Goal: Transaction & Acquisition: Purchase product/service

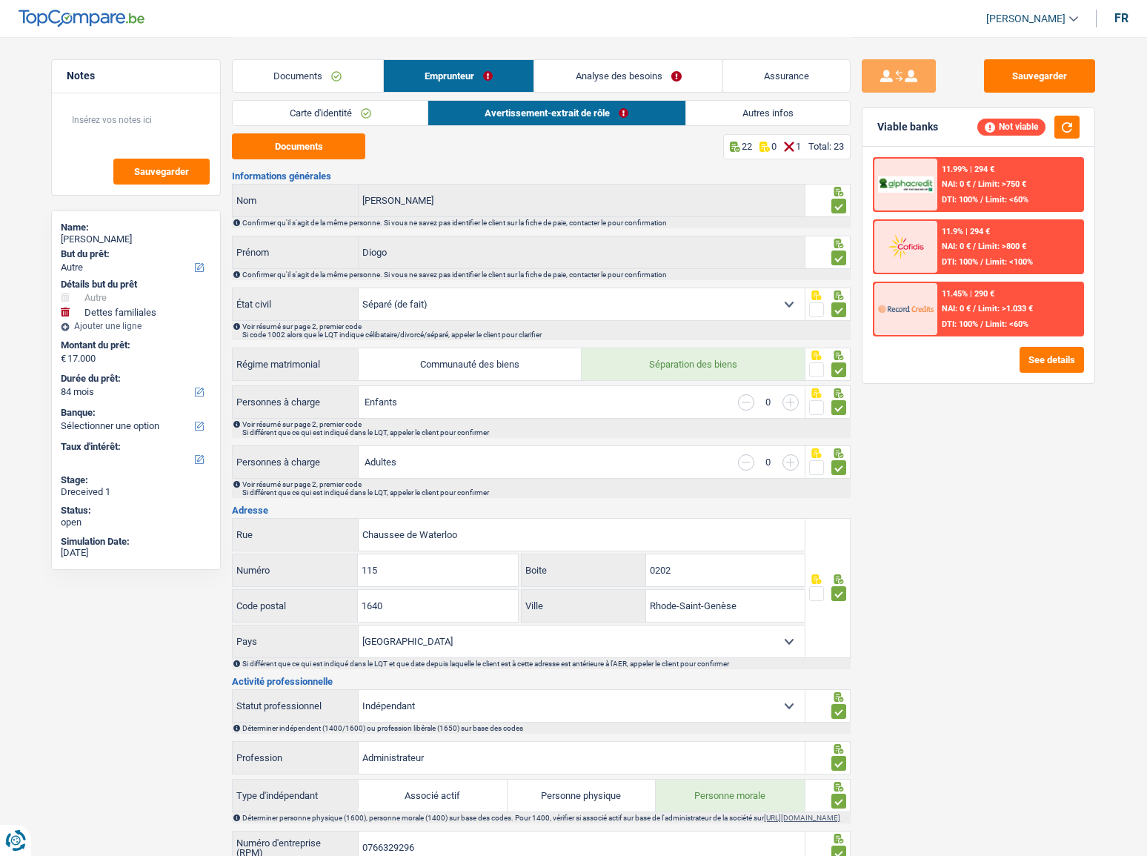
select select "other"
select select "familyDebt"
select select "84"
select select "separated"
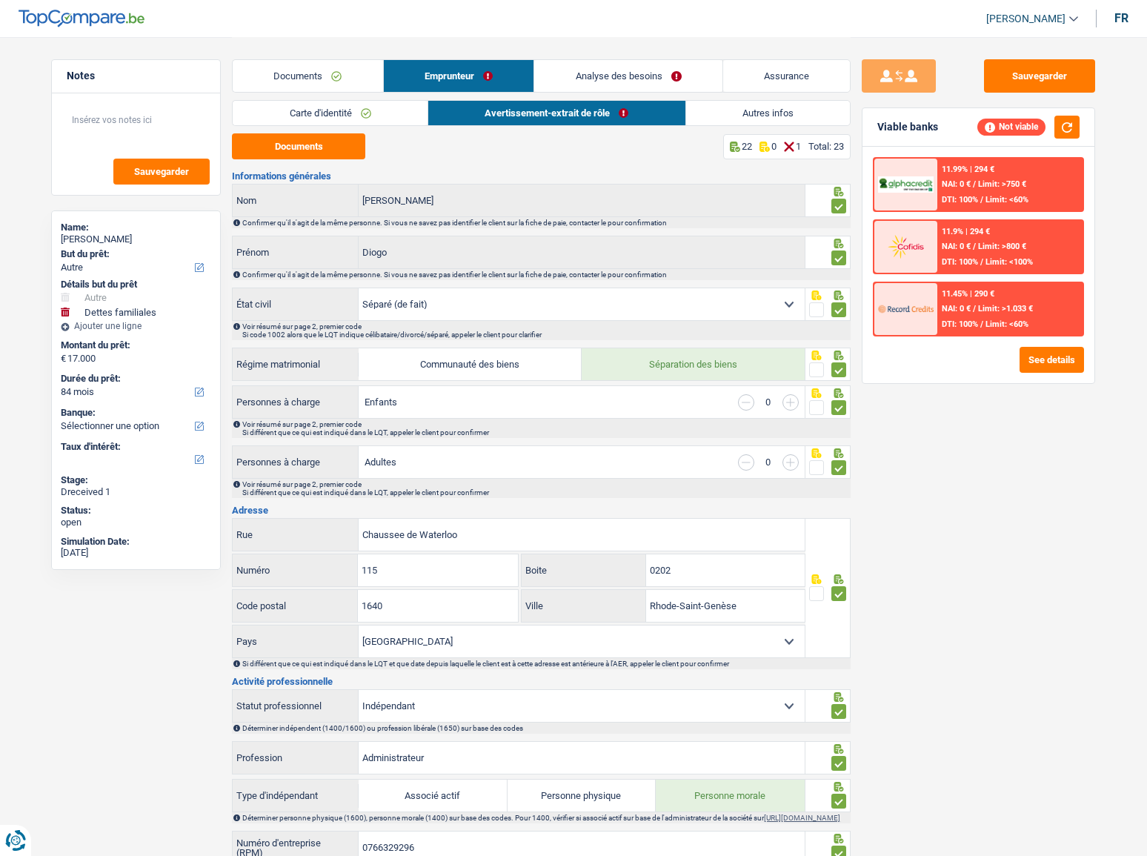
select select "BE"
select select "independent"
select select "BE"
select select "construction"
select select "netSalary"
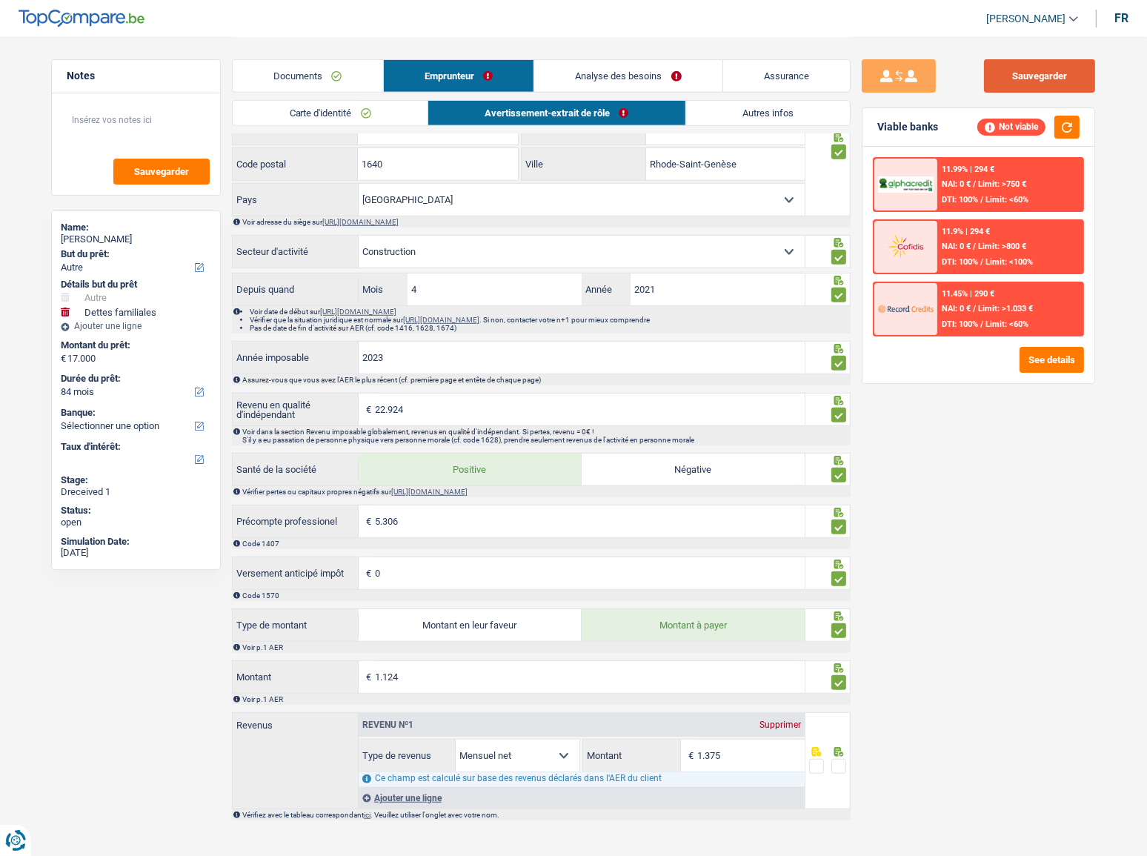
click at [1054, 74] on button "Sauvegarder" at bounding box center [1039, 75] width 111 height 33
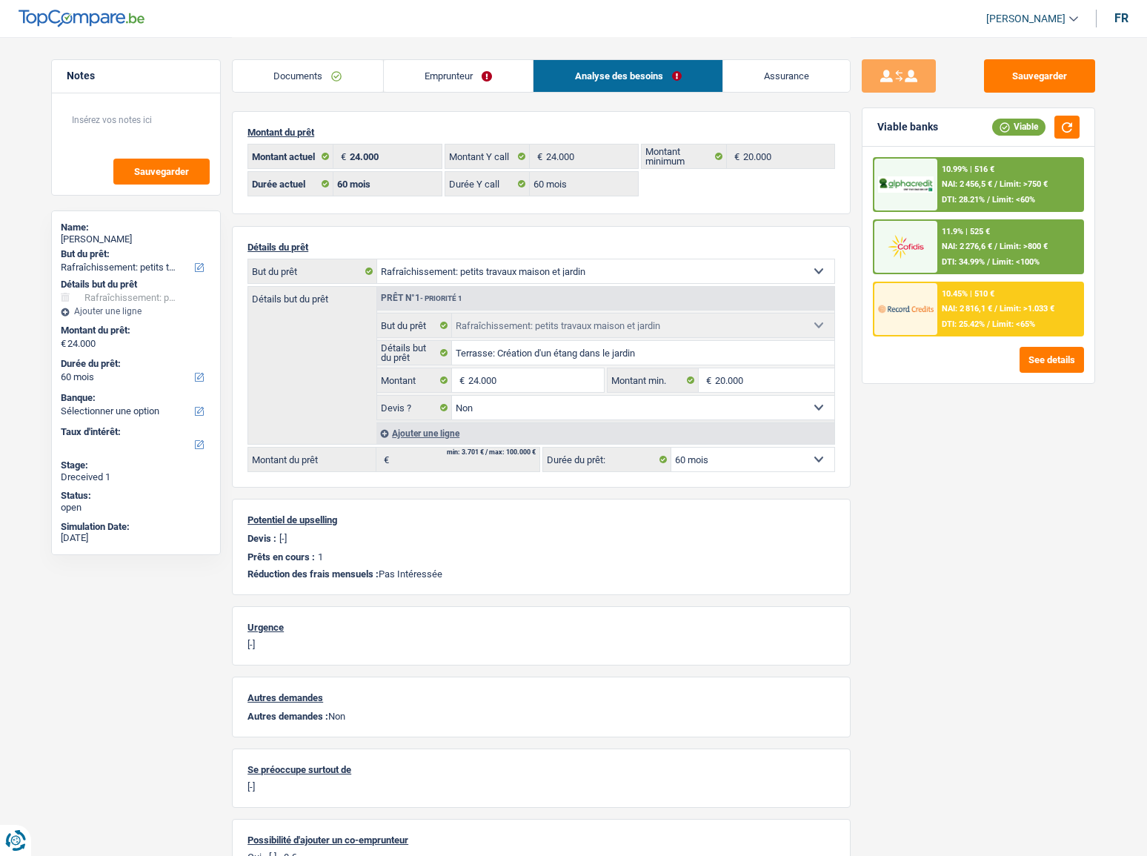
select select "houseOrGarden"
select select "60"
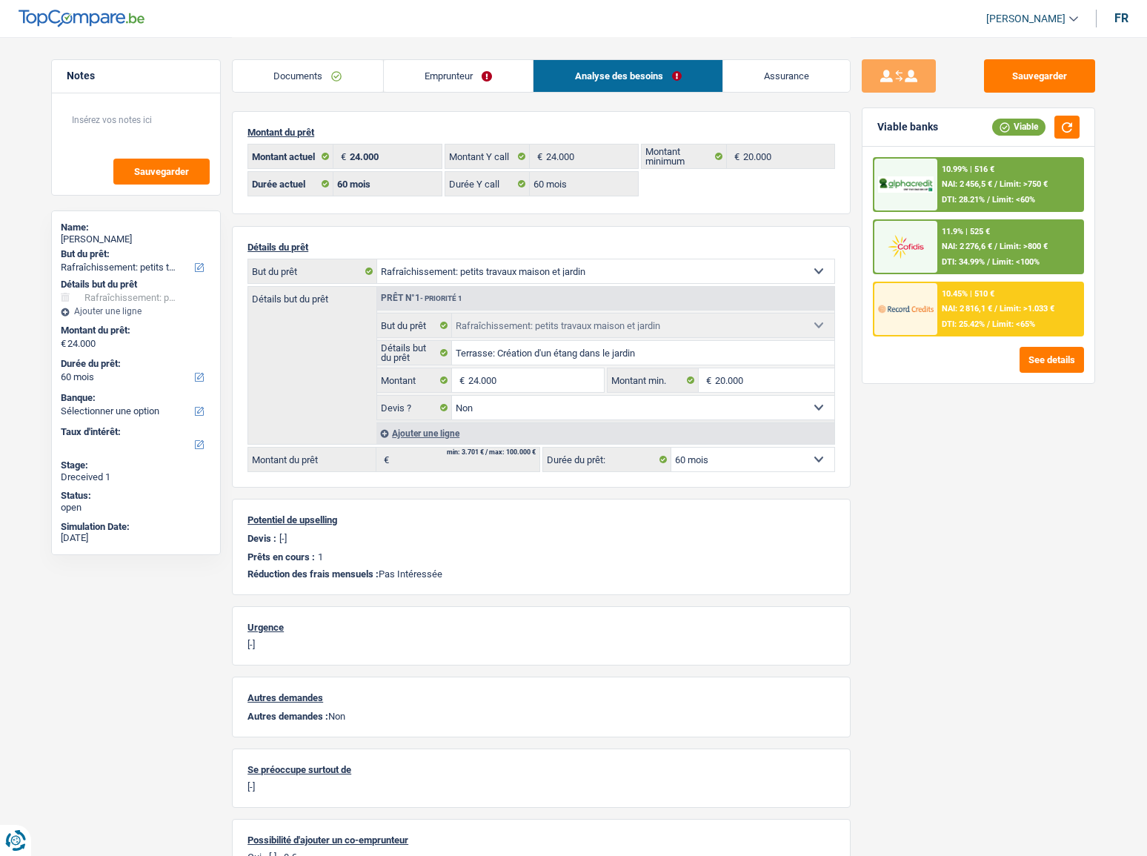
select select "houseOrGarden"
select select "false"
select select "60"
drag, startPoint x: 489, startPoint y: 86, endPoint x: 413, endPoint y: 93, distance: 75.9
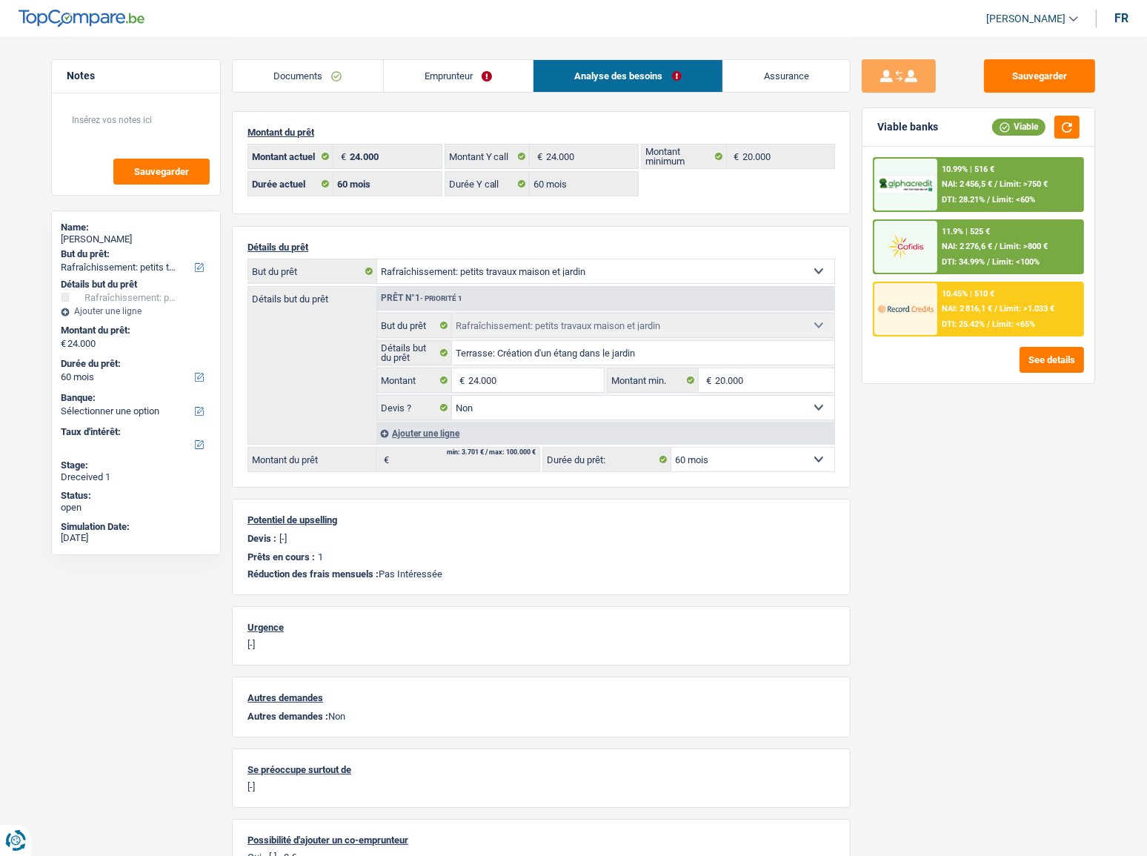
click at [489, 86] on link "Emprunteur" at bounding box center [459, 76] width 150 height 32
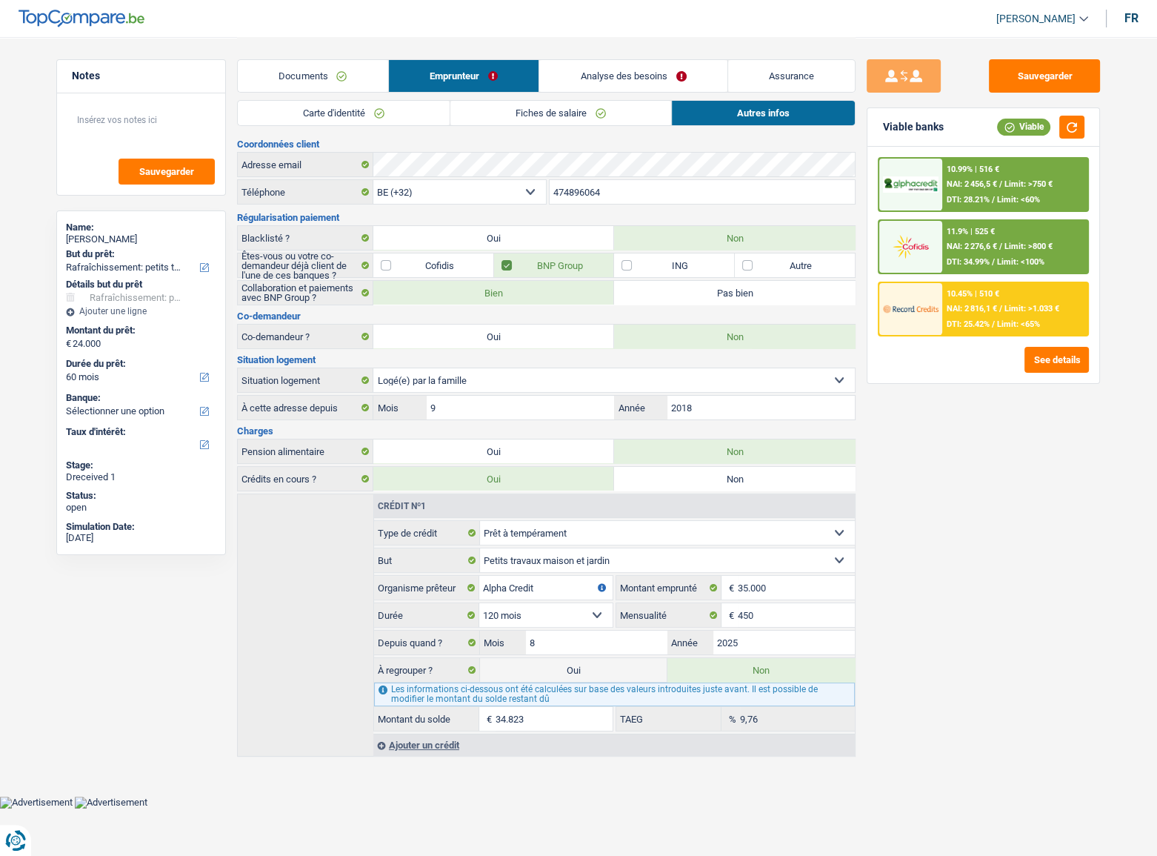
drag, startPoint x: 422, startPoint y: 125, endPoint x: 493, endPoint y: 125, distance: 71.9
click at [421, 126] on div "Carte d'identité Fiches de salaire Autres infos" at bounding box center [546, 116] width 619 height 33
click at [533, 110] on link "Fiches de salaire" at bounding box center [560, 113] width 221 height 24
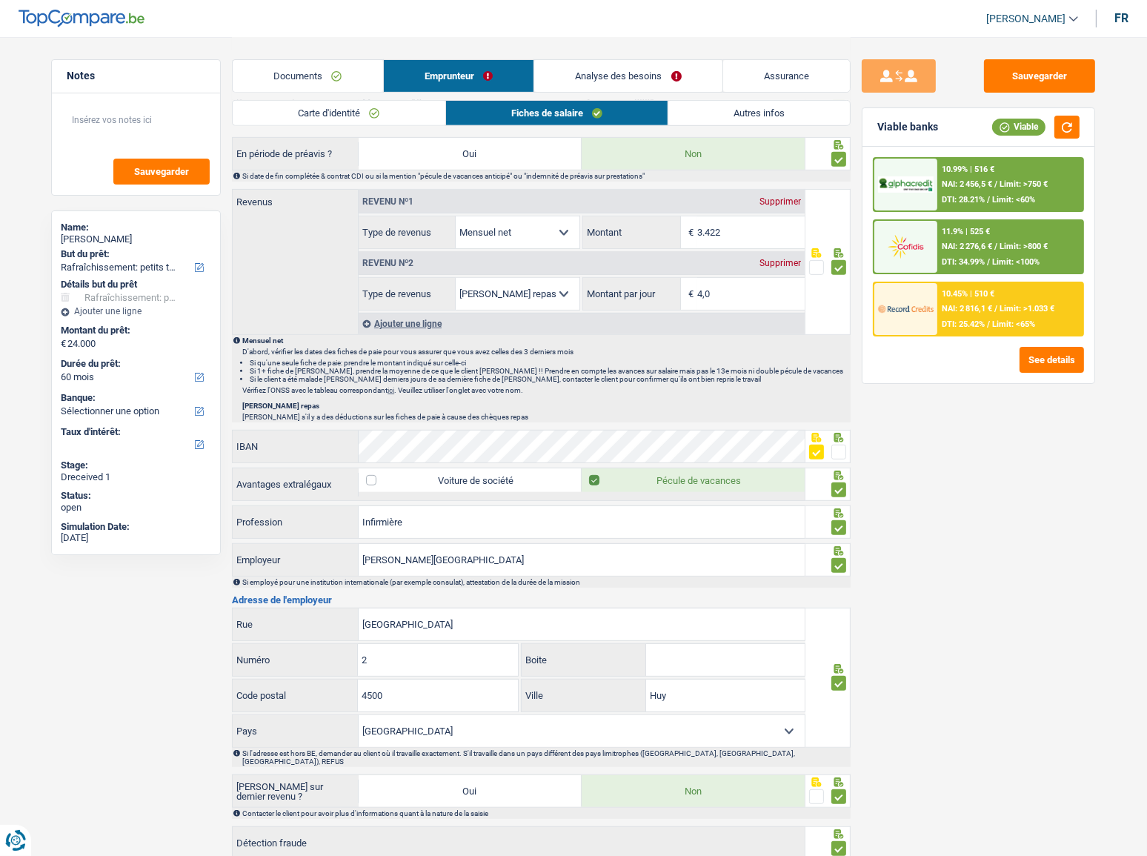
scroll to position [574, 0]
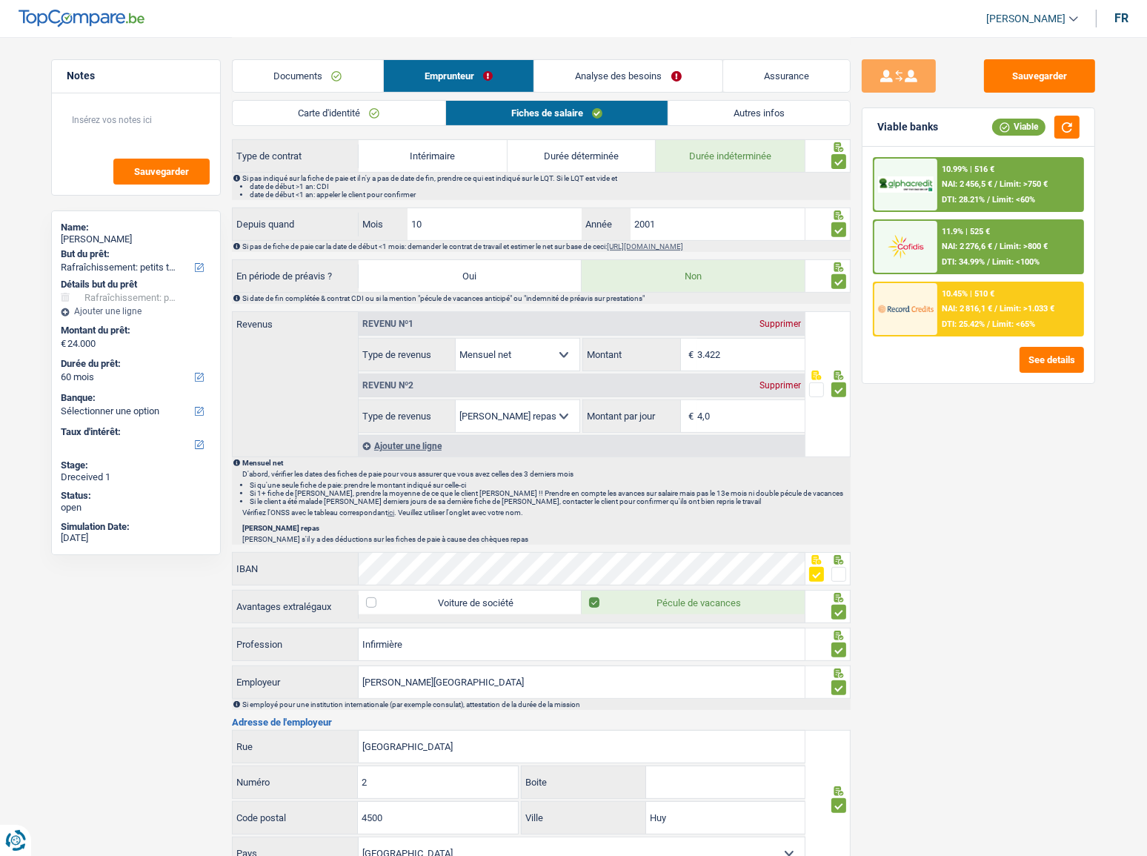
click at [622, 67] on link "Analyse des besoins" at bounding box center [628, 76] width 188 height 32
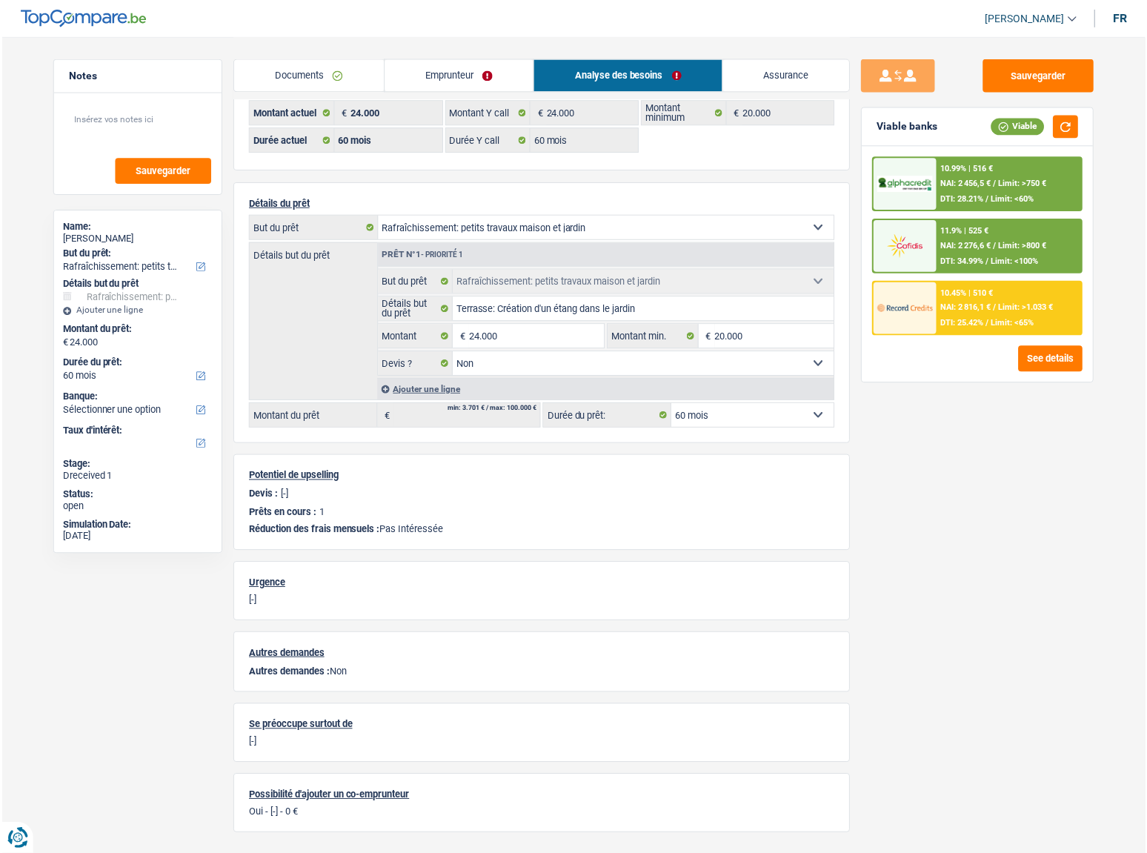
scroll to position [0, 0]
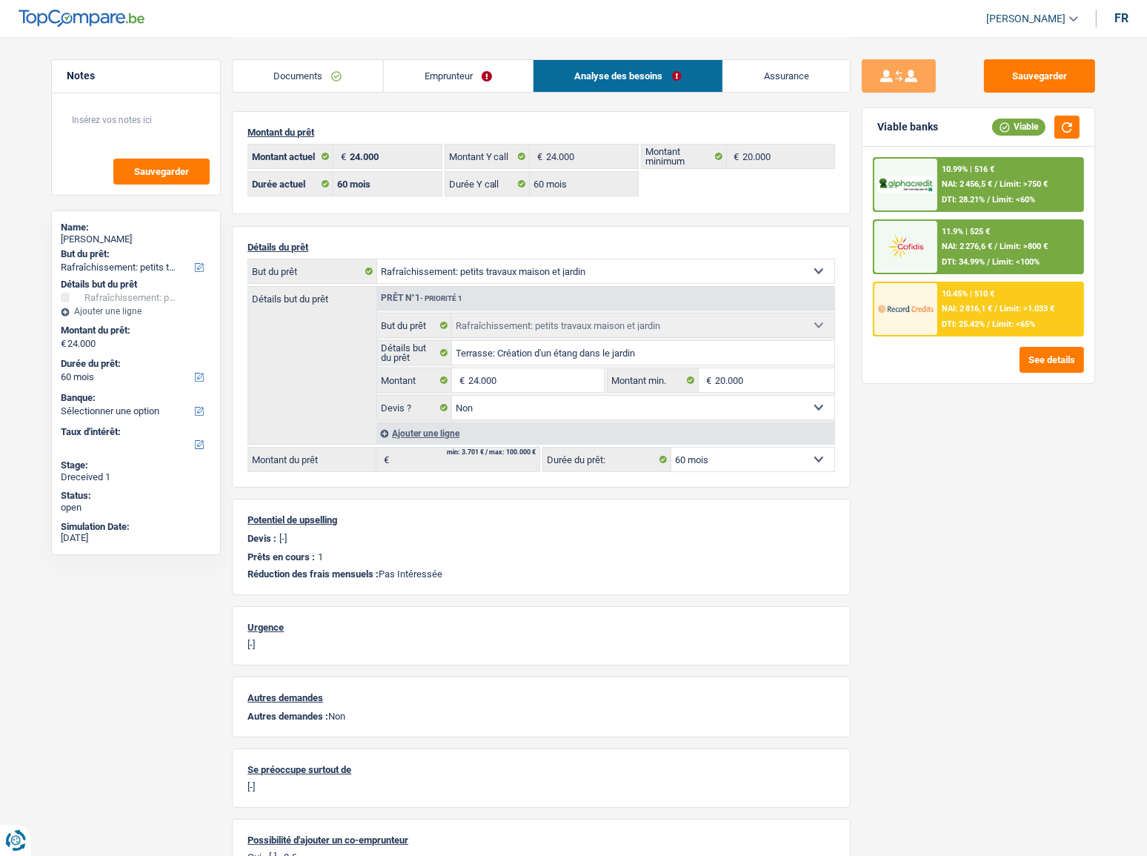
click at [968, 180] on span "NAI: 2 456,5 €" at bounding box center [967, 184] width 50 height 10
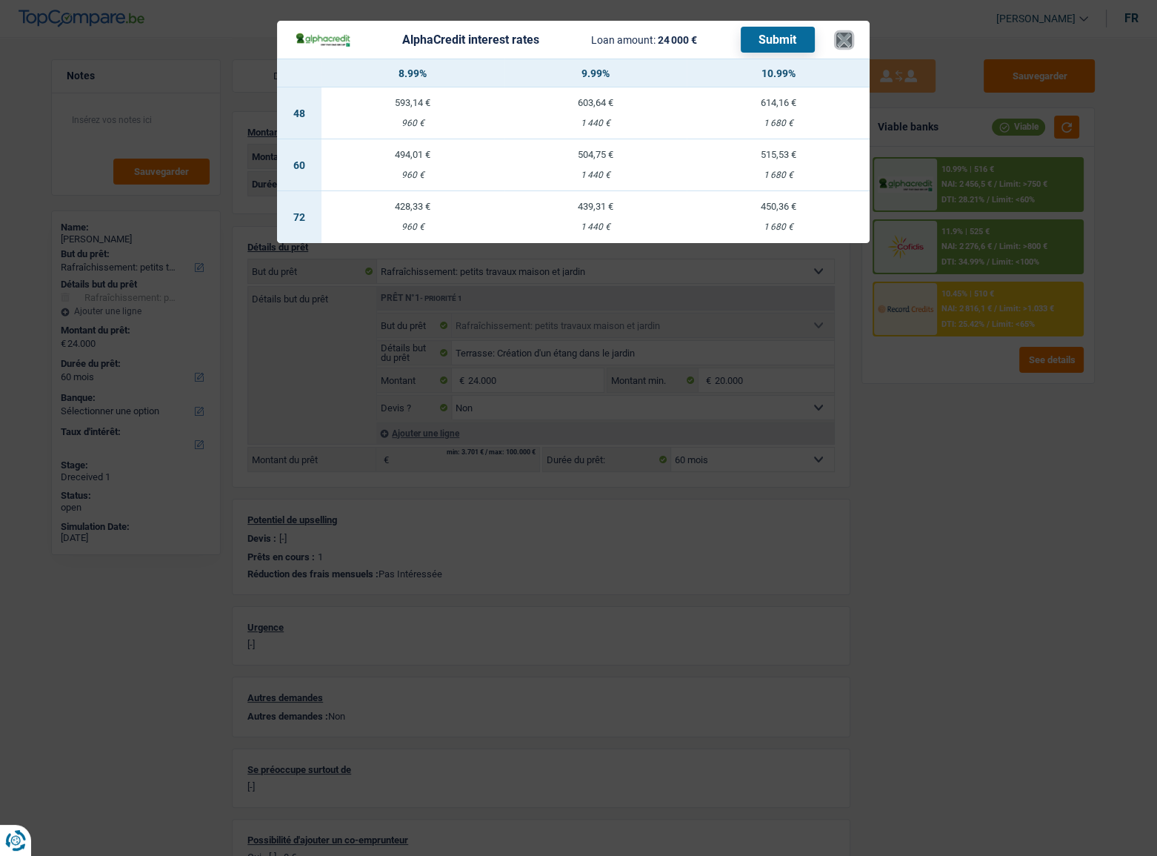
click at [850, 33] on button "×" at bounding box center [844, 40] width 16 height 15
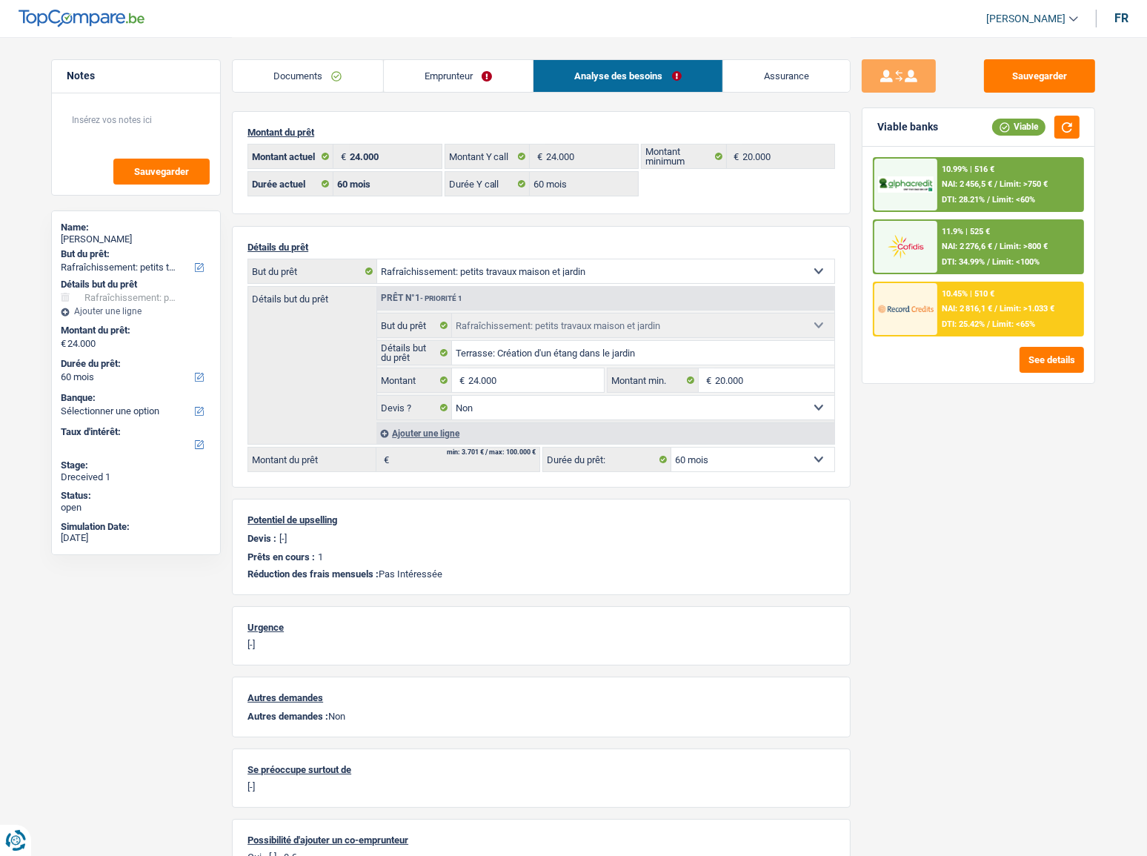
click at [975, 196] on span "DTI: 28.21%" at bounding box center [963, 200] width 43 height 10
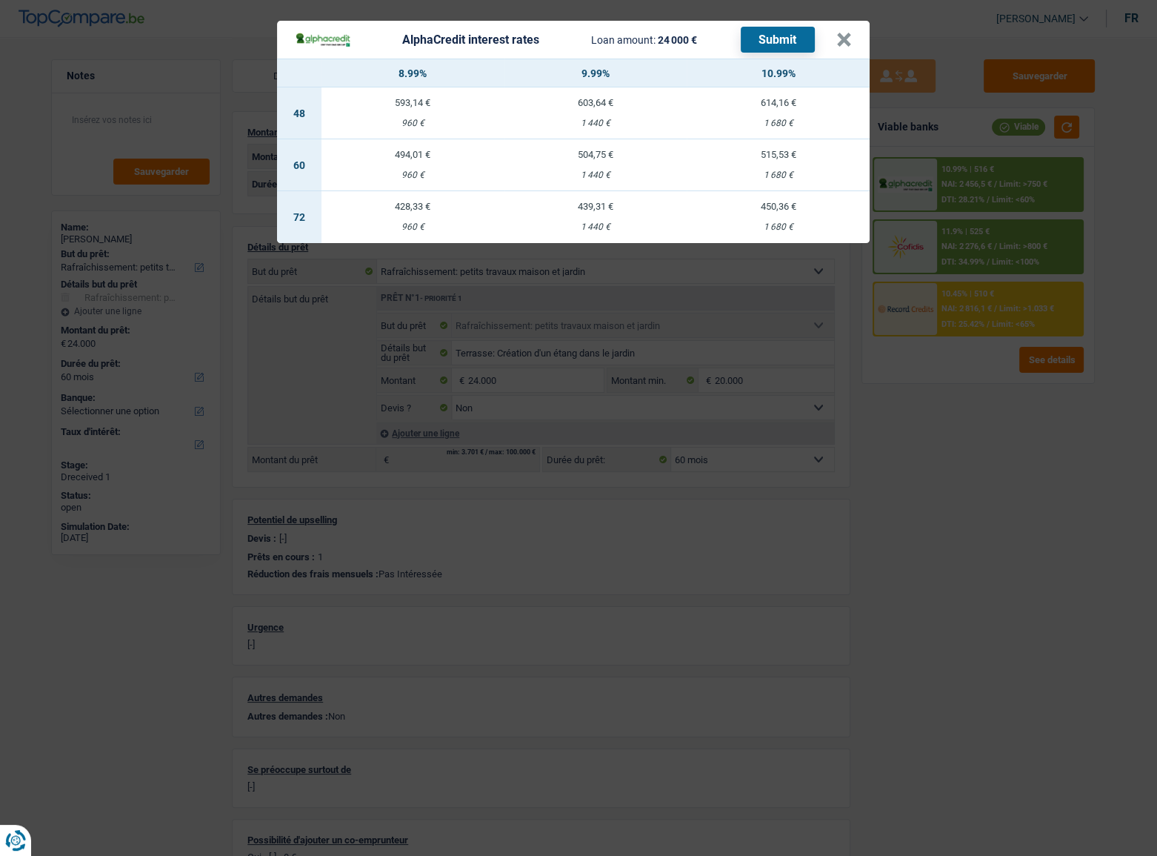
click at [779, 173] on div "1 680 €" at bounding box center [778, 175] width 183 height 10
select select "alphacredit"
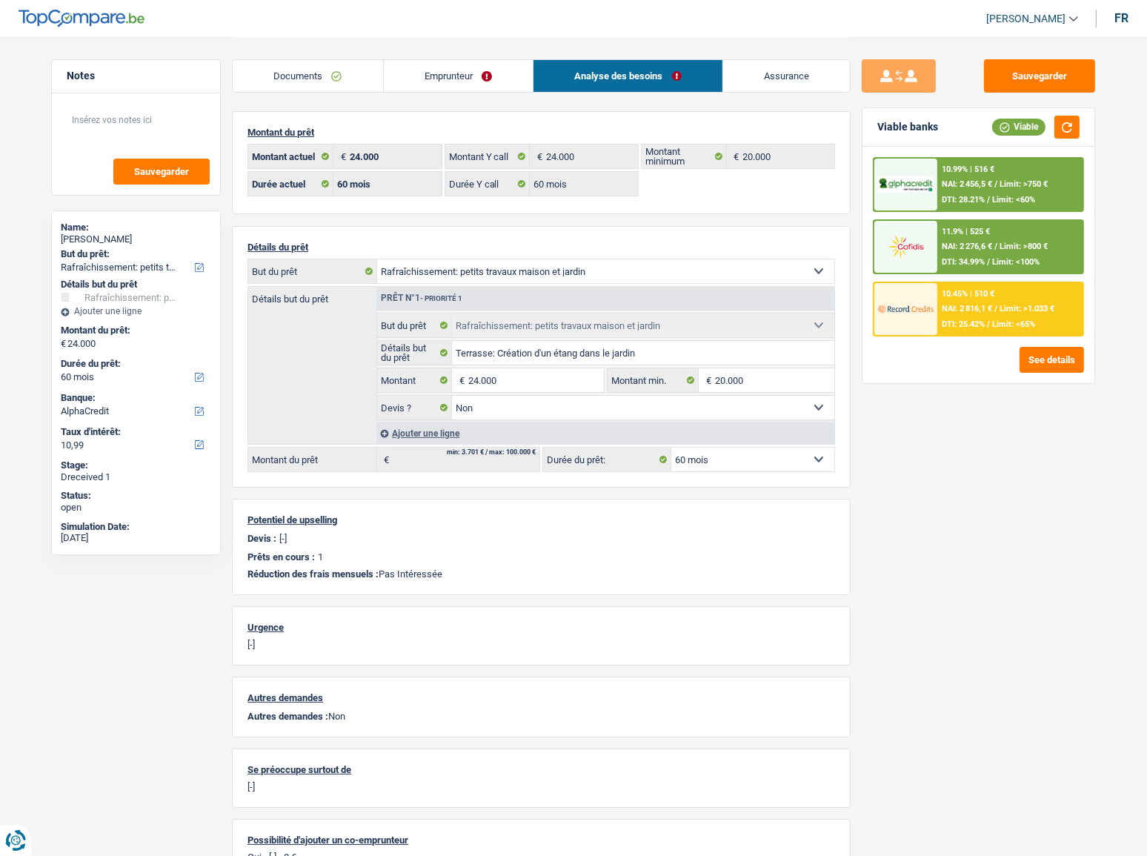
click at [1040, 182] on span "Limit: >750 €" at bounding box center [1023, 184] width 48 height 10
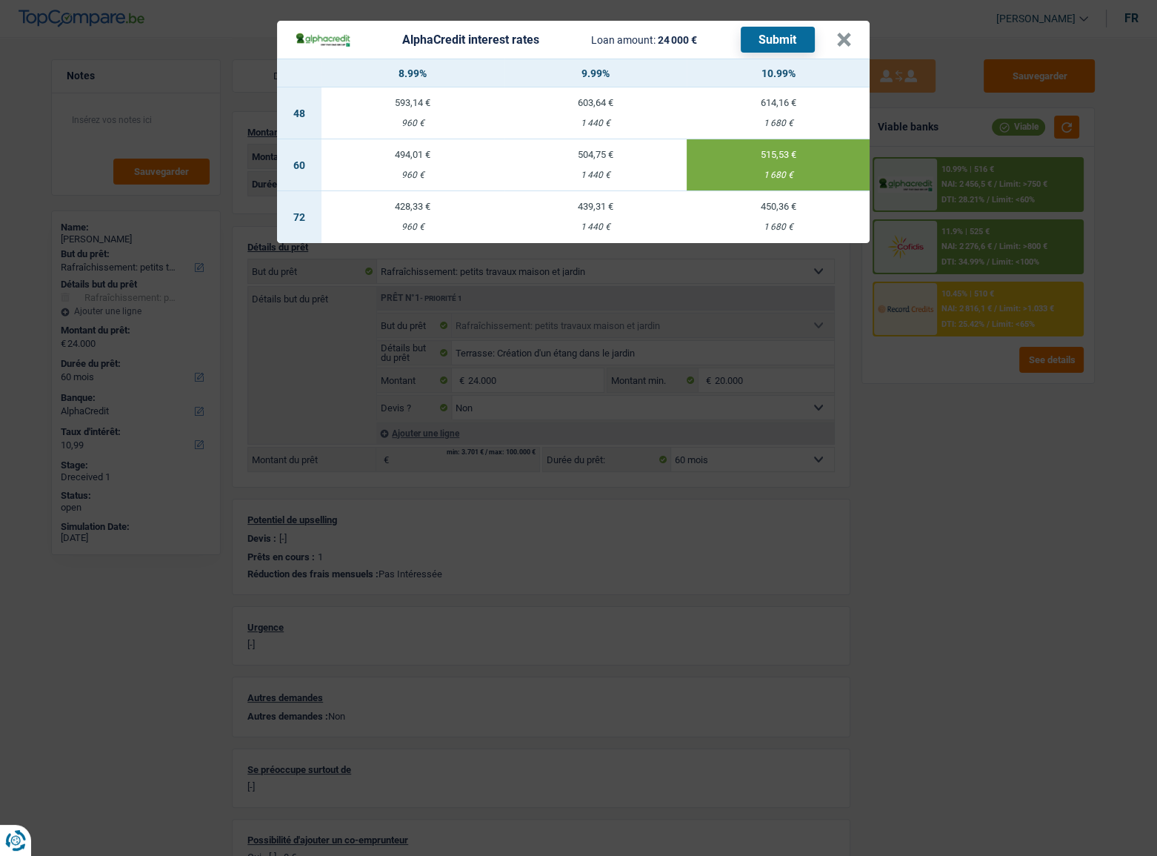
click at [593, 161] on td "504,75 € 1 440 €" at bounding box center [596, 165] width 183 height 52
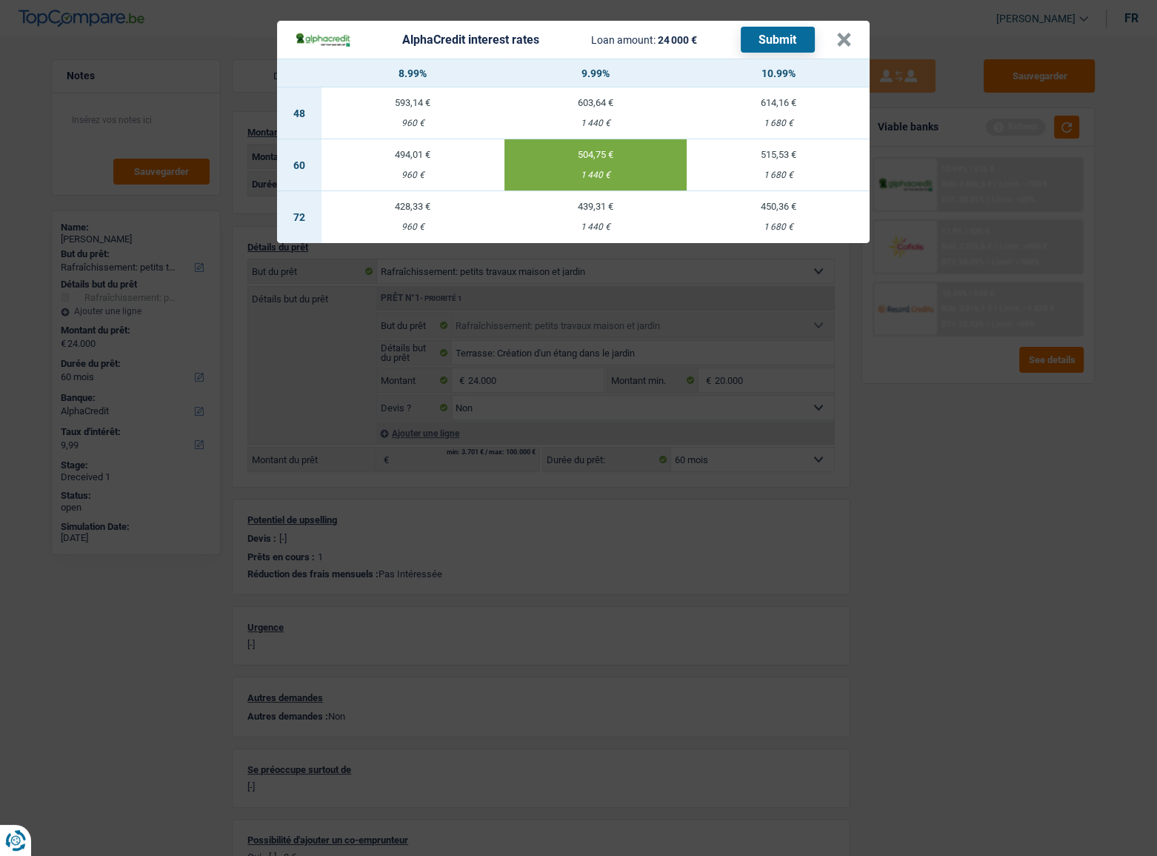
click at [740, 162] on td "515,53 € 1 680 €" at bounding box center [778, 165] width 183 height 52
type input "10,99"
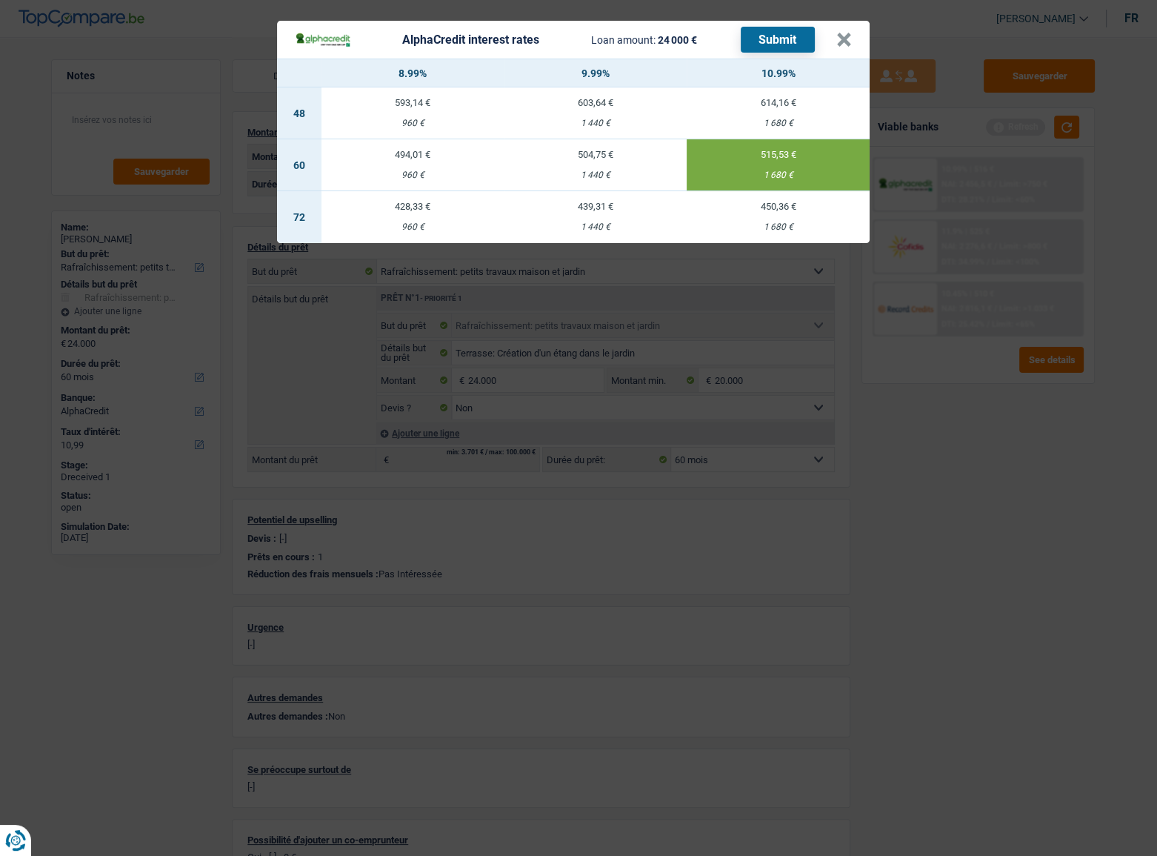
click at [785, 36] on button "Submit" at bounding box center [778, 40] width 74 height 26
click at [836, 41] on button "×" at bounding box center [844, 40] width 16 height 15
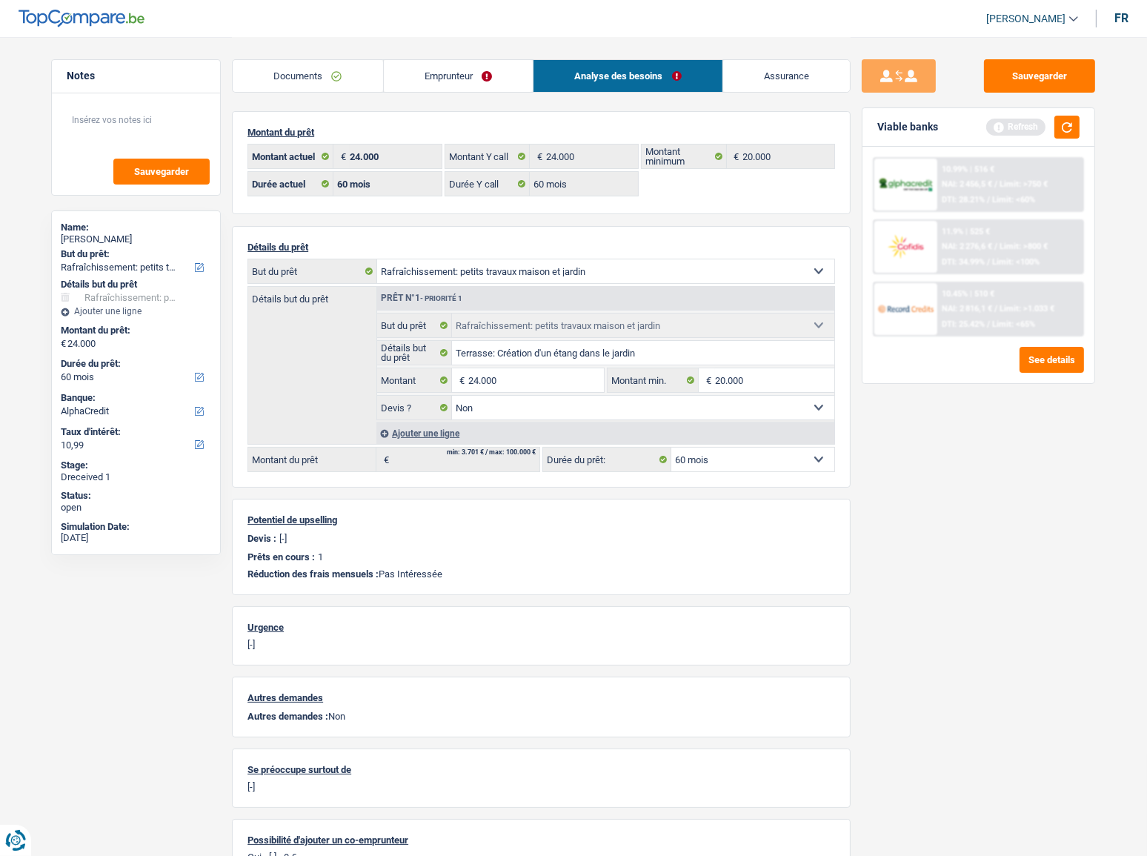
click at [1026, 305] on span "Limit: >1.033 €" at bounding box center [1026, 309] width 55 height 10
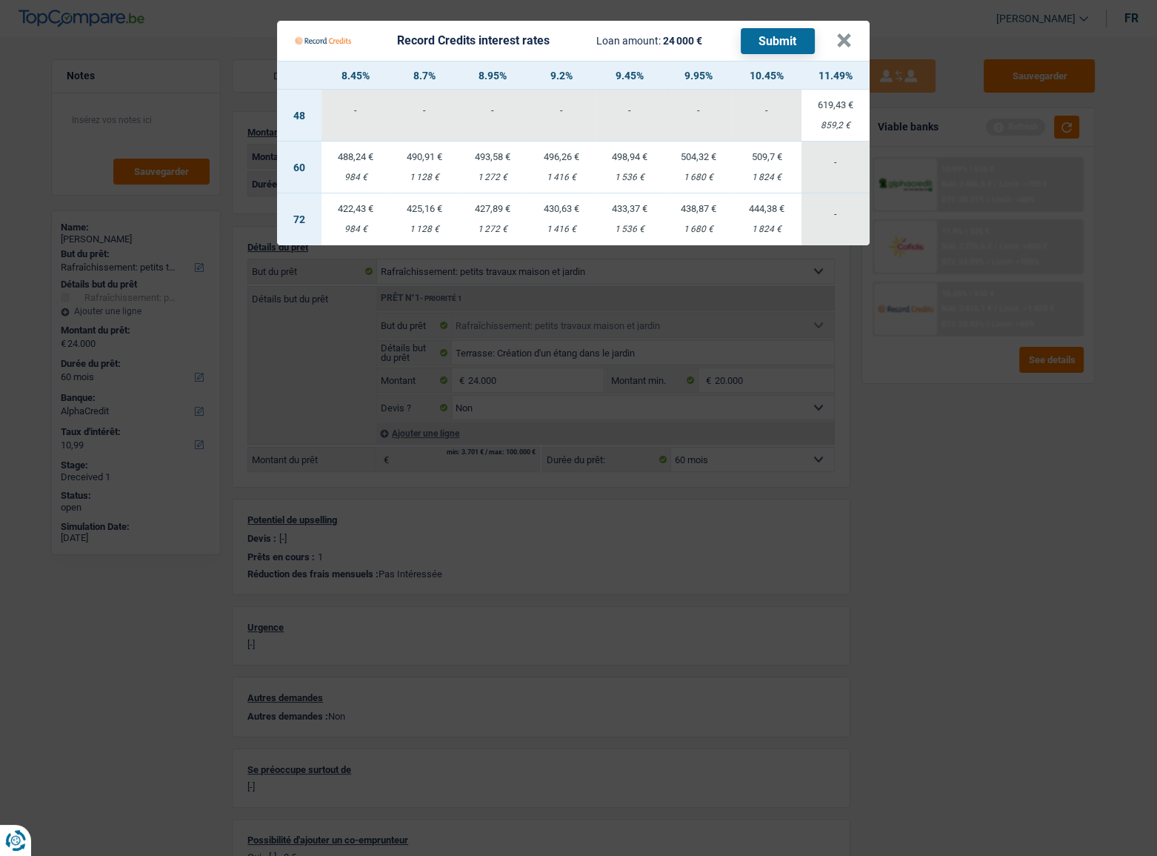
click at [768, 177] on div "1 824 €" at bounding box center [767, 178] width 69 height 10
select select "record credits"
type input "10,45"
click at [784, 39] on button "Submit" at bounding box center [778, 41] width 74 height 26
click at [851, 39] on button "×" at bounding box center [844, 40] width 16 height 15
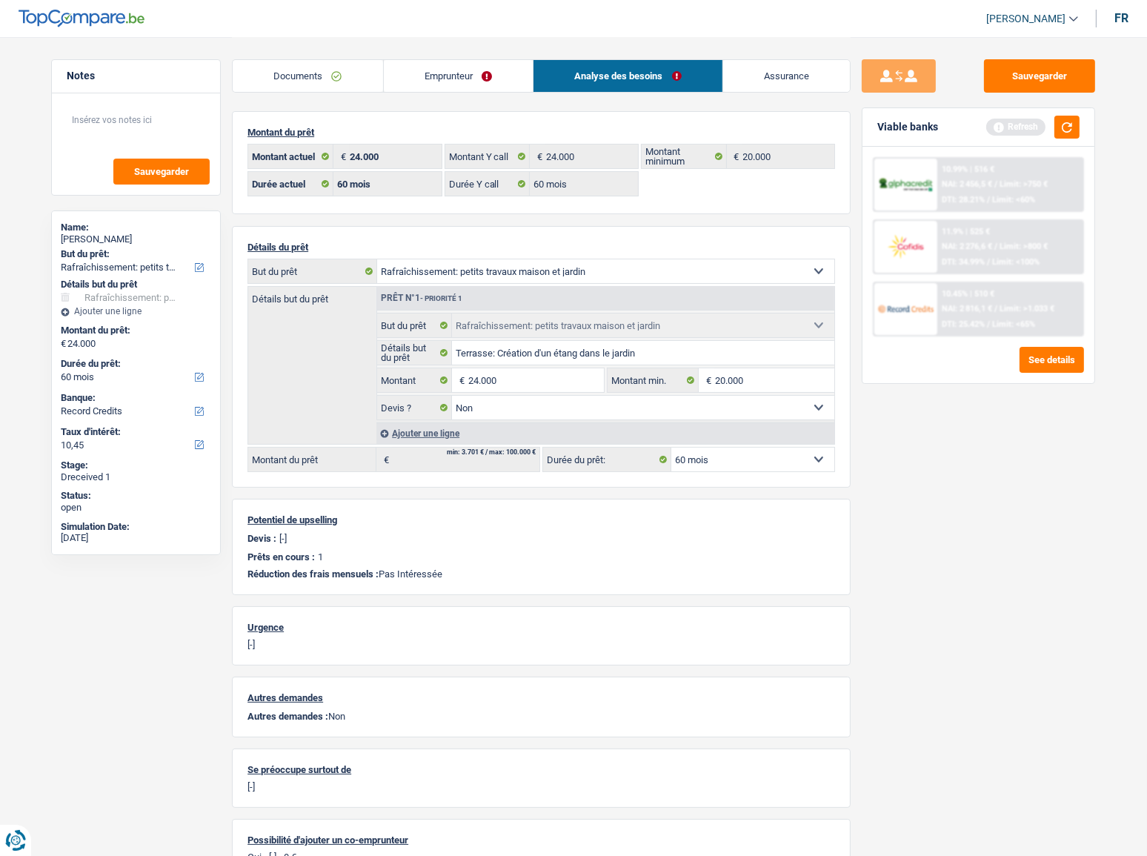
click at [1003, 190] on div "10.99% | 516 € NAI: 2 456,5 € / Limit: >750 € DTI: 28.21% / Limit: <60%" at bounding box center [1010, 185] width 146 height 52
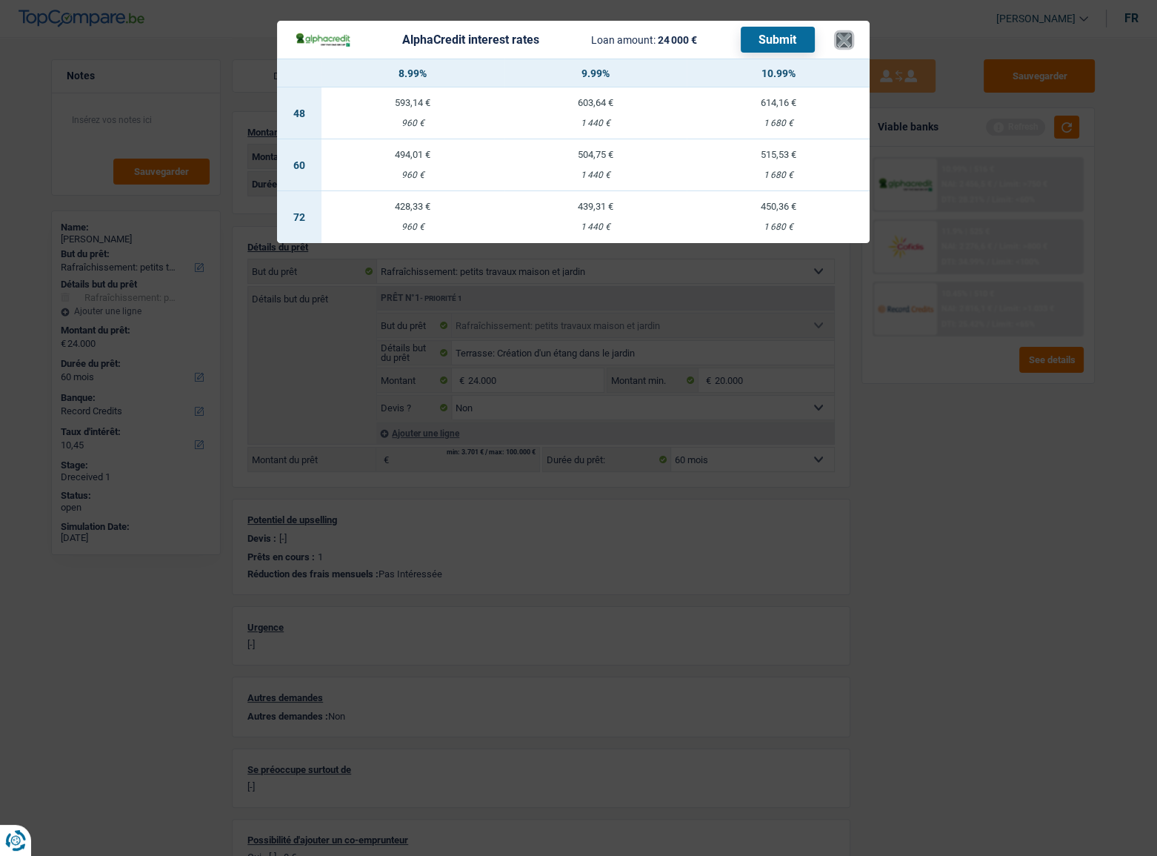
drag, startPoint x: 845, startPoint y: 49, endPoint x: 737, endPoint y: 200, distance: 185.4
click at [845, 47] on button "×" at bounding box center [844, 40] width 16 height 15
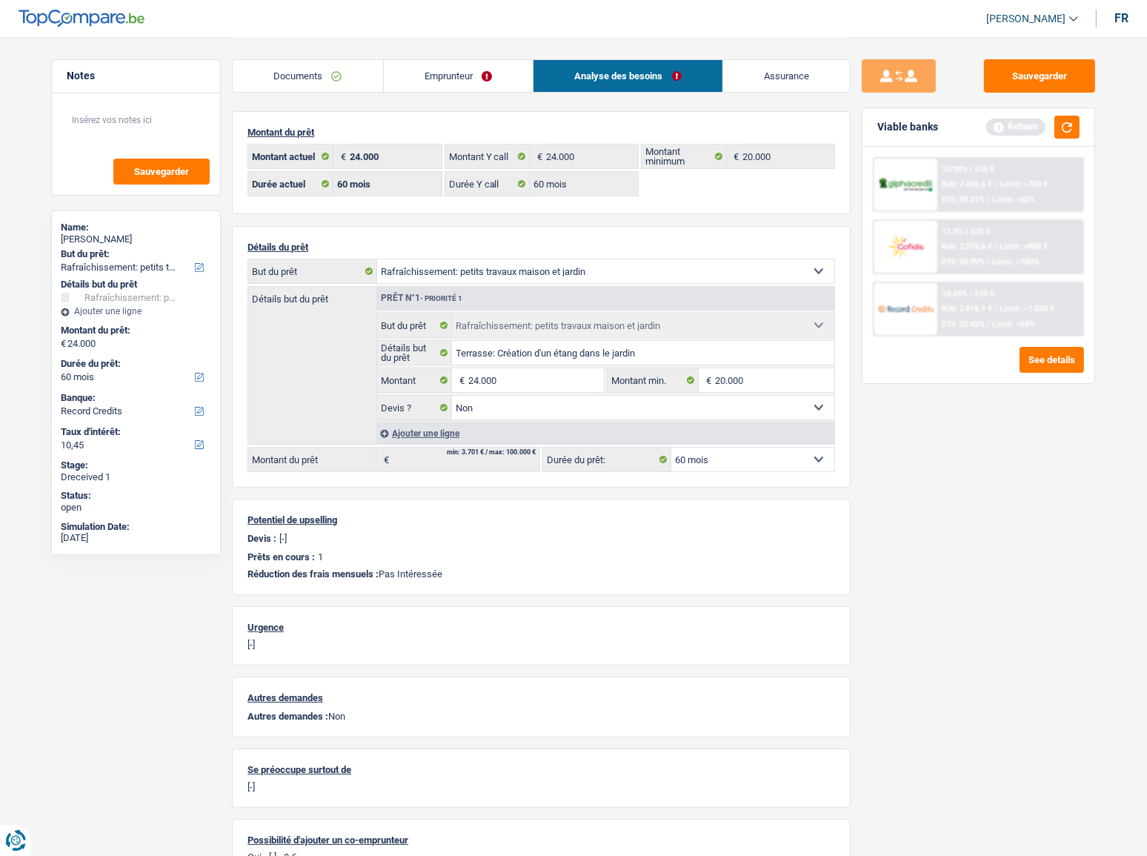
click at [929, 184] on img at bounding box center [905, 184] width 55 height 17
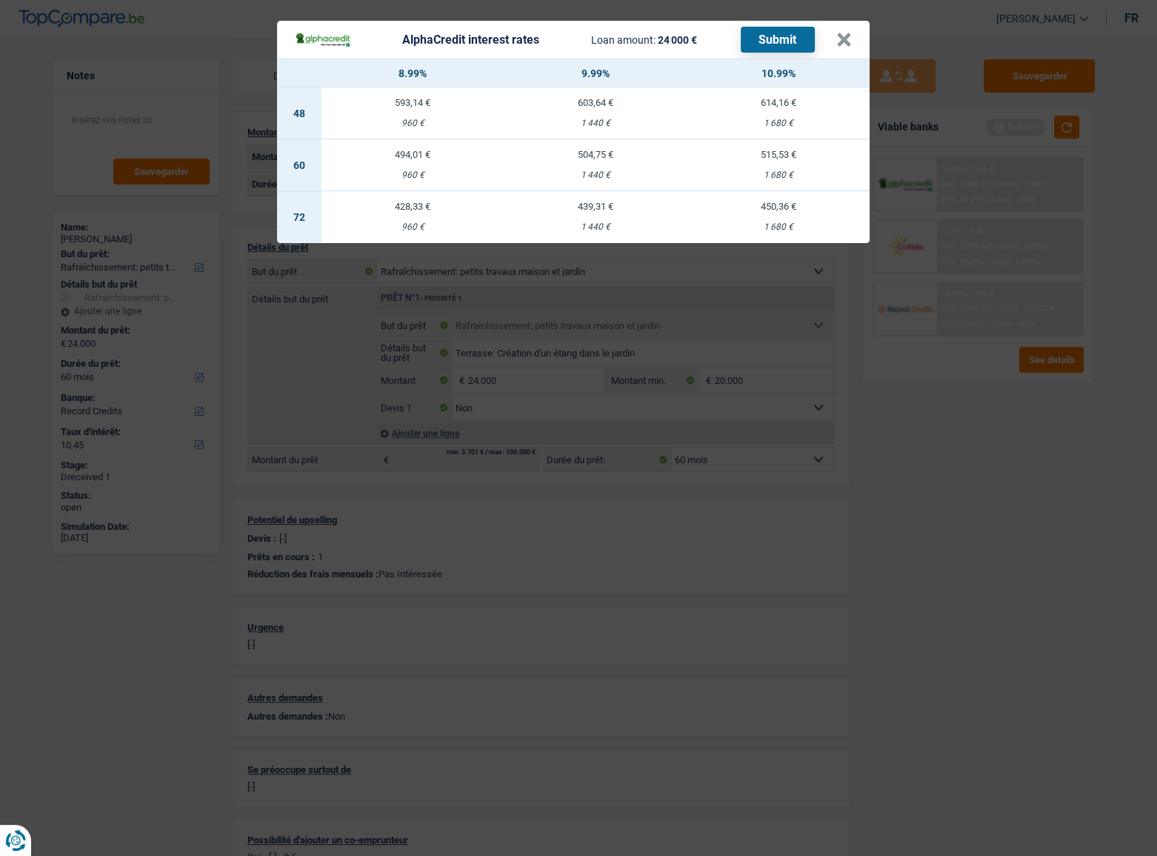
drag, startPoint x: 608, startPoint y: 169, endPoint x: 694, endPoint y: 175, distance: 86.9
click at [608, 169] on td "504,75 € 1 440 €" at bounding box center [596, 165] width 183 height 52
select select "alphacredit"
type input "9,99"
click at [849, 39] on button "×" at bounding box center [844, 40] width 16 height 15
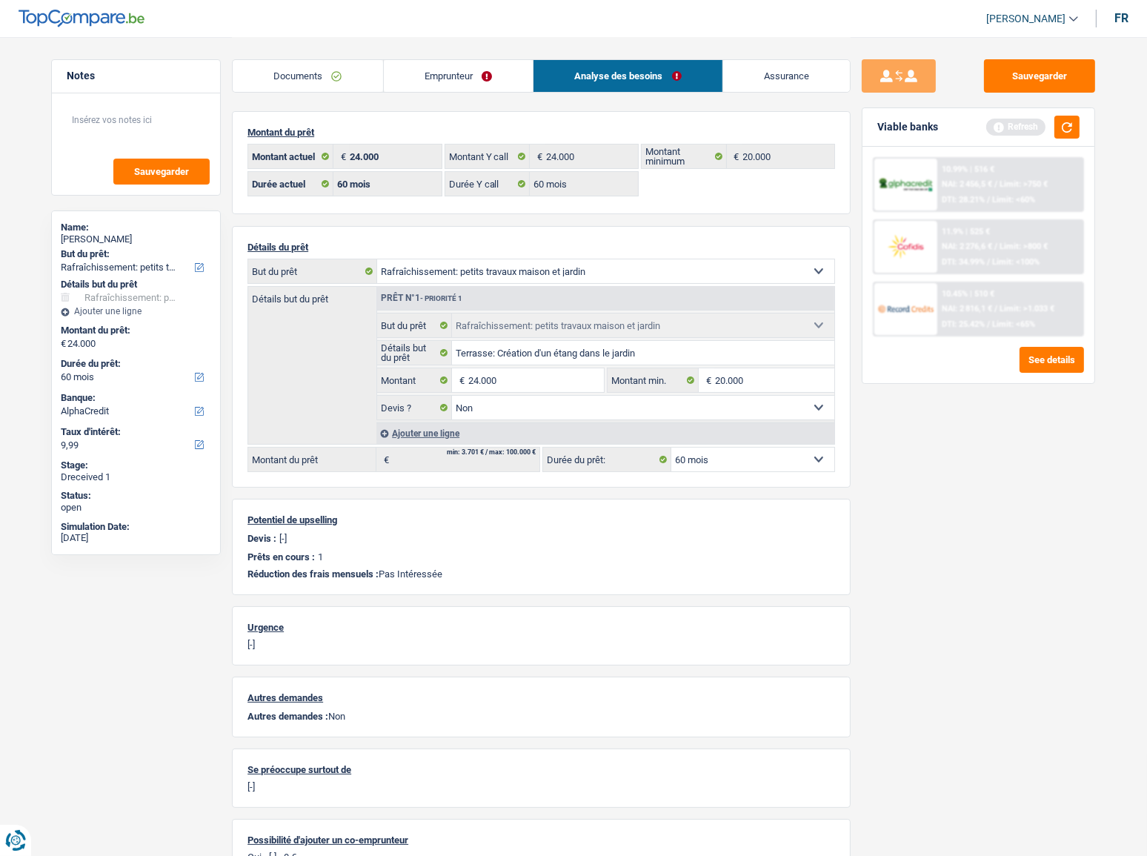
click at [959, 298] on div "10.45% | 510 € NAI: 2 816,1 € / Limit: >1.033 € DTI: 25.42% / Limit: <65%" at bounding box center [1010, 309] width 146 height 52
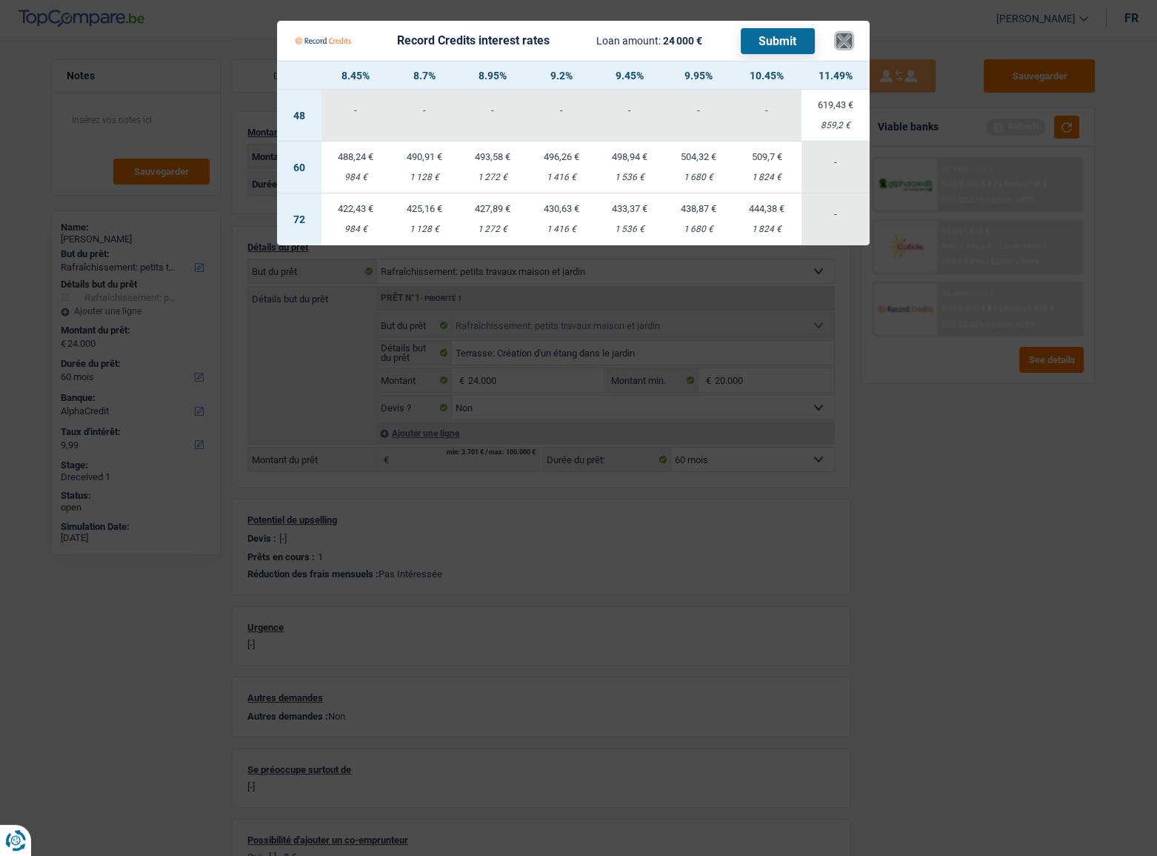
click at [844, 33] on button "×" at bounding box center [844, 40] width 16 height 15
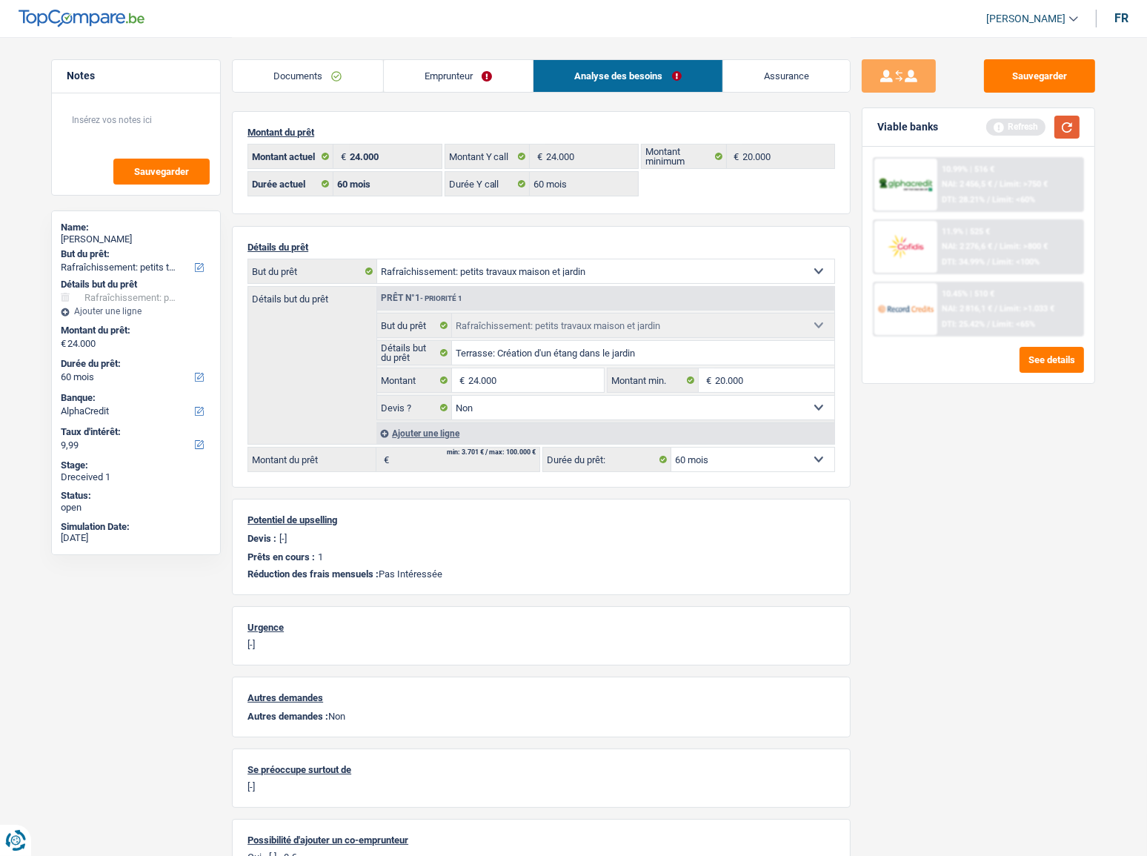
click at [1060, 129] on button "button" at bounding box center [1066, 127] width 25 height 23
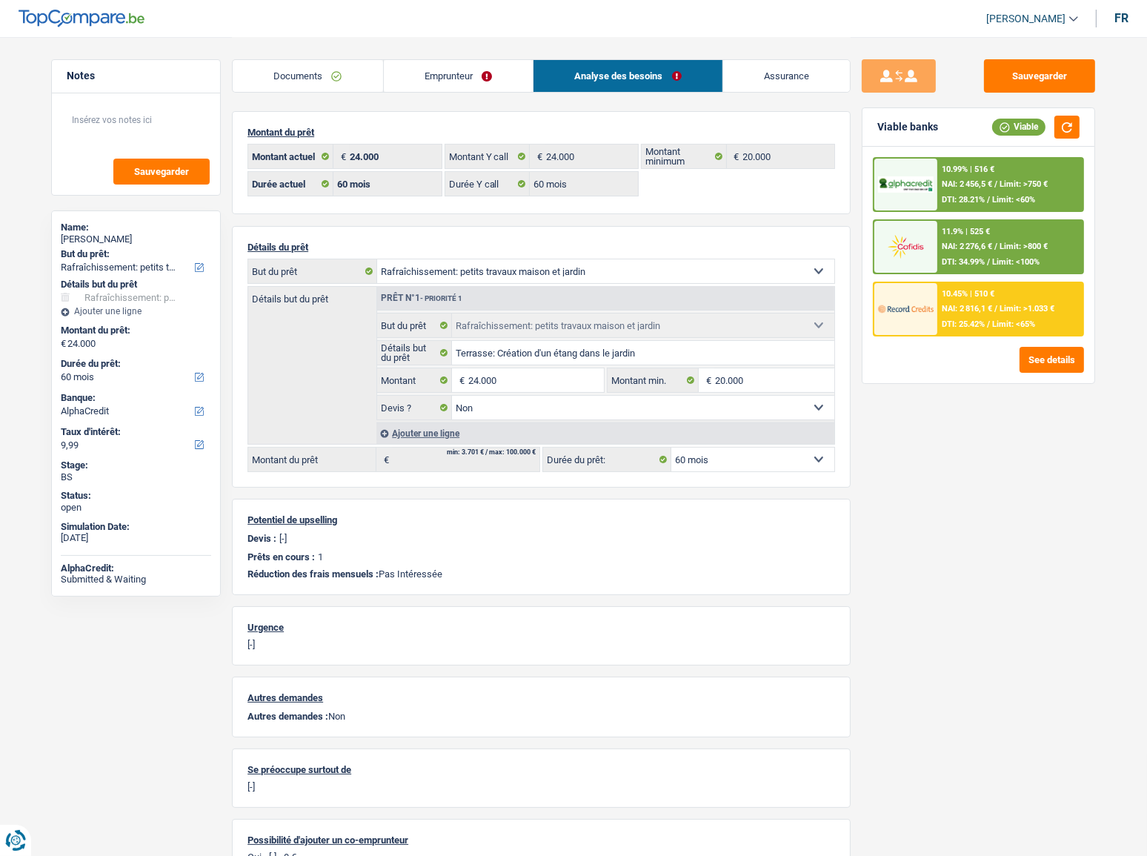
click at [987, 284] on div "10.45% | 510 € NAI: 2 816,1 € / Limit: >1.033 € DTI: 25.42% / Limit: <65%" at bounding box center [1010, 309] width 146 height 52
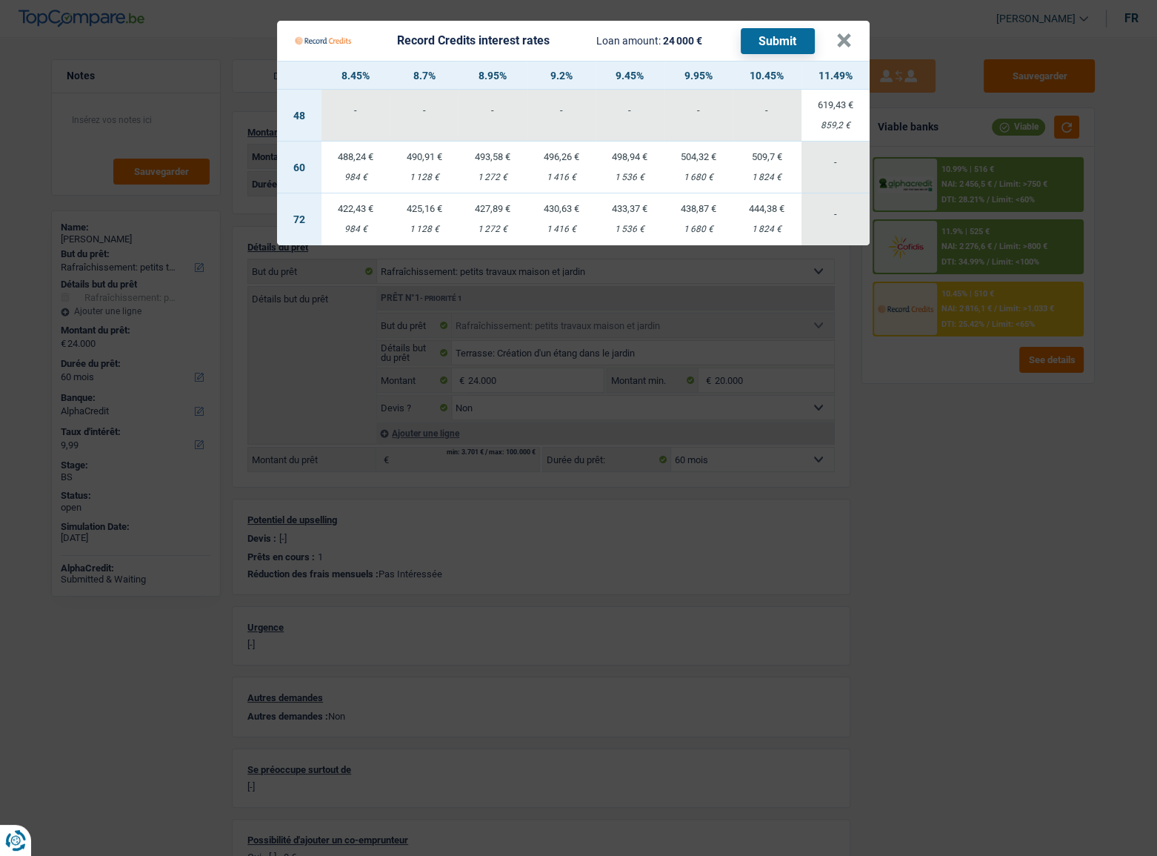
click at [856, 41] on Credits___BV_modal_header_ "Record Credits interest rates Loan amount: 24 000 € Submit ×" at bounding box center [573, 41] width 593 height 40
click at [844, 37] on button "×" at bounding box center [844, 40] width 16 height 15
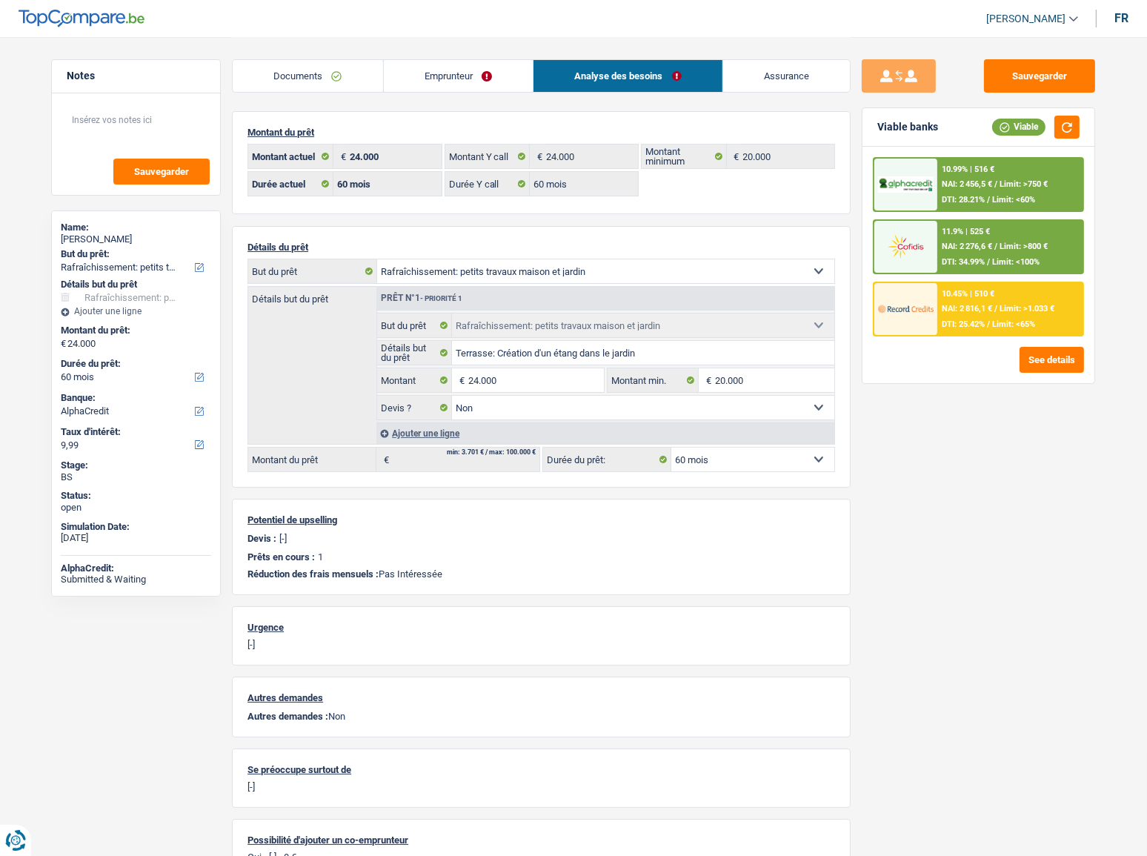
click at [309, 81] on link "Documents" at bounding box center [308, 76] width 150 height 32
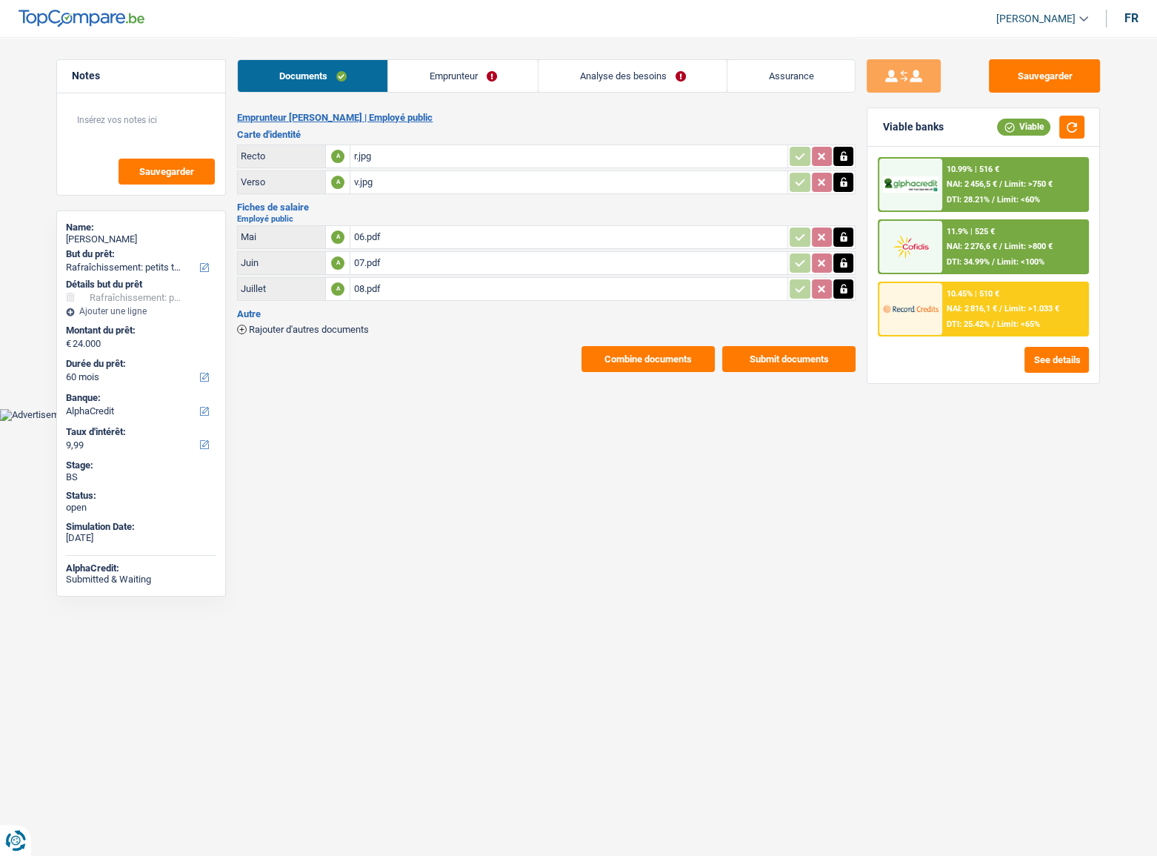
click at [636, 363] on button "Combine documents" at bounding box center [648, 359] width 133 height 26
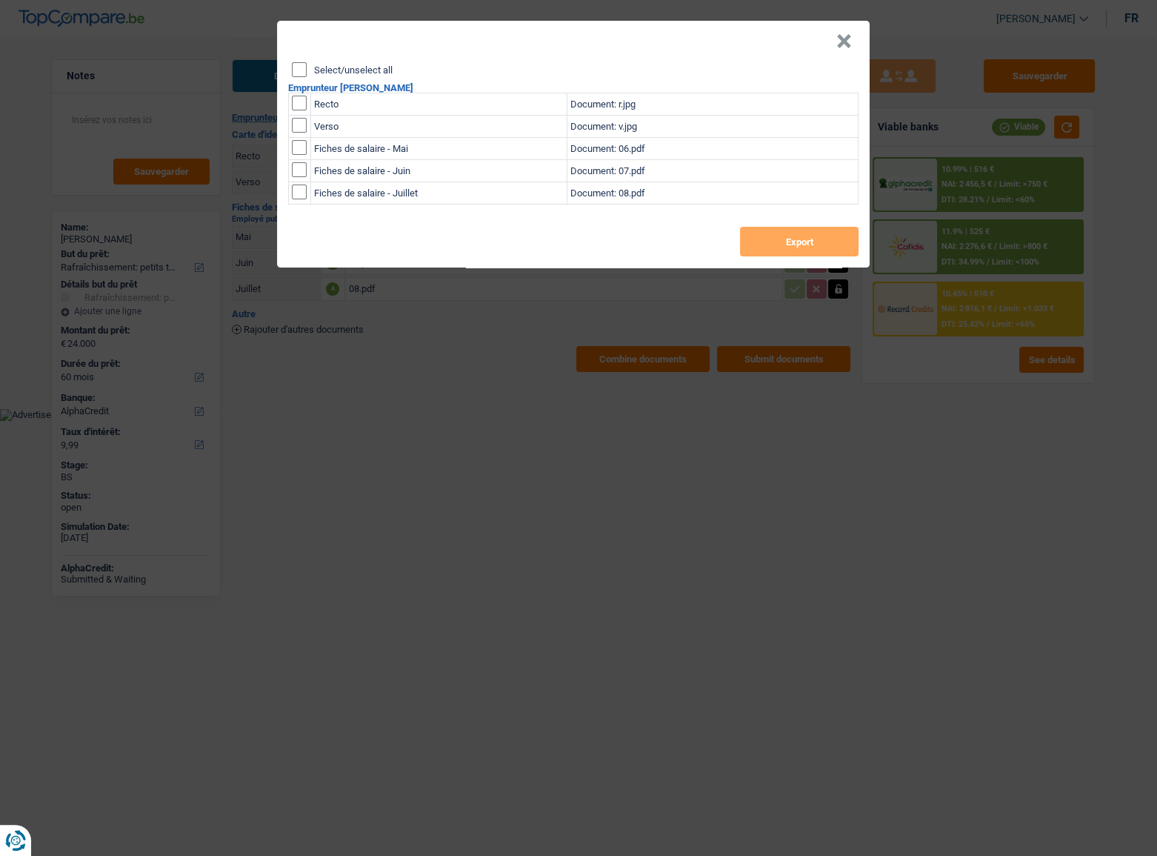
click at [303, 67] on input "Select/unselect all" at bounding box center [299, 69] width 15 height 15
checkbox input "true"
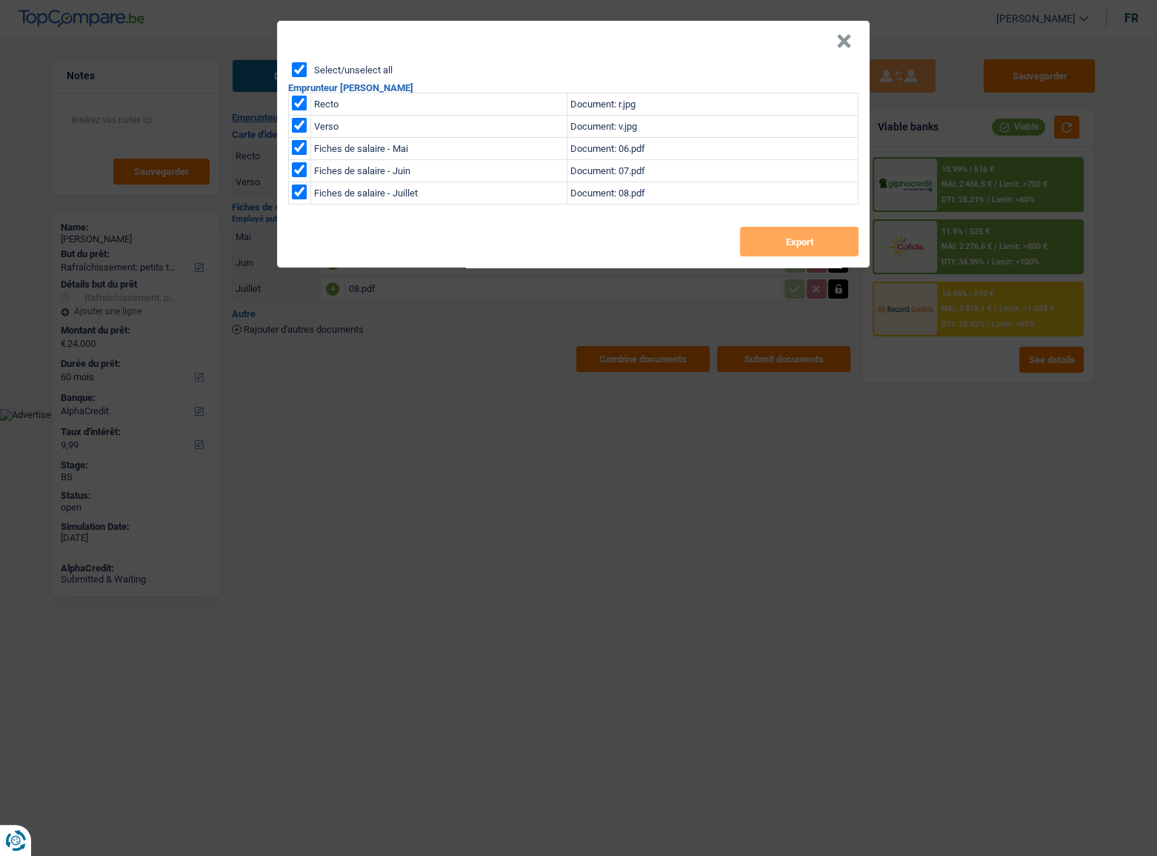
checkbox input "true"
click at [802, 242] on button "Export" at bounding box center [799, 242] width 119 height 30
click at [846, 41] on button "×" at bounding box center [844, 41] width 16 height 15
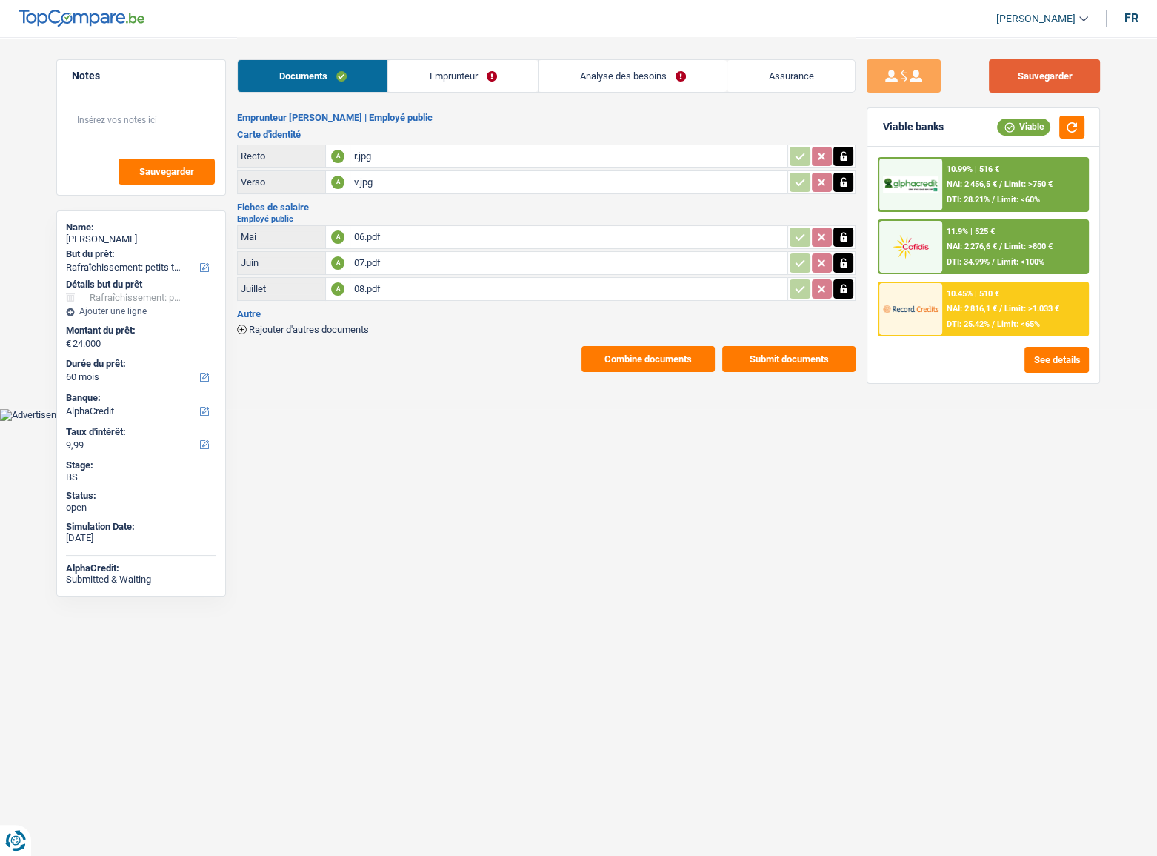
click at [1037, 80] on button "Sauvegarder" at bounding box center [1044, 75] width 111 height 33
click at [1062, 87] on button "Sauvegarder" at bounding box center [1044, 75] width 111 height 33
click at [384, 287] on div "08.pdf" at bounding box center [568, 289] width 431 height 22
click at [362, 156] on div "r.jpg" at bounding box center [568, 156] width 431 height 22
click at [396, 296] on div "08.pdf" at bounding box center [568, 289] width 431 height 22
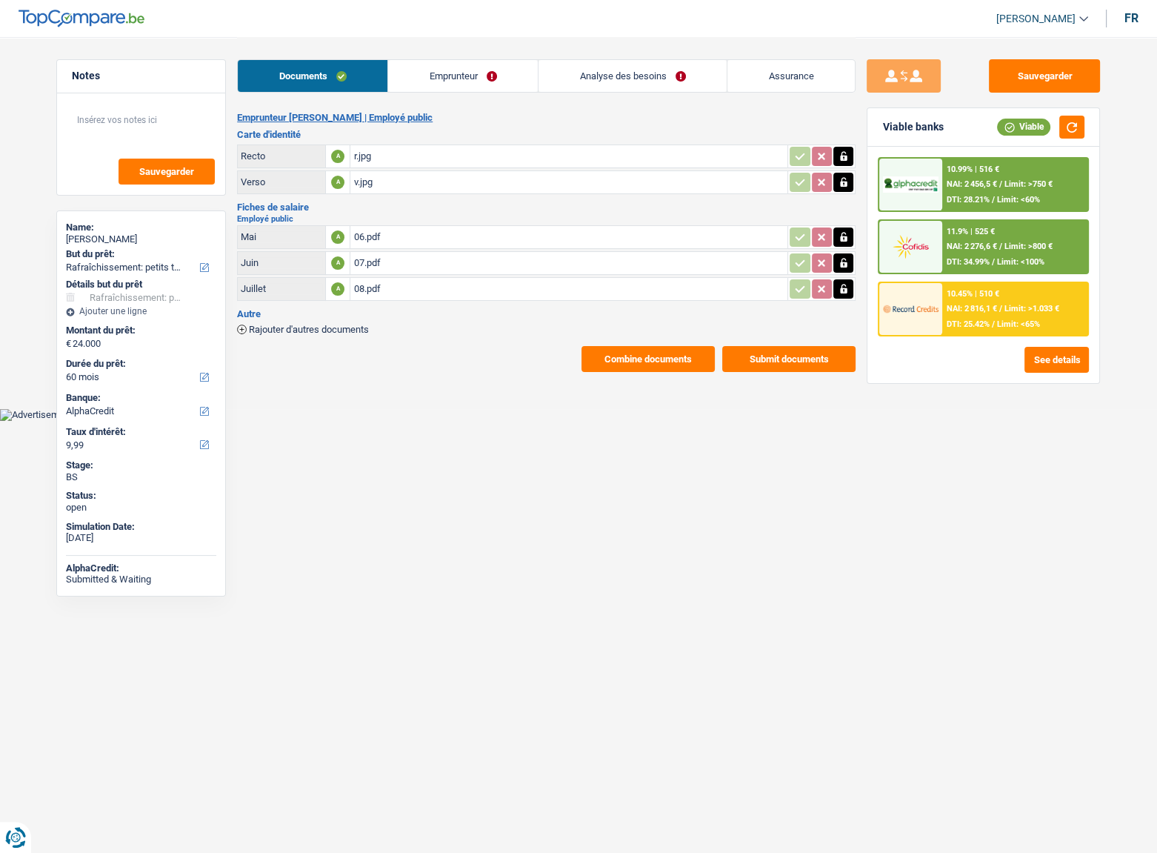
click at [979, 244] on span "NAI: 2 276,6 €" at bounding box center [972, 247] width 50 height 10
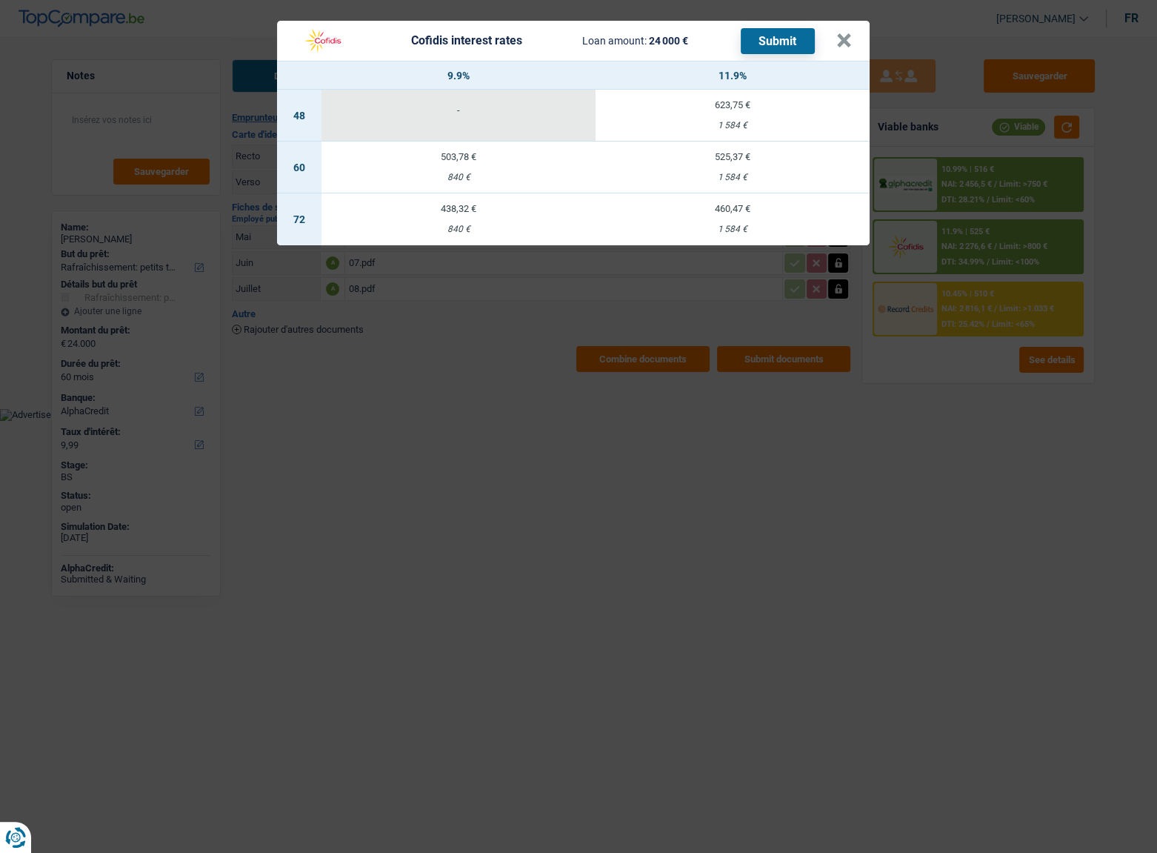
click at [748, 170] on td "525,37 € 1 584 €" at bounding box center [733, 168] width 274 height 52
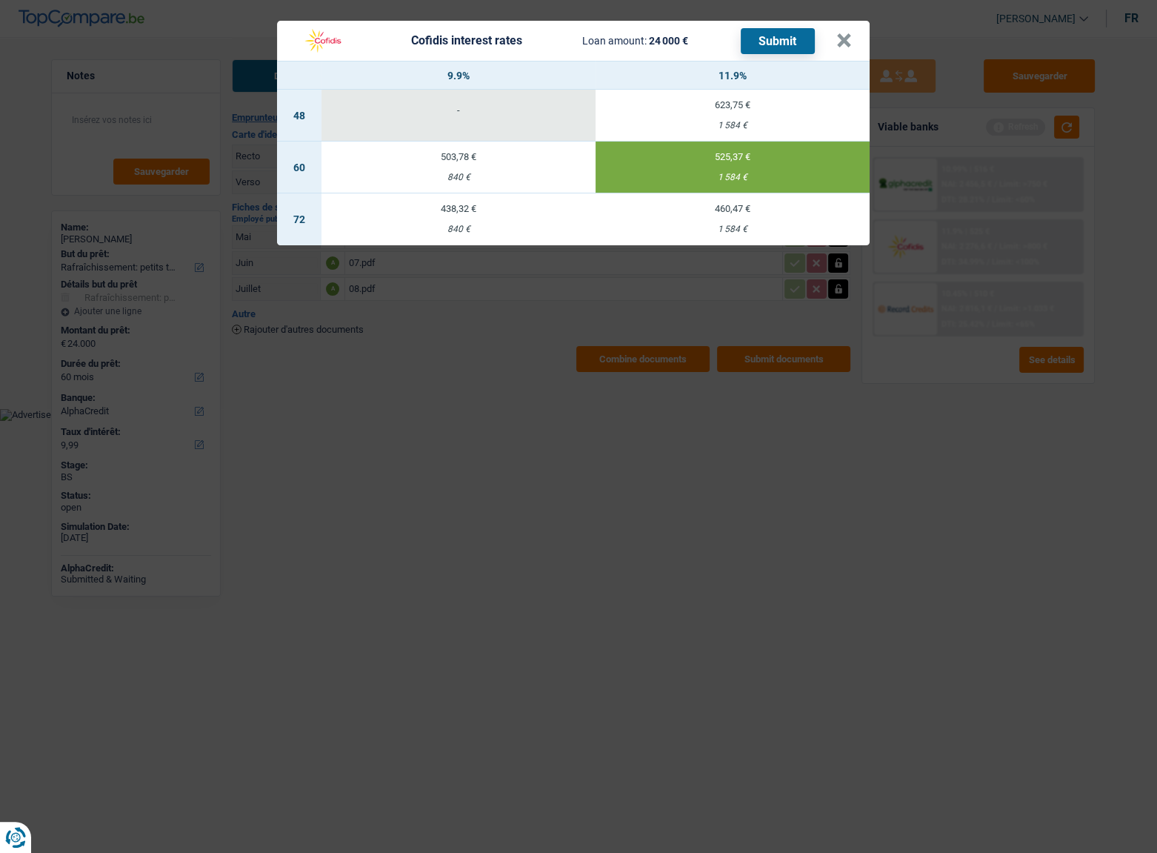
select select "cofidis"
type input "11,90"
click at [780, 36] on button "Submit" at bounding box center [778, 41] width 74 height 26
click at [845, 33] on button "×" at bounding box center [844, 40] width 16 height 15
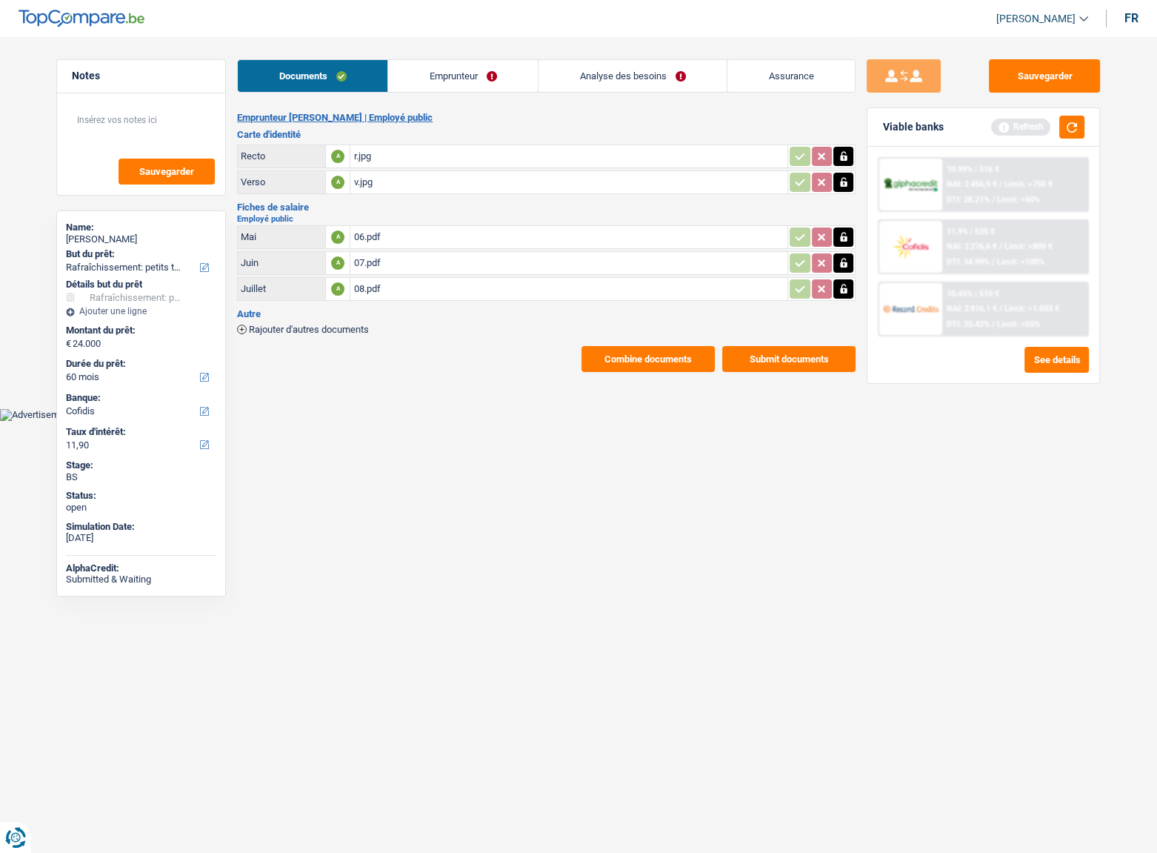
click at [796, 355] on button "Submit documents" at bounding box center [788, 359] width 133 height 26
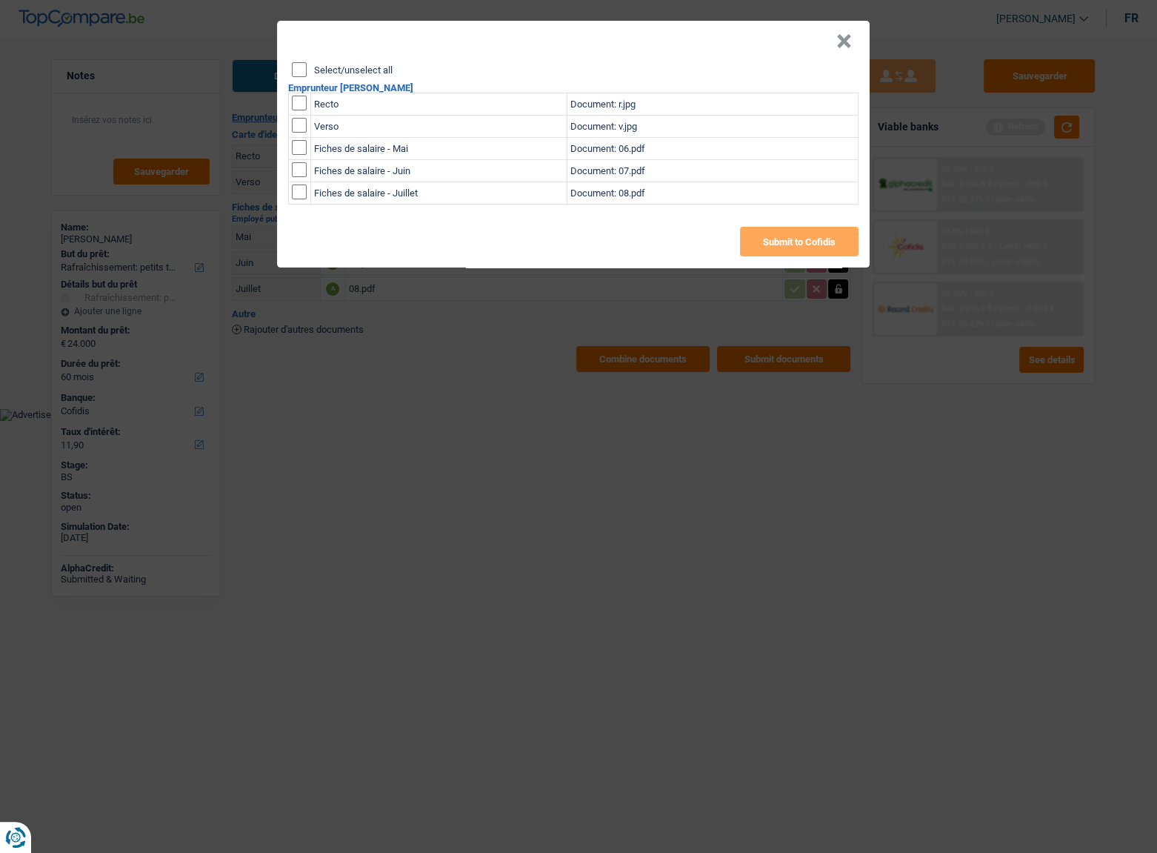
click at [298, 74] on input "Select/unselect all" at bounding box center [299, 69] width 15 height 15
checkbox input "true"
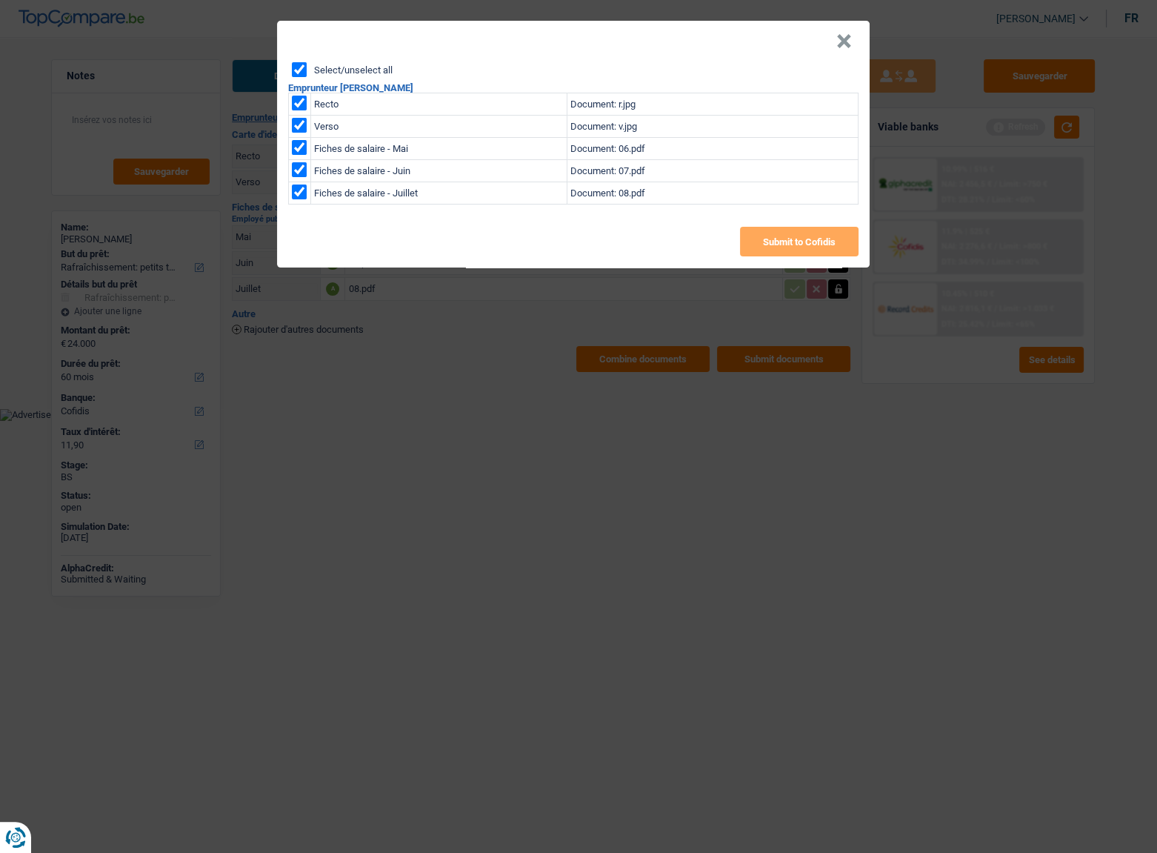
checkbox input "true"
click at [810, 239] on button "Submit to Cofidis" at bounding box center [799, 242] width 119 height 30
click at [651, 309] on div "× Select/unselect all Emprunteur Corinne Gillis Recto Document: r.jpg Verso Doc…" at bounding box center [578, 426] width 1157 height 853
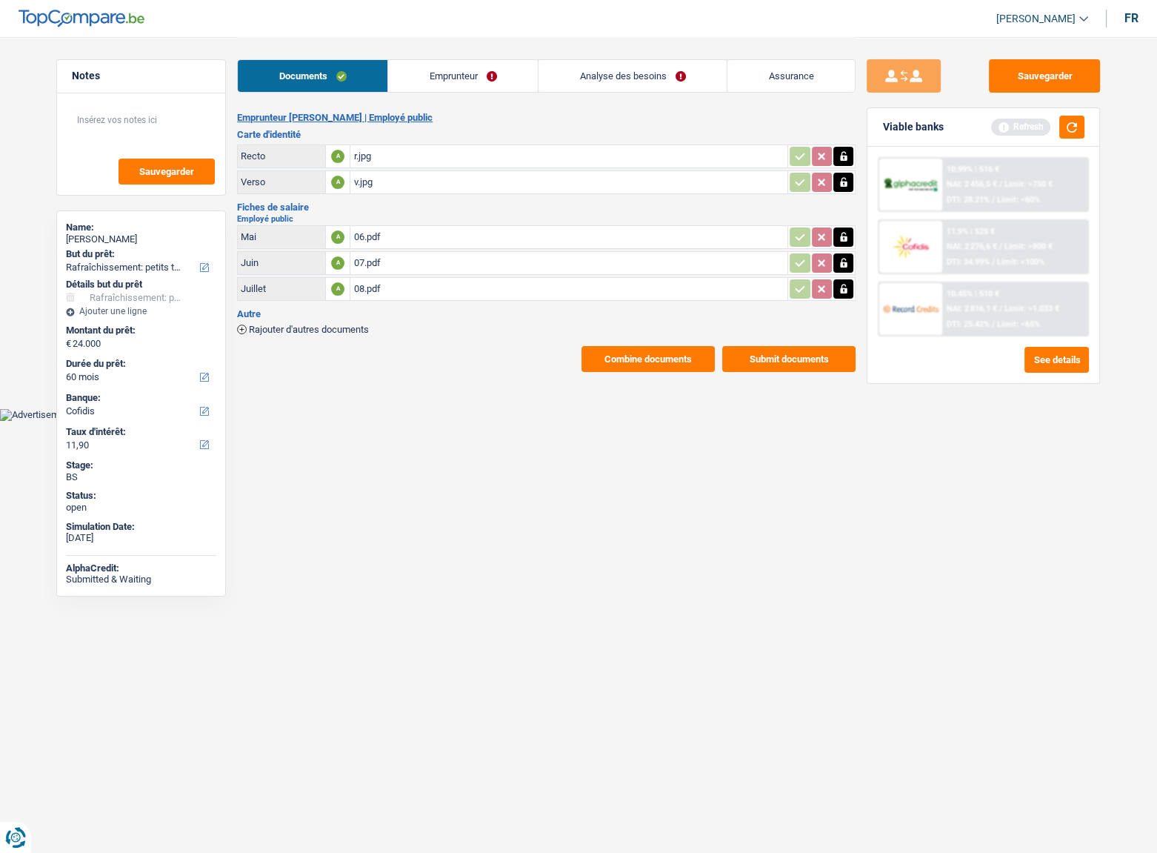
click at [642, 353] on button "Combine documents" at bounding box center [648, 359] width 133 height 26
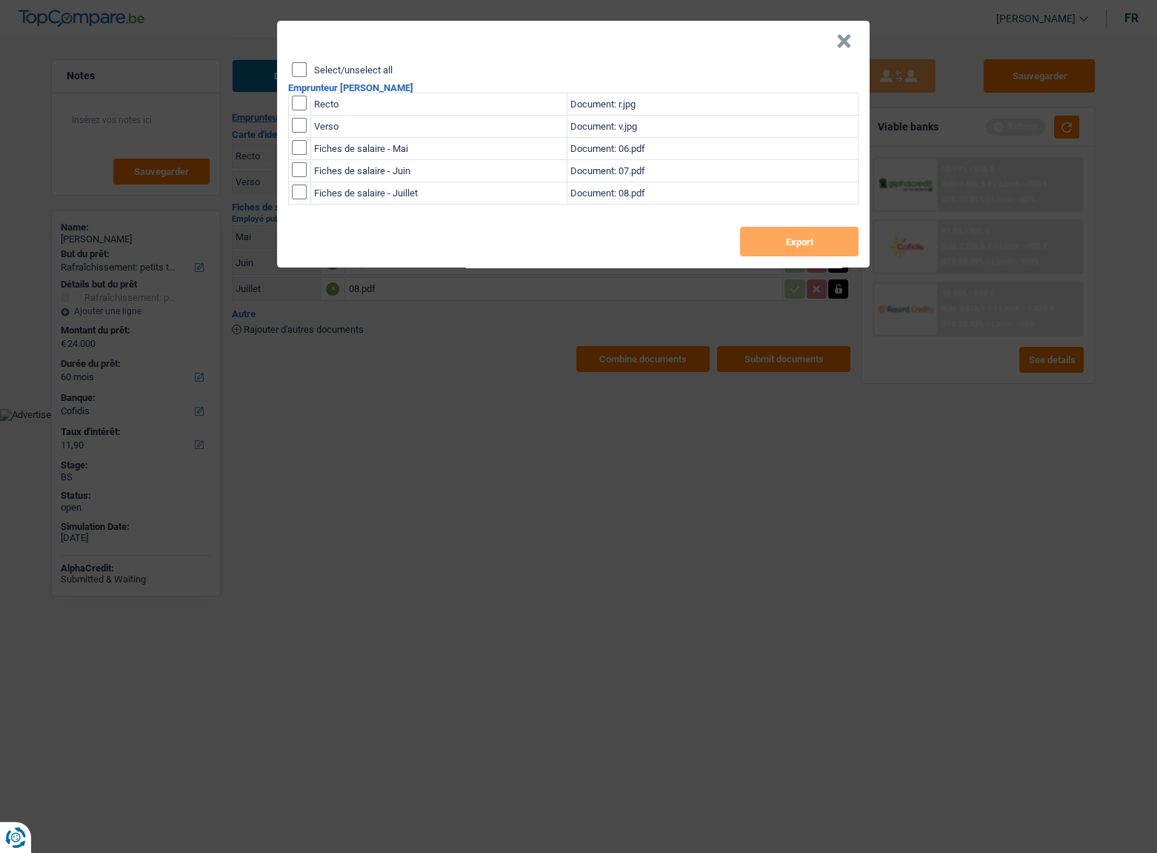
click at [296, 63] on input "Select/unselect all" at bounding box center [299, 69] width 15 height 15
checkbox input "true"
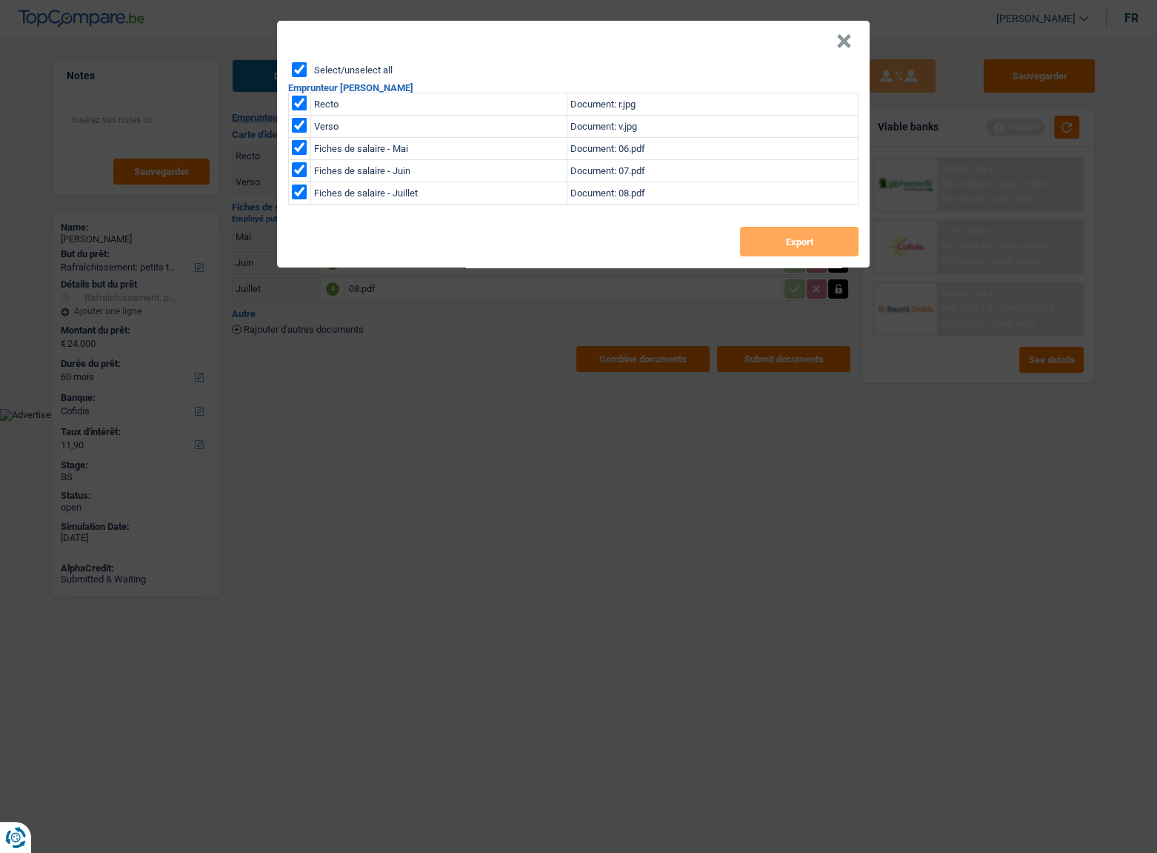
checkbox input "true"
click at [771, 237] on button "Export" at bounding box center [799, 242] width 119 height 30
click at [468, 482] on div "× Select/unselect all Emprunteur Corinne Gillis Recto Document: r.jpg Verso Doc…" at bounding box center [578, 426] width 1157 height 853
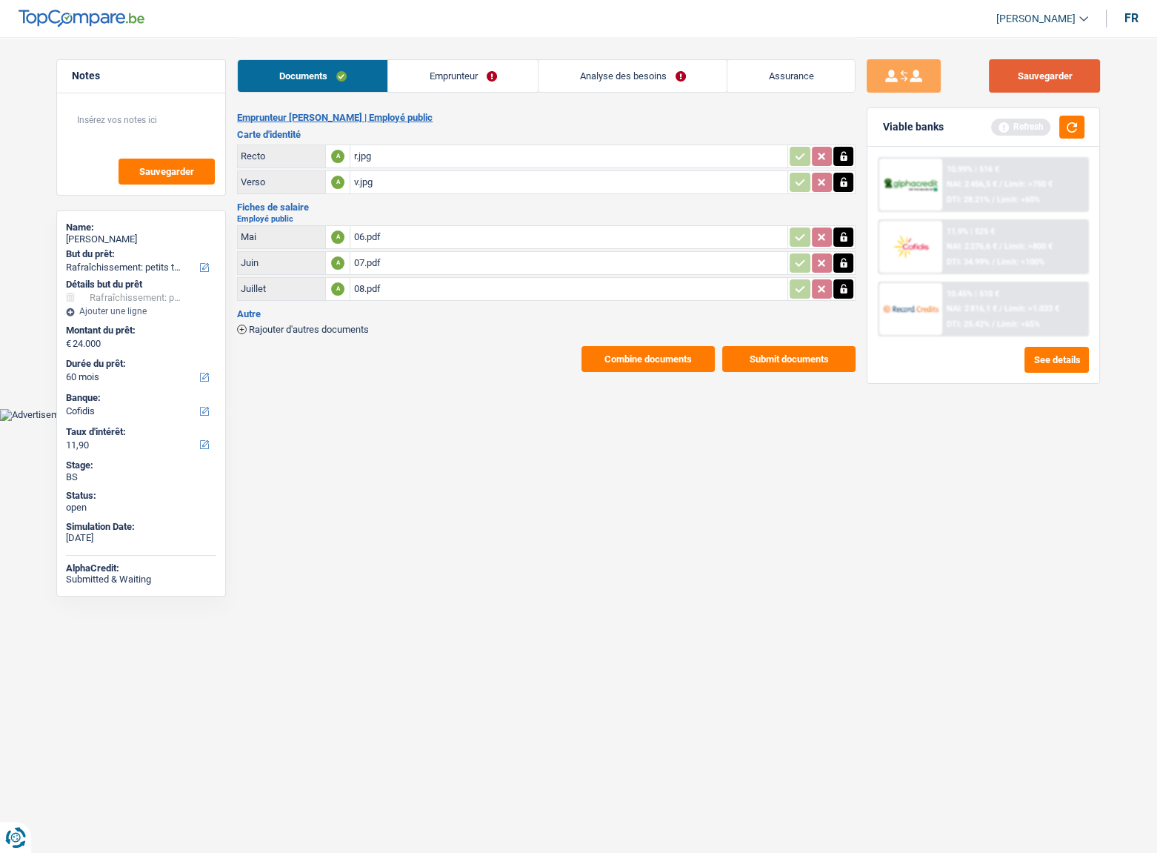
click at [1059, 81] on button "Sauvegarder" at bounding box center [1044, 75] width 111 height 33
click at [1054, 70] on button "Sauvegarder" at bounding box center [1044, 75] width 111 height 33
click at [1064, 120] on button "button" at bounding box center [1071, 127] width 25 height 23
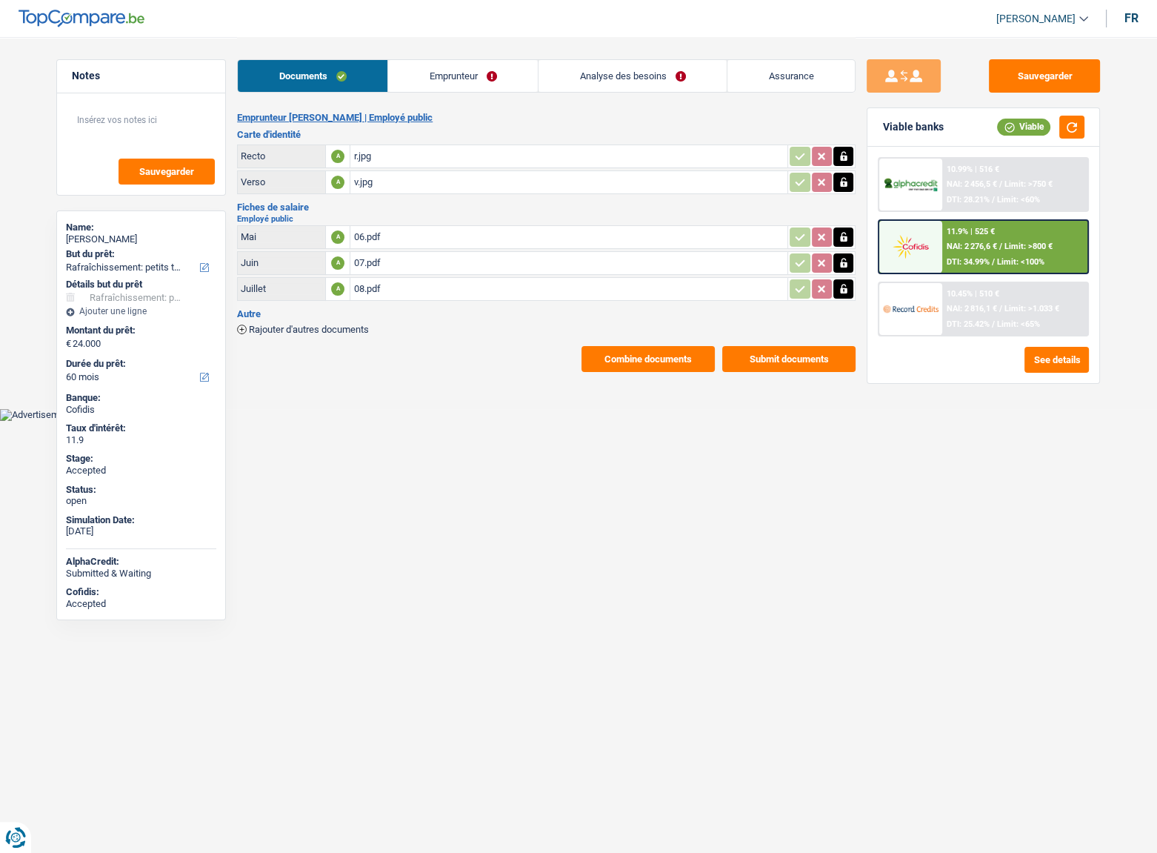
click at [605, 73] on link "Analyse des besoins" at bounding box center [633, 76] width 188 height 32
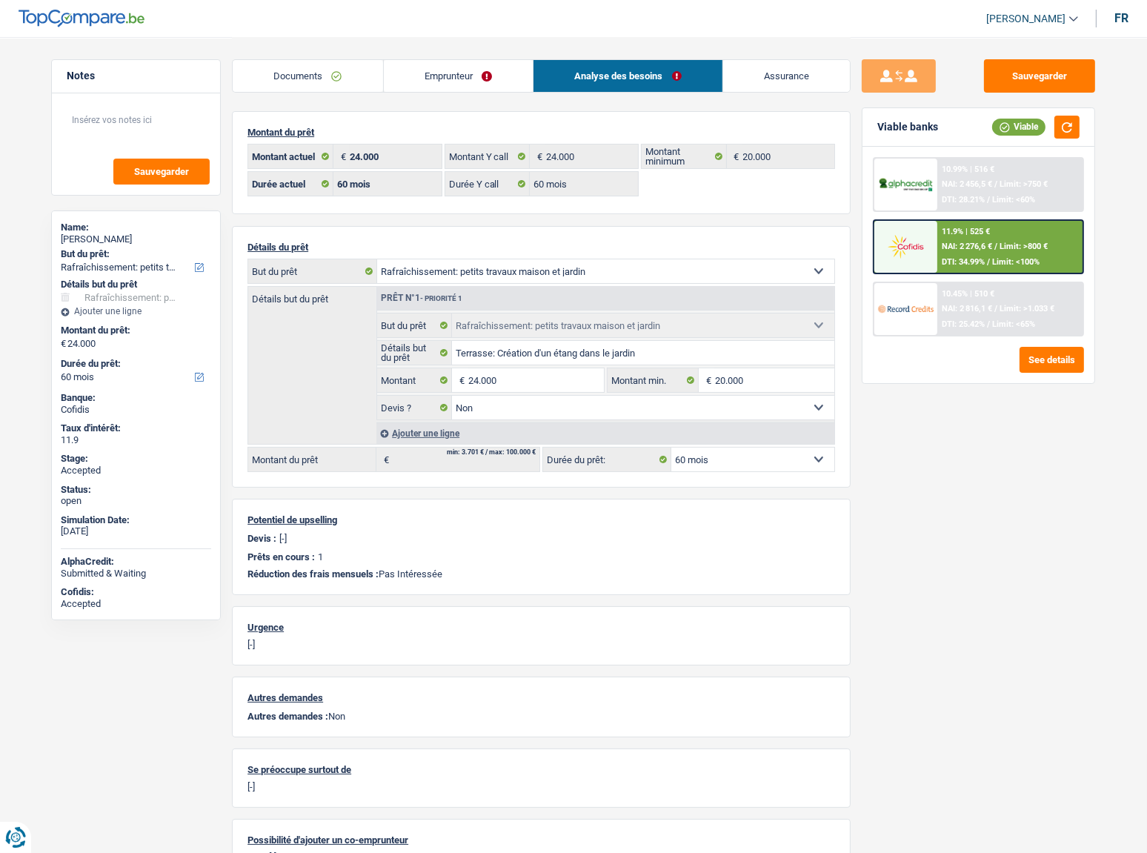
scroll to position [67, 0]
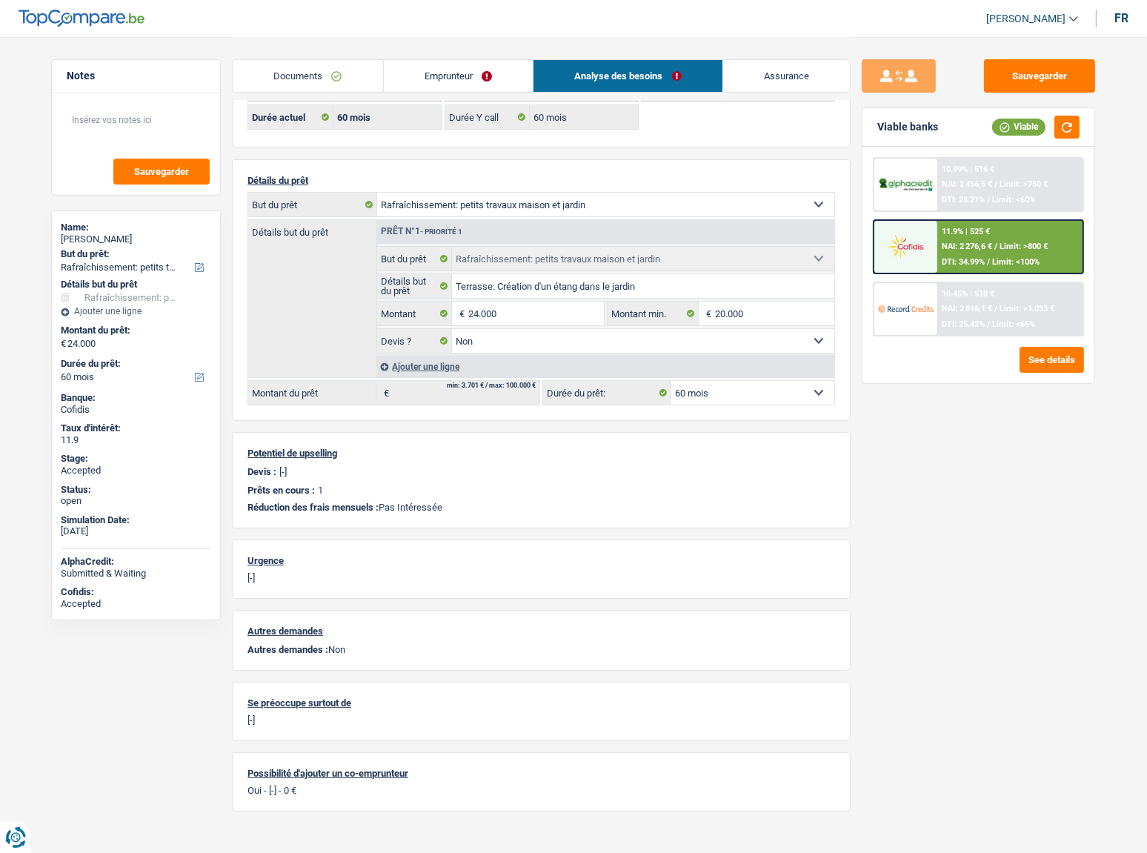
click at [946, 314] on div "10.45% | 510 € NAI: 2 816,1 € / Limit: >1.033 € DTI: 25.42% / Limit: <65%" at bounding box center [1010, 309] width 146 height 52
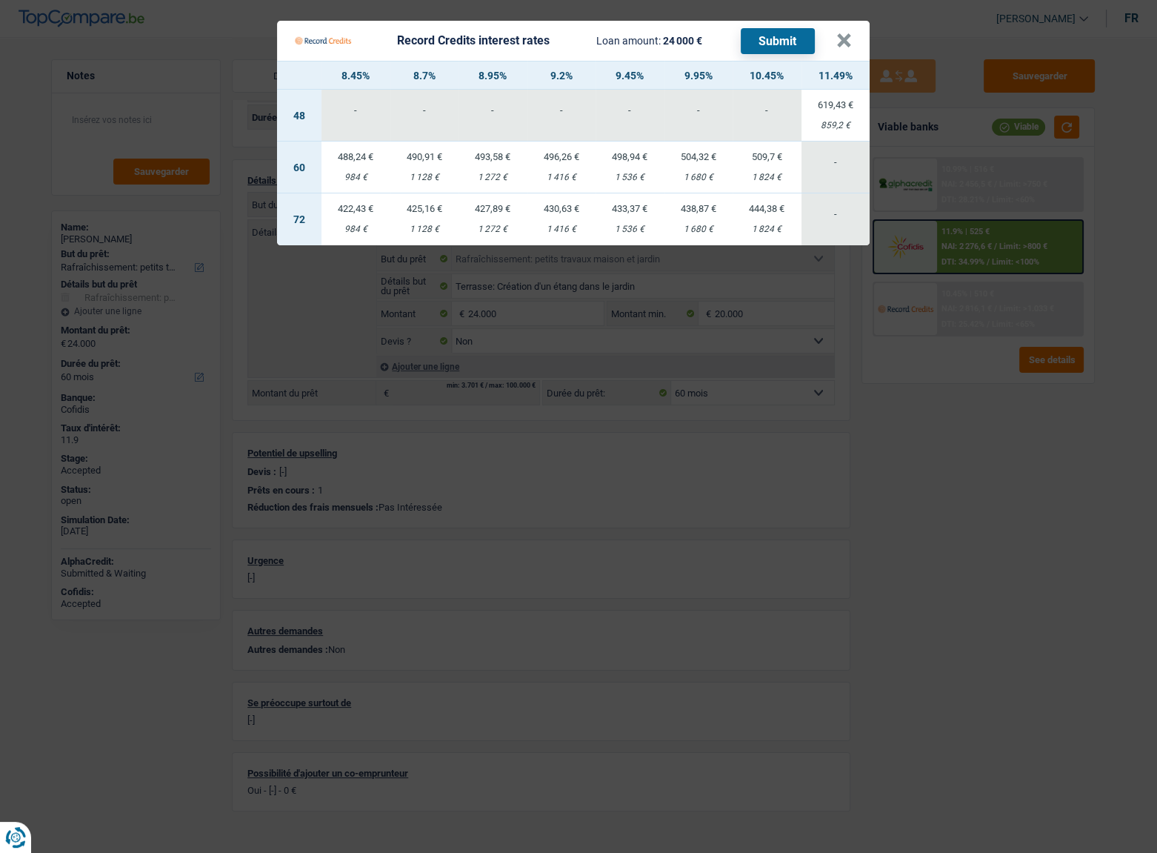
click at [830, 31] on div "Record Credits interest rates Loan amount: 24 000 € Submit" at bounding box center [566, 41] width 542 height 28
drag, startPoint x: 837, startPoint y: 32, endPoint x: 807, endPoint y: 98, distance: 72.6
click at [837, 33] on button "×" at bounding box center [844, 40] width 16 height 15
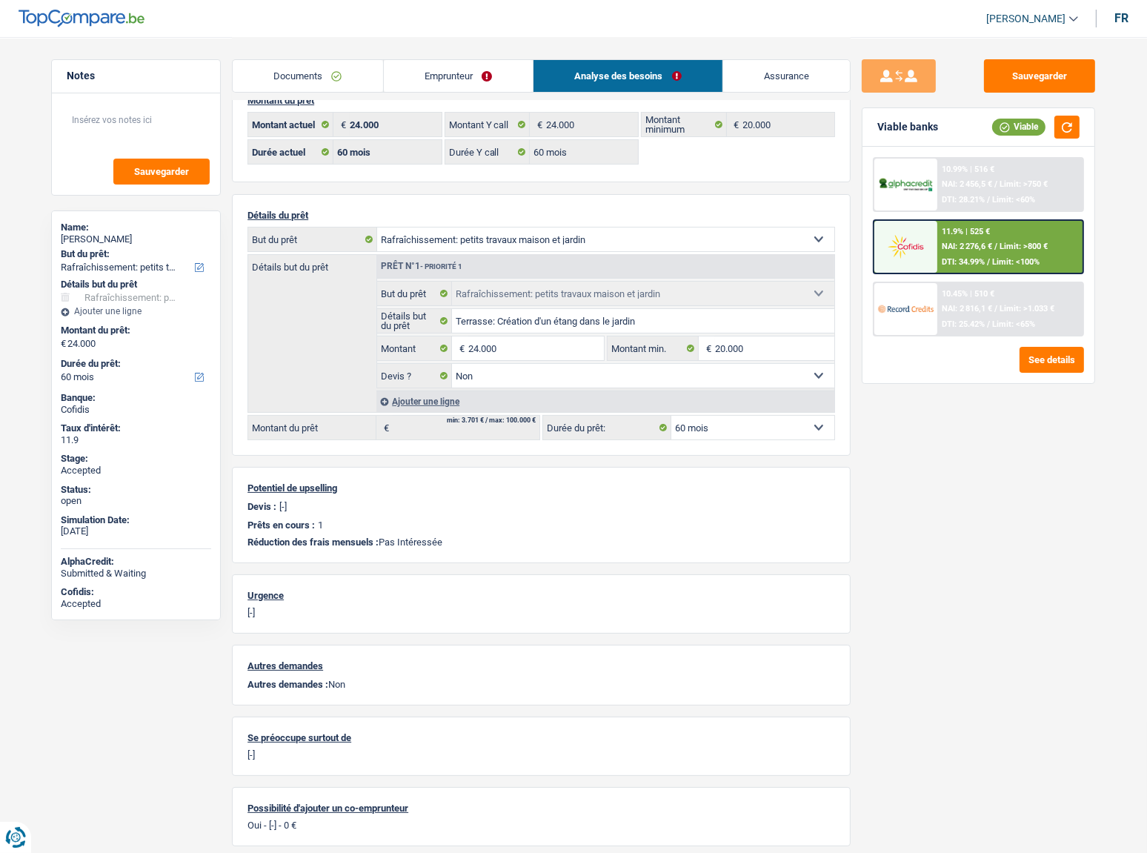
scroll to position [0, 0]
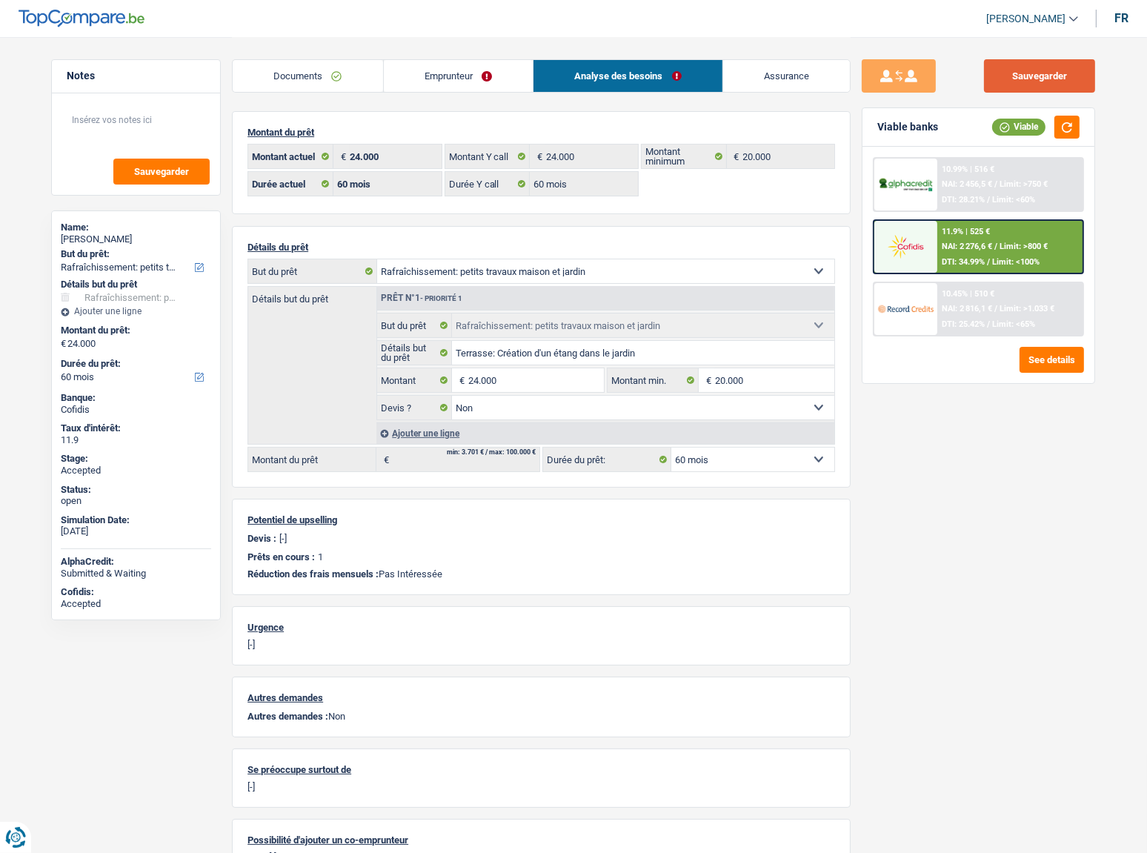
click at [1025, 78] on button "Sauvegarder" at bounding box center [1039, 75] width 111 height 33
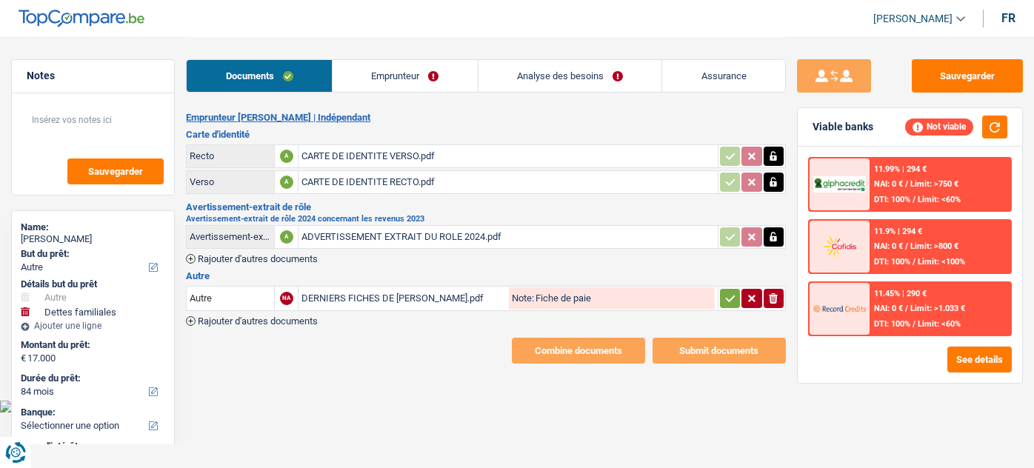
select select "other"
select select "familyDebt"
select select "84"
select select "other"
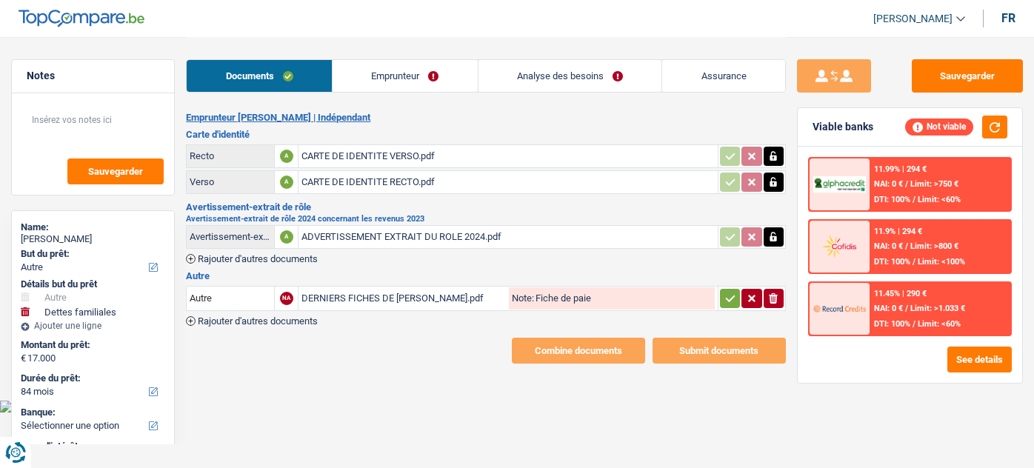
select select "other"
select select "familyDebt"
select select "84"
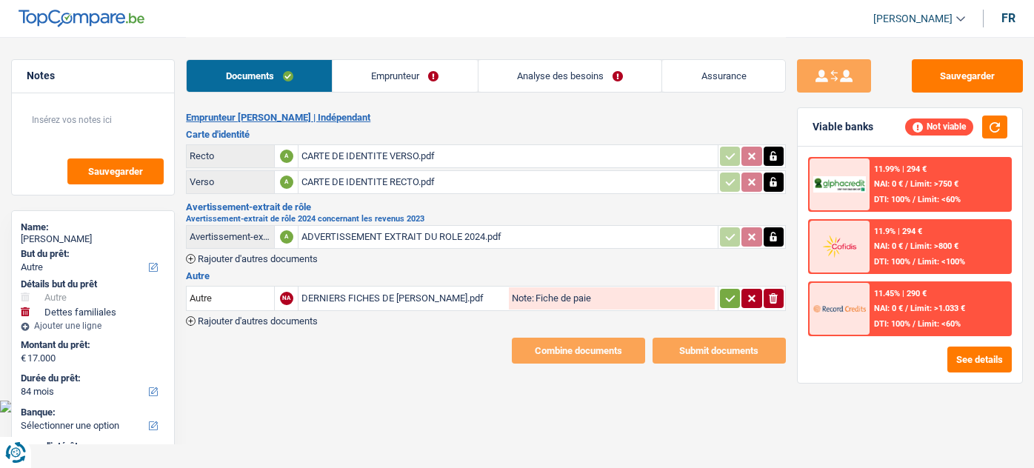
select select "other"
select select "familyDebt"
select select "false"
select select "84"
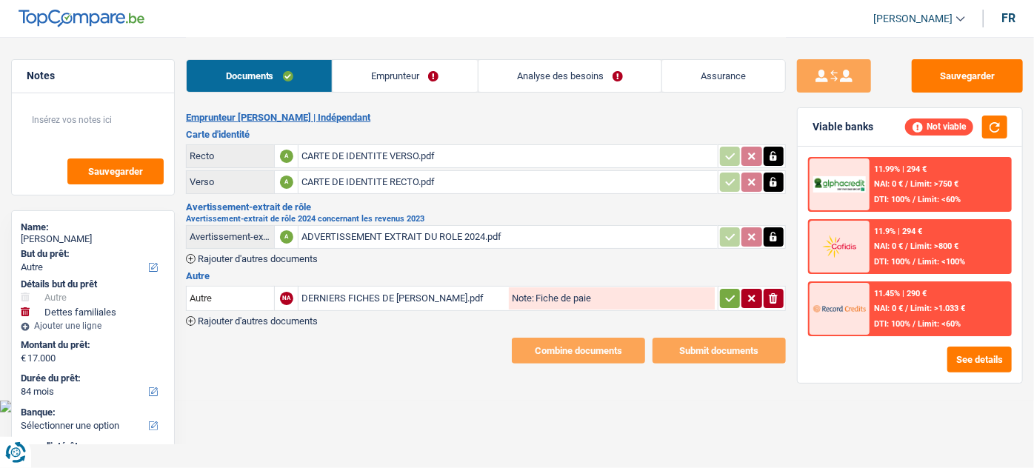
click at [624, 76] on link "Analyse des besoins" at bounding box center [571, 76] width 184 height 32
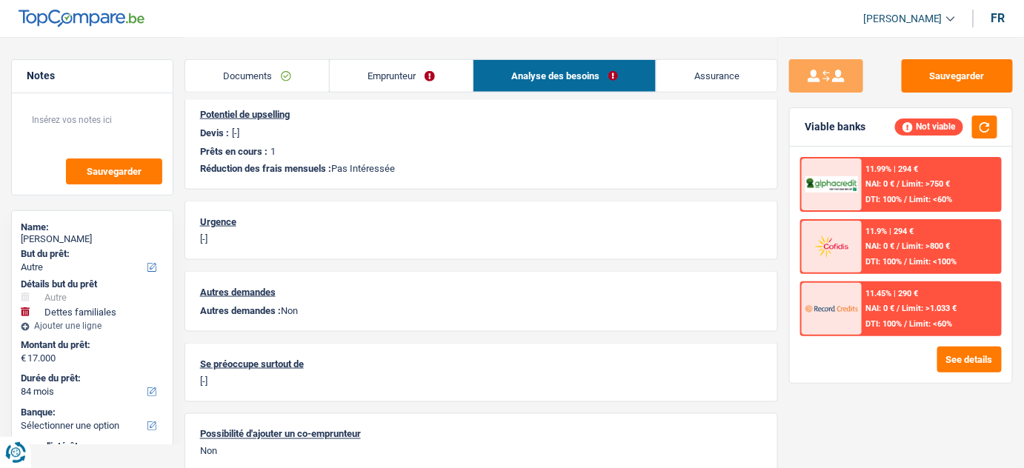
scroll to position [588, 0]
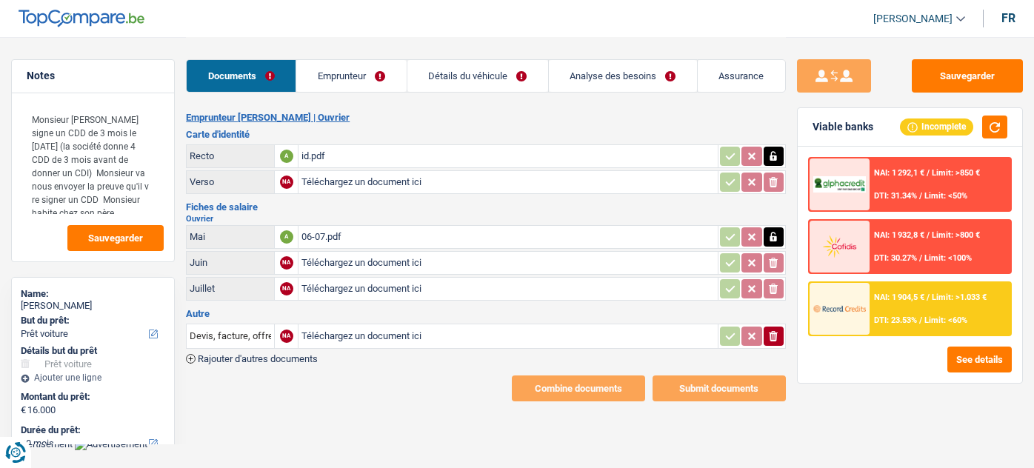
select select "car"
select select "60"
select select "single"
select select "BE"
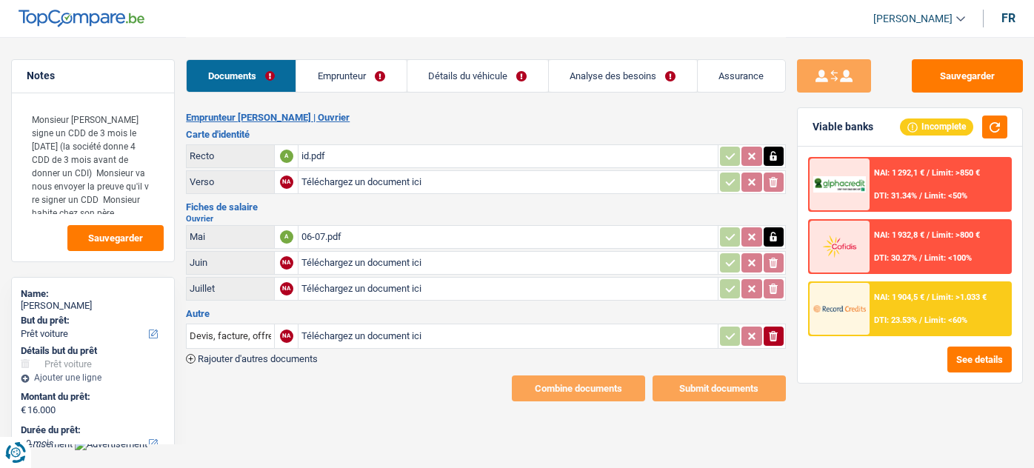
select select "worker"
select select "netSalary"
select select "other"
select select "mealVouchers"
click at [361, 66] on link "Emprunteur" at bounding box center [351, 76] width 110 height 32
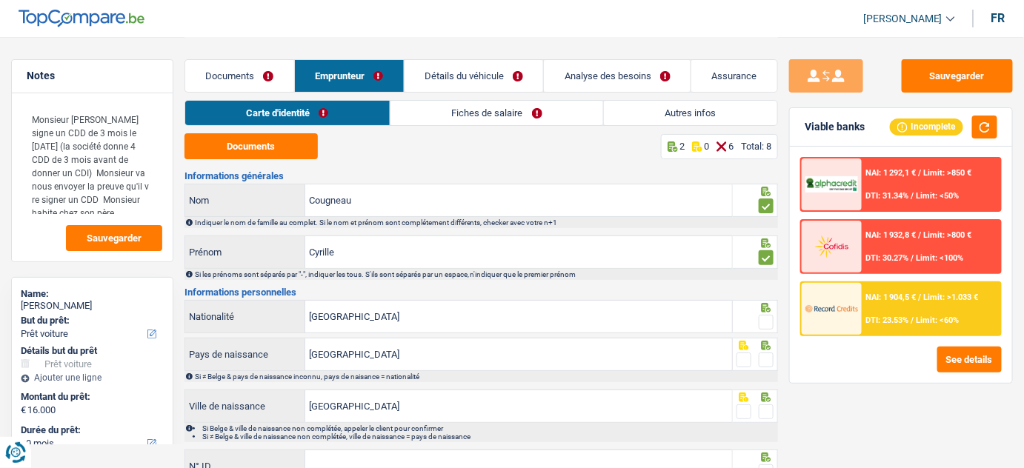
click at [470, 110] on link "Fiches de salaire" at bounding box center [496, 113] width 213 height 24
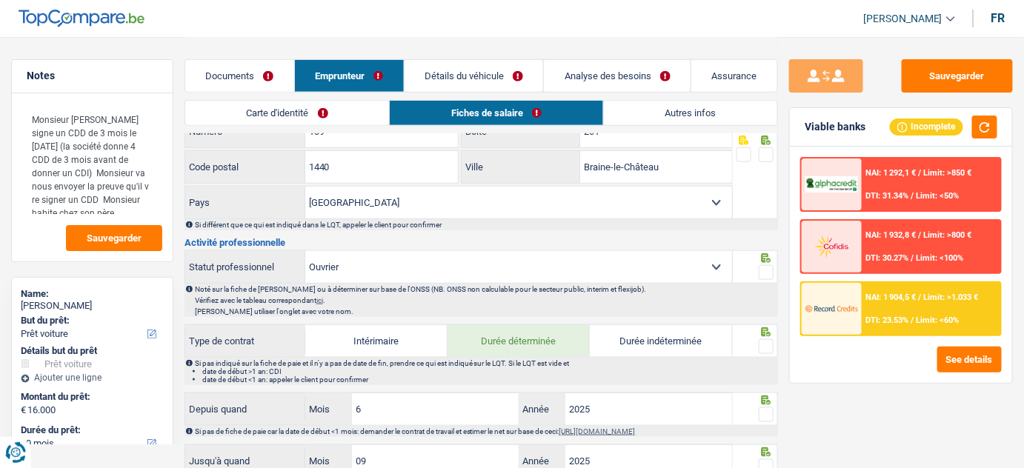
scroll to position [336, 0]
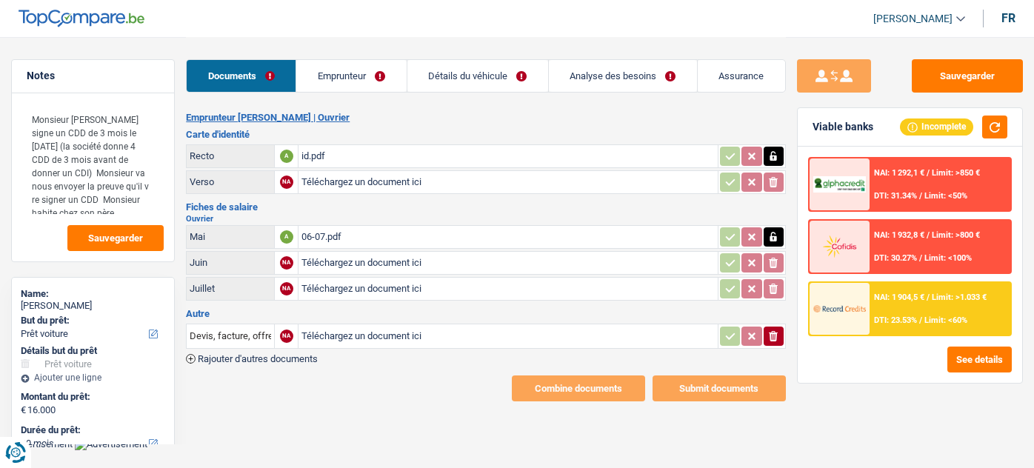
select select "car"
select select "60"
click at [347, 70] on link "Emprunteur" at bounding box center [351, 76] width 110 height 32
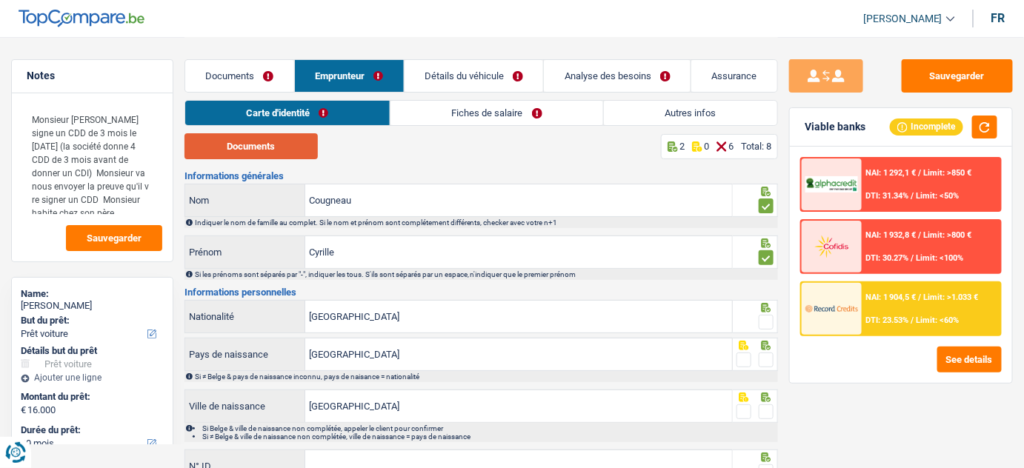
click at [267, 139] on button "Documents" at bounding box center [250, 146] width 133 height 26
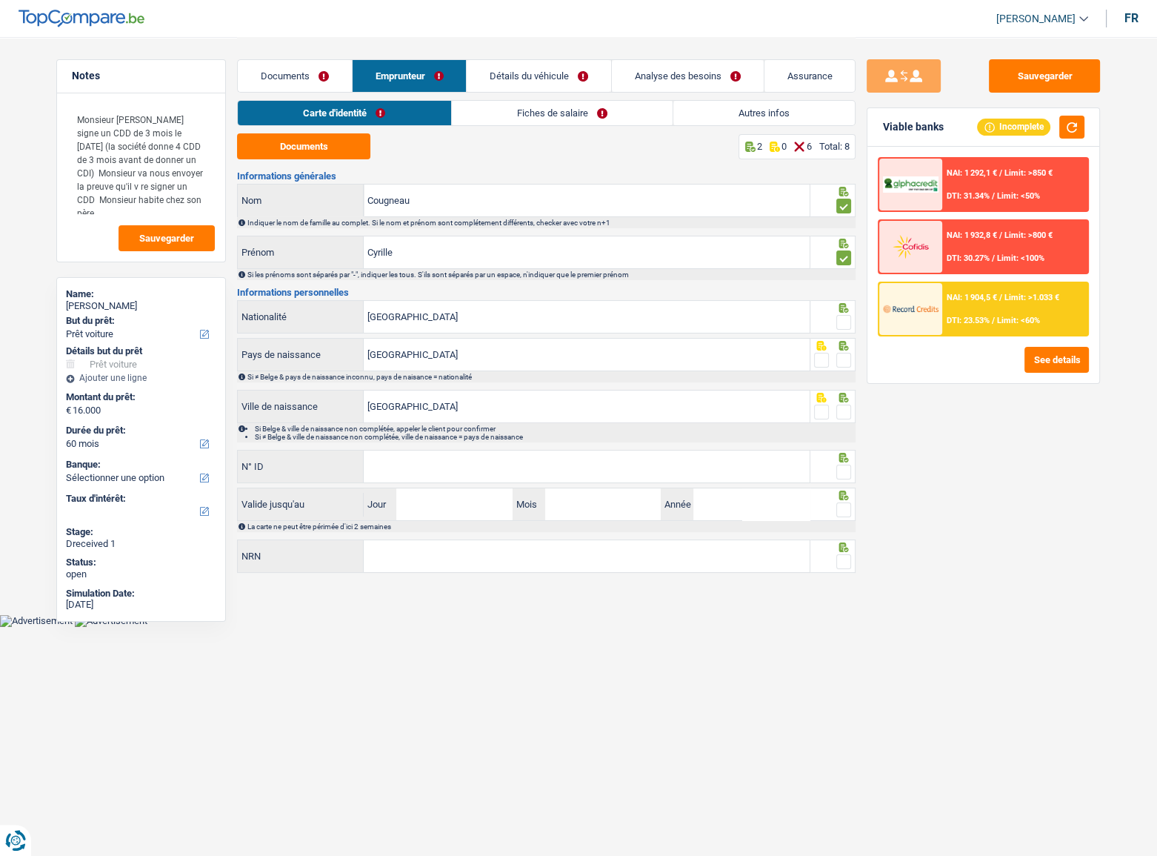
click at [851, 206] on div at bounding box center [843, 206] width 15 height 19
click at [845, 324] on span at bounding box center [843, 322] width 15 height 15
click at [0, 0] on input "radio" at bounding box center [0, 0] width 0 height 0
click at [847, 365] on span at bounding box center [843, 360] width 15 height 15
click at [0, 0] on input "radio" at bounding box center [0, 0] width 0 height 0
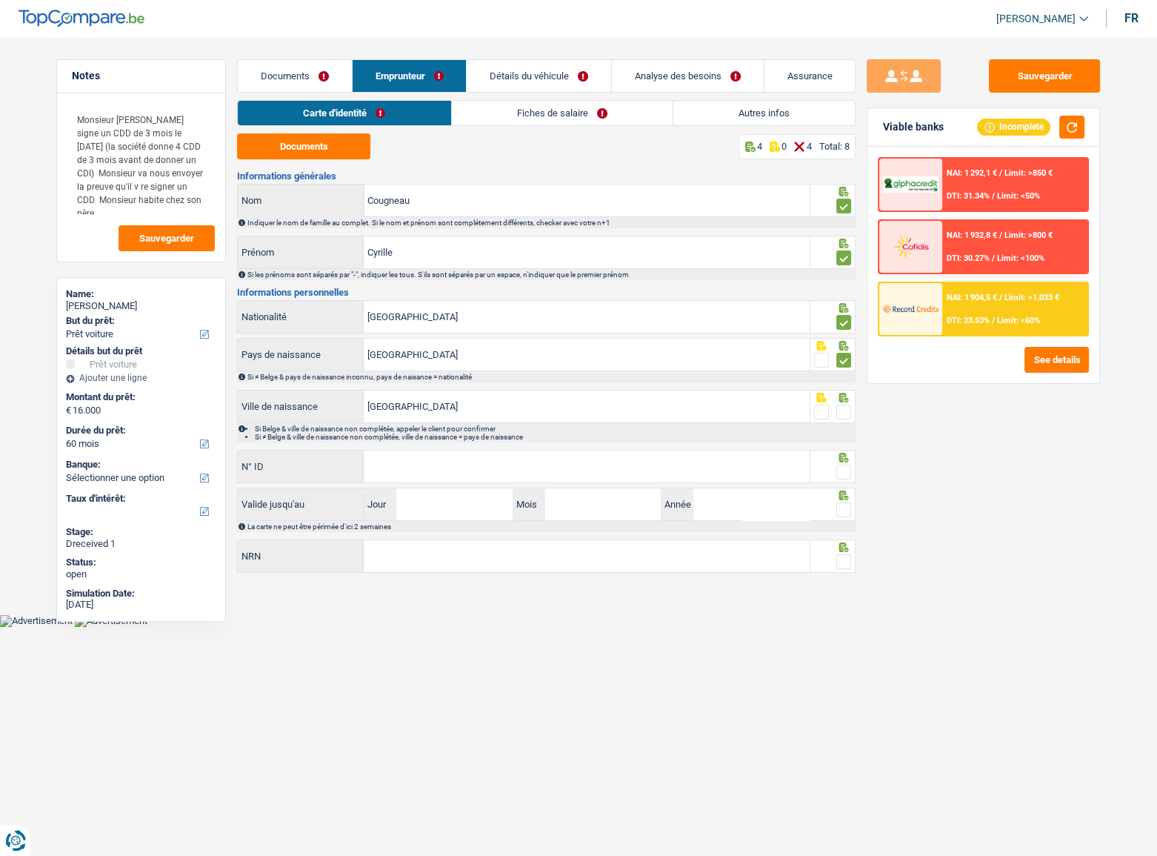
click at [841, 406] on span at bounding box center [843, 412] width 15 height 15
click at [0, 0] on input "radio" at bounding box center [0, 0] width 0 height 0
drag, startPoint x: 419, startPoint y: 405, endPoint x: 406, endPoint y: 405, distance: 12.6
click at [406, 405] on input "Berchem st Agathe" at bounding box center [587, 406] width 446 height 32
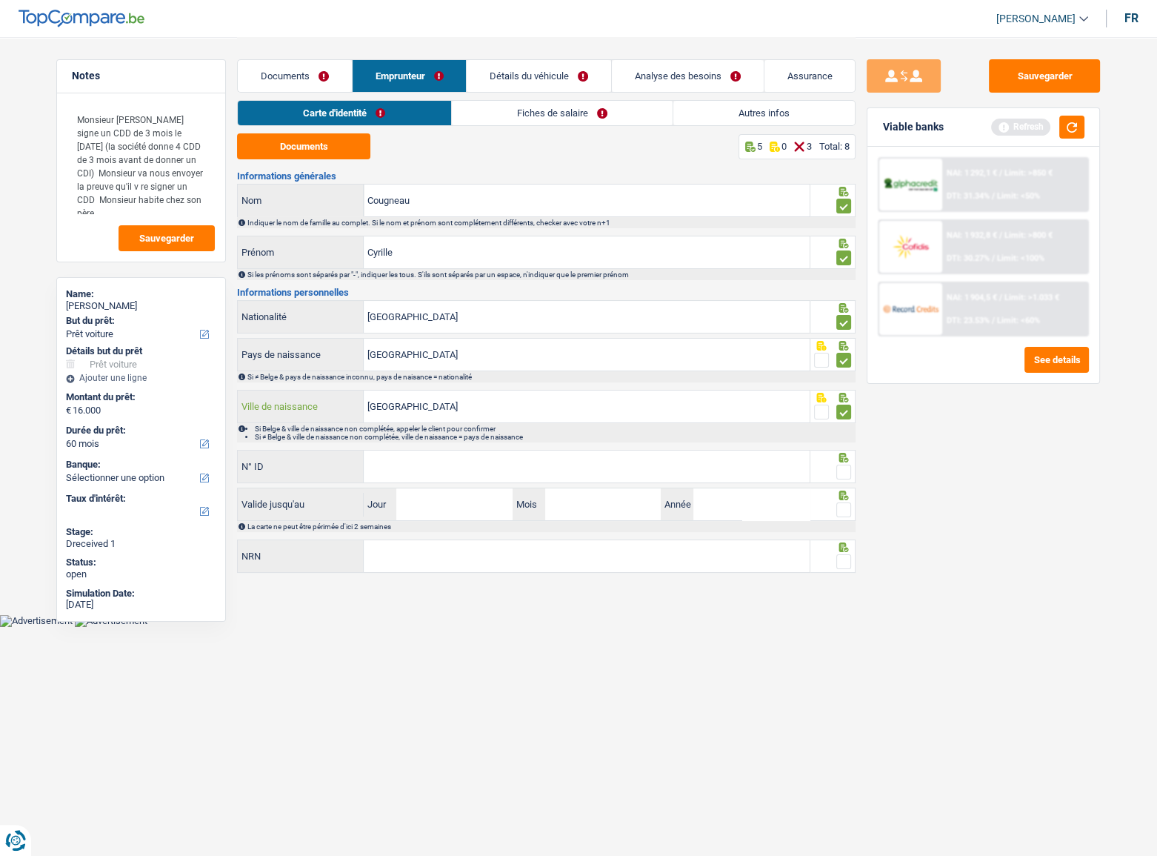
type input "[GEOGRAPHIC_DATA]"
click at [498, 460] on input "N° ID" at bounding box center [587, 466] width 446 height 32
type input "[PHONE_NUMBER]"
click at [843, 467] on span at bounding box center [843, 472] width 15 height 15
click at [0, 0] on input "radio" at bounding box center [0, 0] width 0 height 0
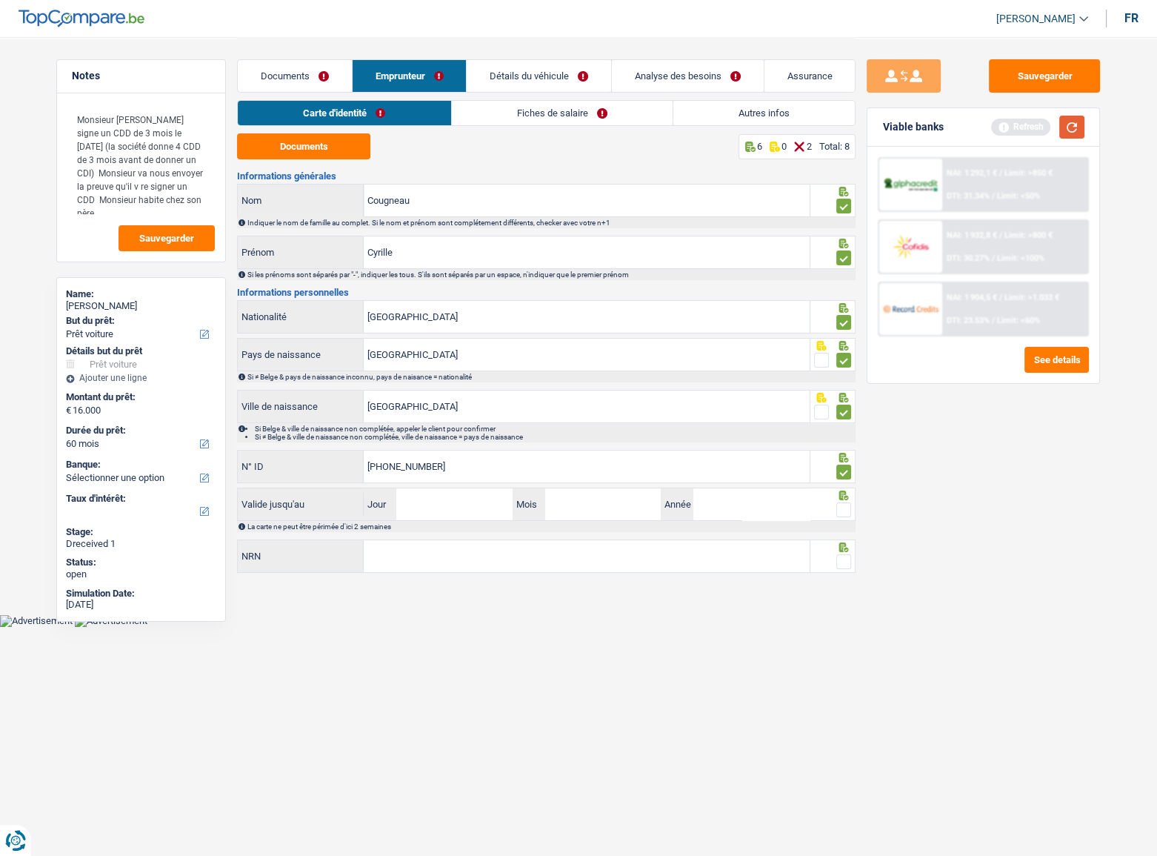
click at [1034, 121] on button "button" at bounding box center [1071, 127] width 25 height 23
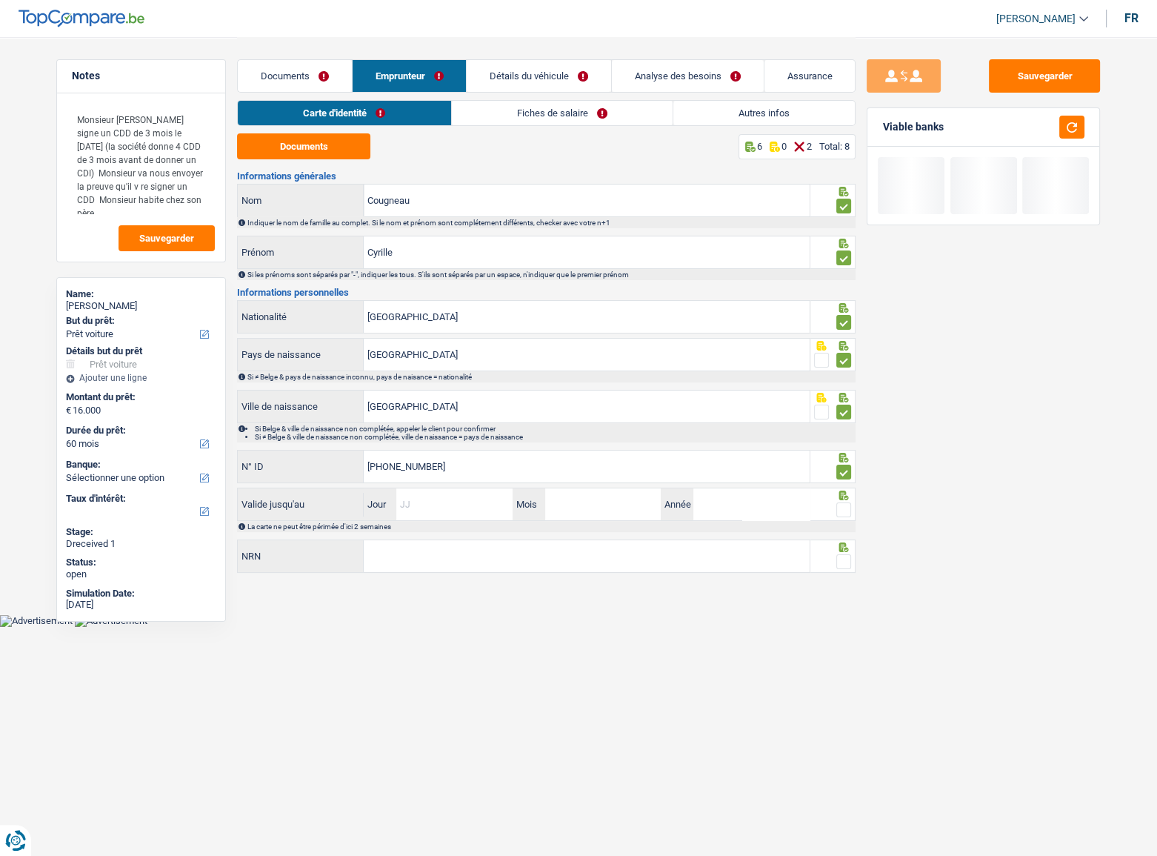
drag, startPoint x: 460, startPoint y: 504, endPoint x: 1038, endPoint y: 483, distance: 578.3
click at [467, 468] on input "Jour" at bounding box center [454, 504] width 116 height 32
type input "18"
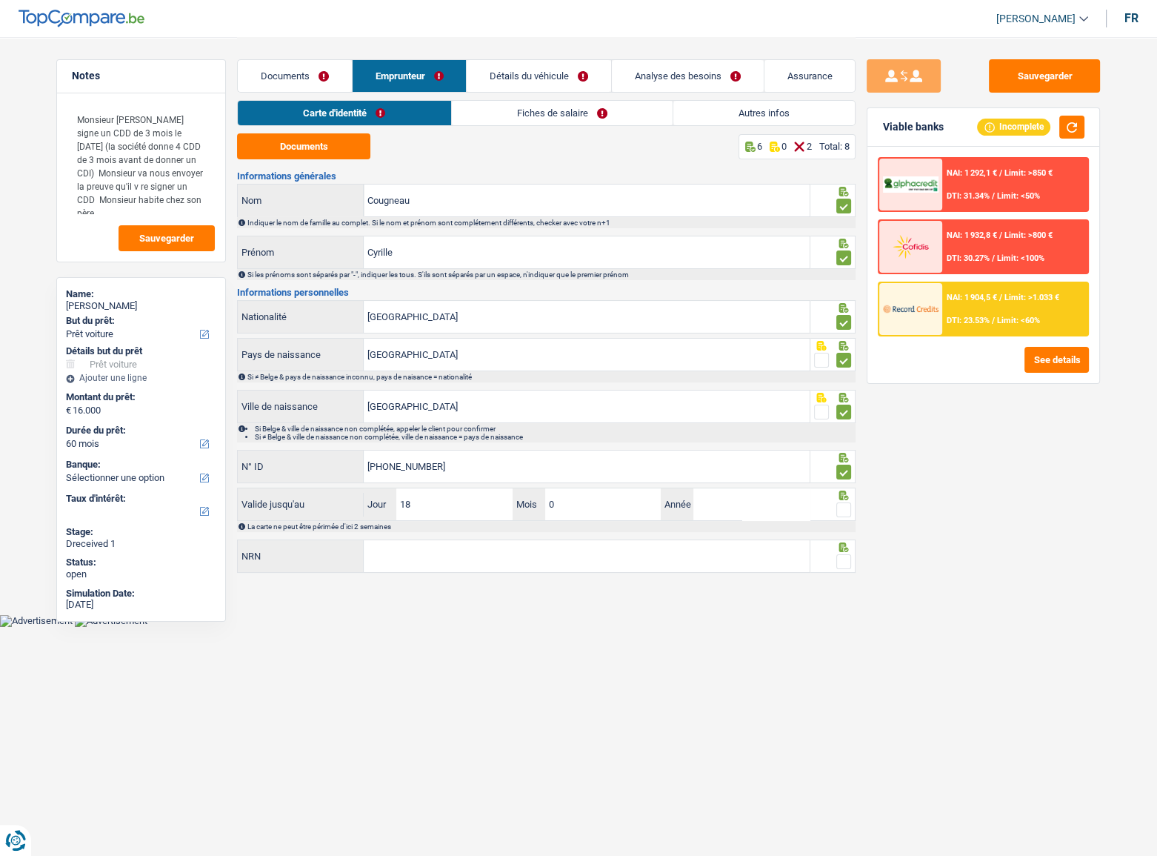
type input "05"
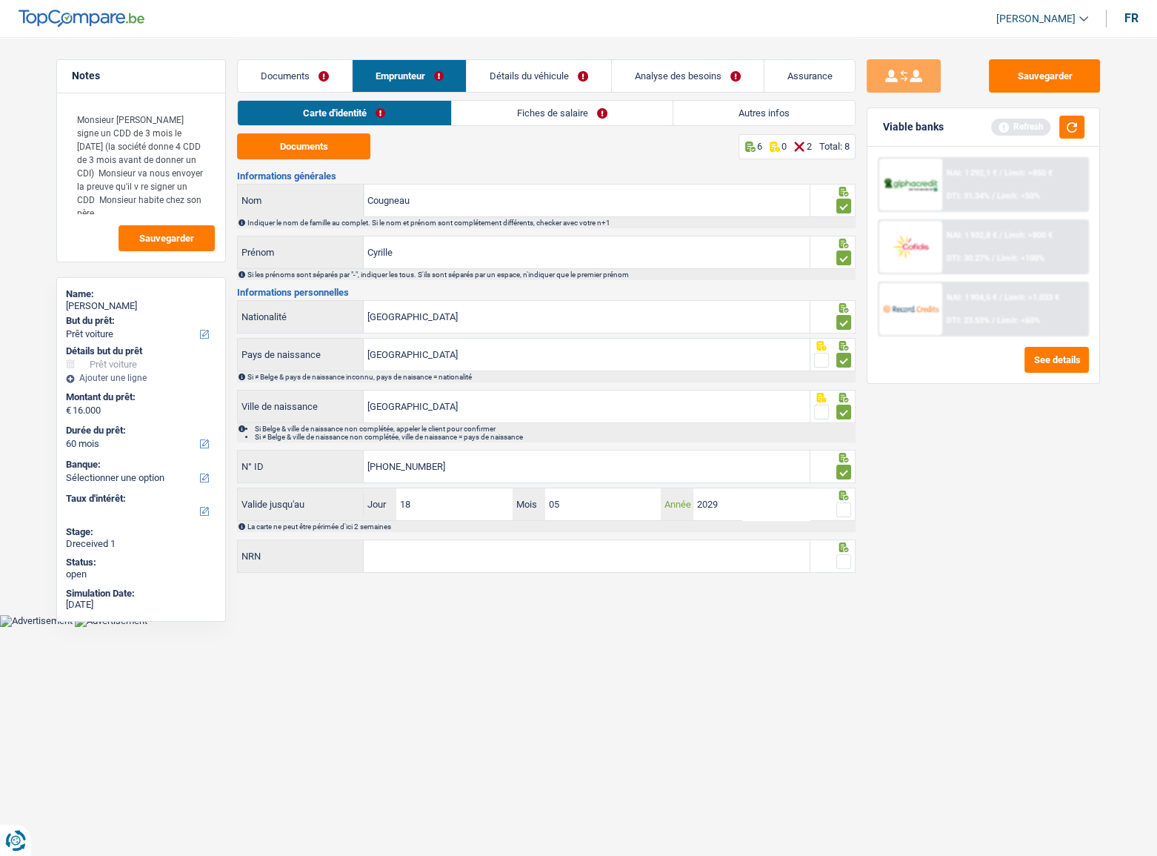
type input "2029"
click at [842, 468] on span at bounding box center [843, 509] width 15 height 15
click at [0, 0] on input "radio" at bounding box center [0, 0] width 0 height 0
click at [1034, 121] on button "button" at bounding box center [1071, 127] width 25 height 23
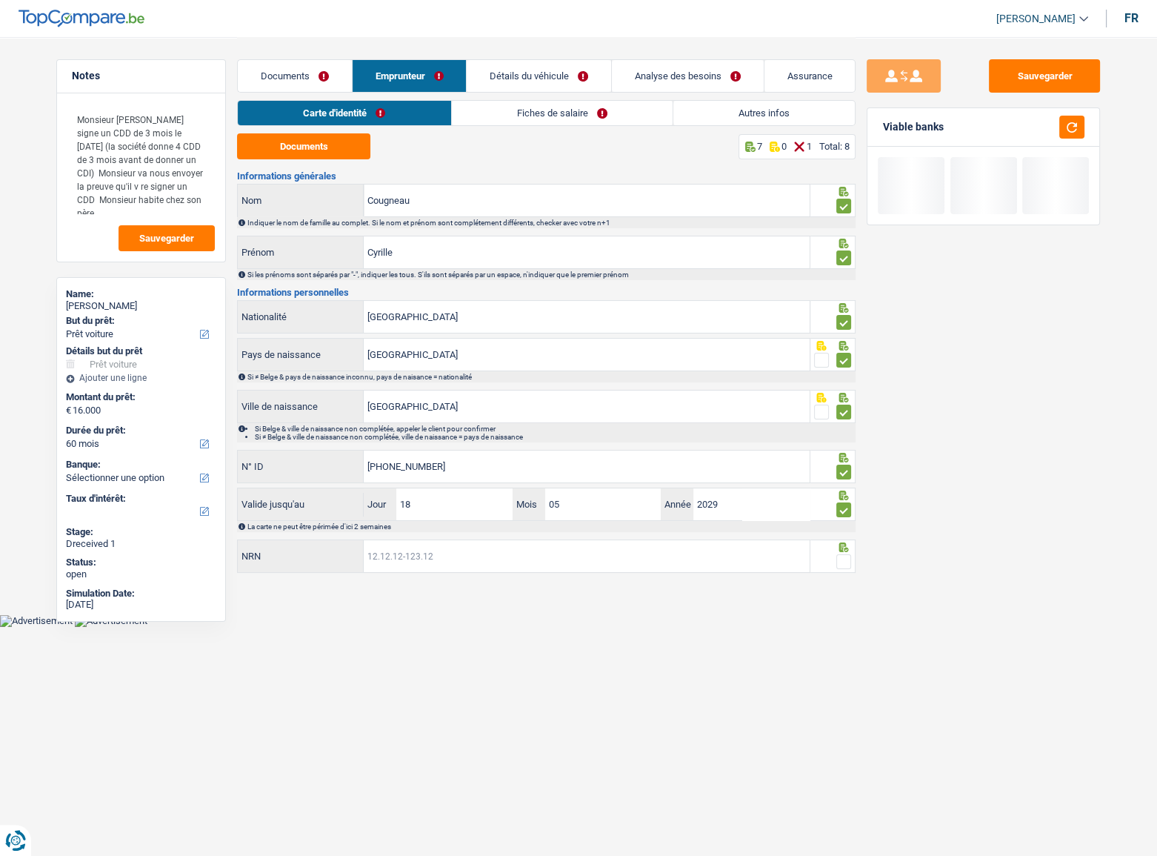
click at [425, 468] on input "NRN" at bounding box center [587, 556] width 446 height 32
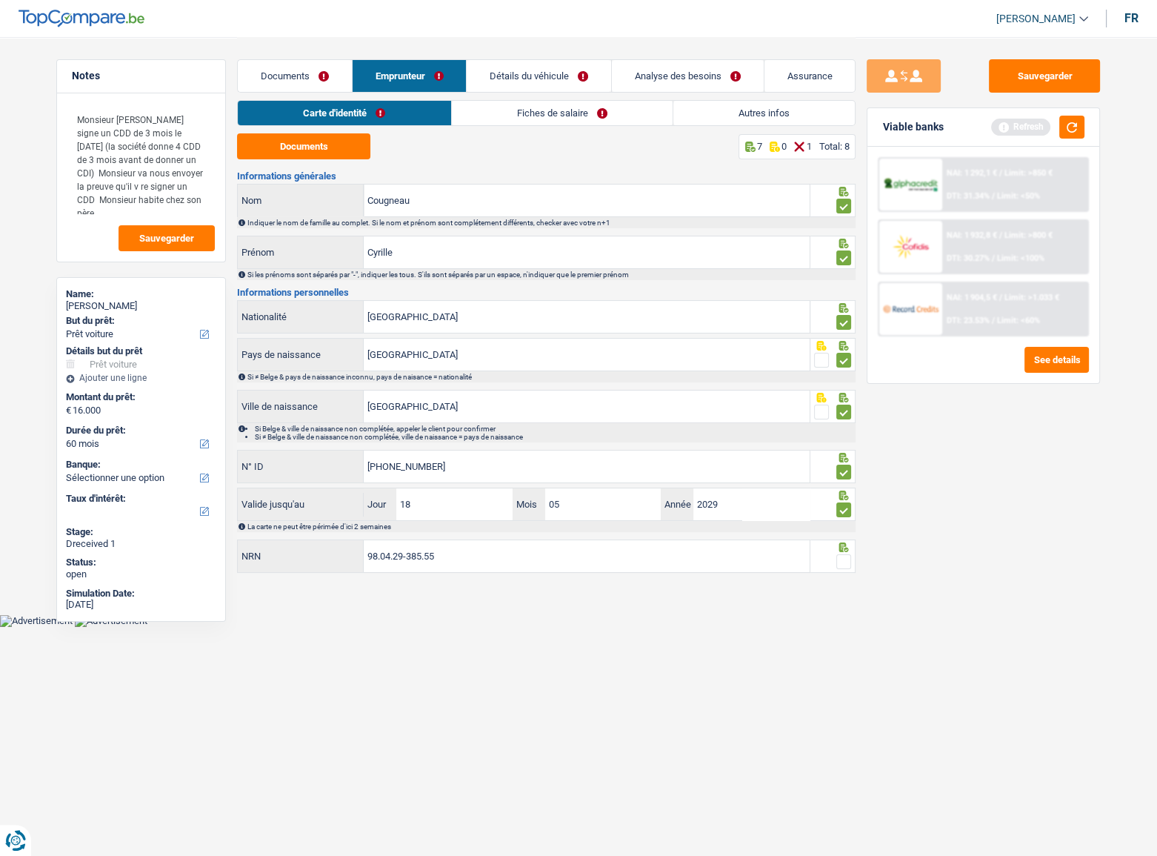
type input "98.04.29-385.55"
click at [839, 468] on span at bounding box center [843, 561] width 15 height 15
click at [0, 0] on input "radio" at bounding box center [0, 0] width 0 height 0
click at [1034, 130] on div "Refresh" at bounding box center [1037, 127] width 93 height 23
drag, startPoint x: 1068, startPoint y: 126, endPoint x: 1051, endPoint y: 152, distance: 31.0
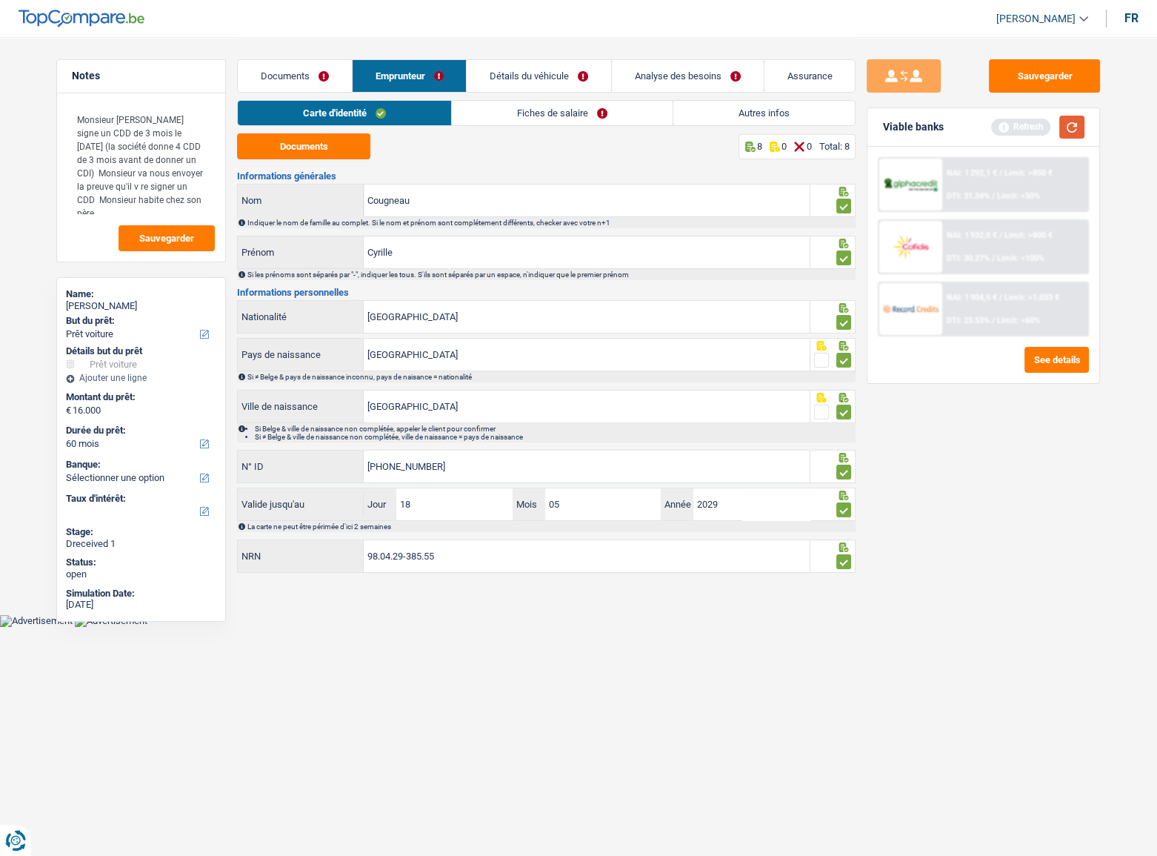
click at [1034, 125] on button "button" at bounding box center [1071, 127] width 25 height 23
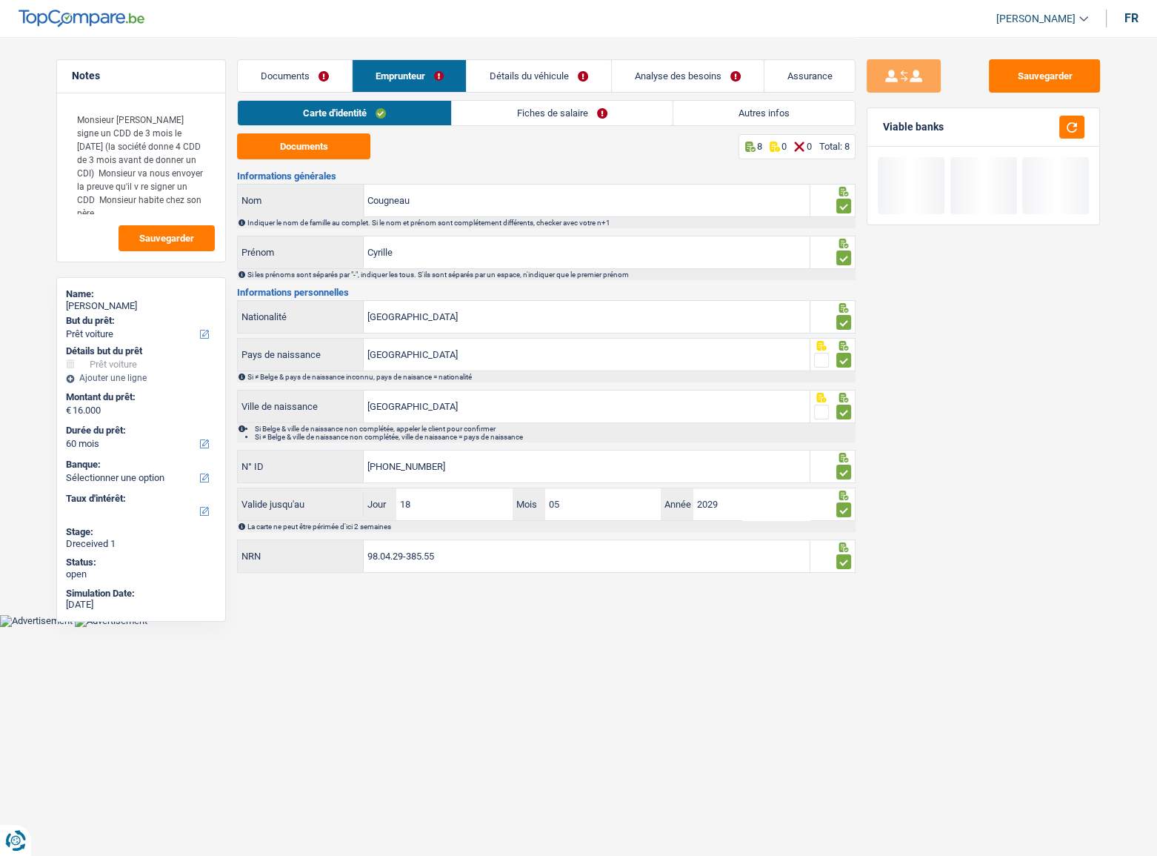
click at [604, 110] on link "Fiches de salaire" at bounding box center [562, 113] width 221 height 24
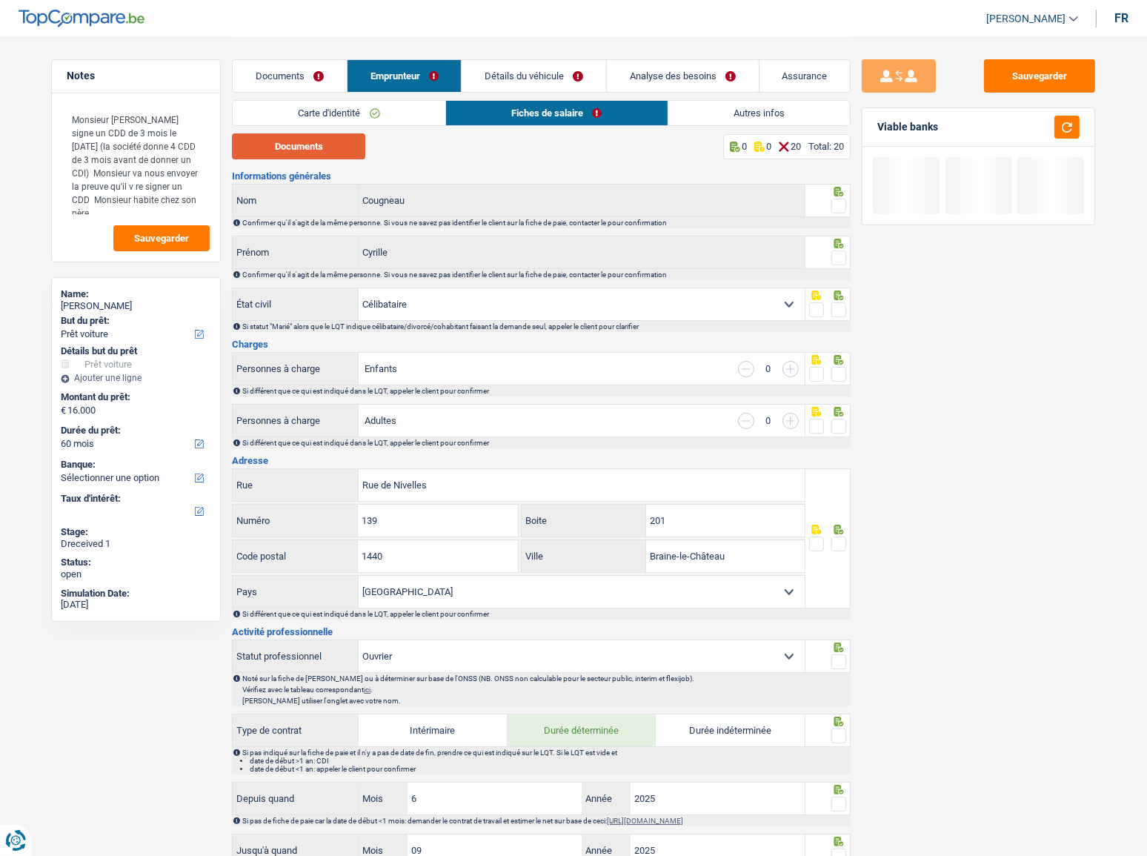
click at [320, 158] on button "Documents" at bounding box center [298, 146] width 133 height 26
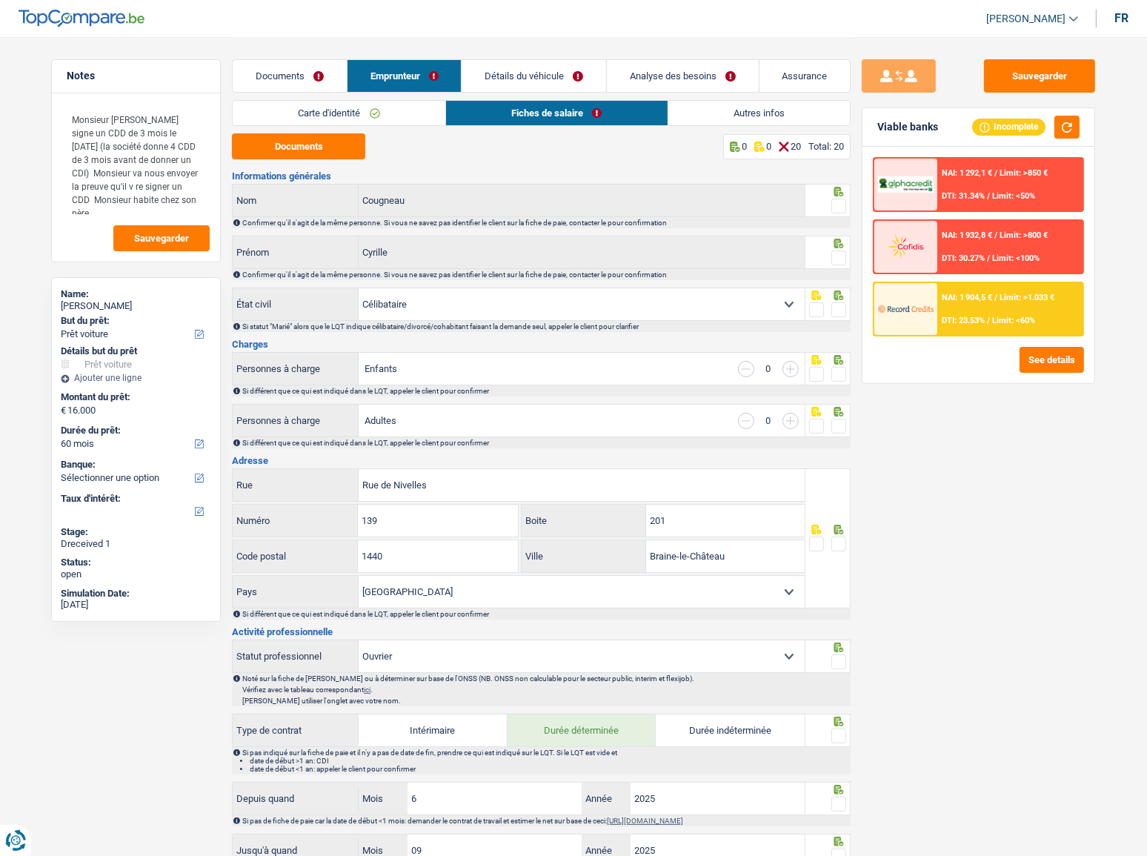
drag, startPoint x: 842, startPoint y: 204, endPoint x: 842, endPoint y: 244, distance: 40.8
click at [842, 203] on span at bounding box center [838, 206] width 15 height 15
click at [0, 0] on input "radio" at bounding box center [0, 0] width 0 height 0
click at [839, 252] on span at bounding box center [838, 257] width 15 height 15
click at [0, 0] on input "radio" at bounding box center [0, 0] width 0 height 0
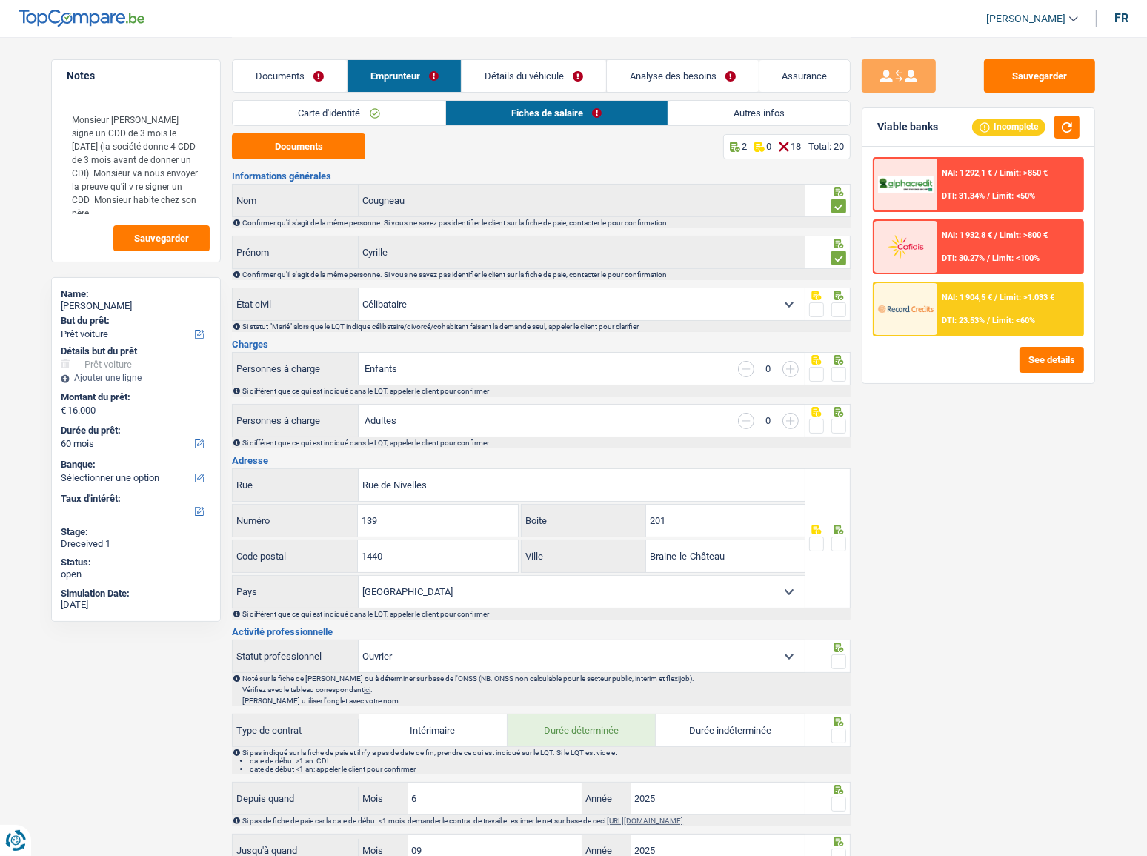
drag, startPoint x: 839, startPoint y: 309, endPoint x: 831, endPoint y: 359, distance: 50.9
click at [839, 308] on span at bounding box center [838, 309] width 15 height 15
click at [0, 0] on input "radio" at bounding box center [0, 0] width 0 height 0
click at [830, 375] on fieldset at bounding box center [828, 374] width 38 height 19
click at [835, 372] on span at bounding box center [838, 374] width 15 height 15
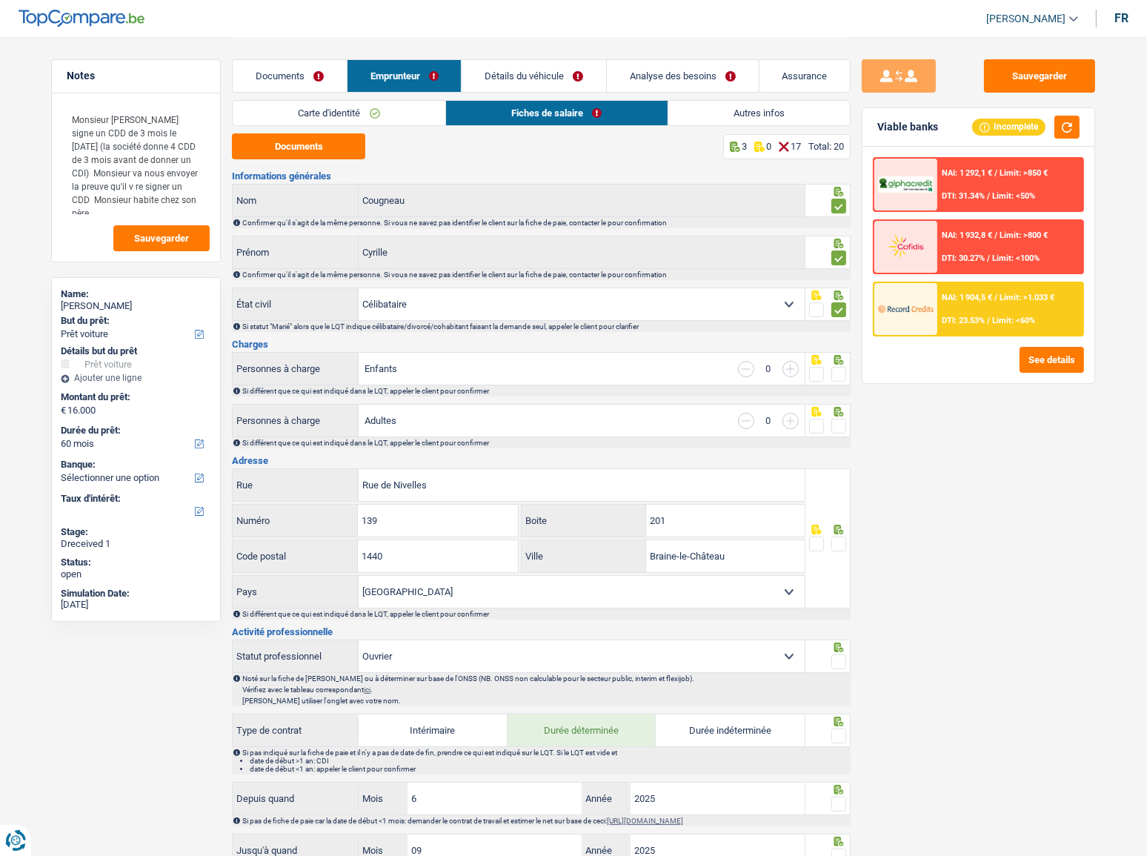
click at [0, 0] on input "radio" at bounding box center [0, 0] width 0 height 0
click at [843, 429] on span at bounding box center [838, 426] width 15 height 15
click at [0, 0] on input "radio" at bounding box center [0, 0] width 0 height 0
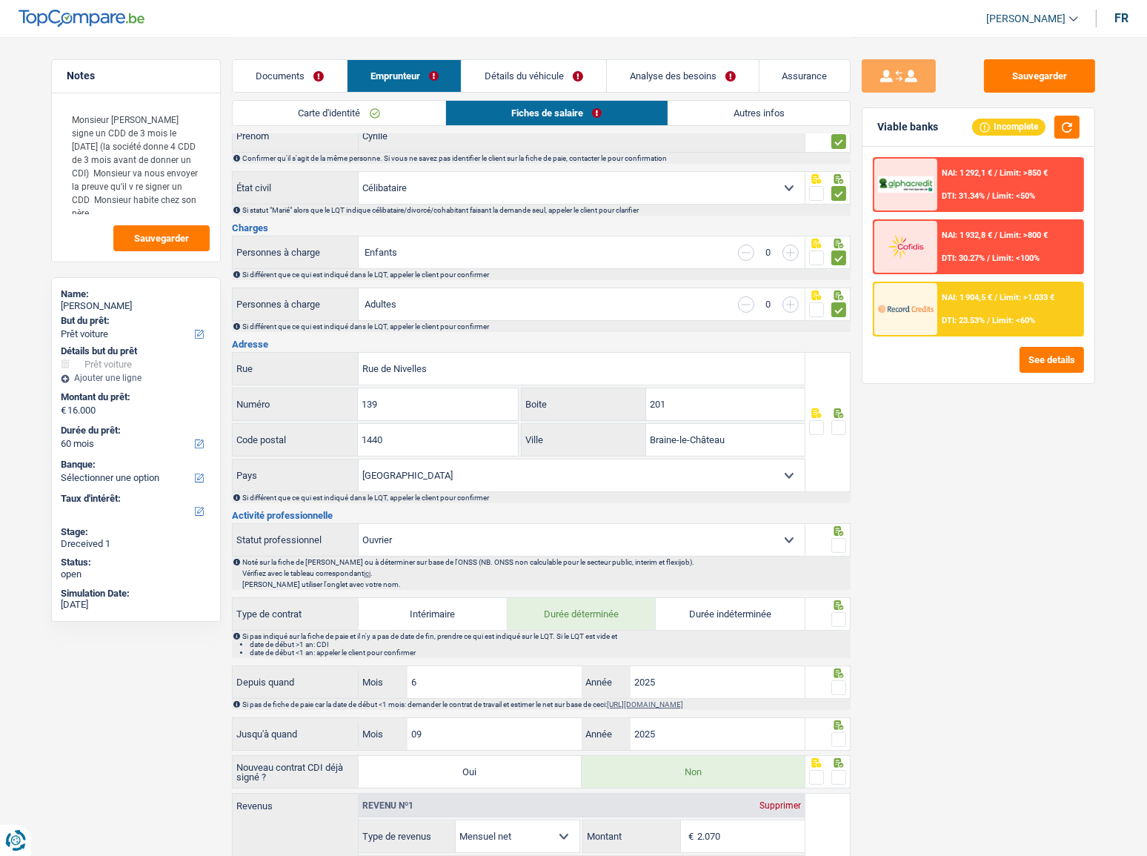
scroll to position [134, 0]
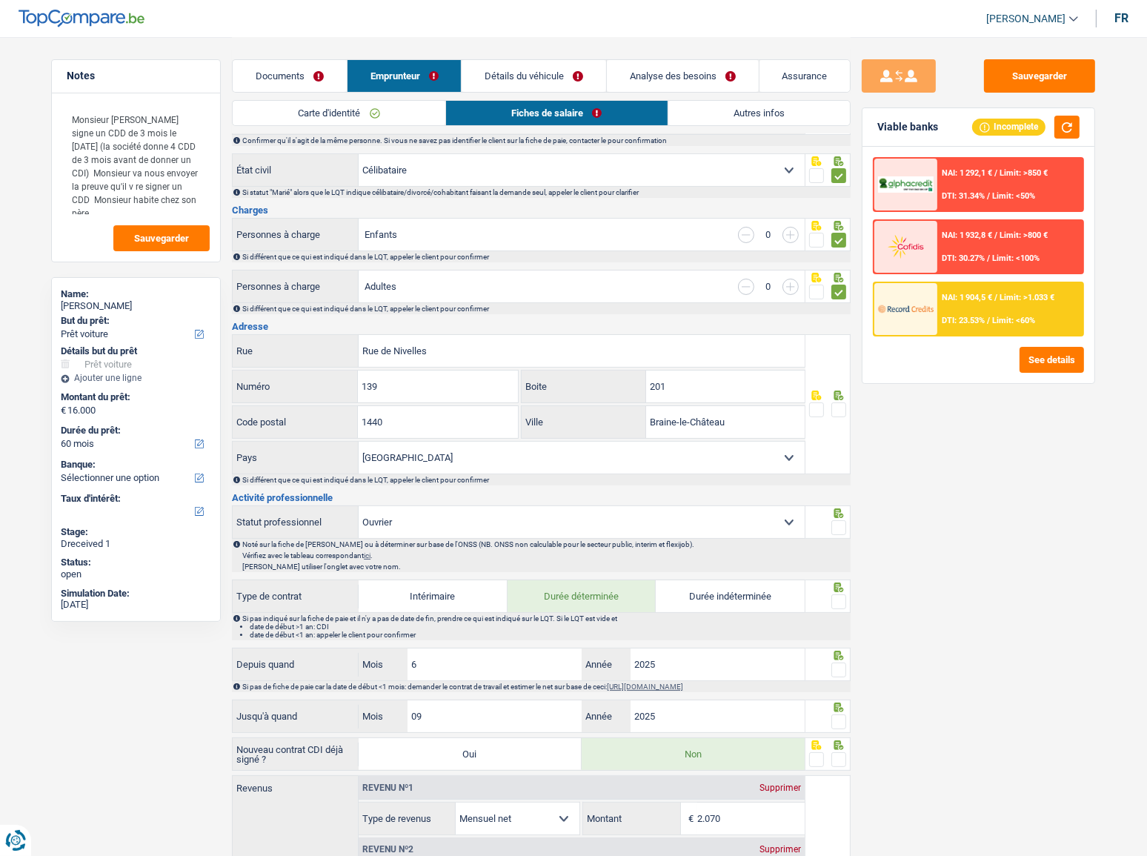
click at [840, 406] on span at bounding box center [838, 409] width 15 height 15
click at [0, 0] on input "radio" at bounding box center [0, 0] width 0 height 0
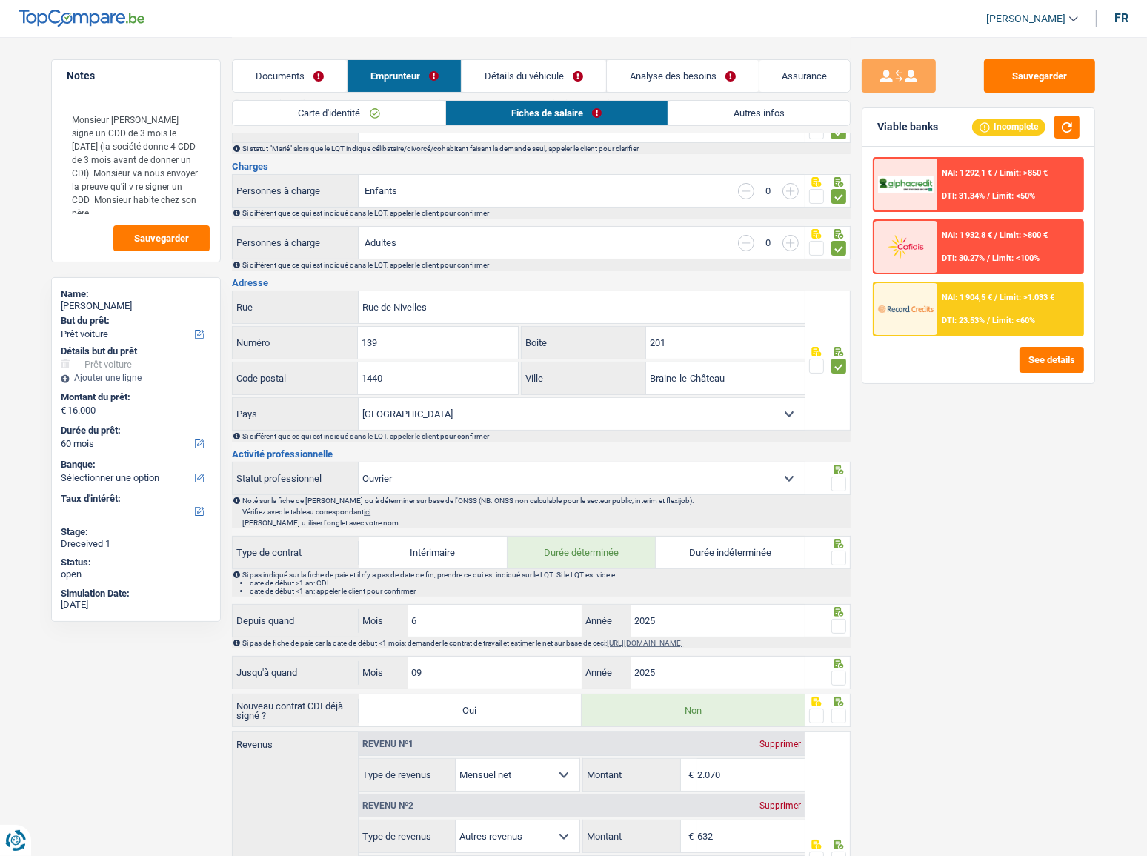
scroll to position [202, 0]
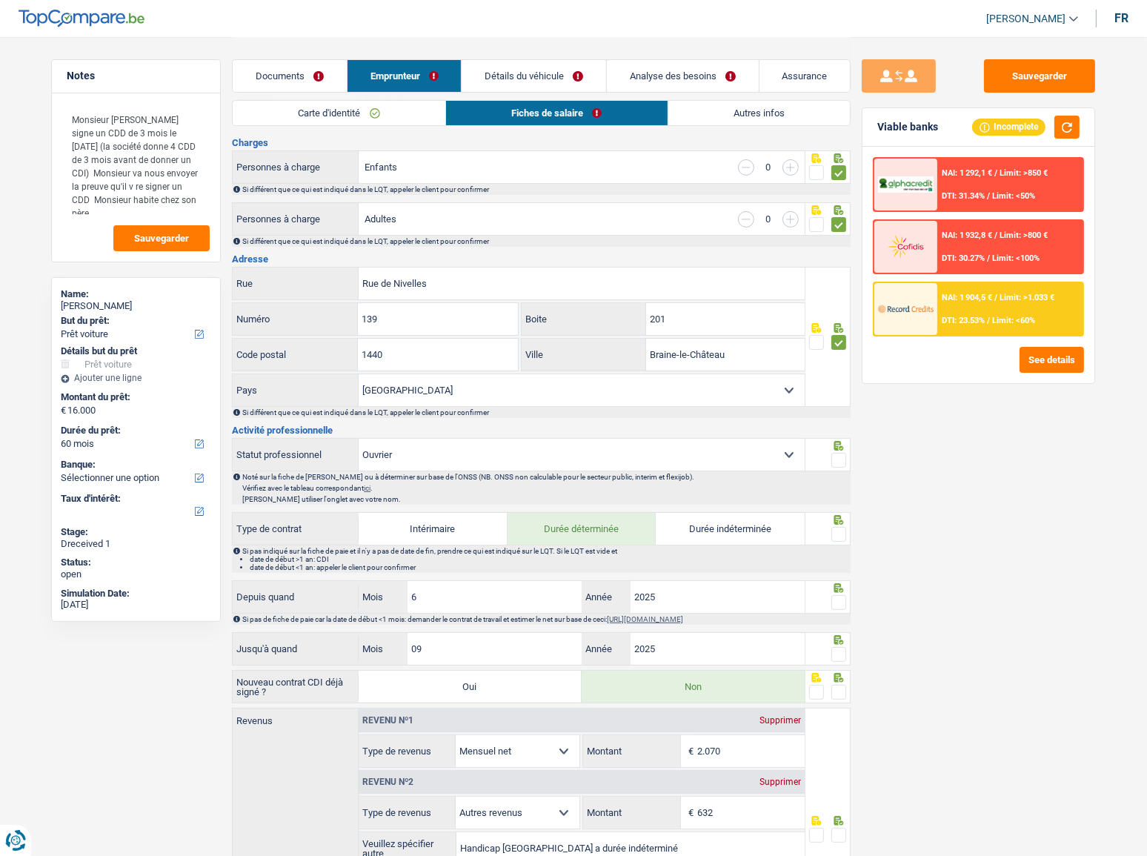
click at [641, 319] on label "Boite" at bounding box center [584, 319] width 124 height 32
click at [646, 319] on input "201" at bounding box center [725, 319] width 159 height 32
click at [651, 318] on input "201" at bounding box center [725, 319] width 159 height 32
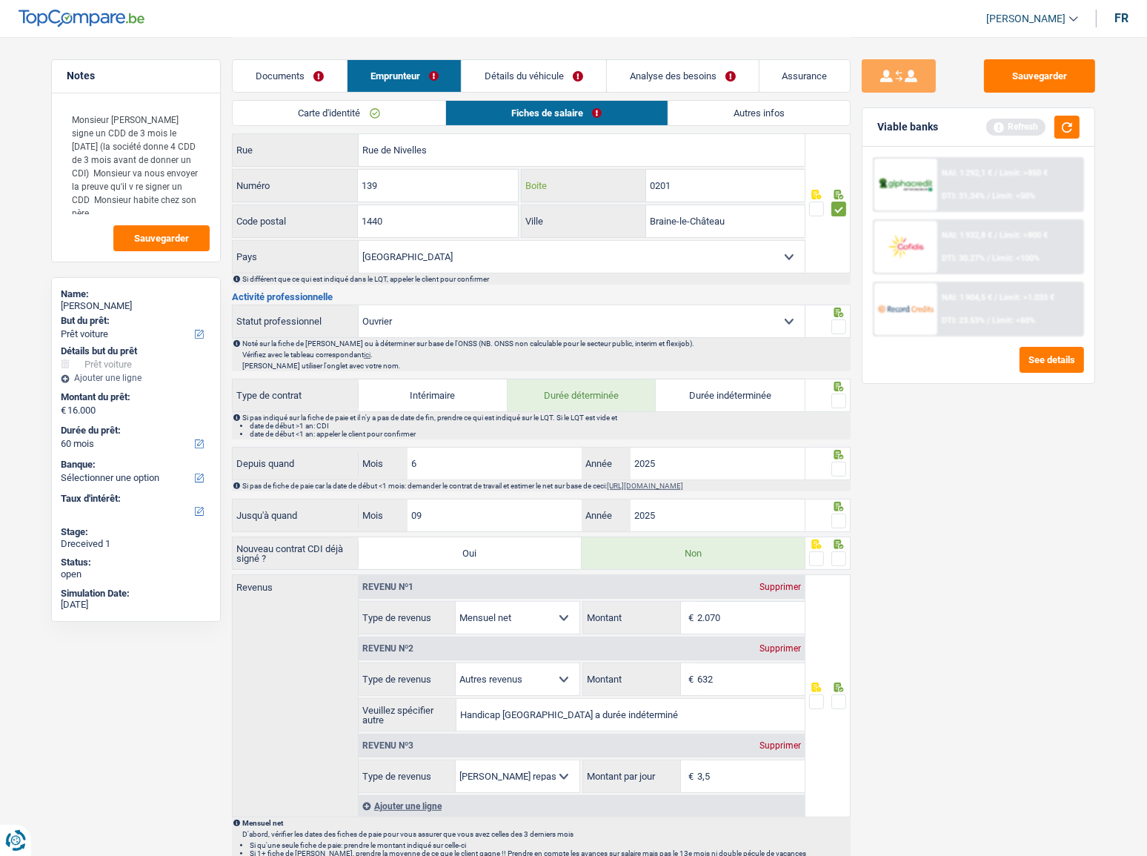
scroll to position [336, 0]
type input "0201"
click at [841, 318] on span at bounding box center [838, 325] width 15 height 15
click at [0, 0] on input "radio" at bounding box center [0, 0] width 0 height 0
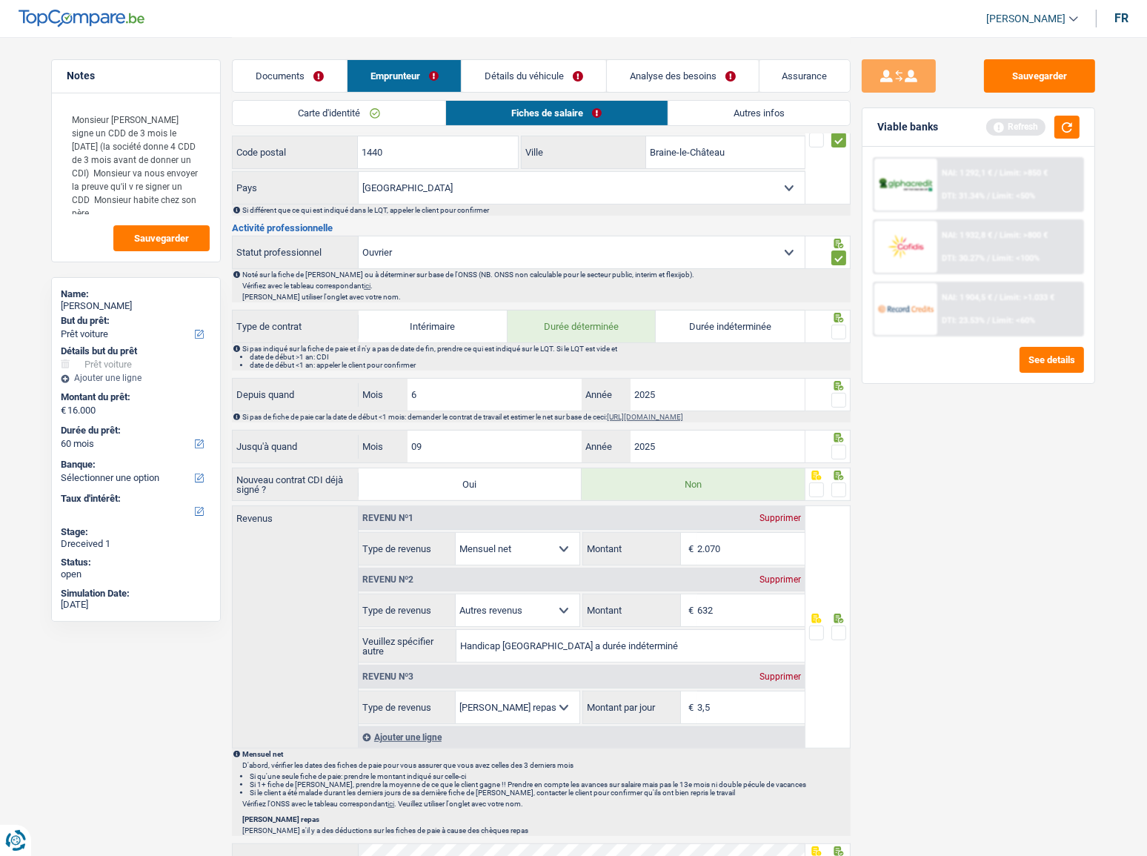
click at [842, 325] on span at bounding box center [838, 332] width 15 height 15
click at [0, 0] on input "radio" at bounding box center [0, 0] width 0 height 0
drag, startPoint x: 842, startPoint y: 393, endPoint x: 845, endPoint y: 407, distance: 15.3
click at [842, 393] on span at bounding box center [838, 400] width 15 height 15
click at [0, 0] on input "radio" at bounding box center [0, 0] width 0 height 0
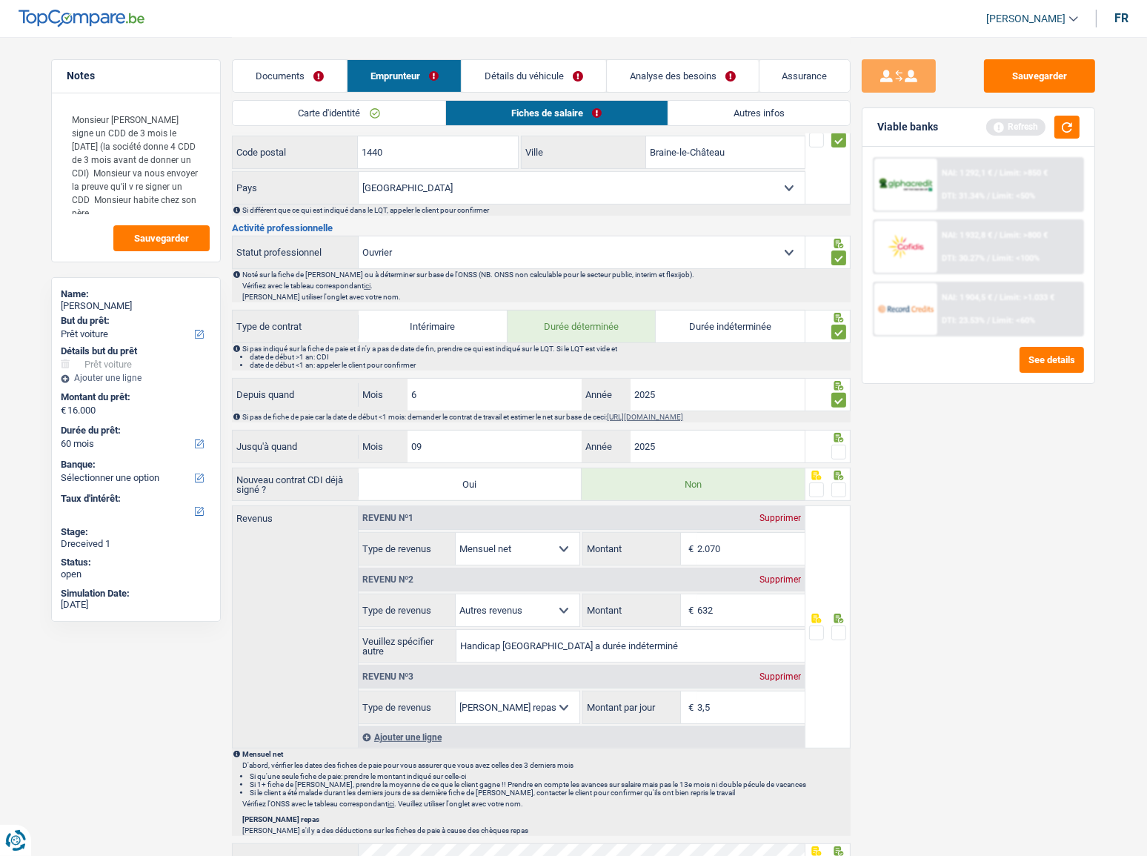
drag, startPoint x: 311, startPoint y: 70, endPoint x: 442, endPoint y: 153, distance: 155.2
click at [311, 70] on link "Documents" at bounding box center [290, 76] width 114 height 32
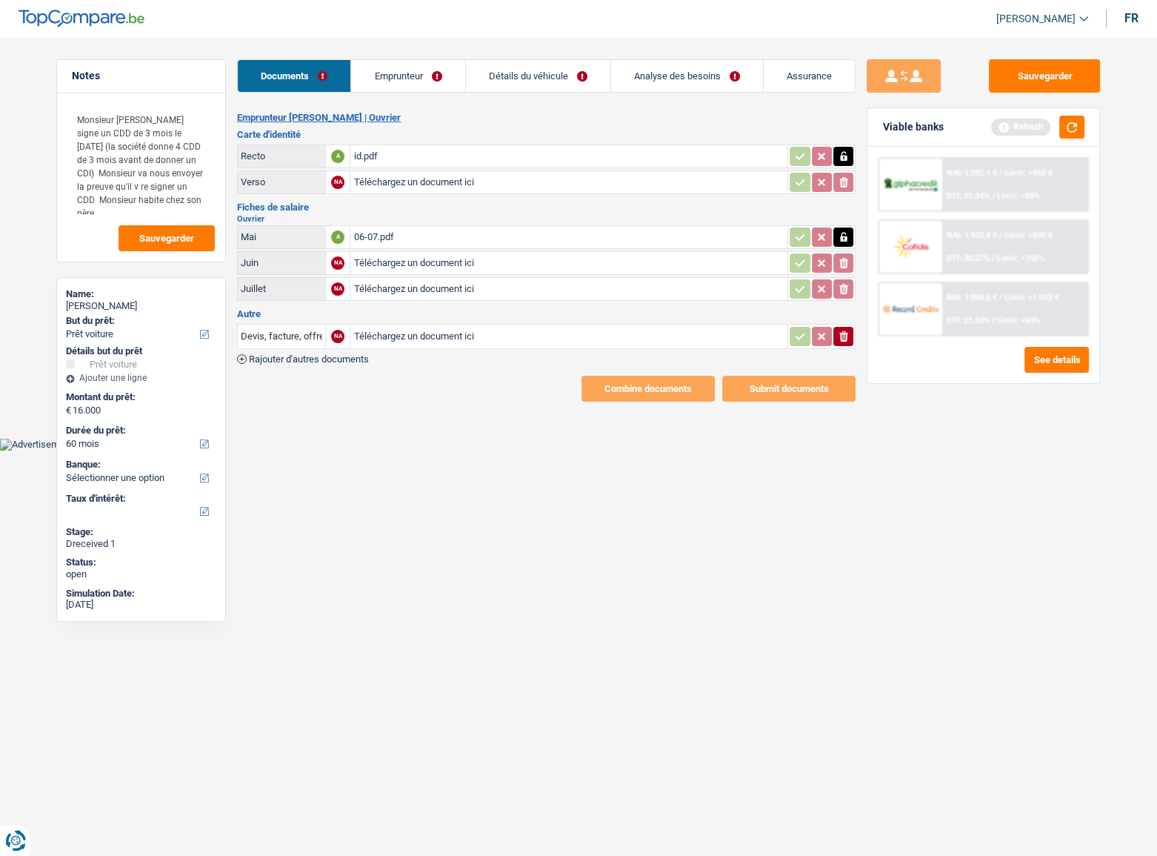
click at [404, 267] on input "Téléchargez un document ici" at bounding box center [568, 263] width 431 height 22
drag, startPoint x: 1072, startPoint y: 132, endPoint x: 1017, endPoint y: 139, distance: 56.1
click at [1034, 131] on button "button" at bounding box center [1071, 127] width 25 height 23
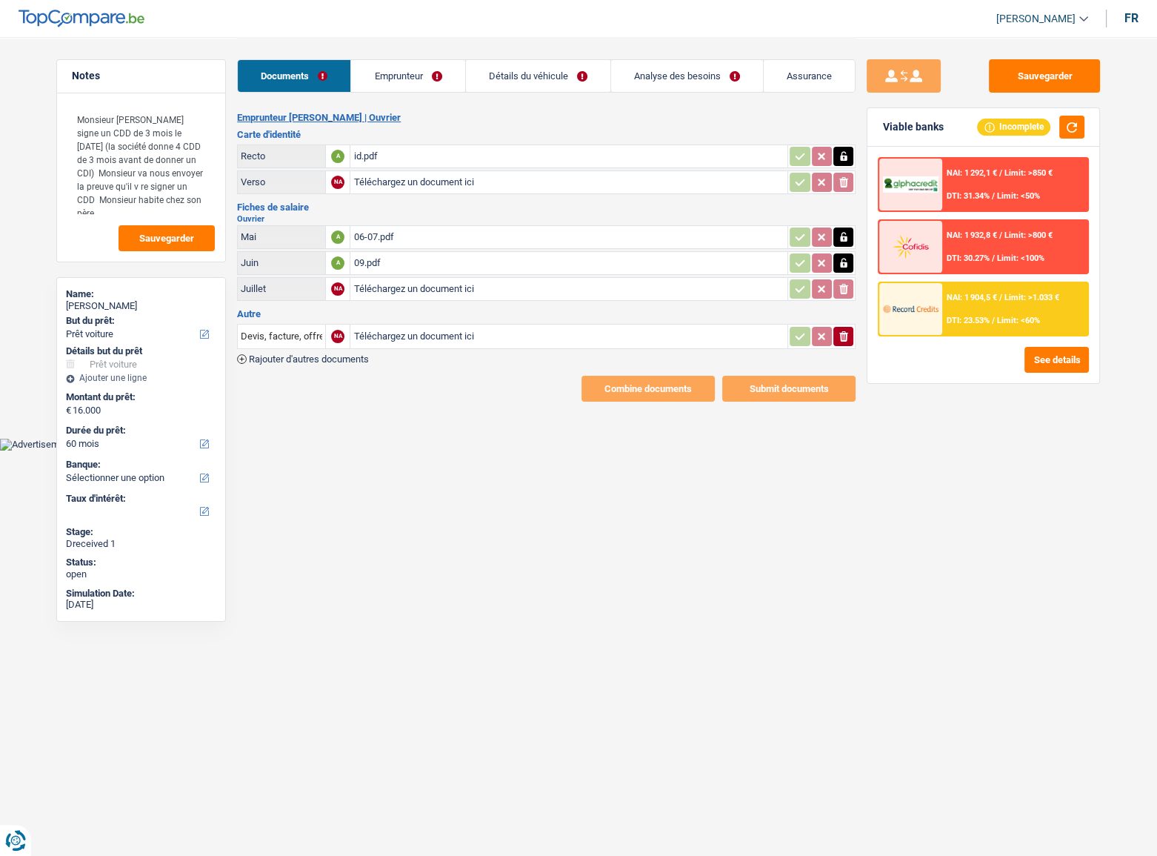
drag, startPoint x: 472, startPoint y: 99, endPoint x: 476, endPoint y: 134, distance: 35.8
click at [472, 99] on div "Documents Emprunteur Détails du véhicule Analyse des besoins Assurance" at bounding box center [546, 68] width 619 height 63
click at [848, 265] on icon "button" at bounding box center [844, 263] width 12 height 15
click at [848, 265] on icon "ionicons-v5-e" at bounding box center [844, 263] width 12 height 15
click at [422, 264] on input "Téléchargez un document ici" at bounding box center [568, 263] width 431 height 22
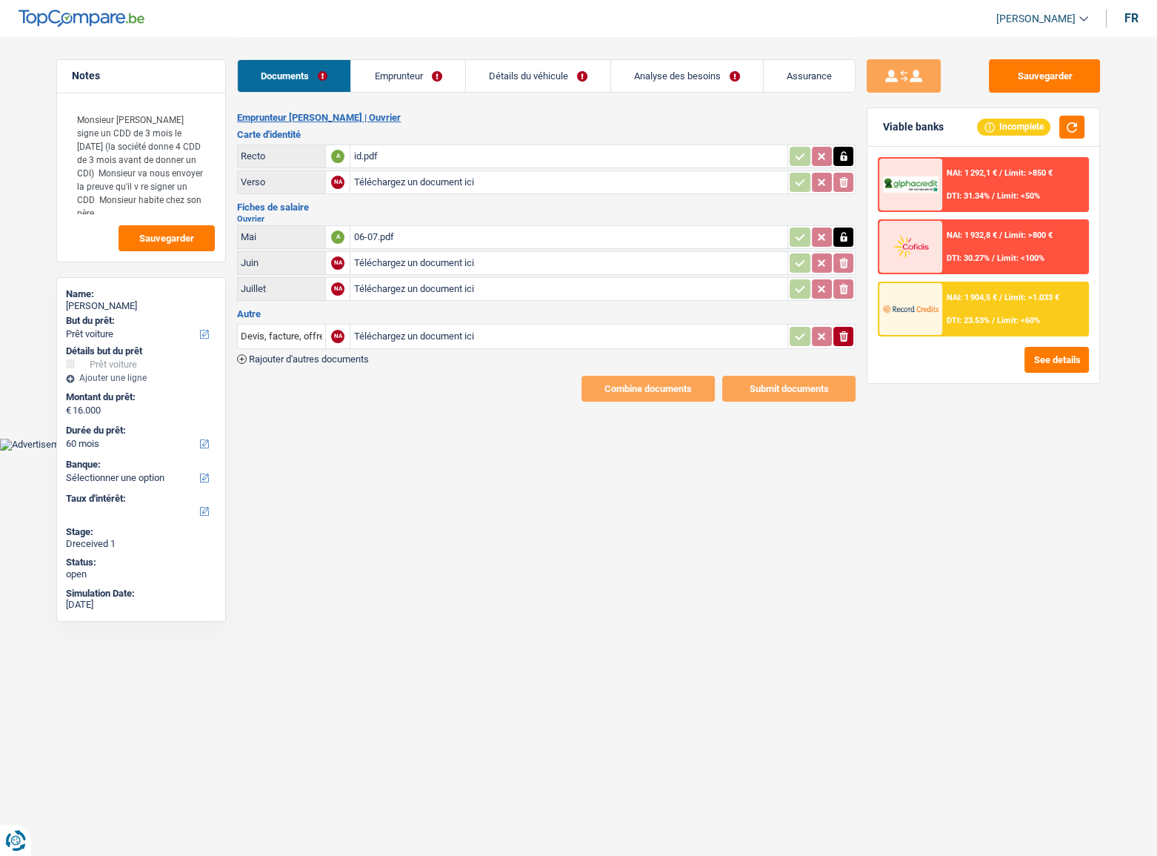
type input "C:\fakepath\08 (2).pdf"
click at [394, 77] on link "Emprunteur" at bounding box center [407, 76] width 113 height 32
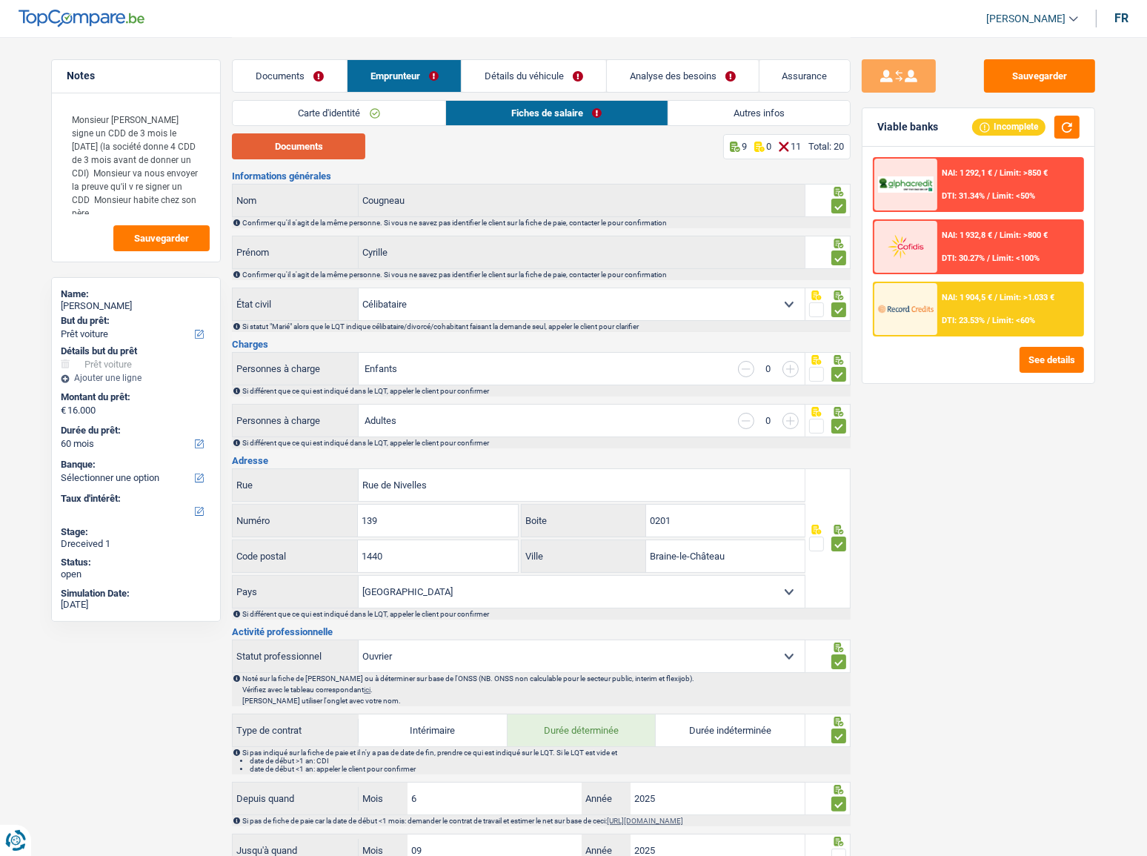
click at [310, 153] on button "Documents" at bounding box center [298, 146] width 133 height 26
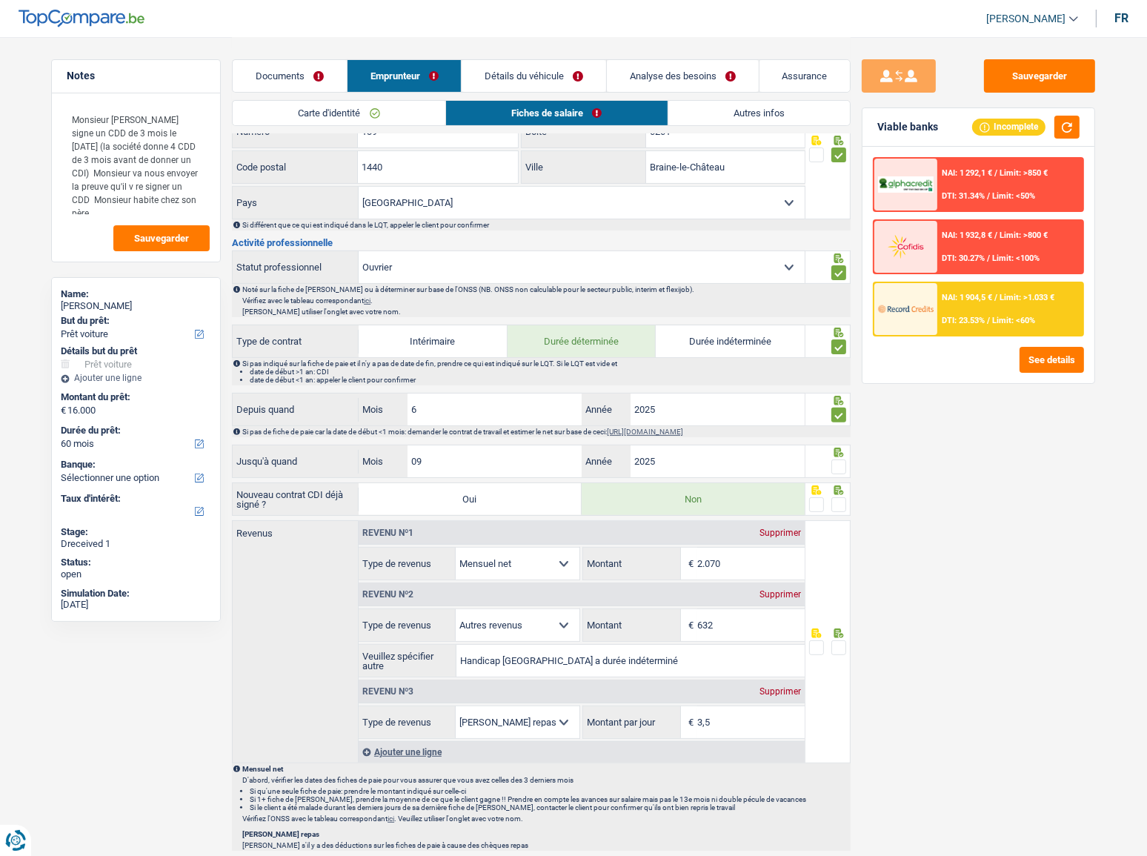
scroll to position [404, 0]
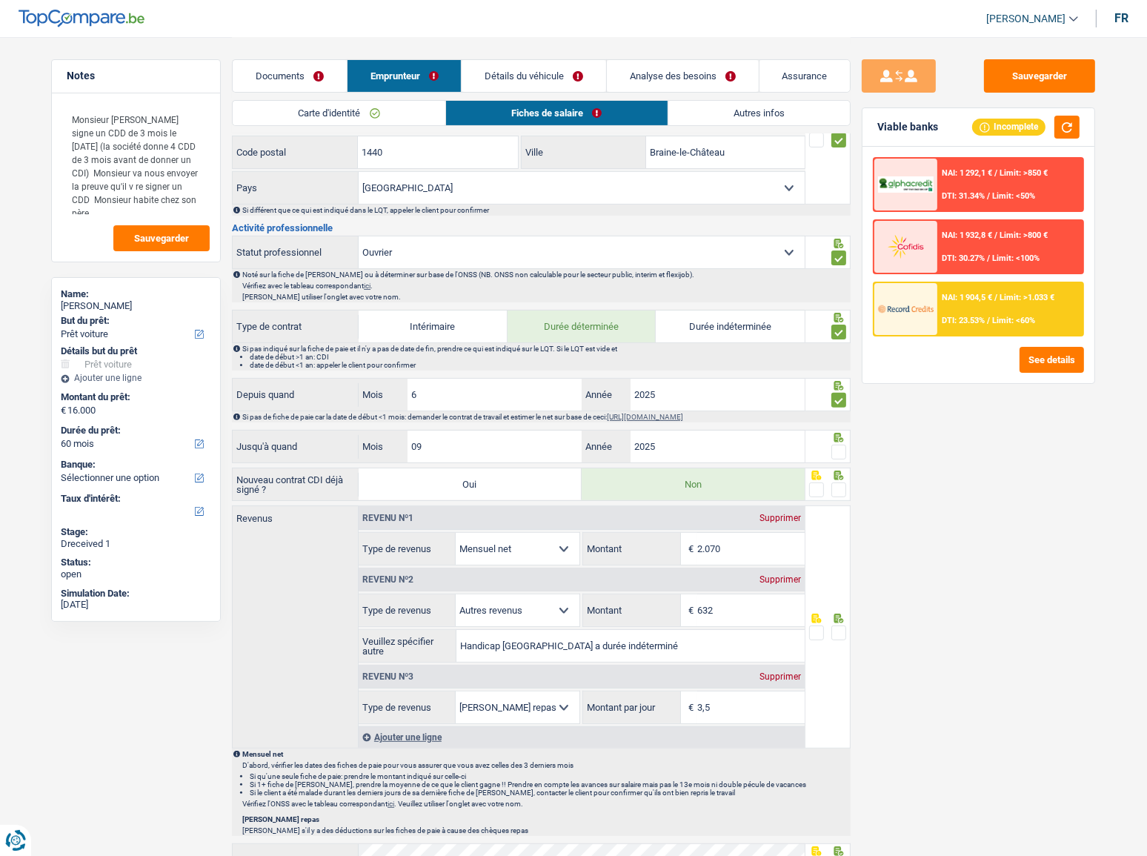
click at [841, 448] on span at bounding box center [838, 452] width 15 height 15
click at [0, 0] on input "radio" at bounding box center [0, 0] width 0 height 0
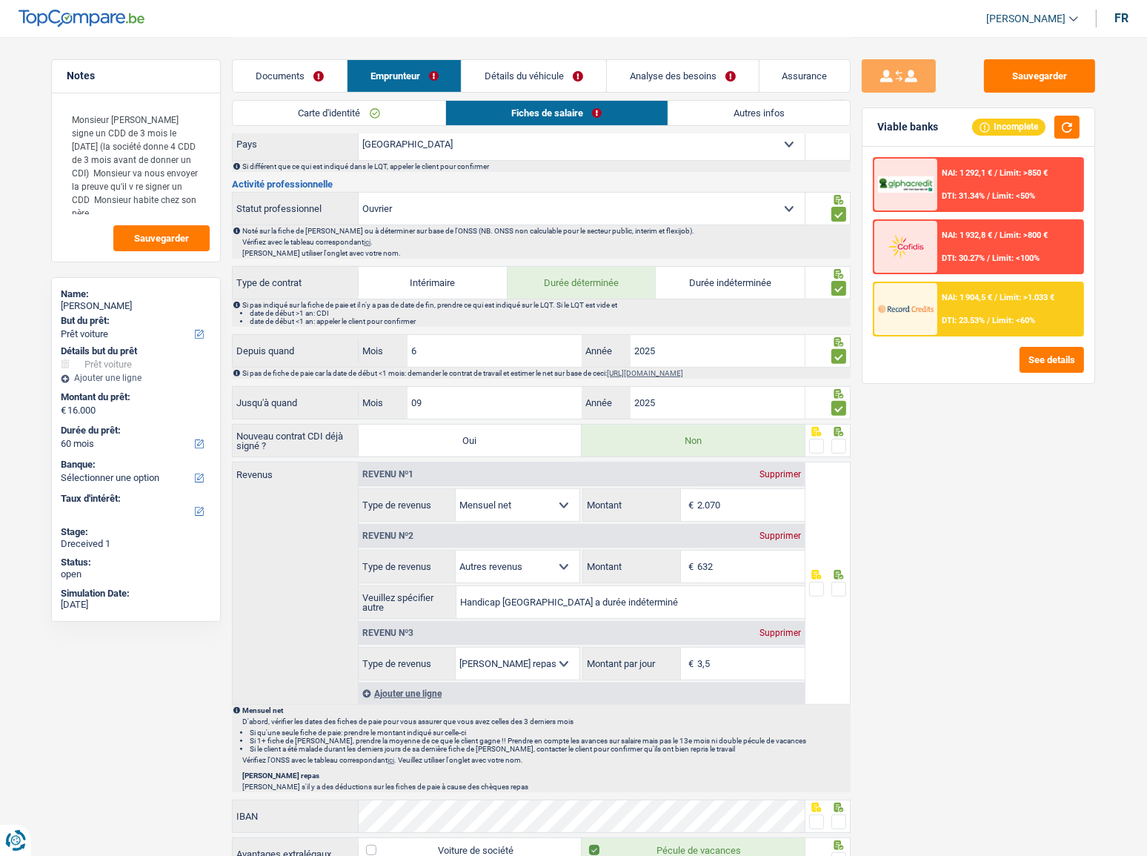
scroll to position [471, 0]
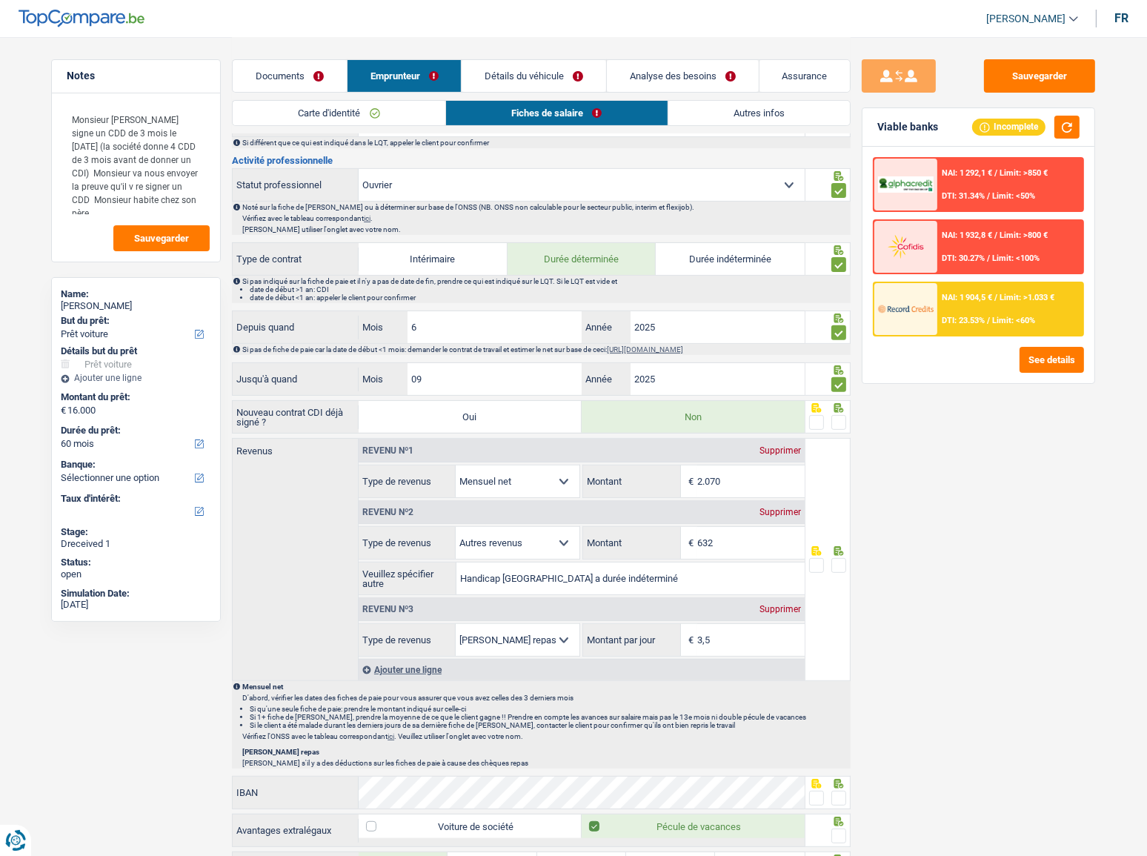
click at [839, 419] on span at bounding box center [838, 422] width 15 height 15
click at [0, 0] on input "radio" at bounding box center [0, 0] width 0 height 0
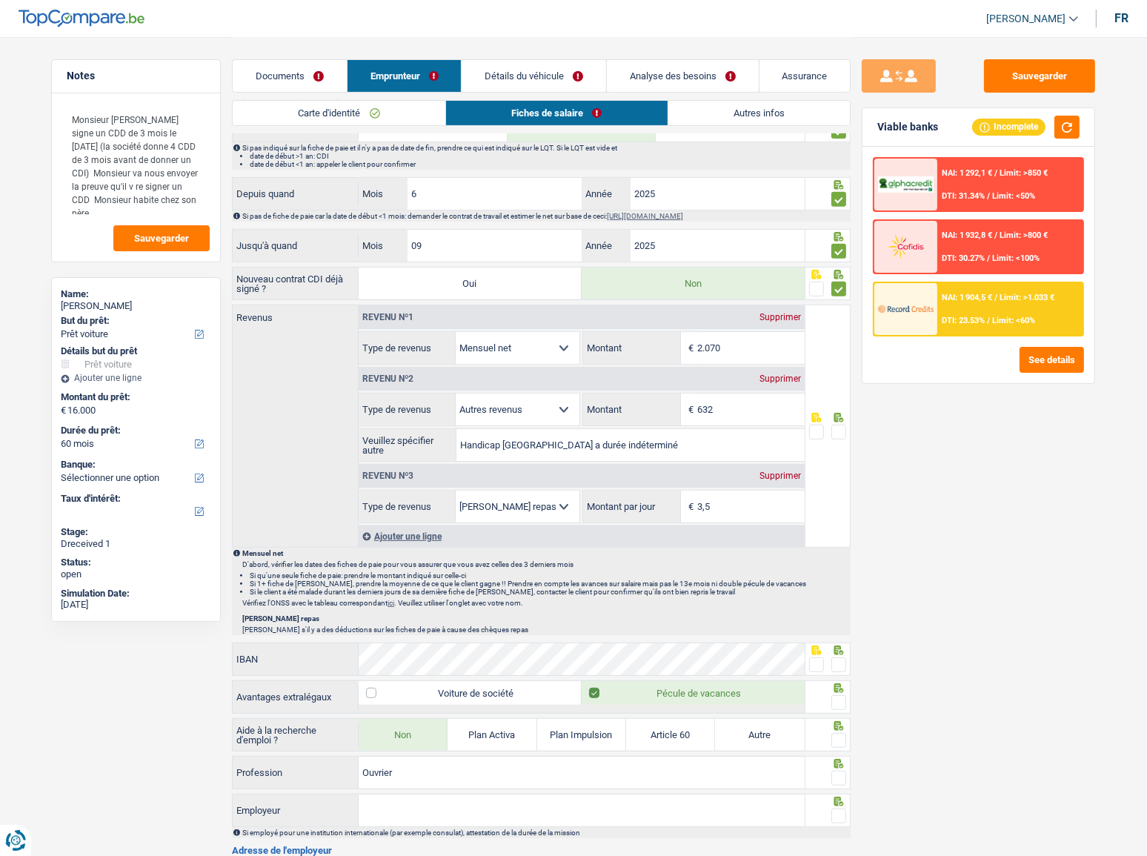
scroll to position [606, 0]
click at [769, 373] on div "Supprimer" at bounding box center [780, 377] width 49 height 9
select select "mealVouchers"
type input "4,0"
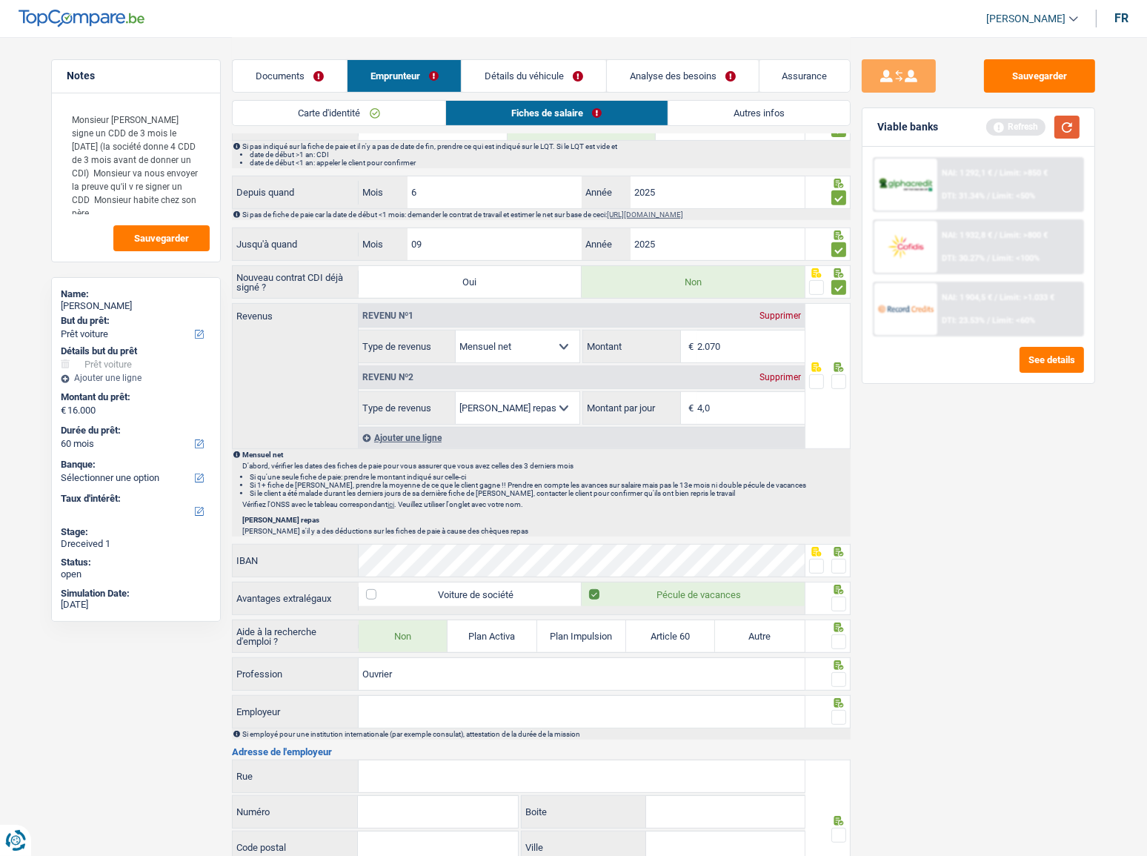
drag, startPoint x: 1065, startPoint y: 119, endPoint x: 1054, endPoint y: 121, distance: 11.9
click at [1034, 119] on button "button" at bounding box center [1066, 127] width 25 height 23
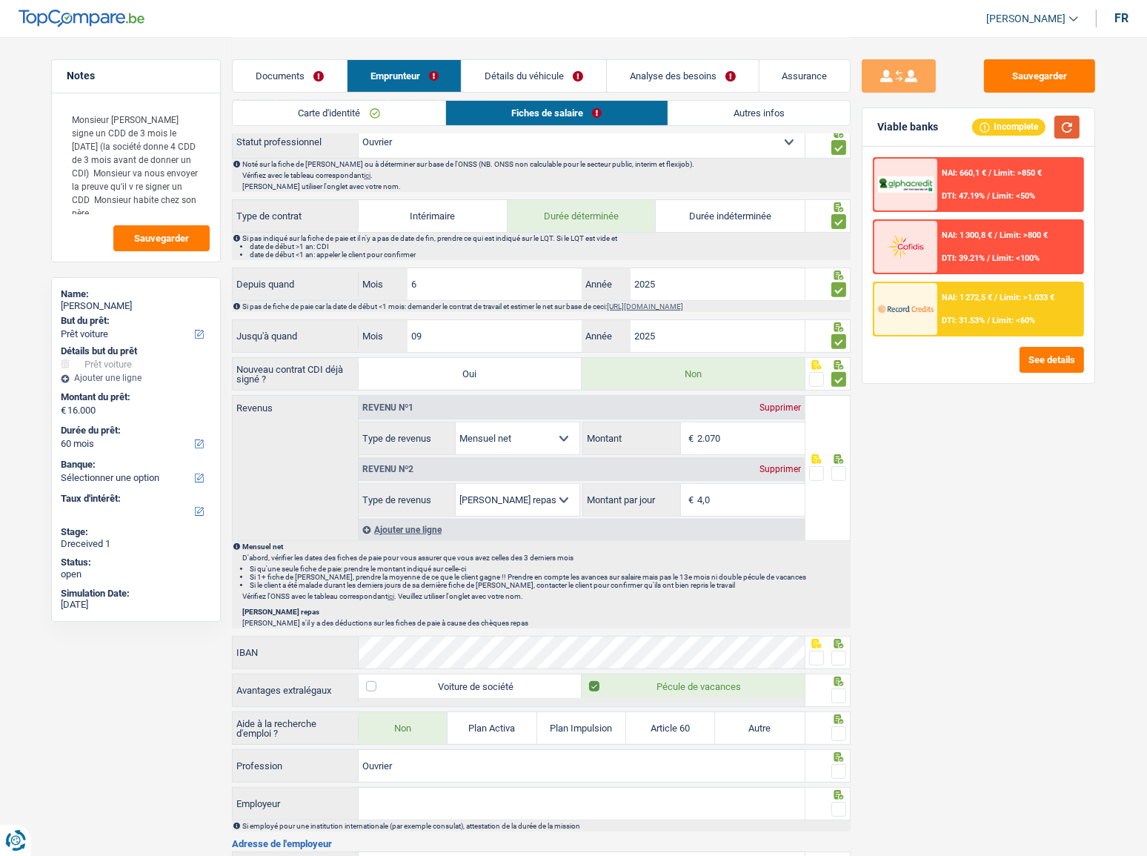
scroll to position [539, 0]
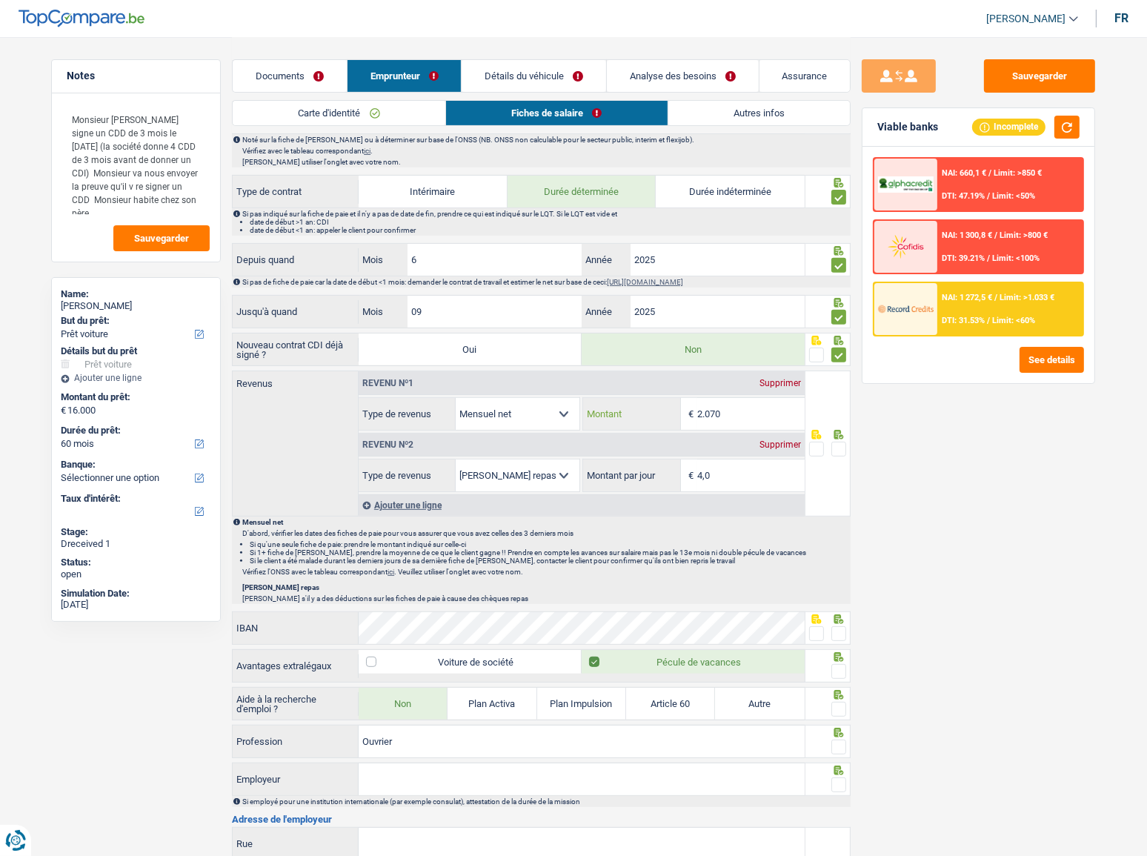
click at [736, 413] on input "2.070" at bounding box center [750, 414] width 107 height 32
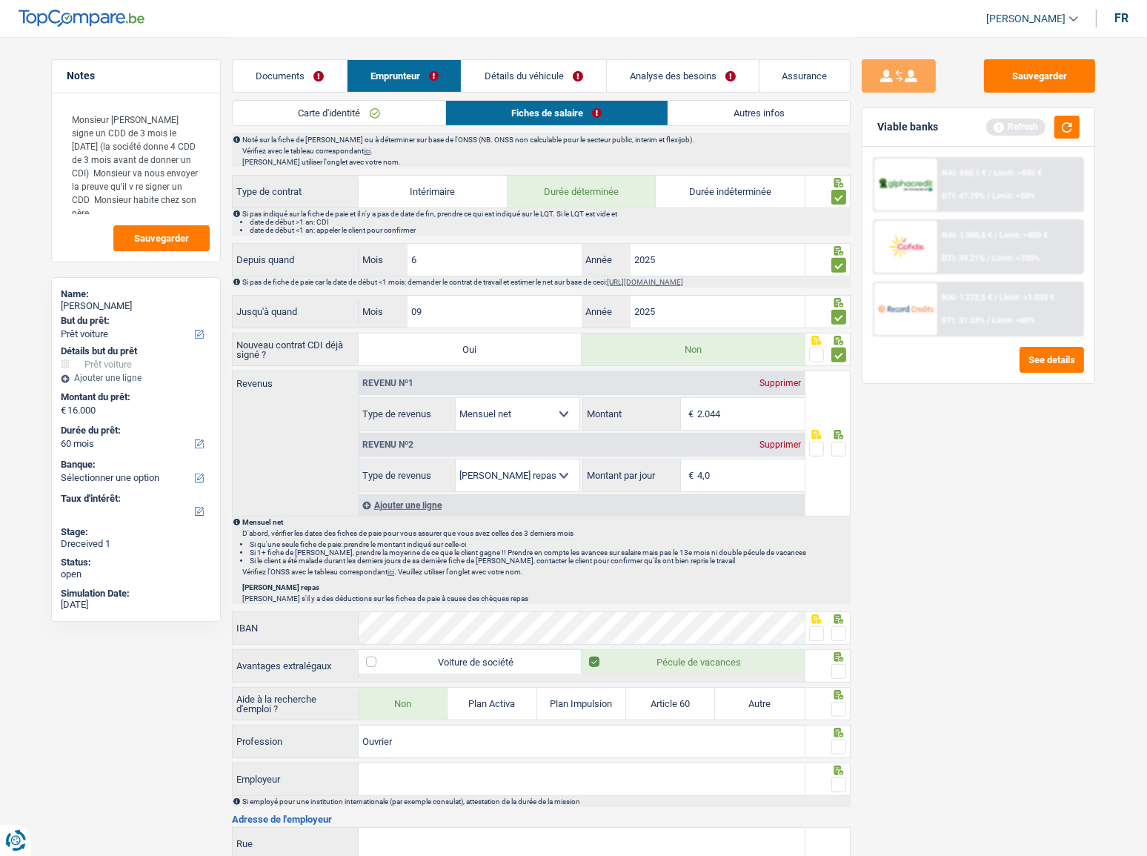
type input "2.044"
click at [842, 448] on span at bounding box center [838, 449] width 15 height 15
click at [0, 0] on input "radio" at bounding box center [0, 0] width 0 height 0
click at [1034, 126] on button "button" at bounding box center [1066, 127] width 25 height 23
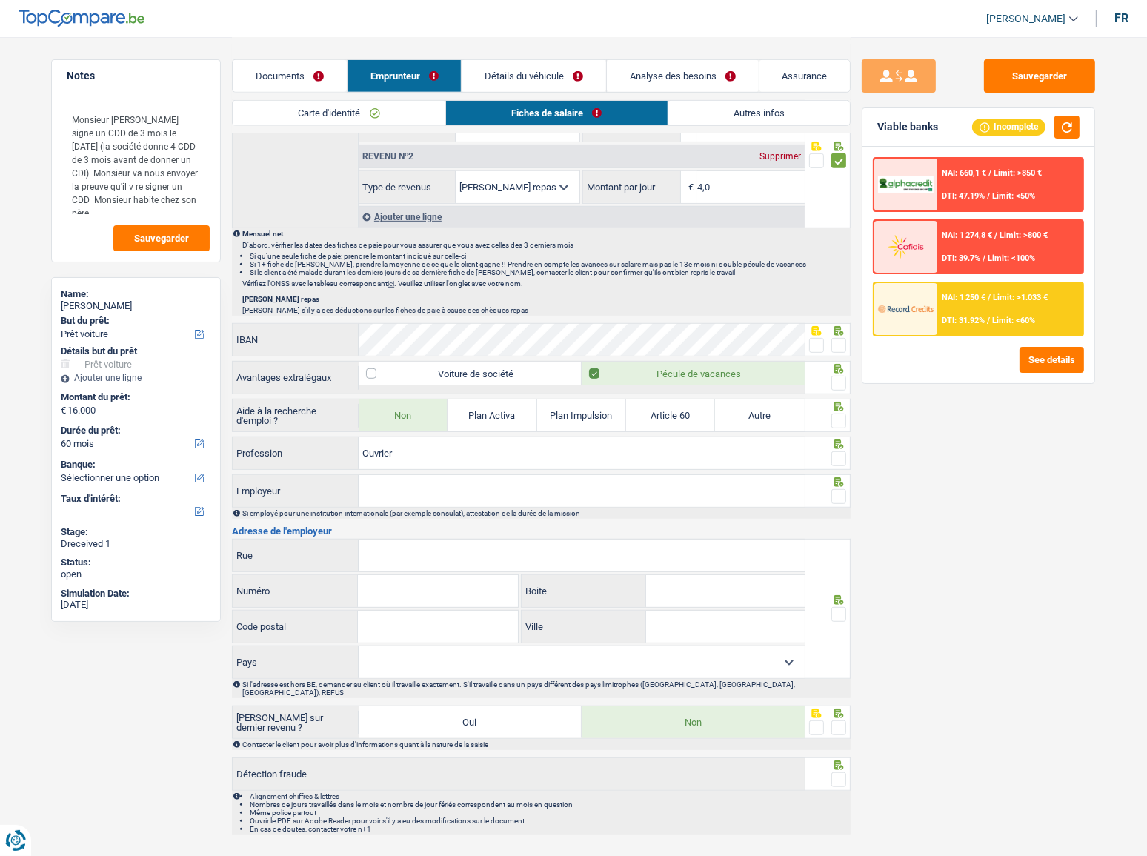
scroll to position [837, 0]
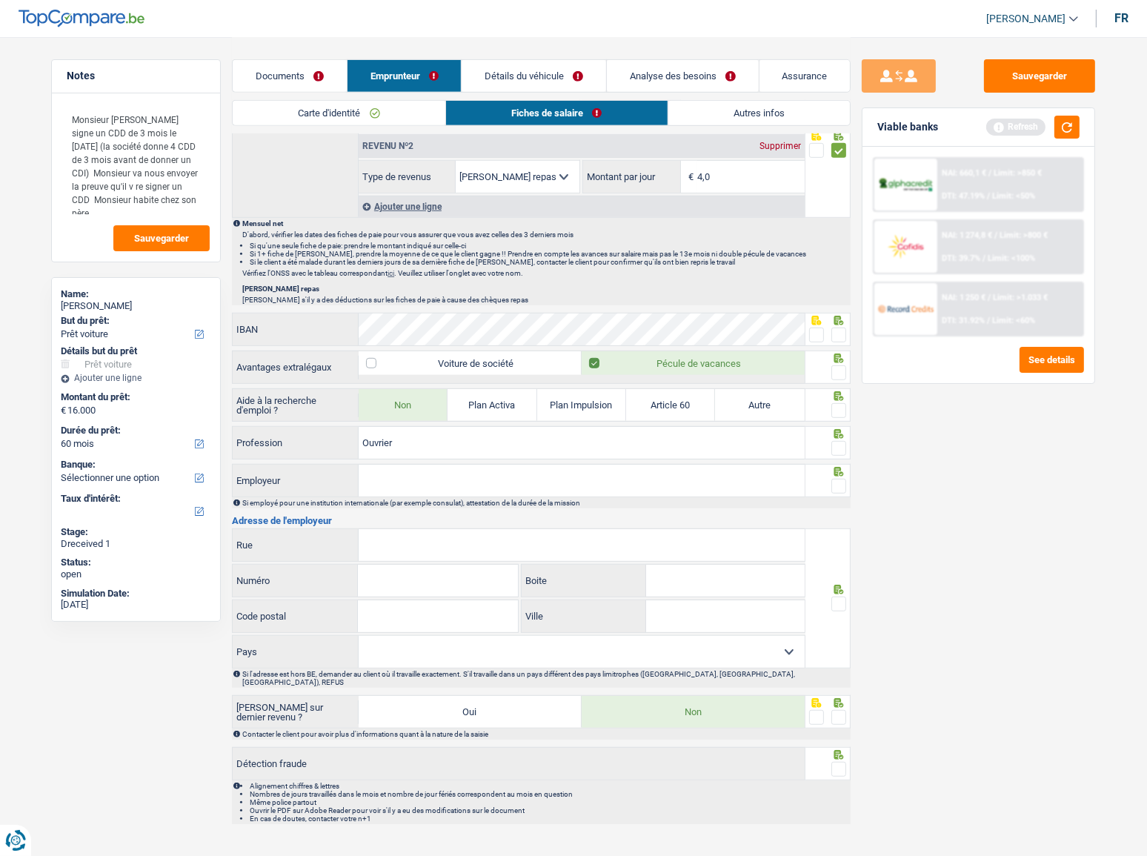
click at [840, 327] on span at bounding box center [838, 334] width 15 height 15
click at [0, 0] on input "radio" at bounding box center [0, 0] width 0 height 0
click at [845, 369] on span at bounding box center [838, 372] width 15 height 15
click at [0, 0] on input "radio" at bounding box center [0, 0] width 0 height 0
click at [1034, 133] on button "button" at bounding box center [1066, 127] width 25 height 23
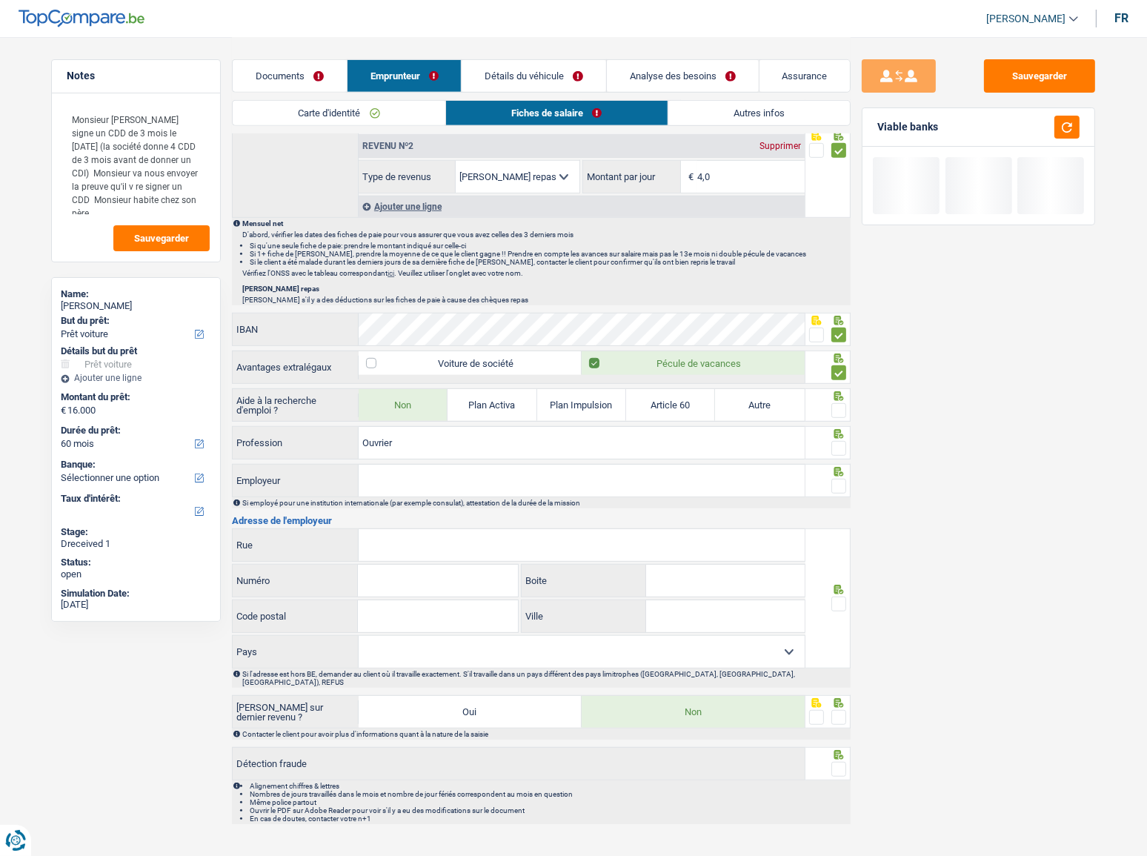
click at [835, 407] on span at bounding box center [838, 410] width 15 height 15
click at [0, 0] on input "radio" at bounding box center [0, 0] width 0 height 0
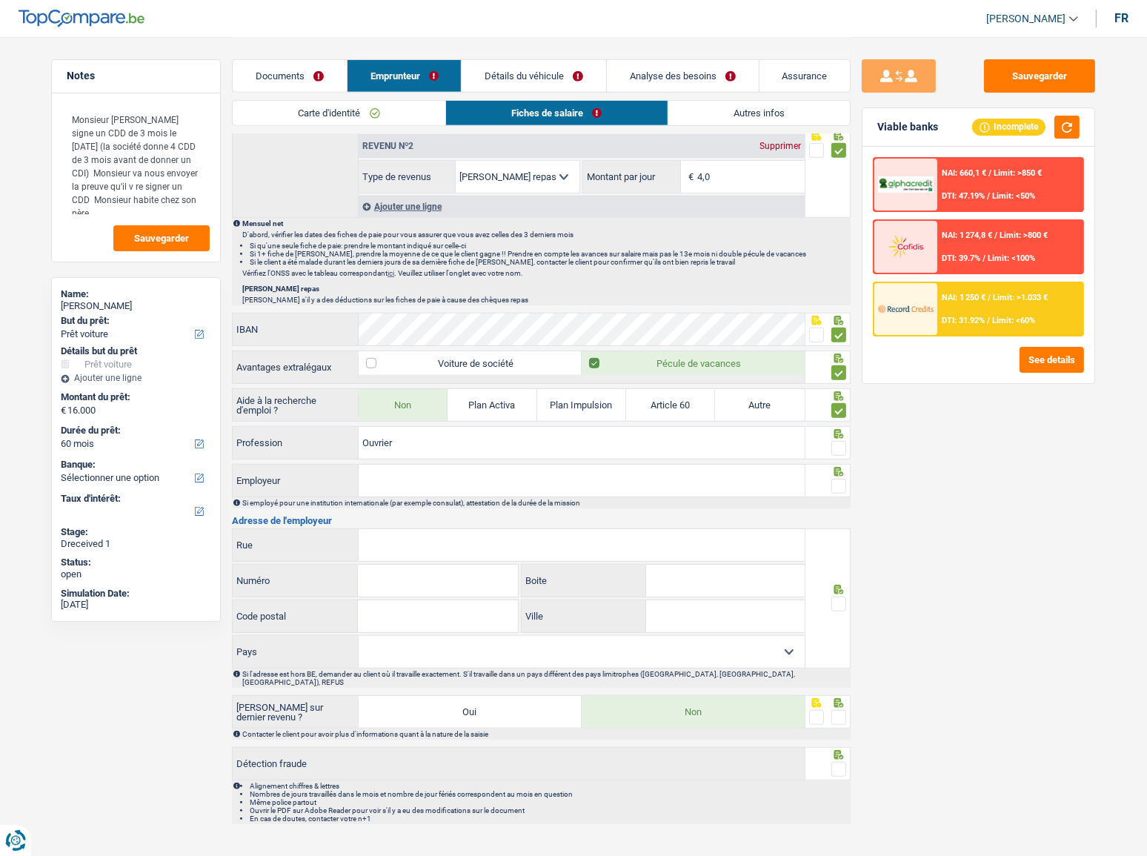
click at [831, 447] on span at bounding box center [838, 448] width 15 height 15
click at [0, 0] on input "radio" at bounding box center [0, 0] width 0 height 0
click at [447, 468] on input "Employeur" at bounding box center [582, 481] width 446 height 32
drag, startPoint x: 621, startPoint y: 485, endPoint x: 988, endPoint y: 485, distance: 367.5
click at [626, 468] on input "Employeur" at bounding box center [582, 481] width 446 height 32
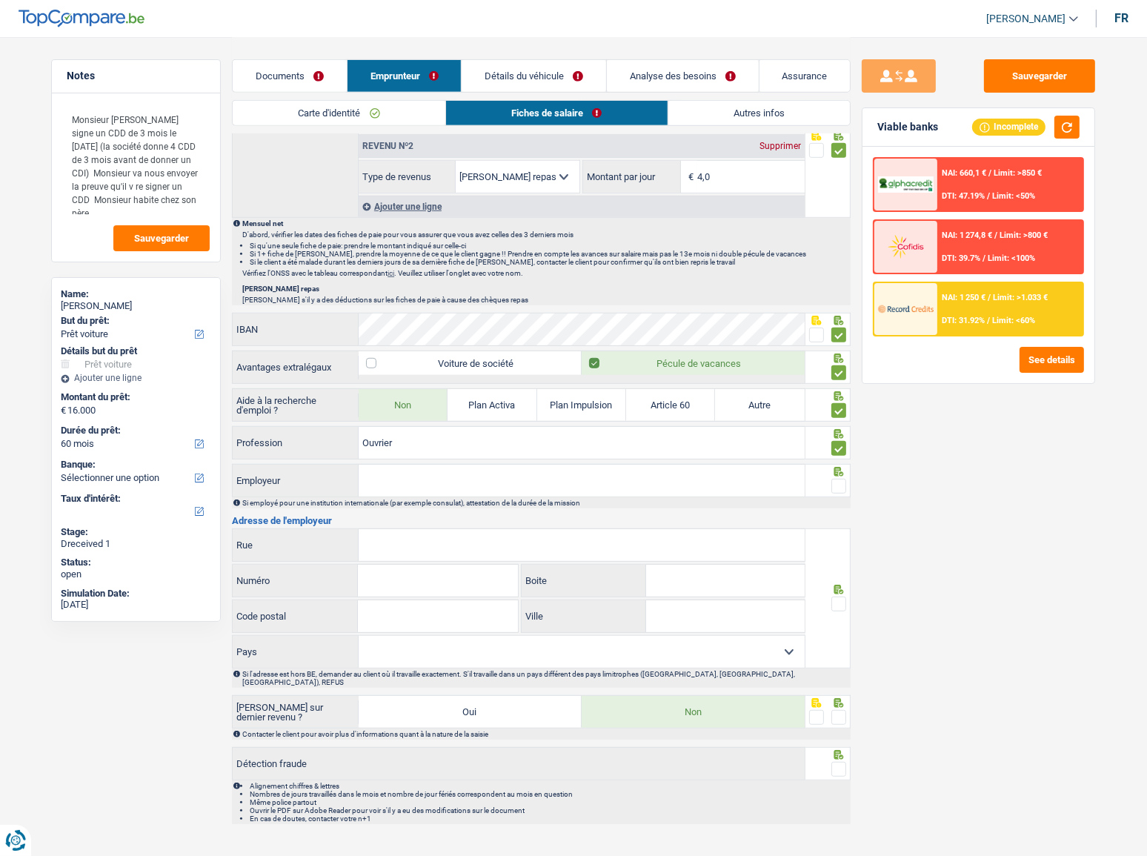
drag, startPoint x: 470, startPoint y: 485, endPoint x: 482, endPoint y: 481, distance: 12.7
click at [470, 468] on input "Employeur" at bounding box center [582, 481] width 446 height 32
click at [393, 468] on input "Employeur" at bounding box center [582, 481] width 446 height 32
click at [630, 468] on input "Employeur" at bounding box center [582, 481] width 446 height 32
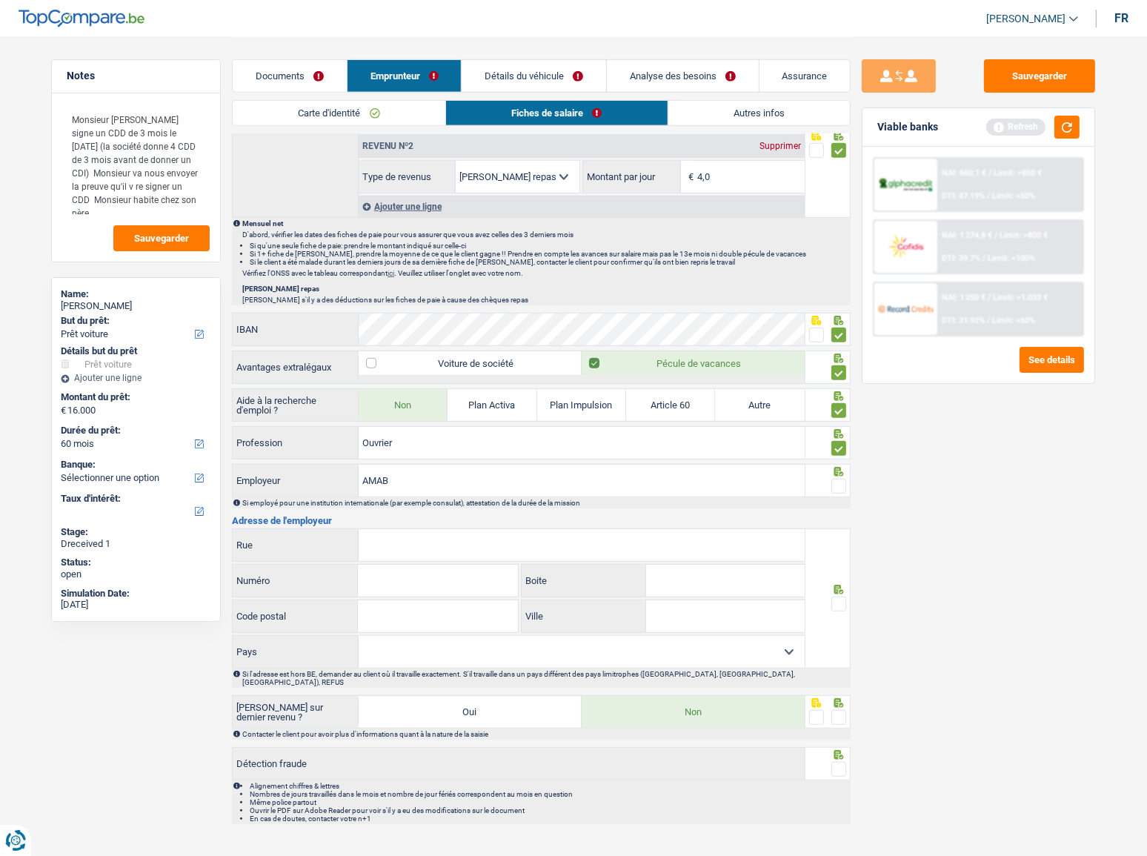
type input "AMAB"
click at [840, 468] on span at bounding box center [838, 486] width 15 height 15
click at [0, 0] on input "radio" at bounding box center [0, 0] width 0 height 0
click at [1034, 124] on button "button" at bounding box center [1066, 127] width 25 height 23
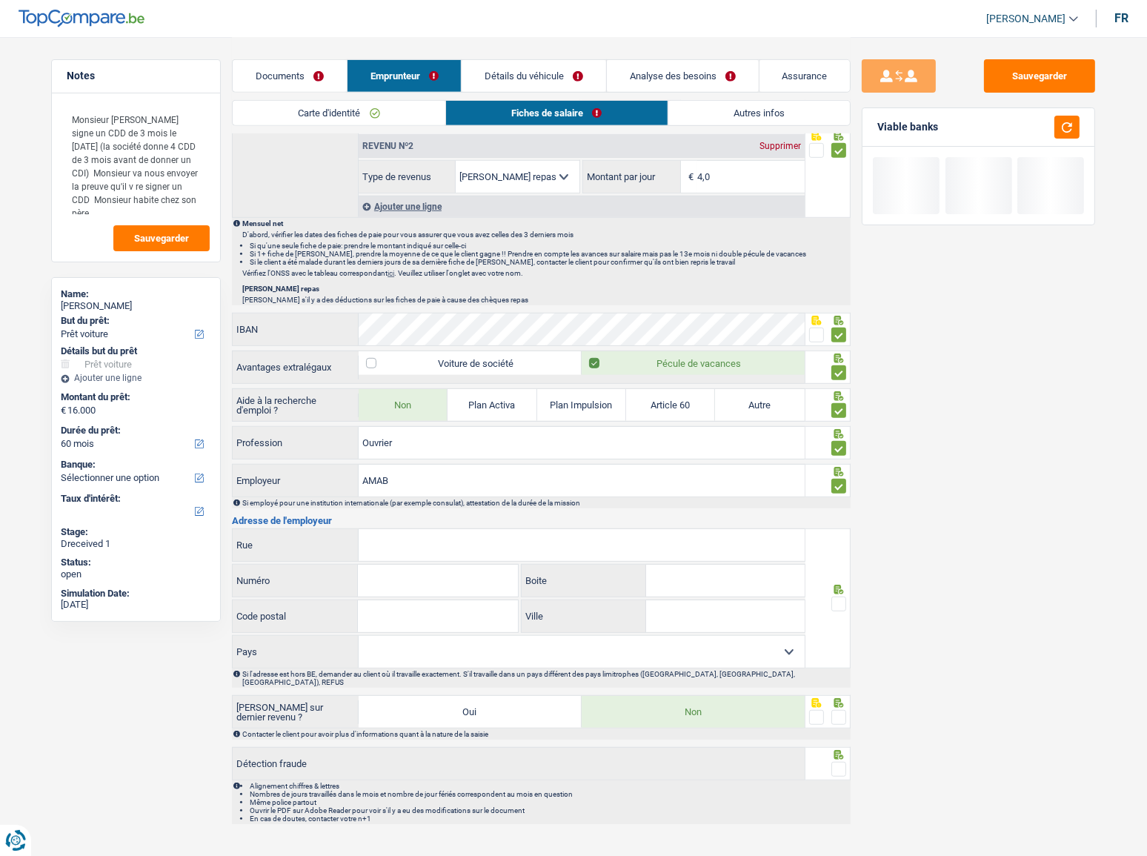
drag, startPoint x: 459, startPoint y: 556, endPoint x: 459, endPoint y: 548, distance: 8.1
click at [459, 468] on input "Rue" at bounding box center [582, 545] width 446 height 32
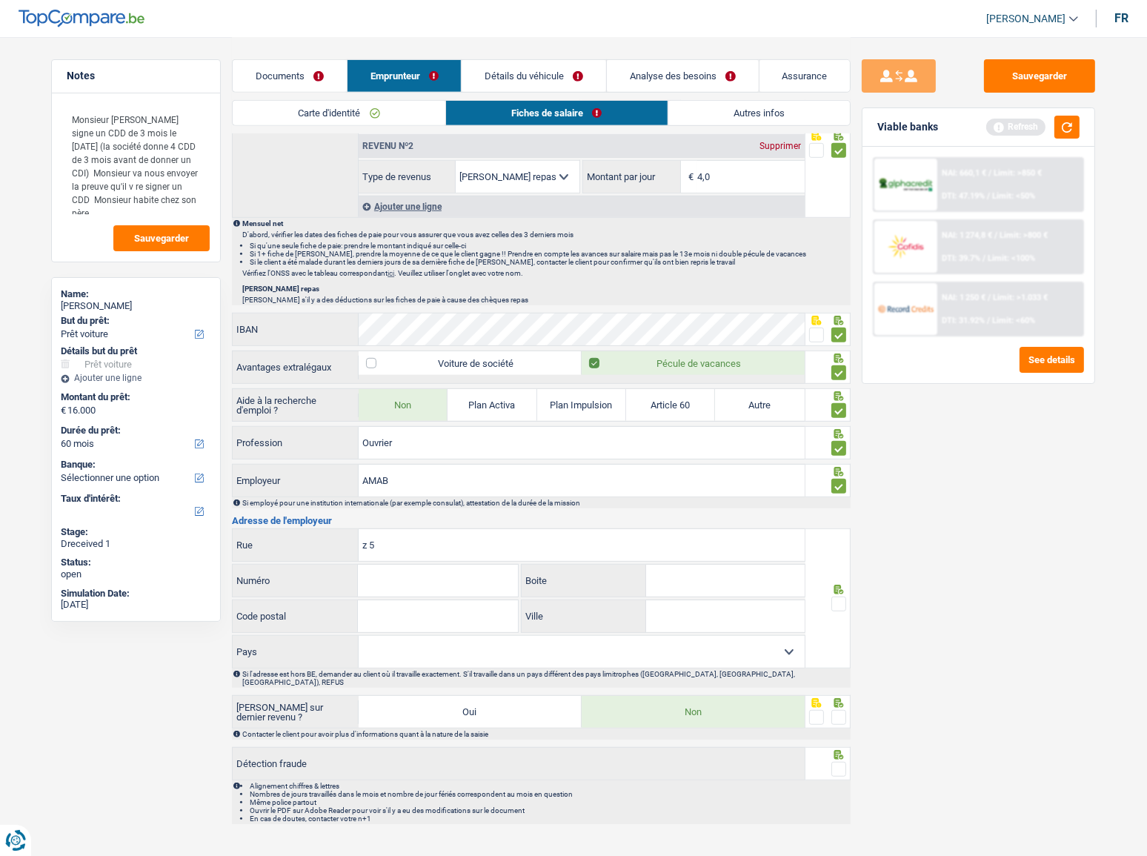
type input "z"
type input "5"
type input "z.5 mollem"
type input "90"
type input "1730"
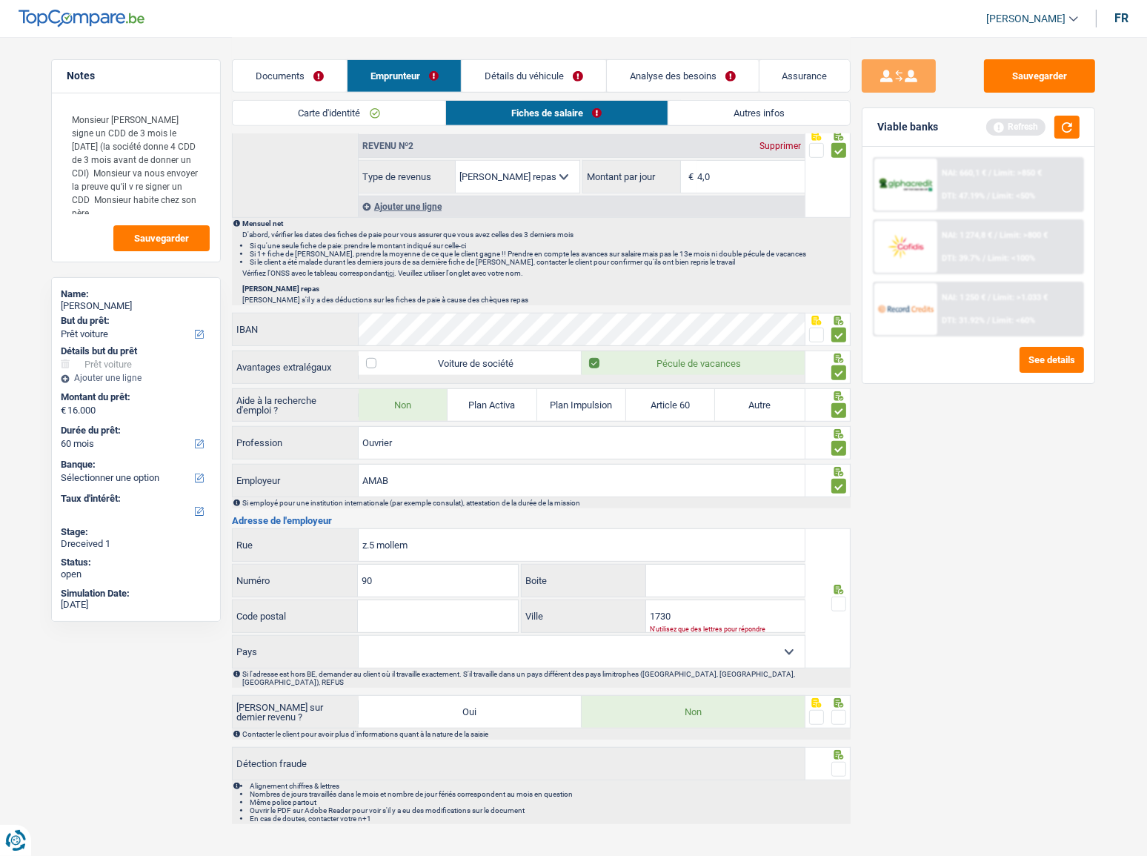
select select "DE"
drag, startPoint x: 741, startPoint y: 612, endPoint x: 602, endPoint y: 622, distance: 139.7
click at [602, 468] on div "1730 Ville" at bounding box center [663, 616] width 283 height 32
click at [470, 468] on input "Code postal" at bounding box center [437, 616] width 159 height 32
type input "1730"
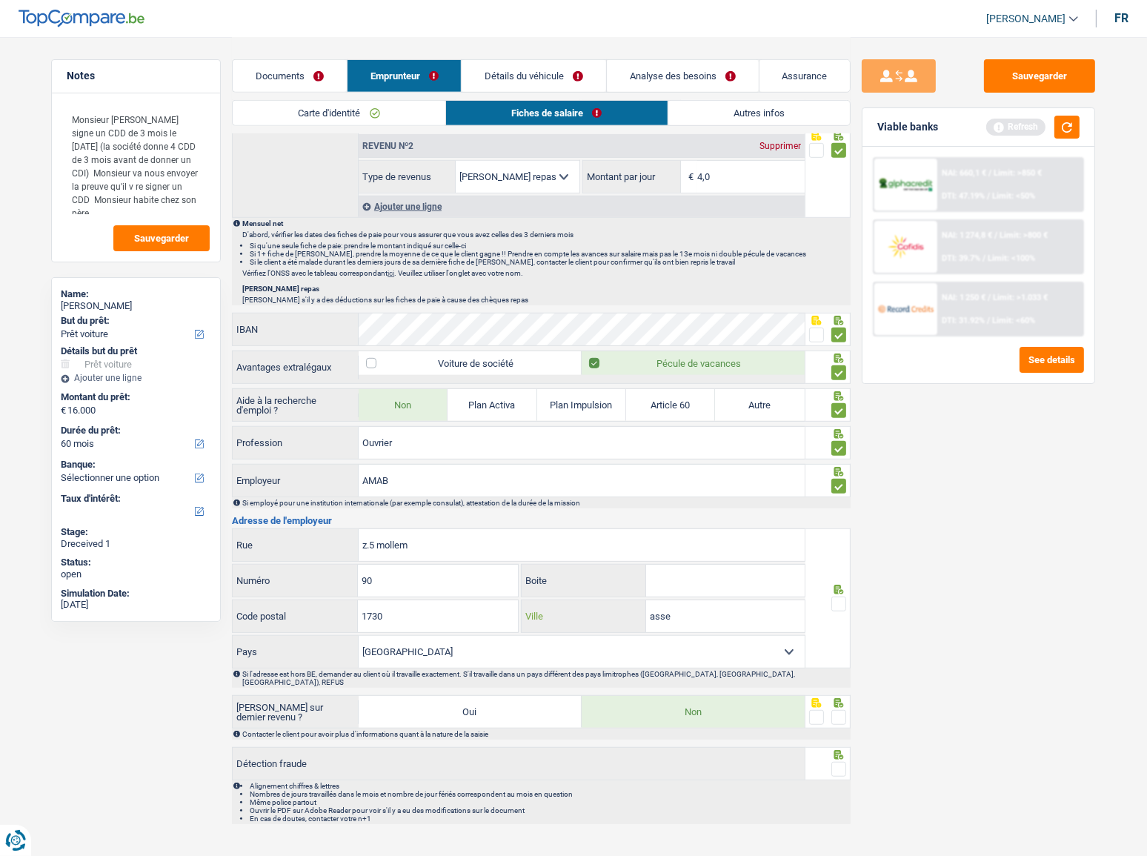
type input "asse"
click at [842, 468] on span at bounding box center [838, 603] width 15 height 15
click at [0, 0] on input "radio" at bounding box center [0, 0] width 0 height 0
click at [1034, 128] on button "button" at bounding box center [1066, 127] width 25 height 23
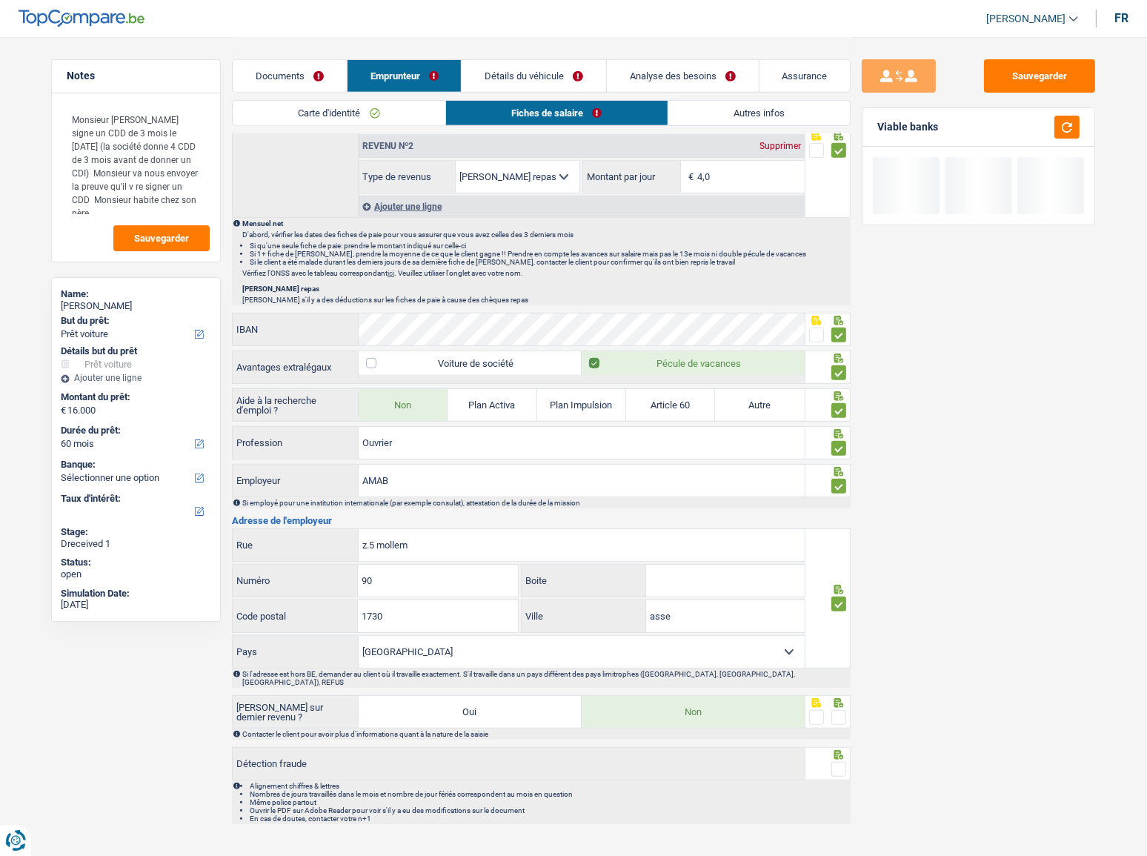
drag, startPoint x: 838, startPoint y: 703, endPoint x: 845, endPoint y: 733, distance: 31.1
click at [839, 468] on span at bounding box center [838, 717] width 15 height 15
click at [0, 0] on input "radio" at bounding box center [0, 0] width 0 height 0
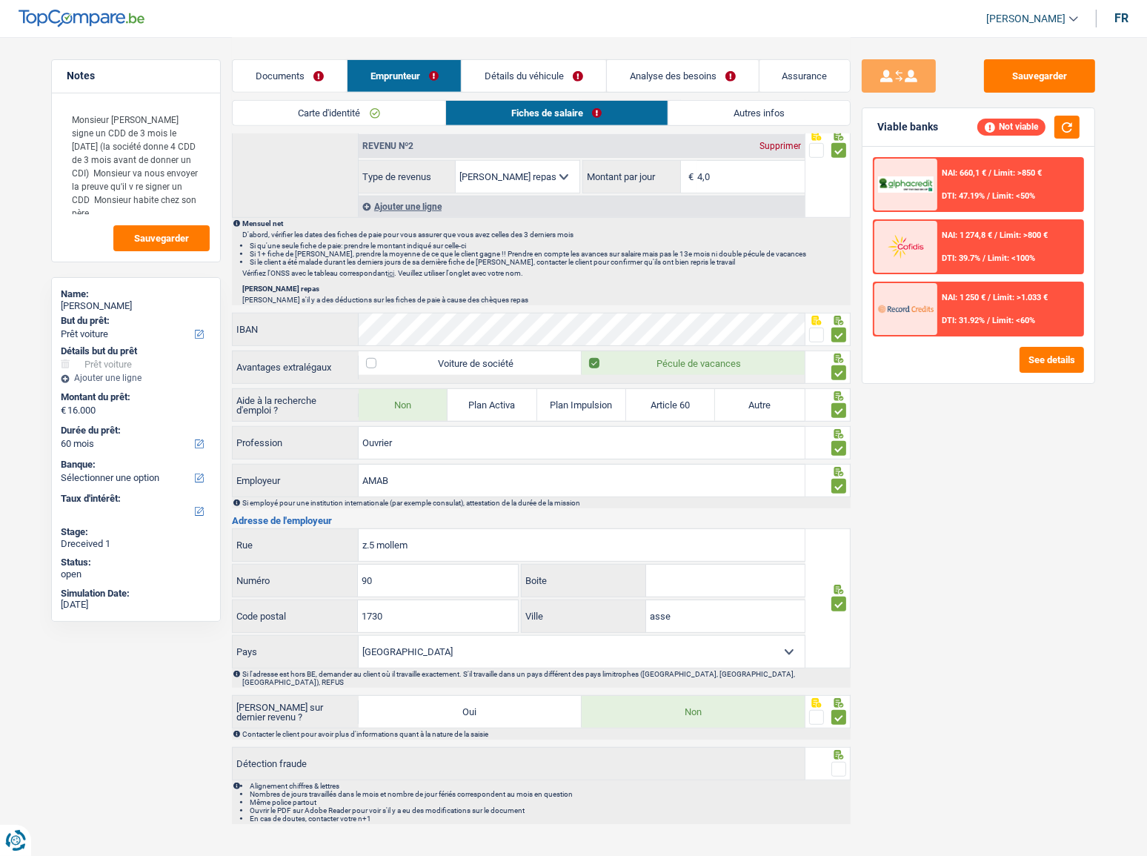
click at [841, 468] on span at bounding box center [838, 769] width 15 height 15
click at [0, 0] on input "radio" at bounding box center [0, 0] width 0 height 0
drag, startPoint x: 1072, startPoint y: 123, endPoint x: 1050, endPoint y: 285, distance: 163.0
click at [1034, 126] on button "button" at bounding box center [1066, 127] width 25 height 23
drag, startPoint x: 365, startPoint y: 540, endPoint x: 355, endPoint y: 543, distance: 10.8
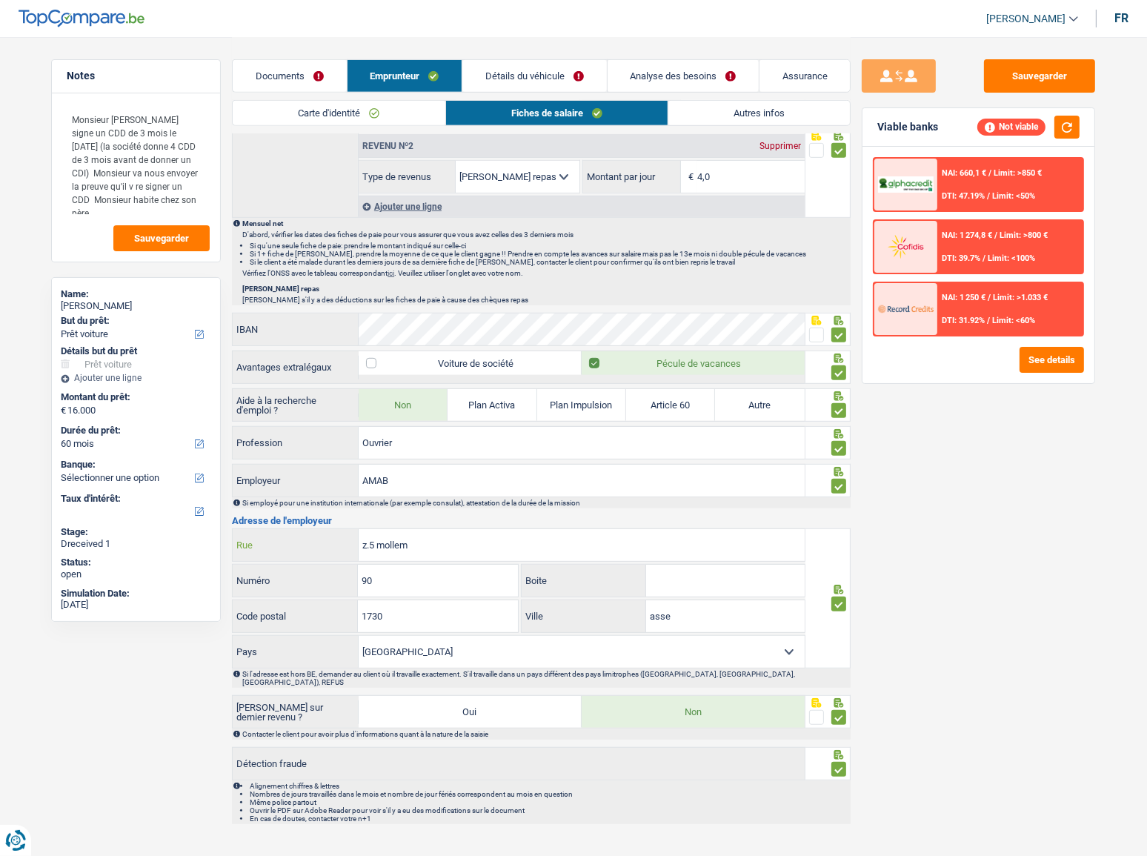
click at [355, 468] on div "z.5 mollem Rue" at bounding box center [519, 545] width 572 height 32
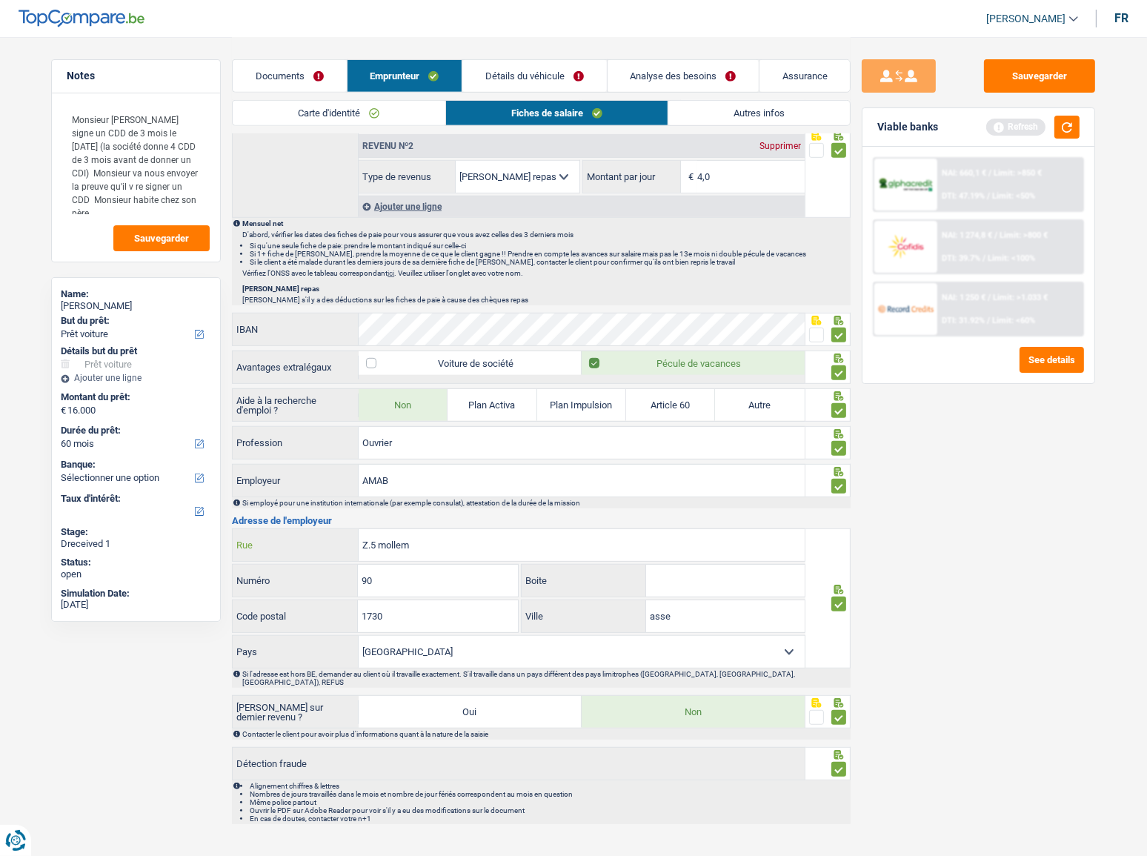
click at [476, 468] on input "Z.5 mollem" at bounding box center [582, 545] width 446 height 32
type input "Z.5 mollem"
drag, startPoint x: 1074, startPoint y: 127, endPoint x: 1066, endPoint y: 143, distance: 17.2
click at [1034, 127] on button "button" at bounding box center [1066, 127] width 25 height 23
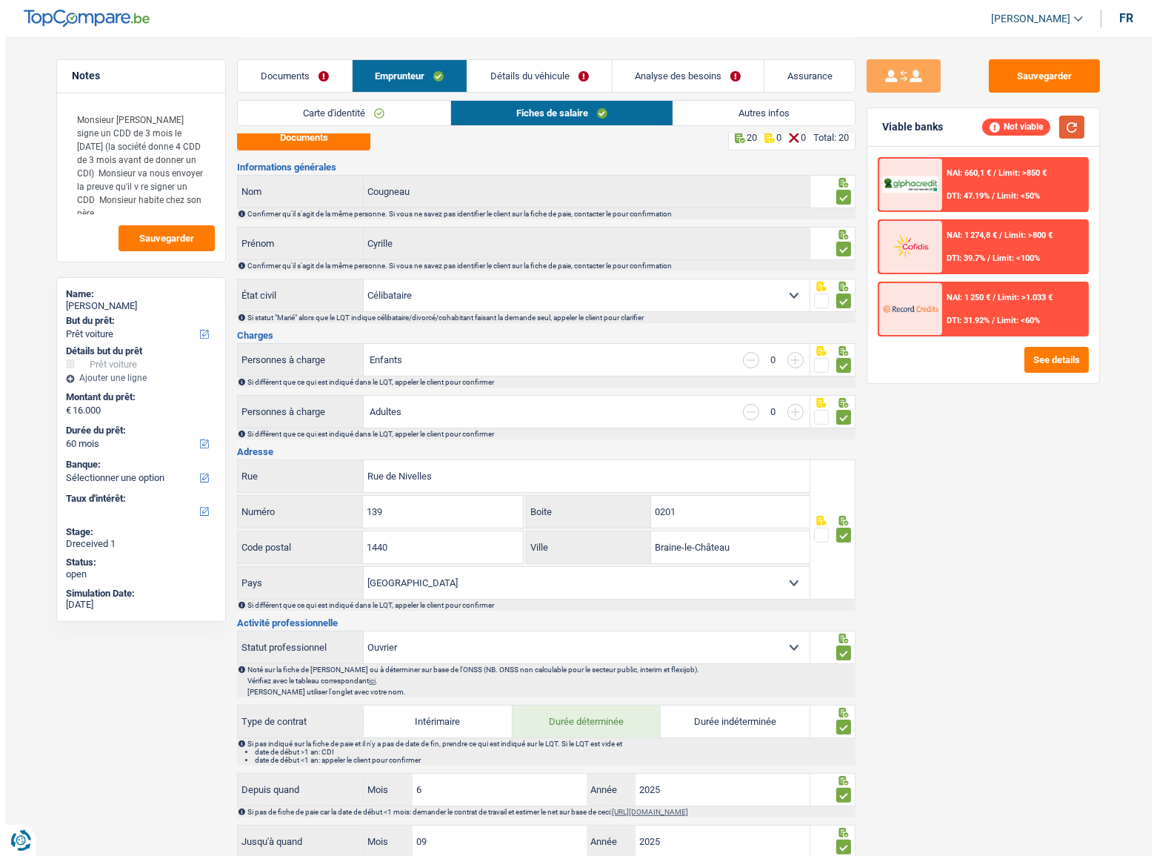
scroll to position [0, 0]
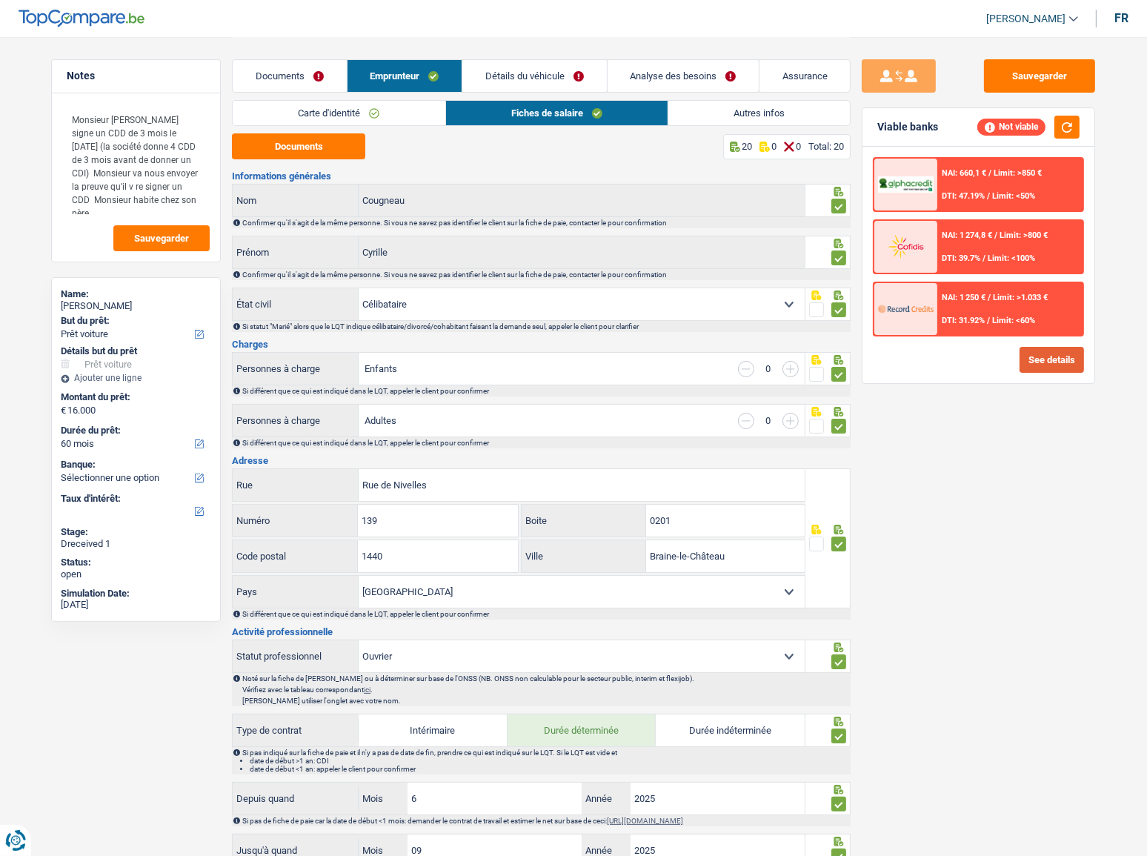
click at [1034, 361] on button "See details" at bounding box center [1051, 360] width 64 height 26
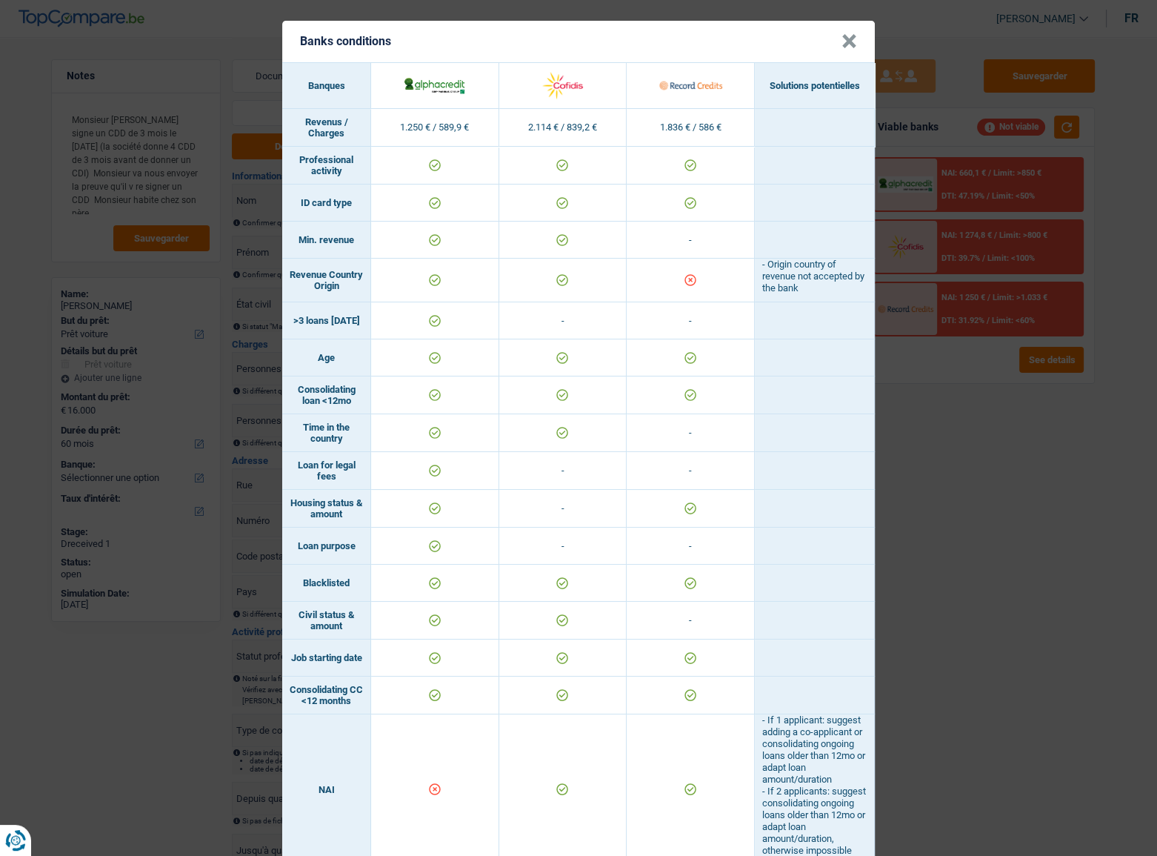
click at [845, 44] on button "×" at bounding box center [850, 41] width 16 height 15
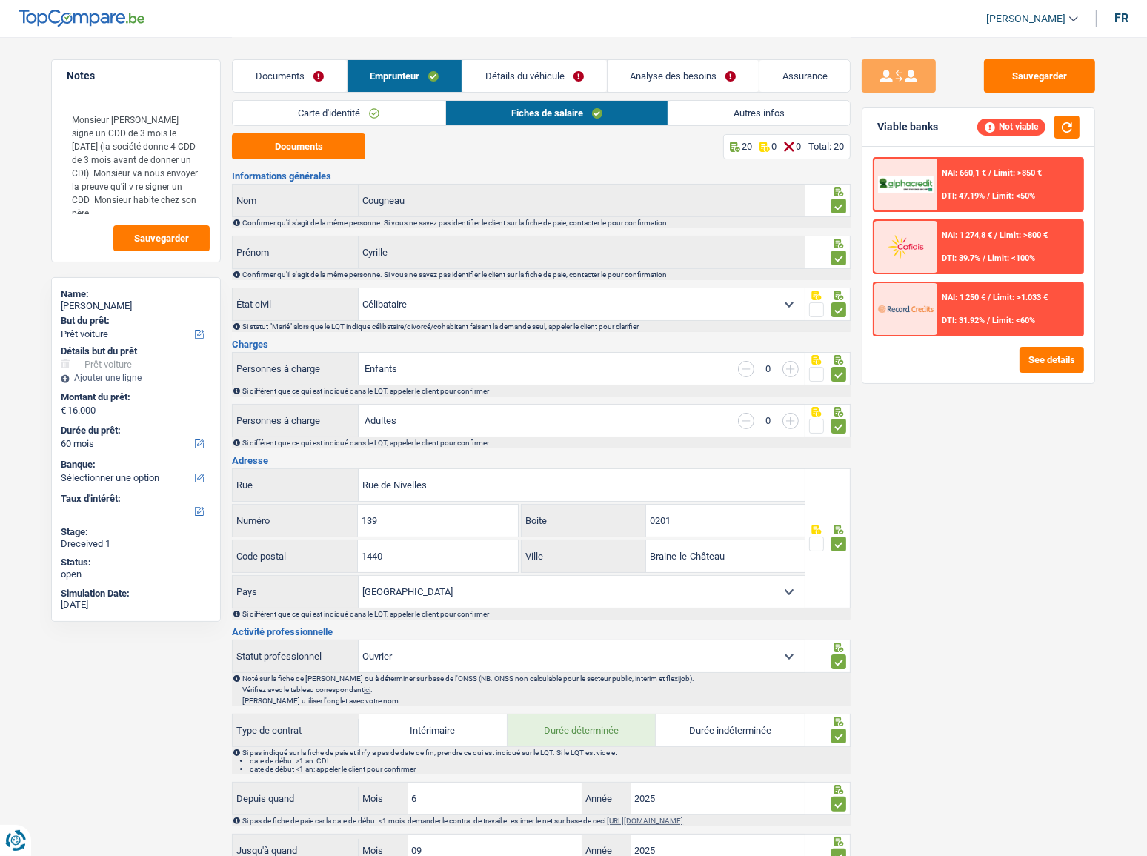
click at [540, 78] on link "Détails du véhicule" at bounding box center [534, 76] width 144 height 32
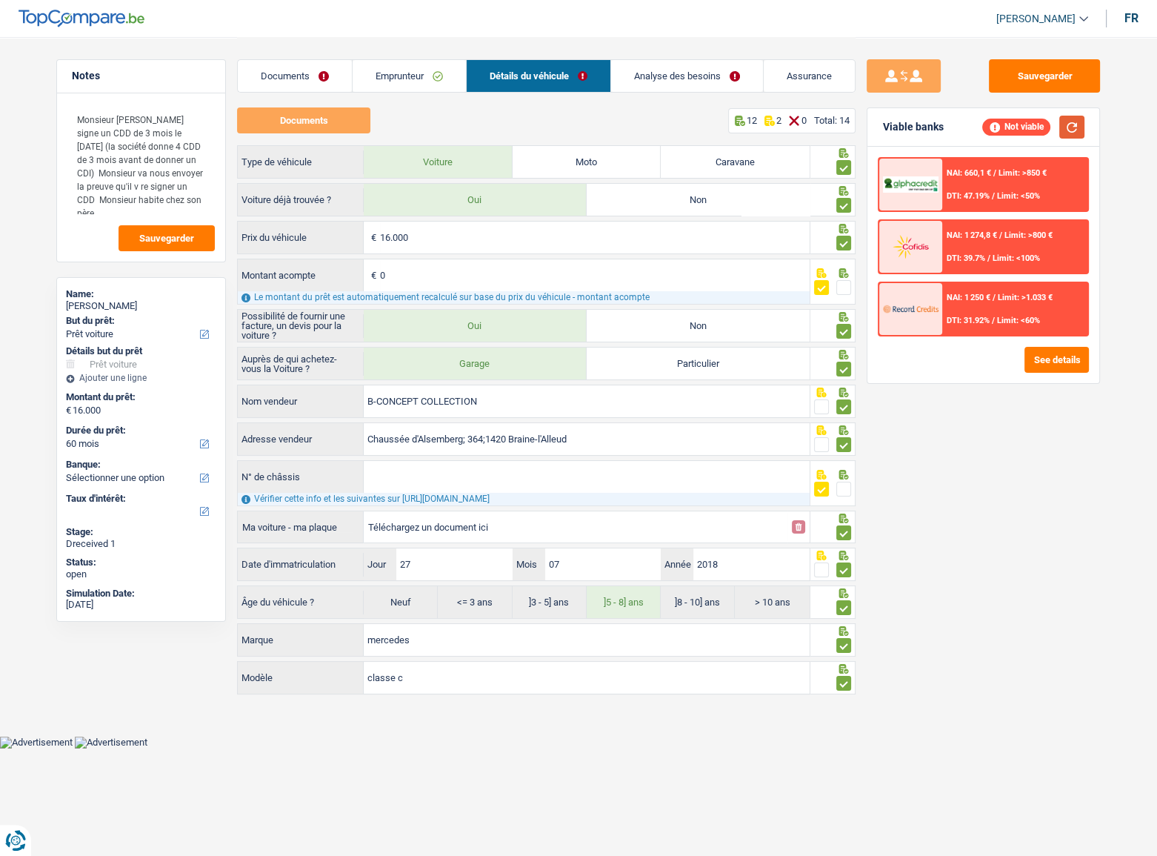
click at [1034, 123] on button "button" at bounding box center [1071, 127] width 25 height 23
click at [646, 67] on link "Analyse des besoins" at bounding box center [687, 76] width 152 height 32
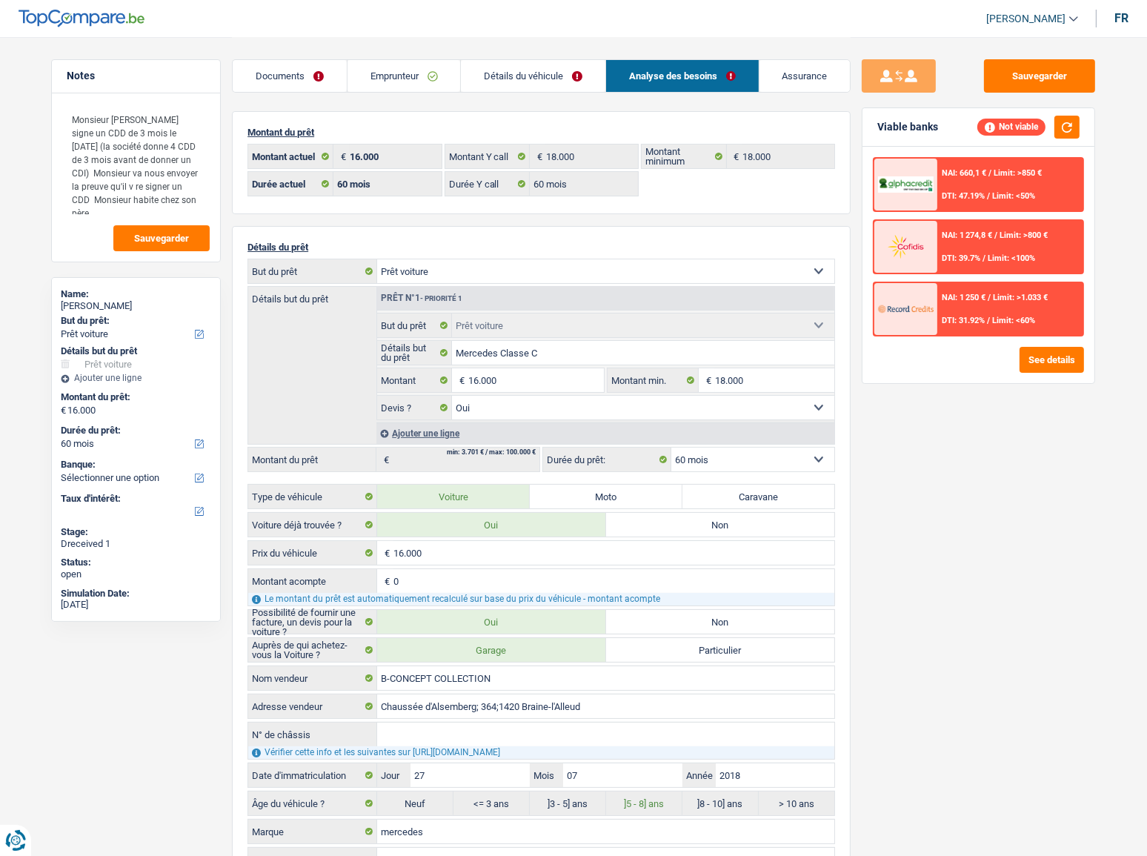
click at [574, 73] on link "Détails du véhicule" at bounding box center [533, 76] width 144 height 32
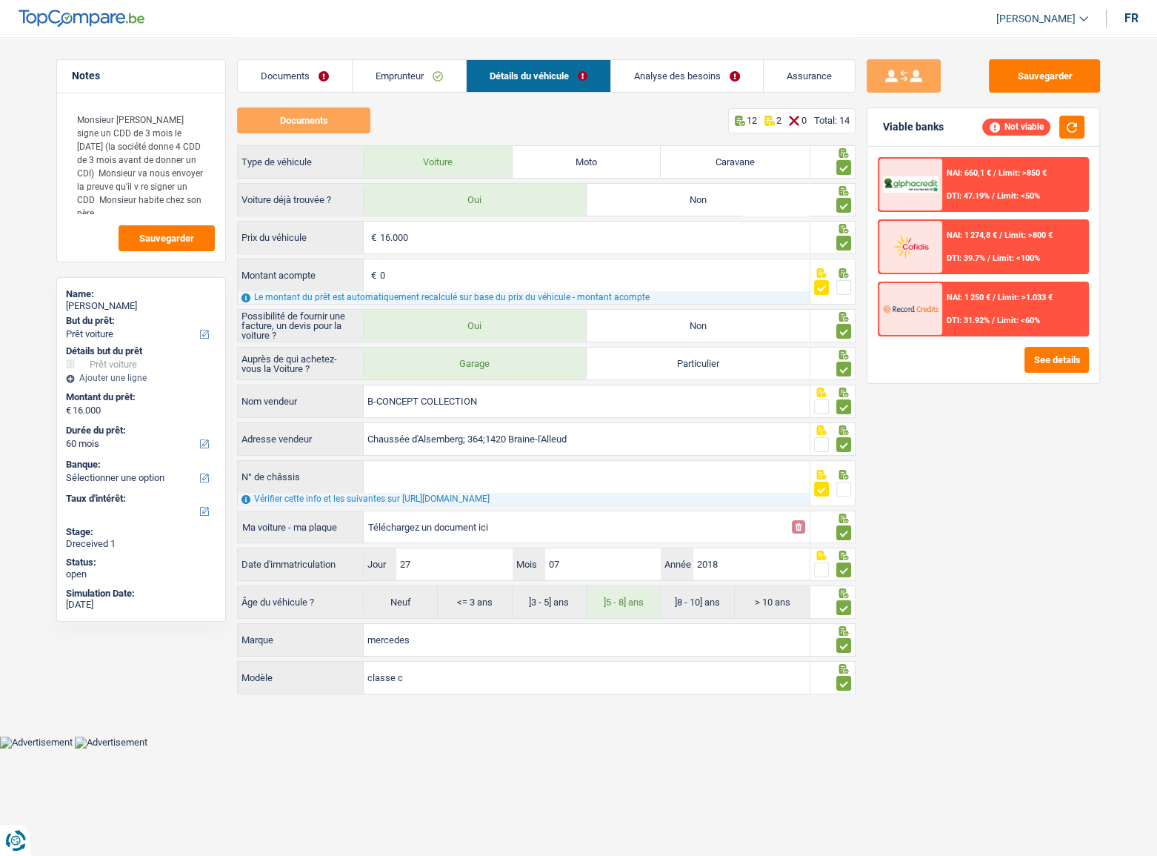
click at [417, 53] on div "Documents Emprunteur Détails du véhicule Analyse des besoins Assurance" at bounding box center [546, 68] width 619 height 63
click at [406, 81] on link "Emprunteur" at bounding box center [409, 76] width 113 height 32
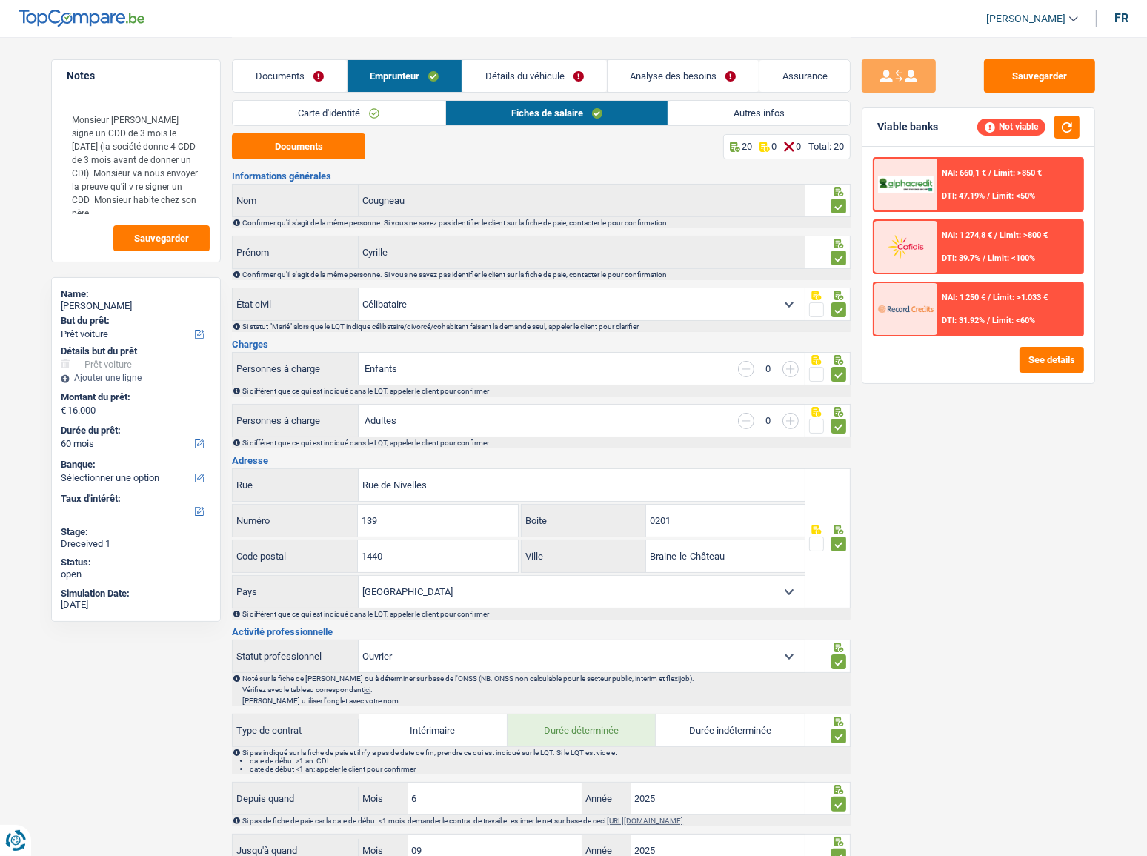
click at [716, 119] on link "Autres infos" at bounding box center [759, 113] width 182 height 24
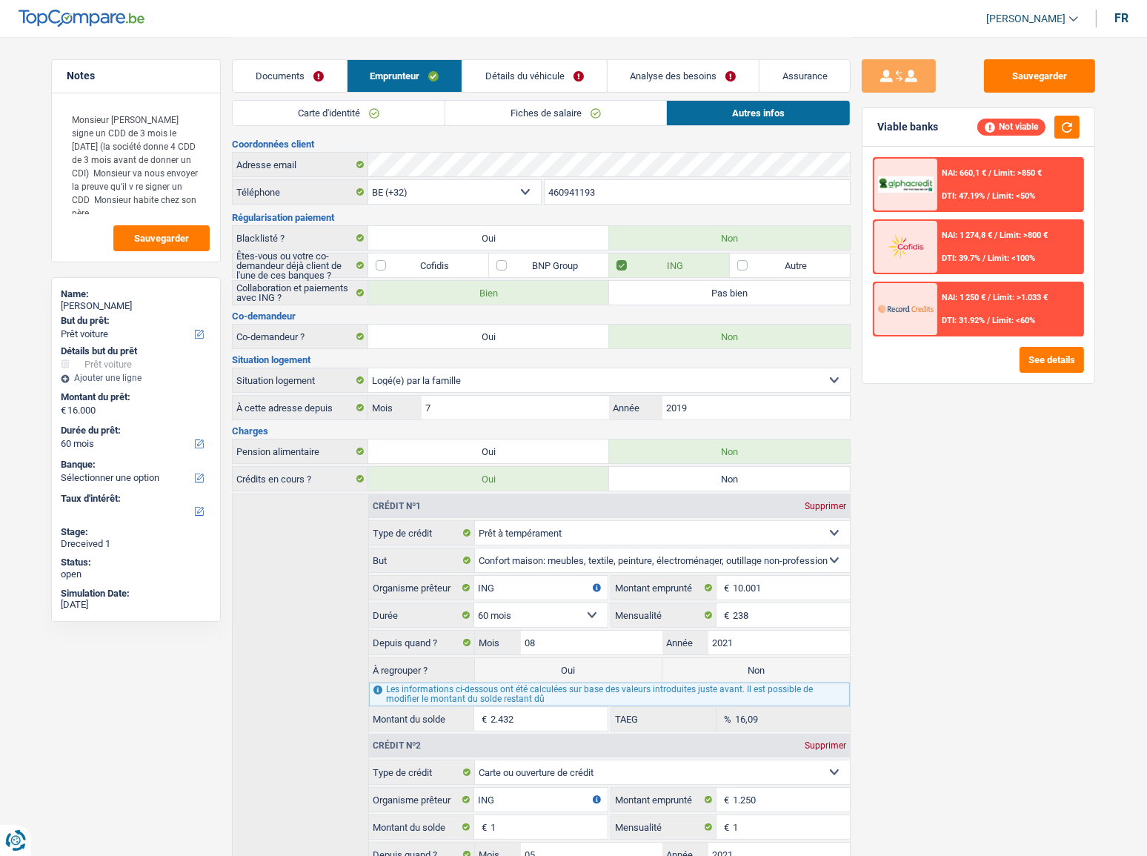
click at [531, 73] on link "Détails du véhicule" at bounding box center [534, 76] width 144 height 32
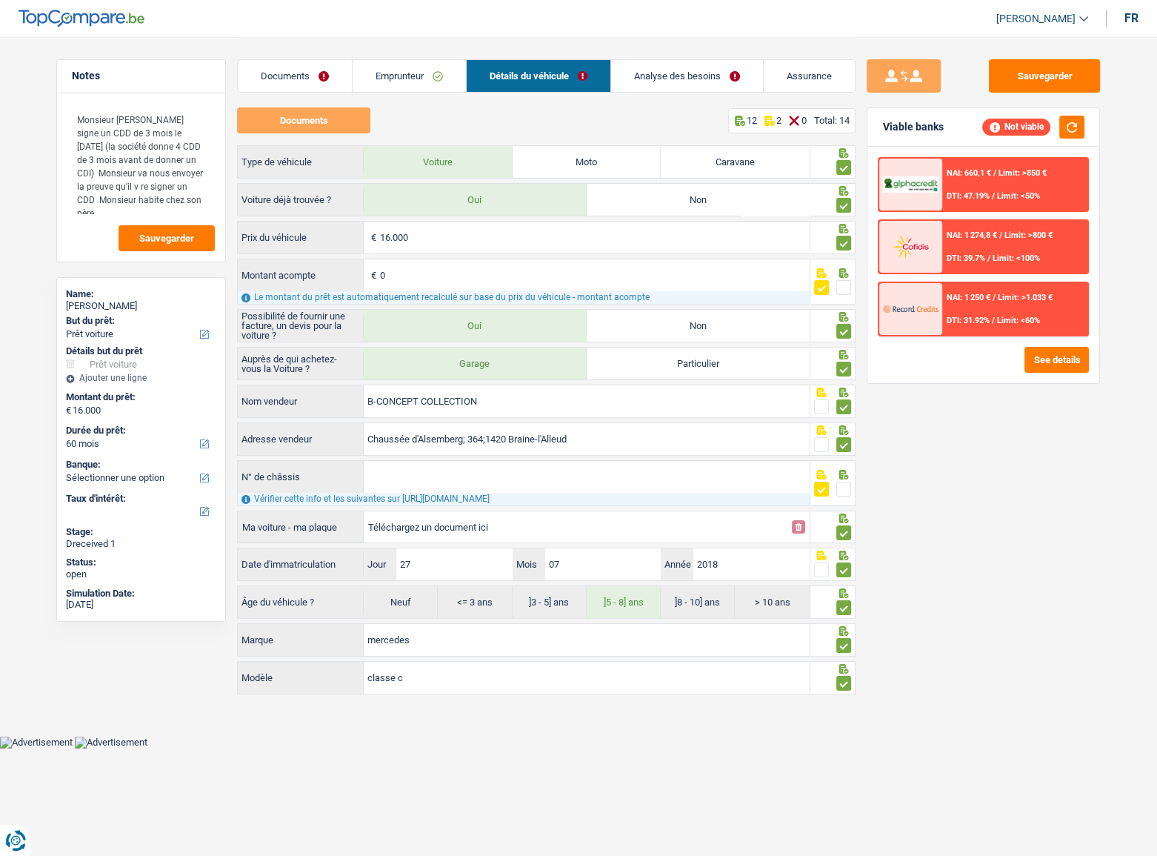
click at [671, 77] on link "Analyse des besoins" at bounding box center [687, 76] width 152 height 32
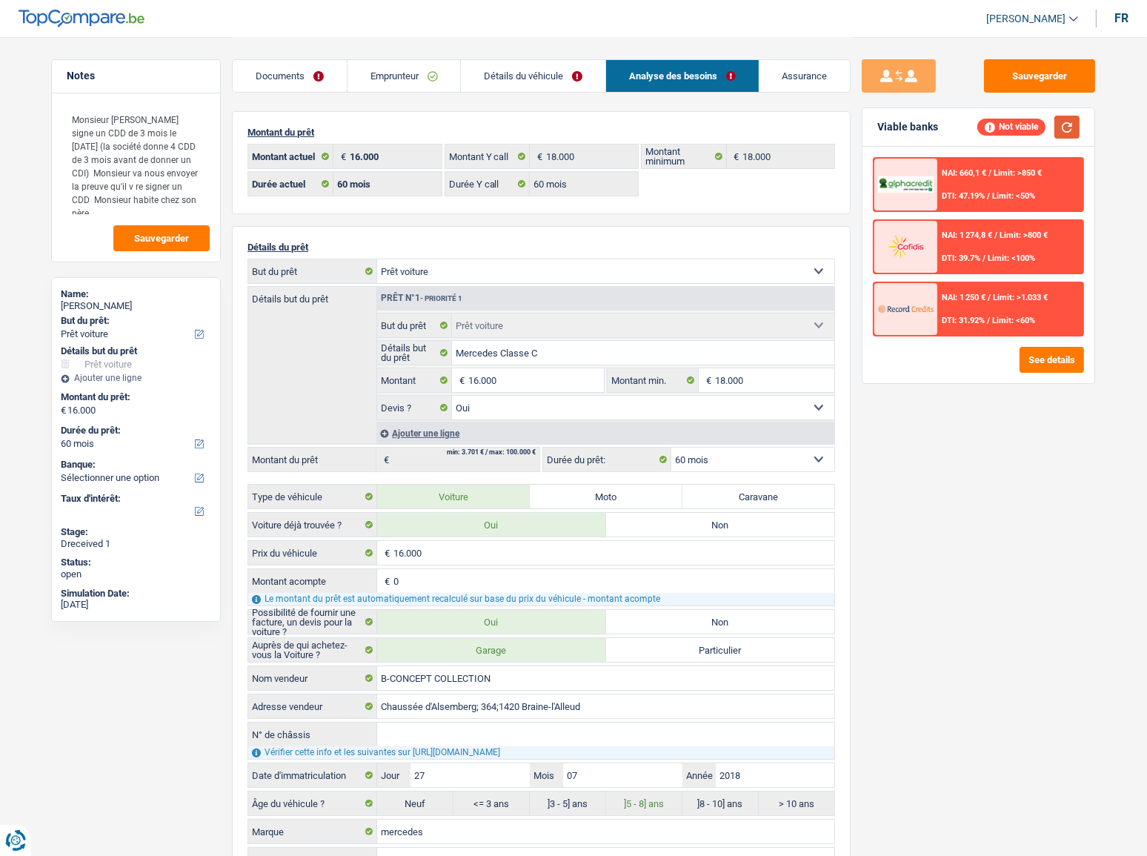
click at [1034, 124] on button "button" at bounding box center [1066, 127] width 25 height 23
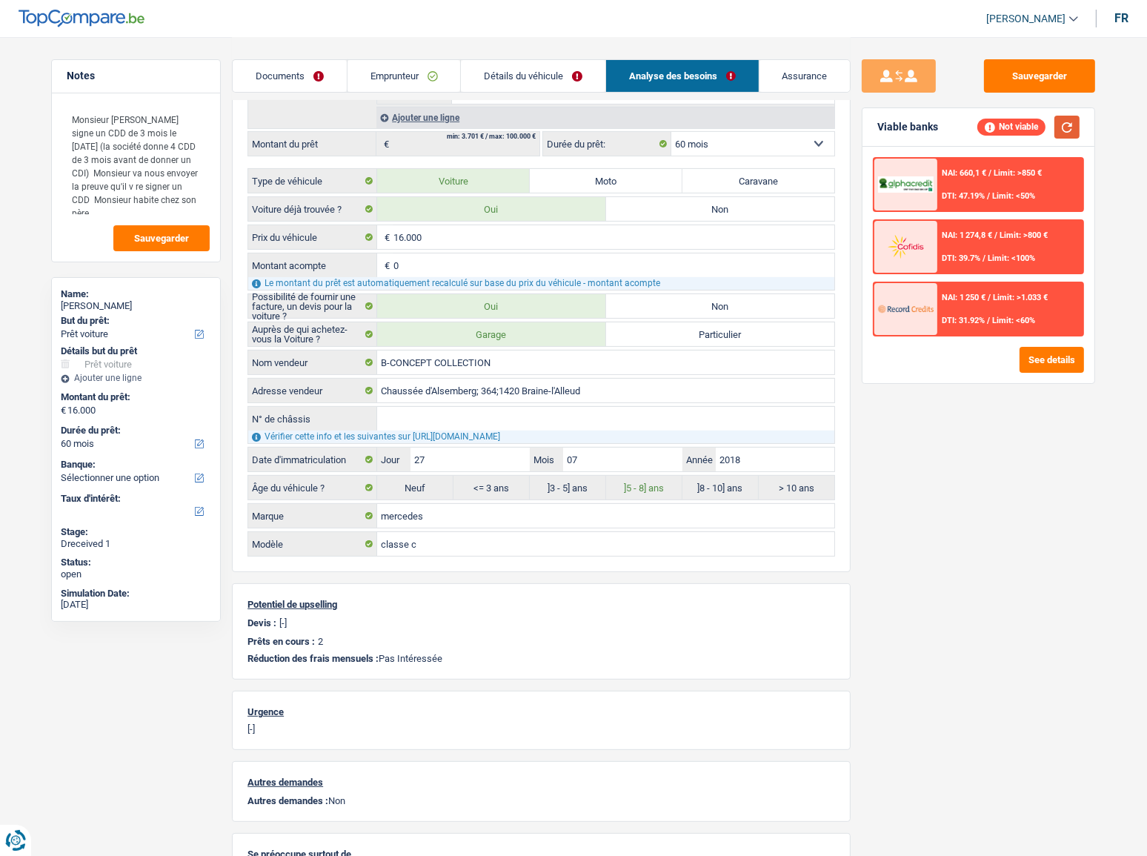
scroll to position [144, 0]
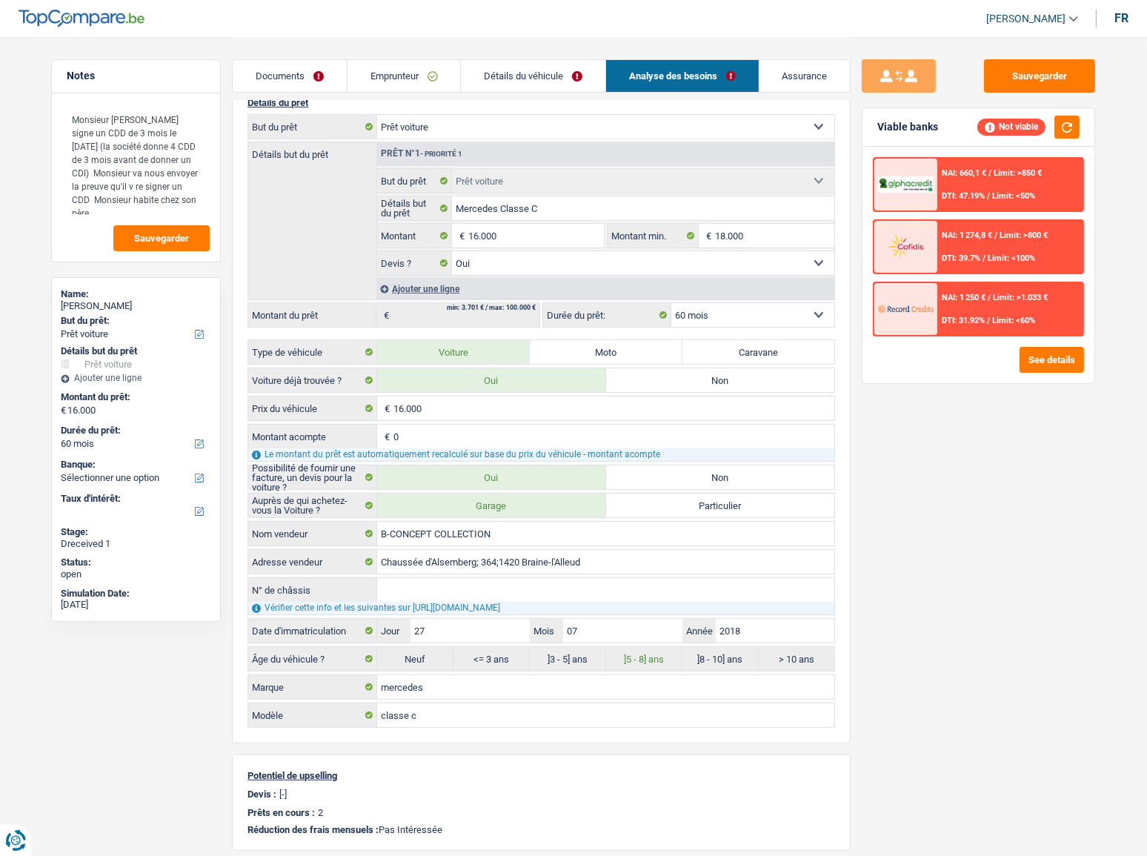
click at [525, 73] on link "Détails du véhicule" at bounding box center [533, 76] width 144 height 32
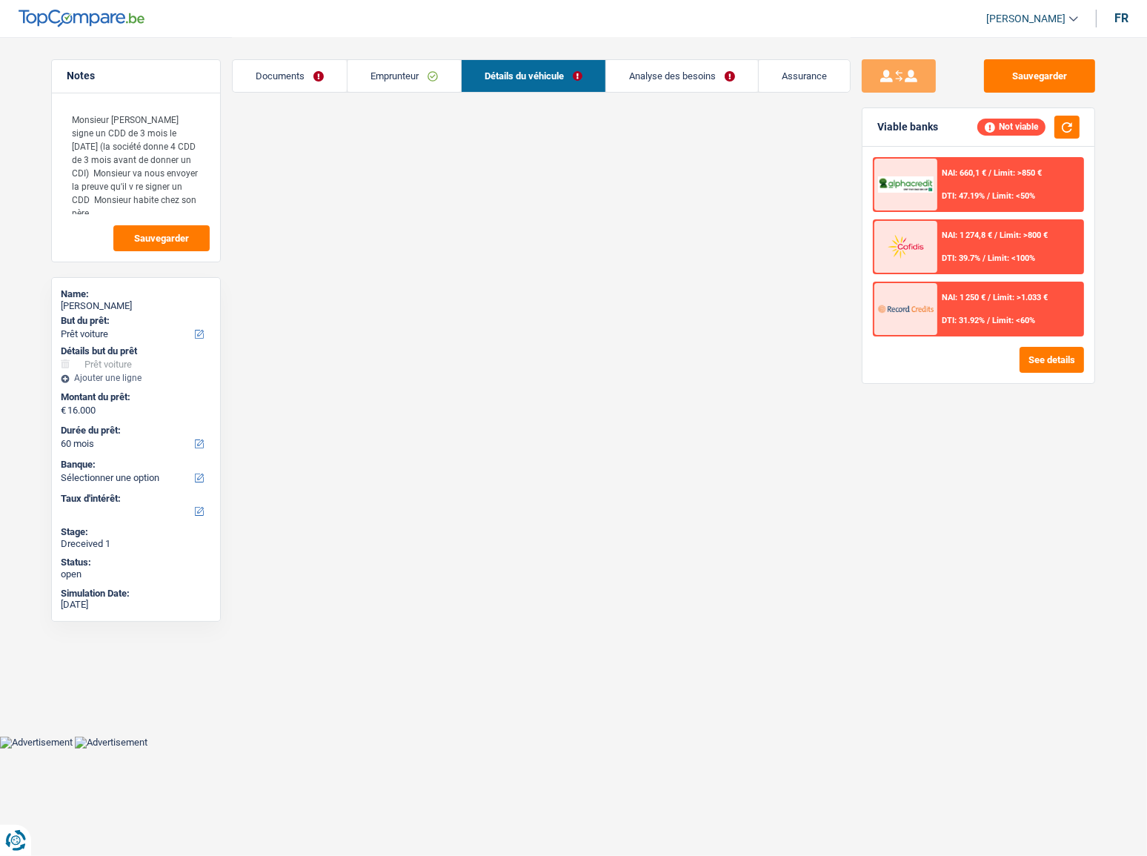
scroll to position [0, 0]
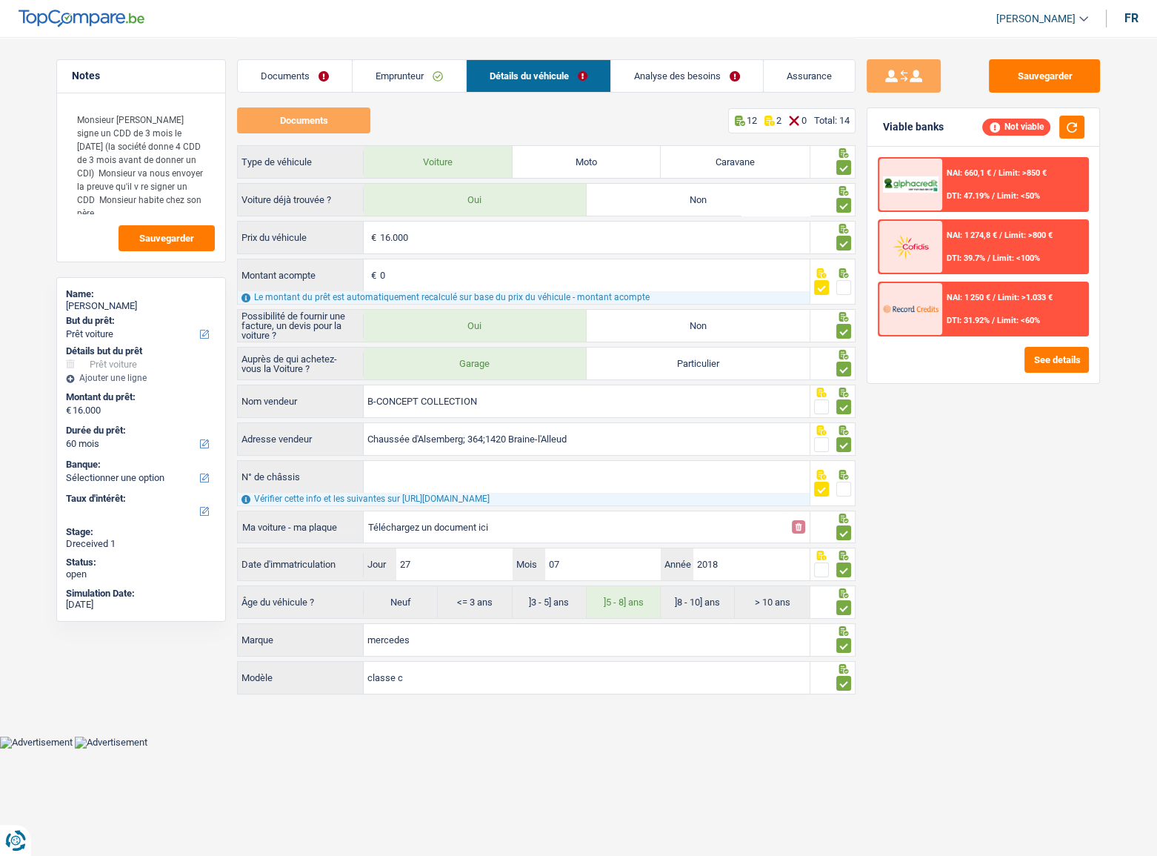
click at [310, 81] on link "Documents" at bounding box center [295, 76] width 114 height 32
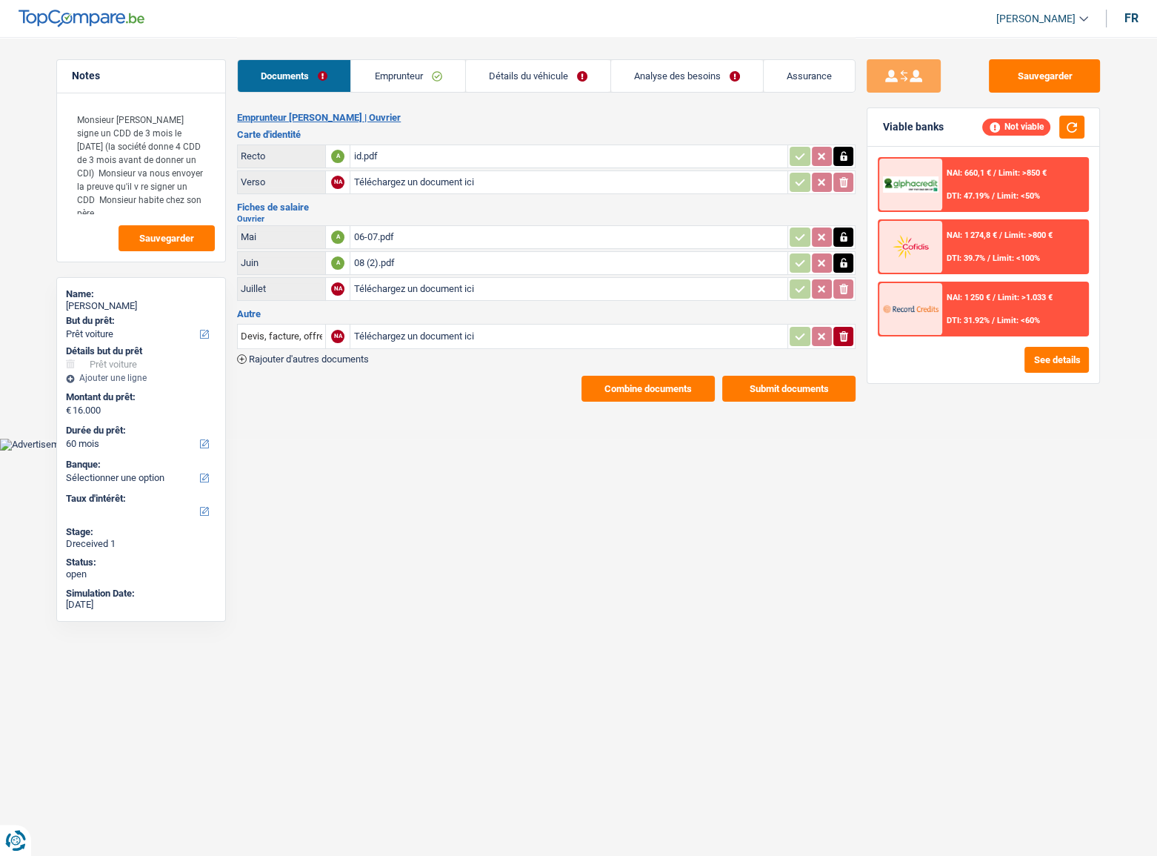
click at [681, 84] on link "Analyse des besoins" at bounding box center [687, 76] width 152 height 32
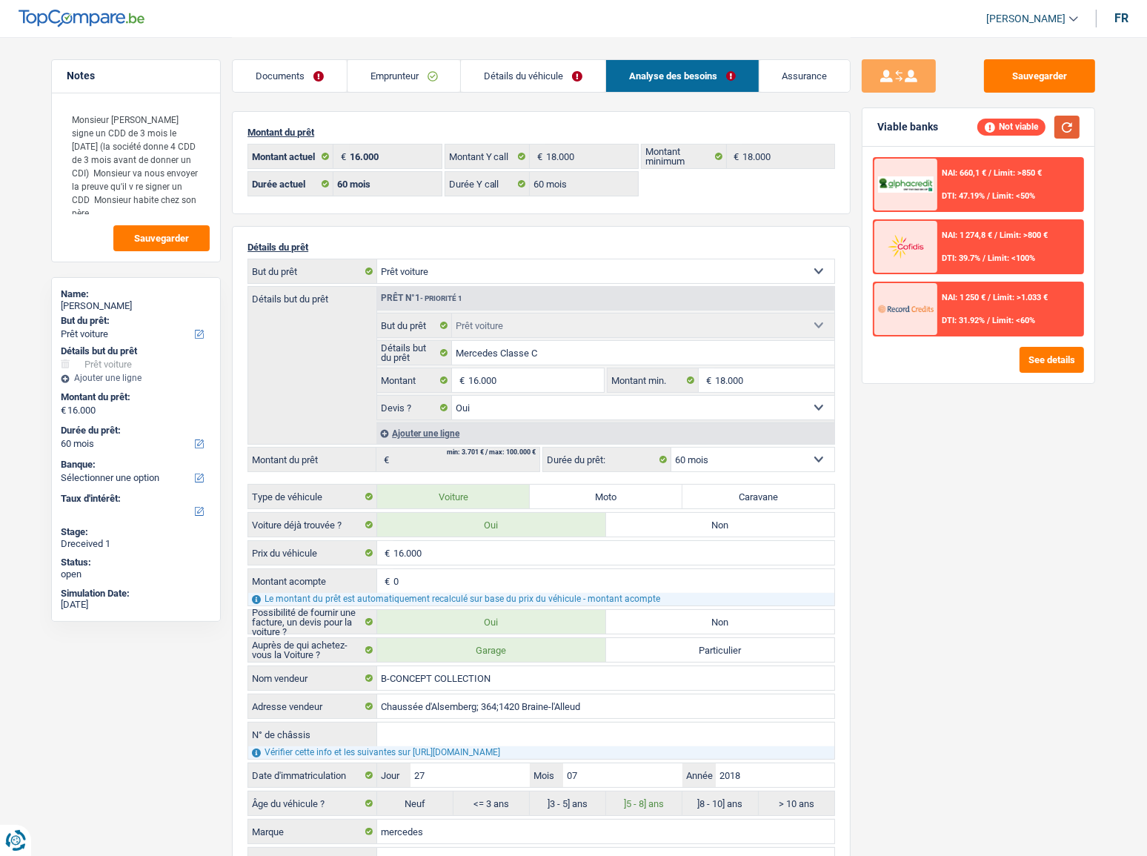
click at [1034, 127] on button "button" at bounding box center [1066, 127] width 25 height 23
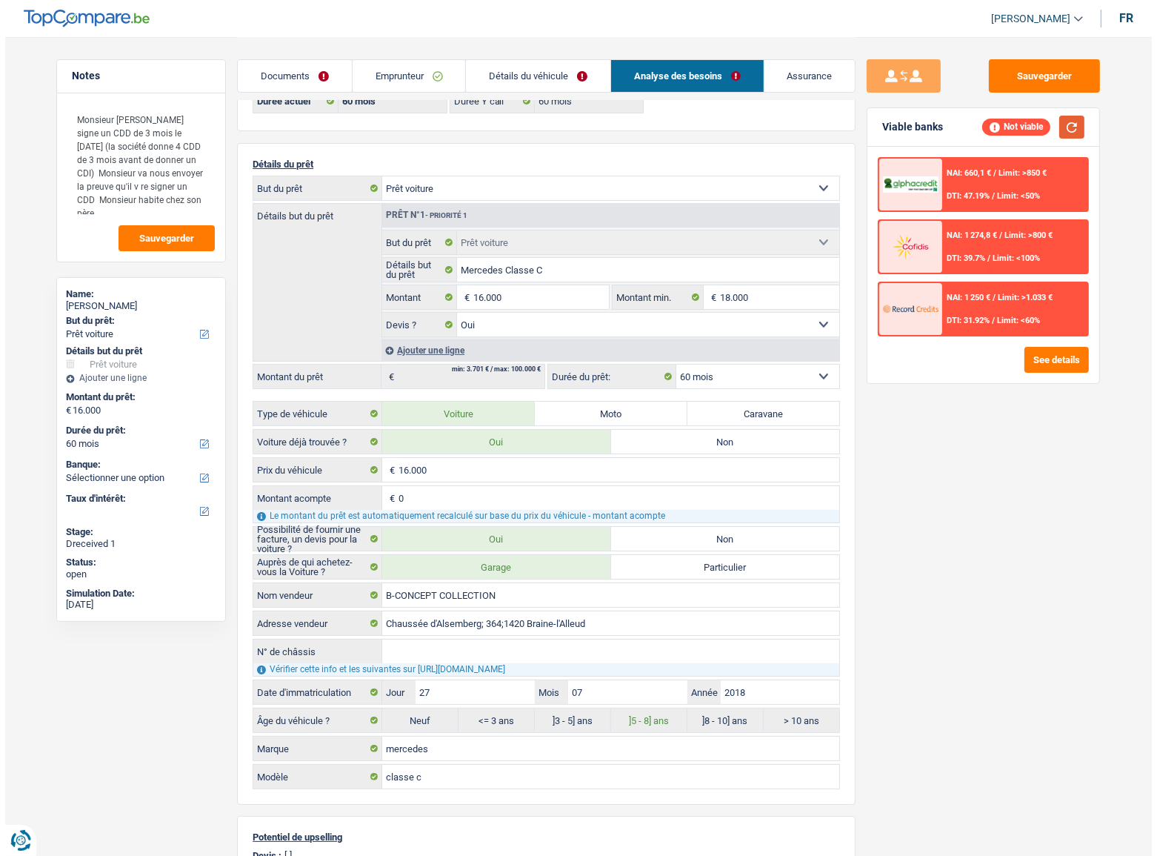
scroll to position [202, 0]
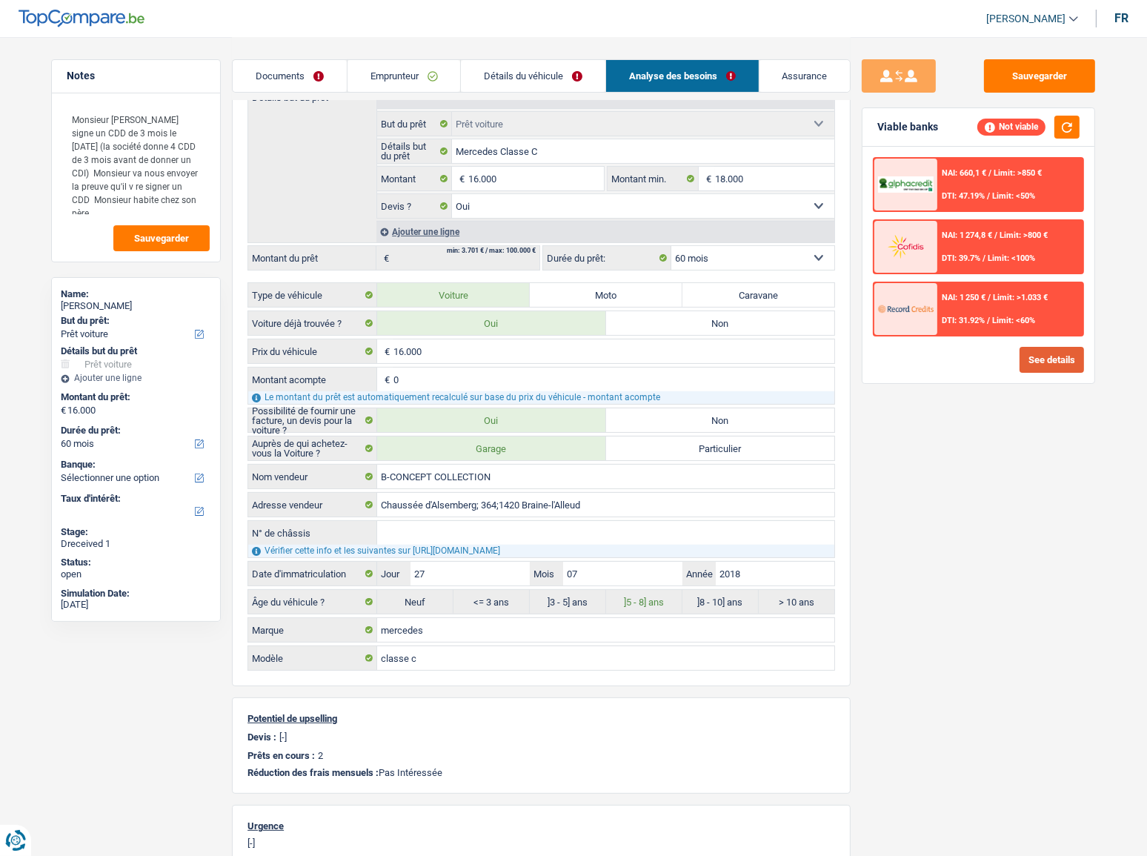
click at [1034, 350] on button "See details" at bounding box center [1051, 360] width 64 height 26
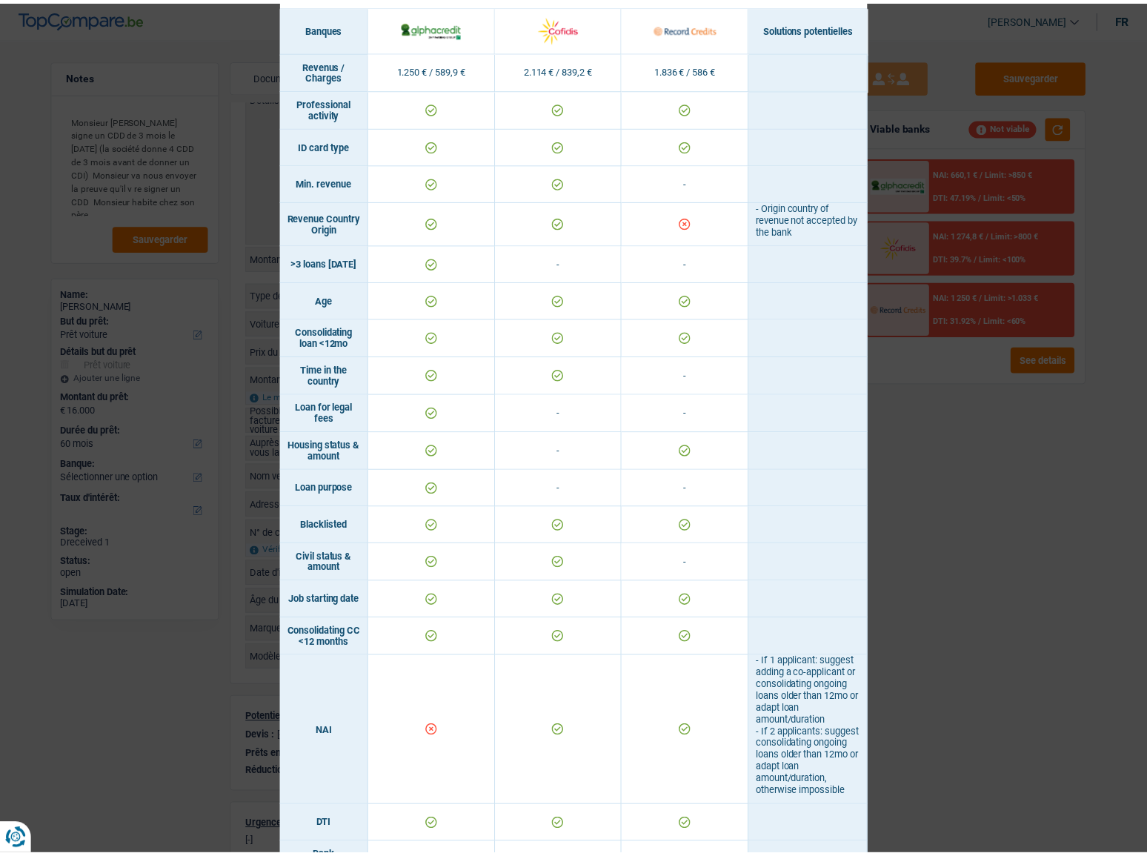
scroll to position [0, 0]
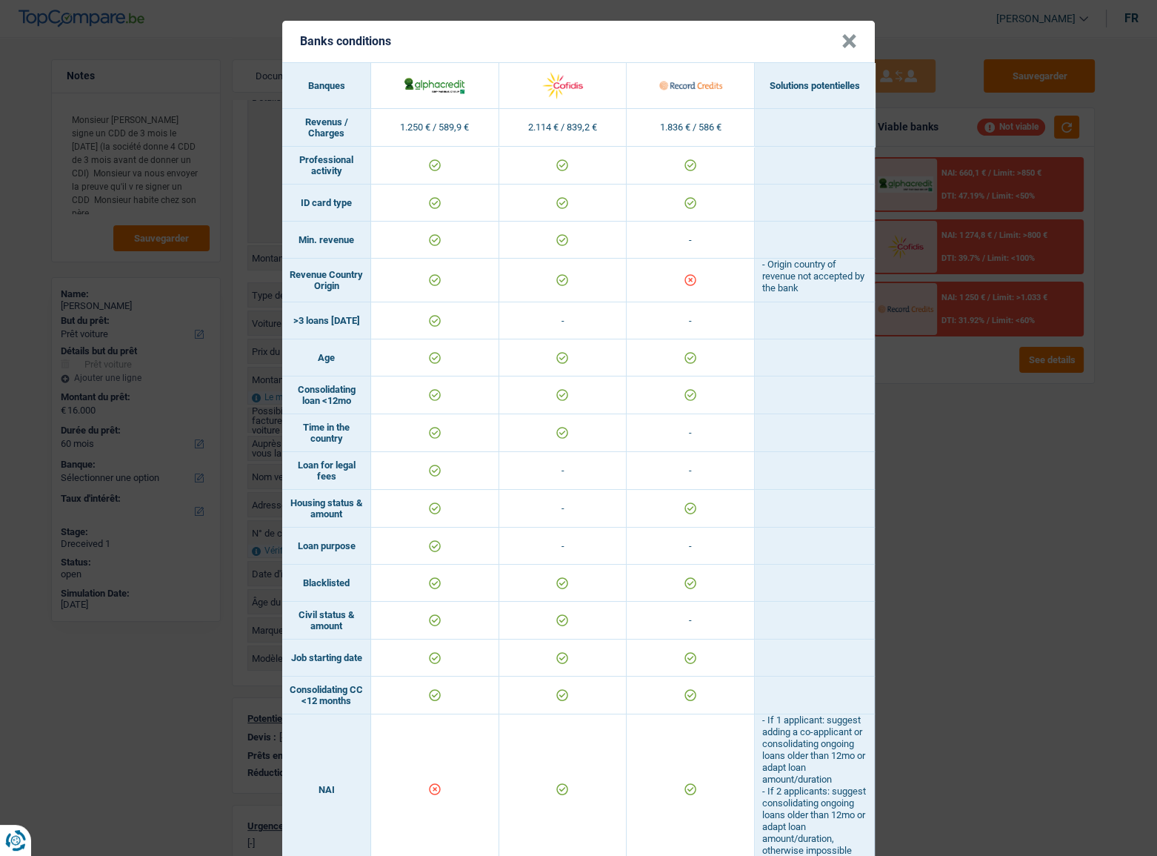
click at [1029, 451] on div "Banks conditions × Banques Solutions potentielles Revenus / Charges 1.250 € / 5…" at bounding box center [578, 428] width 1157 height 856
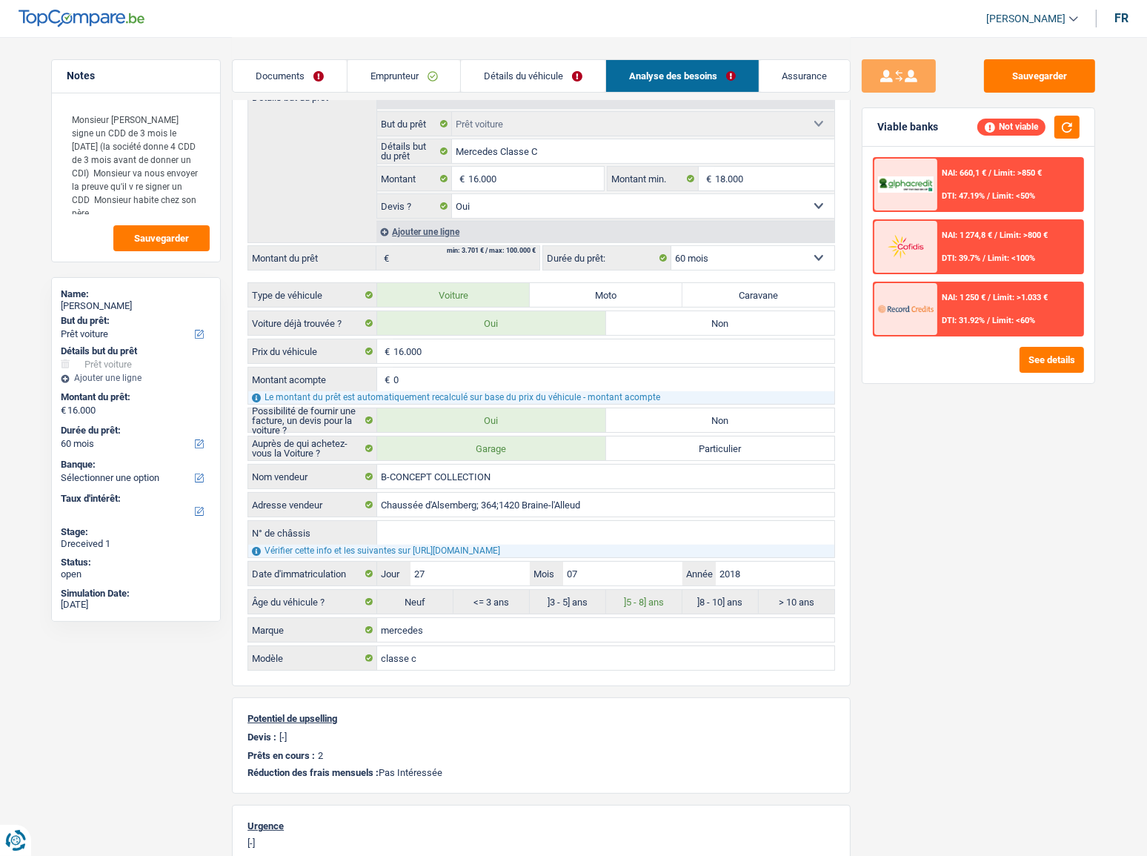
click at [438, 71] on link "Emprunteur" at bounding box center [403, 76] width 113 height 32
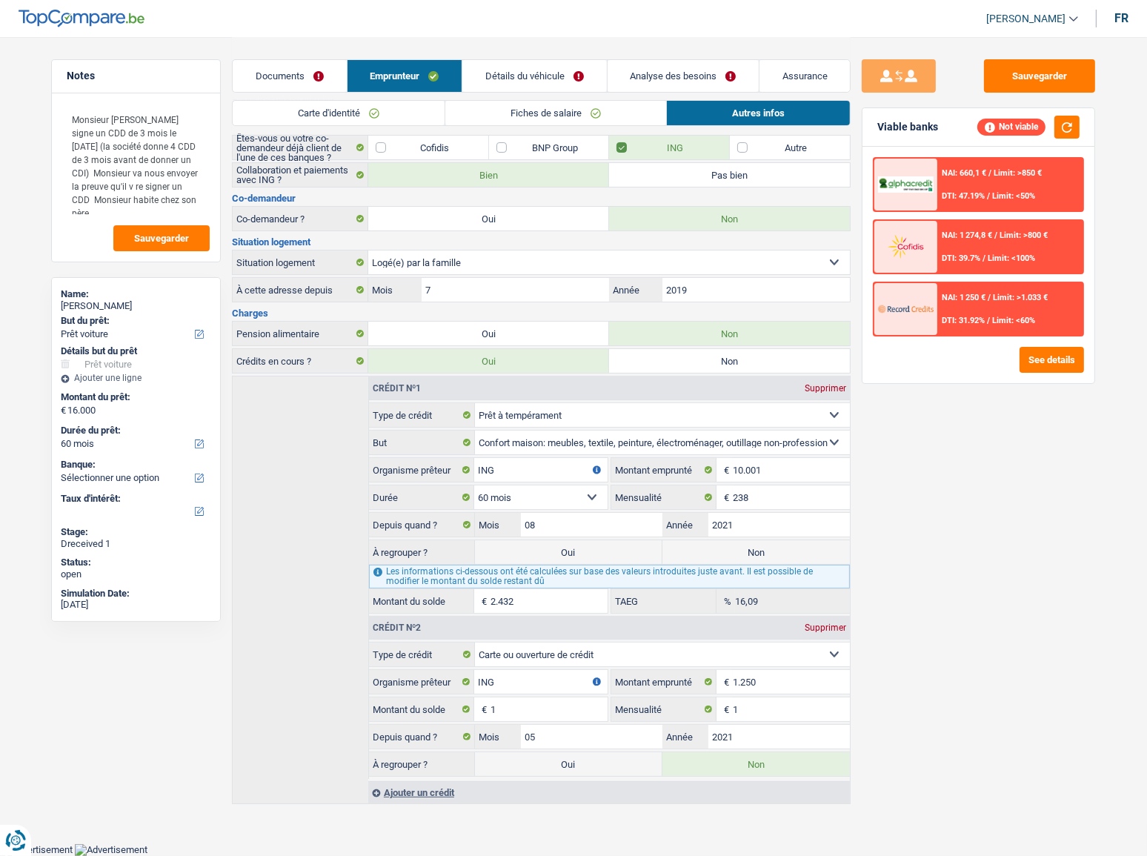
scroll to position [102, 0]
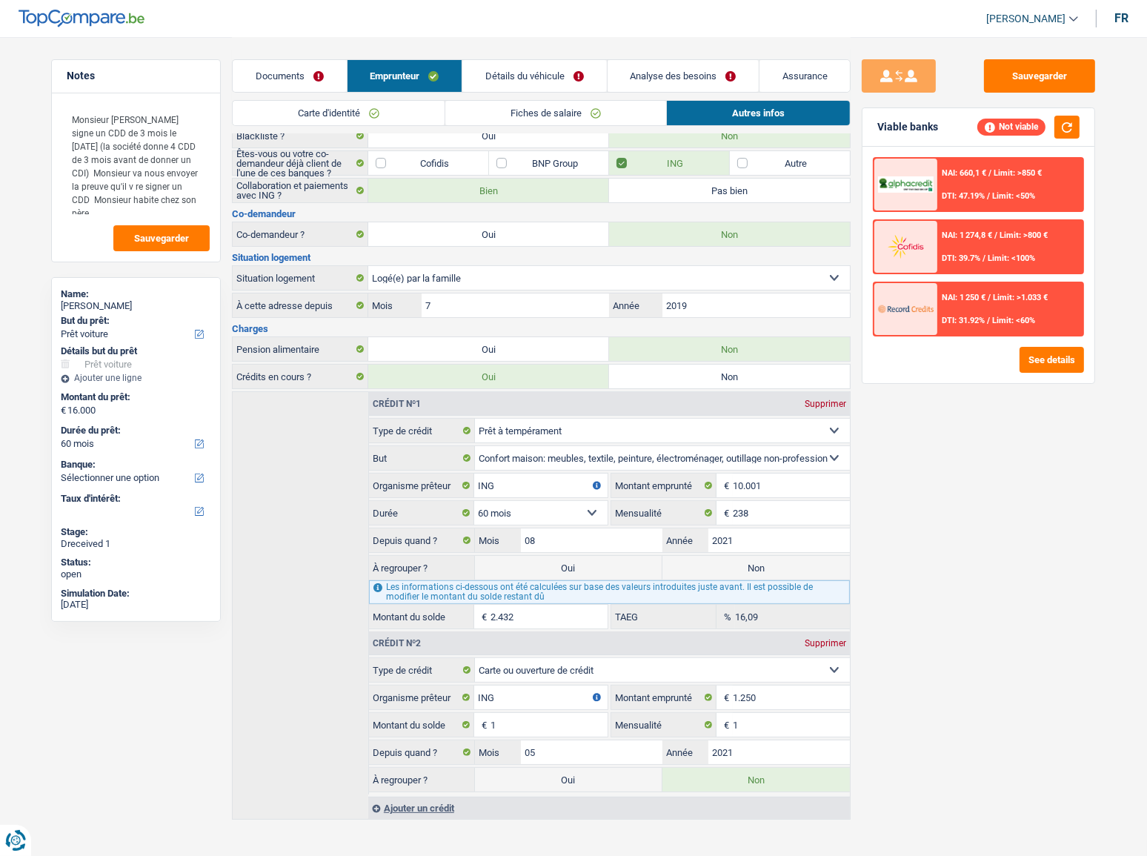
click at [595, 110] on link "Fiches de salaire" at bounding box center [555, 113] width 221 height 24
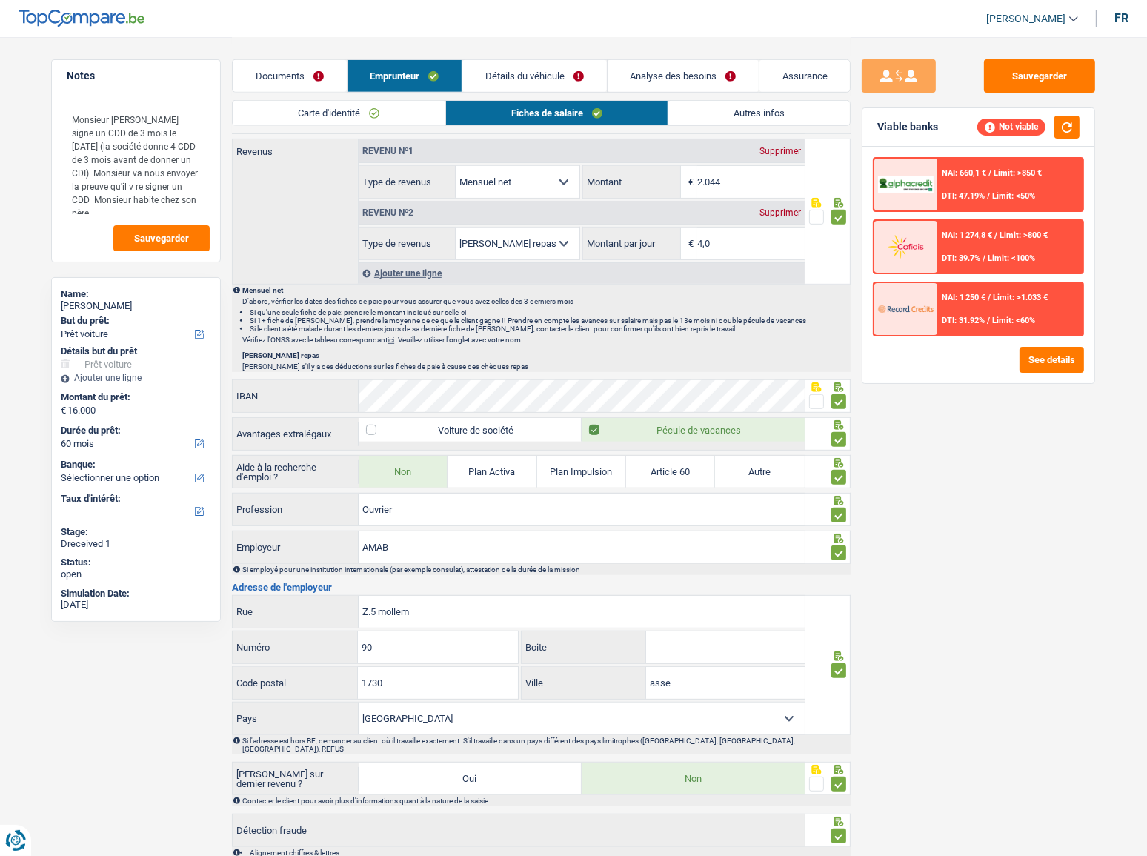
scroll to position [771, 0]
click at [528, 468] on select "Belgique France Allemagne Italie Luxembourg Pays-Bas Espagne Suisse Sélectionne…" at bounding box center [582, 718] width 446 height 32
select select "BE"
click at [359, 468] on select "Belgique France Allemagne Italie Luxembourg Pays-Bas Espagne Suisse Sélectionne…" at bounding box center [582, 718] width 446 height 32
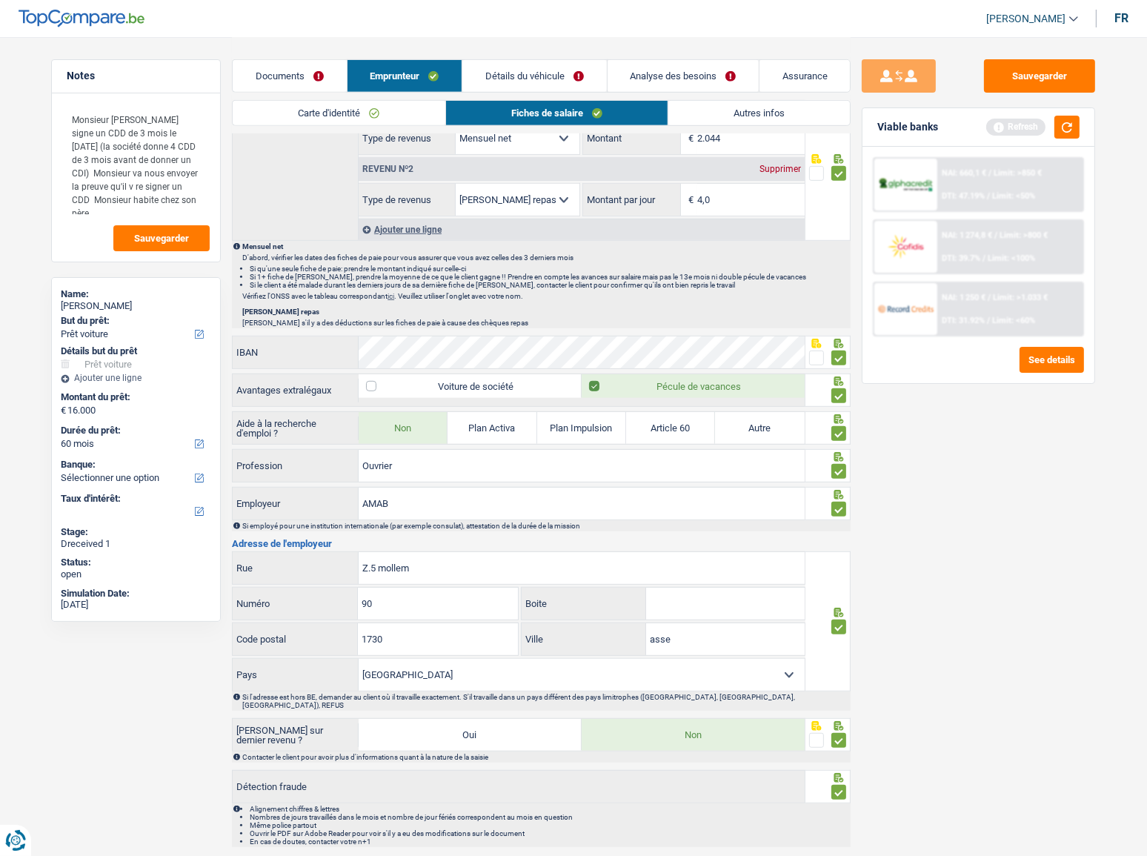
scroll to position [837, 0]
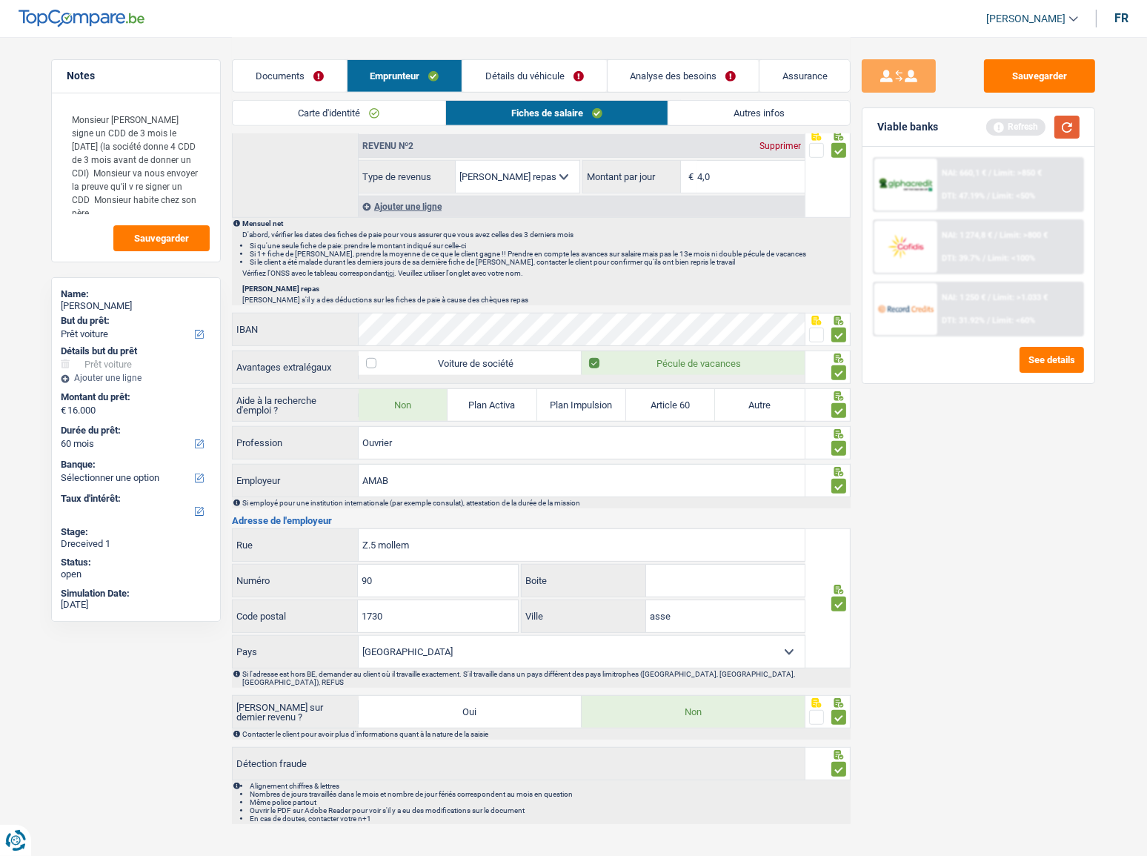
click at [1034, 123] on button "button" at bounding box center [1066, 127] width 25 height 23
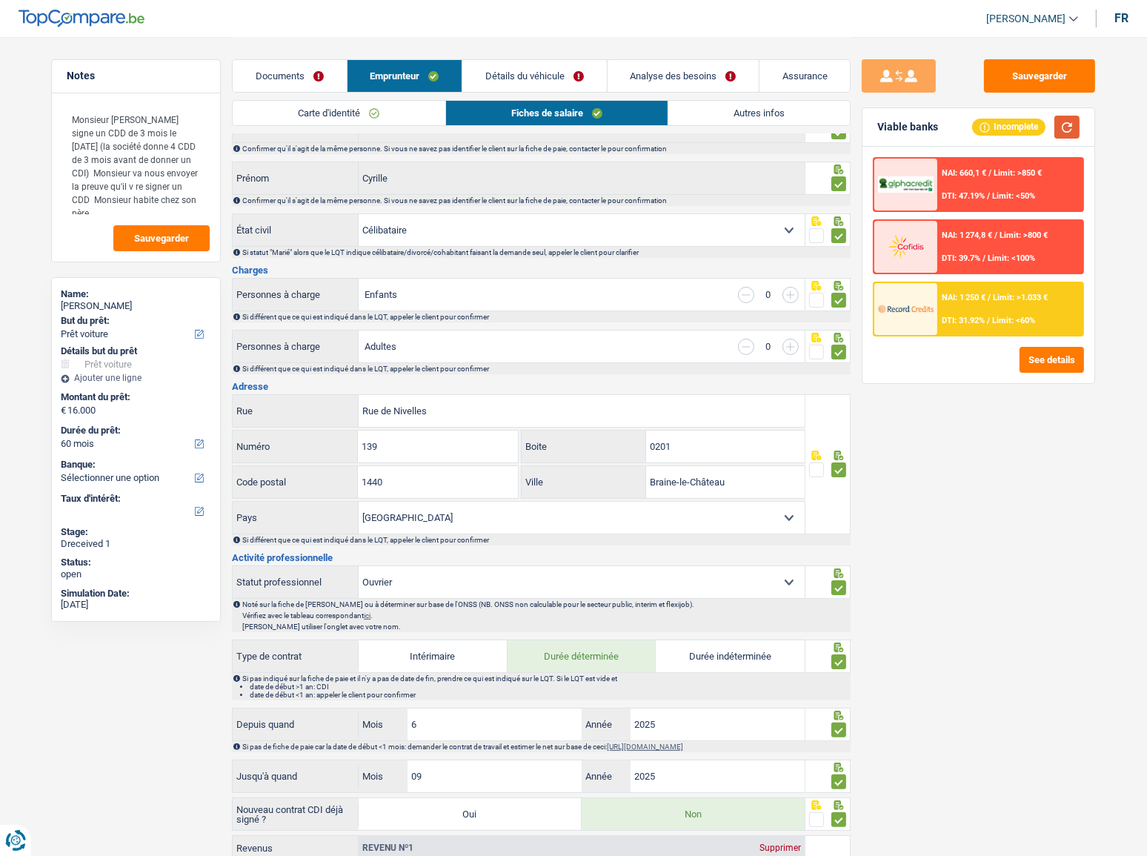
scroll to position [0, 0]
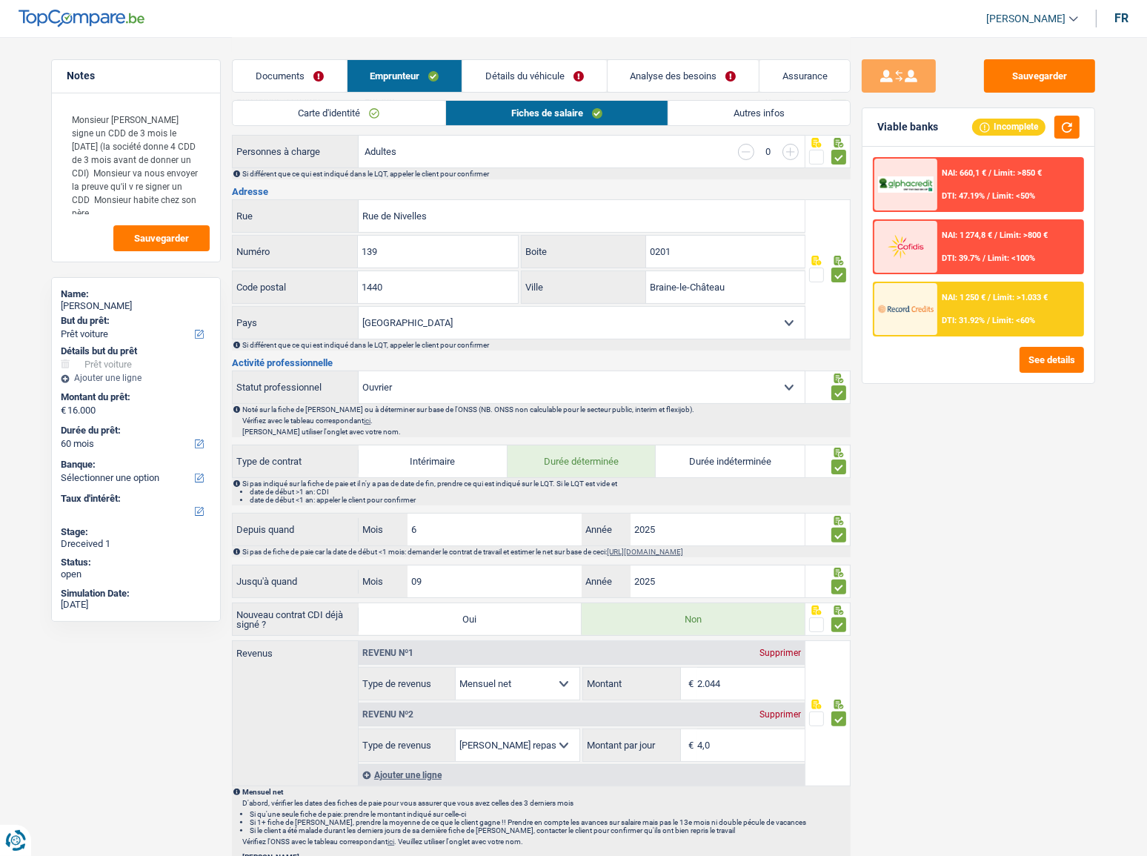
click at [775, 111] on link "Autres infos" at bounding box center [759, 113] width 182 height 24
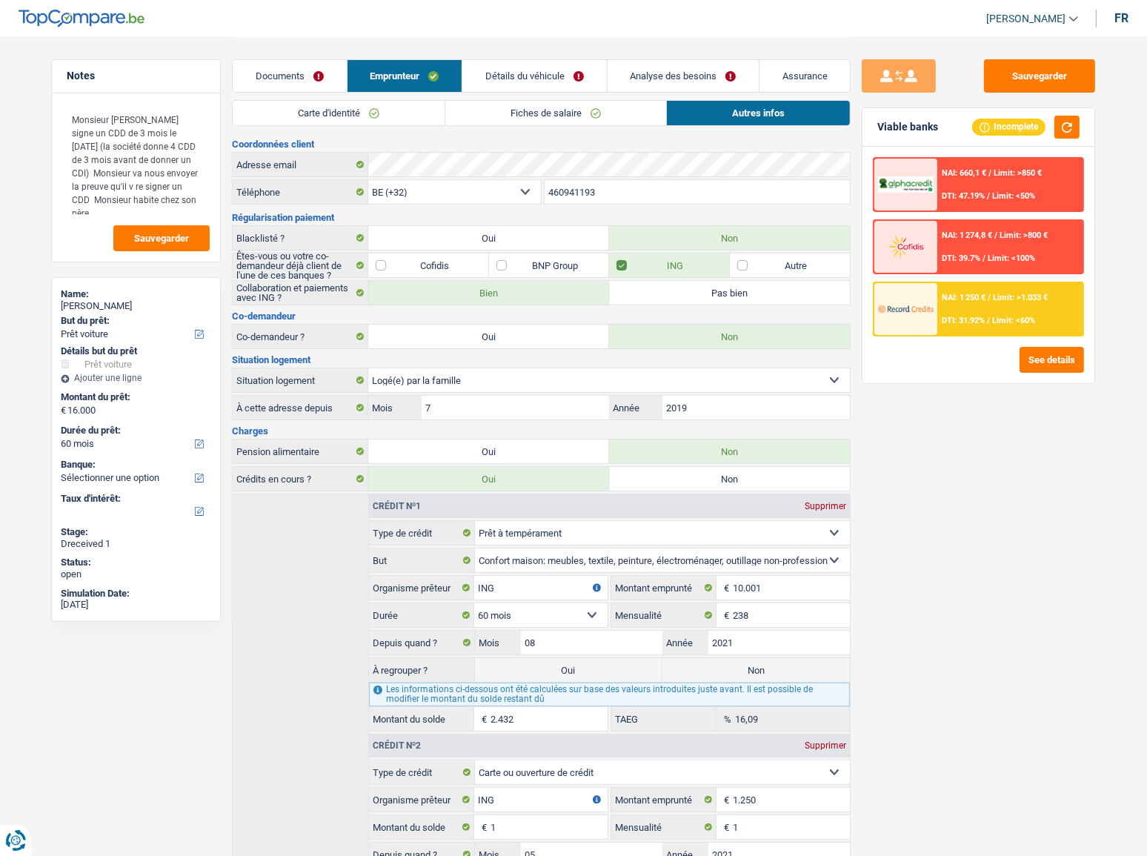
click at [559, 77] on link "Détails du véhicule" at bounding box center [534, 76] width 144 height 32
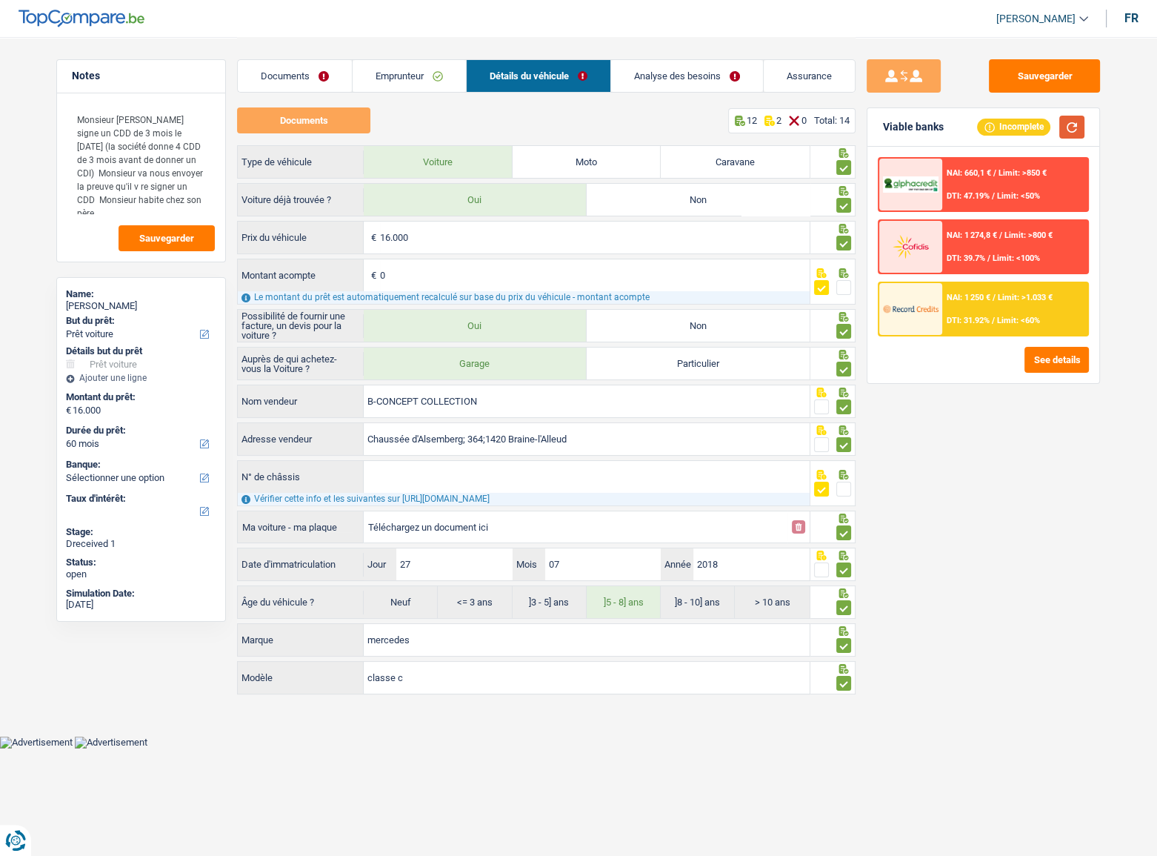
click at [1034, 127] on button "button" at bounding box center [1071, 127] width 25 height 23
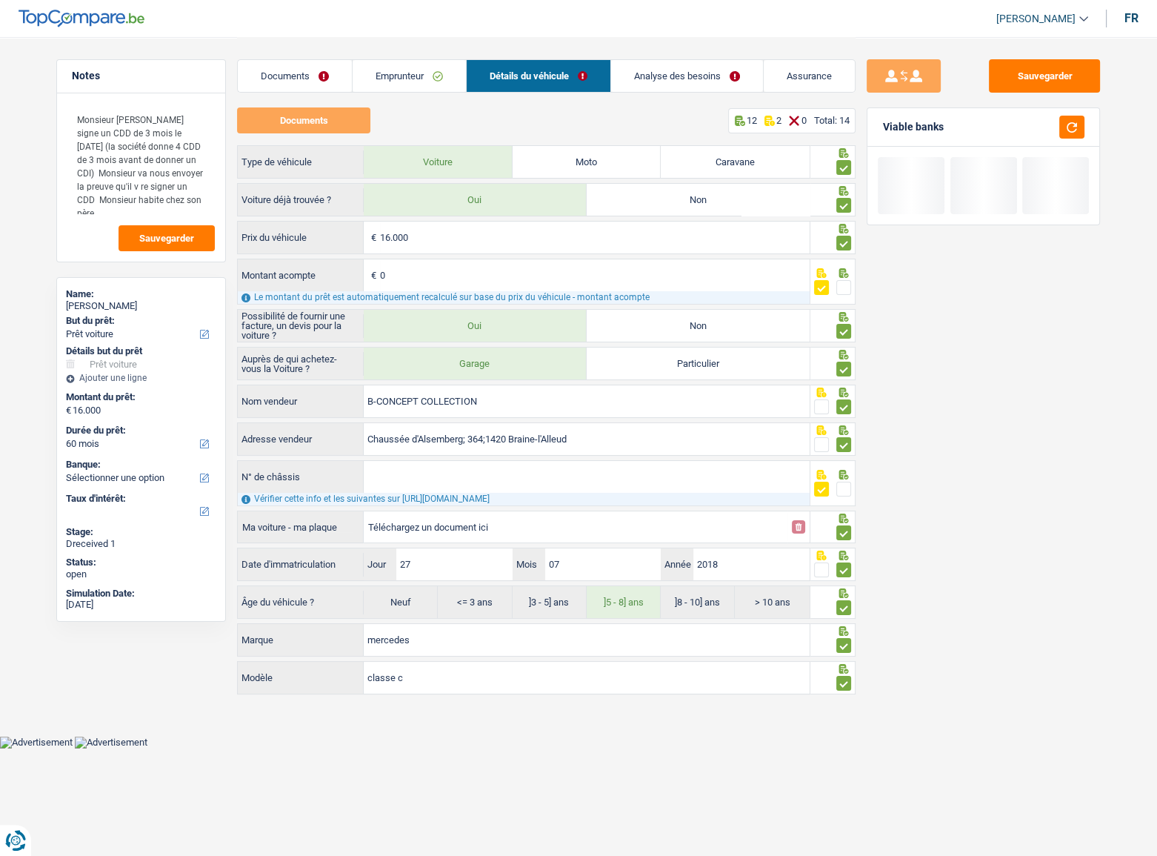
click at [311, 78] on link "Documents" at bounding box center [295, 76] width 114 height 32
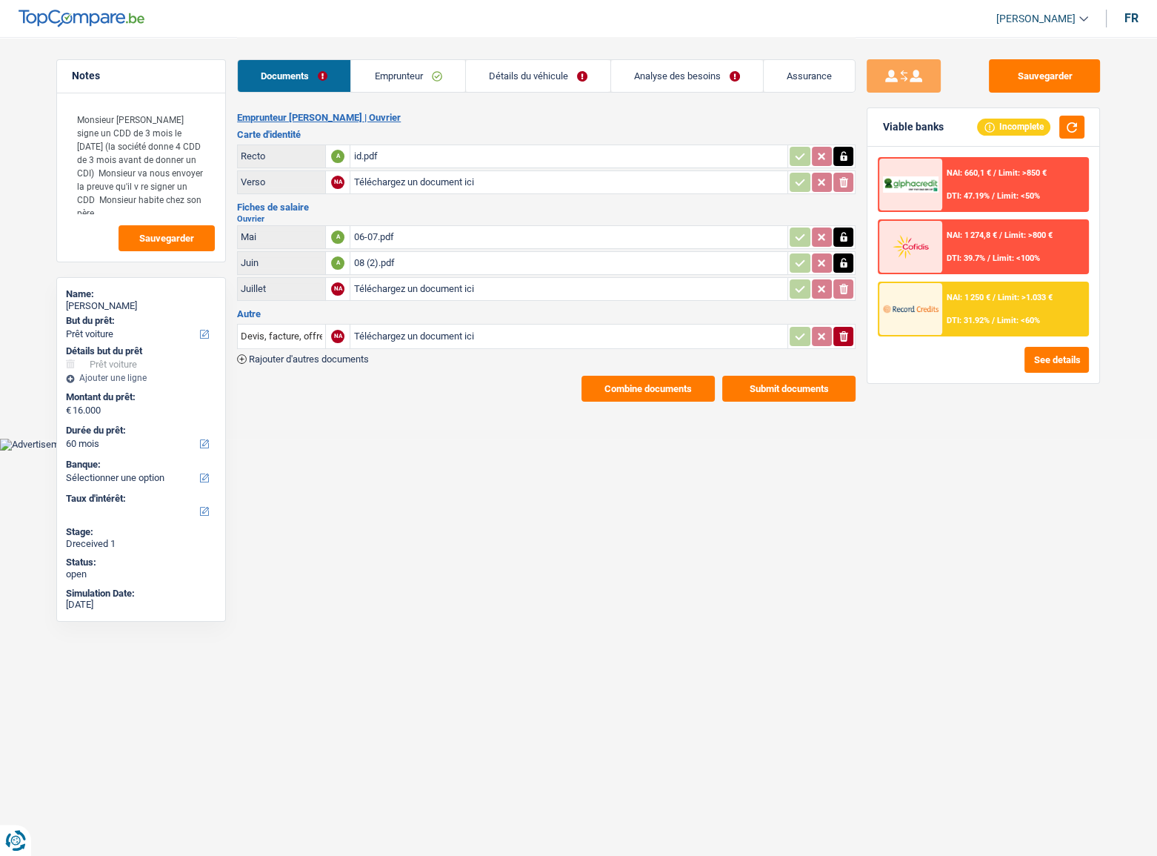
click at [585, 72] on link "Détails du véhicule" at bounding box center [538, 76] width 144 height 32
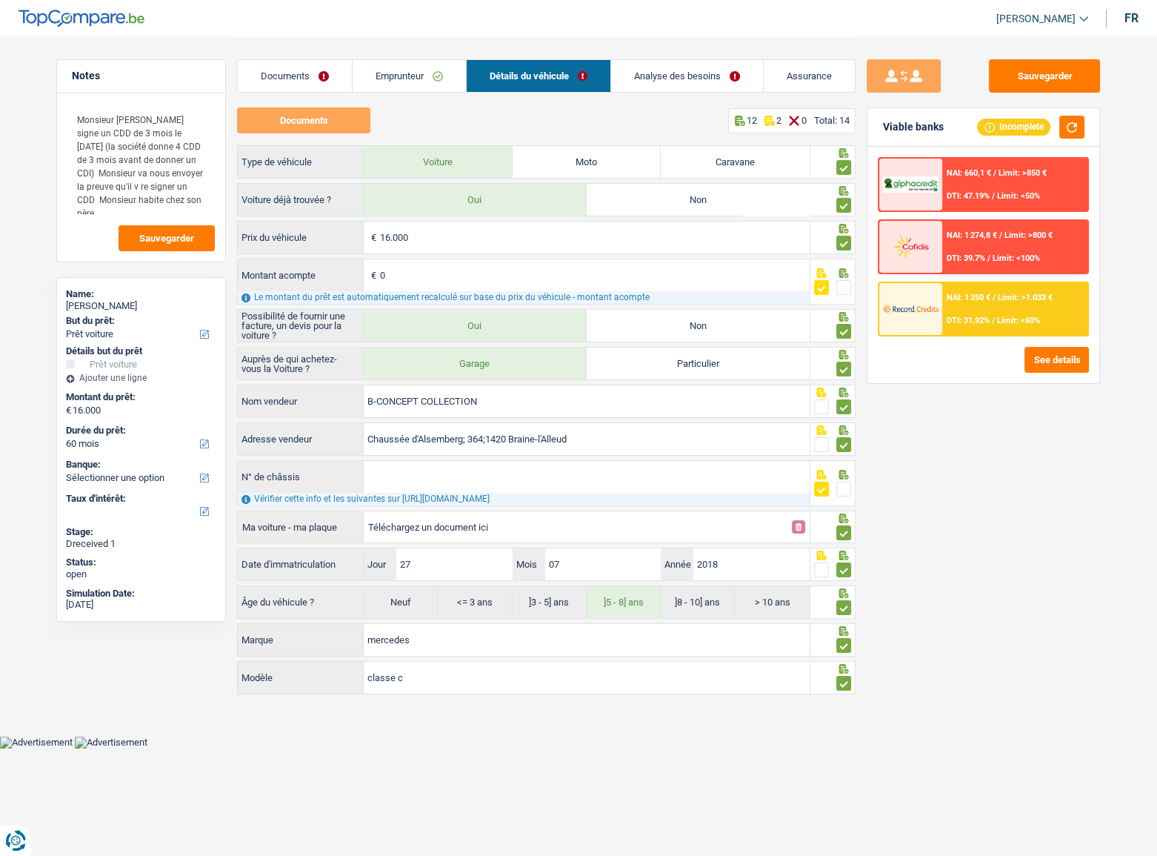
click at [651, 86] on link "Analyse des besoins" at bounding box center [687, 76] width 152 height 32
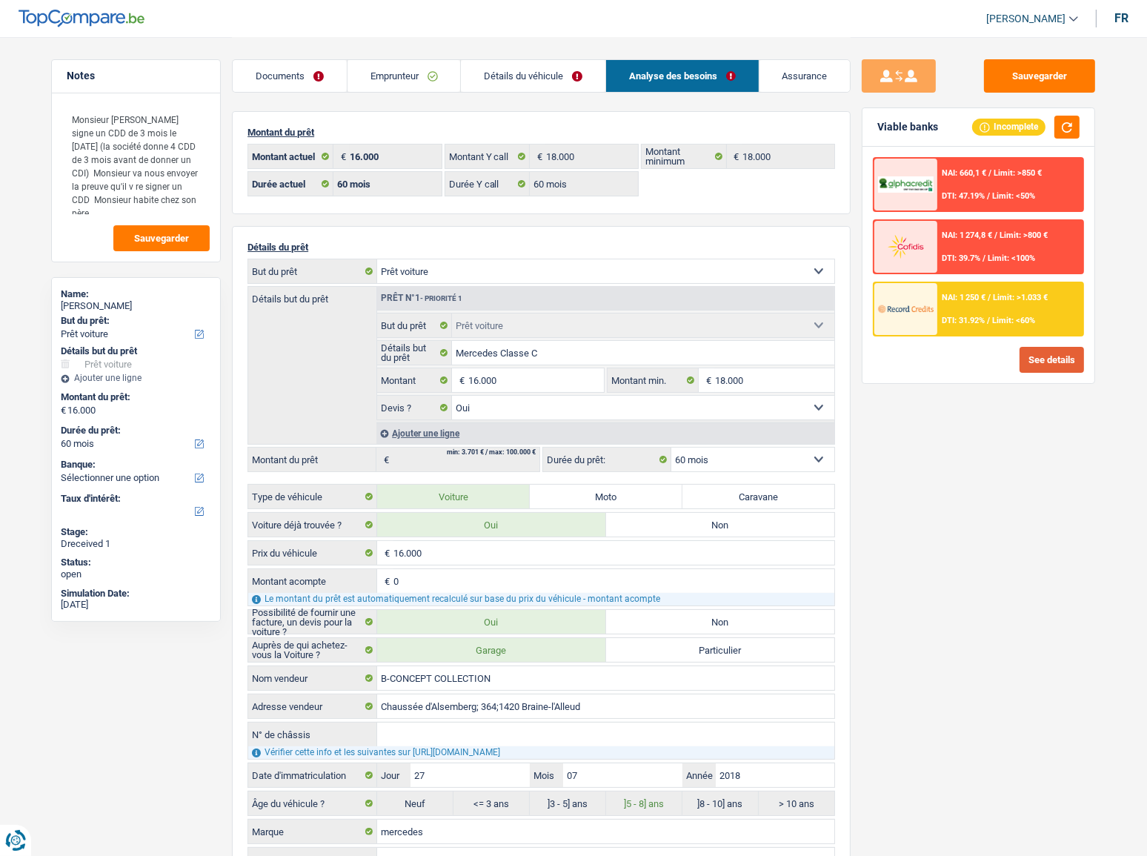
click at [1034, 366] on button "See details" at bounding box center [1051, 360] width 64 height 26
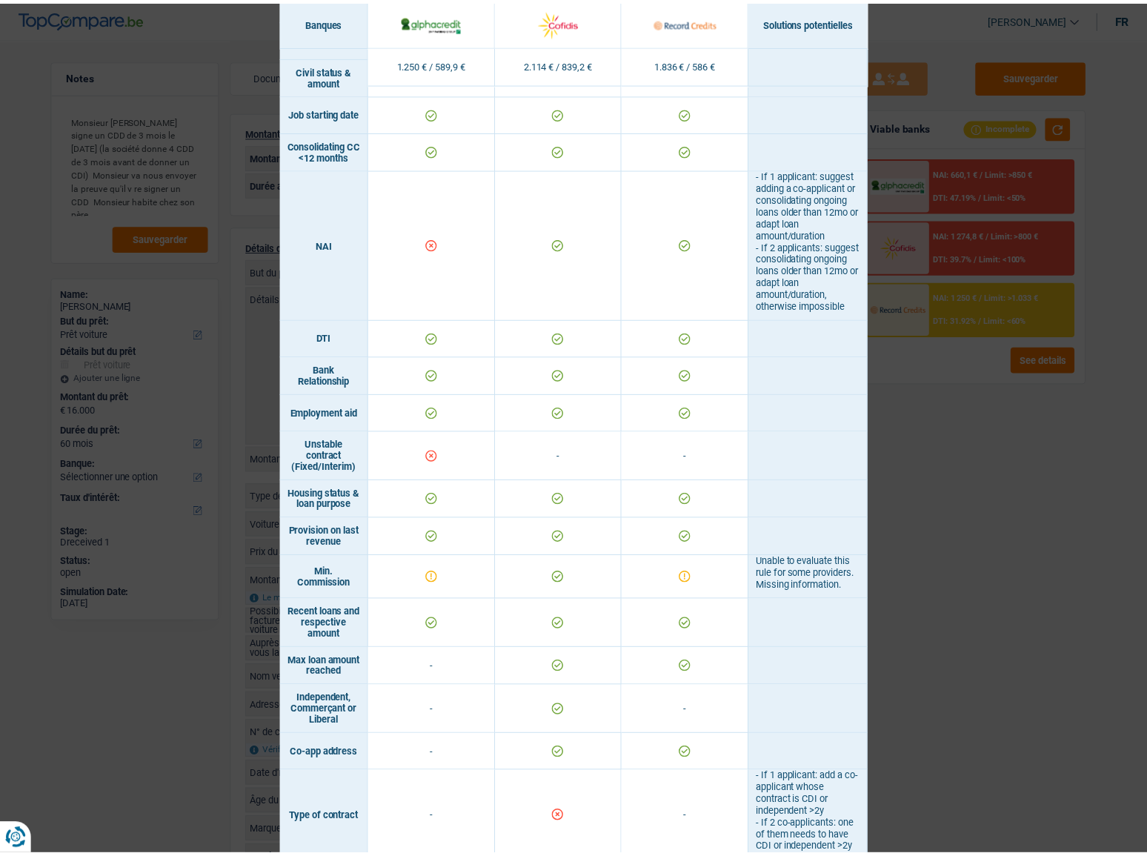
scroll to position [796, 0]
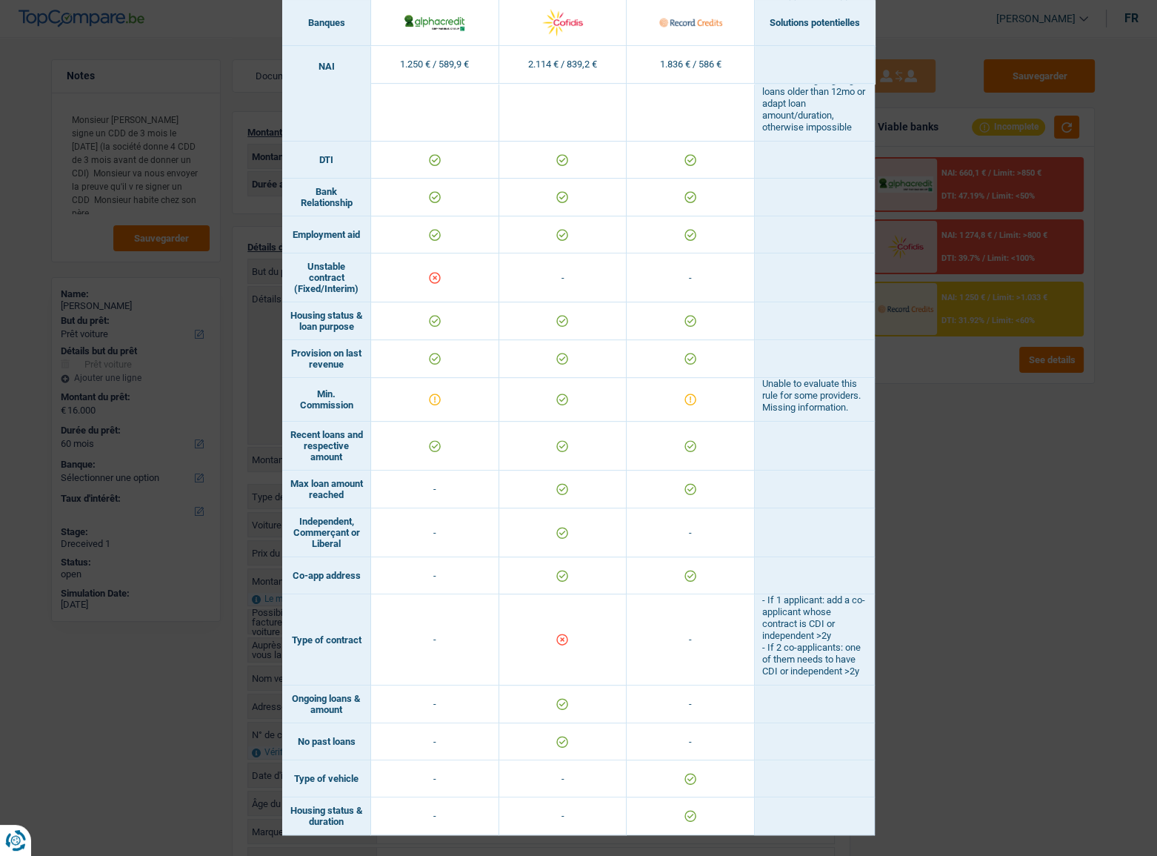
click at [959, 468] on div "Banks conditions × Banques Solutions potentielles Revenus / Charges 1.250 € / 5…" at bounding box center [578, 428] width 1157 height 856
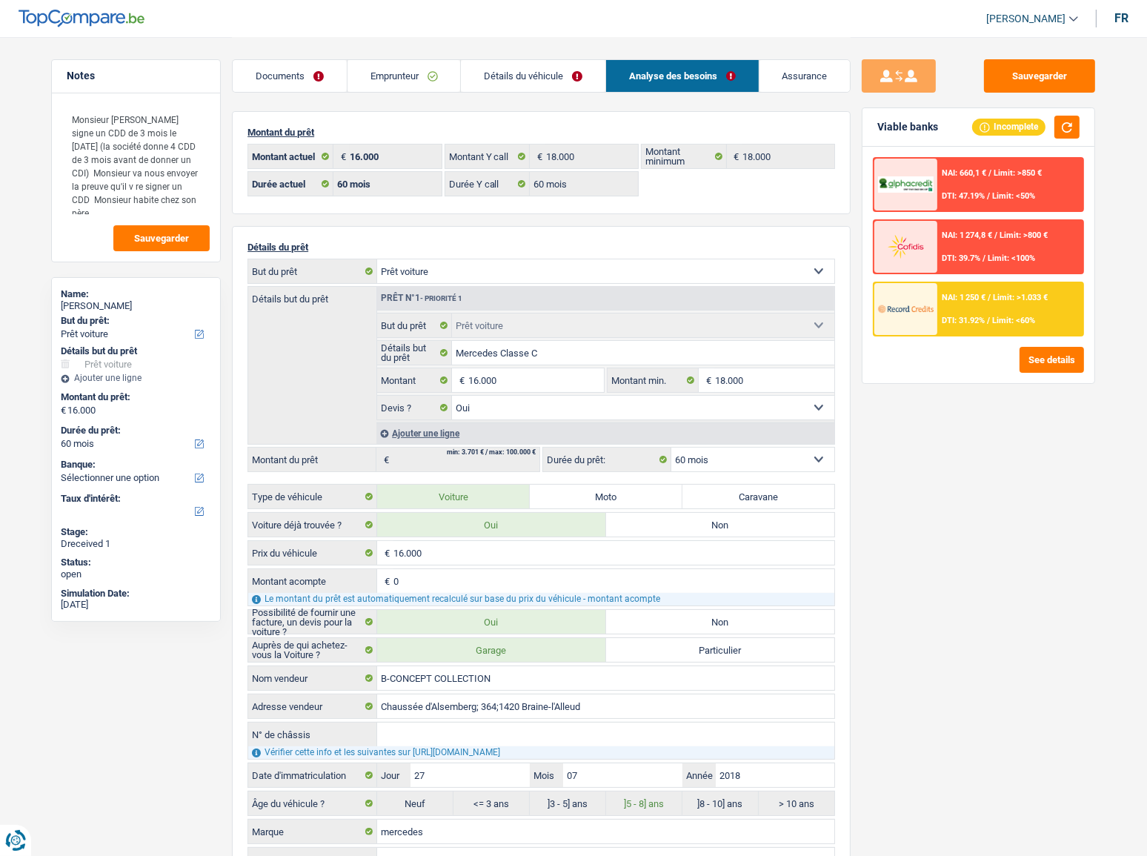
click at [989, 305] on div "NAI: 1 250 € / Limit: >1.033 € DTI: 31.92% / Limit: <60%" at bounding box center [1010, 309] width 146 height 52
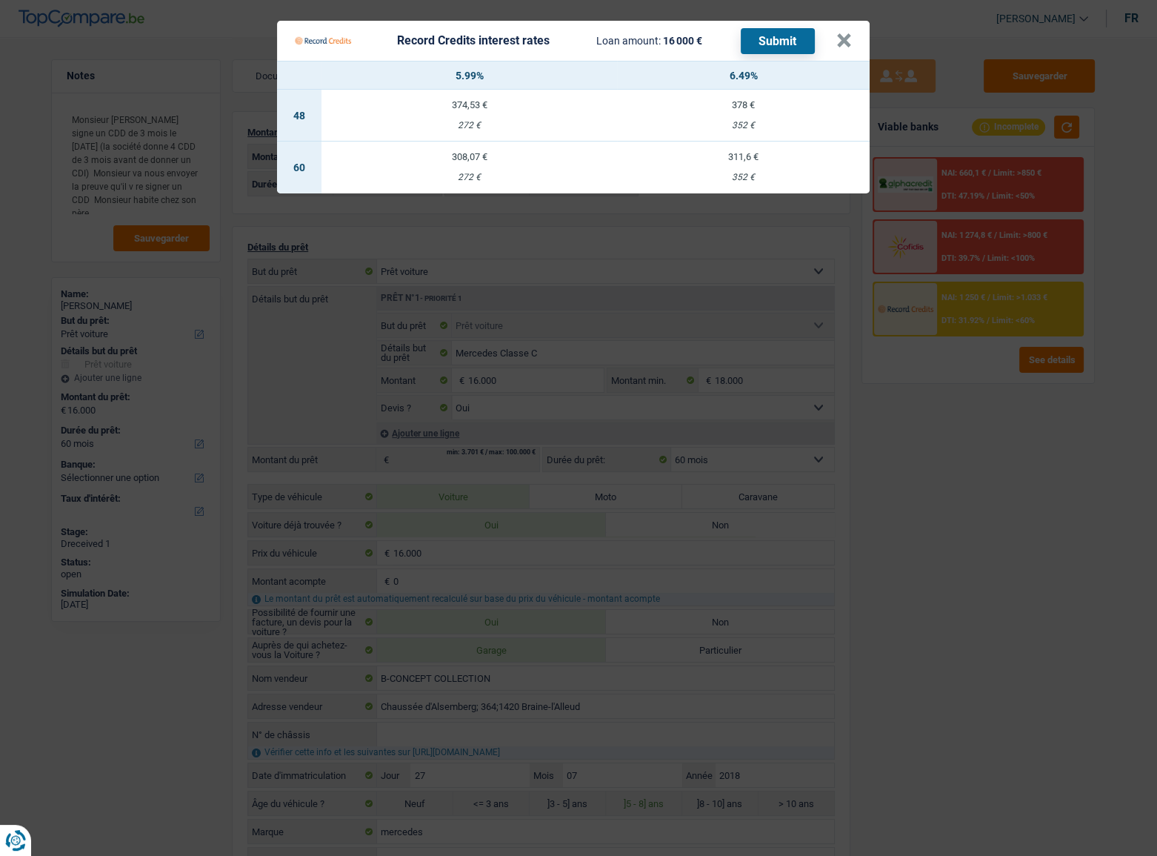
click at [753, 166] on td "311,6 € 352 €" at bounding box center [743, 168] width 253 height 52
select select "record credits"
type input "6,49"
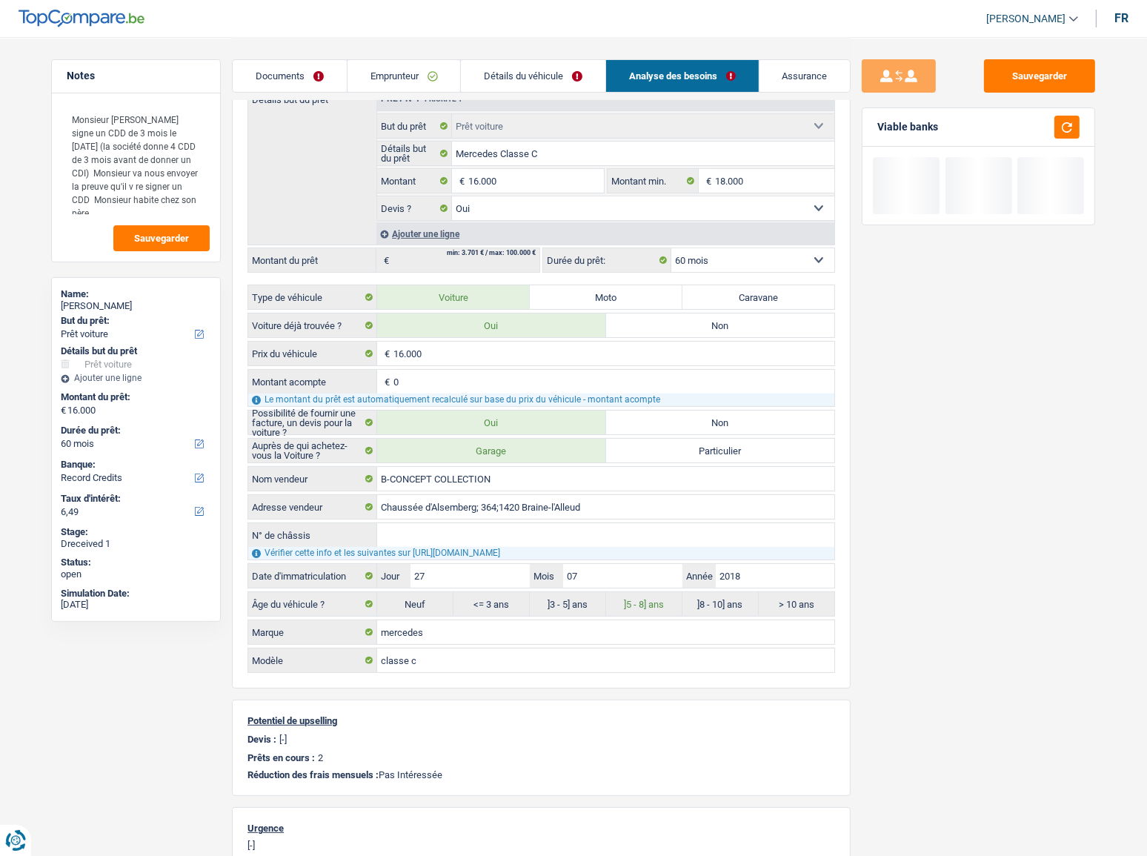
scroll to position [202, 0]
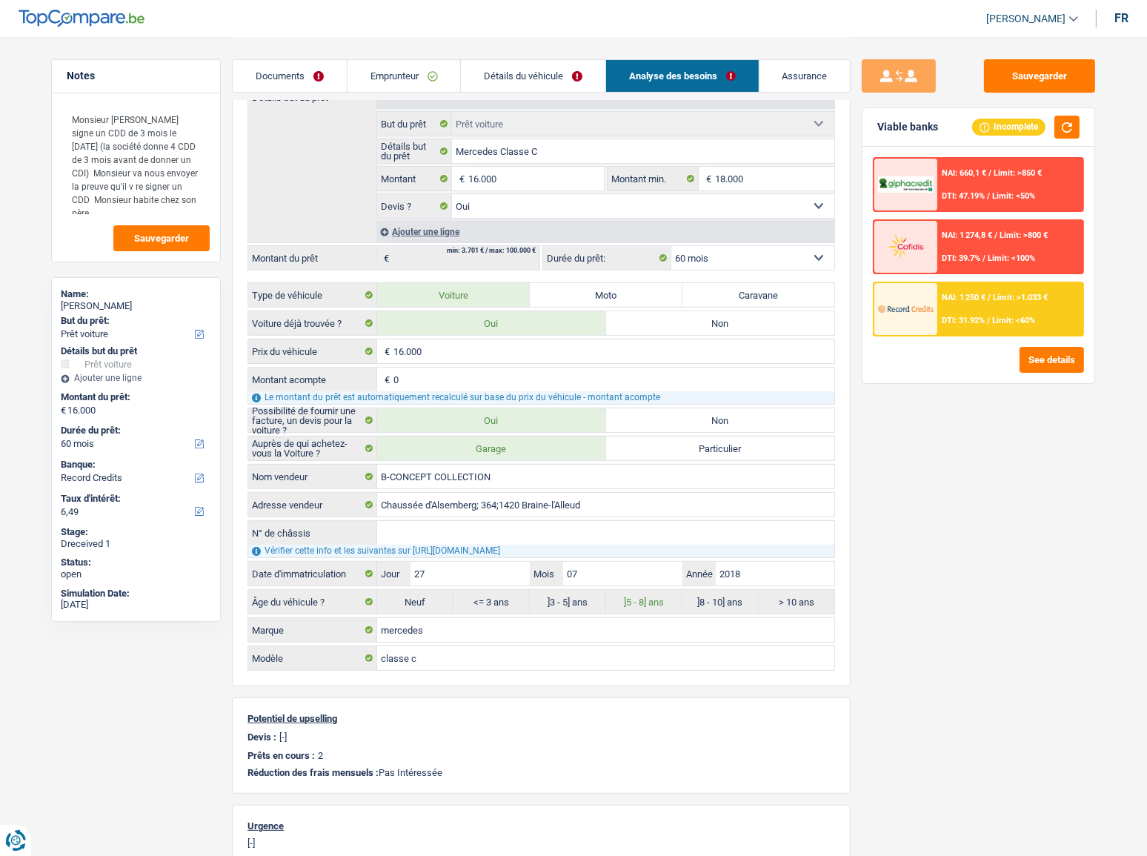
click at [931, 296] on img at bounding box center [905, 308] width 55 height 27
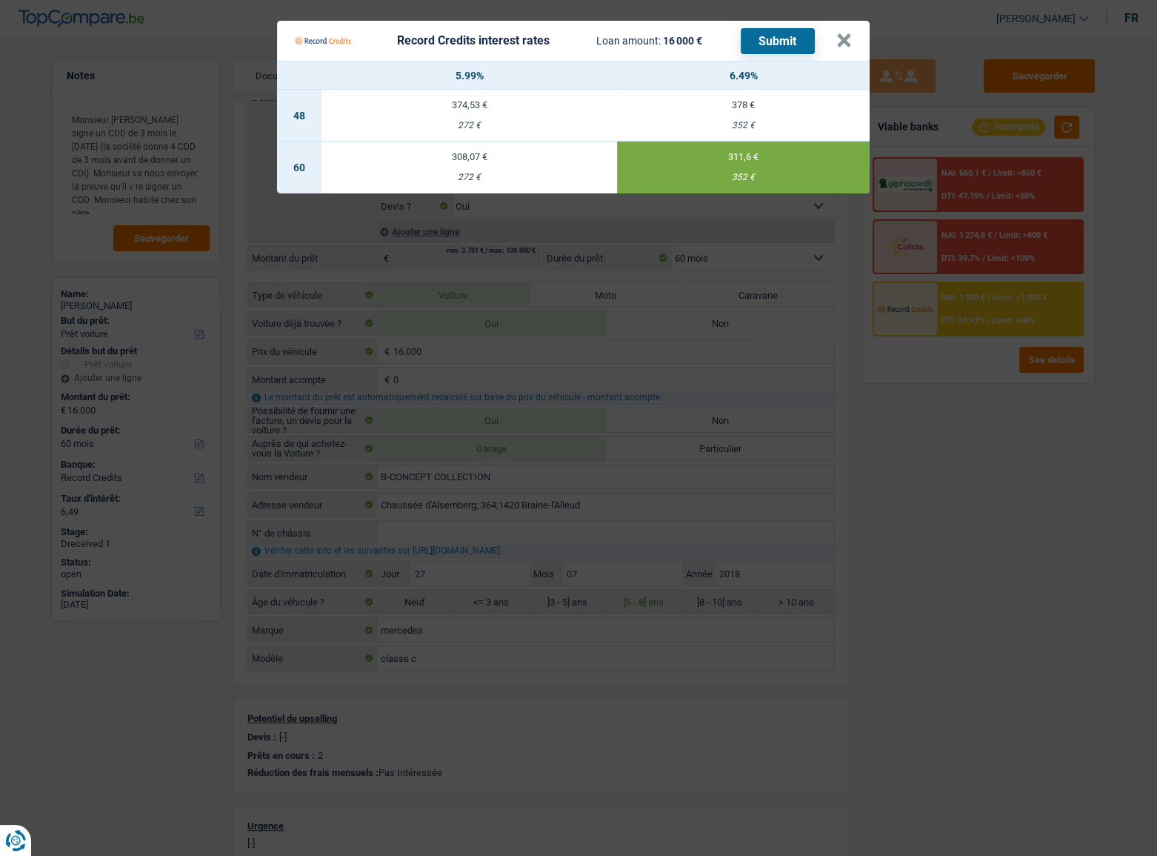
click at [785, 39] on button "Submit" at bounding box center [778, 41] width 74 height 26
click at [846, 41] on button "×" at bounding box center [844, 40] width 16 height 15
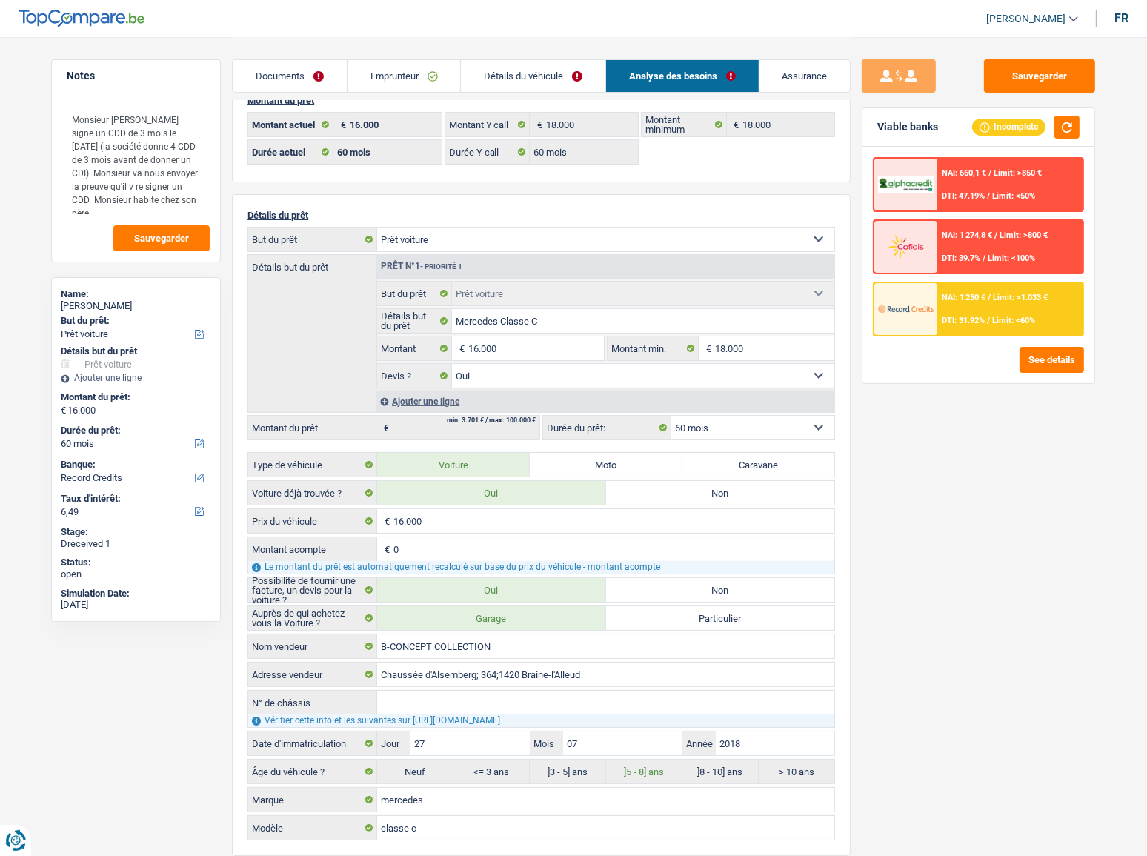
scroll to position [0, 0]
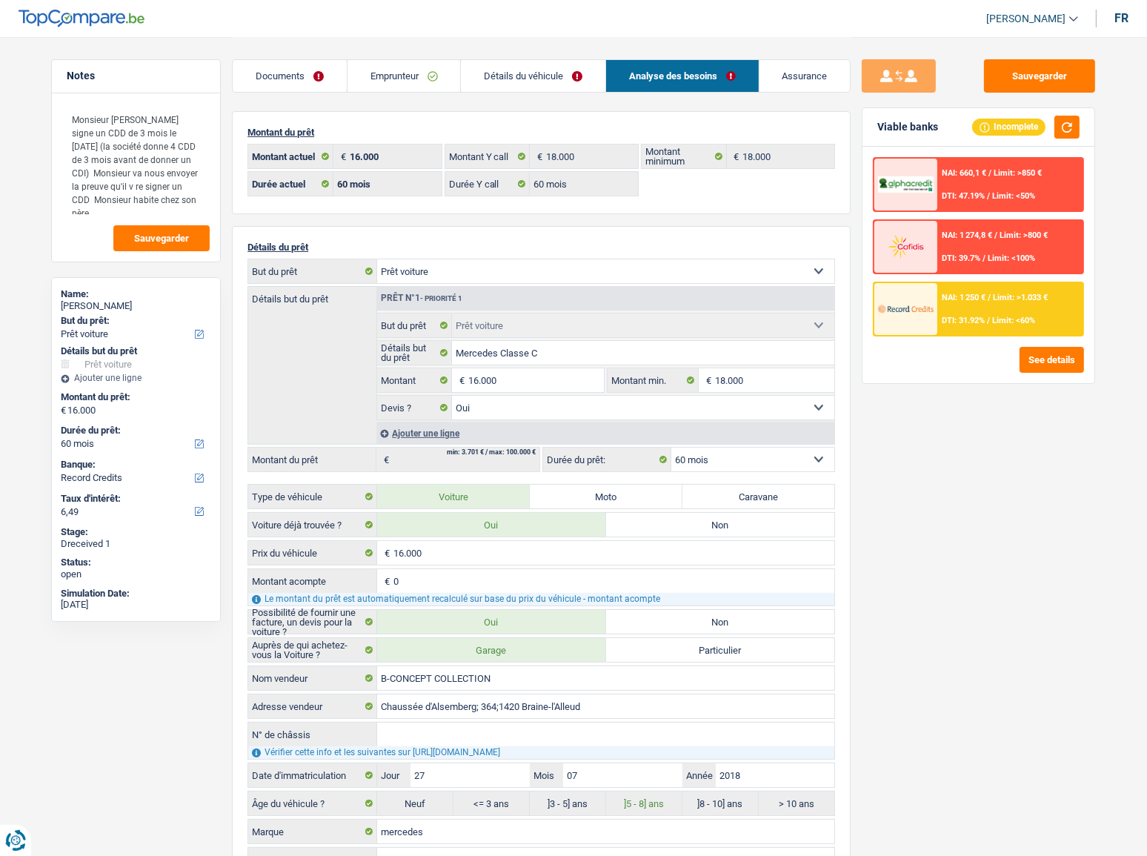
click at [962, 311] on div "NAI: 1 250 € / Limit: >1.033 € DTI: 31.92% / Limit: <60%" at bounding box center [1010, 309] width 146 height 52
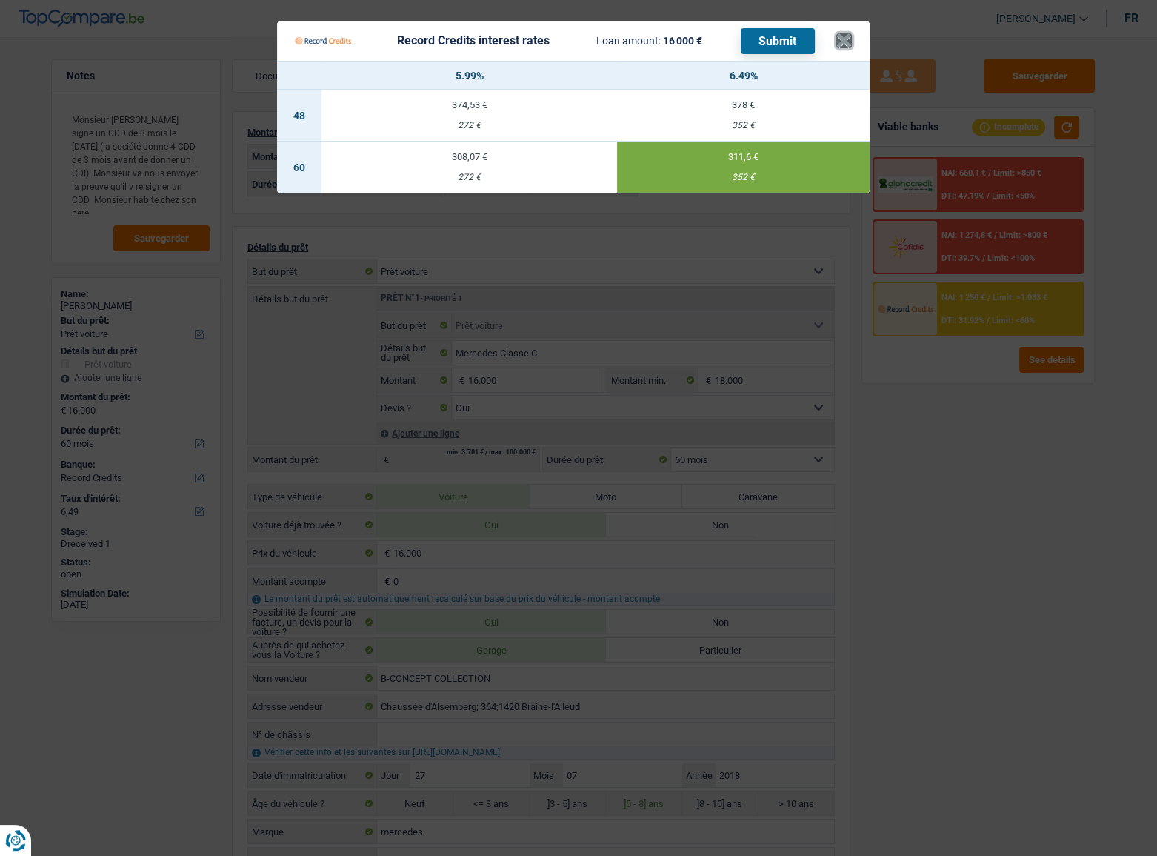
click at [849, 35] on button "×" at bounding box center [844, 40] width 16 height 15
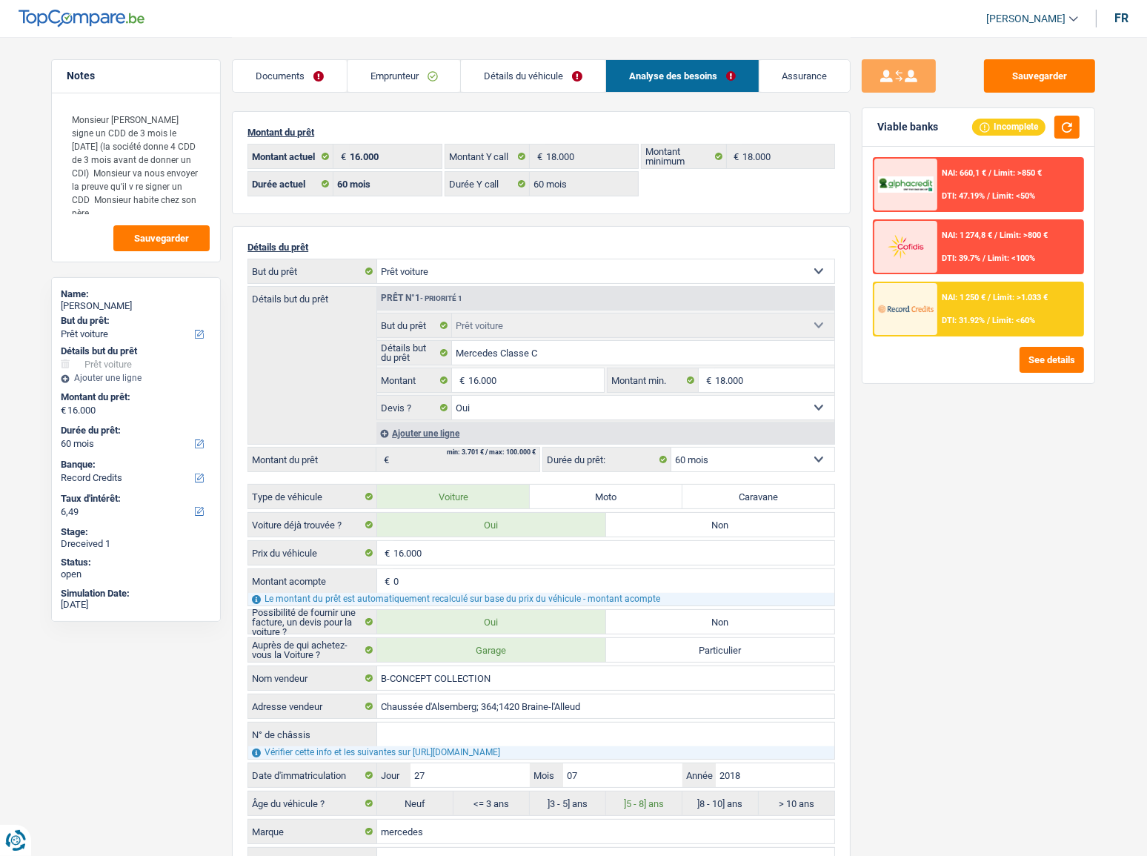
click at [385, 84] on link "Emprunteur" at bounding box center [403, 76] width 113 height 32
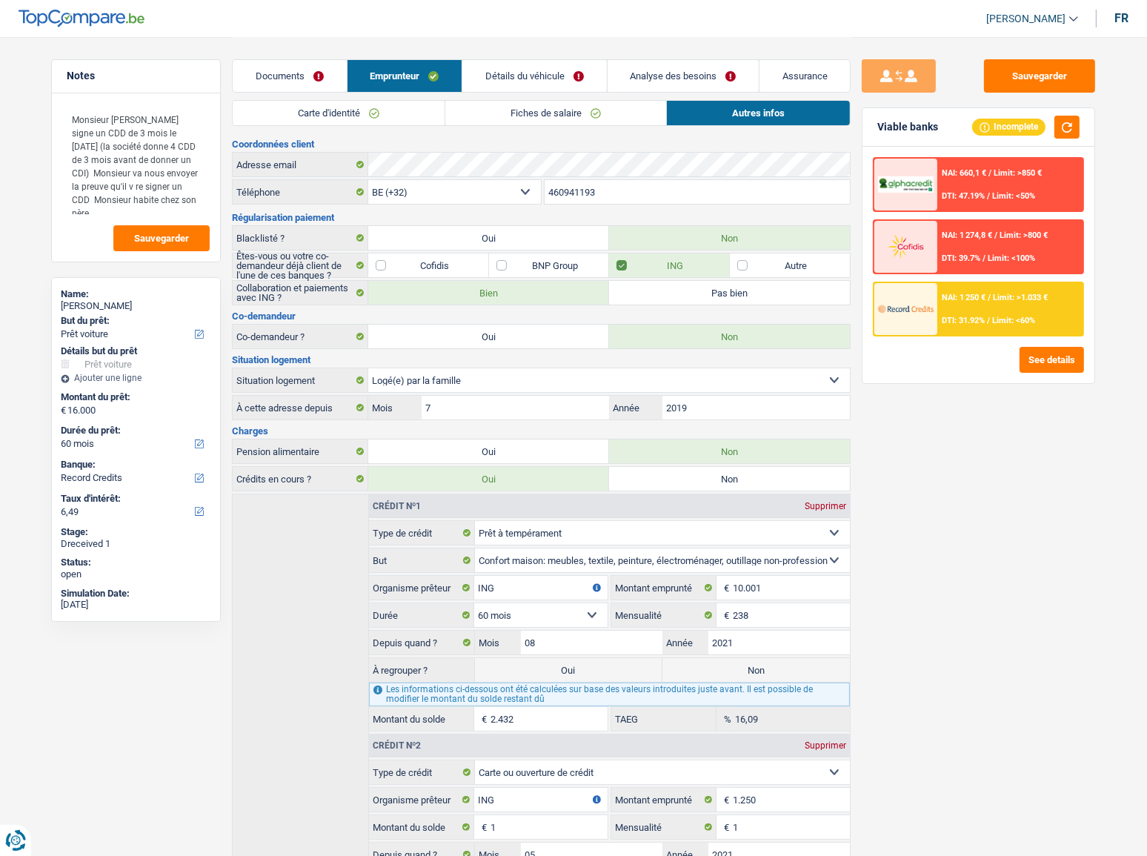
click at [519, 106] on link "Fiches de salaire" at bounding box center [555, 113] width 221 height 24
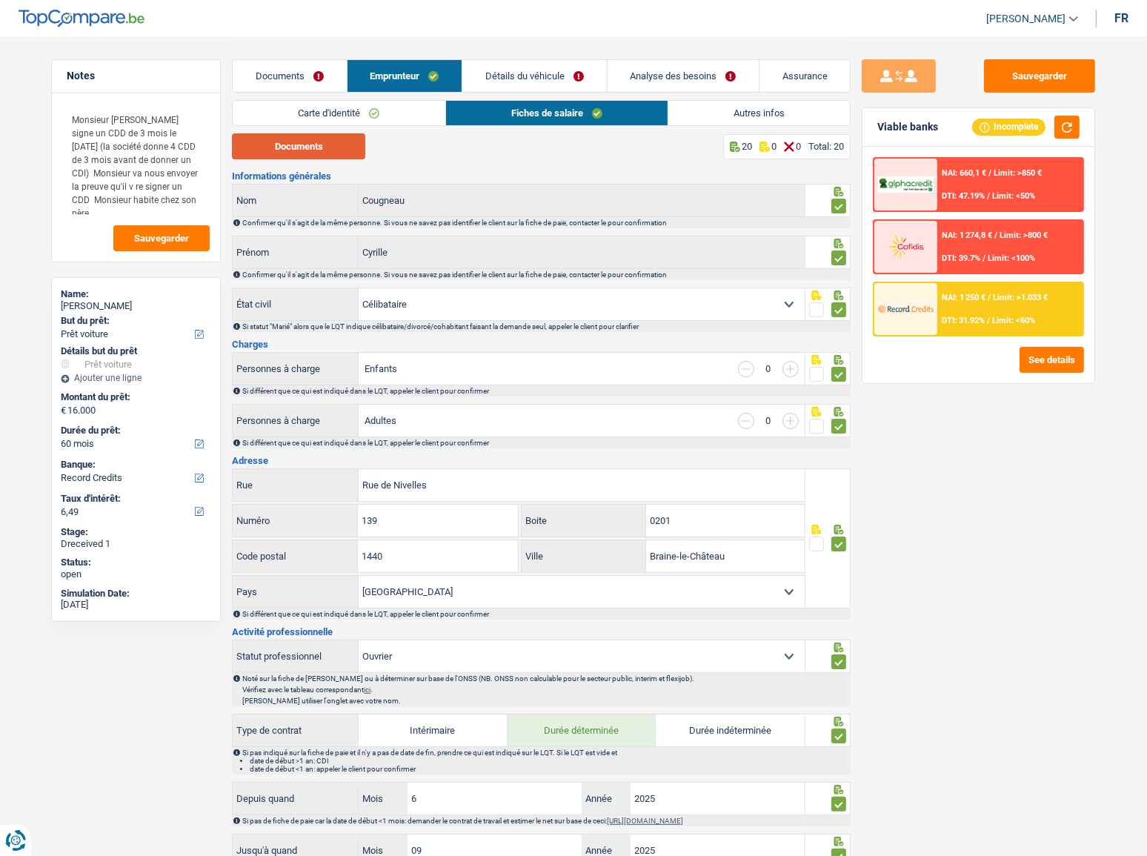
click at [327, 149] on button "Documents" at bounding box center [298, 146] width 133 height 26
drag, startPoint x: 347, startPoint y: 111, endPoint x: 347, endPoint y: 130, distance: 18.5
click at [347, 111] on link "Carte d'identité" at bounding box center [339, 113] width 212 height 24
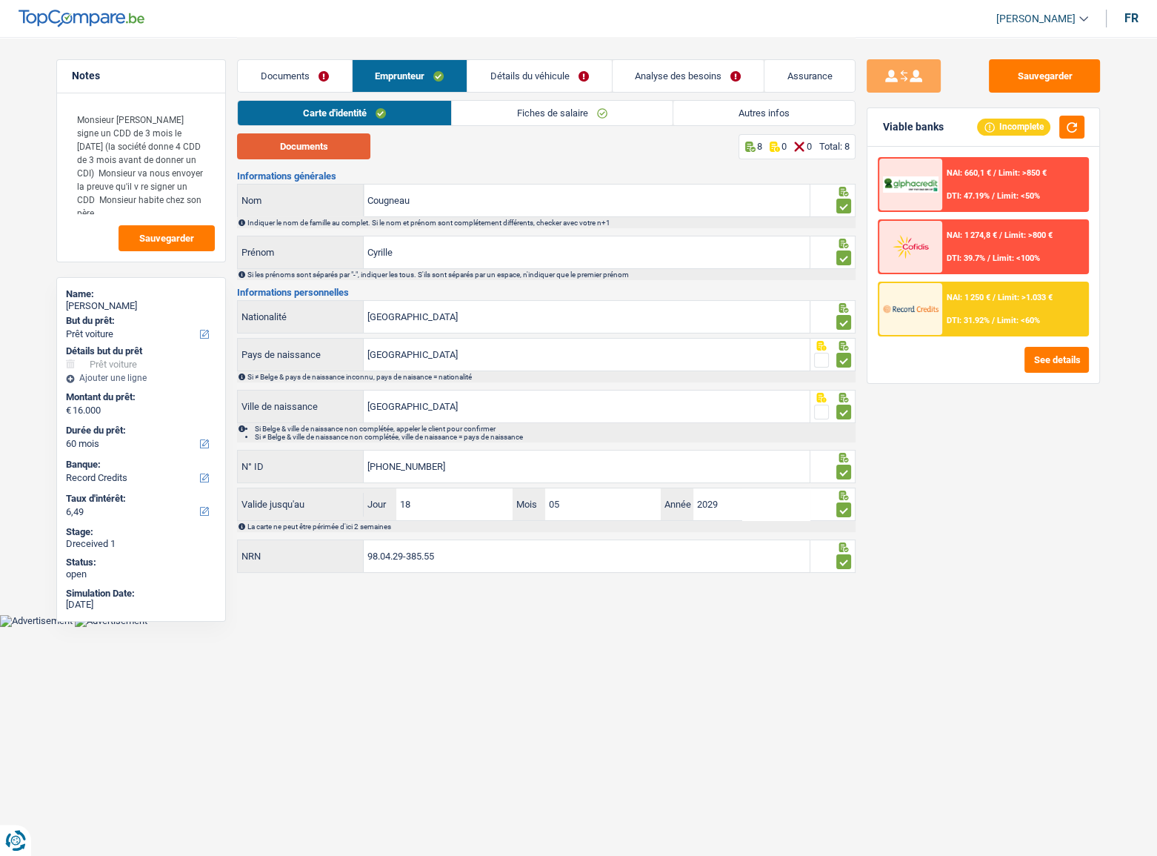
click at [337, 150] on button "Documents" at bounding box center [303, 146] width 133 height 26
drag, startPoint x: 510, startPoint y: 117, endPoint x: 354, endPoint y: 140, distance: 158.0
click at [510, 116] on link "Fiches de salaire" at bounding box center [562, 113] width 221 height 24
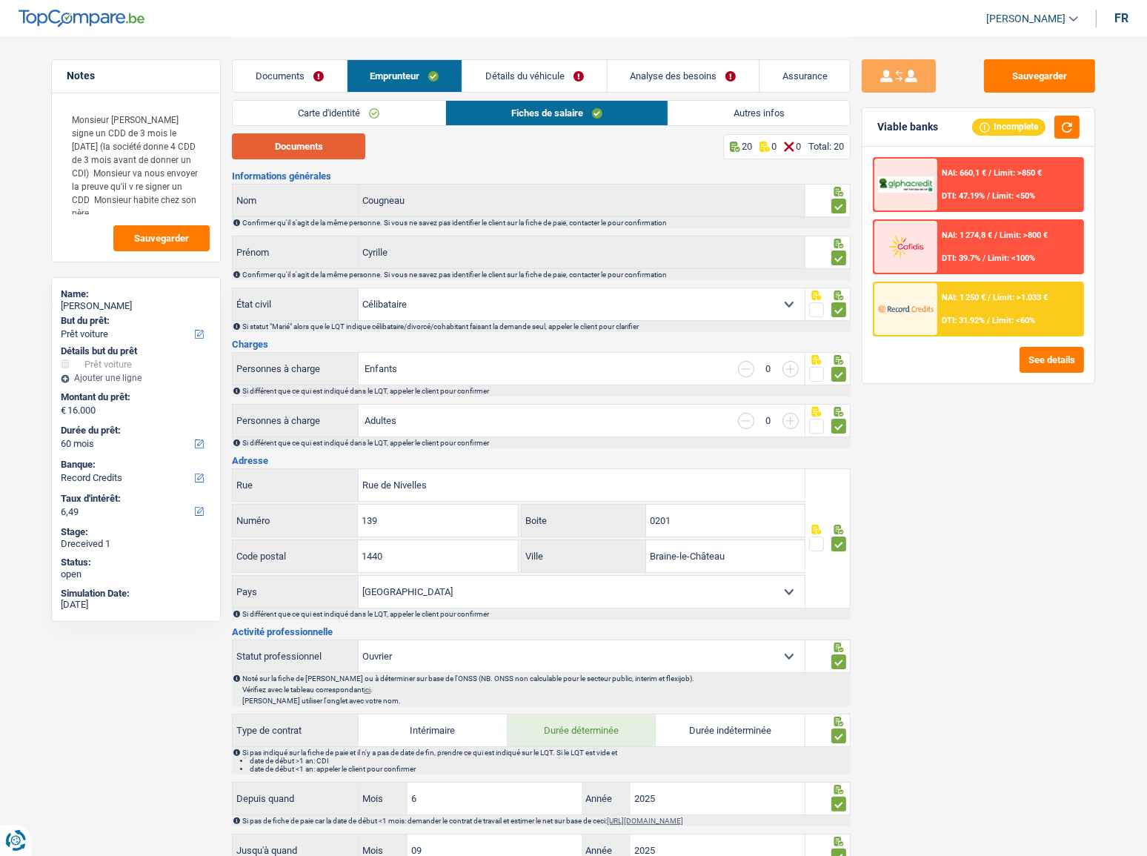
click at [307, 141] on button "Documents" at bounding box center [298, 146] width 133 height 26
click at [517, 67] on link "Détails du véhicule" at bounding box center [534, 76] width 144 height 32
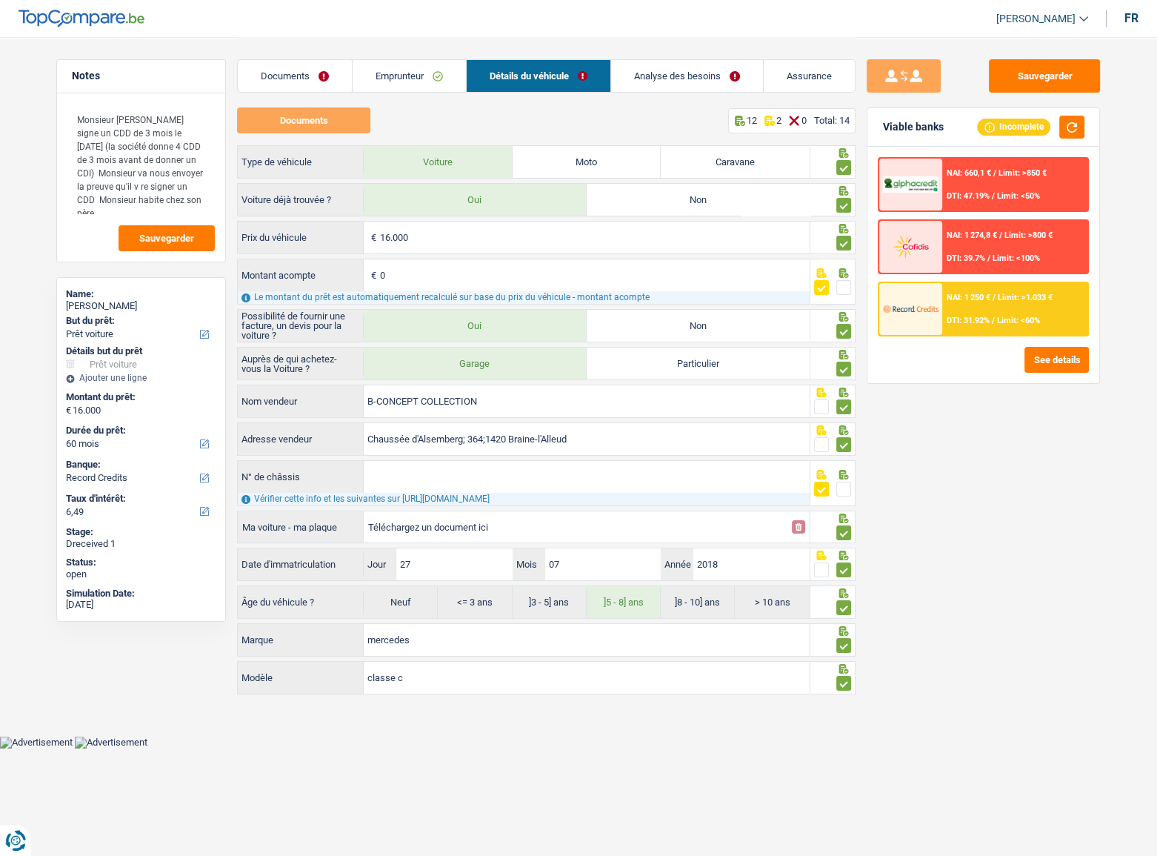
click at [295, 71] on link "Documents" at bounding box center [295, 76] width 114 height 32
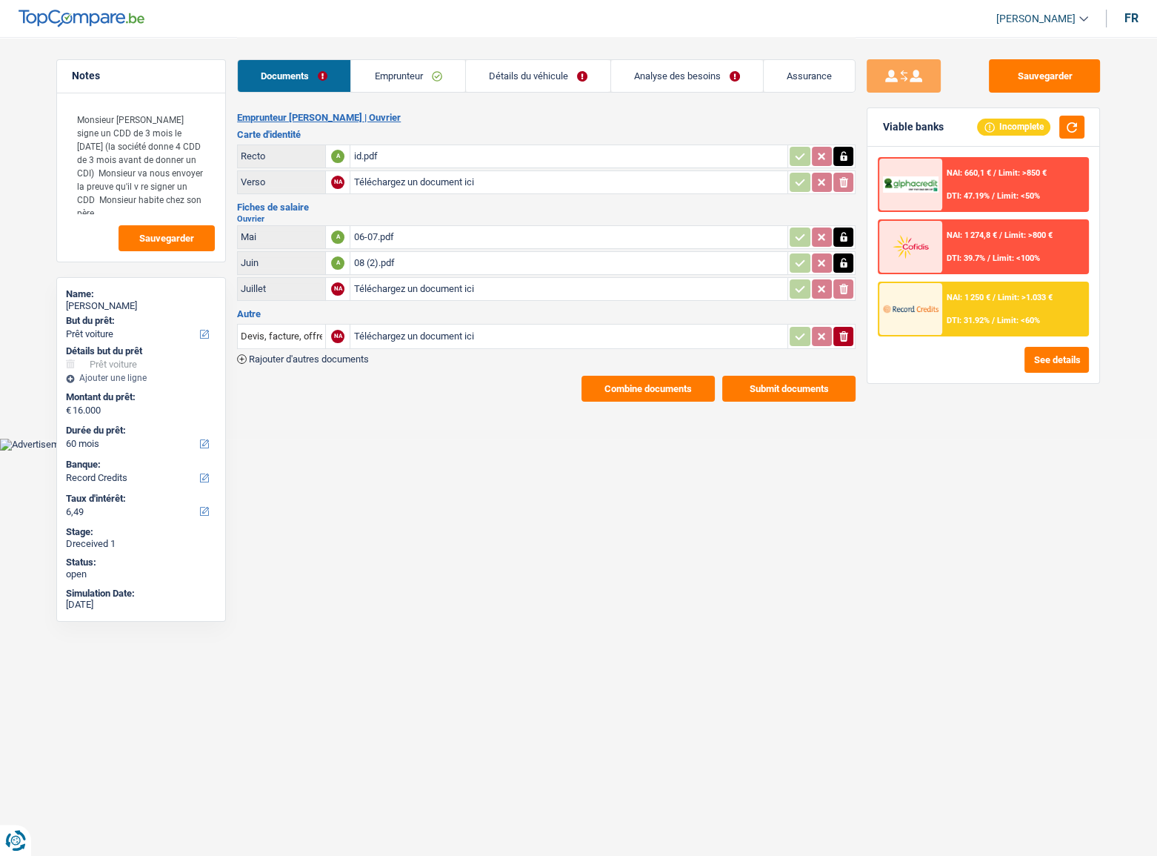
click at [613, 388] on button "Combine documents" at bounding box center [648, 389] width 133 height 26
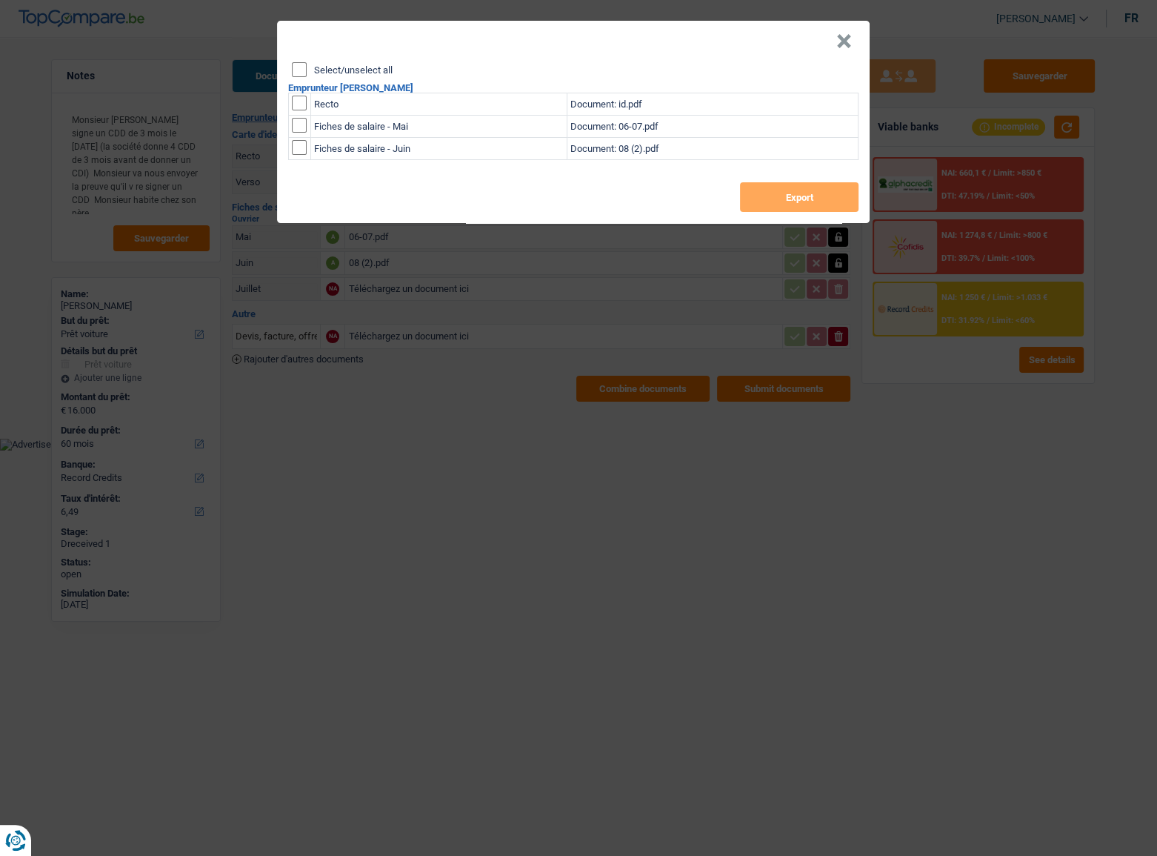
click at [299, 65] on input "Select/unselect all" at bounding box center [299, 69] width 15 height 15
checkbox input "true"
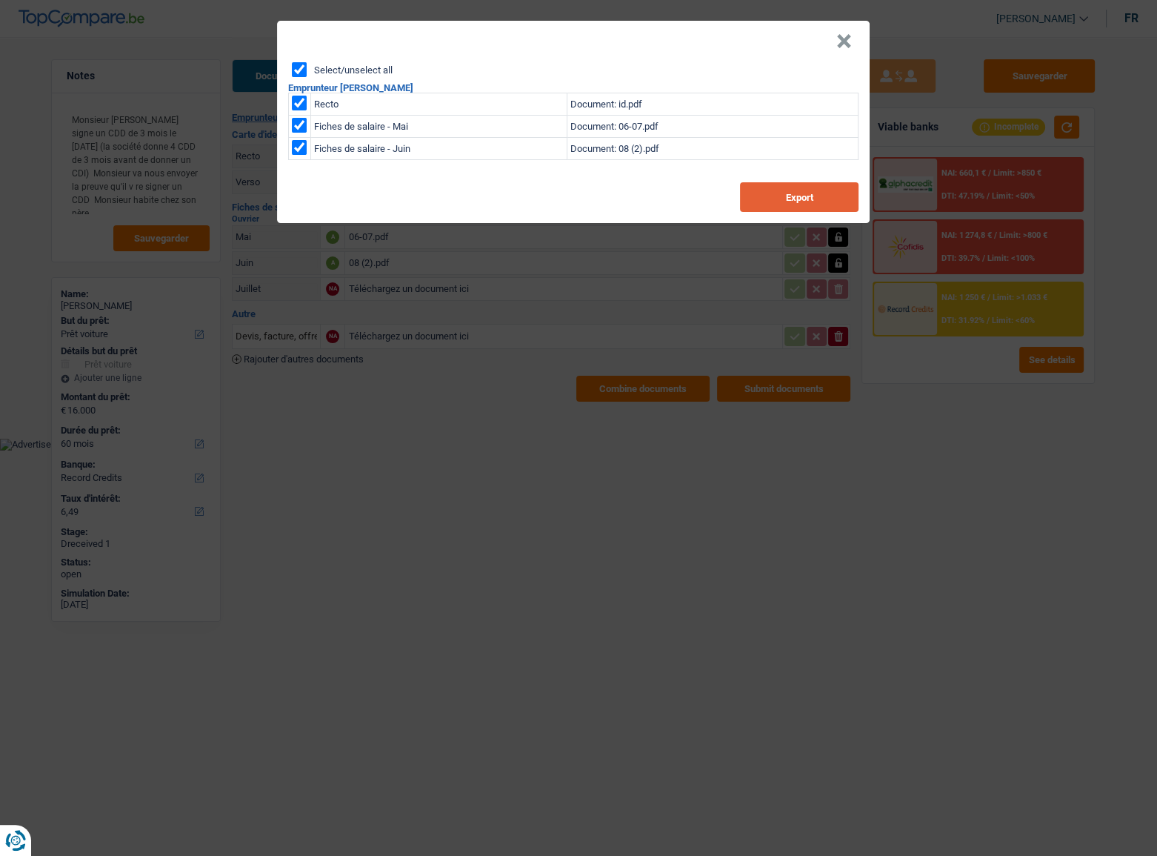
click at [785, 192] on button "Export" at bounding box center [799, 197] width 119 height 30
drag, startPoint x: 847, startPoint y: 44, endPoint x: 945, endPoint y: 57, distance: 98.7
click at [847, 44] on button "×" at bounding box center [844, 41] width 16 height 15
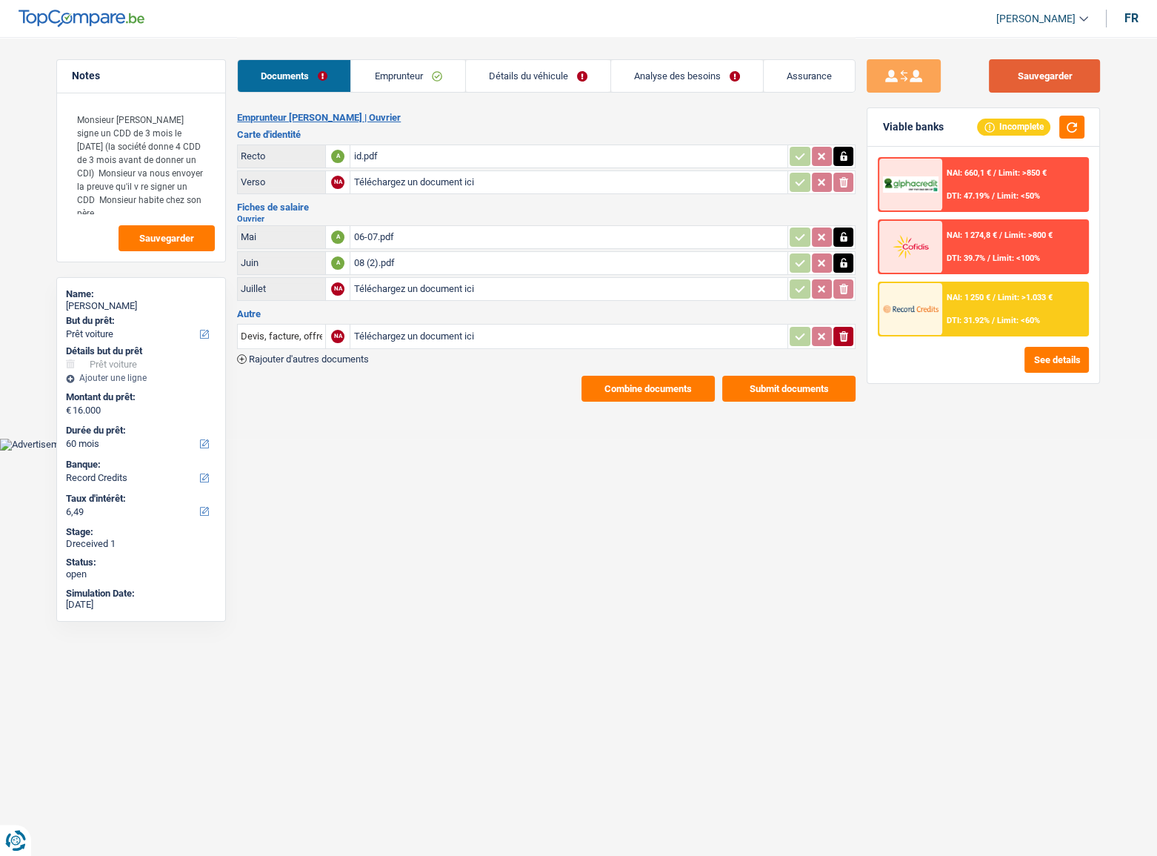
click at [1024, 71] on button "Sauvegarder" at bounding box center [1044, 75] width 111 height 33
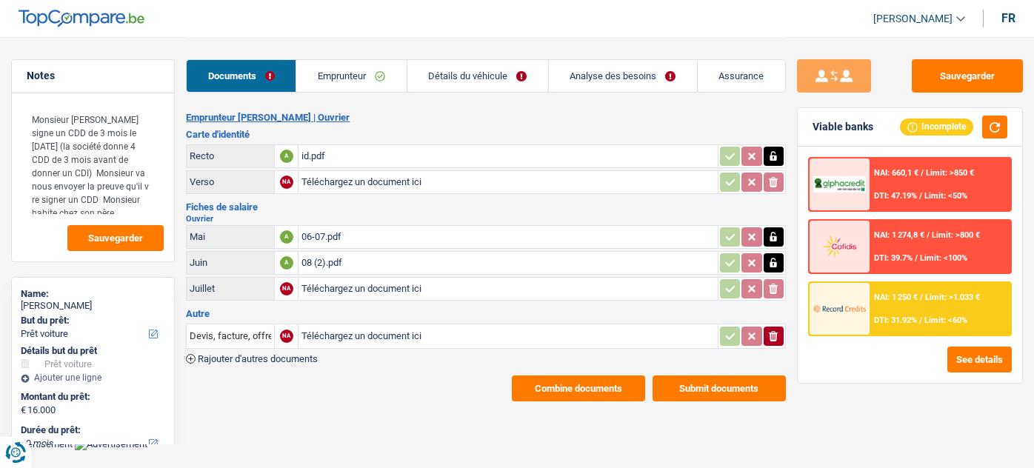
select select "car"
select select "60"
select select "record credits"
click at [422, 119] on h2 "Emprunteur [PERSON_NAME] | Ouvrier" at bounding box center [486, 118] width 600 height 12
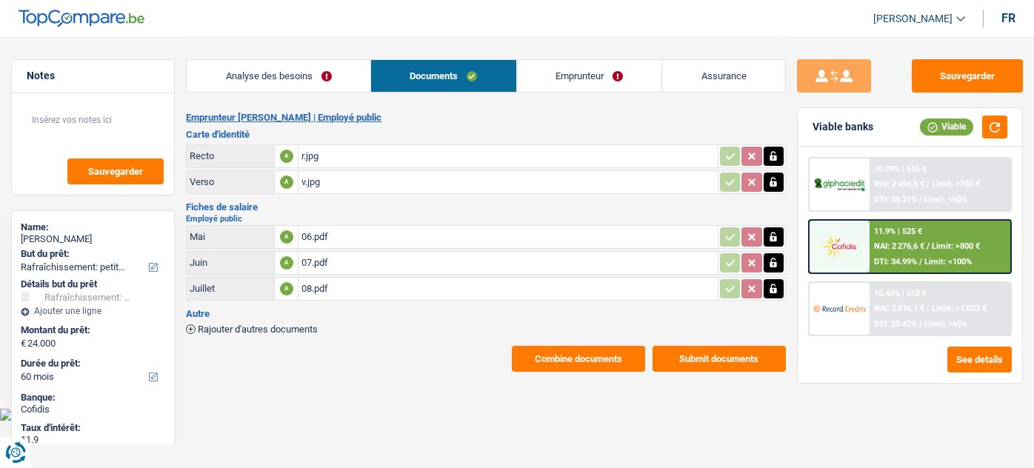
select select "houseOrGarden"
select select "60"
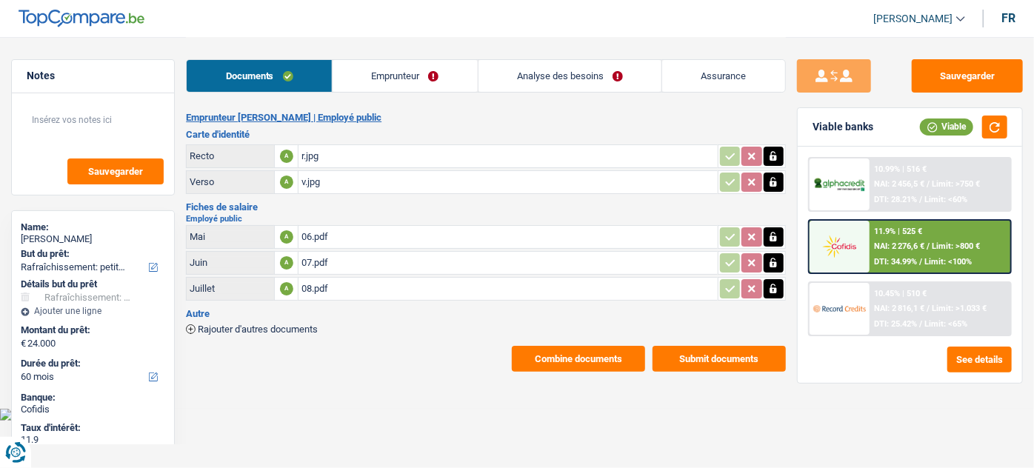
click at [362, 82] on link "Emprunteur" at bounding box center [405, 76] width 145 height 32
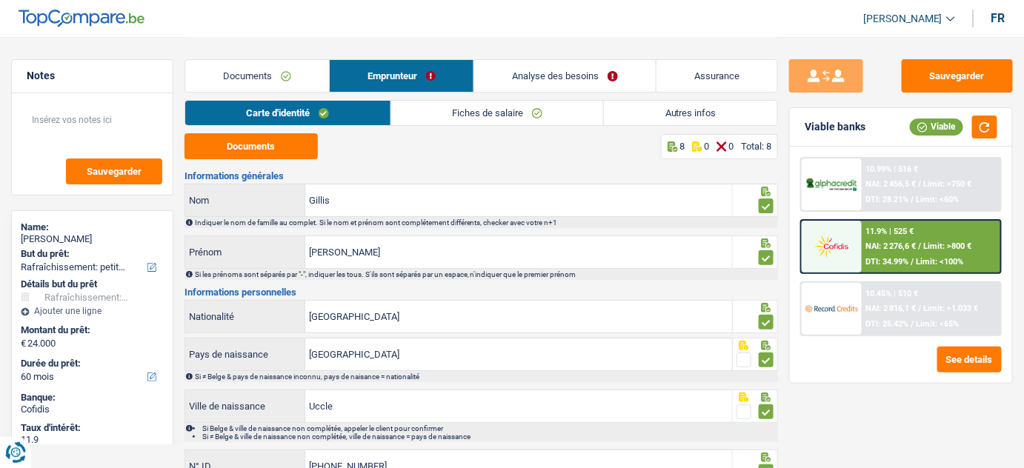
click at [468, 114] on link "Fiches de salaire" at bounding box center [497, 113] width 213 height 24
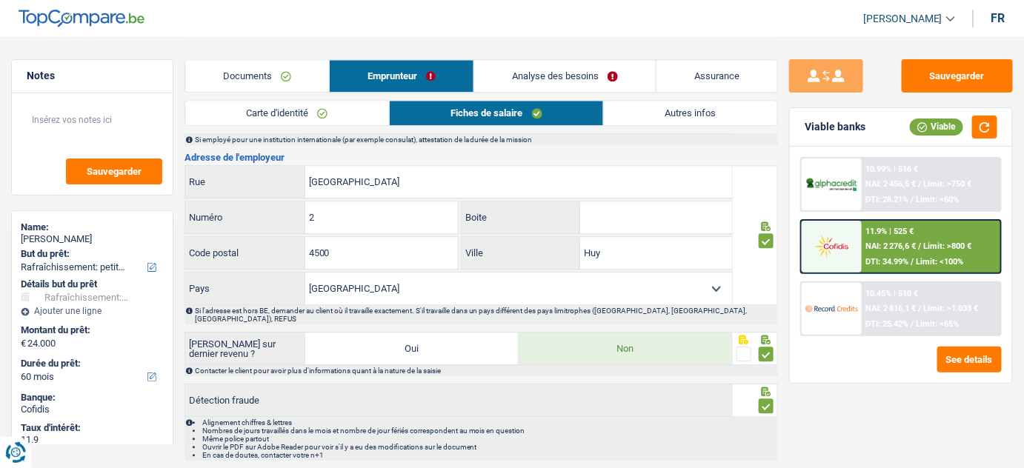
scroll to position [1157, 0]
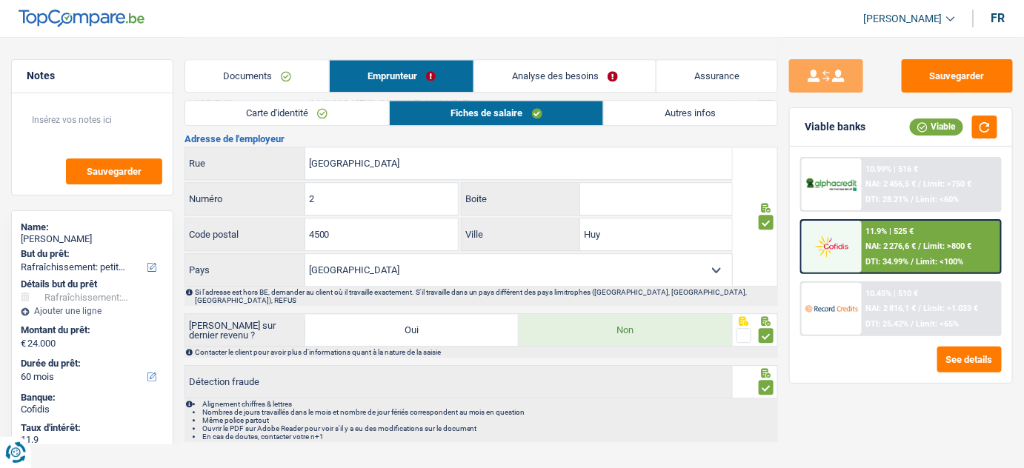
click at [530, 56] on div "Documents Emprunteur Analyse des besoins Assurance" at bounding box center [481, 68] width 594 height 63
click at [511, 66] on link "Analyse des besoins" at bounding box center [565, 76] width 182 height 32
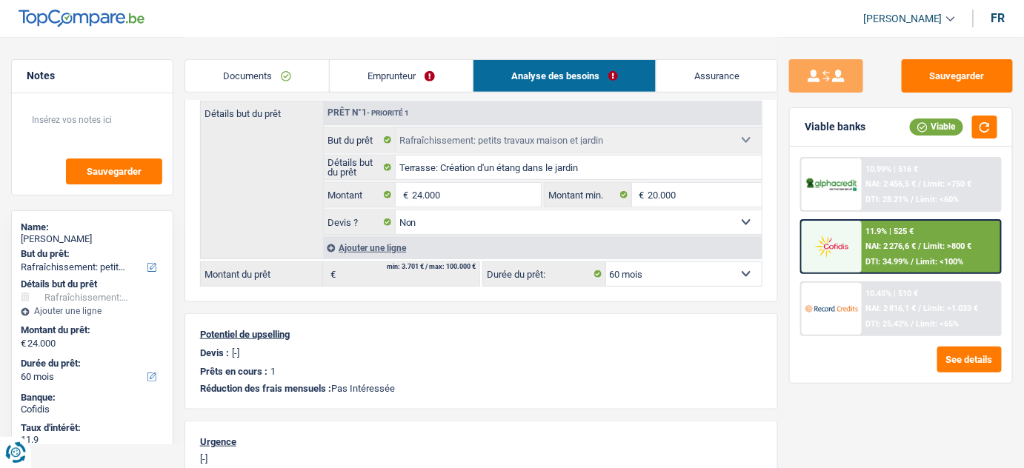
scroll to position [0, 0]
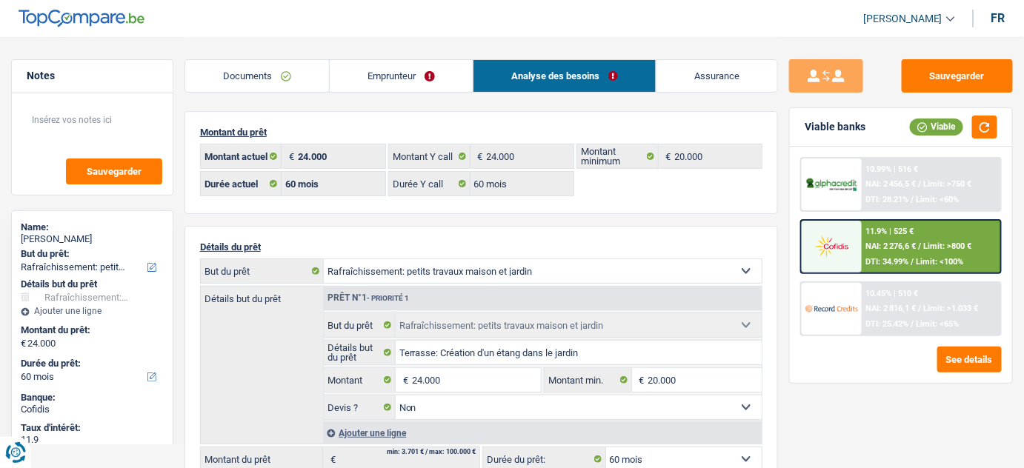
click at [942, 250] on span "Limit: >800 €" at bounding box center [948, 247] width 48 height 10
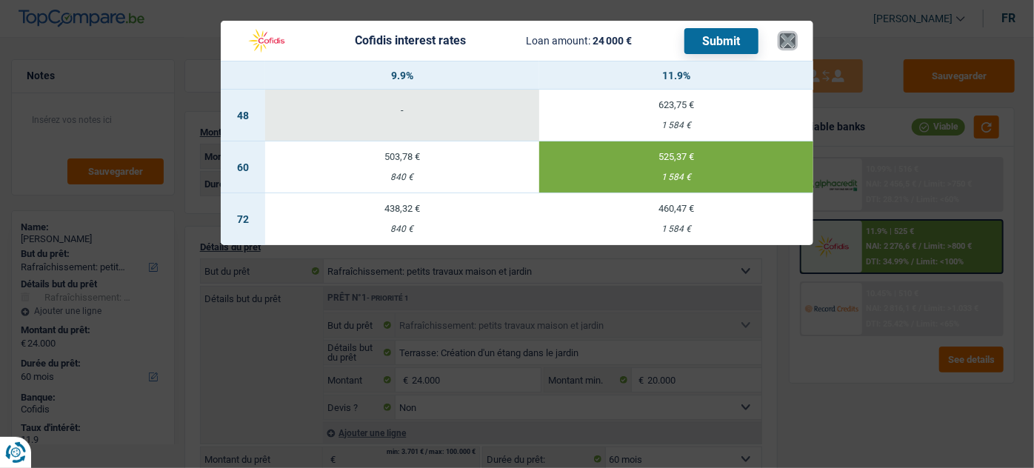
drag, startPoint x: 790, startPoint y: 44, endPoint x: 519, endPoint y: 1, distance: 274.4
click at [790, 44] on button "×" at bounding box center [788, 40] width 16 height 15
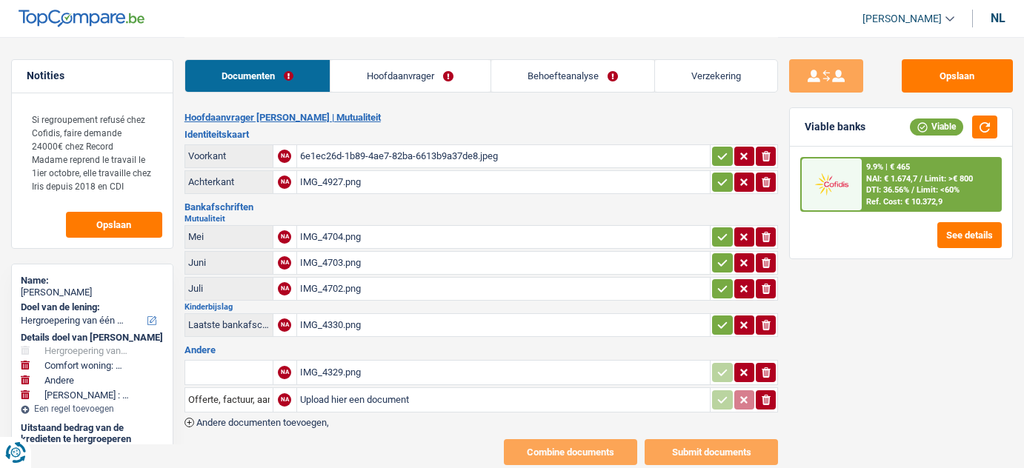
select select "refinancing"
select select "household"
select select "other"
select select "hobbies"
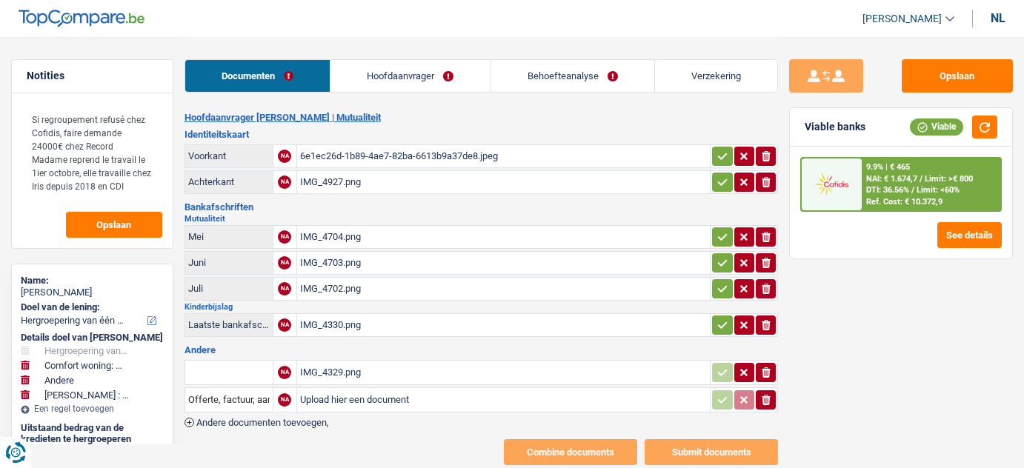
select select "144"
select select "record credits"
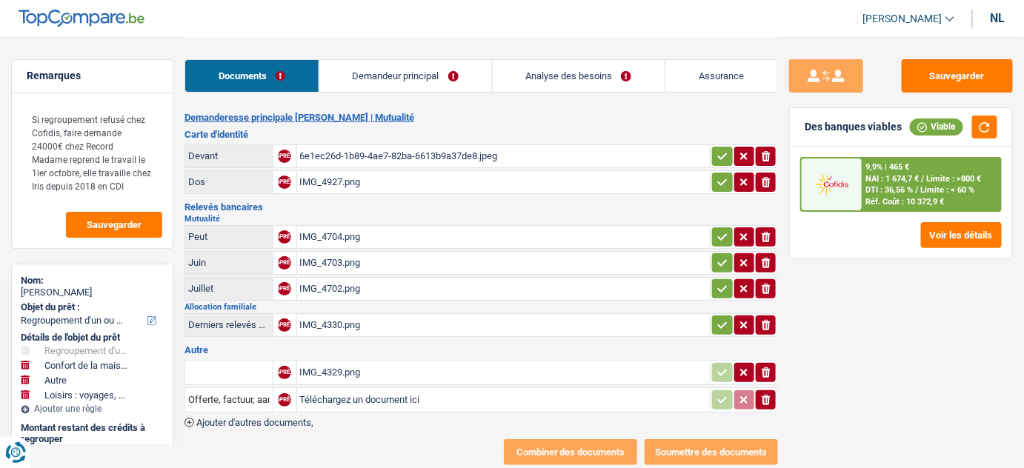
click at [389, 72] on font "Demandeur principal" at bounding box center [396, 75] width 87 height 11
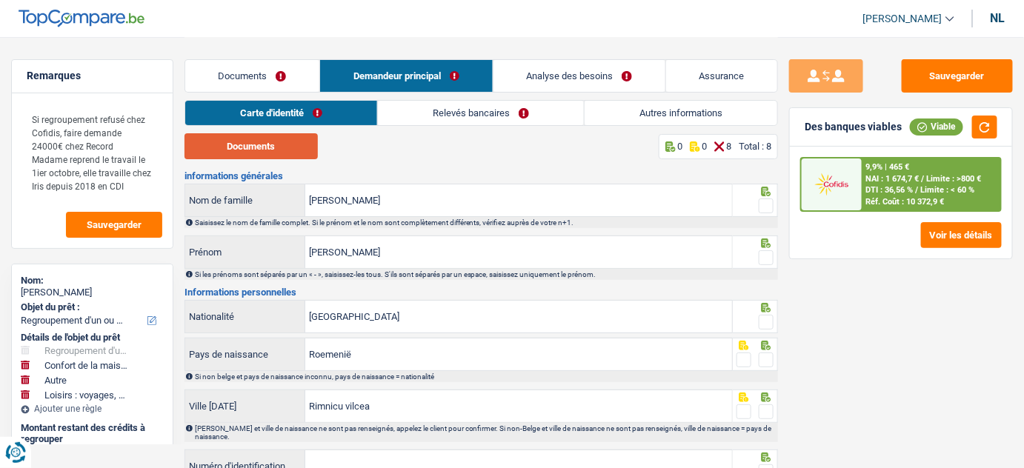
click at [290, 153] on button "Documents" at bounding box center [250, 146] width 133 height 26
click at [259, 87] on link "Documents" at bounding box center [252, 76] width 134 height 32
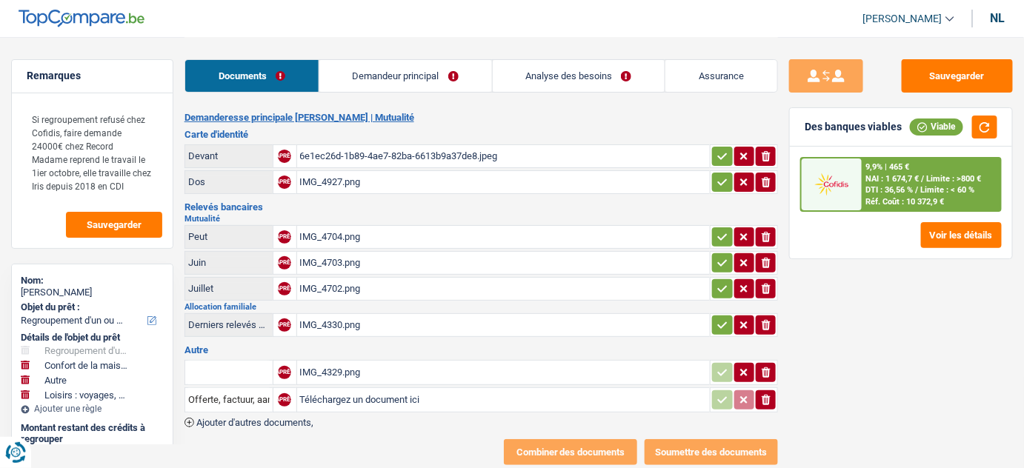
click at [379, 92] on link "Demandeur principal" at bounding box center [405, 76] width 173 height 32
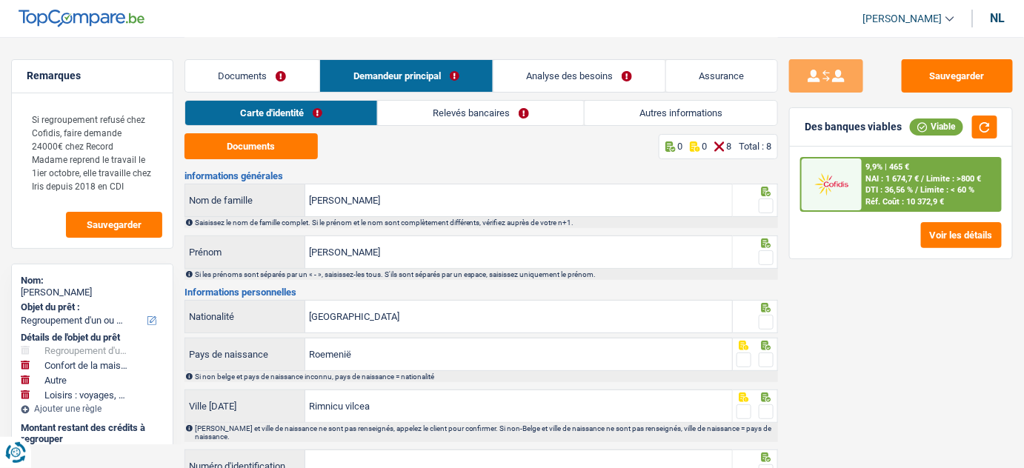
click at [410, 113] on link "Relevés bancaires" at bounding box center [481, 113] width 206 height 24
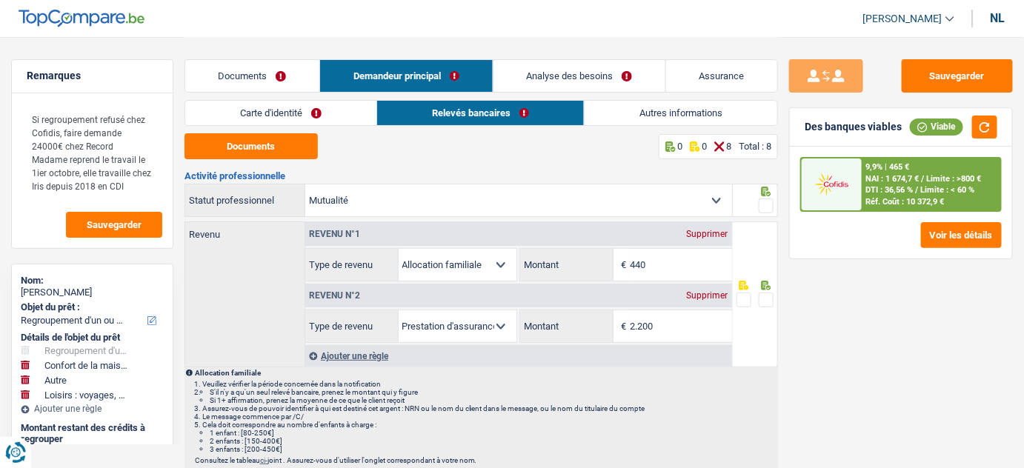
click at [264, 82] on link "Documents" at bounding box center [252, 76] width 134 height 32
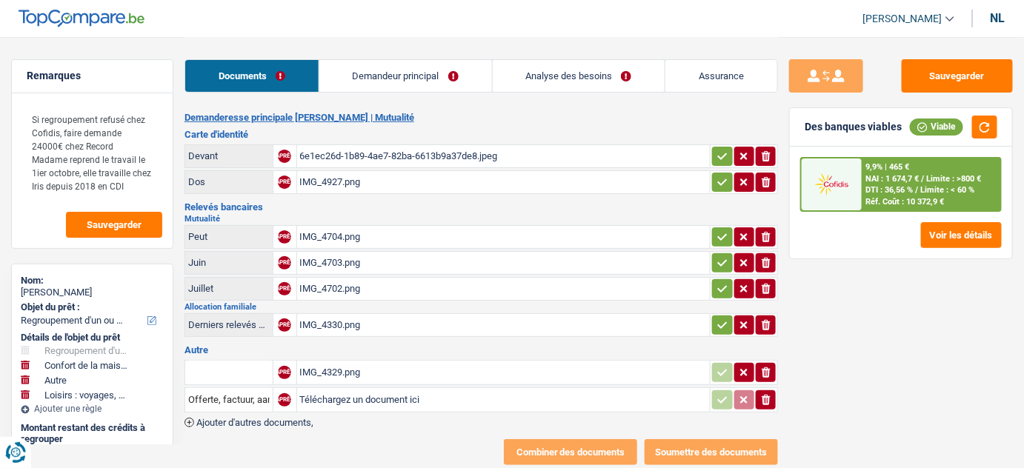
click at [360, 319] on font "IMG_4330.png" at bounding box center [330, 324] width 61 height 11
click at [324, 370] on font "IMG_4329.png" at bounding box center [330, 372] width 61 height 11
click at [393, 80] on font "Demandeur principal" at bounding box center [396, 75] width 87 height 11
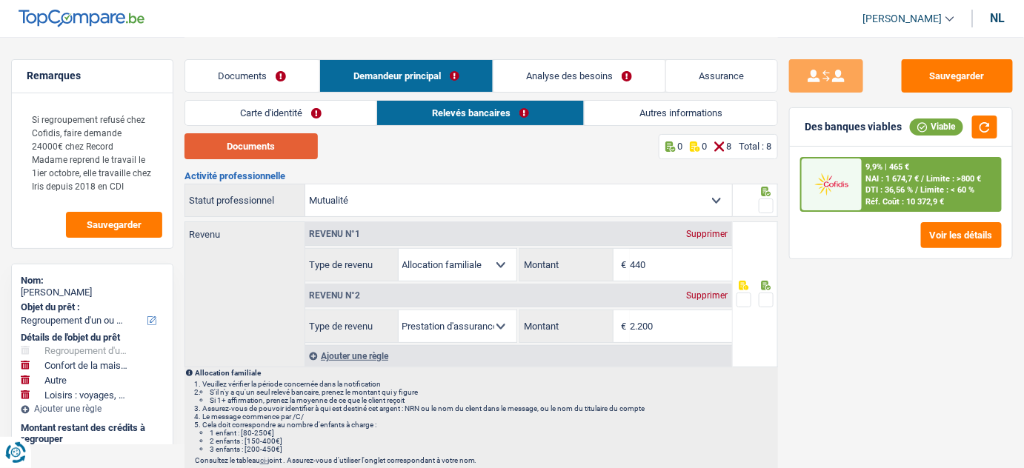
click at [282, 152] on button "Documents" at bounding box center [250, 146] width 133 height 26
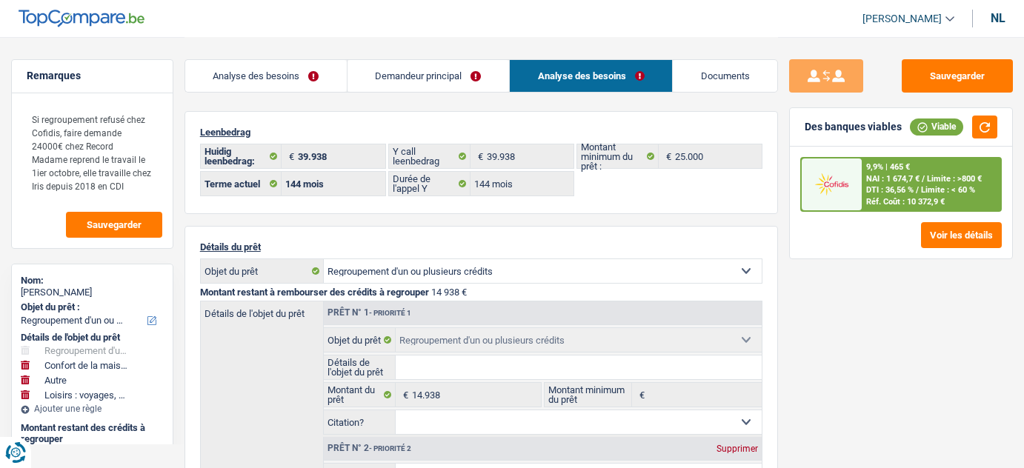
select select "refinancing"
select select "household"
select select "other"
select select "hobbies"
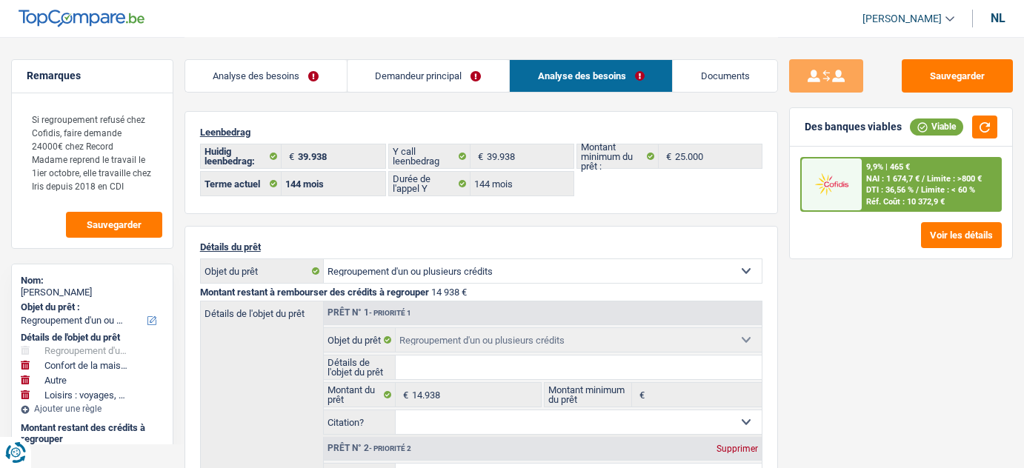
select select "144"
select select "record credits"
select select "144"
select select "refinancing"
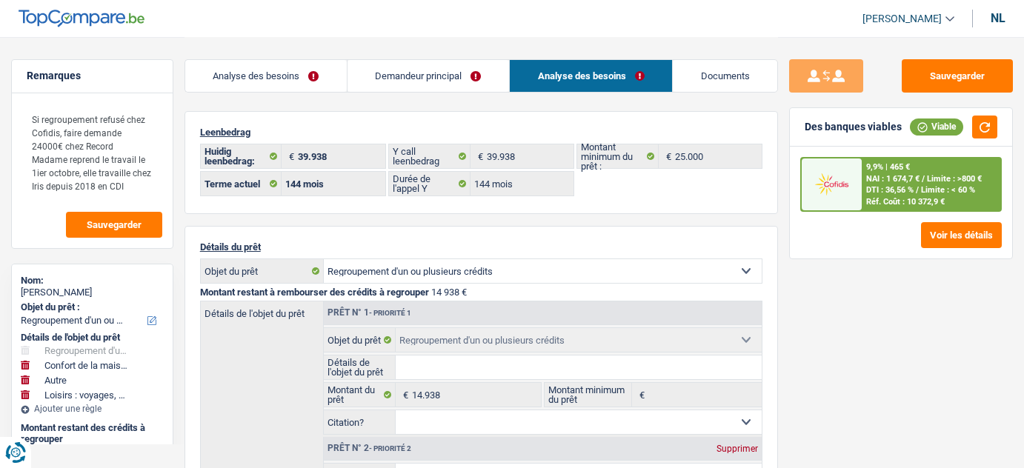
select select "refinancing"
select select "household"
select select "false"
select select "other"
select select "false"
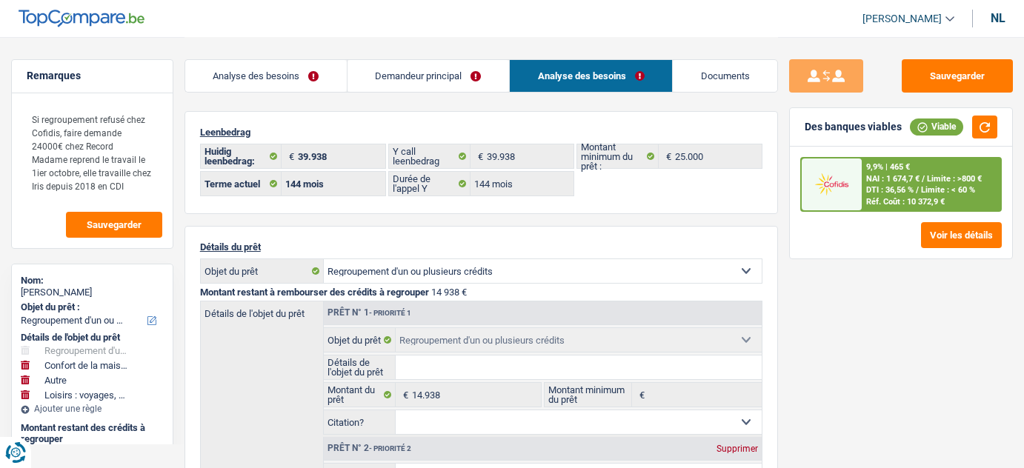
select select "hobbies"
select select "false"
select select "144"
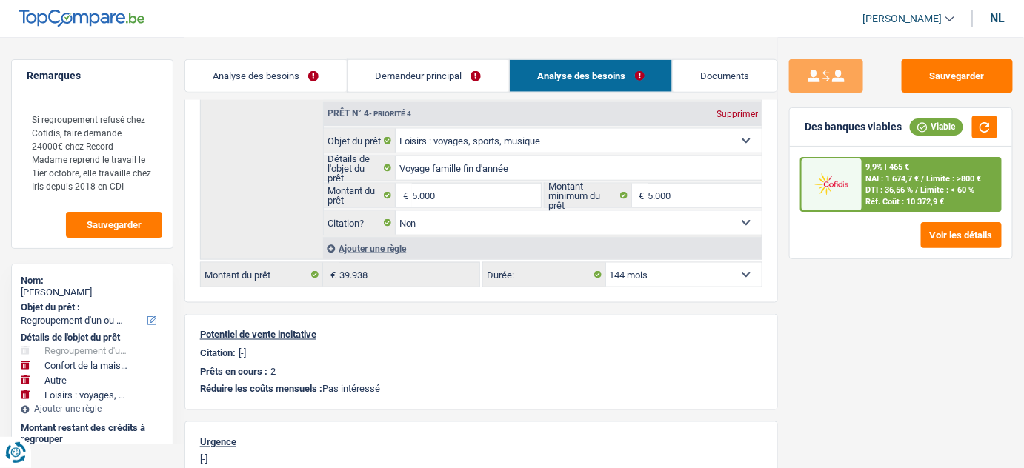
click at [389, 61] on link "Demandeur principal" at bounding box center [428, 76] width 162 height 32
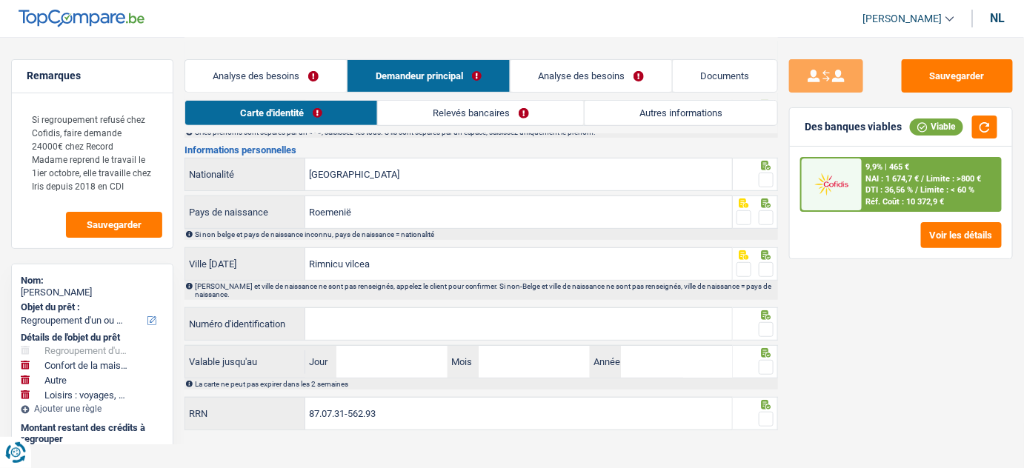
click at [304, 71] on link "Analyse des besoins" at bounding box center [266, 76] width 162 height 32
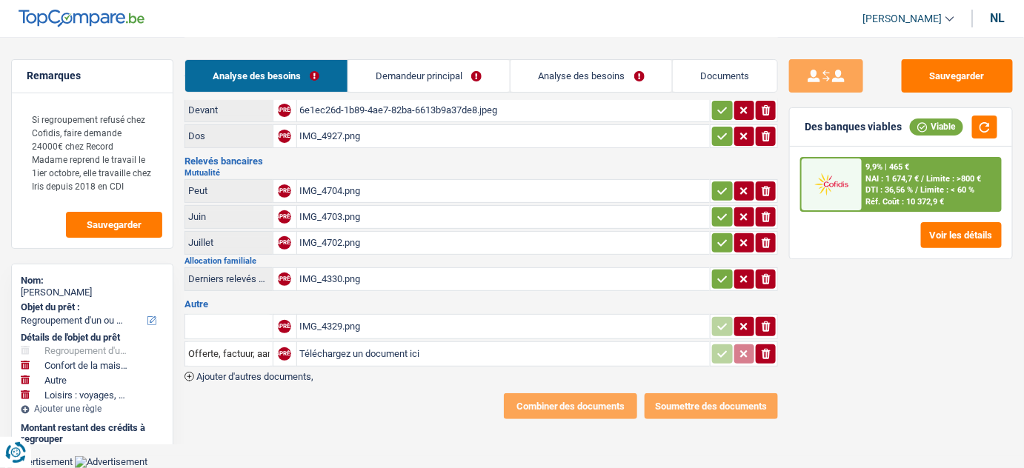
scroll to position [30, 0]
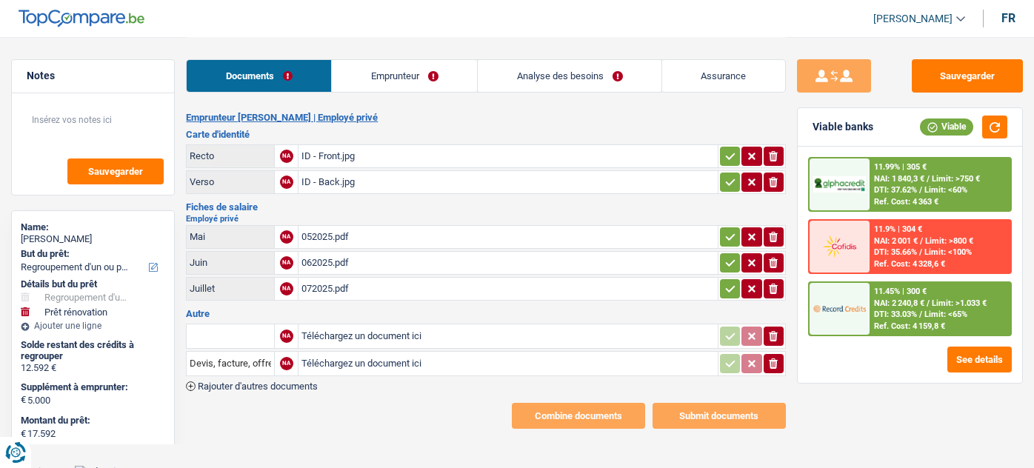
select select "refinancing"
select select "renovation"
select select "84"
select select "alphacredit"
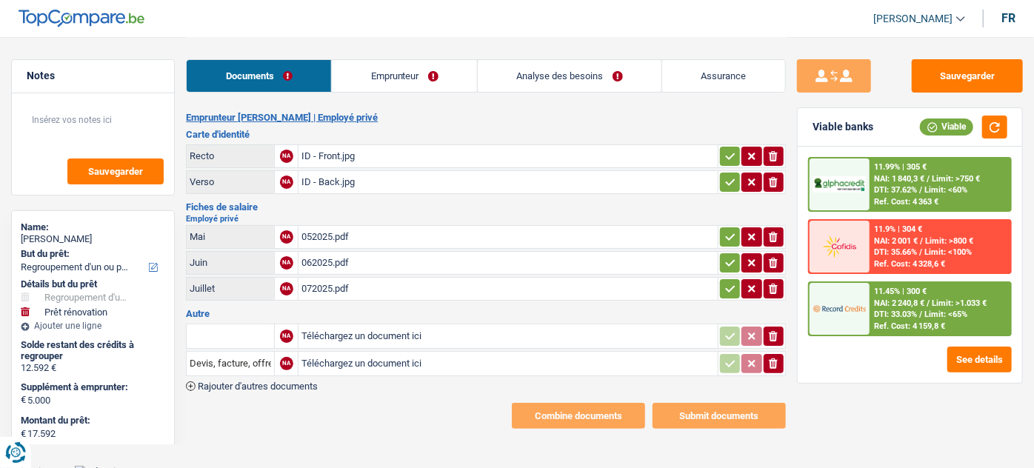
click at [337, 296] on div "072025.pdf" at bounding box center [508, 289] width 413 height 22
click at [435, 68] on link "Emprunteur" at bounding box center [404, 76] width 145 height 32
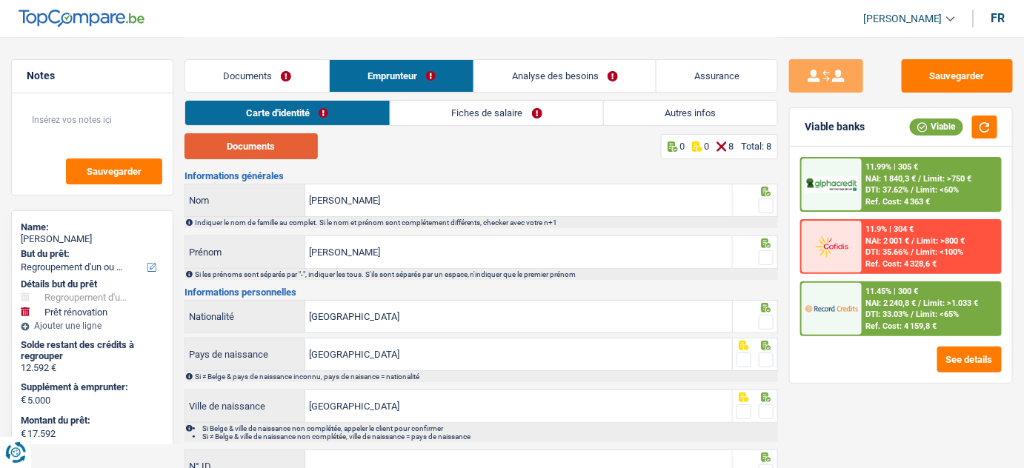
drag, startPoint x: 247, startPoint y: 144, endPoint x: 223, endPoint y: 142, distance: 23.8
click at [245, 144] on button "Documents" at bounding box center [250, 146] width 133 height 26
click at [279, 143] on button "Documents" at bounding box center [250, 146] width 133 height 26
click at [772, 203] on span at bounding box center [766, 206] width 15 height 15
click at [0, 0] on input "radio" at bounding box center [0, 0] width 0 height 0
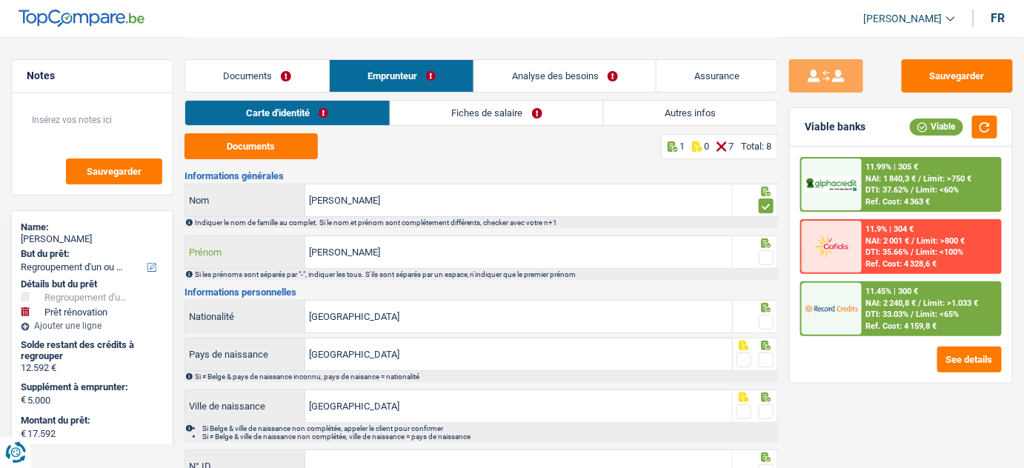
drag, startPoint x: 665, startPoint y: 258, endPoint x: 237, endPoint y: 258, distance: 428.2
click at [237, 258] on div "[PERSON_NAME]" at bounding box center [458, 252] width 547 height 32
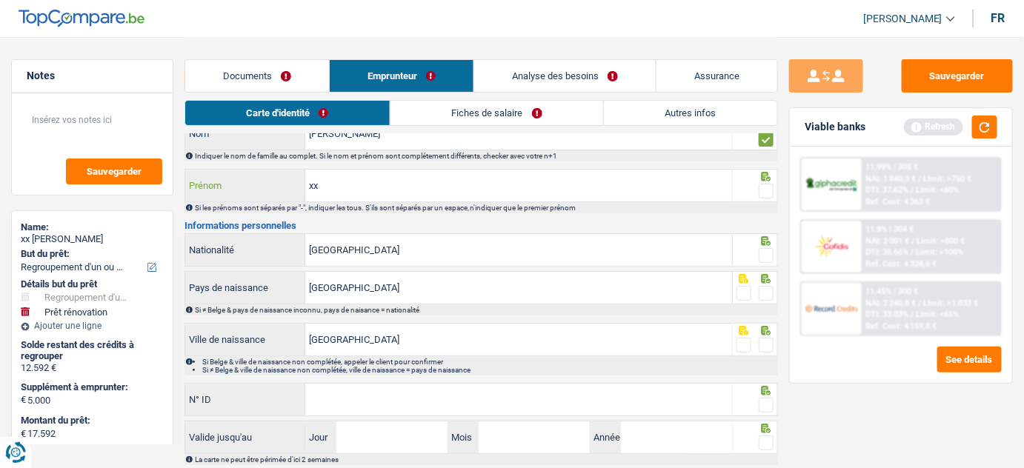
type input "xx"
click at [772, 192] on span at bounding box center [766, 191] width 15 height 15
click at [0, 0] on input "radio" at bounding box center [0, 0] width 0 height 0
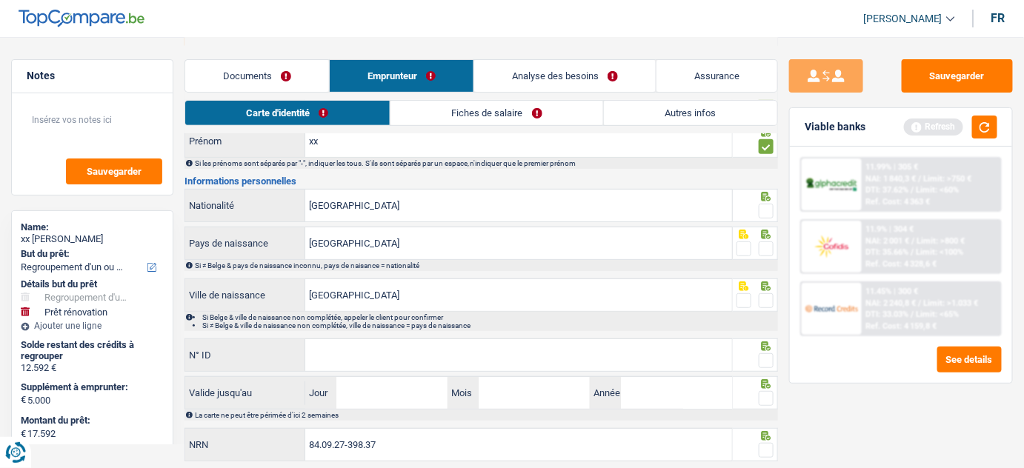
scroll to position [134, 0]
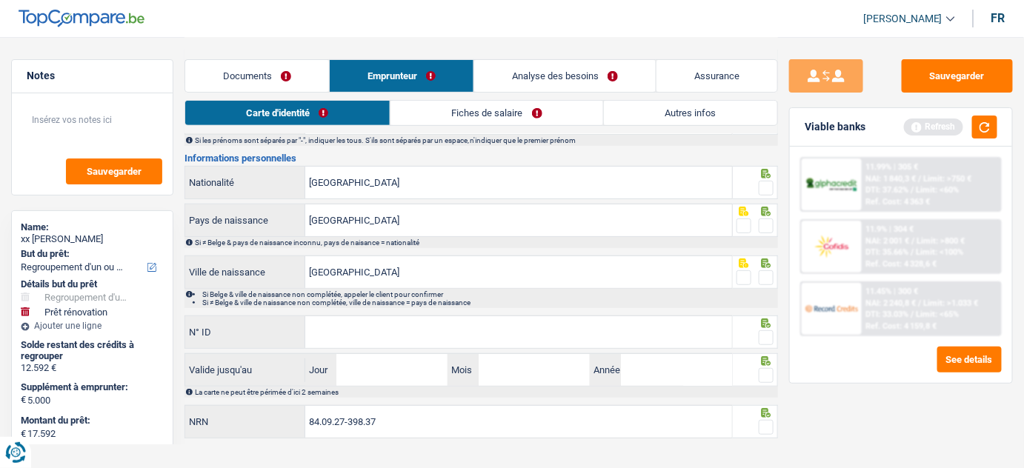
drag, startPoint x: 765, startPoint y: 185, endPoint x: 736, endPoint y: 197, distance: 30.5
click at [736, 197] on div "Belgique Nationalité" at bounding box center [481, 184] width 594 height 36
click at [766, 185] on span at bounding box center [766, 188] width 15 height 15
click at [0, 0] on input "radio" at bounding box center [0, 0] width 0 height 0
click at [768, 227] on span at bounding box center [766, 226] width 15 height 15
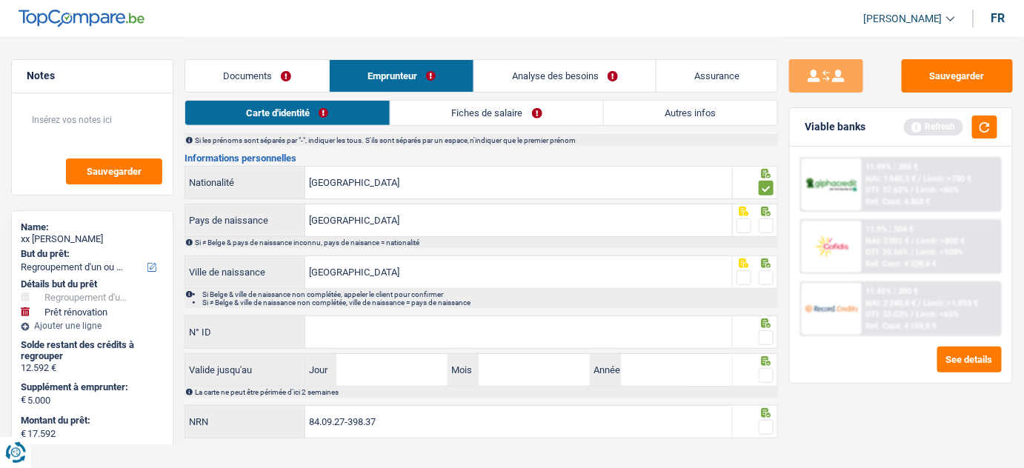
click at [0, 0] on input "radio" at bounding box center [0, 0] width 0 height 0
click at [762, 274] on span at bounding box center [766, 277] width 15 height 15
click at [0, 0] on input "radio" at bounding box center [0, 0] width 0 height 0
drag, startPoint x: 570, startPoint y: 330, endPoint x: 702, endPoint y: 325, distance: 132.0
click at [570, 330] on input "N° ID" at bounding box center [518, 332] width 427 height 32
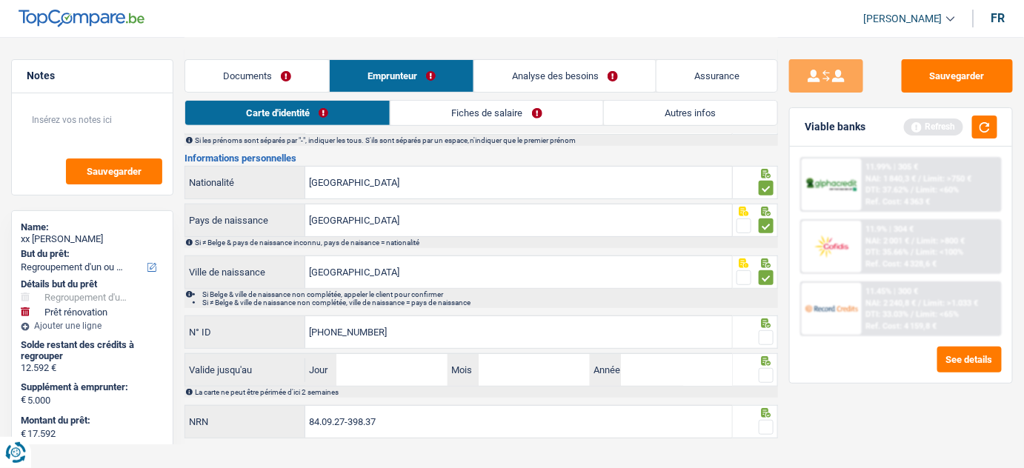
type input "595-4499705-87"
click at [766, 337] on span at bounding box center [766, 337] width 15 height 15
click at [0, 0] on input "radio" at bounding box center [0, 0] width 0 height 0
click at [979, 120] on button "button" at bounding box center [984, 127] width 25 height 23
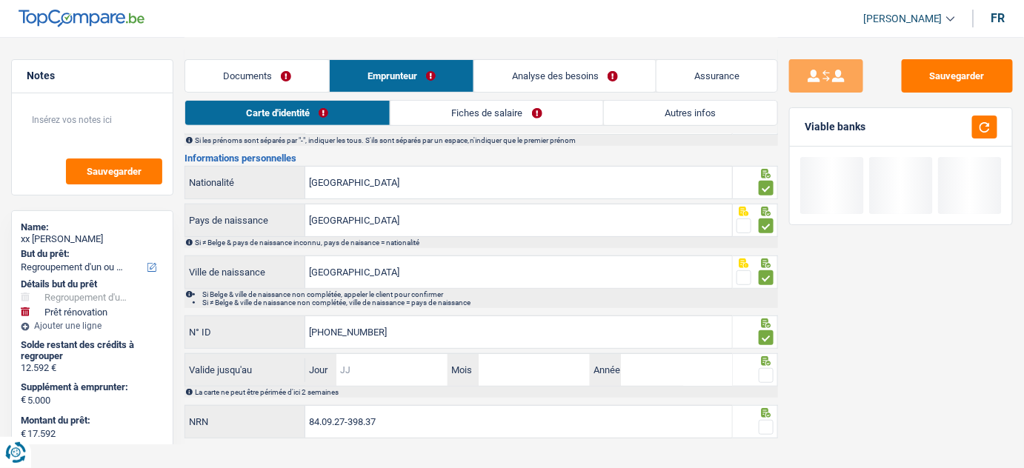
click at [428, 367] on input "Jour" at bounding box center [391, 370] width 111 height 32
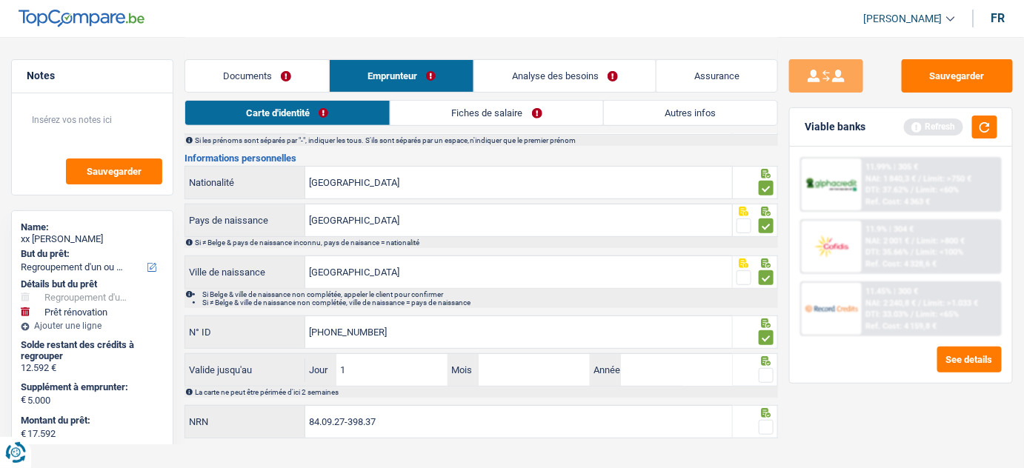
type input "18"
type input "07"
type input "2035"
click at [762, 373] on span at bounding box center [766, 375] width 15 height 15
click at [0, 0] on input "radio" at bounding box center [0, 0] width 0 height 0
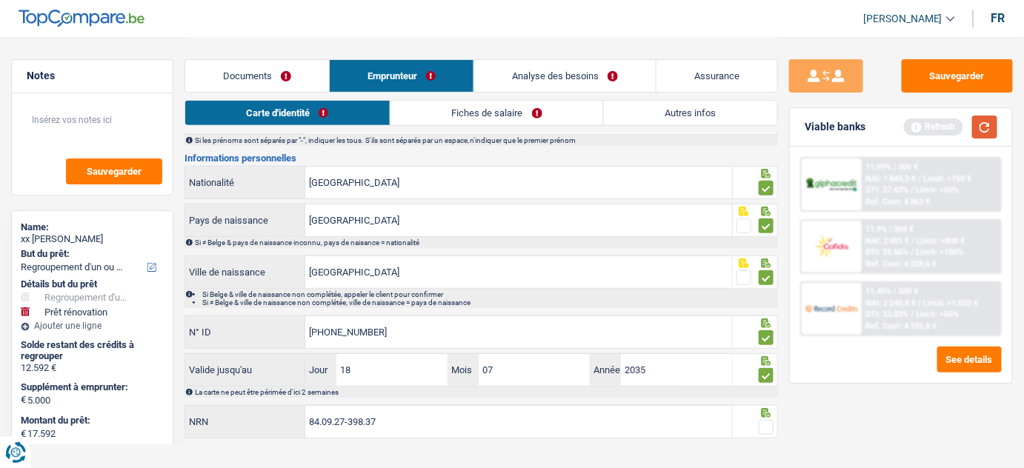
drag, startPoint x: 996, startPoint y: 118, endPoint x: 989, endPoint y: 128, distance: 12.3
click at [996, 119] on button "button" at bounding box center [984, 127] width 25 height 23
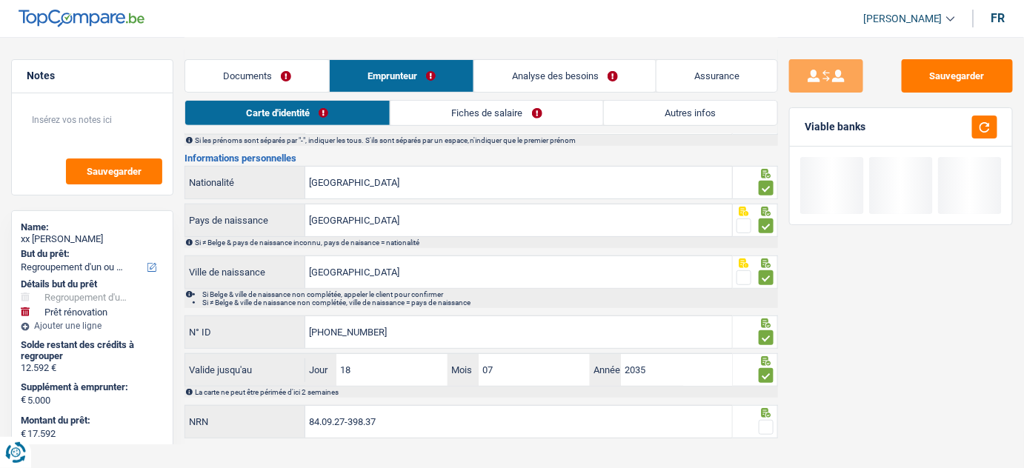
click at [766, 422] on span at bounding box center [766, 427] width 15 height 15
click at [0, 0] on input "radio" at bounding box center [0, 0] width 0 height 0
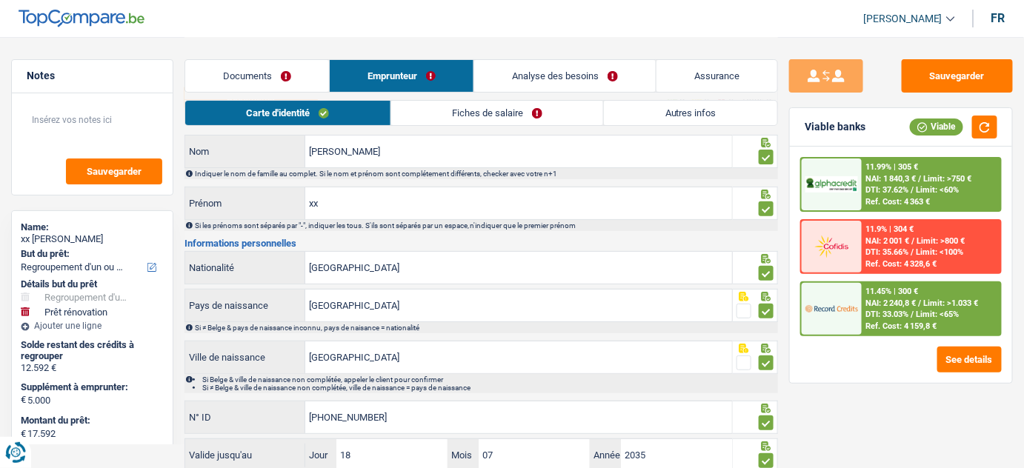
scroll to position [0, 0]
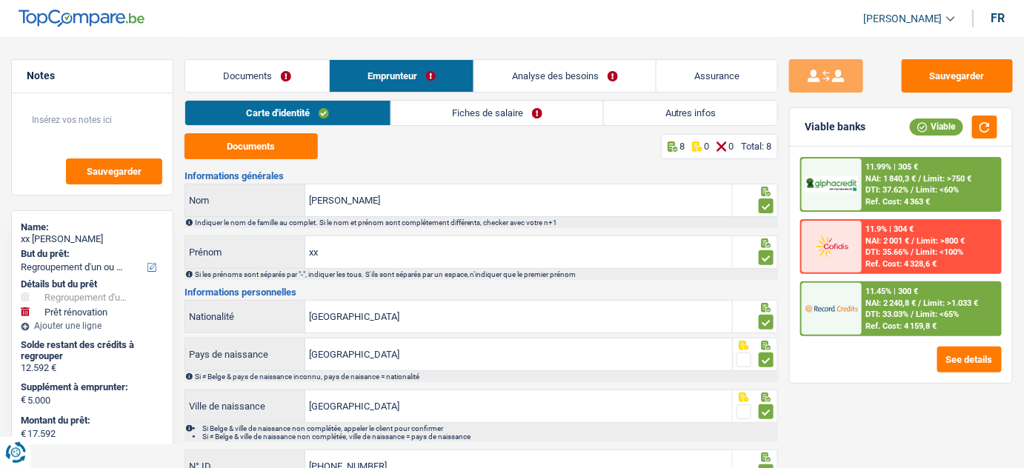
click at [450, 100] on li "Fiches de salaire" at bounding box center [496, 113] width 213 height 26
click at [436, 118] on link "Fiches de salaire" at bounding box center [497, 113] width 213 height 24
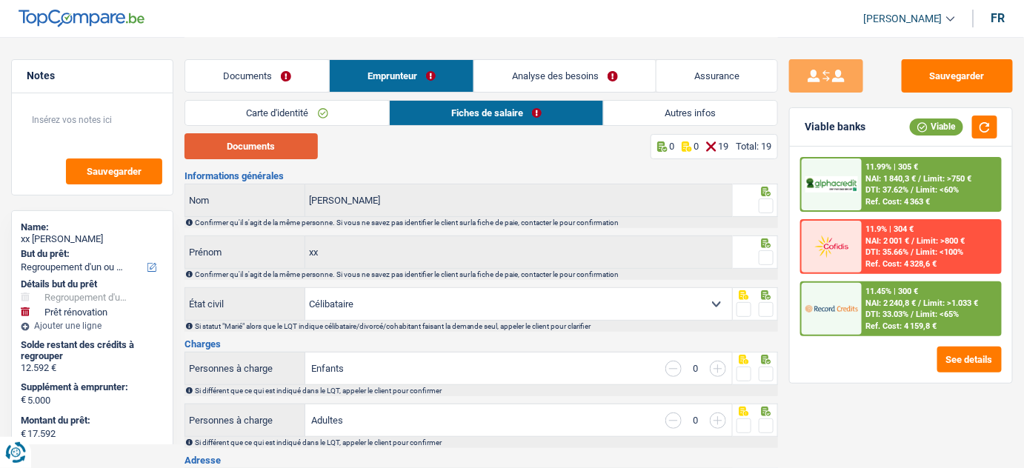
click at [287, 142] on button "Documents" at bounding box center [250, 146] width 133 height 26
click at [767, 201] on span at bounding box center [766, 206] width 15 height 15
click at [0, 0] on input "radio" at bounding box center [0, 0] width 0 height 0
click at [768, 260] on span at bounding box center [766, 257] width 15 height 15
click at [0, 0] on input "radio" at bounding box center [0, 0] width 0 height 0
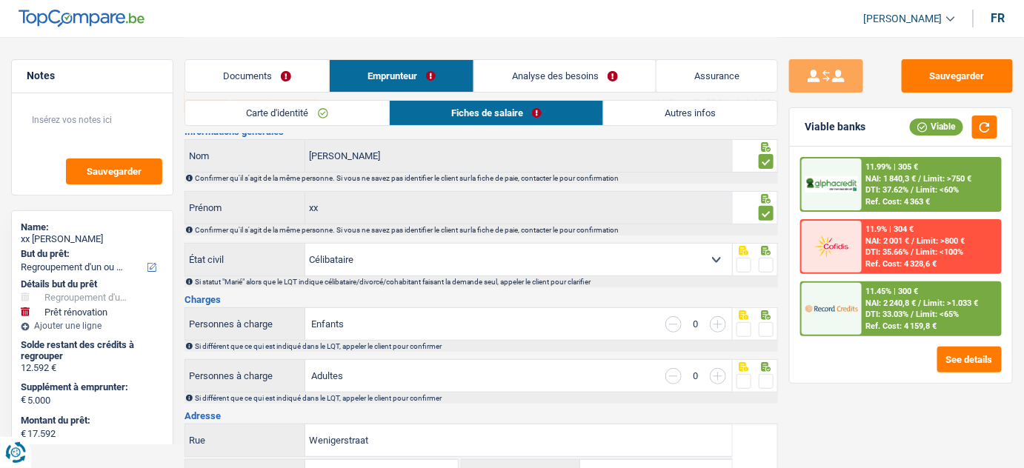
scroll to position [67, 0]
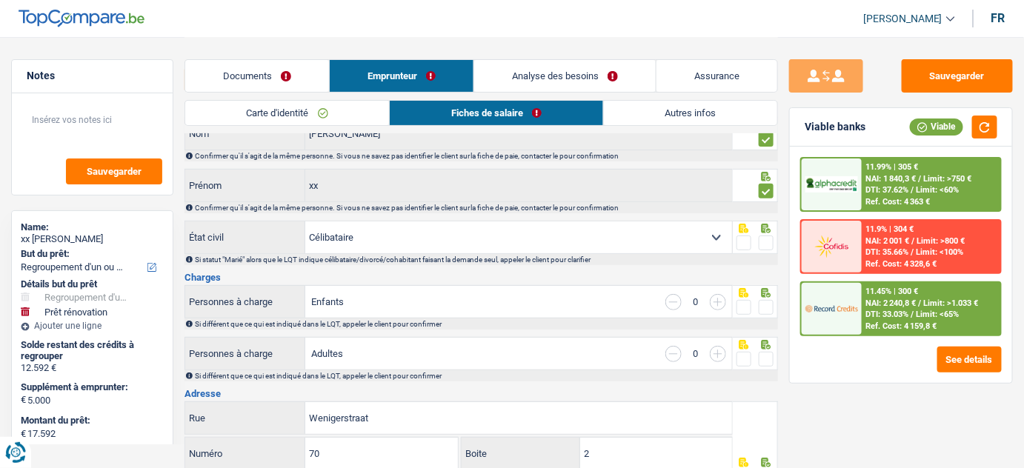
click at [773, 240] on span at bounding box center [766, 243] width 15 height 15
click at [0, 0] on input "radio" at bounding box center [0, 0] width 0 height 0
drag, startPoint x: 768, startPoint y: 304, endPoint x: 756, endPoint y: 367, distance: 64.8
click at [768, 304] on span at bounding box center [766, 307] width 15 height 15
click at [0, 0] on input "radio" at bounding box center [0, 0] width 0 height 0
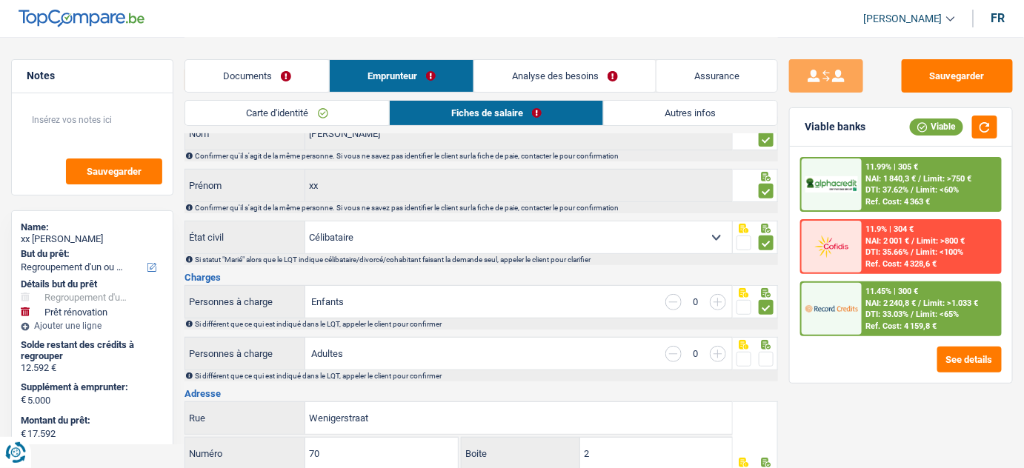
drag, startPoint x: 766, startPoint y: 362, endPoint x: 914, endPoint y: 179, distance: 235.5
click at [768, 359] on span at bounding box center [766, 359] width 15 height 15
click at [0, 0] on input "radio" at bounding box center [0, 0] width 0 height 0
click at [981, 122] on button "button" at bounding box center [984, 127] width 25 height 23
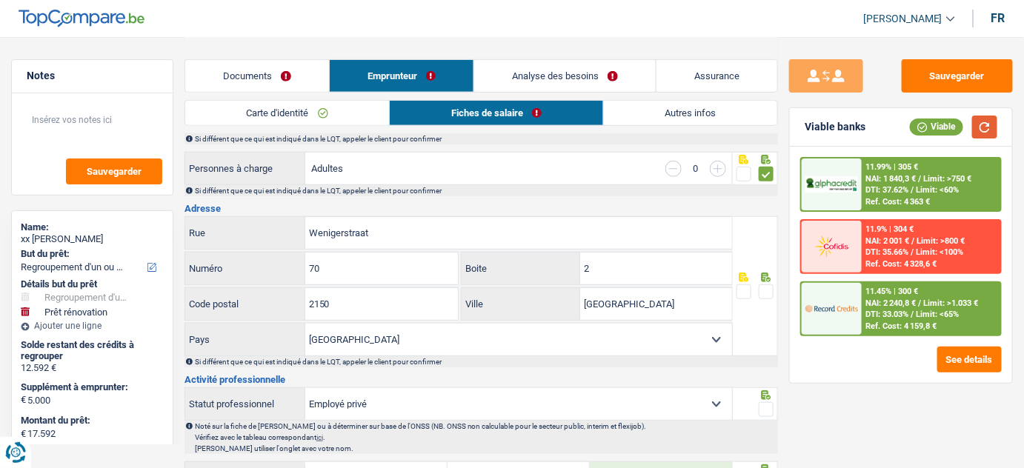
scroll to position [269, 0]
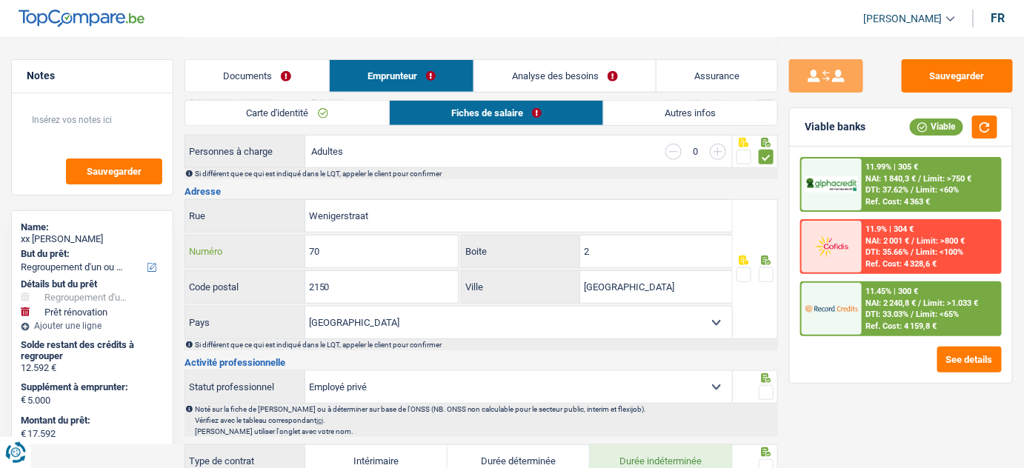
click at [377, 253] on input "70" at bounding box center [381, 252] width 153 height 32
drag, startPoint x: 616, startPoint y: 244, endPoint x: 559, endPoint y: 245, distance: 57.8
click at [561, 245] on div "2 Boite" at bounding box center [597, 252] width 270 height 32
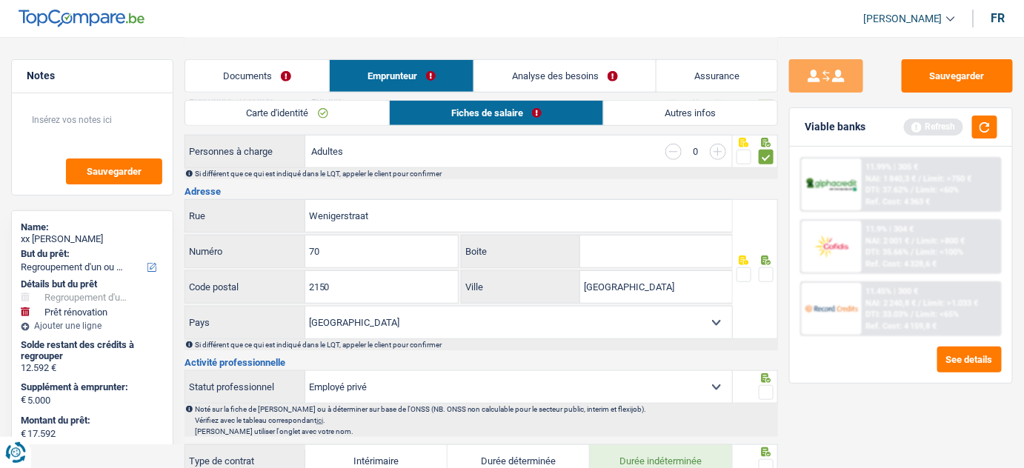
drag, startPoint x: 767, startPoint y: 270, endPoint x: 831, endPoint y: 193, distance: 100.5
click at [772, 267] on span at bounding box center [766, 274] width 15 height 15
click at [0, 0] on input "radio" at bounding box center [0, 0] width 0 height 0
drag, startPoint x: 988, startPoint y: 127, endPoint x: 959, endPoint y: 139, distance: 30.5
click at [988, 127] on button "button" at bounding box center [984, 127] width 25 height 23
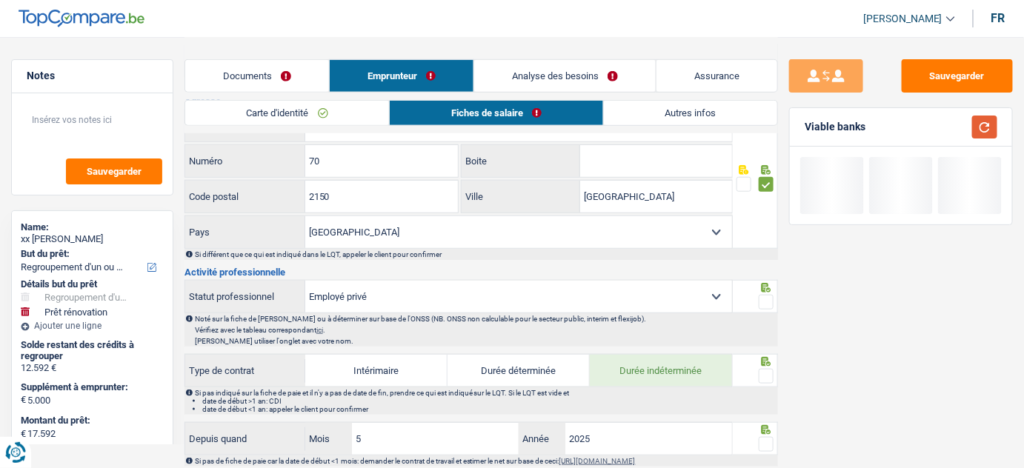
scroll to position [336, 0]
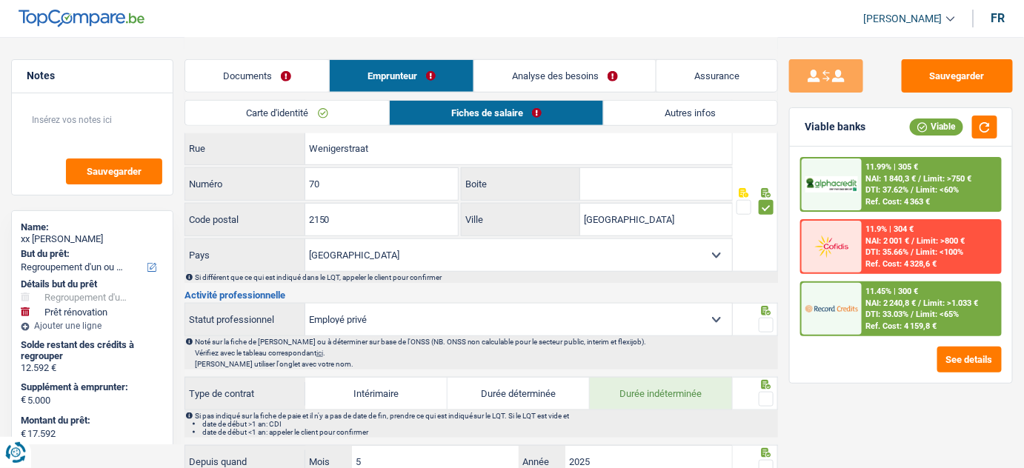
click at [766, 319] on span at bounding box center [766, 325] width 15 height 15
click at [0, 0] on input "radio" at bounding box center [0, 0] width 0 height 0
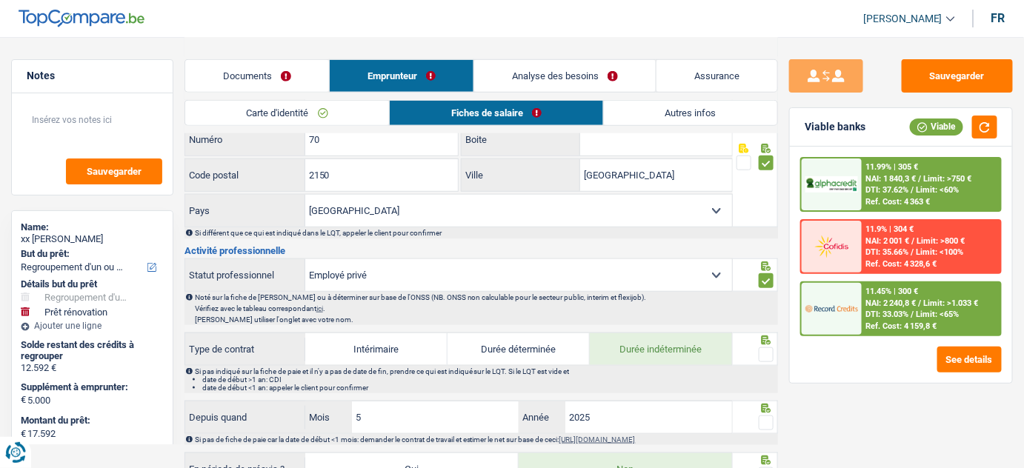
scroll to position [404, 0]
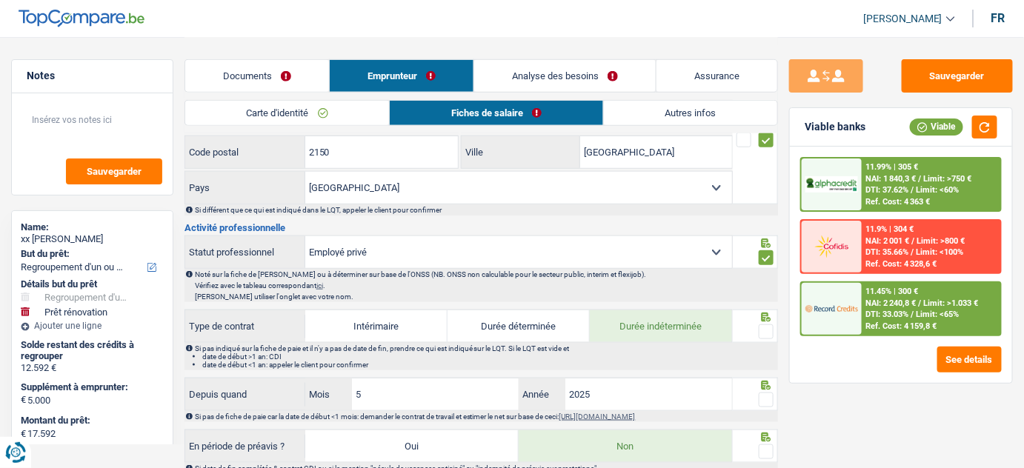
click at [763, 325] on span at bounding box center [766, 332] width 15 height 15
click at [0, 0] on input "radio" at bounding box center [0, 0] width 0 height 0
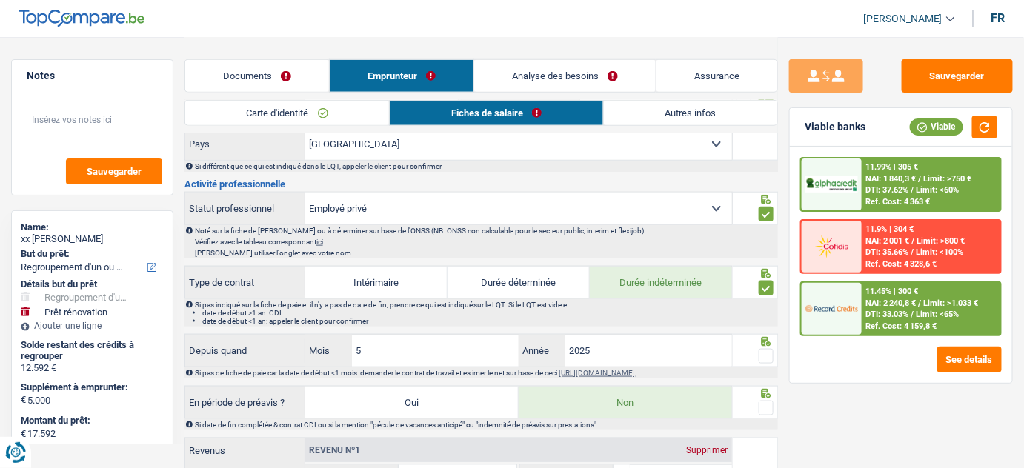
scroll to position [471, 0]
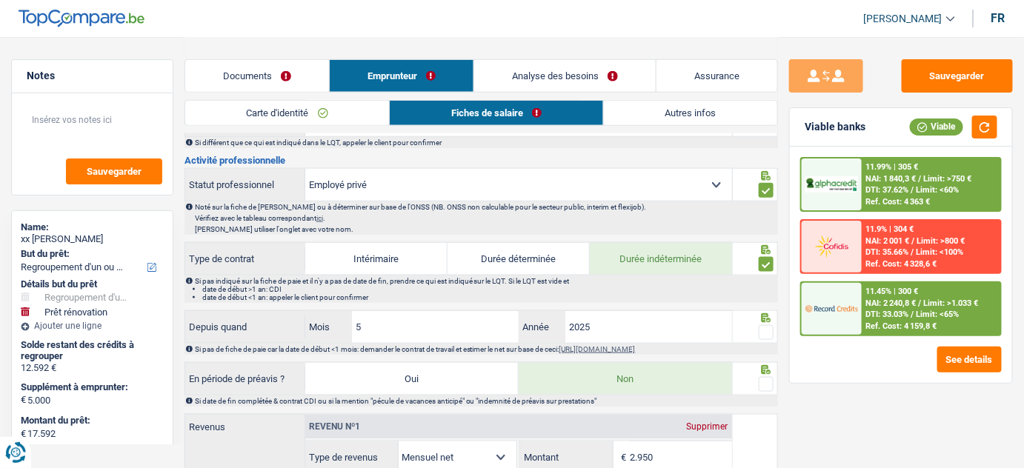
drag, startPoint x: 769, startPoint y: 331, endPoint x: 768, endPoint y: 347, distance: 15.6
click at [768, 339] on div "Depuis quand 5 Mois / 2025 Année Si pas de fiche de paie car la date de début <…" at bounding box center [481, 332] width 594 height 44
click at [771, 381] on span at bounding box center [766, 384] width 15 height 15
click at [0, 0] on input "radio" at bounding box center [0, 0] width 0 height 0
click at [768, 325] on span at bounding box center [766, 332] width 15 height 15
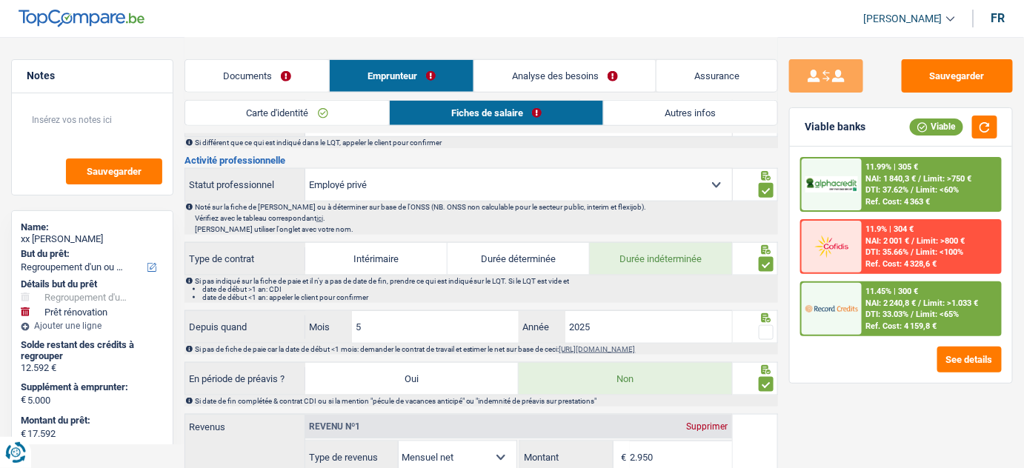
click at [0, 0] on input "radio" at bounding box center [0, 0] width 0 height 0
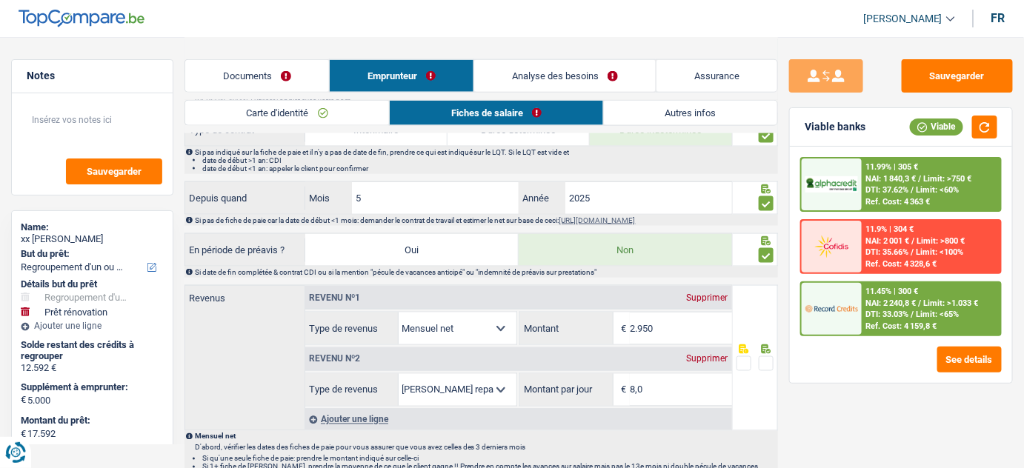
scroll to position [606, 0]
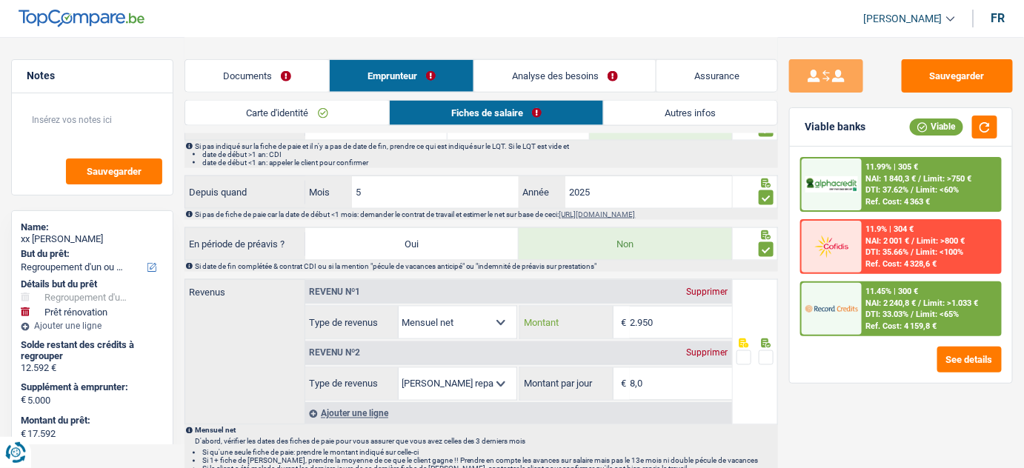
drag, startPoint x: 691, startPoint y: 316, endPoint x: 439, endPoint y: 323, distance: 251.3
click at [439, 323] on div "Allocation d'handicap Allocations chômage Allocations familiales Chèques repas …" at bounding box center [518, 322] width 427 height 33
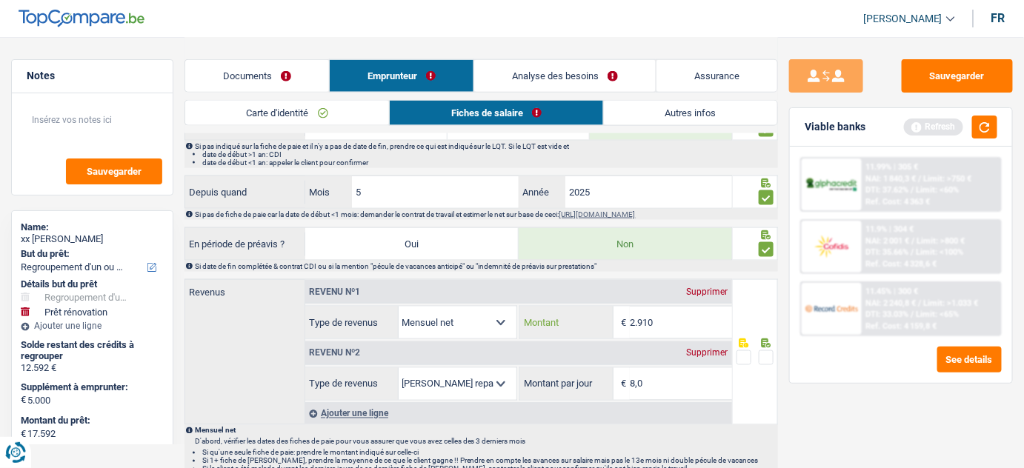
type input "2.910"
click at [1002, 116] on div "Viable banks Refresh" at bounding box center [901, 127] width 222 height 39
click at [988, 124] on button "button" at bounding box center [984, 127] width 25 height 23
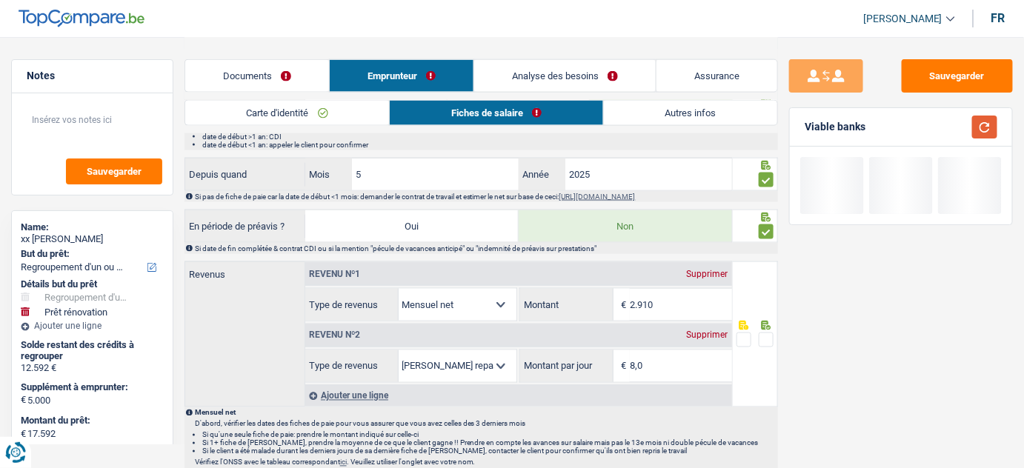
scroll to position [741, 0]
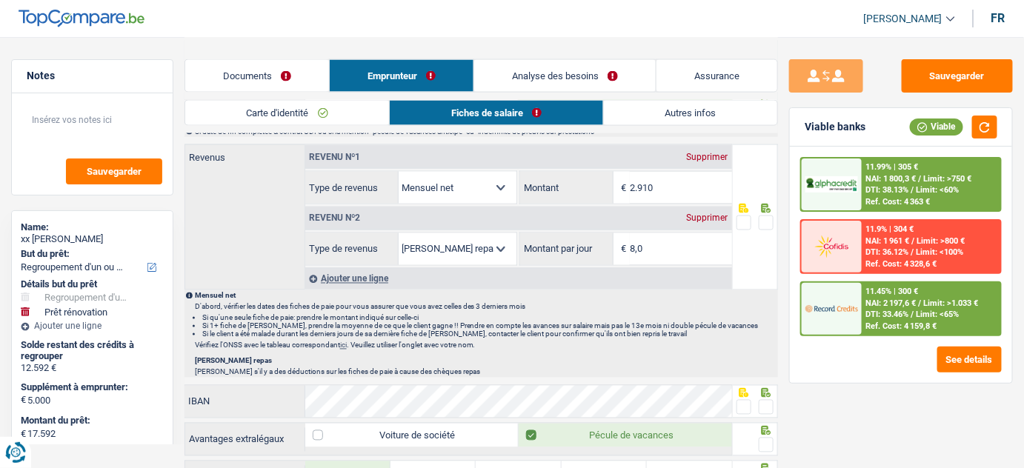
click at [760, 219] on span at bounding box center [766, 223] width 15 height 15
click at [0, 0] on input "radio" at bounding box center [0, 0] width 0 height 0
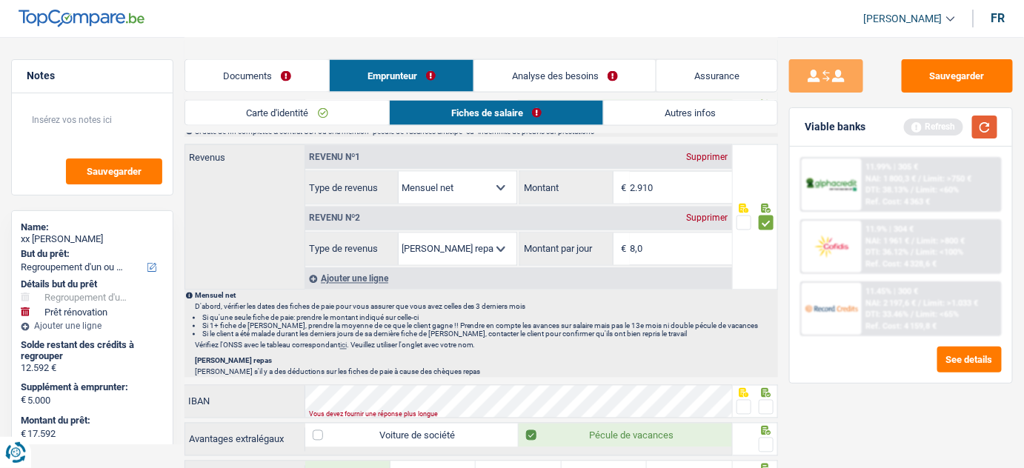
click at [984, 125] on button "button" at bounding box center [984, 127] width 25 height 23
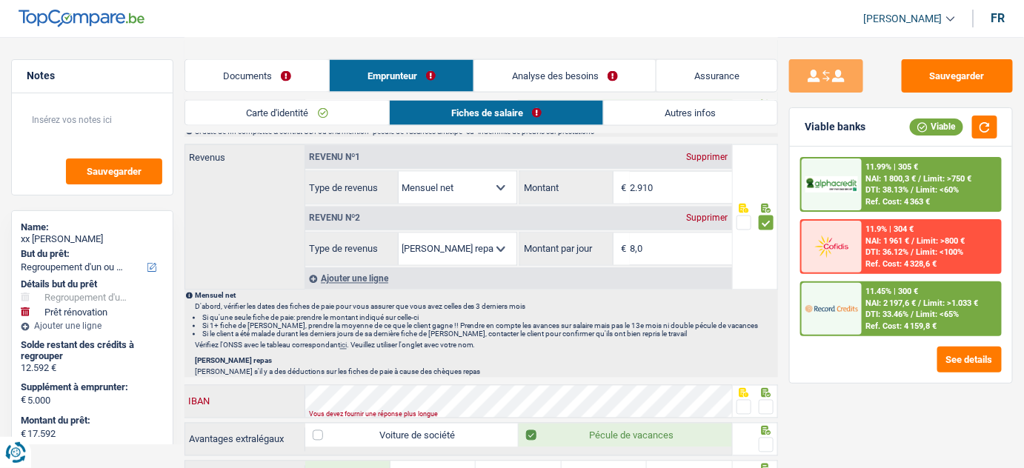
scroll to position [942, 0]
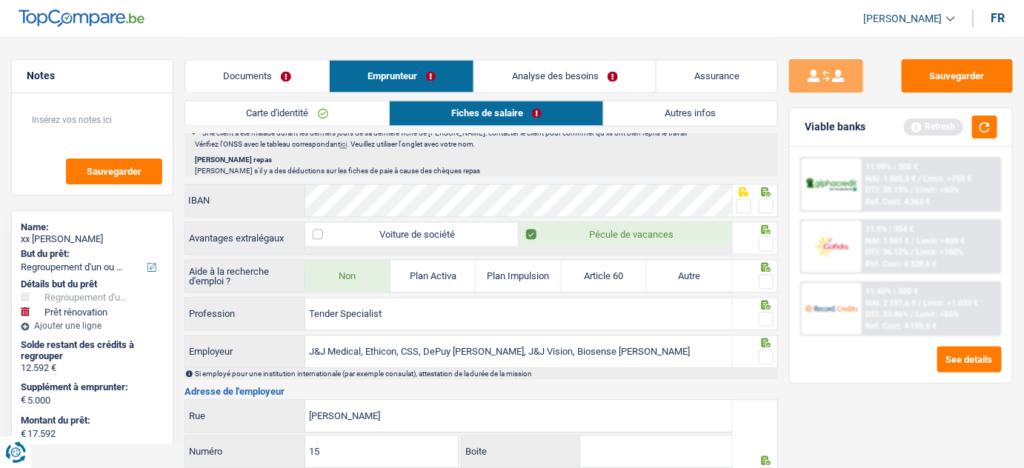
drag, startPoint x: 765, startPoint y: 193, endPoint x: 766, endPoint y: 233, distance: 39.3
click at [766, 199] on span at bounding box center [766, 206] width 15 height 15
click at [0, 0] on input "radio" at bounding box center [0, 0] width 0 height 0
click at [766, 236] on span at bounding box center [766, 243] width 15 height 15
click at [0, 0] on input "radio" at bounding box center [0, 0] width 0 height 0
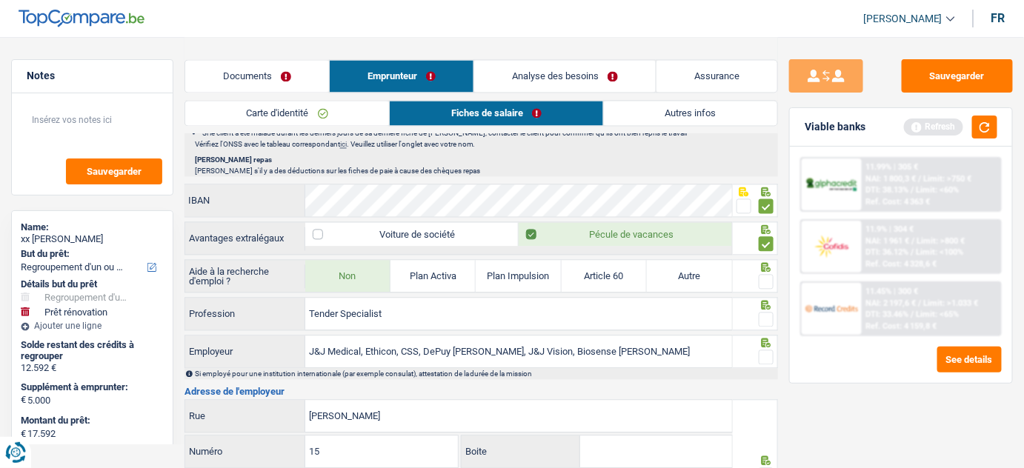
drag, startPoint x: 765, startPoint y: 268, endPoint x: 777, endPoint y: 259, distance: 14.8
click at [769, 274] on span at bounding box center [766, 281] width 15 height 15
click at [0, 0] on input "radio" at bounding box center [0, 0] width 0 height 0
click at [990, 132] on button "button" at bounding box center [984, 127] width 25 height 23
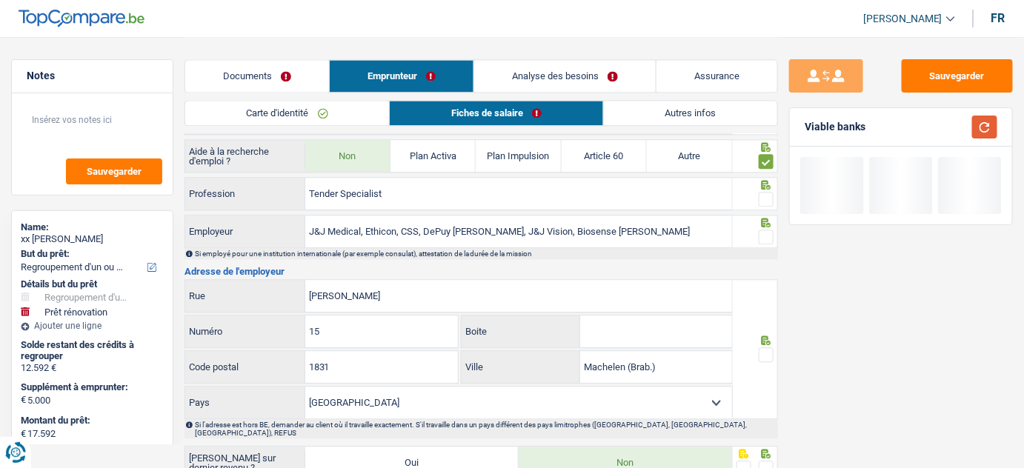
scroll to position [1077, 0]
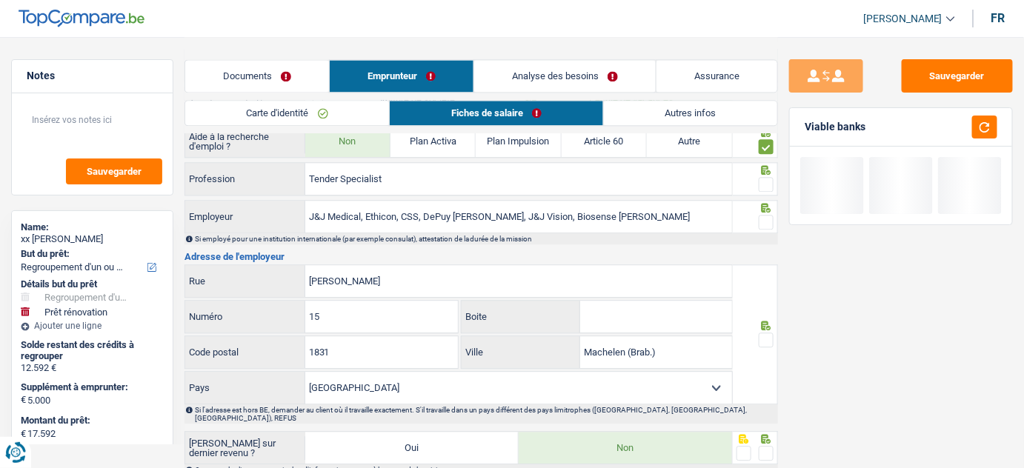
click at [772, 178] on span at bounding box center [766, 184] width 15 height 15
click at [0, 0] on input "radio" at bounding box center [0, 0] width 0 height 0
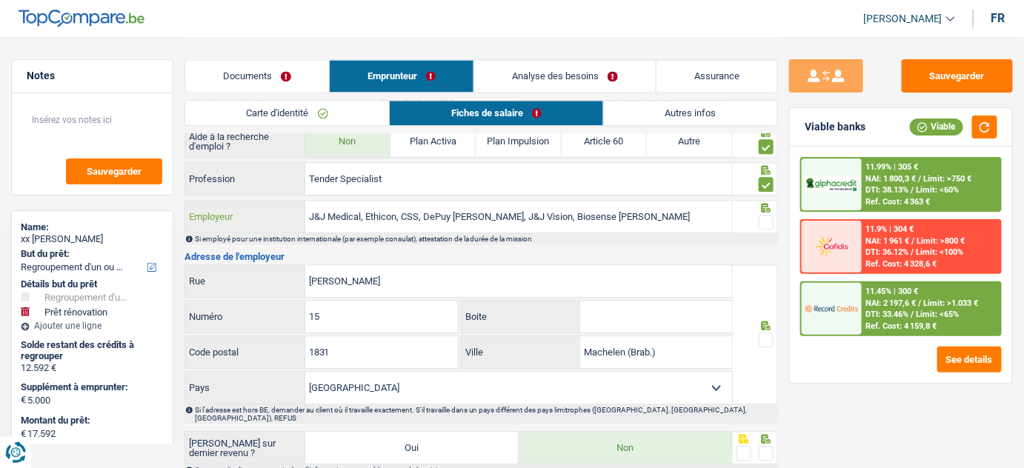
drag, startPoint x: 656, startPoint y: 205, endPoint x: 180, endPoint y: 247, distance: 477.5
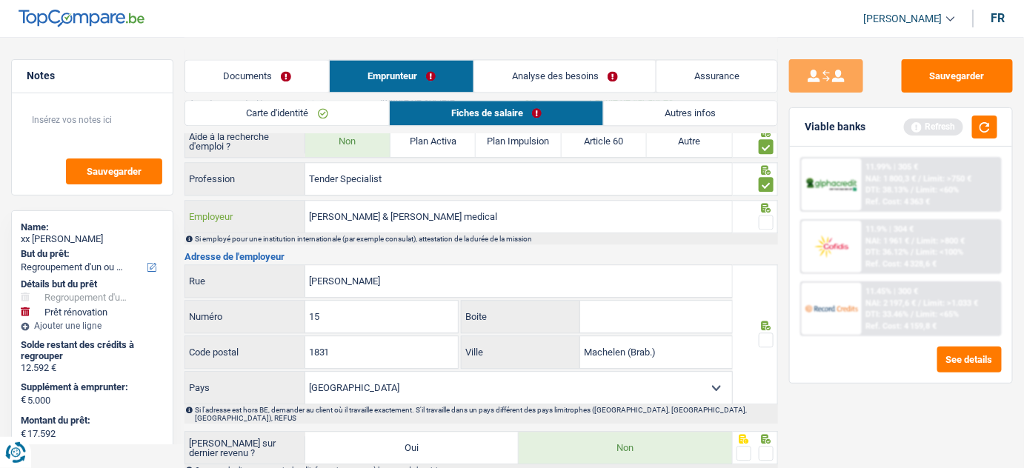
type input "Johnson & Johnson medical"
click at [761, 219] on span at bounding box center [766, 222] width 15 height 15
click at [0, 0] on input "radio" at bounding box center [0, 0] width 0 height 0
drag, startPoint x: 377, startPoint y: 183, endPoint x: 51, endPoint y: 187, distance: 326.0
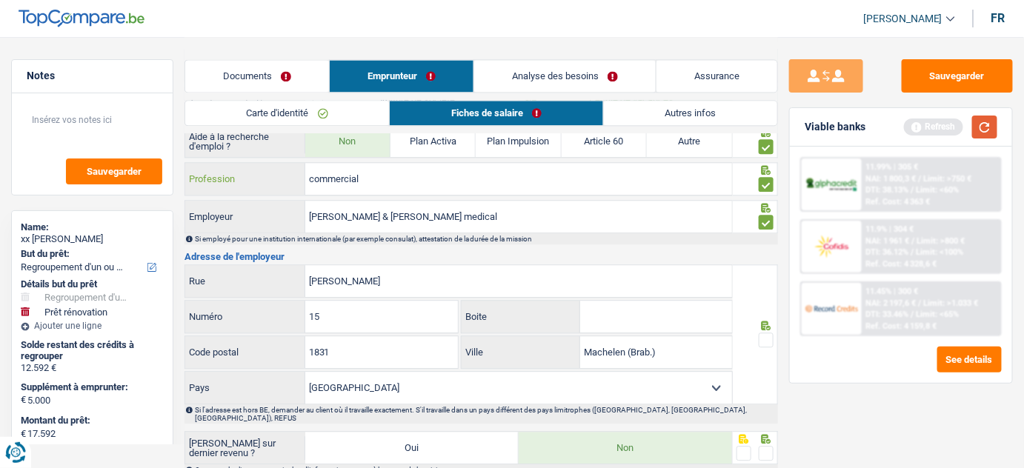
type input "commercial"
drag, startPoint x: 979, startPoint y: 122, endPoint x: 960, endPoint y: 135, distance: 23.0
click at [982, 121] on button "button" at bounding box center [984, 127] width 25 height 23
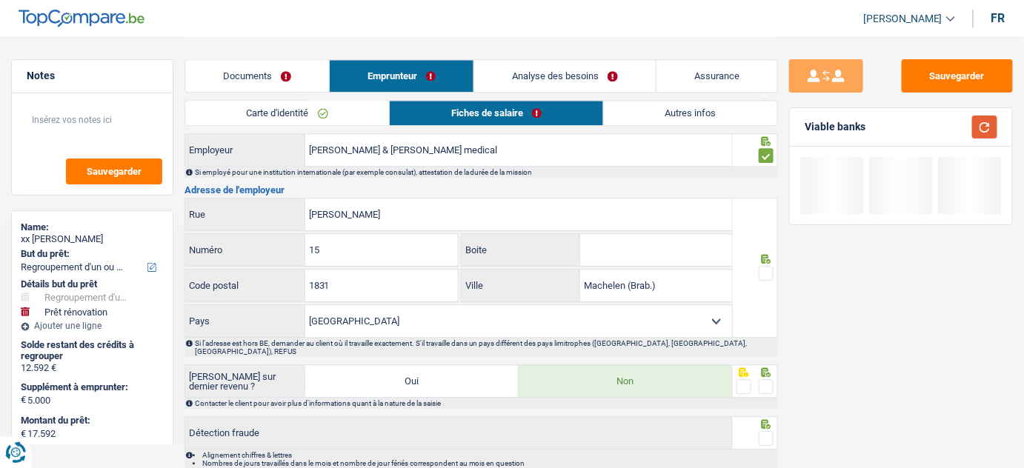
scroll to position [1145, 0]
click at [838, 331] on div "Sauvegarder Viable banks" at bounding box center [901, 251] width 246 height 385
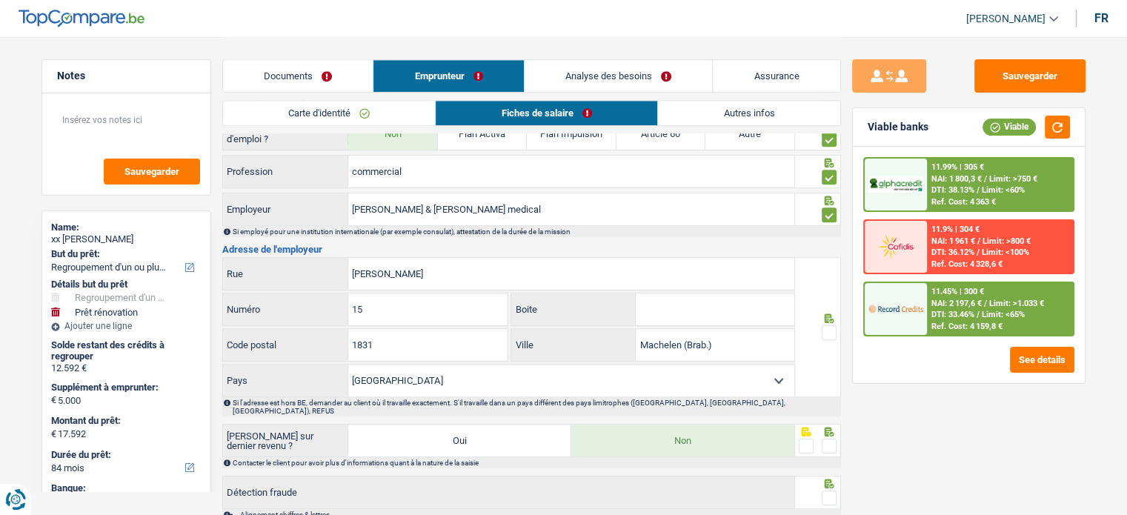
scroll to position [1151, 0]
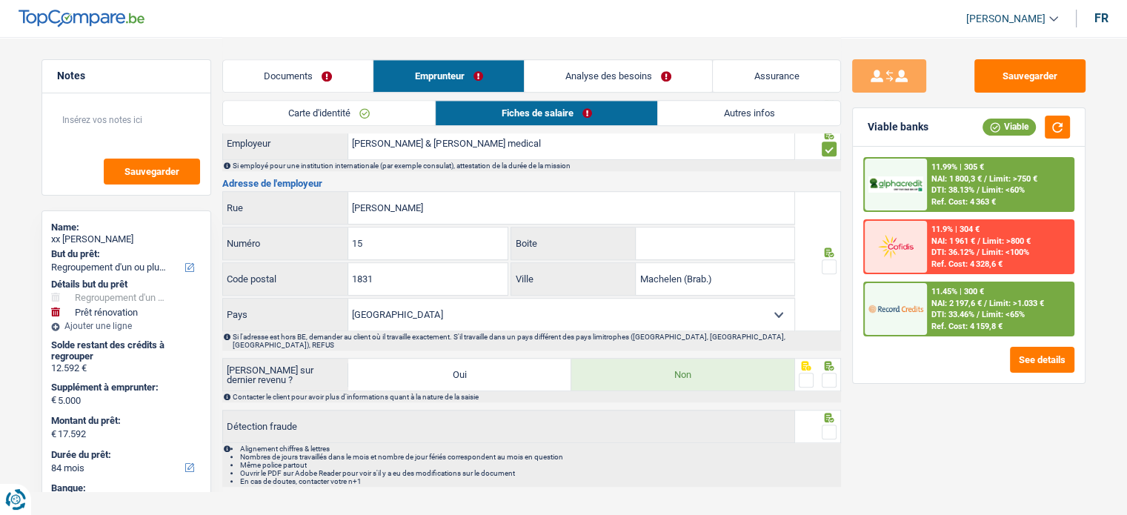
drag, startPoint x: 979, startPoint y: 435, endPoint x: 979, endPoint y: 427, distance: 8.2
click at [979, 433] on div "Sauvegarder Viable banks Viable 11.99% | 305 € NAI: 1 800,3 € / Limit: >750 € D…" at bounding box center [969, 275] width 256 height 432
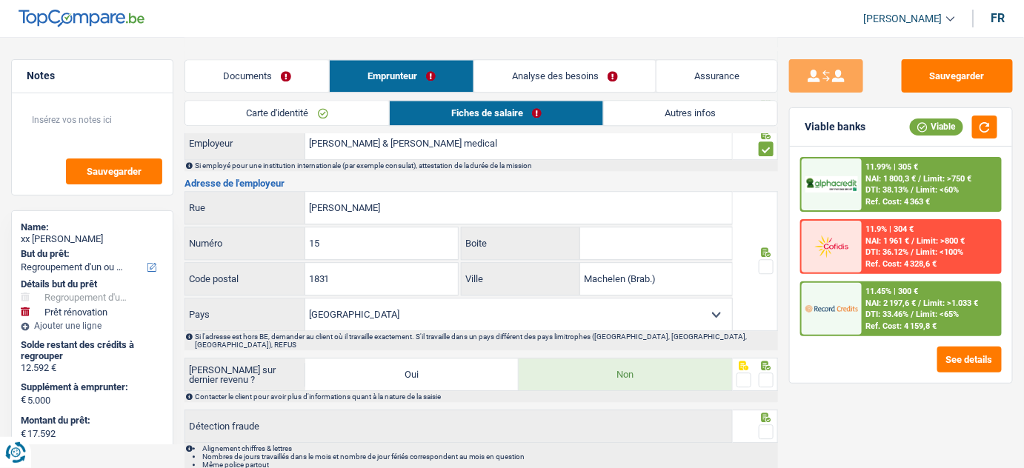
click at [774, 252] on div at bounding box center [755, 261] width 45 height 140
drag, startPoint x: 682, startPoint y: 267, endPoint x: 532, endPoint y: 292, distance: 151.6
click at [532, 292] on div "Leonardo da Vincilaan Rue 15 Numéro Boite 1831 Code postal Machelen (Brab.) Vil…" at bounding box center [458, 261] width 548 height 140
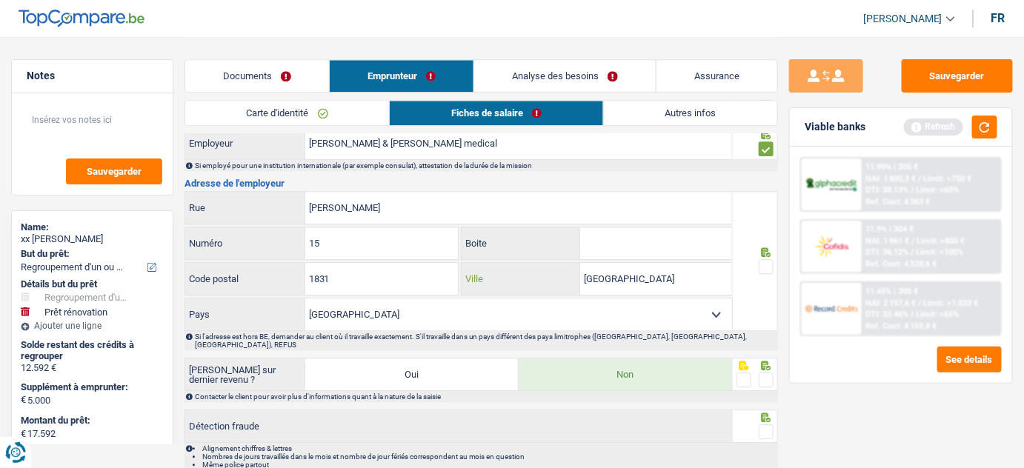
type input "antwerpen"
drag, startPoint x: 764, startPoint y: 244, endPoint x: 760, endPoint y: 259, distance: 15.3
click at [766, 248] on div at bounding box center [755, 261] width 45 height 140
drag, startPoint x: 760, startPoint y: 259, endPoint x: 779, endPoint y: 255, distance: 19.0
click at [765, 259] on span at bounding box center [766, 266] width 15 height 15
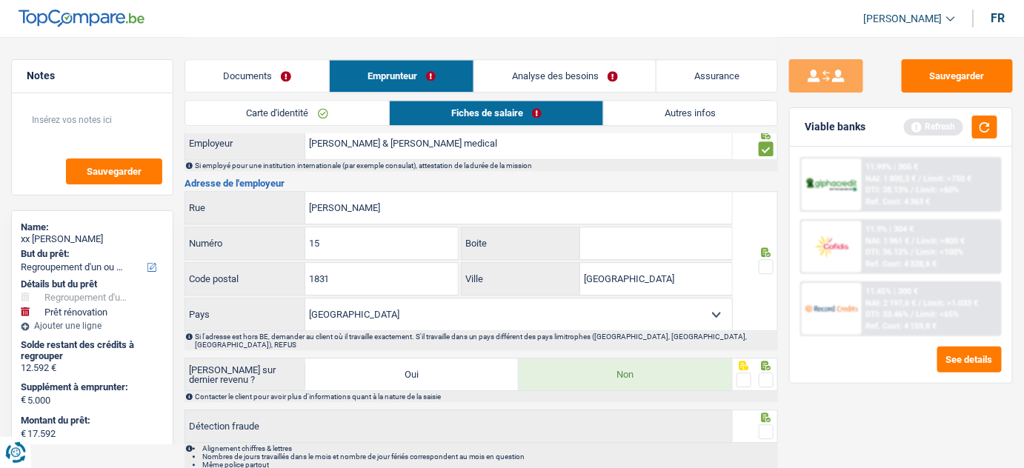
click at [0, 0] on input "radio" at bounding box center [0, 0] width 0 height 0
drag, startPoint x: 979, startPoint y: 124, endPoint x: 975, endPoint y: 145, distance: 21.1
click at [980, 133] on button "button" at bounding box center [984, 127] width 25 height 23
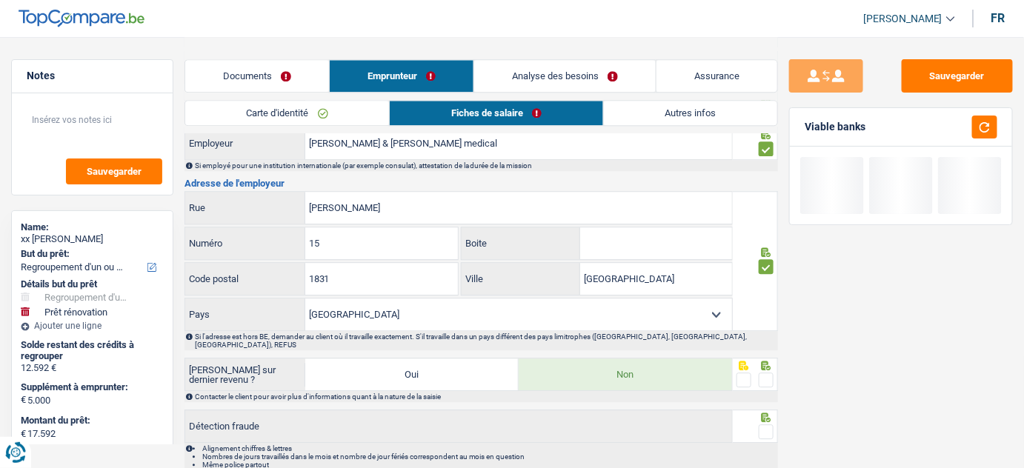
drag, startPoint x: 766, startPoint y: 361, endPoint x: 776, endPoint y: 426, distance: 66.0
click at [768, 373] on span at bounding box center [766, 380] width 15 height 15
click at [0, 0] on input "radio" at bounding box center [0, 0] width 0 height 0
click at [768, 416] on div at bounding box center [755, 426] width 45 height 33
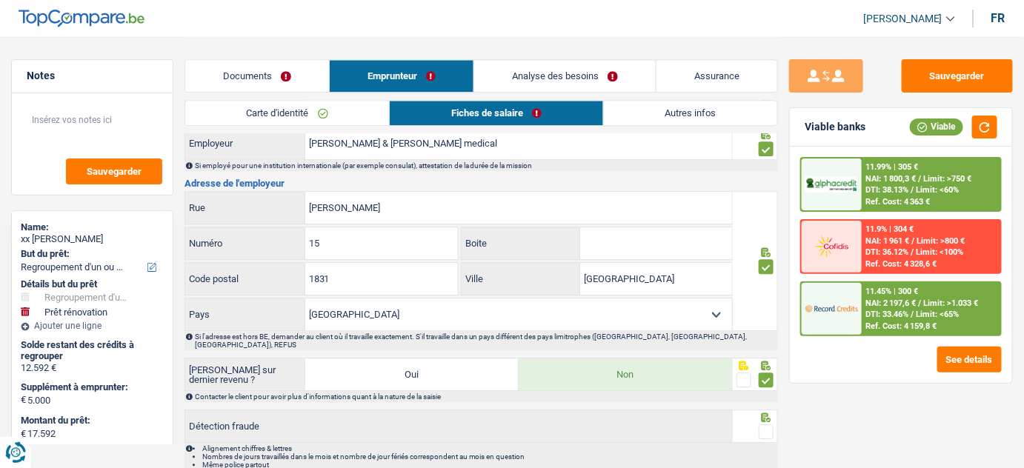
scroll to position [1194, 0]
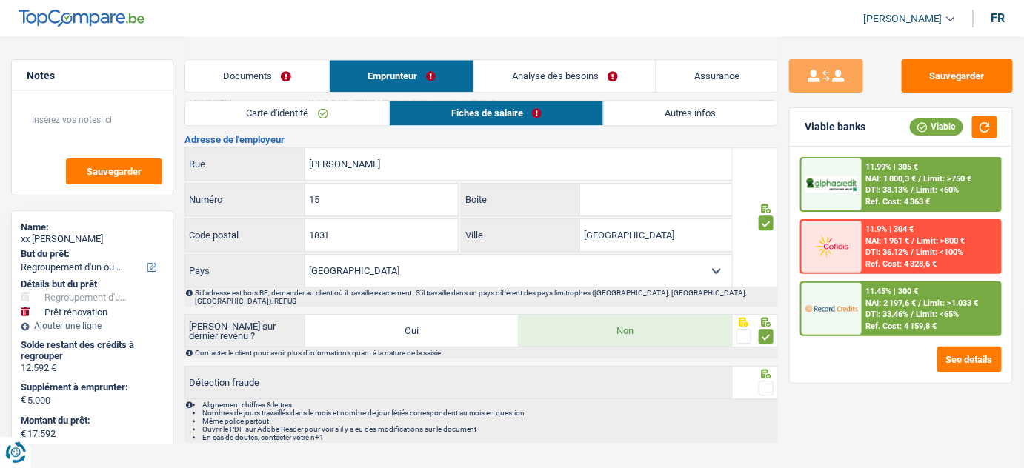
click at [768, 381] on span at bounding box center [766, 388] width 15 height 15
click at [0, 0] on input "radio" at bounding box center [0, 0] width 0 height 0
click at [986, 125] on button "button" at bounding box center [984, 127] width 25 height 23
click at [987, 122] on button "button" at bounding box center [984, 127] width 25 height 23
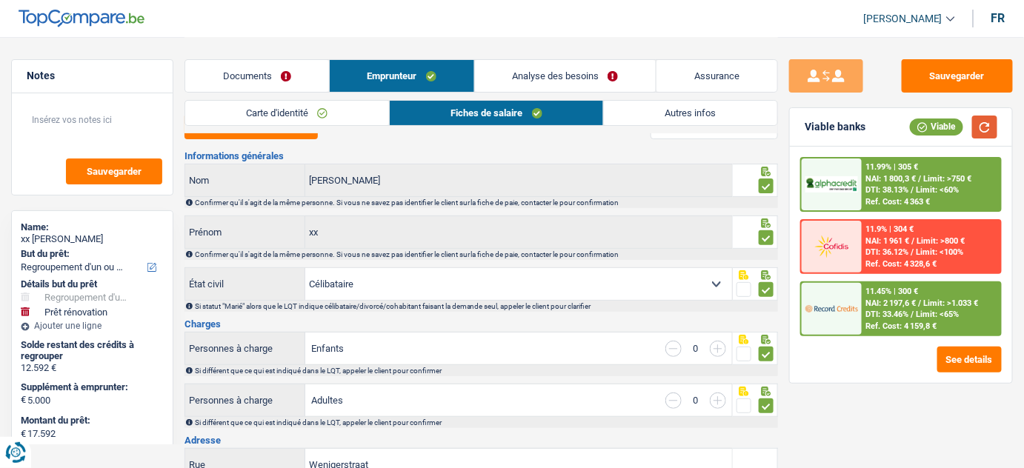
scroll to position [0, 0]
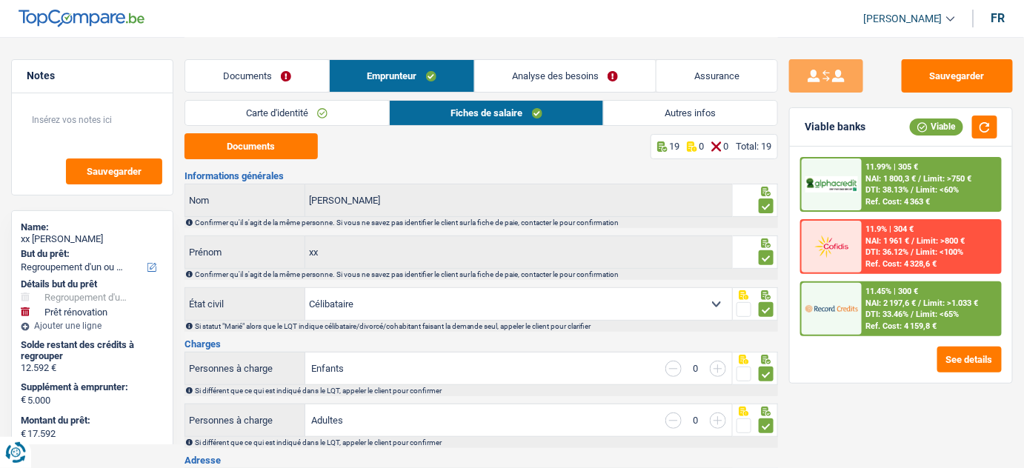
click at [563, 52] on div "Documents Emprunteur Analyse des besoins Assurance" at bounding box center [481, 68] width 594 height 63
click at [539, 76] on link "Analyse des besoins" at bounding box center [566, 76] width 182 height 32
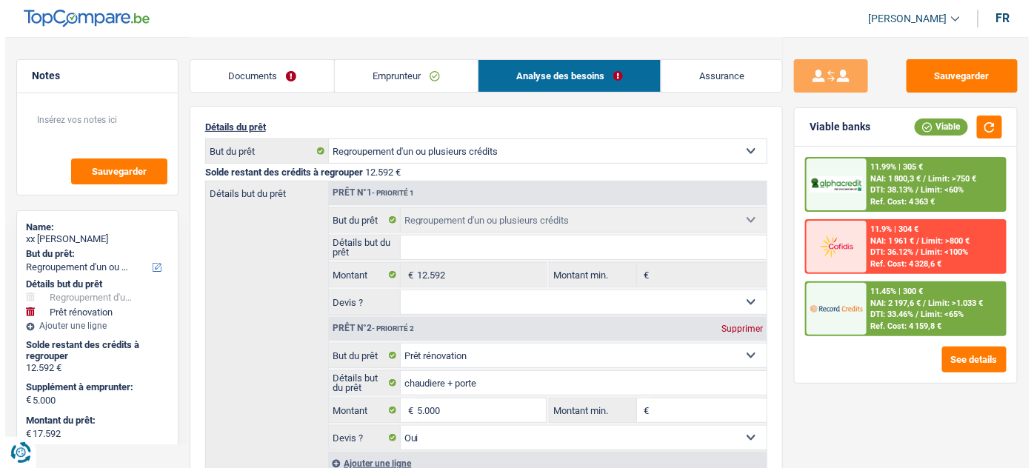
scroll to position [134, 0]
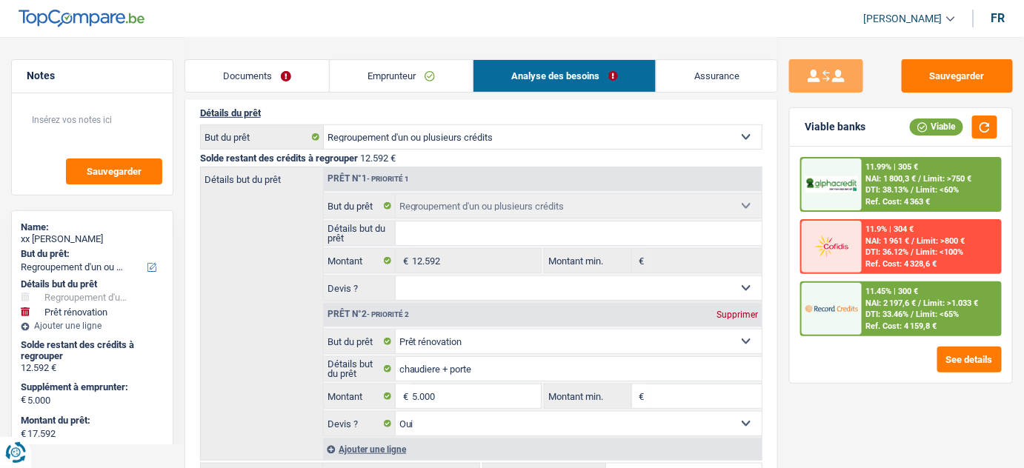
click at [876, 236] on span "NAI: 1 961 €" at bounding box center [888, 241] width 44 height 10
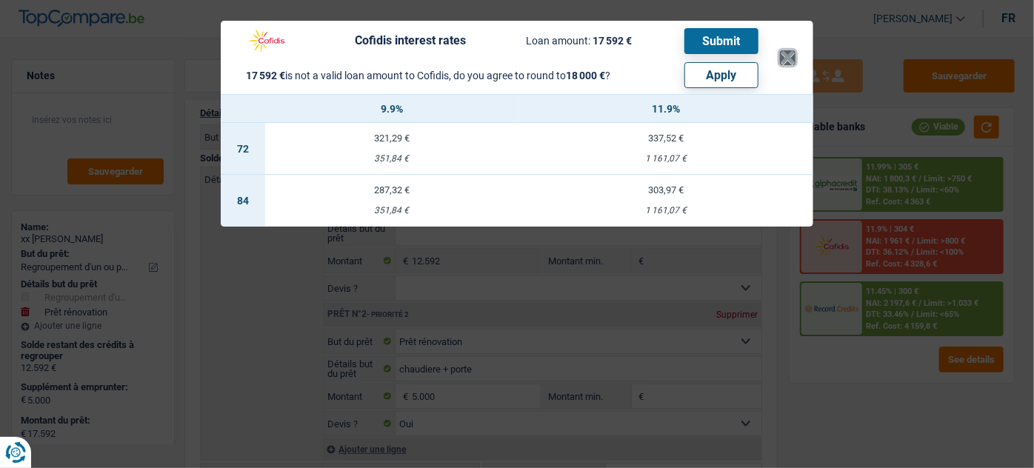
click at [782, 54] on button "×" at bounding box center [788, 57] width 16 height 15
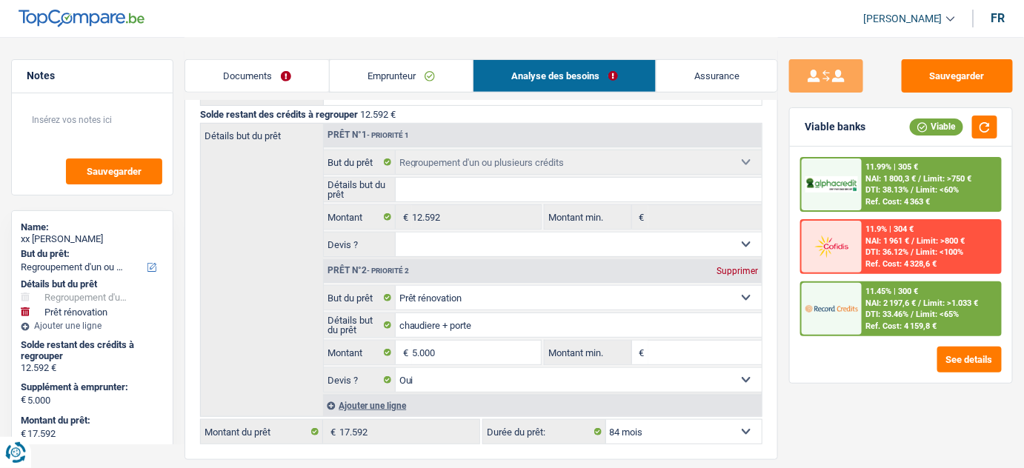
scroll to position [202, 0]
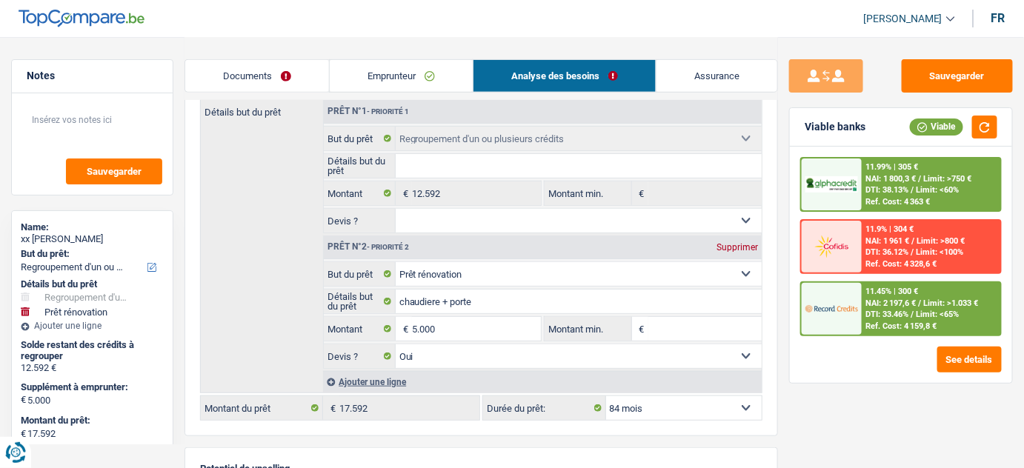
click at [879, 241] on span "NAI: 1 961 €" at bounding box center [888, 241] width 44 height 10
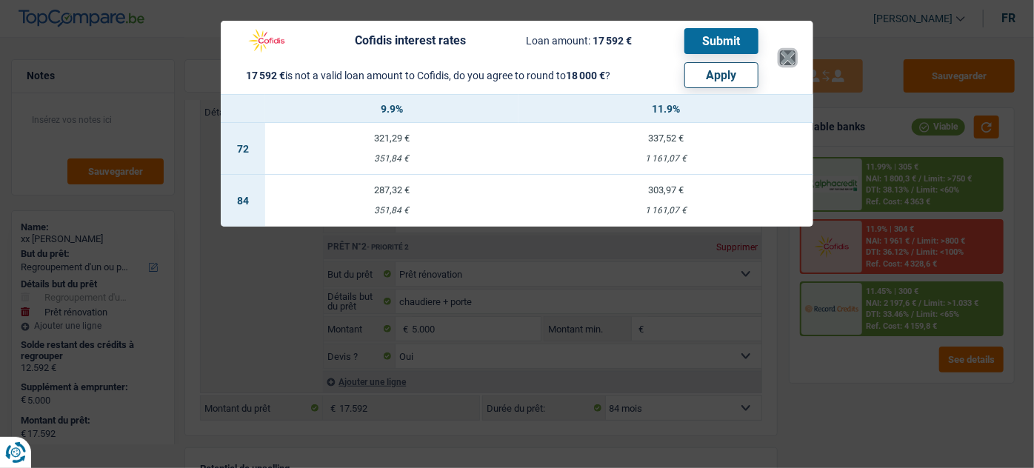
click at [788, 50] on button "×" at bounding box center [788, 57] width 16 height 15
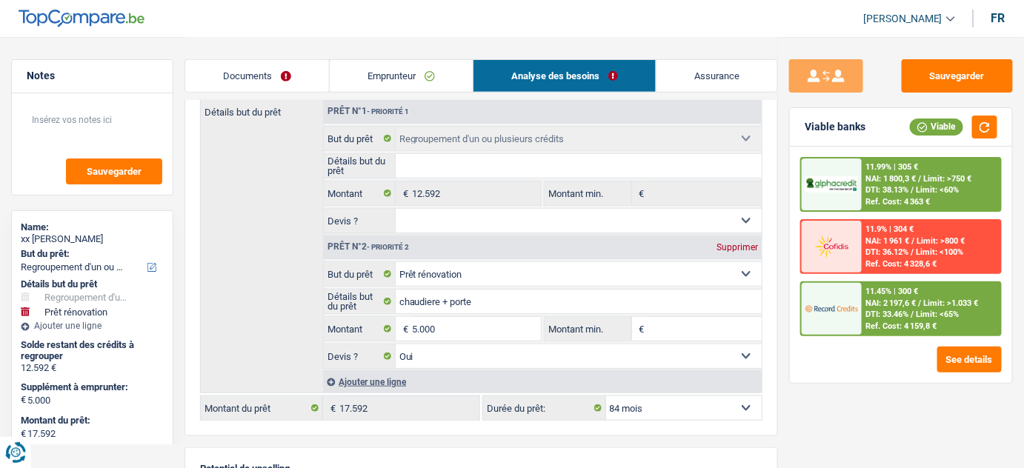
click at [902, 183] on div "11.99% | 305 € NAI: 1 800,3 € / Limit: >750 € DTI: 38.13% / Limit: <60% Ref. Co…" at bounding box center [931, 185] width 139 height 52
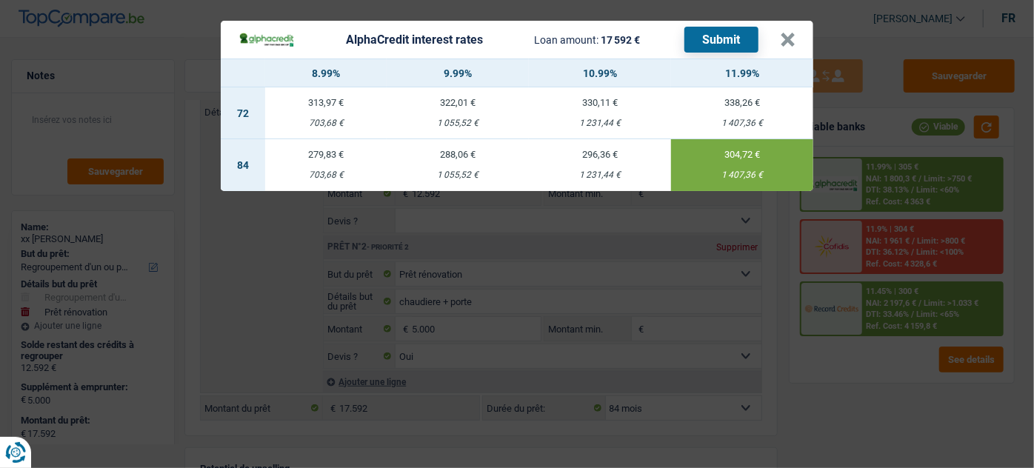
click at [711, 35] on button "Submit" at bounding box center [722, 40] width 74 height 26
click at [788, 43] on button "×" at bounding box center [788, 40] width 16 height 15
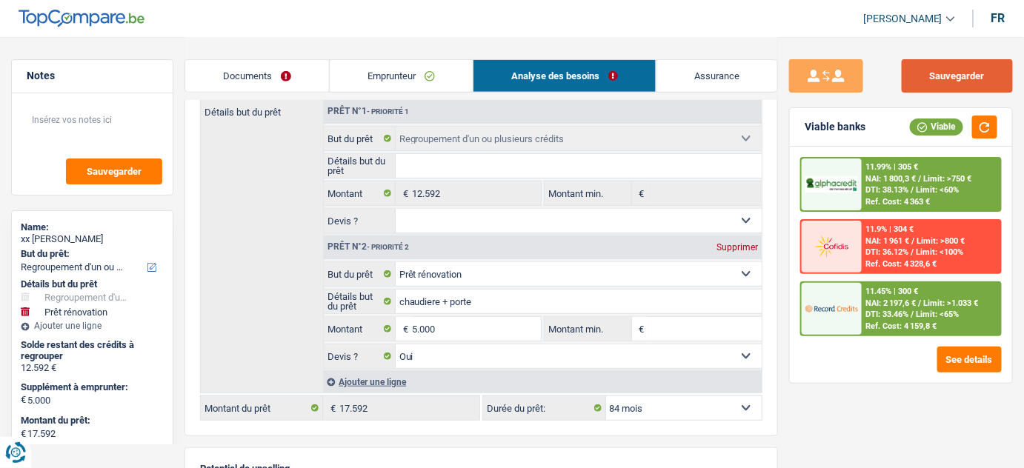
click at [974, 68] on button "Sauvegarder" at bounding box center [957, 75] width 111 height 33
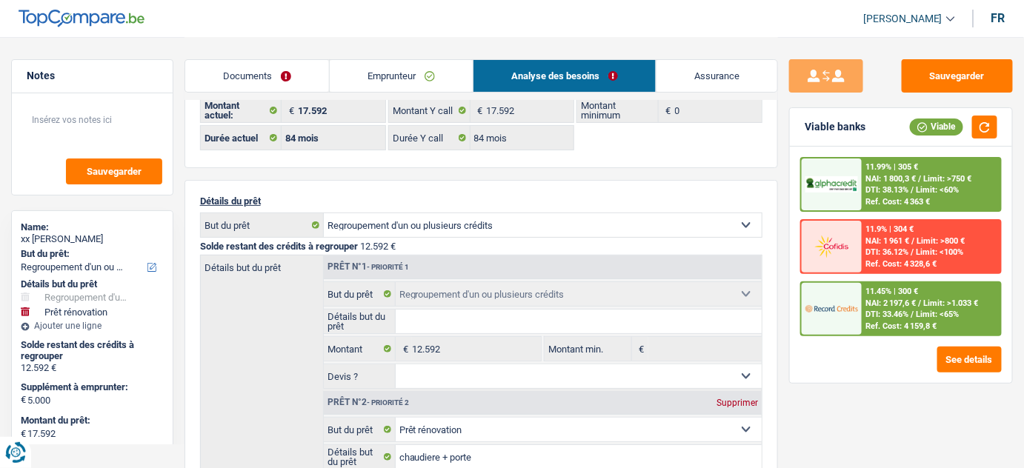
scroll to position [134, 0]
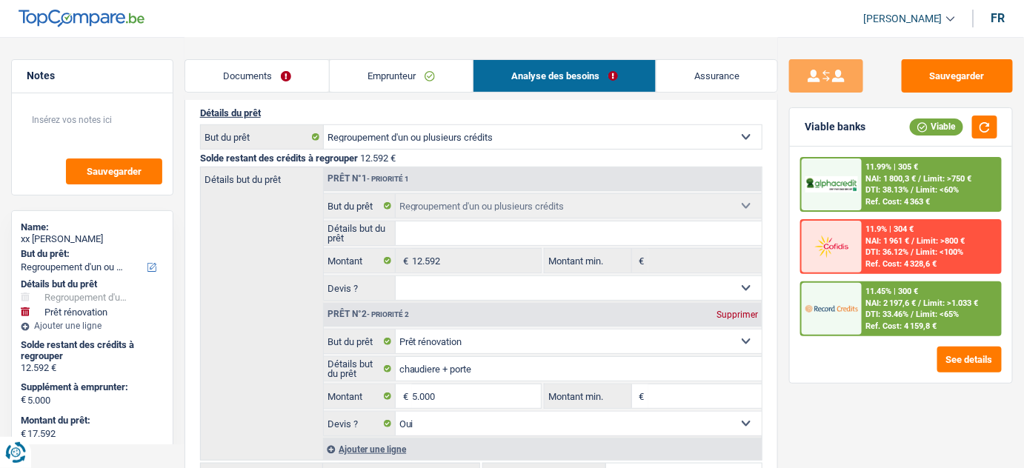
drag, startPoint x: 413, startPoint y: 84, endPoint x: 437, endPoint y: 84, distance: 23.7
click at [413, 84] on link "Emprunteur" at bounding box center [401, 76] width 143 height 32
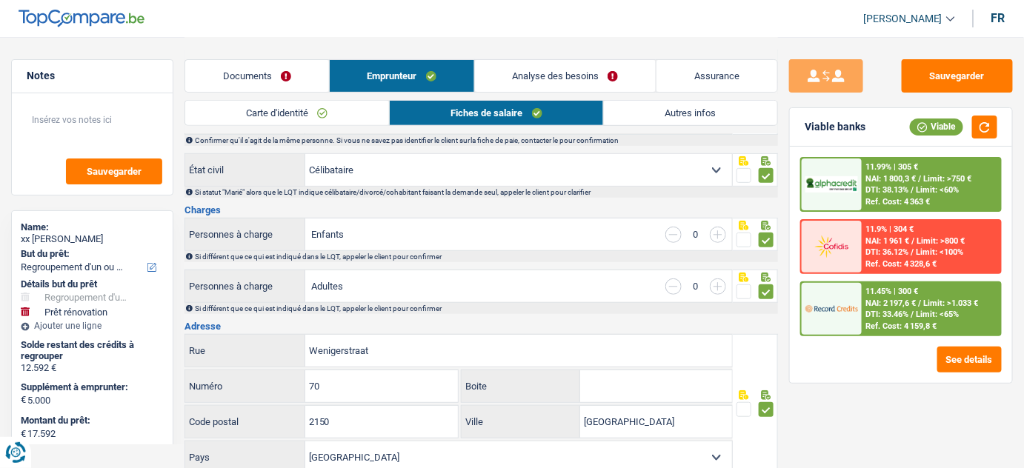
click at [714, 108] on link "Autres infos" at bounding box center [690, 113] width 173 height 24
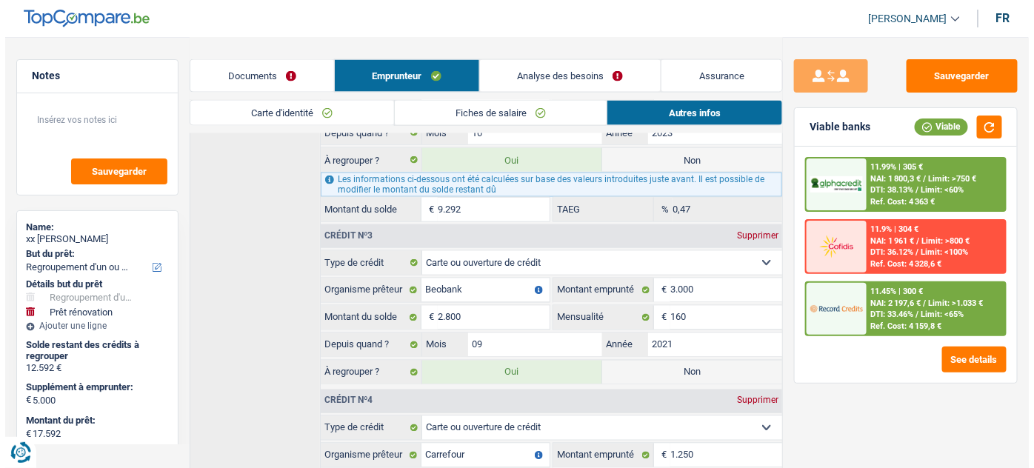
scroll to position [802, 0]
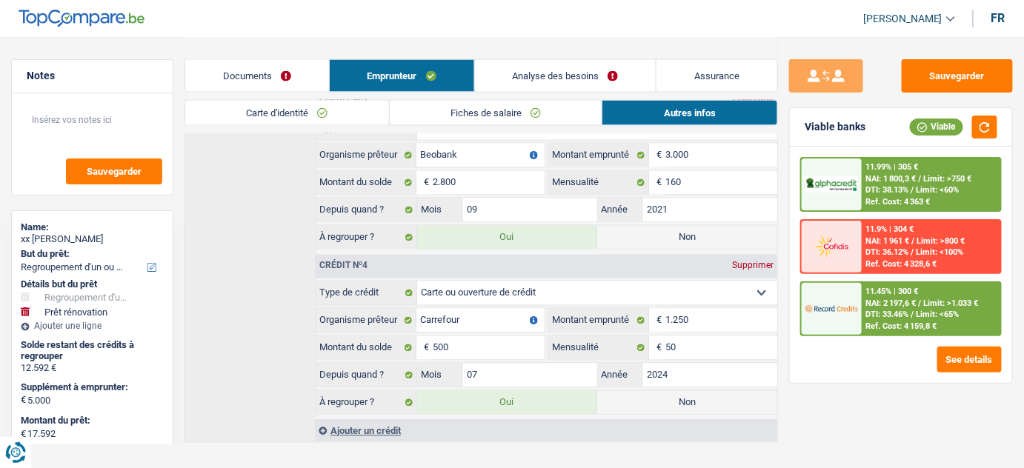
click at [888, 176] on span "NAI: 1 800,3 €" at bounding box center [891, 179] width 50 height 10
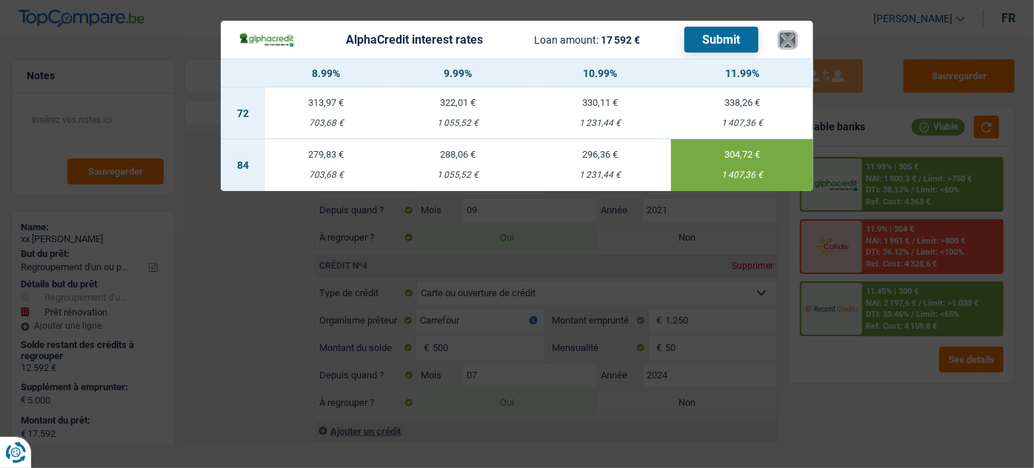
click at [787, 46] on button "×" at bounding box center [788, 40] width 16 height 15
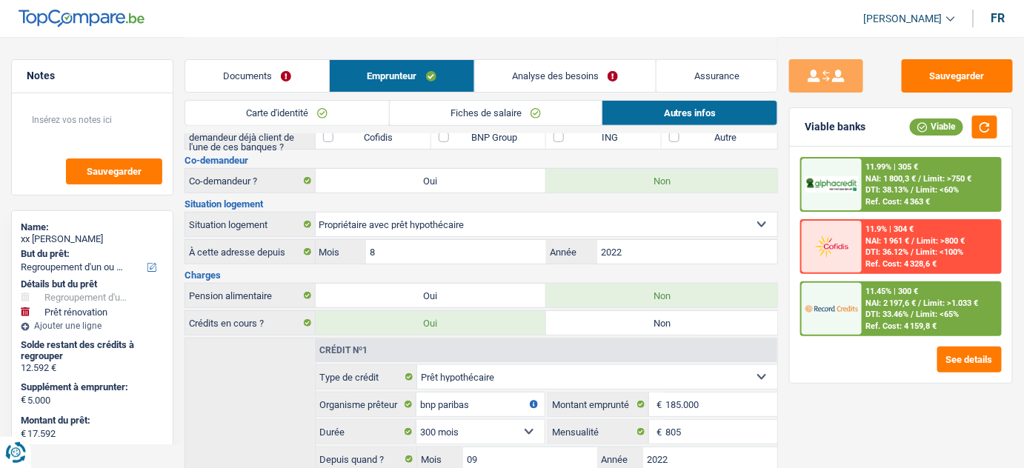
click at [610, 76] on link "Analyse des besoins" at bounding box center [566, 76] width 182 height 32
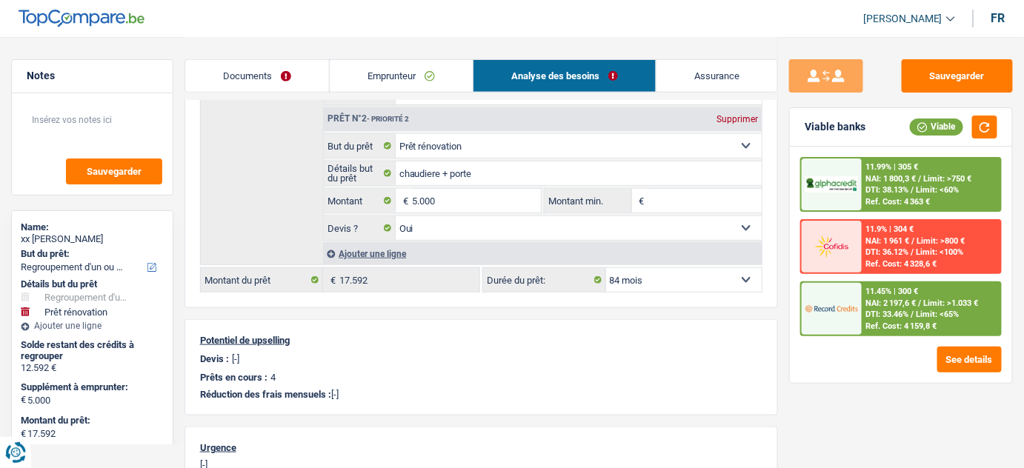
scroll to position [0, 0]
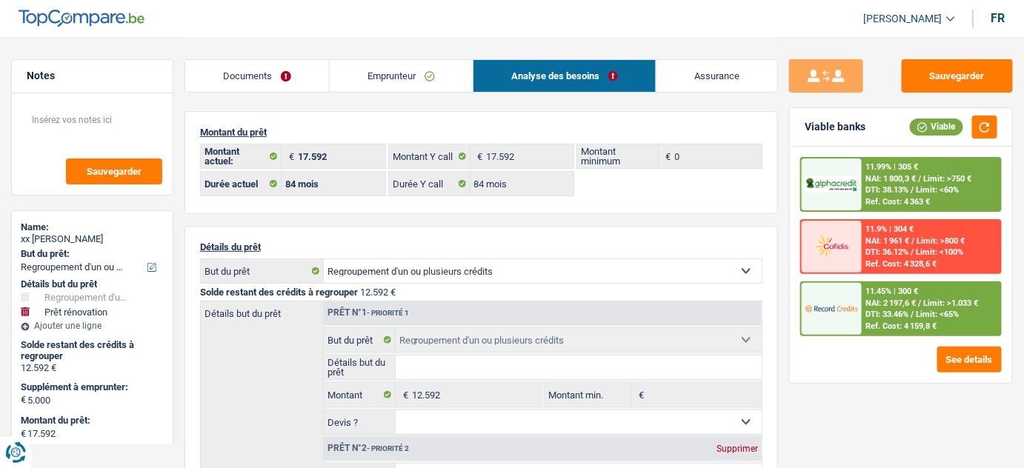
click at [905, 188] on span "DTI: 38.13%" at bounding box center [887, 190] width 43 height 10
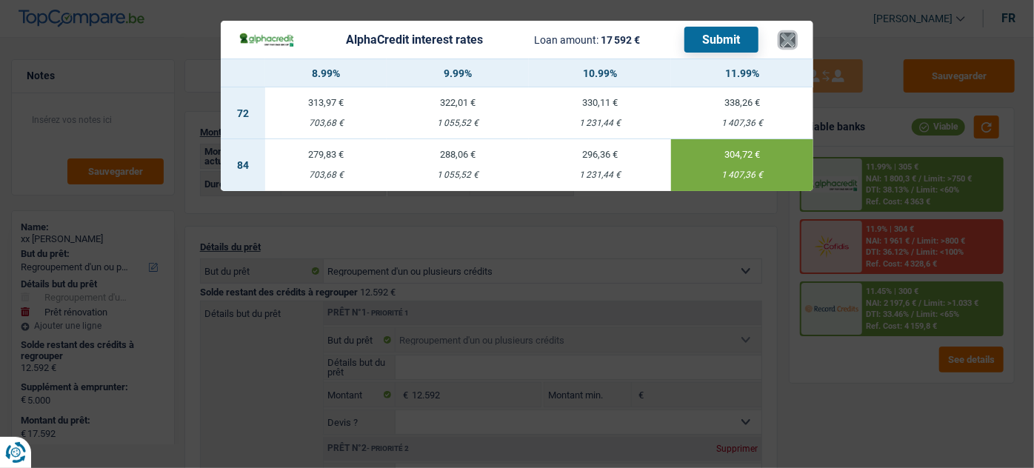
click at [790, 36] on button "×" at bounding box center [788, 40] width 16 height 15
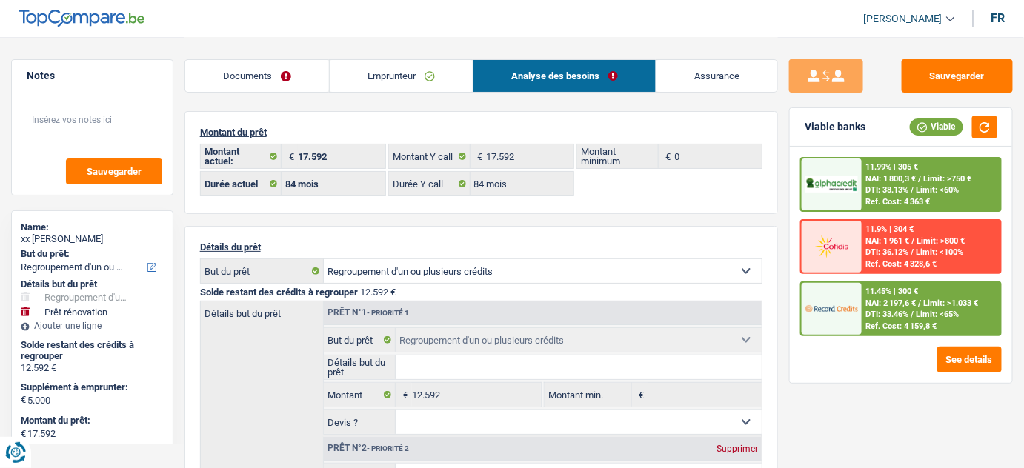
click at [401, 72] on link "Emprunteur" at bounding box center [401, 76] width 143 height 32
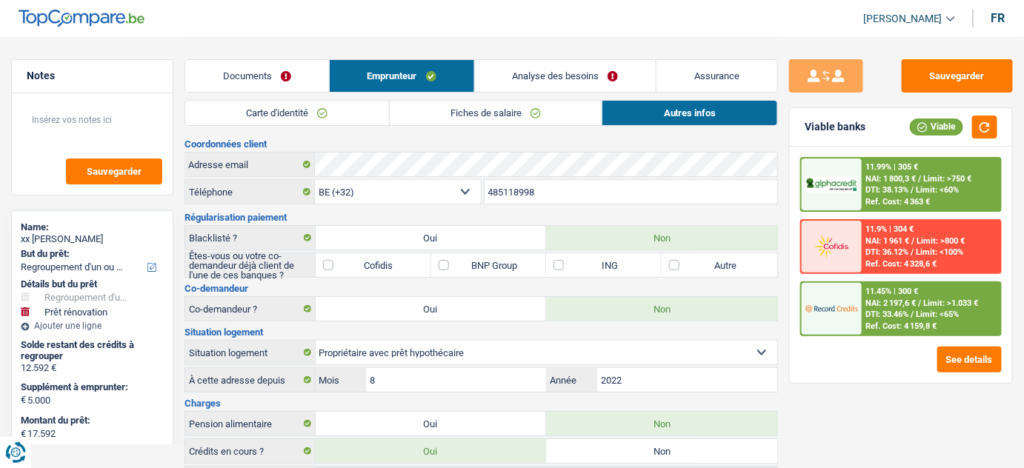
click at [463, 121] on link "Fiches de salaire" at bounding box center [496, 113] width 213 height 24
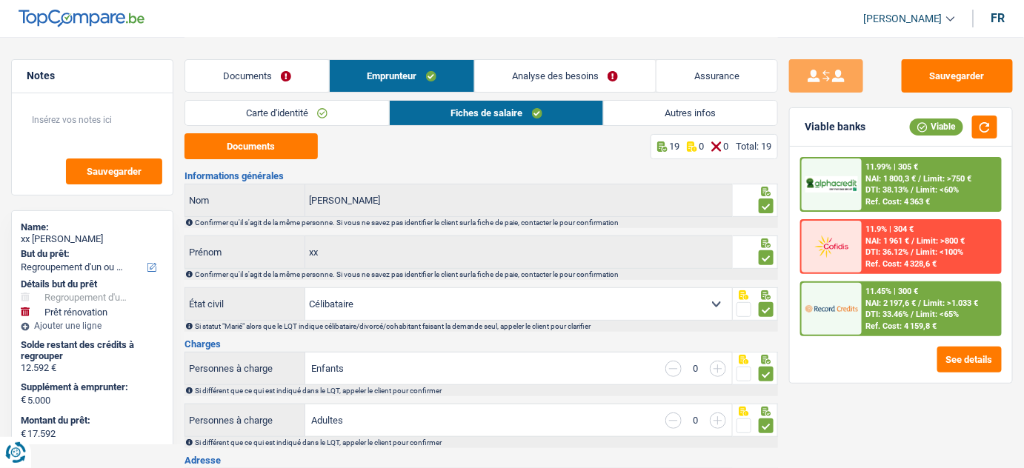
click at [659, 107] on link "Autres infos" at bounding box center [690, 113] width 173 height 24
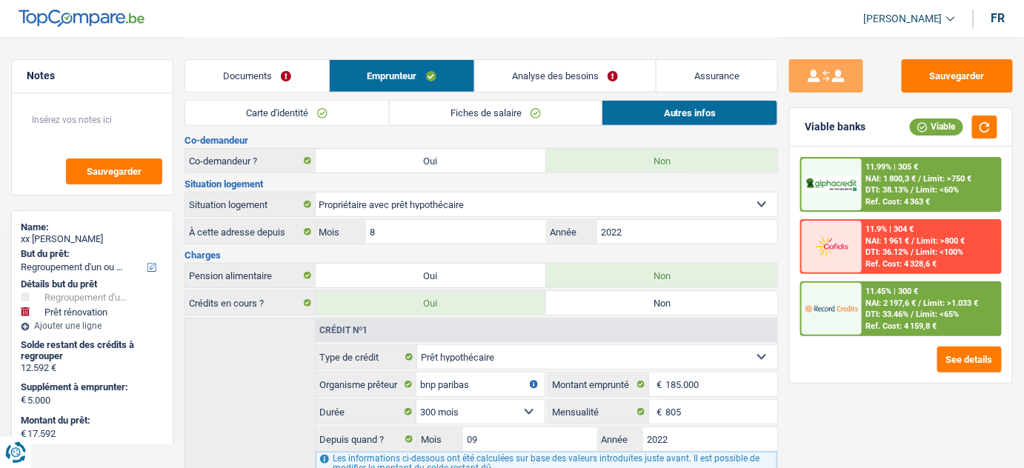
scroll to position [202, 0]
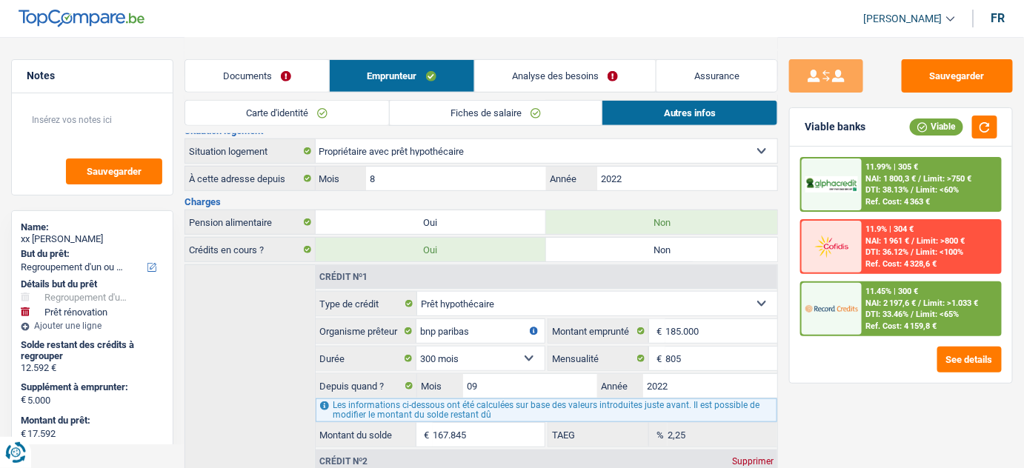
click at [596, 70] on link "Analyse des besoins" at bounding box center [566, 76] width 182 height 32
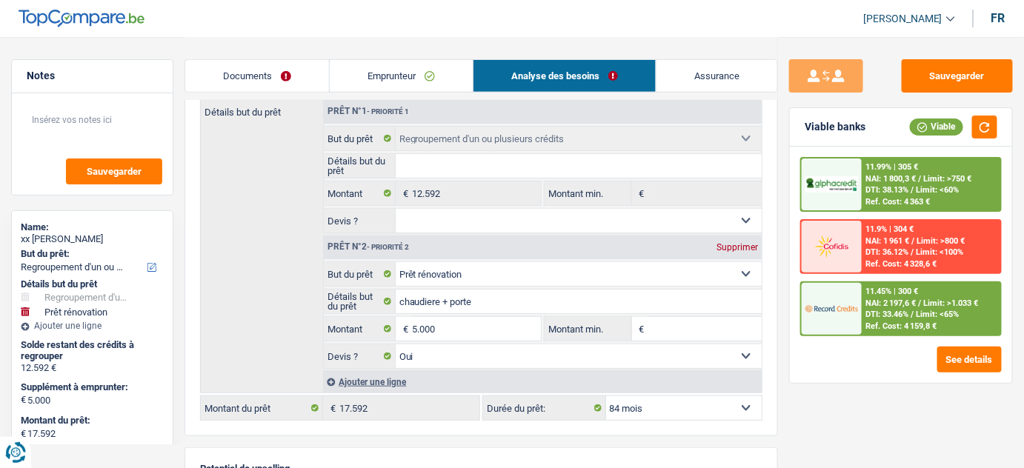
click at [858, 182] on div at bounding box center [831, 185] width 59 height 52
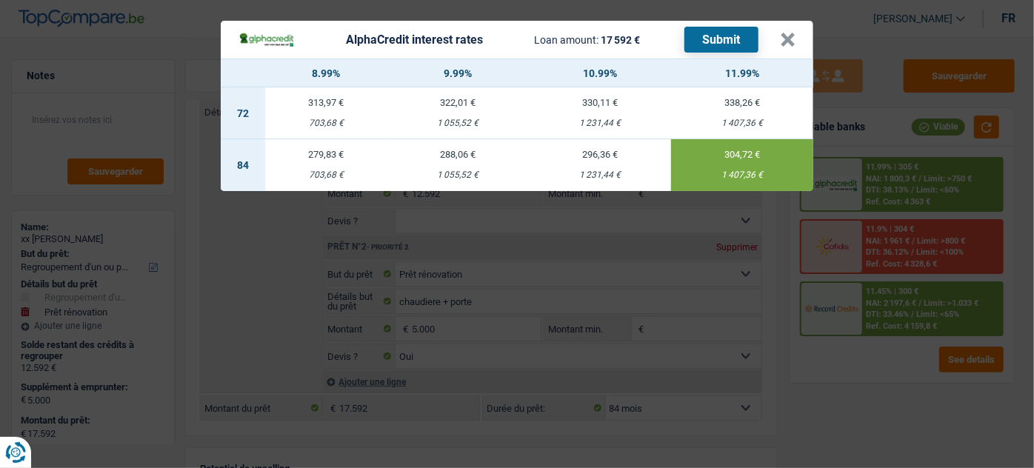
click at [776, 41] on div "AlphaCredit interest rates Loan amount: 17 592 € Submit" at bounding box center [510, 40] width 542 height 26
click at [789, 41] on button "×" at bounding box center [788, 40] width 16 height 15
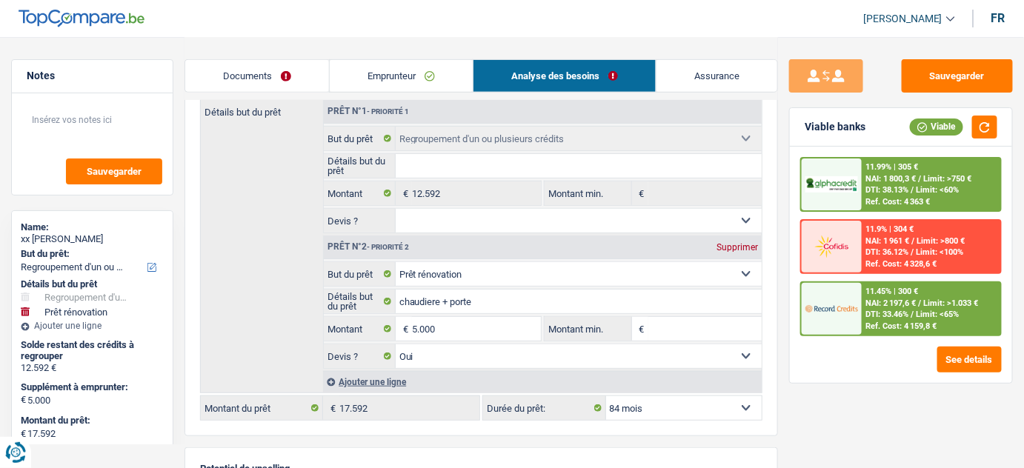
click at [862, 305] on div "11.45% | 300 € NAI: 2 197,6 € / Limit: >1.033 € DTI: 33.46% / Limit: <65% Ref. …" at bounding box center [931, 309] width 139 height 52
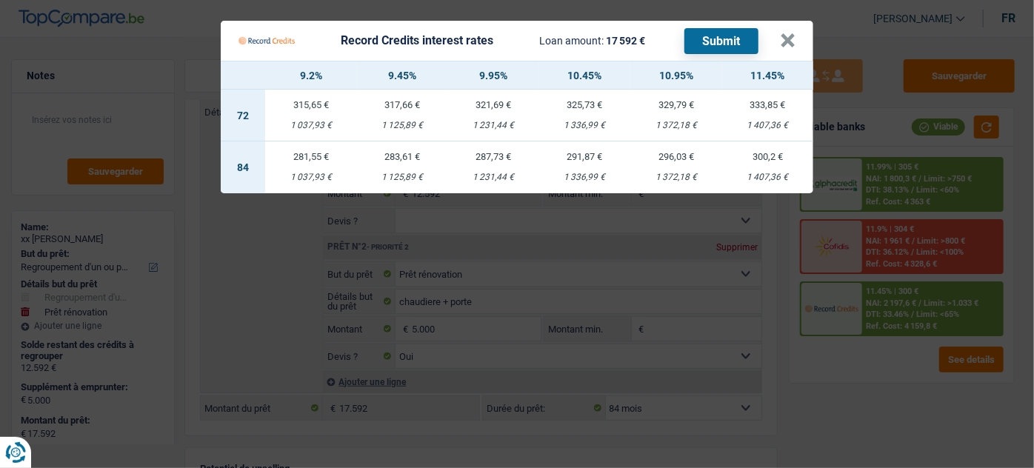
click at [765, 166] on td "300,2 € 1 407,36 €" at bounding box center [767, 168] width 91 height 52
select select "record credits"
type input "11,45"
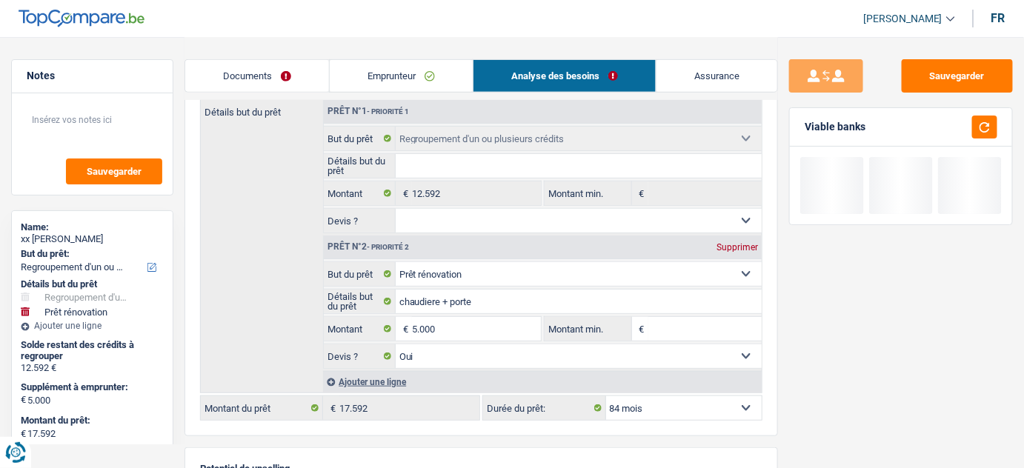
click at [359, 75] on link "Emprunteur" at bounding box center [401, 76] width 143 height 32
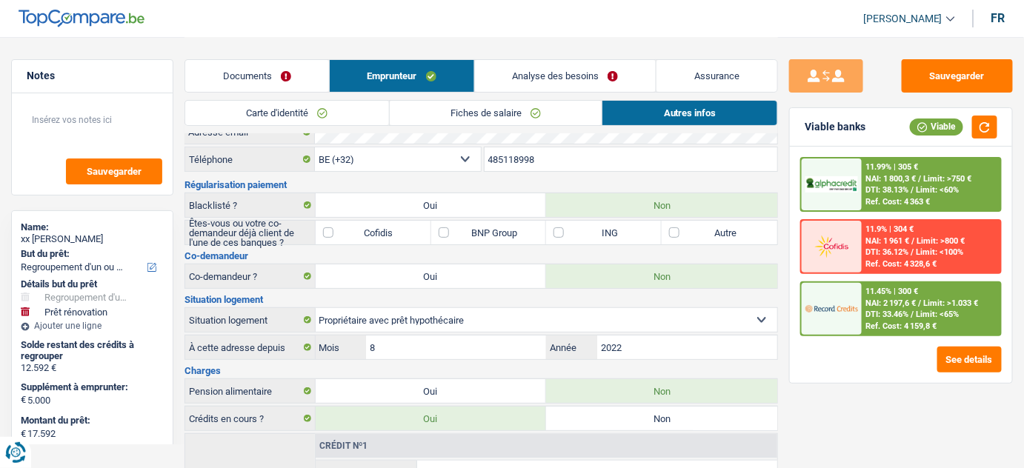
scroll to position [0, 0]
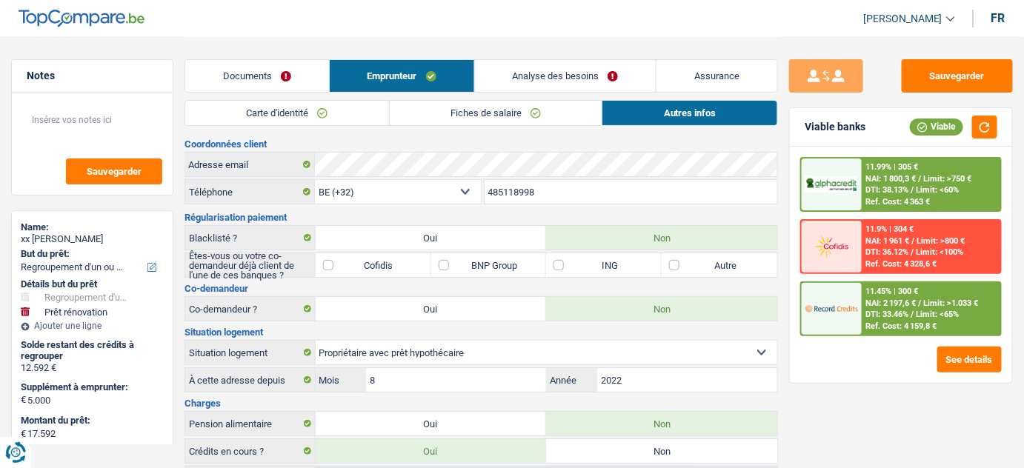
click at [903, 299] on span "NAI: 2 197,6 €" at bounding box center [891, 304] width 50 height 10
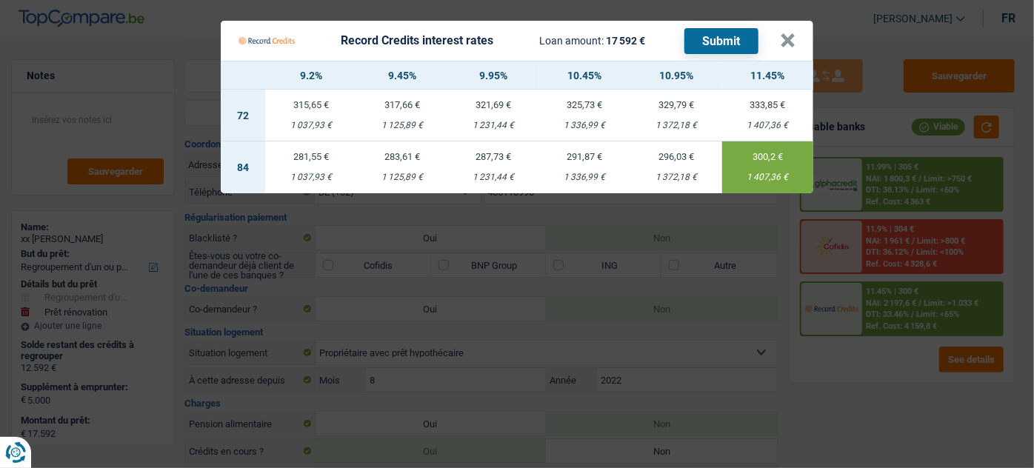
click at [738, 38] on button "Submit" at bounding box center [722, 41] width 74 height 26
click at [788, 36] on button "×" at bounding box center [788, 40] width 16 height 15
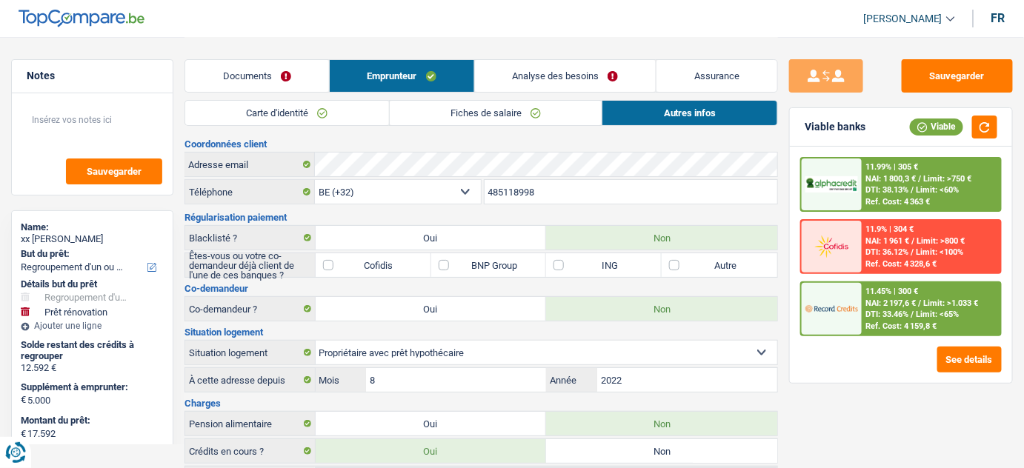
drag, startPoint x: 621, startPoint y: 84, endPoint x: 611, endPoint y: 89, distance: 10.6
click at [621, 84] on link "Analyse des besoins" at bounding box center [566, 76] width 182 height 32
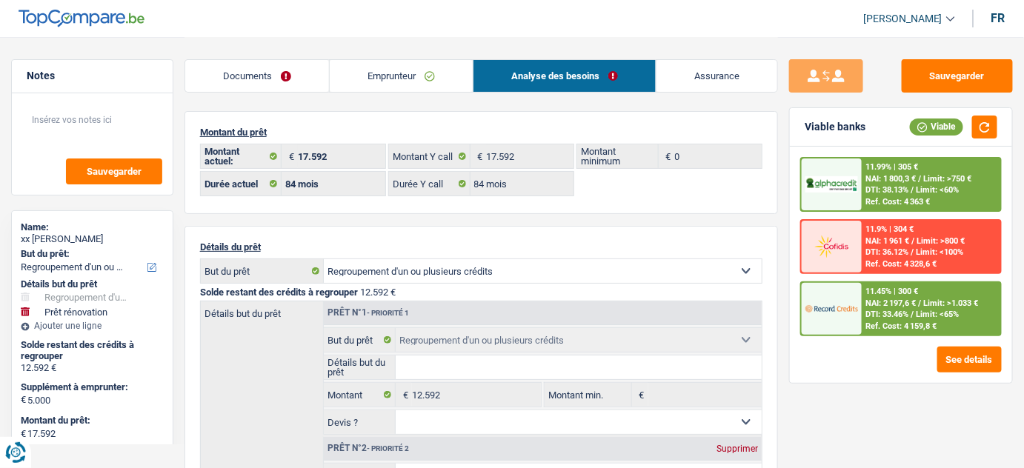
click at [428, 73] on link "Emprunteur" at bounding box center [401, 76] width 143 height 32
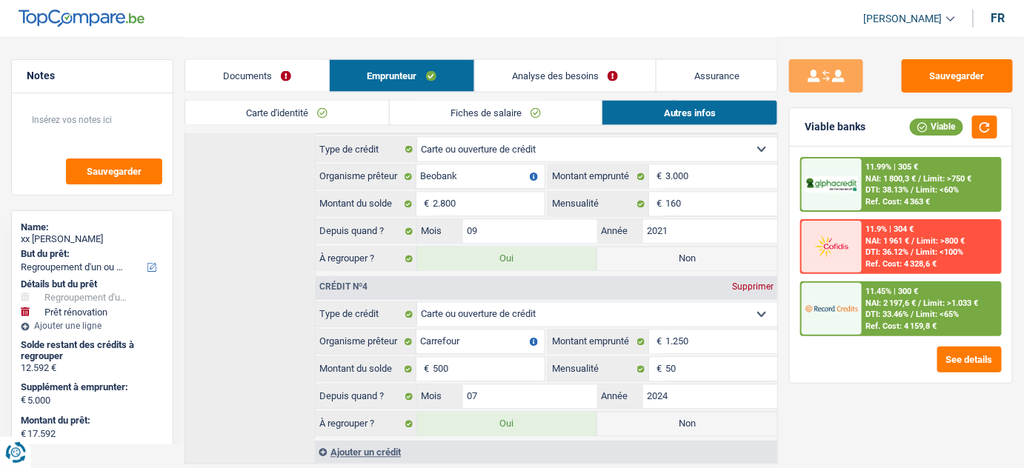
scroll to position [802, 0]
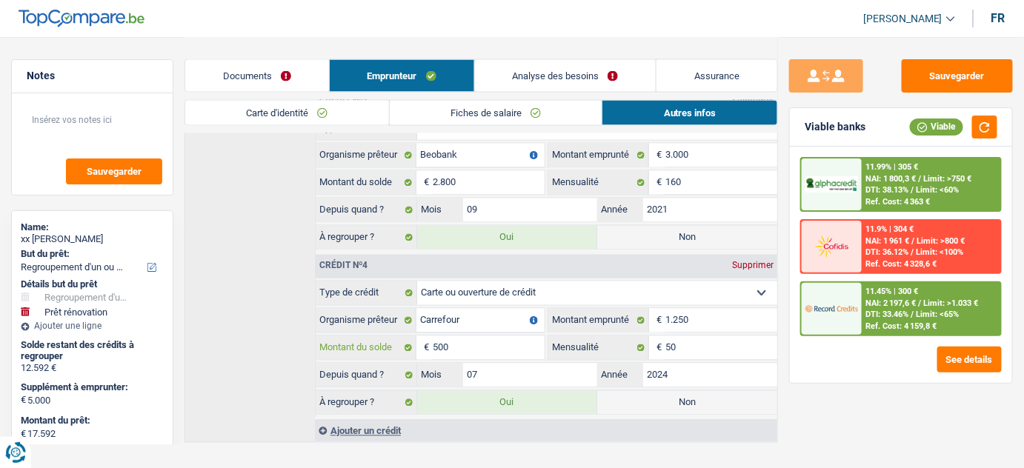
click at [443, 336] on input "500" at bounding box center [489, 348] width 112 height 24
drag, startPoint x: 443, startPoint y: 325, endPoint x: 434, endPoint y: 335, distance: 13.7
click at [442, 336] on input "500" at bounding box center [489, 348] width 112 height 24
type input "17.093"
type input "1"
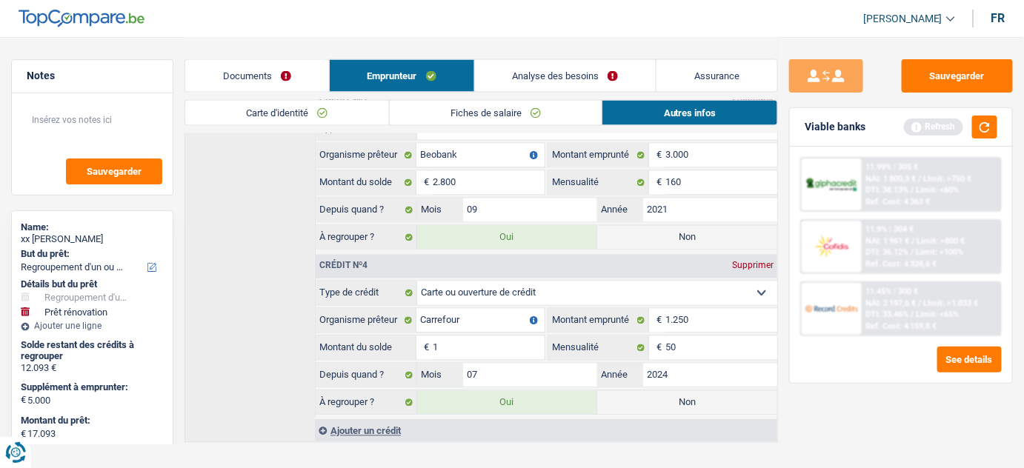
type input "17.104"
type input "12"
type input "17.217"
type input "125"
type input "18.342"
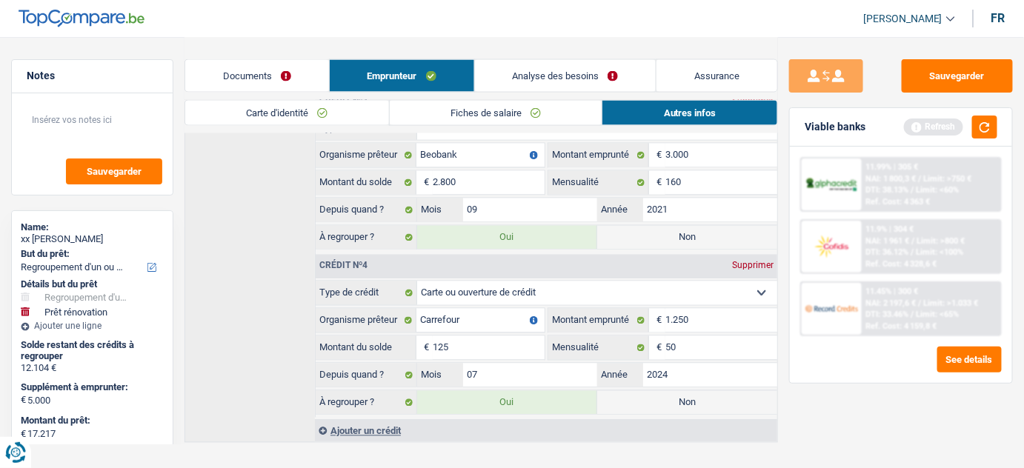
type input "1.250"
type input "29.594"
type input "12.502"
select select "120"
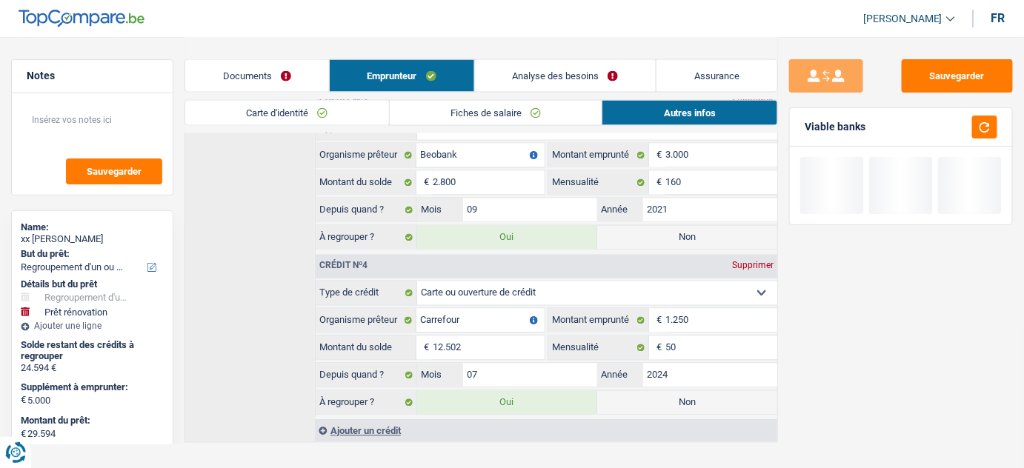
type input "18.342"
select select "84"
type input "1.250"
click at [994, 122] on button "button" at bounding box center [984, 127] width 25 height 23
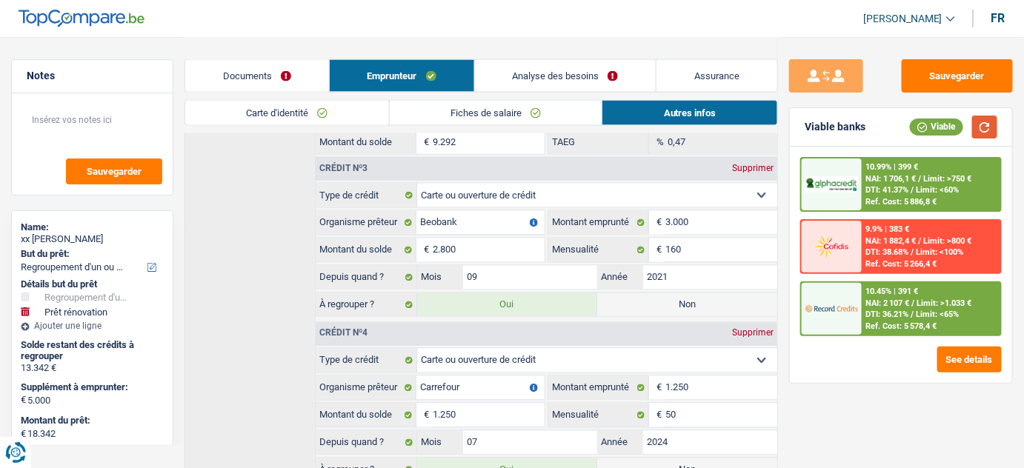
scroll to position [667, 0]
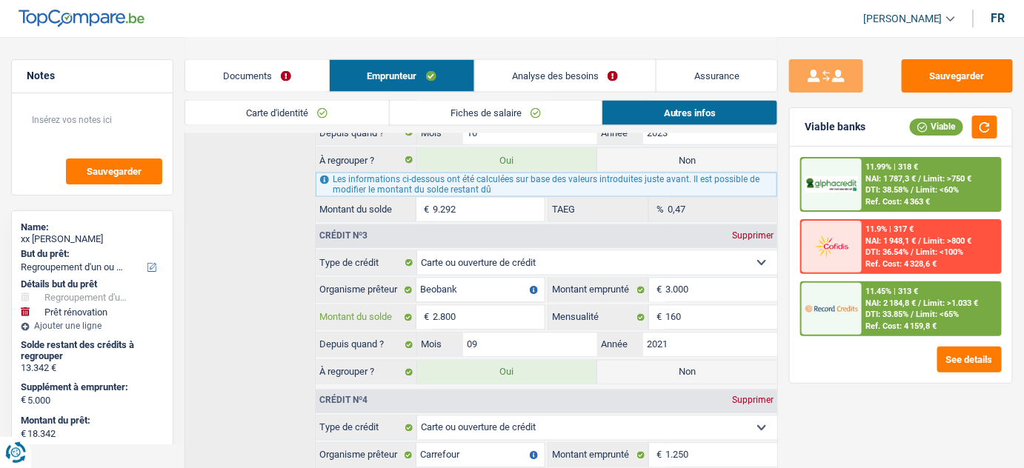
click at [453, 306] on input "2.800" at bounding box center [489, 318] width 112 height 24
type input "15.545"
type input "3"
type input "15.545"
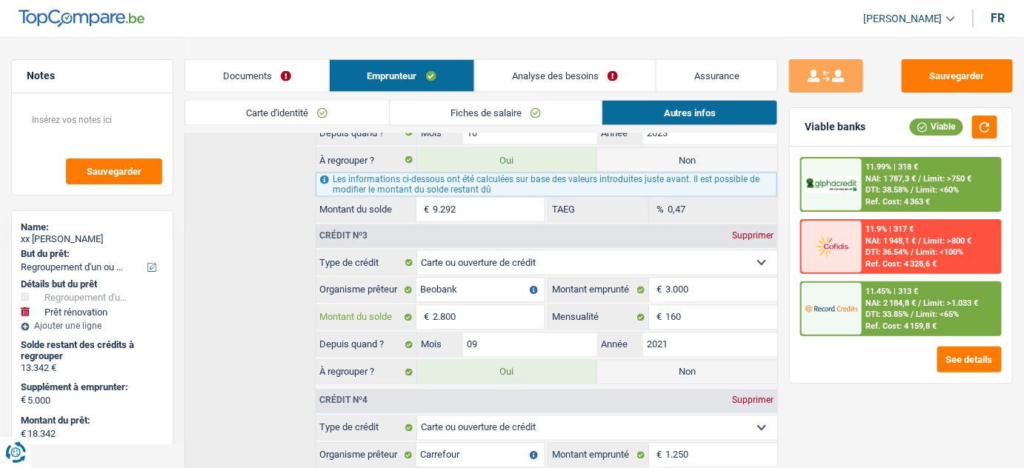
type input "10.545"
type input "15.545"
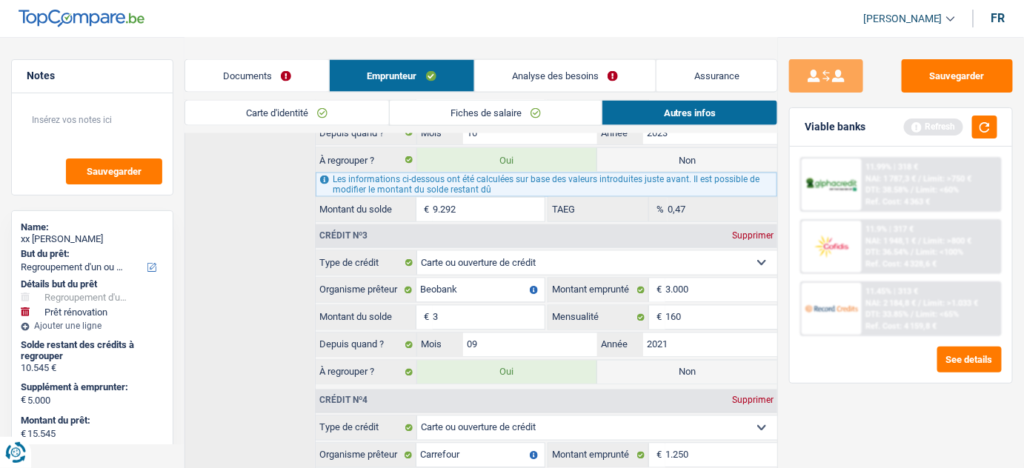
type input "15.572"
type input "30"
type input "15.572"
type input "10.572"
type input "15.572"
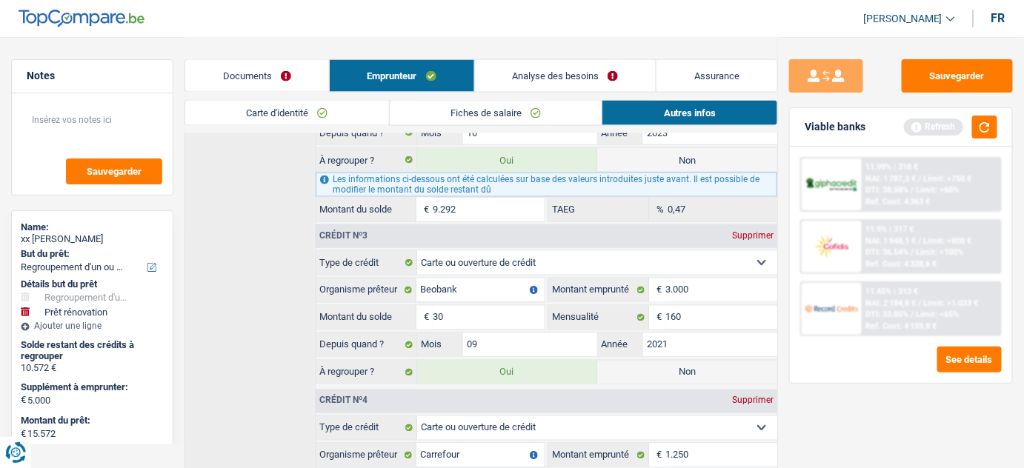
type input "15.842"
type input "300"
type input "15.842"
type input "10.842"
type input "15.842"
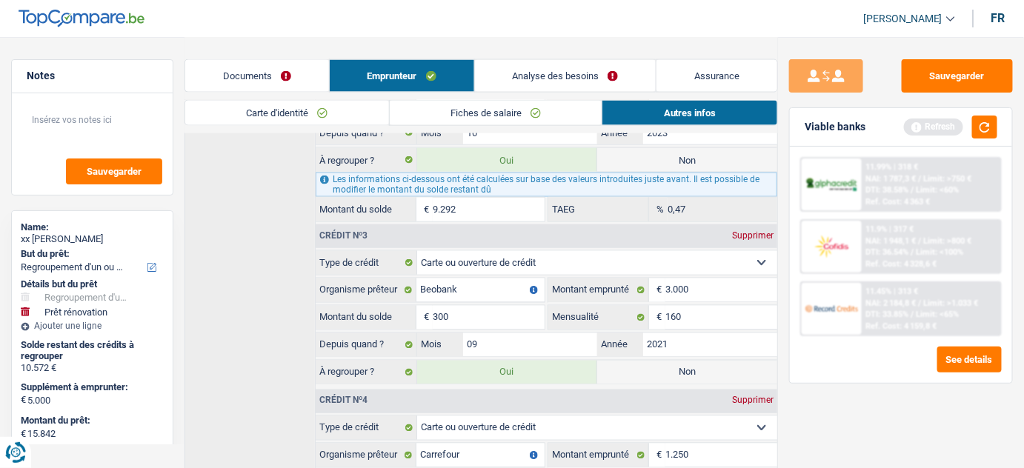
type input "18.542"
type input "3.000"
type input "18.542"
type input "13.542"
type input "18.542"
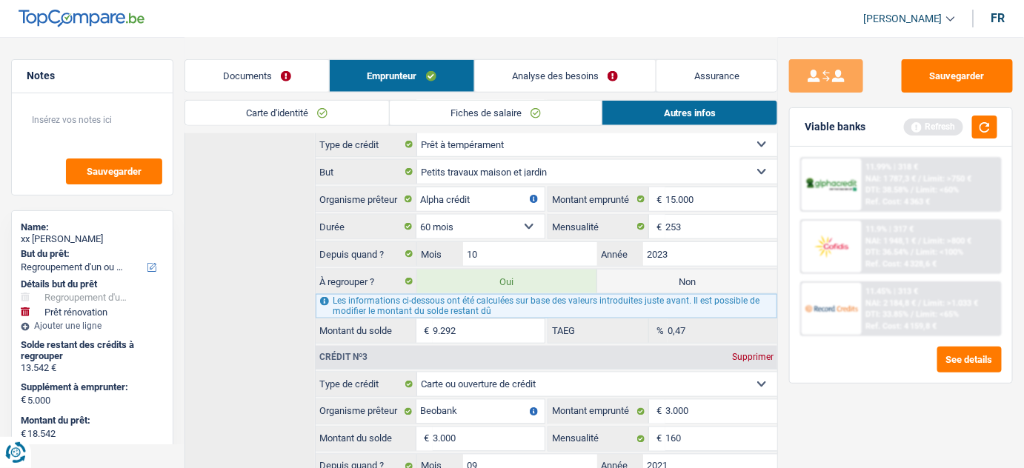
scroll to position [532, 0]
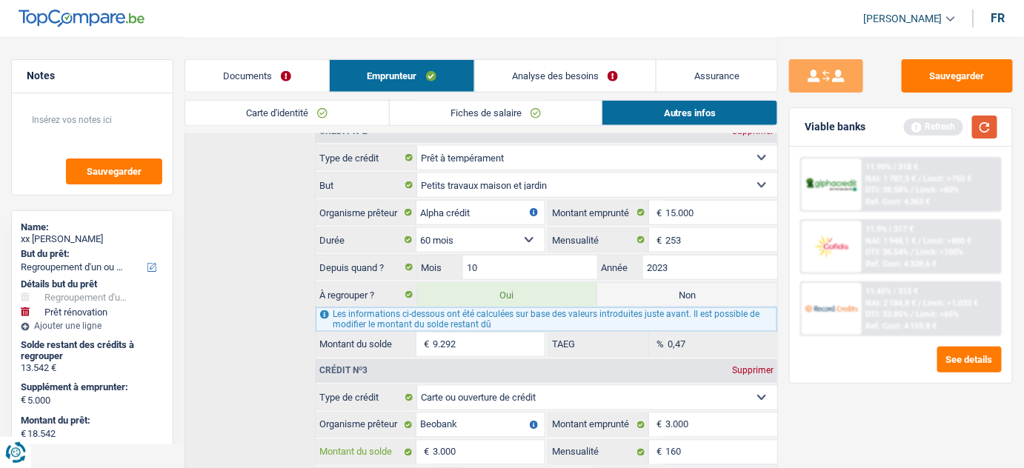
type input "3.000"
drag, startPoint x: 980, startPoint y: 126, endPoint x: 570, endPoint y: 256, distance: 430.0
click at [979, 126] on button "button" at bounding box center [984, 127] width 25 height 23
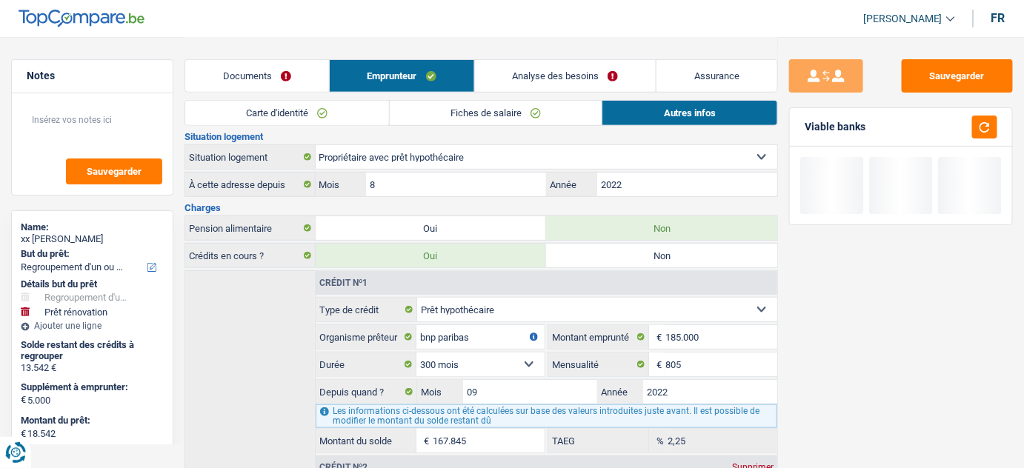
click at [563, 68] on link "Analyse des besoins" at bounding box center [566, 76] width 182 height 32
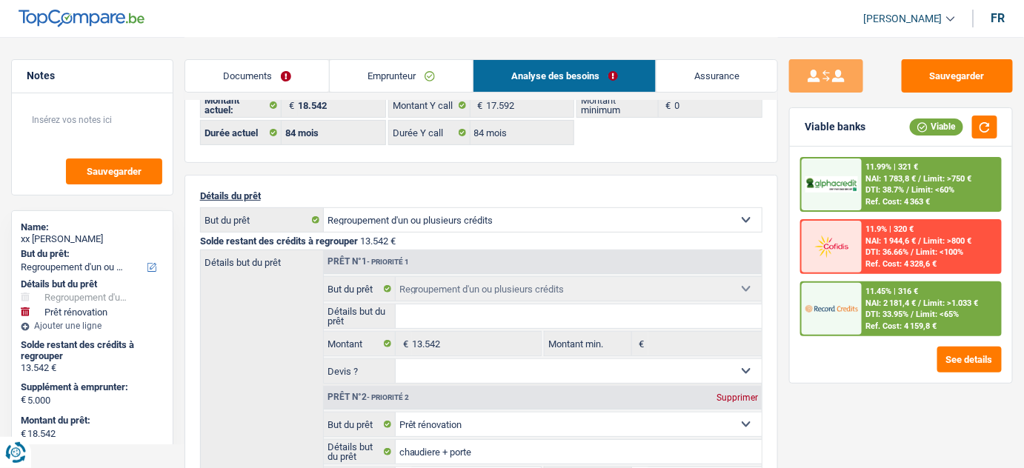
scroll to position [0, 0]
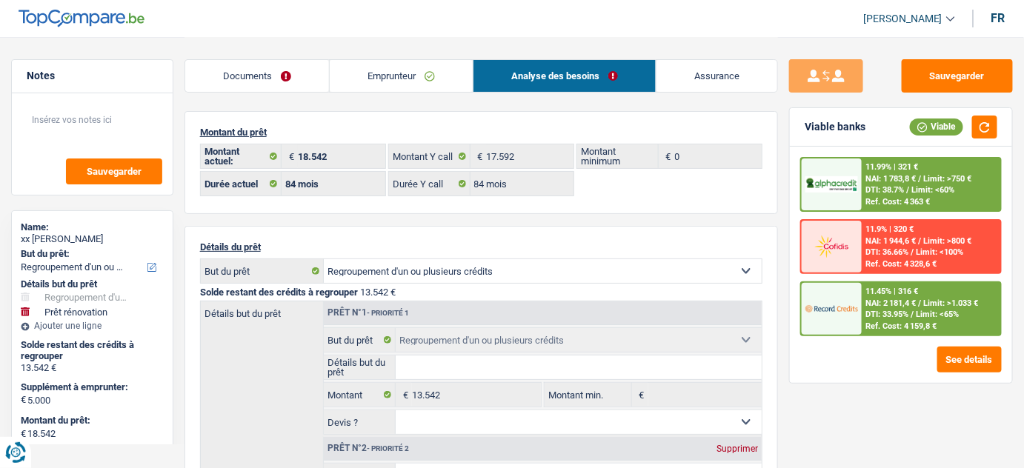
click at [440, 64] on link "Emprunteur" at bounding box center [401, 76] width 143 height 32
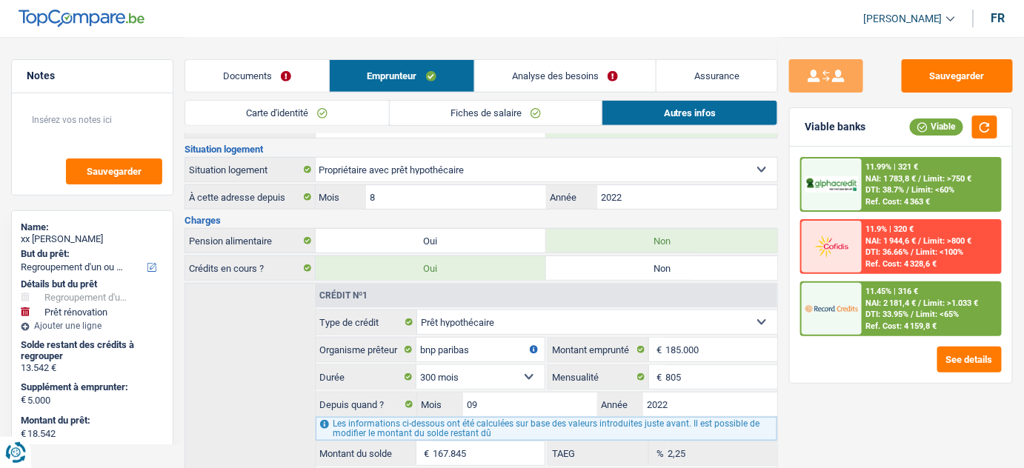
scroll to position [61, 0]
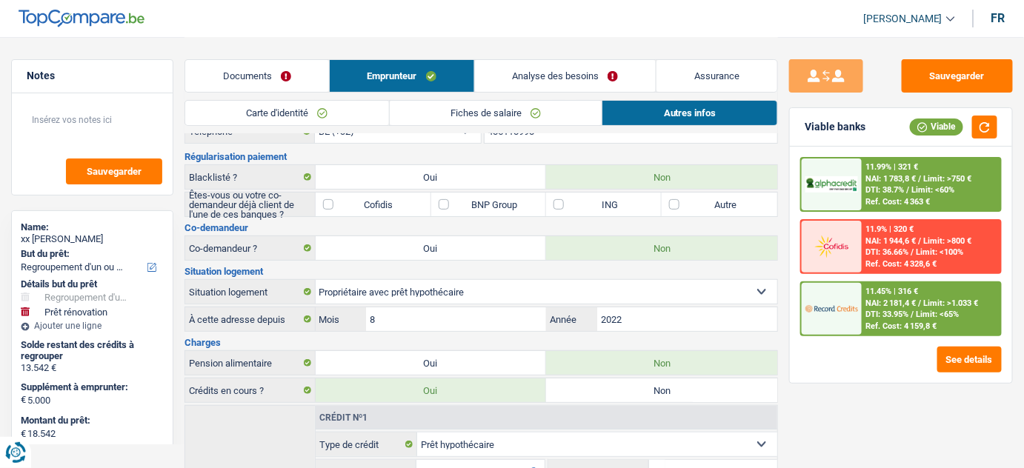
click at [547, 82] on link "Analyse des besoins" at bounding box center [566, 76] width 182 height 32
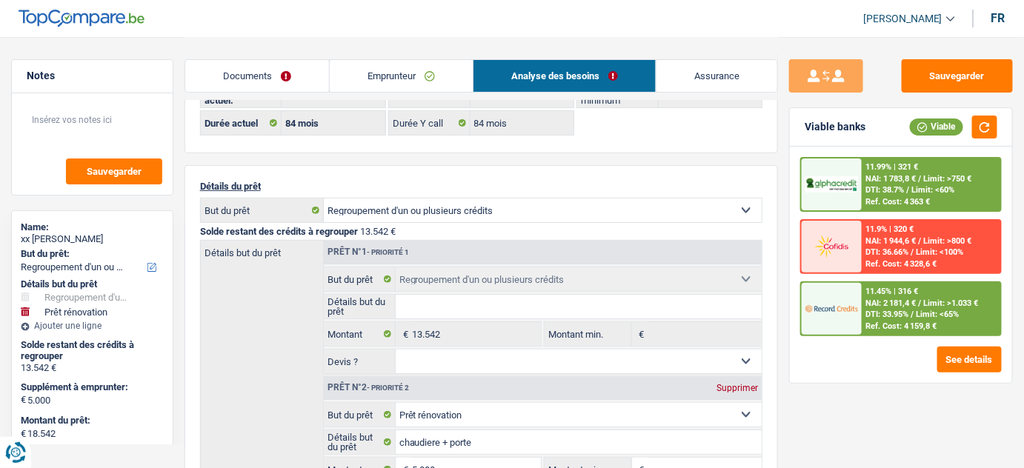
click at [903, 310] on div "11.45% | 316 € NAI: 2 181,4 € / Limit: >1.033 € DTI: 33.95% / Limit: <65% Ref. …" at bounding box center [931, 309] width 139 height 52
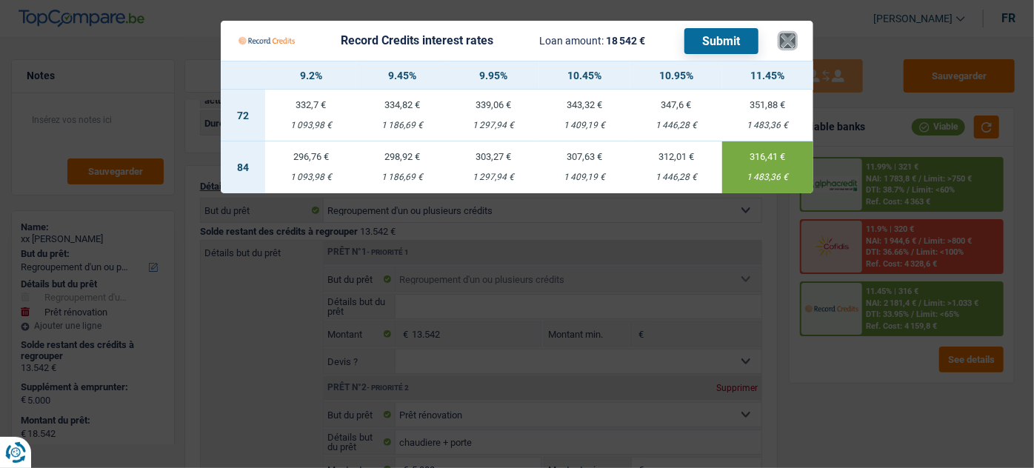
drag, startPoint x: 792, startPoint y: 39, endPoint x: 725, endPoint y: 76, distance: 76.9
click at [792, 39] on button "×" at bounding box center [788, 40] width 16 height 15
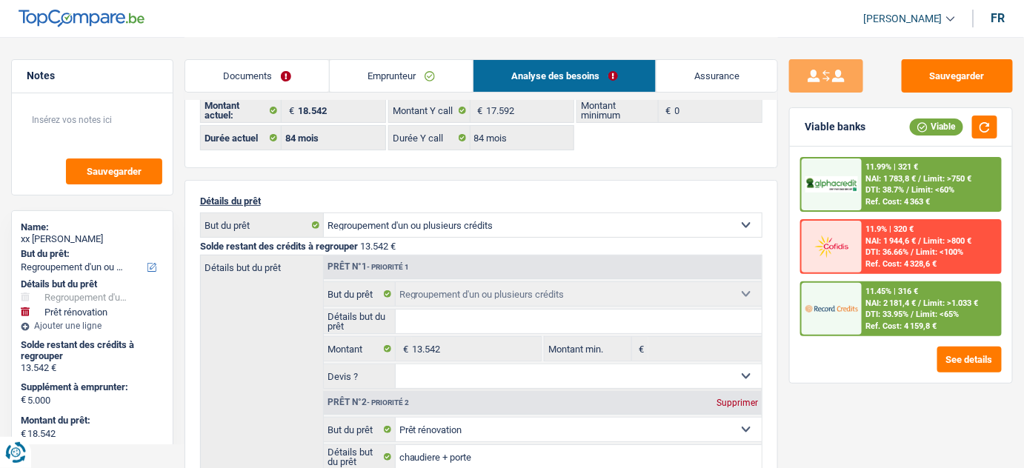
scroll to position [0, 0]
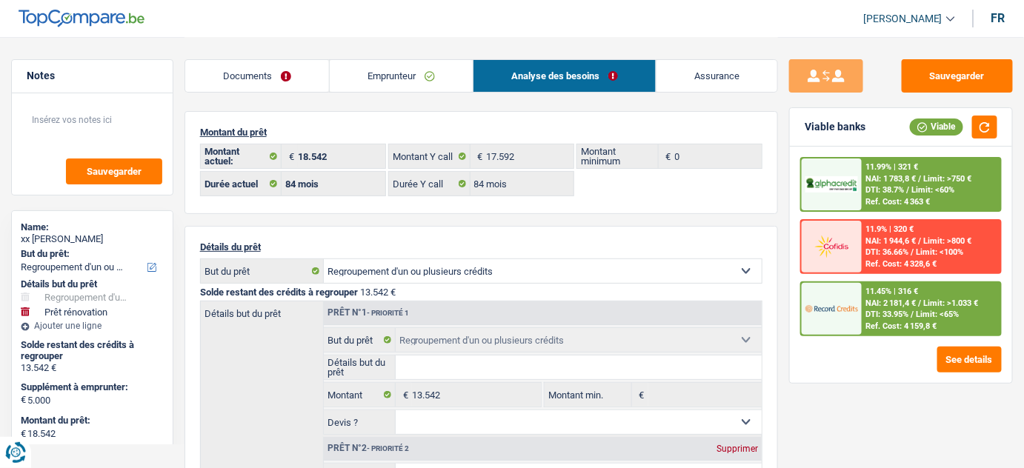
click at [402, 81] on link "Emprunteur" at bounding box center [401, 76] width 143 height 32
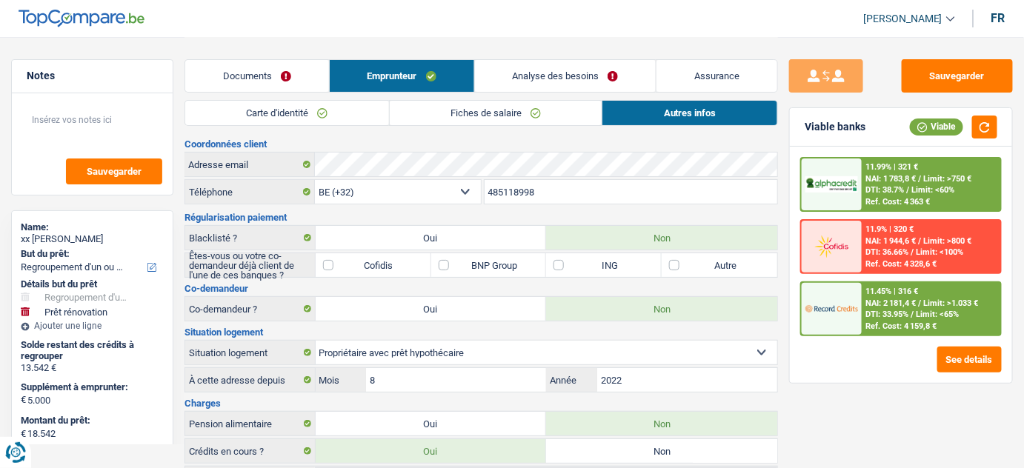
click at [358, 110] on link "Carte d'identité" at bounding box center [287, 113] width 204 height 24
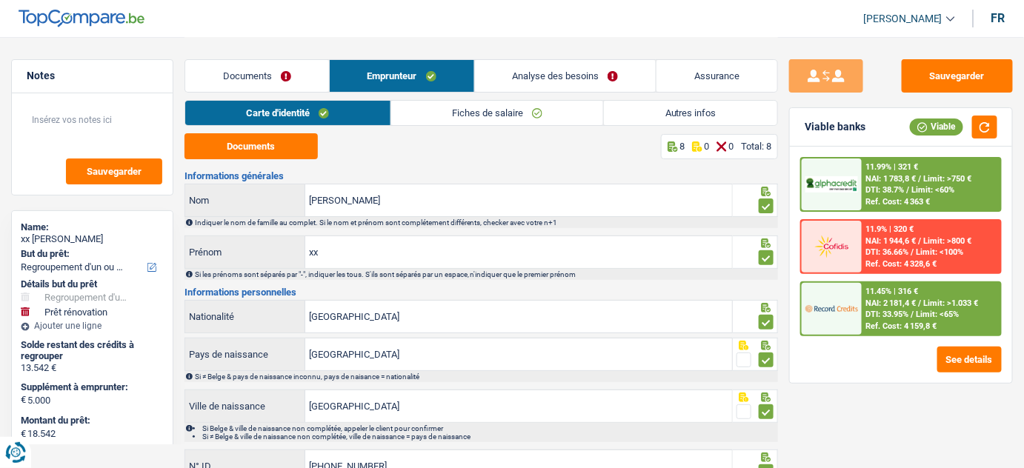
click at [486, 110] on link "Fiches de salaire" at bounding box center [497, 113] width 213 height 24
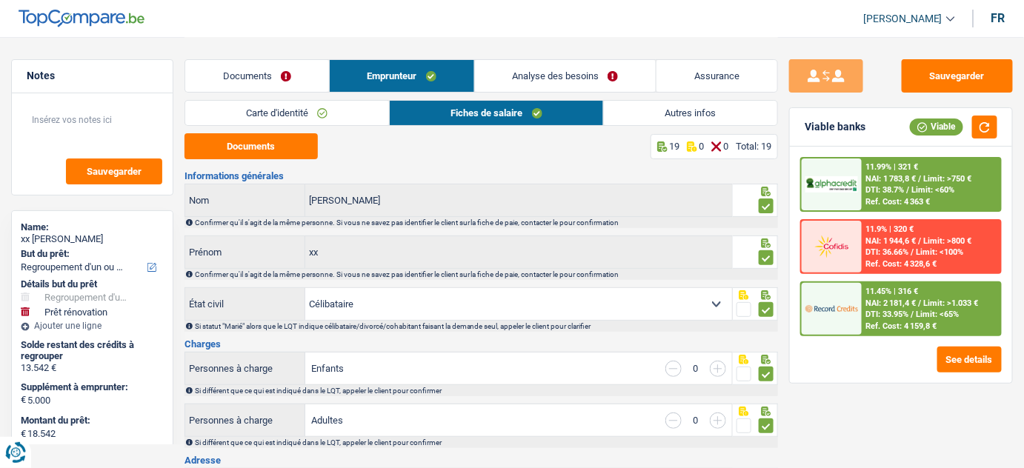
click at [285, 115] on link "Carte d'identité" at bounding box center [287, 113] width 204 height 24
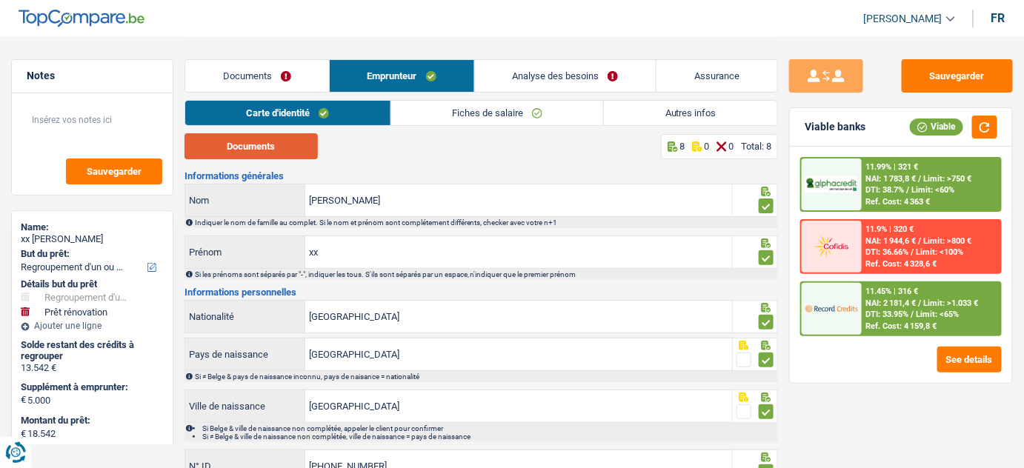
click at [244, 145] on button "Documents" at bounding box center [250, 146] width 133 height 26
click at [230, 57] on div "Documents Emprunteur Analyse des besoins Assurance" at bounding box center [481, 68] width 594 height 63
click at [239, 77] on link "Documents" at bounding box center [257, 76] width 144 height 32
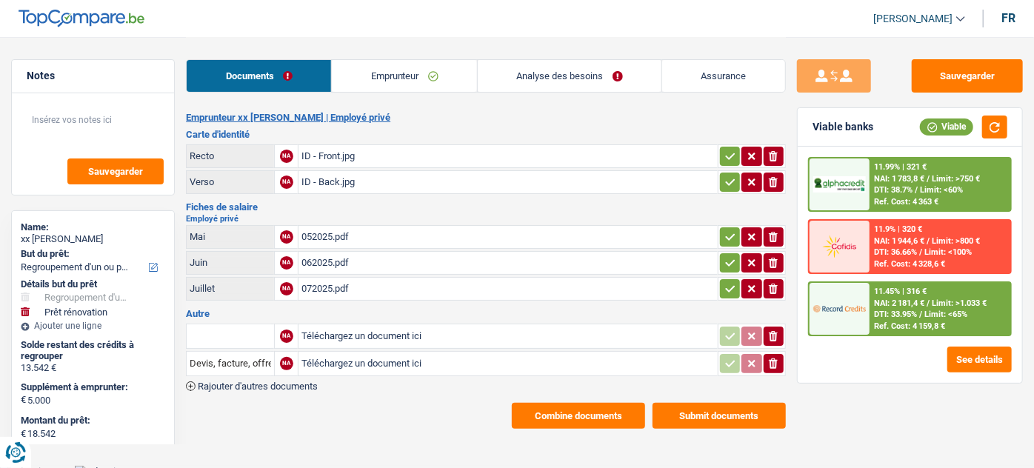
click at [568, 410] on button "Combine documents" at bounding box center [578, 416] width 133 height 26
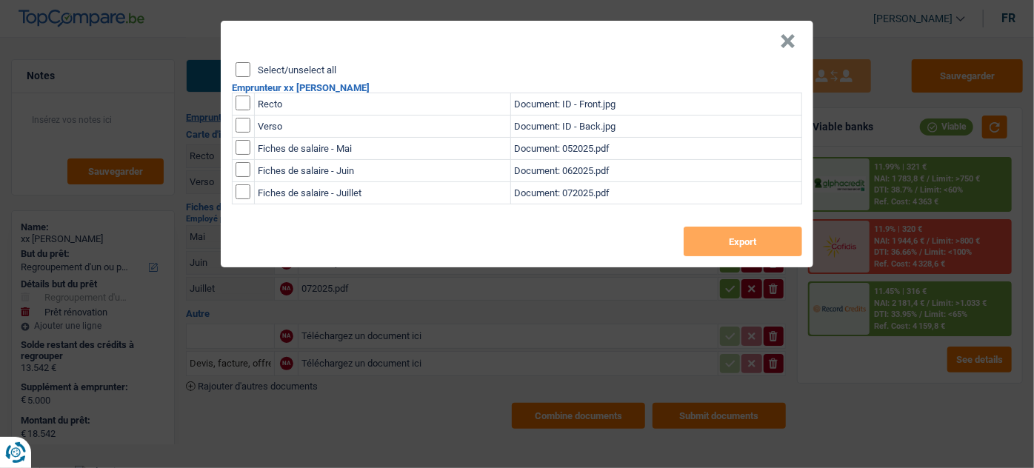
click at [241, 68] on input "Select/unselect all" at bounding box center [243, 69] width 15 height 15
checkbox input "true"
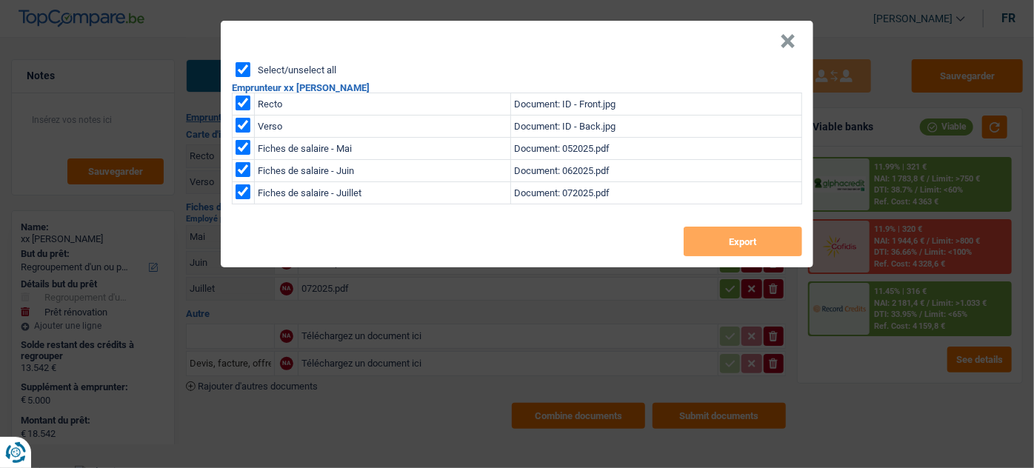
checkbox input "true"
click at [722, 228] on button "Export" at bounding box center [743, 242] width 119 height 30
click at [793, 44] on button "×" at bounding box center [788, 41] width 16 height 15
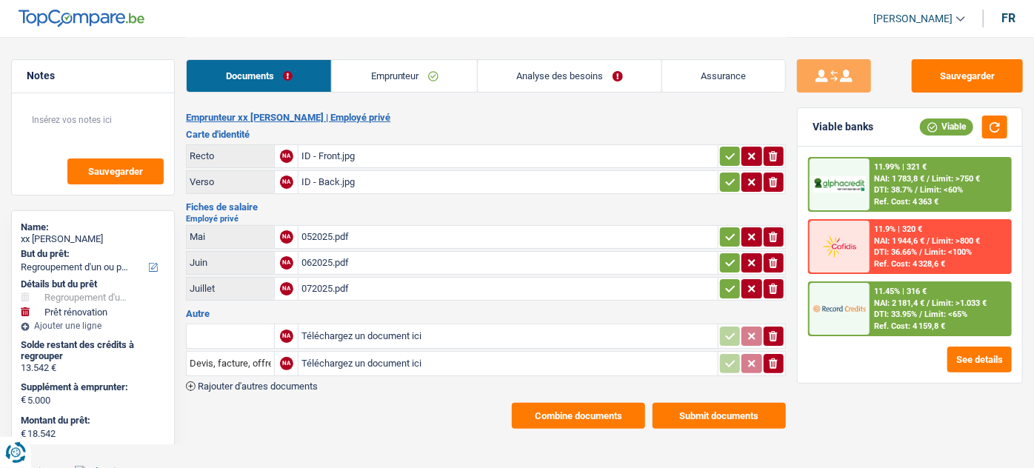
click at [569, 79] on link "Analyse des besoins" at bounding box center [570, 76] width 184 height 32
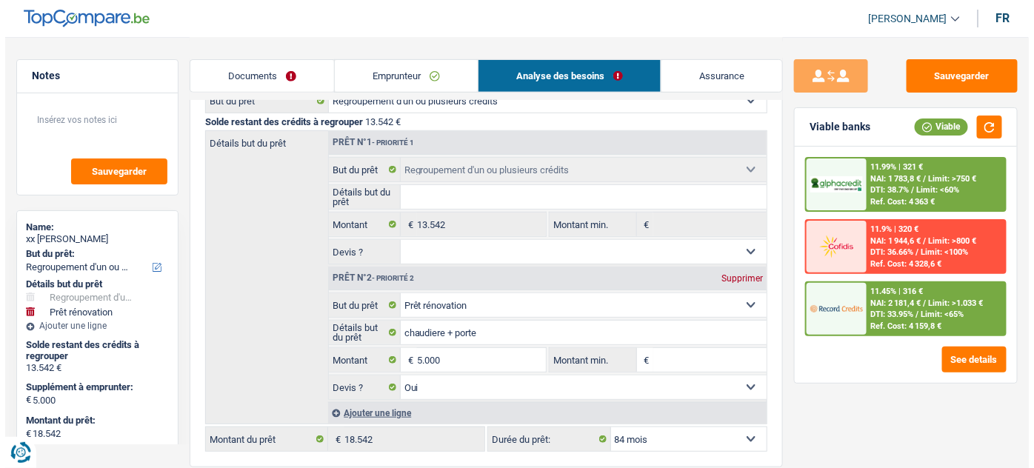
scroll to position [202, 0]
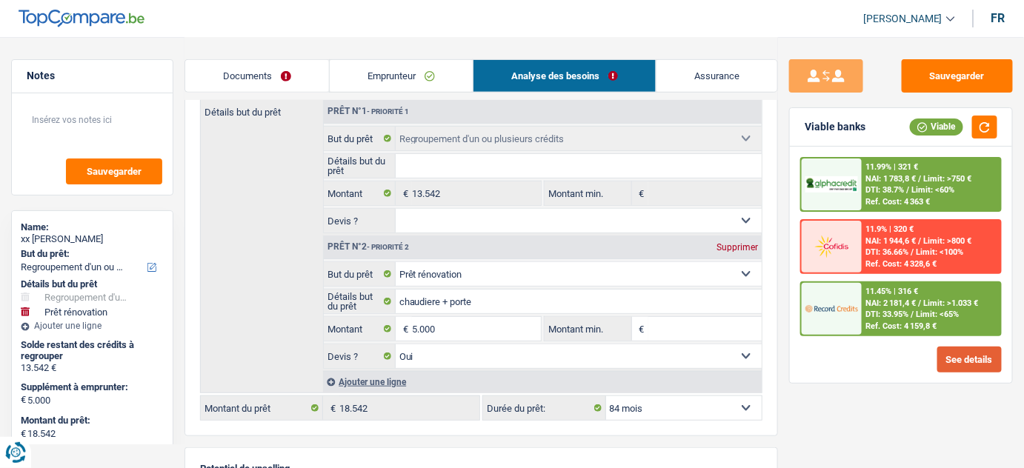
click at [942, 351] on button "See details" at bounding box center [969, 360] width 64 height 26
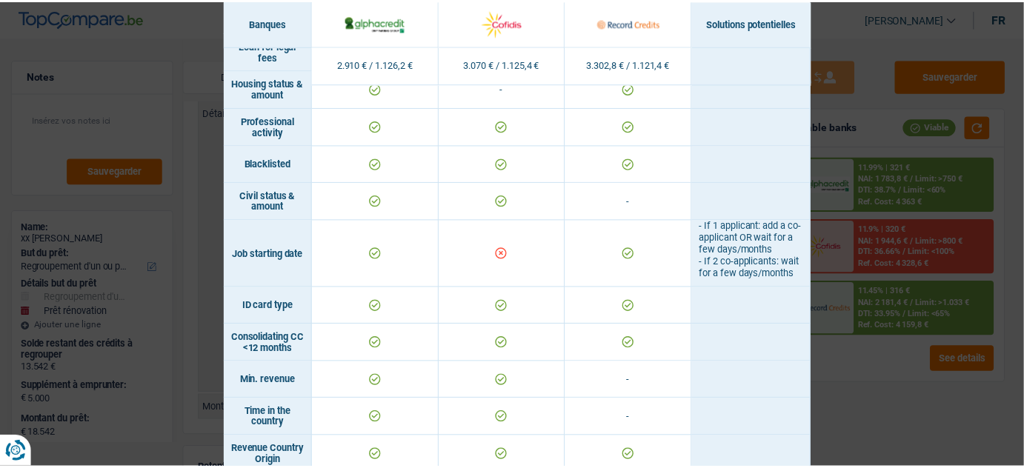
scroll to position [0, 0]
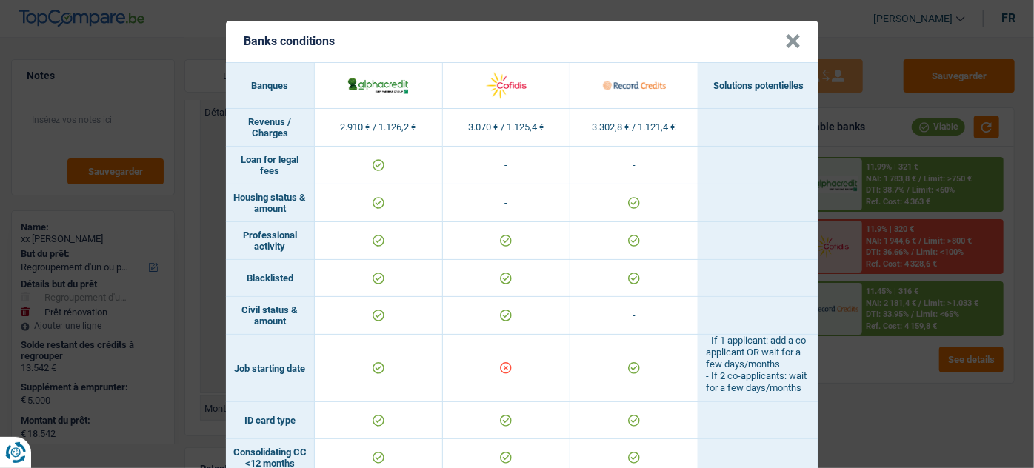
click at [806, 373] on td "- If 1 applicant: add a co-applicant OR wait for a few days/months - If 2 co-ap…" at bounding box center [759, 368] width 120 height 67
click at [788, 36] on button "×" at bounding box center [793, 41] width 16 height 15
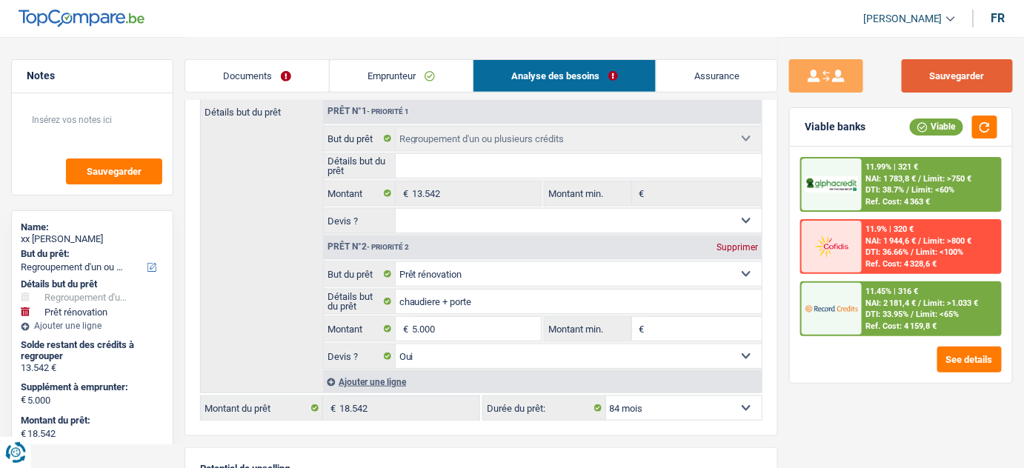
click at [938, 77] on button "Sauvegarder" at bounding box center [957, 75] width 111 height 33
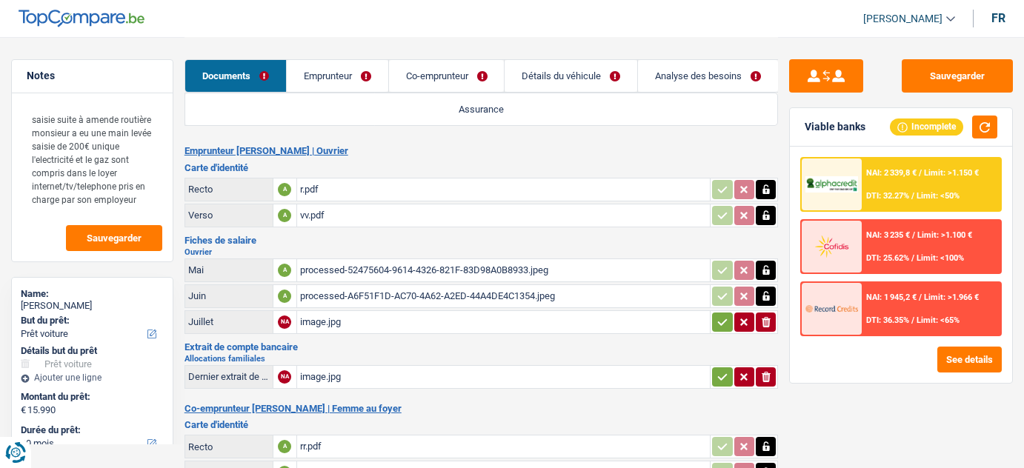
select select "car"
select select "60"
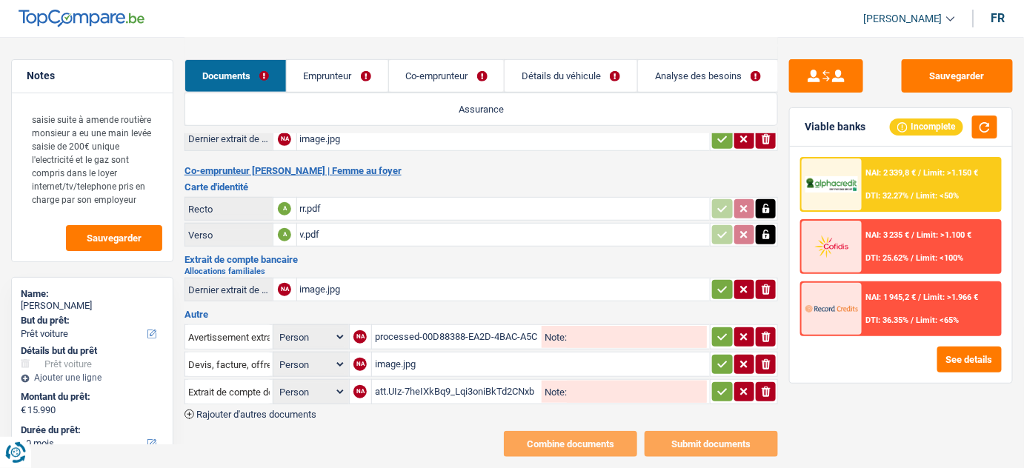
scroll to position [258, 0]
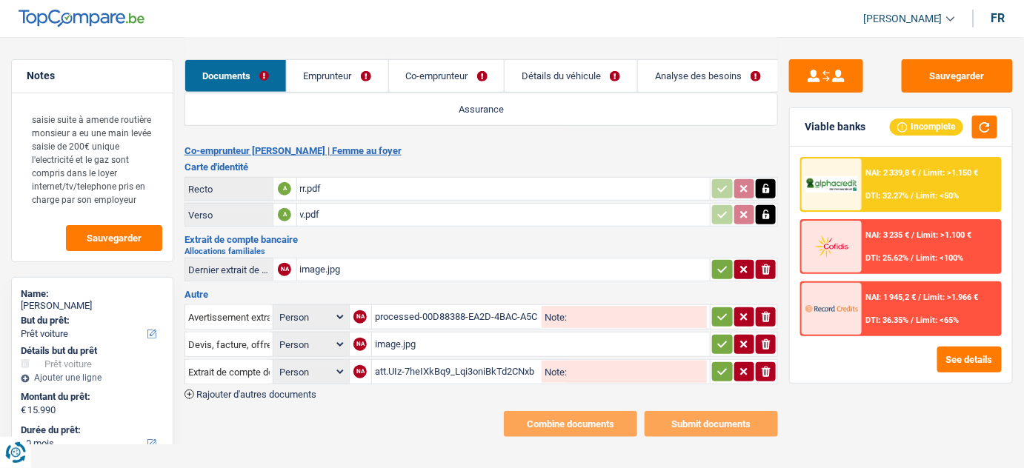
click at [457, 319] on div "processed-00D88388-EA2D-4BAC-A5C9-9F5A6F2F65F0.jpeg" at bounding box center [457, 317] width 164 height 22
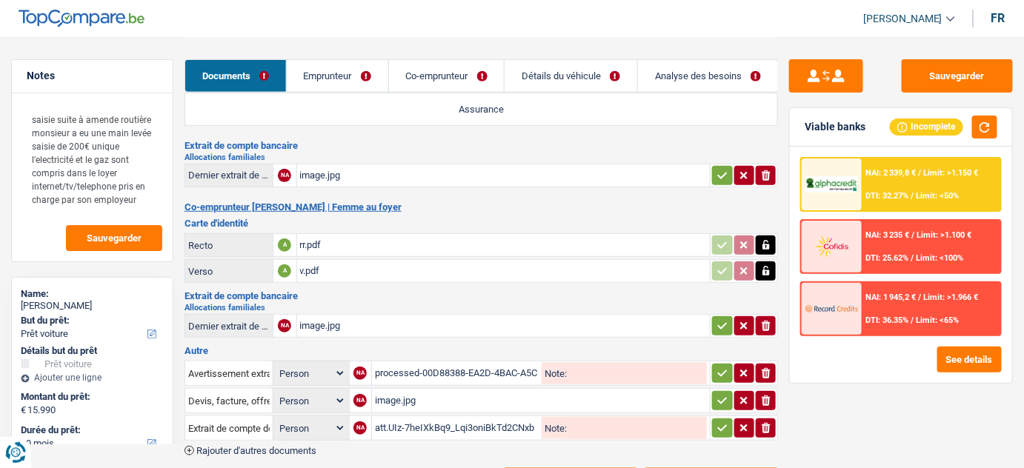
scroll to position [67, 0]
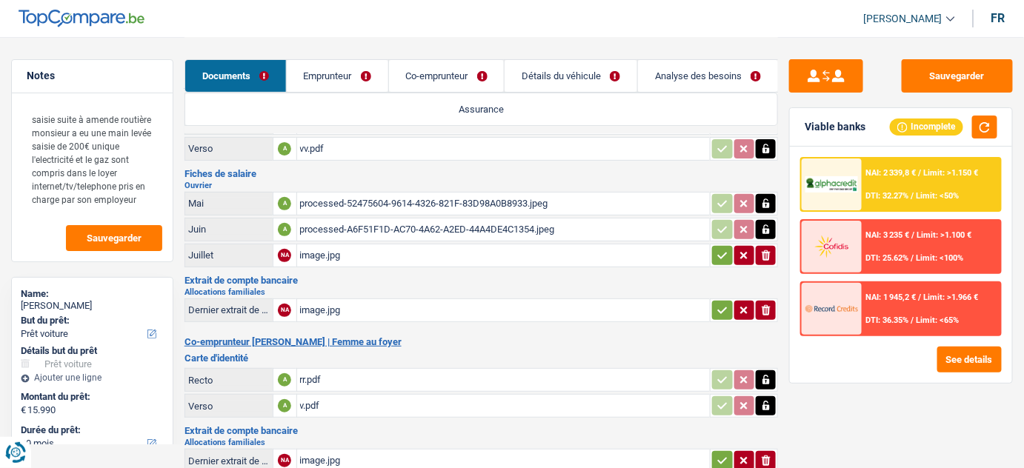
click at [347, 222] on div "processed-A6F51F1D-AC70-4A62-A2ED-44A4DE4C1354.jpeg" at bounding box center [503, 230] width 407 height 22
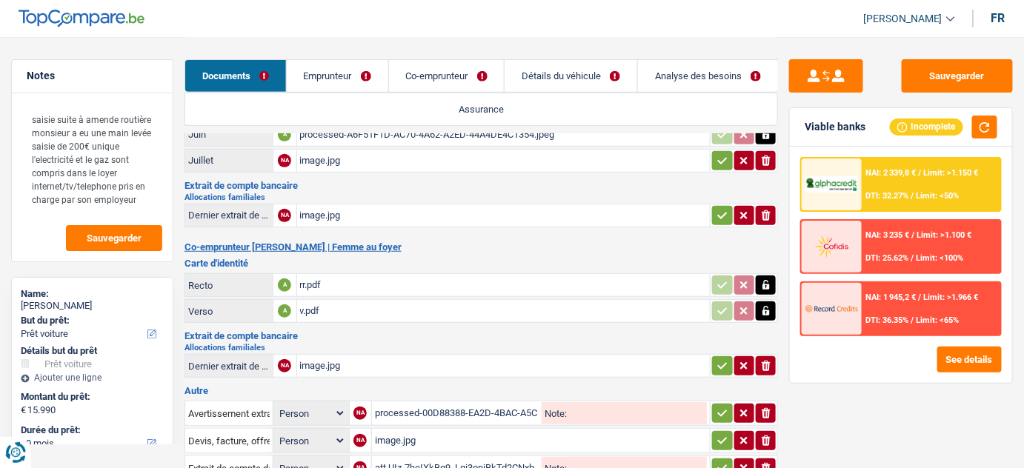
scroll to position [258, 0]
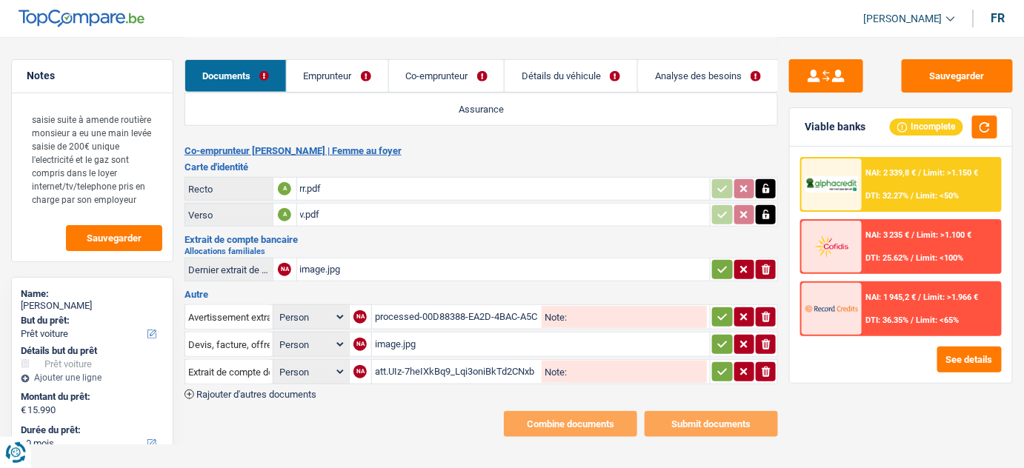
click at [428, 364] on div "att.UIz-7heIXkBq9_Lqi3oniBkTd2CNxbDcavcyPtd6SLE (1).jpeg" at bounding box center [457, 372] width 164 height 22
click at [416, 317] on div "processed-00D88388-EA2D-4BAC-A5C9-9F5A6F2F65F0.jpeg" at bounding box center [457, 317] width 164 height 22
click at [384, 266] on div "image.jpg" at bounding box center [503, 270] width 407 height 22
click at [420, 342] on div "image.jpg" at bounding box center [541, 344] width 332 height 22
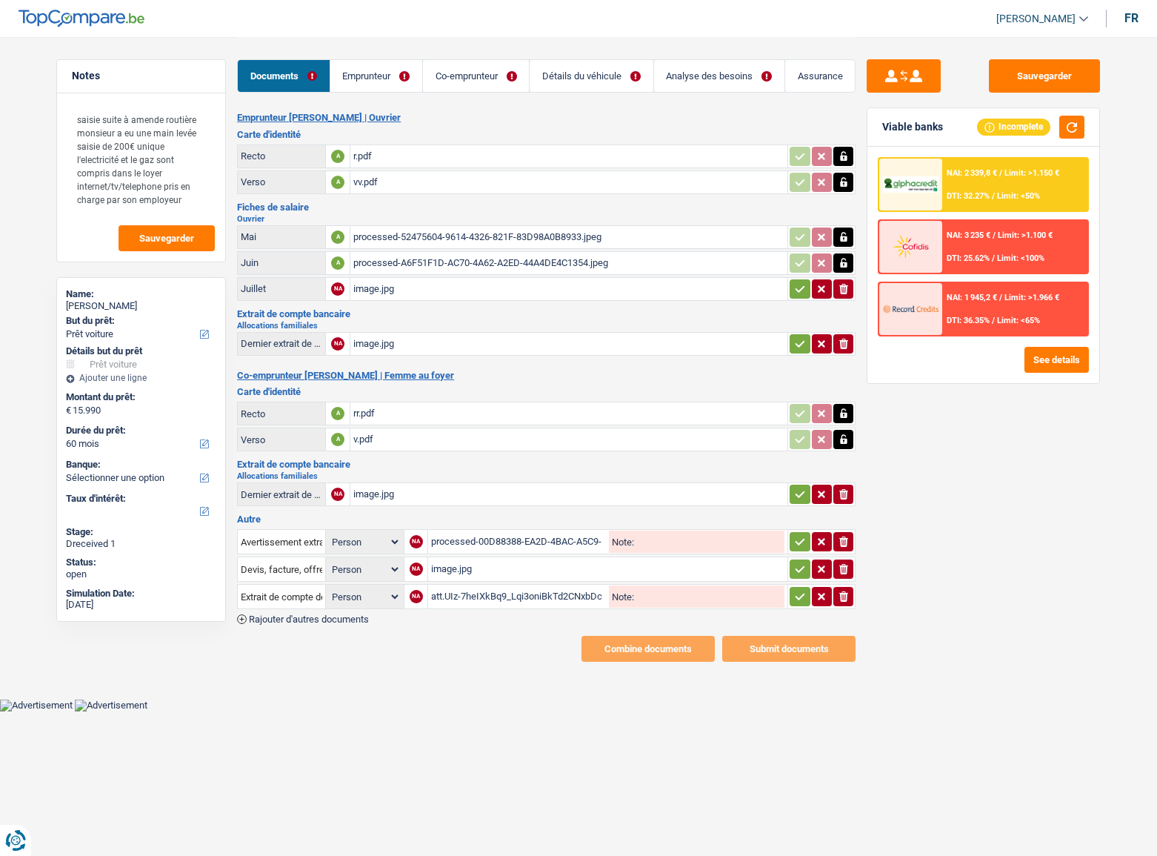
select select "car"
select select "60"
click at [402, 70] on link "Emprunteur" at bounding box center [376, 76] width 92 height 32
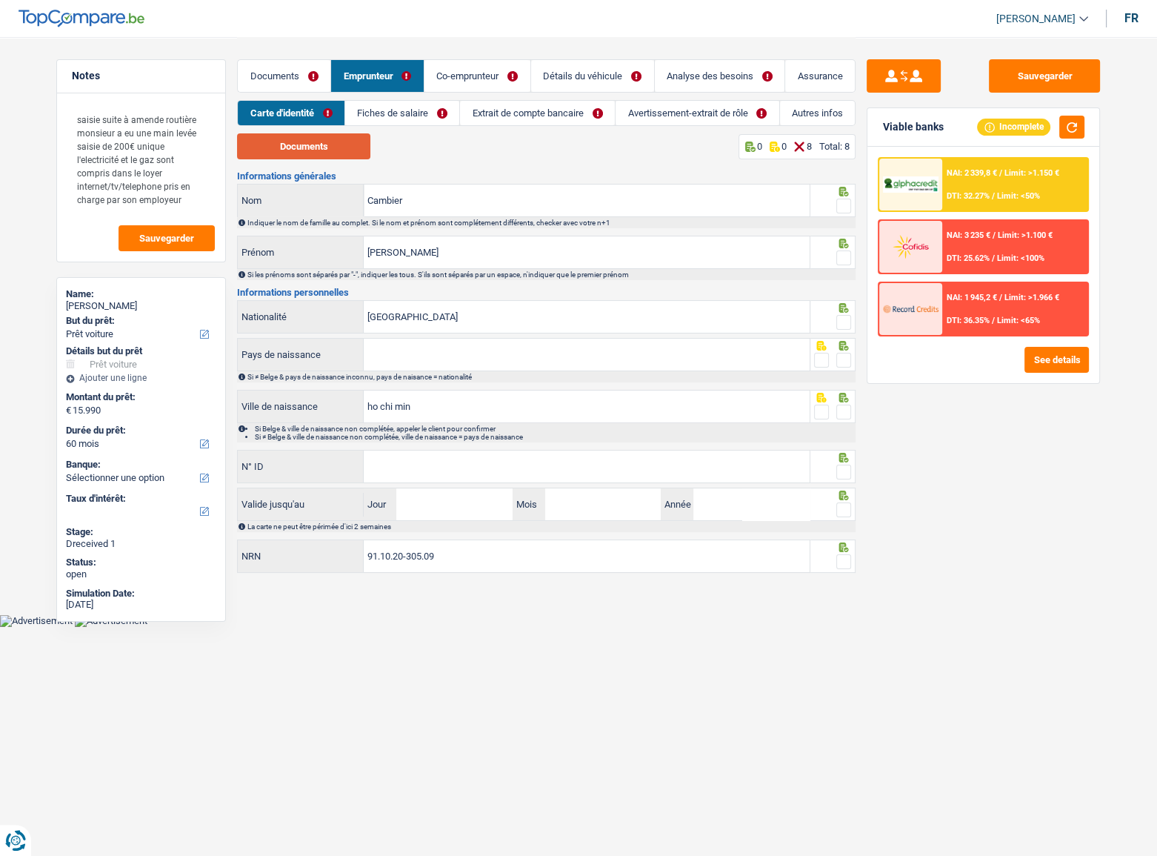
click at [329, 152] on button "Documents" at bounding box center [303, 146] width 133 height 26
click at [1081, 126] on button "button" at bounding box center [1071, 127] width 25 height 23
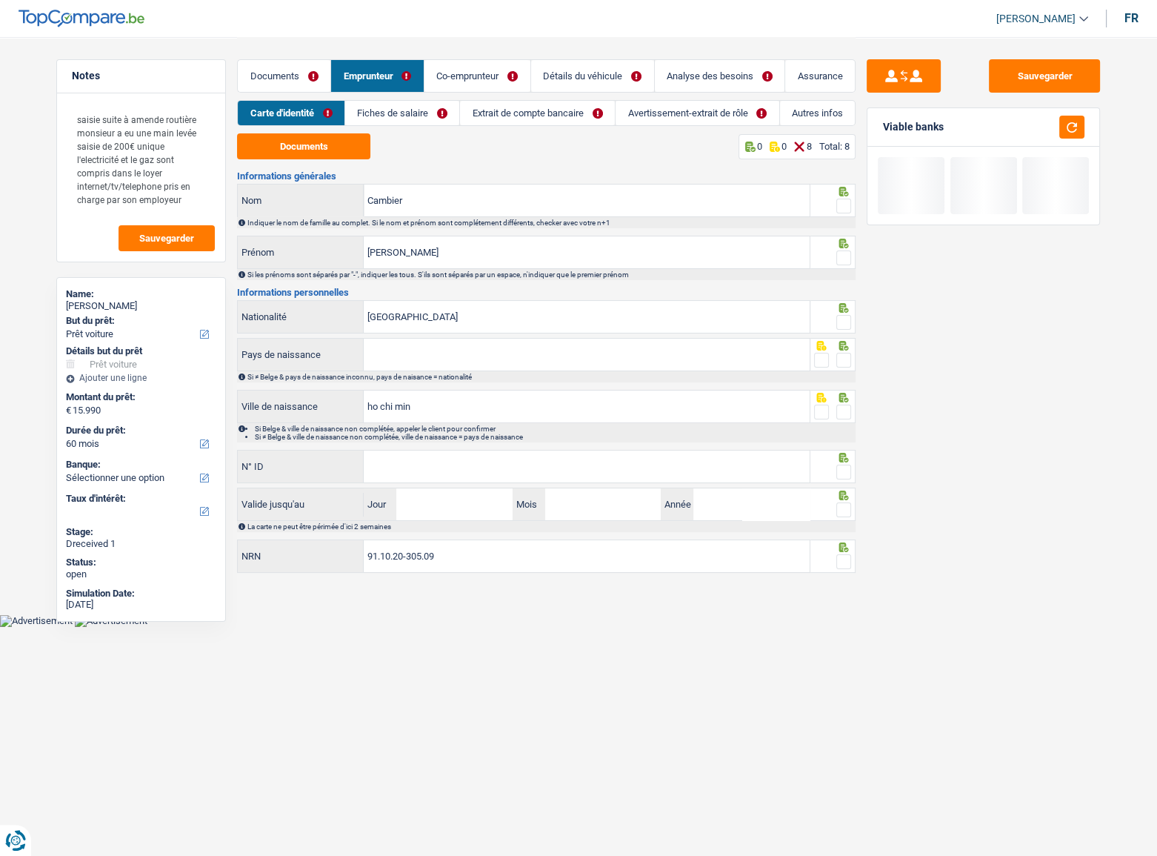
click at [844, 201] on span at bounding box center [843, 206] width 15 height 15
click at [0, 0] on input "radio" at bounding box center [0, 0] width 0 height 0
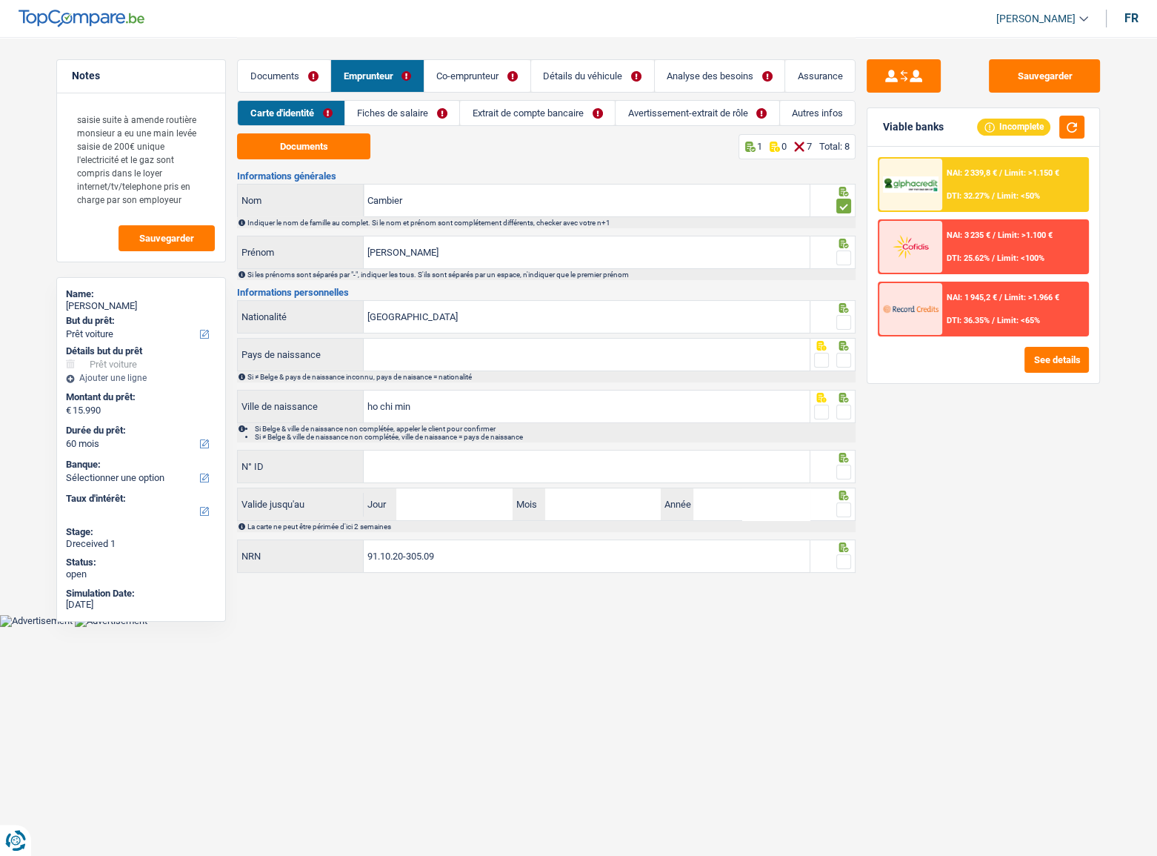
click at [836, 258] on fieldset at bounding box center [833, 258] width 38 height 19
drag, startPoint x: 848, startPoint y: 319, endPoint x: 844, endPoint y: 260, distance: 58.7
click at [848, 318] on span at bounding box center [843, 322] width 15 height 15
click at [0, 0] on input "radio" at bounding box center [0, 0] width 0 height 0
click at [844, 239] on icon at bounding box center [844, 244] width 10 height 10
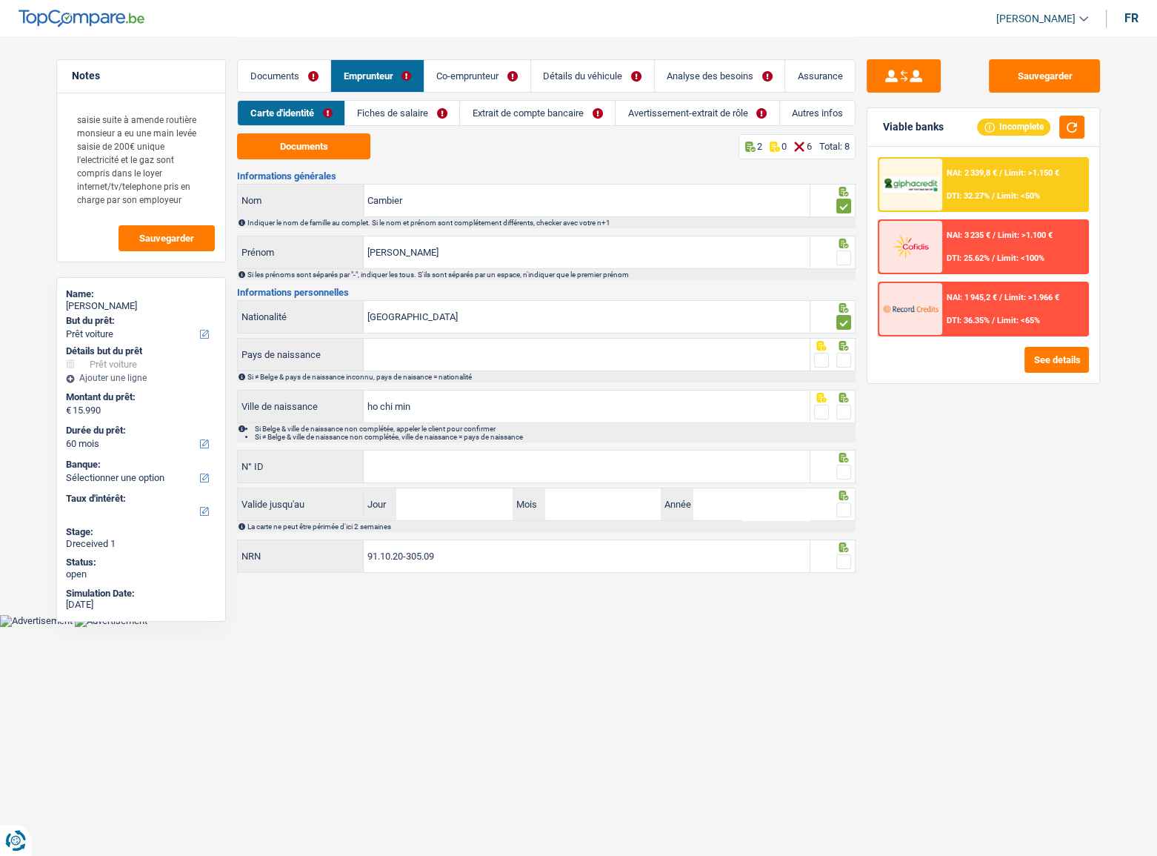
click at [845, 253] on span at bounding box center [843, 257] width 15 height 15
click at [0, 0] on input "radio" at bounding box center [0, 0] width 0 height 0
click at [442, 345] on input "Pays de naissance" at bounding box center [587, 355] width 446 height 32
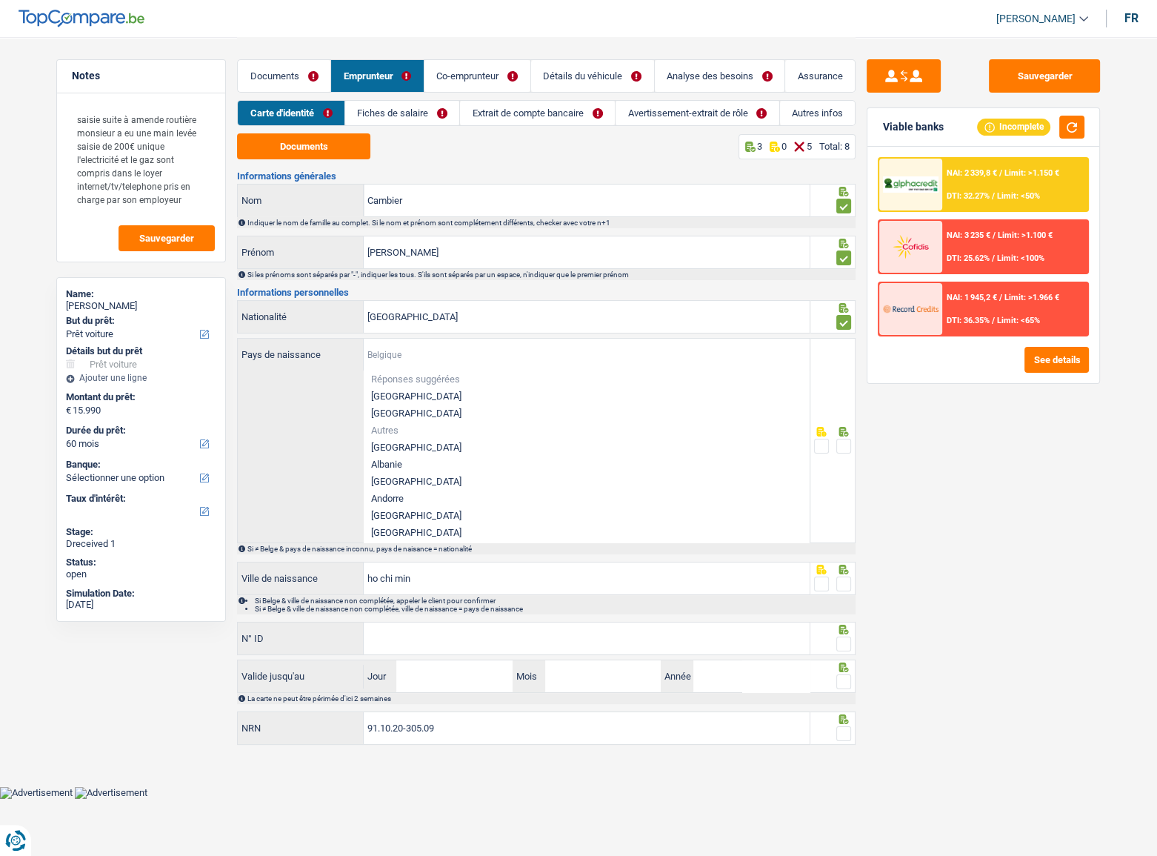
click at [403, 359] on input "Pays de naissance" at bounding box center [587, 355] width 446 height 32
type input "v"
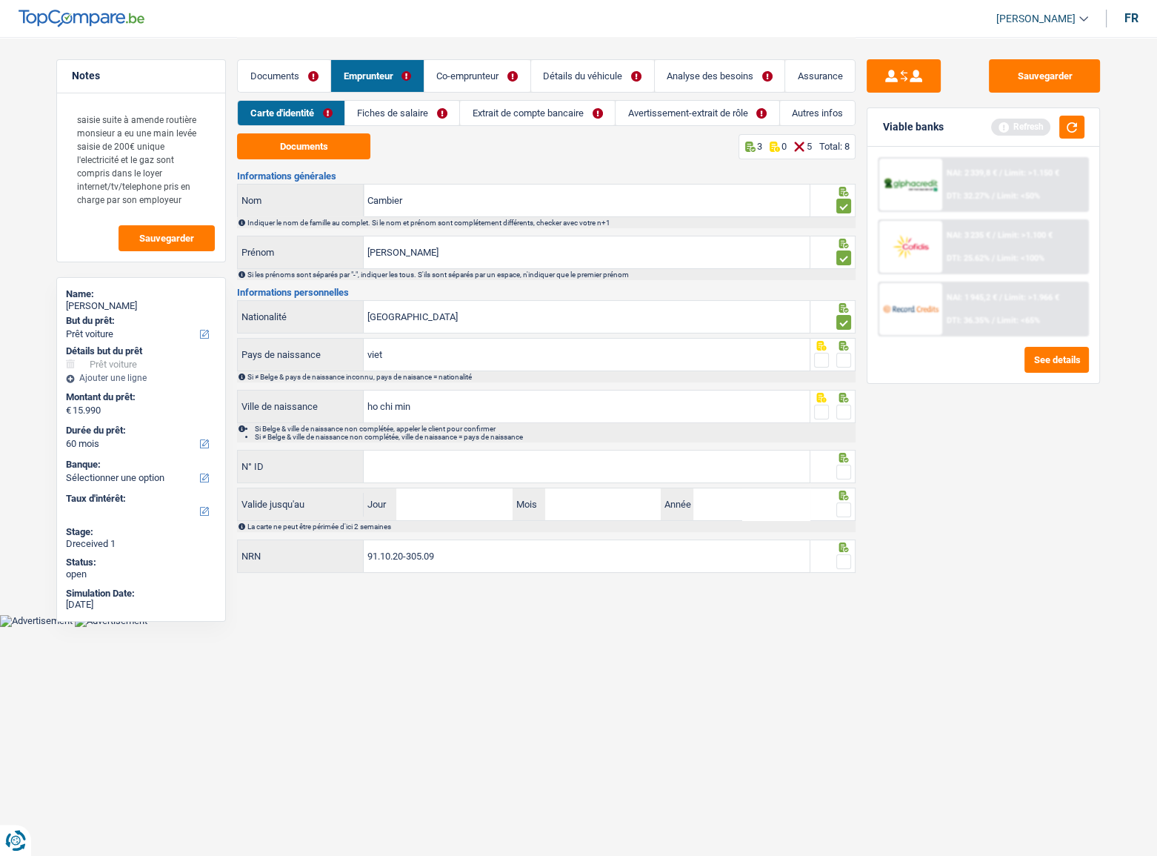
click at [405, 349] on input "viet" at bounding box center [587, 355] width 446 height 32
click at [843, 362] on span at bounding box center [843, 360] width 15 height 15
click at [0, 0] on input "radio" at bounding box center [0, 0] width 0 height 0
click at [1072, 119] on button "button" at bounding box center [1071, 127] width 25 height 23
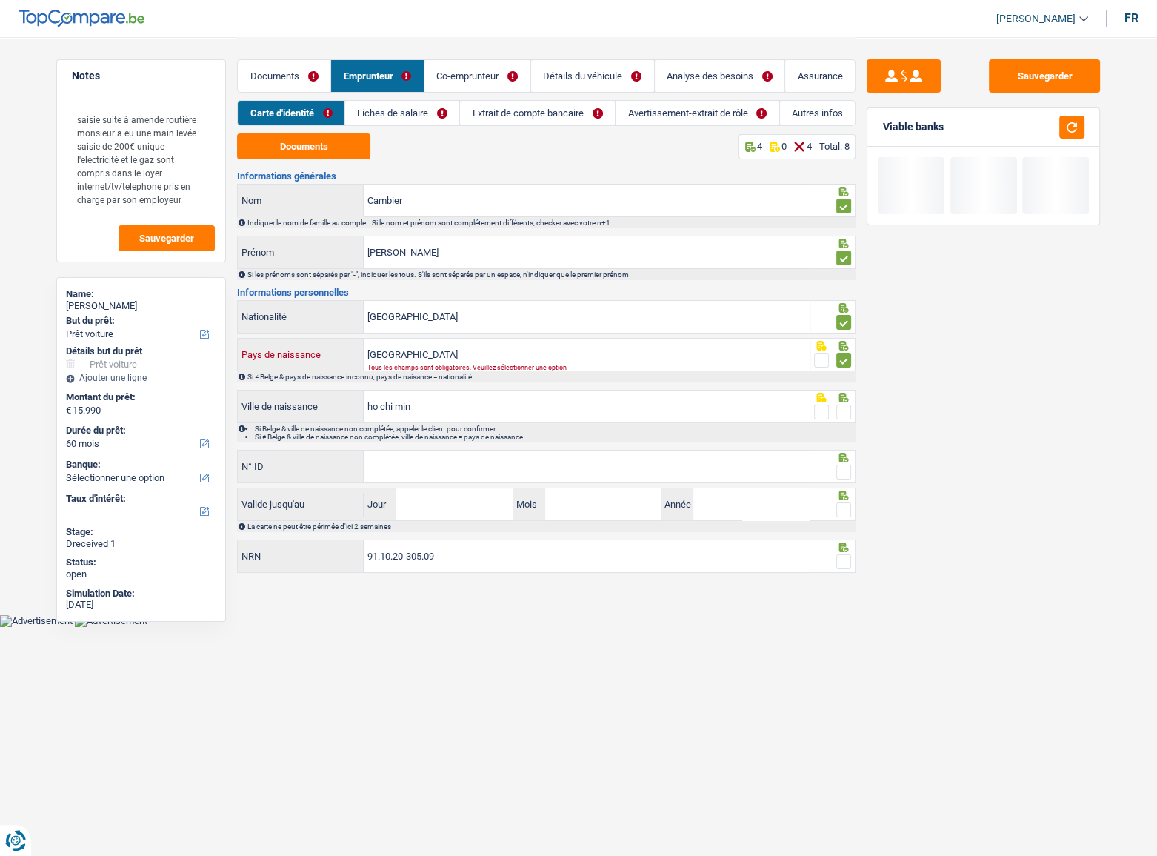
click at [386, 349] on input "vietnam" at bounding box center [587, 355] width 446 height 32
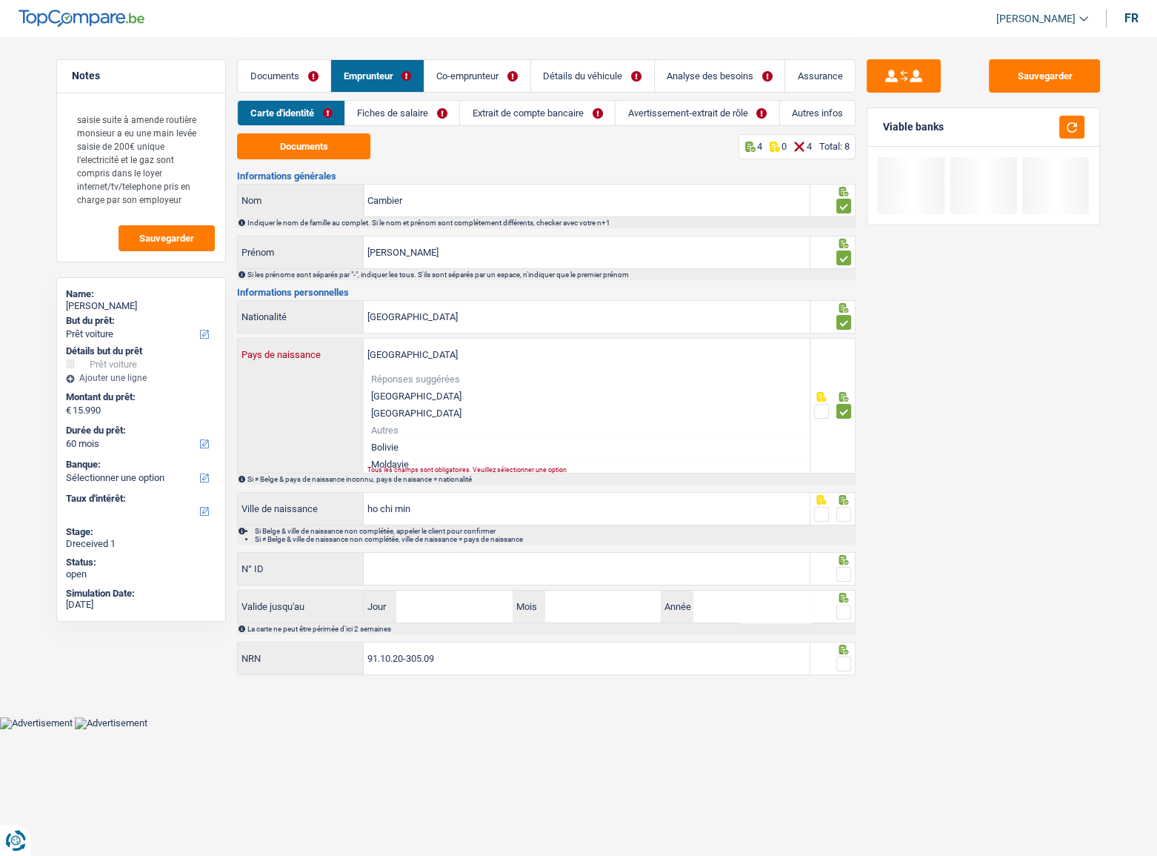
click at [386, 349] on input "vietnam" at bounding box center [587, 355] width 446 height 32
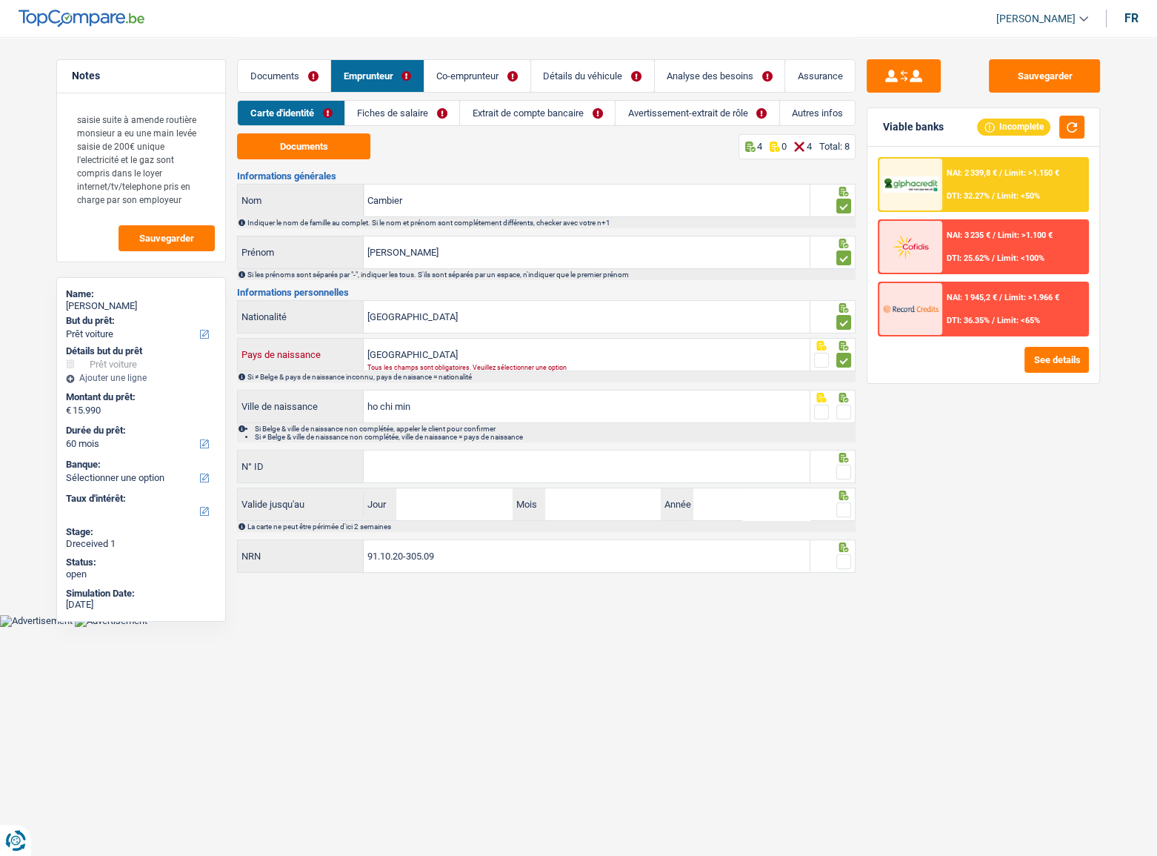
type input "Vietnam"
click at [848, 413] on span at bounding box center [843, 412] width 15 height 15
click at [0, 0] on input "radio" at bounding box center [0, 0] width 0 height 0
click at [452, 405] on input "ho chi min" at bounding box center [587, 406] width 446 height 32
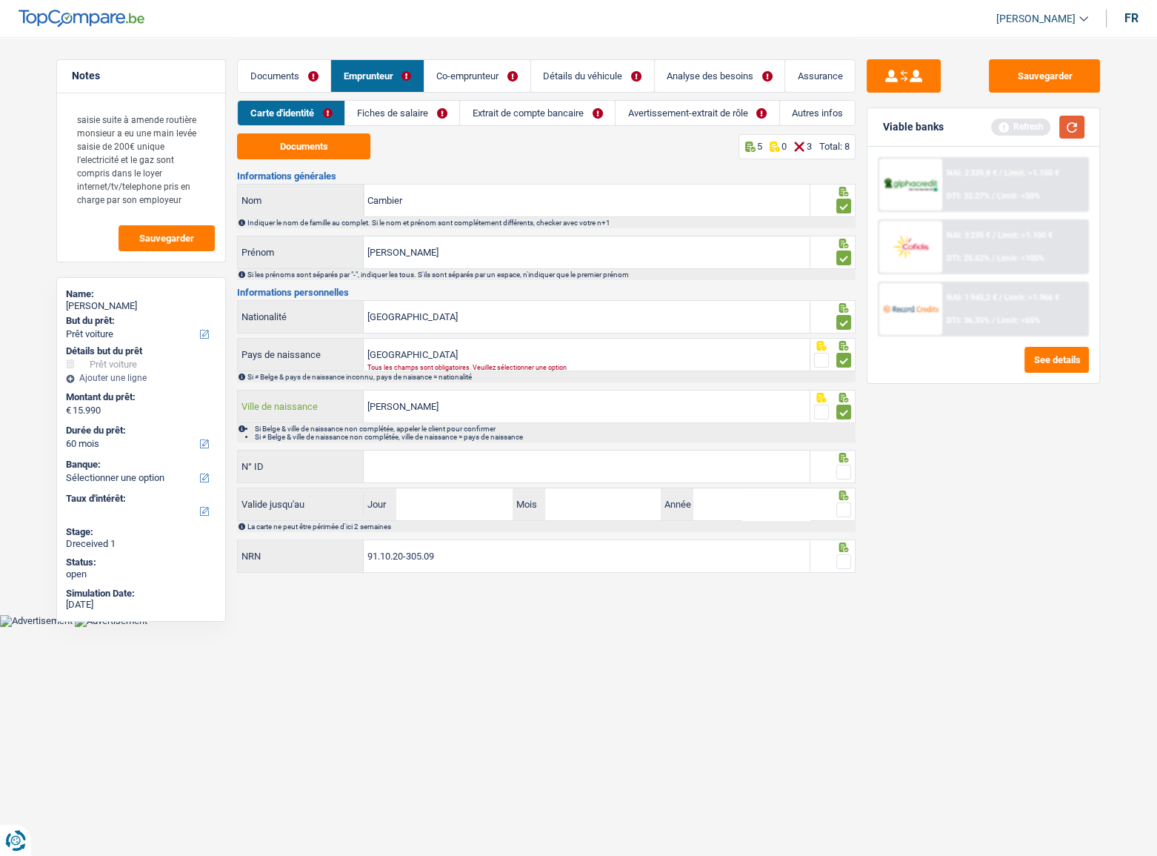
type input "ho chi minh ville"
drag, startPoint x: 1074, startPoint y: 127, endPoint x: 936, endPoint y: 388, distance: 295.3
click at [1068, 137] on button "button" at bounding box center [1071, 127] width 25 height 23
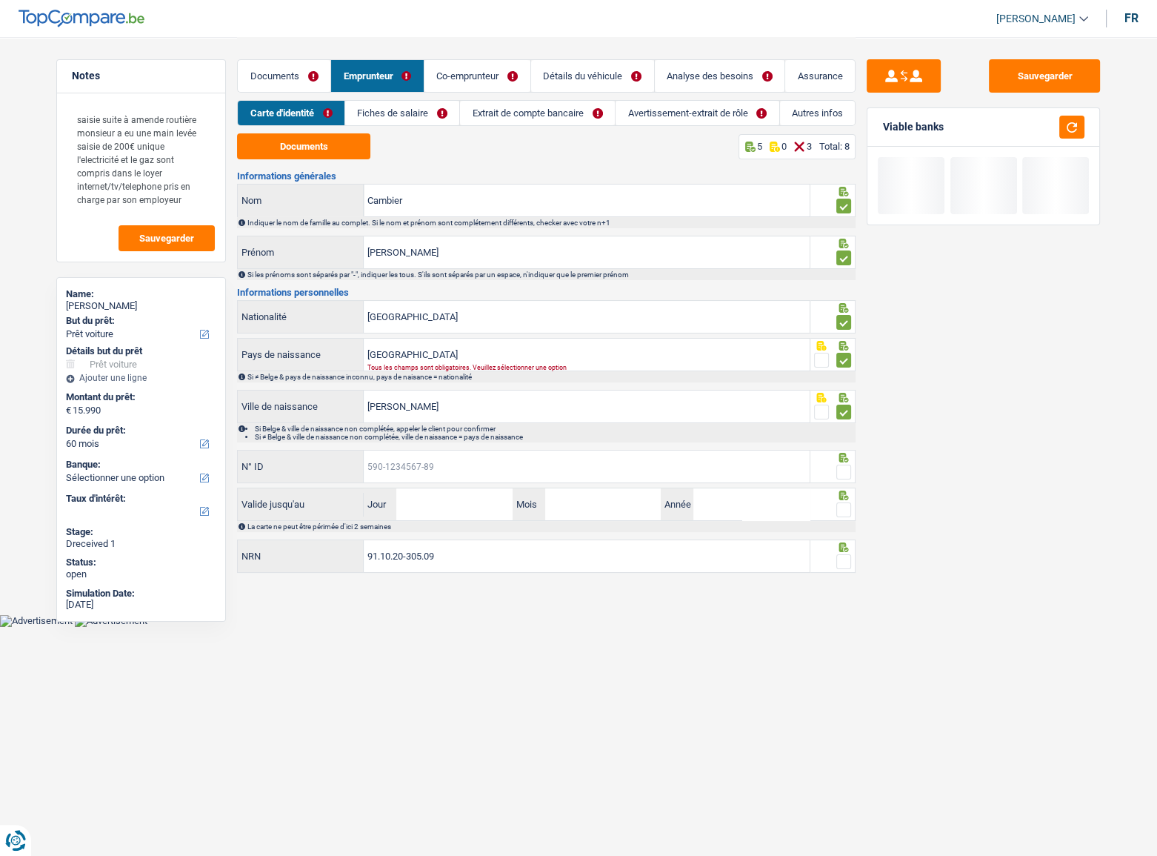
click at [482, 473] on input "N° ID" at bounding box center [587, 466] width 446 height 32
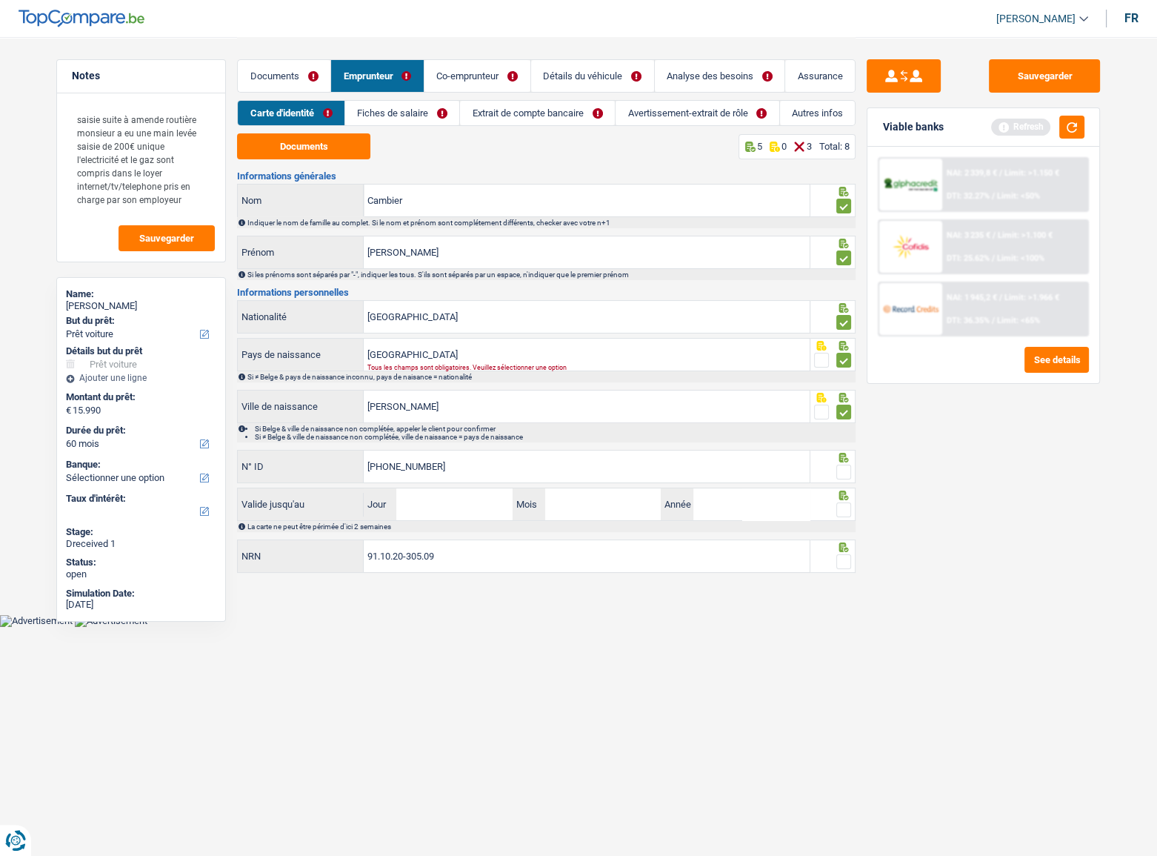
type input "592-9044578-88"
click at [840, 466] on span at bounding box center [843, 472] width 15 height 15
click at [0, 0] on input "radio" at bounding box center [0, 0] width 0 height 0
click at [1071, 130] on button "button" at bounding box center [1071, 127] width 25 height 23
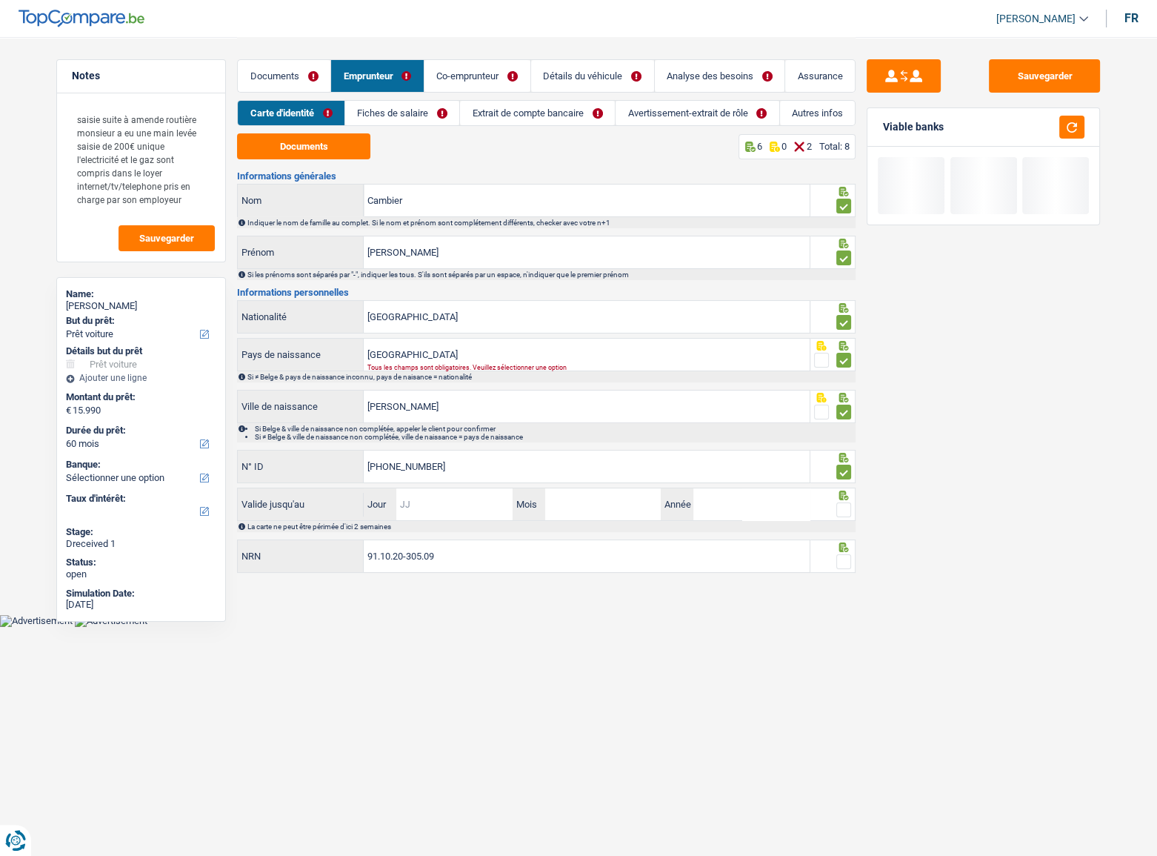
click at [432, 507] on input "Jour" at bounding box center [454, 504] width 116 height 32
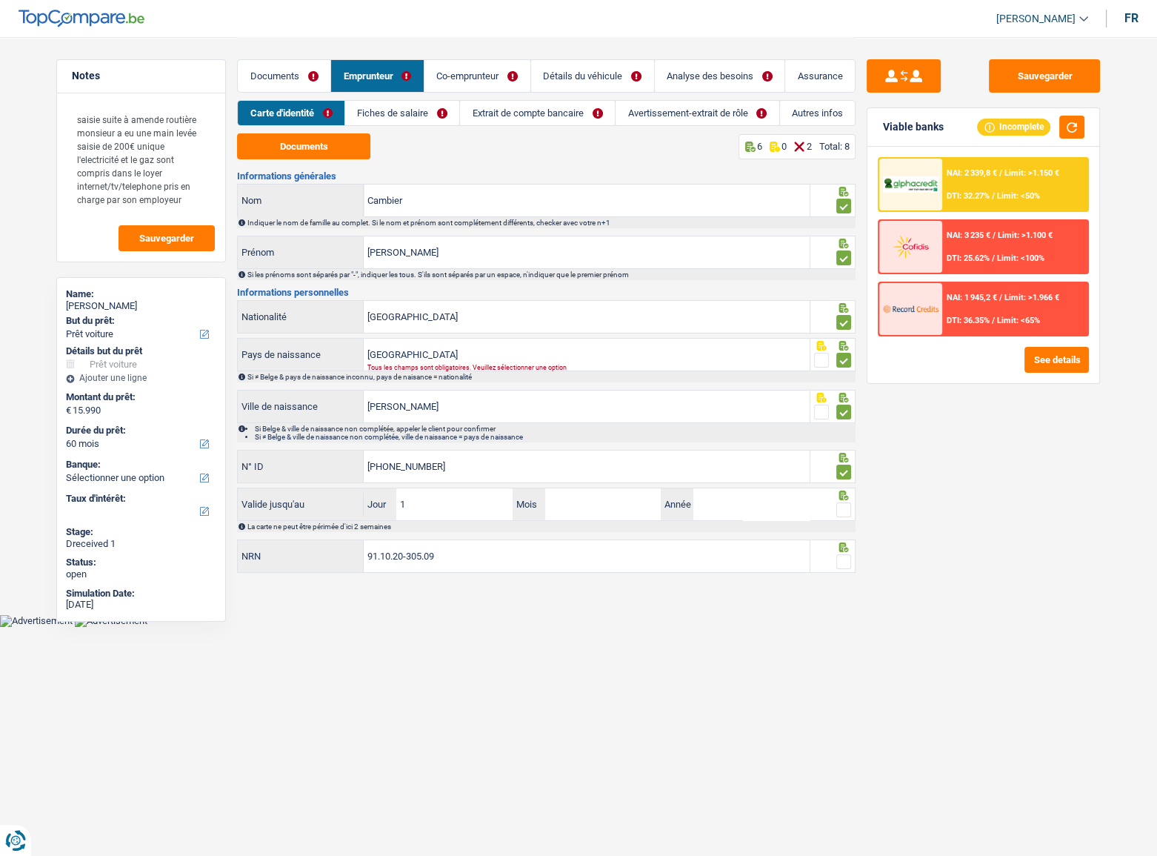
type input "19"
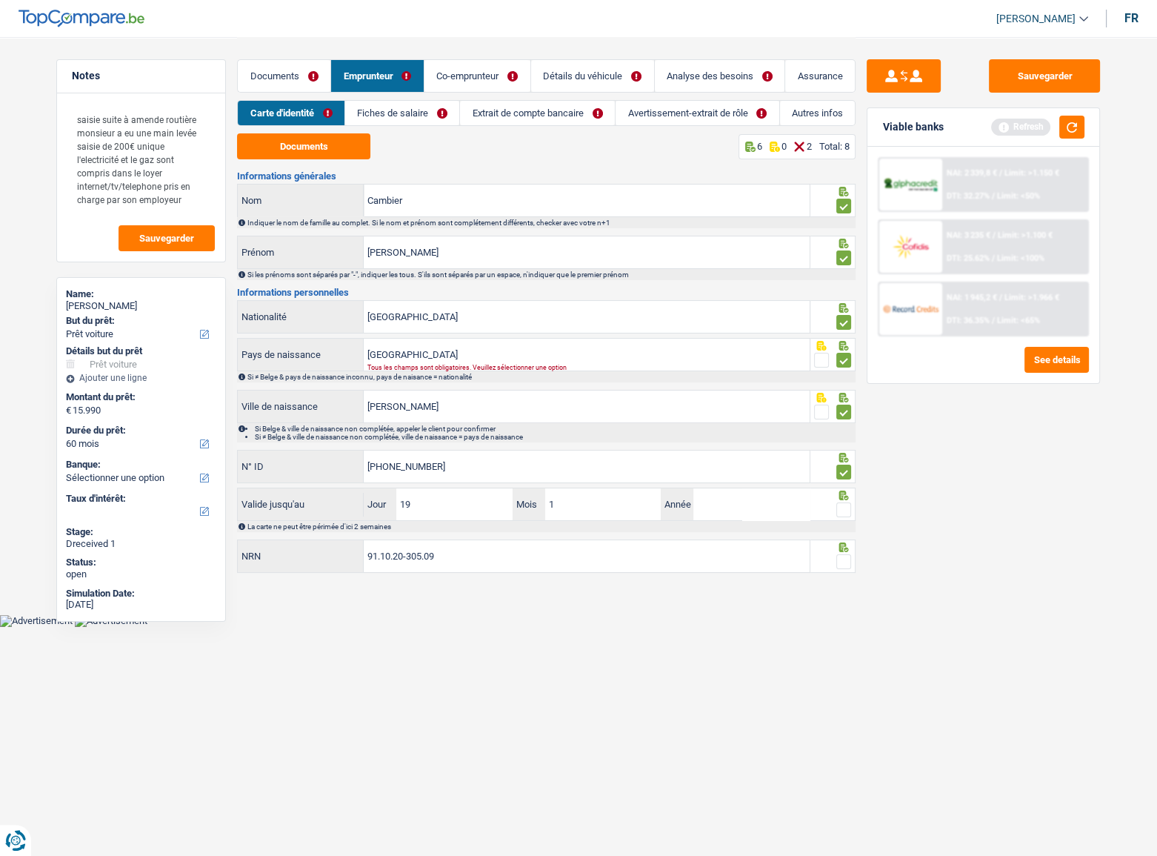
type input "12"
type input "2028"
click at [845, 507] on span at bounding box center [843, 509] width 15 height 15
click at [0, 0] on input "radio" at bounding box center [0, 0] width 0 height 0
click at [1069, 128] on button "button" at bounding box center [1071, 127] width 25 height 23
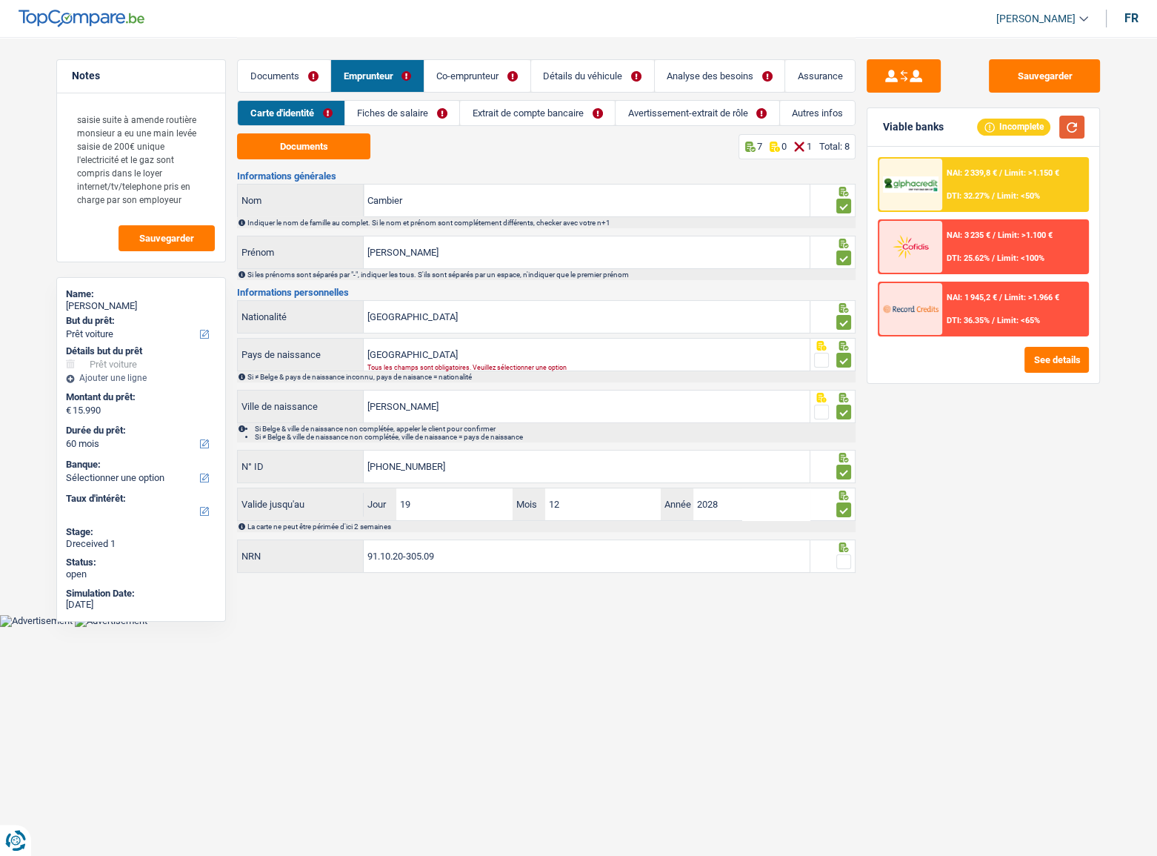
click at [1067, 126] on button "button" at bounding box center [1071, 127] width 25 height 23
click at [844, 561] on span at bounding box center [843, 561] width 15 height 15
click at [0, 0] on input "radio" at bounding box center [0, 0] width 0 height 0
click at [1070, 122] on button "button" at bounding box center [1071, 127] width 25 height 23
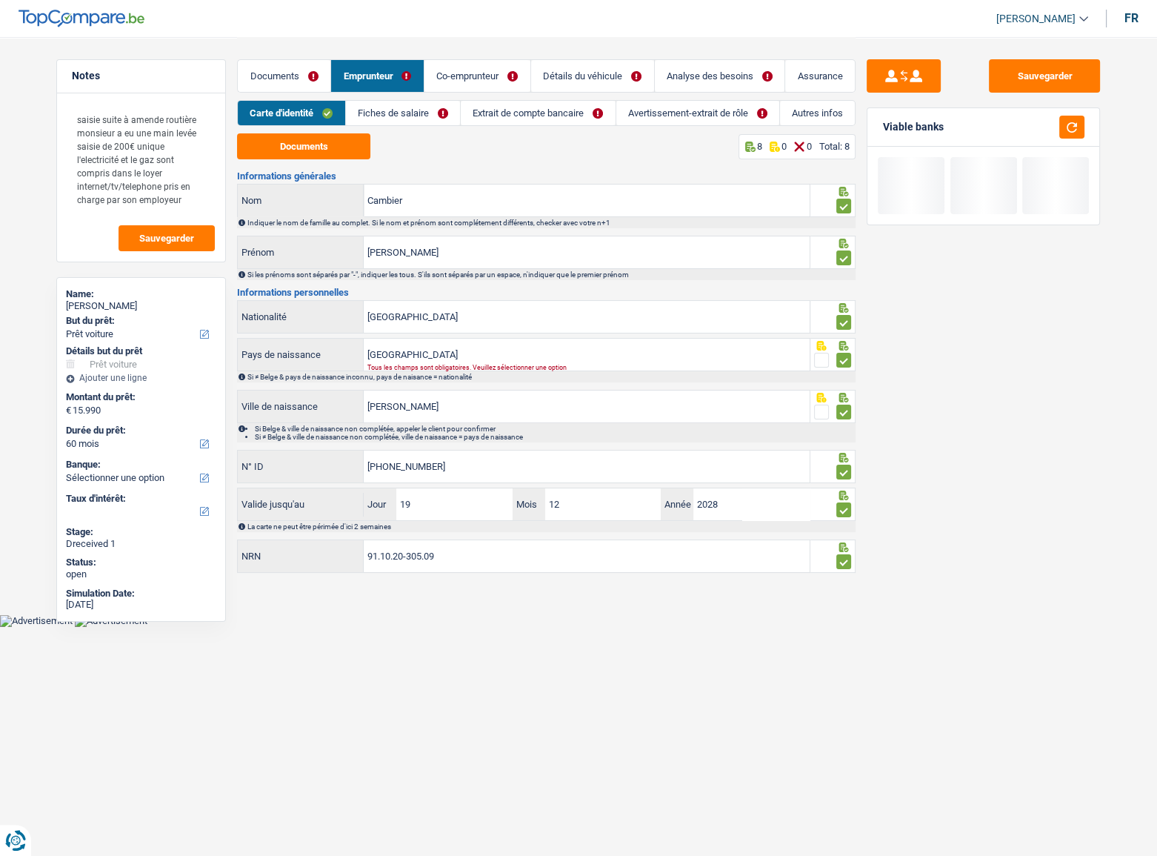
click at [416, 111] on link "Fiches de salaire" at bounding box center [403, 113] width 114 height 24
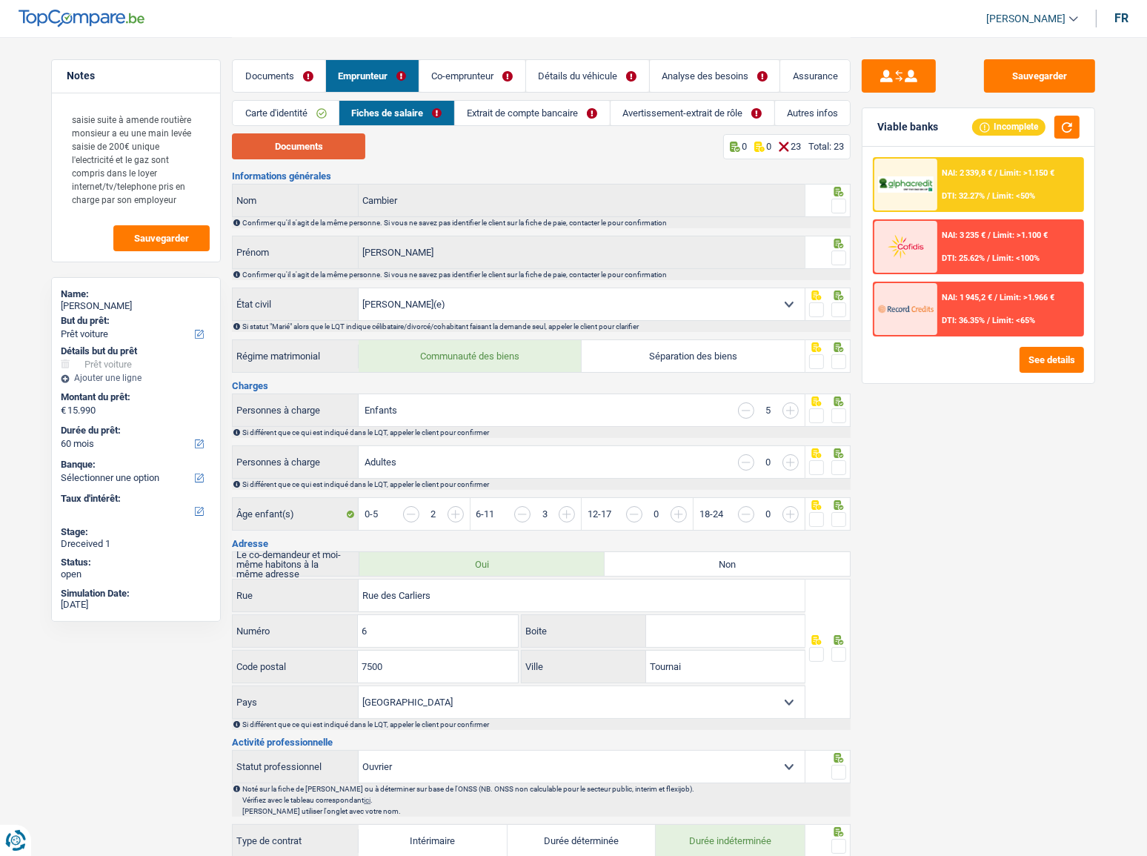
drag, startPoint x: 325, startPoint y: 149, endPoint x: 328, endPoint y: 156, distance: 8.0
click at [326, 149] on button "Documents" at bounding box center [298, 146] width 133 height 26
click at [837, 199] on span at bounding box center [838, 206] width 15 height 15
click at [0, 0] on input "radio" at bounding box center [0, 0] width 0 height 0
click at [837, 250] on span at bounding box center [838, 257] width 15 height 15
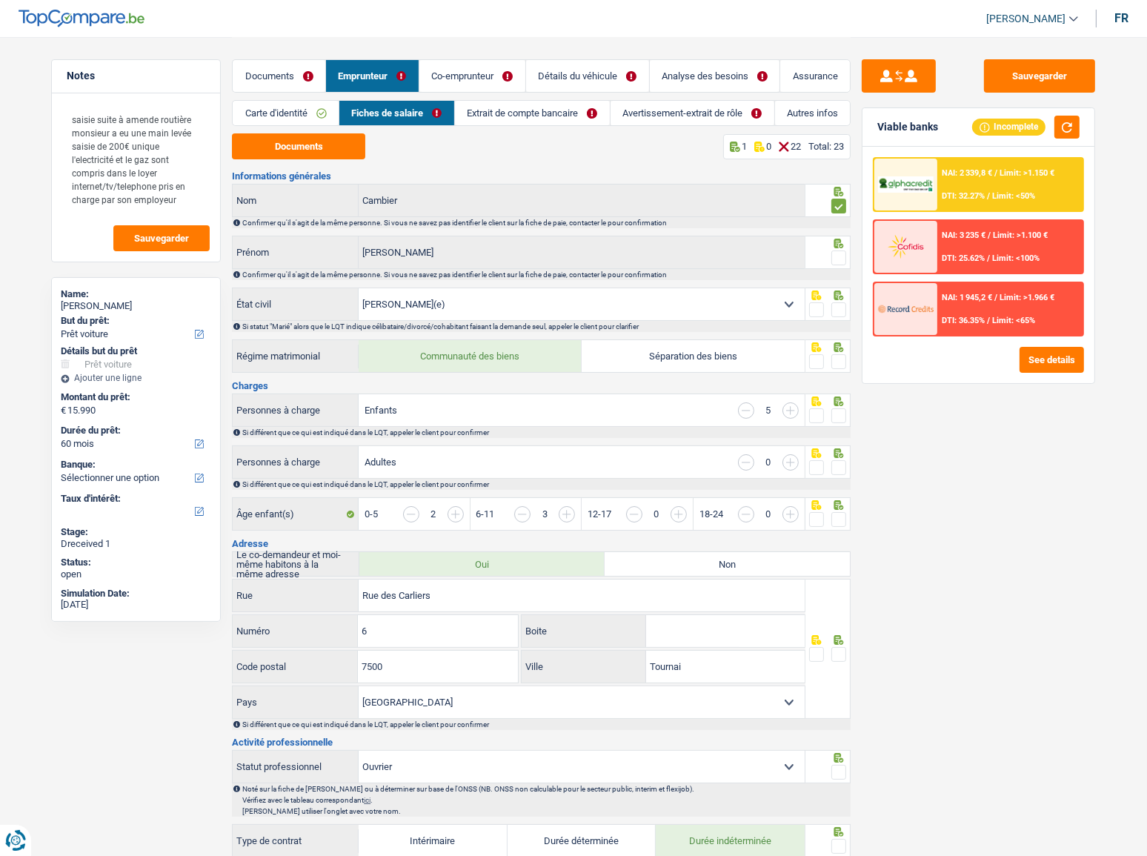
click at [0, 0] on input "radio" at bounding box center [0, 0] width 0 height 0
drag, startPoint x: 837, startPoint y: 311, endPoint x: 848, endPoint y: 349, distance: 39.4
click at [837, 311] on span at bounding box center [838, 309] width 15 height 15
click at [0, 0] on input "radio" at bounding box center [0, 0] width 0 height 0
click at [839, 361] on span at bounding box center [838, 361] width 15 height 15
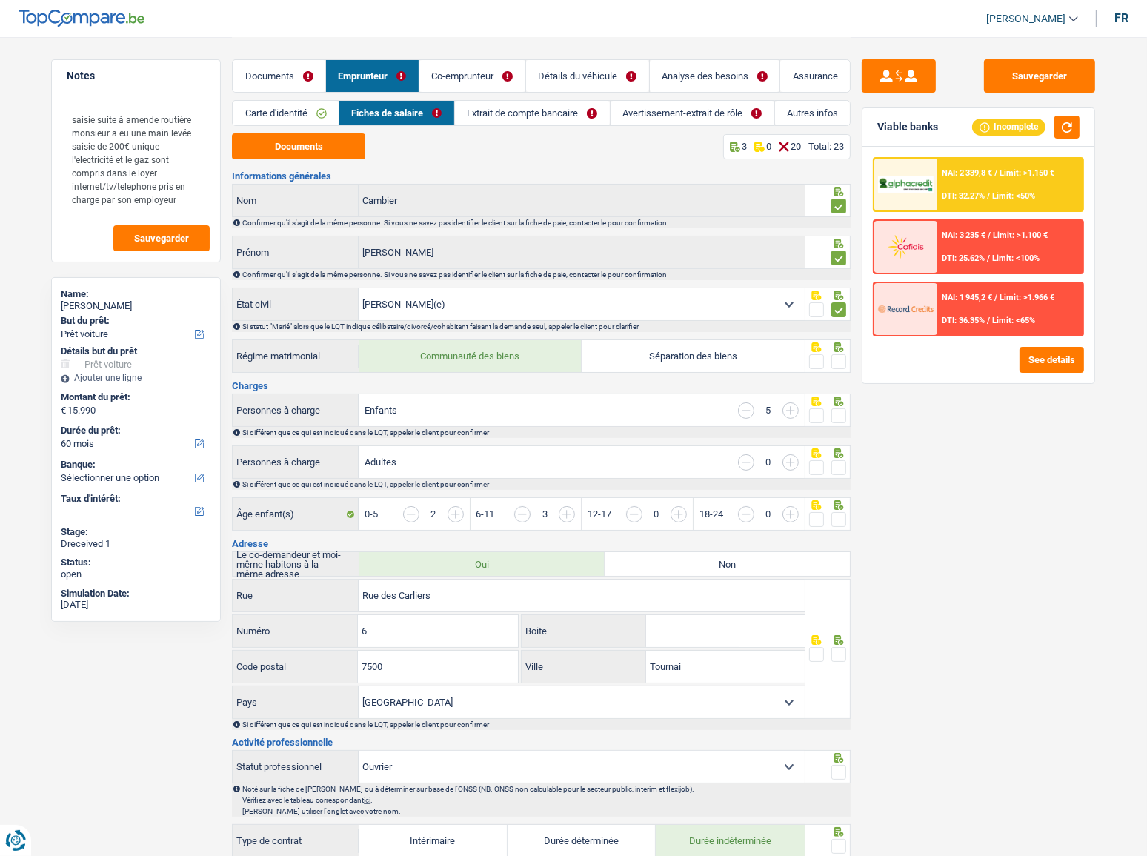
click at [0, 0] on input "radio" at bounding box center [0, 0] width 0 height 0
click at [834, 409] on span at bounding box center [838, 415] width 15 height 15
click at [0, 0] on input "radio" at bounding box center [0, 0] width 0 height 0
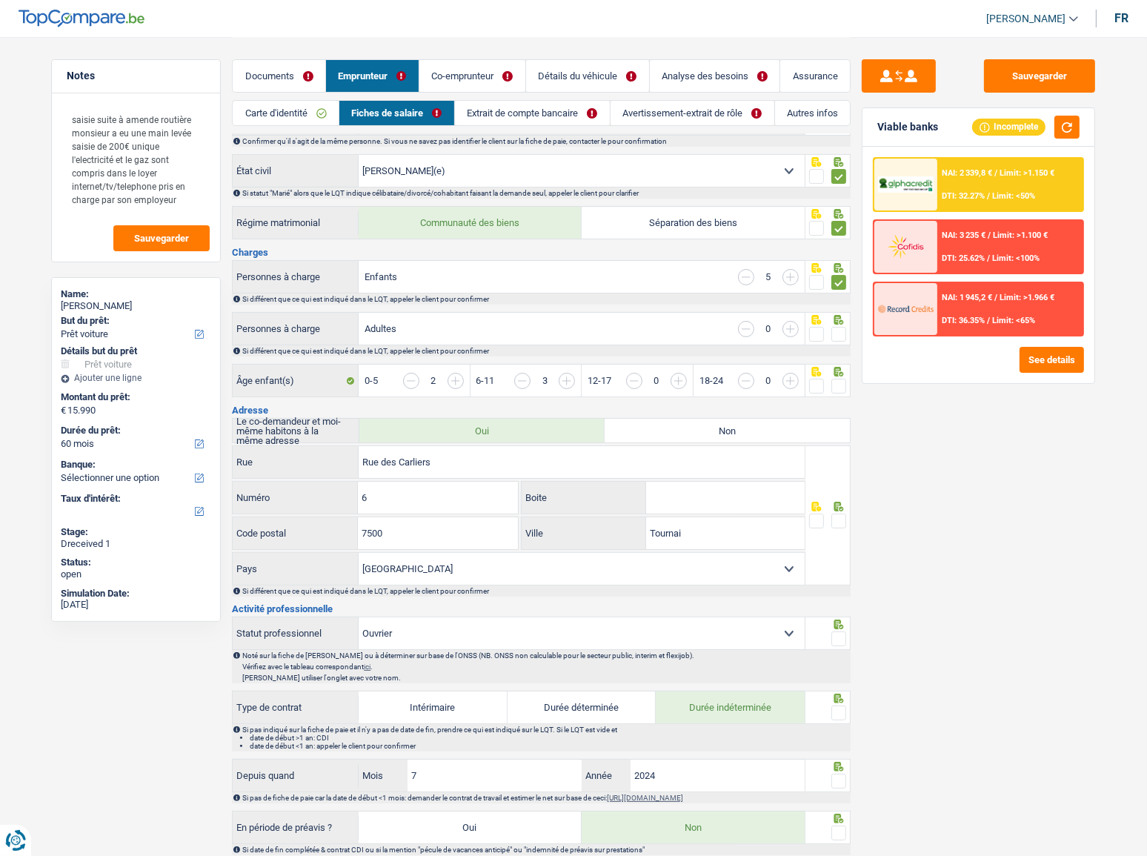
scroll to position [134, 0]
click at [838, 330] on span at bounding box center [838, 333] width 15 height 15
click at [0, 0] on input "radio" at bounding box center [0, 0] width 0 height 0
drag, startPoint x: 837, startPoint y: 385, endPoint x: 850, endPoint y: 365, distance: 24.3
click at [841, 378] on span at bounding box center [838, 385] width 15 height 15
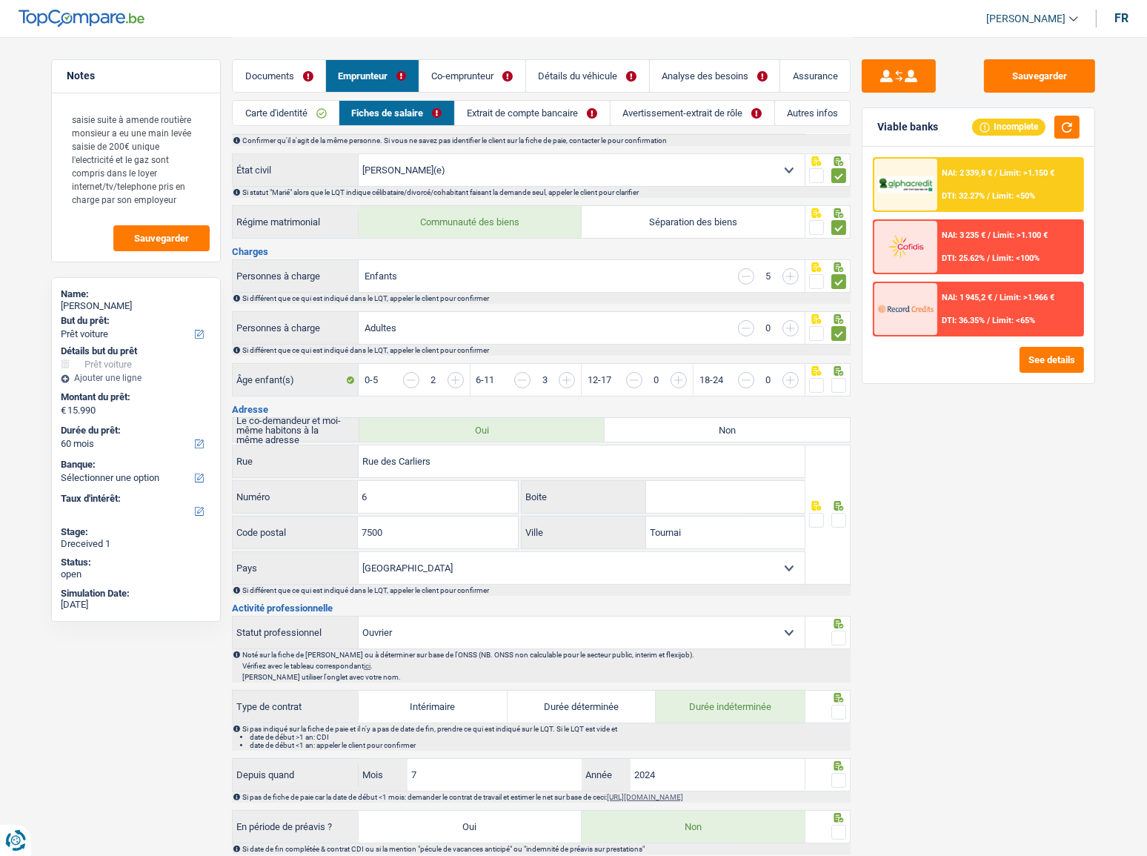
click at [0, 0] on input "radio" at bounding box center [0, 0] width 0 height 0
click at [1071, 126] on button "button" at bounding box center [1066, 127] width 25 height 23
click at [1068, 127] on button "button" at bounding box center [1066, 127] width 25 height 23
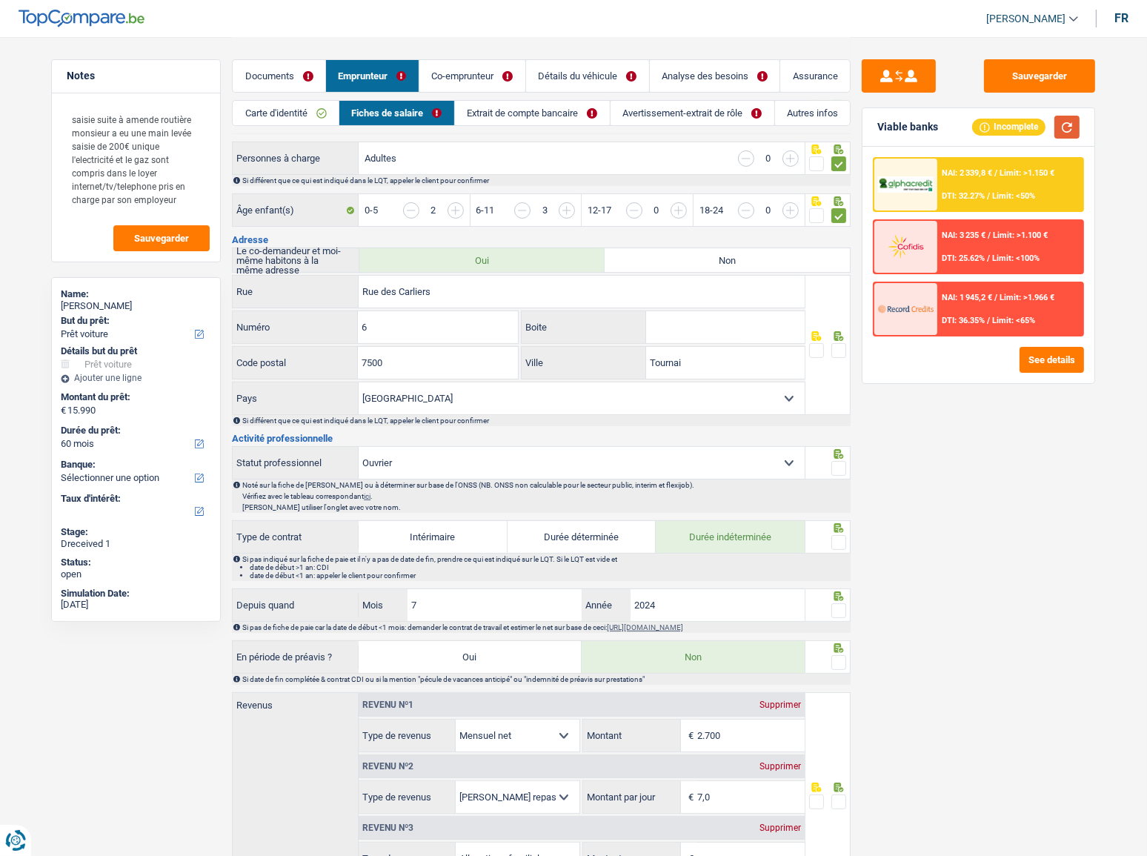
scroll to position [336, 0]
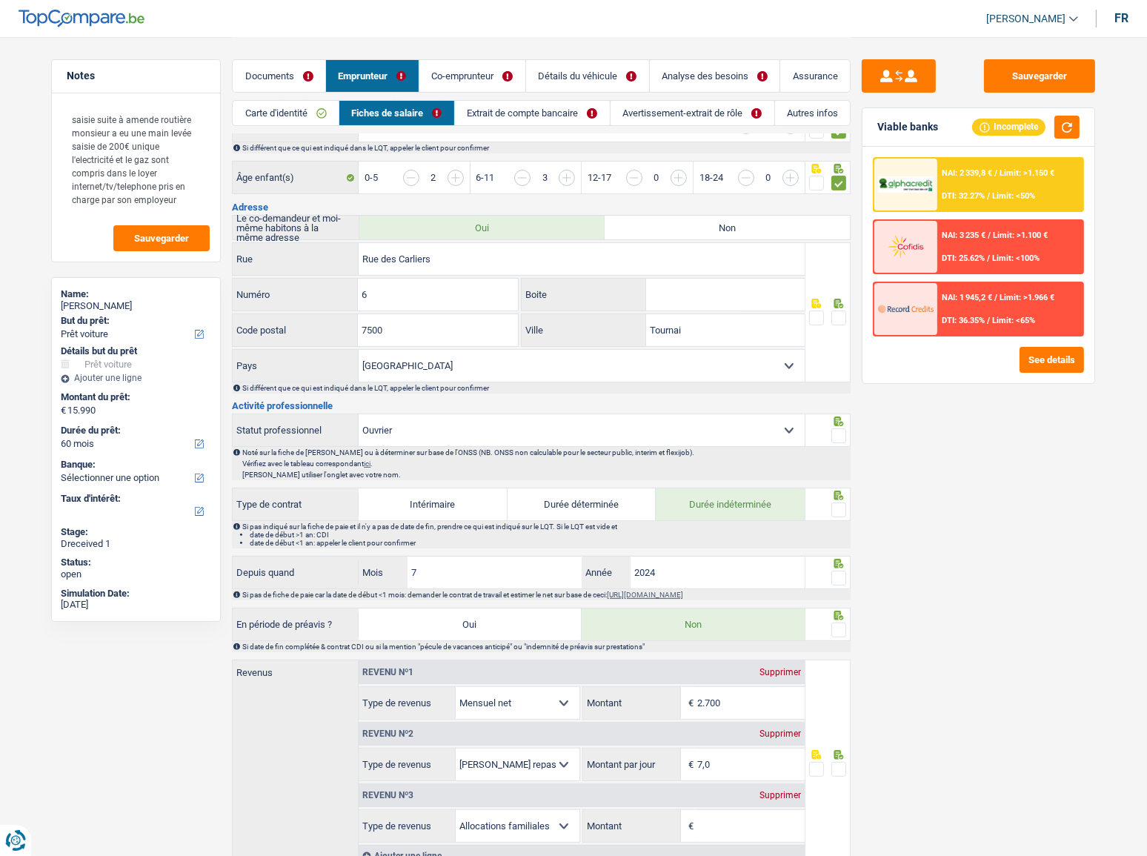
click at [842, 316] on span at bounding box center [838, 317] width 15 height 15
click at [0, 0] on input "radio" at bounding box center [0, 0] width 0 height 0
drag, startPoint x: 1071, startPoint y: 123, endPoint x: 730, endPoint y: 388, distance: 432.5
click at [1070, 123] on button "button" at bounding box center [1066, 127] width 25 height 23
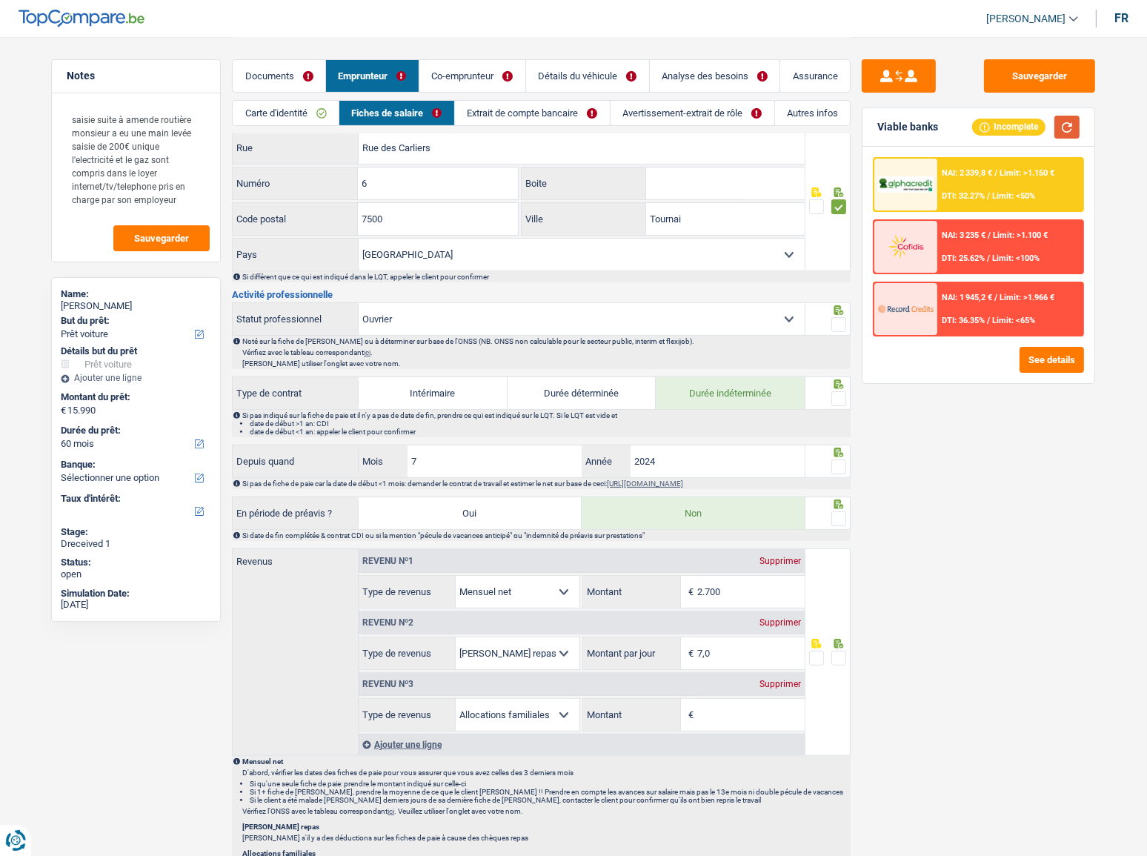
scroll to position [471, 0]
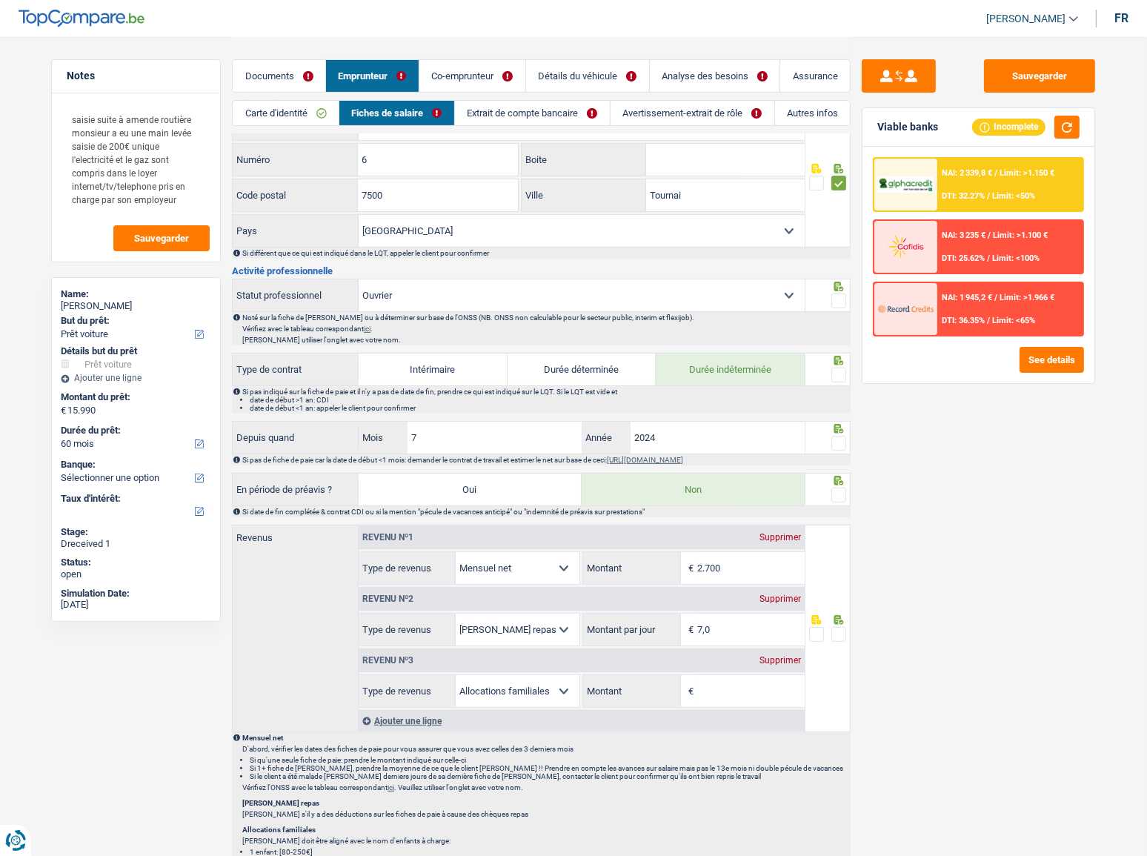
click at [844, 296] on span at bounding box center [838, 300] width 15 height 15
click at [0, 0] on input "radio" at bounding box center [0, 0] width 0 height 0
click at [841, 371] on span at bounding box center [838, 374] width 15 height 15
click at [0, 0] on input "radio" at bounding box center [0, 0] width 0 height 0
click at [617, 368] on label "Durée déterminée" at bounding box center [582, 369] width 149 height 32
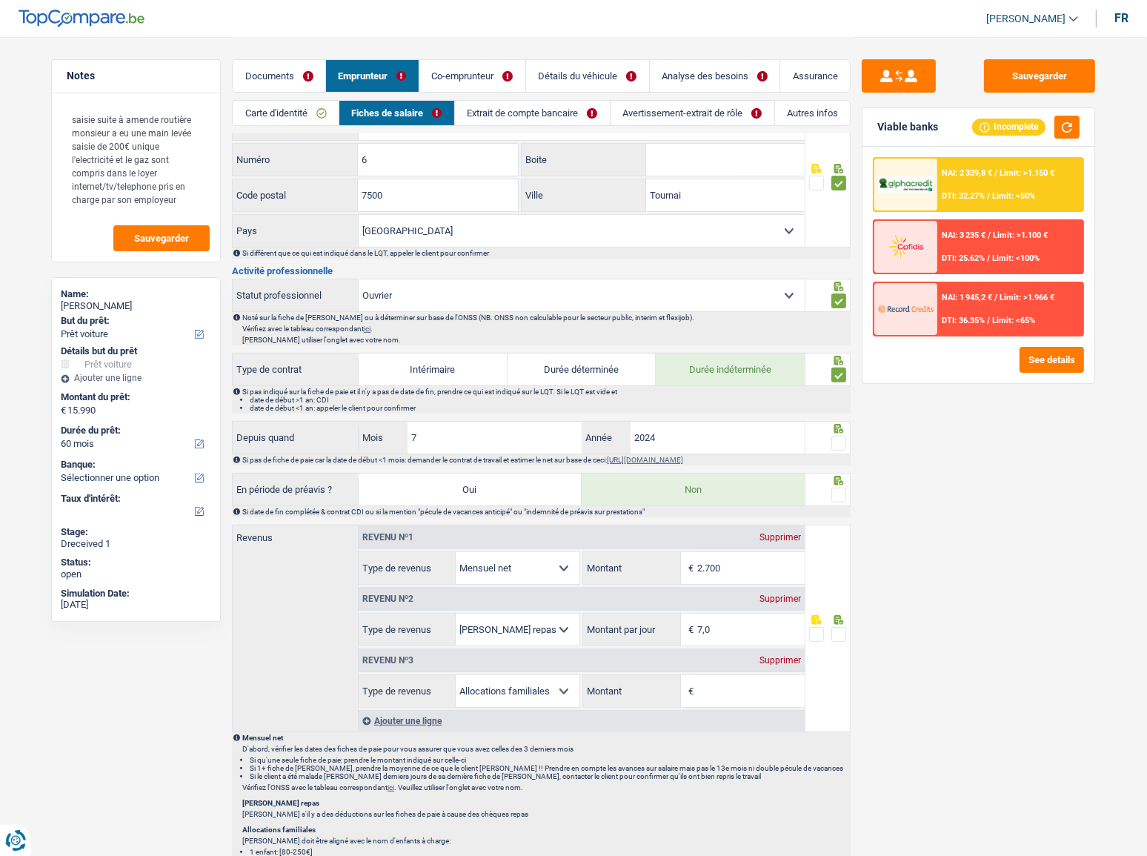
click at [617, 368] on input "Durée déterminée" at bounding box center [582, 369] width 149 height 32
radio input "true"
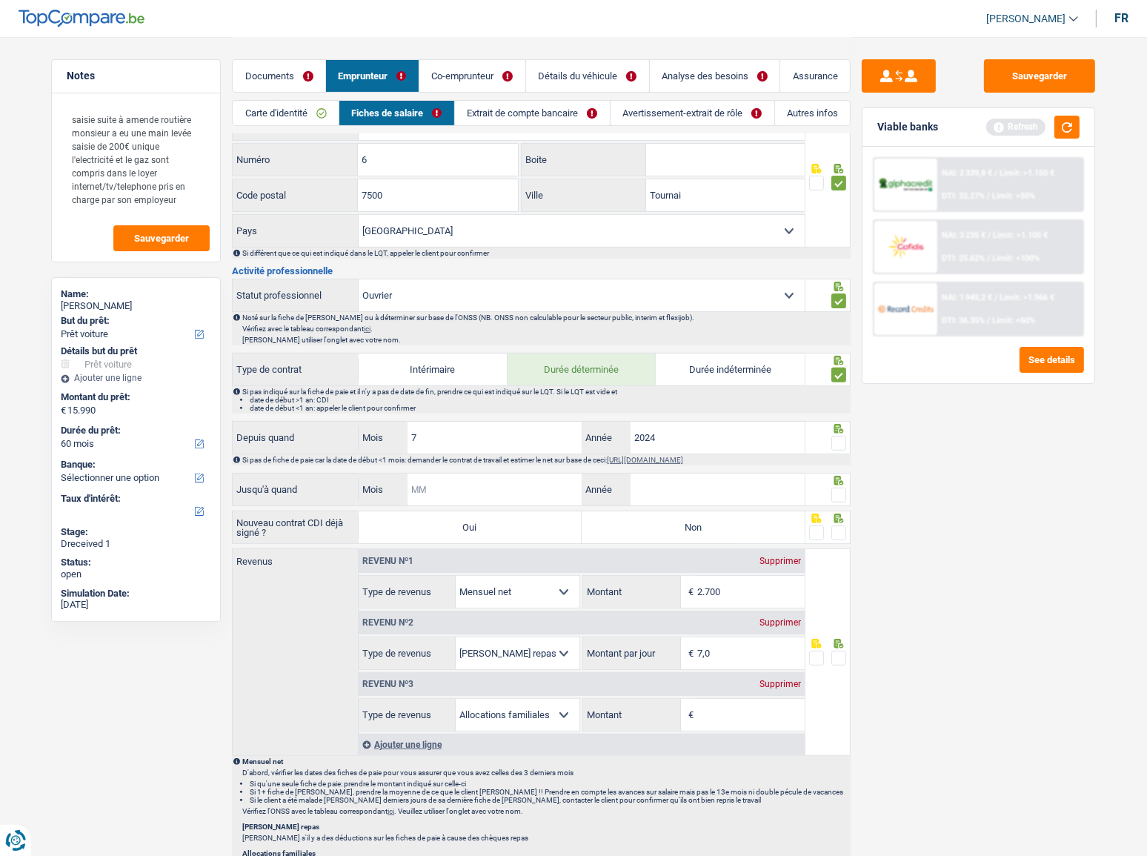
click at [476, 485] on input "Mois" at bounding box center [494, 489] width 174 height 32
drag, startPoint x: 449, startPoint y: 444, endPoint x: 372, endPoint y: 440, distance: 77.1
click at [372, 440] on div "7 Mois" at bounding box center [470, 438] width 223 height 32
type input "04"
click at [448, 479] on input "Mois" at bounding box center [494, 489] width 174 height 32
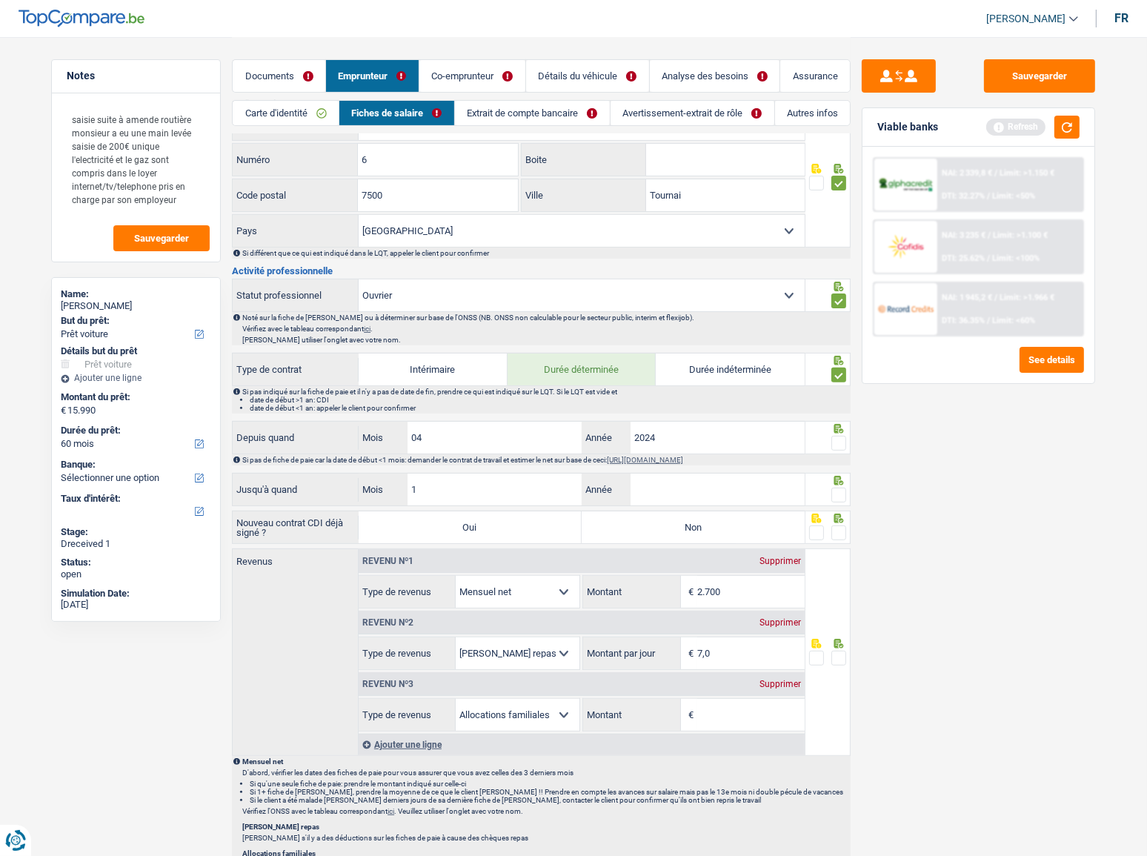
type input "10"
click at [699, 495] on input "Année" at bounding box center [718, 489] width 174 height 32
type input "2025"
click at [1065, 133] on button "button" at bounding box center [1066, 127] width 25 height 23
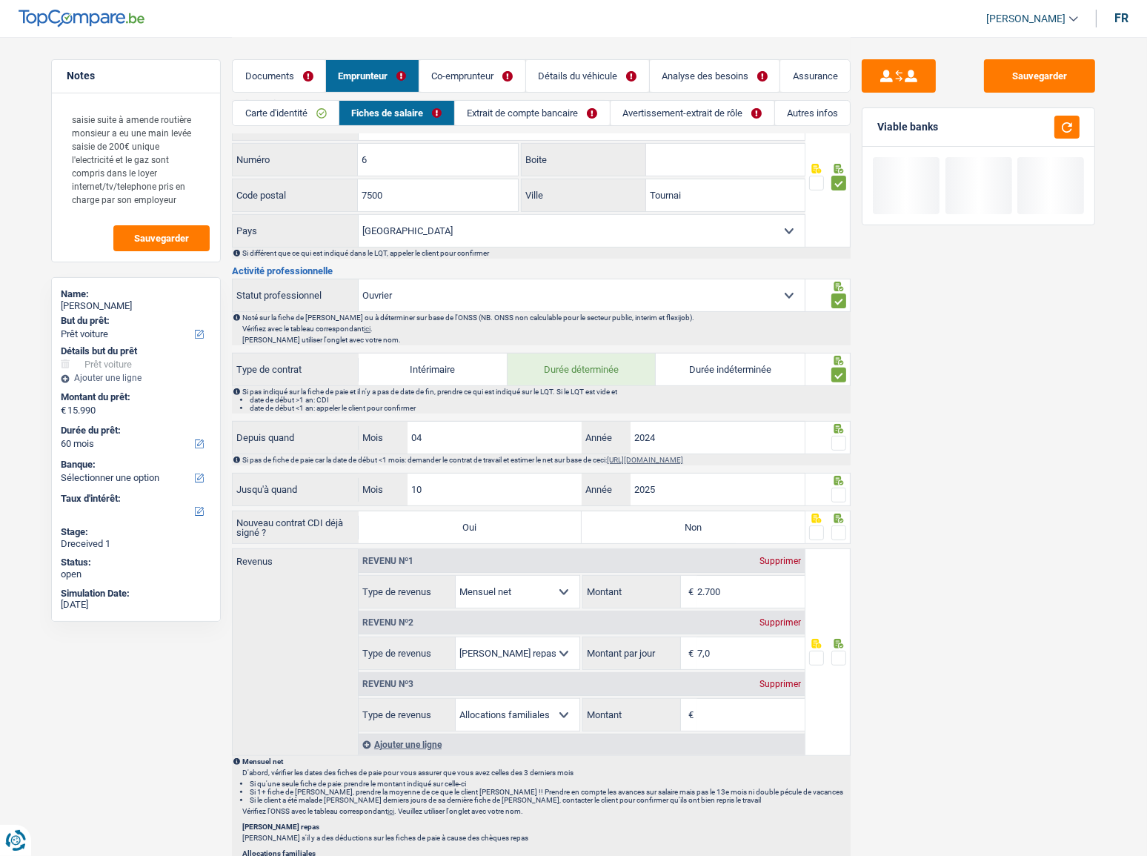
click at [733, 524] on label "Non" at bounding box center [693, 527] width 223 height 32
click at [733, 524] on input "Non" at bounding box center [693, 527] width 223 height 32
radio input "true"
click at [845, 436] on span at bounding box center [838, 443] width 15 height 15
click at [0, 0] on input "radio" at bounding box center [0, 0] width 0 height 0
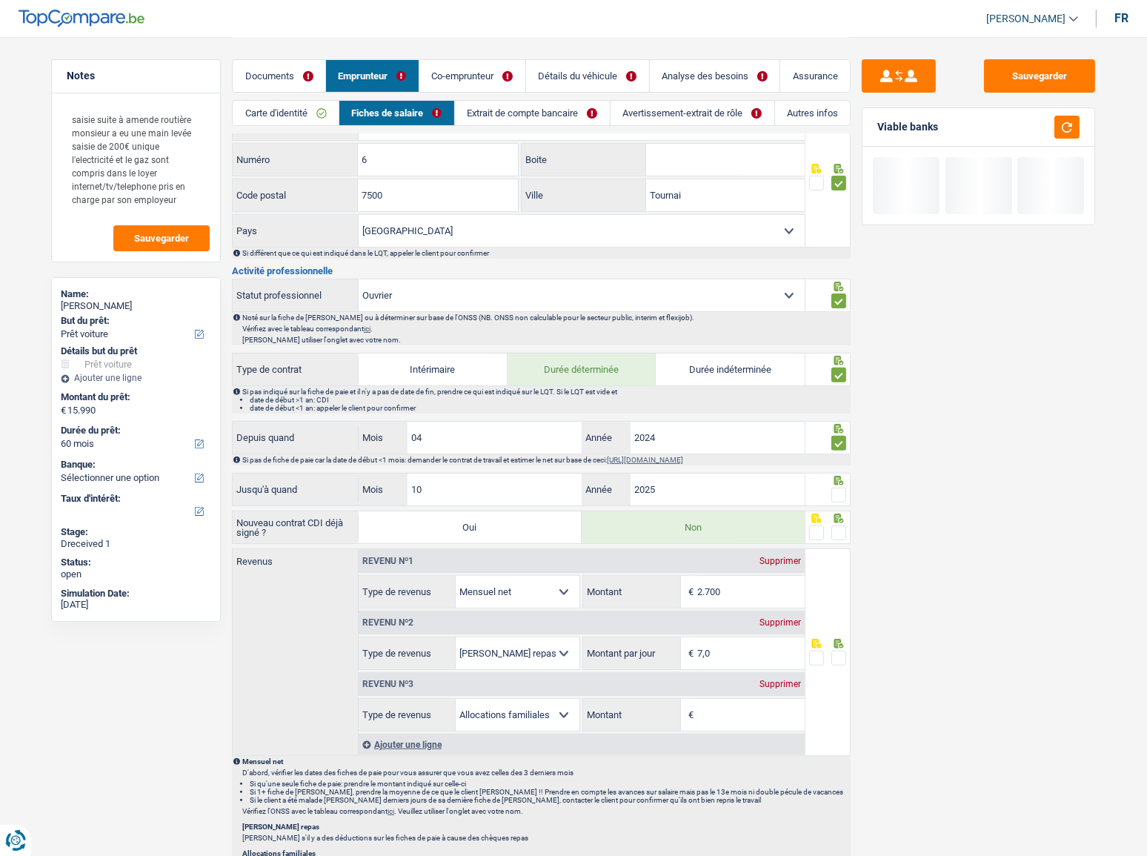
click at [842, 489] on span at bounding box center [838, 495] width 15 height 15
click at [0, 0] on input "radio" at bounding box center [0, 0] width 0 height 0
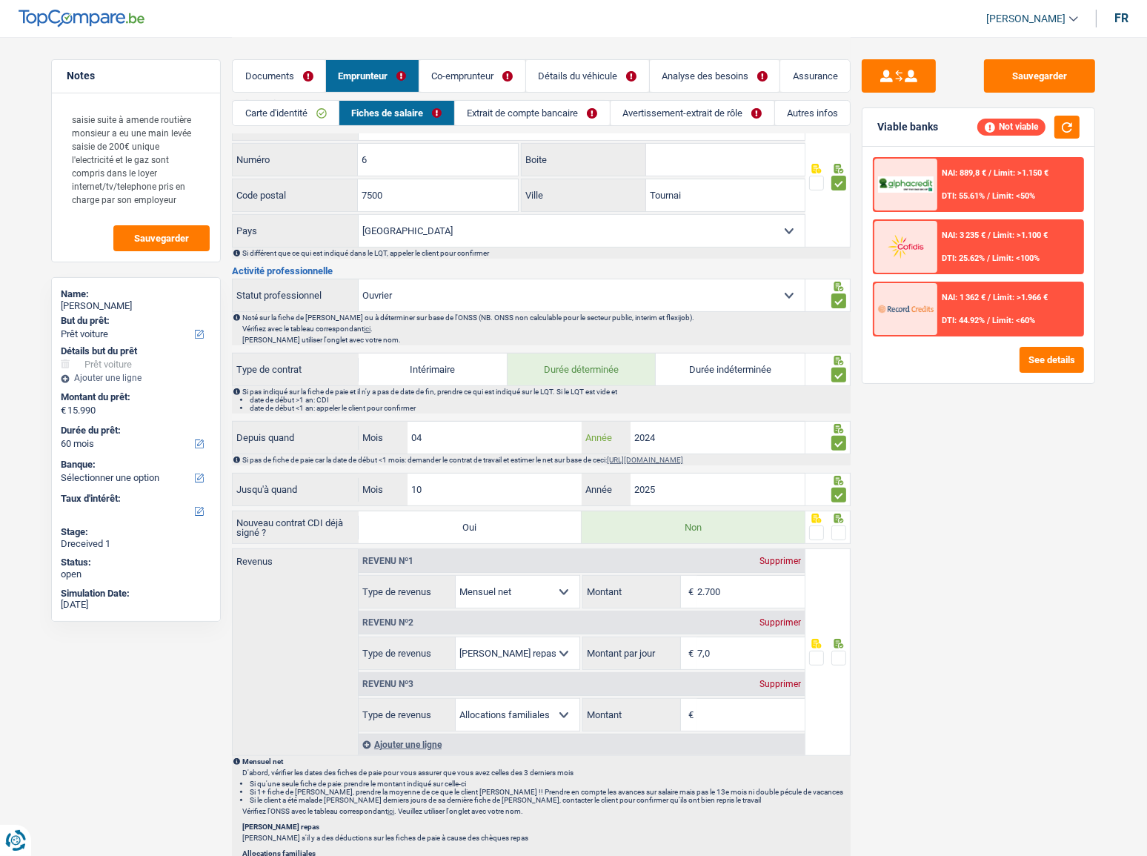
click at [676, 439] on input "2024" at bounding box center [718, 438] width 174 height 32
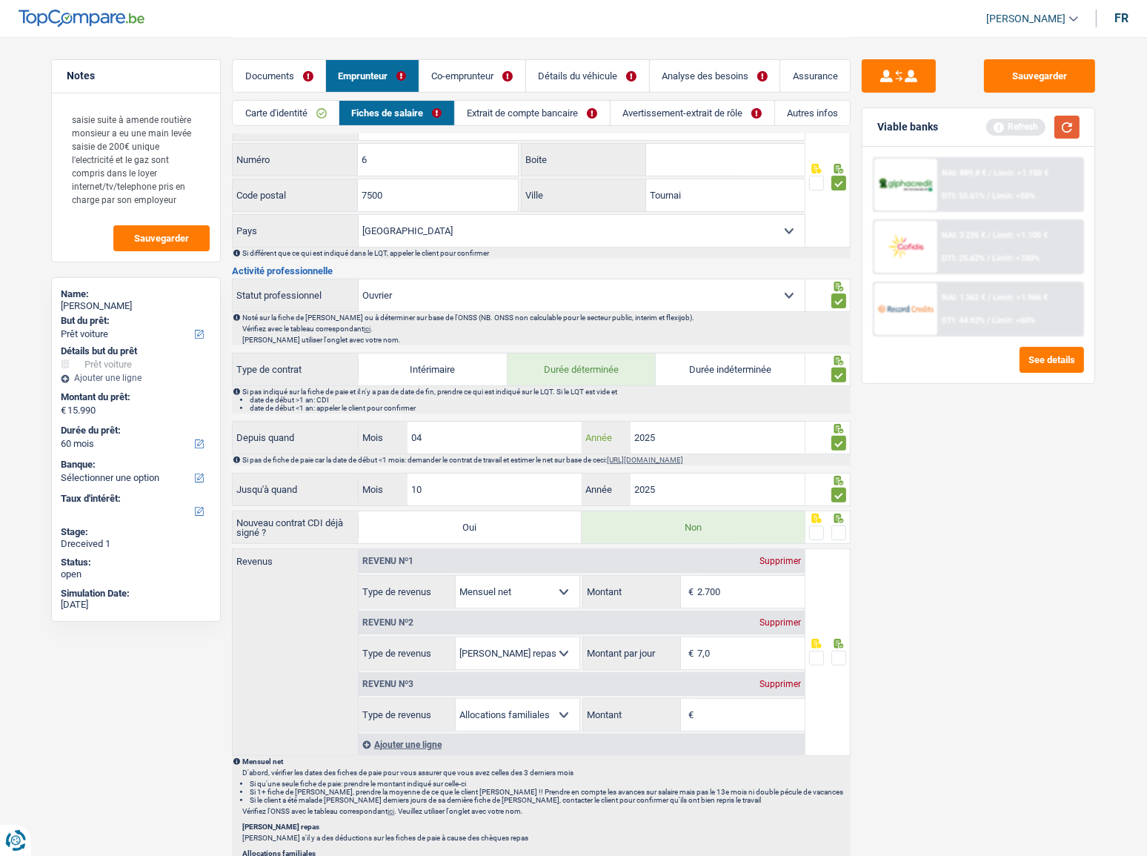
type input "2025"
click at [1071, 123] on button "button" at bounding box center [1066, 127] width 25 height 23
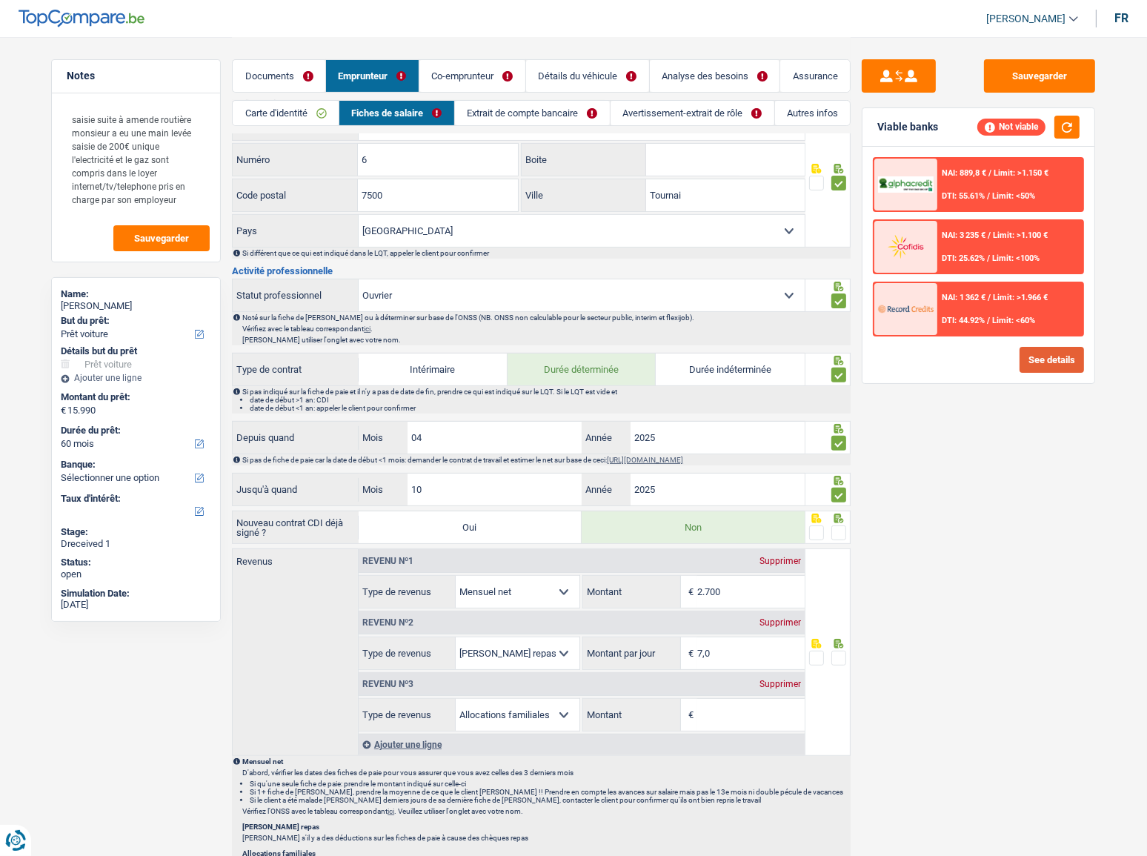
click at [1053, 355] on button "See details" at bounding box center [1051, 360] width 64 height 26
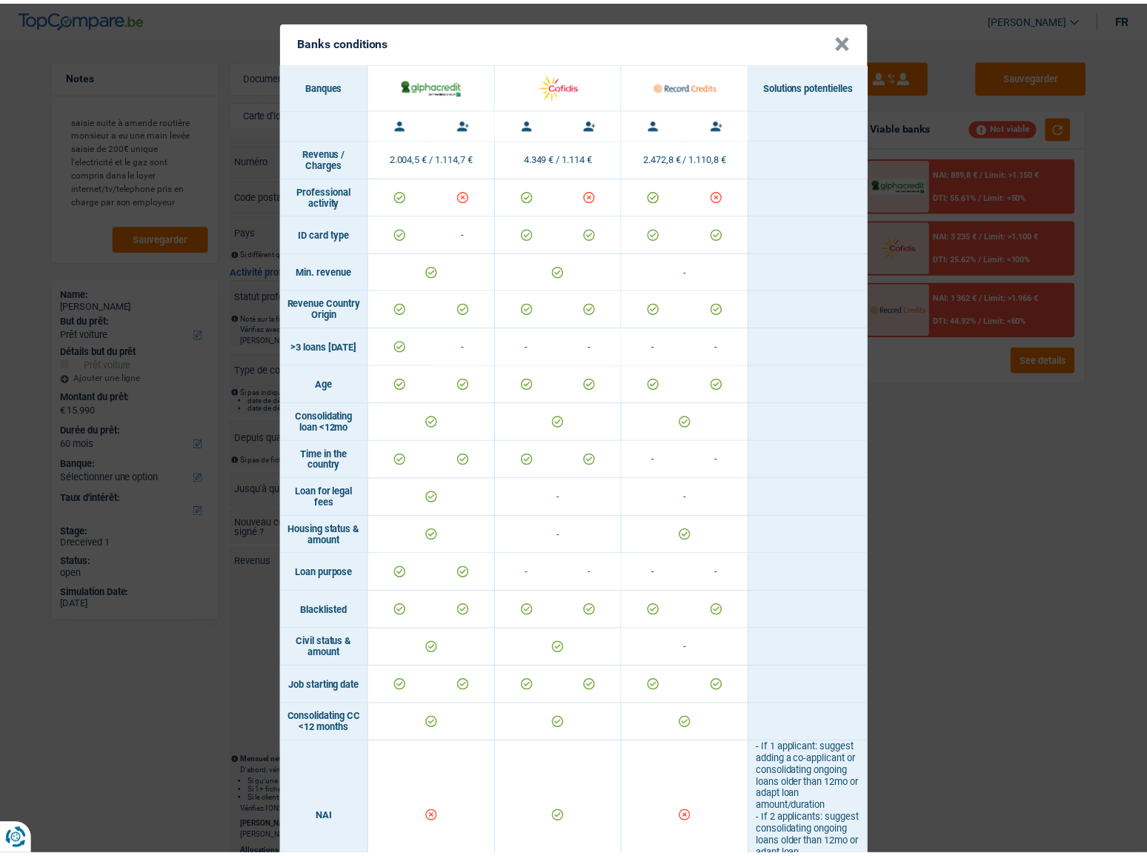
scroll to position [0, 0]
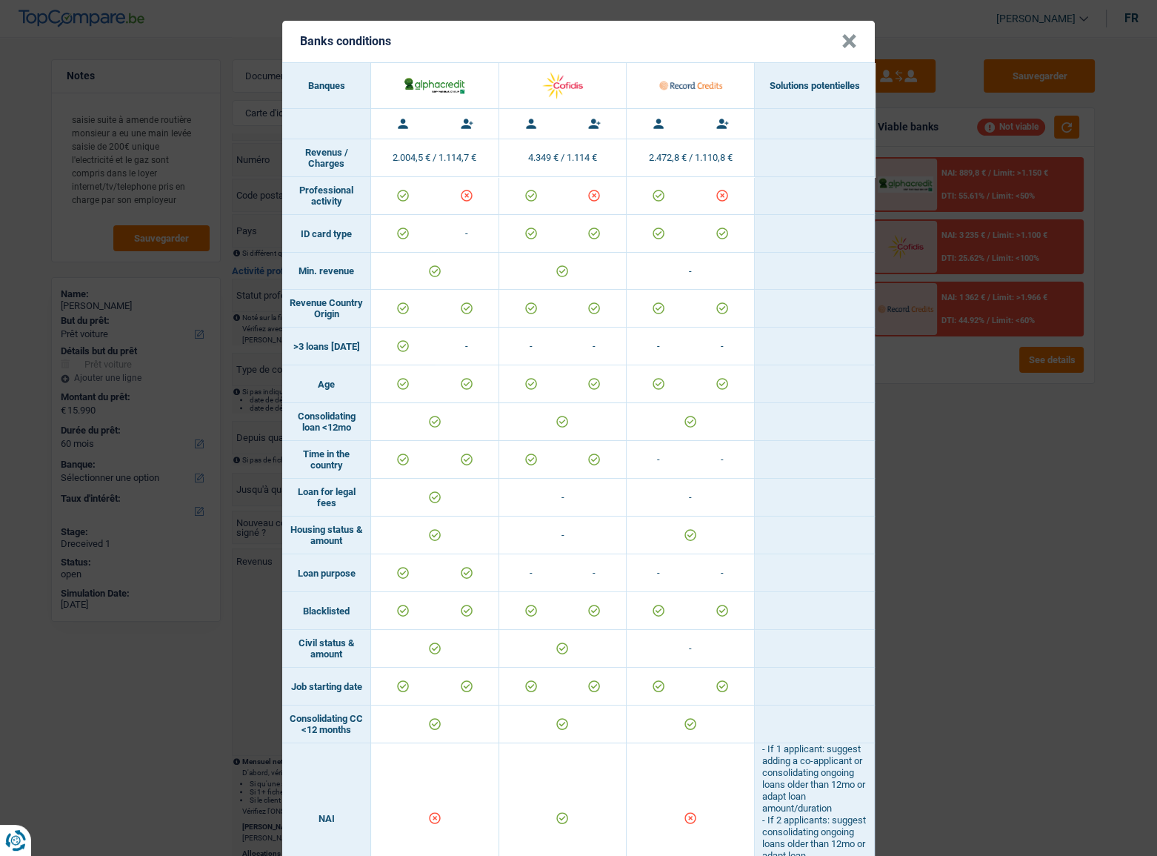
click at [1042, 486] on div "Banks conditions × Banques Solutions potentielles Revenus / Charges 2.004,5 € /…" at bounding box center [578, 428] width 1157 height 856
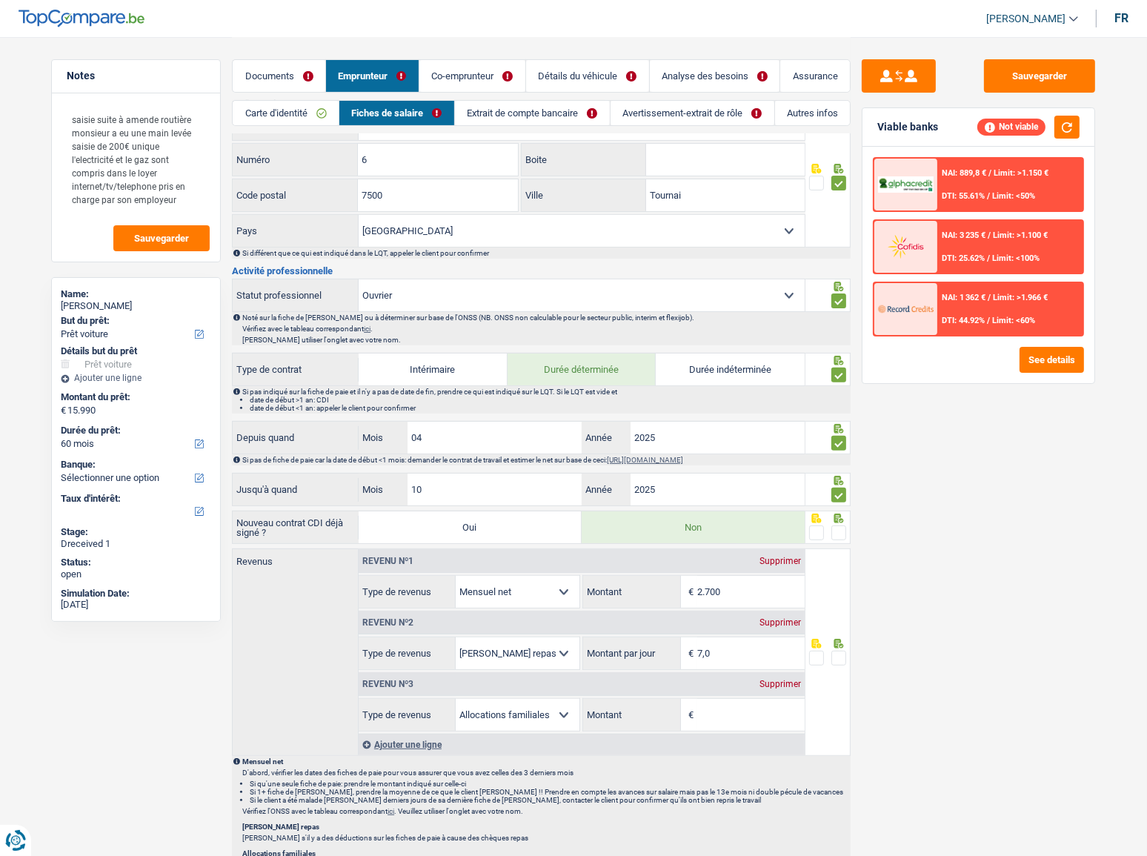
click at [966, 310] on div "NAI: 1 362 € / Limit: >1.966 € DTI: 44.92% / Limit: <60%" at bounding box center [1010, 309] width 146 height 52
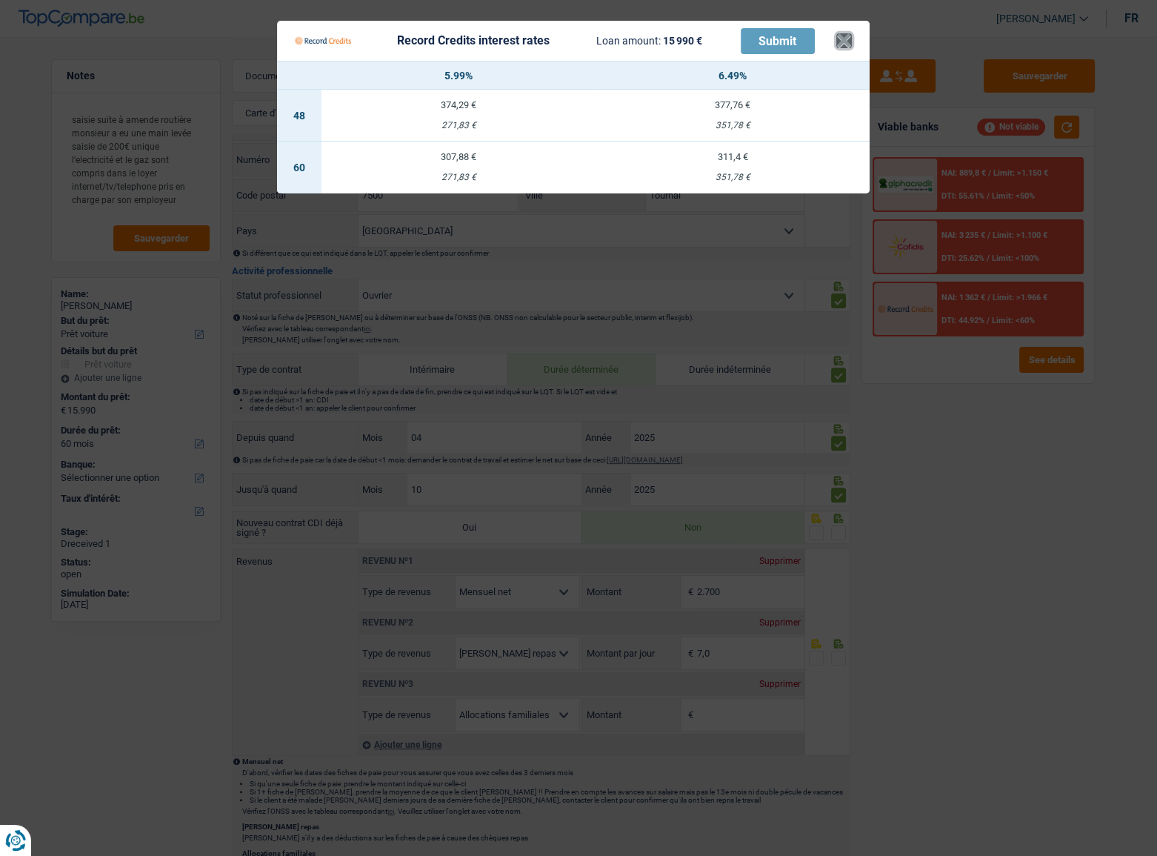
click at [845, 36] on button "×" at bounding box center [844, 40] width 16 height 15
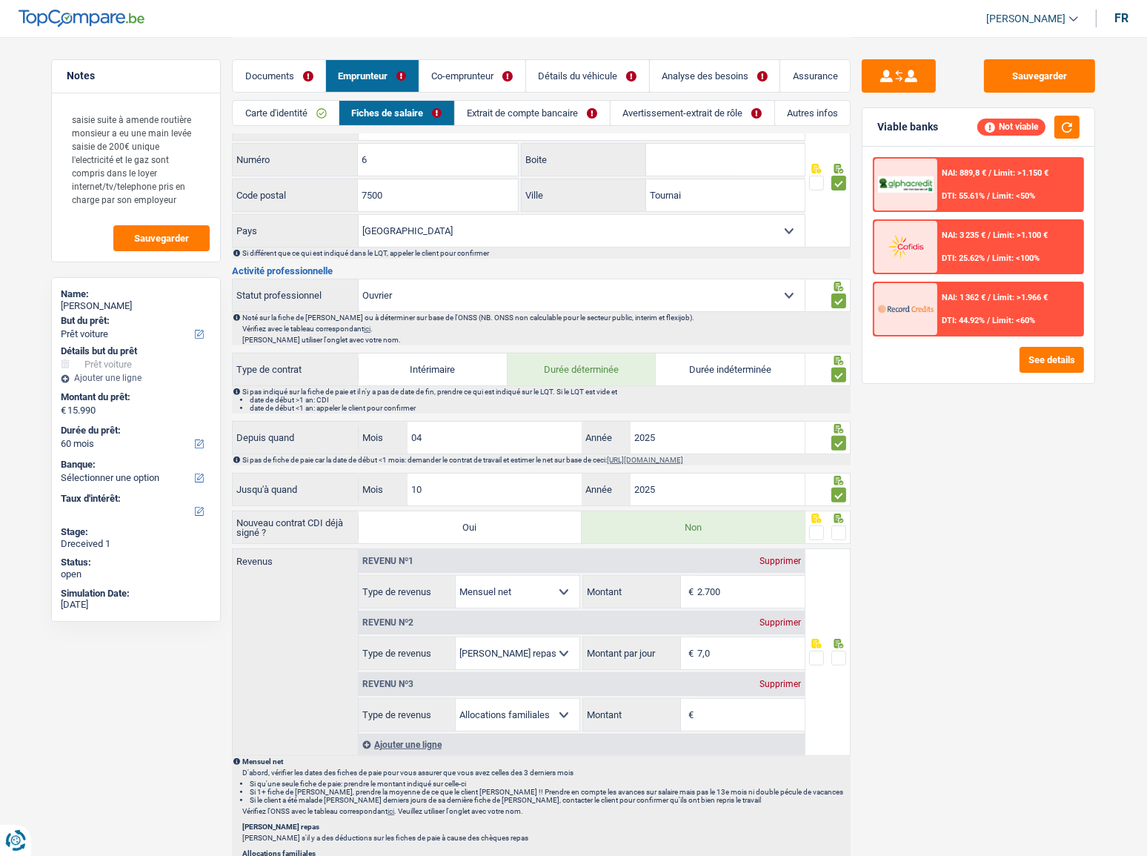
click at [768, 679] on div "Supprimer" at bounding box center [780, 683] width 49 height 9
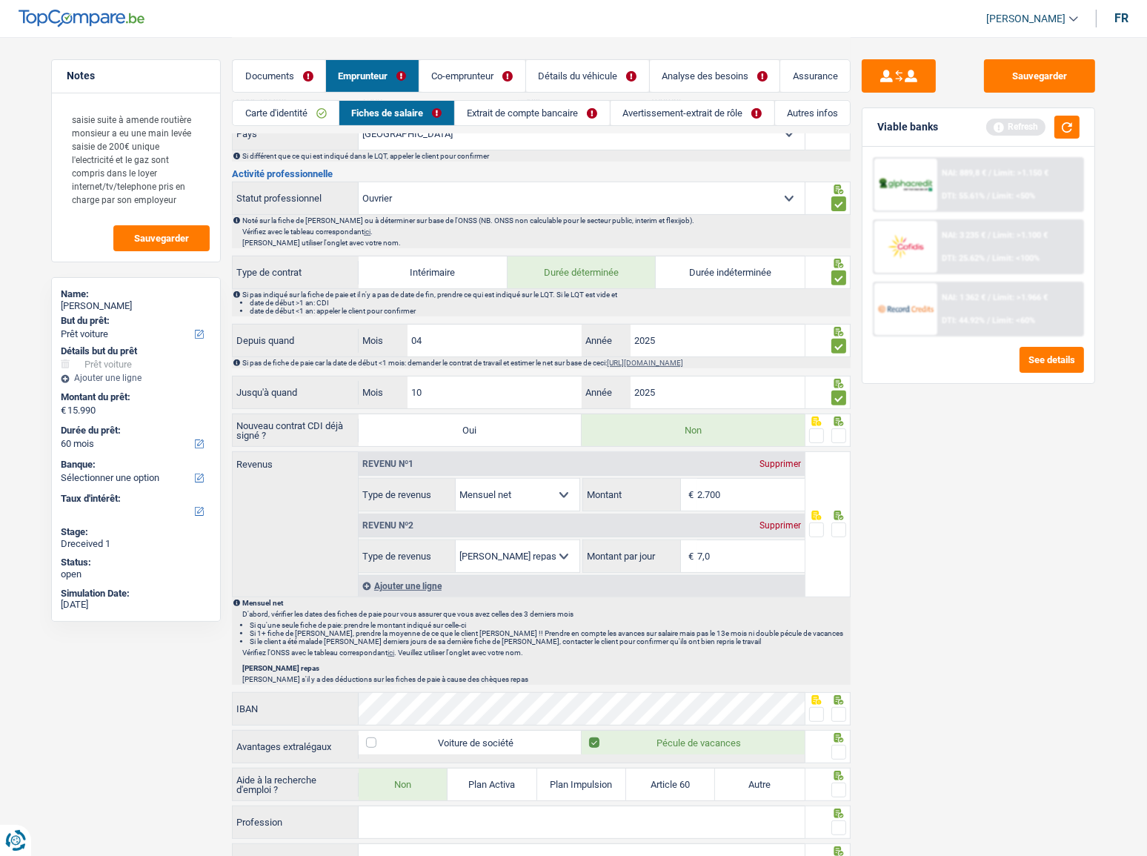
scroll to position [471, 0]
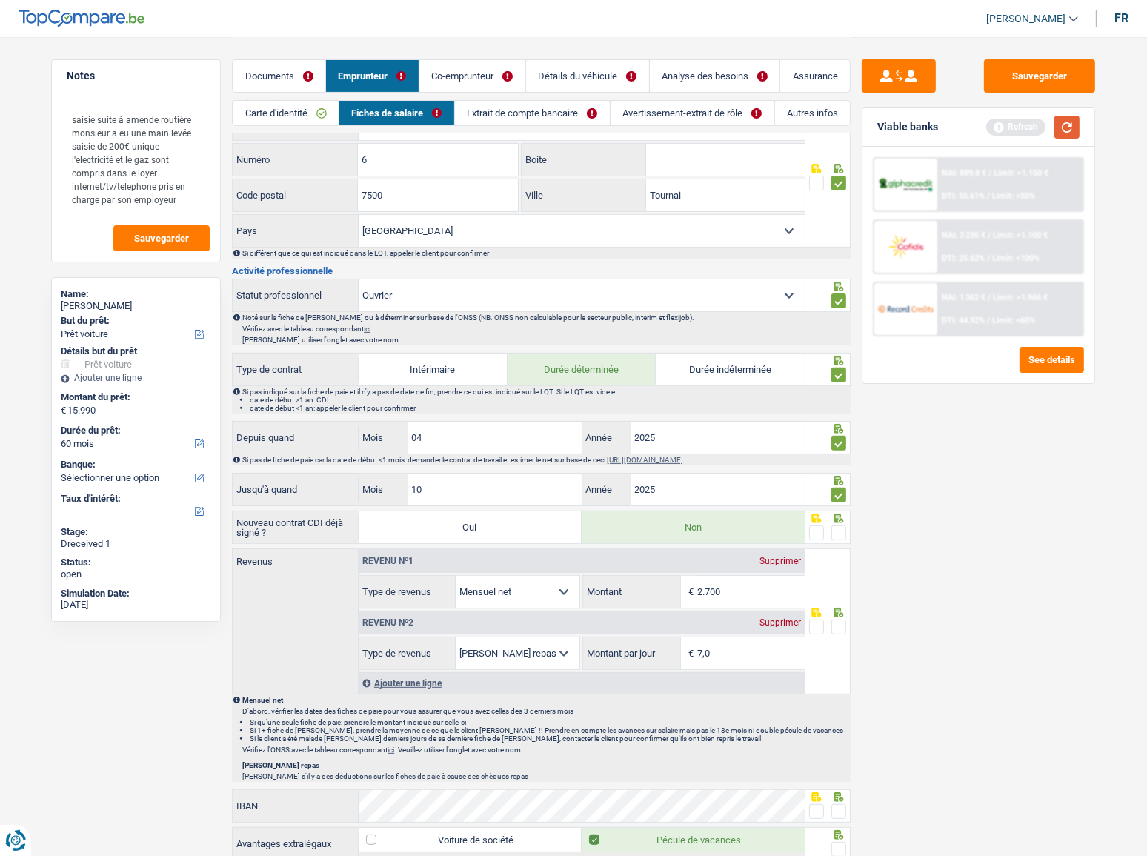
drag, startPoint x: 1062, startPoint y: 122, endPoint x: 680, endPoint y: 165, distance: 384.7
click at [1062, 122] on button "button" at bounding box center [1066, 127] width 25 height 23
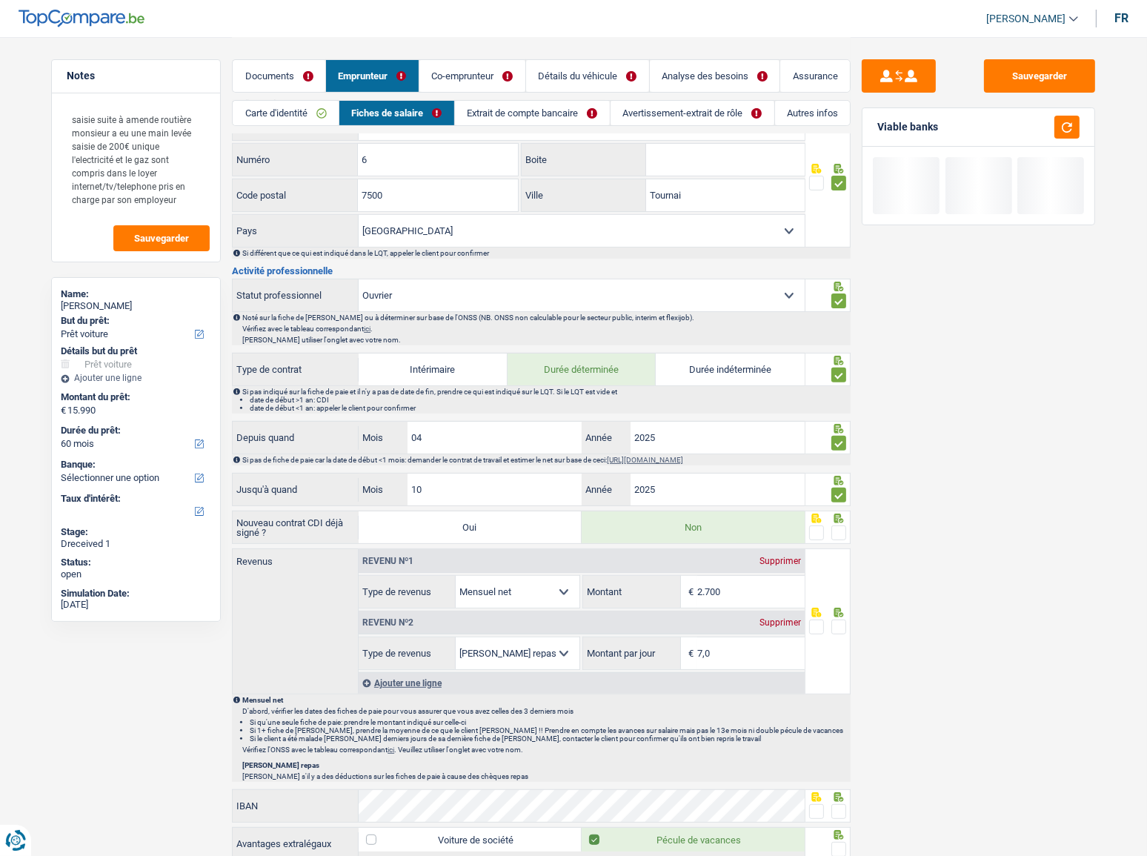
click at [497, 73] on link "Co-emprunteur" at bounding box center [472, 76] width 106 height 32
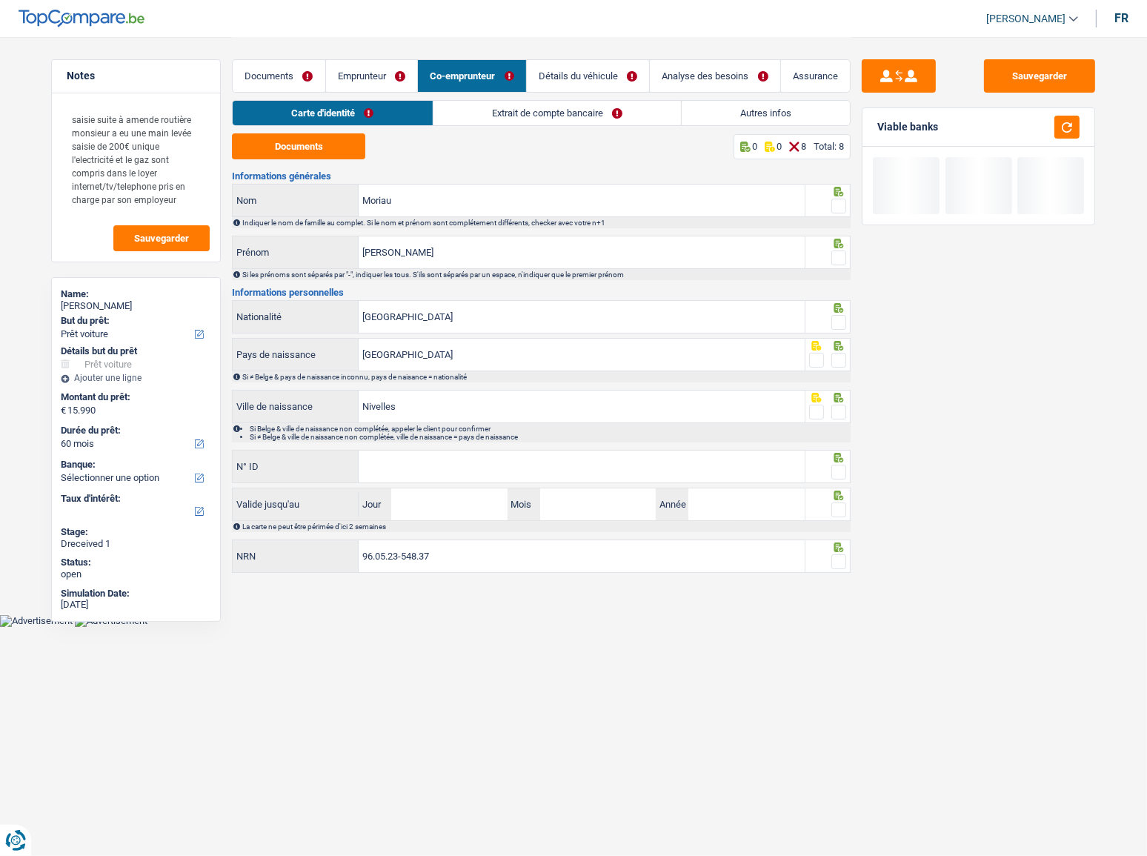
scroll to position [0, 0]
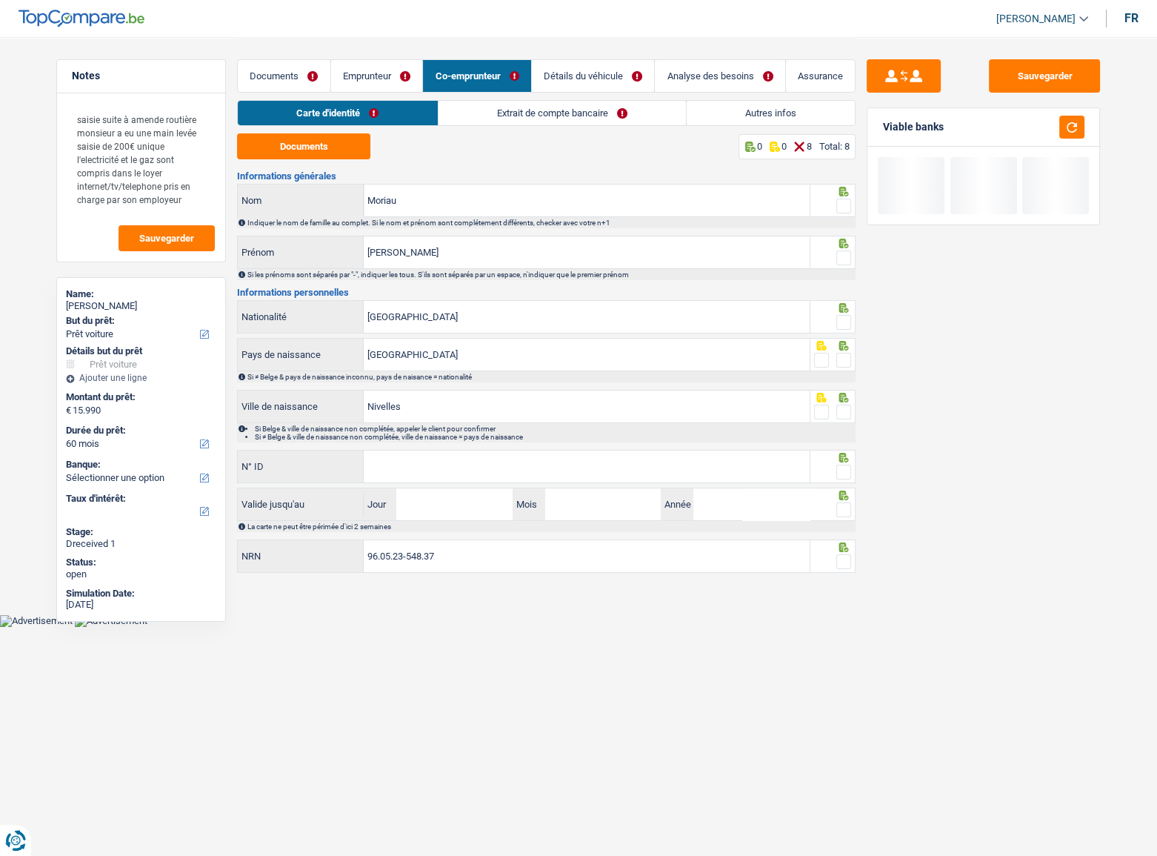
click at [530, 107] on link "Extrait de compte bancaire" at bounding box center [562, 113] width 247 height 24
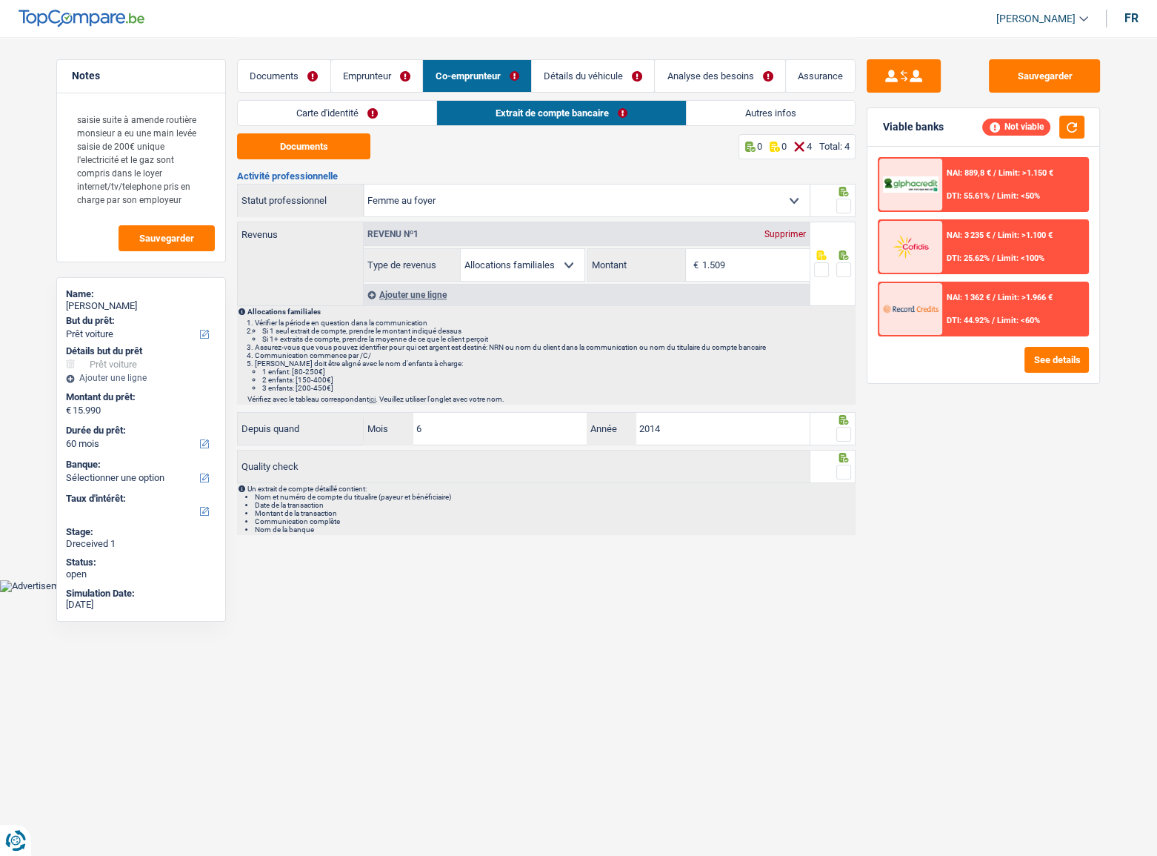
click at [372, 71] on link "Emprunteur" at bounding box center [377, 76] width 92 height 32
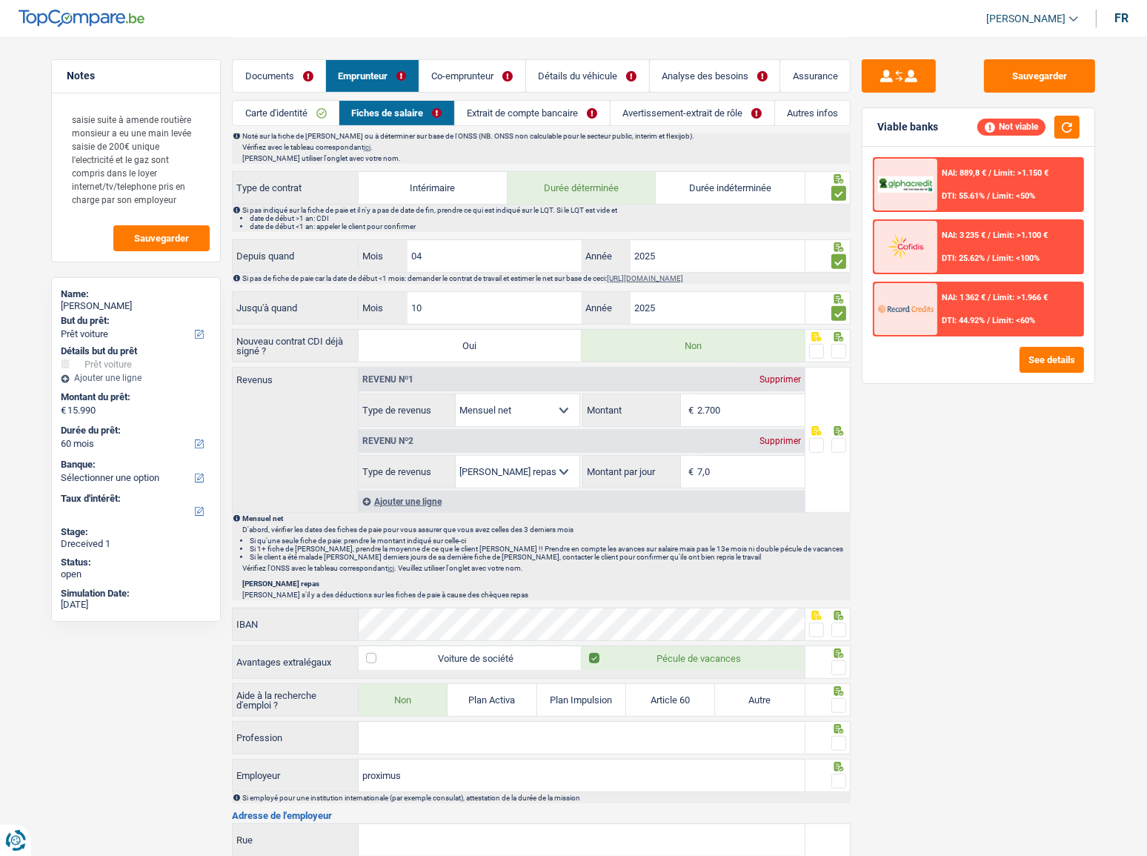
scroll to position [551, 0]
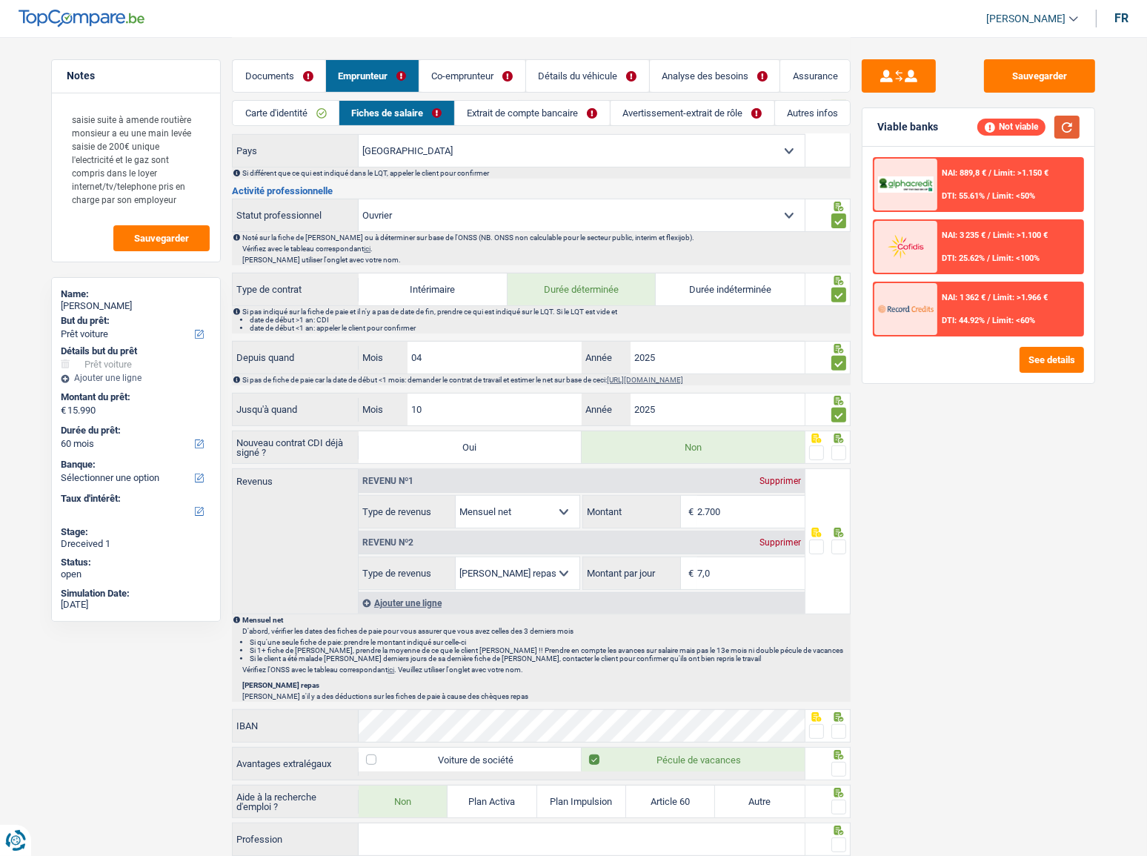
click at [1069, 123] on button "button" at bounding box center [1066, 127] width 25 height 23
click at [1044, 76] on button "Sauvegarder" at bounding box center [1039, 75] width 111 height 33
click at [1045, 86] on button "Sauvegarder" at bounding box center [1039, 75] width 111 height 33
click at [488, 114] on link "Extrait de compte bancaire" at bounding box center [532, 113] width 155 height 24
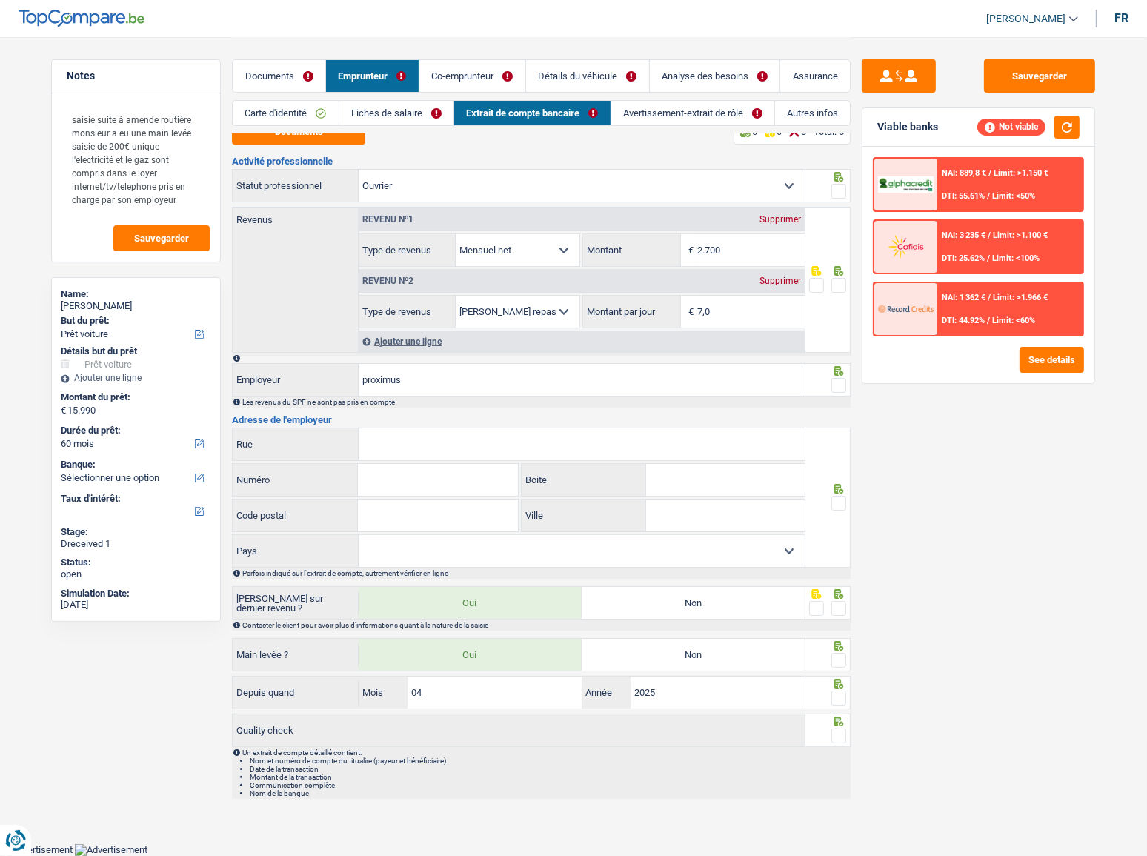
scroll to position [0, 0]
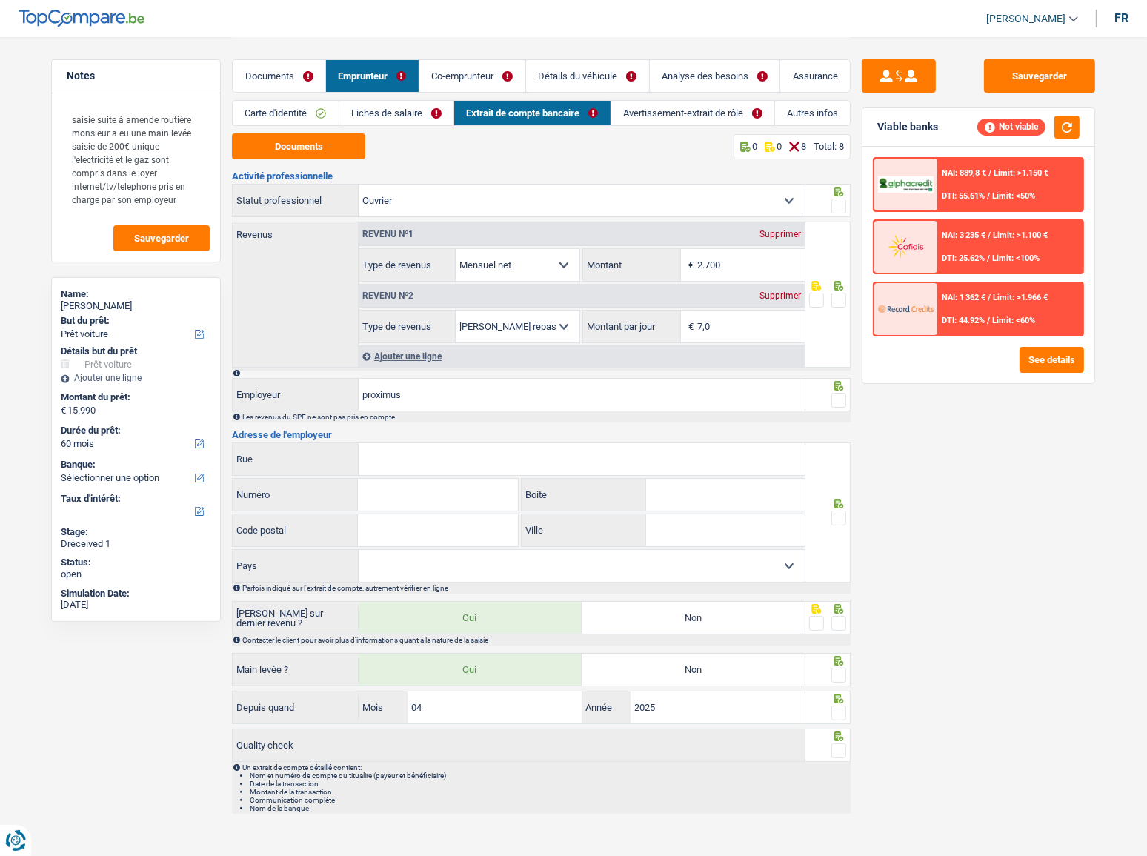
click at [418, 114] on link "Fiches de salaire" at bounding box center [396, 113] width 114 height 24
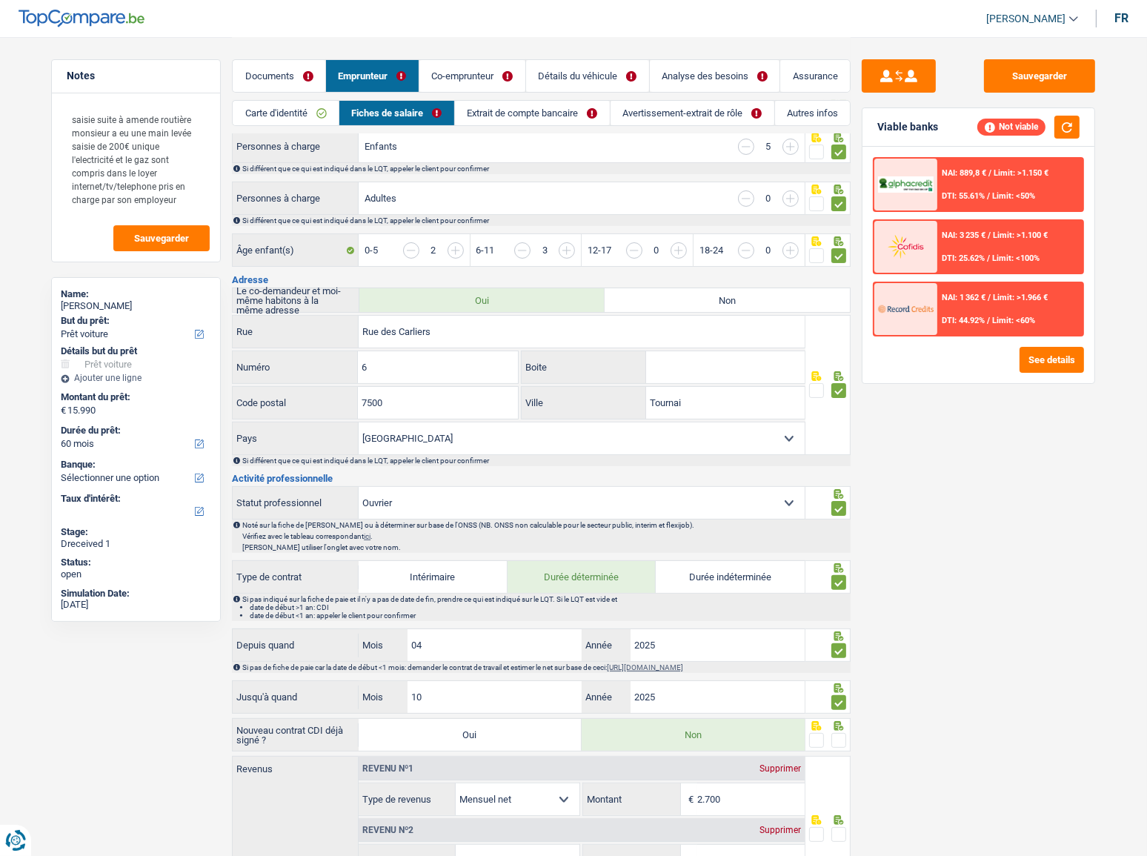
scroll to position [539, 0]
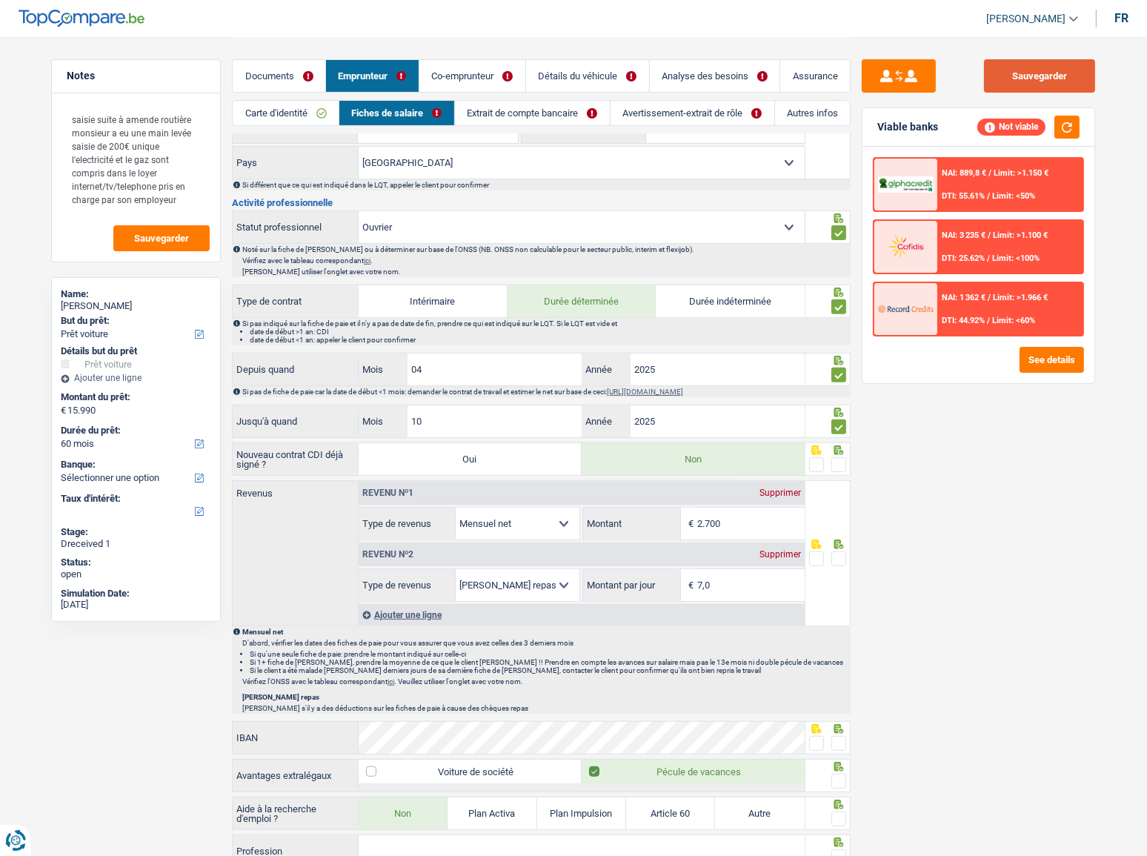
click at [1061, 82] on button "Sauvegarder" at bounding box center [1039, 75] width 111 height 33
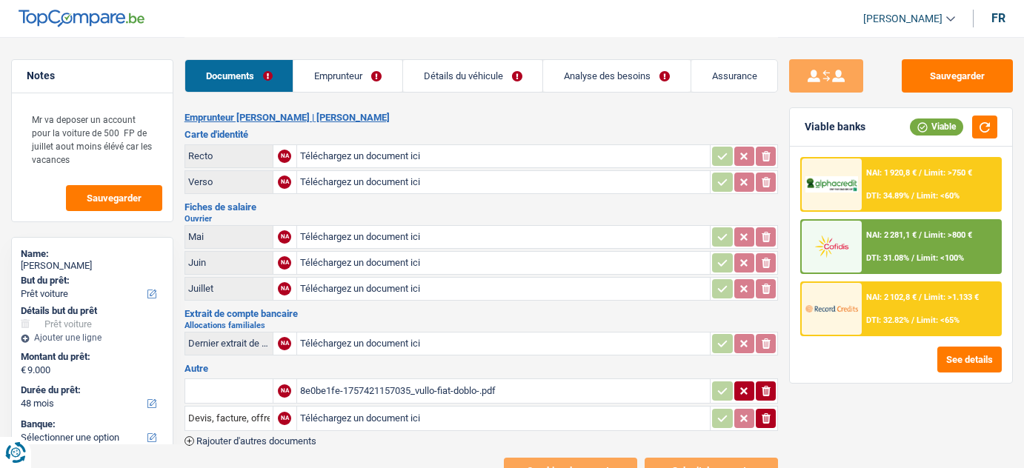
select select "car"
select select "48"
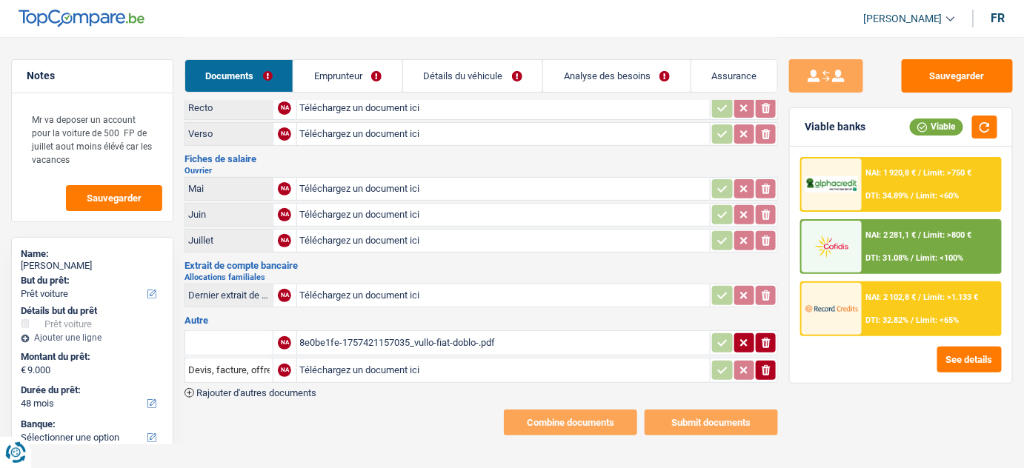
click at [350, 335] on div "8e0be1fe-1757421157035_vullo-fiat-doblo-.pdf" at bounding box center [503, 343] width 407 height 22
click at [346, 340] on div "8e0be1fe-1757421157035_vullo-fiat-doblo-.pdf" at bounding box center [503, 343] width 407 height 22
click at [234, 339] on input "text" at bounding box center [228, 343] width 81 height 24
click at [242, 367] on li "Devis, facture, offre, bon de commande" at bounding box center [283, 372] width 181 height 19
type input "Devis, facture, offre, bon de commande"
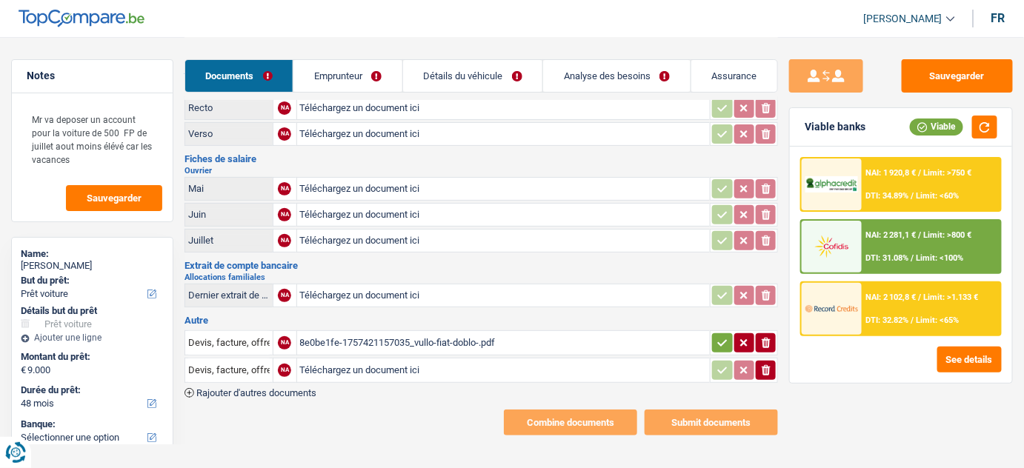
click at [719, 346] on icon "button" at bounding box center [722, 343] width 12 height 15
click at [765, 365] on icon "ionicons-v5-e" at bounding box center [766, 370] width 12 height 15
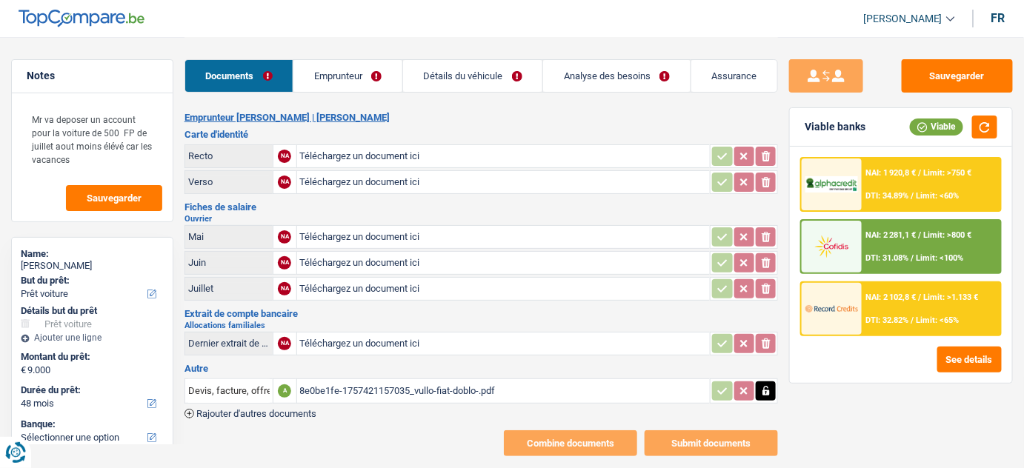
click at [339, 339] on input "Téléchargez un document ici" at bounding box center [503, 344] width 407 height 22
type input "C:\fakepath\parentia20250909_1528004.png"
click at [376, 347] on div "parentia20250909_1528004.png" at bounding box center [503, 344] width 407 height 22
click at [336, 292] on input "Téléchargez un document ici" at bounding box center [503, 289] width 407 height 22
type input "C:\fakepath\FP.pdf"
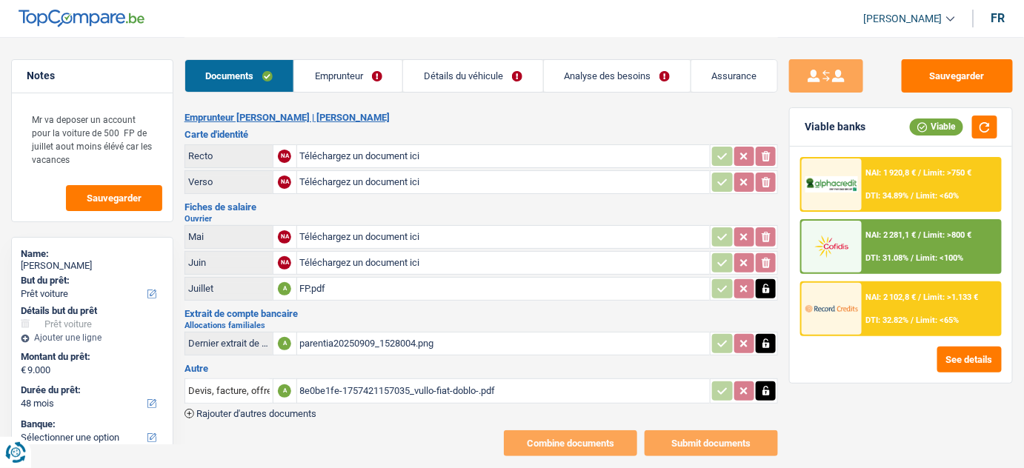
click at [439, 156] on input "Téléchargez un document ici" at bounding box center [503, 156] width 407 height 22
type input "C:\fakepath\1000001727.jpg"
click at [313, 184] on input "Téléchargez un document ici" at bounding box center [503, 182] width 407 height 22
type input "C:\fakepath\1000001468.jpg"
click at [396, 154] on div "1000001727.jpg" at bounding box center [503, 156] width 407 height 22
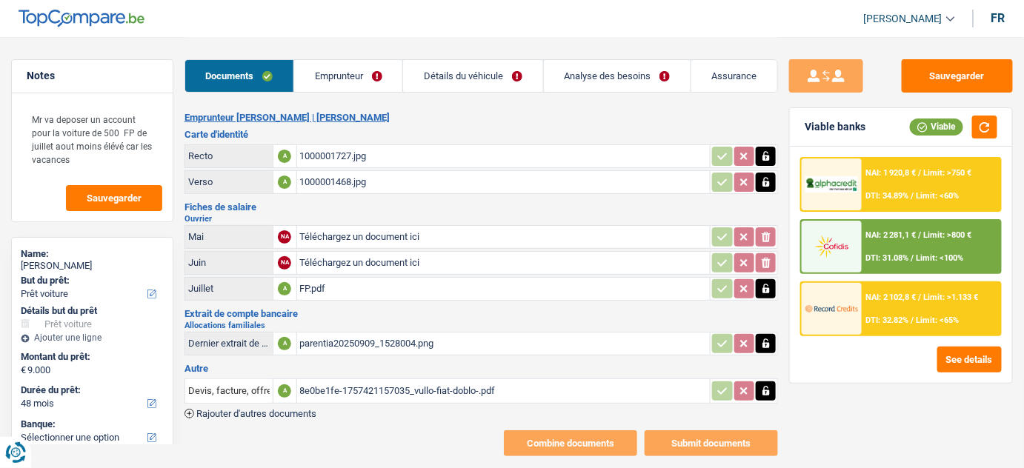
click at [768, 152] on icon "button" at bounding box center [765, 156] width 7 height 10
click at [771, 180] on icon "button" at bounding box center [766, 182] width 12 height 15
click at [768, 156] on icon "ionicons-v5-e" at bounding box center [766, 156] width 12 height 15
click at [765, 190] on button "ionicons-v5-e" at bounding box center [766, 182] width 20 height 19
click at [456, 160] on input "Téléchargez un document ici" at bounding box center [503, 156] width 407 height 22
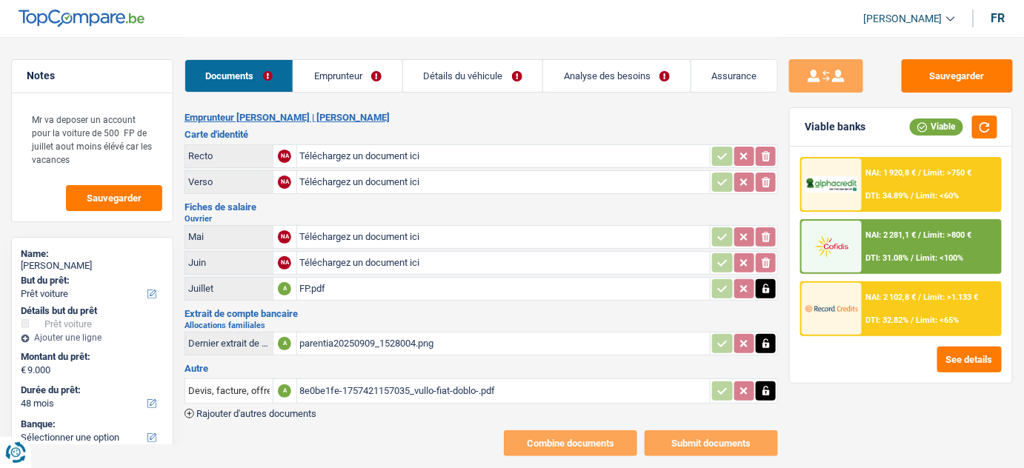
type input "C:\fakepath\1000001468.jpg"
click at [386, 171] on input "Téléchargez un document ici" at bounding box center [503, 182] width 407 height 22
click at [373, 181] on input "Téléchargez un document ici" at bounding box center [503, 182] width 407 height 22
type input "C:\fakepath\1000001727.jpg"
click at [377, 74] on link "Emprunteur" at bounding box center [348, 76] width 108 height 32
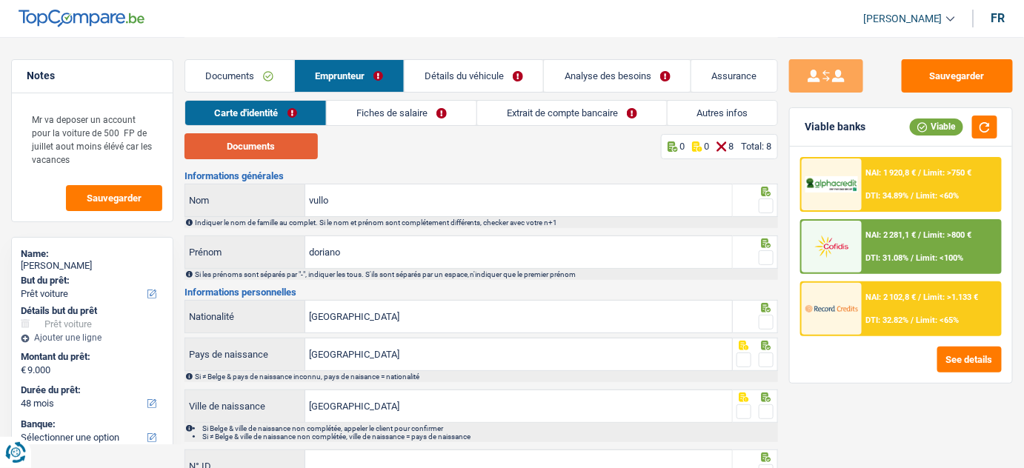
click at [294, 147] on button "Documents" at bounding box center [250, 146] width 133 height 26
drag, startPoint x: 290, startPoint y: 150, endPoint x: 314, endPoint y: 3, distance: 149.3
click at [310, 94] on div "Documents Emprunteur Détails du véhicule Analyse des besoins Assurance Emprunte…" at bounding box center [481, 306] width 594 height 538
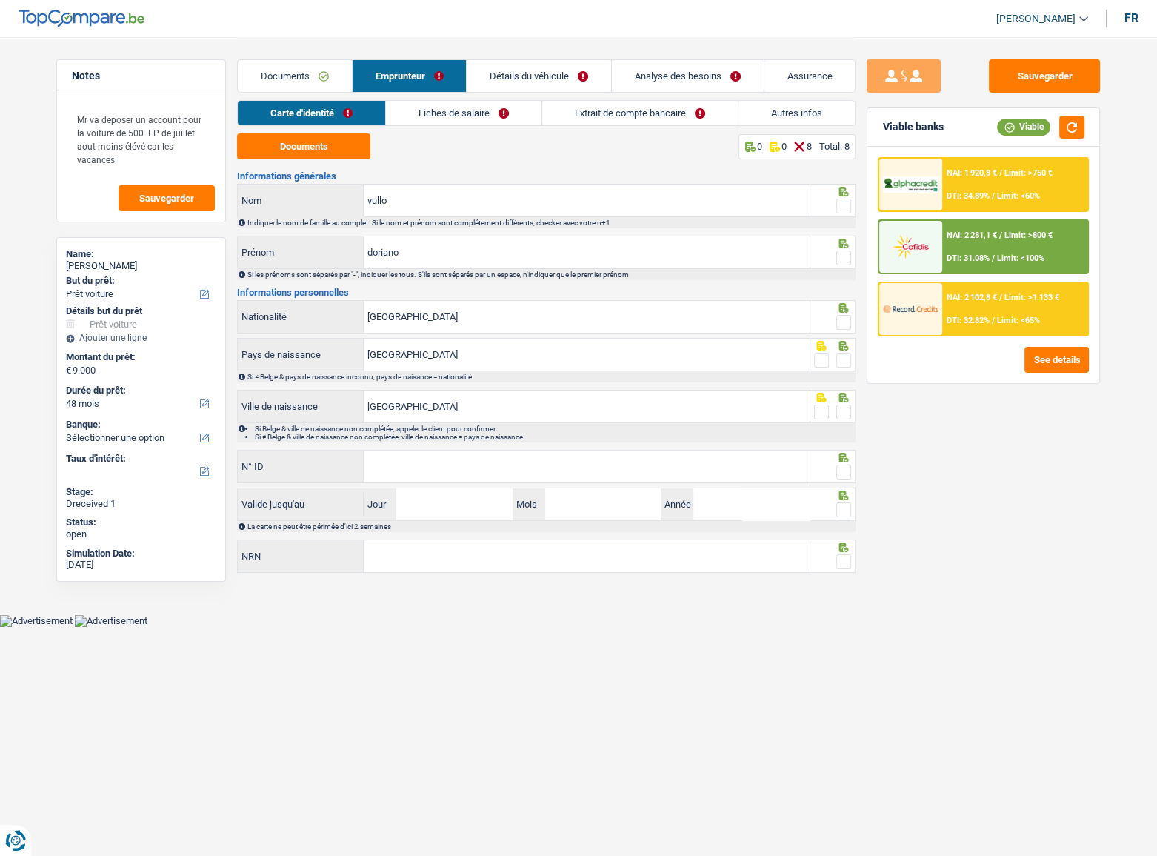
drag, startPoint x: 845, startPoint y: 202, endPoint x: 835, endPoint y: 233, distance: 32.6
click at [845, 202] on span at bounding box center [843, 206] width 15 height 15
click at [0, 0] on input "radio" at bounding box center [0, 0] width 0 height 0
click at [843, 253] on span at bounding box center [843, 257] width 15 height 15
click at [0, 0] on input "radio" at bounding box center [0, 0] width 0 height 0
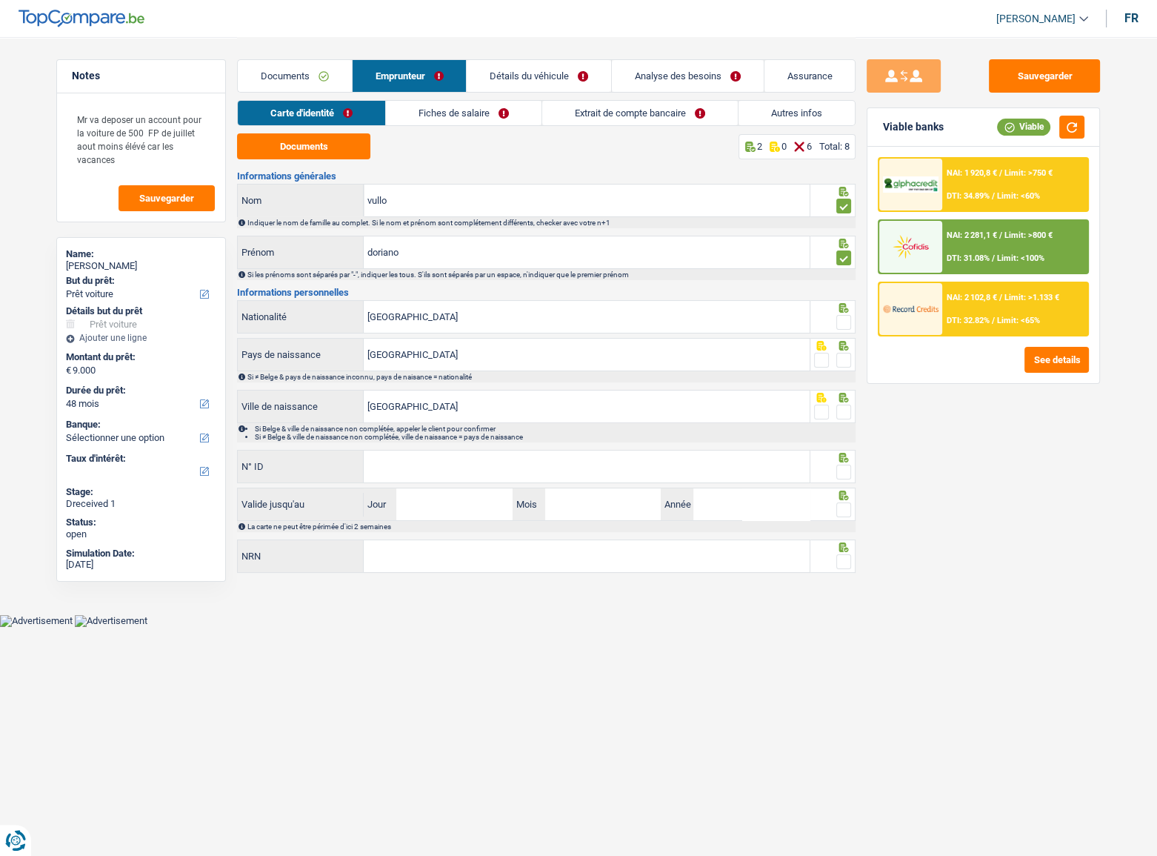
click at [841, 322] on span at bounding box center [843, 322] width 15 height 15
click at [0, 0] on input "radio" at bounding box center [0, 0] width 0 height 0
click at [845, 361] on span at bounding box center [843, 360] width 15 height 15
click at [0, 0] on input "radio" at bounding box center [0, 0] width 0 height 0
click at [841, 416] on span at bounding box center [843, 412] width 15 height 15
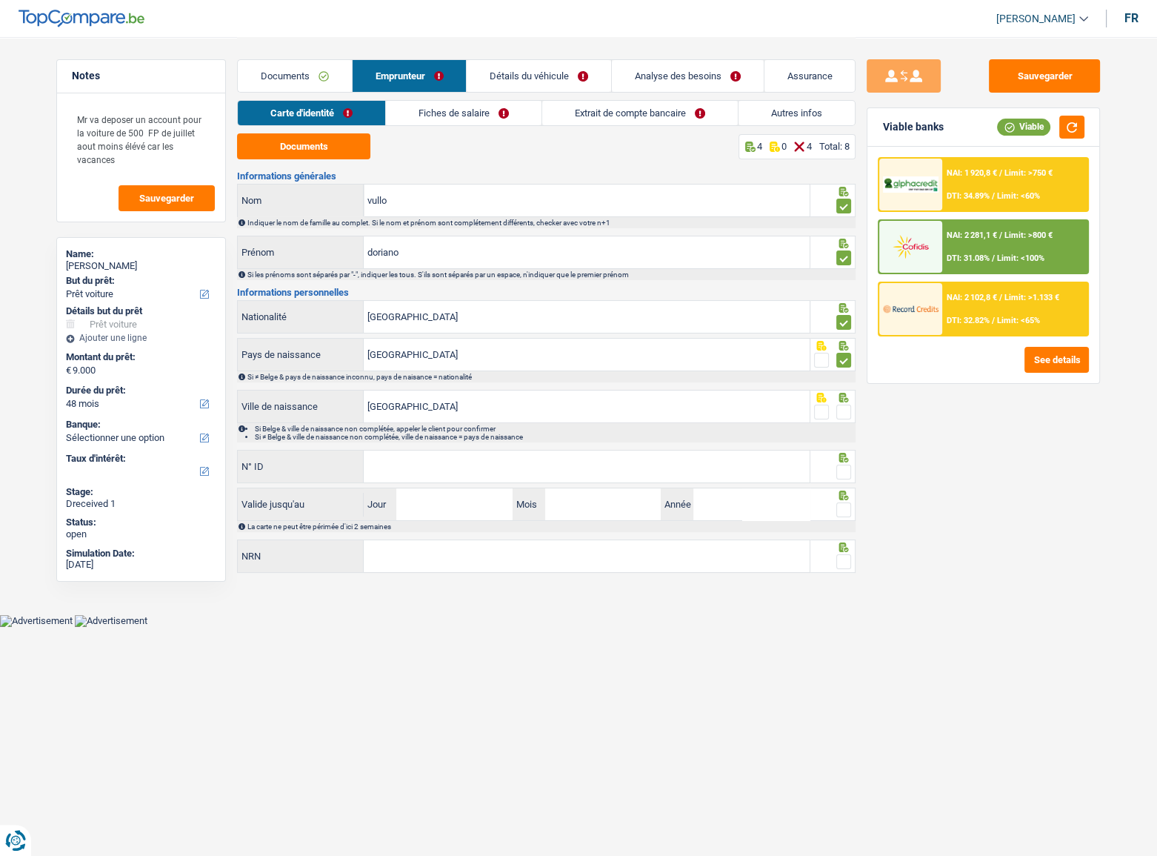
click at [0, 0] on input "radio" at bounding box center [0, 0] width 0 height 0
drag, startPoint x: 740, startPoint y: 478, endPoint x: 1091, endPoint y: 476, distance: 350.5
click at [780, 468] on div "N° ID Tous les champs sont obligatoires. Veuillez fournir une réponse plus long…" at bounding box center [523, 468] width 573 height 36
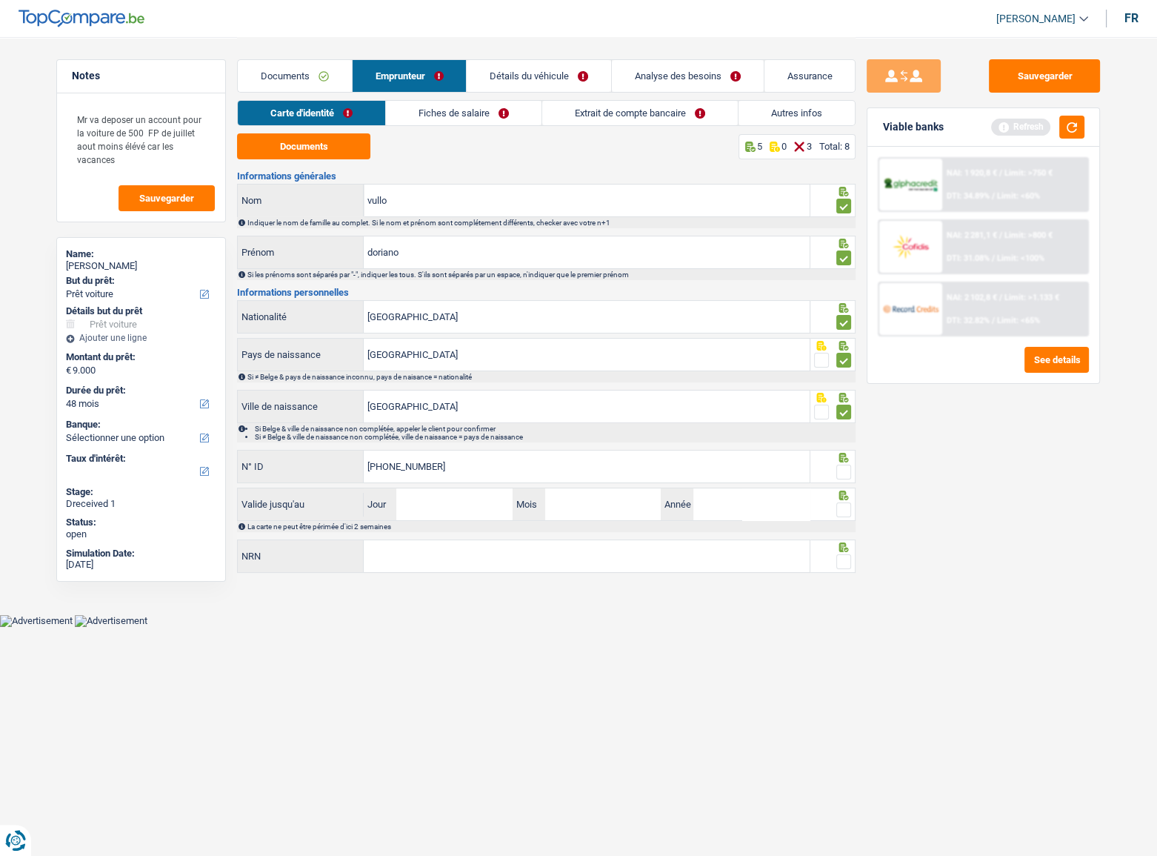
type input "[PHONE_NUMBER]"
click at [839, 468] on span at bounding box center [843, 472] width 15 height 15
click at [0, 0] on input "radio" at bounding box center [0, 0] width 0 height 0
click at [430, 468] on input "Jour" at bounding box center [454, 504] width 116 height 32
type input "13"
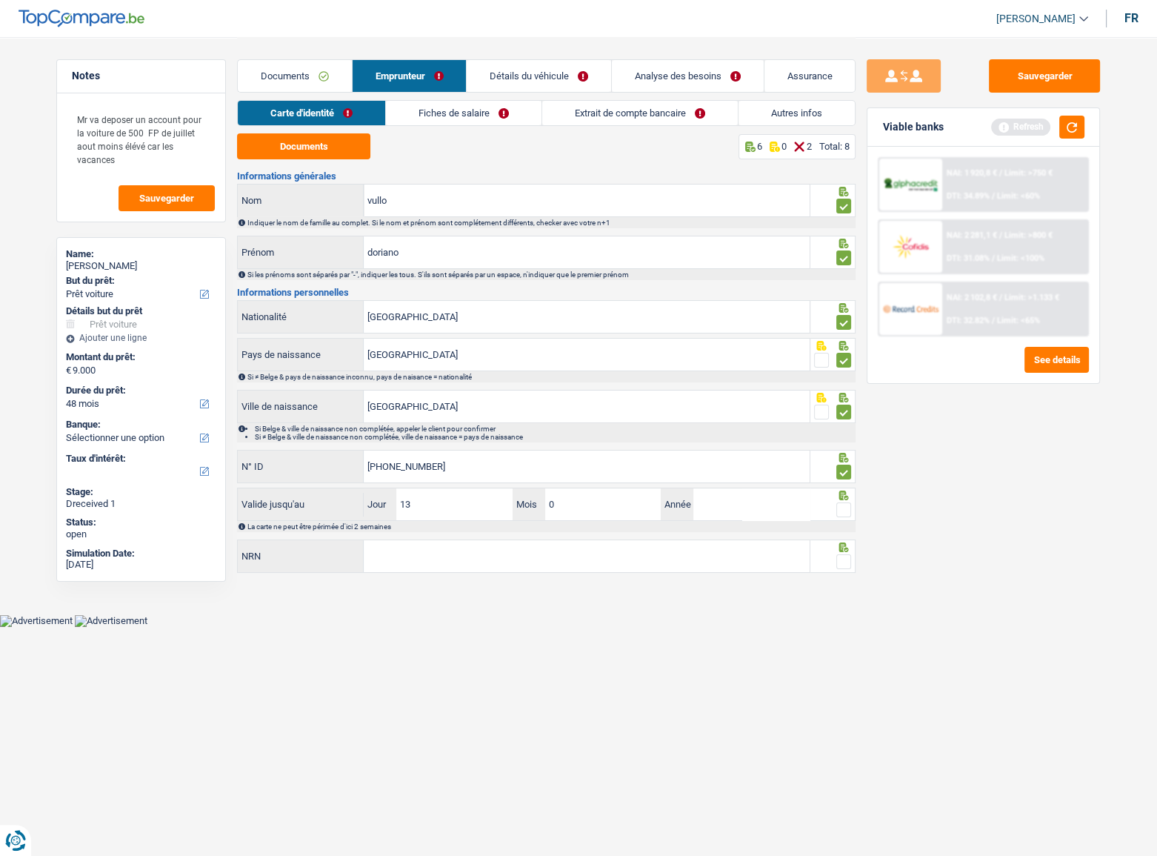
type input "08"
type input "2028"
click at [839, 468] on span at bounding box center [843, 509] width 15 height 15
click at [0, 0] on input "radio" at bounding box center [0, 0] width 0 height 0
click at [1023, 124] on button "button" at bounding box center [1071, 127] width 25 height 23
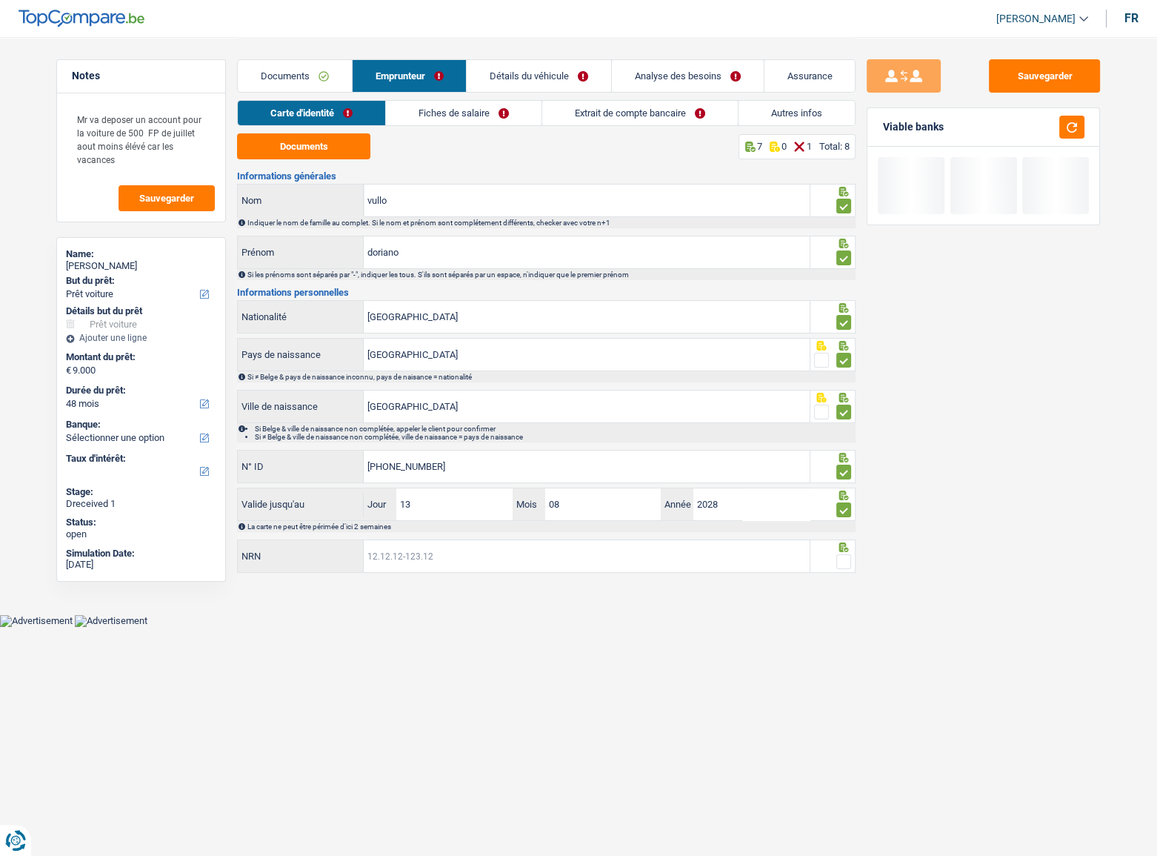
drag, startPoint x: 556, startPoint y: 554, endPoint x: 796, endPoint y: 553, distance: 240.1
click at [556, 468] on input "NRN" at bounding box center [587, 556] width 446 height 32
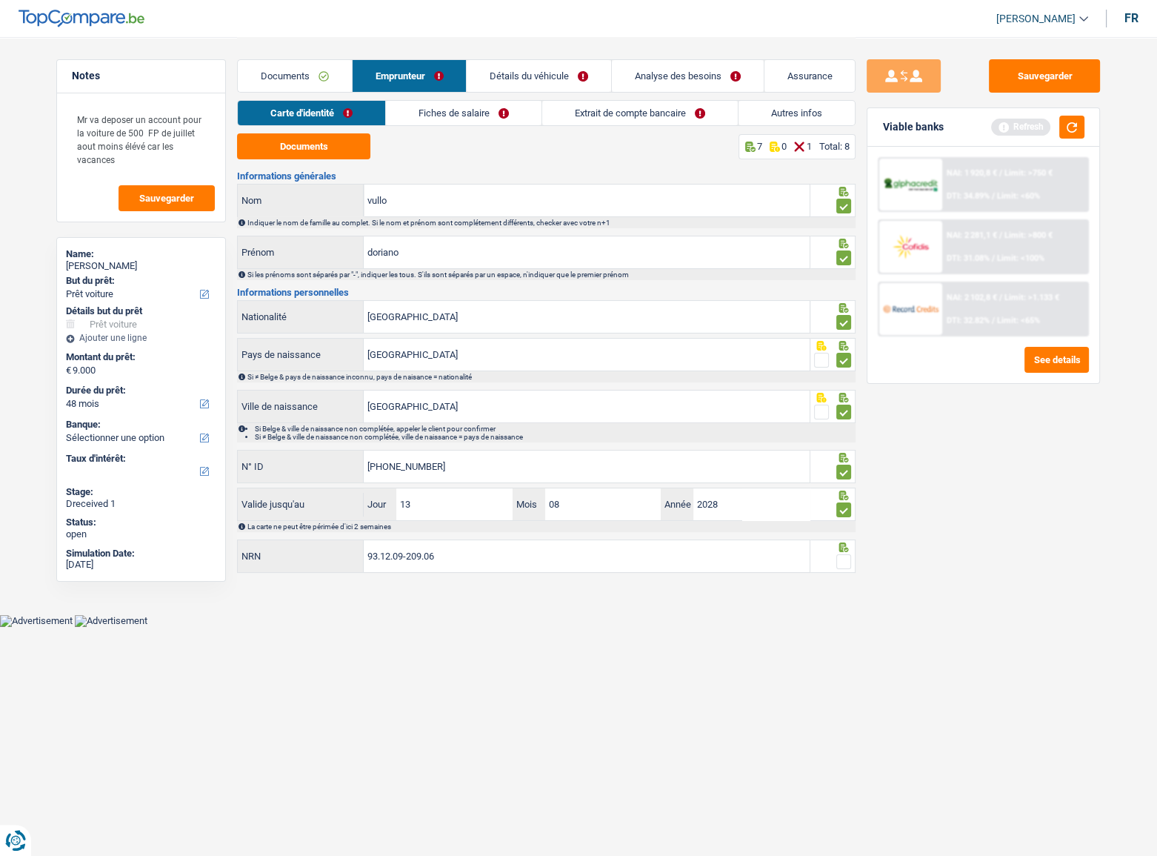
type input "93.12.09-209.06"
drag, startPoint x: 849, startPoint y: 559, endPoint x: 914, endPoint y: 423, distance: 150.1
click at [848, 468] on span at bounding box center [843, 561] width 15 height 15
click at [0, 0] on input "radio" at bounding box center [0, 0] width 0 height 0
click at [1023, 125] on button "button" at bounding box center [1071, 127] width 25 height 23
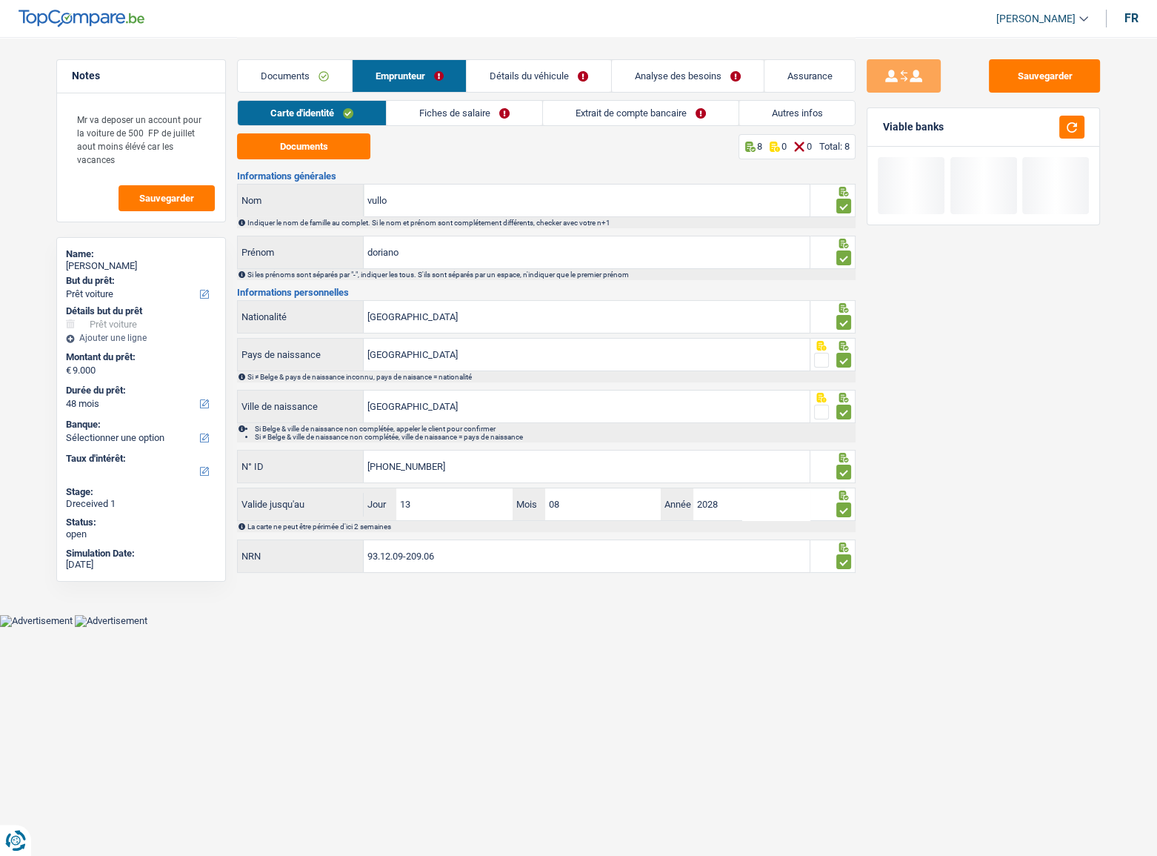
click at [503, 102] on link "Fiches de salaire" at bounding box center [465, 113] width 156 height 24
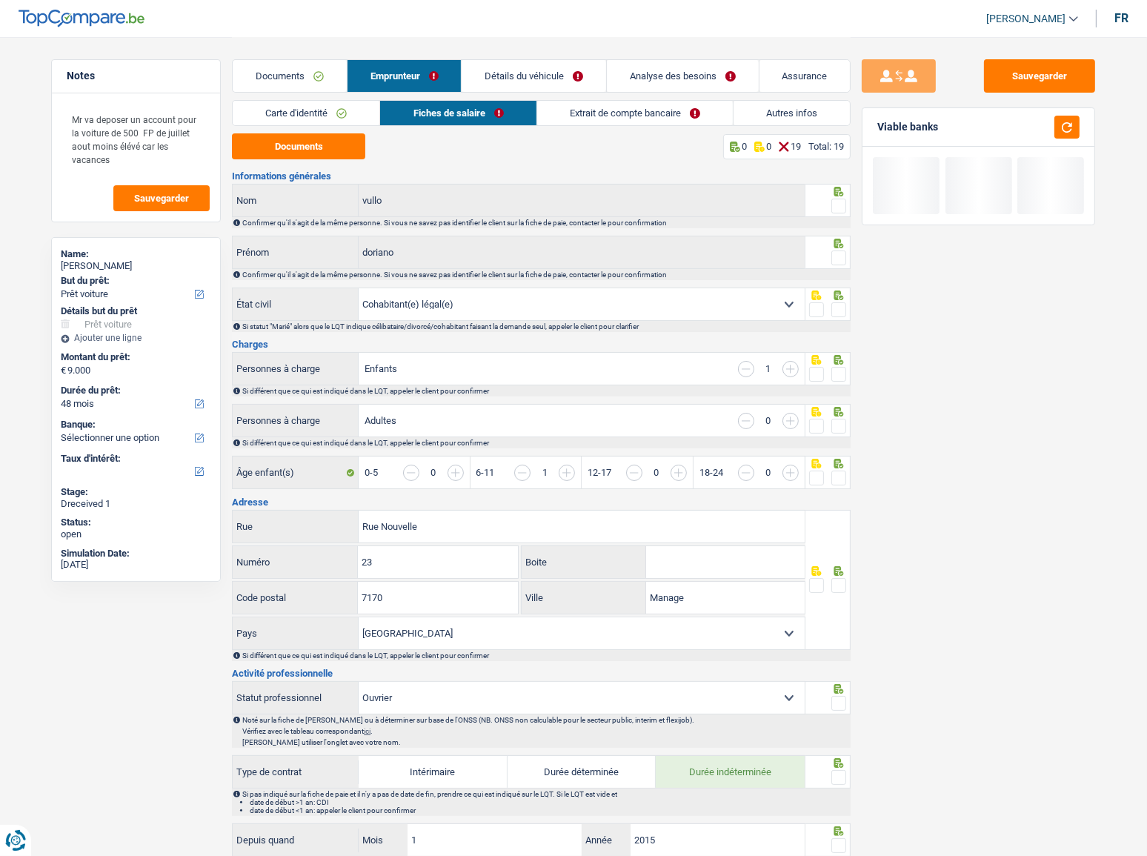
click at [305, 151] on button "Documents" at bounding box center [298, 146] width 133 height 26
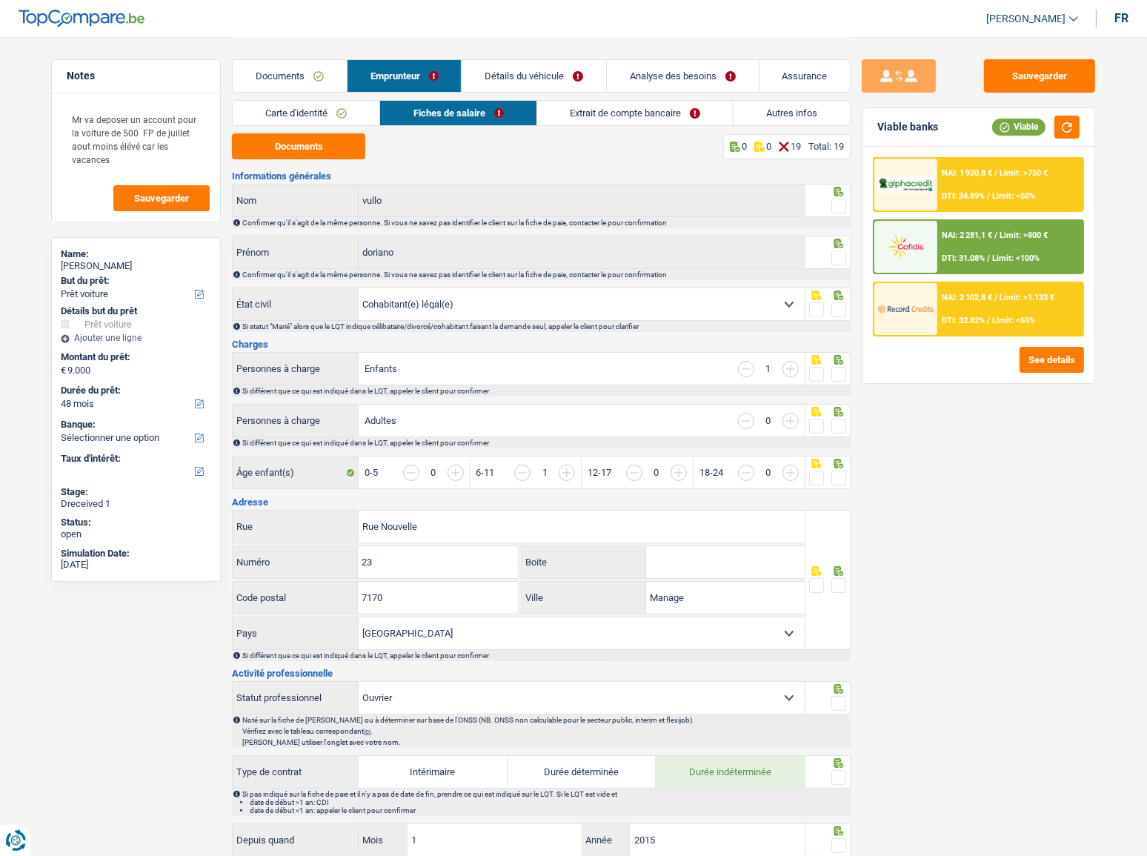
click at [842, 203] on span at bounding box center [838, 206] width 15 height 15
click at [0, 0] on input "radio" at bounding box center [0, 0] width 0 height 0
click at [842, 259] on span at bounding box center [838, 257] width 15 height 15
click at [0, 0] on input "radio" at bounding box center [0, 0] width 0 height 0
click at [839, 308] on span at bounding box center [838, 309] width 15 height 15
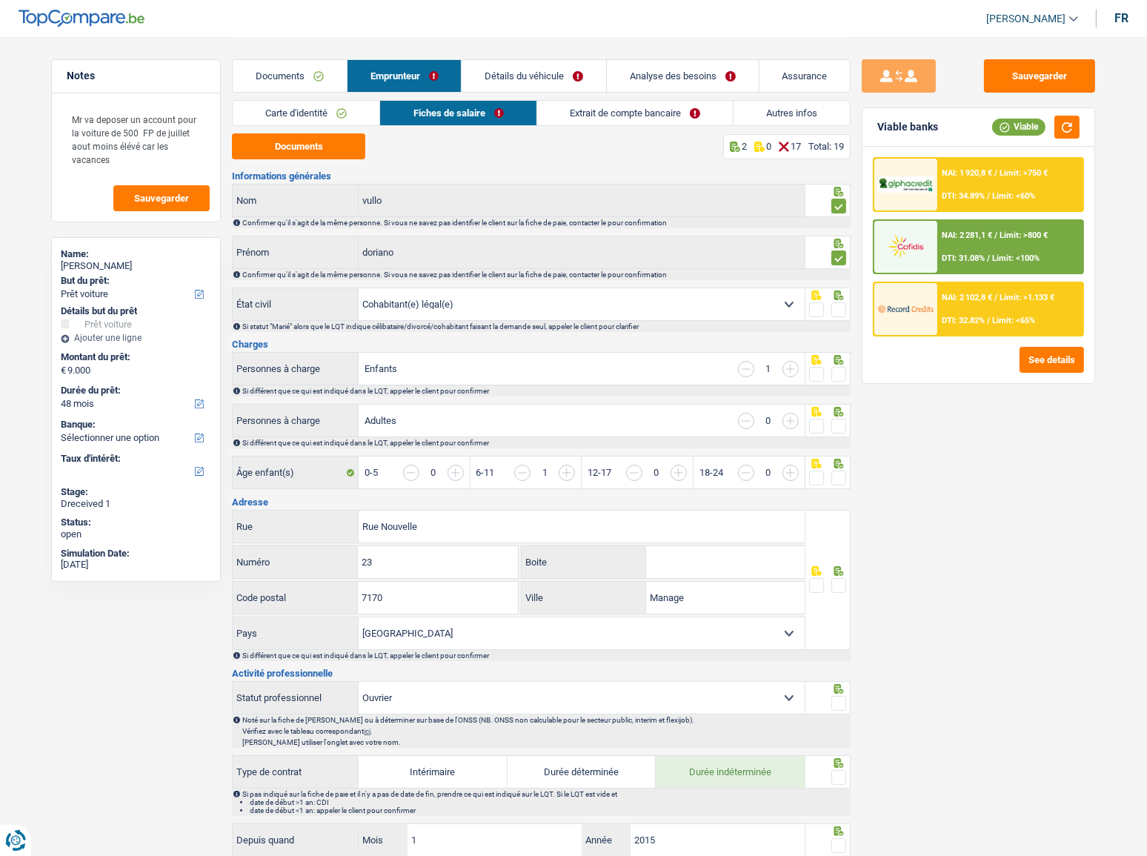
click at [0, 0] on input "radio" at bounding box center [0, 0] width 0 height 0
click at [836, 370] on span at bounding box center [838, 374] width 15 height 15
click at [0, 0] on input "radio" at bounding box center [0, 0] width 0 height 0
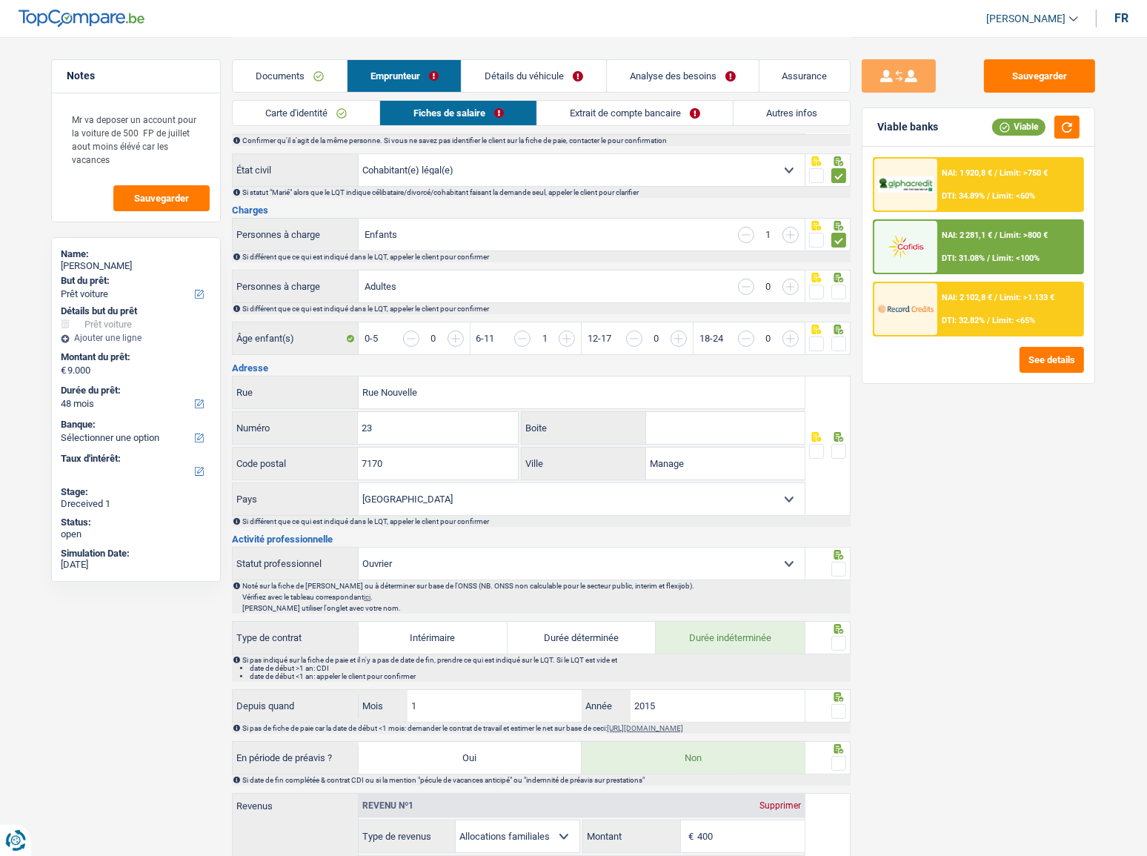
click at [837, 285] on span at bounding box center [838, 292] width 15 height 15
click at [0, 0] on input "radio" at bounding box center [0, 0] width 0 height 0
click at [841, 338] on span at bounding box center [838, 343] width 15 height 15
click at [0, 0] on input "radio" at bounding box center [0, 0] width 0 height 0
click at [1023, 121] on button "button" at bounding box center [1066, 127] width 25 height 23
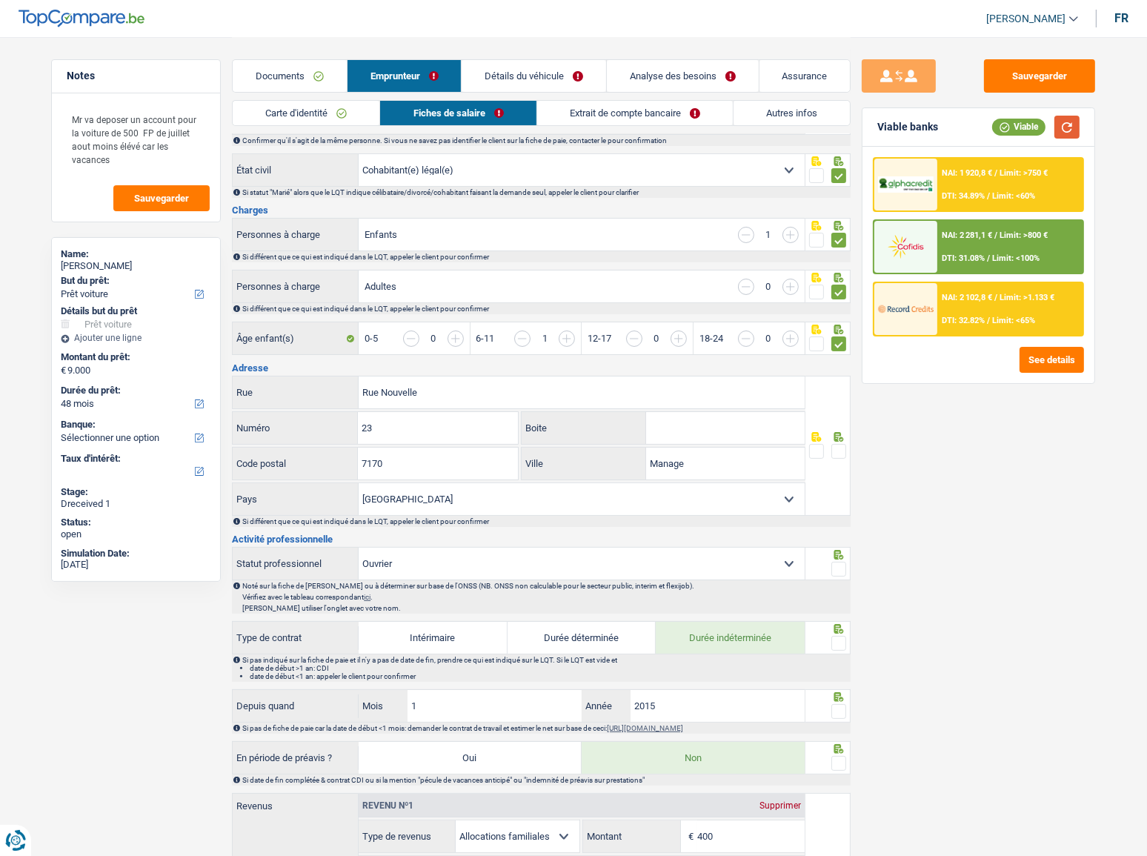
click at [1023, 125] on button "button" at bounding box center [1066, 127] width 25 height 23
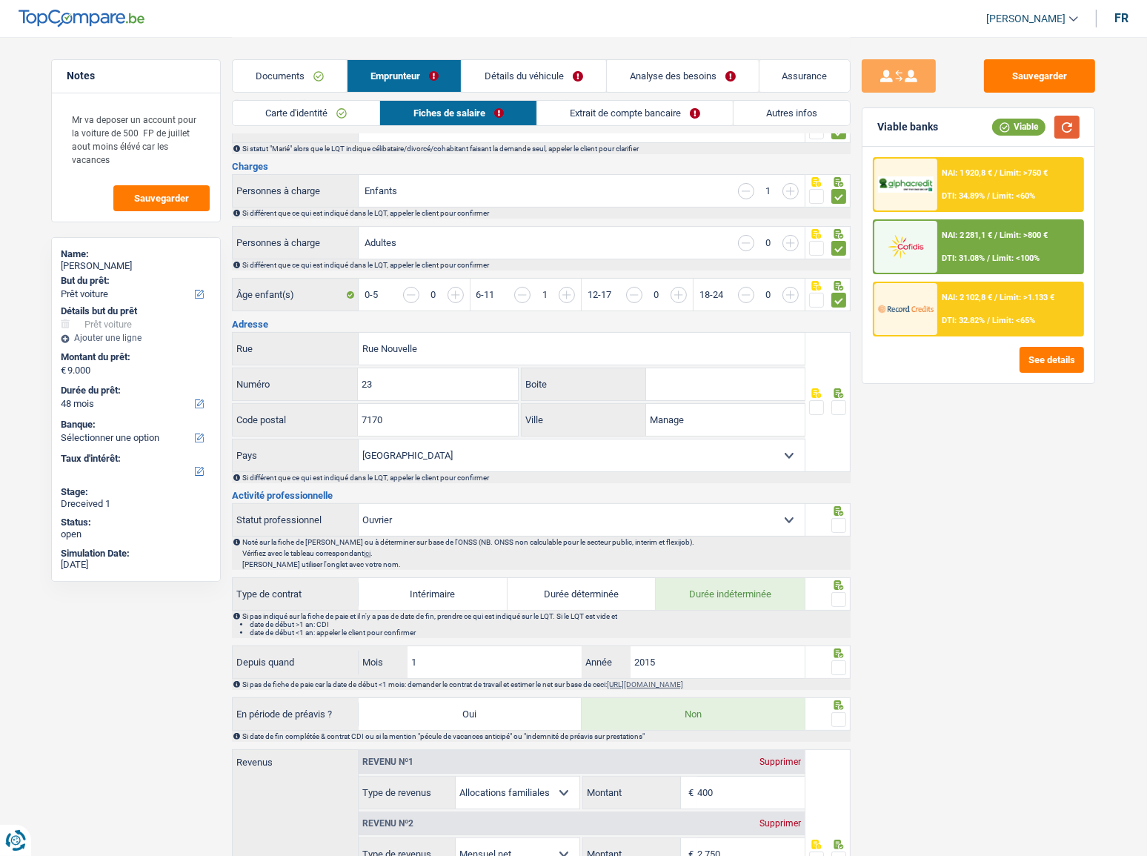
scroll to position [202, 0]
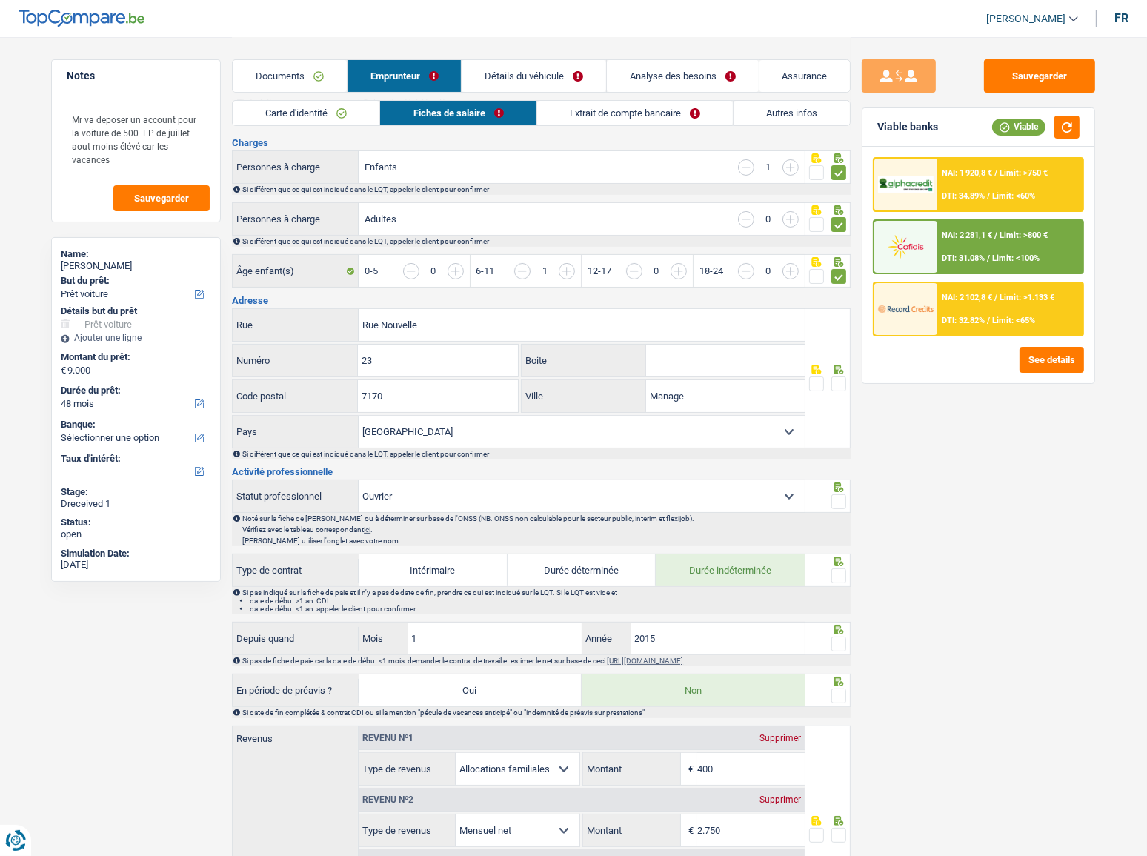
click at [840, 382] on span at bounding box center [838, 383] width 15 height 15
click at [0, 0] on input "radio" at bounding box center [0, 0] width 0 height 0
click at [1023, 124] on button "button" at bounding box center [1066, 127] width 25 height 23
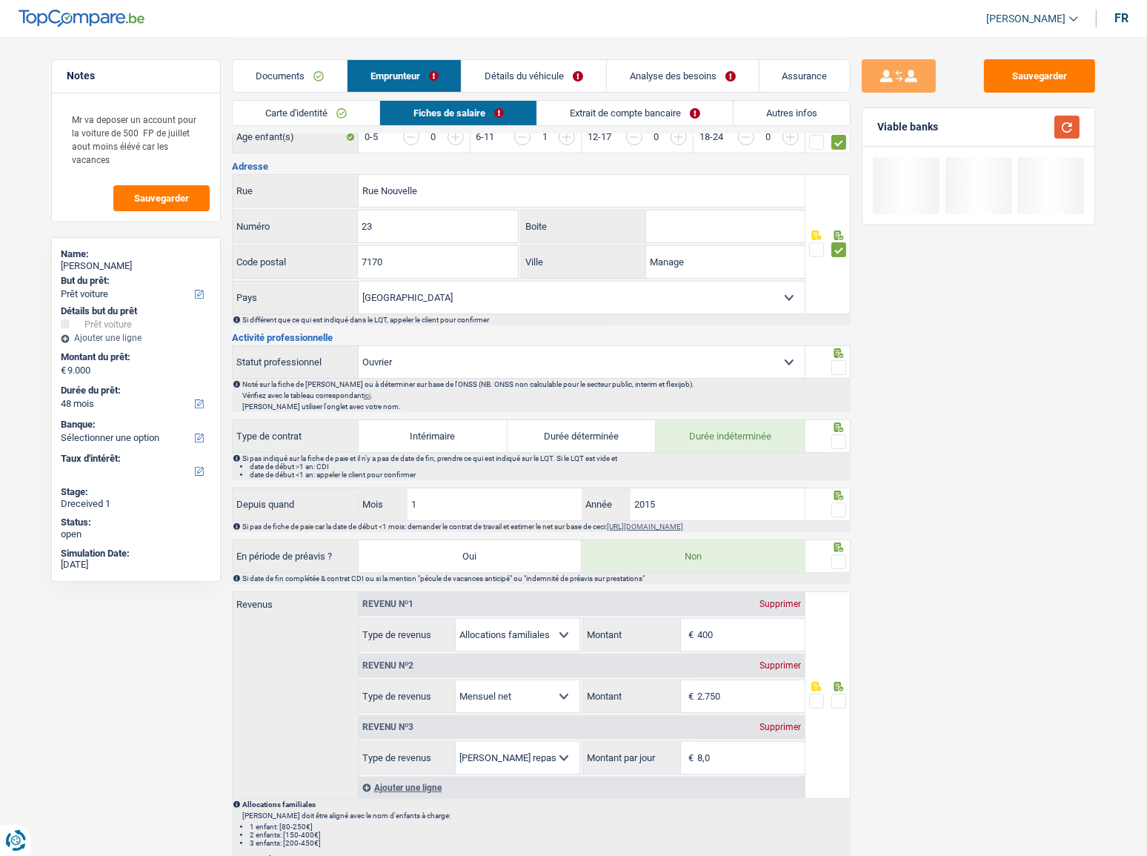
scroll to position [336, 0]
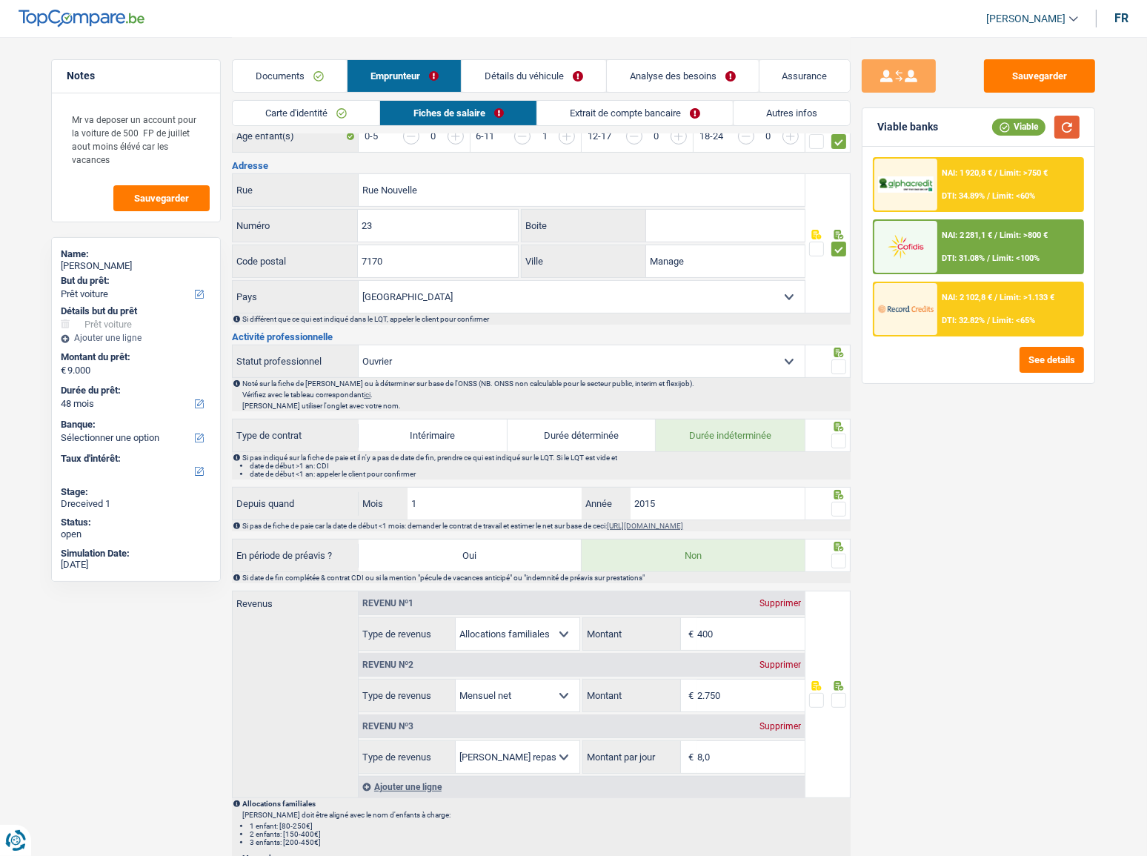
click at [1023, 127] on button "button" at bounding box center [1066, 127] width 25 height 23
click at [837, 362] on span at bounding box center [838, 366] width 15 height 15
click at [0, 0] on input "radio" at bounding box center [0, 0] width 0 height 0
click at [837, 439] on span at bounding box center [838, 440] width 15 height 15
click at [0, 0] on input "radio" at bounding box center [0, 0] width 0 height 0
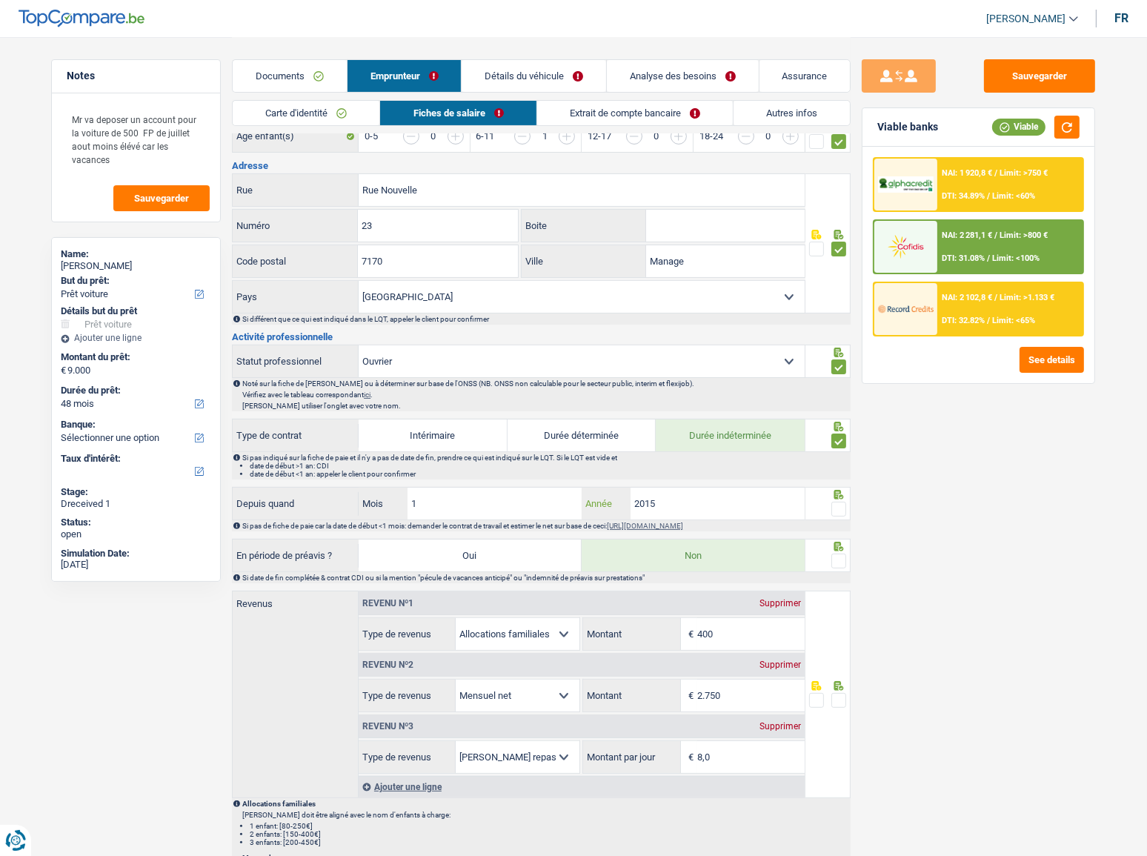
drag, startPoint x: 679, startPoint y: 496, endPoint x: 677, endPoint y: 504, distance: 8.3
click at [679, 468] on input "2015" at bounding box center [718, 504] width 174 height 32
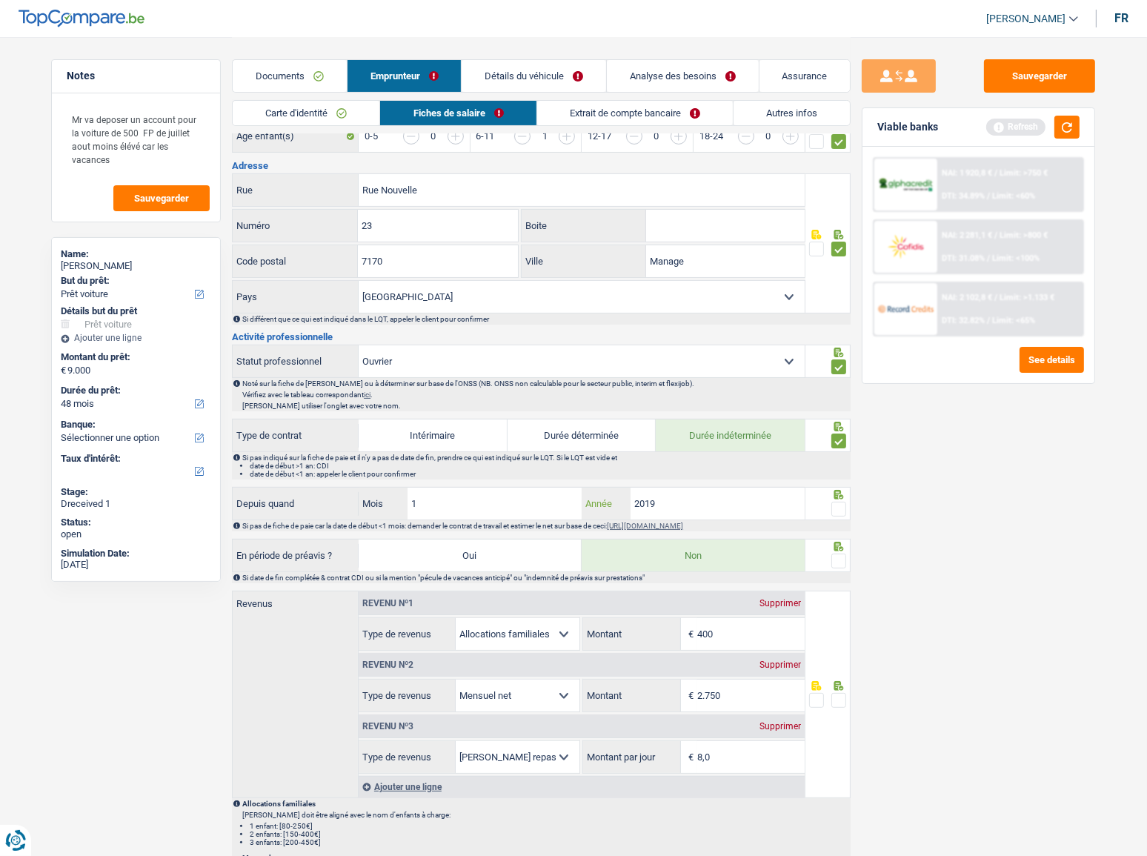
type input "2019"
click at [840, 468] on span at bounding box center [838, 509] width 15 height 15
click at [0, 0] on input "radio" at bounding box center [0, 0] width 0 height 0
drag, startPoint x: 1073, startPoint y: 127, endPoint x: 1022, endPoint y: 153, distance: 56.7
click at [1023, 127] on button "button" at bounding box center [1066, 127] width 25 height 23
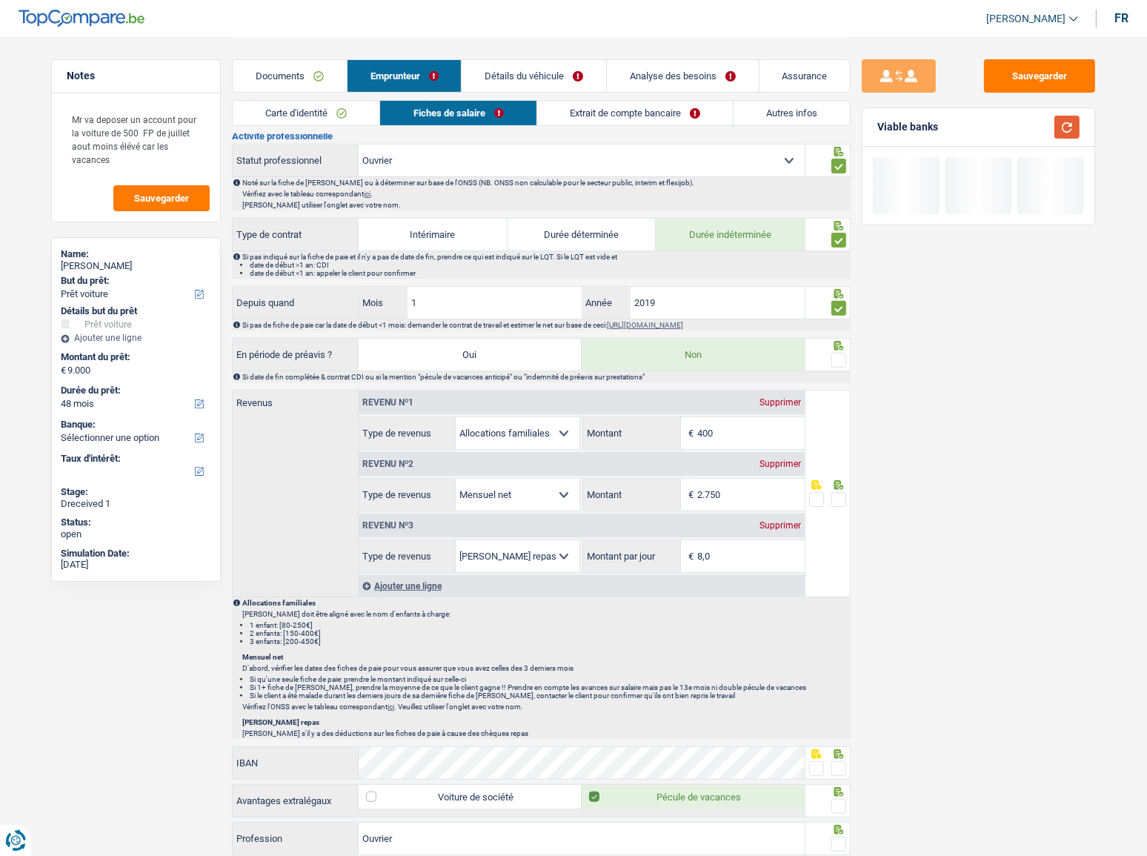
scroll to position [539, 0]
click at [839, 351] on span at bounding box center [838, 358] width 15 height 15
click at [0, 0] on input "radio" at bounding box center [0, 0] width 0 height 0
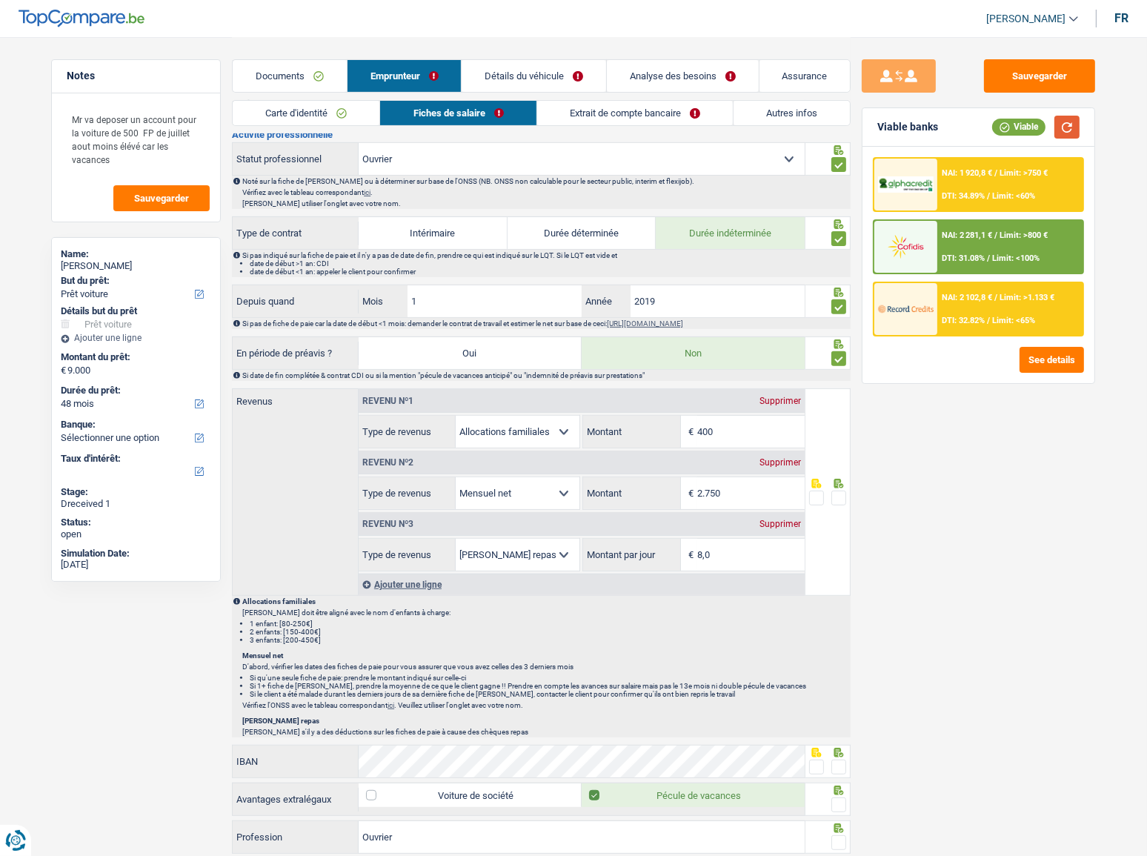
drag, startPoint x: 1067, startPoint y: 125, endPoint x: 939, endPoint y: 219, distance: 158.0
click at [1023, 147] on div "Viable banks Viable NAI: 1 920,8 € / Limit: >750 € DTI: 34.89% / Limit: <60% NA…" at bounding box center [978, 245] width 233 height 276
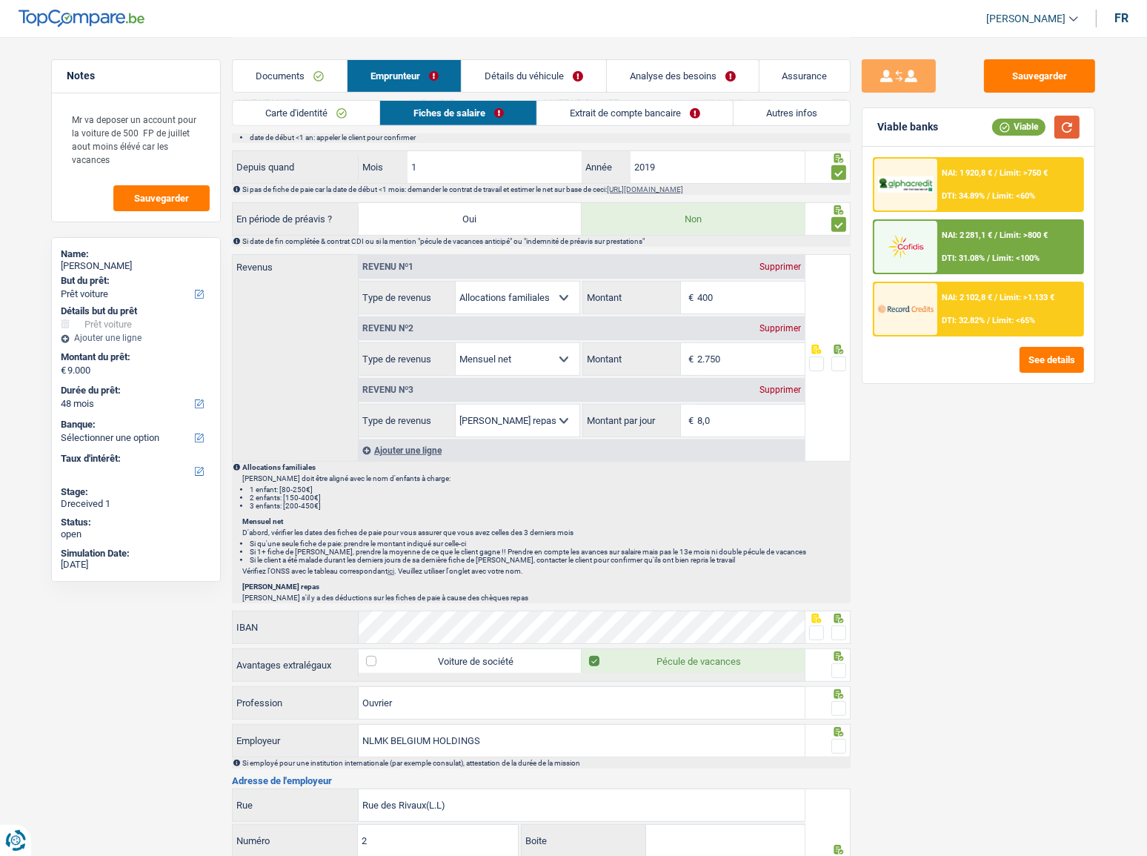
scroll to position [673, 0]
click at [1023, 119] on button "button" at bounding box center [1066, 127] width 25 height 23
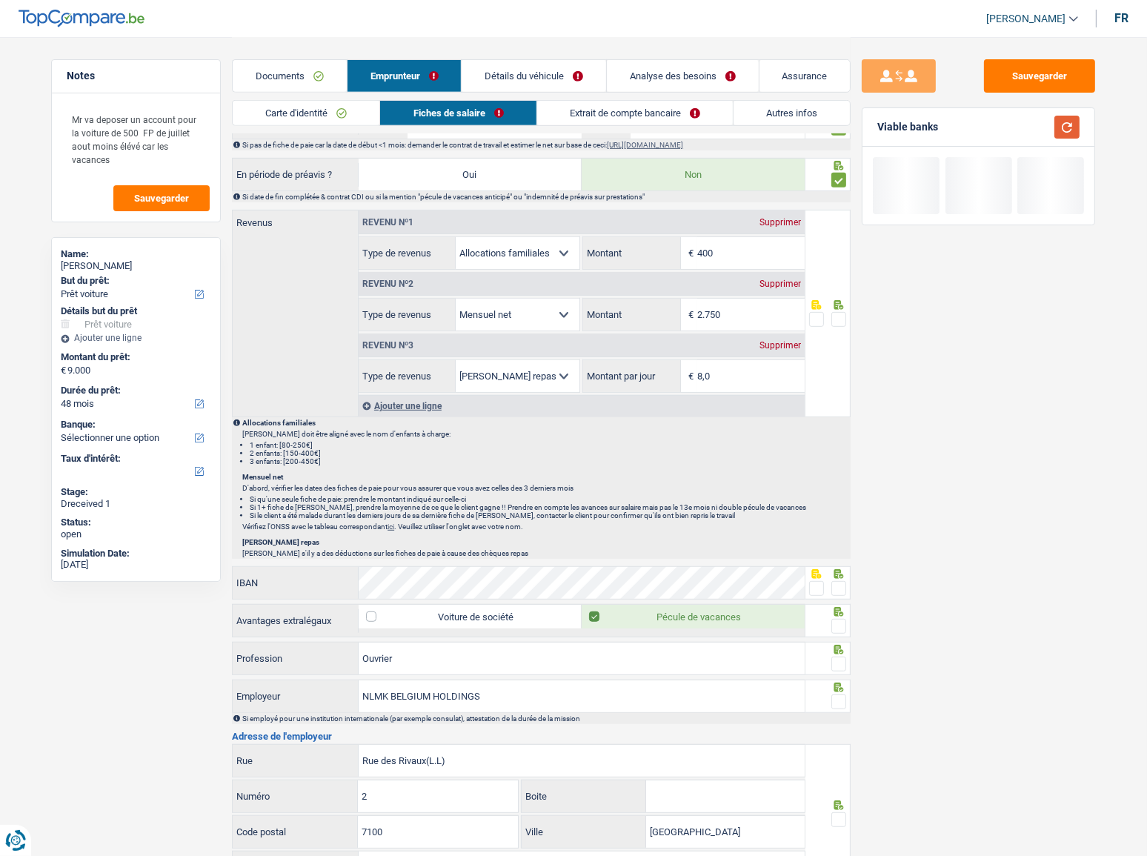
scroll to position [741, 0]
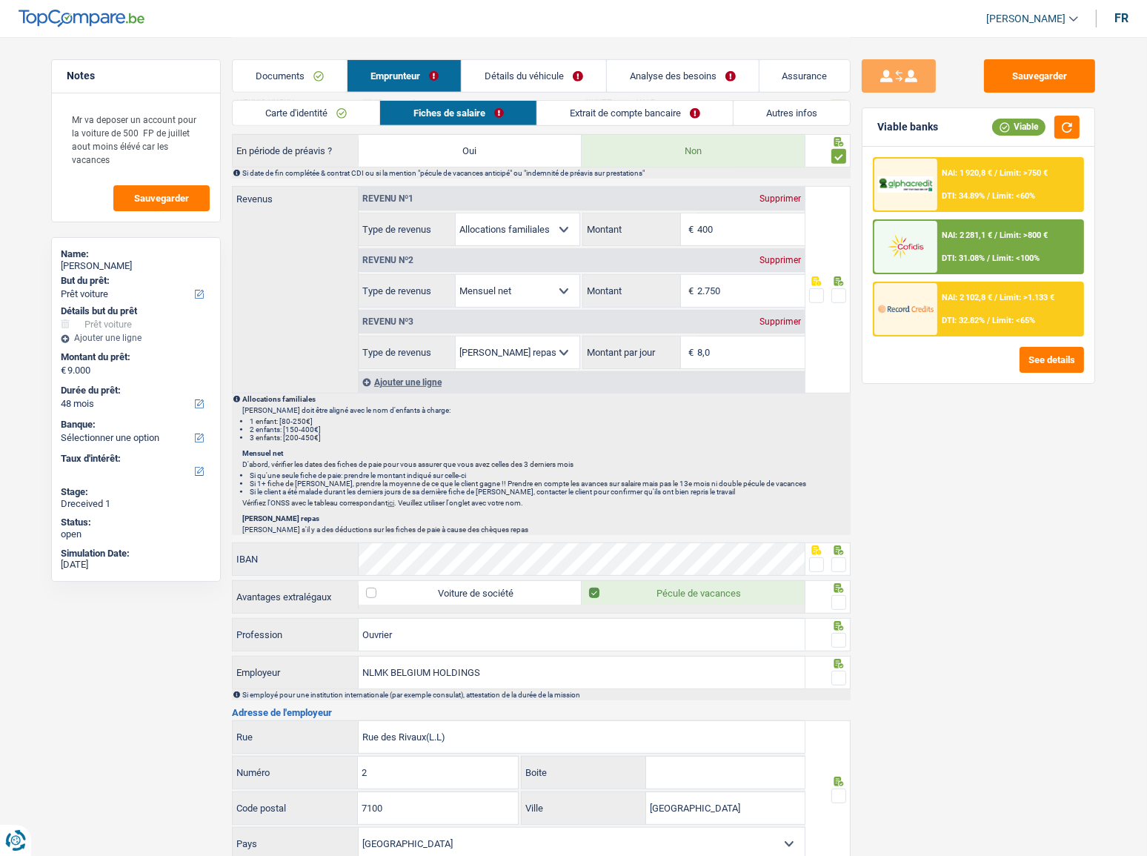
drag, startPoint x: 837, startPoint y: 290, endPoint x: 845, endPoint y: 280, distance: 12.2
click at [837, 290] on span at bounding box center [838, 295] width 15 height 15
click at [0, 0] on input "radio" at bounding box center [0, 0] width 0 height 0
click at [1023, 120] on button "button" at bounding box center [1066, 127] width 25 height 23
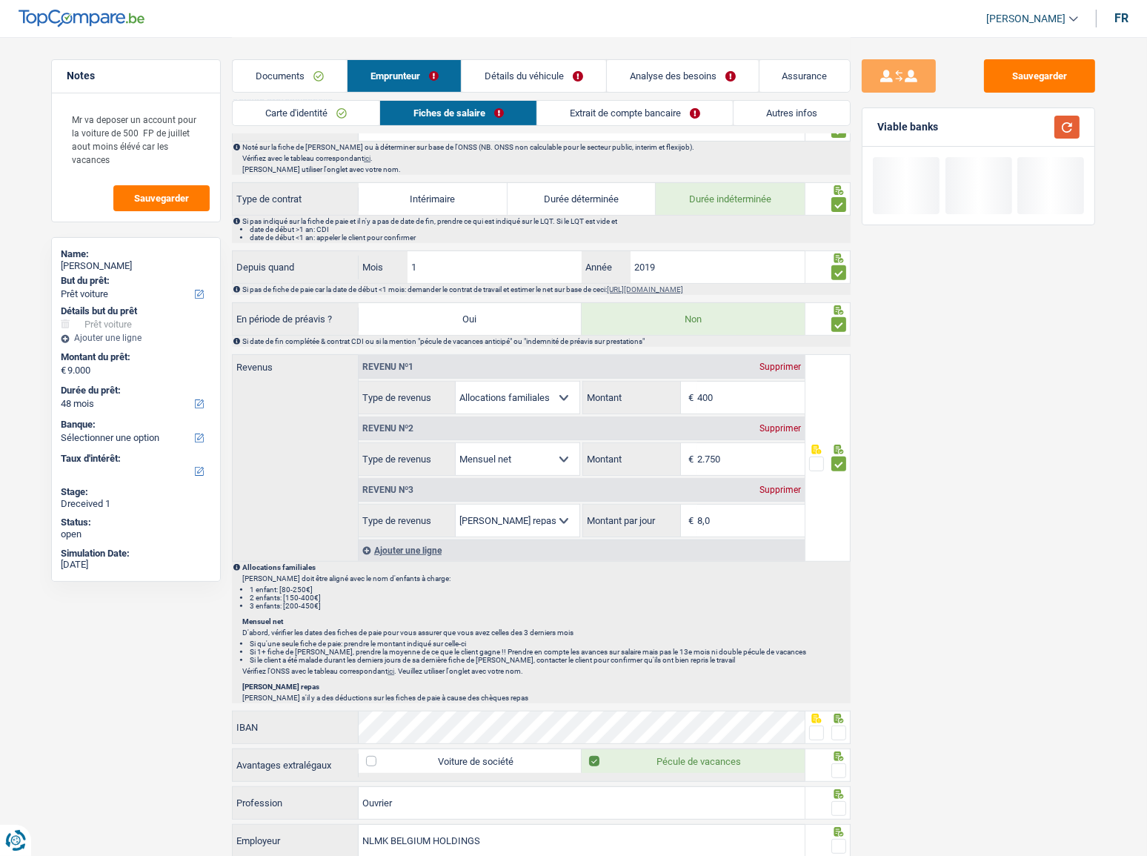
scroll to position [606, 0]
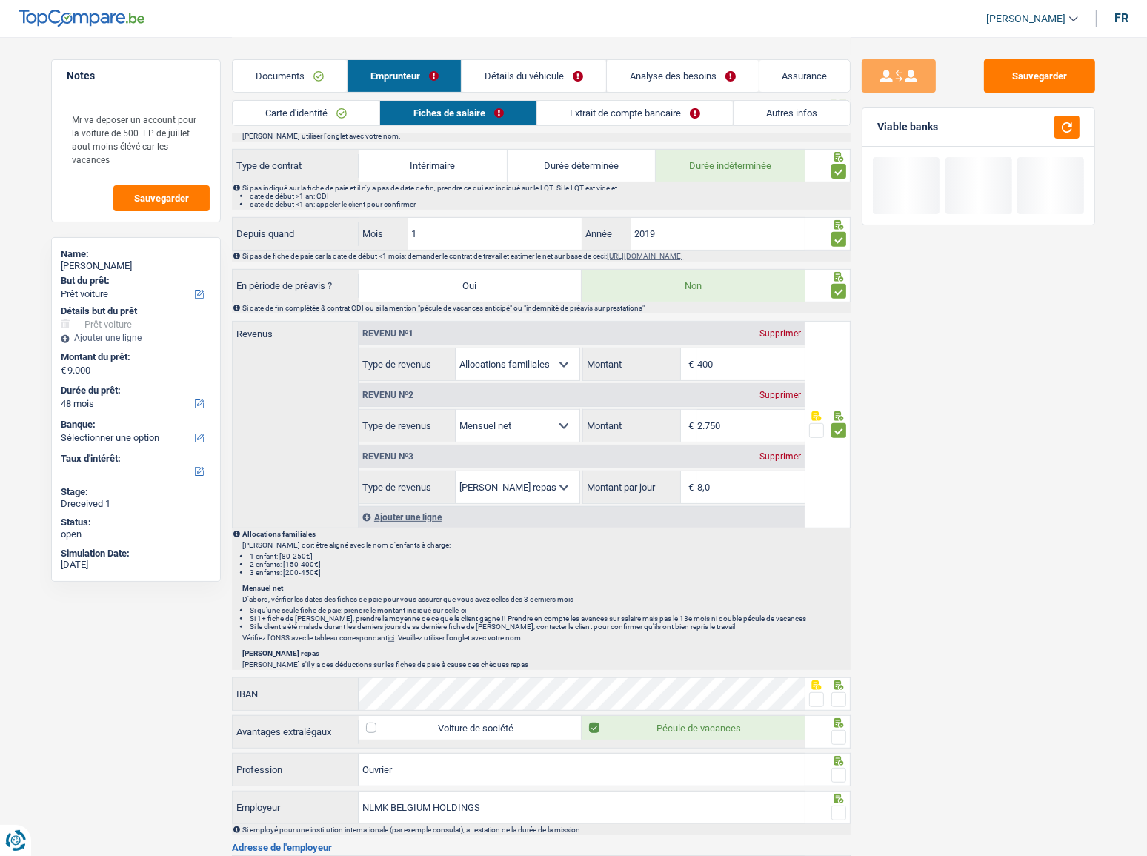
click at [836, 426] on span at bounding box center [838, 430] width 15 height 15
click at [0, 0] on input "radio" at bounding box center [0, 0] width 0 height 0
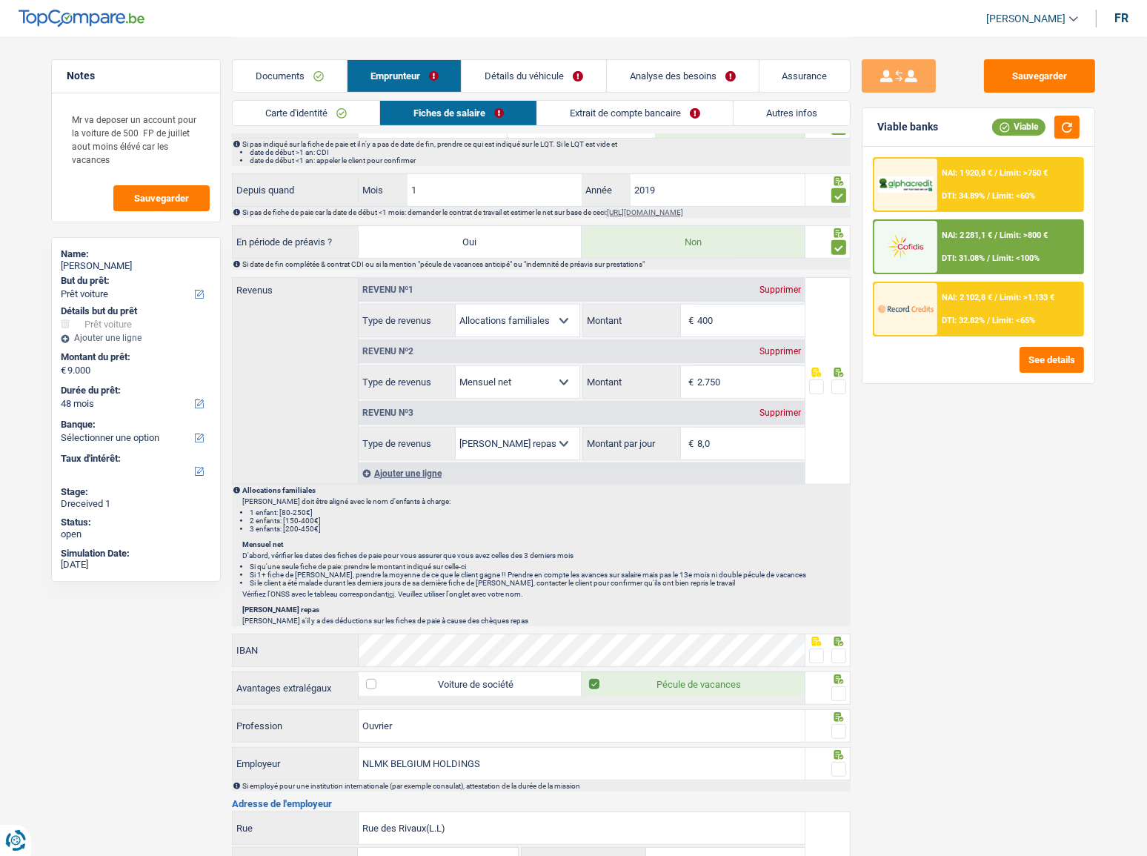
scroll to position [673, 0]
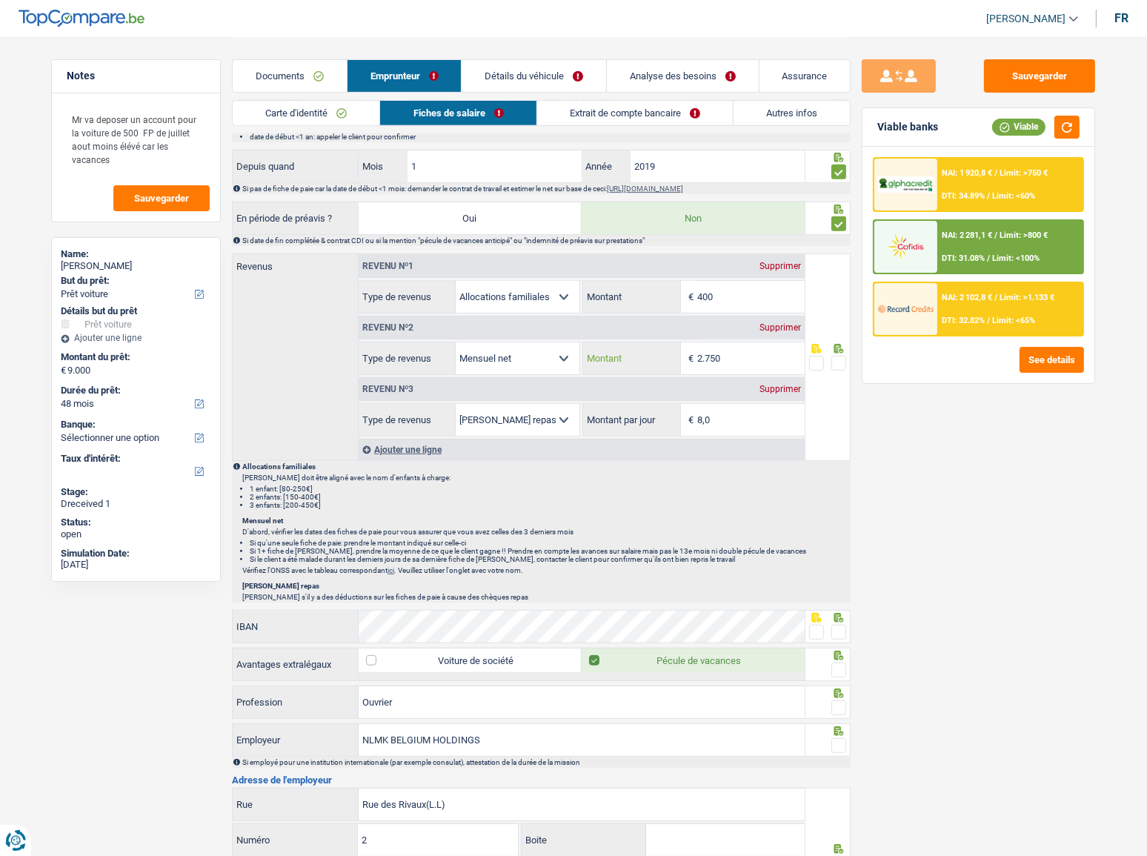
drag, startPoint x: 791, startPoint y: 359, endPoint x: 653, endPoint y: 361, distance: 137.8
click at [653, 361] on div "2.750 € Montant" at bounding box center [693, 358] width 221 height 32
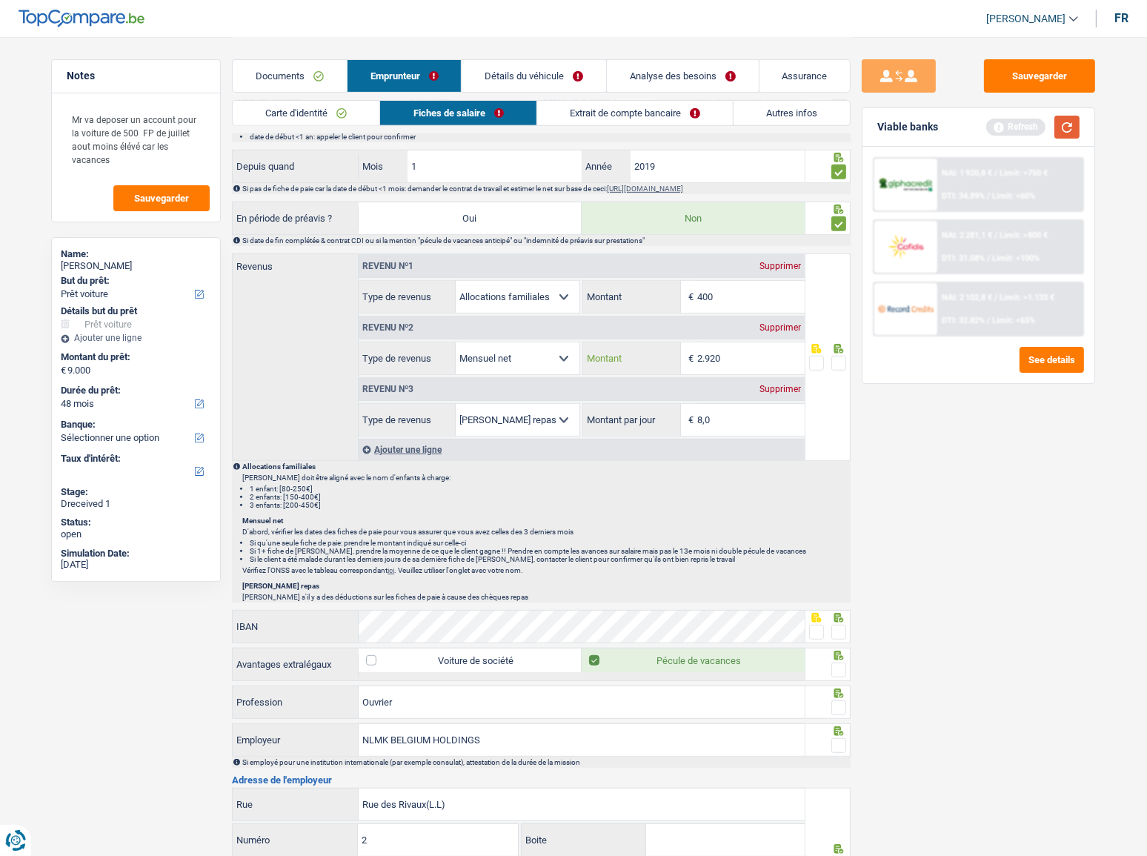
type input "2.920"
click at [1023, 131] on button "button" at bounding box center [1066, 127] width 25 height 23
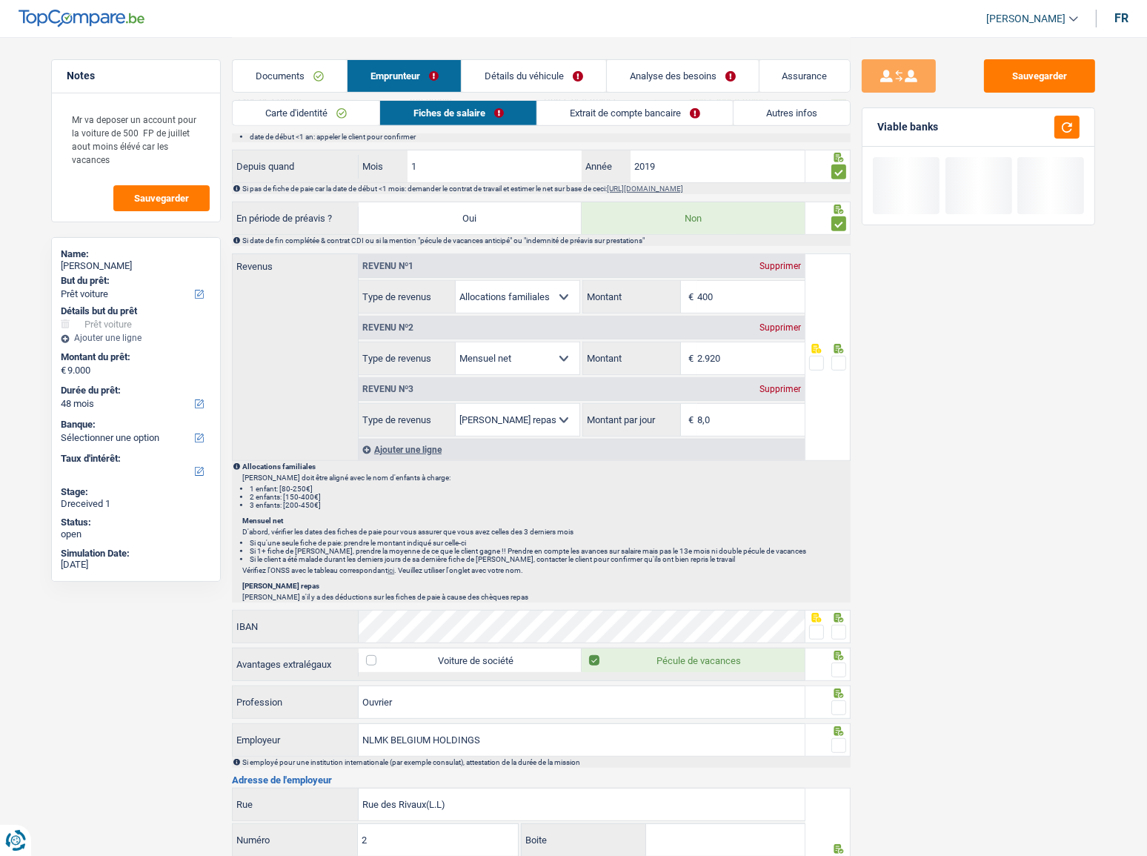
click at [836, 359] on span at bounding box center [838, 363] width 15 height 15
click at [0, 0] on input "radio" at bounding box center [0, 0] width 0 height 0
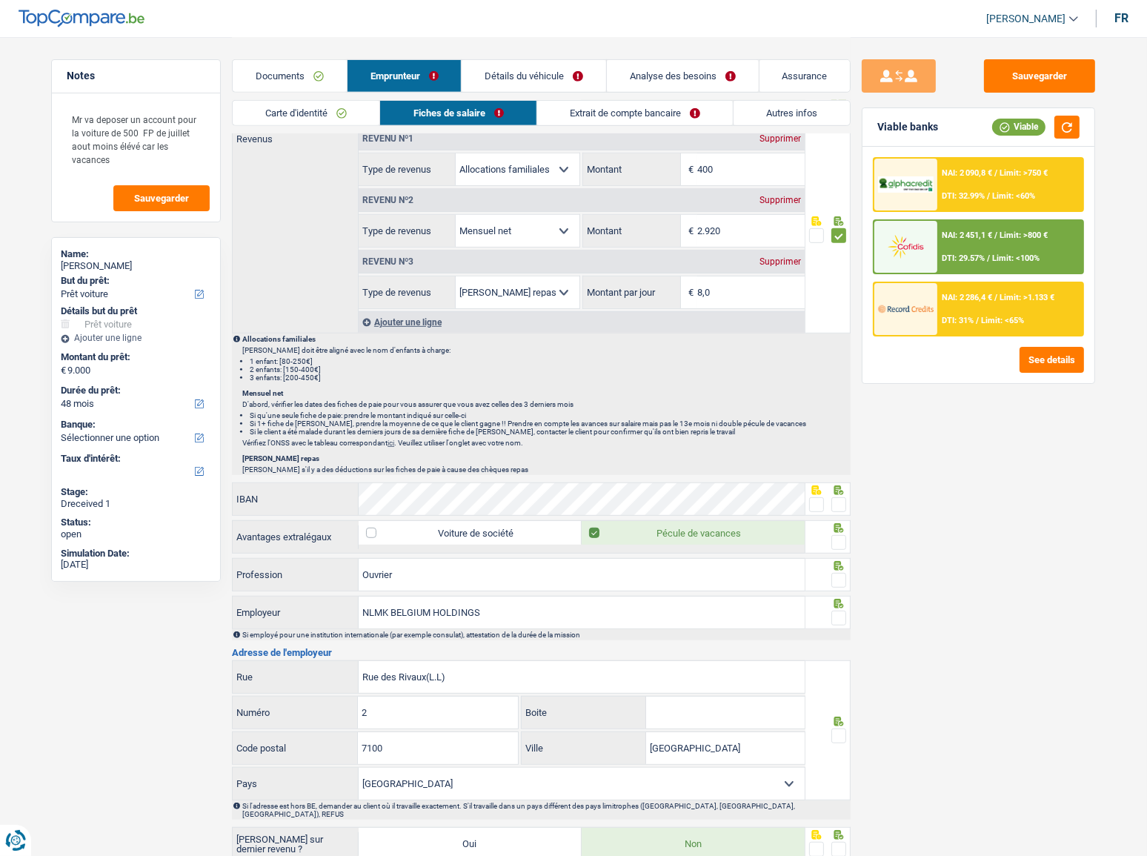
scroll to position [866, 0]
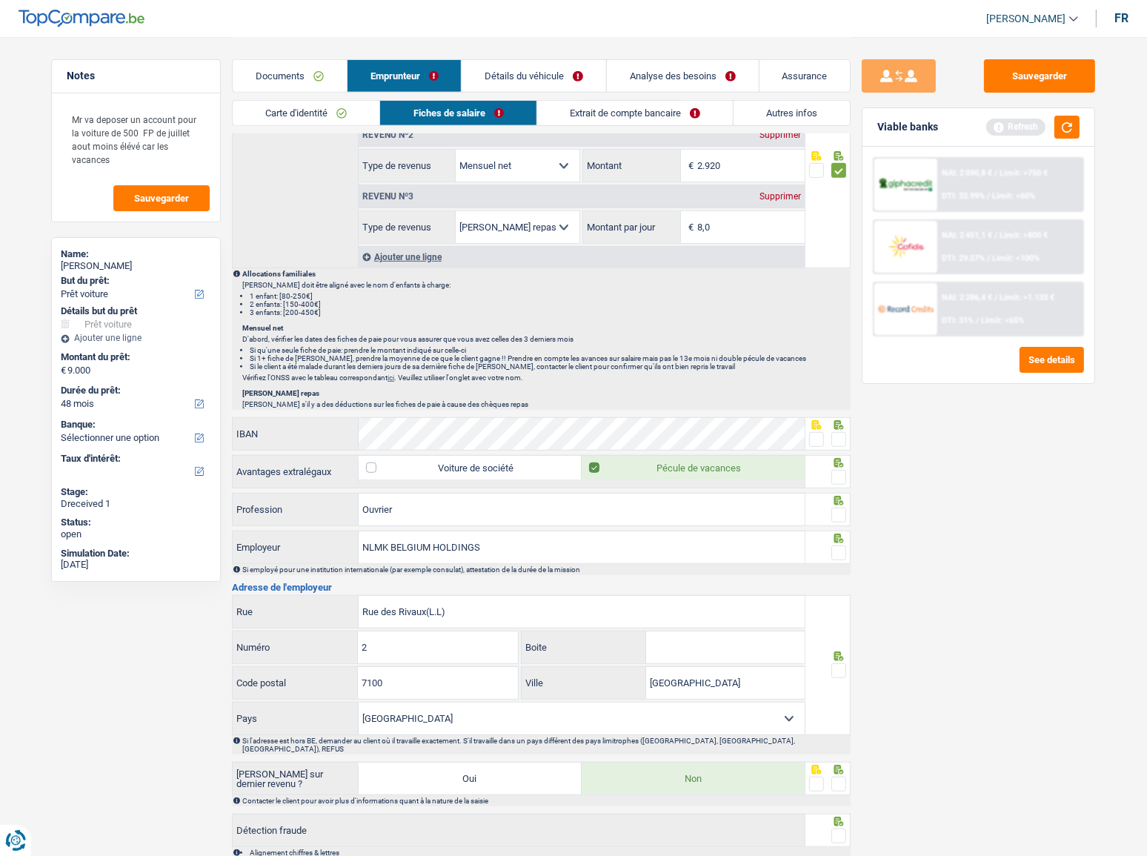
click at [837, 432] on span at bounding box center [838, 439] width 15 height 15
click at [0, 0] on input "radio" at bounding box center [0, 0] width 0 height 0
click at [839, 468] on span at bounding box center [838, 477] width 15 height 15
click at [0, 0] on input "radio" at bounding box center [0, 0] width 0 height 0
drag, startPoint x: 1070, startPoint y: 126, endPoint x: 939, endPoint y: 287, distance: 207.6
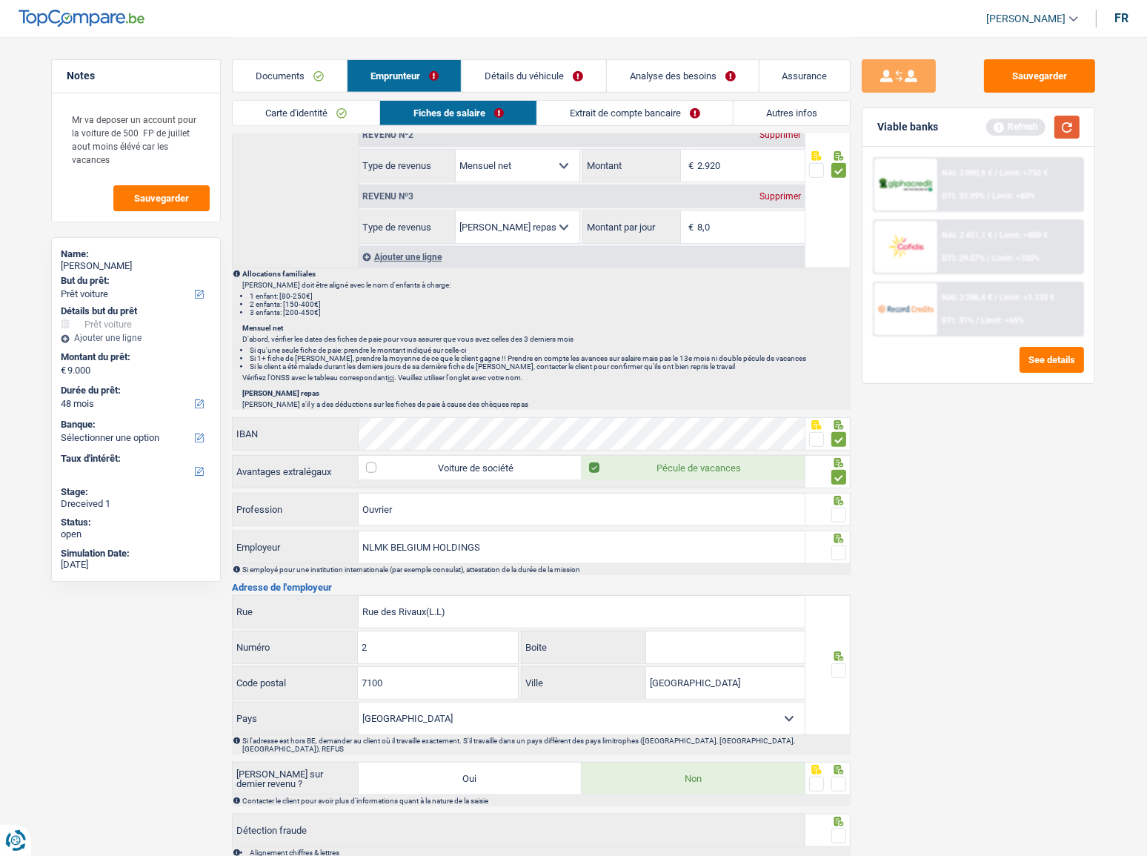
click at [1023, 126] on button "button" at bounding box center [1066, 127] width 25 height 23
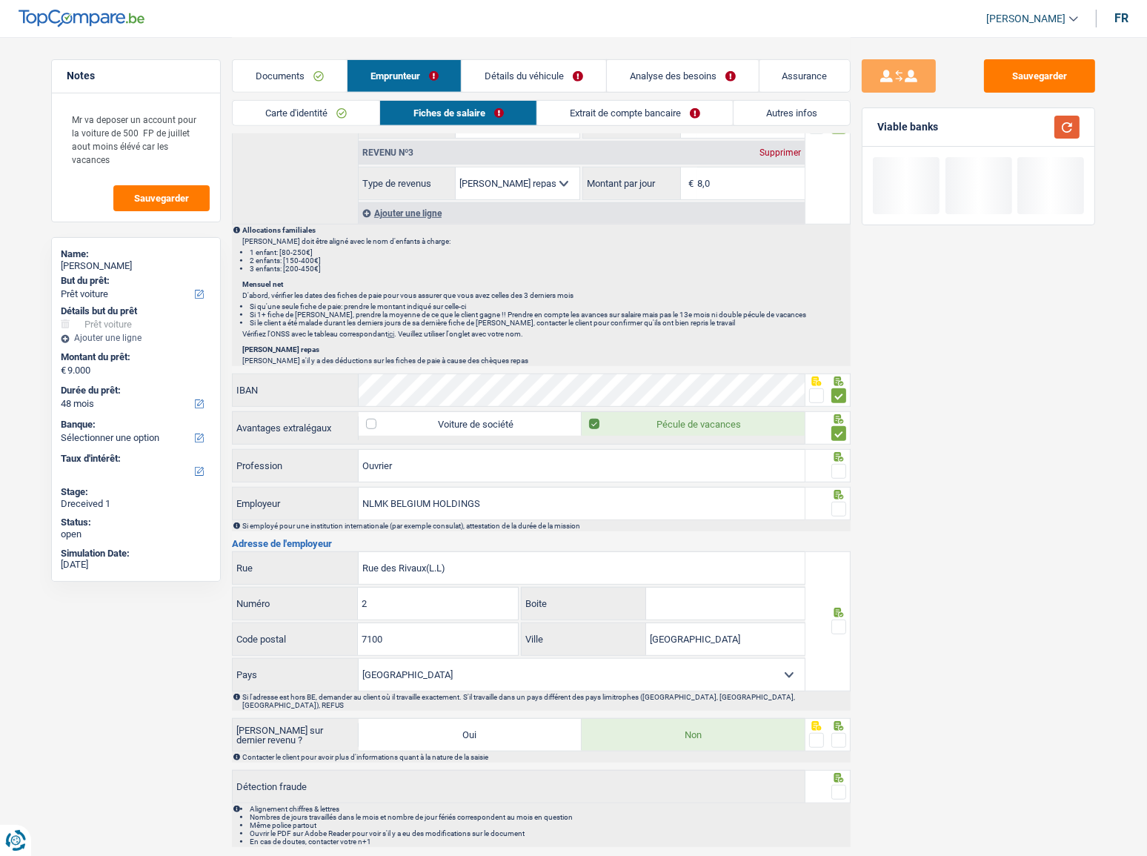
scroll to position [934, 0]
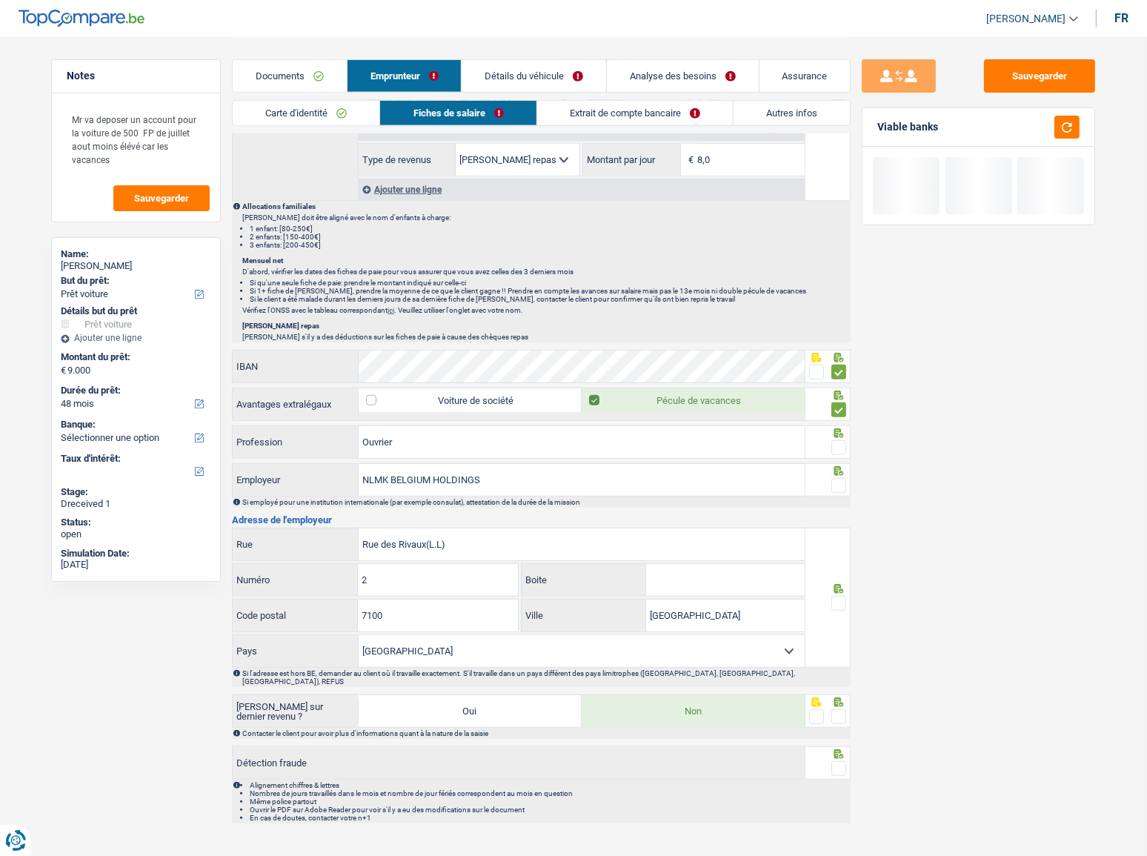
drag, startPoint x: 838, startPoint y: 439, endPoint x: 942, endPoint y: 461, distance: 105.9
click at [840, 440] on span at bounding box center [838, 447] width 15 height 15
click at [0, 0] on input "radio" at bounding box center [0, 0] width 0 height 0
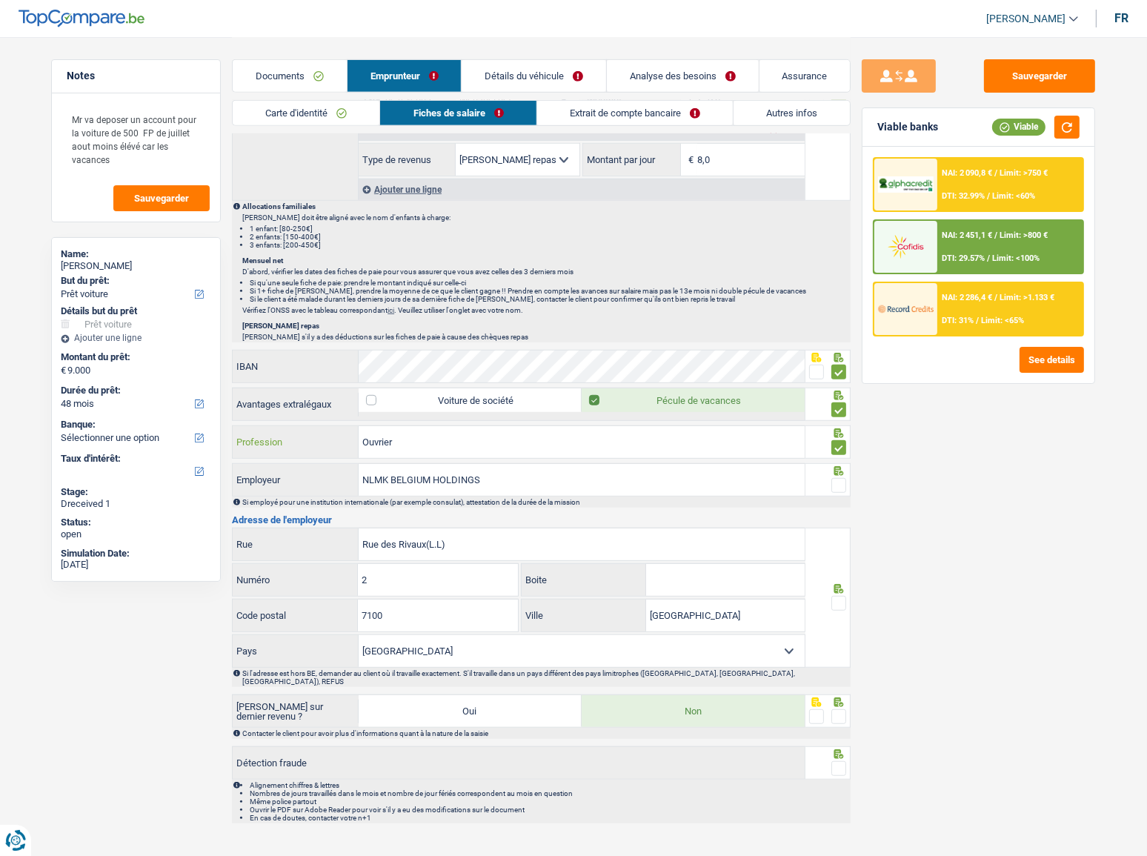
drag, startPoint x: 413, startPoint y: 437, endPoint x: 212, endPoint y: 442, distance: 200.8
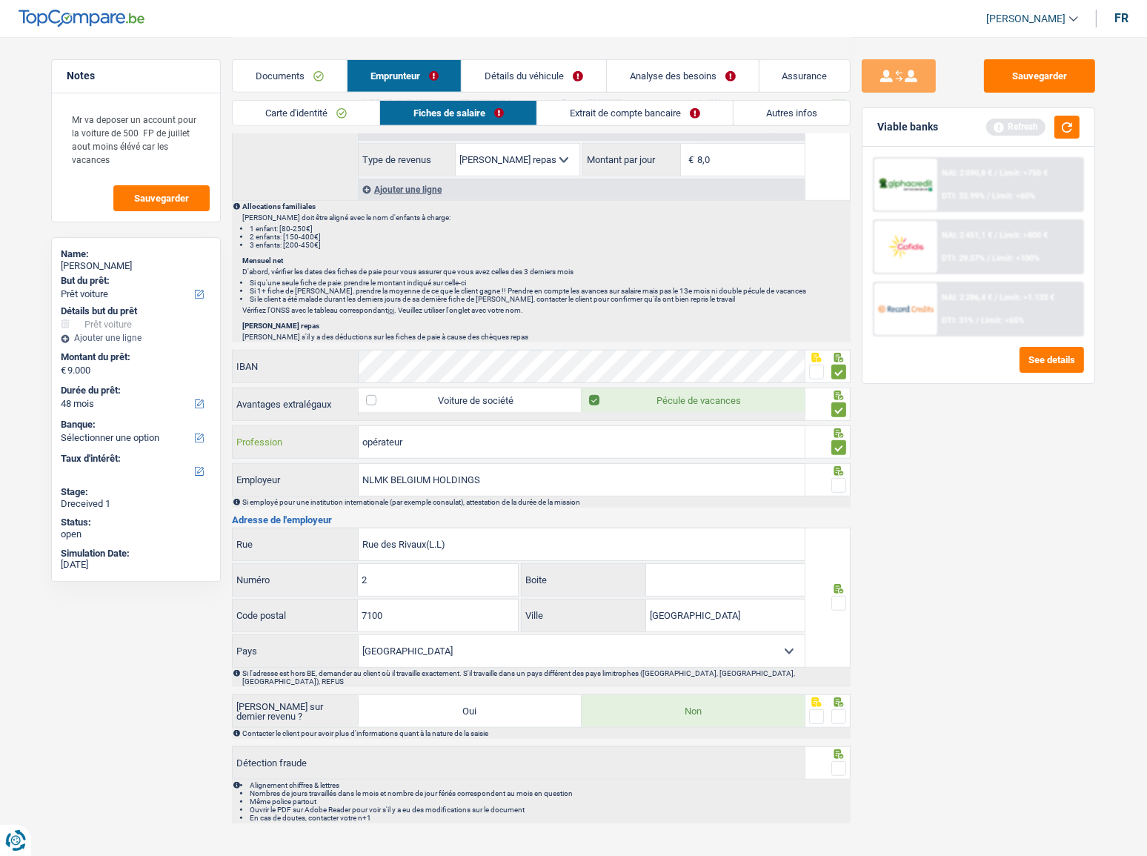
click at [457, 433] on input "opérateur" at bounding box center [582, 442] width 446 height 32
type input "opérateur sortie"
drag, startPoint x: 510, startPoint y: 472, endPoint x: 392, endPoint y: 479, distance: 118.0
click at [392, 468] on input "NLMK BELGIUM HOLDINGS" at bounding box center [582, 480] width 446 height 32
type input "NLMK LA LOUVIERE"
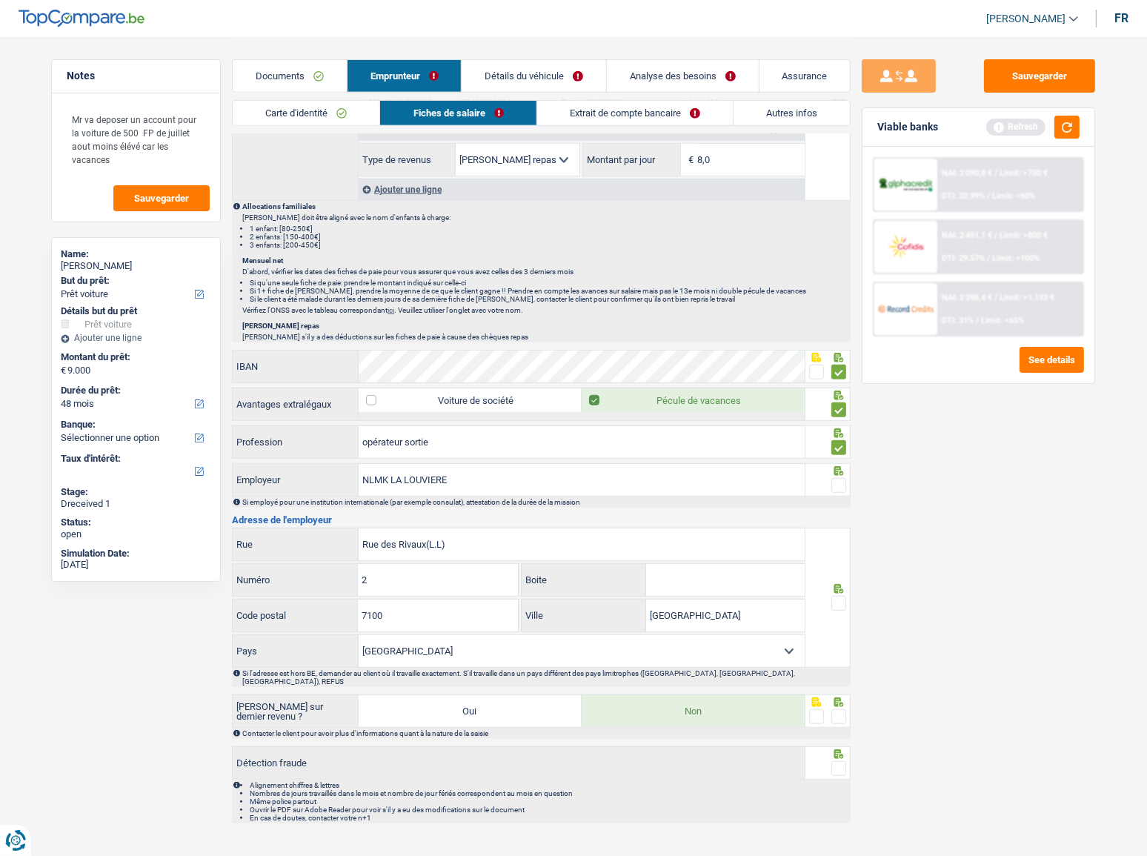
click at [836, 468] on span at bounding box center [838, 485] width 15 height 15
click at [0, 0] on input "radio" at bounding box center [0, 0] width 0 height 0
click at [1023, 129] on button "button" at bounding box center [1066, 127] width 25 height 23
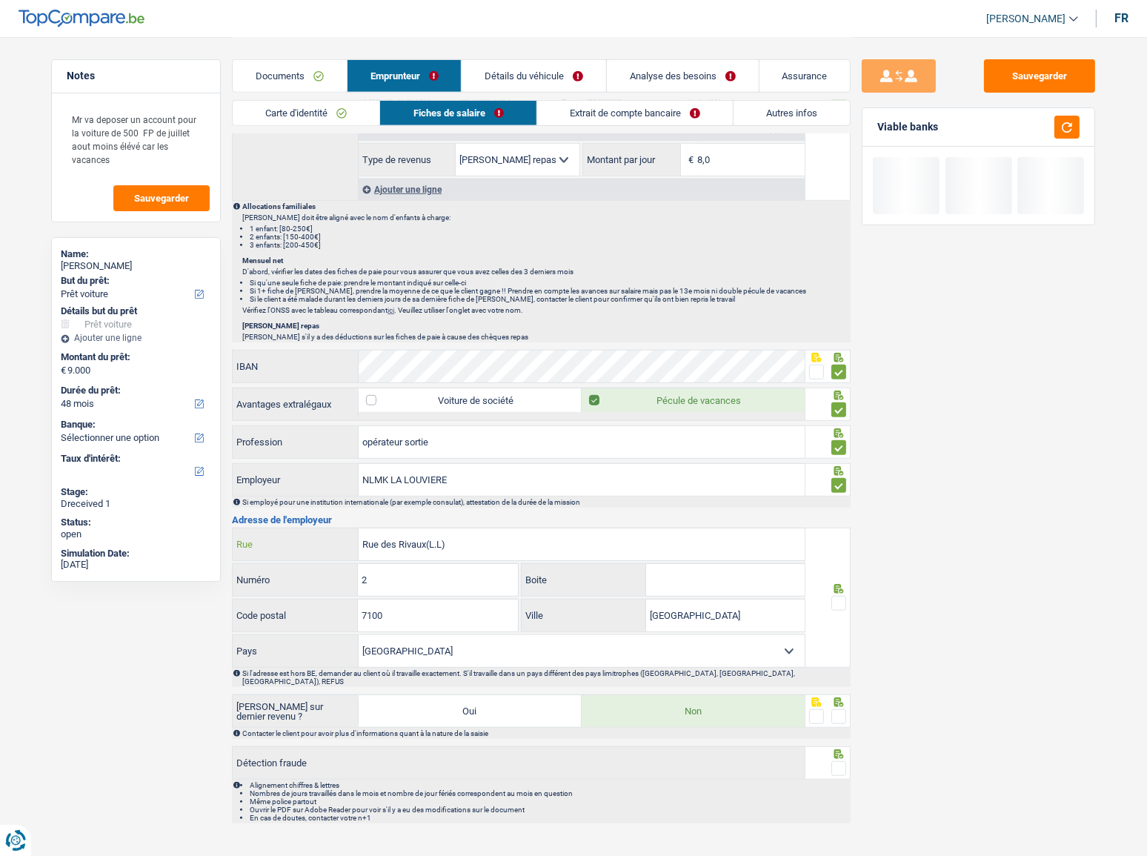
click at [553, 468] on input "Rue des Rivaux(L.L)" at bounding box center [582, 544] width 446 height 32
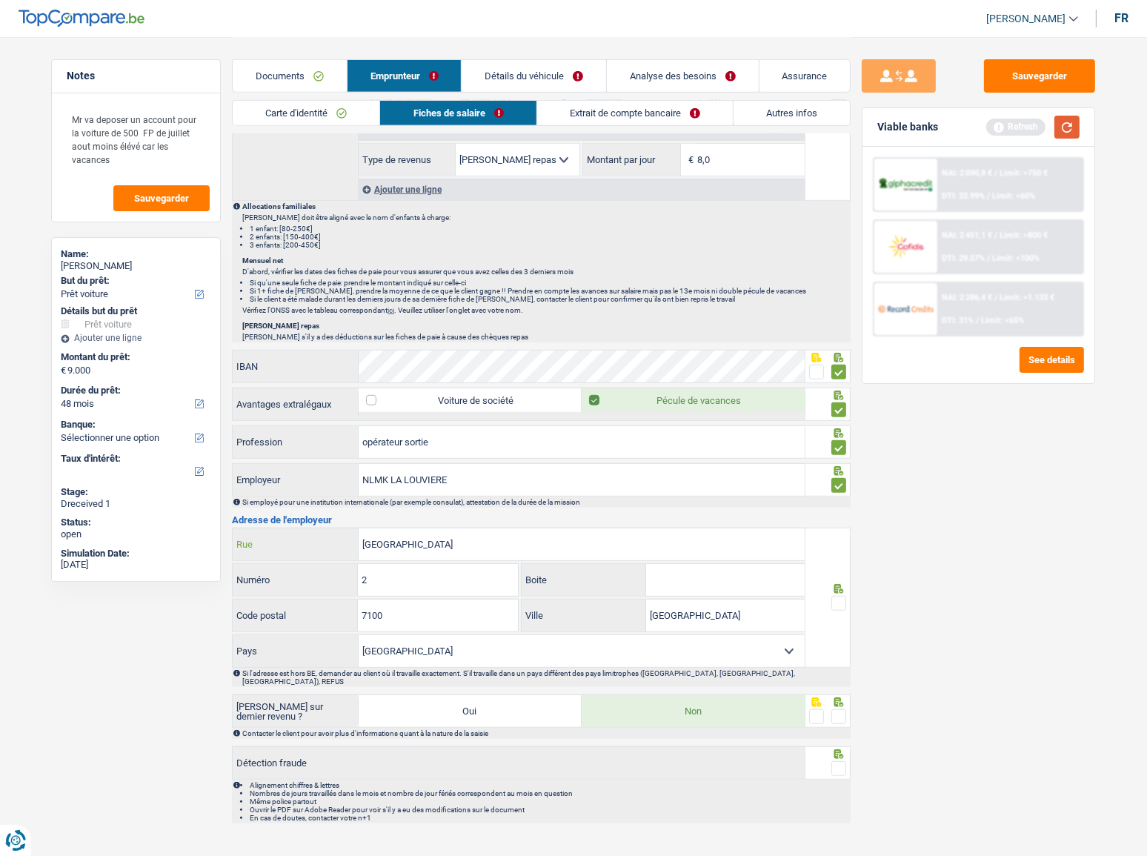
type input "Rue des Rivaux"
click at [1023, 131] on button "button" at bounding box center [1066, 127] width 25 height 23
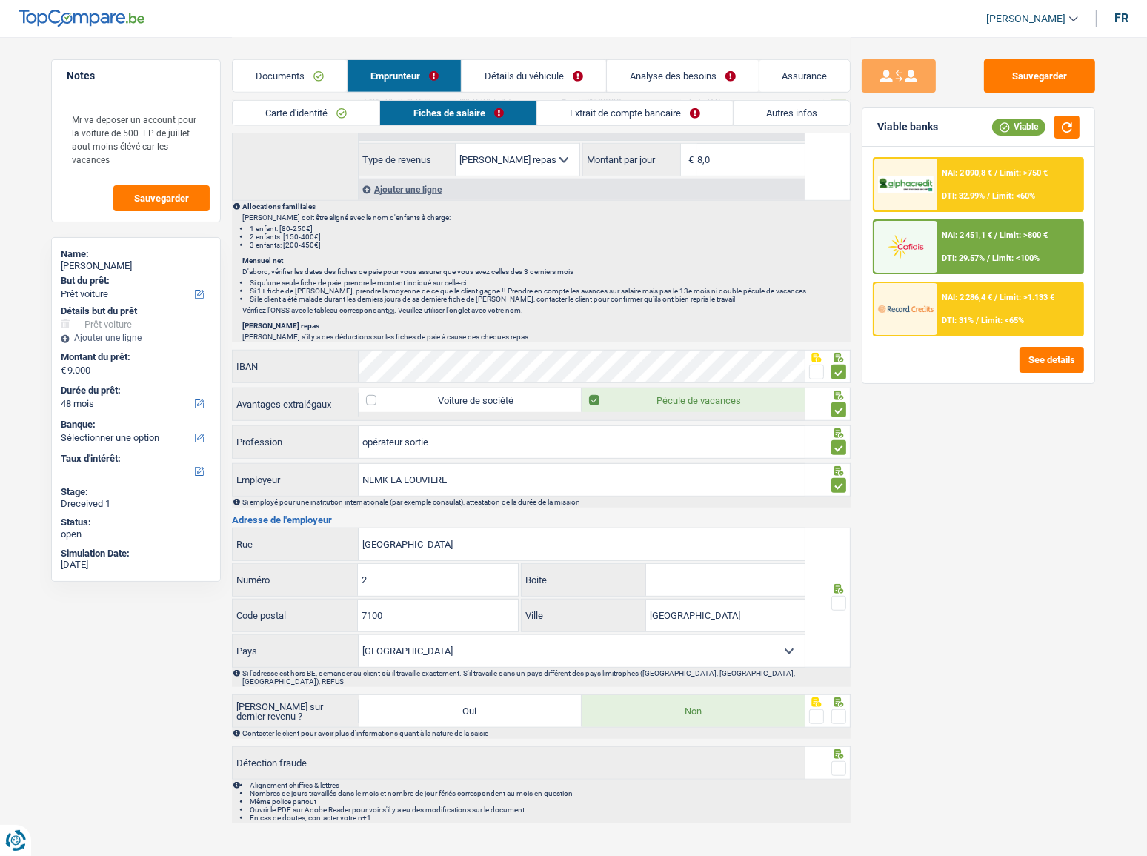
drag, startPoint x: 842, startPoint y: 589, endPoint x: 842, endPoint y: 605, distance: 15.6
click at [842, 468] on icon at bounding box center [839, 589] width 10 height 10
click at [842, 468] on span at bounding box center [838, 603] width 15 height 15
click at [0, 0] on input "radio" at bounding box center [0, 0] width 0 height 0
click at [838, 468] on span at bounding box center [838, 716] width 15 height 15
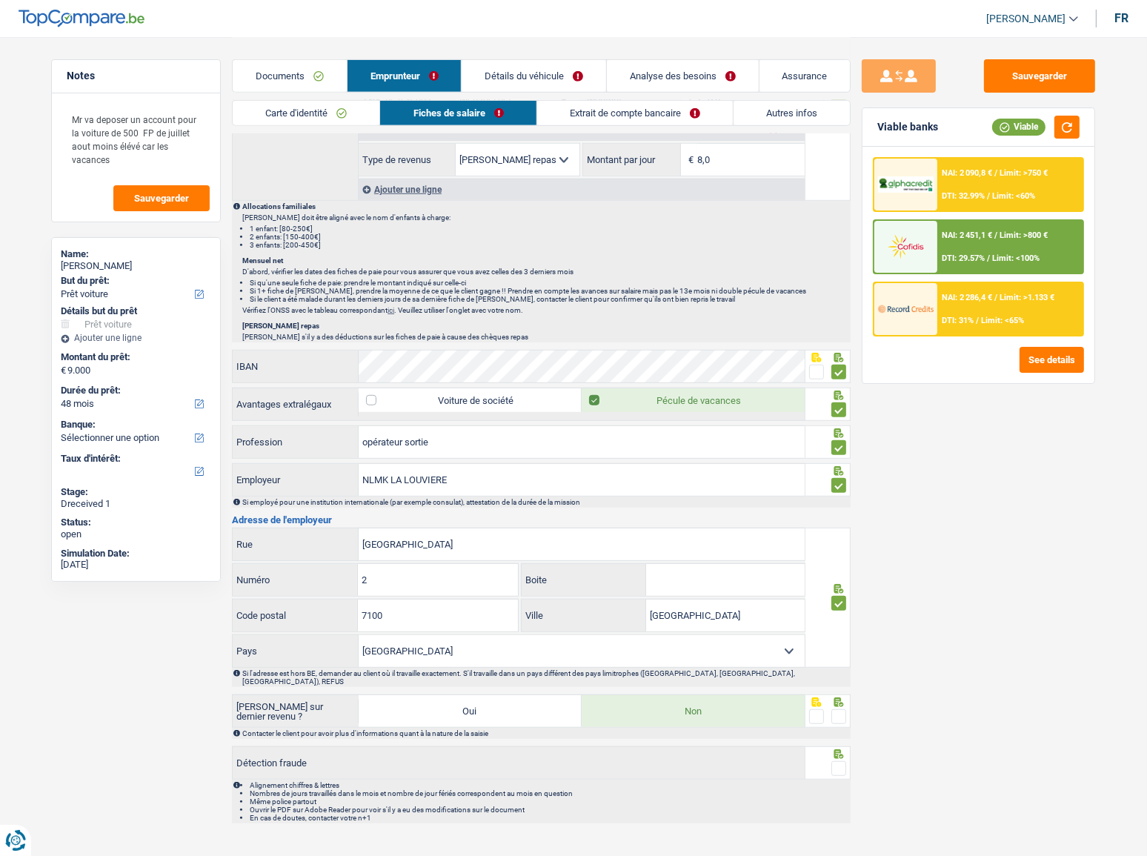
click at [0, 0] on input "radio" at bounding box center [0, 0] width 0 height 0
click at [838, 468] on span at bounding box center [838, 768] width 15 height 15
click at [0, 0] on input "radio" at bounding box center [0, 0] width 0 height 0
click at [1023, 117] on button "button" at bounding box center [1066, 127] width 25 height 23
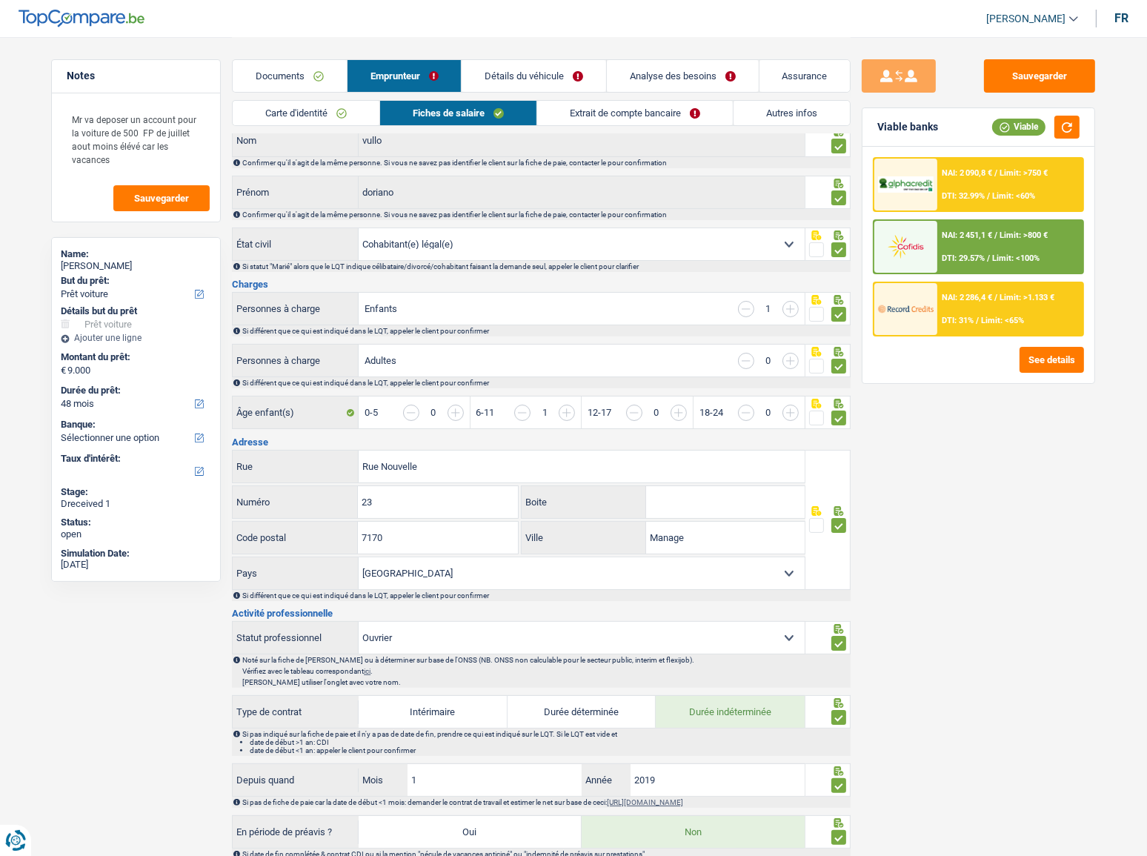
scroll to position [0, 0]
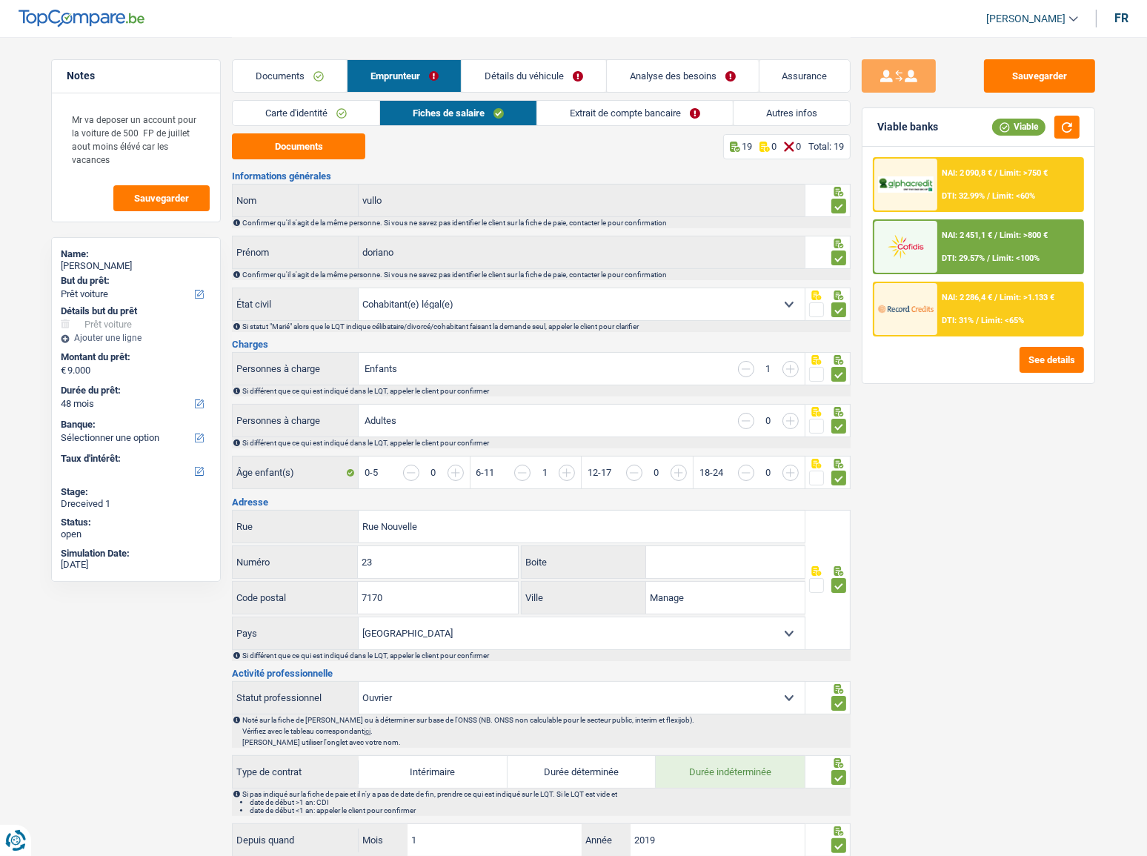
click at [673, 117] on link "Extrait de compte bancaire" at bounding box center [635, 113] width 196 height 24
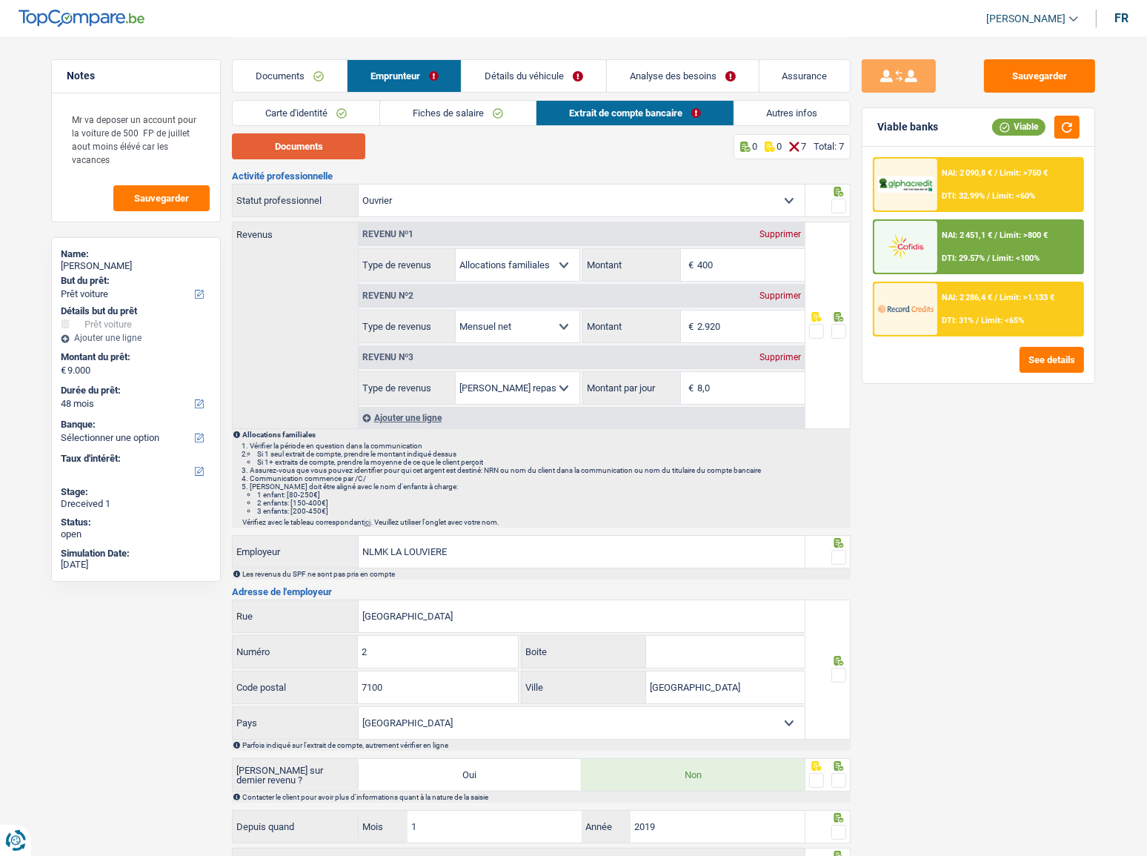
click at [310, 139] on button "Documents" at bounding box center [298, 146] width 133 height 26
click at [432, 106] on link "Fiches de salaire" at bounding box center [458, 113] width 156 height 24
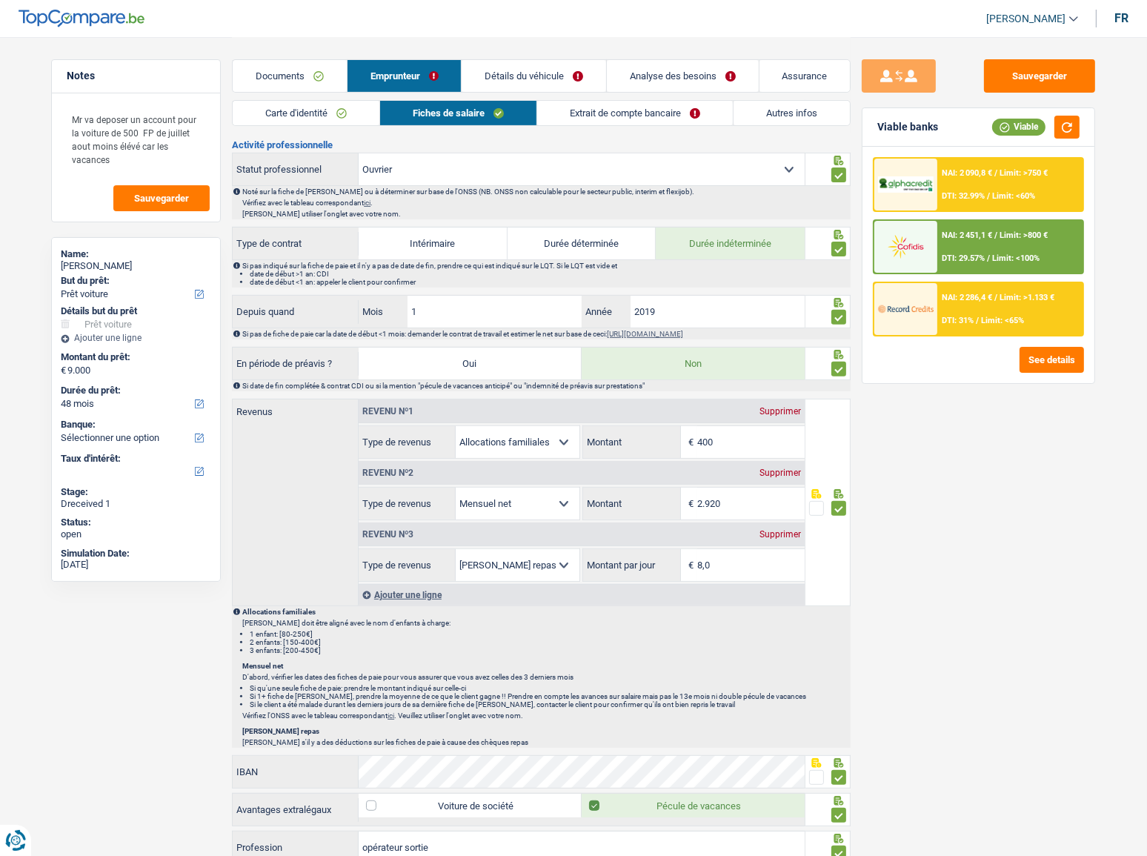
scroll to position [606, 0]
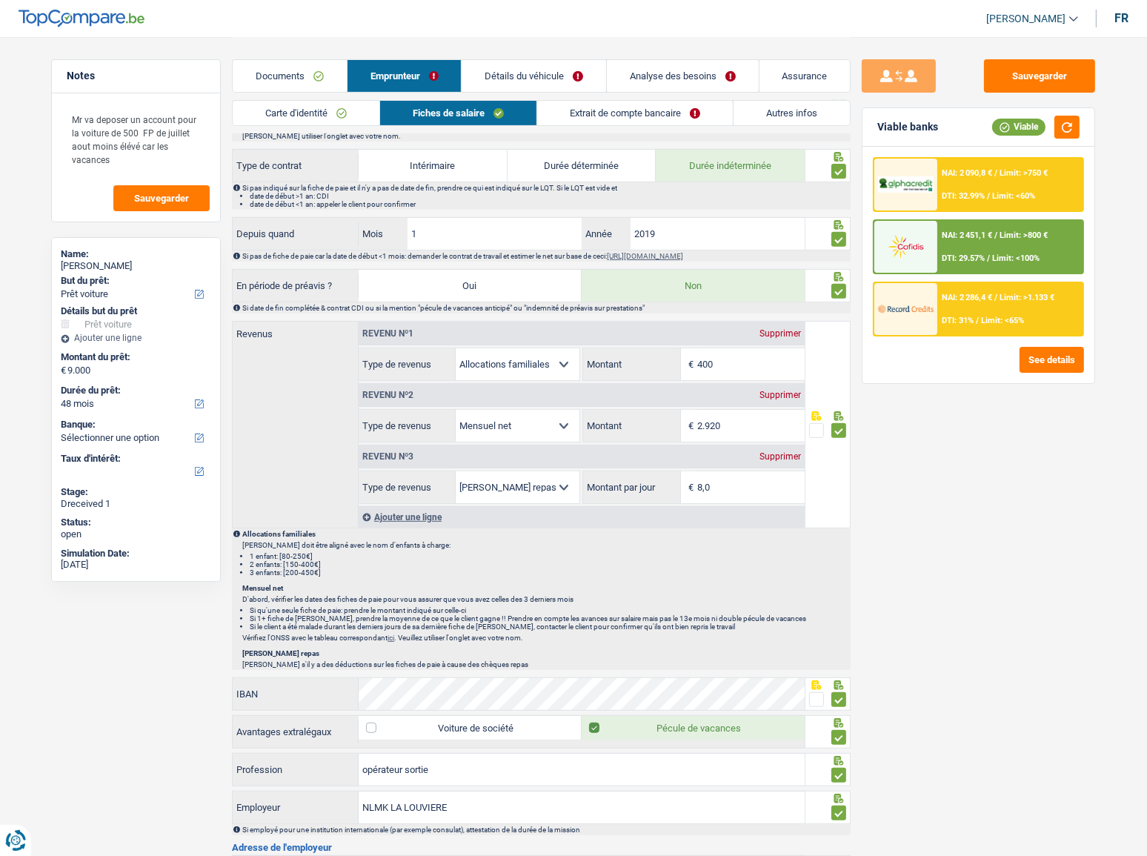
click at [776, 329] on div "Supprimer" at bounding box center [780, 333] width 49 height 9
select select "netSalary"
type input "2.920"
select select "mealVouchers"
type input "8,0"
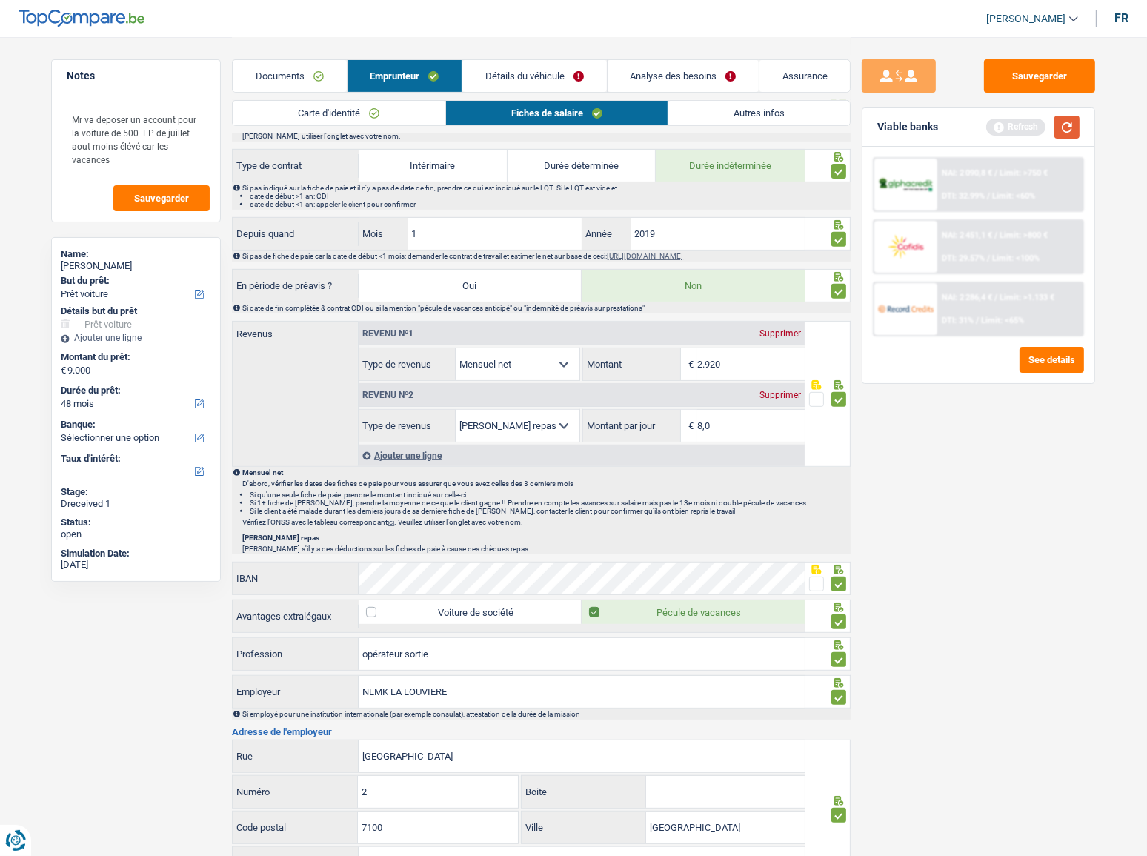
click at [1023, 133] on button "button" at bounding box center [1066, 127] width 25 height 23
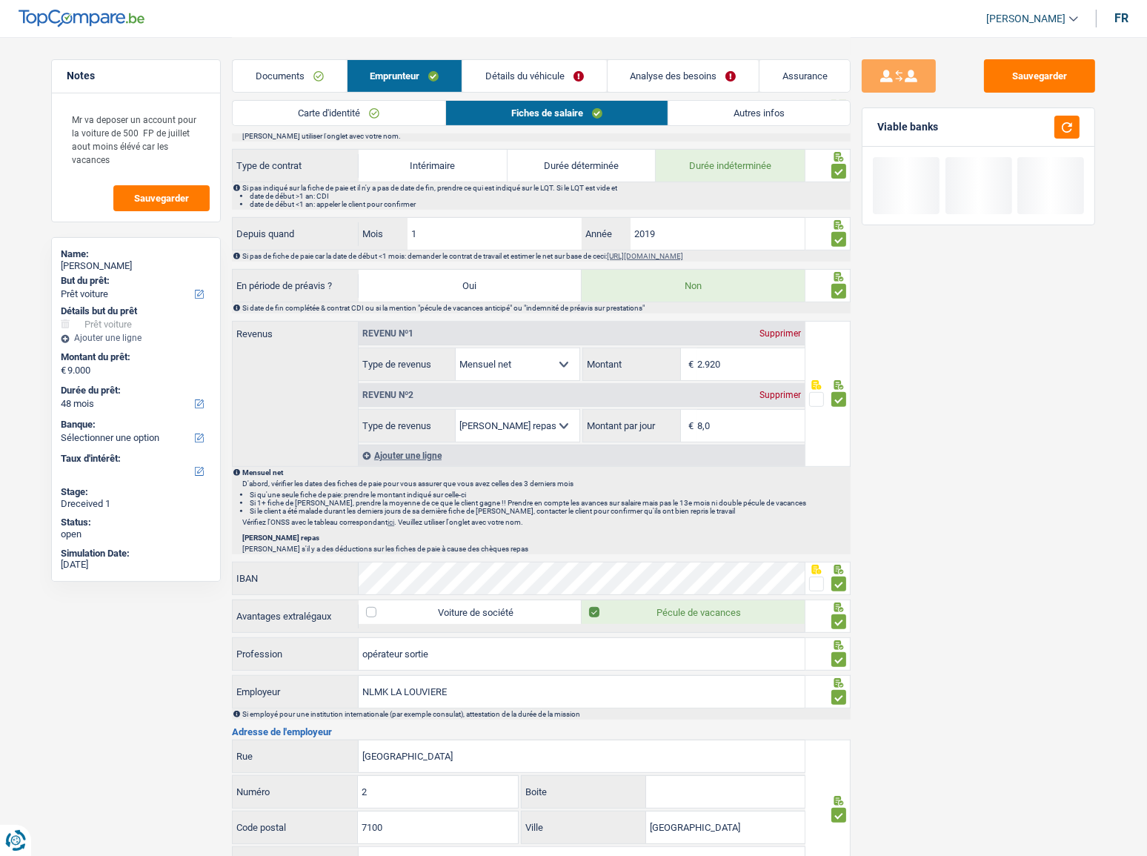
click at [719, 113] on link "Autres infos" at bounding box center [759, 113] width 182 height 24
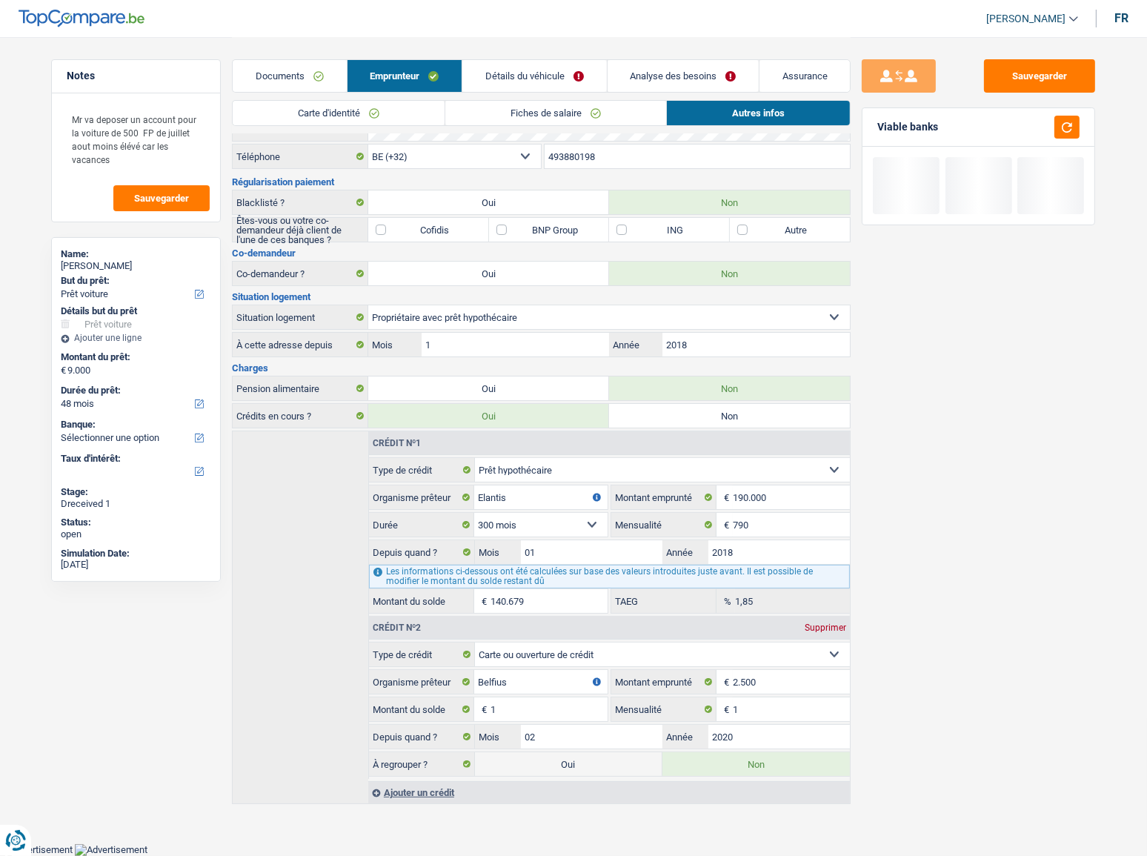
scroll to position [20, 0]
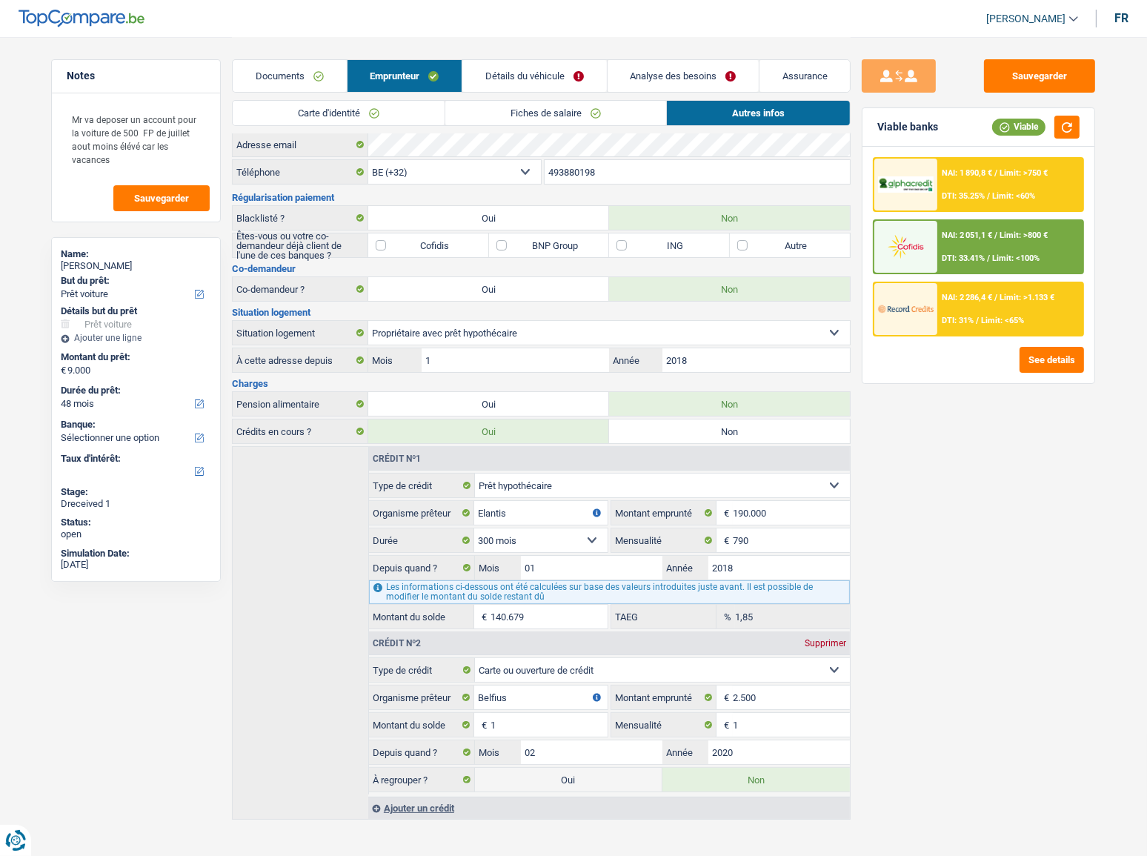
click at [536, 74] on link "Détails du véhicule" at bounding box center [534, 76] width 144 height 32
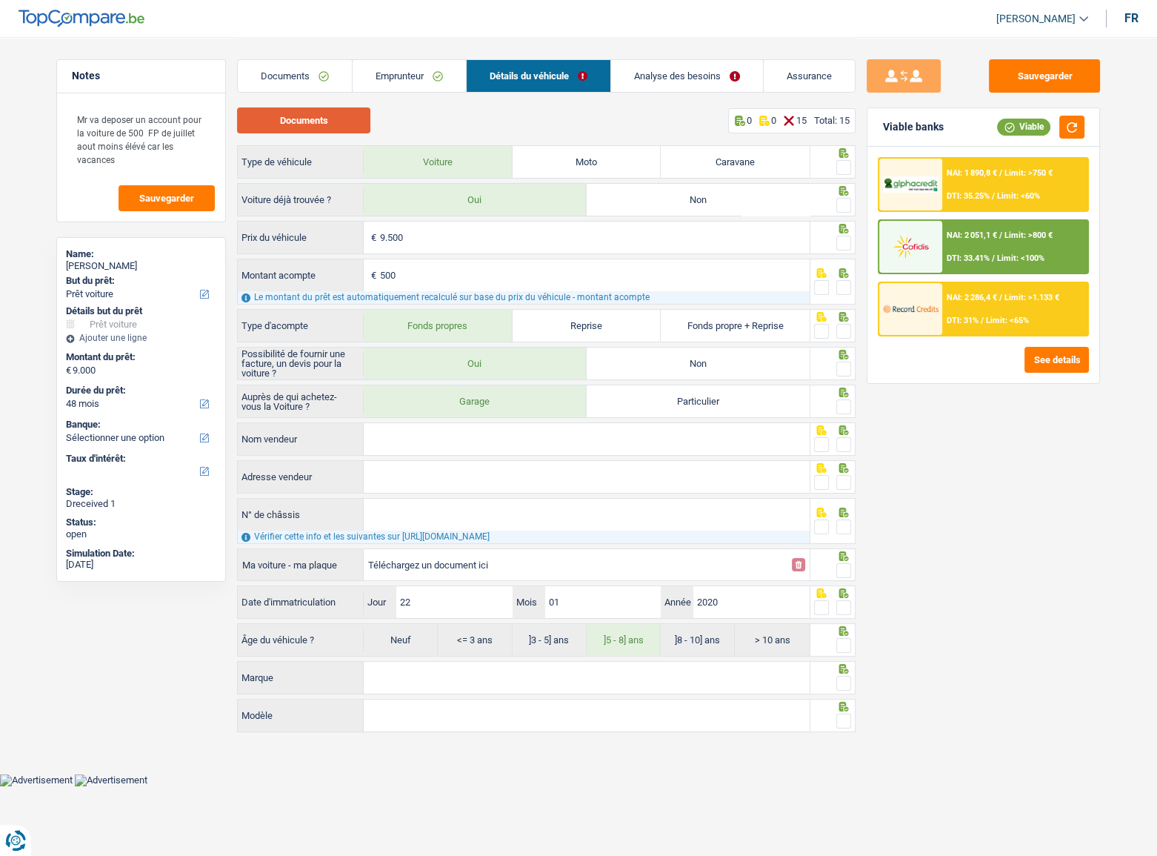
click at [332, 113] on button "Documents" at bounding box center [303, 120] width 133 height 26
click at [400, 76] on link "Emprunteur" at bounding box center [409, 76] width 113 height 32
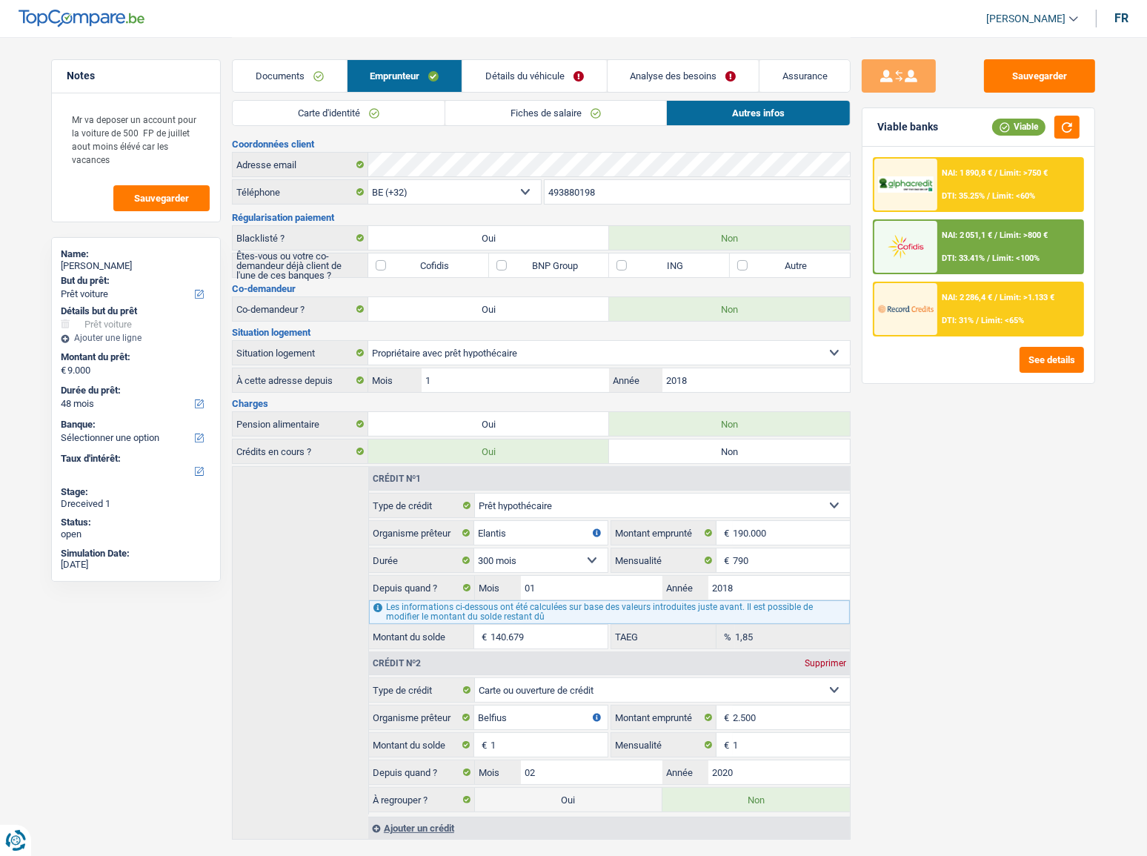
click at [456, 112] on link "Fiches de salaire" at bounding box center [555, 113] width 221 height 24
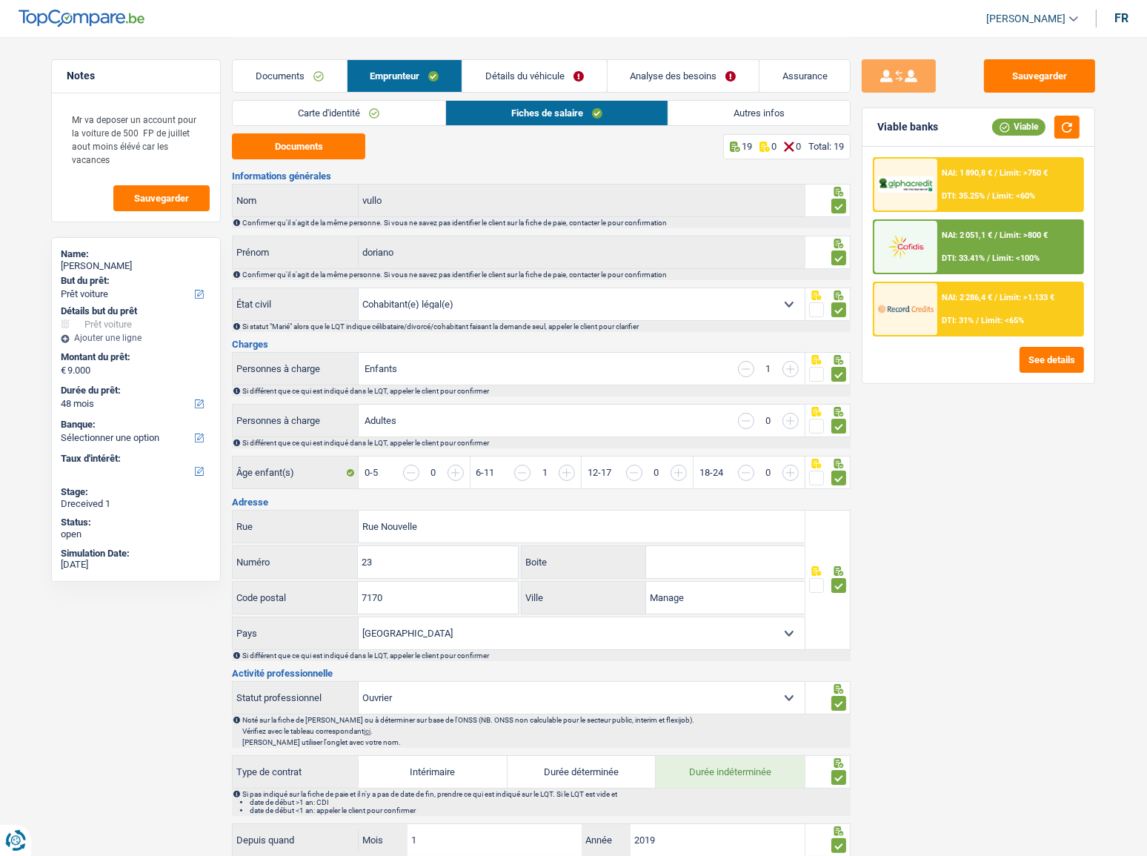
click at [501, 73] on link "Détails du véhicule" at bounding box center [534, 76] width 144 height 32
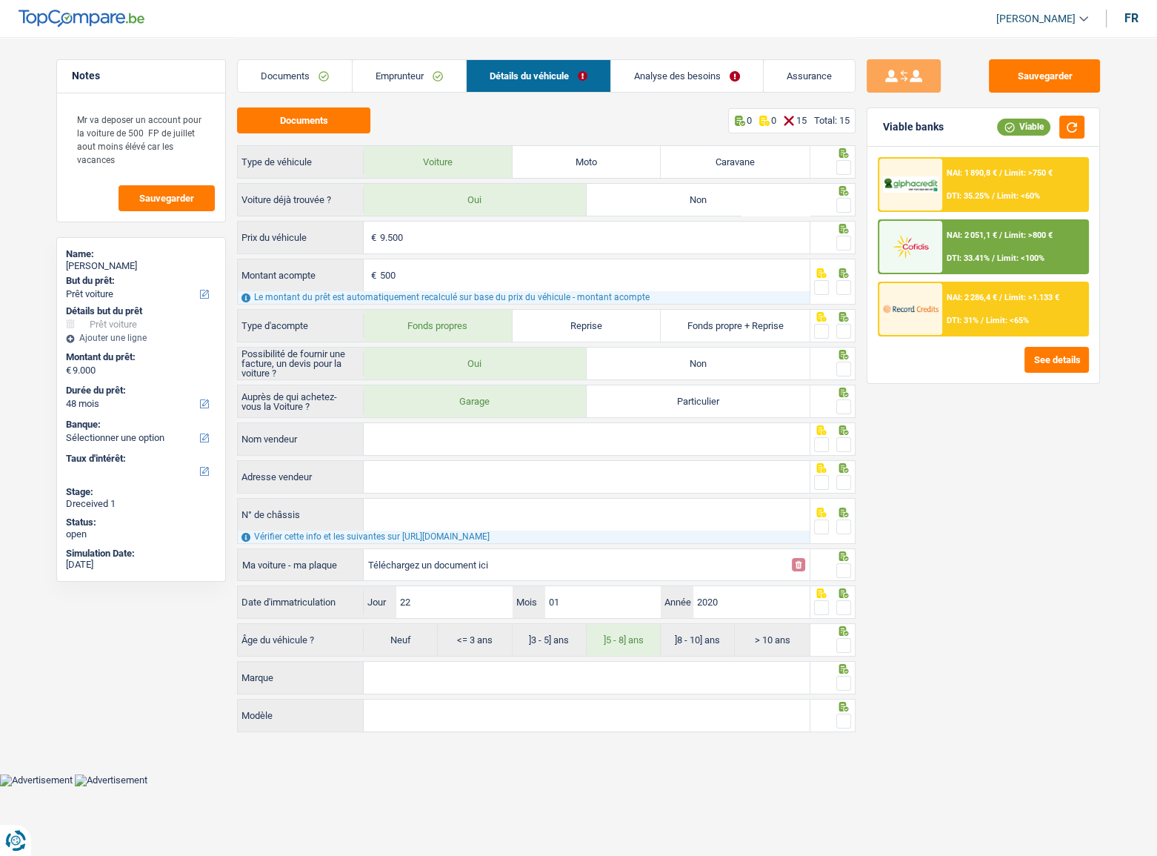
drag, startPoint x: 844, startPoint y: 164, endPoint x: 840, endPoint y: 224, distance: 60.9
click at [843, 164] on span at bounding box center [843, 167] width 15 height 15
click at [0, 0] on input "radio" at bounding box center [0, 0] width 0 height 0
click at [845, 202] on span at bounding box center [843, 205] width 15 height 15
click at [0, 0] on input "radio" at bounding box center [0, 0] width 0 height 0
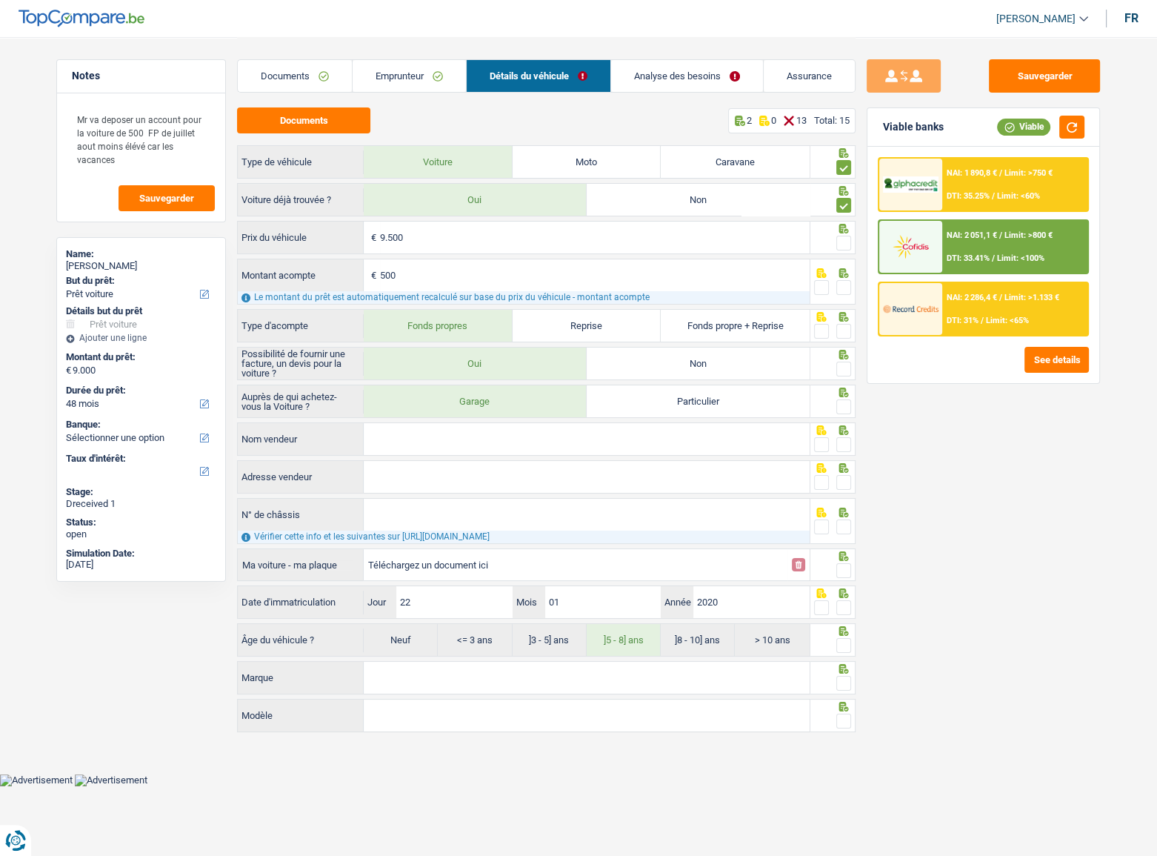
drag, startPoint x: 846, startPoint y: 238, endPoint x: 847, endPoint y: 252, distance: 14.1
click at [845, 238] on span at bounding box center [843, 243] width 15 height 15
click at [0, 0] on input "radio" at bounding box center [0, 0] width 0 height 0
click at [848, 282] on span at bounding box center [843, 287] width 15 height 15
click at [0, 0] on input "radio" at bounding box center [0, 0] width 0 height 0
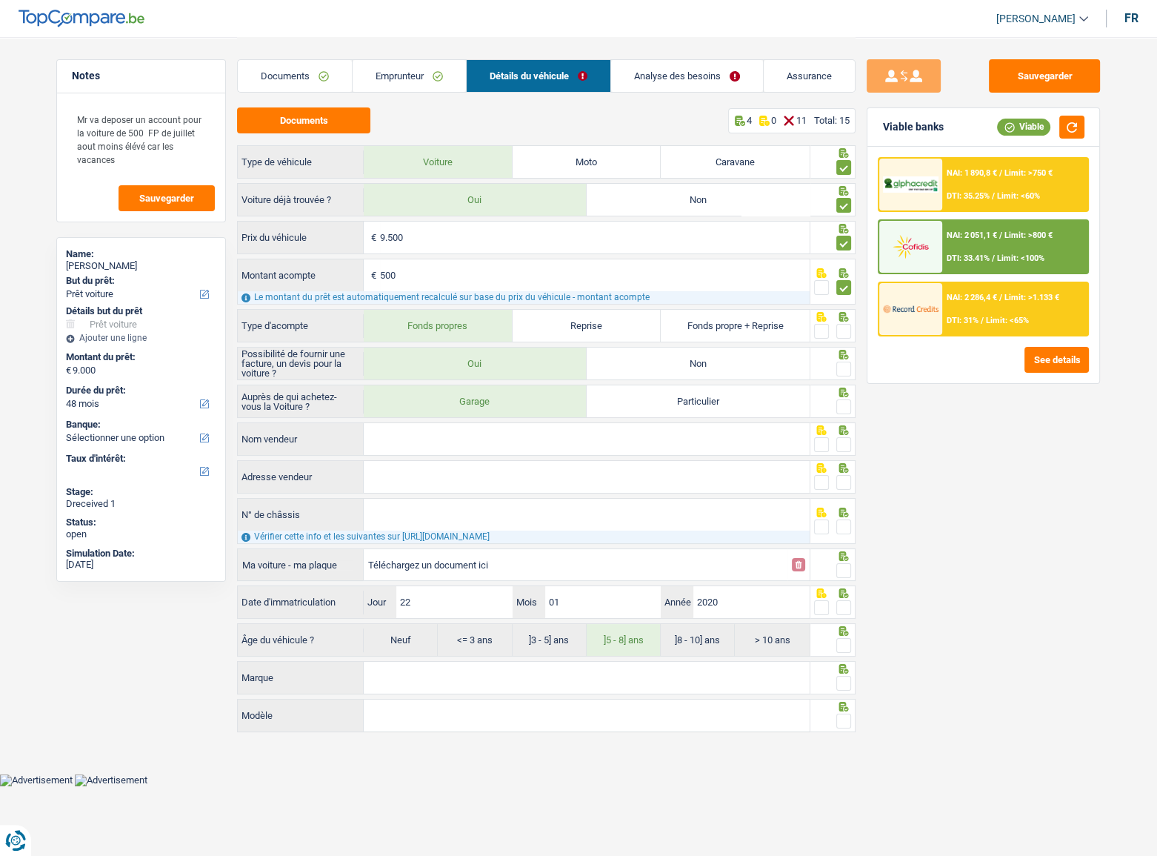
click at [845, 329] on span at bounding box center [843, 331] width 15 height 15
click at [0, 0] on input "radio" at bounding box center [0, 0] width 0 height 0
click at [841, 366] on span at bounding box center [843, 369] width 15 height 15
click at [0, 0] on input "radio" at bounding box center [0, 0] width 0 height 0
click at [844, 401] on span at bounding box center [843, 406] width 15 height 15
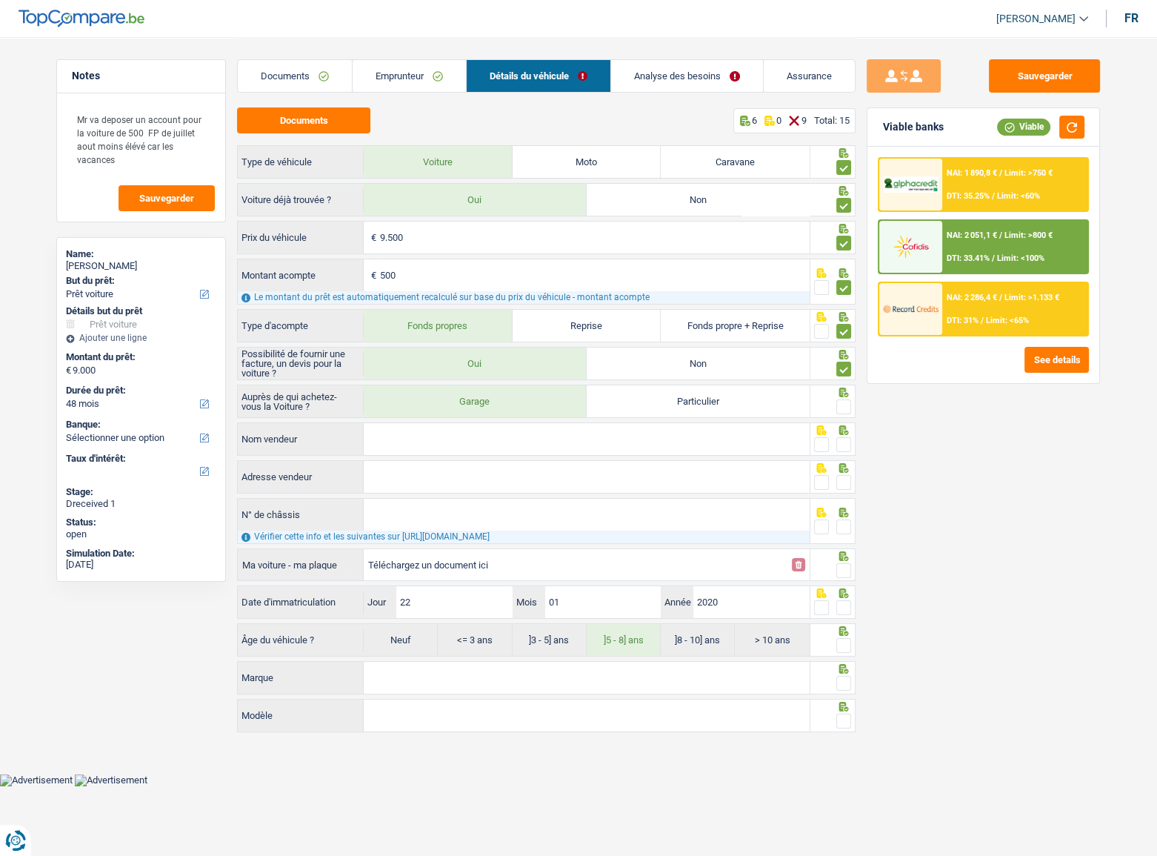
click at [0, 0] on input "radio" at bounding box center [0, 0] width 0 height 0
click at [1023, 76] on button "Sauvegarder" at bounding box center [1044, 75] width 111 height 33
click at [530, 436] on input "Nom vendeur" at bounding box center [587, 439] width 446 height 32
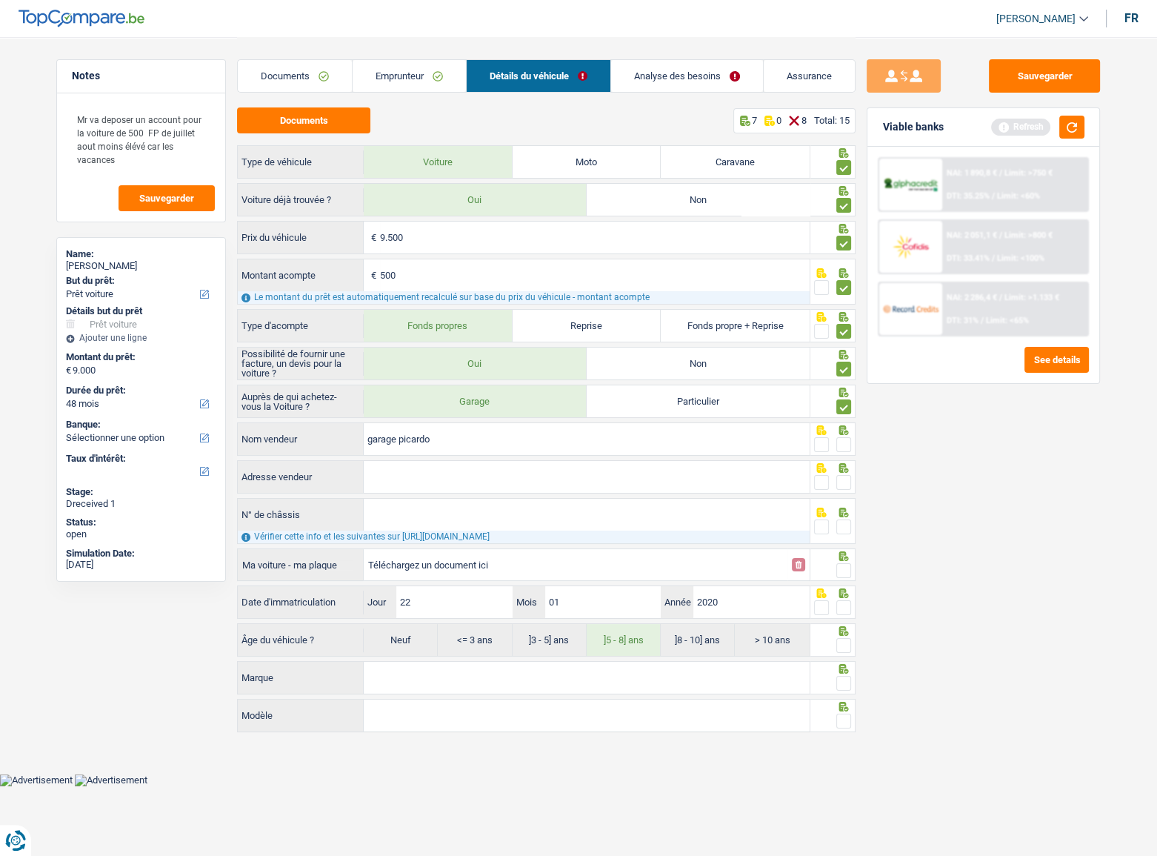
type input "garage picardo"
click at [844, 446] on span at bounding box center [843, 444] width 15 height 15
click at [0, 0] on input "radio" at bounding box center [0, 0] width 0 height 0
click at [700, 468] on input "Adresse vendeur" at bounding box center [587, 477] width 446 height 32
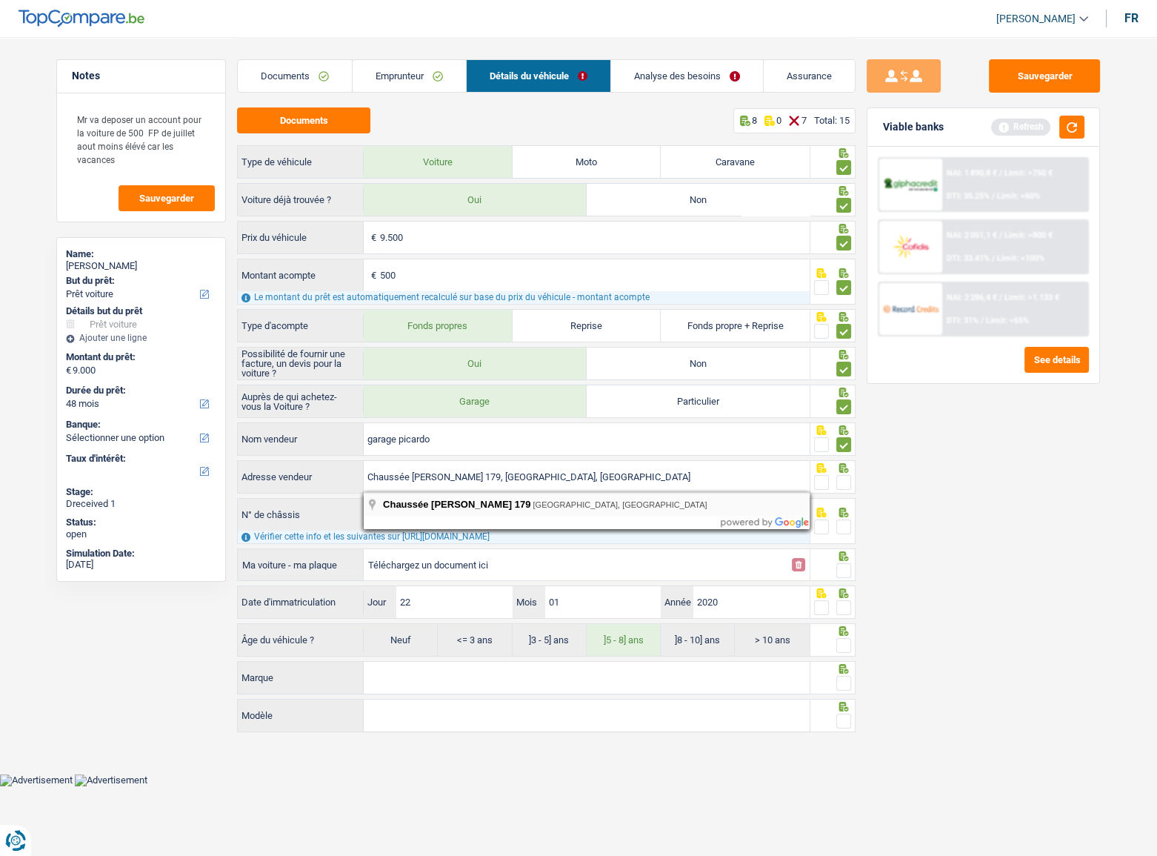
type input "Chaussée Paul Houtart; 179; 7110; La Louvière; BE"
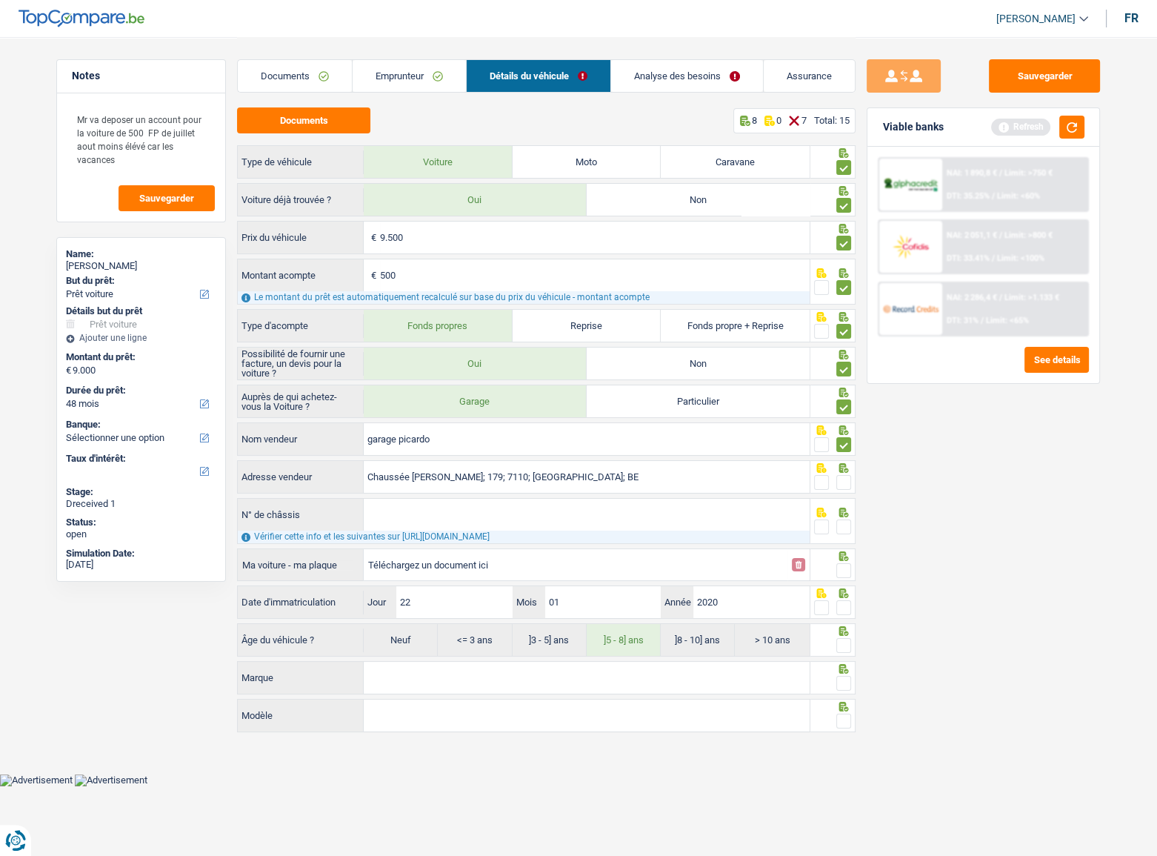
click at [853, 468] on div at bounding box center [834, 476] width 46 height 33
click at [845, 468] on span at bounding box center [843, 482] width 15 height 15
click at [0, 0] on input "radio" at bounding box center [0, 0] width 0 height 0
click at [1023, 127] on button "button" at bounding box center [1071, 127] width 25 height 23
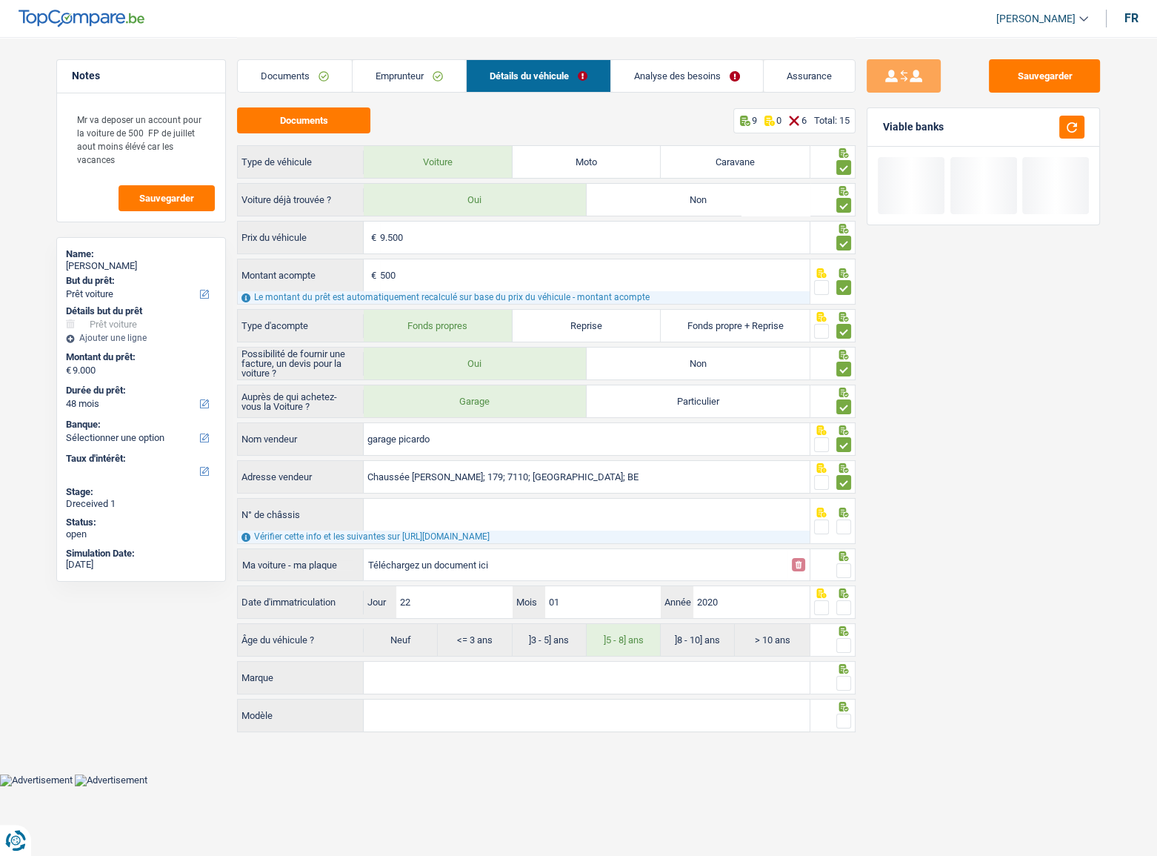
click at [462, 468] on input "N° de châssis" at bounding box center [587, 515] width 446 height 32
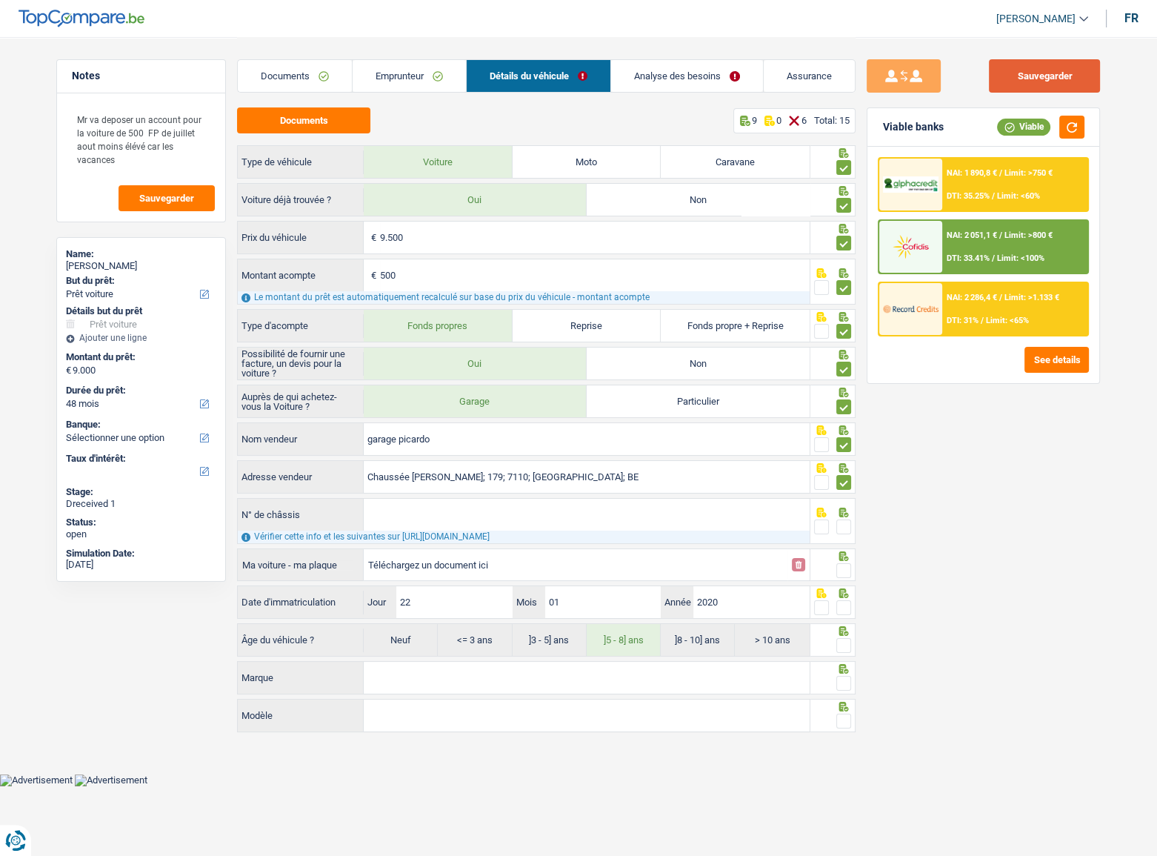
click at [1005, 81] on button "Sauvegarder" at bounding box center [1044, 75] width 111 height 33
click at [430, 468] on input "Téléchargez un document ici" at bounding box center [575, 564] width 415 height 22
type input "C:\fakepath\CHASSIS.png"
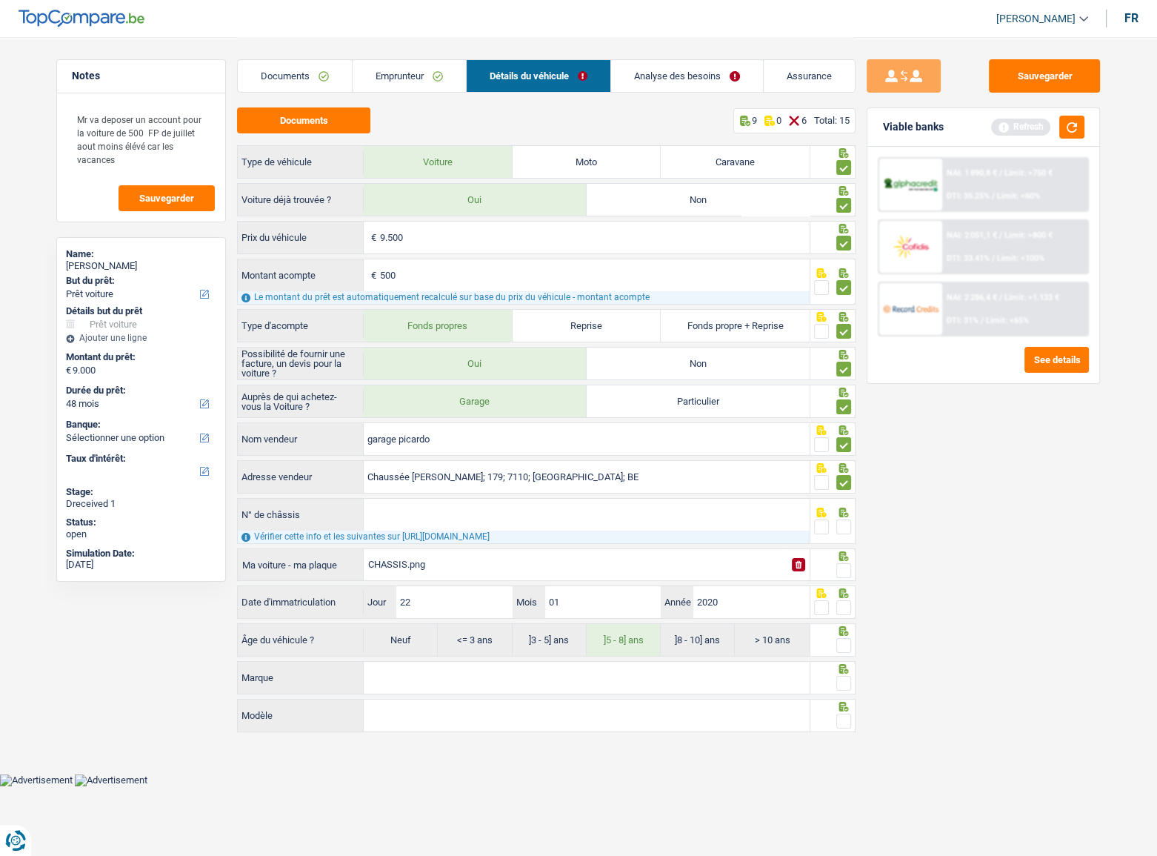
click at [413, 468] on input "N° de châssis" at bounding box center [587, 515] width 446 height 32
click at [415, 468] on input "N° de châssis" at bounding box center [587, 515] width 446 height 32
paste input "ZFA26300006P88881"
type input "ZFA26300006P88881"
click at [842, 468] on span at bounding box center [843, 526] width 15 height 15
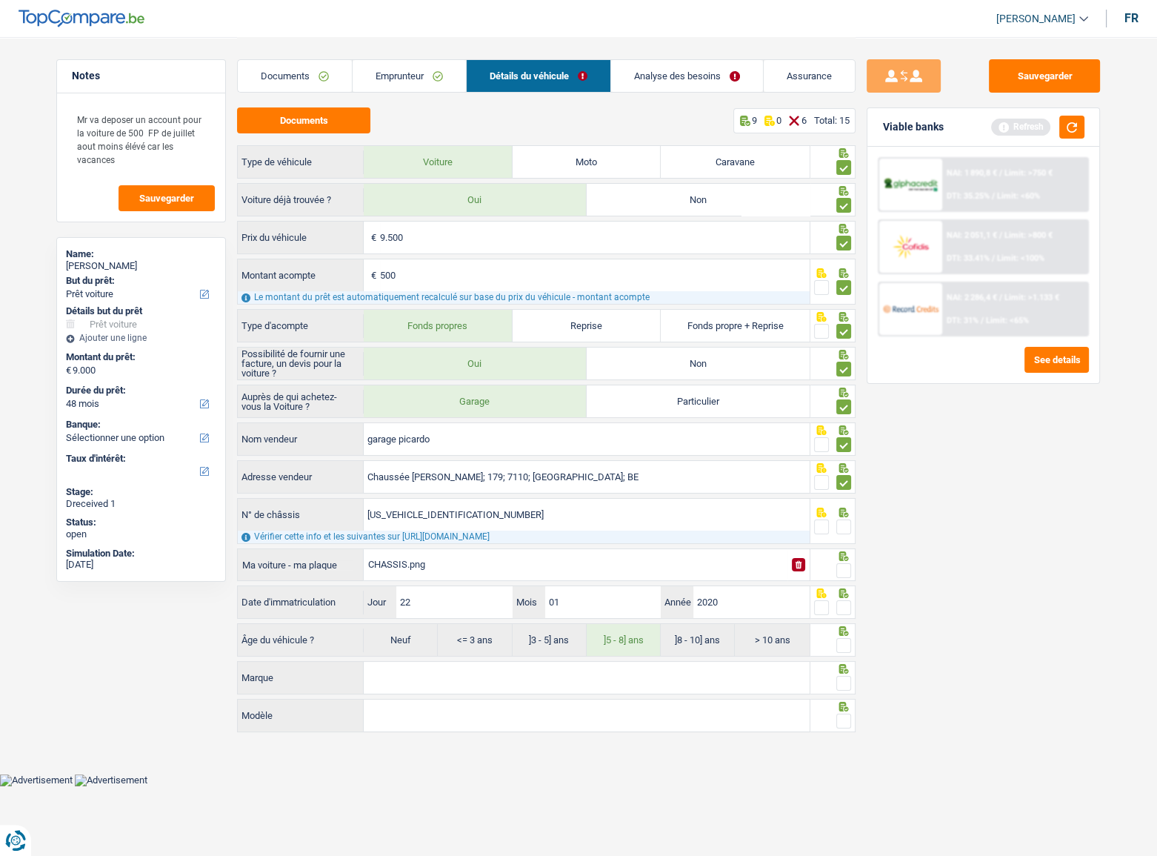
click at [0, 0] on input "radio" at bounding box center [0, 0] width 0 height 0
click at [848, 468] on span at bounding box center [843, 570] width 15 height 15
click at [0, 0] on input "radio" at bounding box center [0, 0] width 0 height 0
drag, startPoint x: 842, startPoint y: 609, endPoint x: 837, endPoint y: 635, distance: 26.3
click at [842, 468] on div at bounding box center [843, 608] width 15 height 19
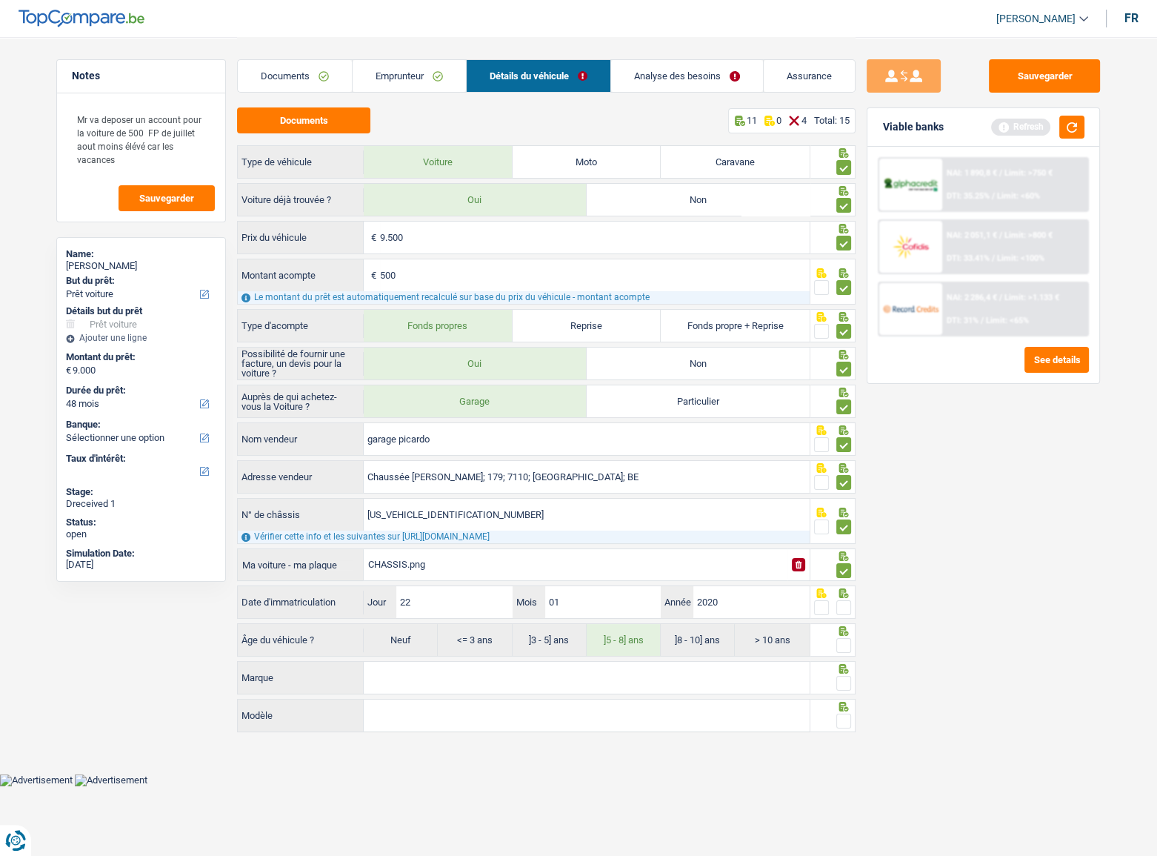
click at [839, 468] on span at bounding box center [843, 645] width 15 height 15
click at [0, 0] on input "radio" at bounding box center [0, 0] width 0 height 0
click at [845, 468] on span at bounding box center [843, 607] width 15 height 15
click at [0, 0] on input "radio" at bounding box center [0, 0] width 0 height 0
click at [1023, 130] on button "button" at bounding box center [1071, 127] width 25 height 23
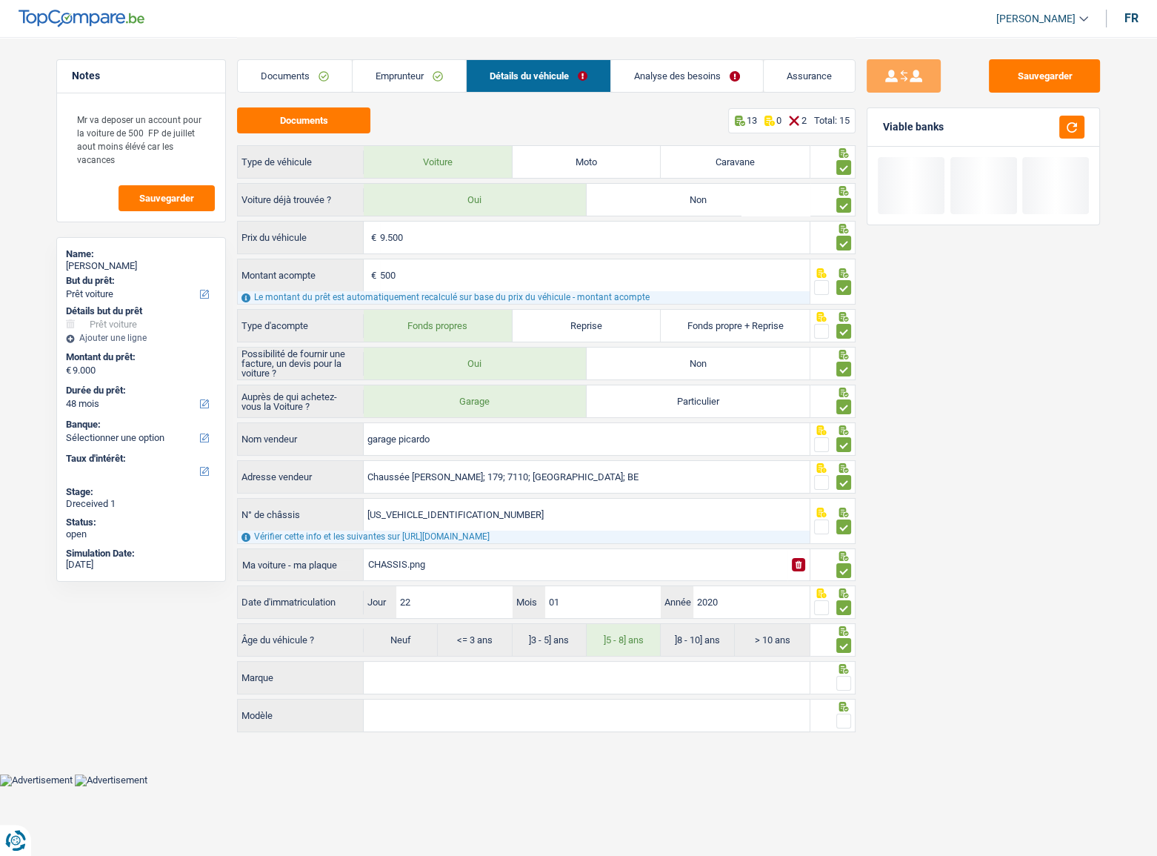
click at [449, 468] on input "Marque" at bounding box center [587, 678] width 446 height 32
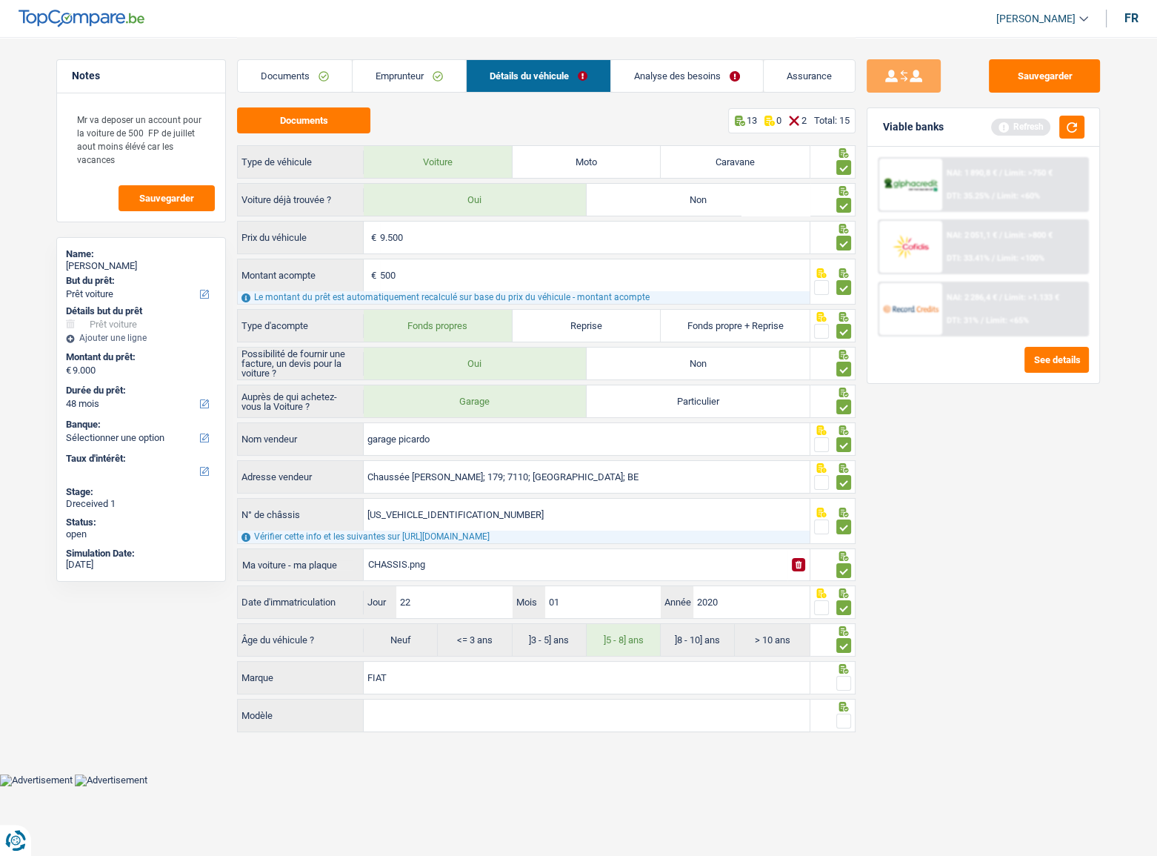
type input "FIAT"
click at [841, 468] on span at bounding box center [843, 683] width 15 height 15
click at [0, 0] on input "radio" at bounding box center [0, 0] width 0 height 0
click at [1023, 131] on button "button" at bounding box center [1071, 127] width 25 height 23
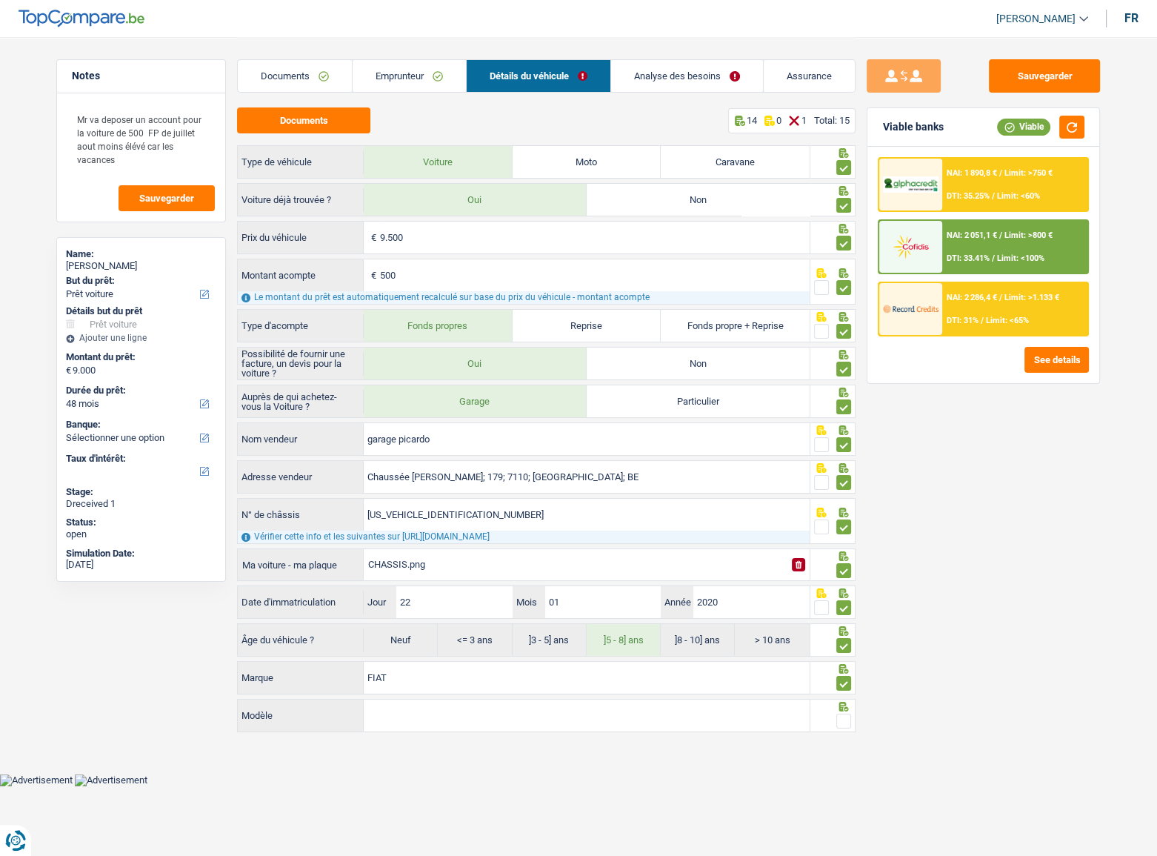
click at [415, 468] on input "Modèle" at bounding box center [587, 715] width 446 height 32
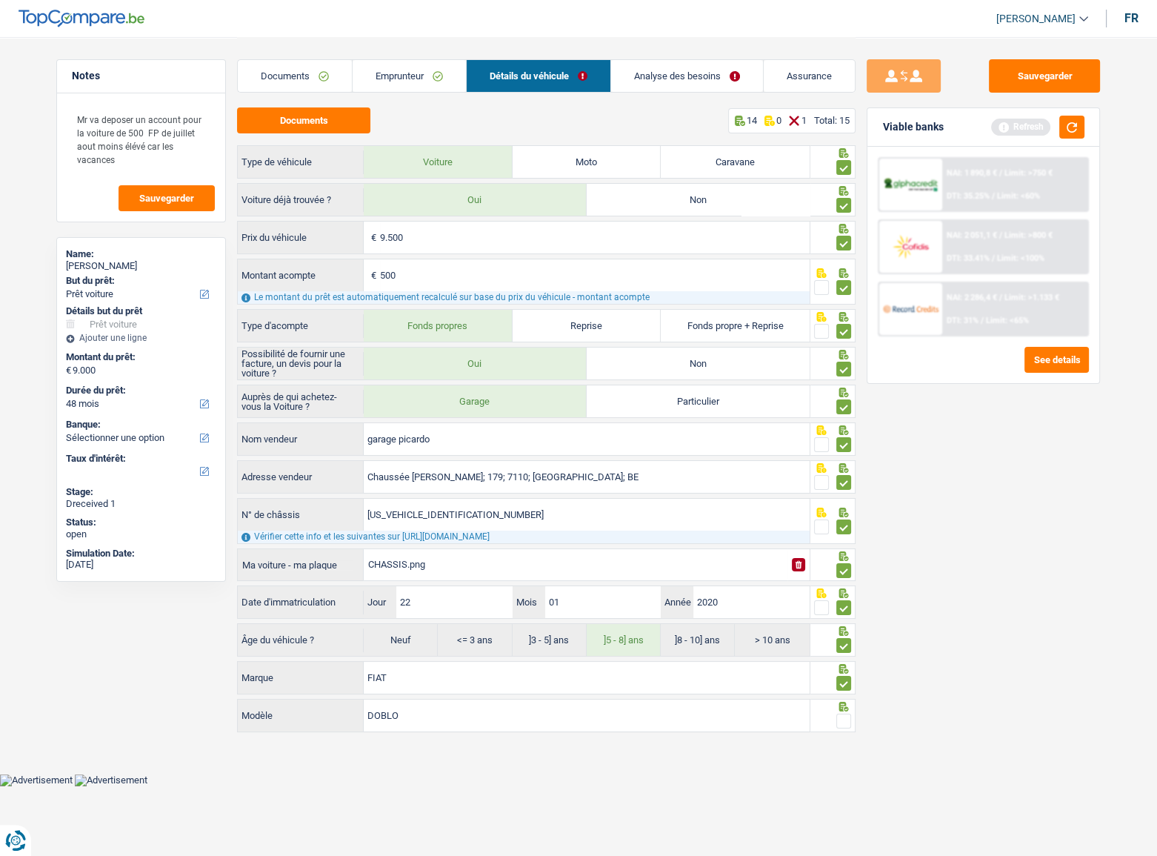
type input "DOBLO"
click at [847, 468] on span at bounding box center [843, 720] width 15 height 15
click at [0, 0] on input "radio" at bounding box center [0, 0] width 0 height 0
drag, startPoint x: 1074, startPoint y: 122, endPoint x: 374, endPoint y: 247, distance: 711.1
click at [1023, 126] on button "button" at bounding box center [1071, 127] width 25 height 23
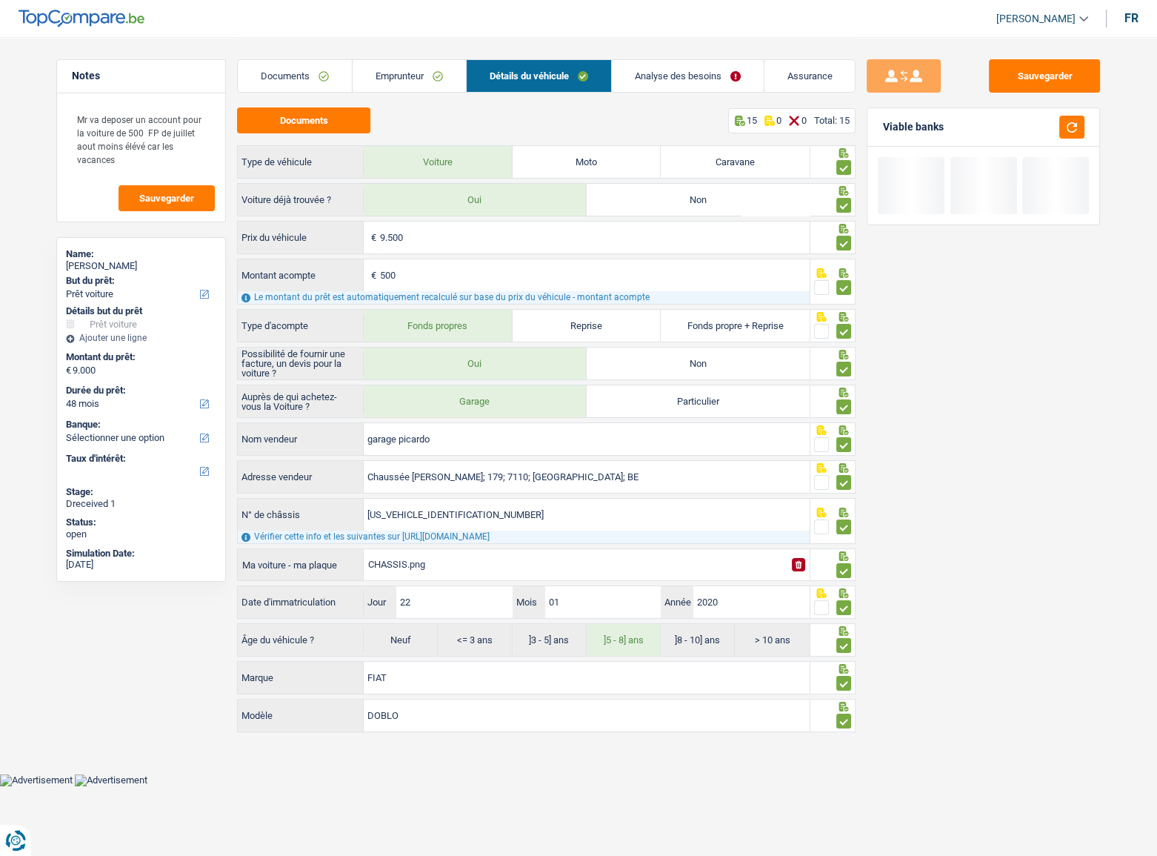
drag, startPoint x: 711, startPoint y: 80, endPoint x: 716, endPoint y: 90, distance: 11.3
click at [711, 80] on link "Analyse des besoins" at bounding box center [688, 76] width 152 height 32
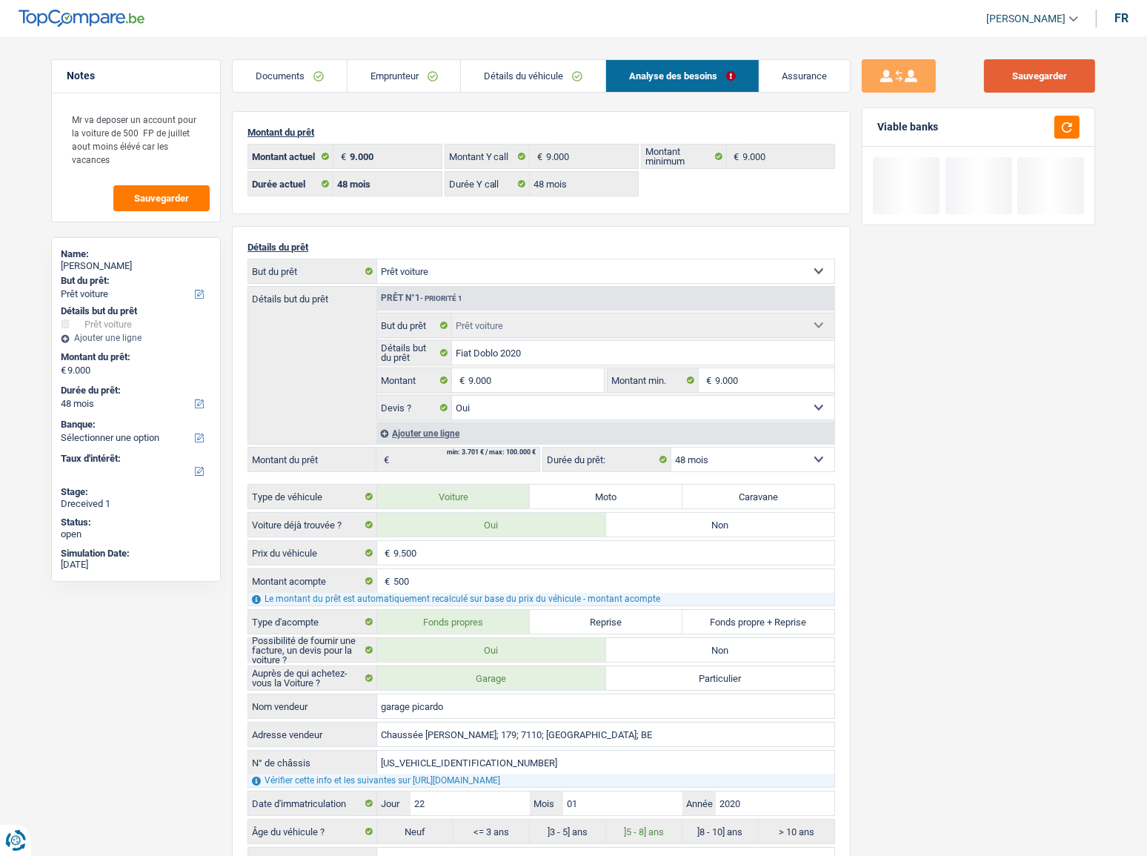
click at [1023, 79] on button "Sauvegarder" at bounding box center [1039, 75] width 111 height 33
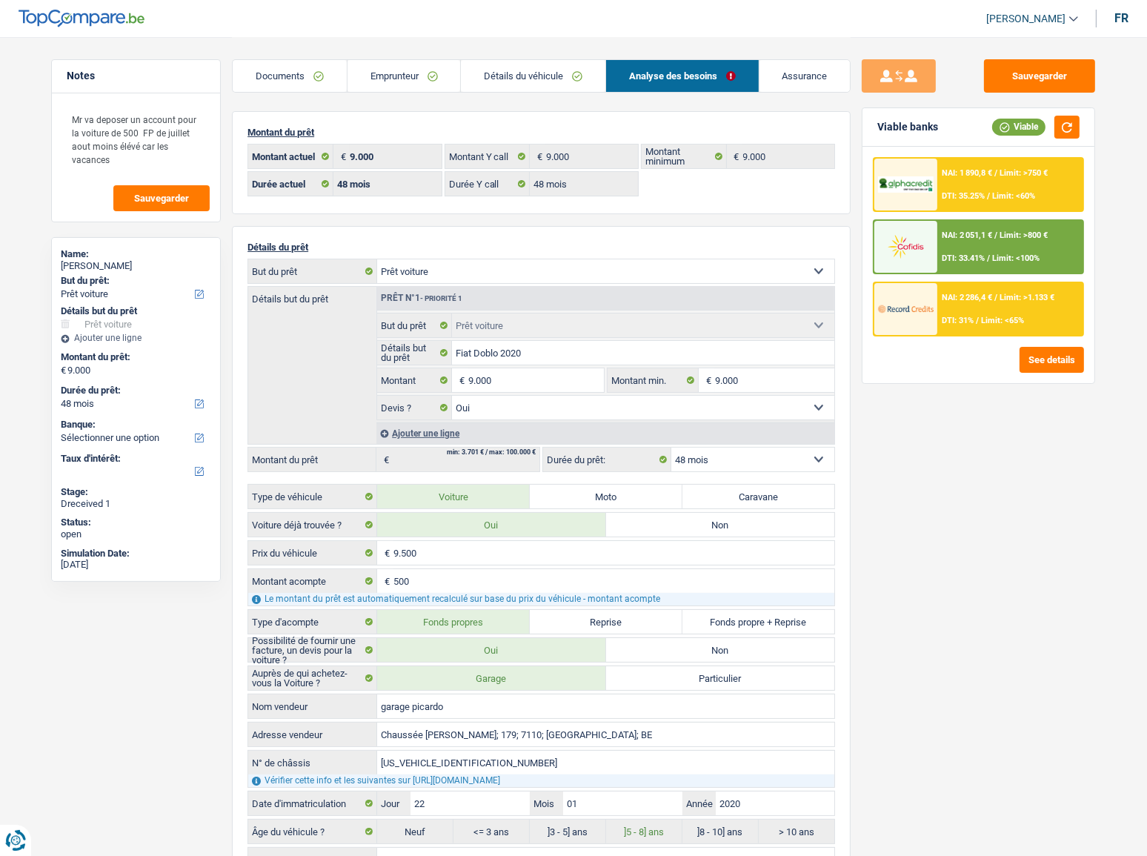
drag, startPoint x: 551, startPoint y: 75, endPoint x: 556, endPoint y: 55, distance: 20.7
click at [551, 75] on link "Détails du véhicule" at bounding box center [533, 76] width 144 height 32
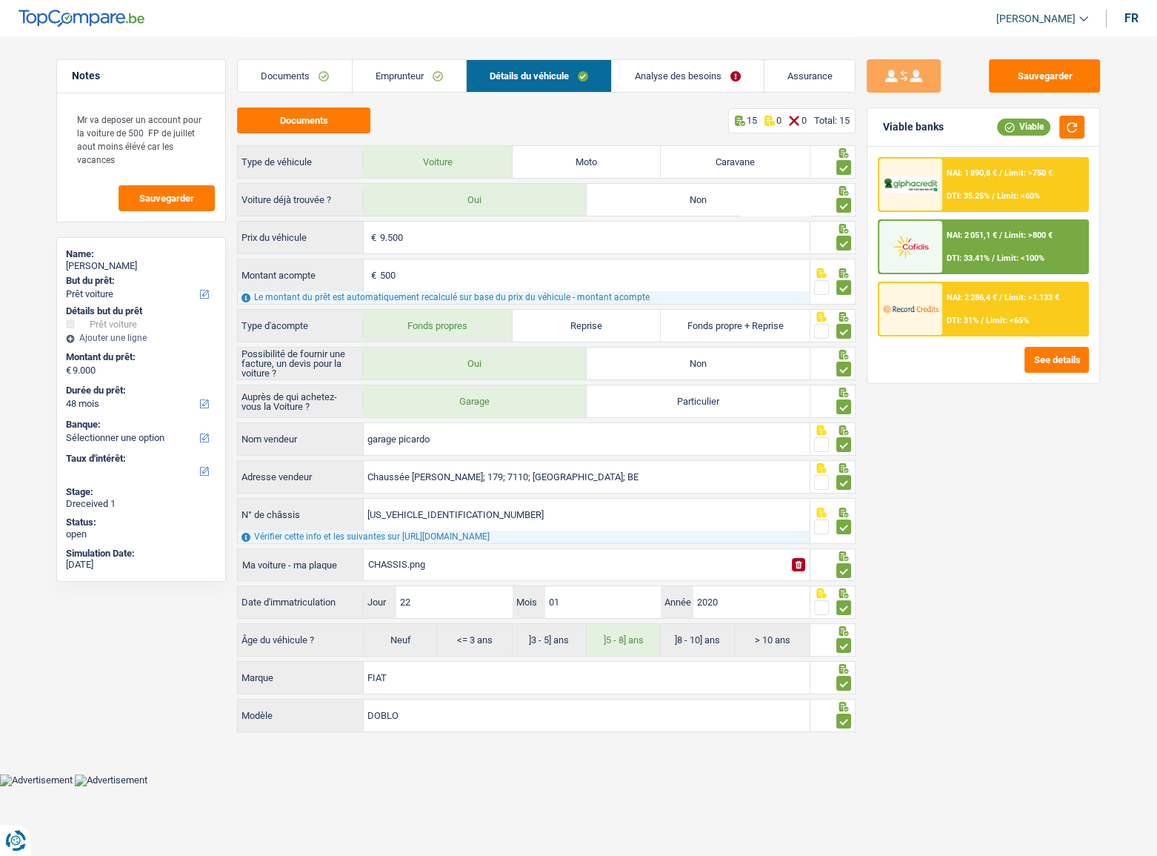
click at [642, 79] on link "Analyse des besoins" at bounding box center [688, 76] width 152 height 32
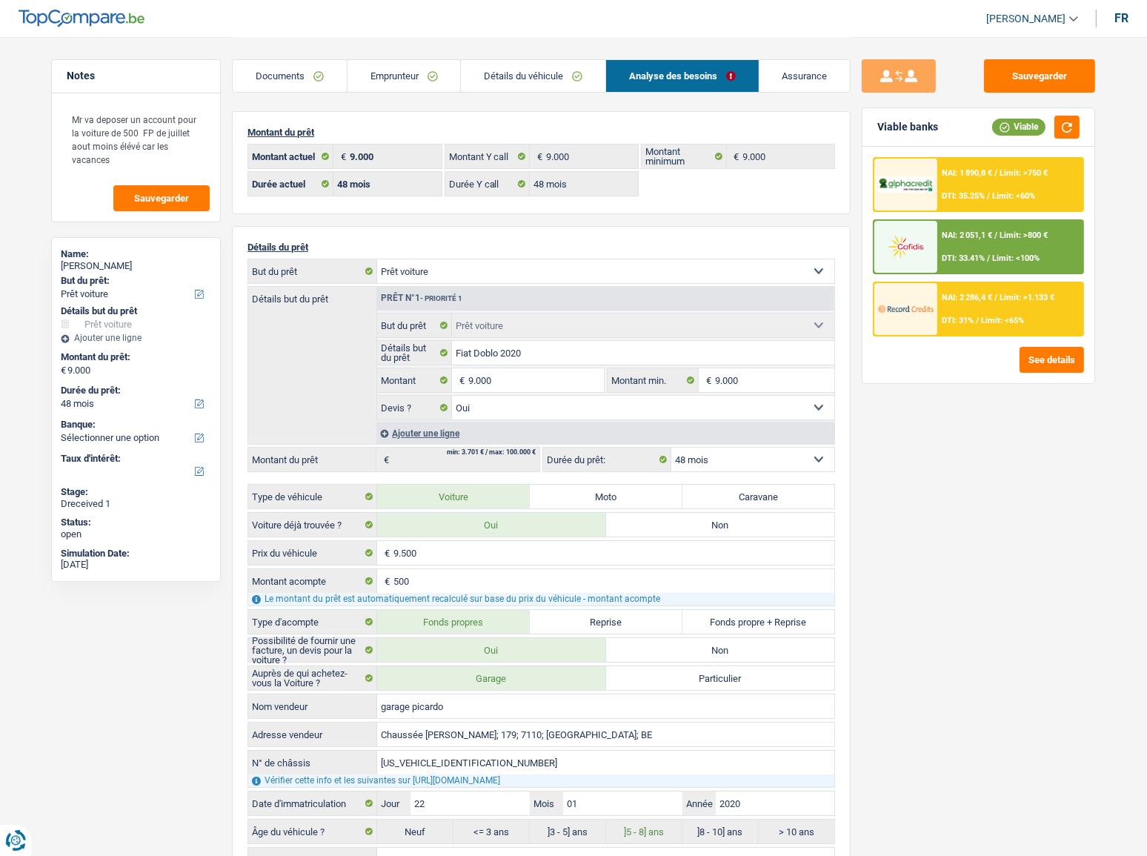
drag, startPoint x: 504, startPoint y: 74, endPoint x: 509, endPoint y: 88, distance: 15.0
click at [505, 74] on link "Détails du véhicule" at bounding box center [533, 76] width 144 height 32
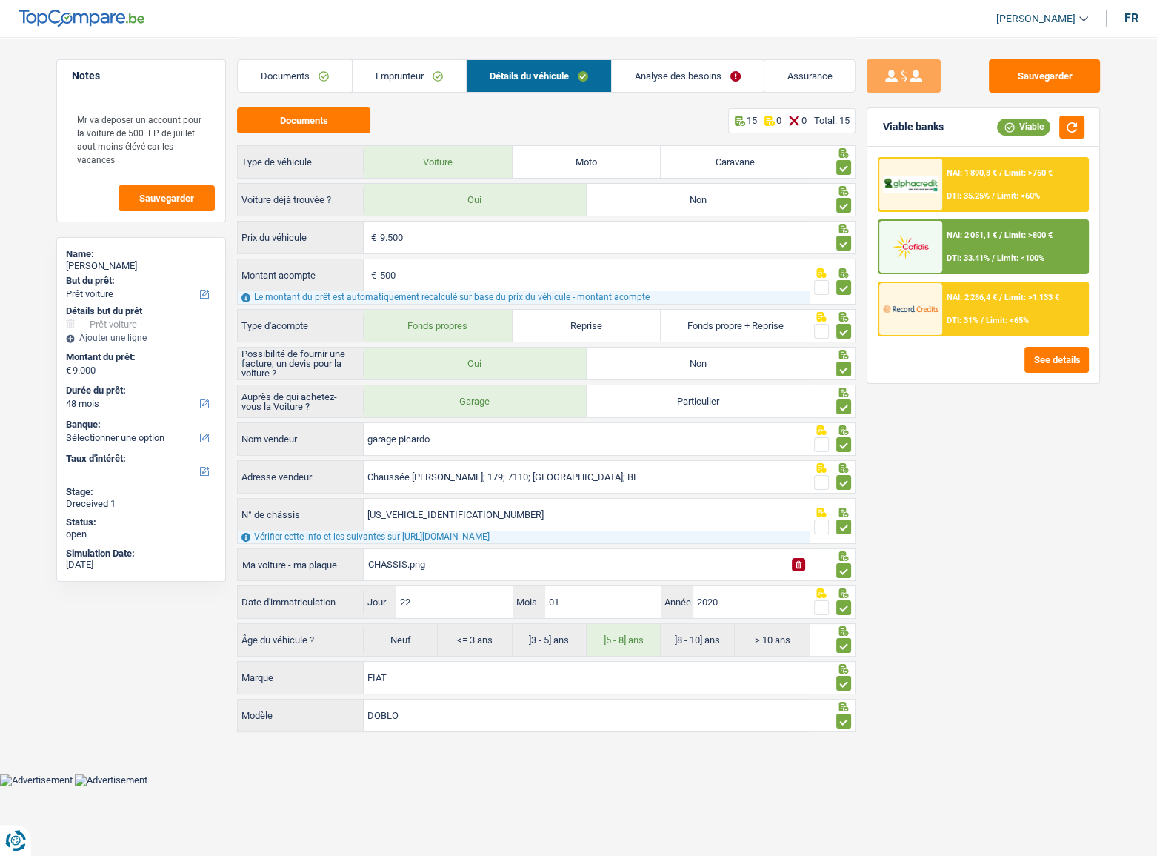
click at [412, 79] on link "Emprunteur" at bounding box center [409, 76] width 113 height 32
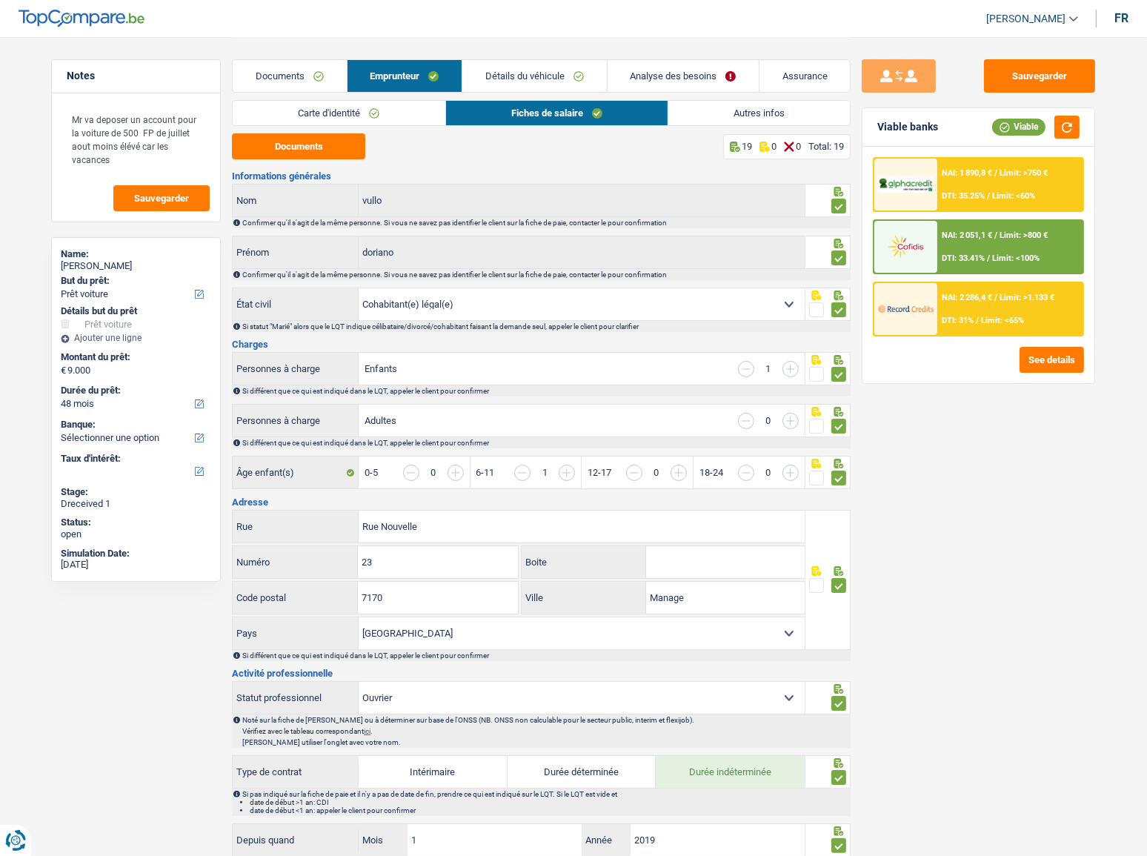
click at [534, 79] on link "Détails du véhicule" at bounding box center [534, 76] width 144 height 32
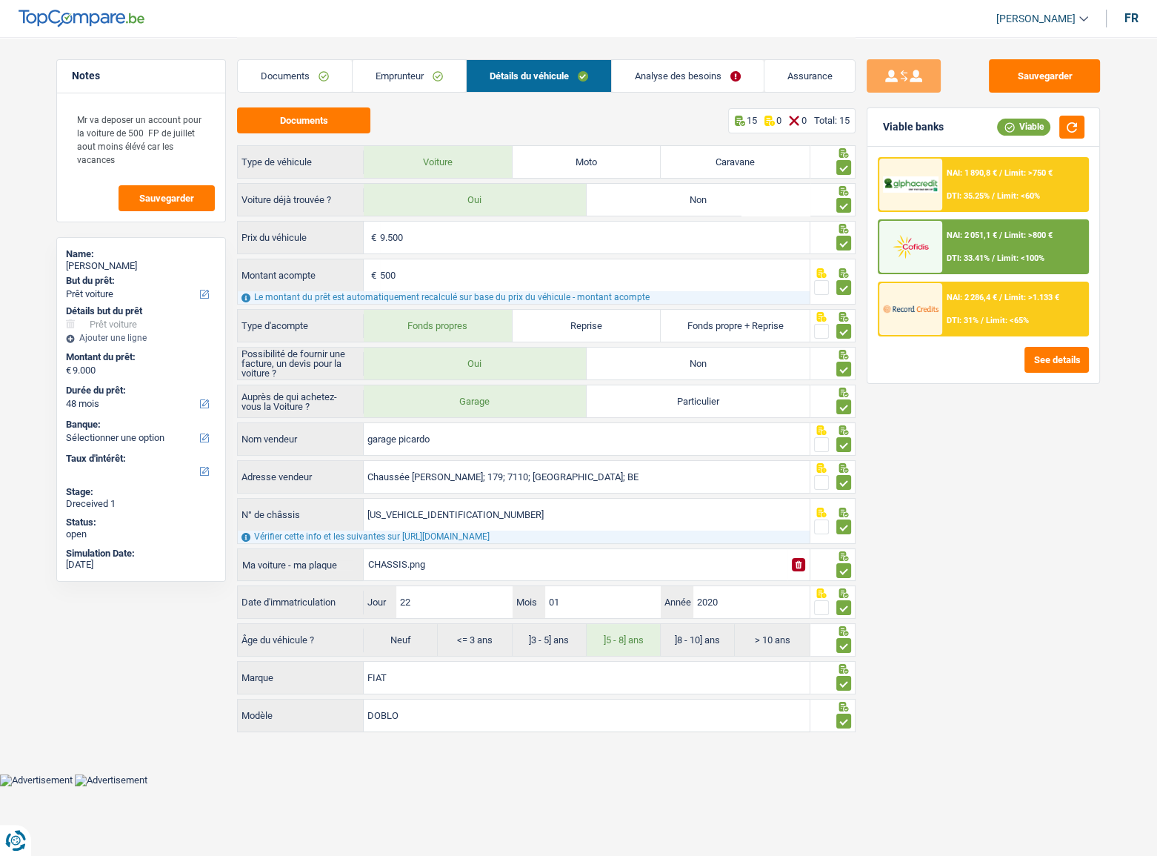
click at [666, 66] on link "Analyse des besoins" at bounding box center [688, 76] width 152 height 32
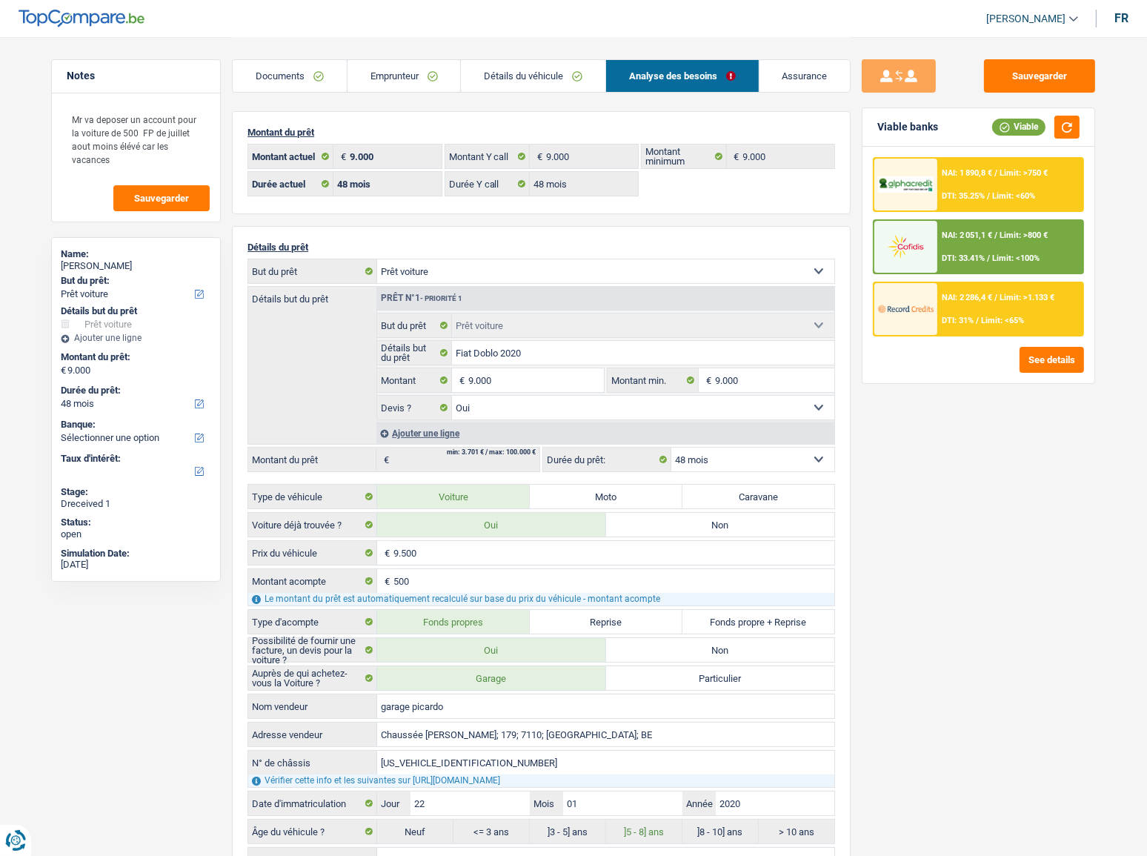
click at [977, 184] on div "NAI: 1 890,8 € / Limit: >750 € DTI: 35.25% / Limit: <60%" at bounding box center [1010, 185] width 146 height 52
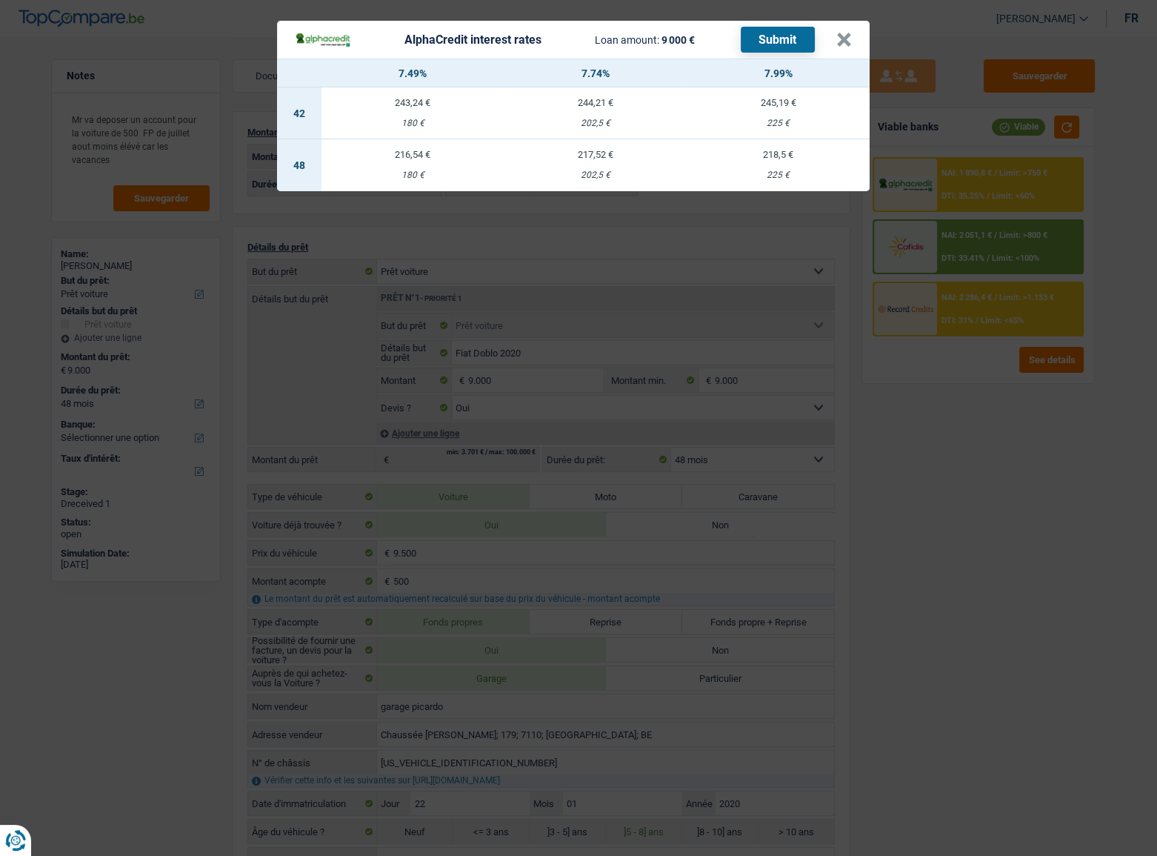
click at [792, 172] on div "225 €" at bounding box center [778, 175] width 183 height 10
select select "alphacredit"
type input "7,99"
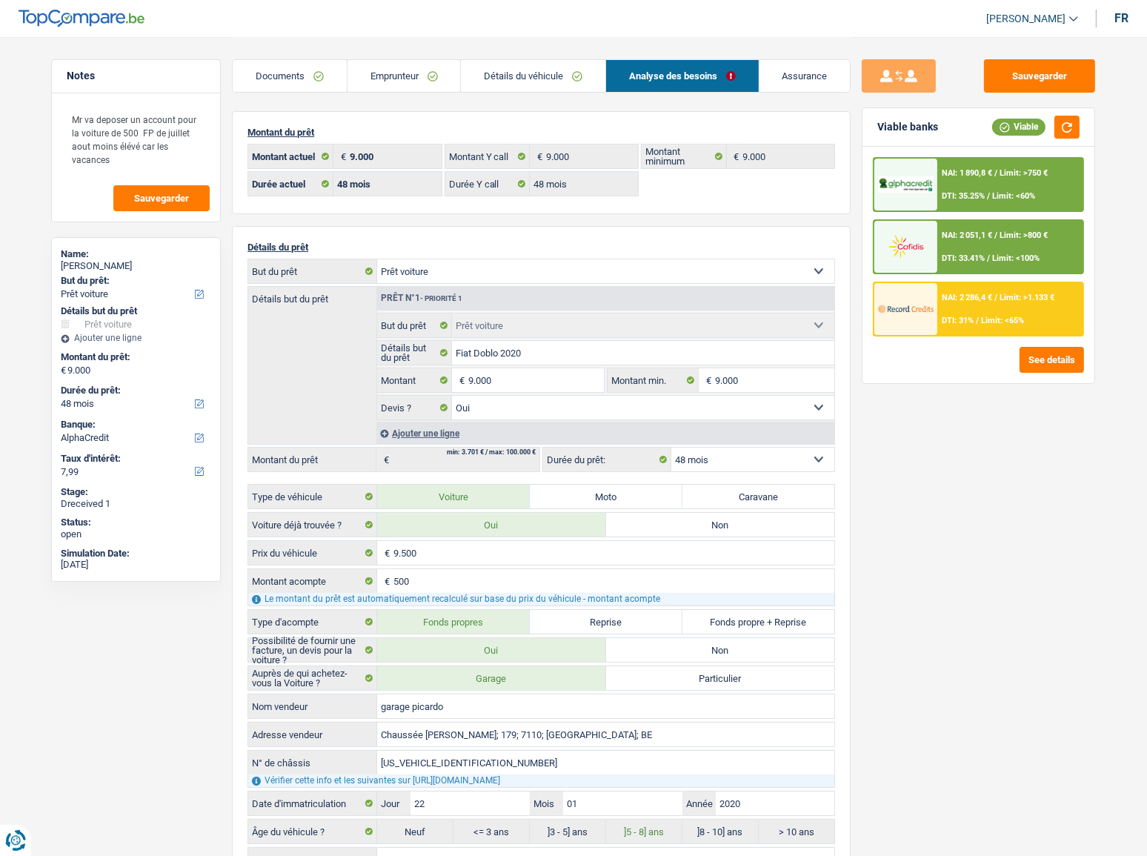
click at [995, 192] on span "Limit: <60%" at bounding box center [1013, 196] width 43 height 10
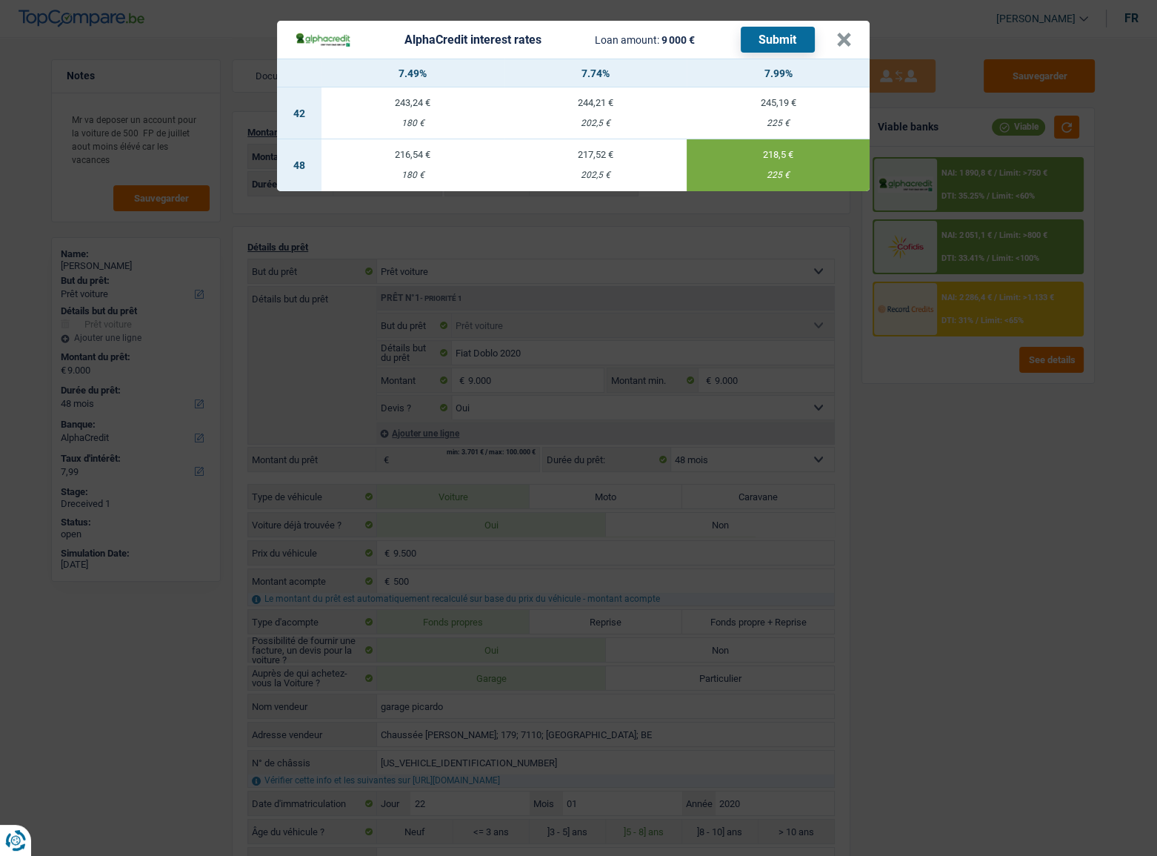
click at [779, 27] on button "Submit" at bounding box center [778, 40] width 74 height 26
drag, startPoint x: 847, startPoint y: 43, endPoint x: 894, endPoint y: 59, distance: 49.9
click at [852, 42] on header "AlphaCredit interest rates Loan amount: 9 000 € Submit ×" at bounding box center [573, 40] width 593 height 38
click at [1023, 128] on div "AlphaCredit interest rates Loan amount: 9 000 € Submit × 7.49% 7.74% 7.99% 42 2…" at bounding box center [578, 428] width 1157 height 856
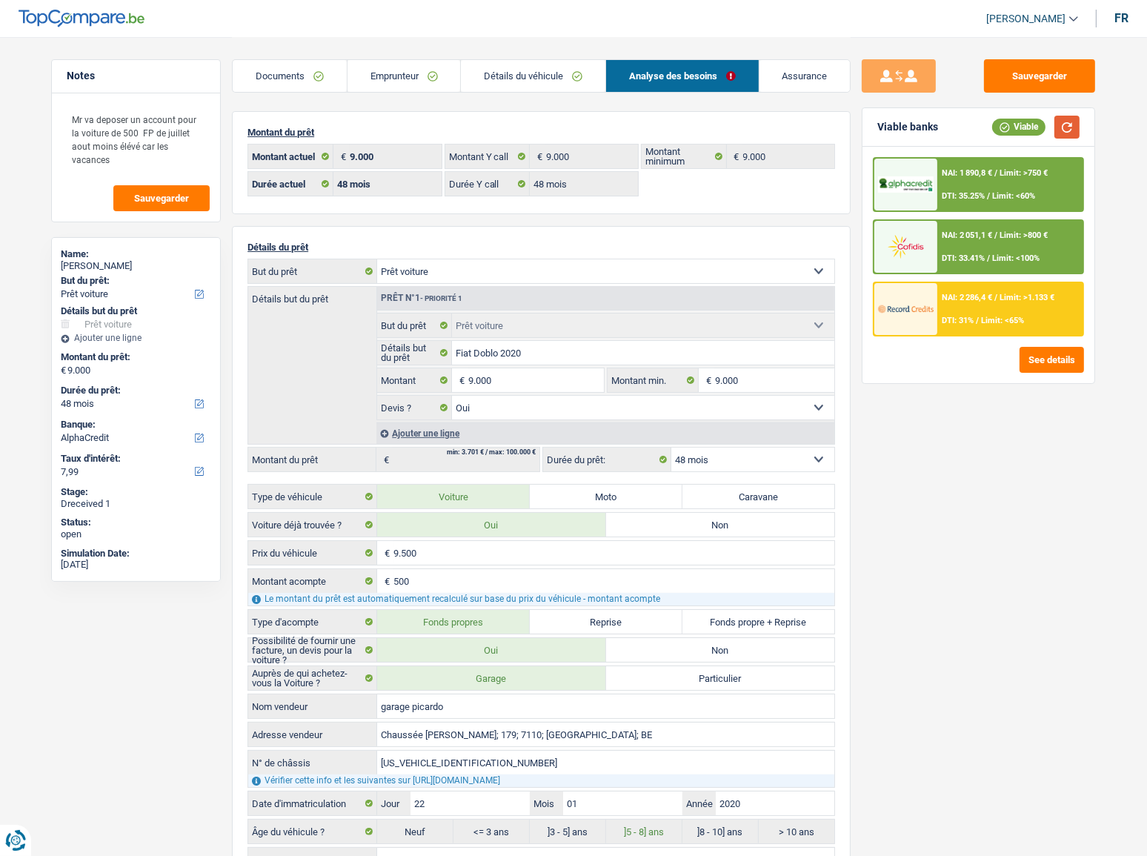
drag, startPoint x: 1057, startPoint y: 127, endPoint x: 1042, endPoint y: 78, distance: 51.8
click at [1023, 125] on button "button" at bounding box center [1066, 127] width 25 height 23
click at [404, 76] on link "Emprunteur" at bounding box center [403, 76] width 113 height 32
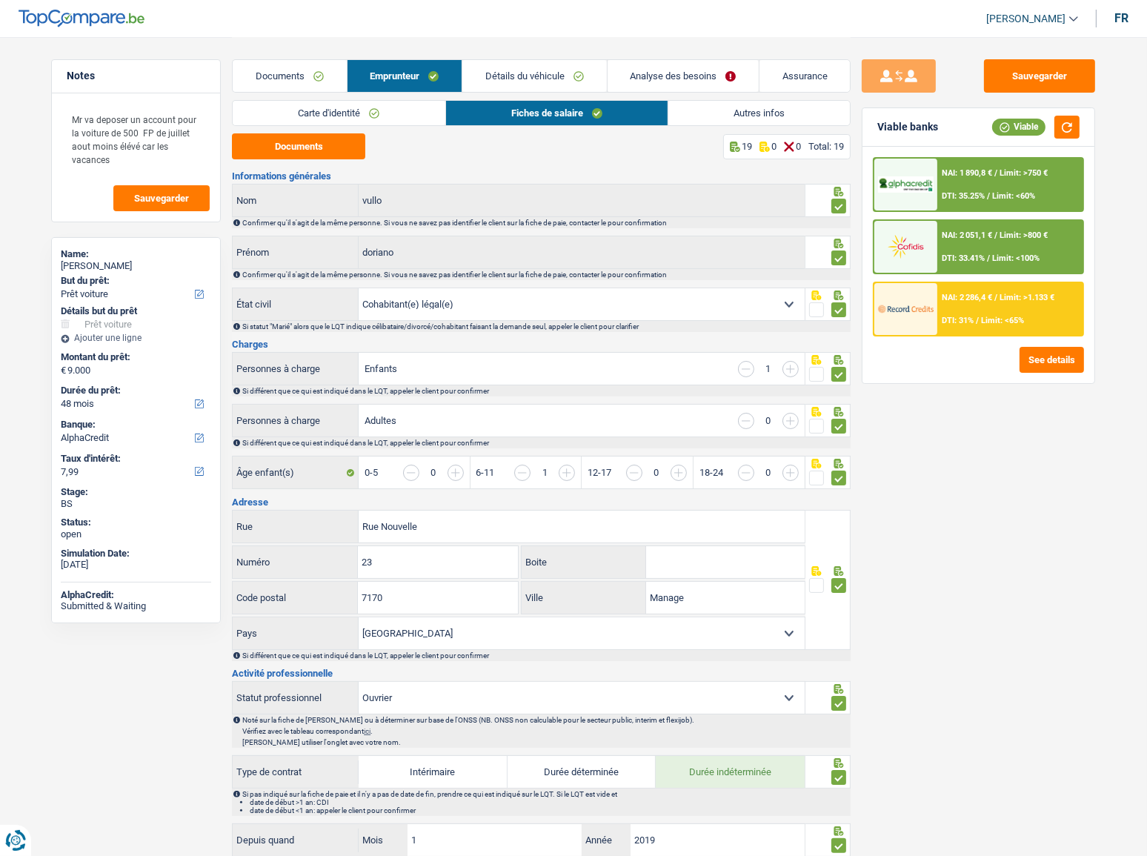
click at [360, 113] on link "Carte d'identité" at bounding box center [339, 113] width 212 height 24
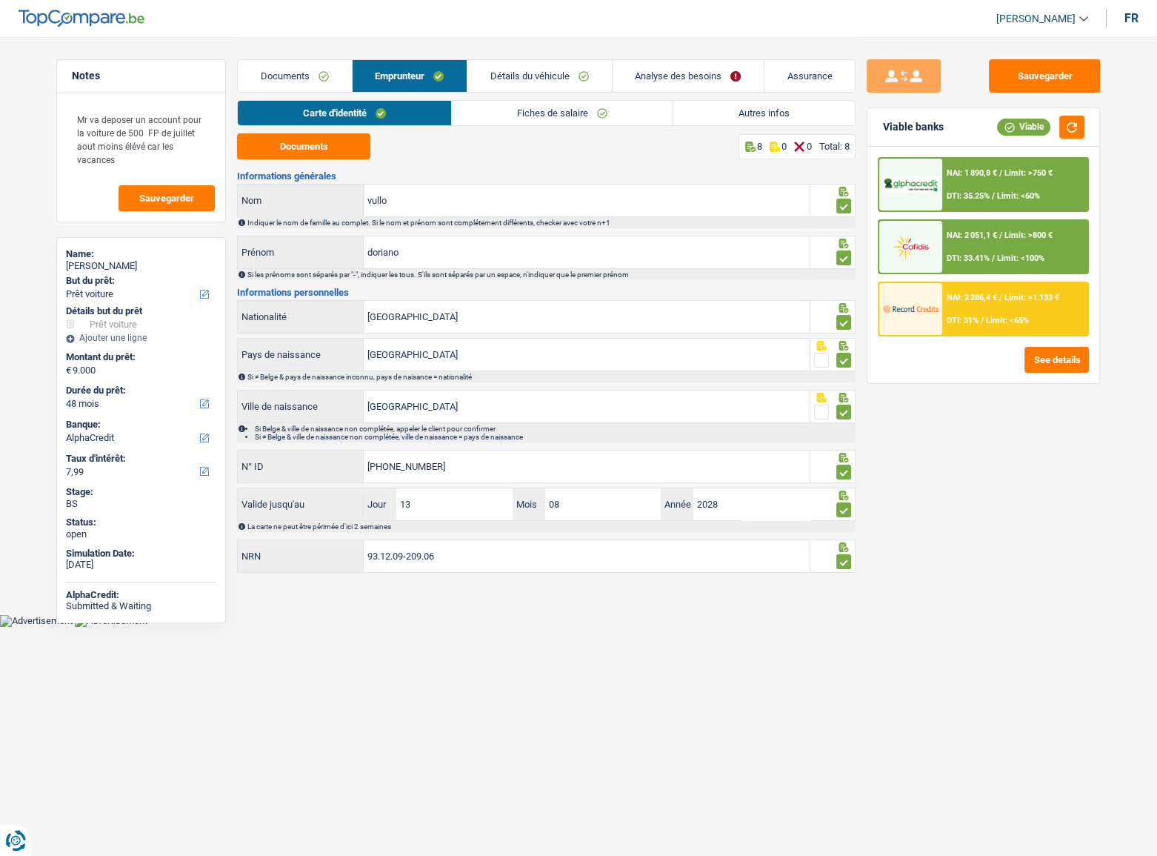
drag, startPoint x: 550, startPoint y: 80, endPoint x: 688, endPoint y: 136, distance: 147.9
click at [550, 80] on link "Détails du véhicule" at bounding box center [540, 76] width 144 height 32
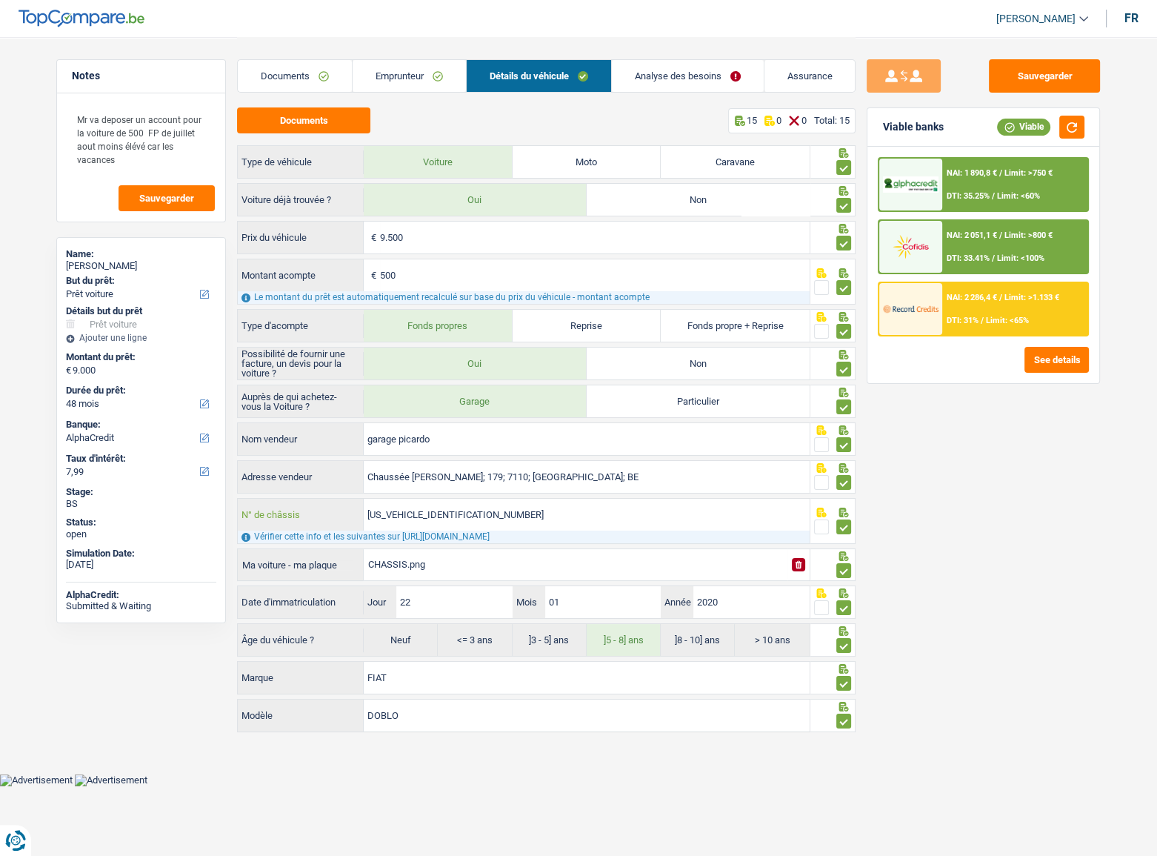
drag, startPoint x: 529, startPoint y: 512, endPoint x: 295, endPoint y: 519, distance: 234.2
click at [295, 468] on div "ZFA26300006P88881 N° de châssis" at bounding box center [524, 515] width 572 height 32
click at [969, 190] on div "NAI: 1 890,8 € / Limit: >750 € DTI: 35.25% / Limit: <60%" at bounding box center [1015, 185] width 146 height 52
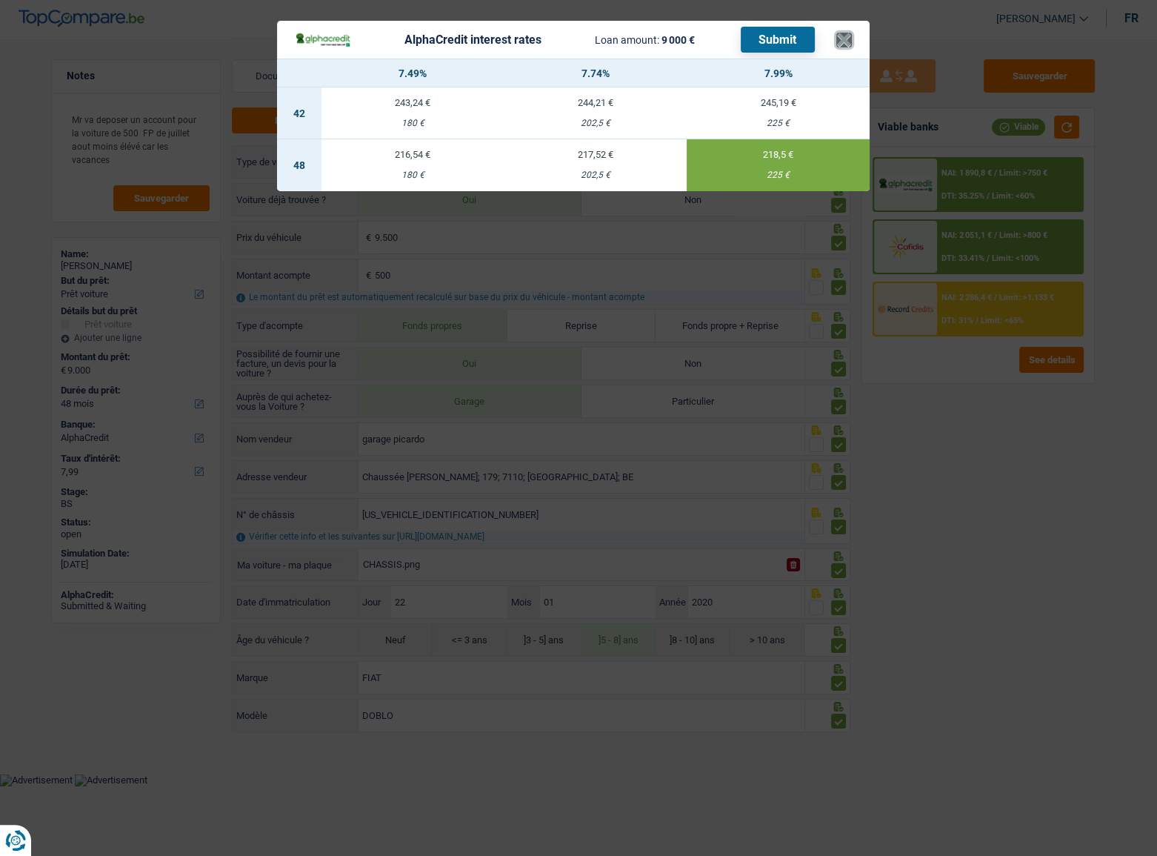
click at [841, 33] on button "×" at bounding box center [844, 40] width 16 height 15
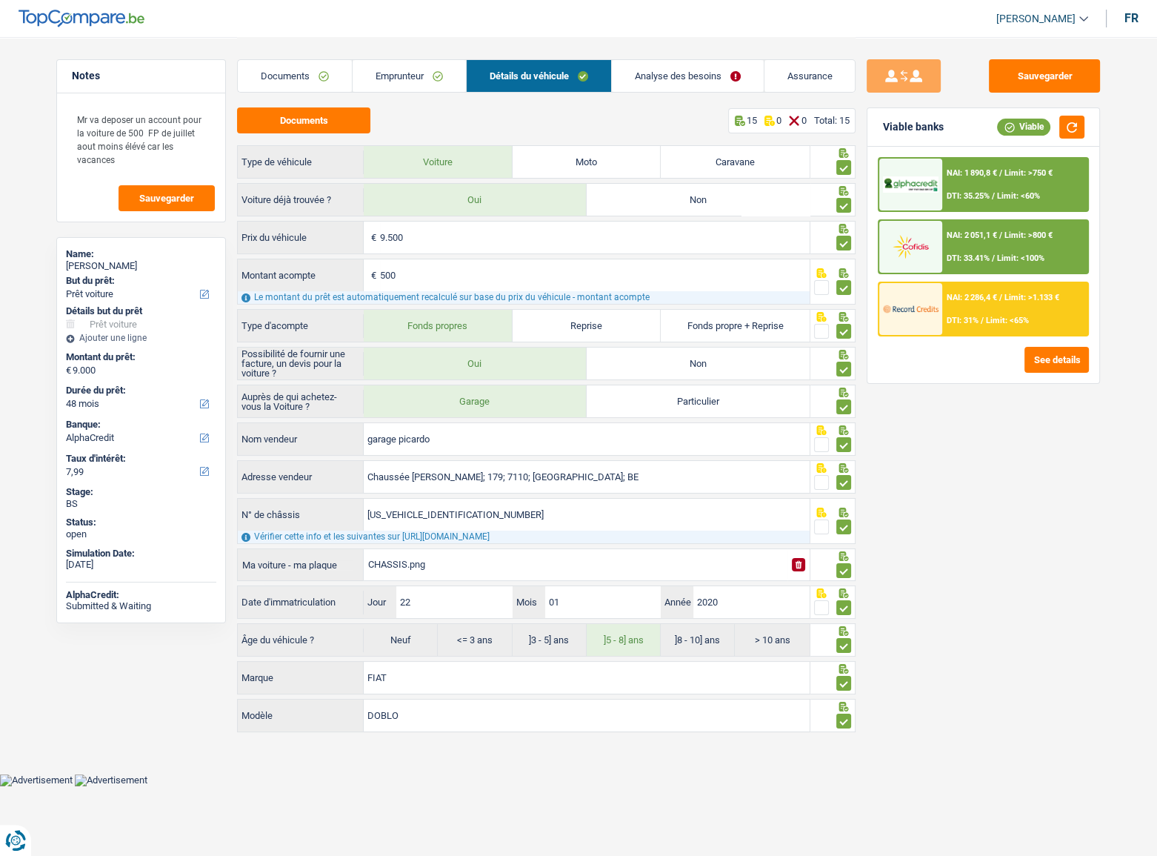
click at [978, 248] on div "NAI: 2 051,1 € / Limit: >800 € DTI: 33.41% / Limit: <100%" at bounding box center [1015, 247] width 146 height 52
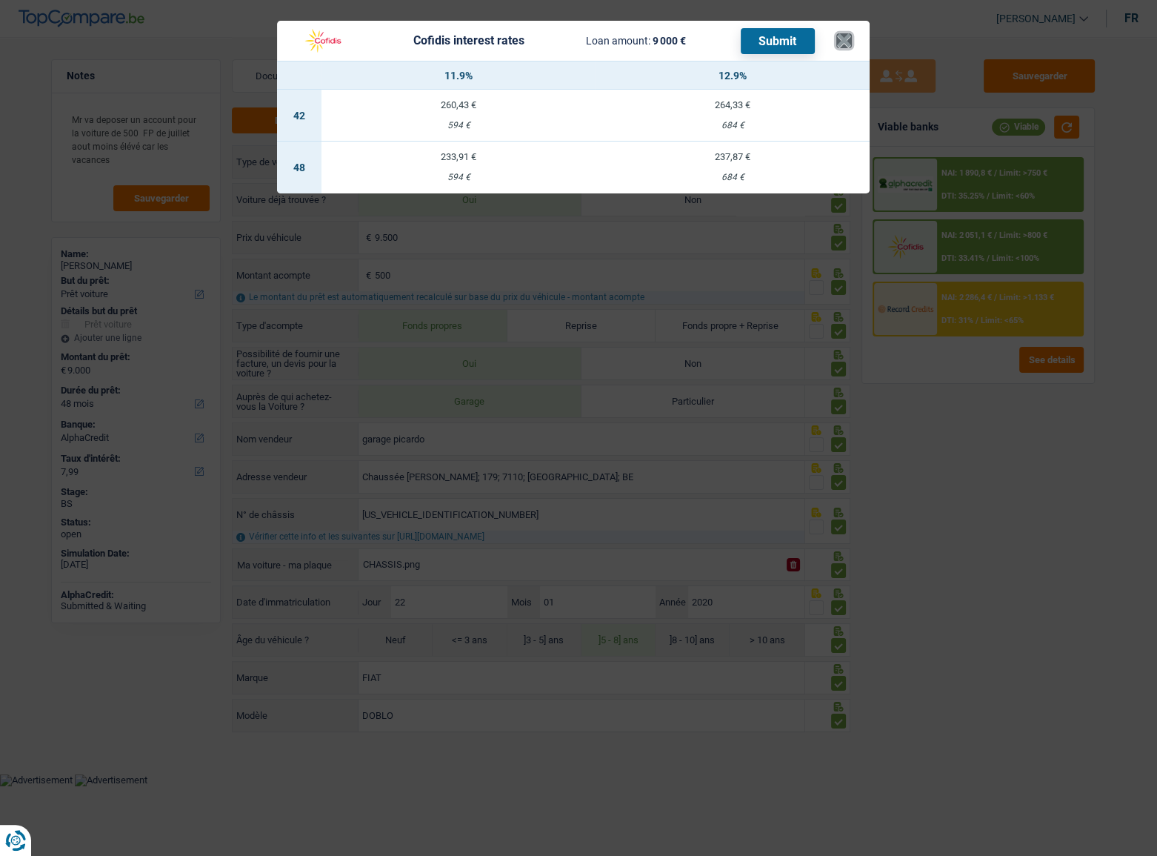
click at [845, 35] on button "×" at bounding box center [844, 40] width 16 height 15
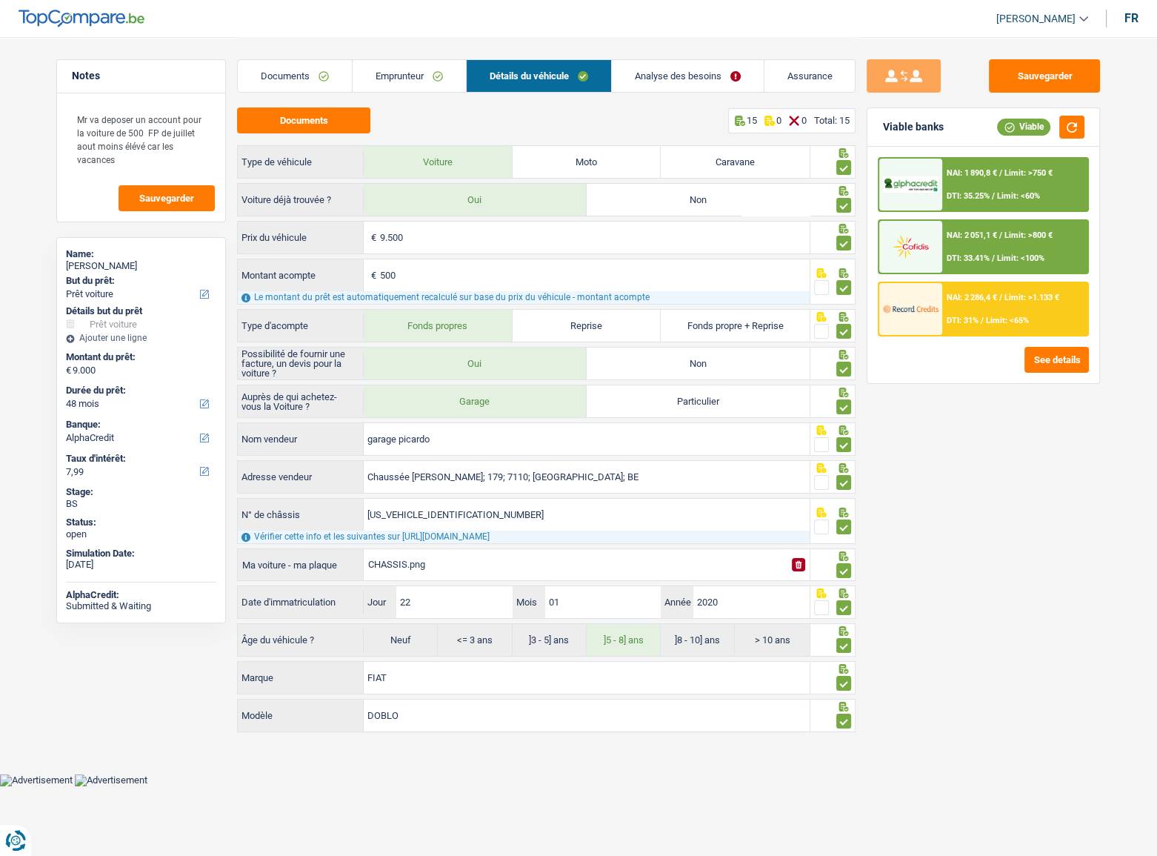
click at [667, 81] on link "Analyse des besoins" at bounding box center [688, 76] width 152 height 32
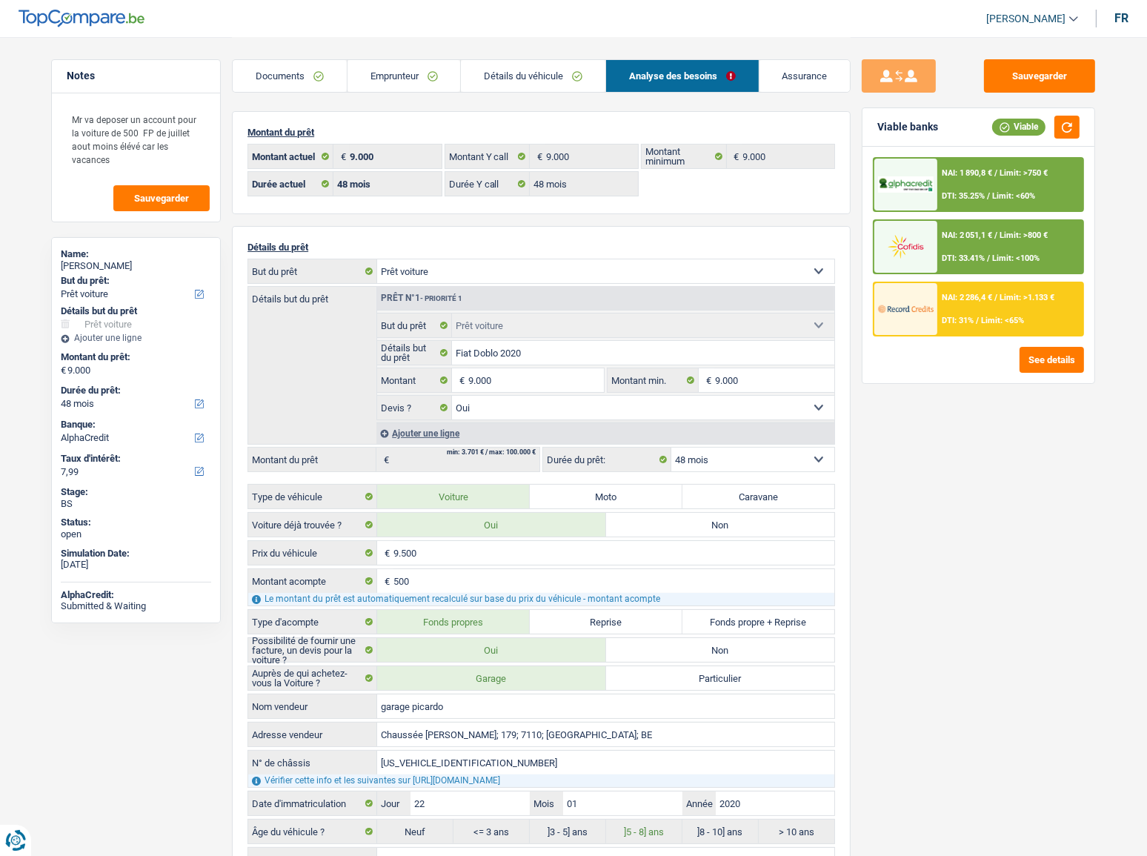
click at [974, 249] on div "NAI: 2 051,1 € / Limit: >800 € DTI: 33.41% / Limit: <100%" at bounding box center [1010, 247] width 146 height 52
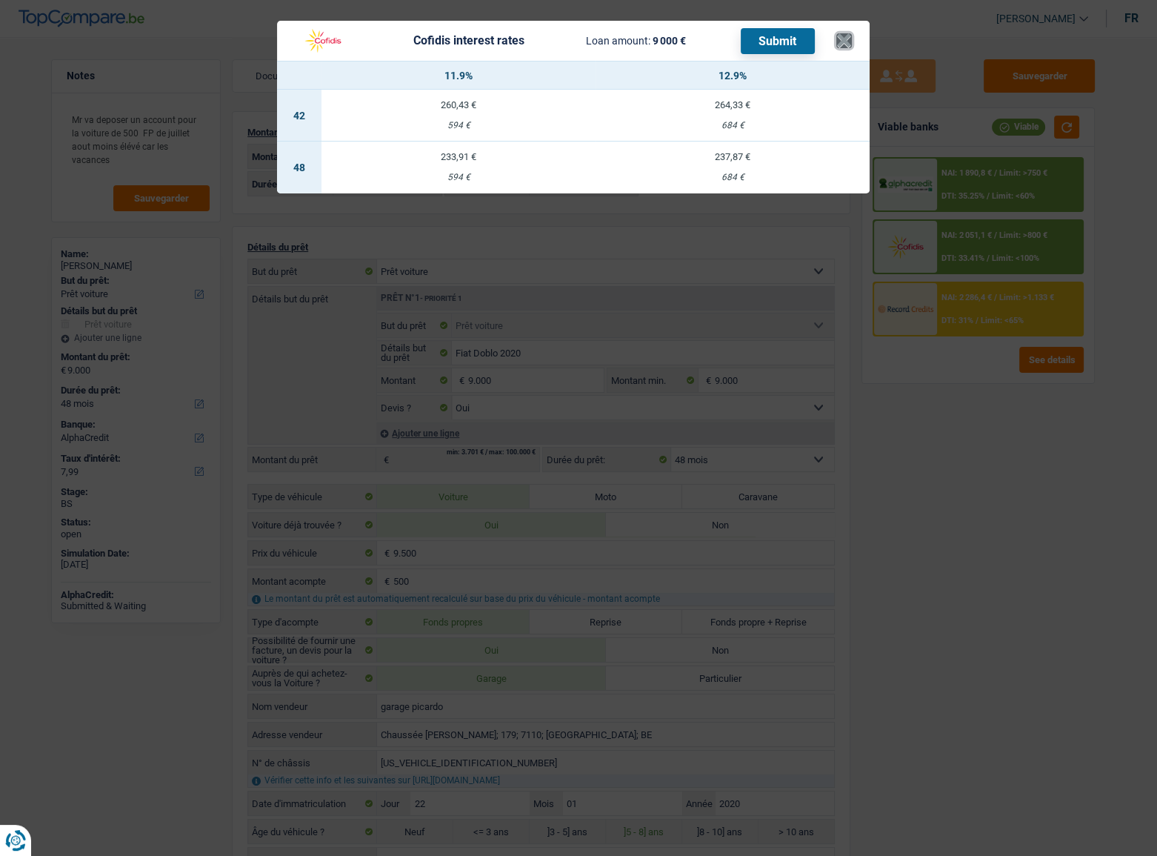
click at [844, 42] on button "×" at bounding box center [844, 40] width 16 height 15
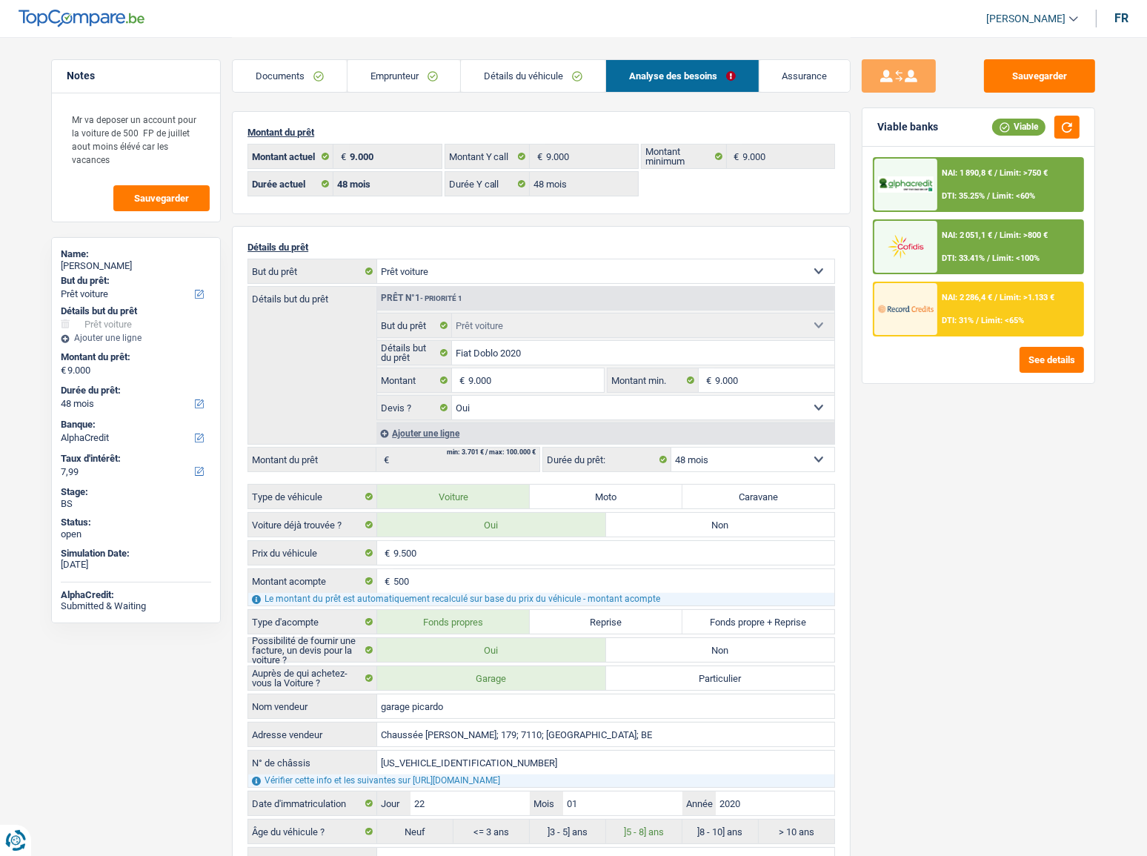
click at [935, 241] on div at bounding box center [905, 247] width 62 height 52
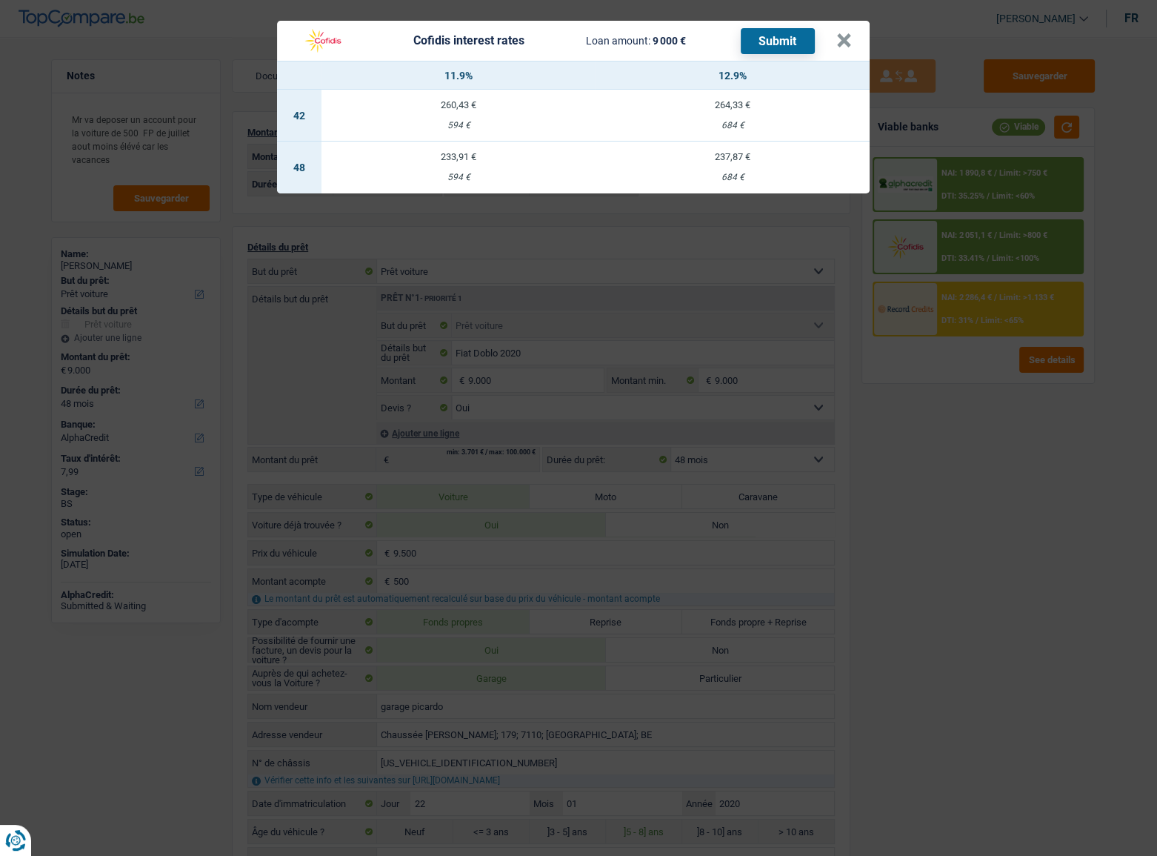
click at [776, 44] on button "Submit" at bounding box center [778, 41] width 74 height 26
drag, startPoint x: 848, startPoint y: 41, endPoint x: 752, endPoint y: 50, distance: 96.7
click at [848, 41] on button "×" at bounding box center [844, 40] width 16 height 15
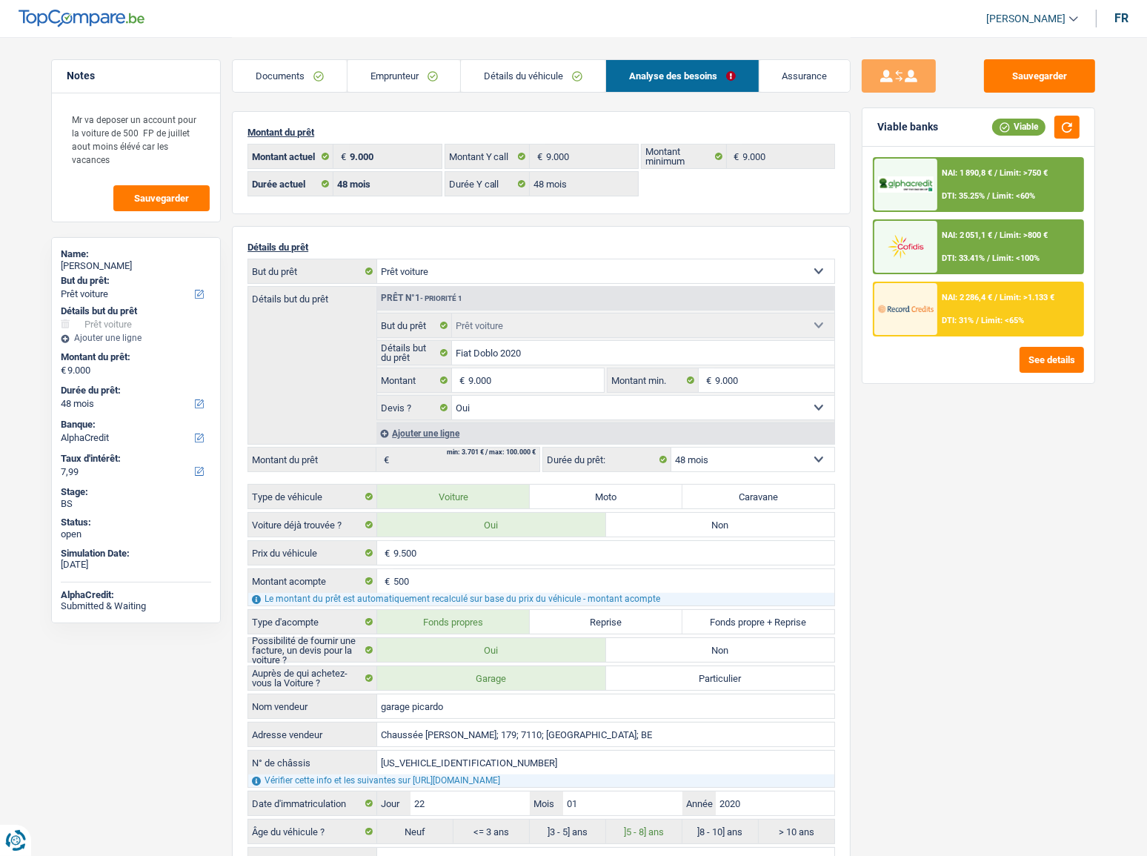
click at [293, 74] on link "Documents" at bounding box center [290, 76] width 114 height 32
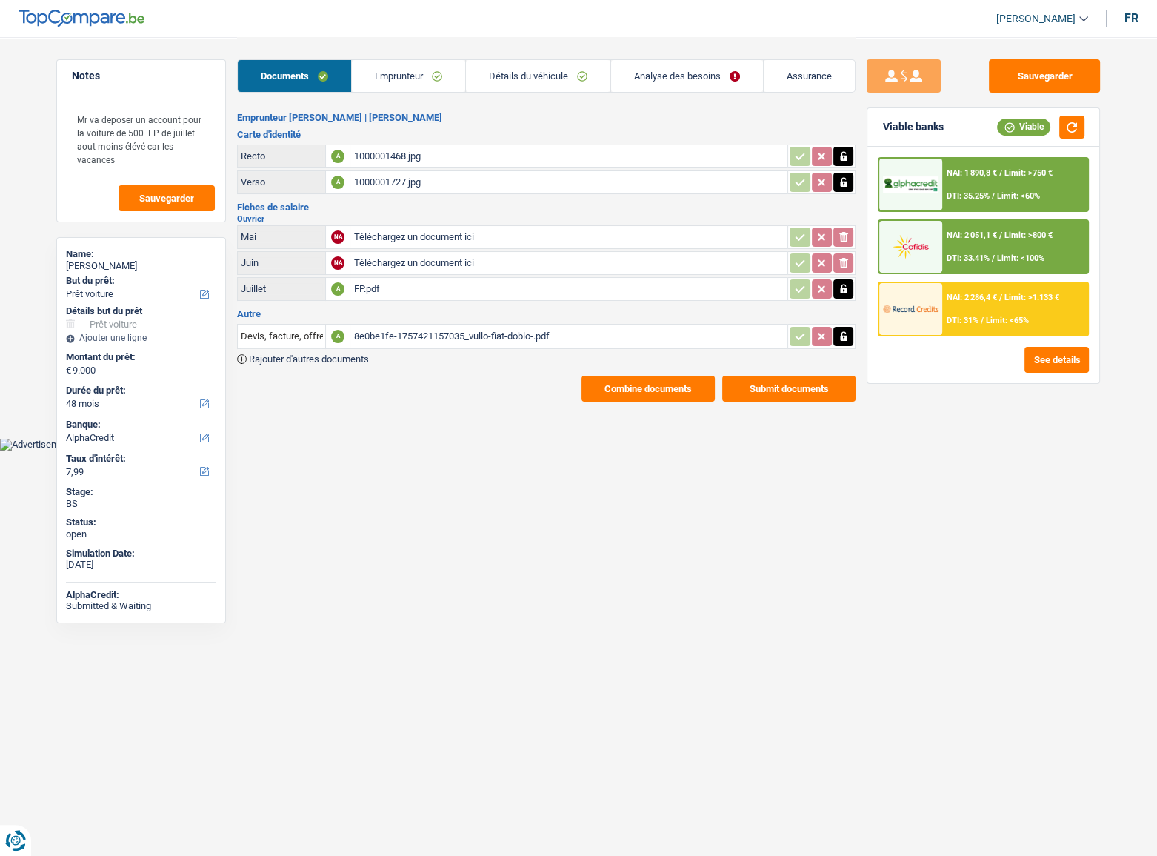
click at [773, 383] on button "Submit documents" at bounding box center [788, 389] width 133 height 26
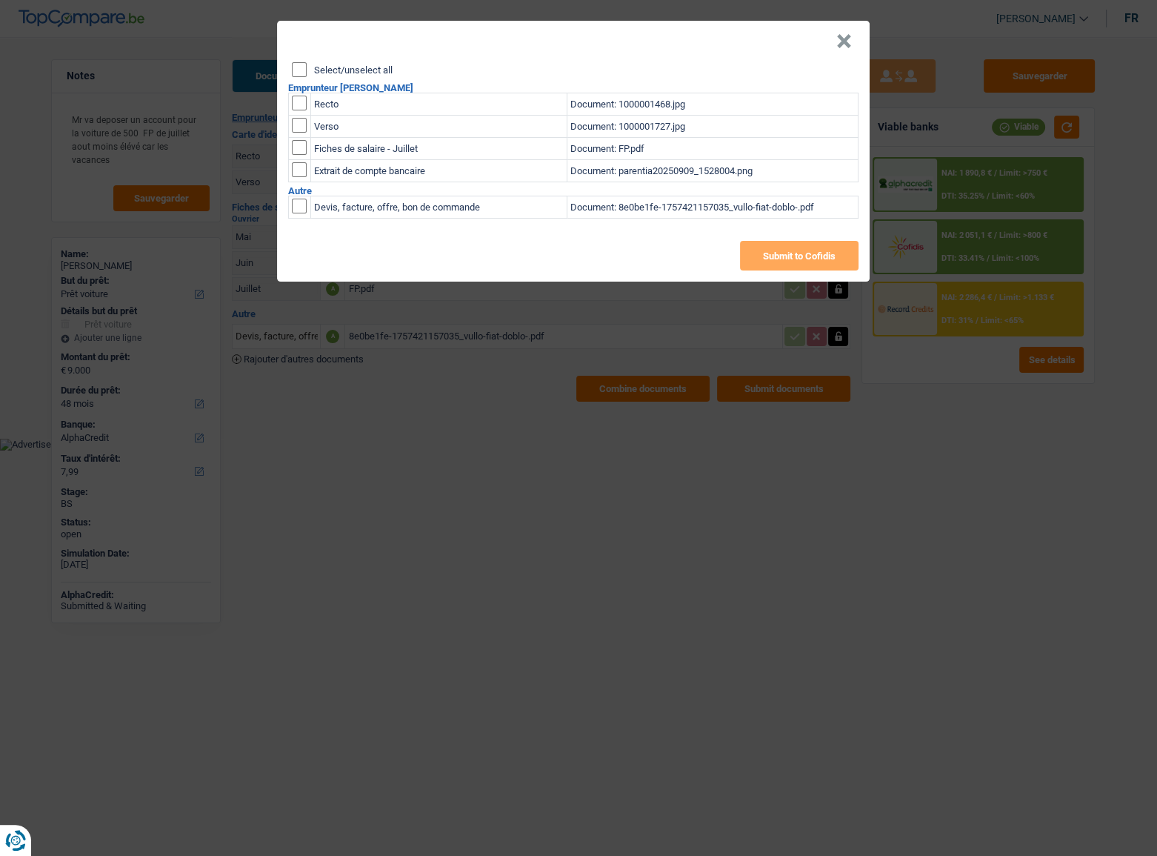
click at [297, 73] on input "Select/unselect all" at bounding box center [299, 69] width 15 height 15
checkbox input "true"
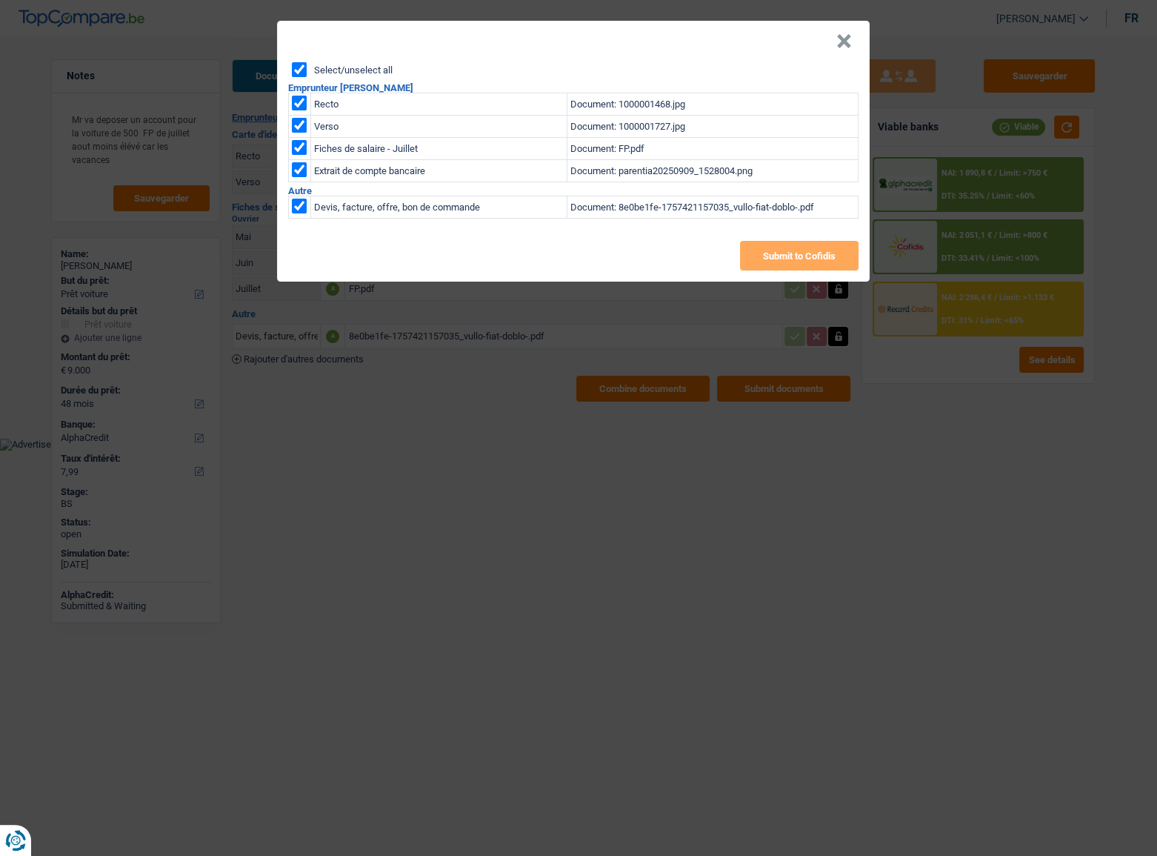
checkbox input "true"
click at [782, 258] on button "Submit to Cofidis" at bounding box center [799, 256] width 119 height 30
drag, startPoint x: 843, startPoint y: 36, endPoint x: 621, endPoint y: 99, distance: 231.0
click at [839, 36] on button "×" at bounding box center [844, 41] width 16 height 15
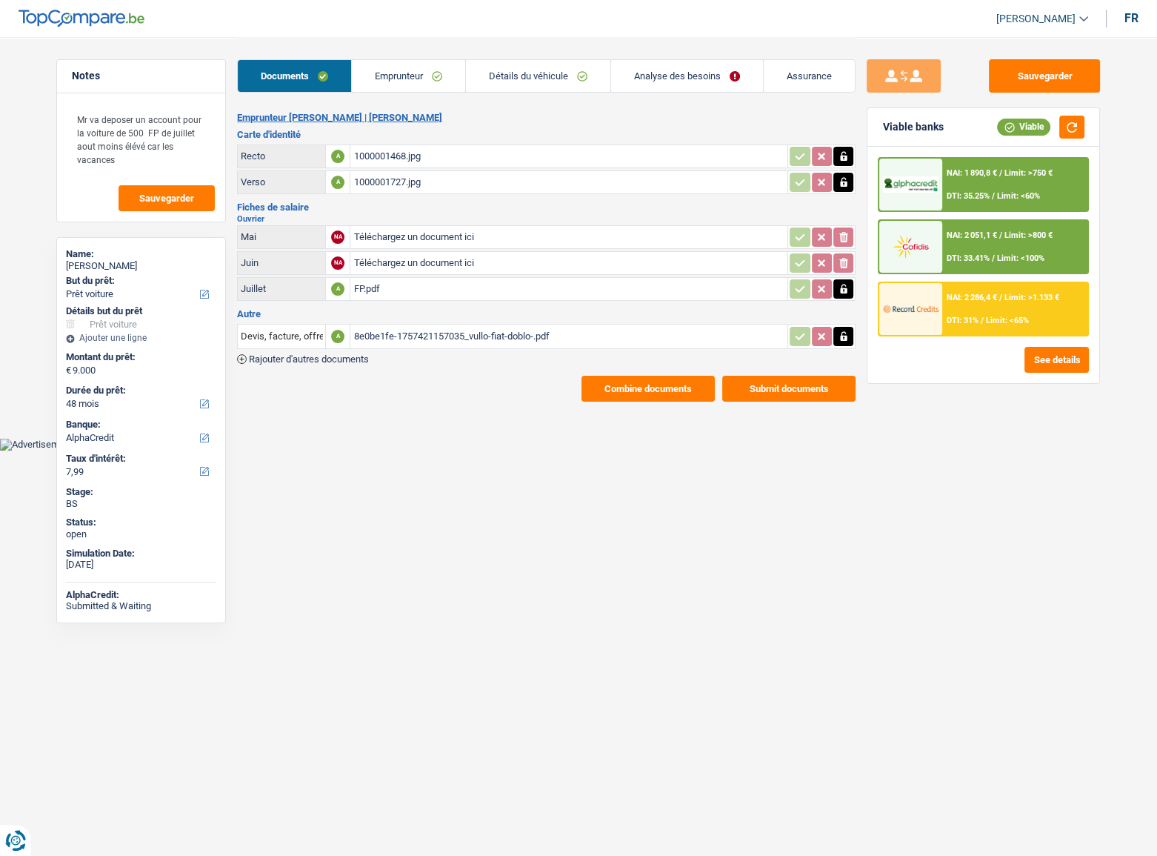
click at [676, 70] on link "Analyse des besoins" at bounding box center [687, 76] width 152 height 32
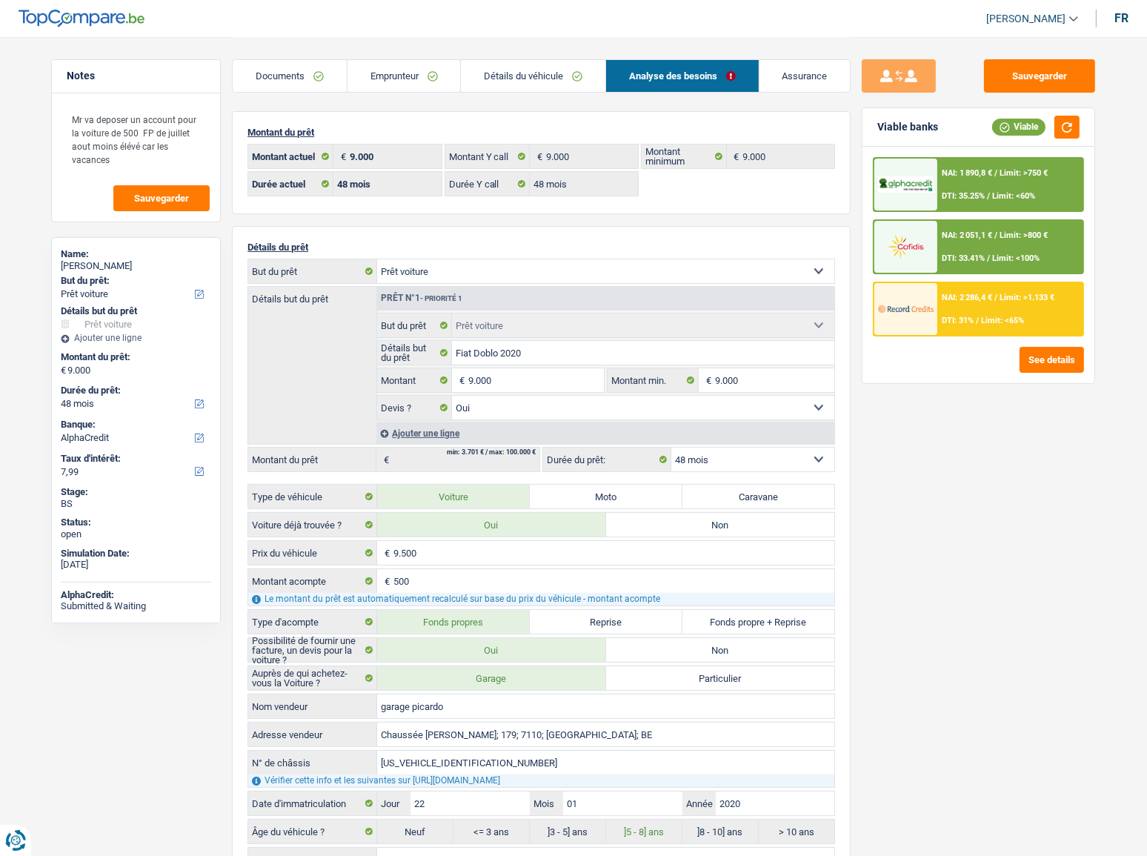
click at [450, 94] on div "Documents Emprunteur Détails du véhicule Analyse des besoins Assurance" at bounding box center [541, 68] width 619 height 63
click at [421, 70] on link "Emprunteur" at bounding box center [403, 76] width 113 height 32
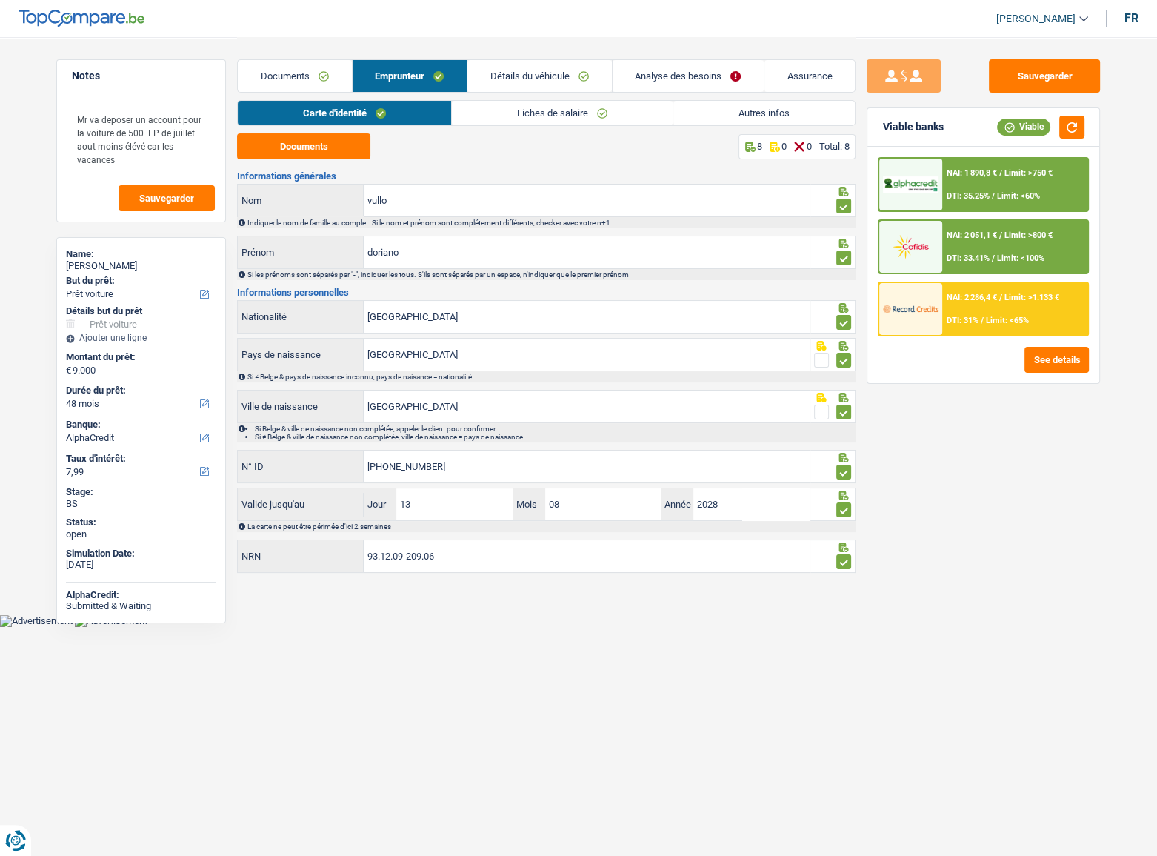
click at [519, 118] on link "Fiches de salaire" at bounding box center [562, 113] width 221 height 24
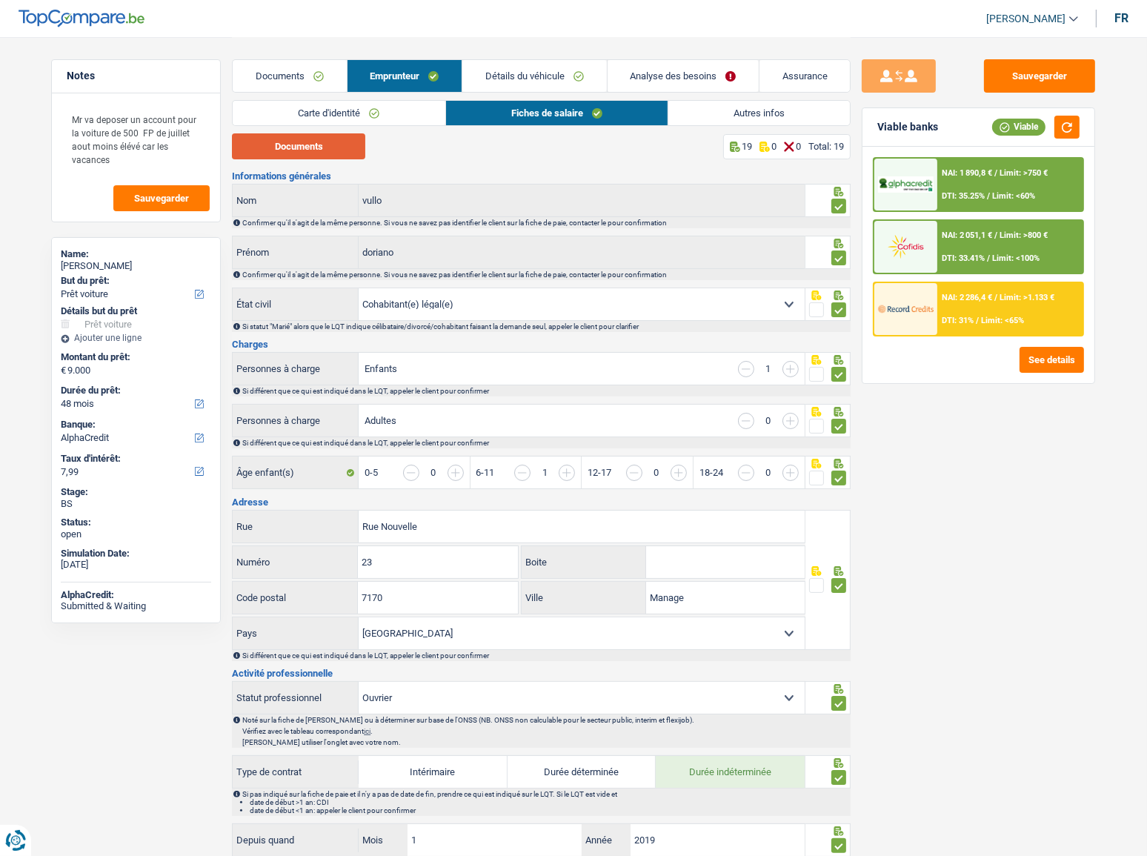
click at [325, 152] on button "Documents" at bounding box center [298, 146] width 133 height 26
click at [997, 308] on div "NAI: 2 286,4 € / Limit: >1.133 € DTI: 31% / Limit: <65%" at bounding box center [1010, 309] width 146 height 52
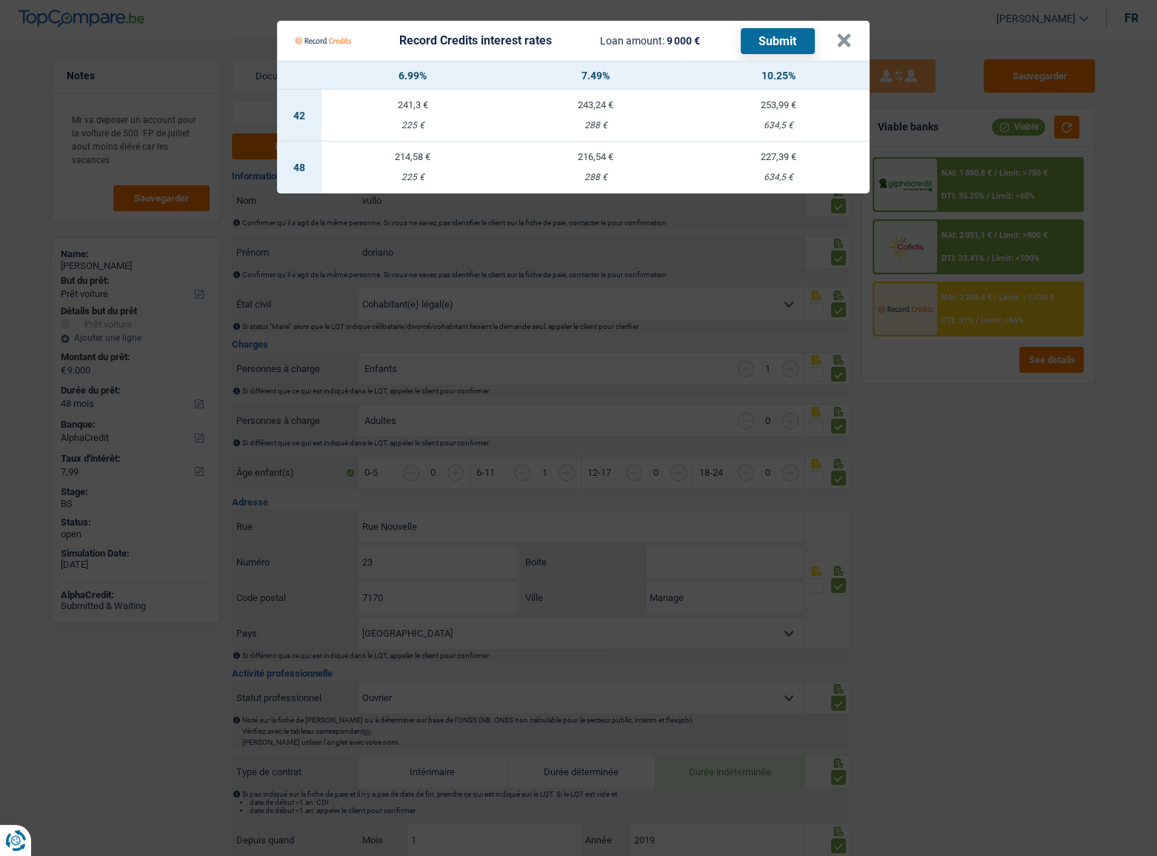
click at [793, 159] on div "227,39 €" at bounding box center [778, 157] width 183 height 10
select select "record credits"
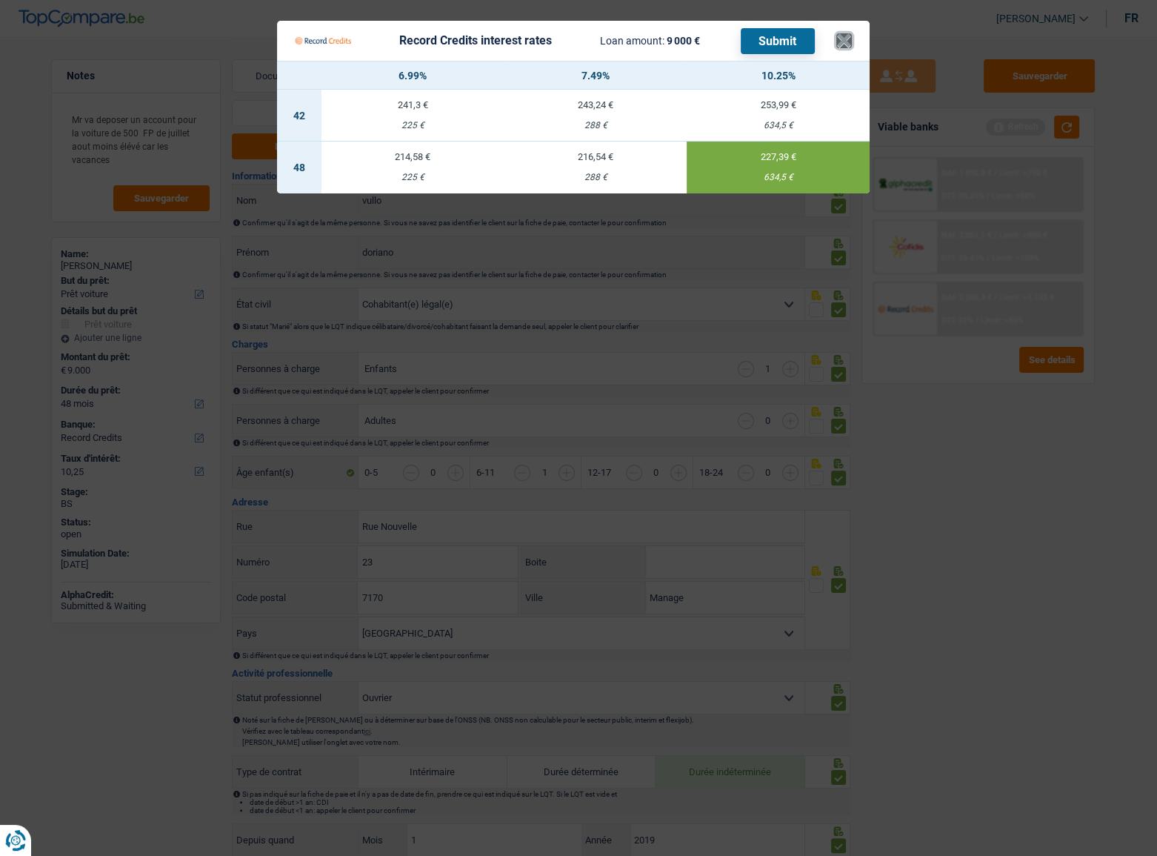
click at [848, 41] on button "×" at bounding box center [844, 40] width 16 height 15
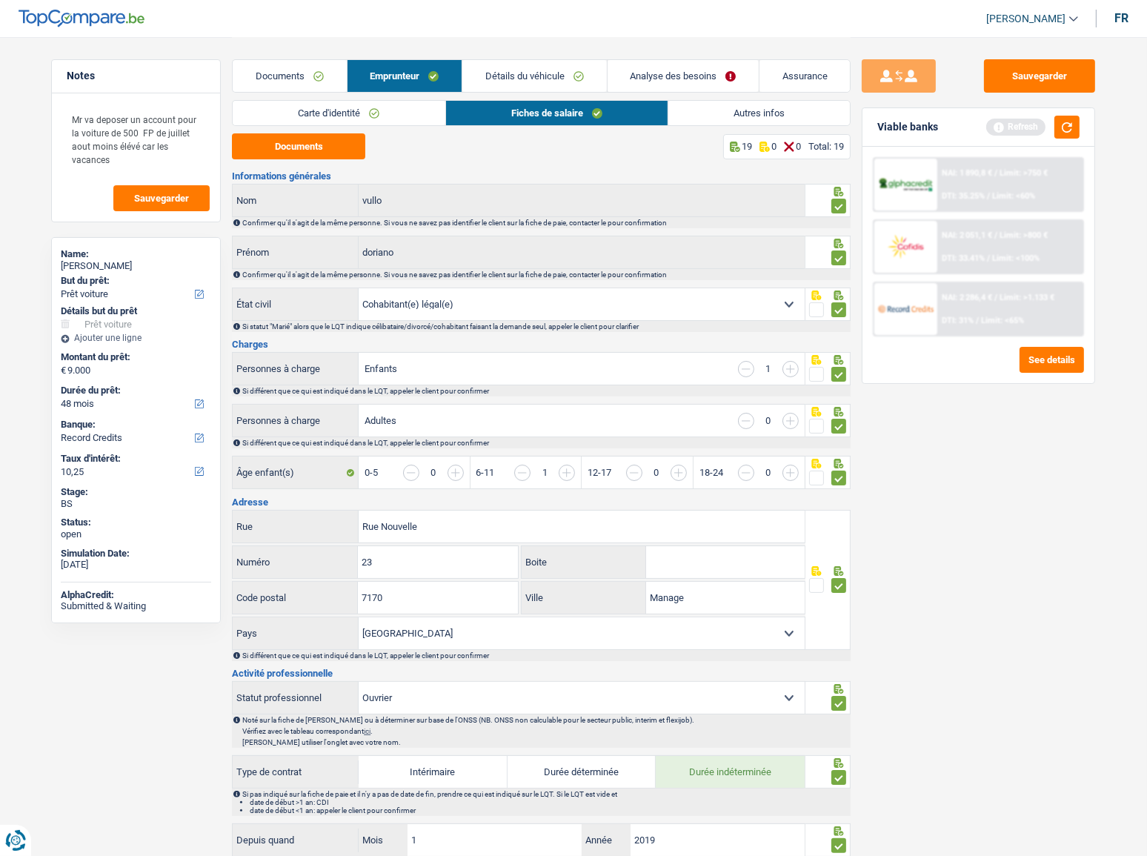
click at [645, 79] on link "Analyse des besoins" at bounding box center [683, 76] width 151 height 32
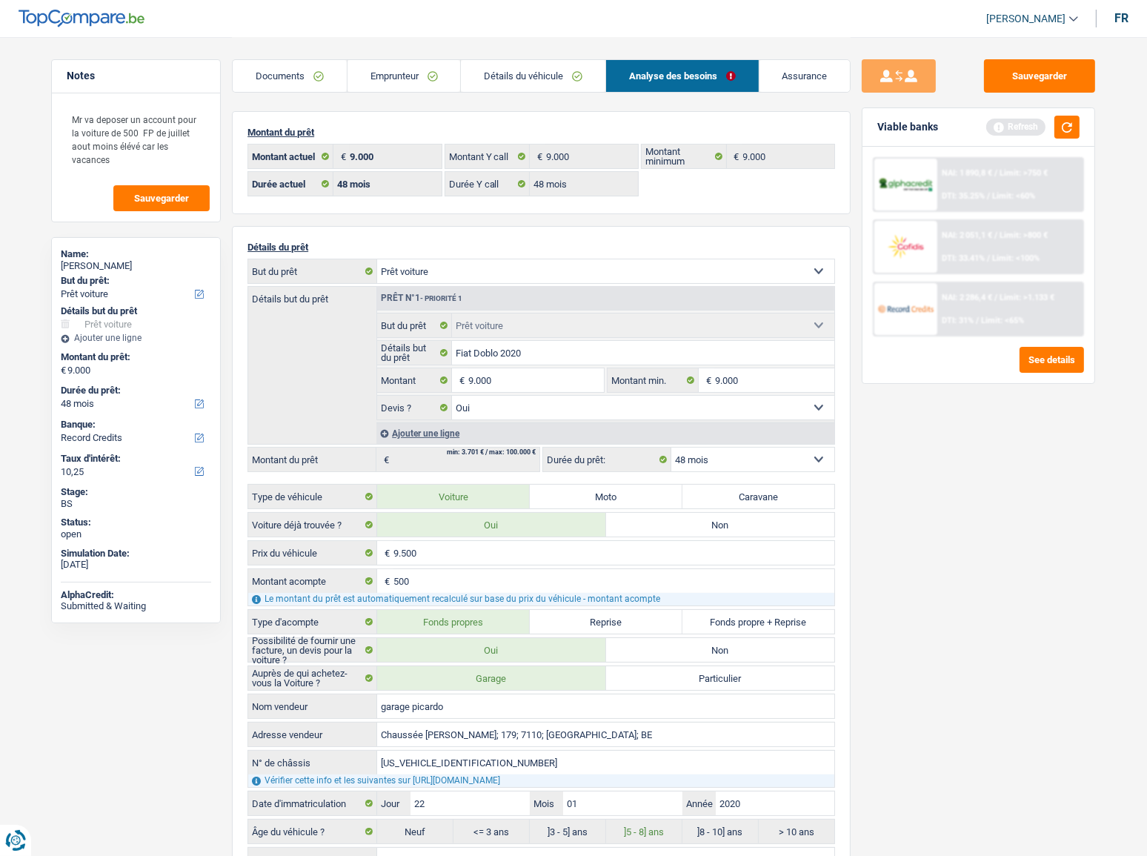
click at [934, 294] on div at bounding box center [905, 309] width 62 height 52
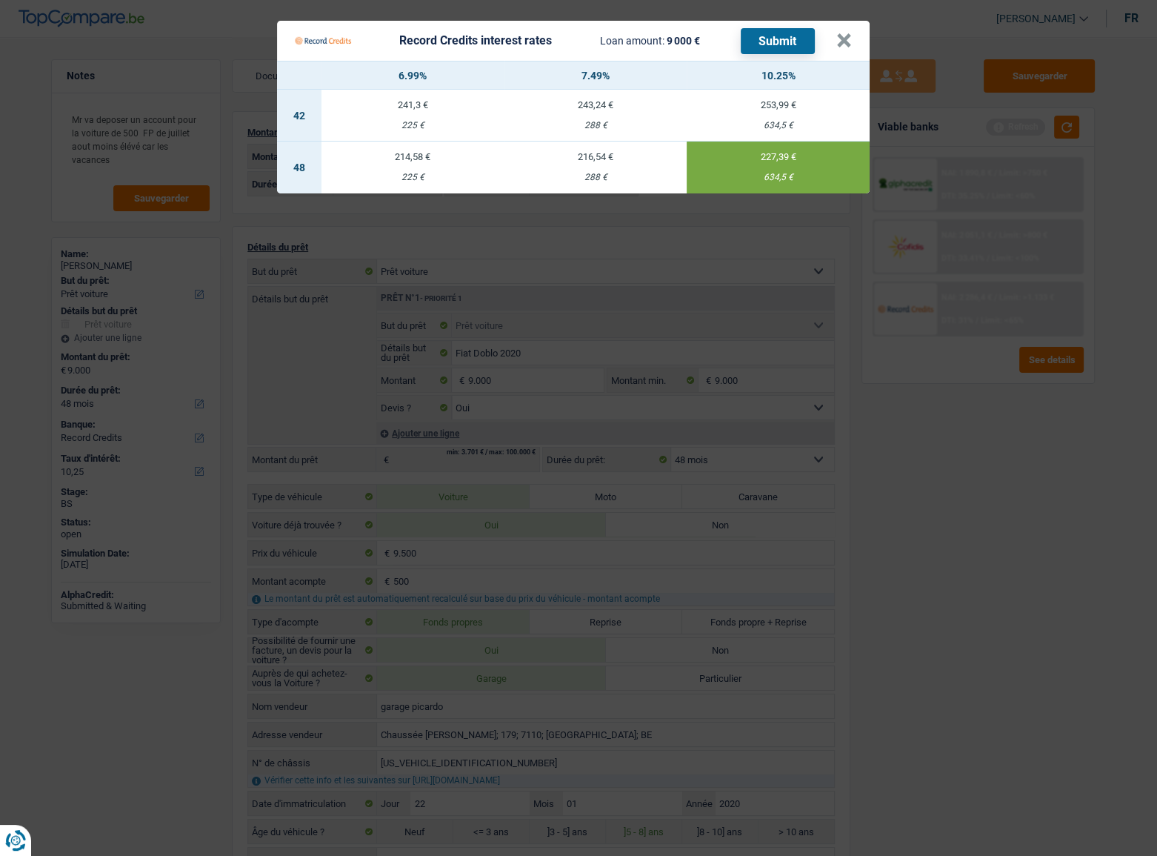
click at [602, 167] on td "216,54 € 288 €" at bounding box center [596, 168] width 183 height 52
type input "7,49"
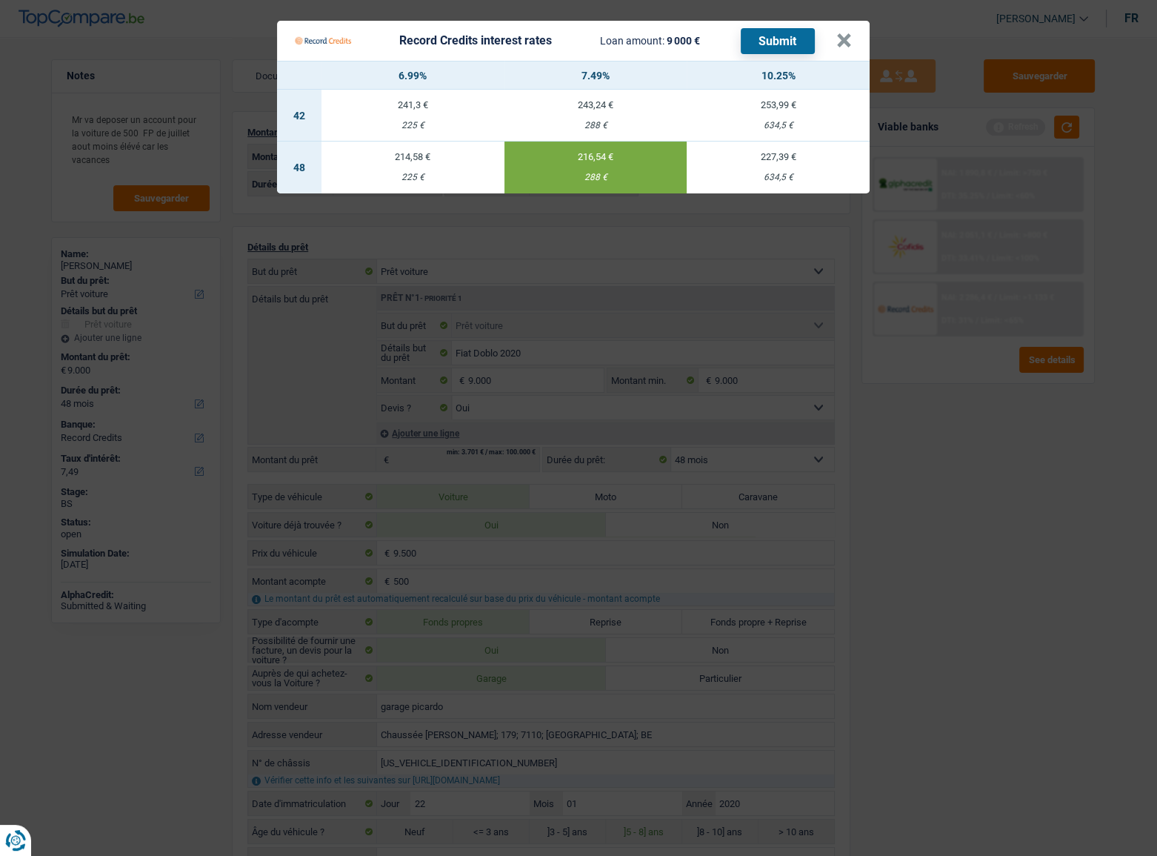
click at [763, 38] on button "Submit" at bounding box center [778, 41] width 74 height 26
click at [845, 38] on button "×" at bounding box center [844, 40] width 16 height 15
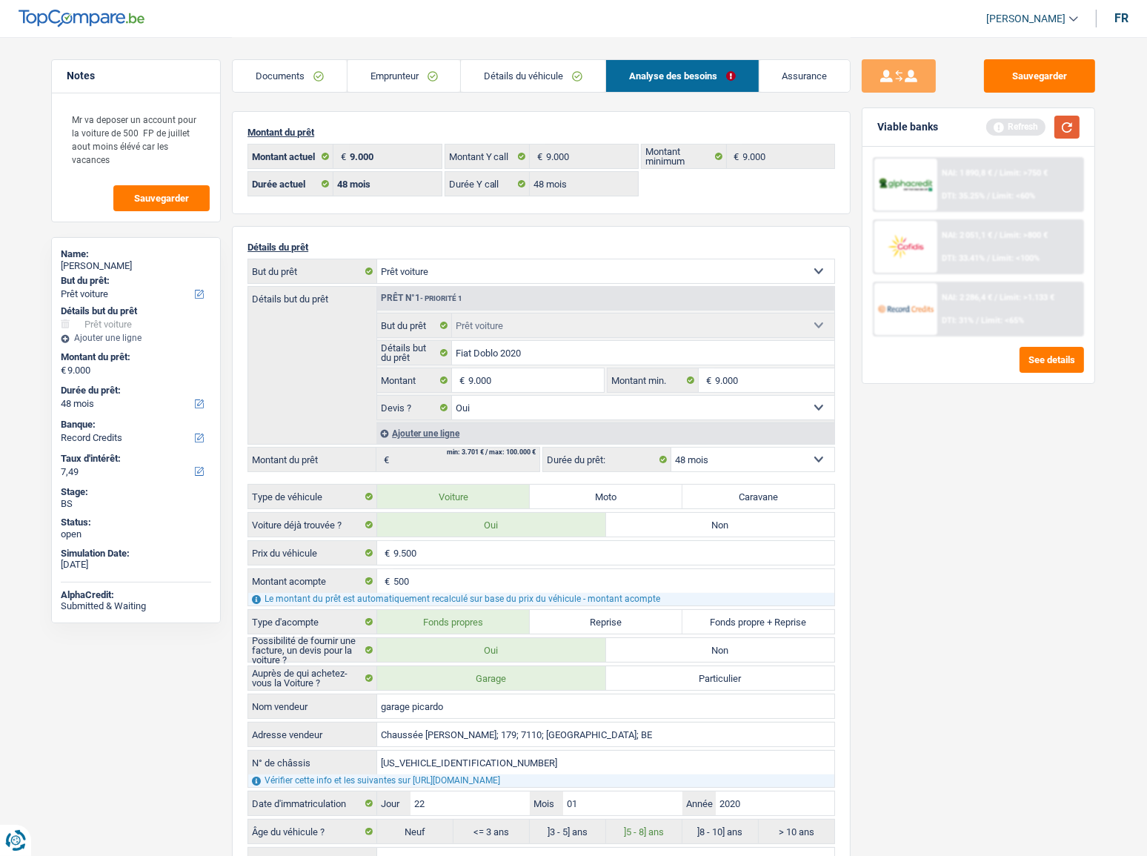
click at [1023, 124] on button "button" at bounding box center [1066, 127] width 25 height 23
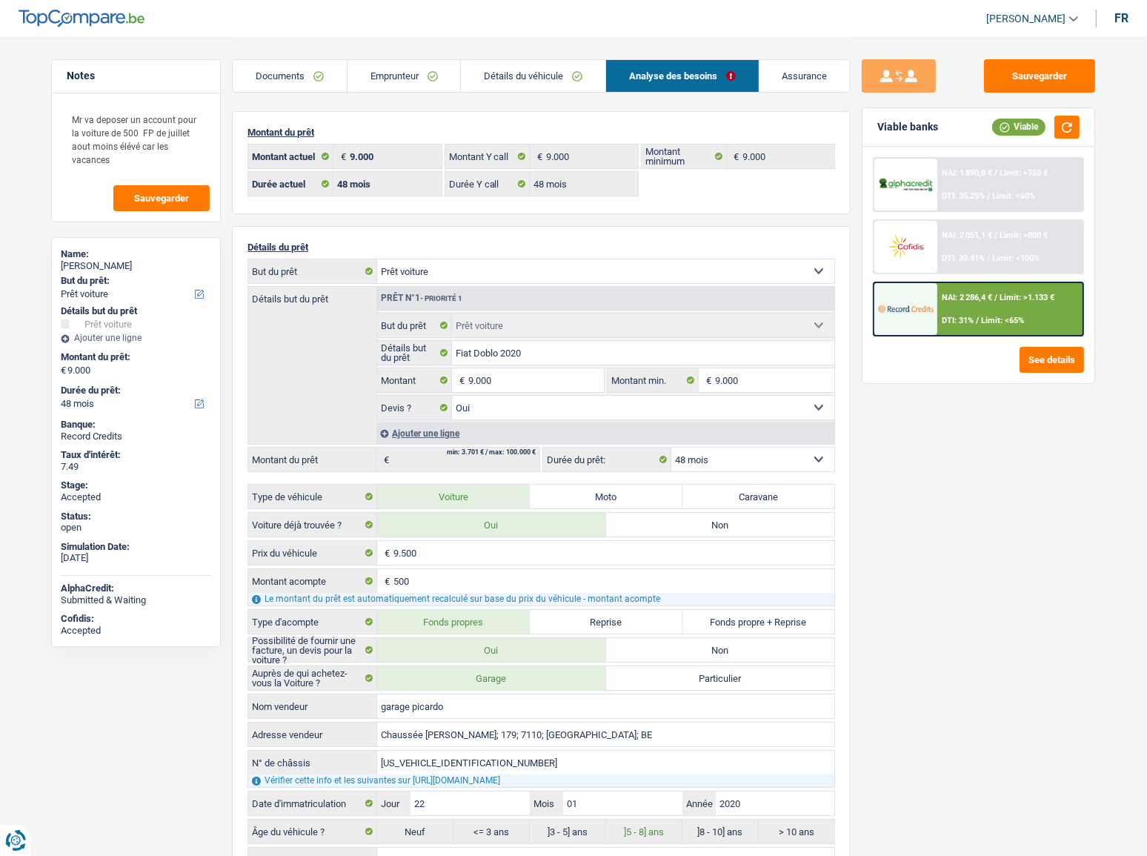
click at [385, 83] on link "Emprunteur" at bounding box center [403, 76] width 113 height 32
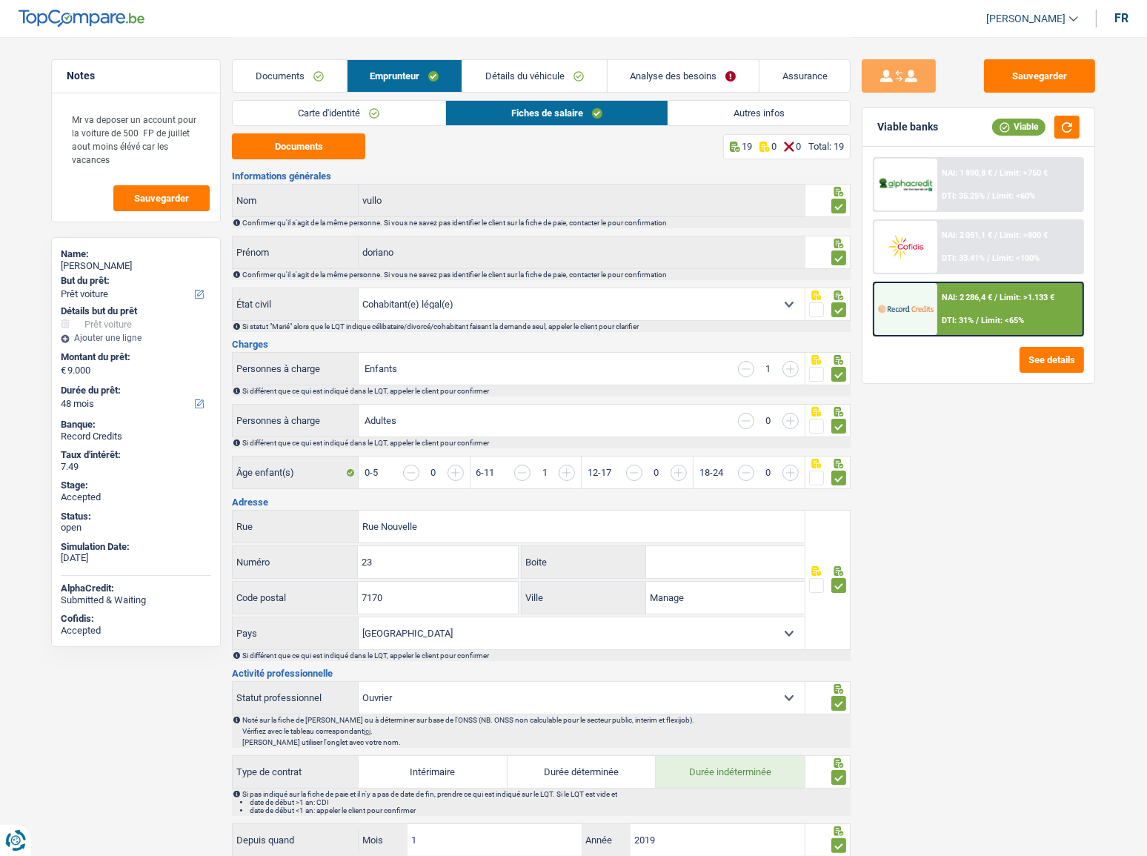
click at [417, 119] on link "Carte d'identité" at bounding box center [339, 113] width 212 height 24
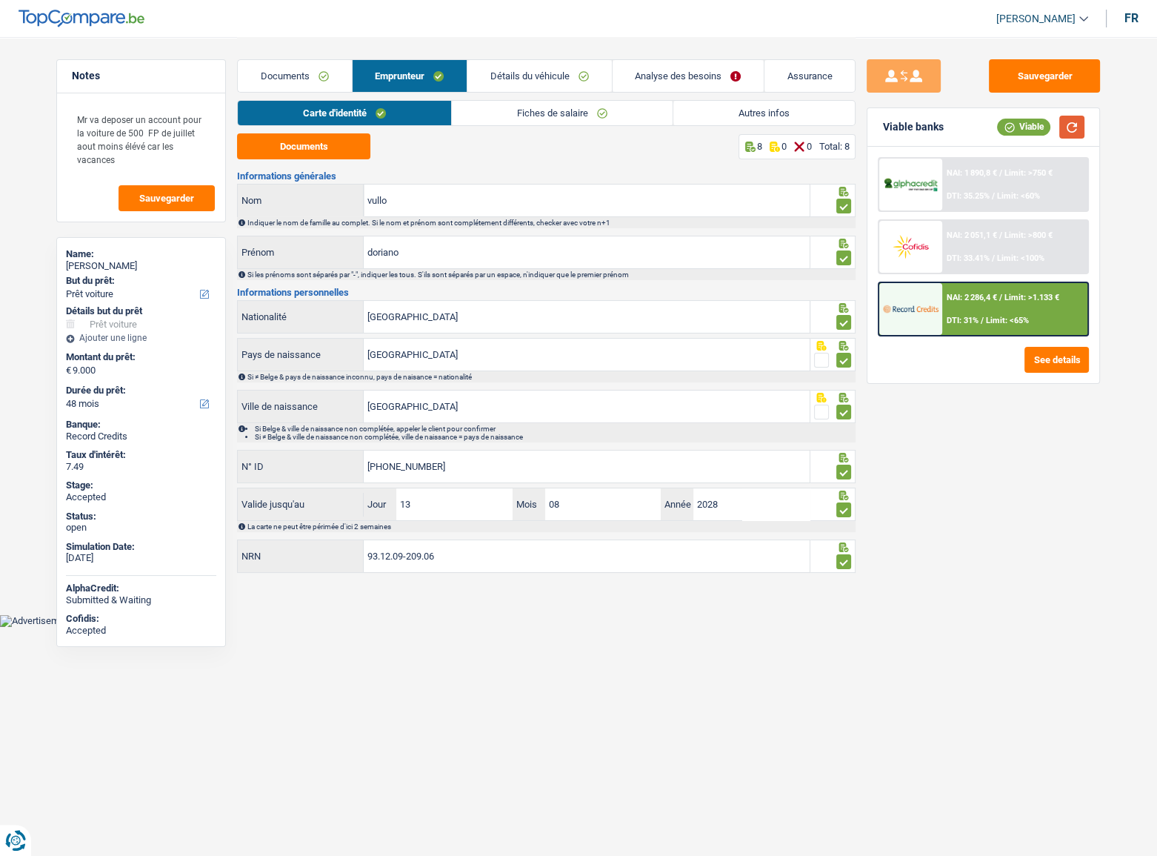
click at [1023, 124] on button "button" at bounding box center [1071, 127] width 25 height 23
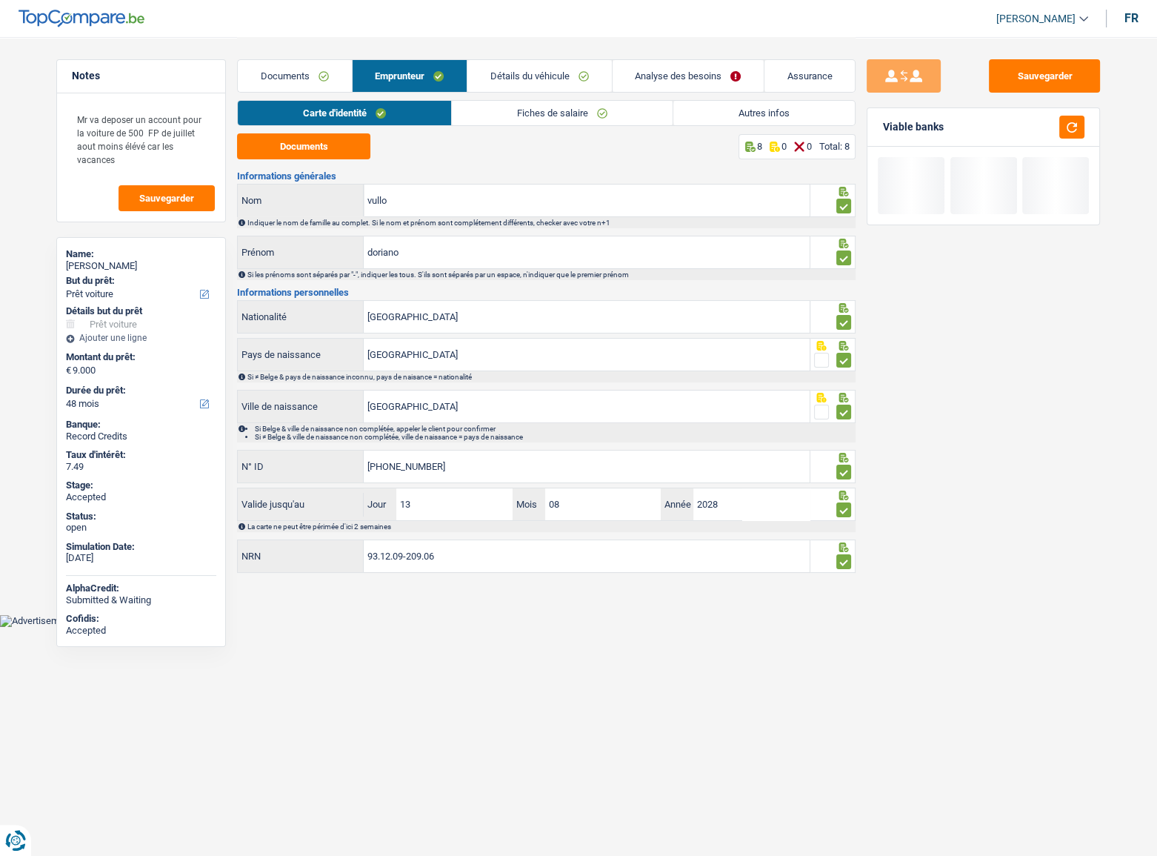
click at [616, 118] on link "Fiches de salaire" at bounding box center [562, 113] width 221 height 24
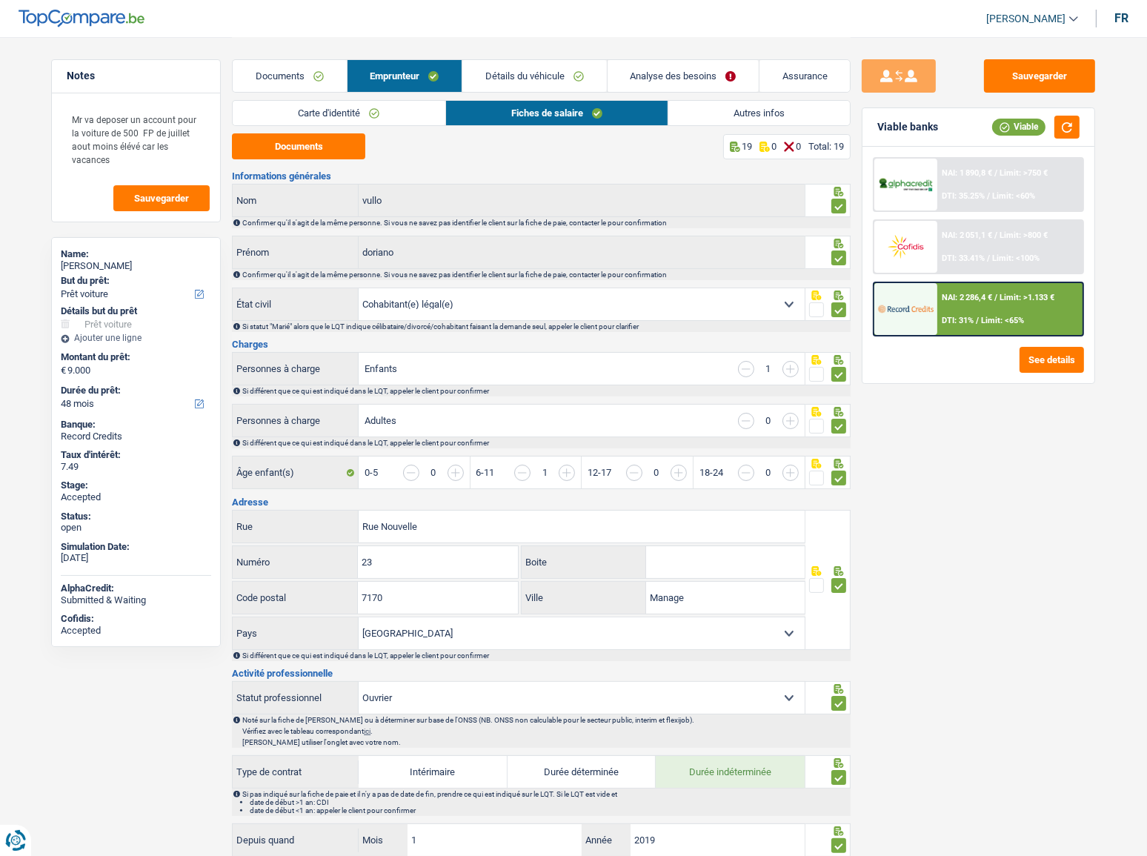
click at [386, 119] on link "Carte d'identité" at bounding box center [339, 113] width 212 height 24
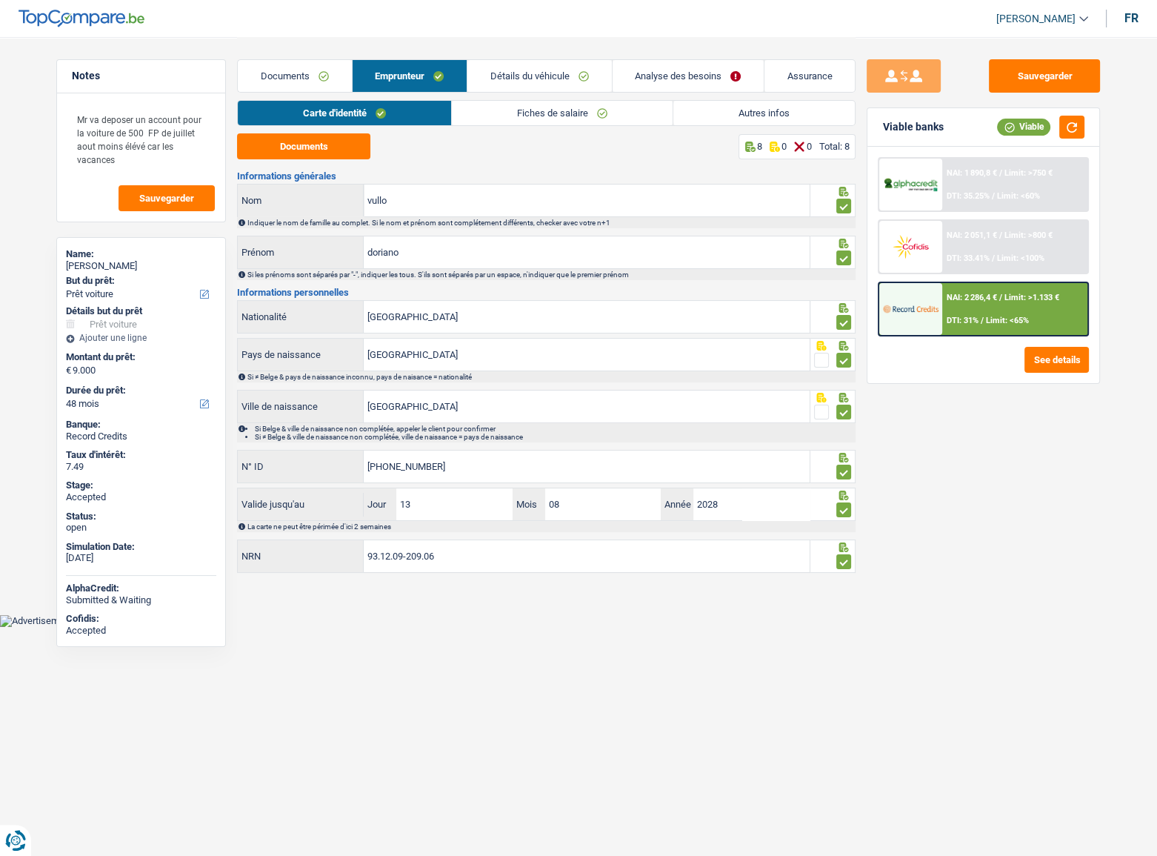
click at [567, 78] on link "Détails du véhicule" at bounding box center [540, 76] width 144 height 32
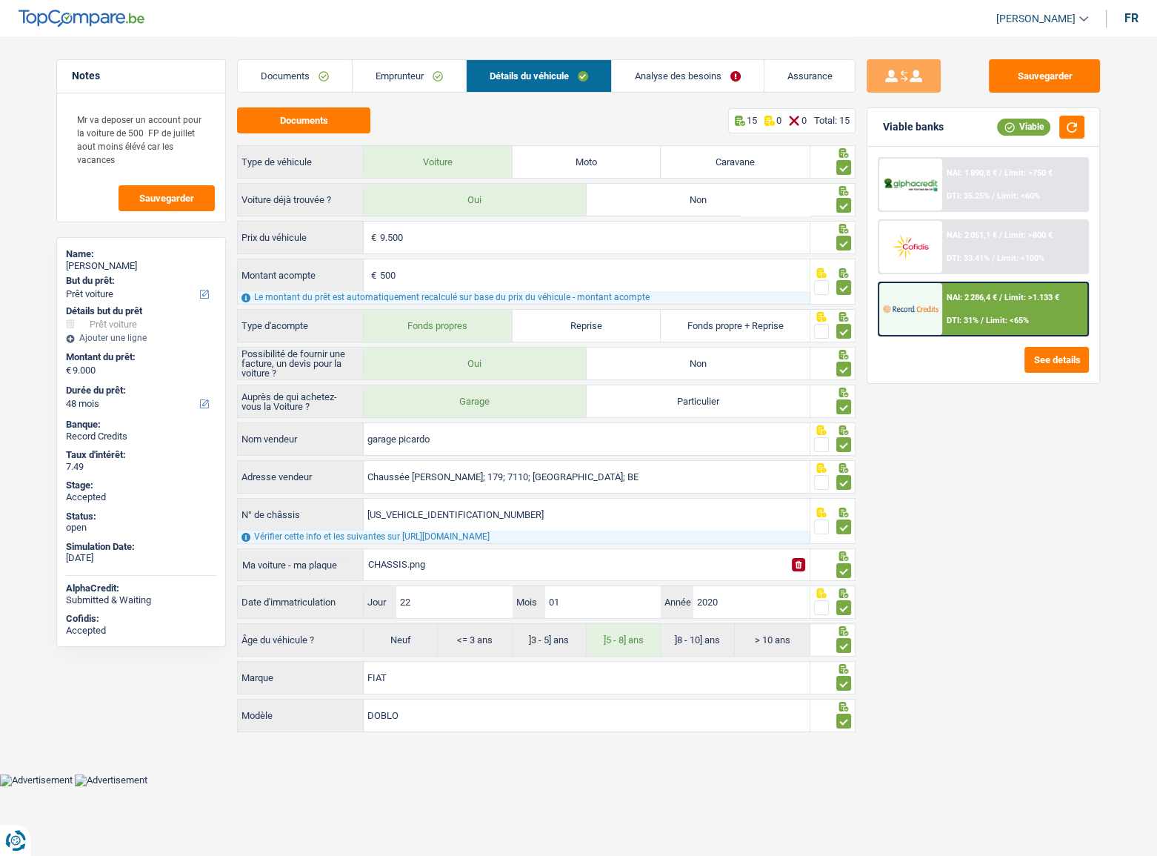
click at [422, 76] on link "Emprunteur" at bounding box center [409, 76] width 113 height 32
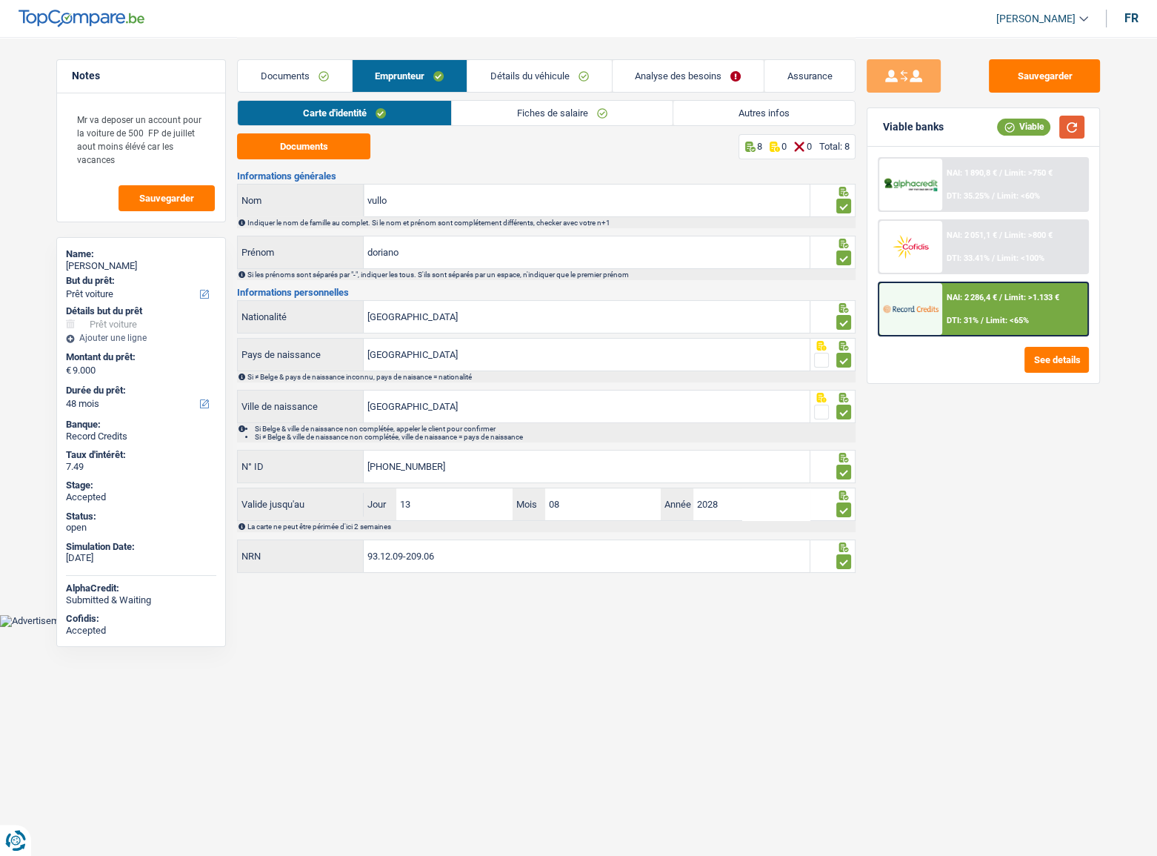
click at [1023, 127] on button "button" at bounding box center [1071, 127] width 25 height 23
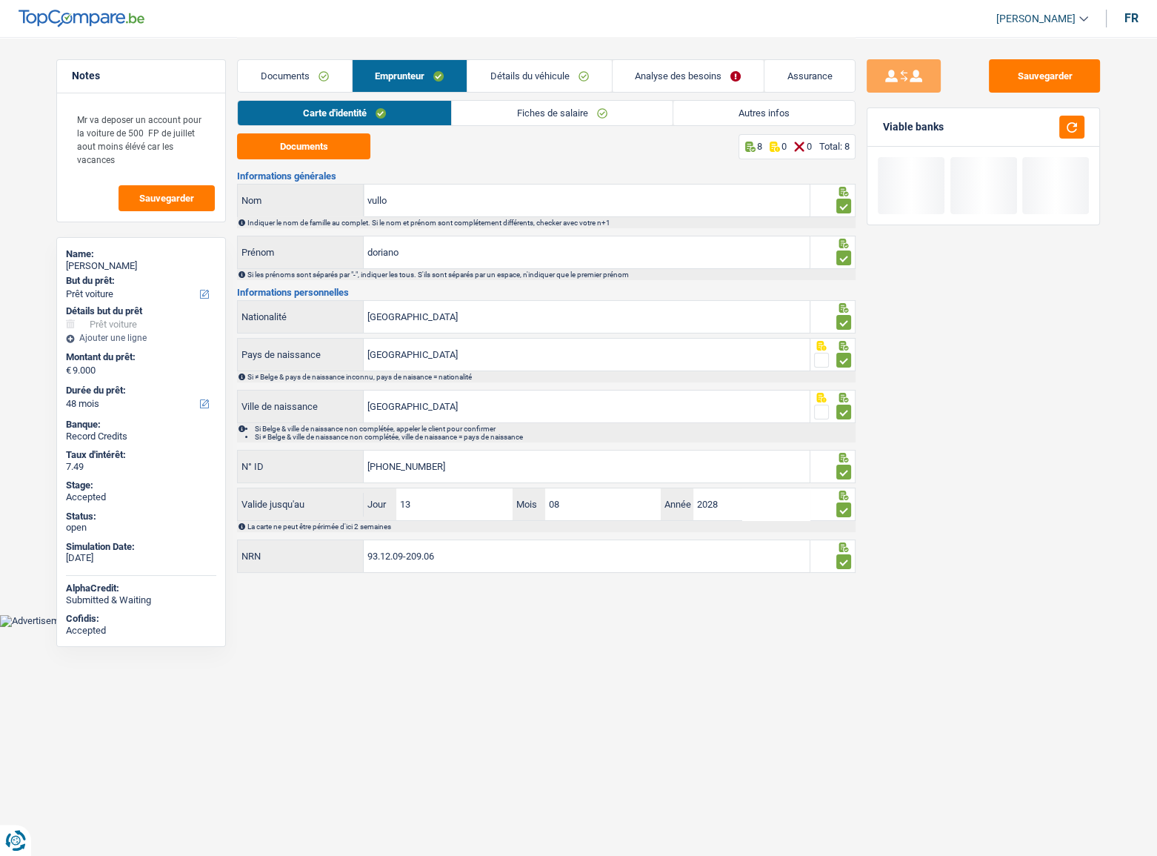
click at [653, 119] on link "Fiches de salaire" at bounding box center [562, 113] width 221 height 24
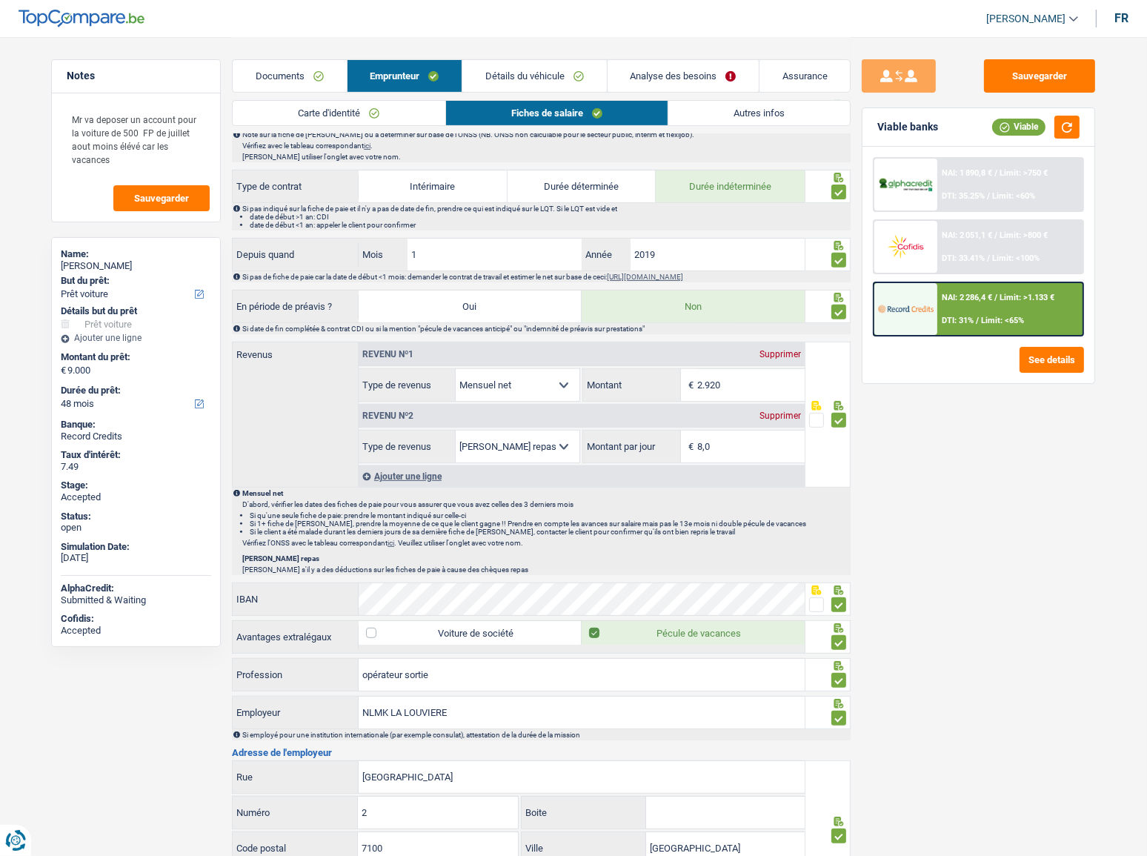
scroll to position [548, 0]
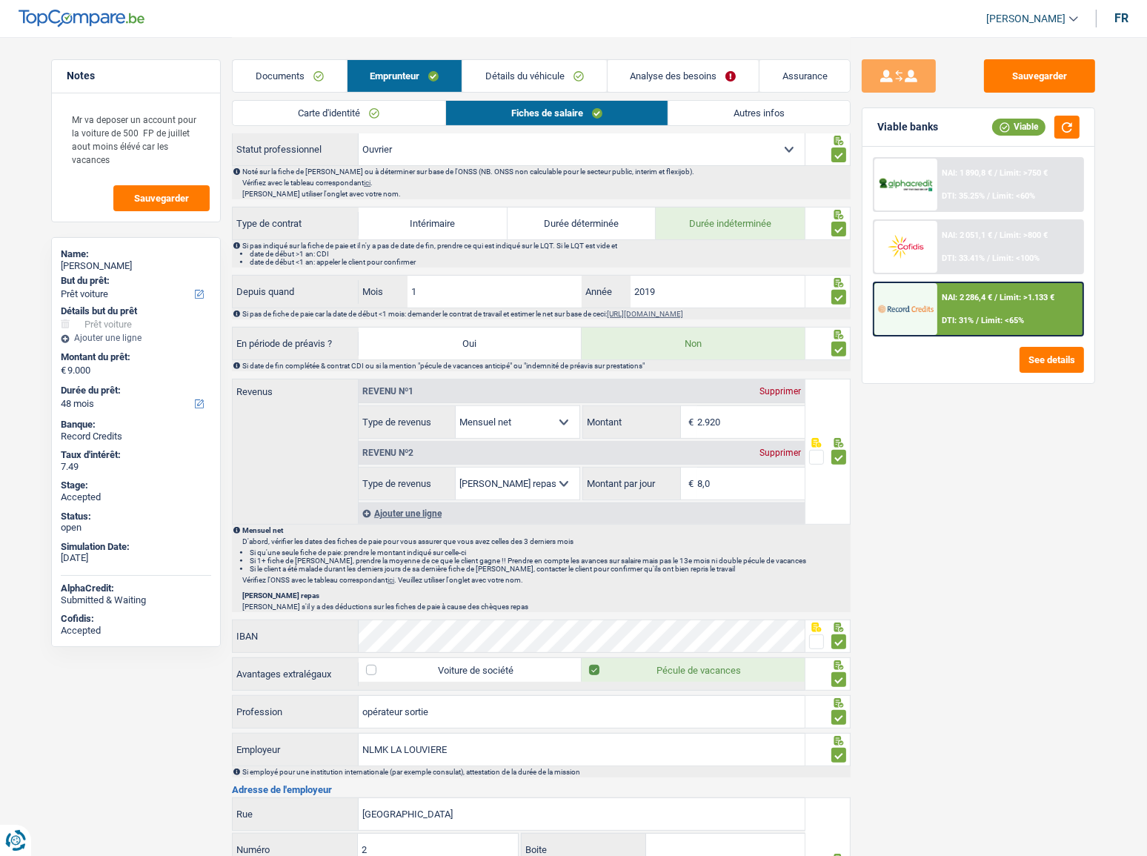
click at [979, 182] on div "NAI: 1 890,8 € / Limit: >750 € DTI: 35.25% / Limit: <60%" at bounding box center [1010, 185] width 146 height 52
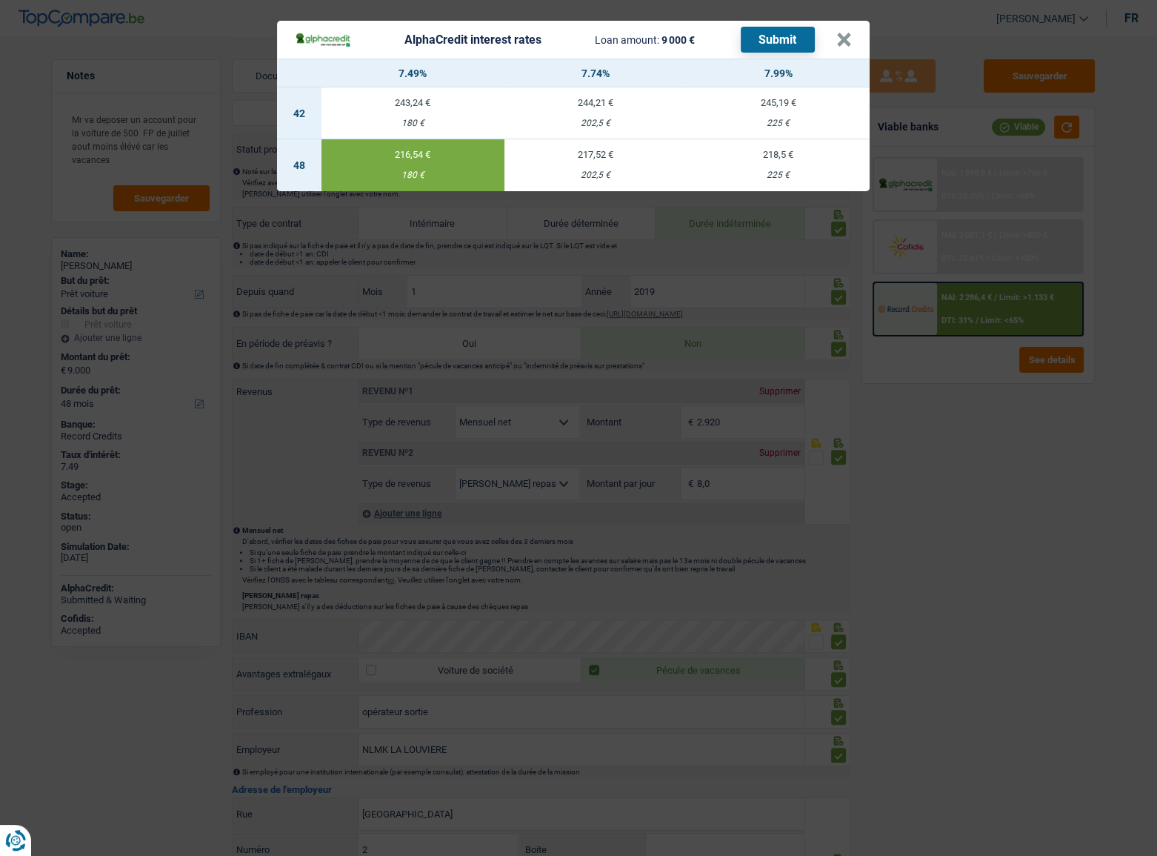
click at [896, 245] on div "AlphaCredit interest rates Loan amount: 9 000 € Submit × 7.49% 7.74% 7.99% 42 2…" at bounding box center [578, 428] width 1157 height 856
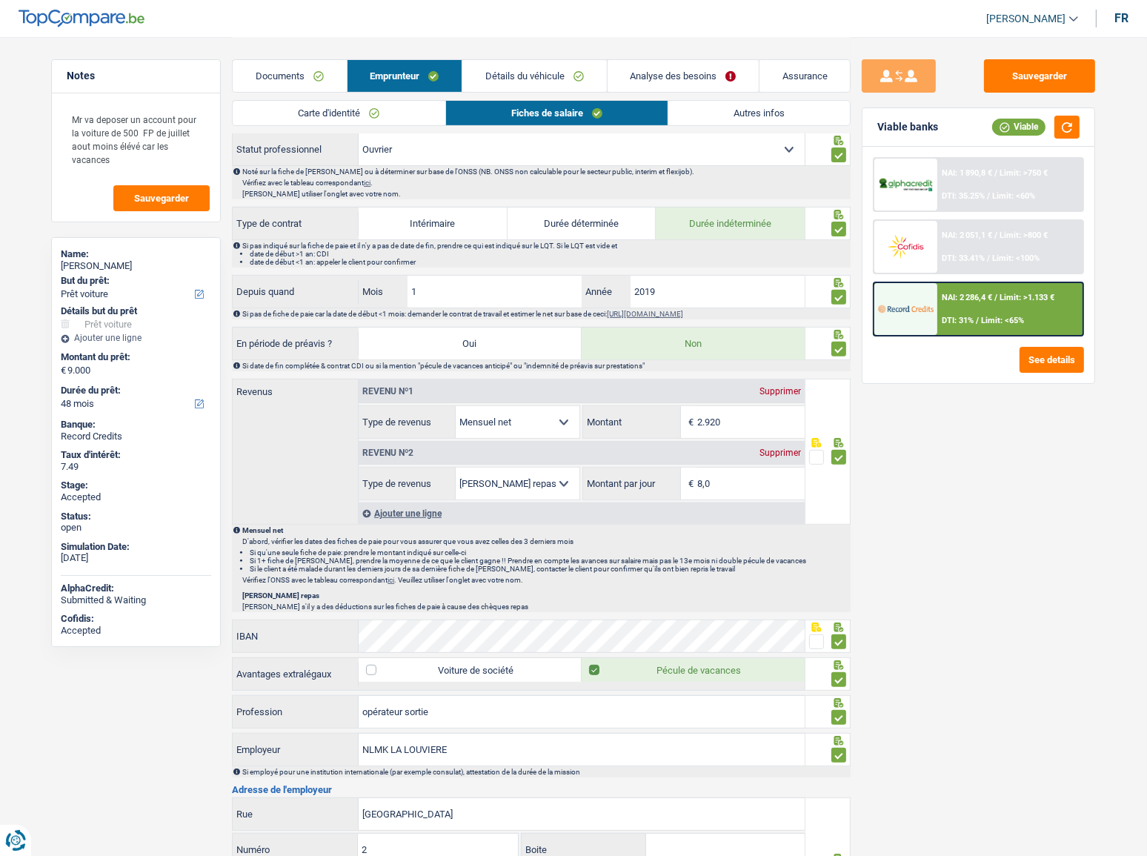
click at [957, 244] on div "NAI: 2 051,1 € / Limit: >800 € DTI: 33.41% / Limit: <100%" at bounding box center [1010, 247] width 146 height 52
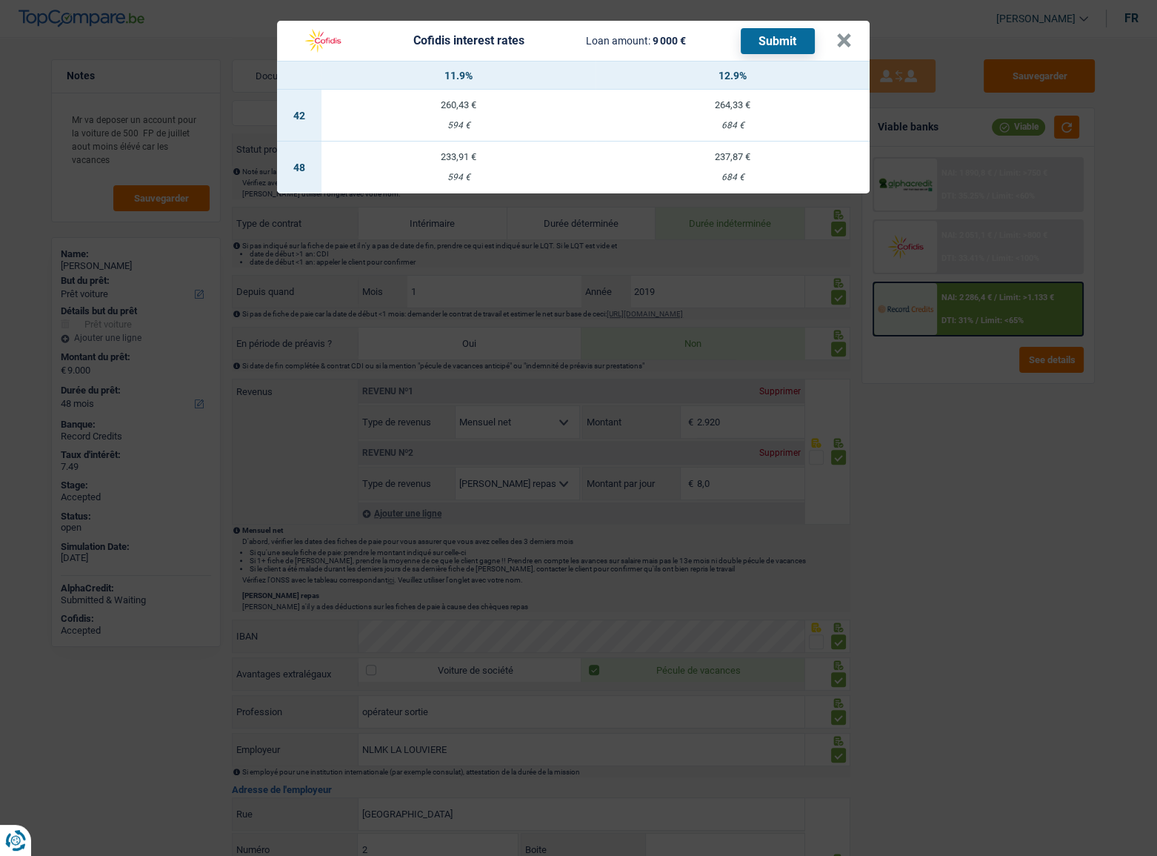
drag, startPoint x: 930, startPoint y: 308, endPoint x: 939, endPoint y: 304, distance: 9.9
click at [939, 304] on div "Cofidis interest rates Loan amount: 9 000 € Submit × 11.9% 12.9% 42 260,43 € 59…" at bounding box center [578, 428] width 1157 height 856
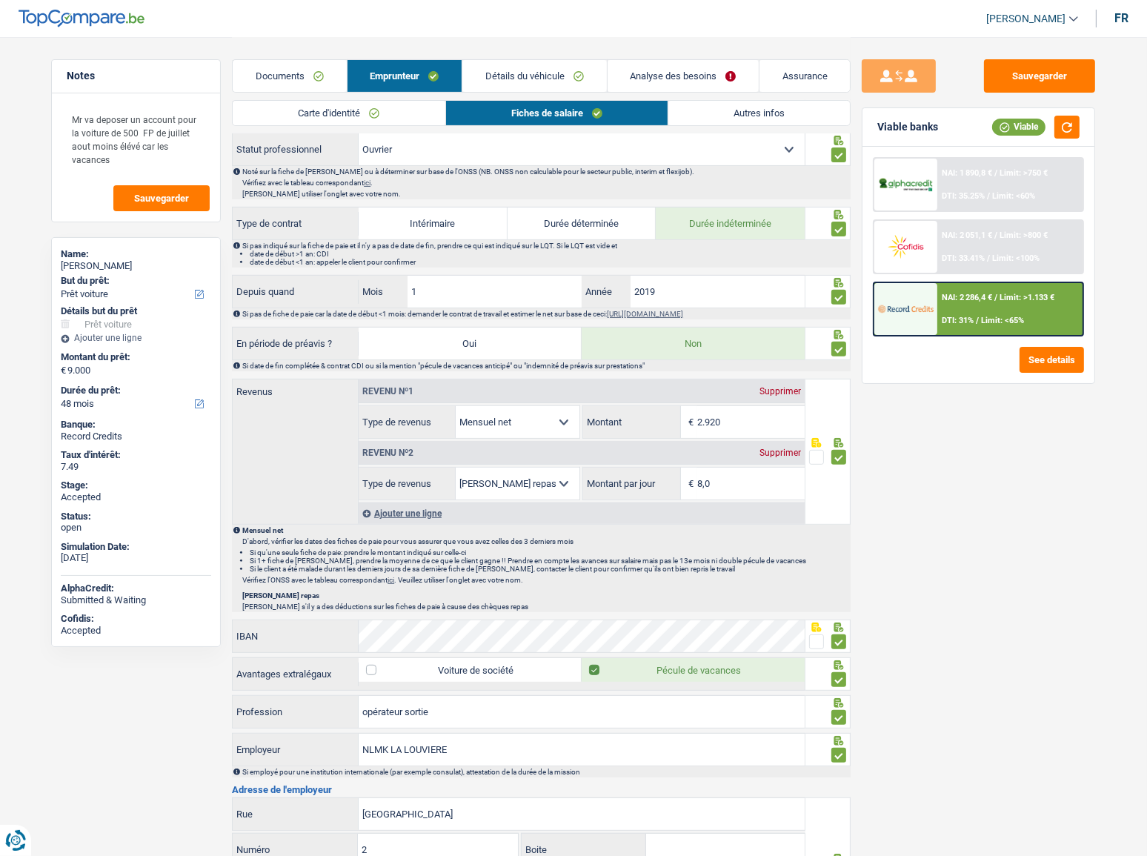
click at [882, 309] on img at bounding box center [905, 308] width 55 height 27
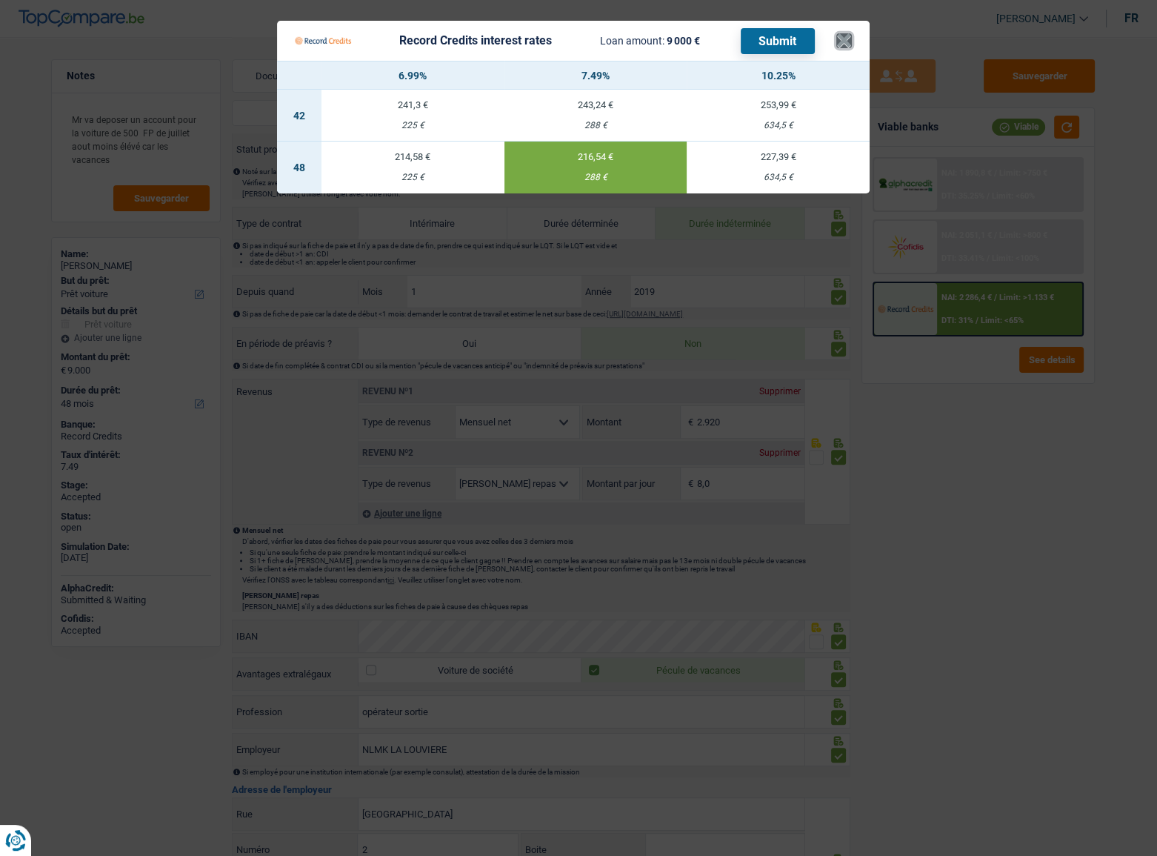
click at [841, 38] on button "×" at bounding box center [844, 40] width 16 height 15
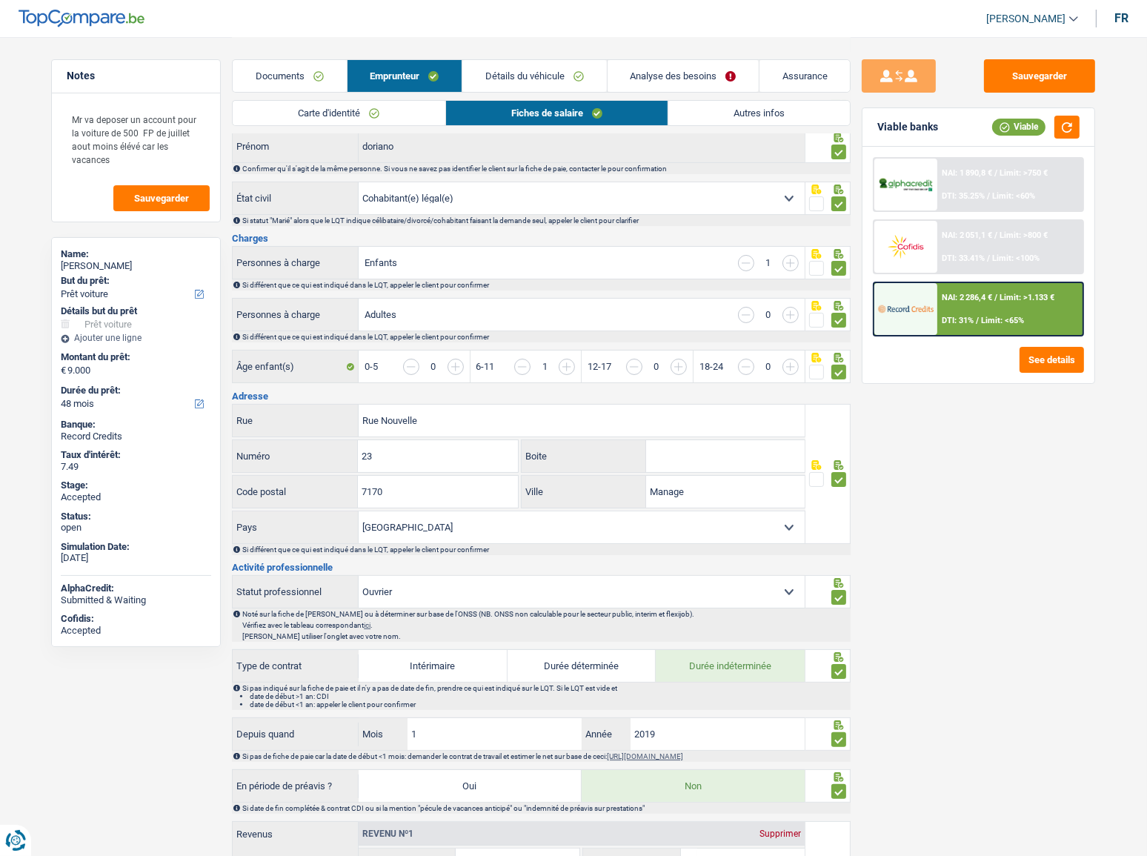
scroll to position [0, 0]
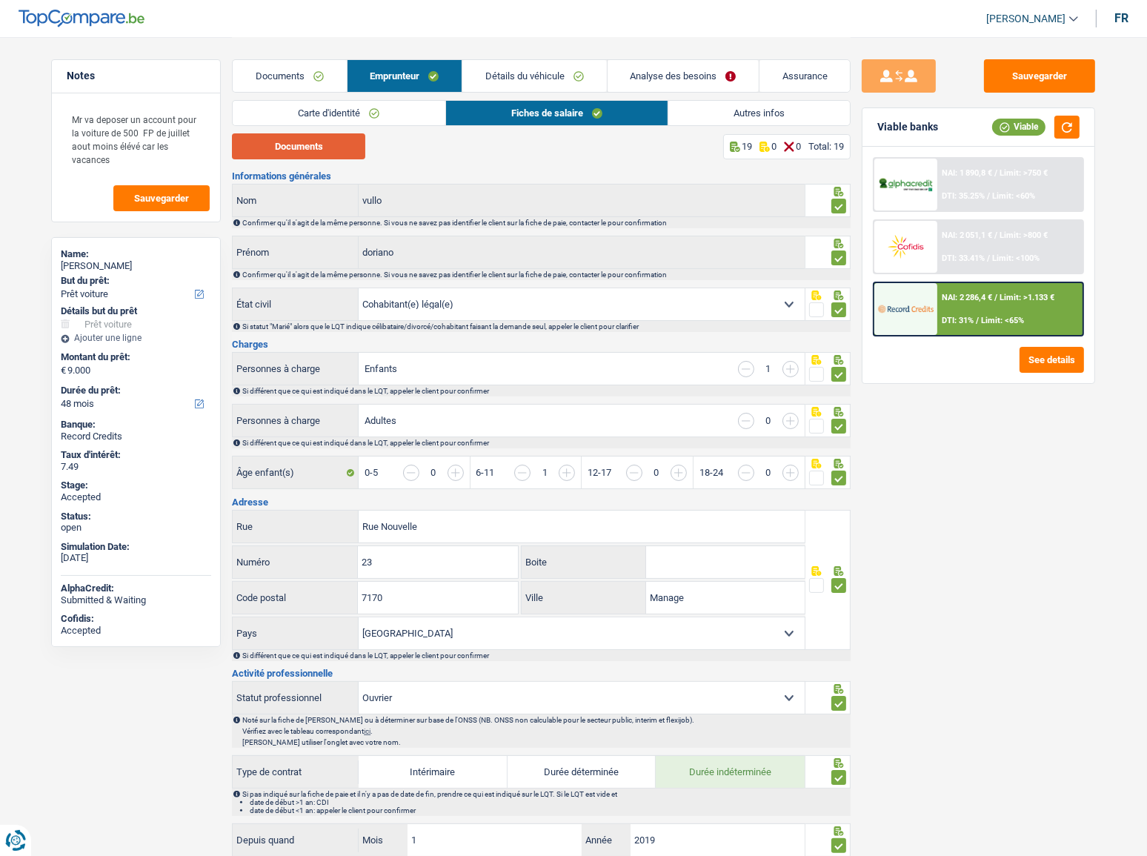
click at [322, 152] on button "Documents" at bounding box center [298, 146] width 133 height 26
click at [305, 112] on link "Carte d'identité" at bounding box center [339, 113] width 212 height 24
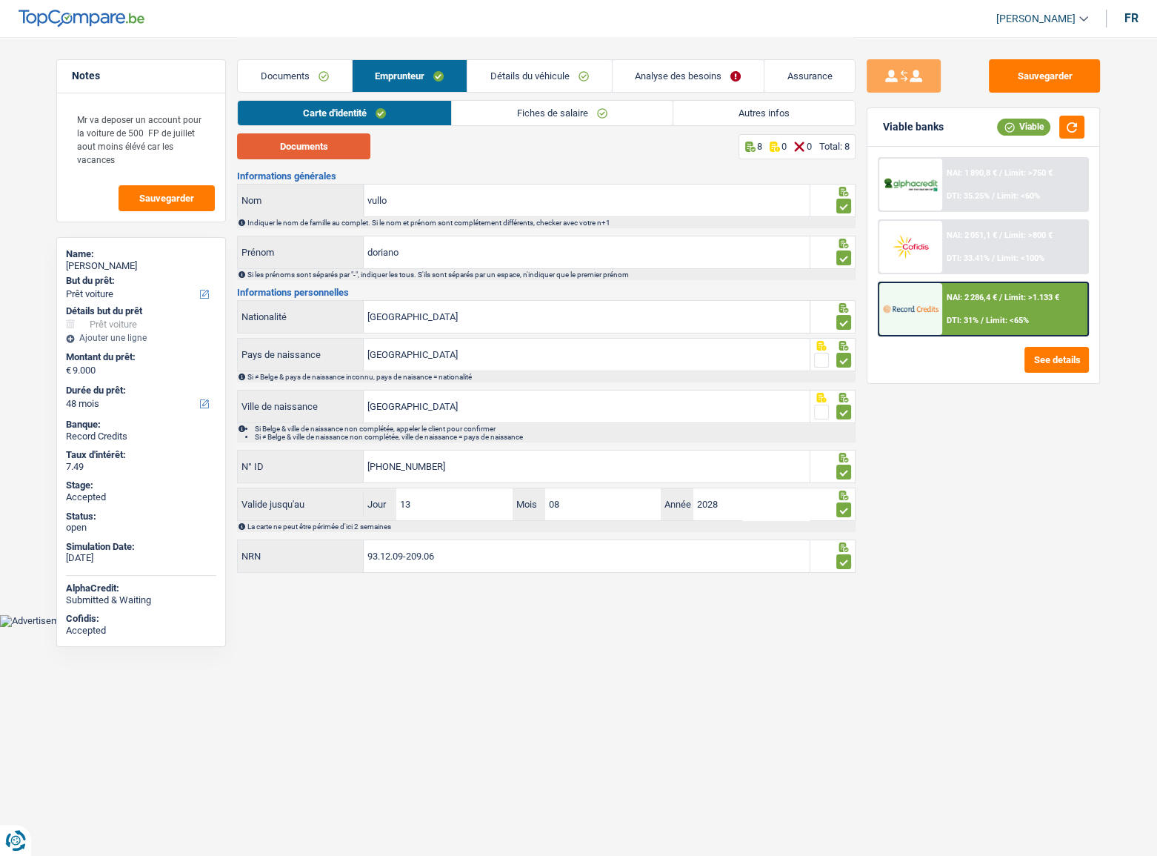
click at [295, 148] on button "Documents" at bounding box center [303, 146] width 133 height 26
click at [523, 113] on link "Fiches de salaire" at bounding box center [562, 113] width 221 height 24
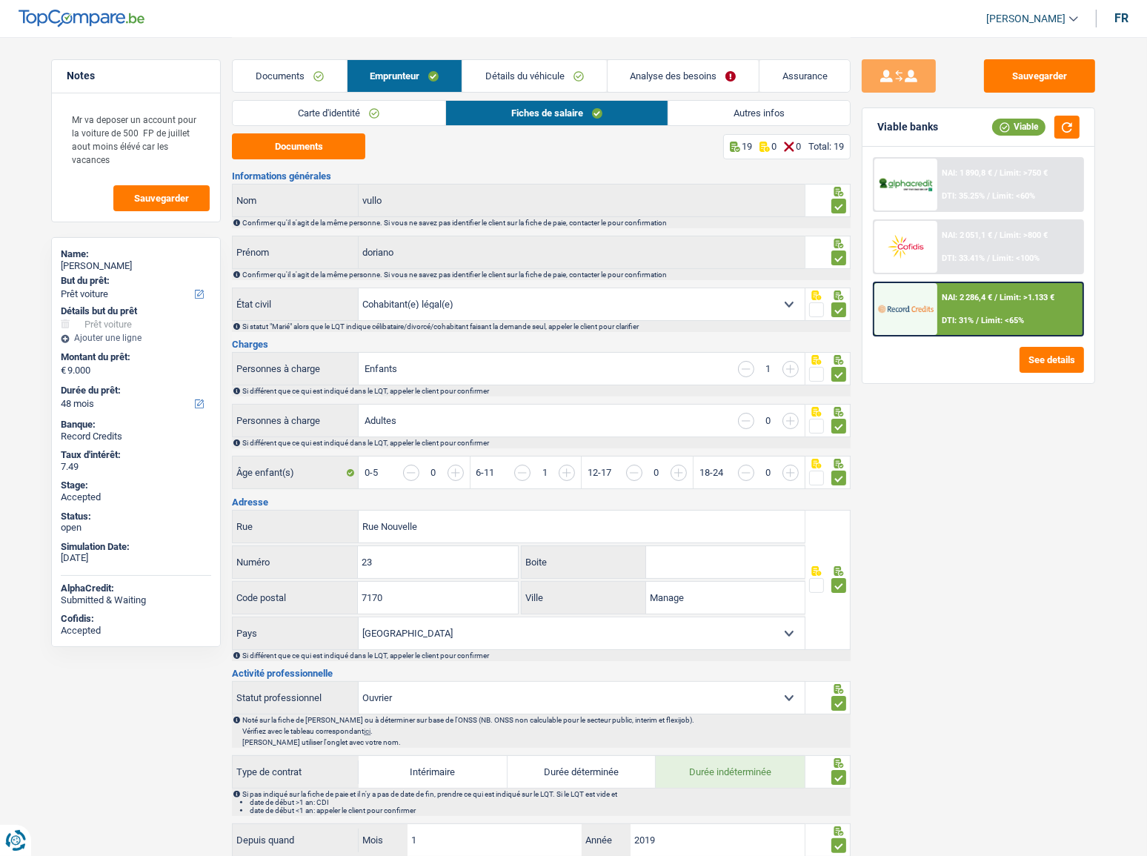
click at [541, 74] on link "Détails du véhicule" at bounding box center [534, 76] width 144 height 32
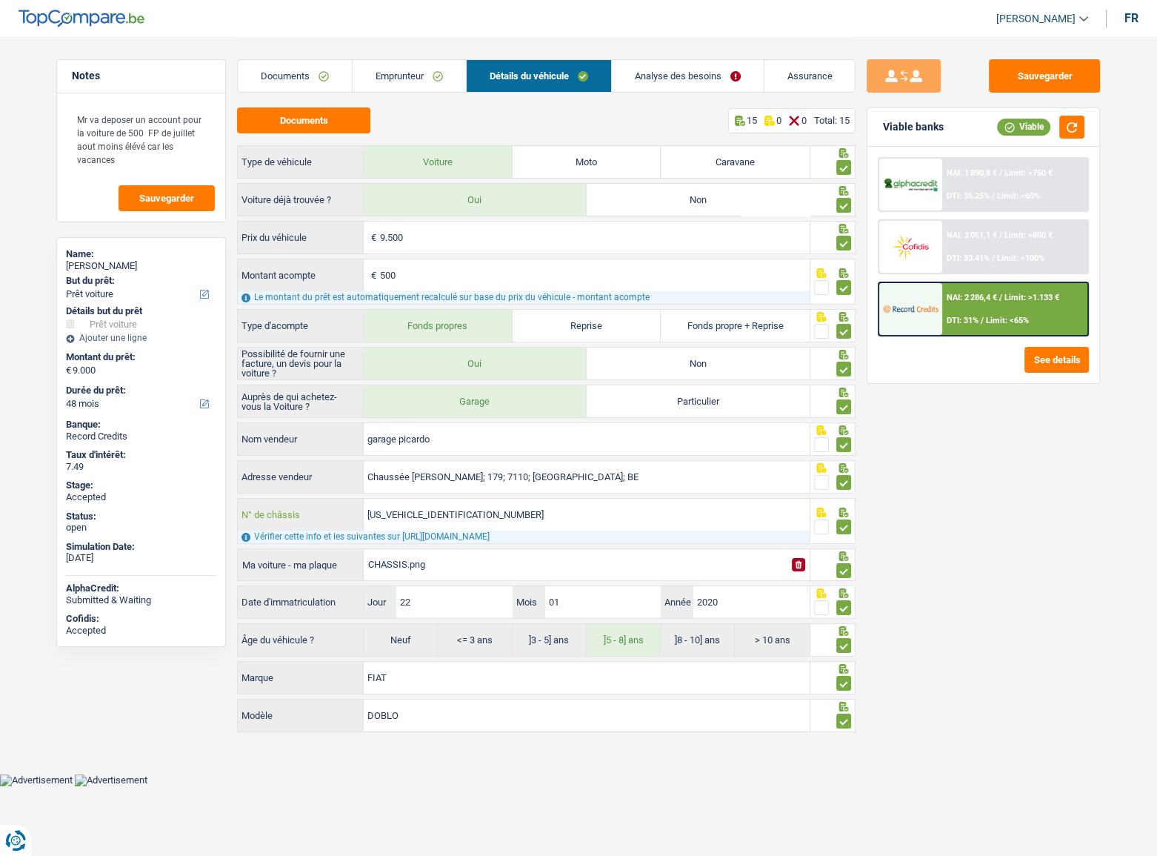
drag, startPoint x: 499, startPoint y: 516, endPoint x: 337, endPoint y: 513, distance: 162.3
click at [337, 468] on div "ZFA26300006P88881 N° de châssis" at bounding box center [524, 515] width 572 height 32
click at [1023, 74] on button "Sauvegarder" at bounding box center [1044, 75] width 111 height 33
click at [1023, 127] on button "button" at bounding box center [1071, 127] width 25 height 23
drag, startPoint x: 419, startPoint y: 81, endPoint x: 413, endPoint y: 76, distance: 7.9
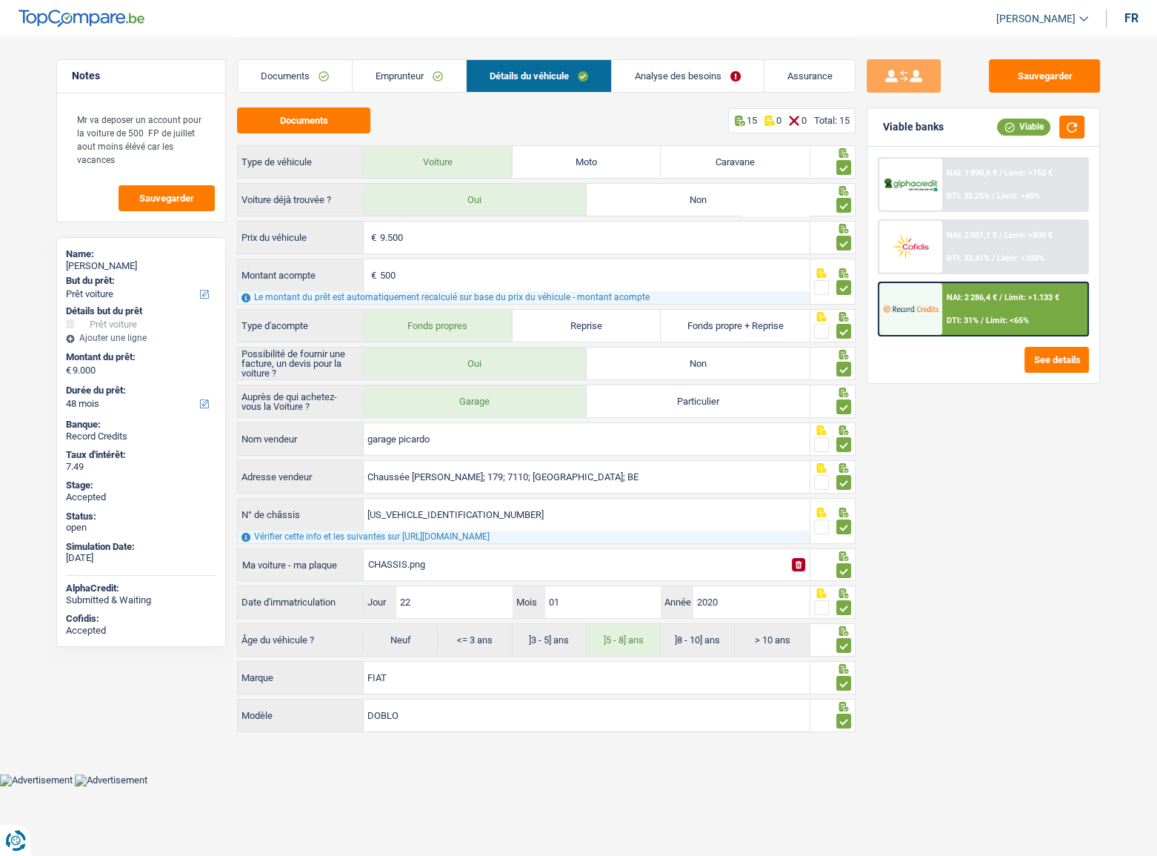
click at [419, 80] on link "Emprunteur" at bounding box center [409, 76] width 113 height 32
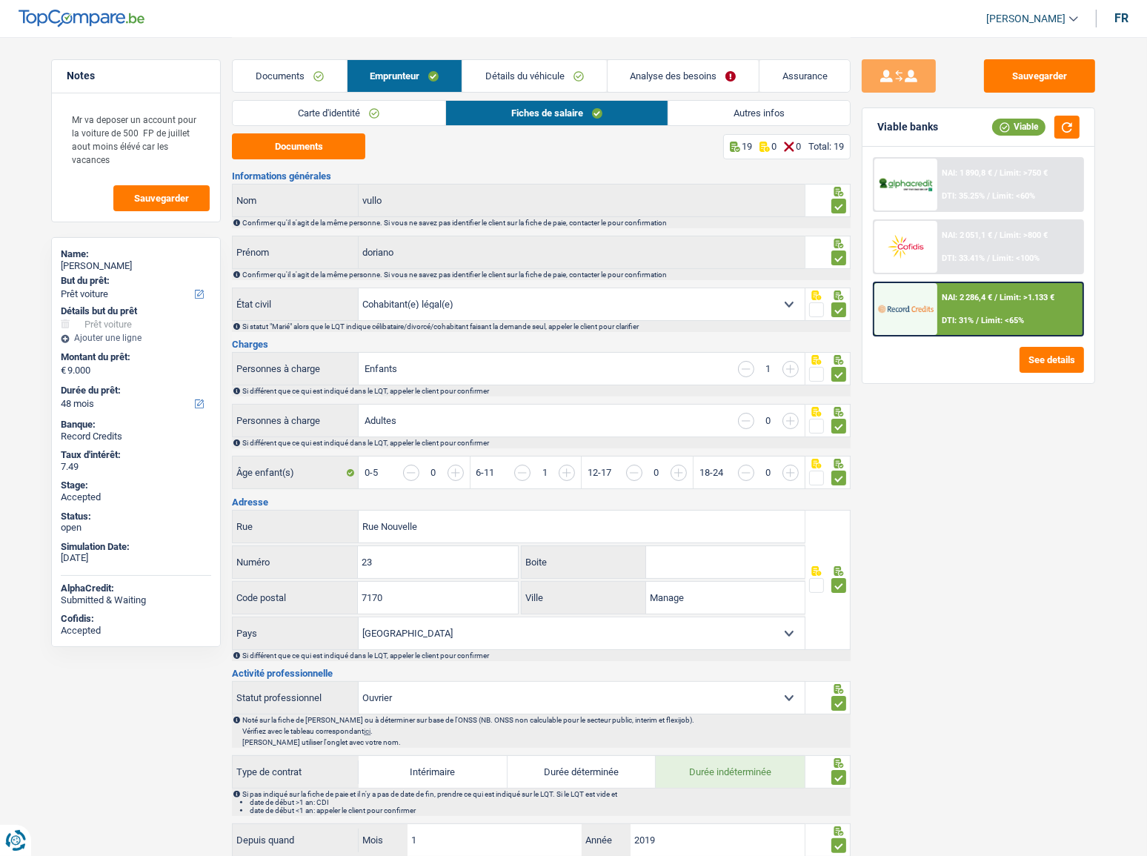
click at [382, 116] on link "Carte d'identité" at bounding box center [339, 113] width 212 height 24
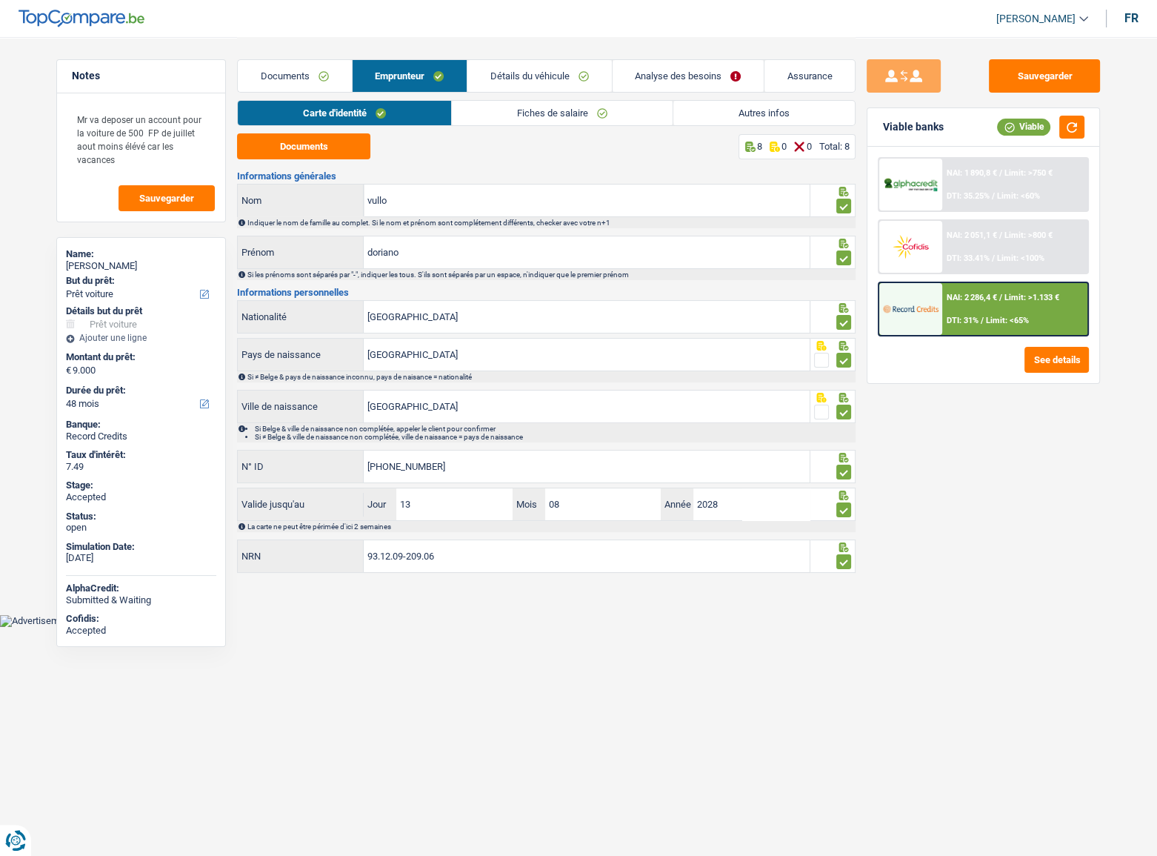
drag, startPoint x: 541, startPoint y: 113, endPoint x: 756, endPoint y: 130, distance: 215.5
click at [541, 113] on link "Fiches de salaire" at bounding box center [562, 113] width 221 height 24
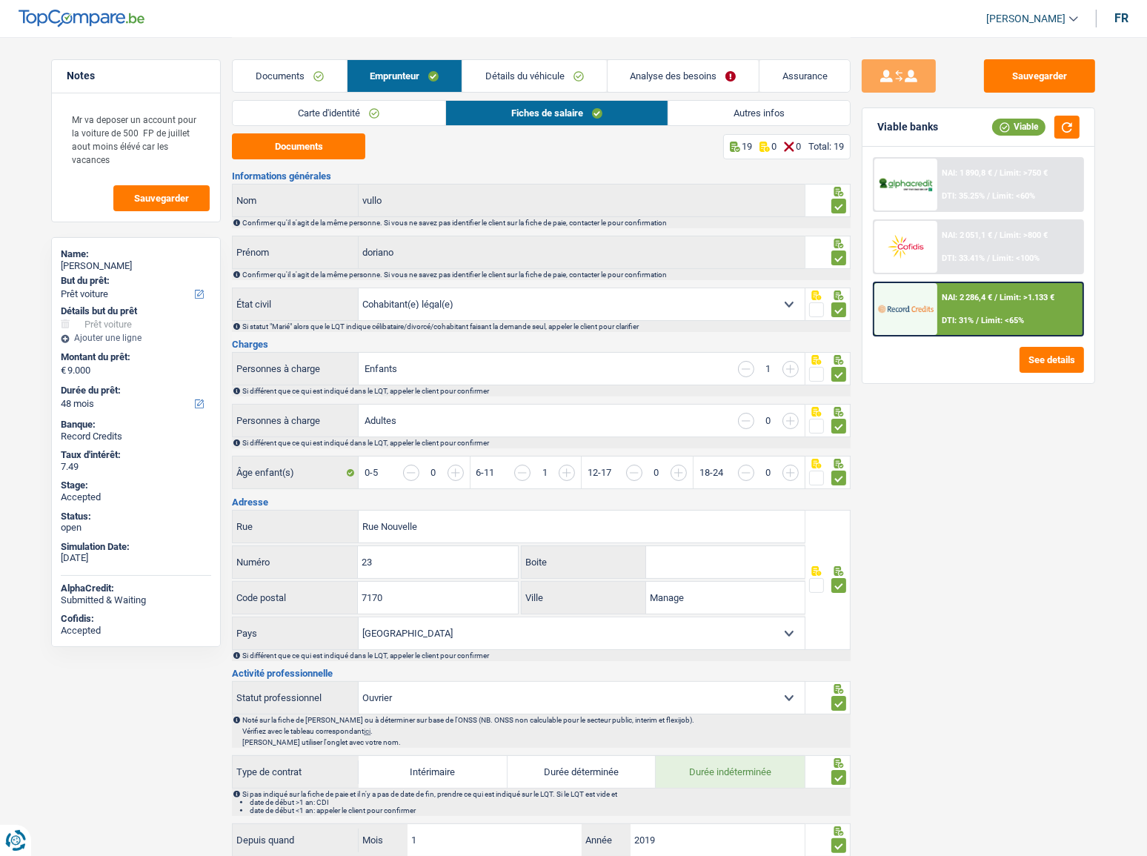
click at [284, 78] on link "Documents" at bounding box center [289, 76] width 113 height 32
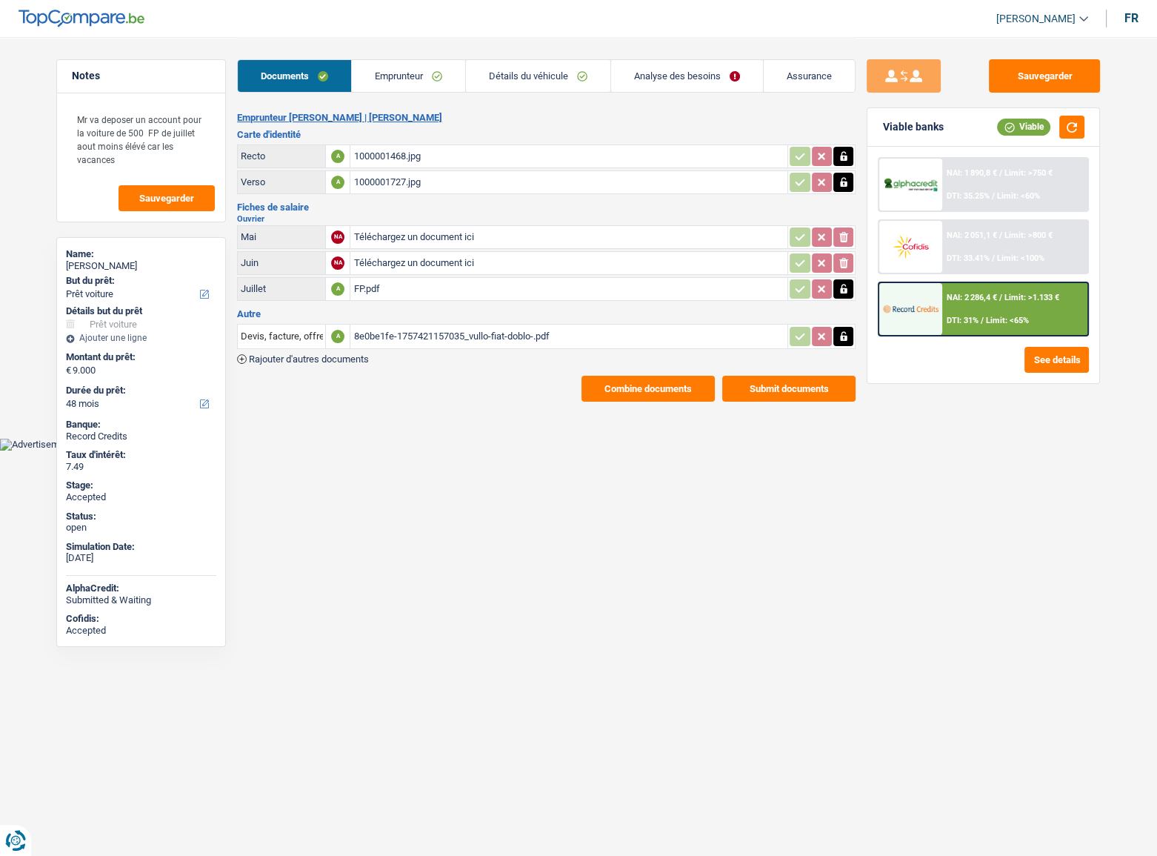
click at [748, 119] on h2 "Emprunteur doriano vullo | Ouvrier" at bounding box center [546, 118] width 619 height 12
click at [662, 387] on button "Combine documents" at bounding box center [648, 389] width 133 height 26
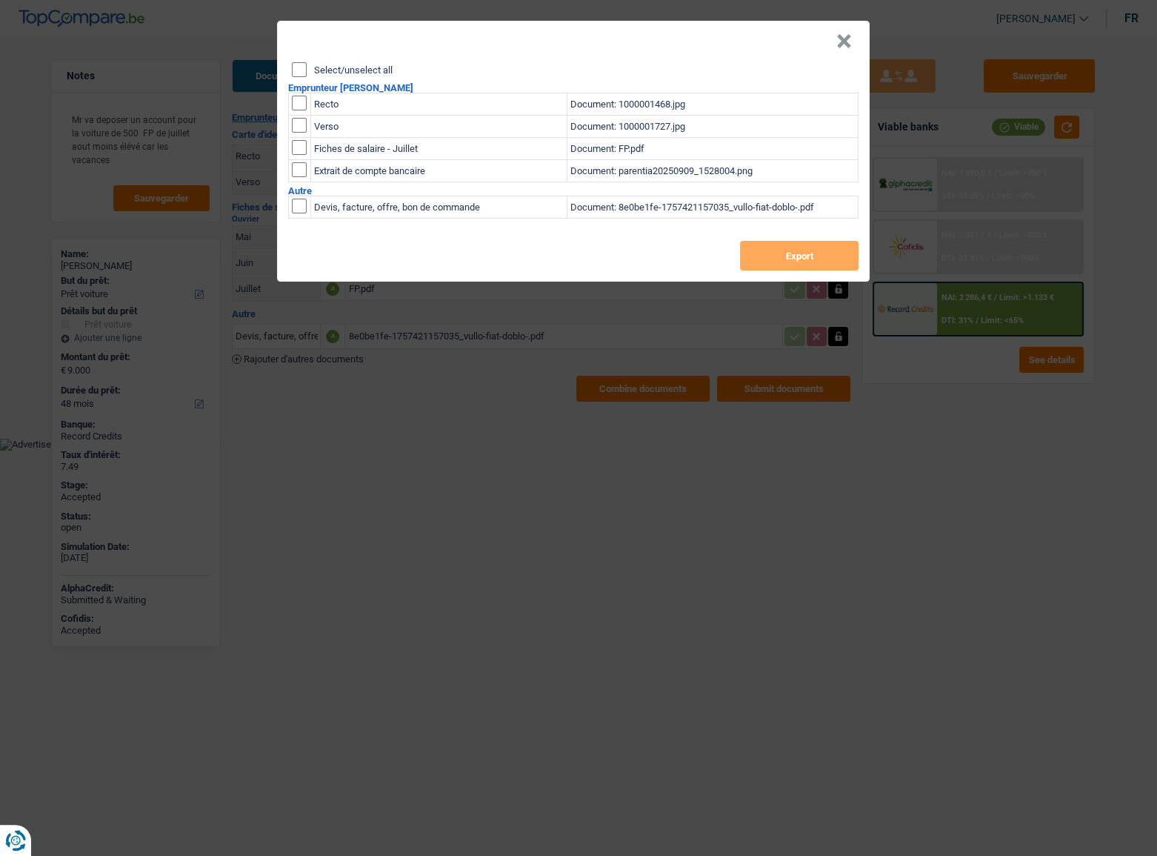
click at [293, 66] on input "Select/unselect all" at bounding box center [299, 69] width 15 height 15
checkbox input "true"
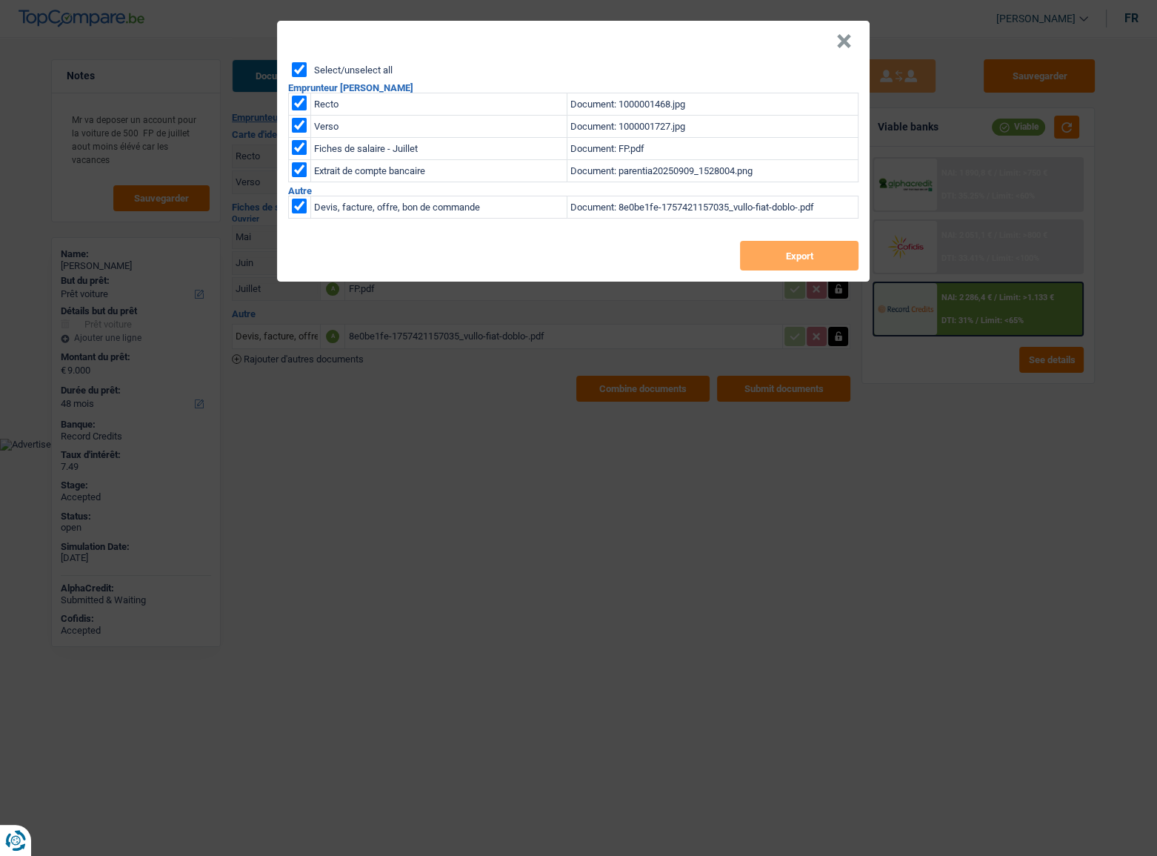
checkbox input "true"
click at [781, 251] on button "Export" at bounding box center [799, 256] width 119 height 30
drag, startPoint x: 718, startPoint y: 27, endPoint x: 796, endPoint y: 22, distance: 78.7
click at [725, 25] on header "×" at bounding box center [573, 41] width 593 height 41
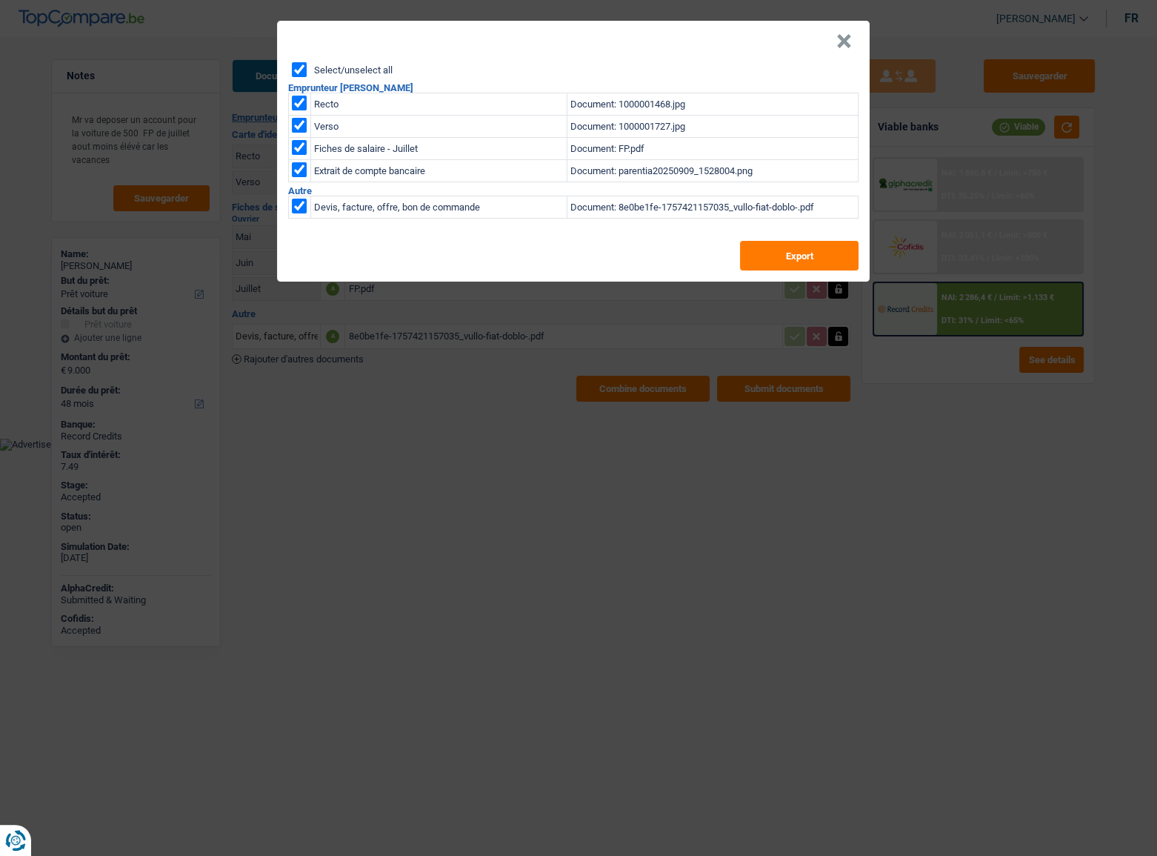
click at [846, 38] on button "×" at bounding box center [844, 41] width 16 height 15
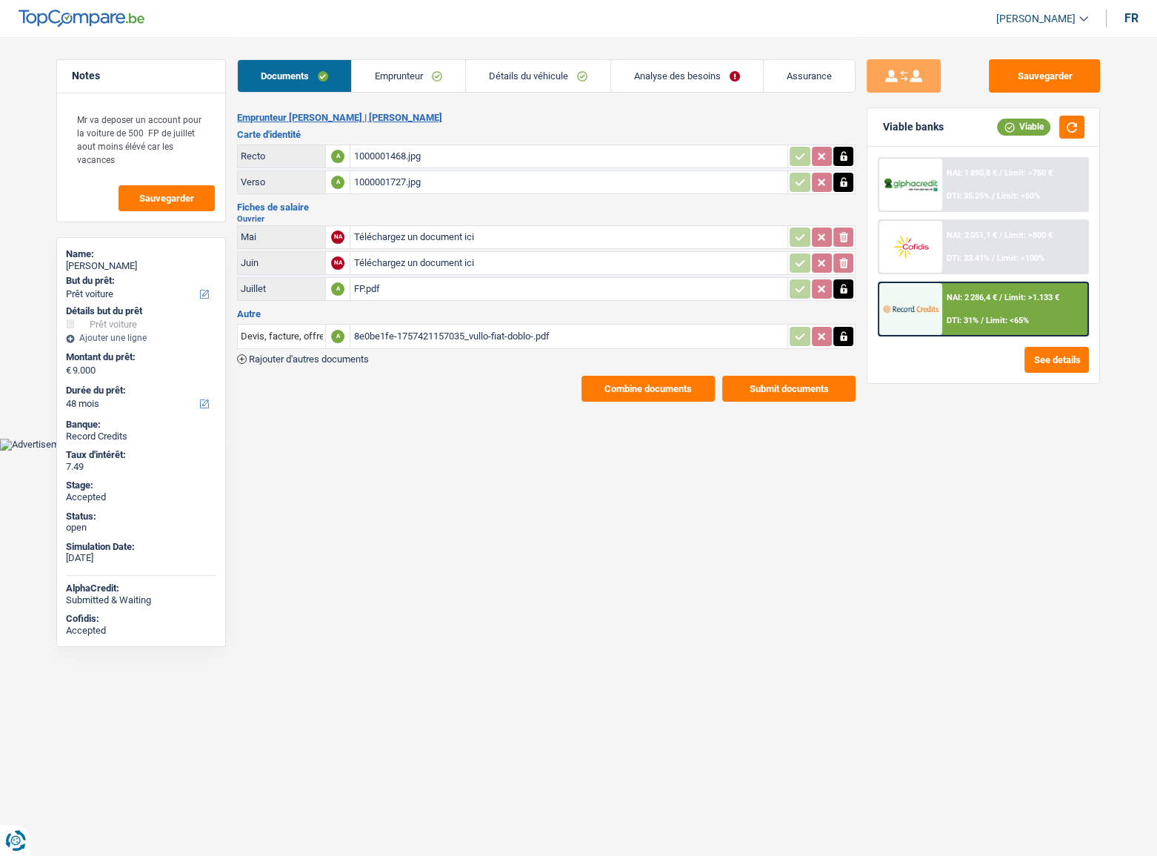
click at [416, 330] on div "8e0be1fe-1757421157035_vullo-fiat-doblo-.pdf" at bounding box center [568, 336] width 431 height 22
click at [406, 81] on link "Emprunteur" at bounding box center [408, 76] width 113 height 32
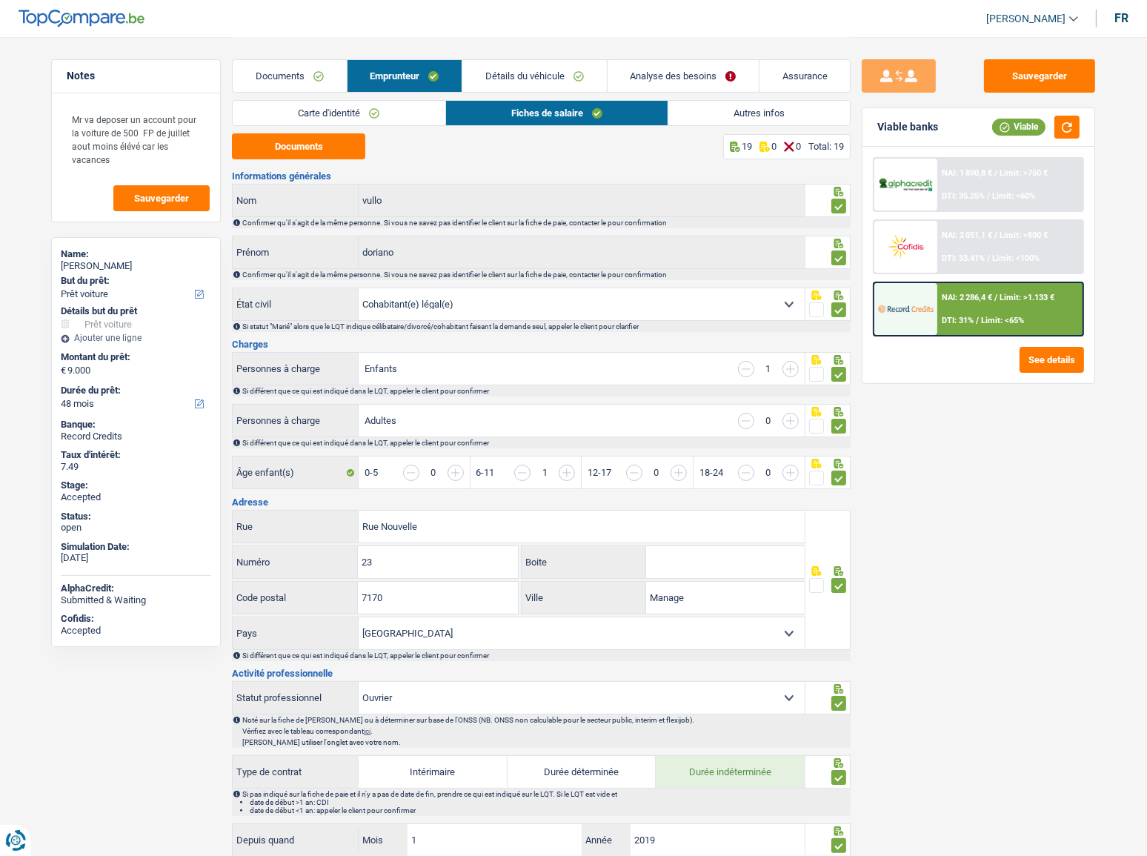
click at [312, 115] on link "Carte d'identité" at bounding box center [339, 113] width 212 height 24
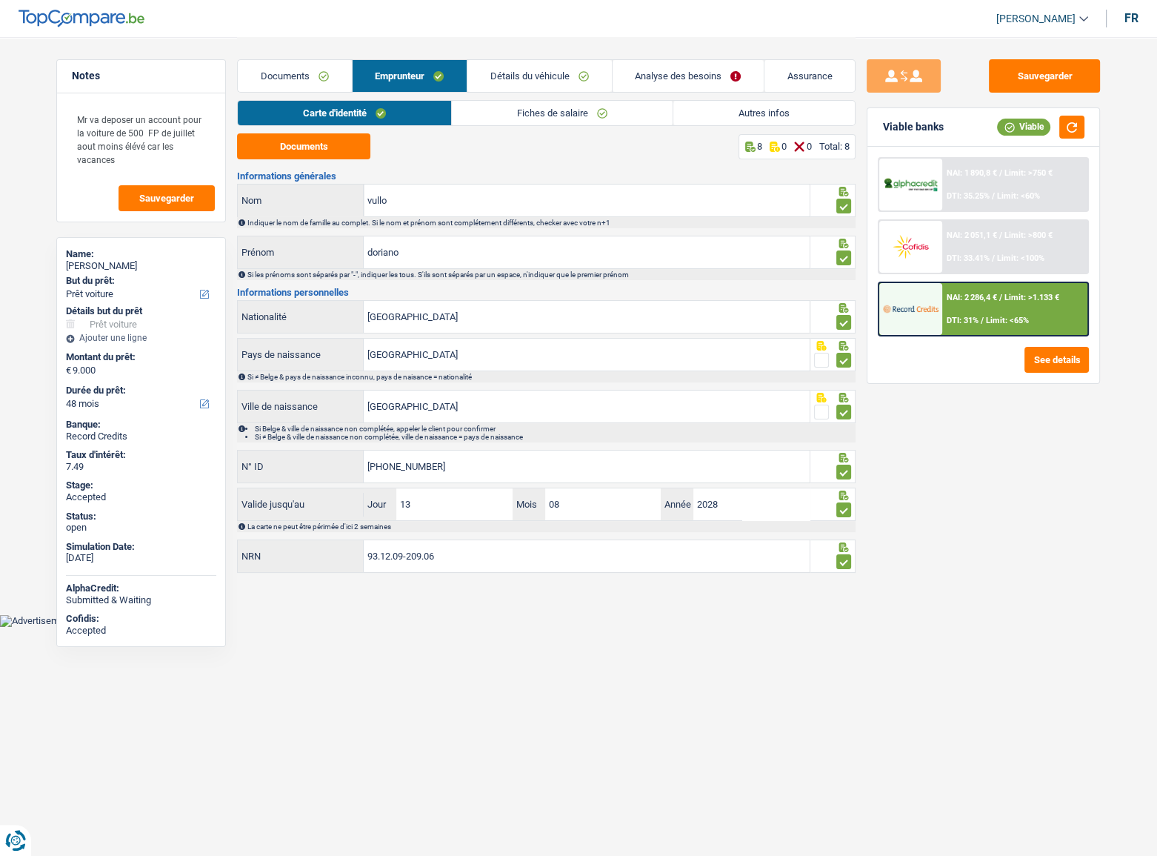
click at [300, 84] on link "Documents" at bounding box center [294, 76] width 113 height 32
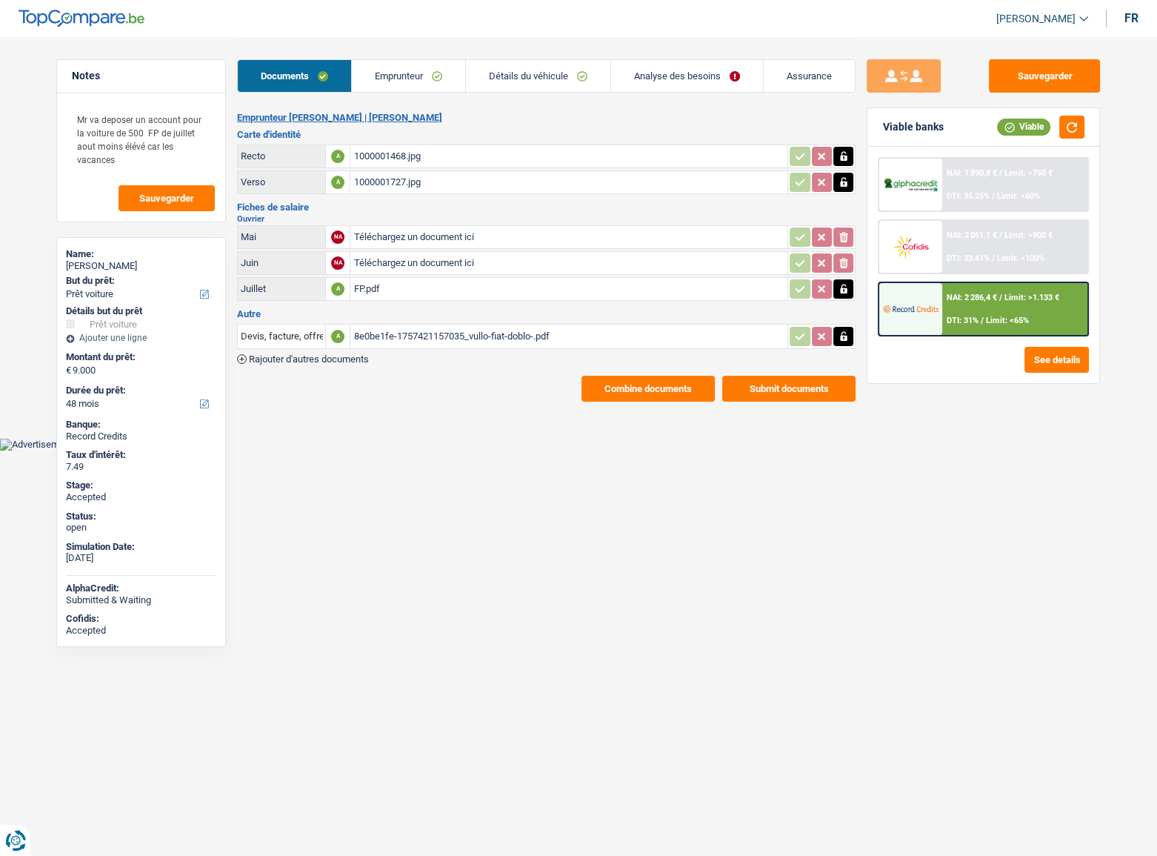
click at [469, 338] on div "8e0be1fe-1757421157035_vullo-fiat-doblo-.pdf" at bounding box center [568, 336] width 431 height 22
click at [391, 155] on div "1000001468.jpg" at bounding box center [568, 156] width 431 height 22
click at [378, 288] on div "FP.pdf" at bounding box center [568, 289] width 431 height 22
click at [673, 69] on link "Analyse des besoins" at bounding box center [687, 76] width 152 height 32
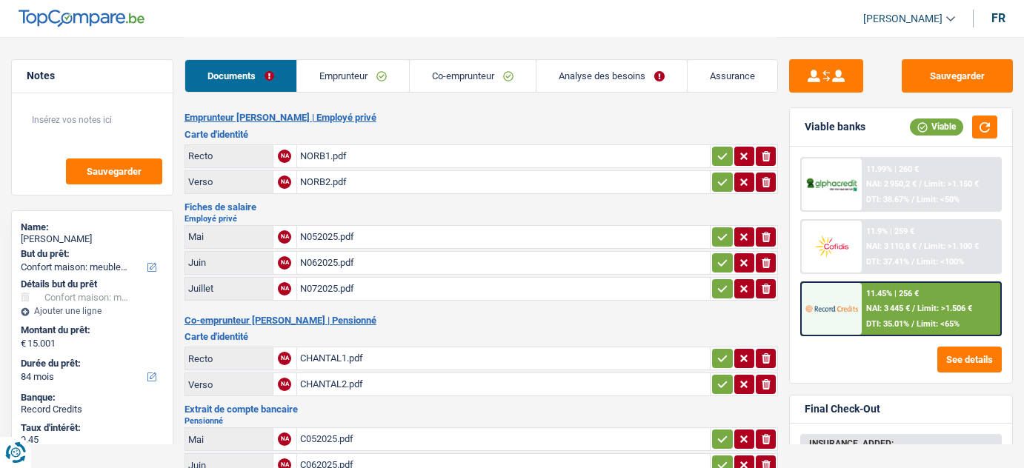
select select "household"
select select "84"
select select "married"
select select "LU"
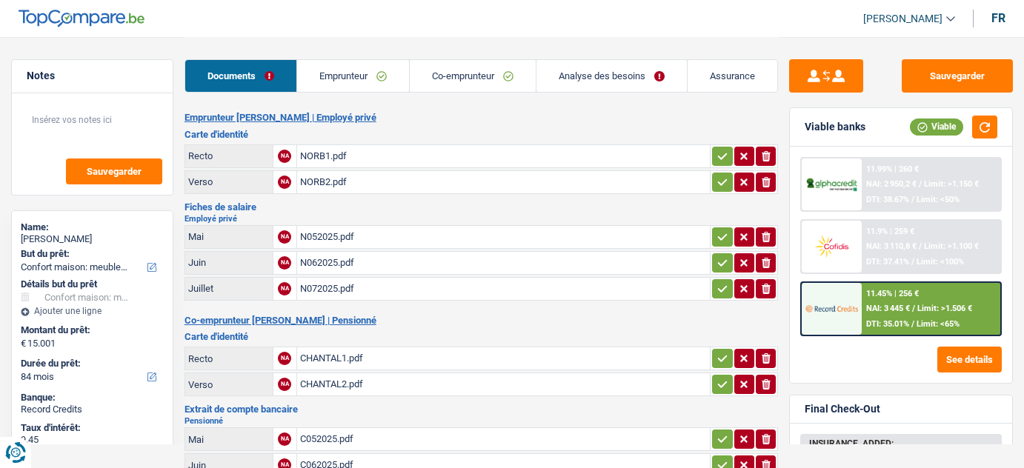
select select "privateEmployee"
select select "netSalary"
select select "mealVouchers"
select select "LU"
select select "bigCompanies"
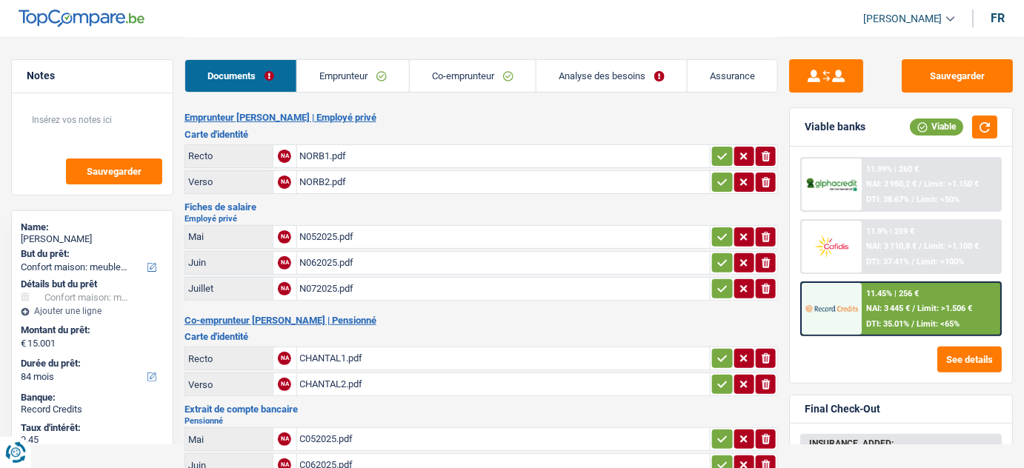
click at [391, 82] on link "Emprunteur" at bounding box center [353, 76] width 112 height 32
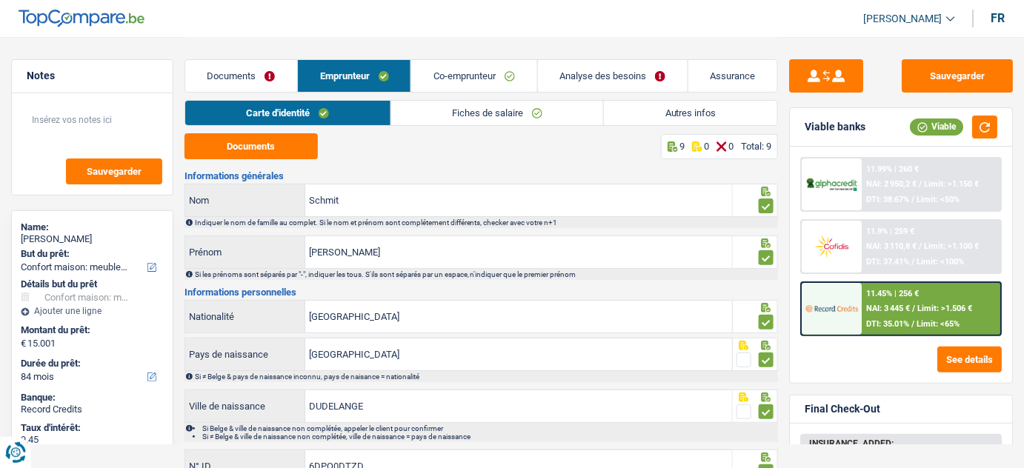
click at [435, 104] on link "Fiches de salaire" at bounding box center [497, 113] width 213 height 24
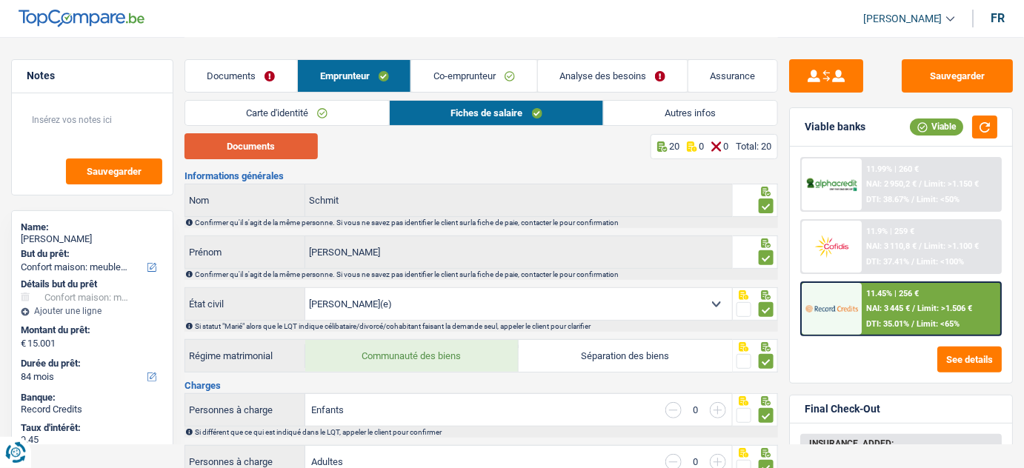
click at [276, 139] on button "Documents" at bounding box center [250, 146] width 133 height 26
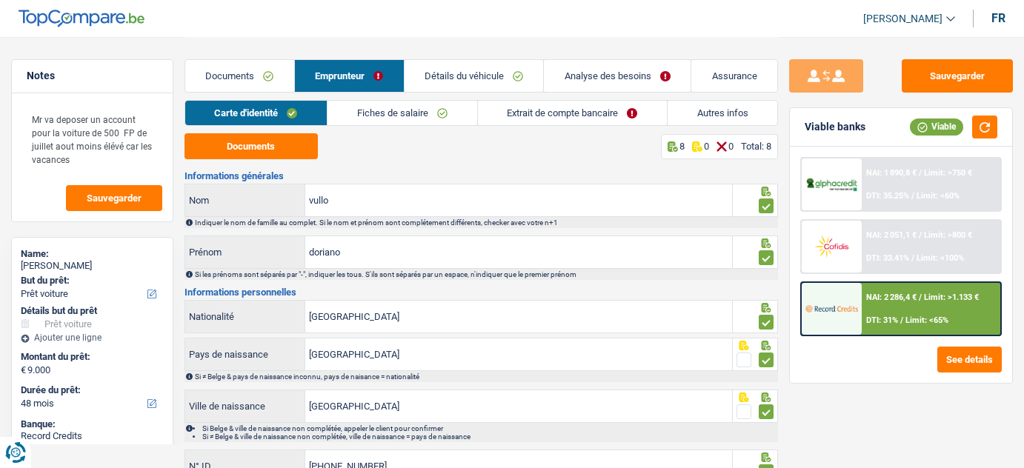
select select "car"
select select "48"
click at [235, 82] on link "Documents" at bounding box center [239, 76] width 109 height 32
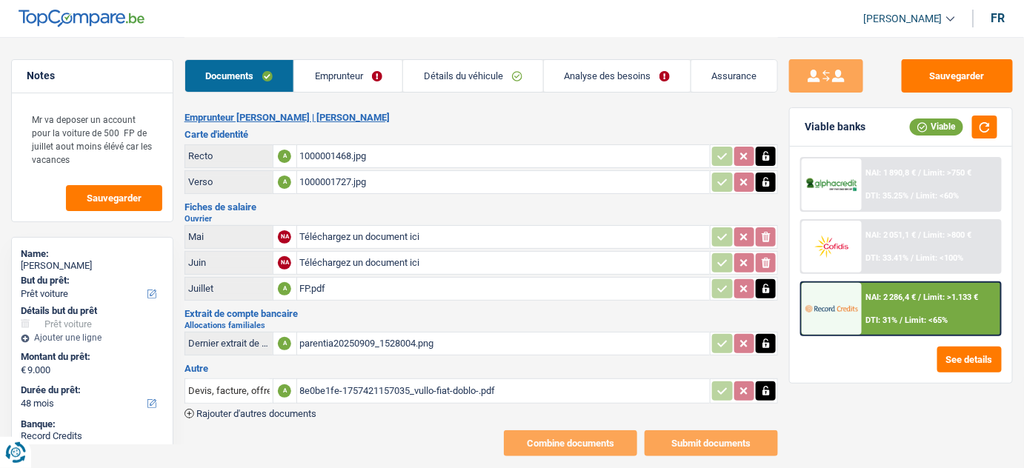
click at [339, 287] on div "FP.pdf" at bounding box center [503, 289] width 407 height 22
select select "car"
select select "48"
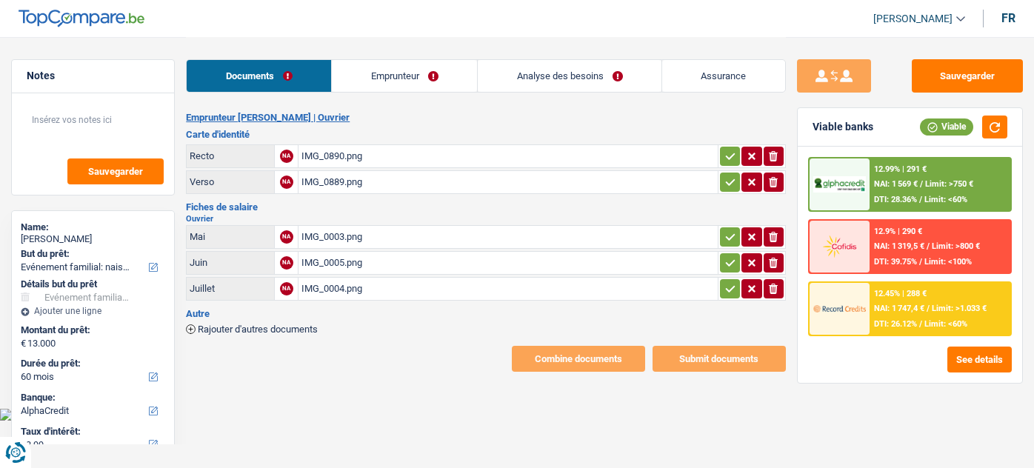
select select "familyEvent"
select select "60"
select select "alphacredit"
click at [416, 74] on link "Emprunteur" at bounding box center [404, 76] width 145 height 32
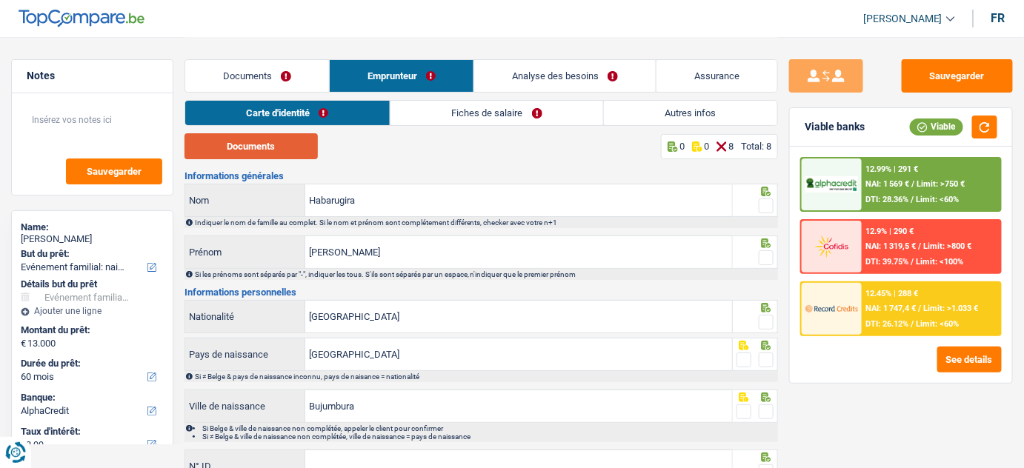
click at [247, 144] on button "Documents" at bounding box center [250, 146] width 133 height 26
drag, startPoint x: 771, startPoint y: 209, endPoint x: 768, endPoint y: 234, distance: 25.4
click at [770, 209] on span at bounding box center [766, 206] width 15 height 15
click at [0, 0] on input "radio" at bounding box center [0, 0] width 0 height 0
click at [765, 256] on span at bounding box center [766, 257] width 15 height 15
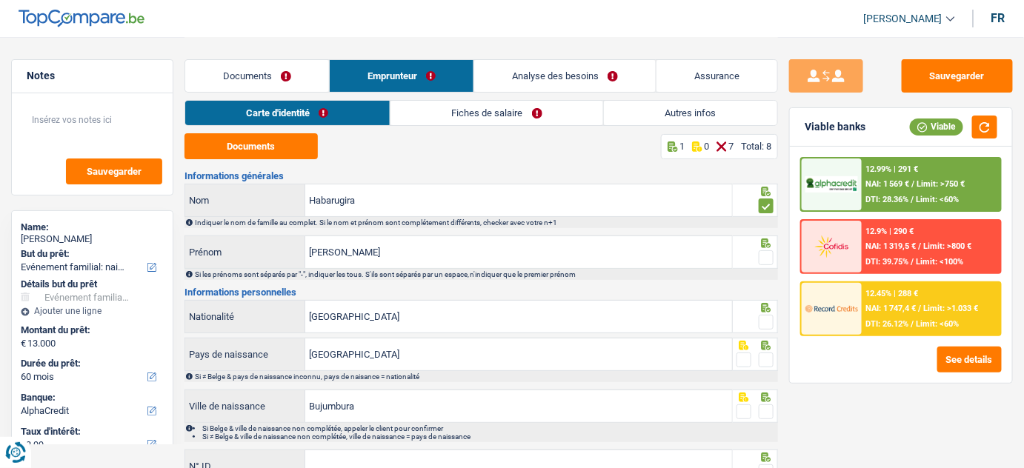
click at [0, 0] on input "radio" at bounding box center [0, 0] width 0 height 0
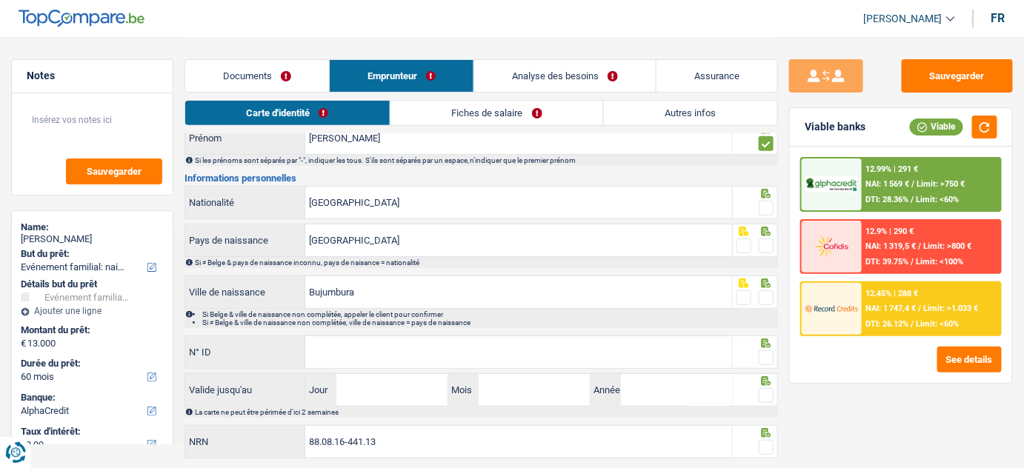
scroll to position [134, 0]
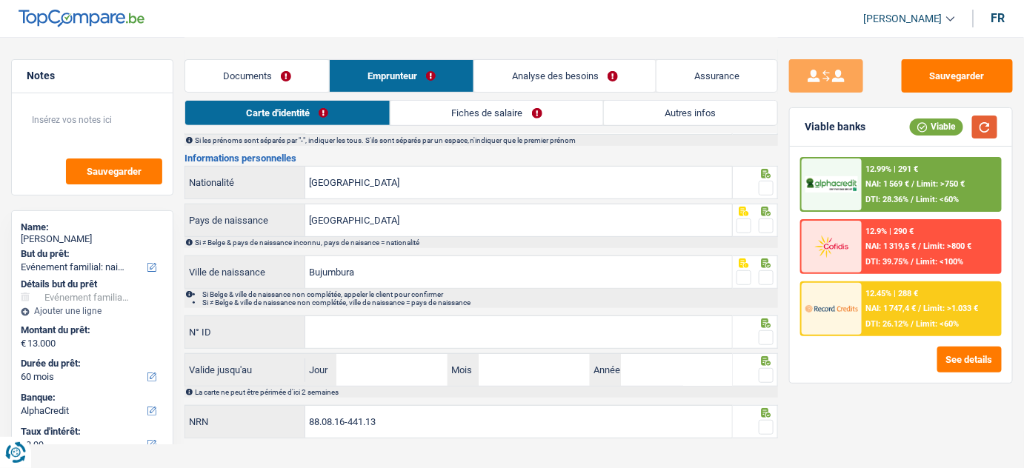
drag, startPoint x: 983, startPoint y: 130, endPoint x: 942, endPoint y: 153, distance: 46.8
click at [984, 130] on button "button" at bounding box center [984, 127] width 25 height 23
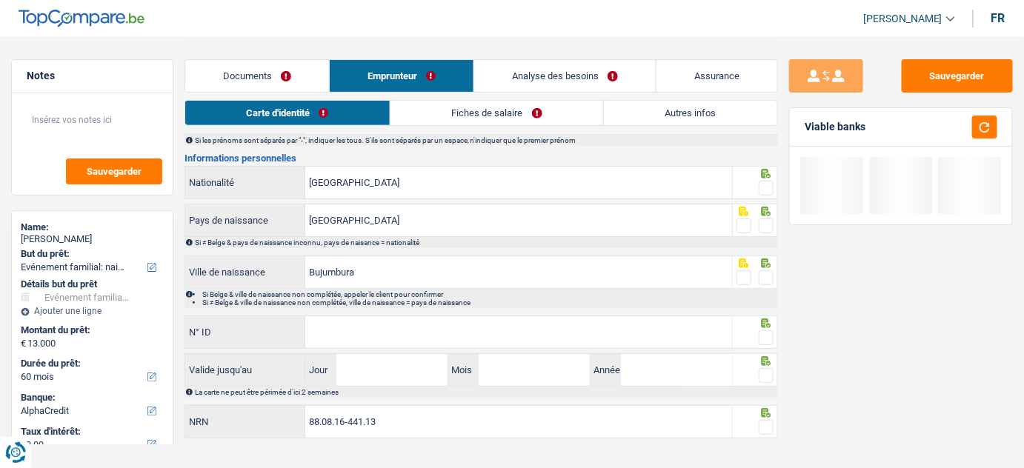
click at [771, 184] on span at bounding box center [766, 188] width 15 height 15
click at [0, 0] on input "radio" at bounding box center [0, 0] width 0 height 0
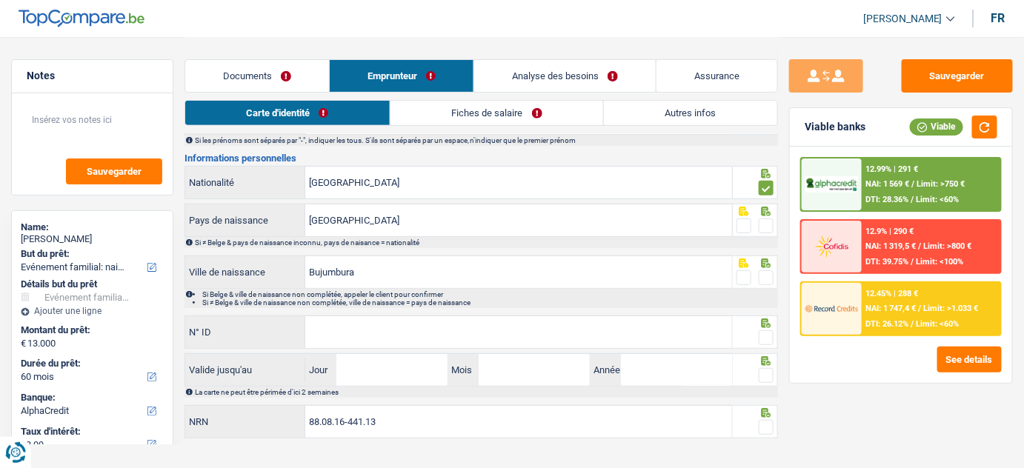
click at [769, 224] on span at bounding box center [766, 226] width 15 height 15
click at [0, 0] on input "radio" at bounding box center [0, 0] width 0 height 0
click at [766, 276] on span at bounding box center [766, 277] width 15 height 15
click at [0, 0] on input "radio" at bounding box center [0, 0] width 0 height 0
drag, startPoint x: 399, startPoint y: 329, endPoint x: 460, endPoint y: 322, distance: 61.9
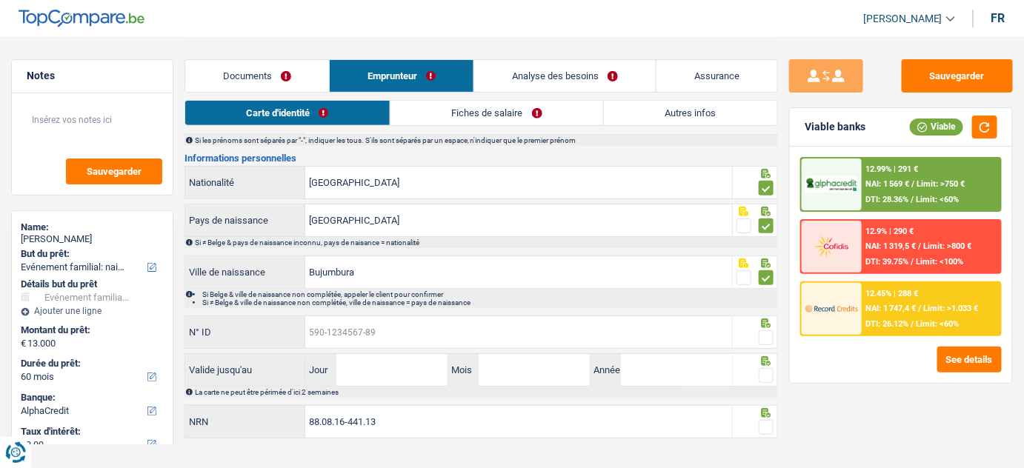
click at [399, 329] on input "N° ID" at bounding box center [518, 332] width 427 height 32
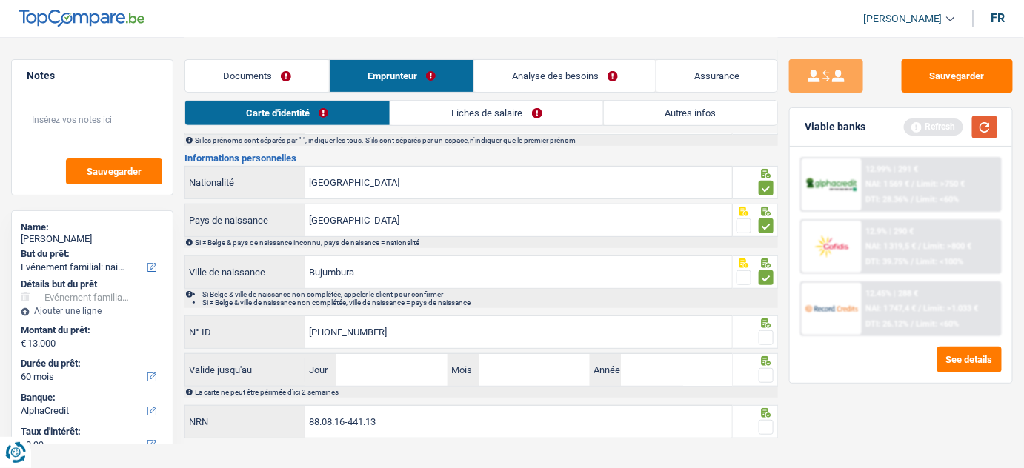
type input "592-7651764-97"
click at [976, 127] on button "button" at bounding box center [984, 127] width 25 height 23
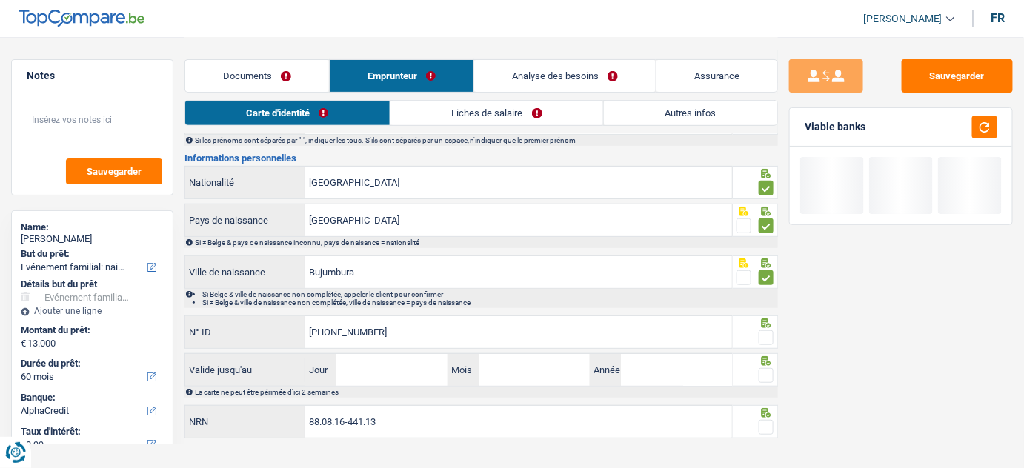
click at [770, 334] on span at bounding box center [766, 337] width 15 height 15
click at [0, 0] on input "radio" at bounding box center [0, 0] width 0 height 0
drag, startPoint x: 359, startPoint y: 365, endPoint x: 678, endPoint y: 266, distance: 333.7
click at [361, 366] on input "Jour" at bounding box center [391, 370] width 111 height 32
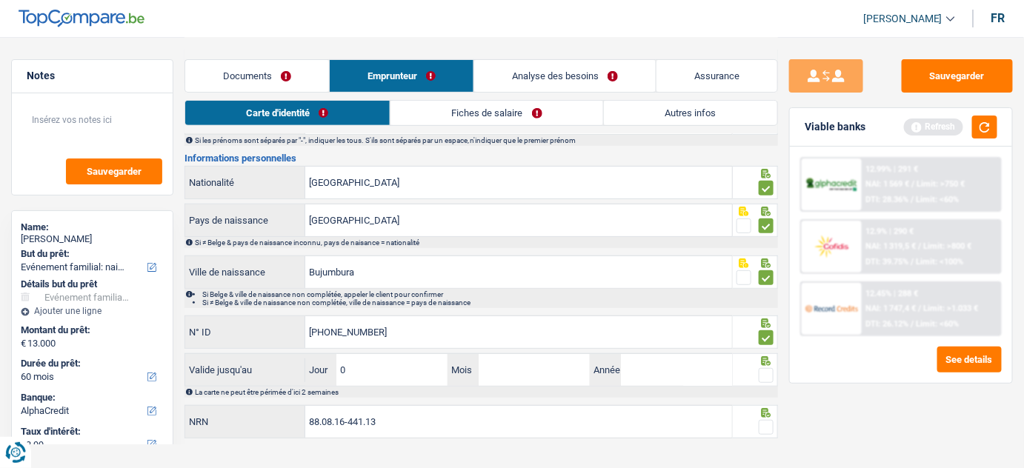
type input "07"
type input "03"
type input "2028"
click at [776, 370] on div "Notes Sauvegarder Name: David Habarugira But du prêt: Confort maison: meubles, …" at bounding box center [512, 173] width 1024 height 540
click at [979, 125] on button "button" at bounding box center [984, 127] width 25 height 23
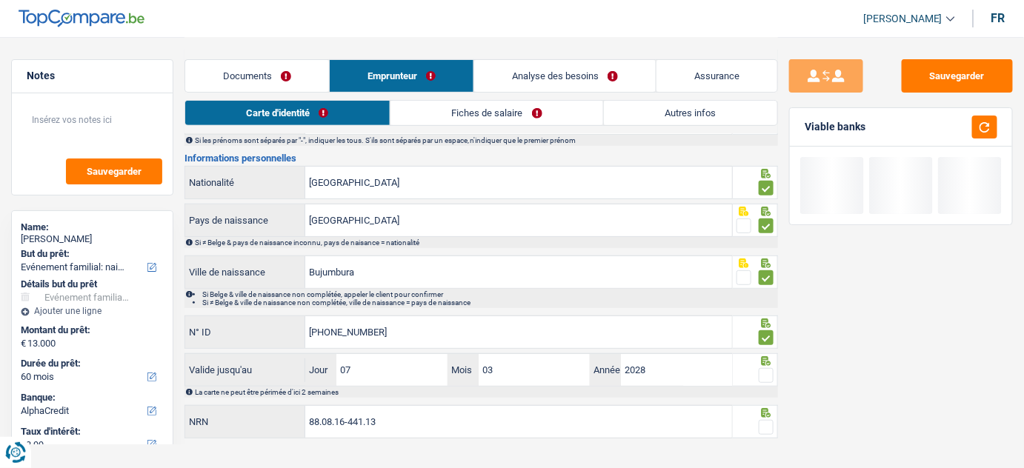
click at [832, 412] on div "Sauvegarder Viable banks" at bounding box center [901, 251] width 246 height 385
click at [766, 368] on span at bounding box center [766, 375] width 15 height 15
click at [0, 0] on input "radio" at bounding box center [0, 0] width 0 height 0
click at [764, 423] on span at bounding box center [766, 427] width 15 height 15
click at [0, 0] on input "radio" at bounding box center [0, 0] width 0 height 0
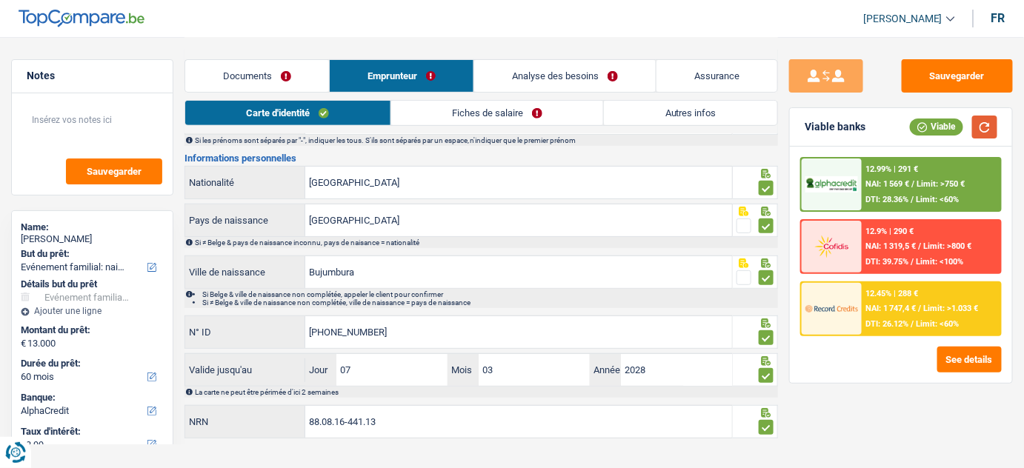
click at [976, 127] on button "button" at bounding box center [984, 127] width 25 height 23
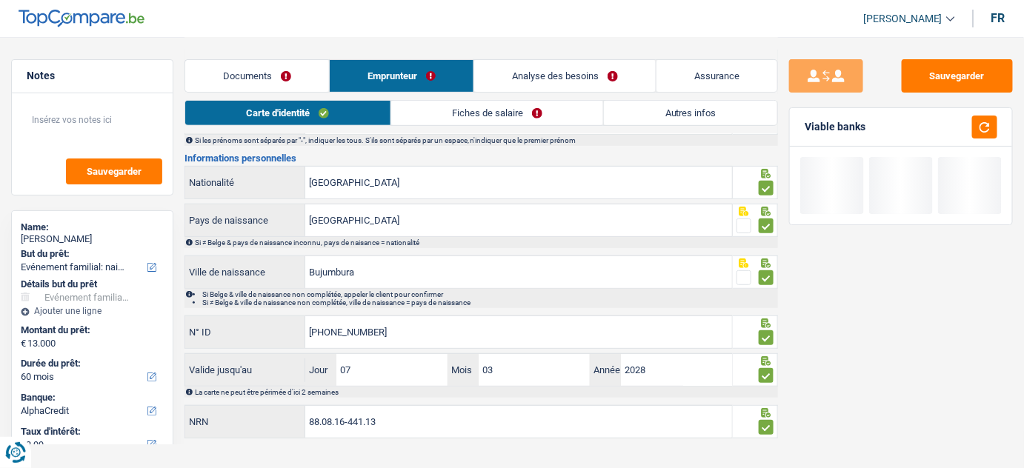
click at [420, 108] on link "Fiches de salaire" at bounding box center [497, 113] width 213 height 24
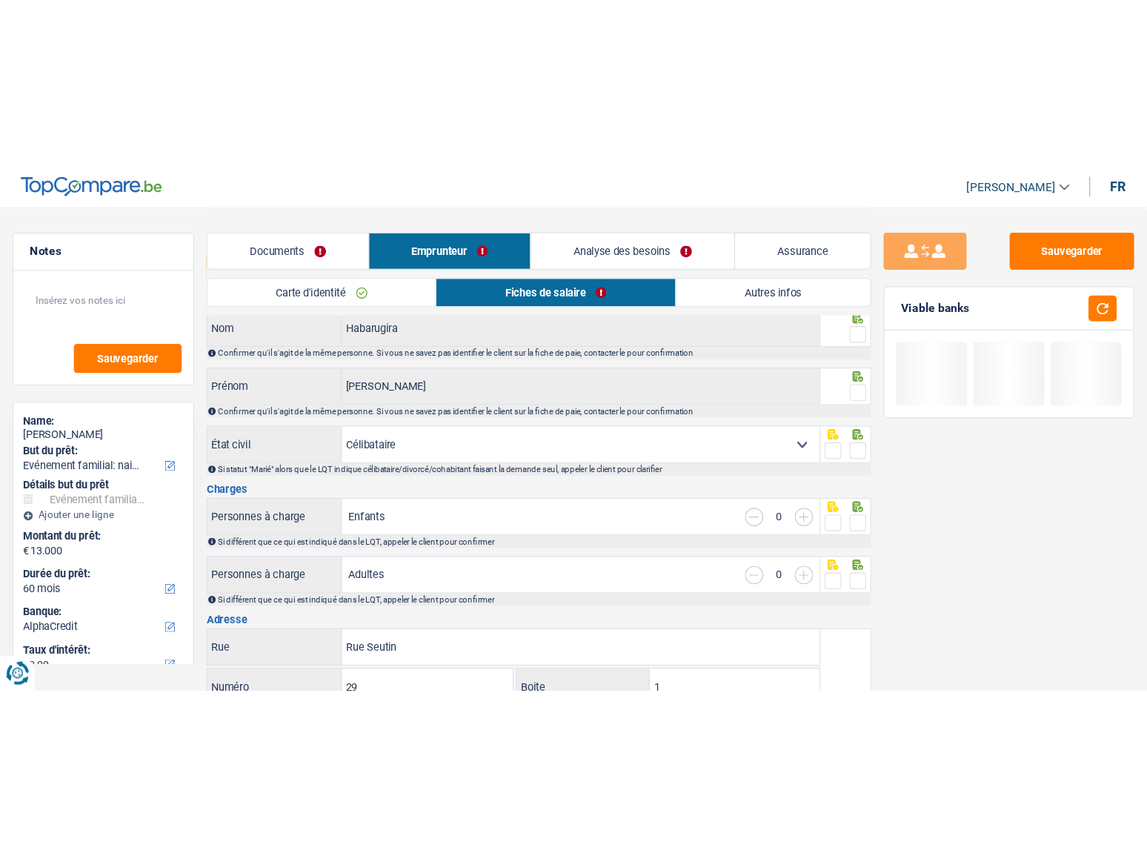
scroll to position [0, 0]
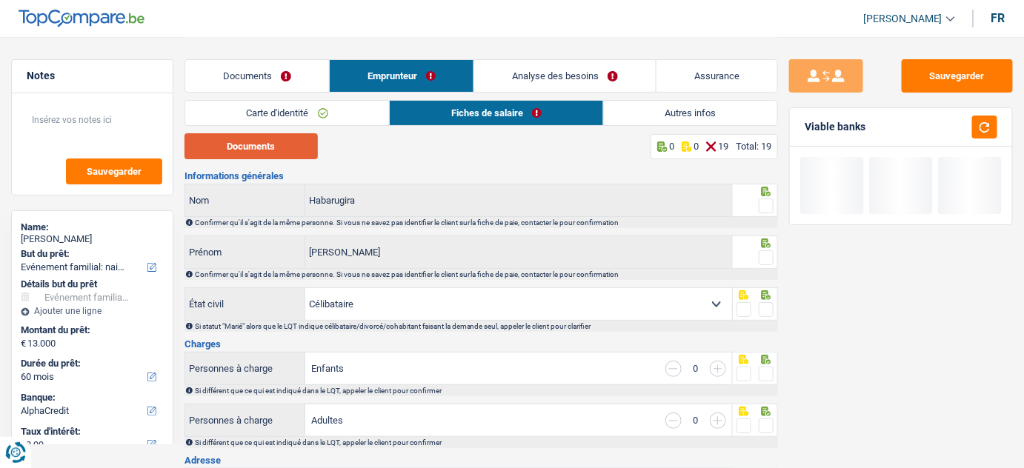
click at [250, 145] on button "Documents" at bounding box center [250, 146] width 133 height 26
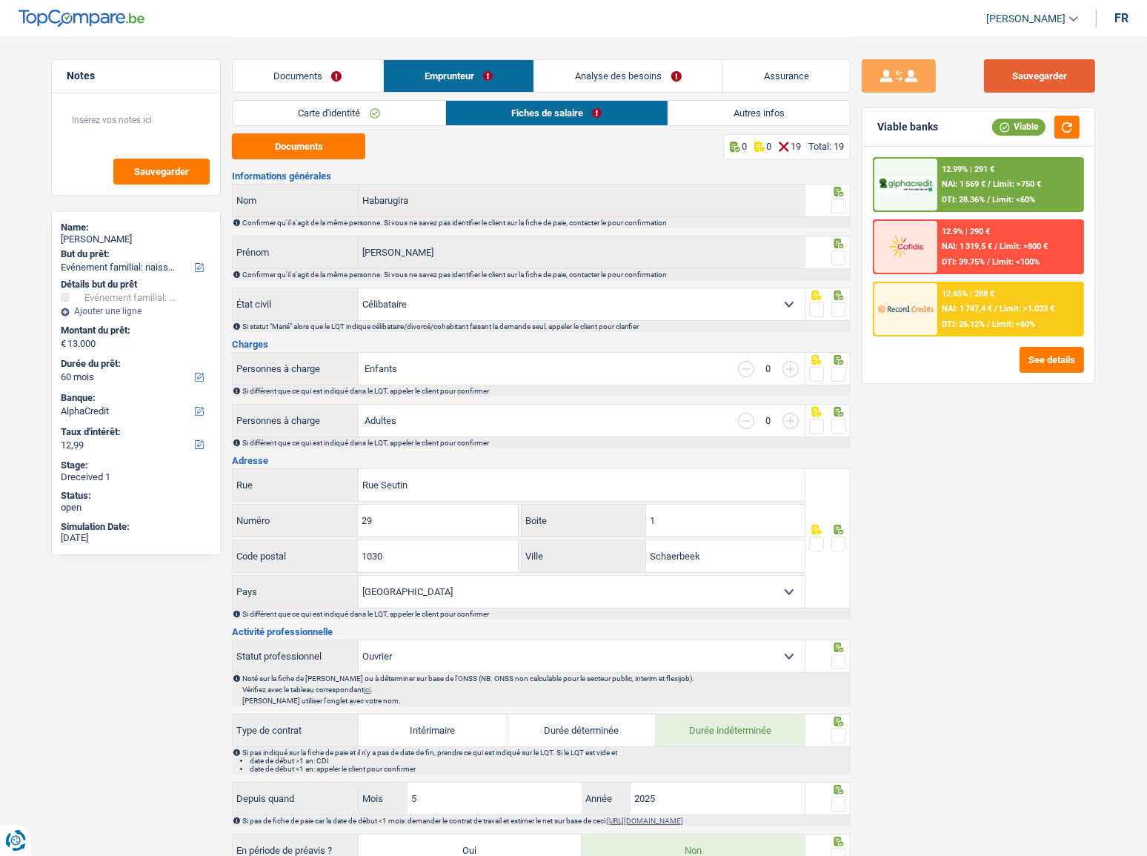
click at [1034, 76] on button "Sauvegarder" at bounding box center [1039, 75] width 111 height 33
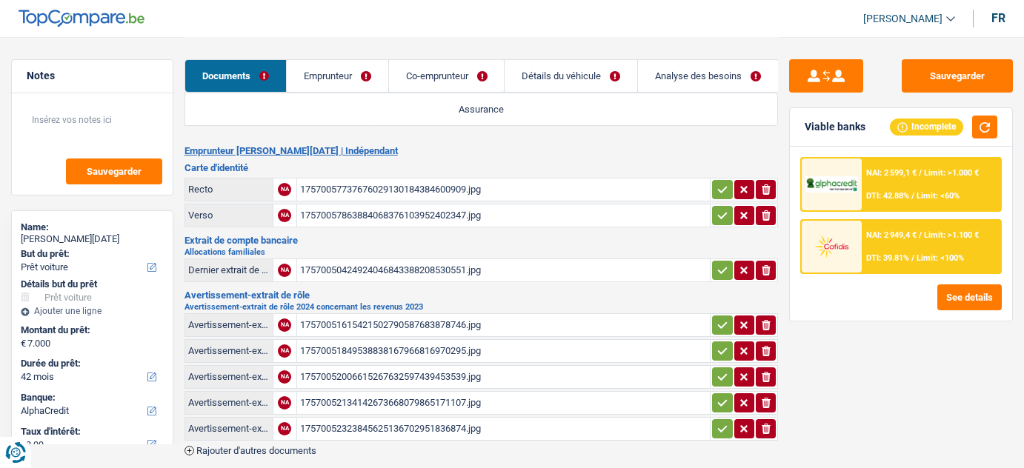
select select "car"
select select "42"
select select "alphacredit"
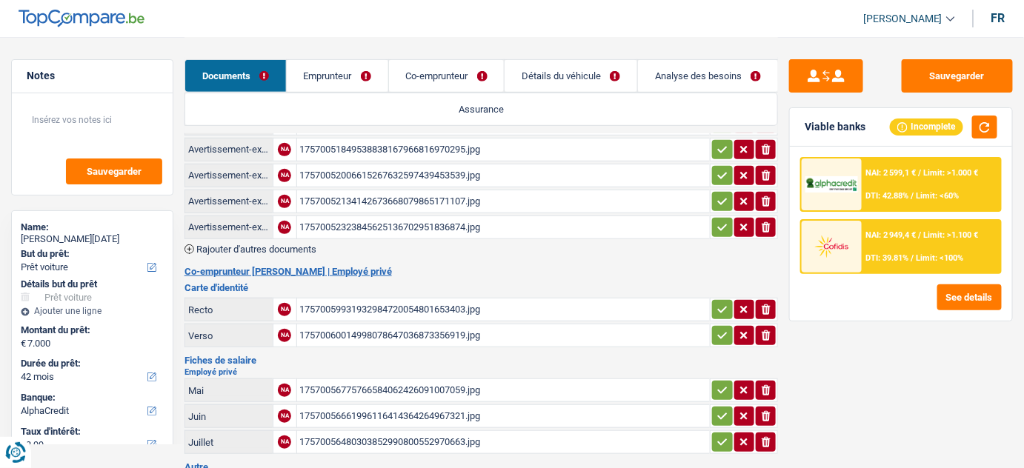
scroll to position [67, 0]
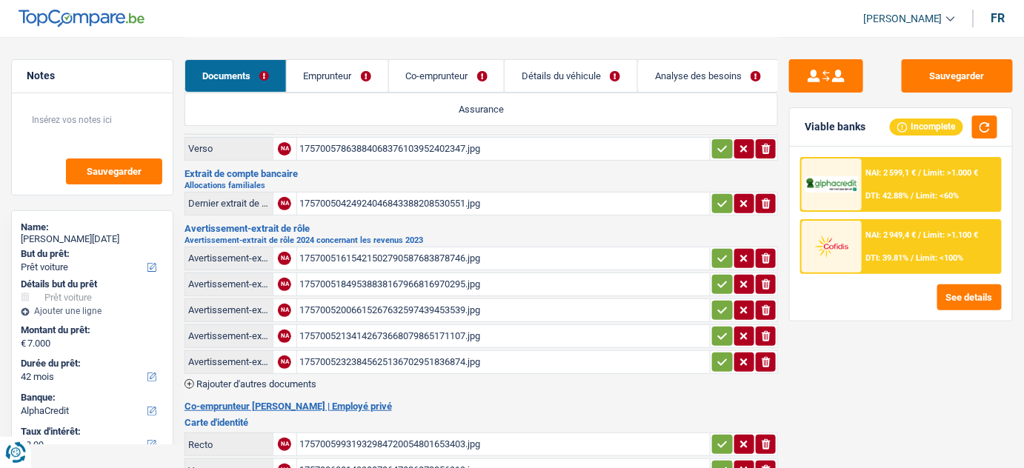
click at [440, 252] on div "17570051615421502790587683878746.jpg" at bounding box center [503, 258] width 407 height 22
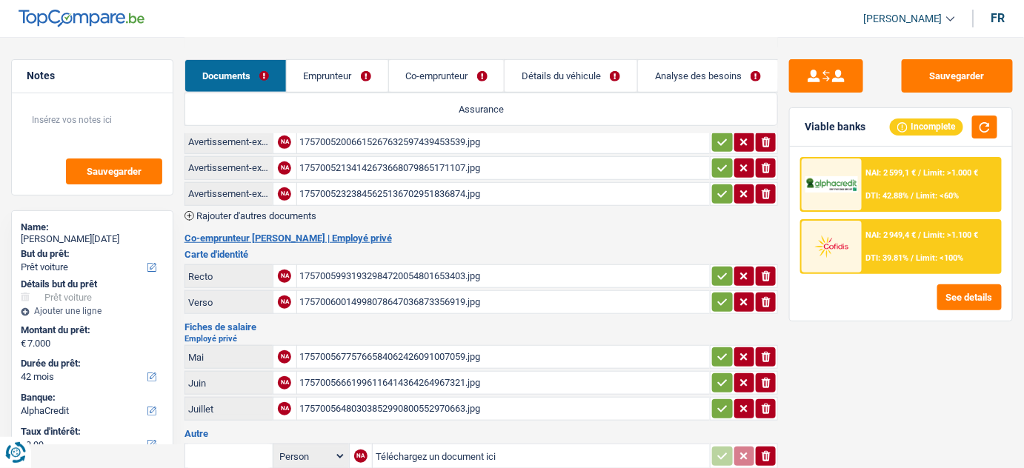
scroll to position [269, 0]
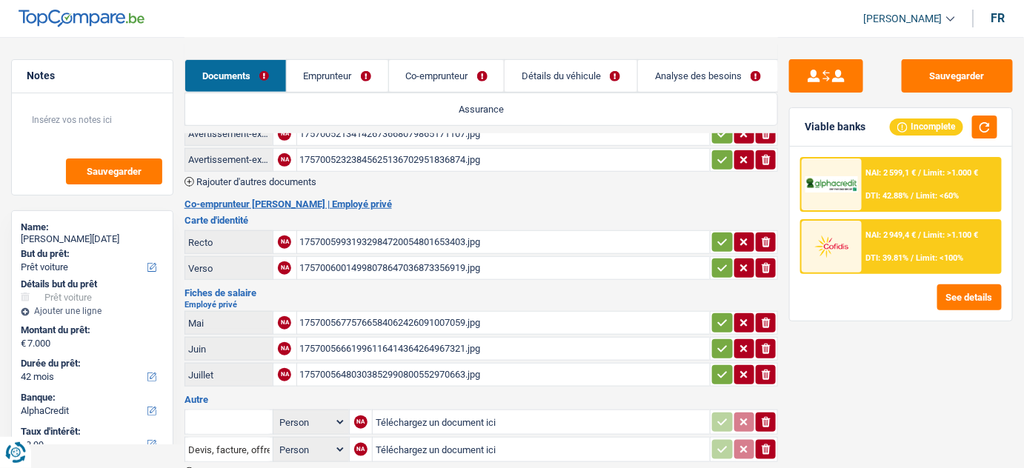
click at [462, 313] on div "17570056775766584062426091007059.jpg" at bounding box center [503, 323] width 407 height 22
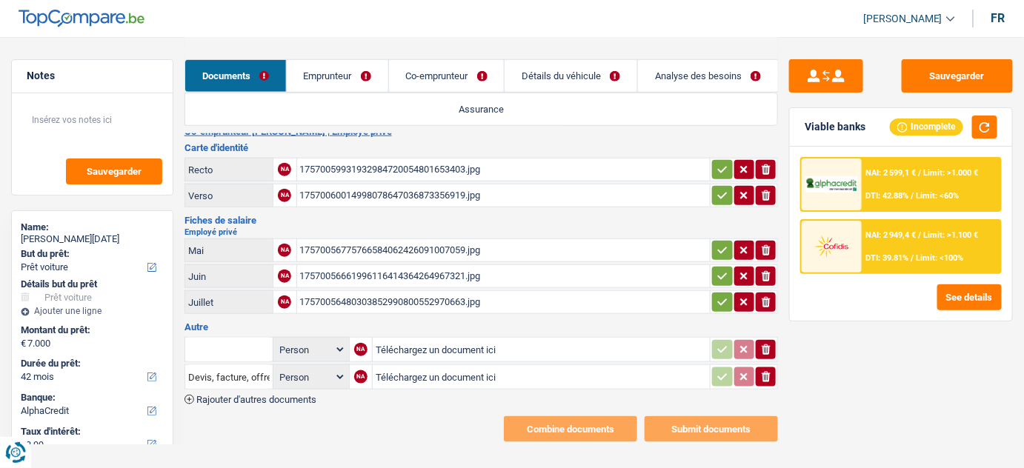
scroll to position [345, 0]
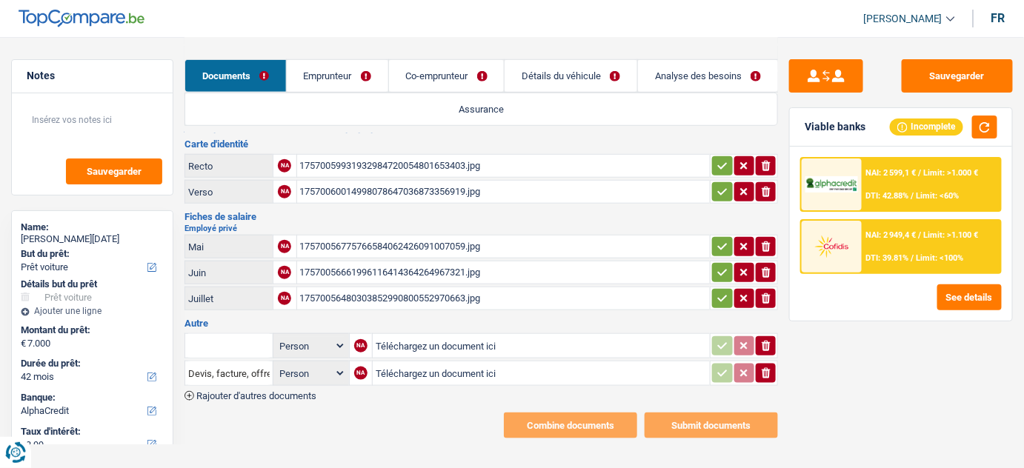
drag, startPoint x: 764, startPoint y: 334, endPoint x: 768, endPoint y: 373, distance: 38.7
click at [765, 353] on table "Person Emprunteur Co-emprunteur NA Téléchargez un document ici ionicons-v5-e De…" at bounding box center [481, 359] width 594 height 57
click at [768, 373] on icon "ionicons-v5-e" at bounding box center [766, 373] width 12 height 15
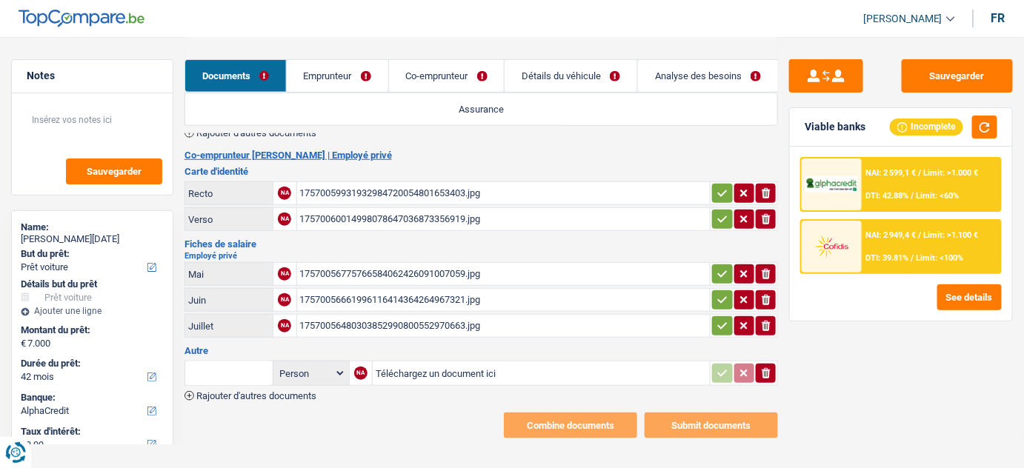
click at [541, 64] on link "Détails du véhicule" at bounding box center [571, 76] width 133 height 32
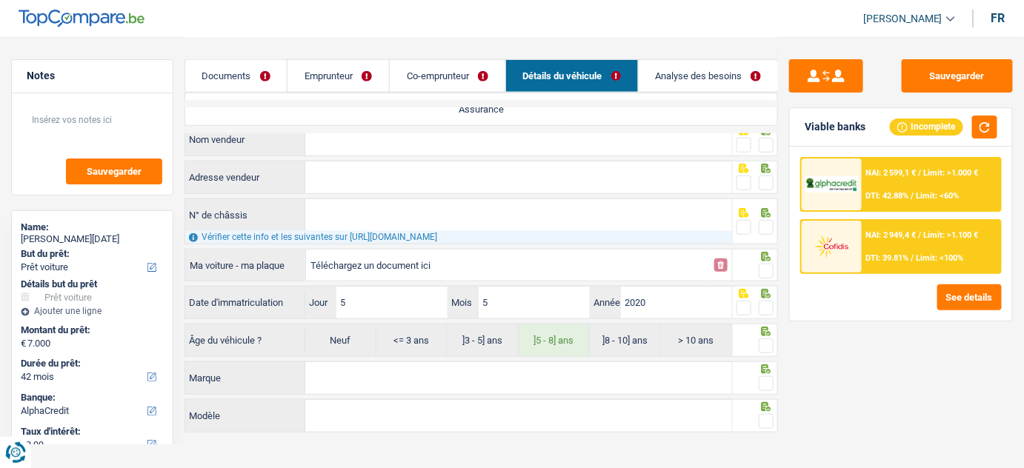
scroll to position [0, 0]
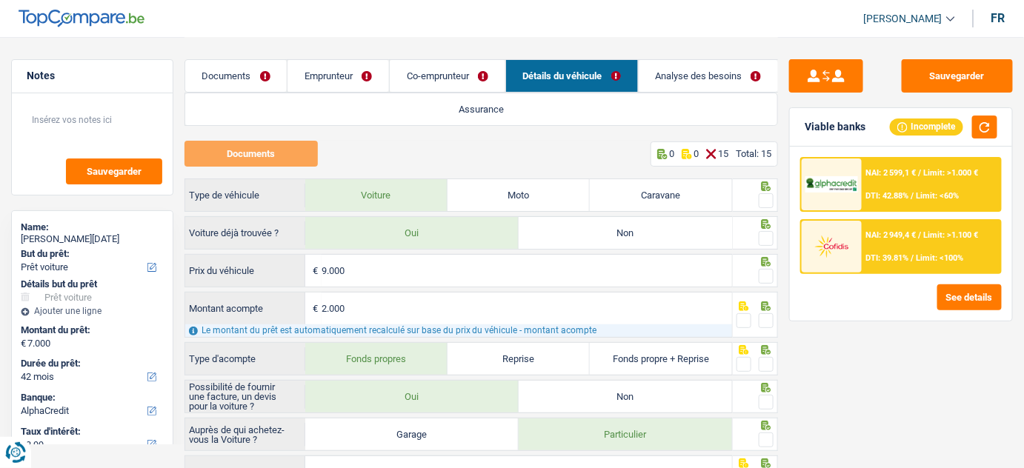
click at [948, 381] on div "Sauvegarder Viable banks Incomplete NAI: 2 599,1 € / Limit: >1.000 € DTI: 42.88…" at bounding box center [901, 251] width 246 height 385
click at [682, 75] on link "Analyse des besoins" at bounding box center [709, 76] width 140 height 32
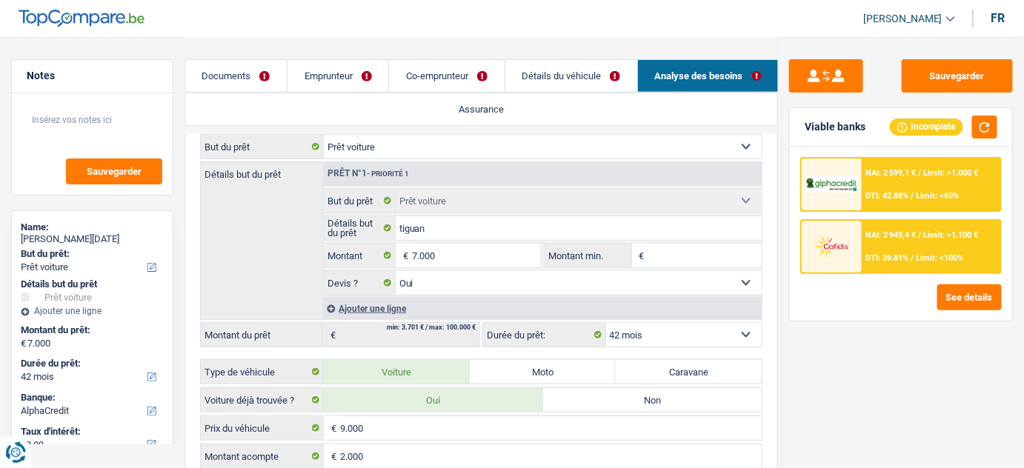
scroll to position [134, 0]
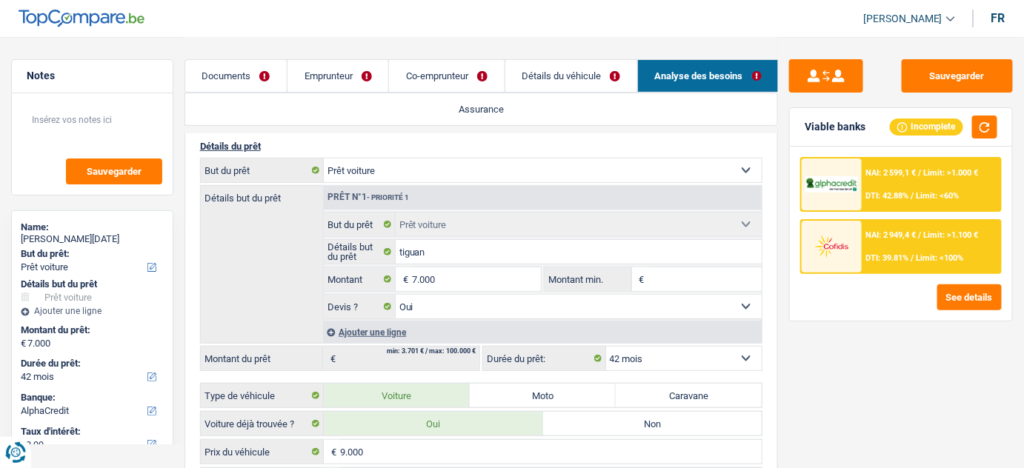
click at [859, 363] on div "Sauvegarder Viable banks Incomplete NAI: 2 599,1 € / Limit: >1.000 € DTI: 42.88…" at bounding box center [901, 251] width 246 height 385
click at [962, 367] on div "Sauvegarder Viable banks Incomplete NAI: 2 599,1 € / Limit: >1.000 € DTI: 42.88…" at bounding box center [901, 251] width 246 height 385
click at [364, 86] on link "Emprunteur" at bounding box center [337, 76] width 101 height 32
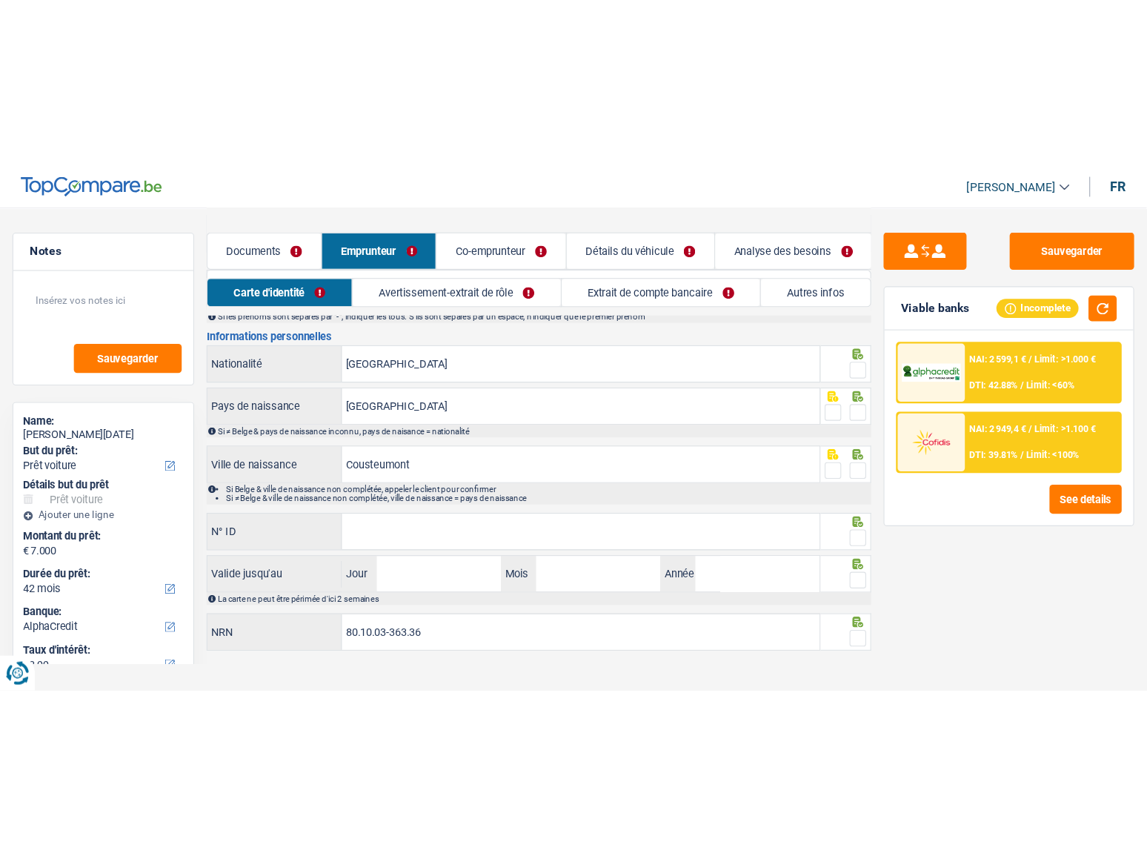
scroll to position [0, 0]
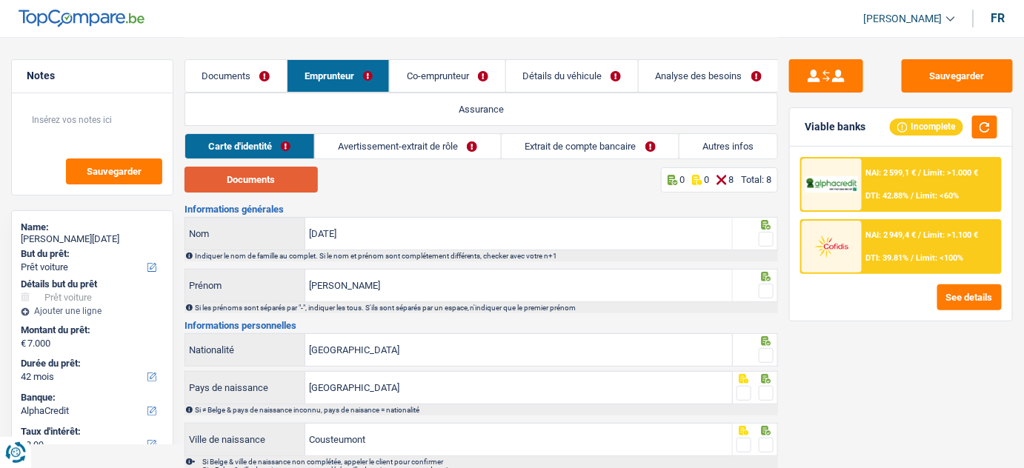
click at [273, 182] on button "Documents" at bounding box center [250, 180] width 133 height 26
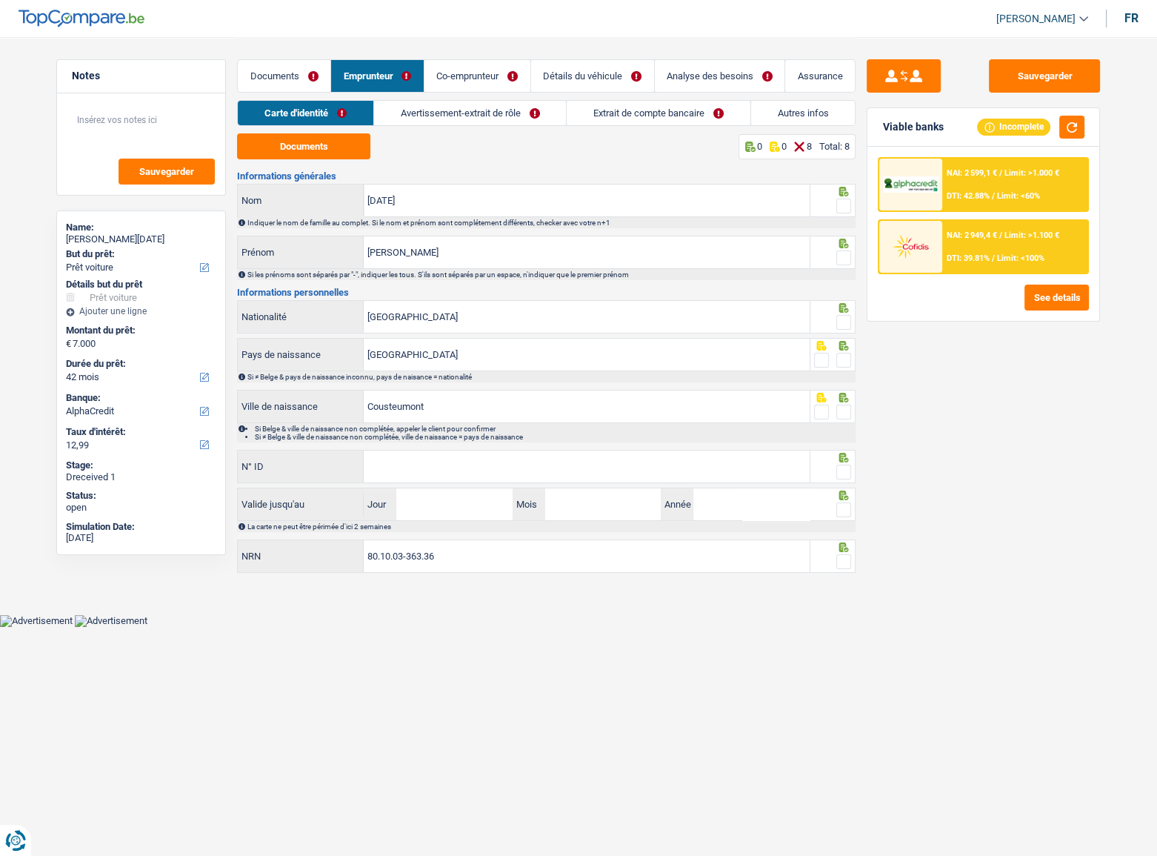
click at [841, 204] on span at bounding box center [843, 206] width 15 height 15
click at [0, 0] on input "radio" at bounding box center [0, 0] width 0 height 0
click at [840, 256] on span at bounding box center [843, 257] width 15 height 15
click at [0, 0] on input "radio" at bounding box center [0, 0] width 0 height 0
click at [1023, 124] on button "button" at bounding box center [1071, 127] width 25 height 23
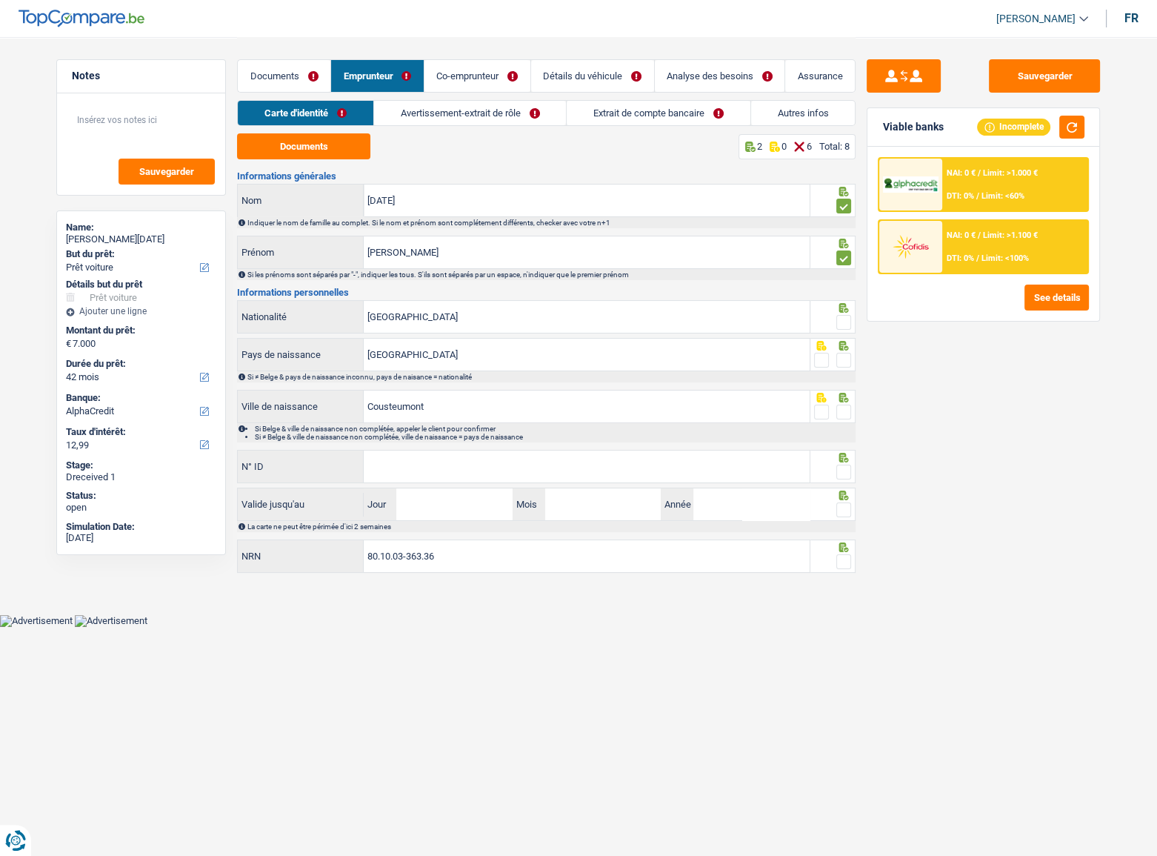
drag, startPoint x: 839, startPoint y: 322, endPoint x: 837, endPoint y: 357, distance: 35.6
click at [839, 327] on span at bounding box center [843, 322] width 15 height 15
click at [0, 0] on input "radio" at bounding box center [0, 0] width 0 height 0
drag, startPoint x: 840, startPoint y: 362, endPoint x: 830, endPoint y: 368, distance: 11.9
click at [840, 362] on span at bounding box center [843, 360] width 15 height 15
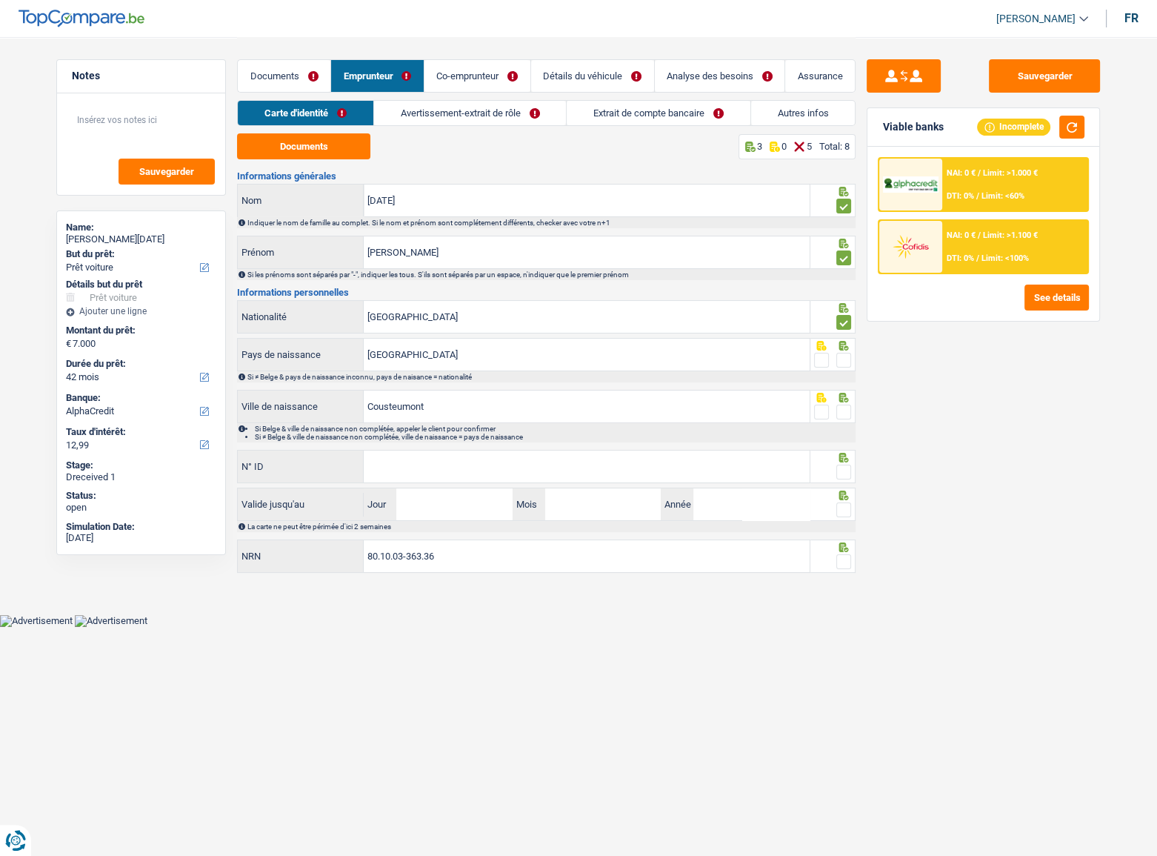
click at [0, 0] on input "radio" at bounding box center [0, 0] width 0 height 0
click at [1023, 126] on button "button" at bounding box center [1071, 127] width 25 height 23
click at [837, 410] on span at bounding box center [843, 412] width 15 height 15
click at [0, 0] on input "radio" at bounding box center [0, 0] width 0 height 0
drag, startPoint x: 479, startPoint y: 411, endPoint x: 114, endPoint y: 416, distance: 365.3
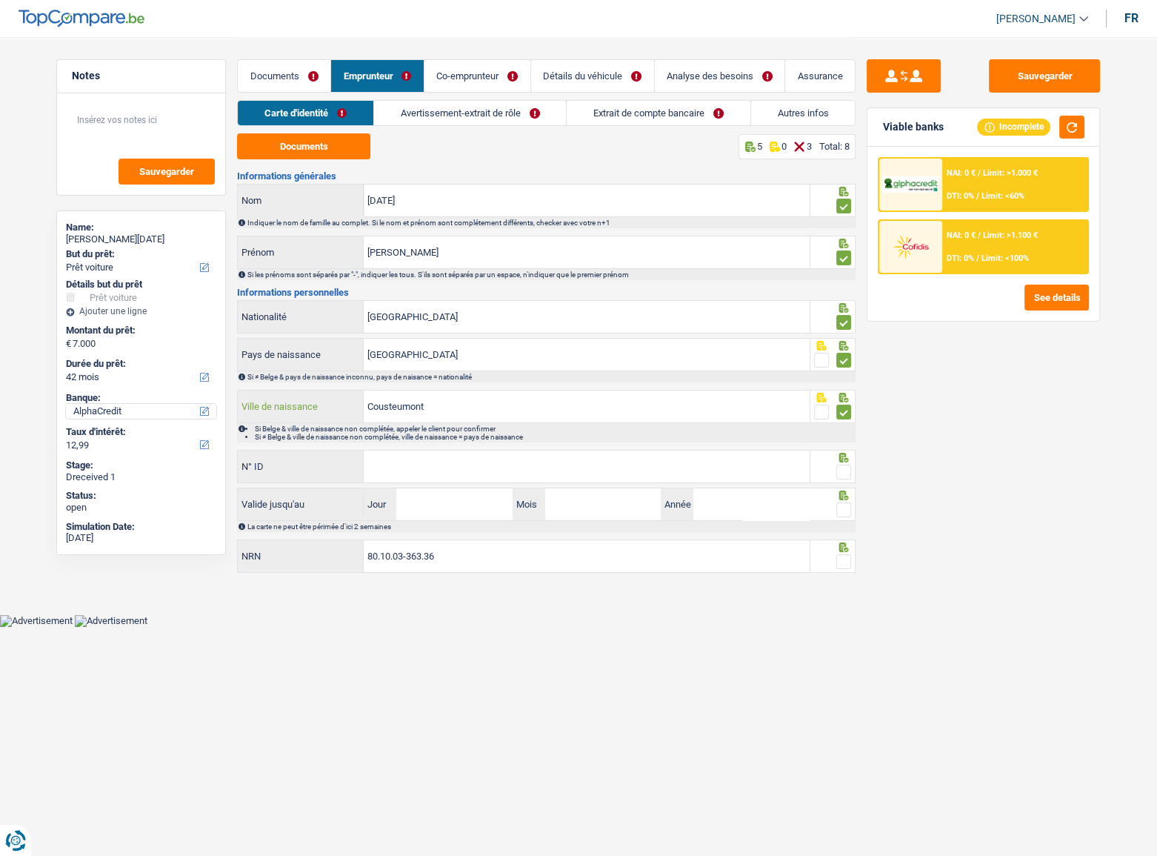
click at [114, 416] on div "Notes Sauvegarder Name: [PERSON_NAME][DATE] But du prêt: Confort maison: meuble…" at bounding box center [578, 307] width 1067 height 540
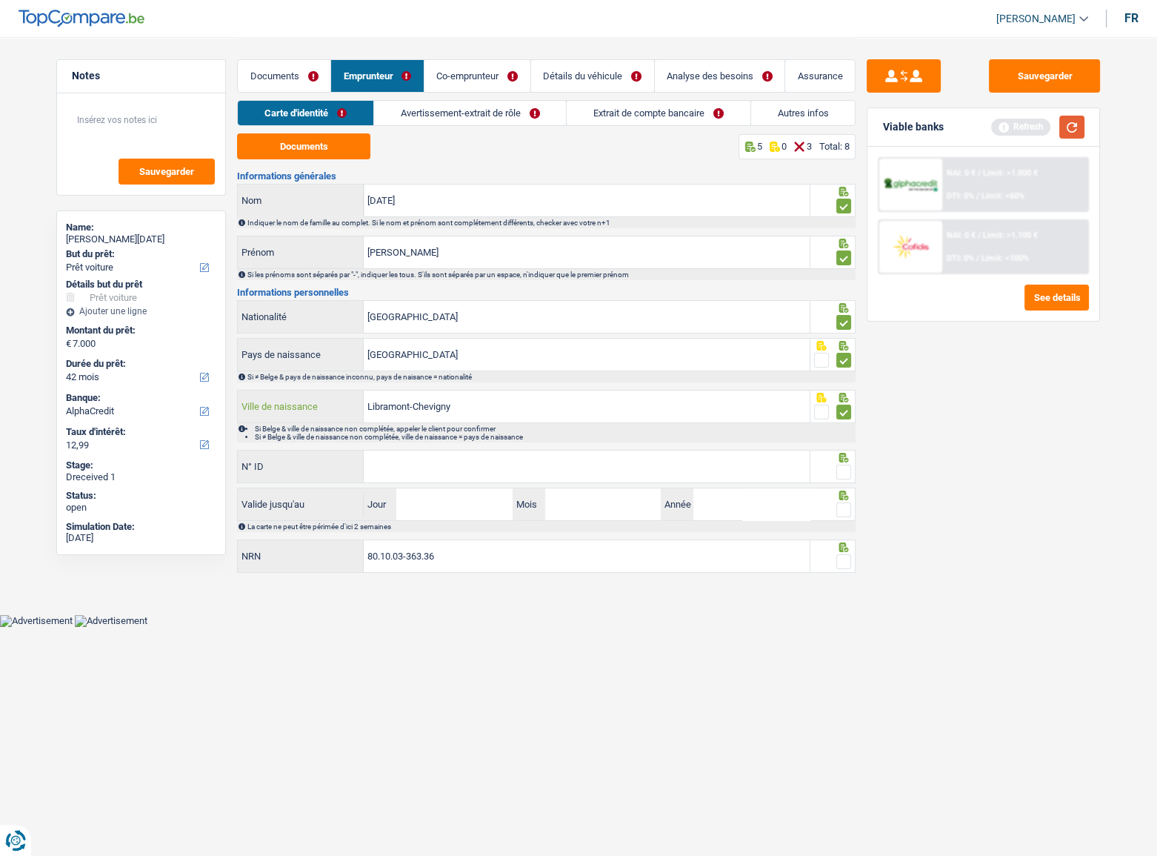
type input "Libramont-Chevigny"
click at [1023, 130] on button "button" at bounding box center [1071, 127] width 25 height 23
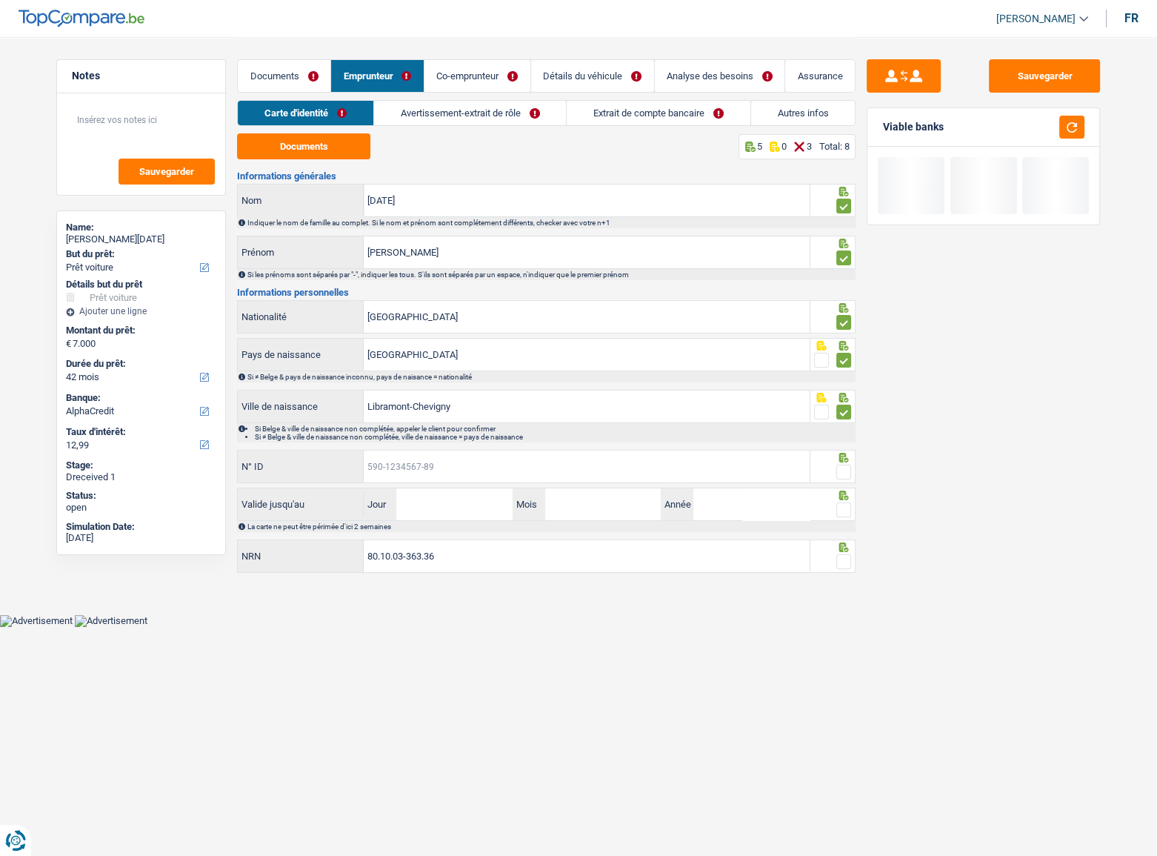
click at [399, 468] on input "N° ID" at bounding box center [587, 466] width 446 height 32
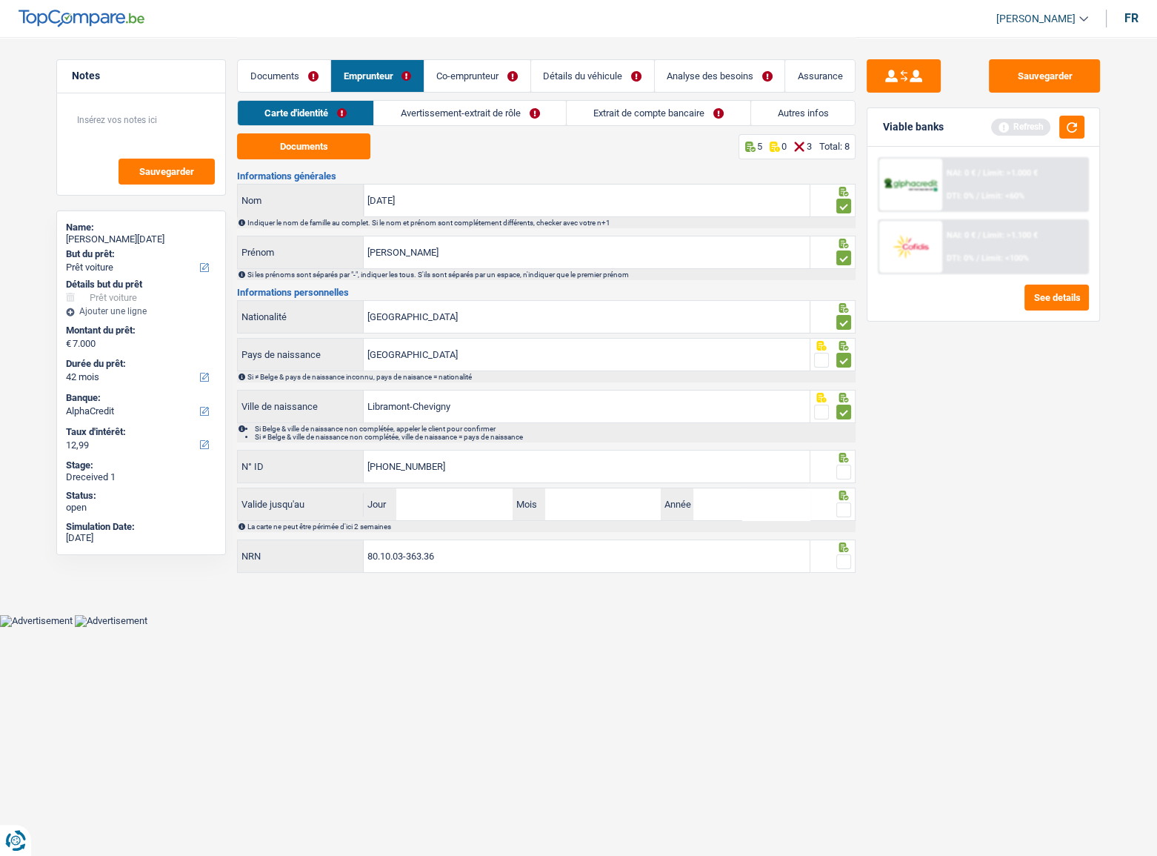
type input "[PHONE_NUMBER]"
click at [844, 468] on span at bounding box center [843, 472] width 15 height 15
click at [0, 0] on input "radio" at bounding box center [0, 0] width 0 height 0
click at [1023, 123] on button "button" at bounding box center [1071, 127] width 25 height 23
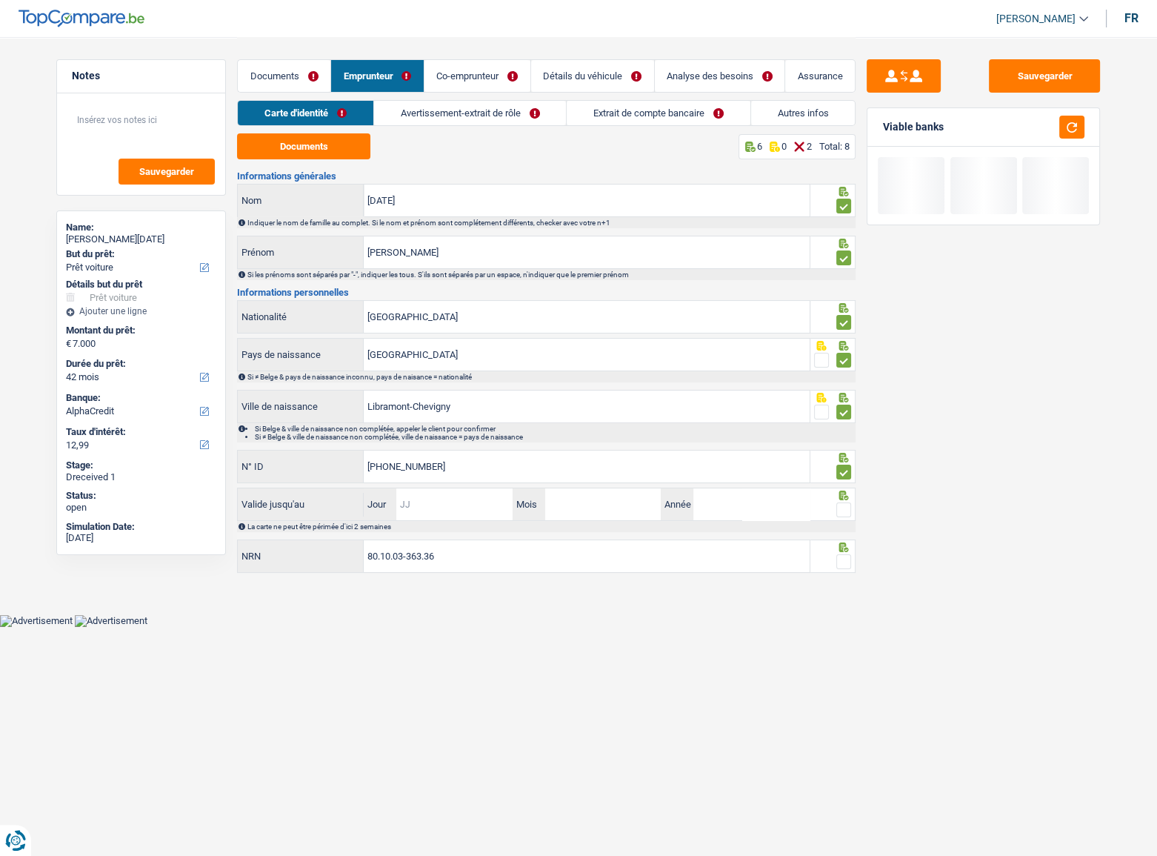
click at [464, 468] on input "Jour" at bounding box center [454, 504] width 116 height 32
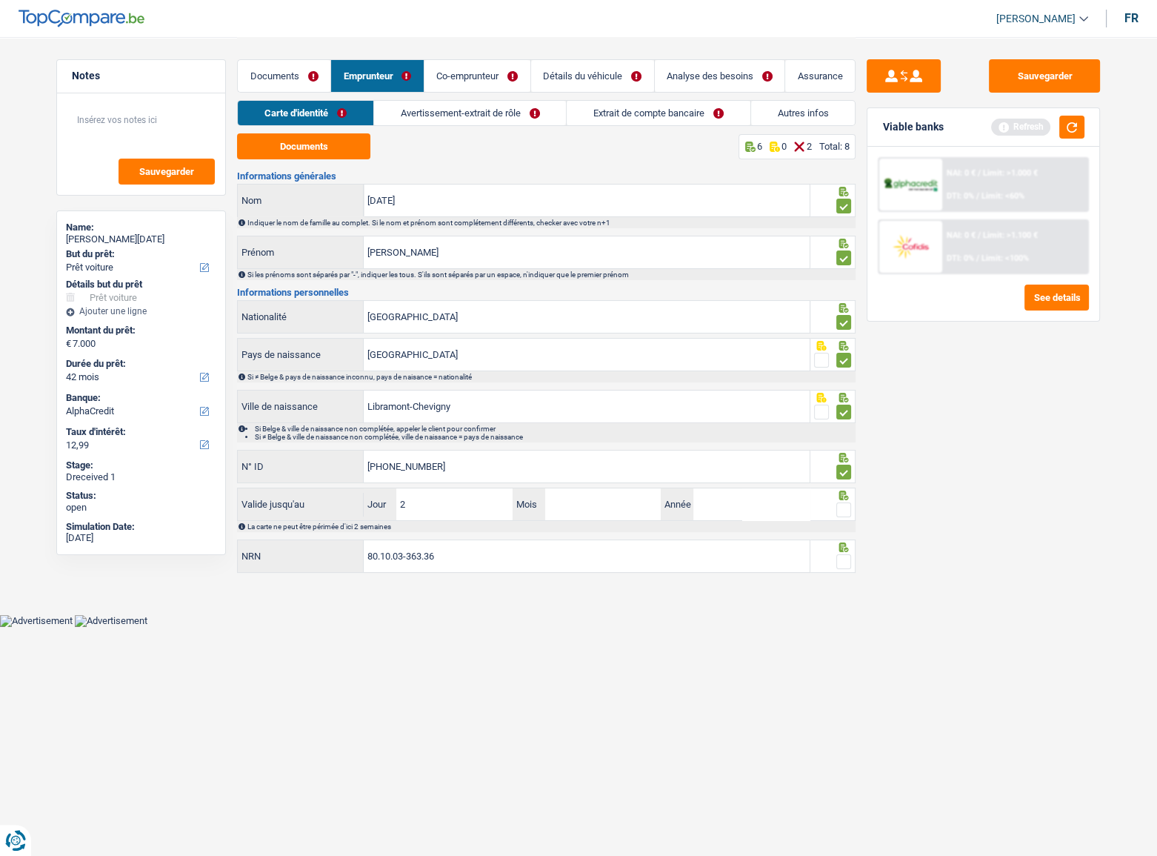
type input "29"
type input "12"
type input "2027"
click at [845, 468] on span at bounding box center [843, 509] width 15 height 15
click at [0, 0] on input "radio" at bounding box center [0, 0] width 0 height 0
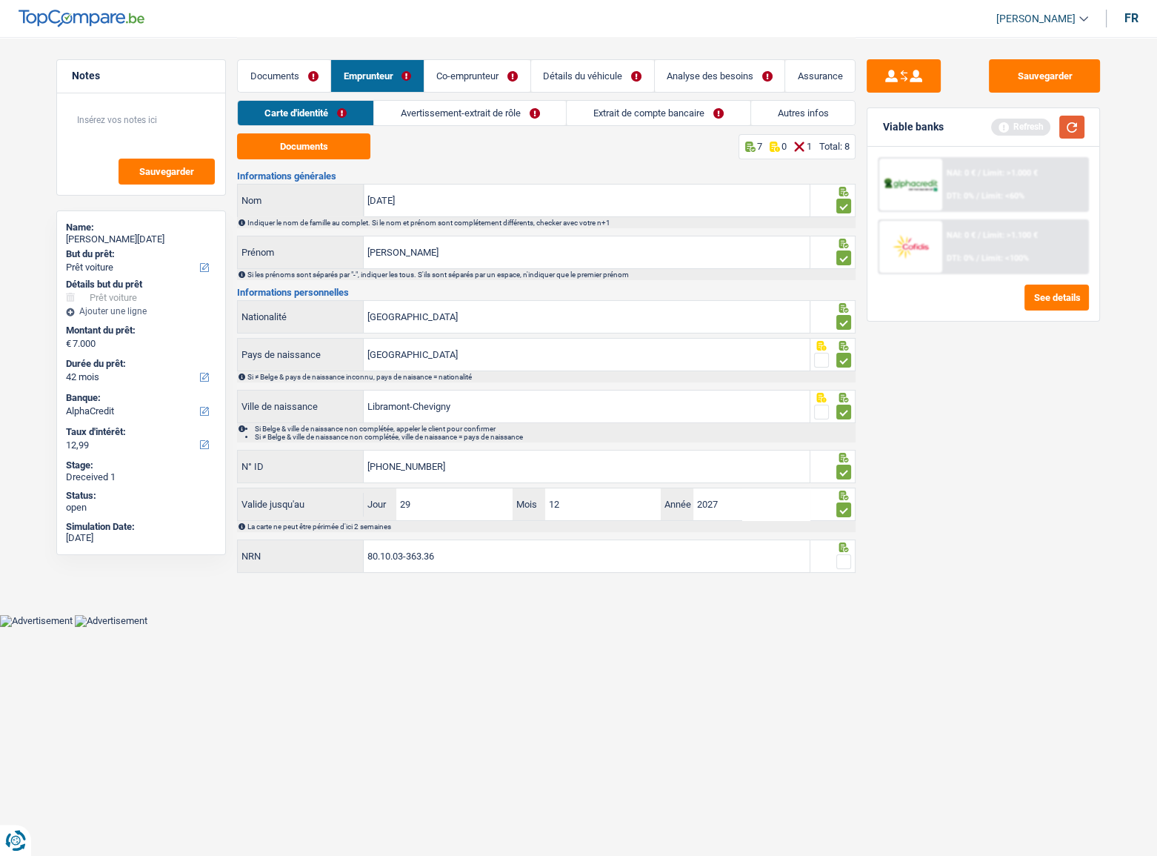
click at [1023, 133] on button "button" at bounding box center [1071, 127] width 25 height 23
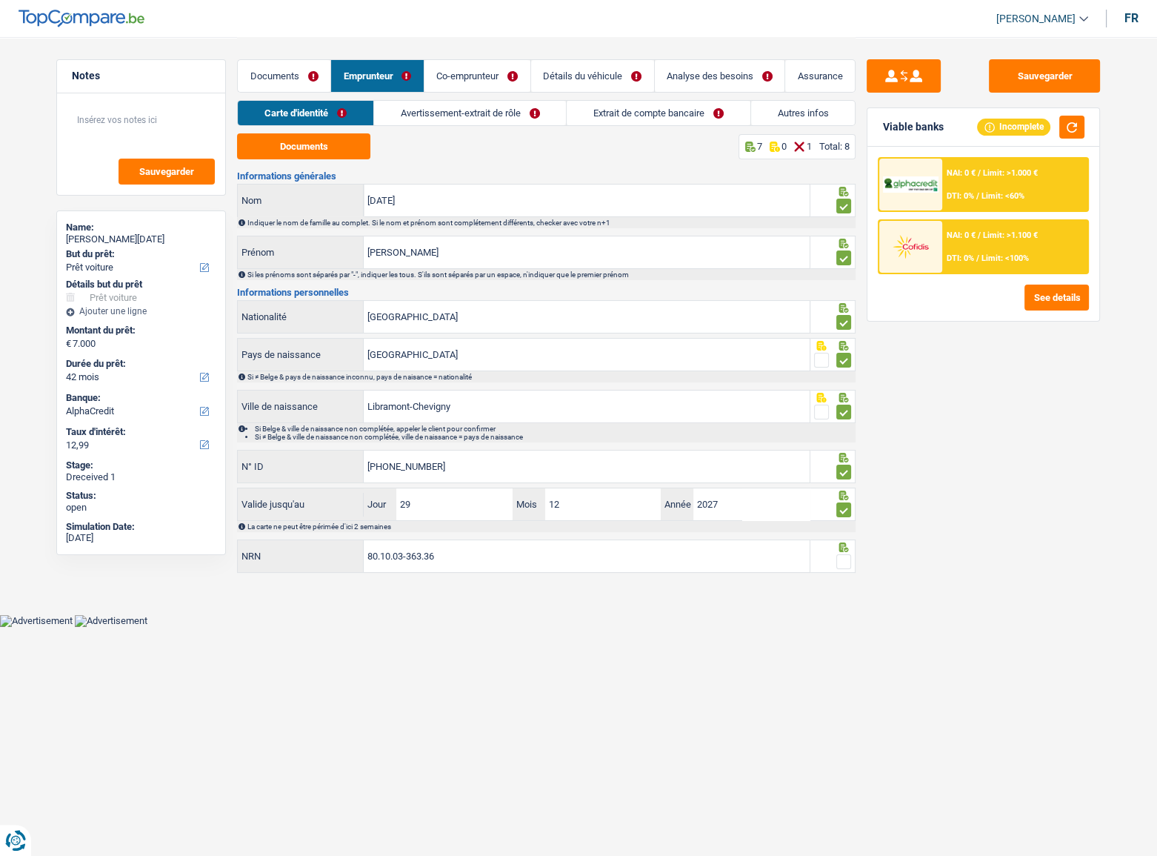
drag, startPoint x: 840, startPoint y: 556, endPoint x: 1137, endPoint y: 533, distance: 297.9
click at [841, 468] on span at bounding box center [843, 561] width 15 height 15
click at [0, 0] on input "radio" at bounding box center [0, 0] width 0 height 0
click at [1023, 127] on button "button" at bounding box center [1071, 127] width 25 height 23
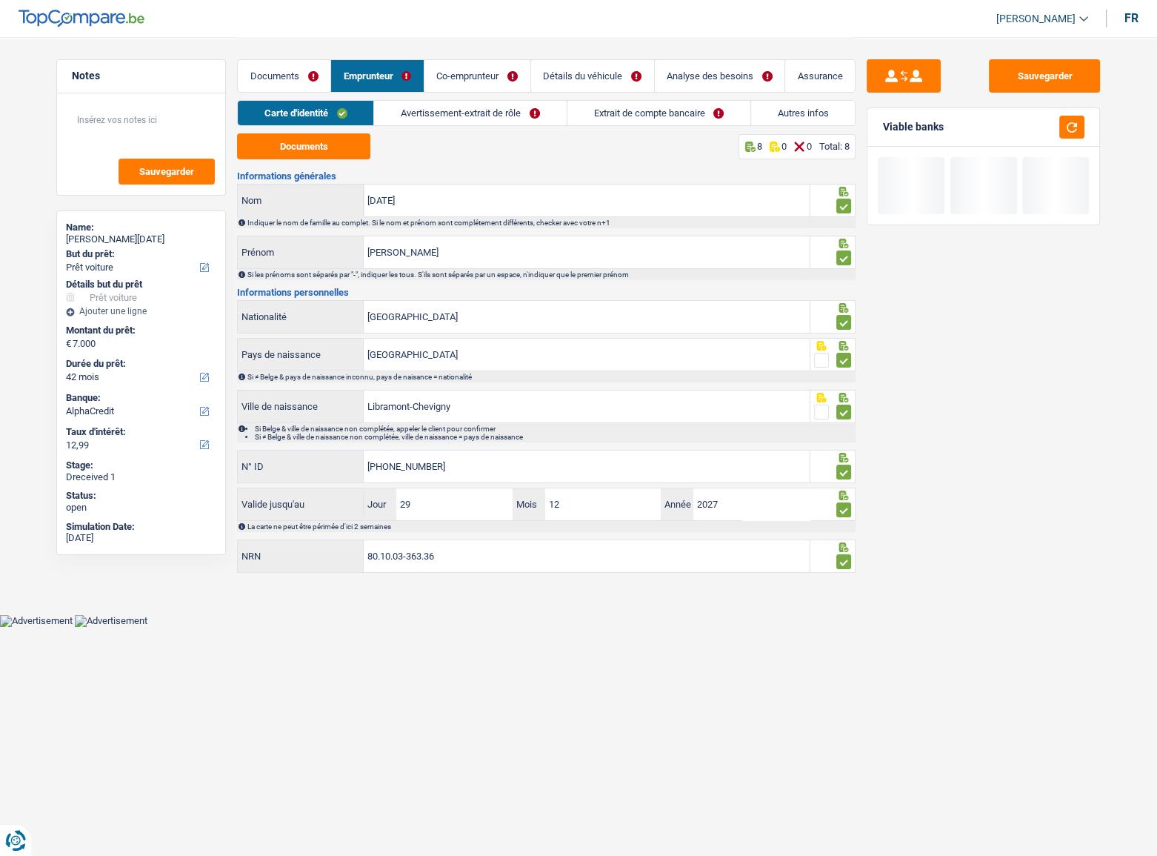
click at [448, 114] on link "Avertissement-extrait de rôle" at bounding box center [470, 113] width 192 height 24
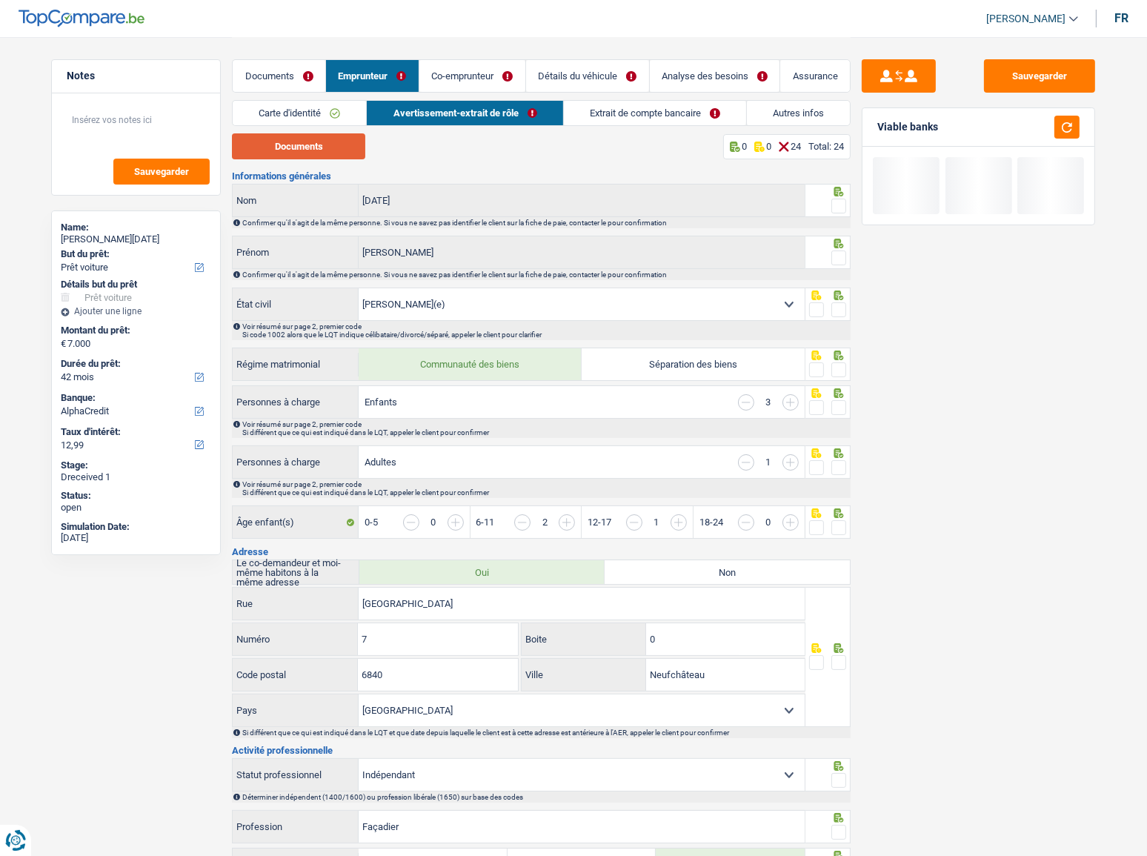
click at [293, 152] on button "Documents" at bounding box center [298, 146] width 133 height 26
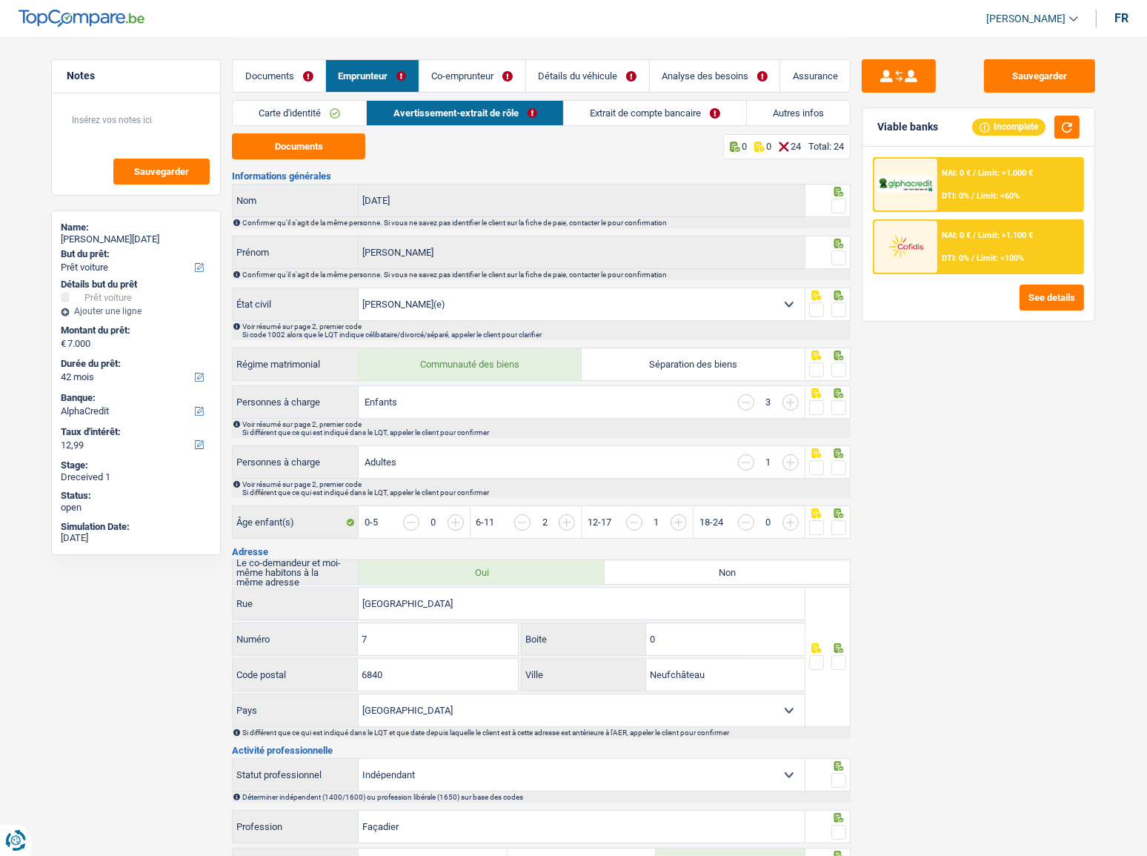
click at [839, 200] on span at bounding box center [838, 206] width 15 height 15
click at [0, 0] on input "radio" at bounding box center [0, 0] width 0 height 0
click at [834, 251] on span at bounding box center [838, 257] width 15 height 15
click at [0, 0] on input "radio" at bounding box center [0, 0] width 0 height 0
click at [839, 302] on span at bounding box center [838, 309] width 15 height 15
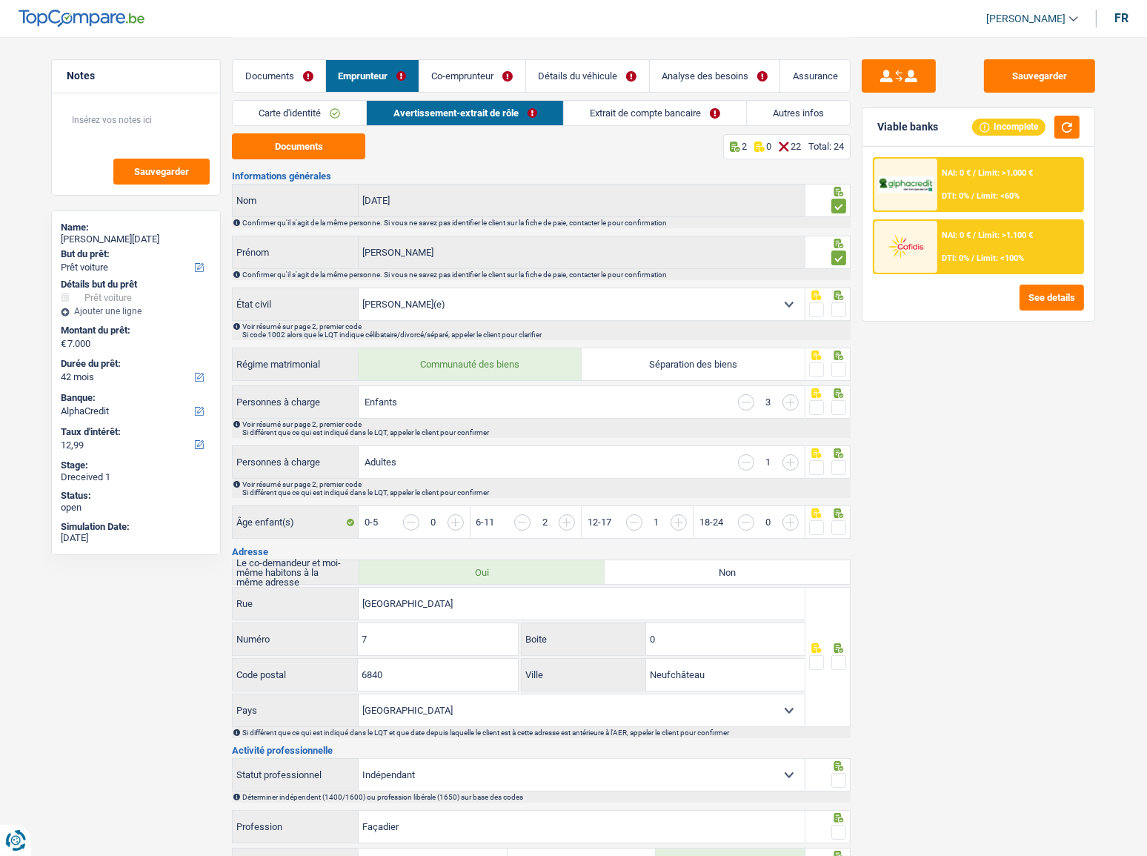
click at [0, 0] on input "radio" at bounding box center [0, 0] width 0 height 0
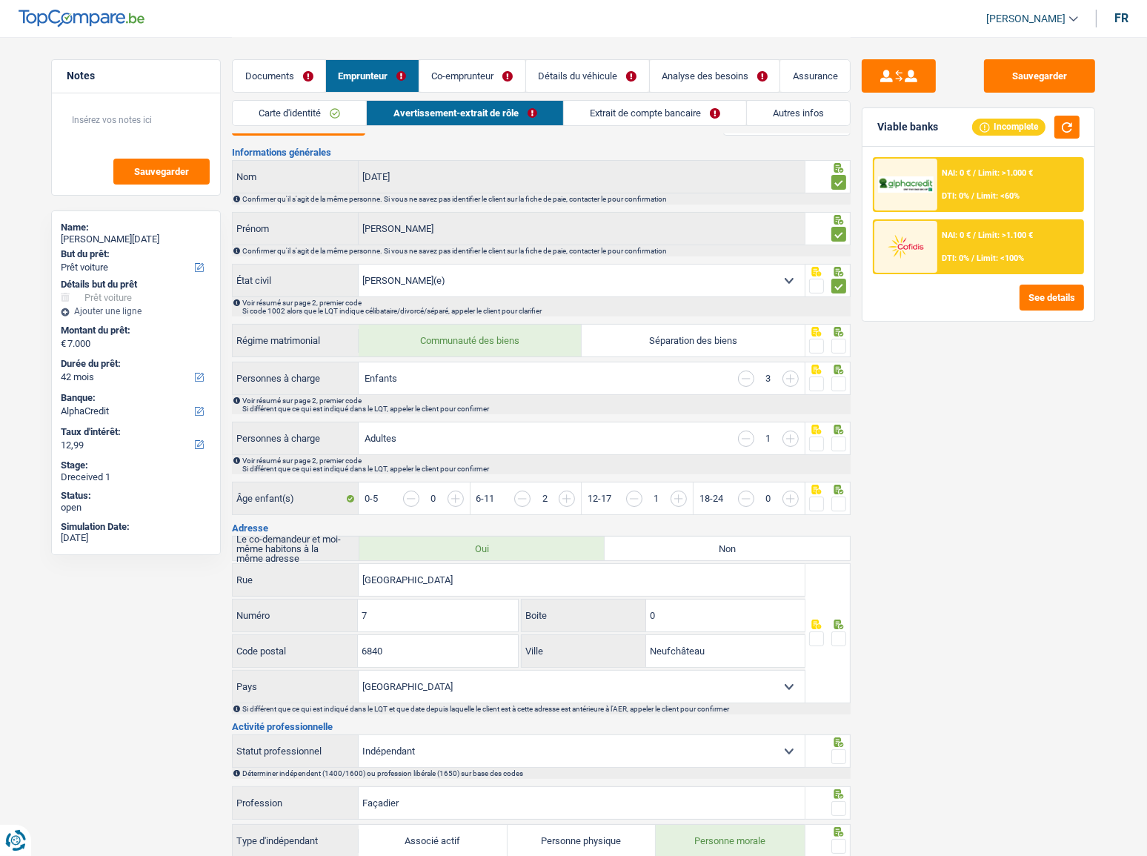
scroll to position [67, 0]
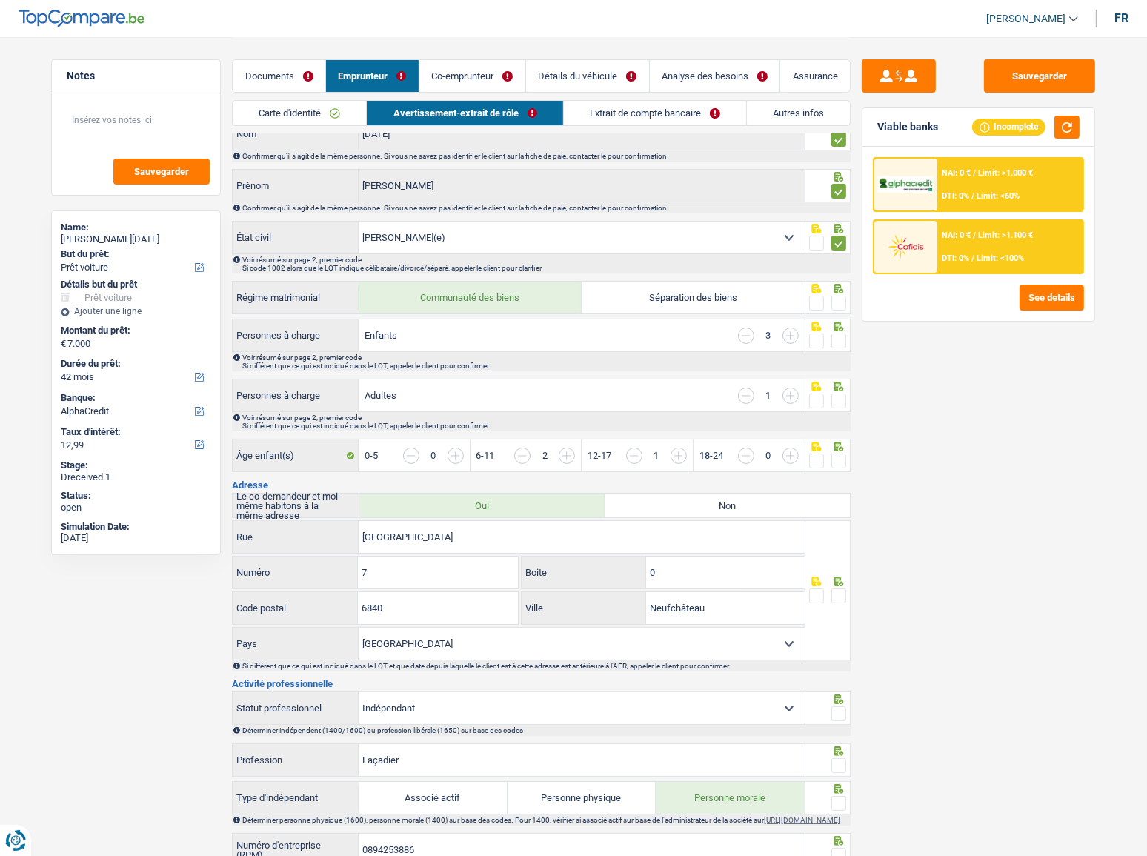
click at [837, 301] on span at bounding box center [838, 303] width 15 height 15
click at [0, 0] on input "radio" at bounding box center [0, 0] width 0 height 0
click at [837, 335] on span at bounding box center [838, 340] width 15 height 15
click at [0, 0] on input "radio" at bounding box center [0, 0] width 0 height 0
click at [838, 395] on span at bounding box center [838, 400] width 15 height 15
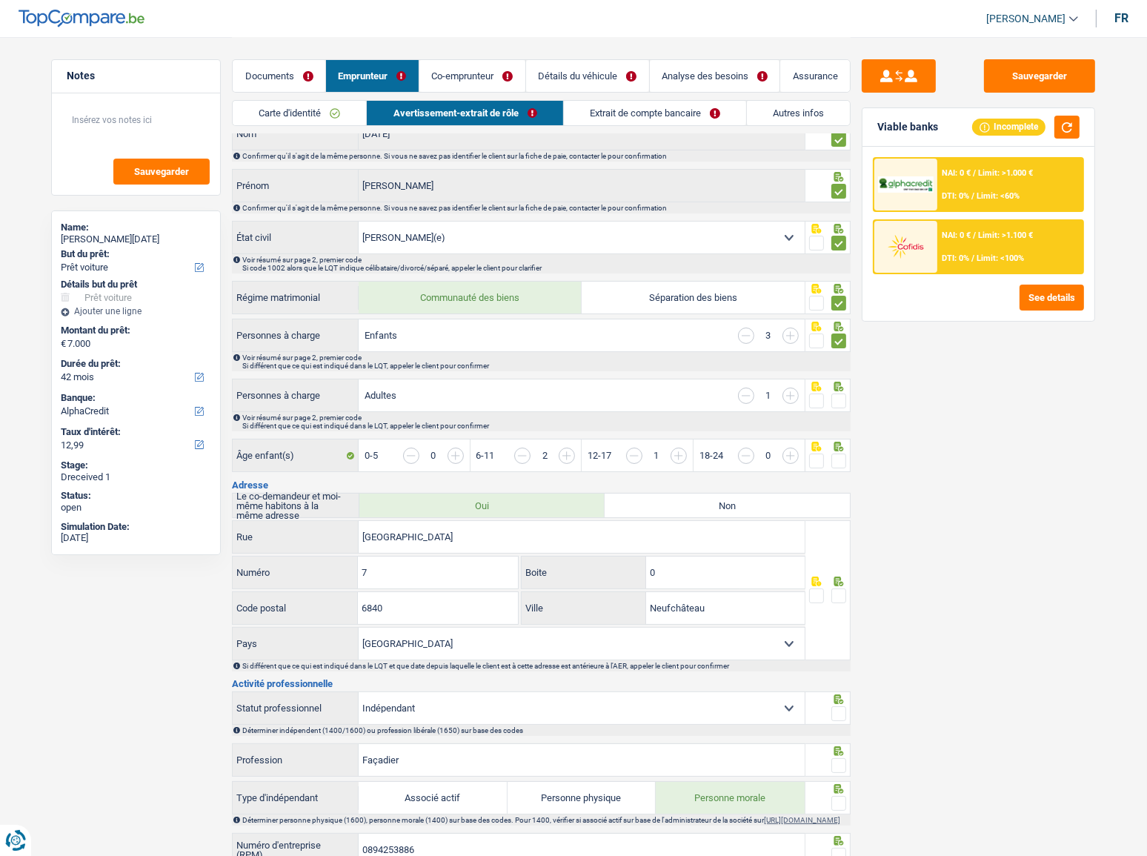
click at [0, 0] on input "radio" at bounding box center [0, 0] width 0 height 0
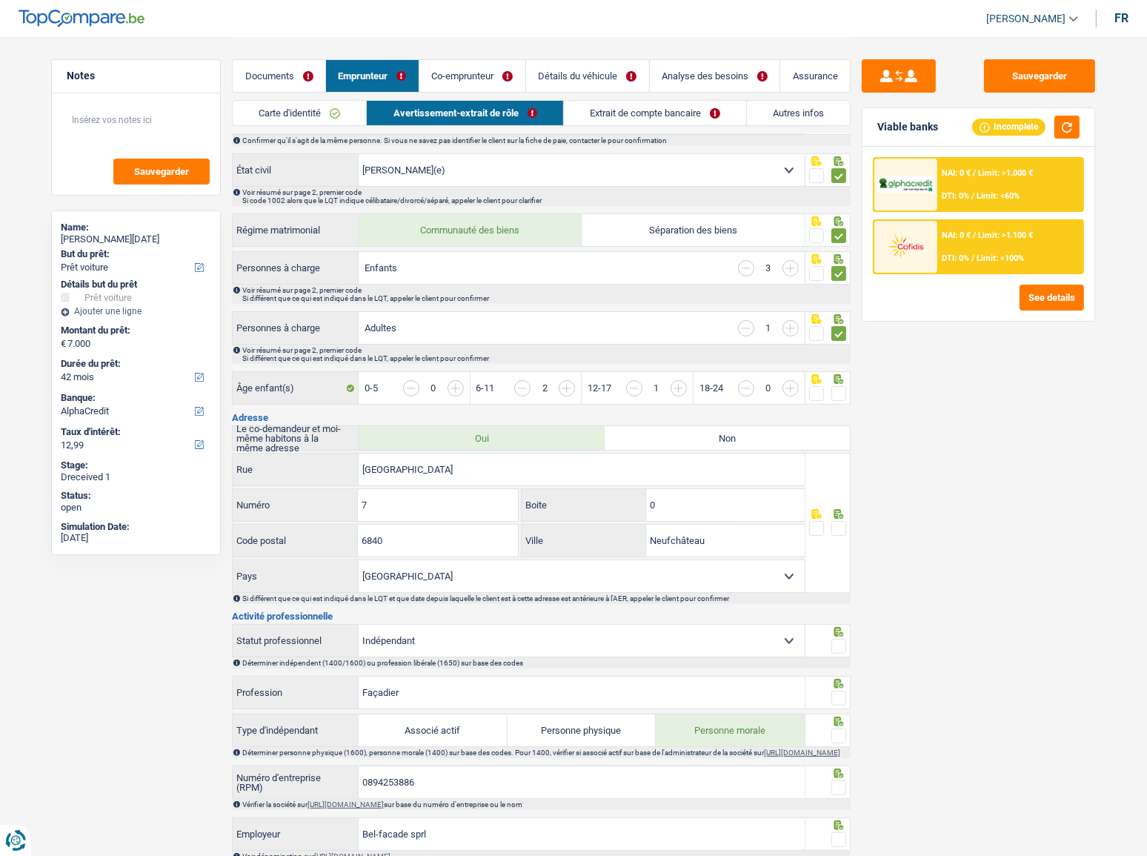
click at [831, 392] on span at bounding box center [838, 393] width 15 height 15
click at [0, 0] on input "radio" at bounding box center [0, 0] width 0 height 0
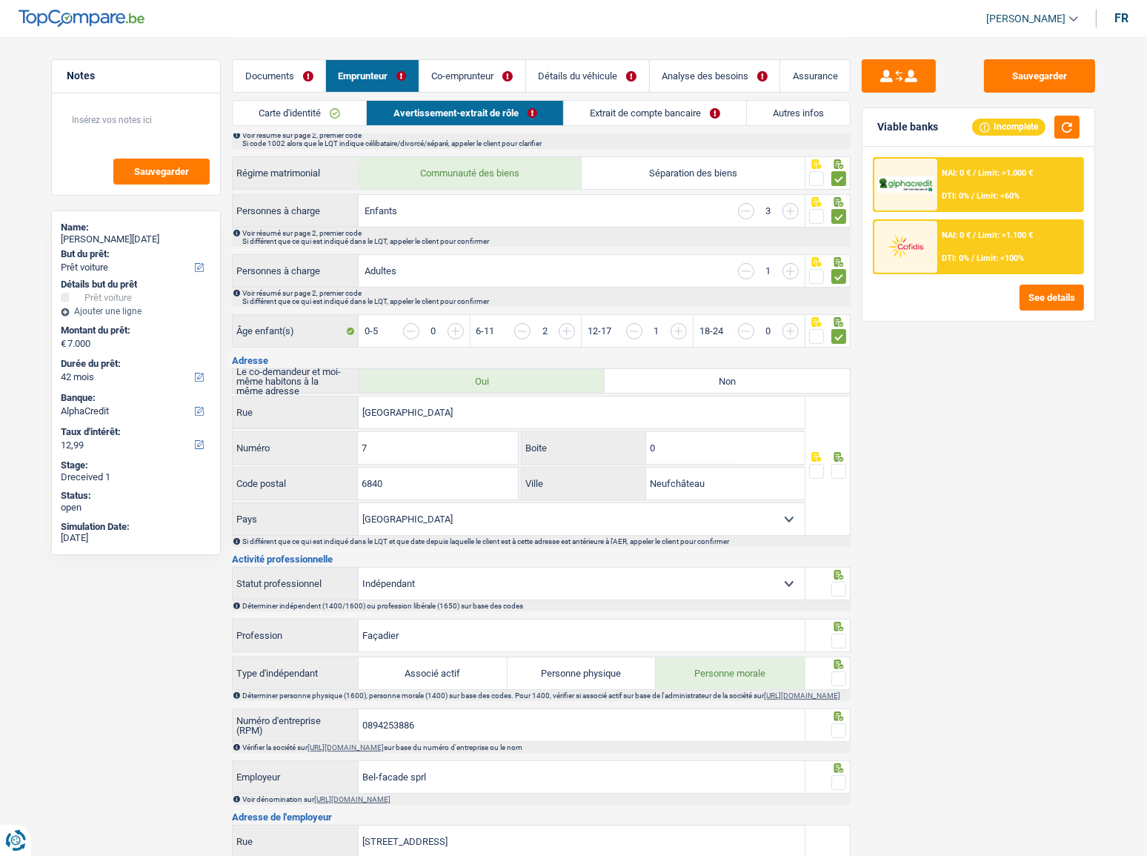
scroll to position [269, 0]
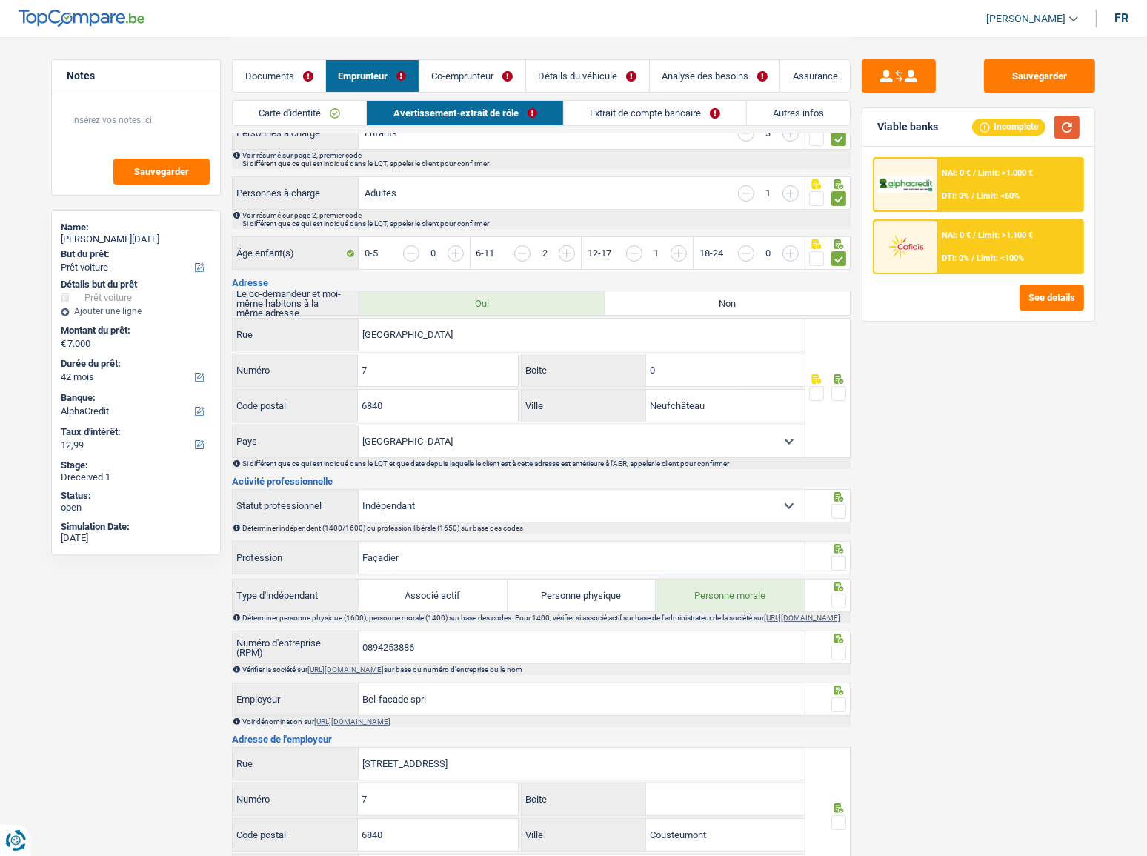
click at [1023, 124] on button "button" at bounding box center [1066, 127] width 25 height 23
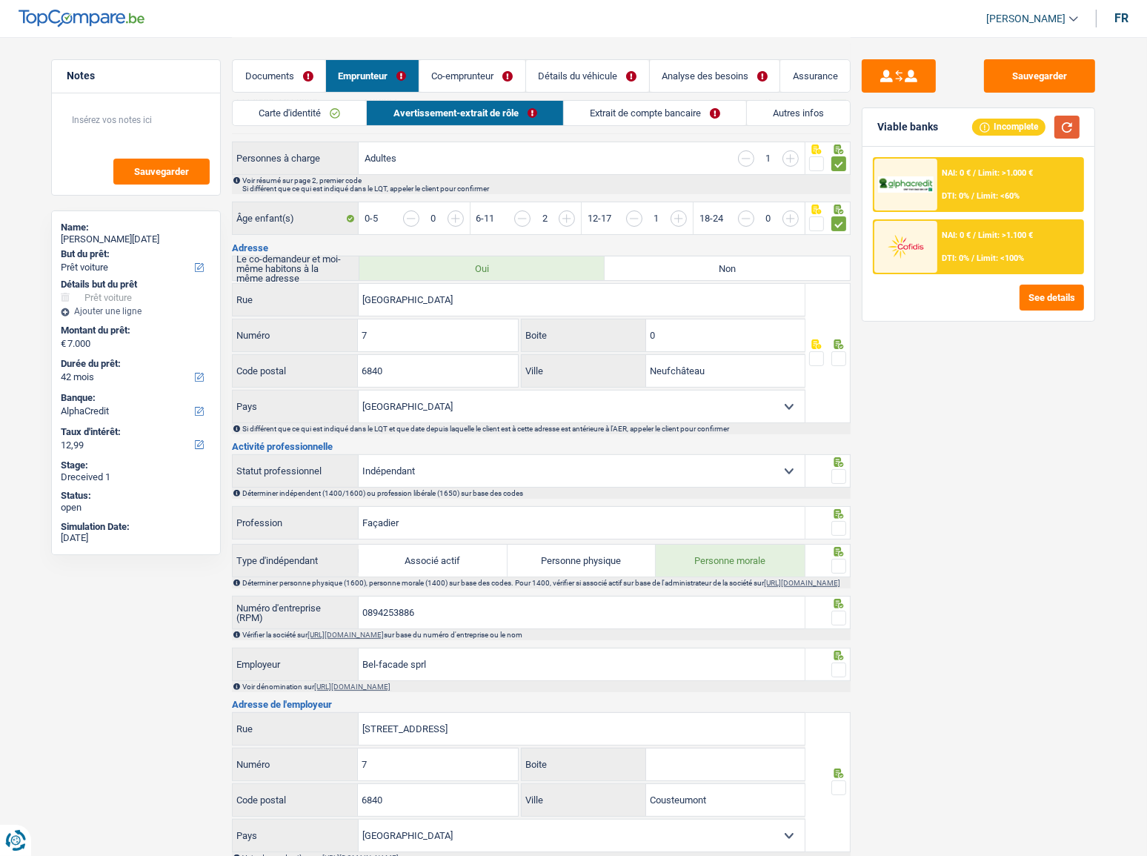
scroll to position [336, 0]
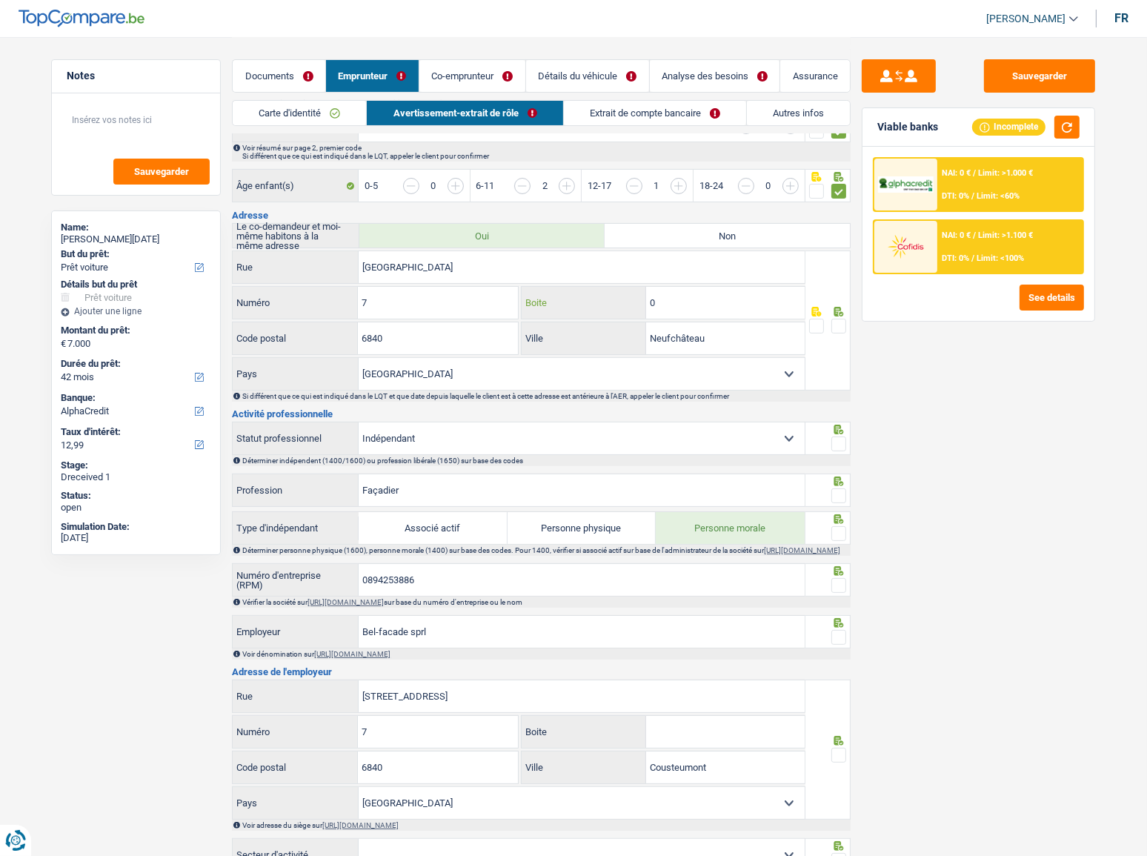
drag, startPoint x: 665, startPoint y: 312, endPoint x: 564, endPoint y: 298, distance: 102.5
click at [564, 298] on div "0 Boite" at bounding box center [663, 303] width 283 height 32
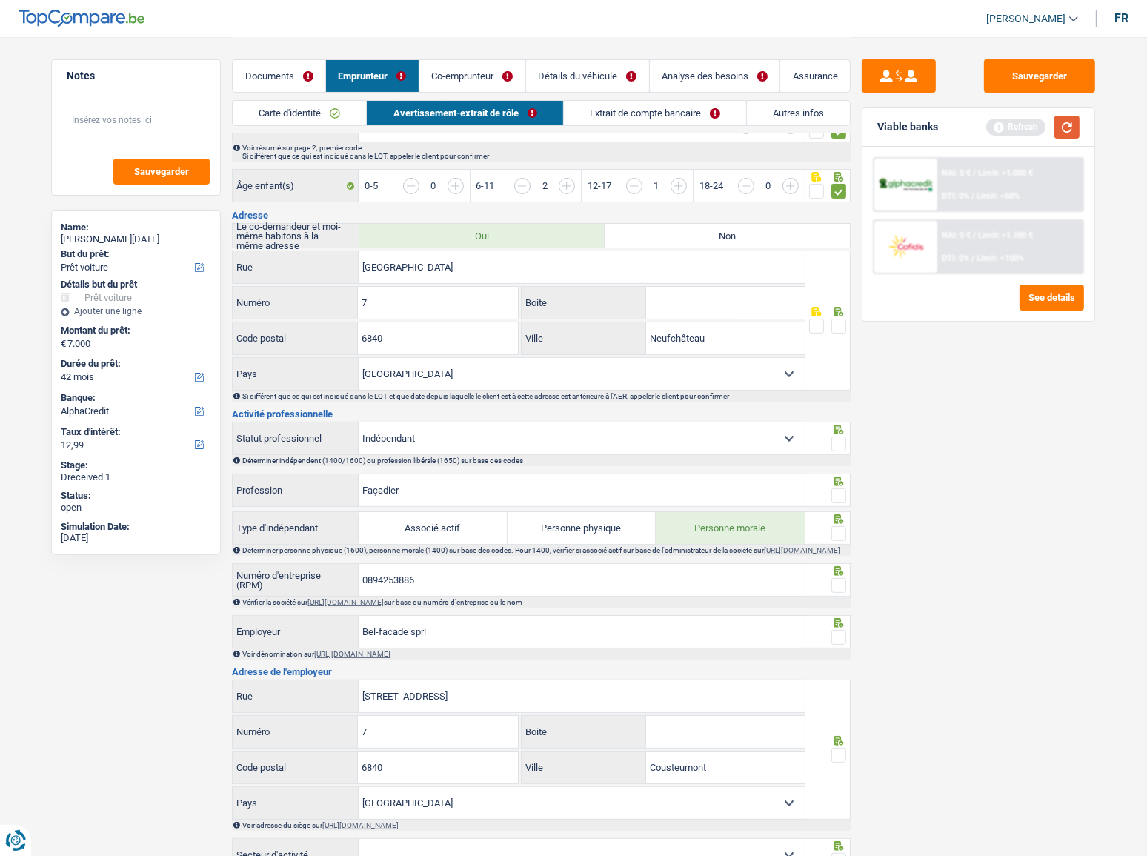
click at [1023, 130] on button "button" at bounding box center [1066, 127] width 25 height 23
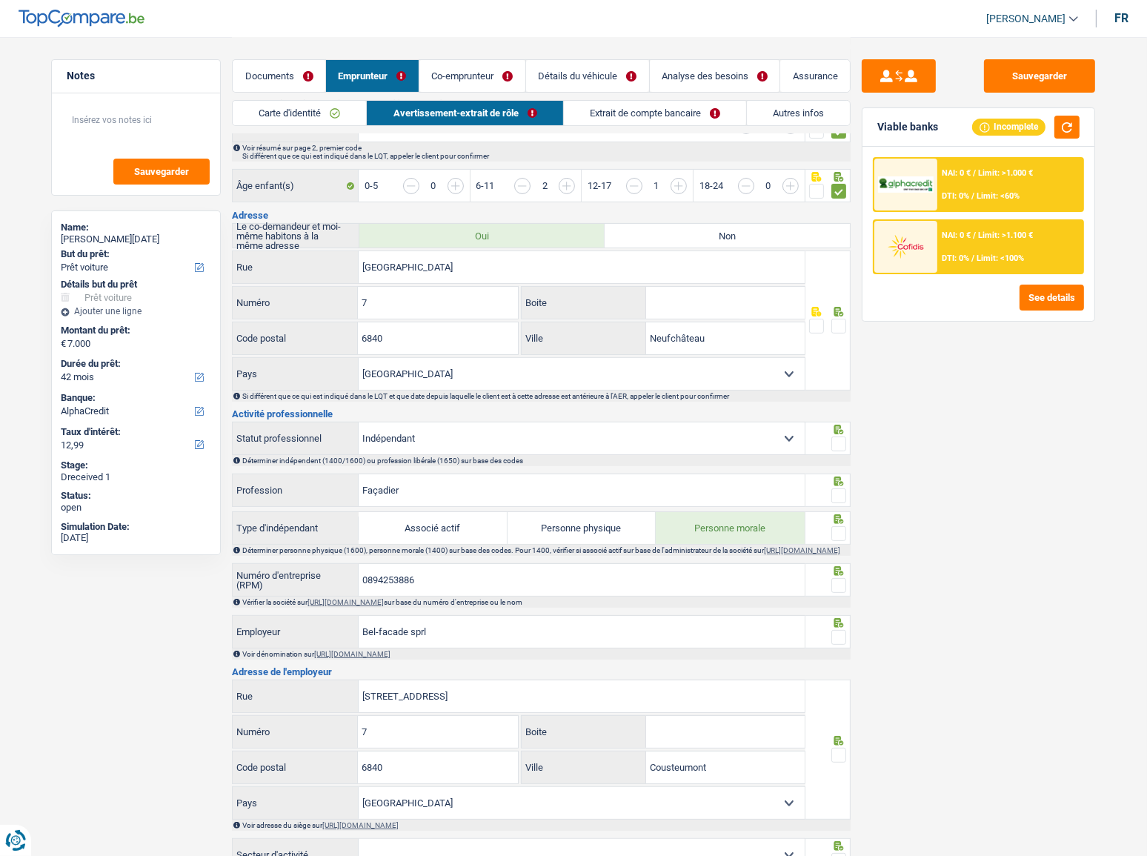
click at [842, 319] on span at bounding box center [838, 326] width 15 height 15
click at [0, 0] on input "radio" at bounding box center [0, 0] width 0 height 0
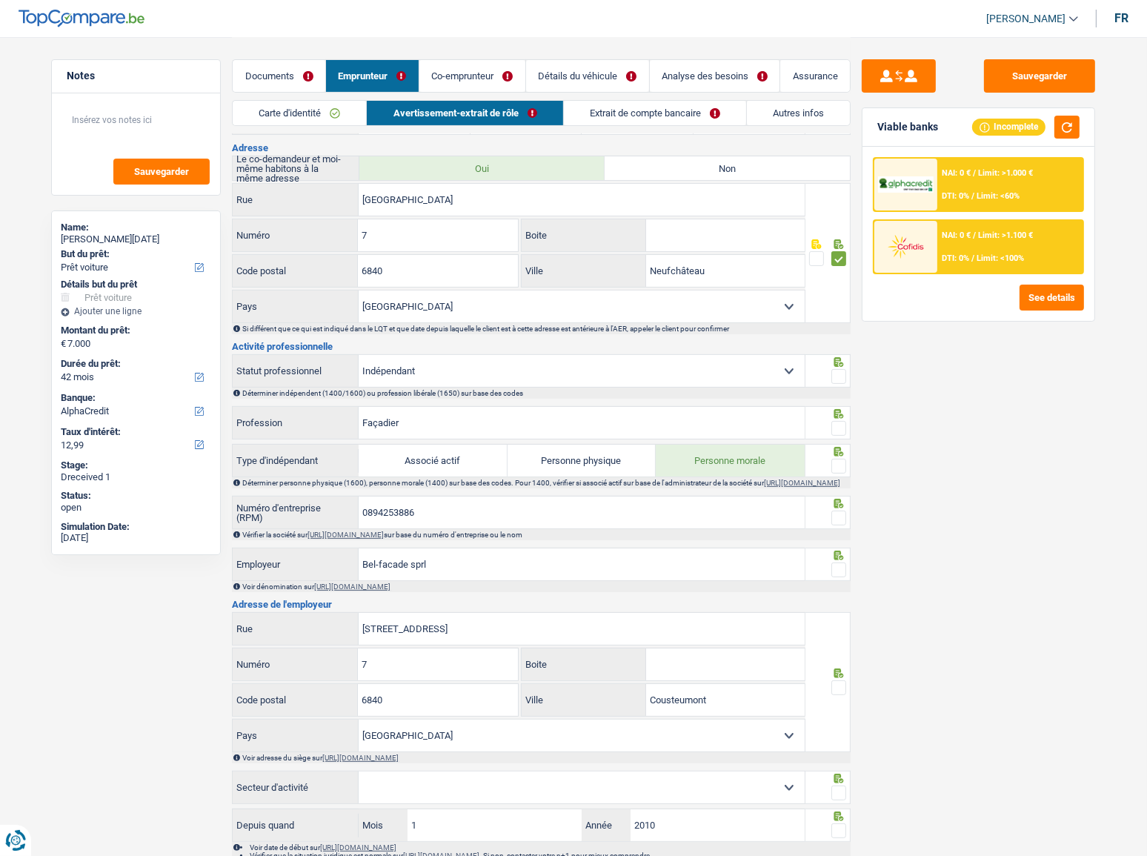
click at [839, 370] on span at bounding box center [838, 376] width 15 height 15
click at [0, 0] on input "radio" at bounding box center [0, 0] width 0 height 0
click at [394, 468] on input "0894253886" at bounding box center [582, 512] width 446 height 32
click at [384, 468] on link "[URL][DOMAIN_NAME]" at bounding box center [345, 534] width 76 height 8
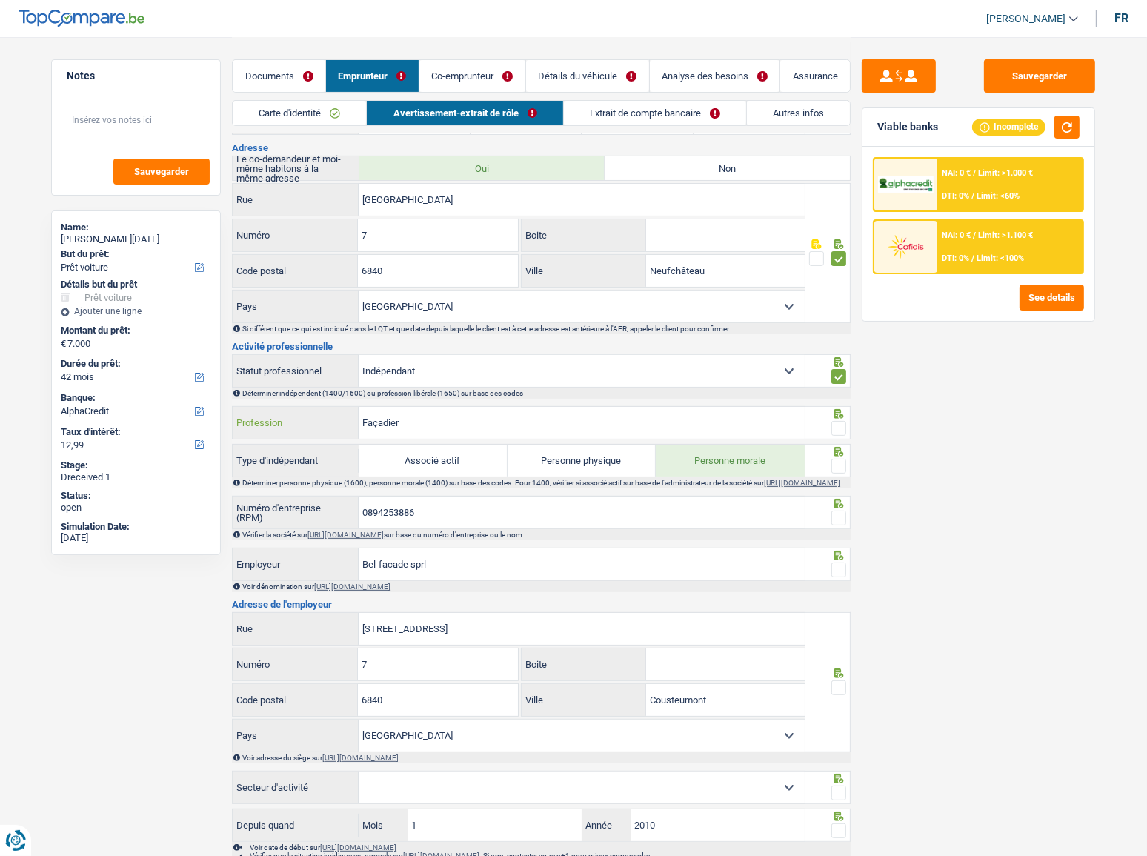
drag, startPoint x: 421, startPoint y: 419, endPoint x: 263, endPoint y: 435, distance: 158.6
click at [263, 435] on div "Façadier Profession" at bounding box center [519, 423] width 572 height 32
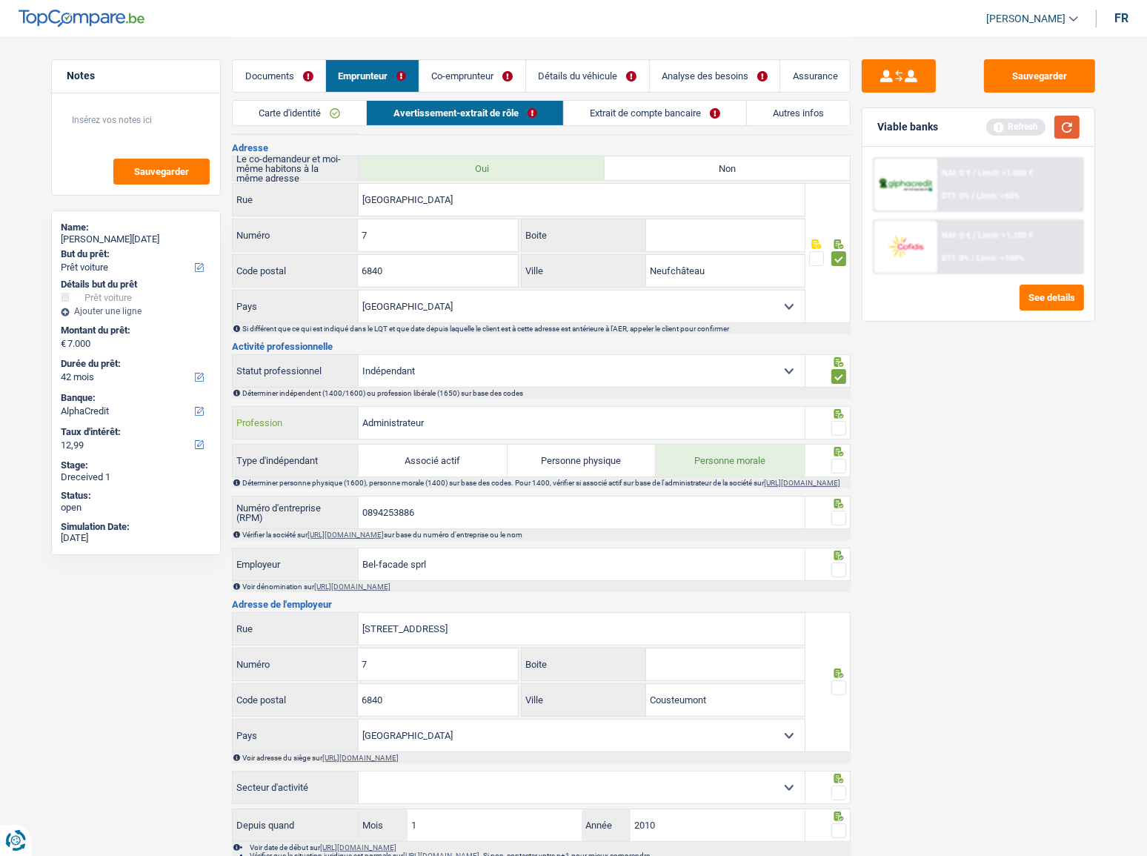
type input "Administrateur"
click at [1023, 132] on button "button" at bounding box center [1066, 127] width 25 height 23
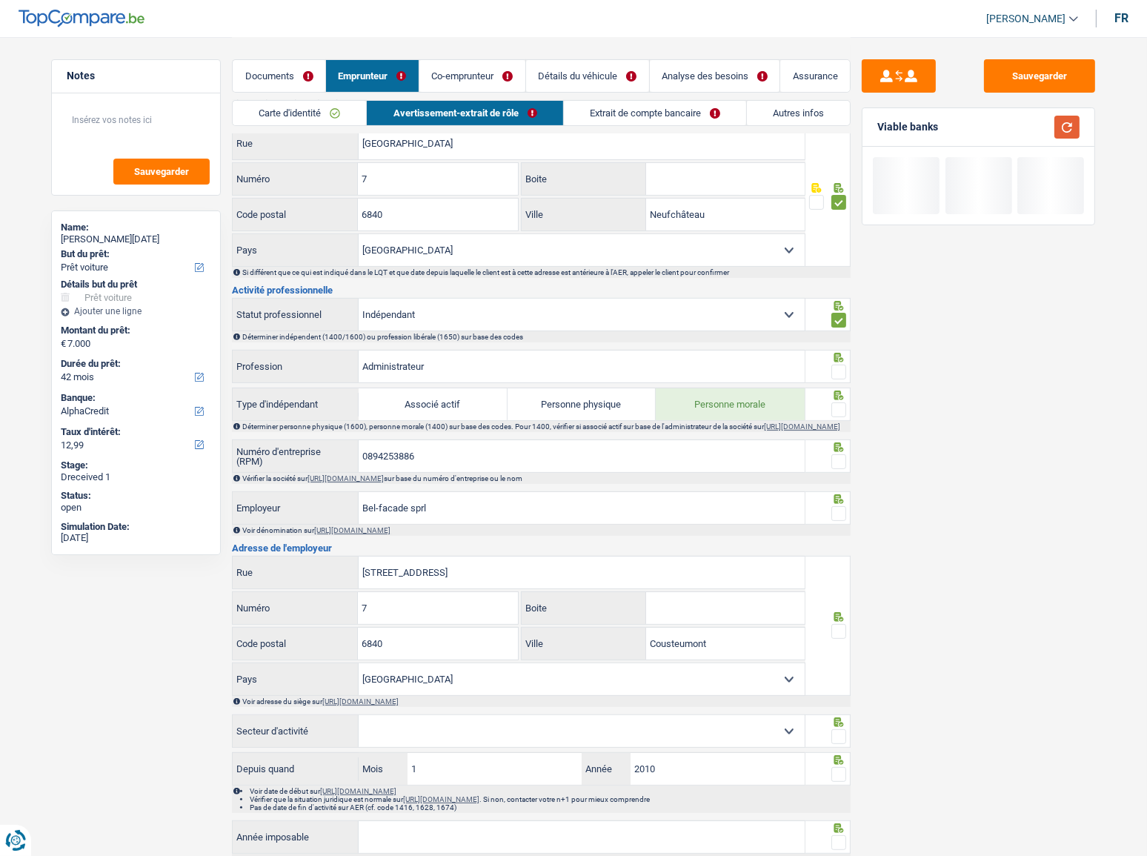
scroll to position [539, 0]
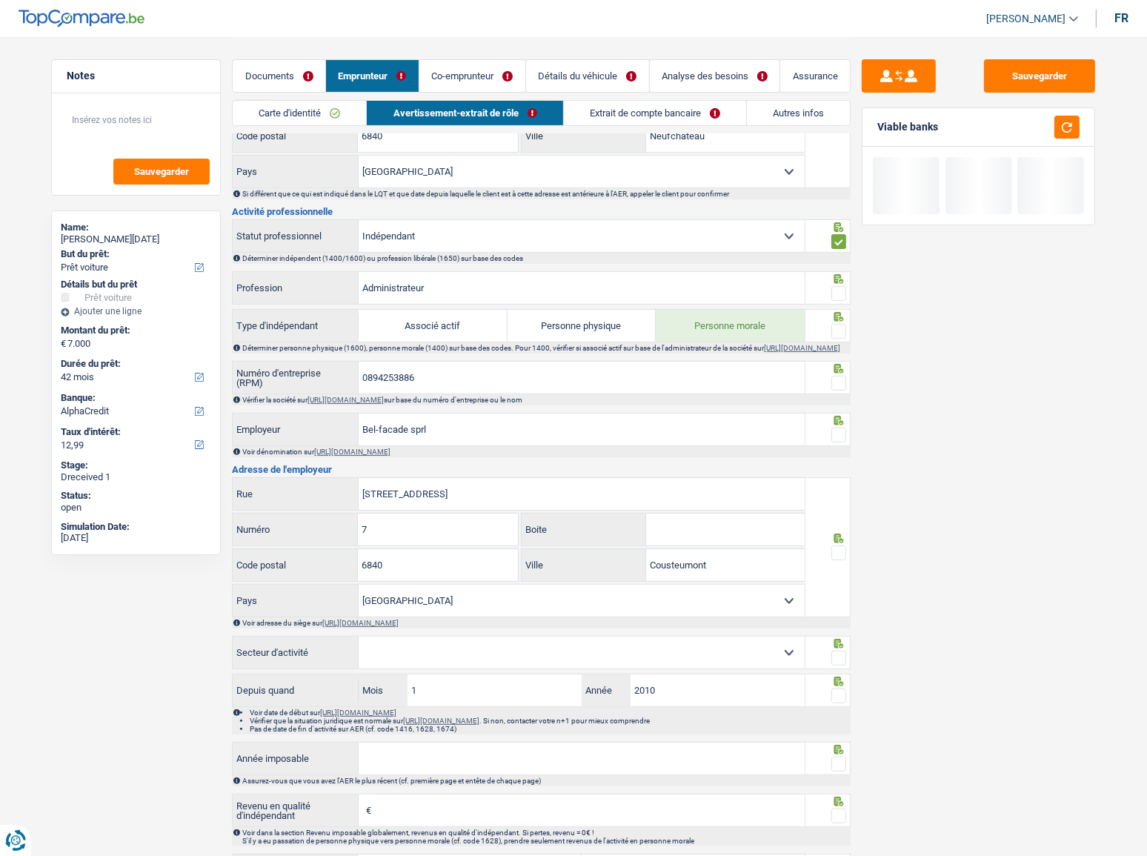
click at [834, 290] on span at bounding box center [838, 293] width 15 height 15
click at [0, 0] on input "radio" at bounding box center [0, 0] width 0 height 0
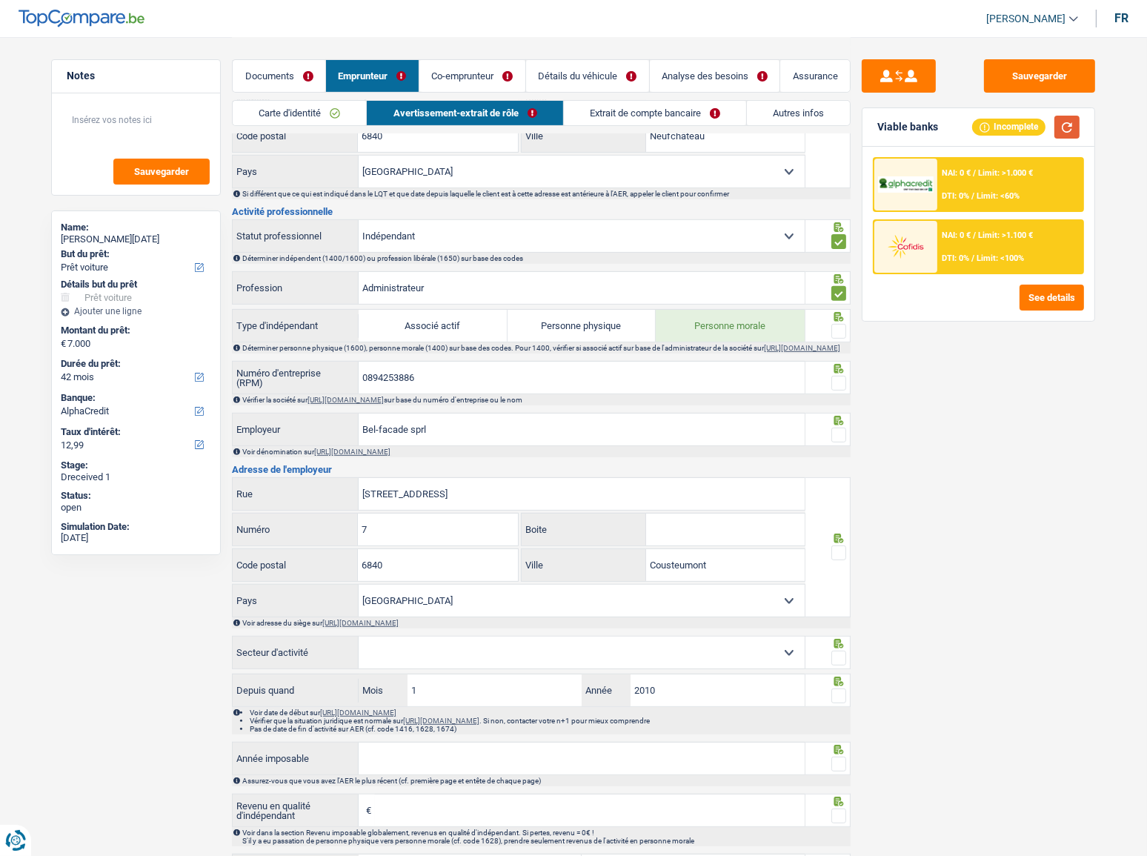
click at [1023, 127] on button "button" at bounding box center [1066, 127] width 25 height 23
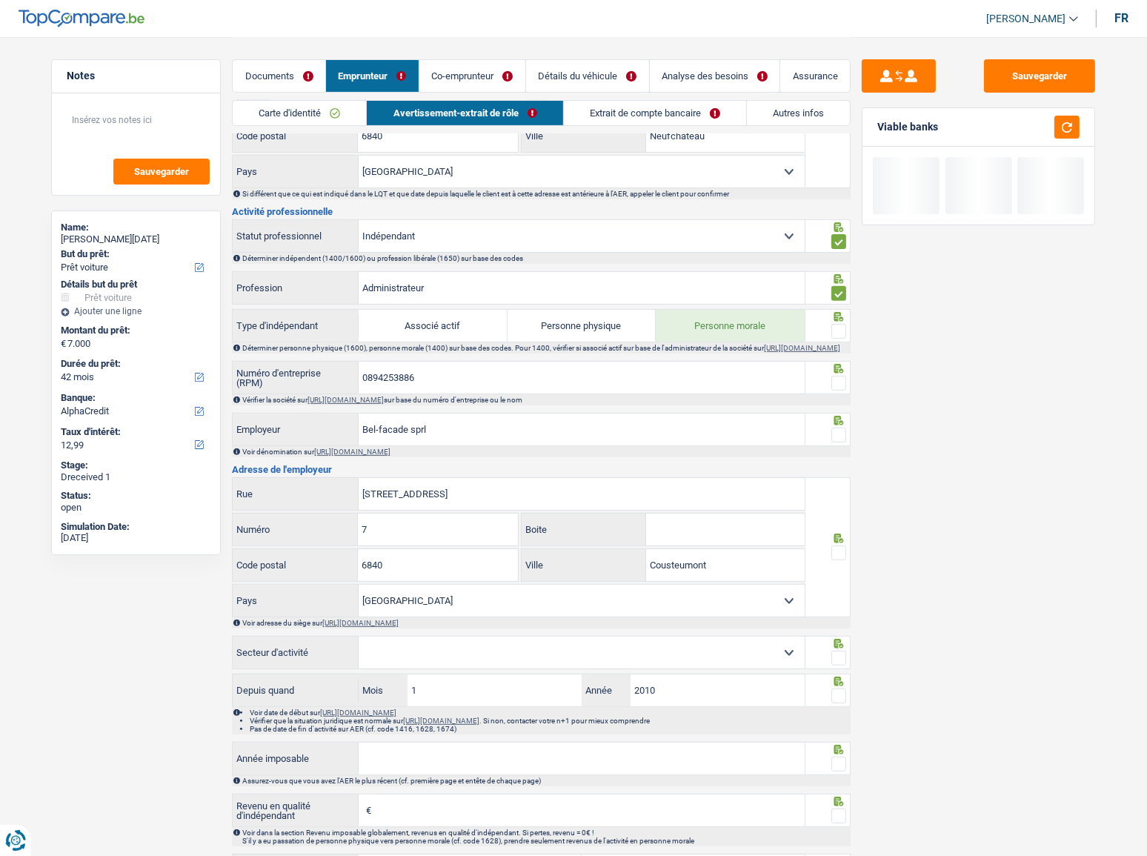
drag, startPoint x: 844, startPoint y: 327, endPoint x: 830, endPoint y: 325, distance: 14.2
click at [840, 325] on span at bounding box center [838, 331] width 15 height 15
click at [0, 0] on input "radio" at bounding box center [0, 0] width 0 height 0
click at [839, 390] on span at bounding box center [838, 383] width 15 height 15
click at [0, 0] on input "radio" at bounding box center [0, 0] width 0 height 0
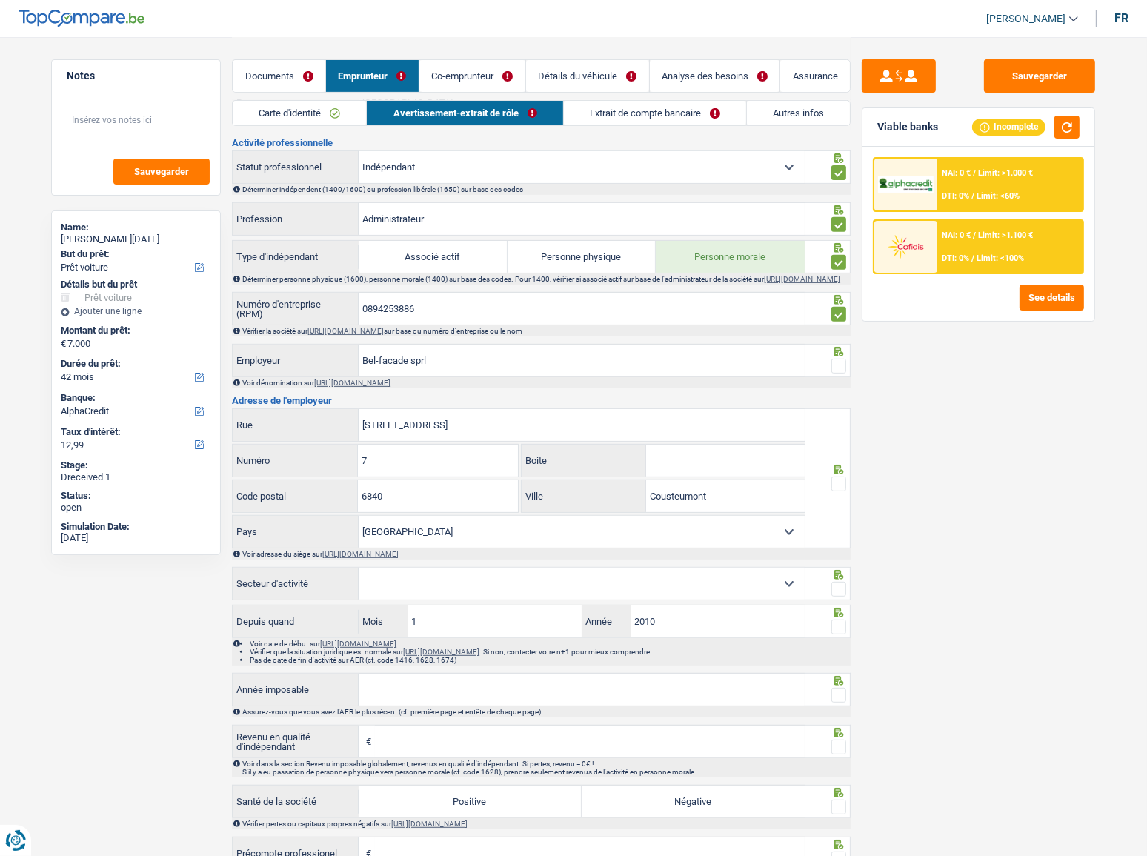
scroll to position [673, 0]
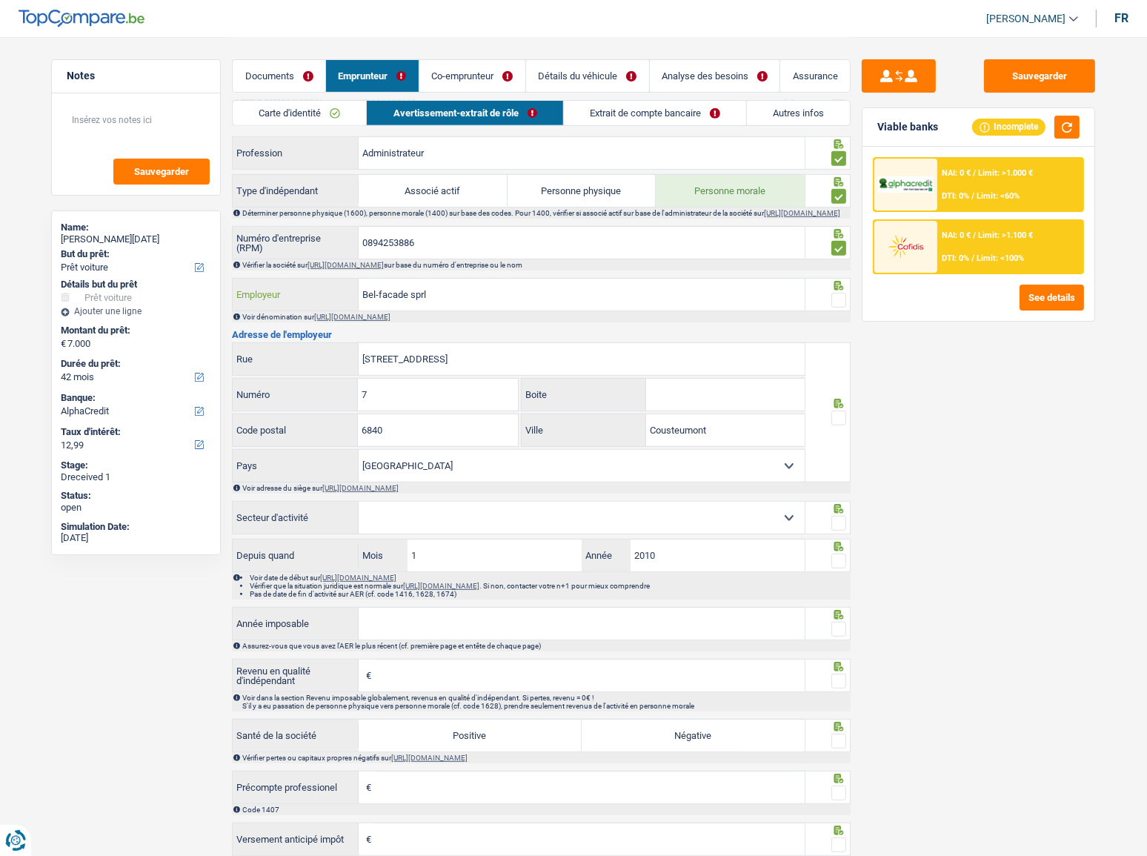
drag, startPoint x: 443, startPoint y: 298, endPoint x: 406, endPoint y: 293, distance: 37.3
click at [406, 293] on input "Bel-facade sprl" at bounding box center [582, 295] width 446 height 32
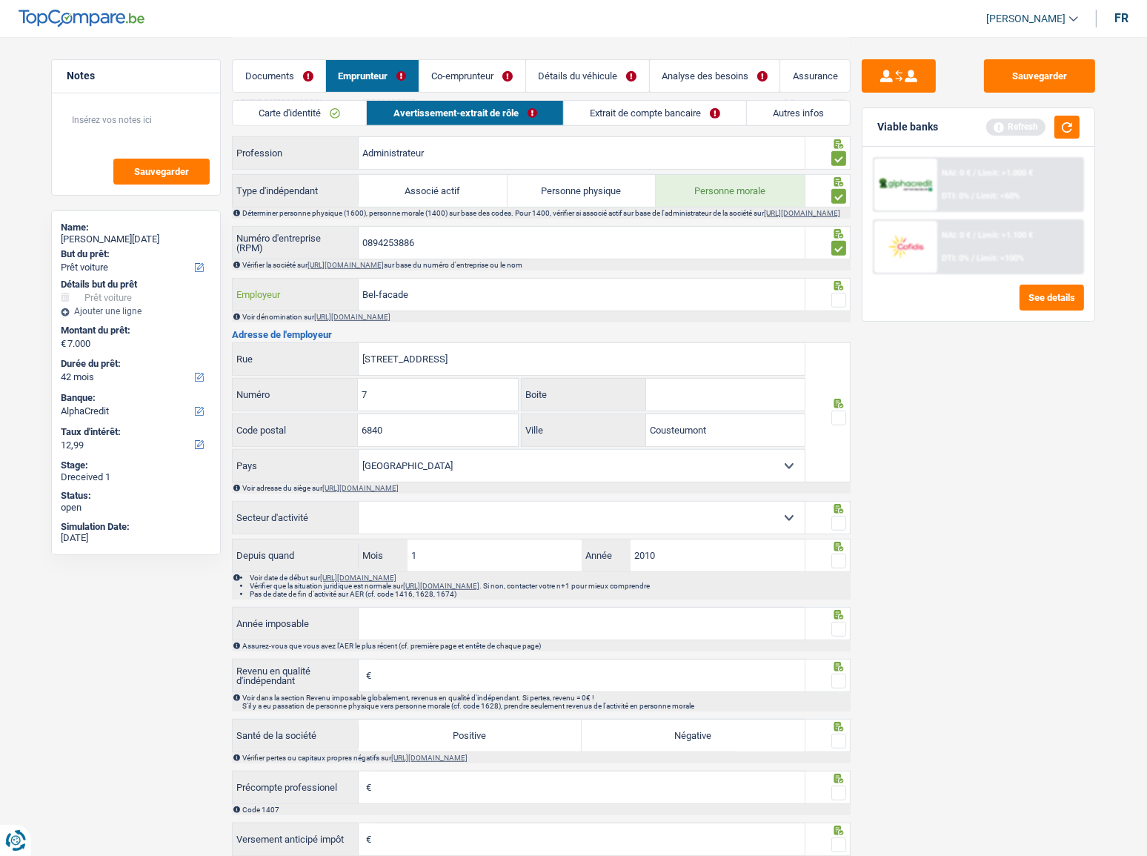
type input "Bel-facade"
click at [838, 305] on span at bounding box center [838, 300] width 15 height 15
click at [0, 0] on input "radio" at bounding box center [0, 0] width 0 height 0
click at [1023, 121] on button "button" at bounding box center [1066, 127] width 25 height 23
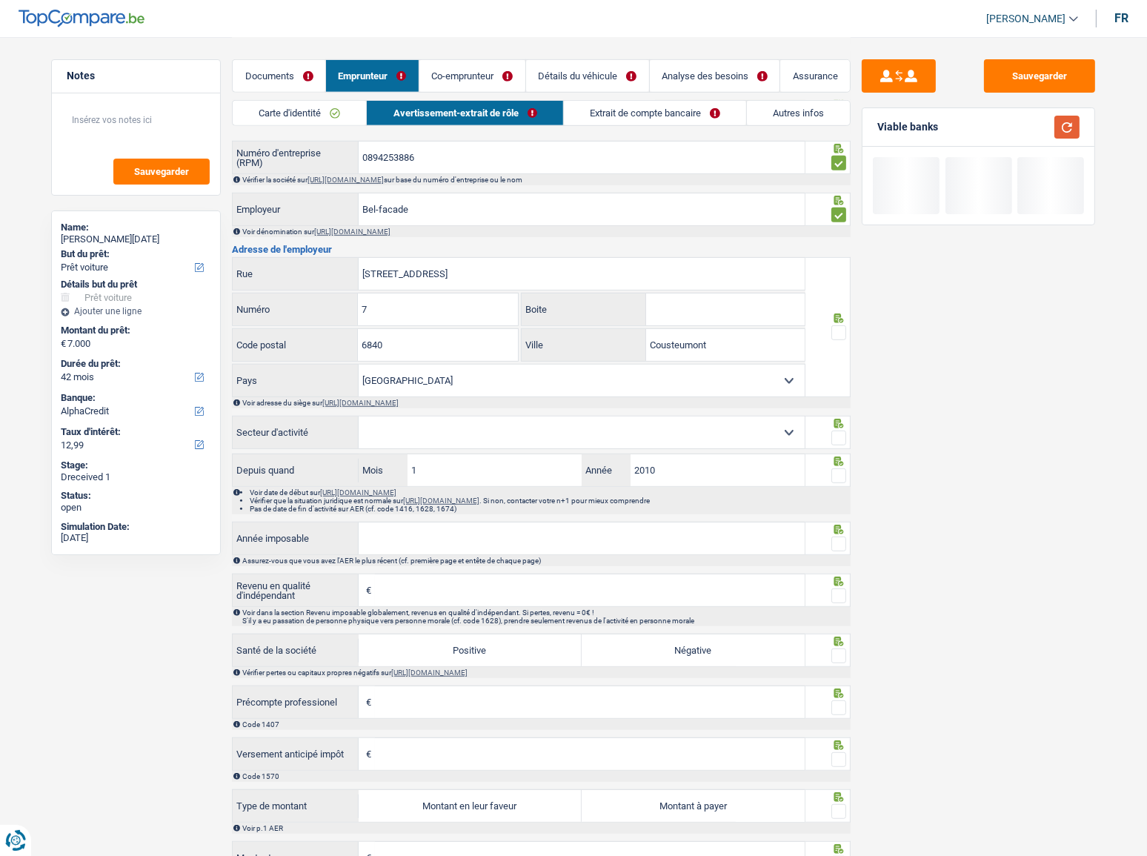
scroll to position [808, 0]
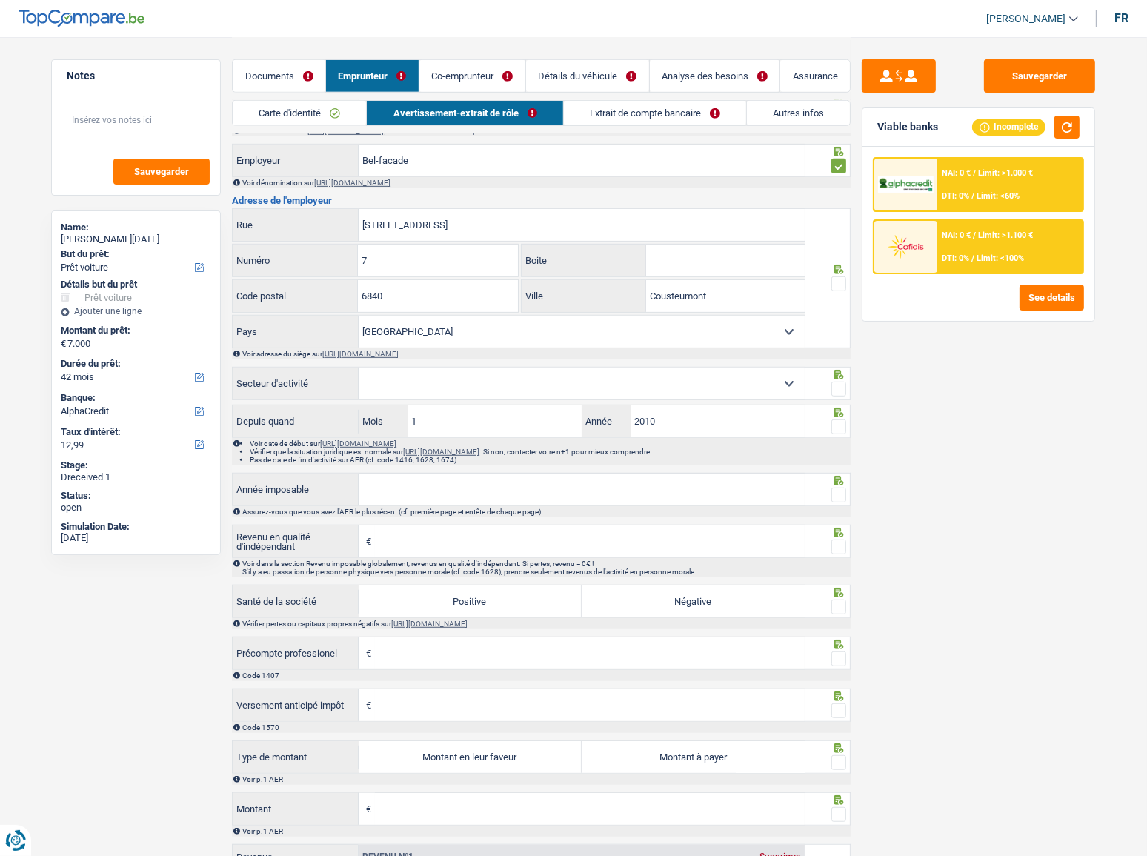
click at [832, 287] on span at bounding box center [838, 283] width 15 height 15
click at [0, 0] on input "radio" at bounding box center [0, 0] width 0 height 0
click at [1023, 126] on button "button" at bounding box center [1066, 127] width 25 height 23
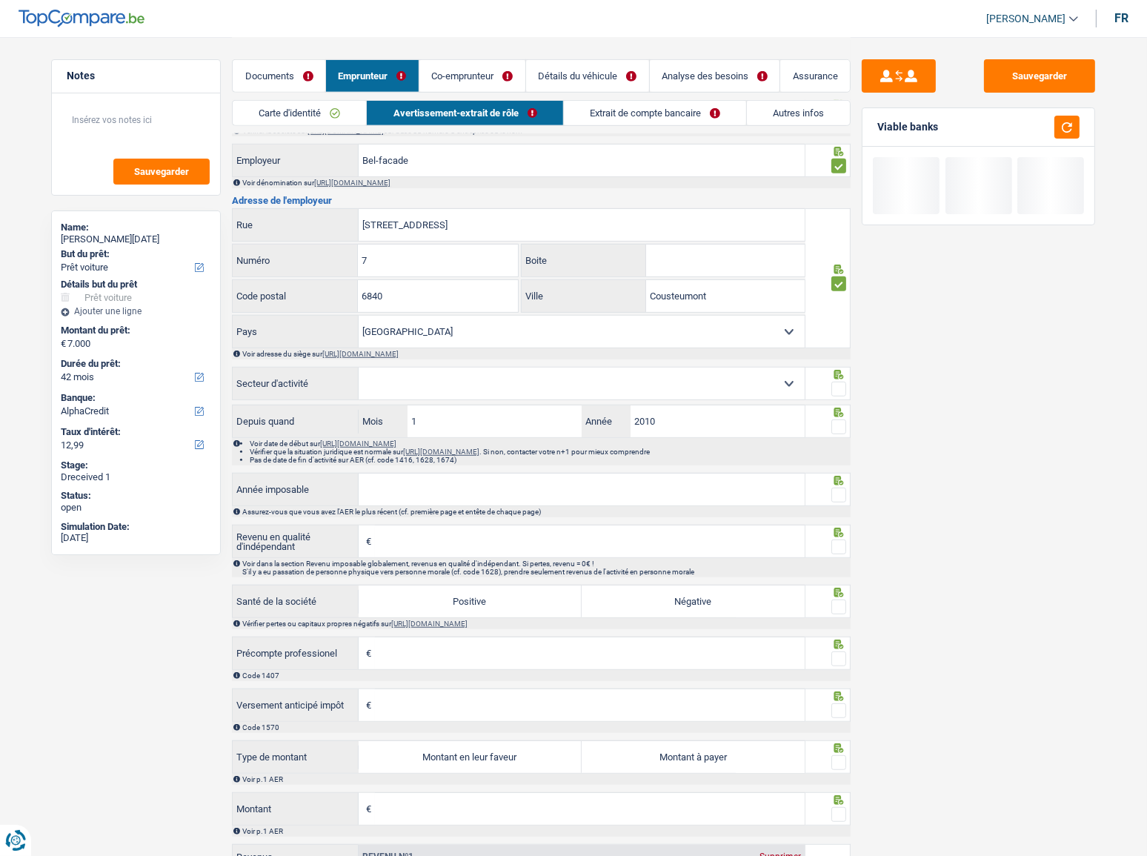
click at [492, 380] on select "Agriculture/Pêche Industrie Horeca Courier/Fitness/Taxi Construction Banques/As…" at bounding box center [582, 383] width 446 height 32
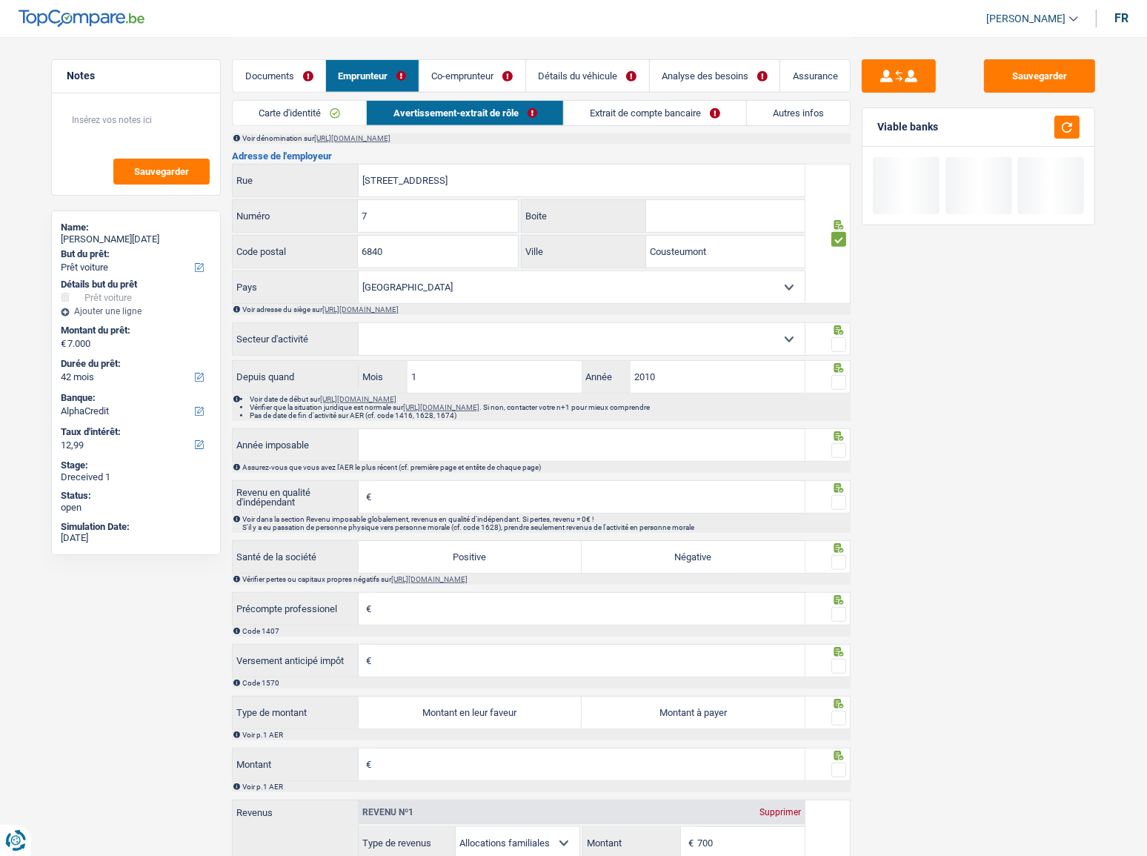
scroll to position [875, 0]
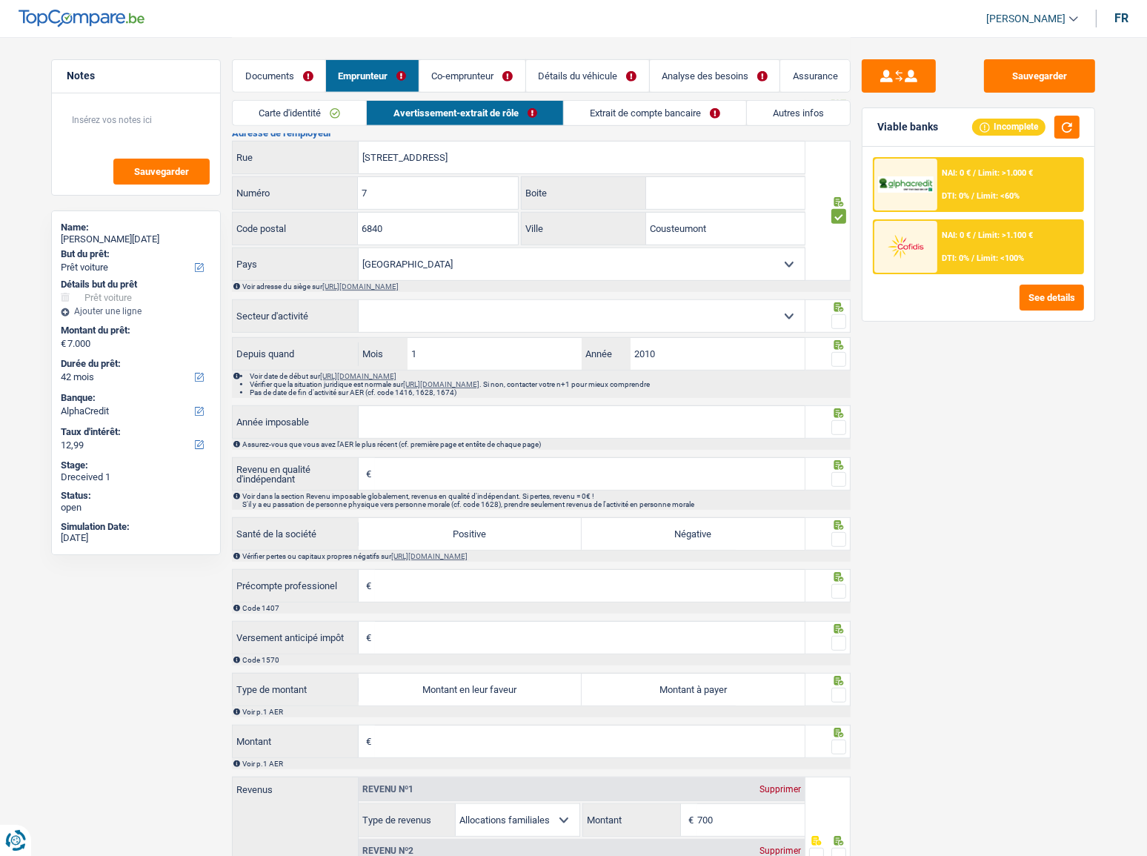
click at [499, 325] on select "Agriculture/Pêche Industrie Horeca Courier/Fitness/Taxi Construction Banques/As…" at bounding box center [582, 316] width 446 height 32
click at [451, 308] on select "Agriculture/Pêche Industrie Horeca Courier/Fitness/Taxi Construction Banques/As…" at bounding box center [582, 316] width 446 height 32
select select "construction"
click at [359, 304] on select "Agriculture/Pêche Industrie Horeca Courier/Fitness/Taxi Construction Banques/As…" at bounding box center [582, 316] width 446 height 32
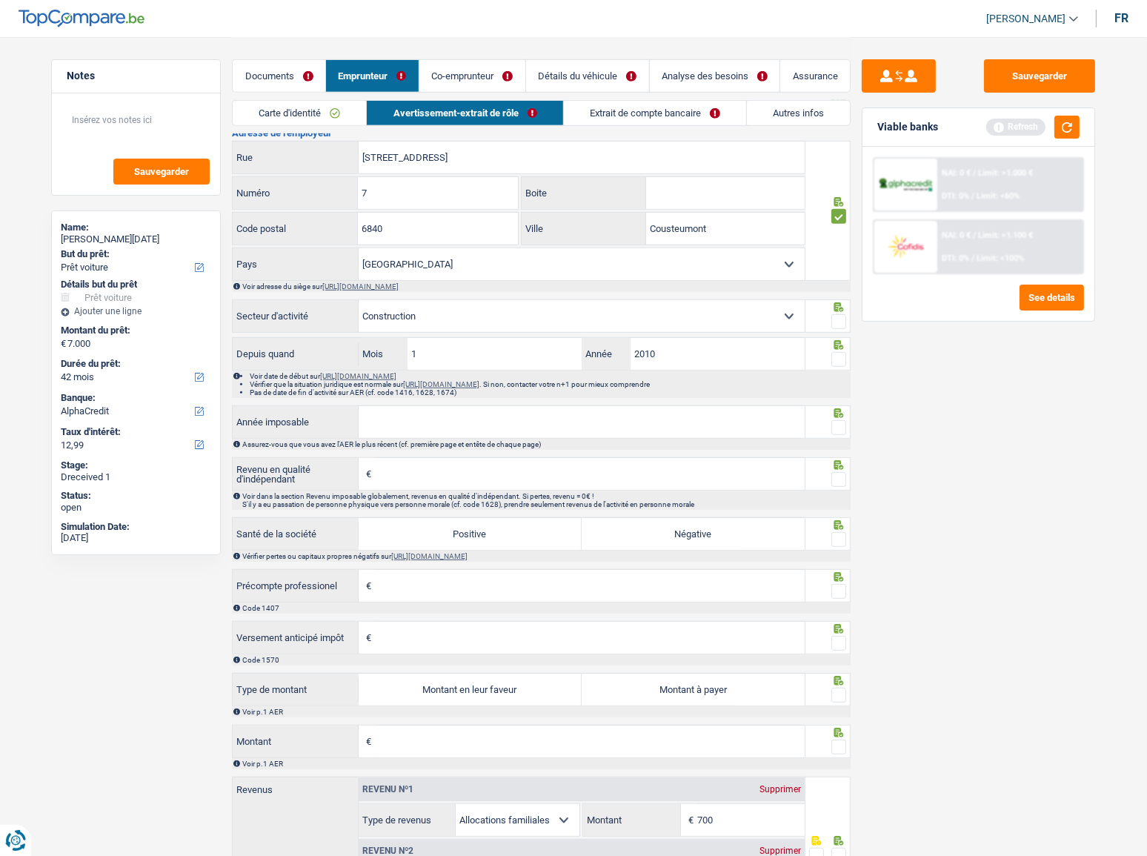
click at [842, 320] on span at bounding box center [838, 321] width 15 height 15
click at [0, 0] on input "radio" at bounding box center [0, 0] width 0 height 0
drag, startPoint x: 1075, startPoint y: 126, endPoint x: 1145, endPoint y: 165, distance: 80.0
click at [1023, 127] on button "button" at bounding box center [1066, 127] width 25 height 23
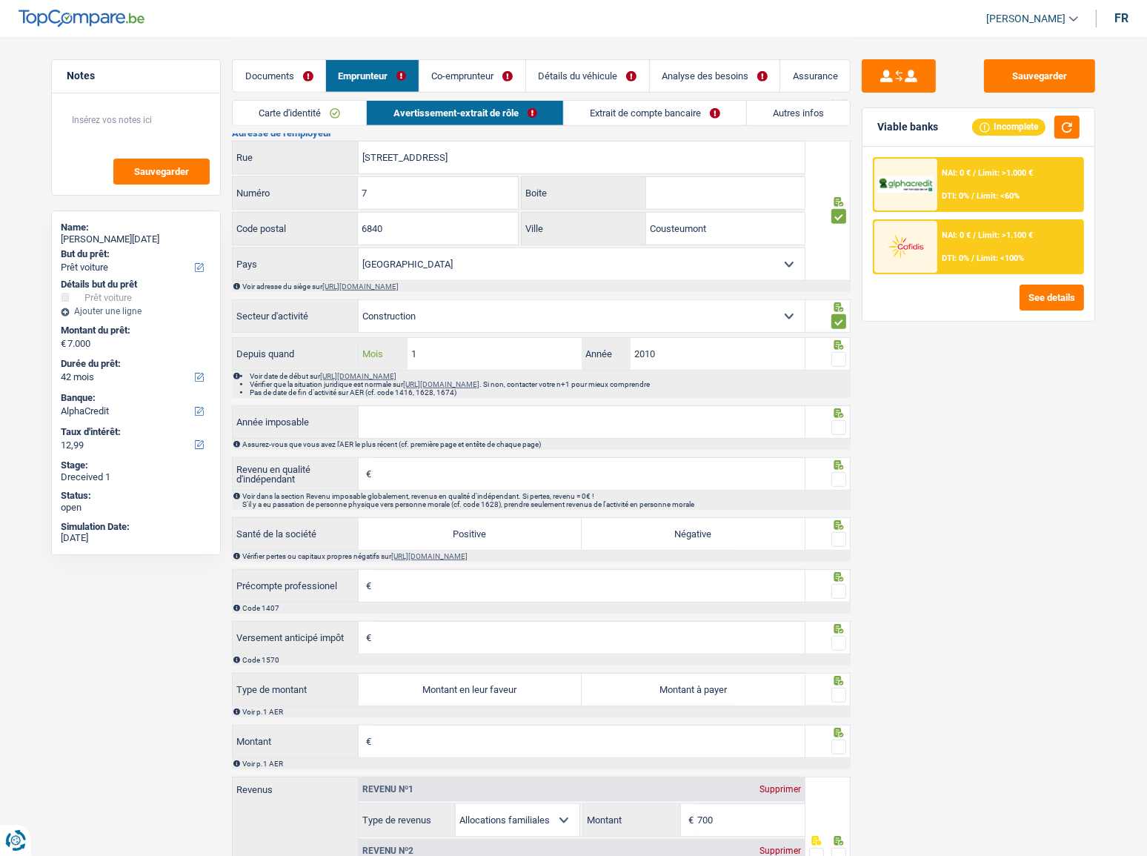
click at [459, 361] on input "1" at bounding box center [494, 354] width 174 height 32
type input "12"
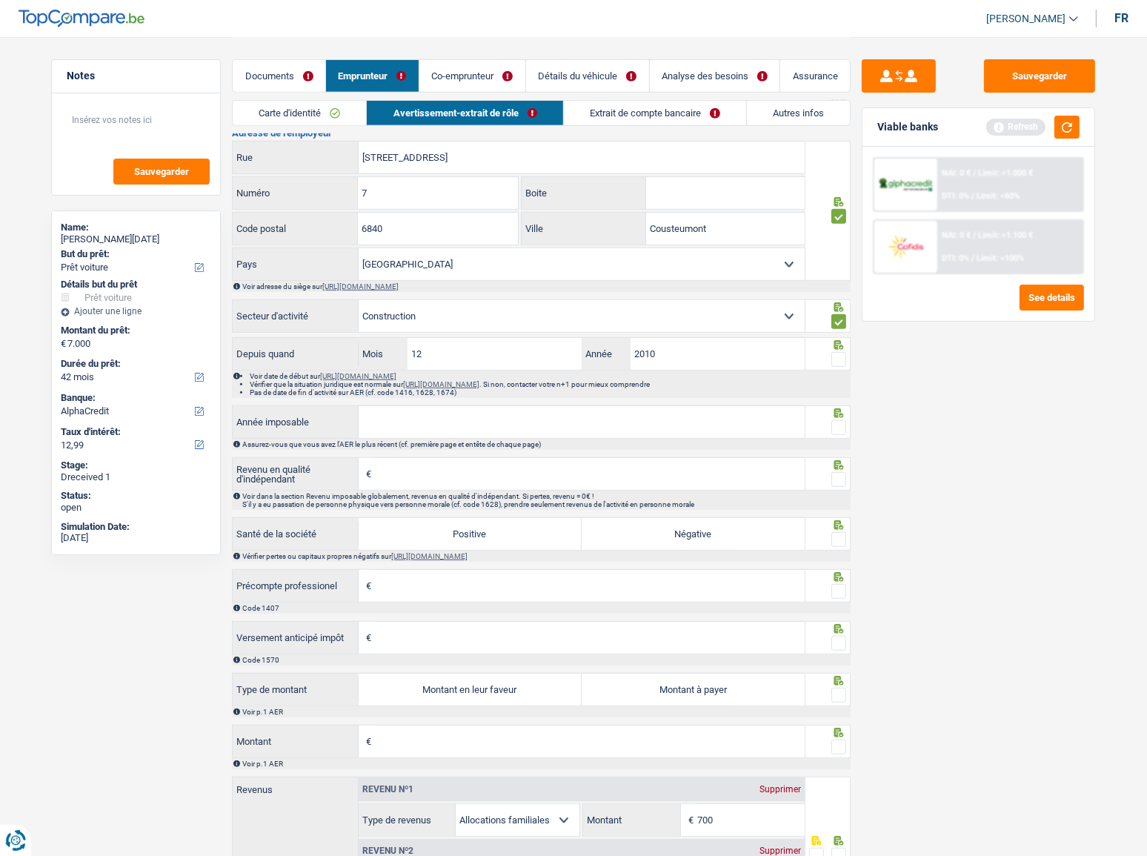
click at [841, 362] on span at bounding box center [838, 359] width 15 height 15
click at [0, 0] on input "radio" at bounding box center [0, 0] width 0 height 0
click at [1023, 127] on button "button" at bounding box center [1066, 127] width 25 height 23
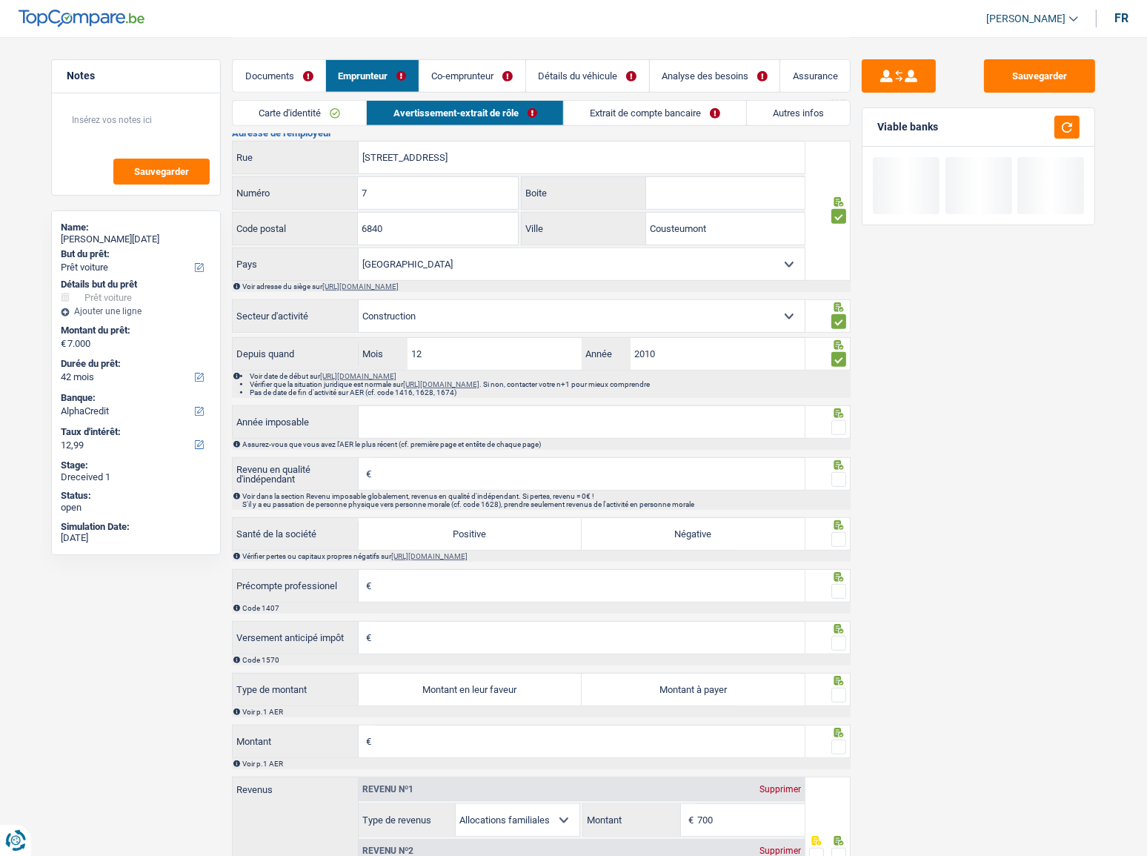
click at [496, 424] on input "Année imposable" at bounding box center [582, 422] width 446 height 32
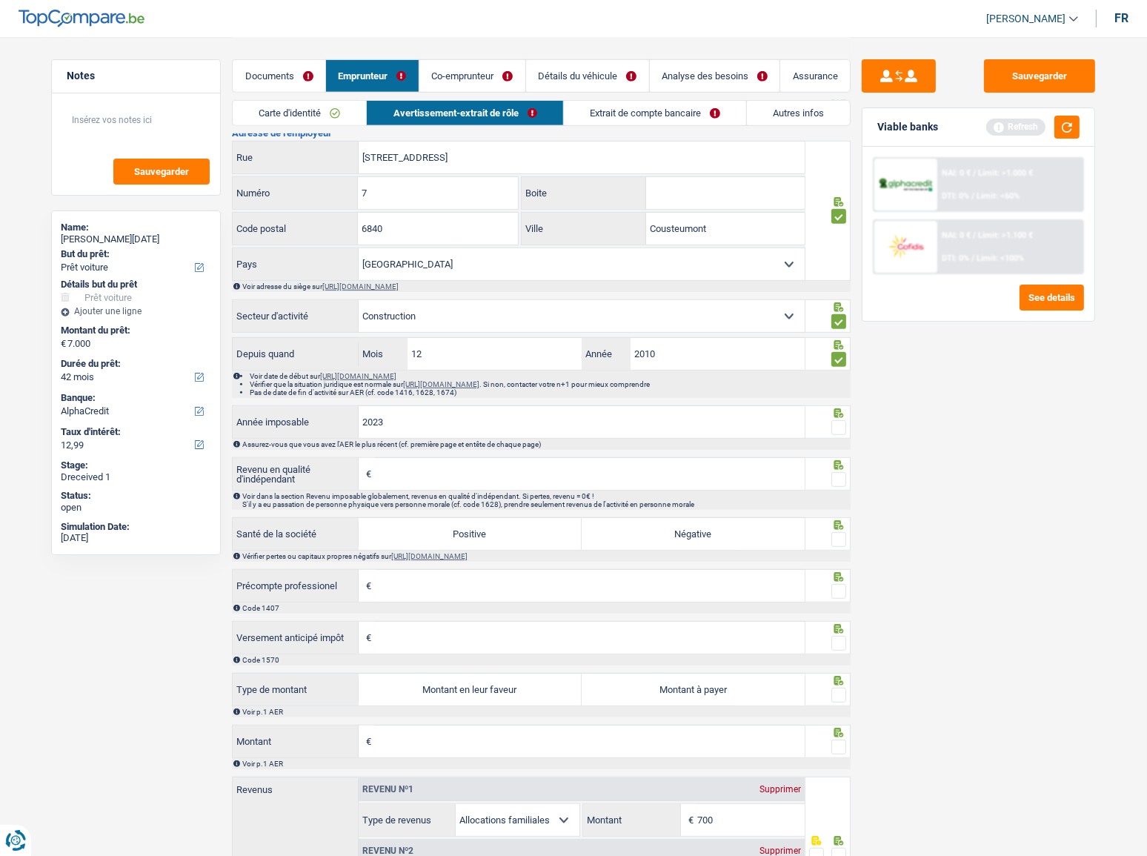
type input "2023"
click at [1023, 131] on button "button" at bounding box center [1066, 127] width 25 height 23
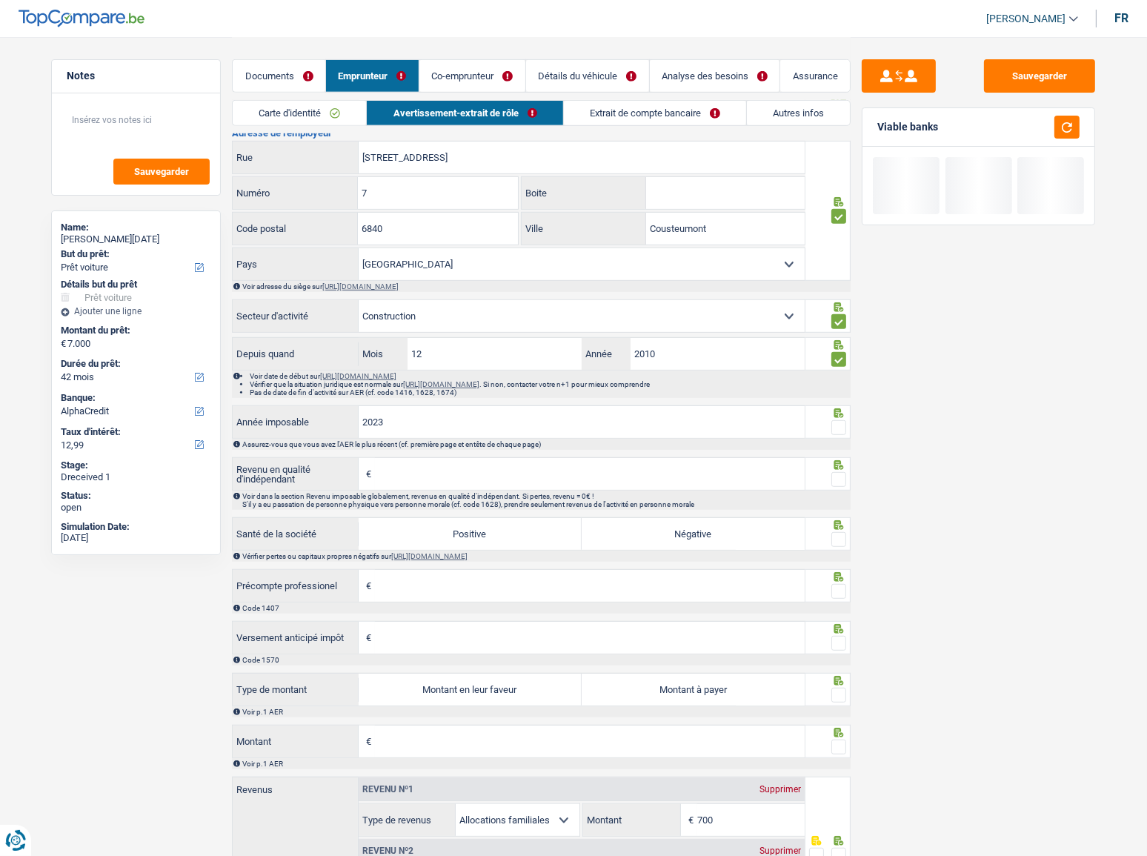
click at [839, 425] on span at bounding box center [838, 427] width 15 height 15
click at [0, 0] on input "radio" at bounding box center [0, 0] width 0 height 0
click at [414, 468] on input "Revenu en qualité d'indépendant" at bounding box center [590, 474] width 430 height 32
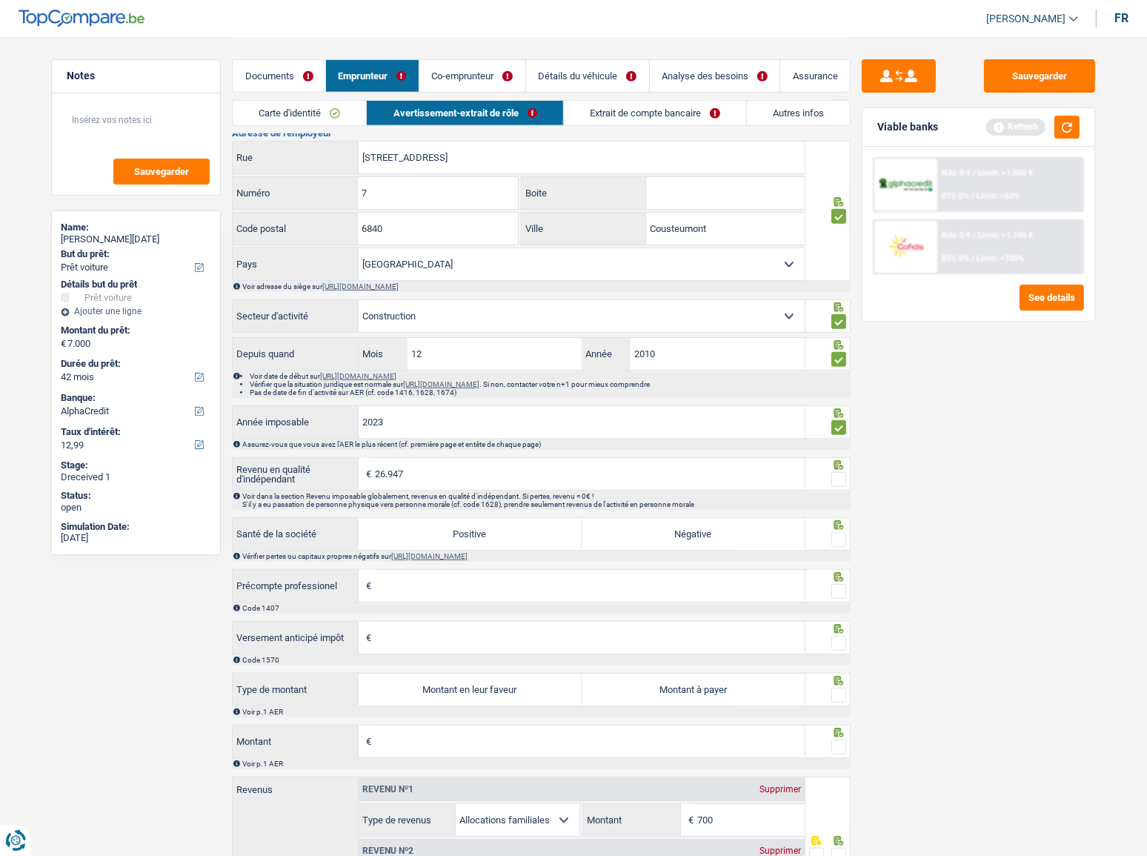
type input "26.947"
click at [843, 468] on span at bounding box center [838, 479] width 15 height 15
click at [0, 0] on input "radio" at bounding box center [0, 0] width 0 height 0
click at [1023, 129] on button "button" at bounding box center [1066, 127] width 25 height 23
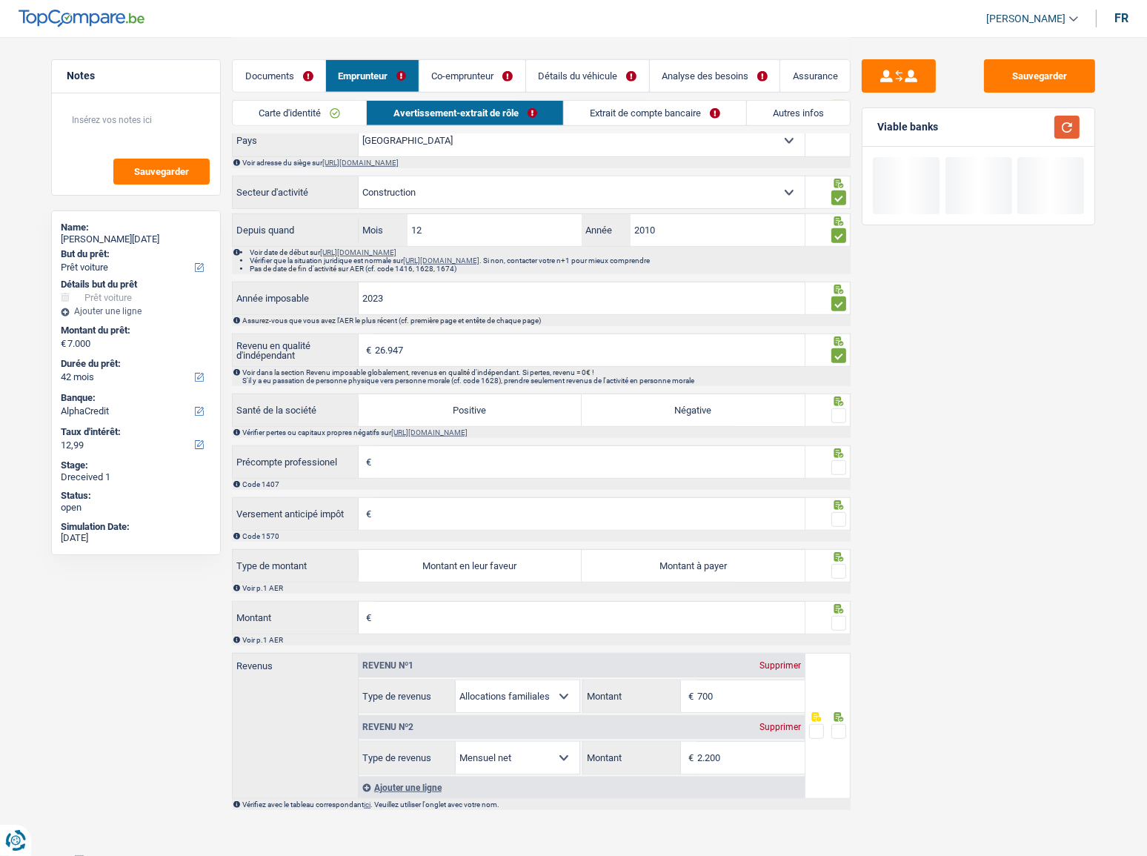
scroll to position [1000, 0]
click at [1023, 126] on button "button" at bounding box center [1066, 127] width 25 height 23
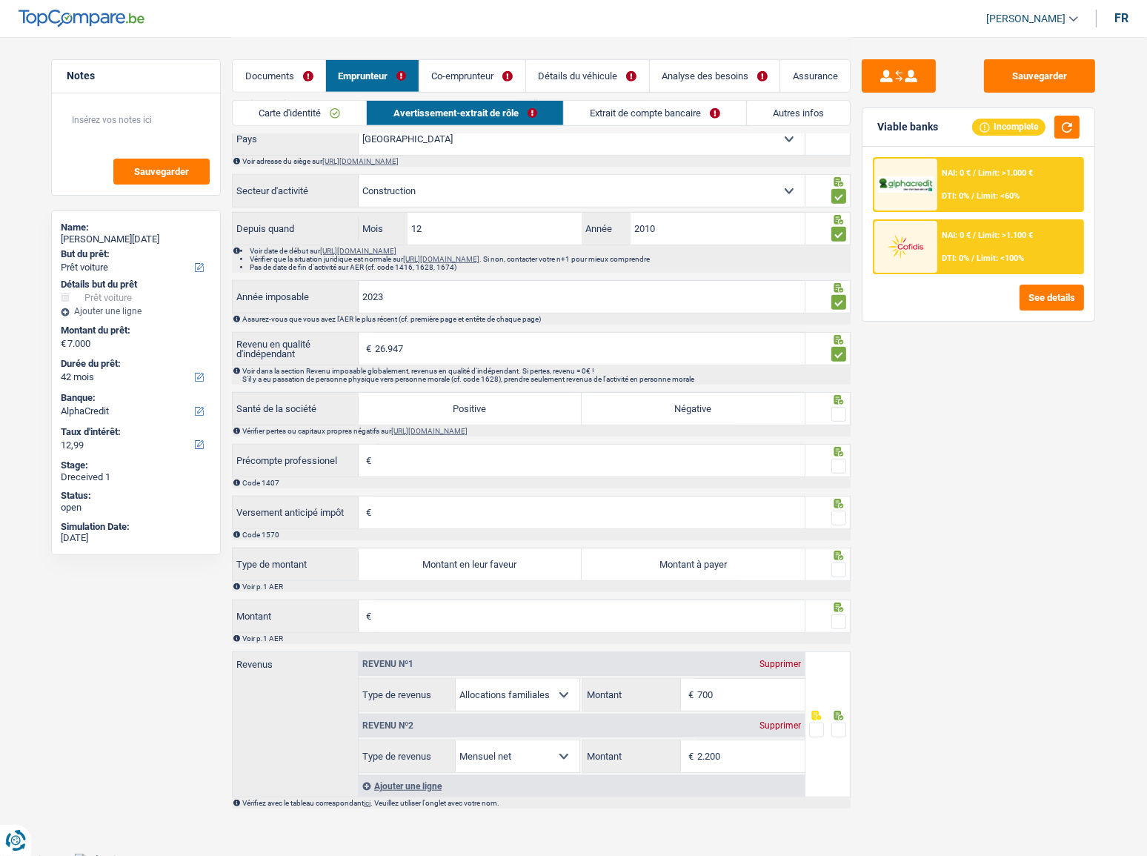
click at [851, 410] on div "Sauvegarder Viable banks Incomplete NAI: 0 € / Limit: >1.000 € DTI: 0% / Limit:…" at bounding box center [979, 445] width 256 height 773
click at [844, 418] on span at bounding box center [838, 414] width 15 height 15
click at [0, 0] on input "radio" at bounding box center [0, 0] width 0 height 0
click at [496, 415] on label "Positive" at bounding box center [470, 409] width 223 height 32
click at [496, 415] on input "Positive" at bounding box center [470, 409] width 223 height 32
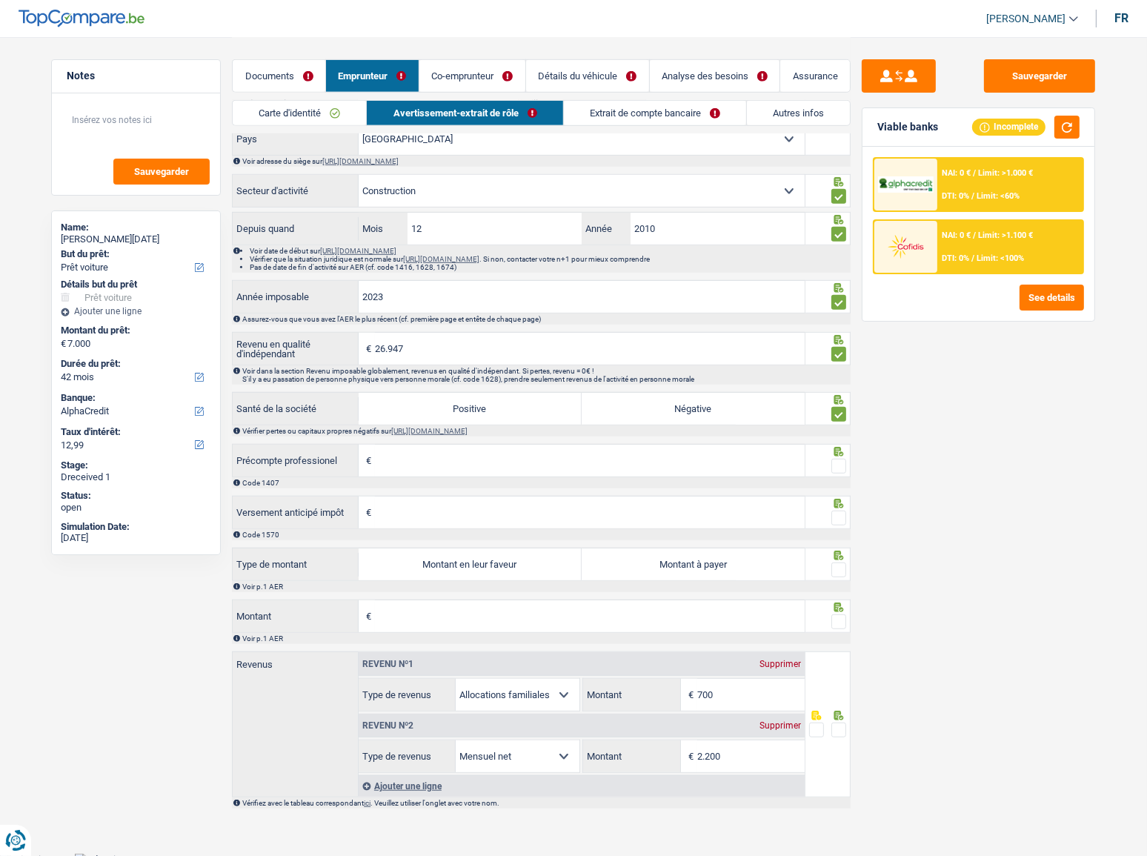
radio input "true"
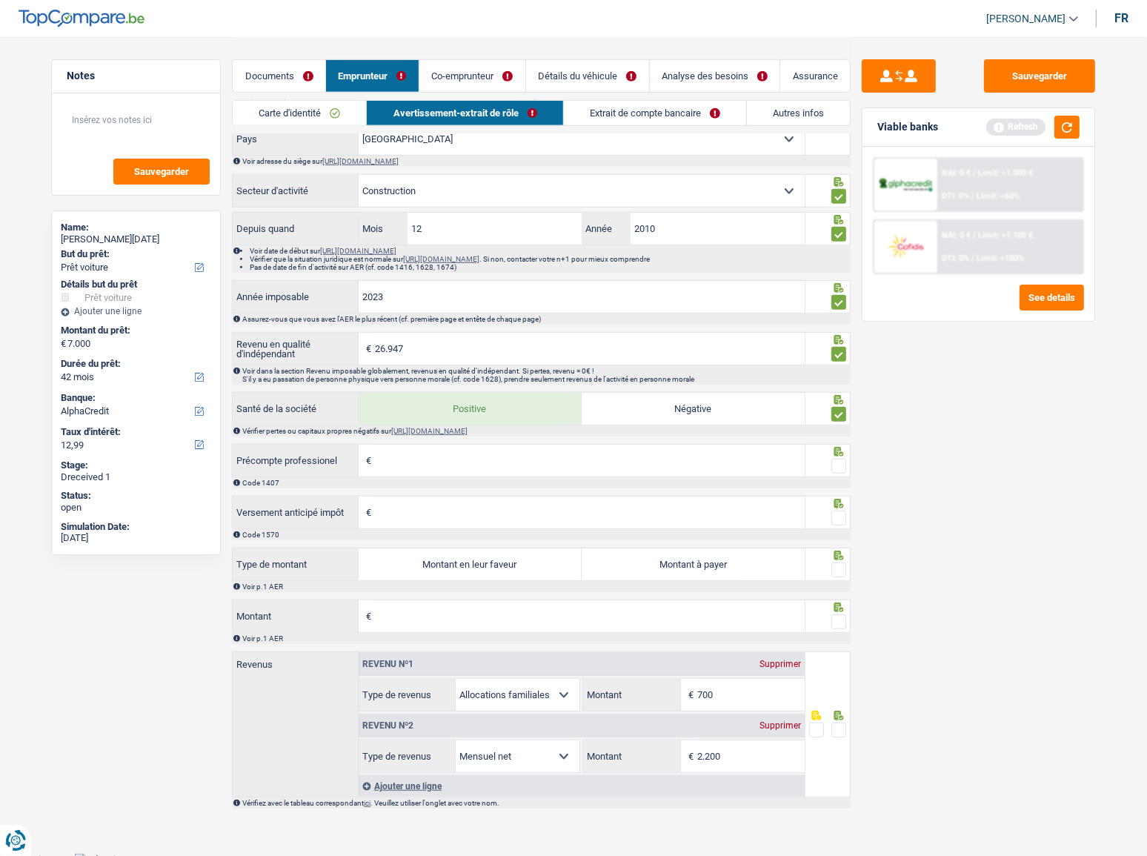
drag, startPoint x: 453, startPoint y: 475, endPoint x: 511, endPoint y: 470, distance: 58.7
click at [453, 468] on input "Précompte professionel" at bounding box center [590, 461] width 430 height 32
type input "3.000"
click at [836, 467] on span at bounding box center [838, 466] width 15 height 15
click at [0, 0] on input "radio" at bounding box center [0, 0] width 0 height 0
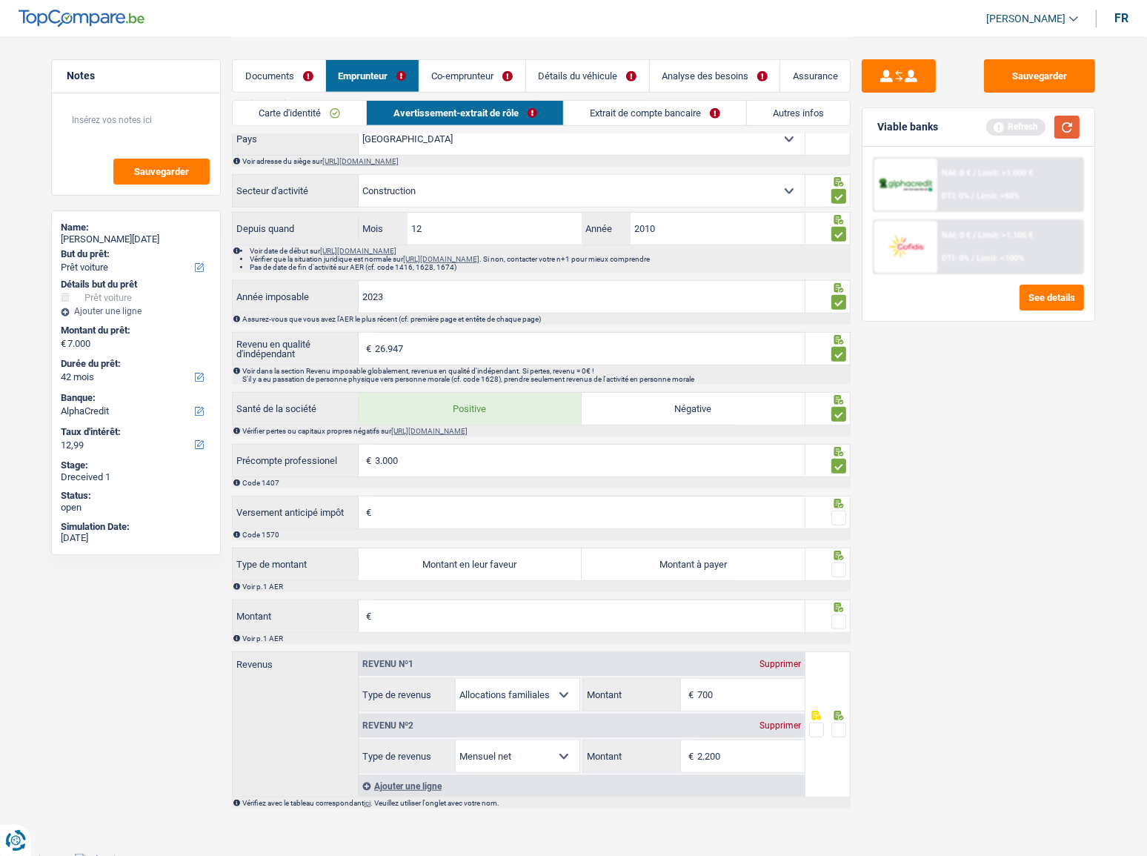
drag, startPoint x: 1068, startPoint y: 131, endPoint x: 1057, endPoint y: 136, distance: 12.9
click at [1023, 130] on button "button" at bounding box center [1066, 127] width 25 height 23
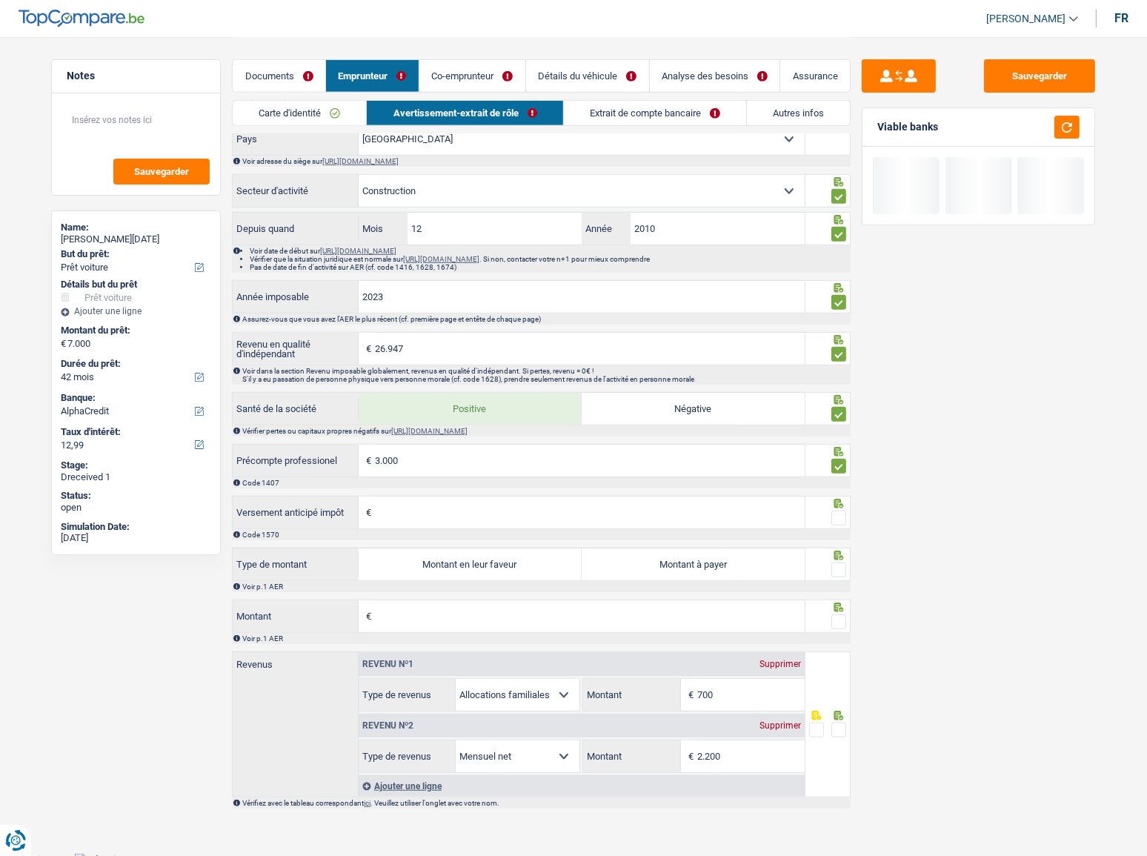
click at [430, 468] on input "Versement anticipé impôt" at bounding box center [590, 512] width 430 height 32
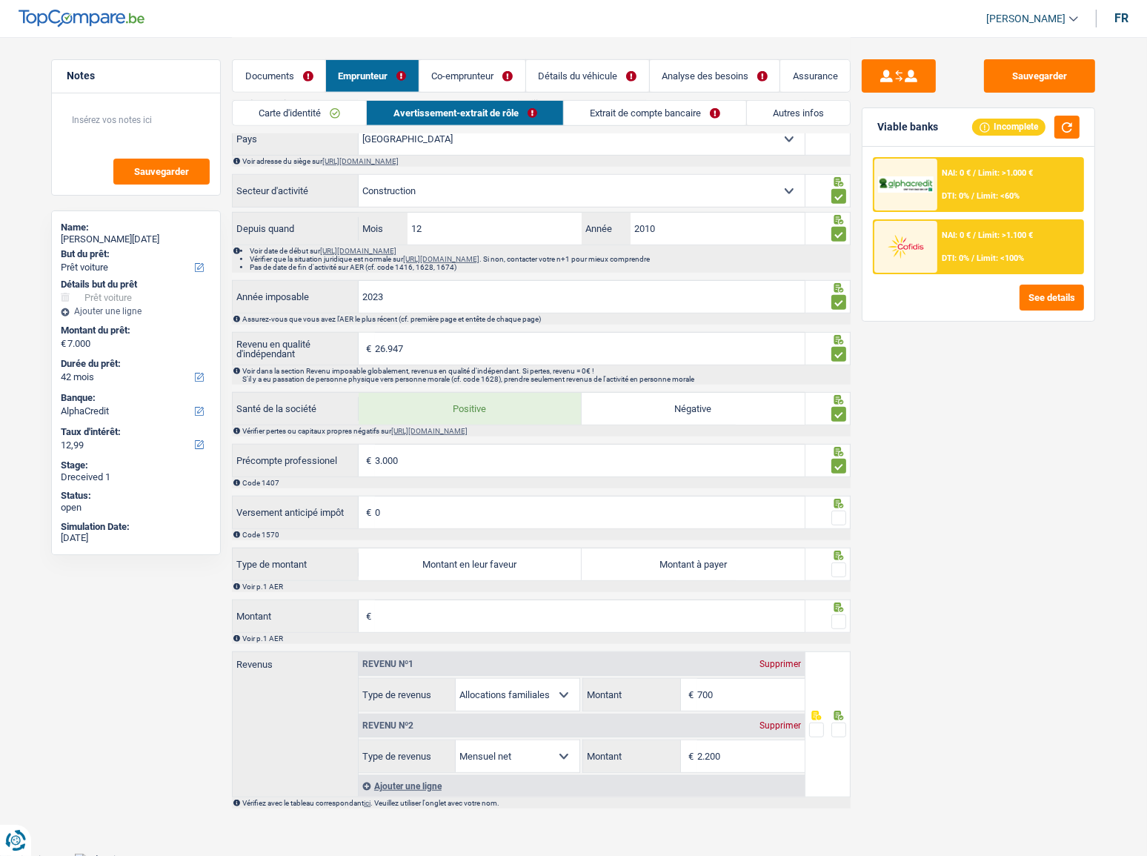
type input "0"
click at [838, 468] on span at bounding box center [838, 517] width 15 height 15
click at [0, 0] on input "radio" at bounding box center [0, 0] width 0 height 0
drag, startPoint x: 1062, startPoint y: 129, endPoint x: 878, endPoint y: 248, distance: 219.7
click at [1023, 134] on button "button" at bounding box center [1066, 127] width 25 height 23
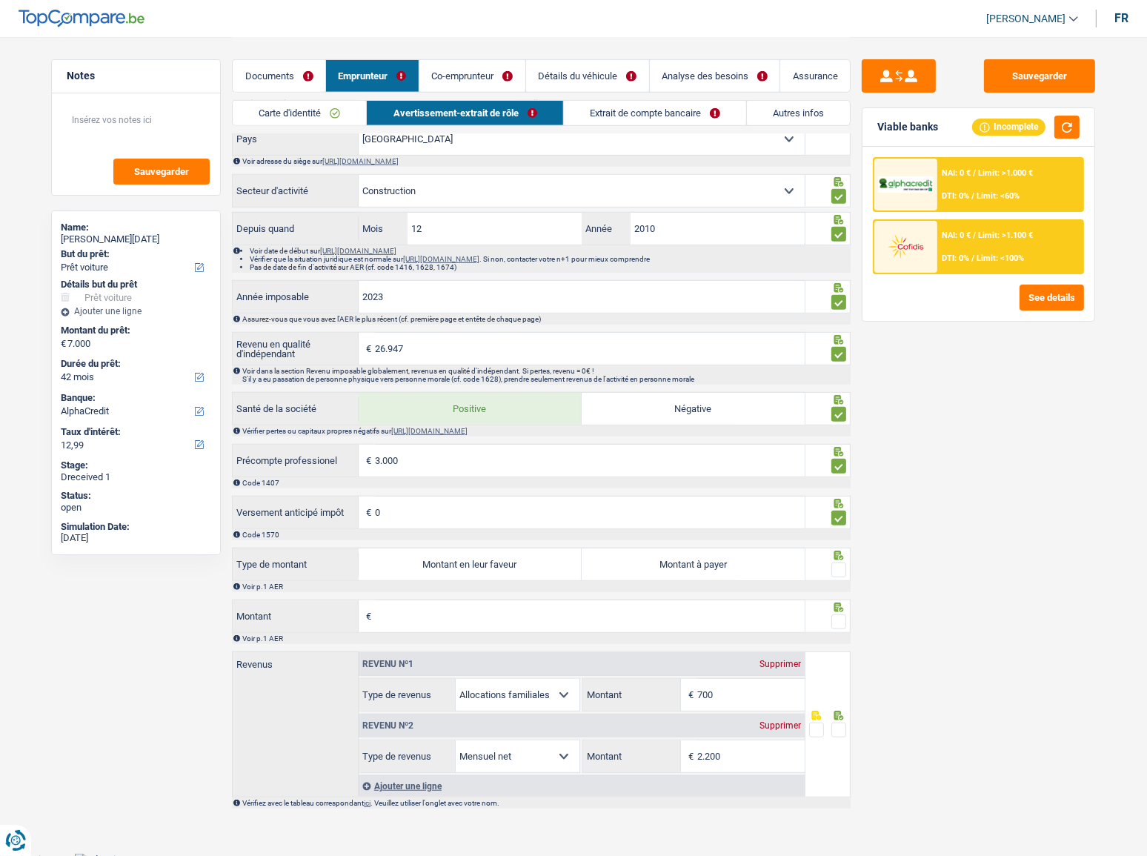
drag, startPoint x: 393, startPoint y: 562, endPoint x: 435, endPoint y: 562, distance: 42.2
click at [394, 468] on label "Montant en leur faveur" at bounding box center [470, 564] width 223 height 32
click at [394, 468] on input "Montant en leur faveur" at bounding box center [470, 564] width 223 height 32
radio input "true"
type input "1.996"
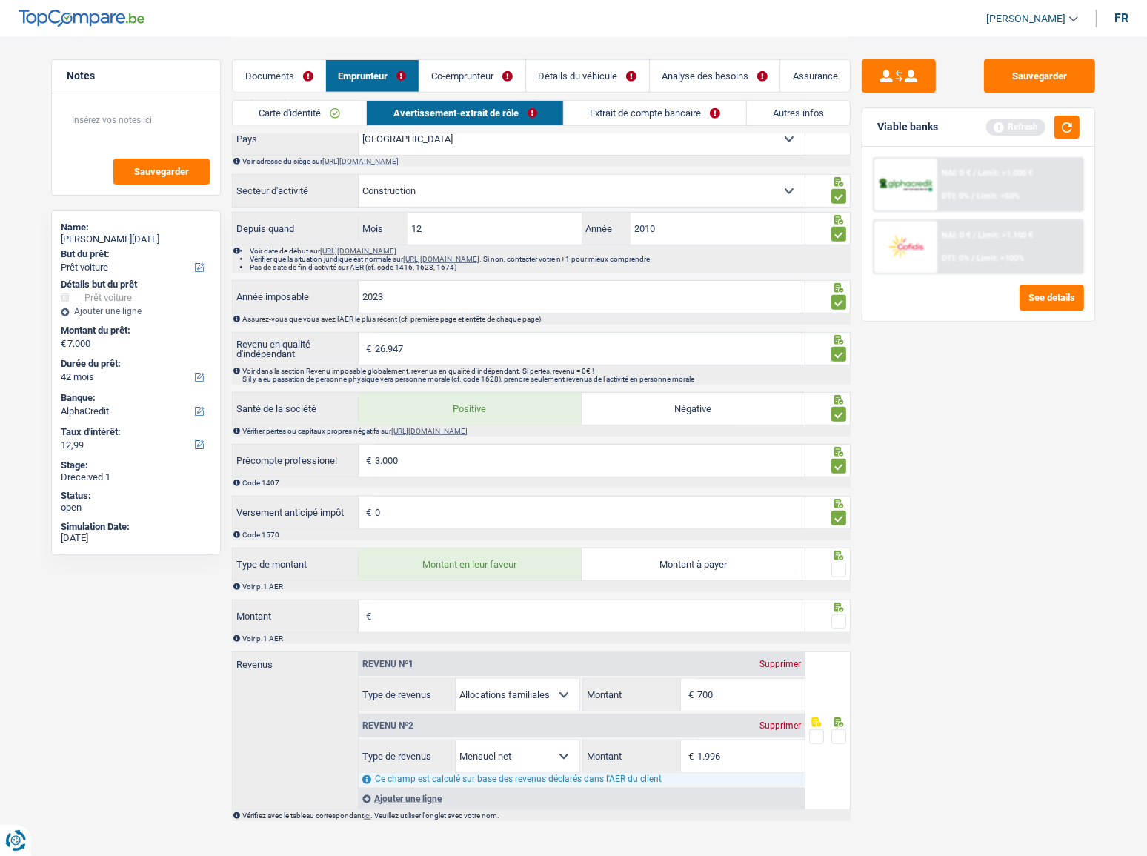
drag, startPoint x: 839, startPoint y: 572, endPoint x: 673, endPoint y: 610, distance: 170.2
click at [840, 468] on span at bounding box center [838, 569] width 15 height 15
click at [0, 0] on input "radio" at bounding box center [0, 0] width 0 height 0
click at [634, 468] on input "Montant" at bounding box center [590, 616] width 430 height 32
type input "253"
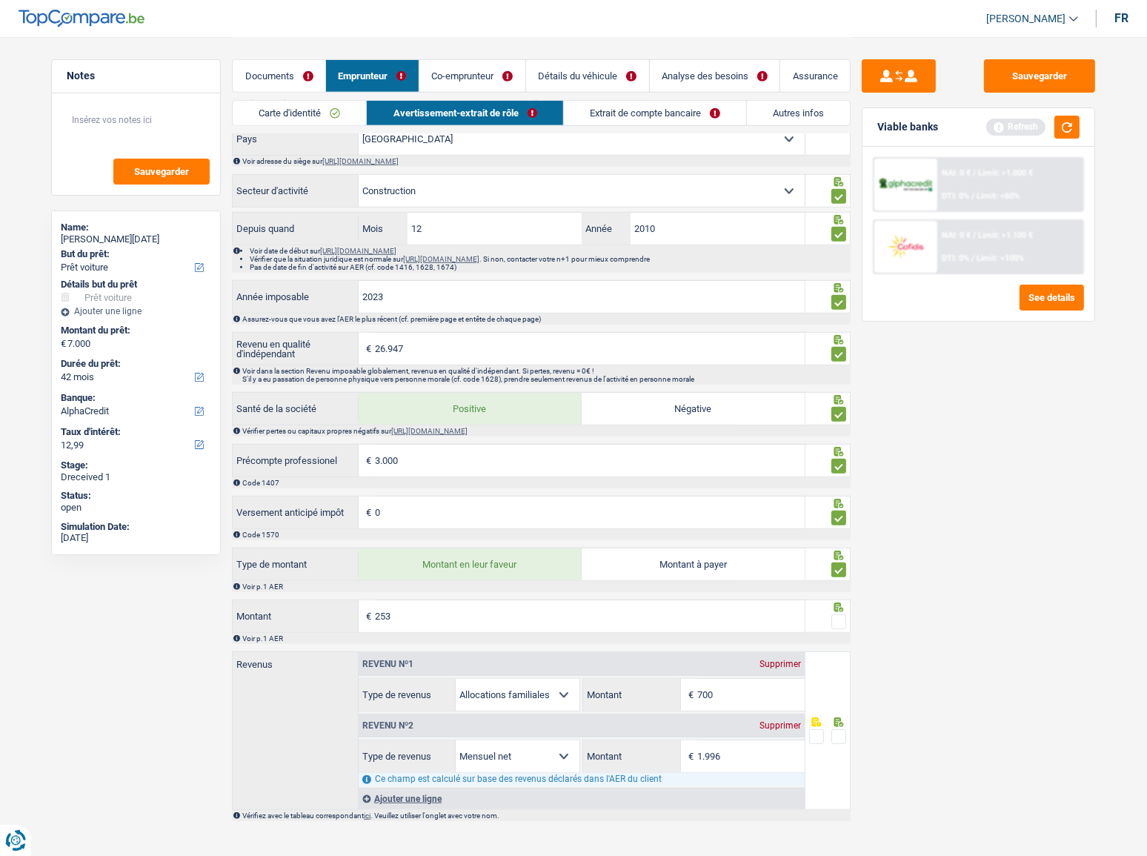
type input "2.017"
click at [839, 468] on span at bounding box center [838, 621] width 15 height 15
click at [0, 0] on input "radio" at bounding box center [0, 0] width 0 height 0
drag, startPoint x: 833, startPoint y: 740, endPoint x: 835, endPoint y: 667, distance: 73.4
click at [833, 468] on span at bounding box center [838, 736] width 15 height 15
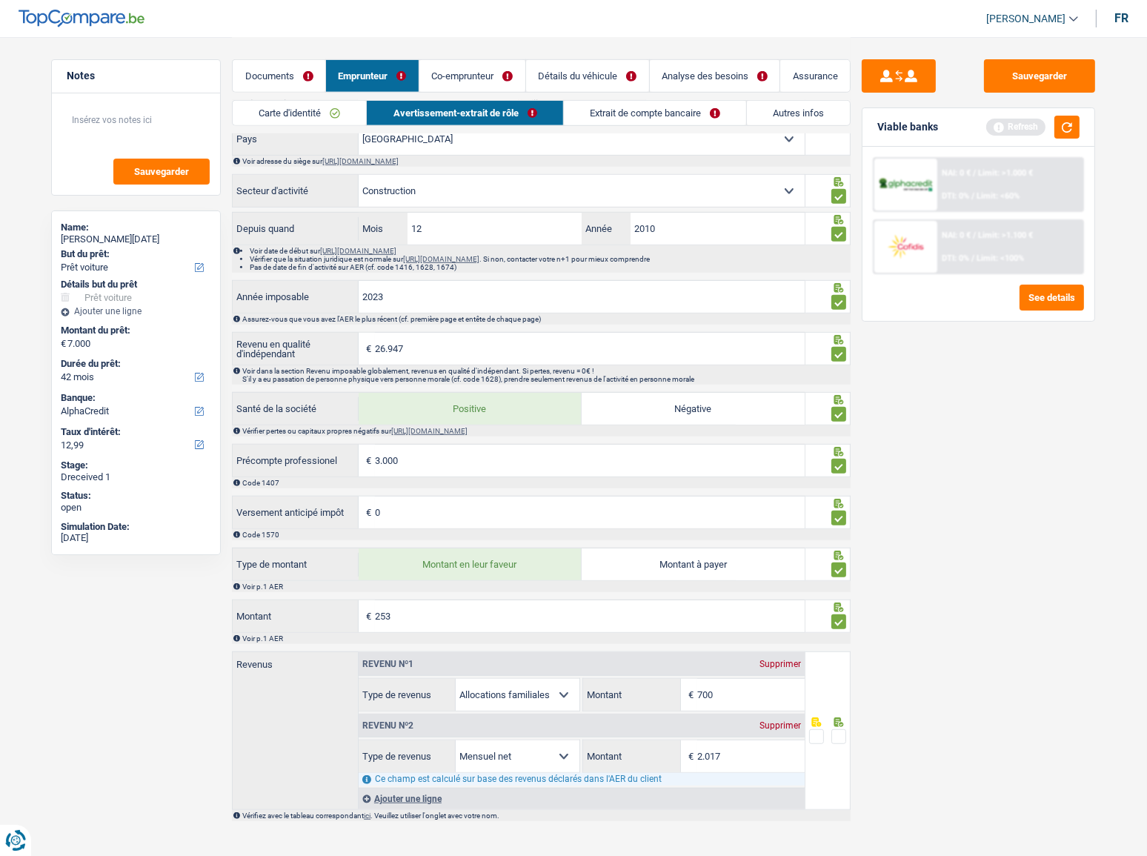
click at [0, 0] on input "radio" at bounding box center [0, 0] width 0 height 0
click at [1023, 125] on button "button" at bounding box center [1066, 127] width 25 height 23
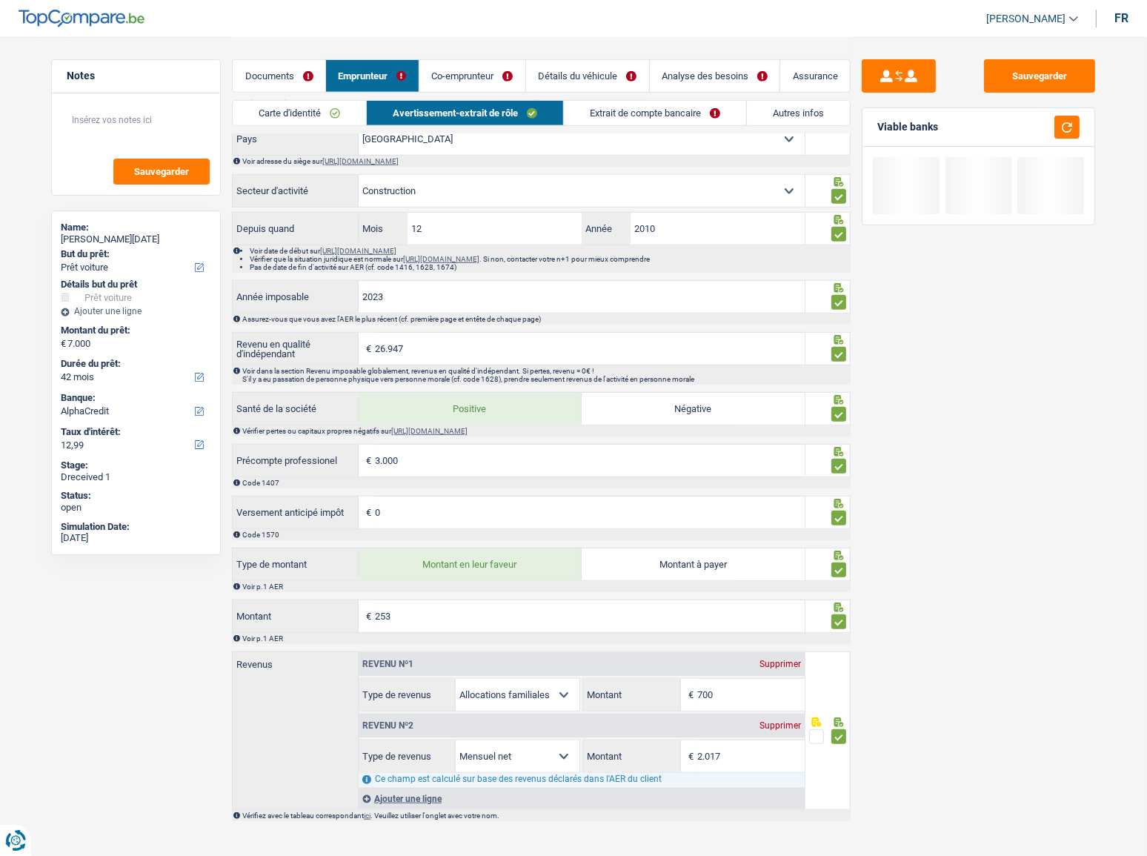
click at [623, 128] on div "Carte d'identité Avertissement-extrait de rôle Extrait de compte bancaire Autre…" at bounding box center [541, 116] width 619 height 33
click at [630, 111] on link "Extrait de compte bancaire" at bounding box center [655, 113] width 182 height 24
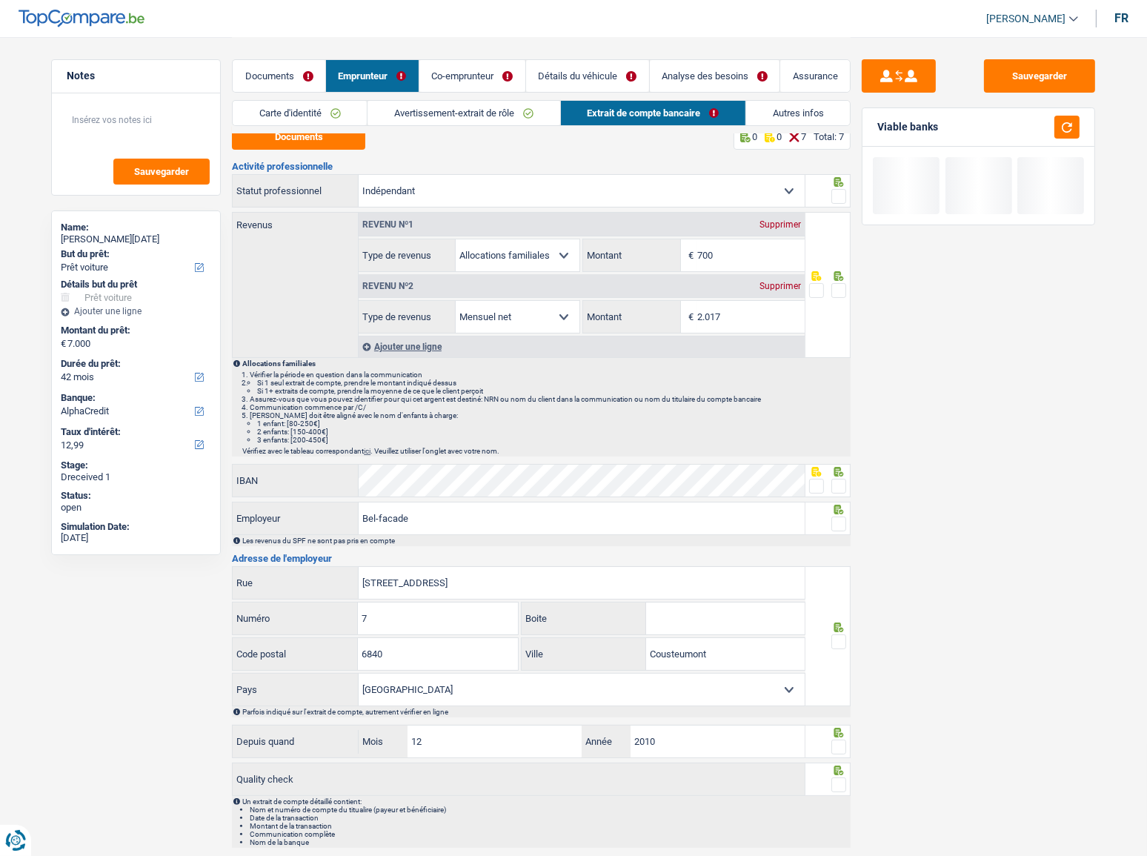
scroll to position [0, 0]
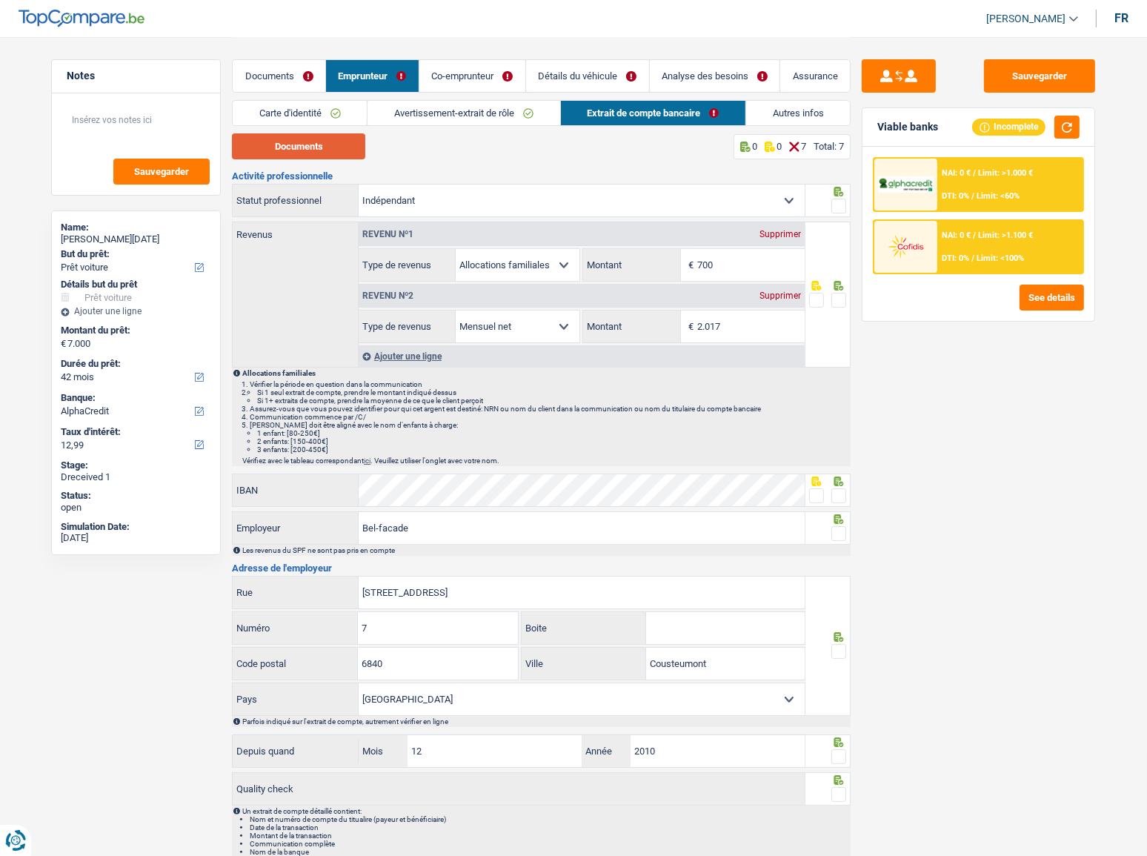
click at [339, 141] on button "Documents" at bounding box center [298, 146] width 133 height 26
click at [835, 207] on span at bounding box center [838, 206] width 15 height 15
click at [0, 0] on input "radio" at bounding box center [0, 0] width 0 height 0
drag, startPoint x: 734, startPoint y: 277, endPoint x: 682, endPoint y: 267, distance: 53.5
click at [682, 267] on div "700 € Montant" at bounding box center [693, 265] width 221 height 32
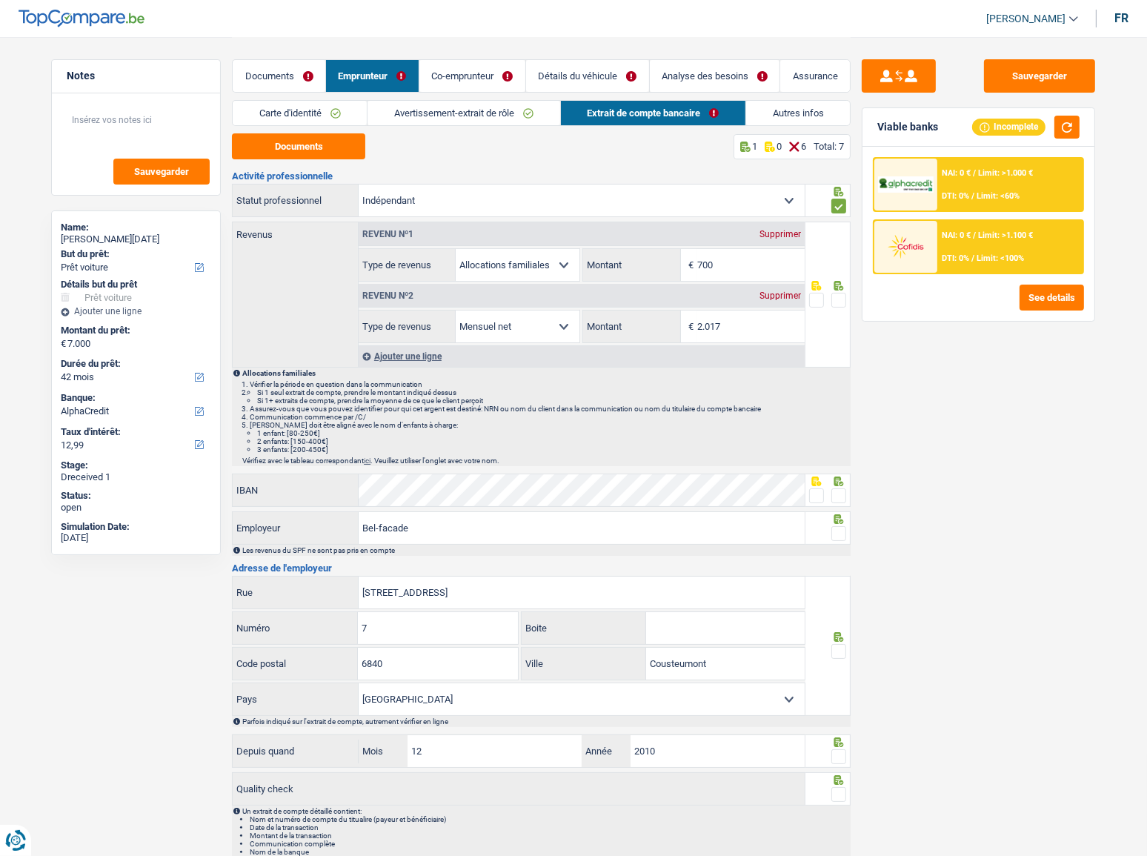
click at [841, 295] on span at bounding box center [838, 300] width 15 height 15
click at [0, 0] on input "radio" at bounding box center [0, 0] width 0 height 0
click at [703, 270] on input "700" at bounding box center [750, 265] width 107 height 32
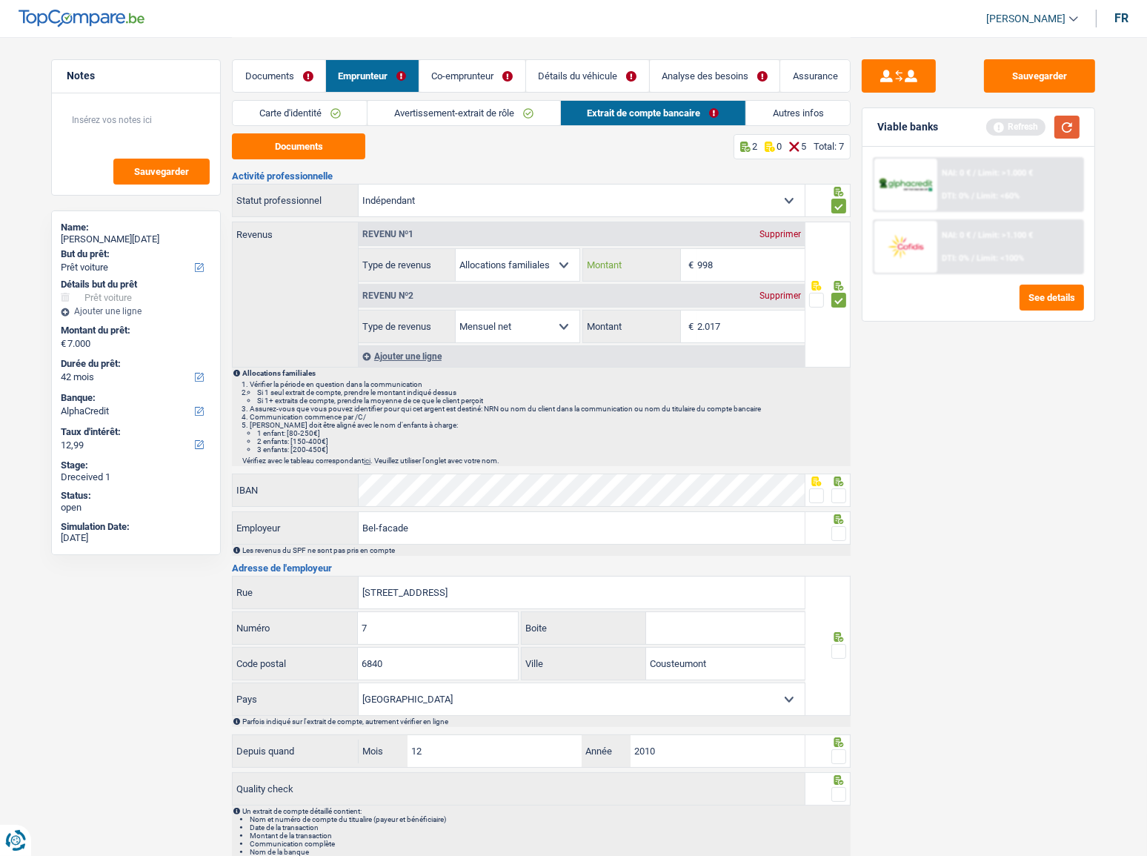
type input "998"
click at [1023, 135] on button "button" at bounding box center [1066, 127] width 25 height 23
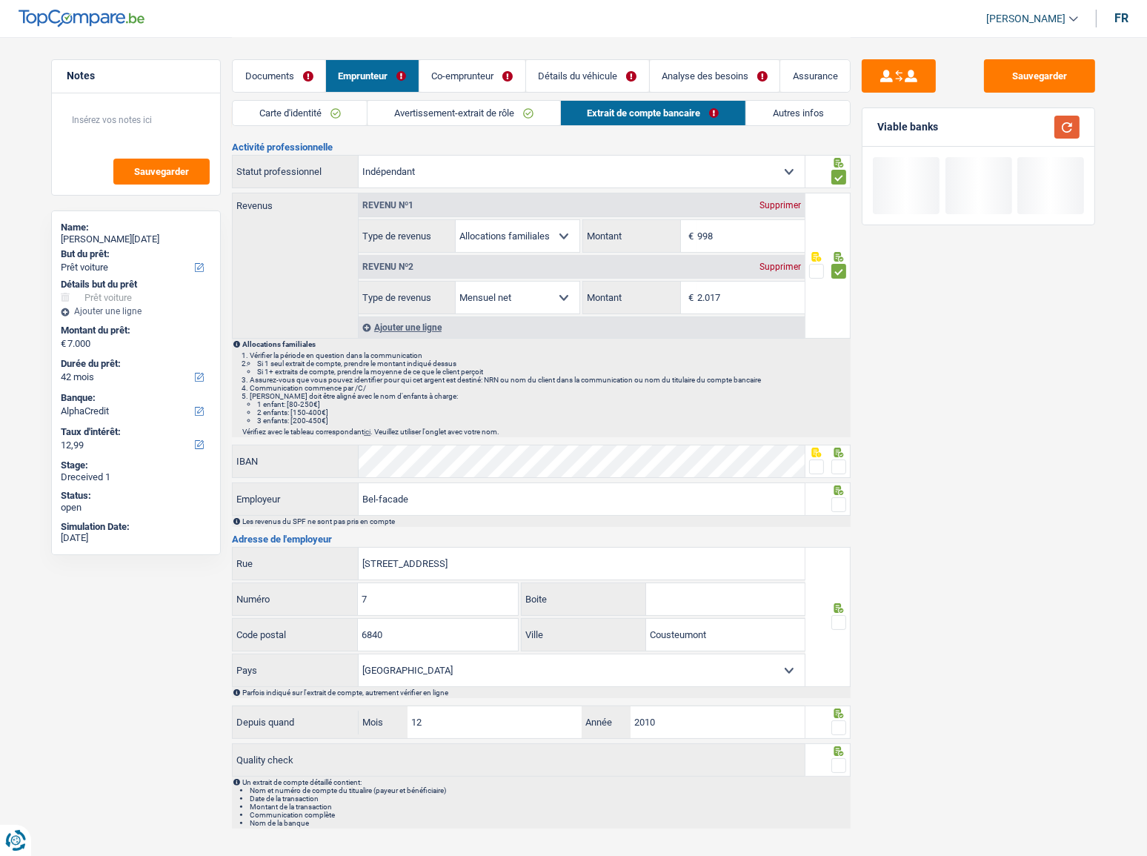
scroll to position [44, 0]
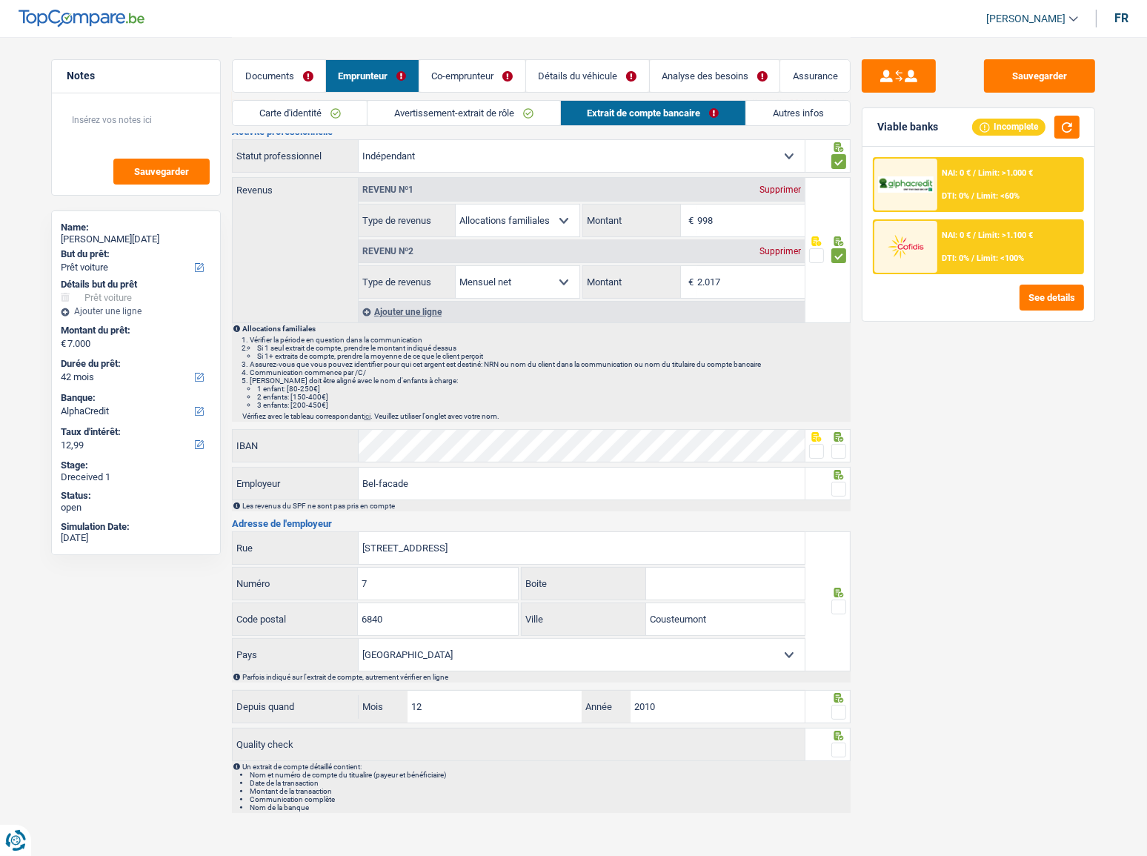
click at [816, 444] on span at bounding box center [816, 451] width 15 height 15
click at [0, 0] on input "radio" at bounding box center [0, 0] width 0 height 0
click at [841, 468] on span at bounding box center [838, 489] width 15 height 15
click at [0, 0] on input "radio" at bounding box center [0, 0] width 0 height 0
click at [838, 468] on span at bounding box center [838, 606] width 15 height 15
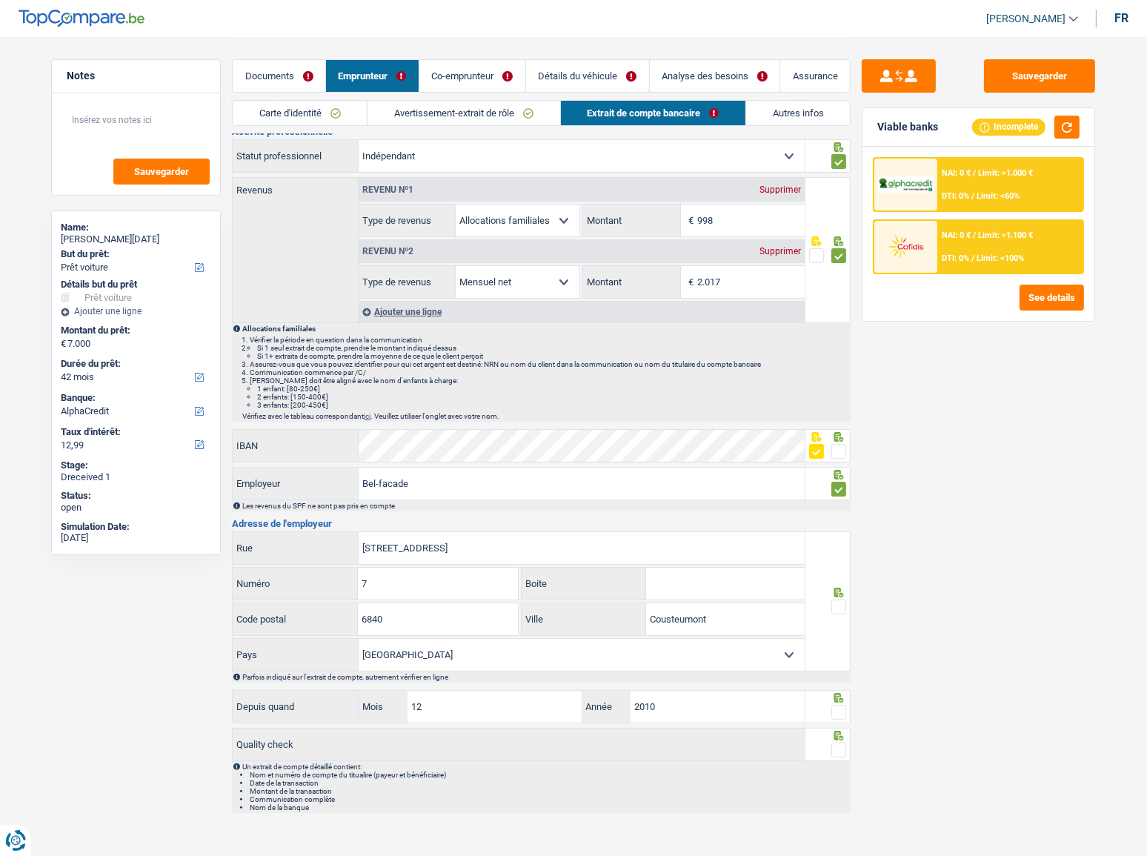
click at [0, 0] on input "radio" at bounding box center [0, 0] width 0 height 0
click at [840, 468] on span at bounding box center [838, 712] width 15 height 15
click at [0, 0] on input "radio" at bounding box center [0, 0] width 0 height 0
drag, startPoint x: 839, startPoint y: 740, endPoint x: 811, endPoint y: 635, distance: 108.9
click at [834, 468] on div at bounding box center [828, 744] width 46 height 33
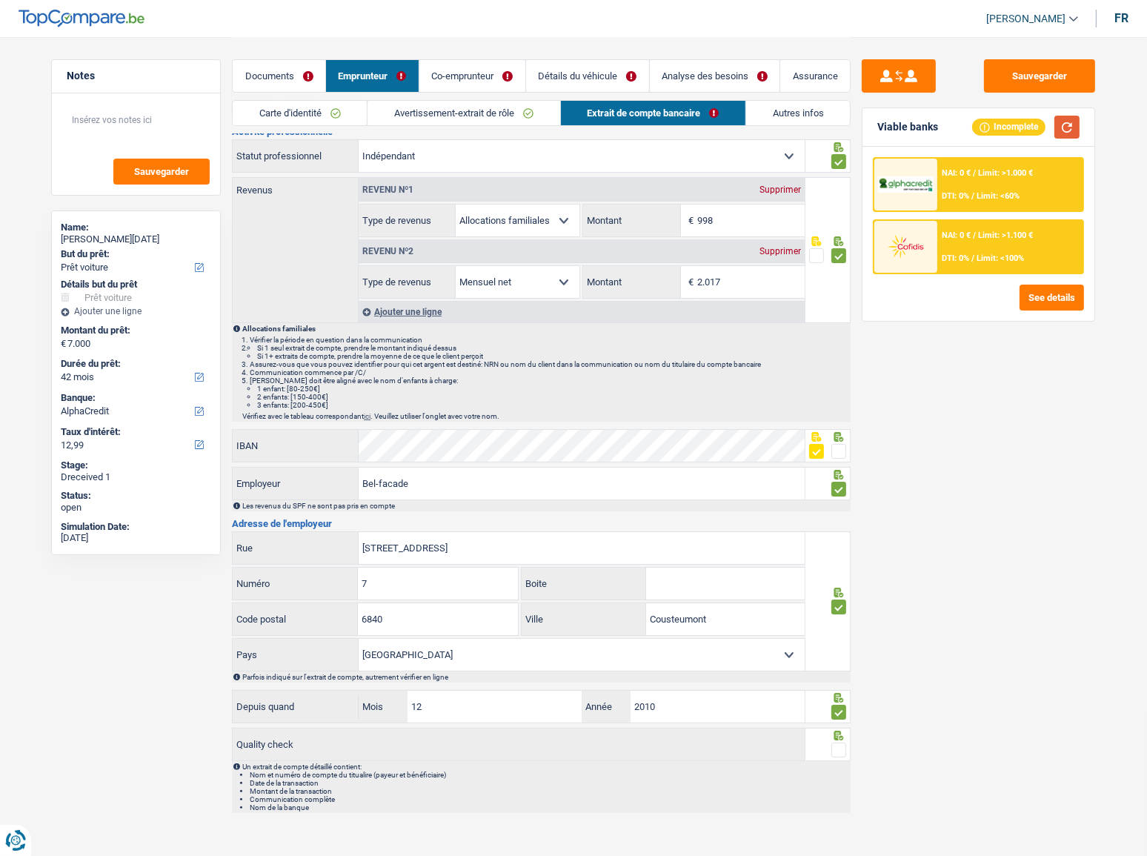
click at [1023, 127] on button "button" at bounding box center [1066, 127] width 25 height 23
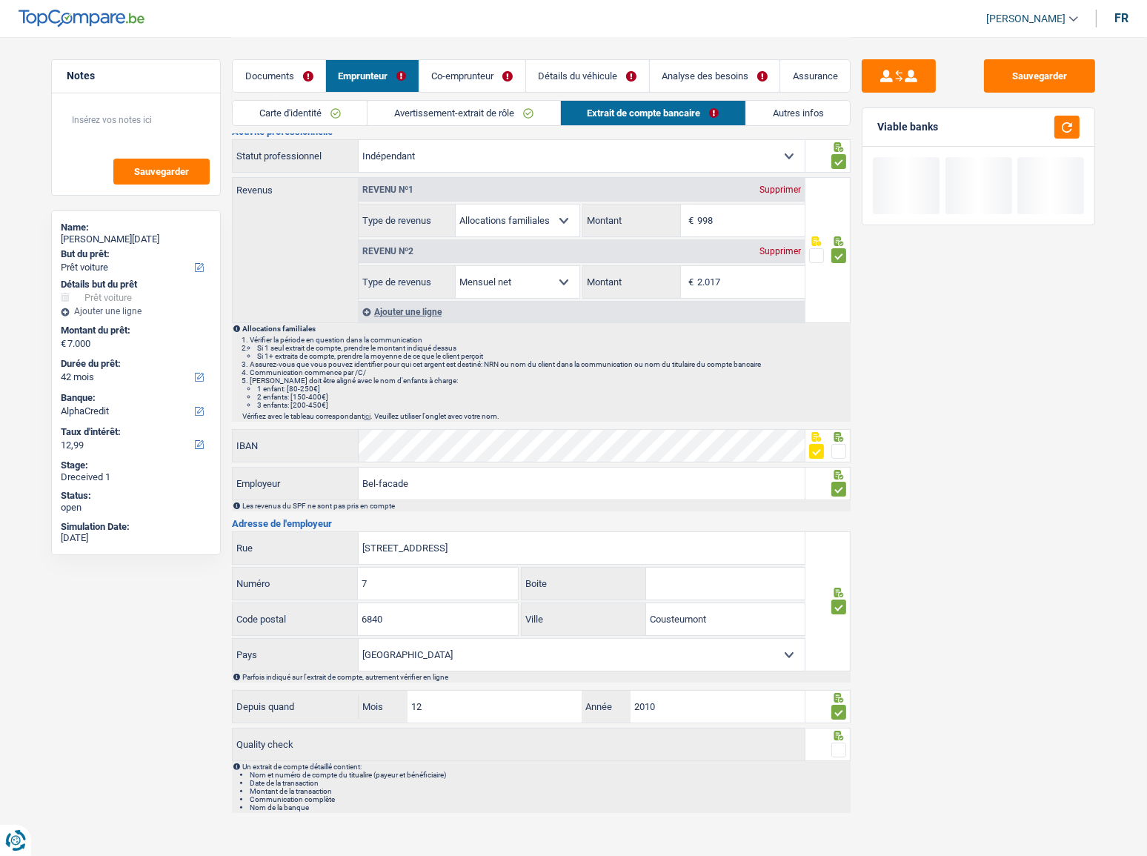
drag, startPoint x: 836, startPoint y: 747, endPoint x: 764, endPoint y: 666, distance: 108.6
click at [836, 468] on span at bounding box center [838, 749] width 15 height 15
click at [0, 0] on input "radio" at bounding box center [0, 0] width 0 height 0
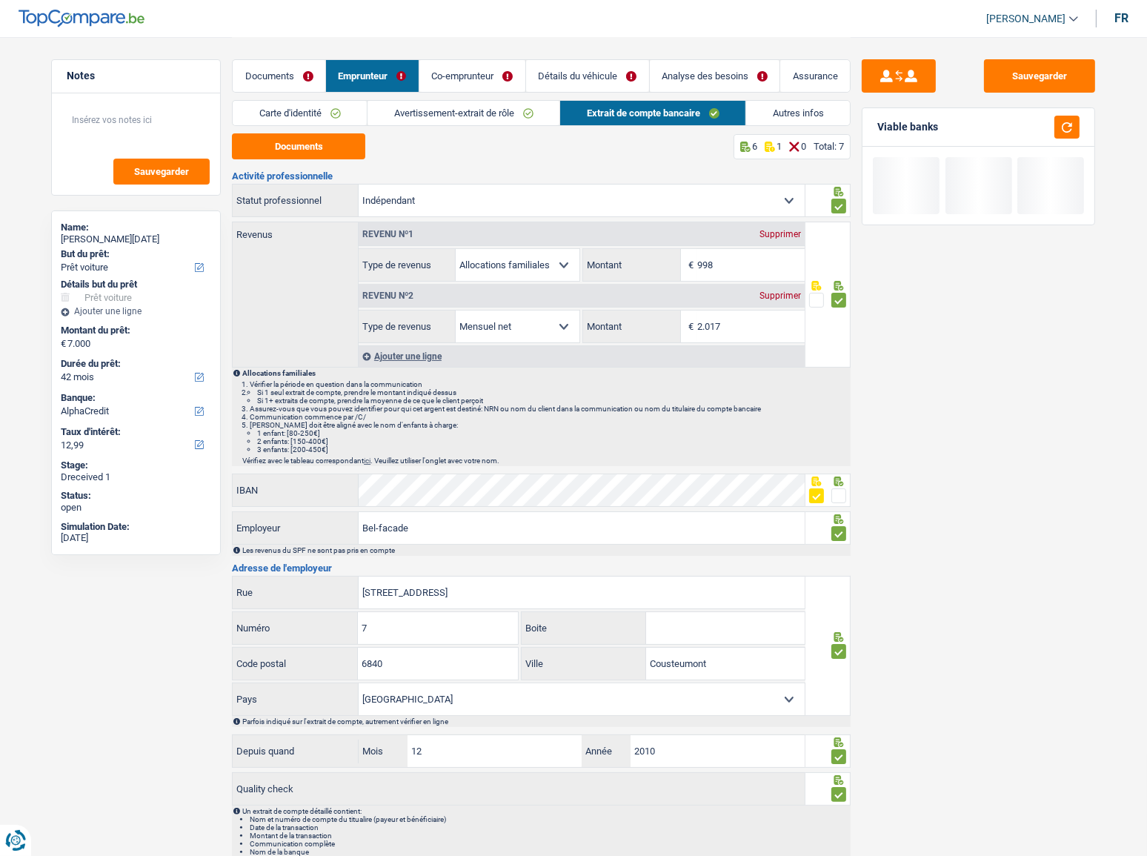
scroll to position [0, 0]
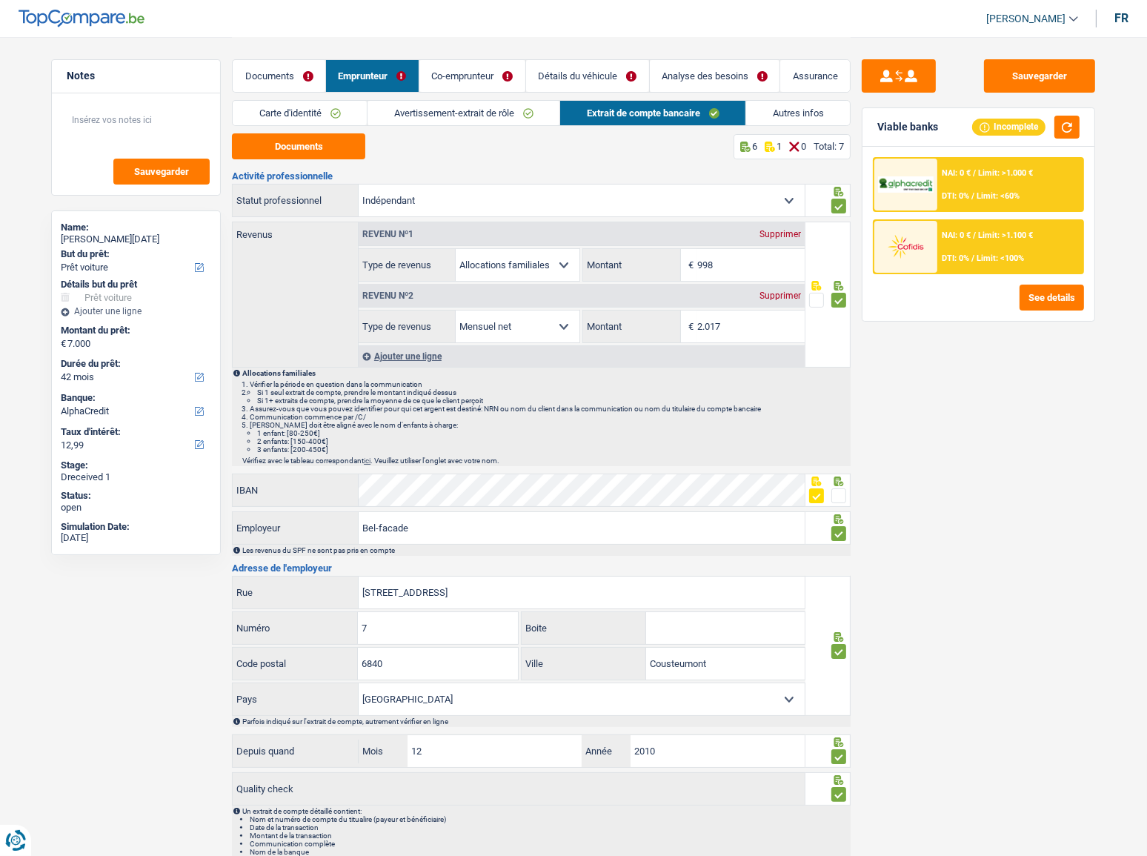
click at [448, 79] on link "Co-emprunteur" at bounding box center [472, 76] width 106 height 32
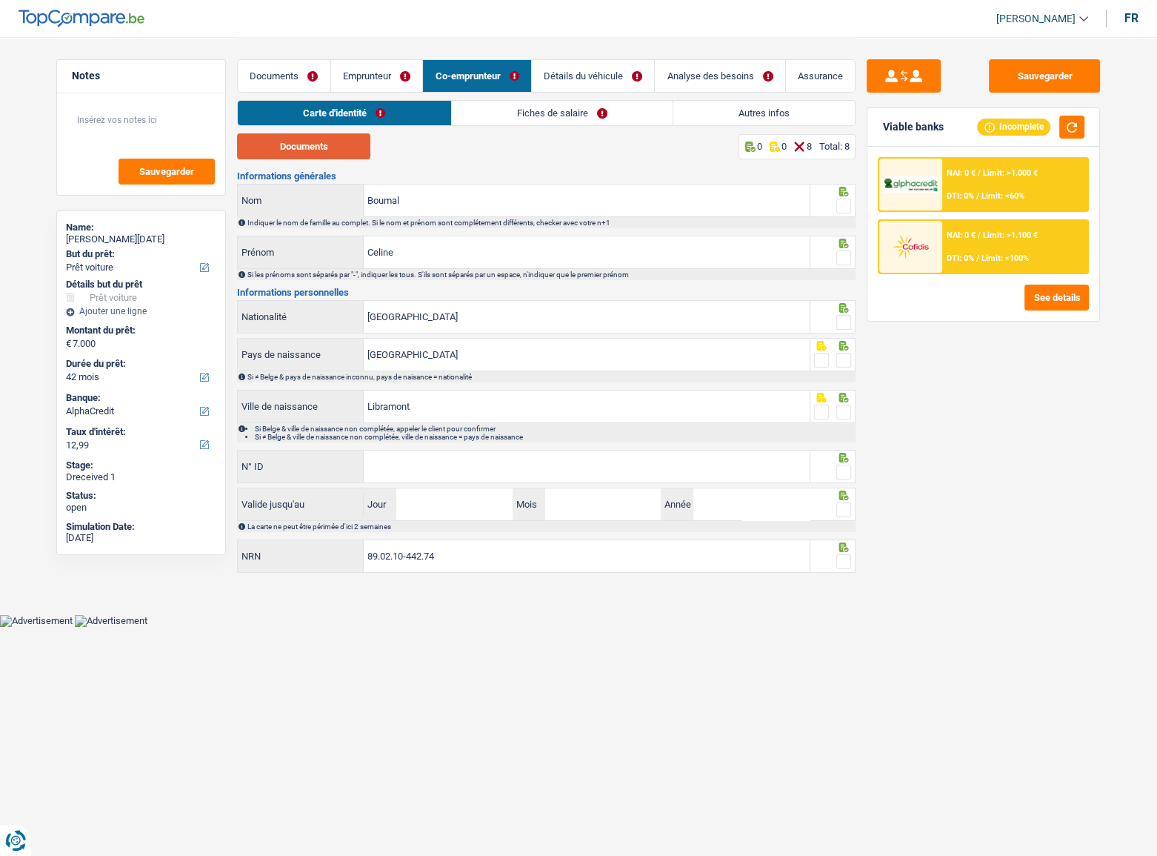
click at [265, 142] on button "Documents" at bounding box center [303, 146] width 133 height 26
drag, startPoint x: 844, startPoint y: 200, endPoint x: 839, endPoint y: 230, distance: 30.0
click at [844, 199] on span at bounding box center [843, 206] width 15 height 15
click at [0, 0] on input "radio" at bounding box center [0, 0] width 0 height 0
click at [846, 261] on span at bounding box center [843, 257] width 15 height 15
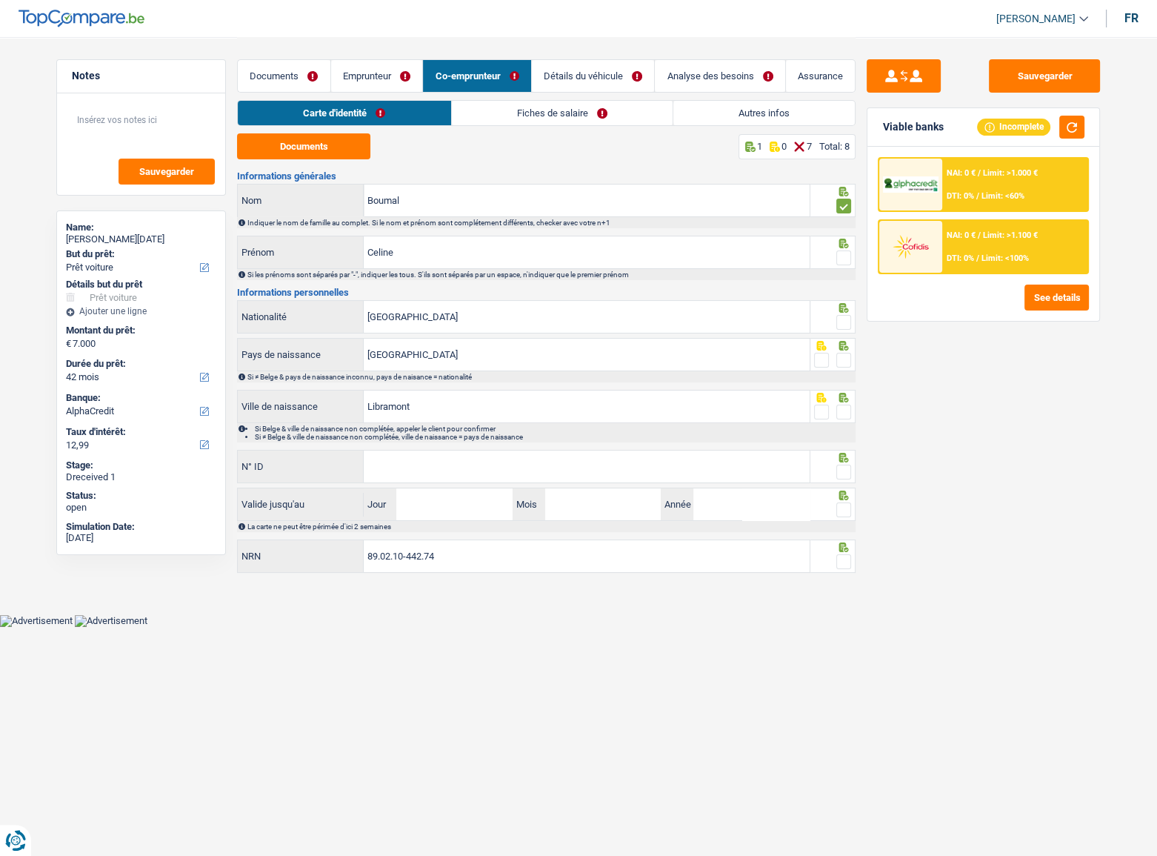
click at [0, 0] on input "radio" at bounding box center [0, 0] width 0 height 0
click at [375, 253] on input "Celine" at bounding box center [587, 252] width 446 height 32
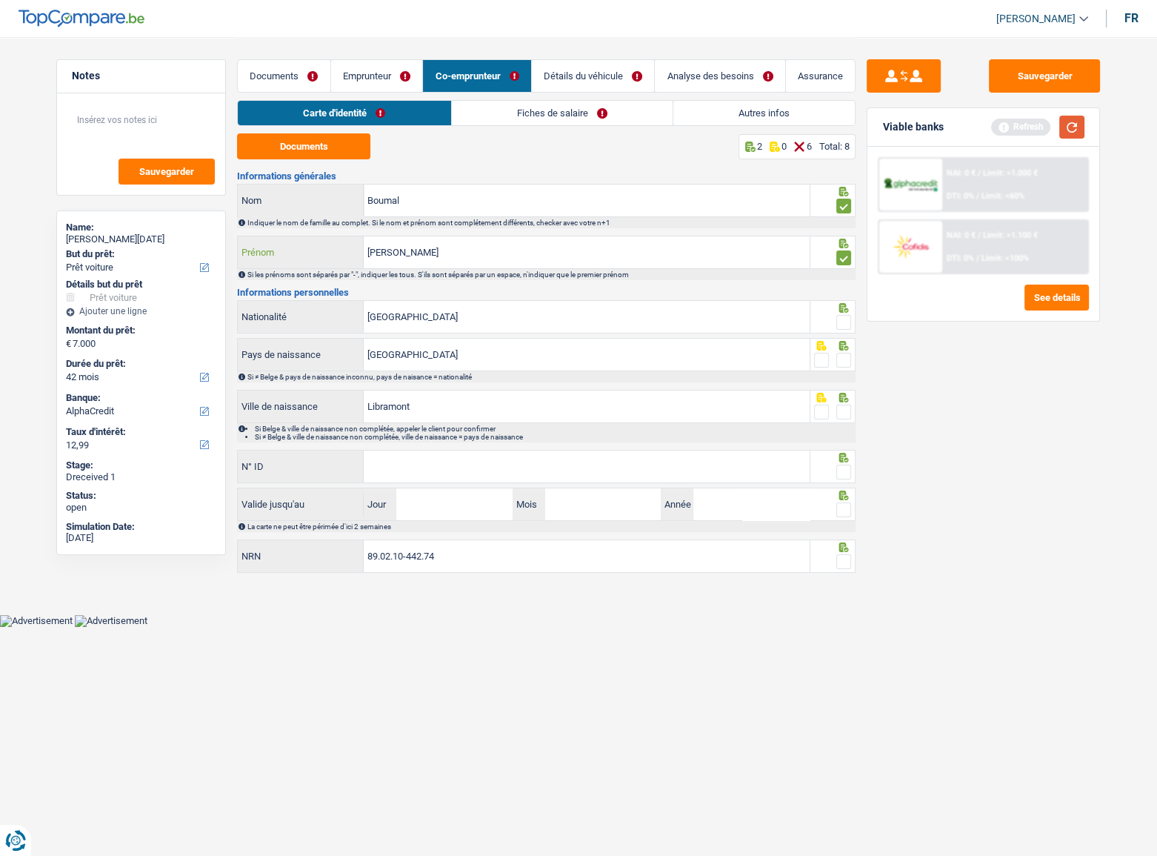
type input "[PERSON_NAME]"
click at [1023, 126] on button "button" at bounding box center [1071, 127] width 25 height 23
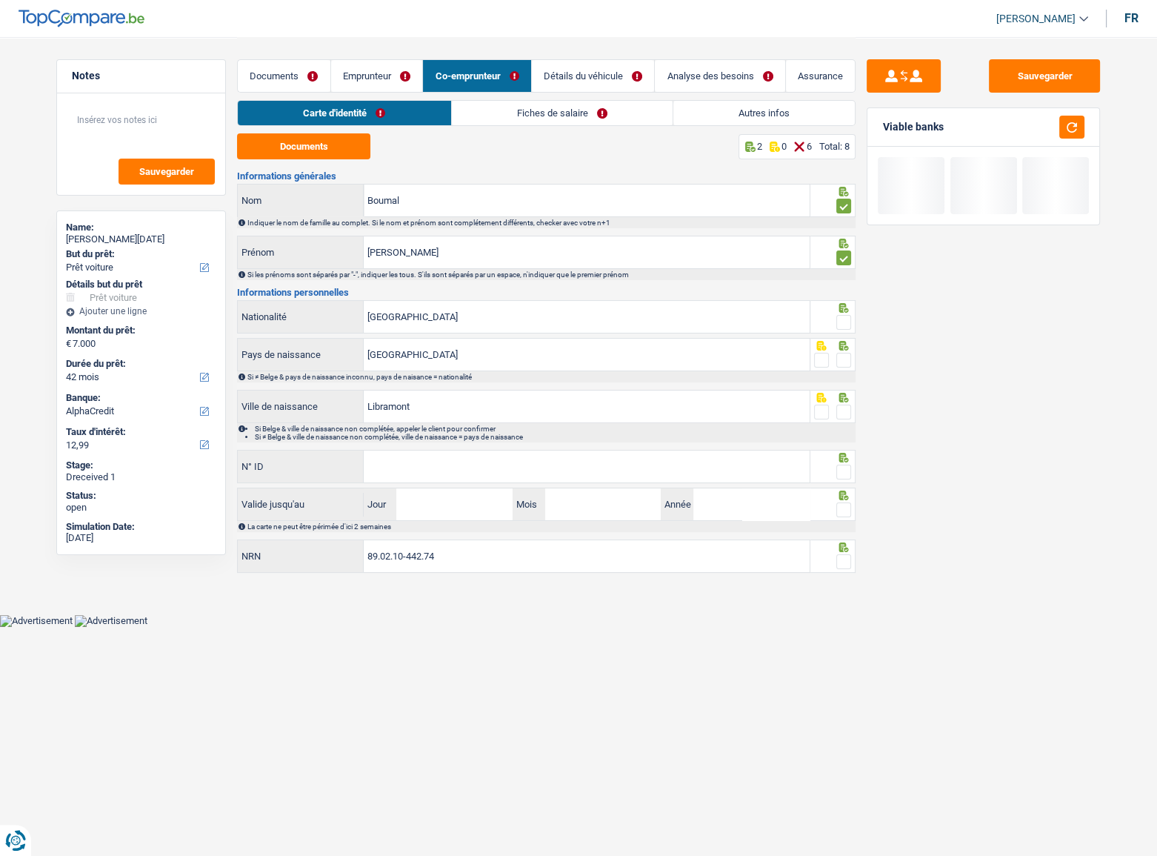
click at [842, 324] on span at bounding box center [843, 322] width 15 height 15
click at [0, 0] on input "radio" at bounding box center [0, 0] width 0 height 0
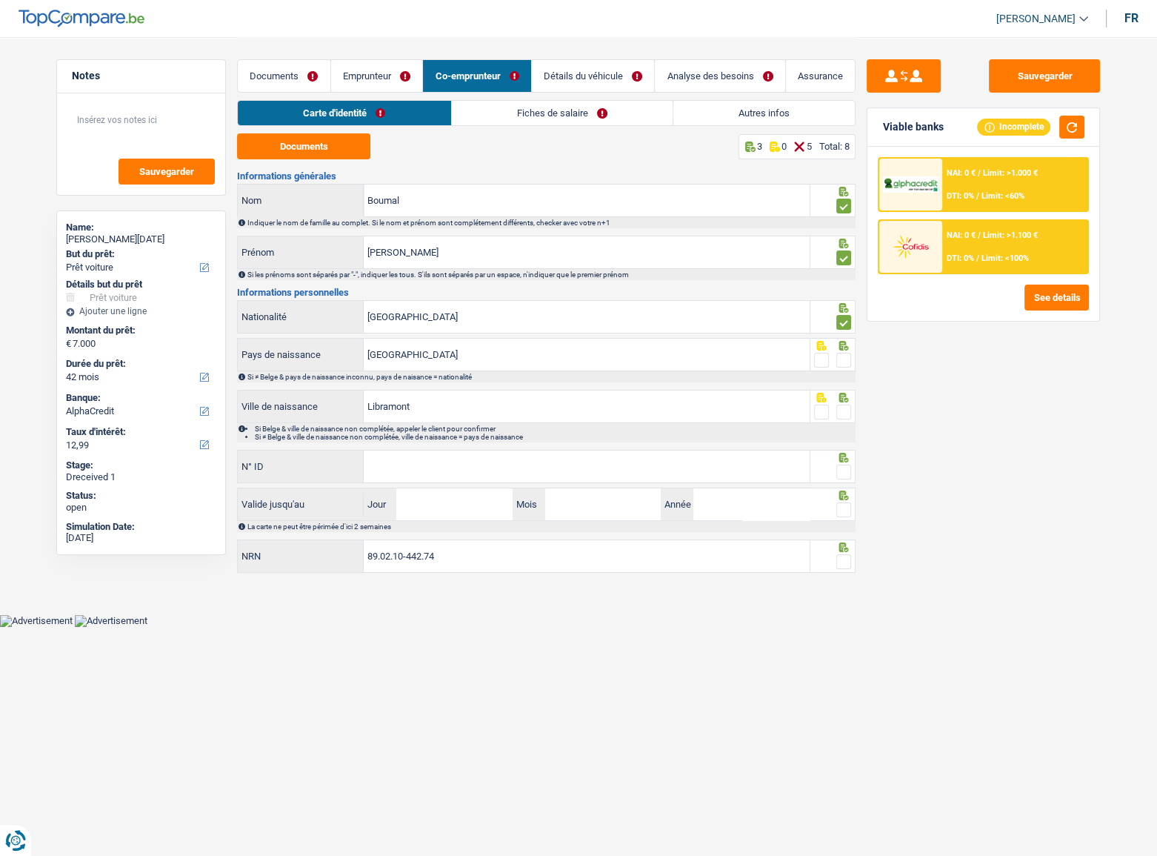
click at [842, 356] on span at bounding box center [843, 360] width 15 height 15
click at [0, 0] on input "radio" at bounding box center [0, 0] width 0 height 0
click at [848, 413] on span at bounding box center [843, 412] width 15 height 15
click at [0, 0] on input "radio" at bounding box center [0, 0] width 0 height 0
drag, startPoint x: 496, startPoint y: 403, endPoint x: 283, endPoint y: 415, distance: 213.7
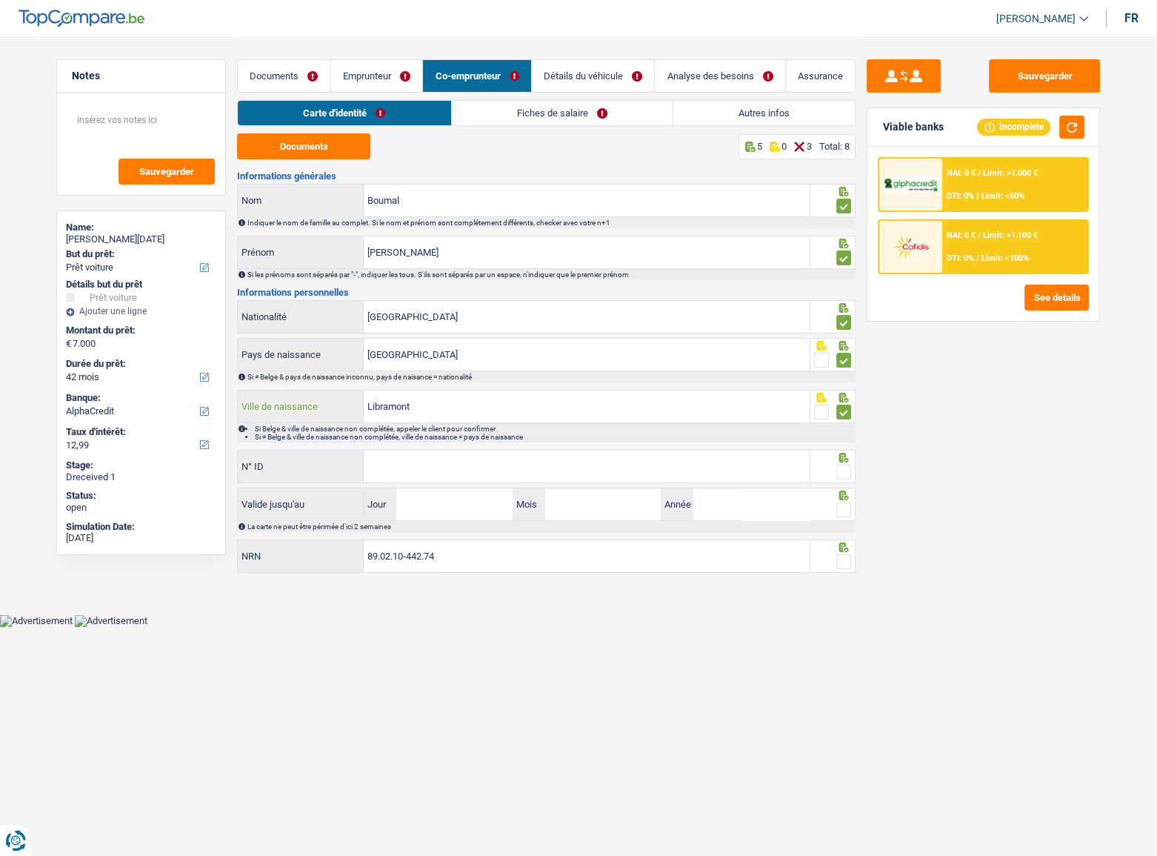
click at [283, 415] on div "Libramont Ville de naissance" at bounding box center [524, 406] width 572 height 32
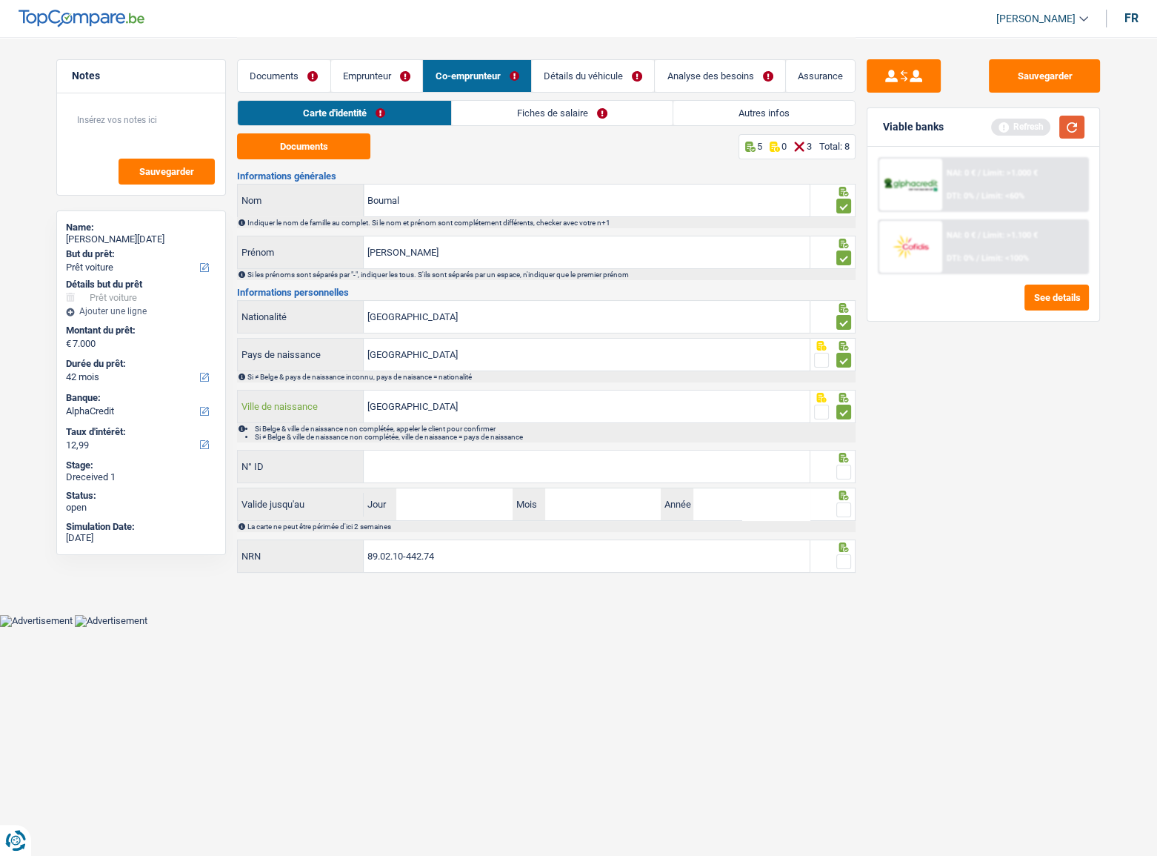
type input "[GEOGRAPHIC_DATA]"
drag, startPoint x: 1072, startPoint y: 122, endPoint x: 1040, endPoint y: 142, distance: 38.0
click at [1023, 124] on button "button" at bounding box center [1071, 127] width 25 height 23
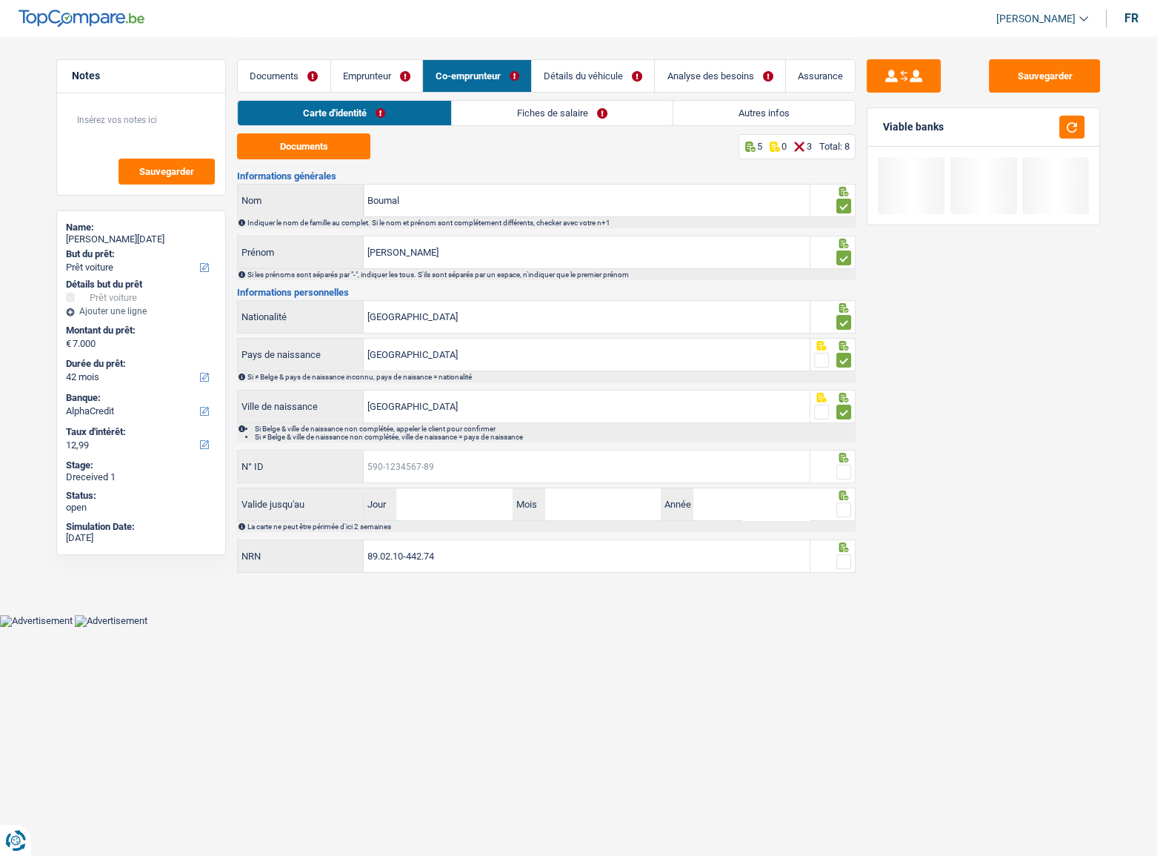
click at [415, 460] on input "N° ID" at bounding box center [587, 466] width 446 height 32
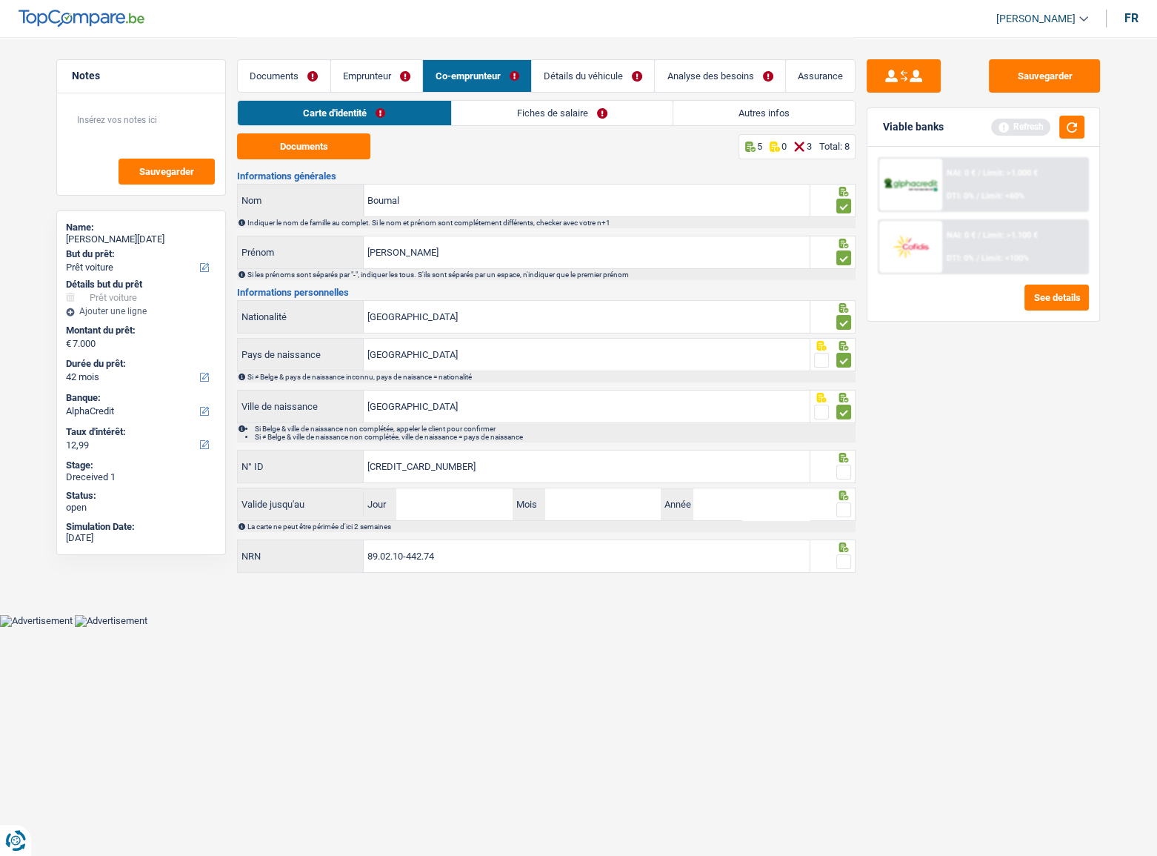
type input "[CREDIT_CARD_NUMBER]"
click at [843, 467] on span at bounding box center [843, 472] width 15 height 15
click at [0, 0] on input "radio" at bounding box center [0, 0] width 0 height 0
click at [1023, 123] on button "button" at bounding box center [1071, 127] width 25 height 23
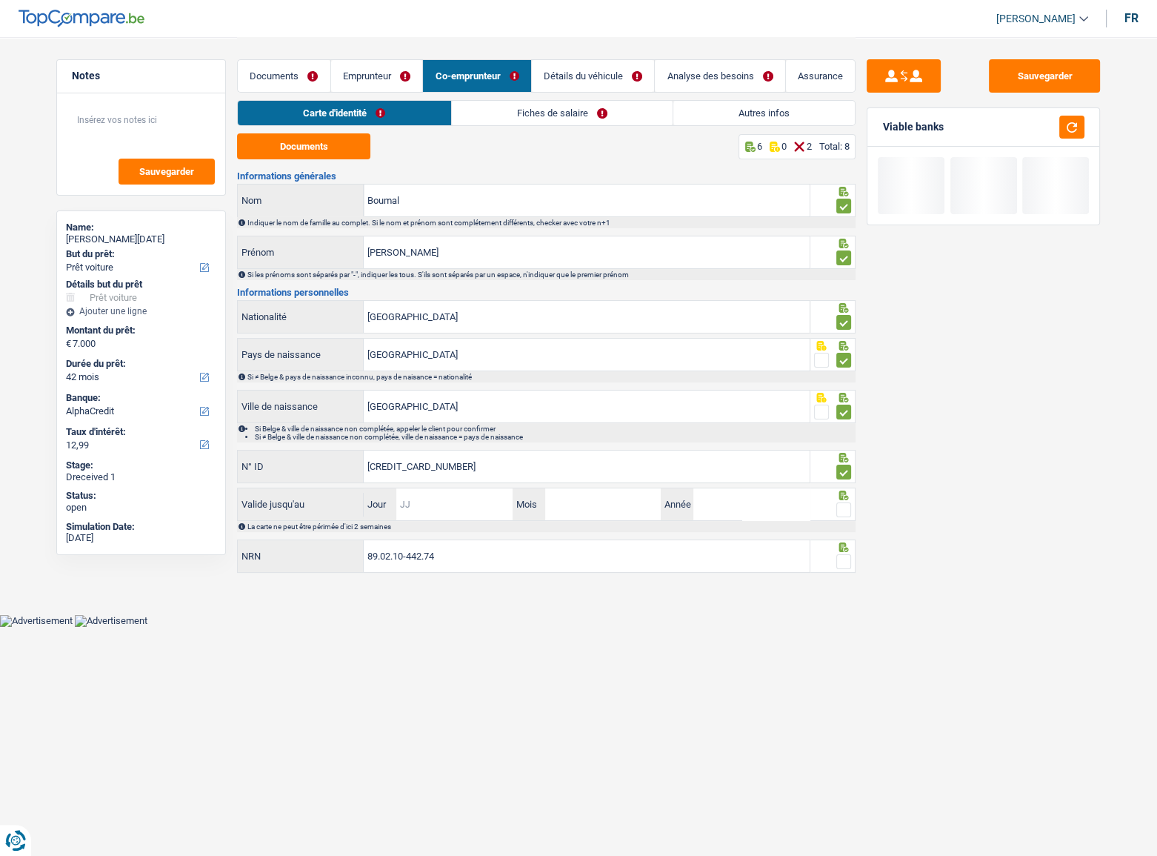
drag, startPoint x: 423, startPoint y: 510, endPoint x: 488, endPoint y: 502, distance: 65.0
click at [423, 468] on input "Jour" at bounding box center [454, 504] width 116 height 32
type input "05"
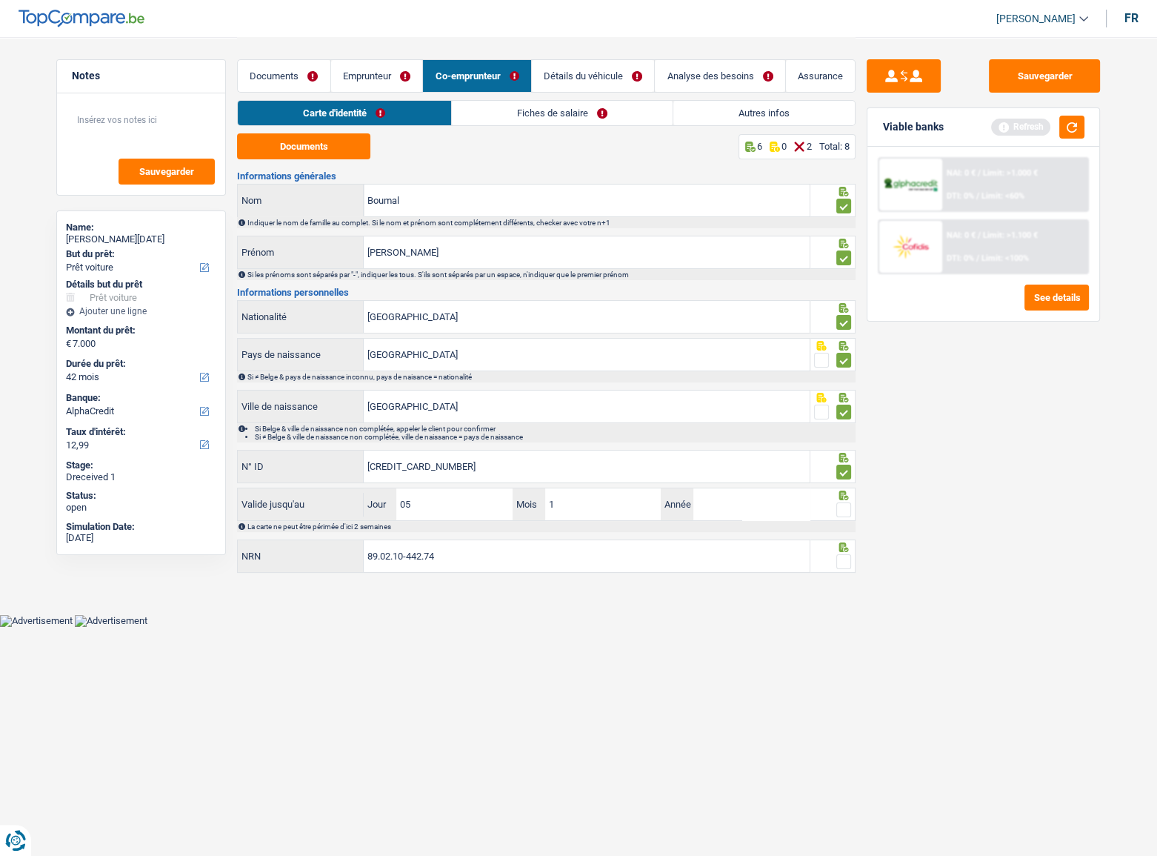
type input "10"
type input "2027"
click at [843, 468] on span at bounding box center [843, 509] width 15 height 15
click at [0, 0] on input "radio" at bounding box center [0, 0] width 0 height 0
click at [1023, 130] on button "button" at bounding box center [1071, 127] width 25 height 23
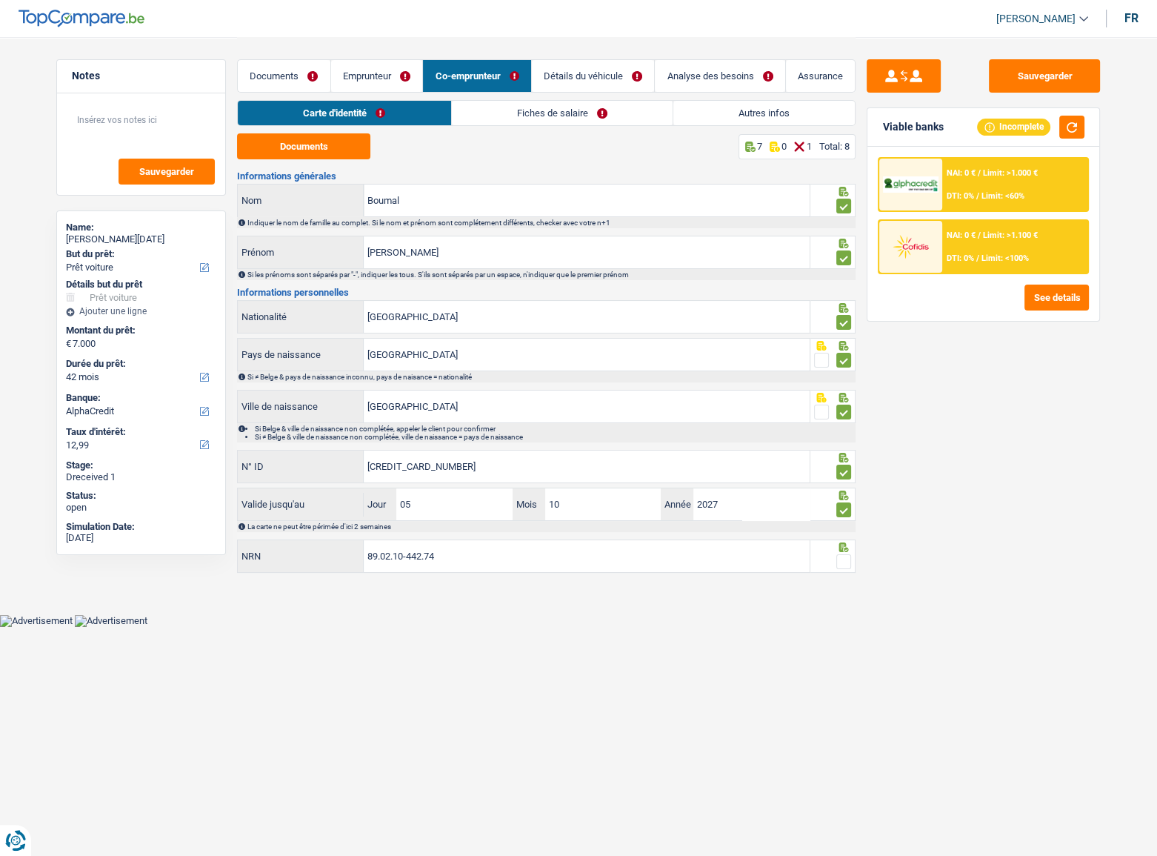
drag, startPoint x: 843, startPoint y: 567, endPoint x: 859, endPoint y: 493, distance: 75.0
click at [845, 468] on span at bounding box center [843, 561] width 15 height 15
click at [0, 0] on input "radio" at bounding box center [0, 0] width 0 height 0
click at [1023, 129] on button "button" at bounding box center [1071, 127] width 25 height 23
click at [1023, 132] on button "button" at bounding box center [1071, 127] width 25 height 23
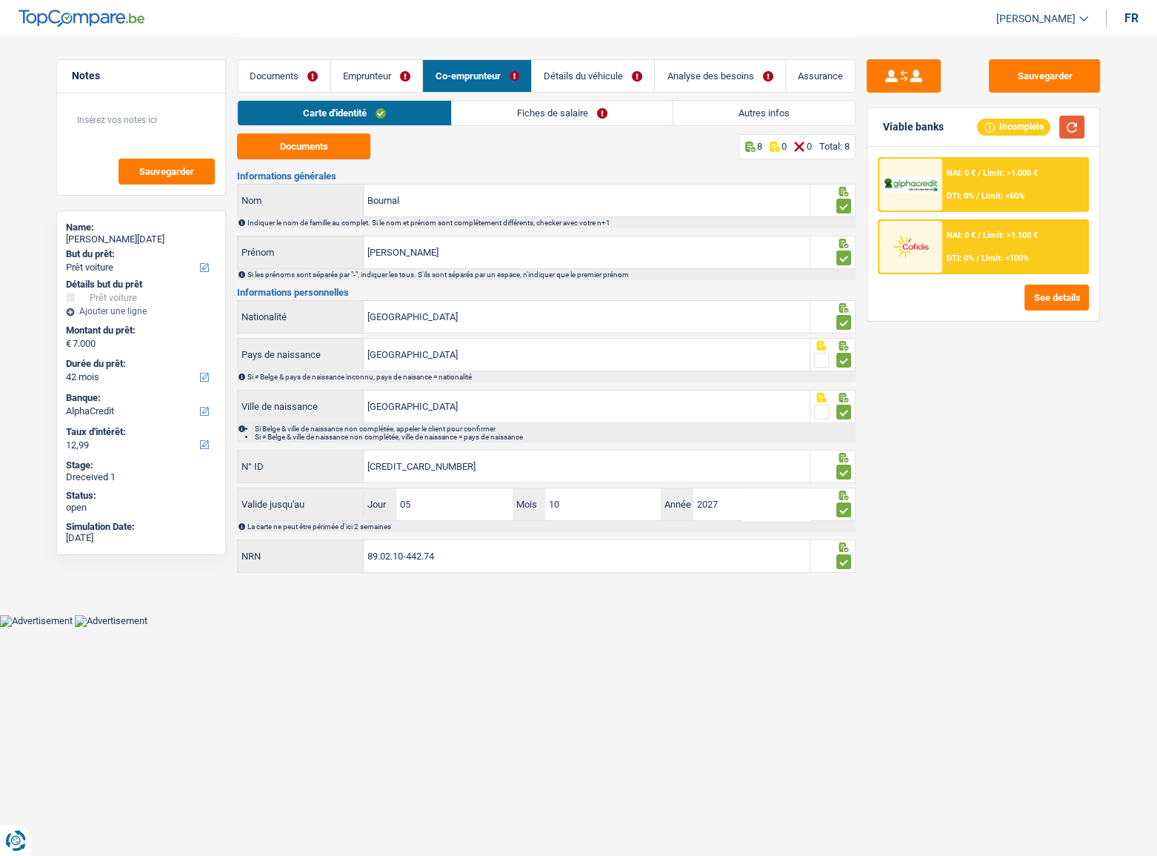
click at [1023, 133] on button "button" at bounding box center [1071, 127] width 25 height 23
click at [1023, 127] on button "button" at bounding box center [1071, 127] width 25 height 23
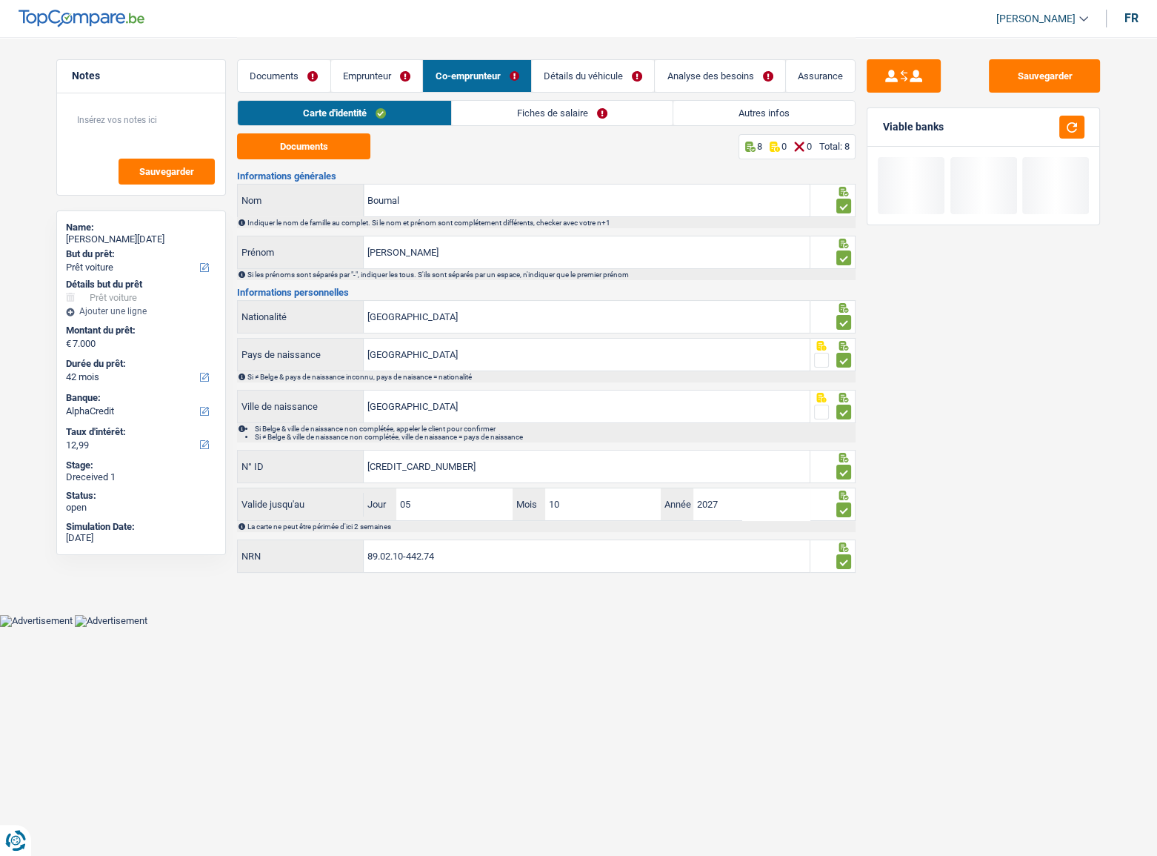
click at [520, 111] on link "Fiches de salaire" at bounding box center [562, 113] width 221 height 24
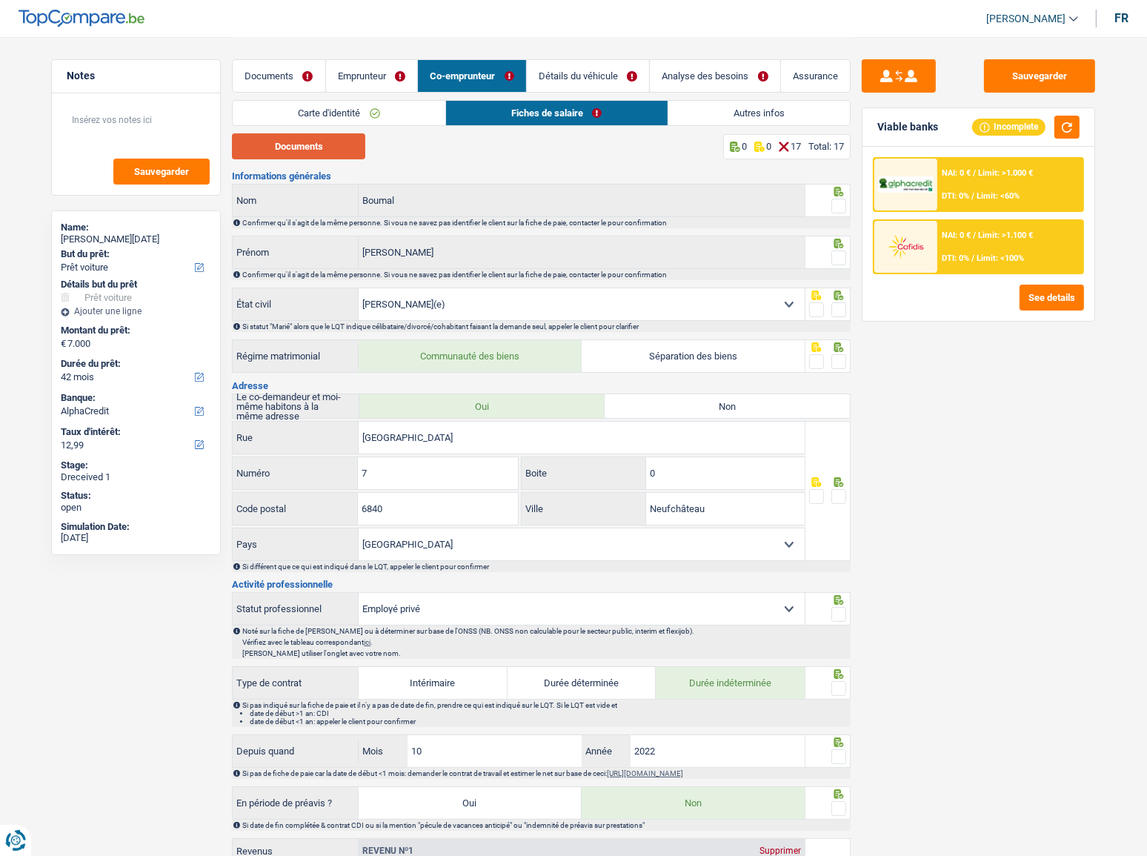
click at [331, 154] on button "Documents" at bounding box center [298, 146] width 133 height 26
drag, startPoint x: 836, startPoint y: 199, endPoint x: 837, endPoint y: 206, distance: 7.4
click at [836, 199] on span at bounding box center [838, 206] width 15 height 15
click at [0, 0] on input "radio" at bounding box center [0, 0] width 0 height 0
click at [838, 253] on span at bounding box center [838, 257] width 15 height 15
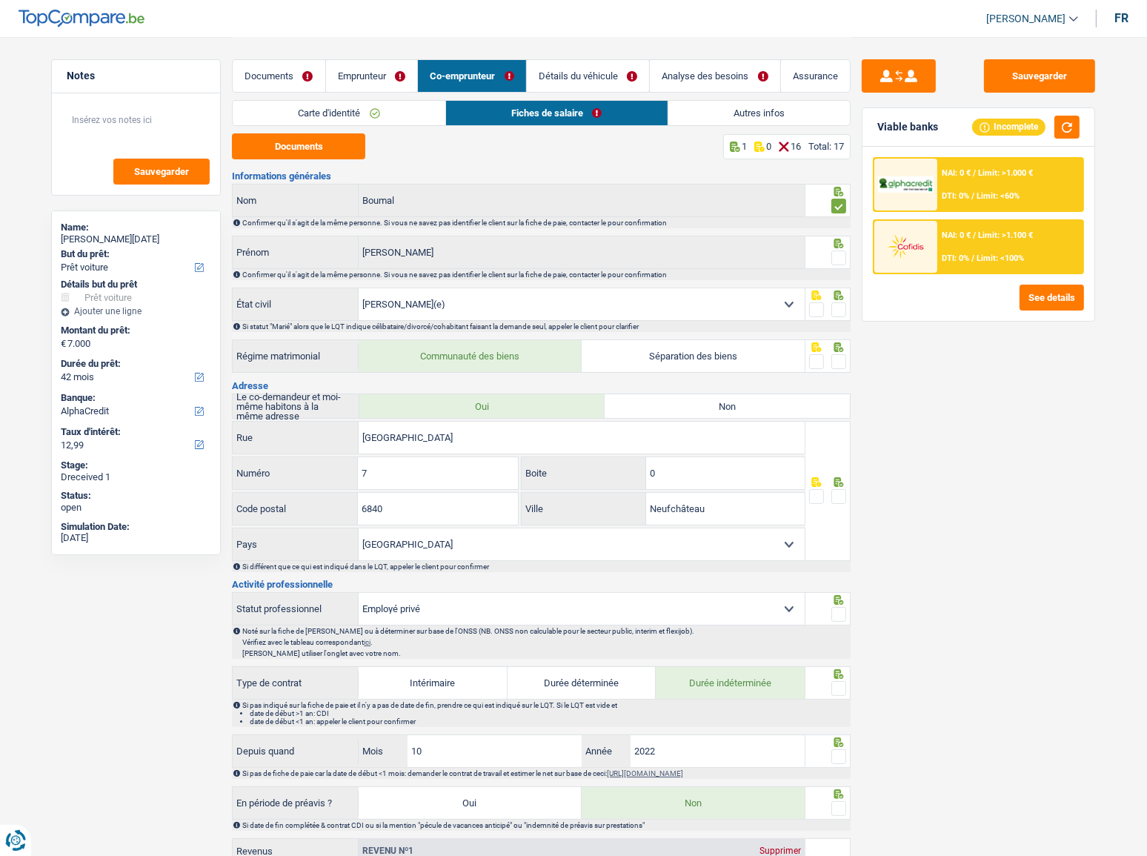
click at [0, 0] on input "radio" at bounding box center [0, 0] width 0 height 0
drag, startPoint x: 834, startPoint y: 307, endPoint x: 824, endPoint y: 338, distance: 32.6
click at [834, 308] on span at bounding box center [838, 309] width 15 height 15
click at [0, 0] on input "radio" at bounding box center [0, 0] width 0 height 0
click at [843, 361] on span at bounding box center [838, 361] width 15 height 15
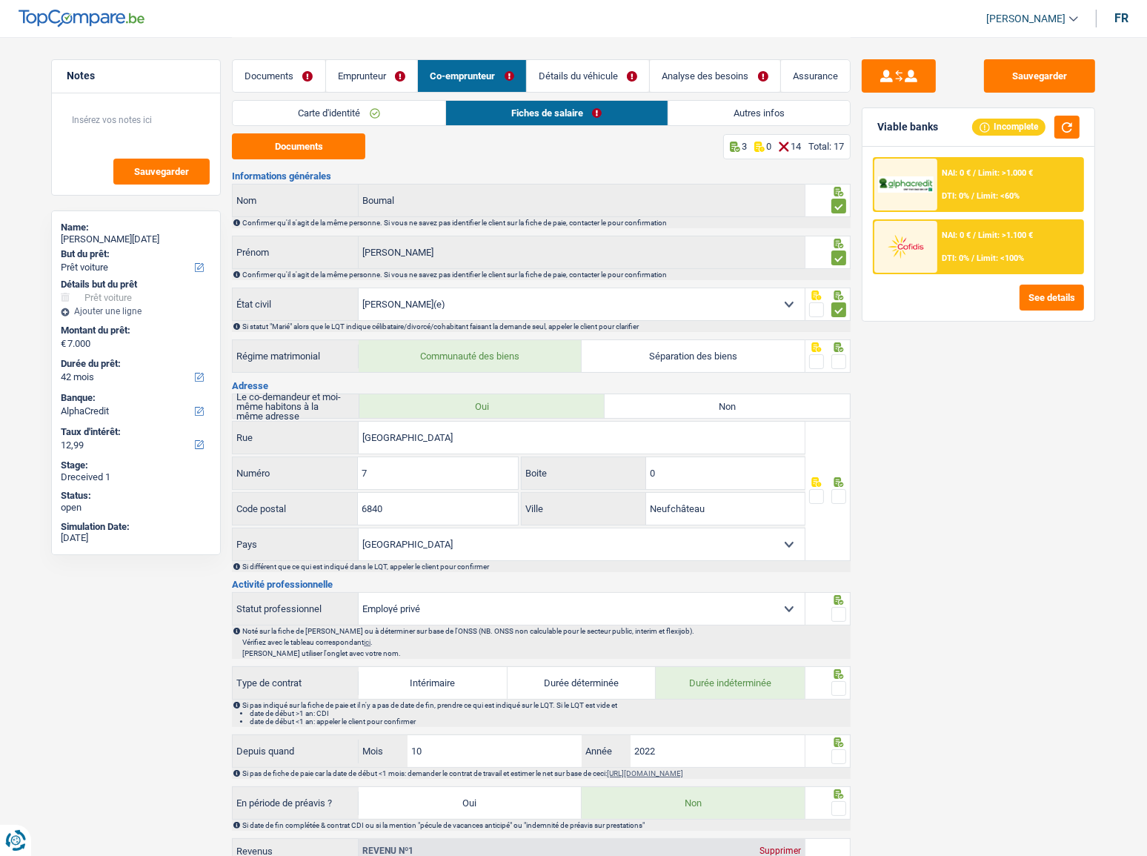
click at [0, 0] on input "radio" at bounding box center [0, 0] width 0 height 0
drag, startPoint x: 342, startPoint y: 76, endPoint x: 429, endPoint y: 78, distance: 87.5
click at [342, 76] on link "Emprunteur" at bounding box center [372, 76] width 92 height 32
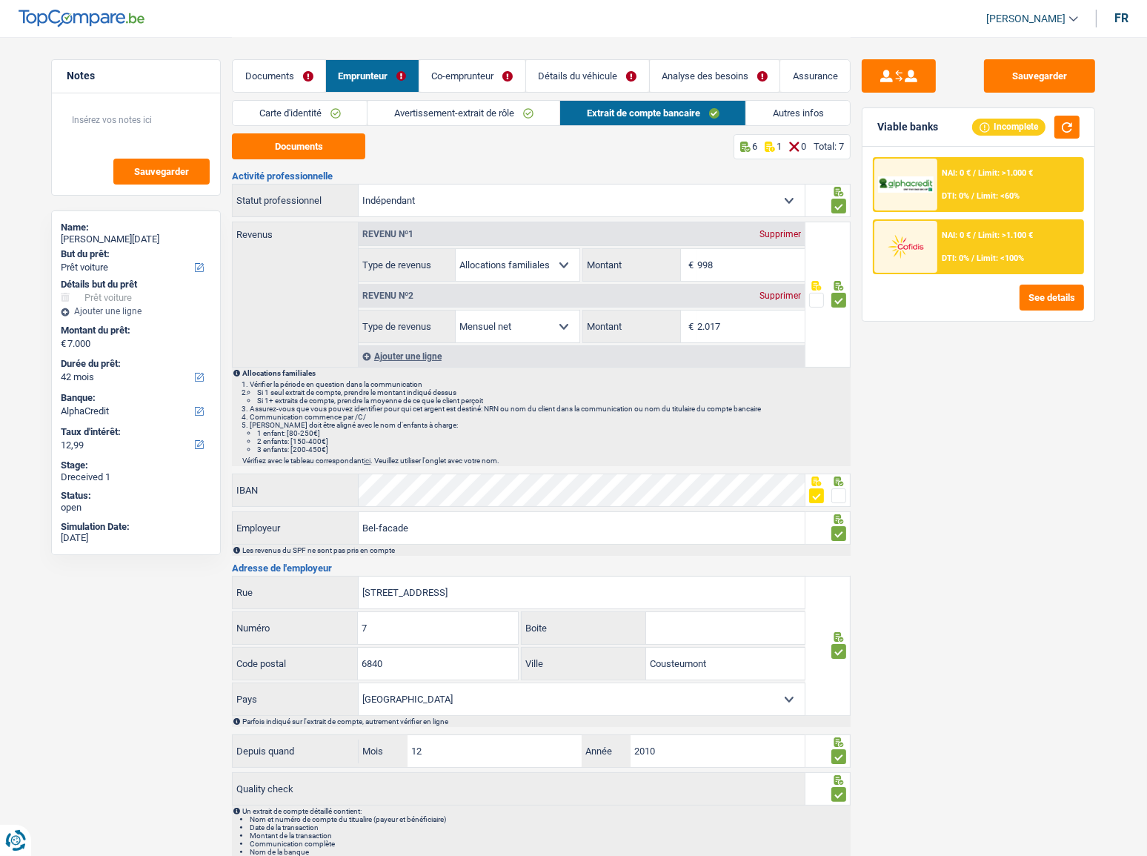
click at [492, 119] on link "Avertissement-extrait de rôle" at bounding box center [463, 113] width 192 height 24
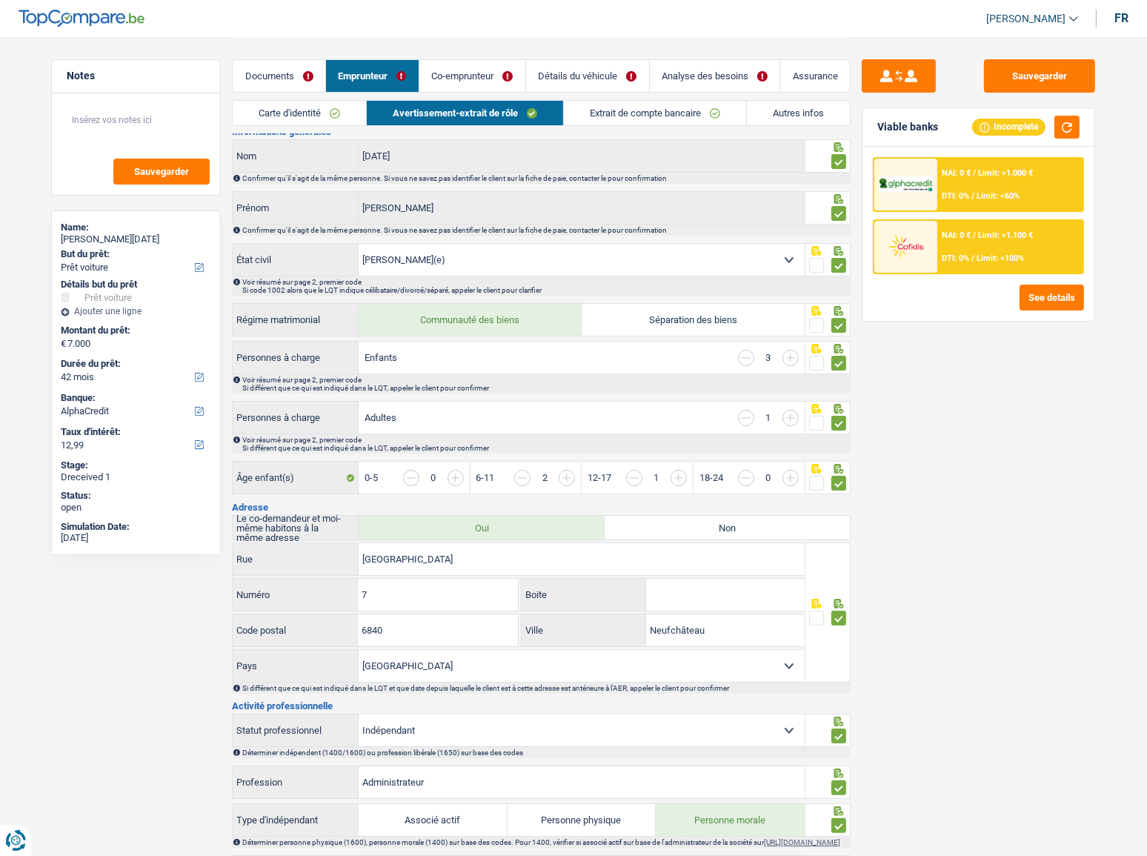
scroll to position [67, 0]
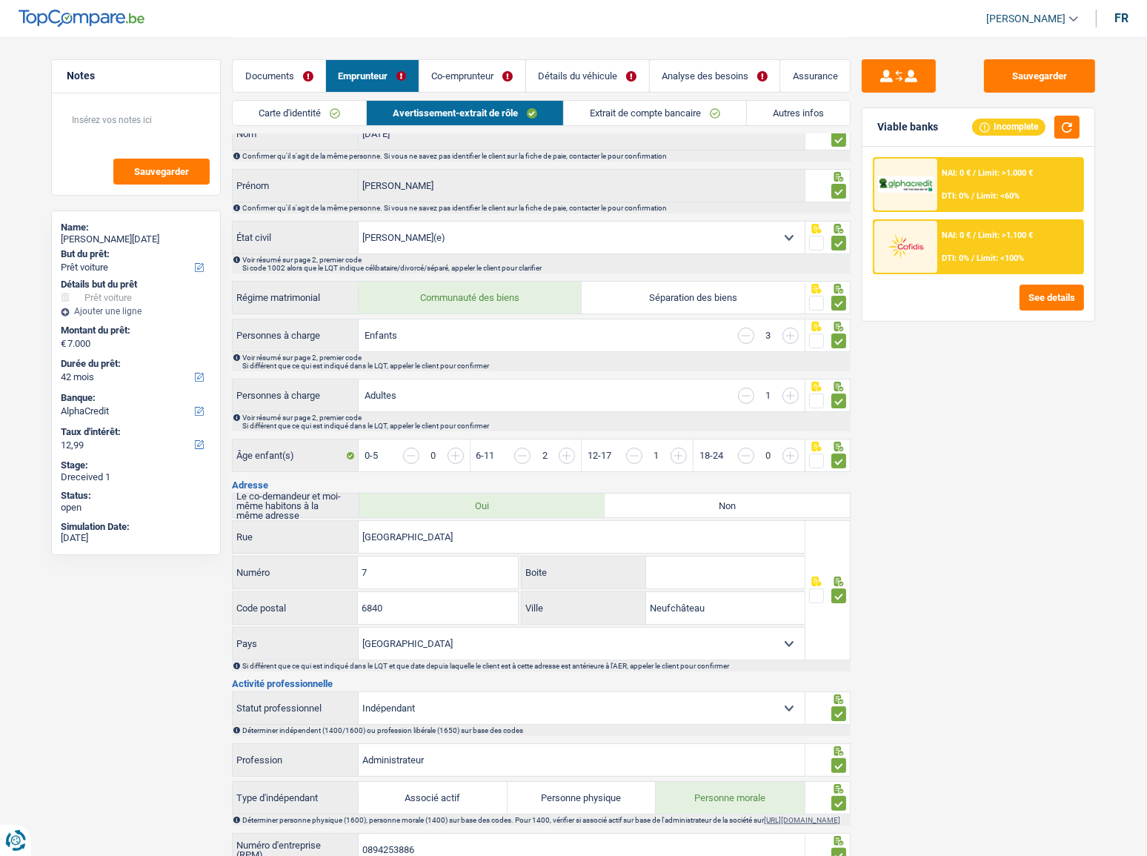
click at [750, 399] on input "button" at bounding box center [746, 395] width 16 height 16
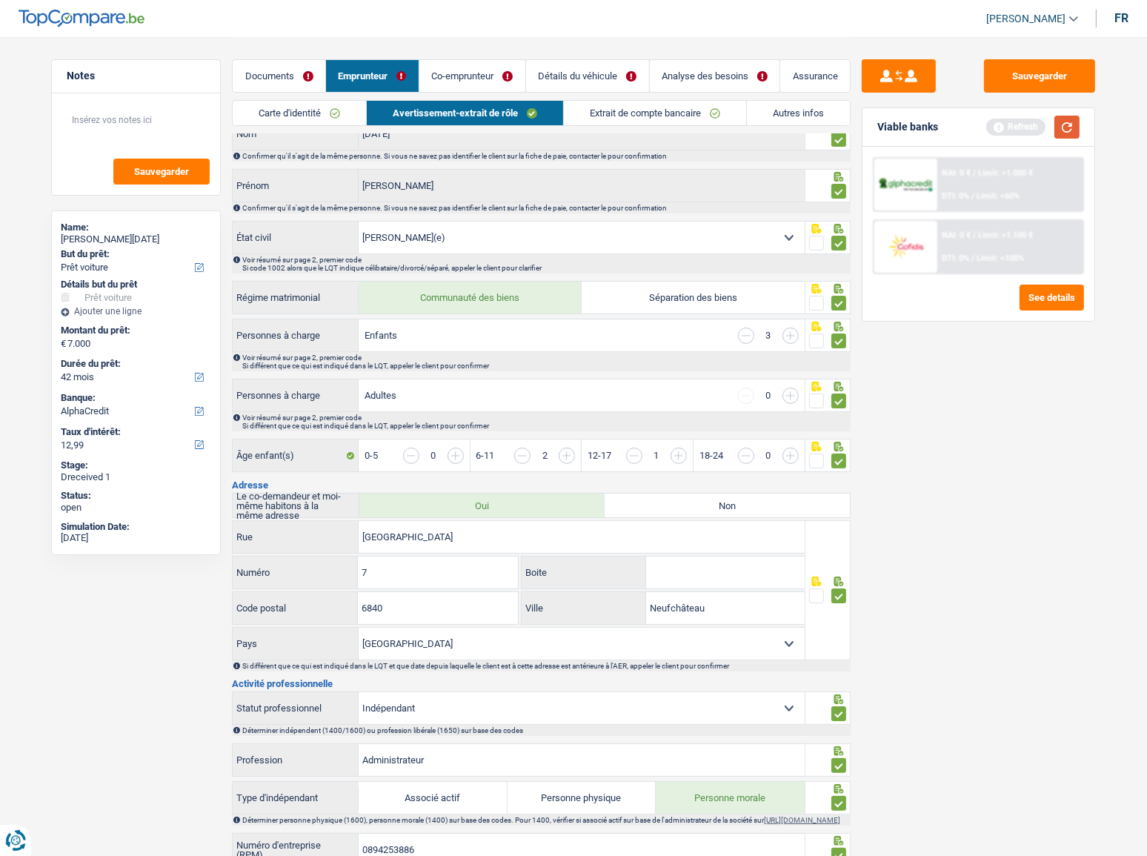
click at [1023, 124] on button "button" at bounding box center [1066, 127] width 25 height 23
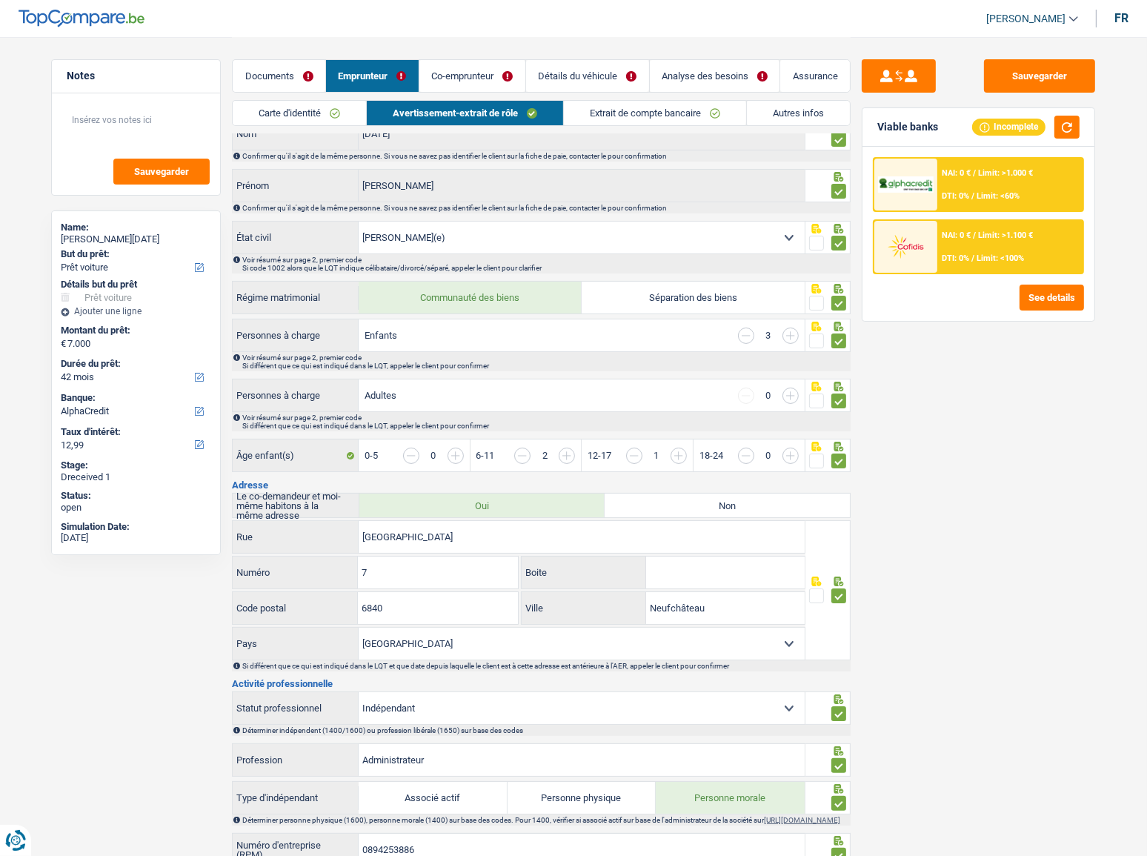
click at [457, 67] on link "Co-emprunteur" at bounding box center [472, 76] width 106 height 32
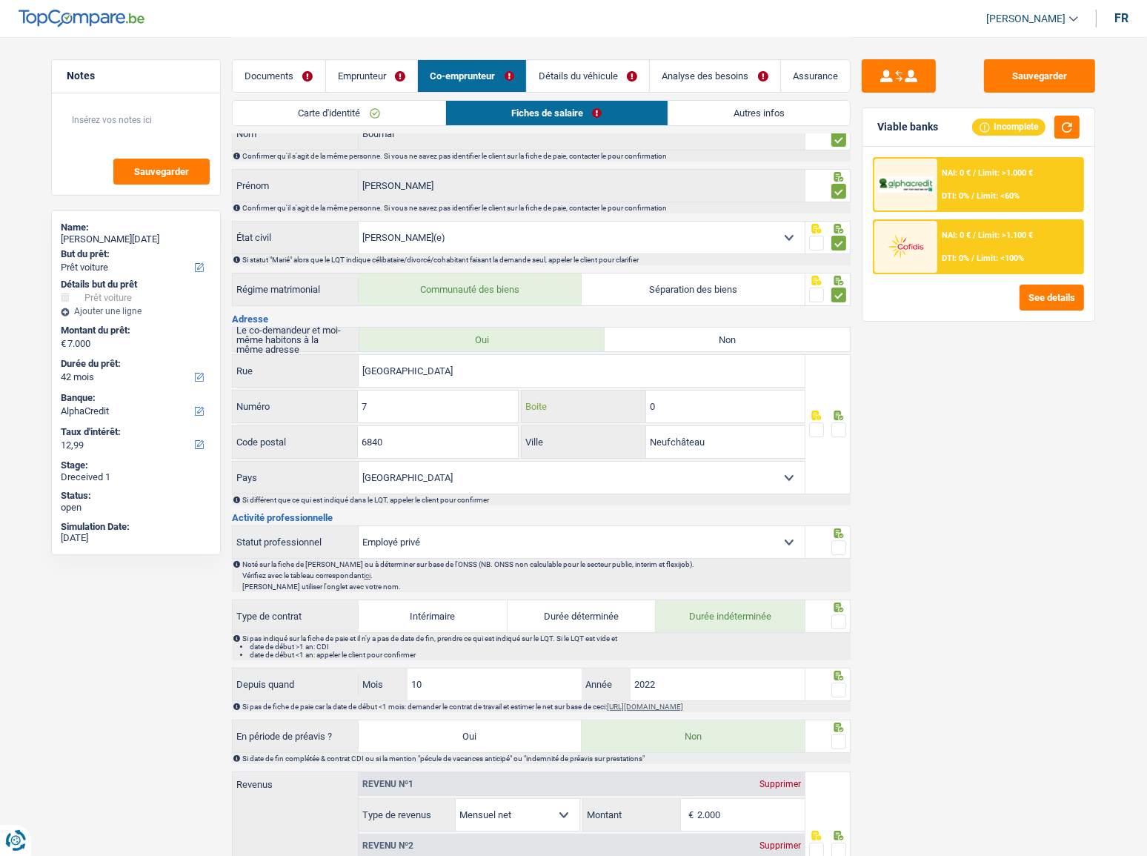
drag, startPoint x: 741, startPoint y: 407, endPoint x: 553, endPoint y: 407, distance: 188.2
click at [553, 407] on div "0 Boite" at bounding box center [663, 406] width 283 height 32
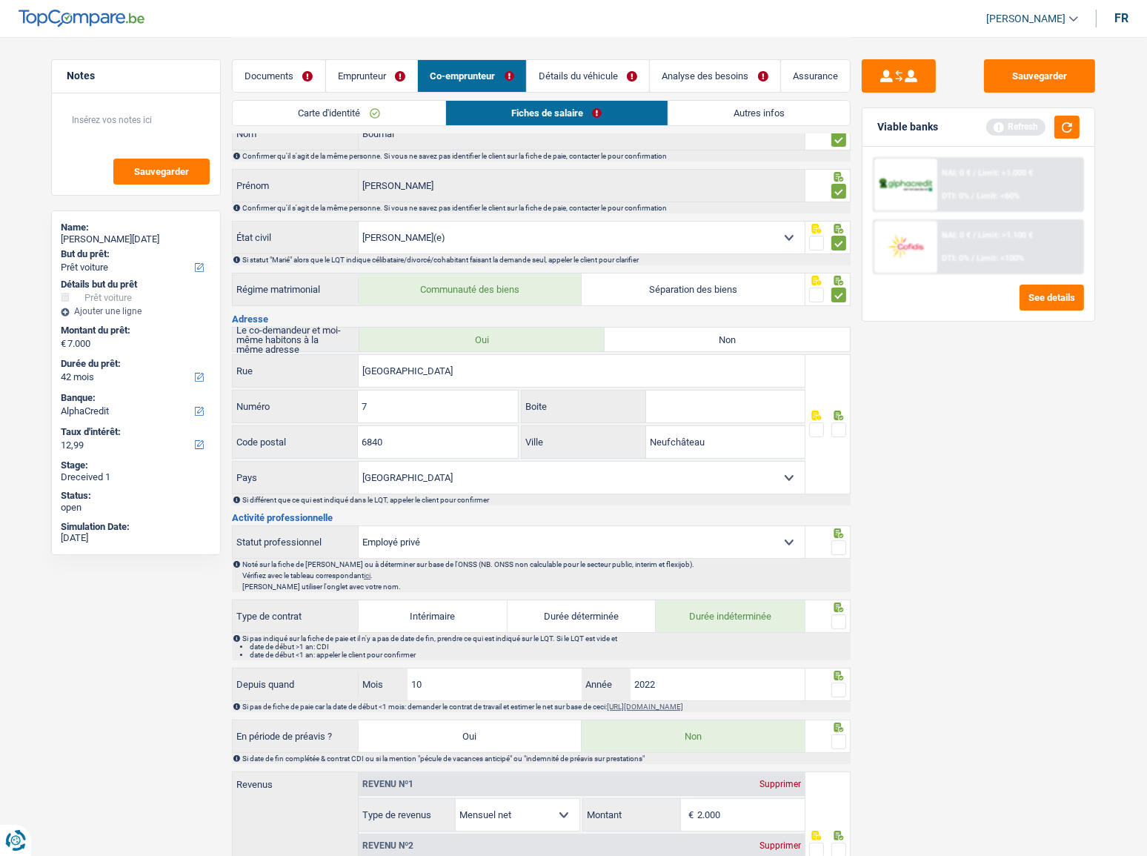
drag, startPoint x: 836, startPoint y: 431, endPoint x: 835, endPoint y: 421, distance: 10.5
click at [836, 431] on span at bounding box center [838, 429] width 15 height 15
click at [0, 0] on input "radio" at bounding box center [0, 0] width 0 height 0
drag, startPoint x: 1066, startPoint y: 127, endPoint x: 1043, endPoint y: 146, distance: 30.0
click at [1023, 128] on button "button" at bounding box center [1066, 127] width 25 height 23
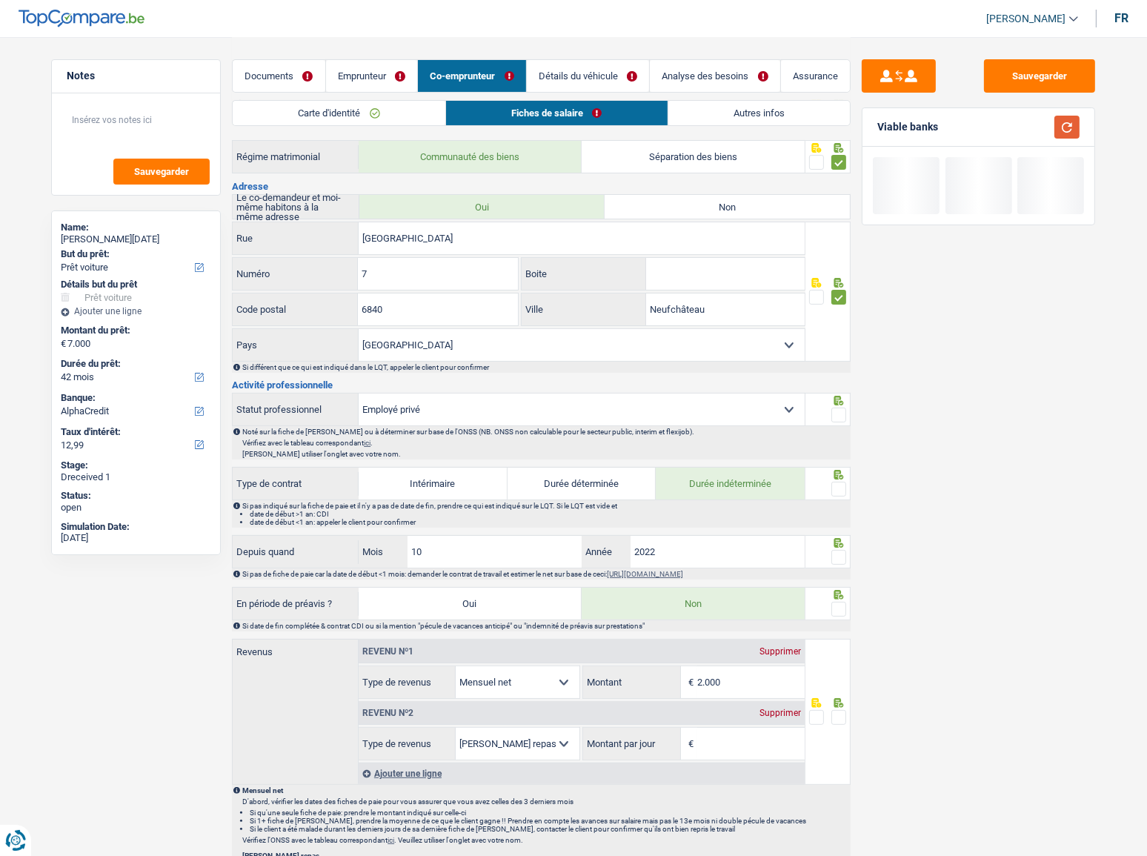
scroll to position [202, 0]
click at [1023, 124] on button "button" at bounding box center [1066, 127] width 25 height 23
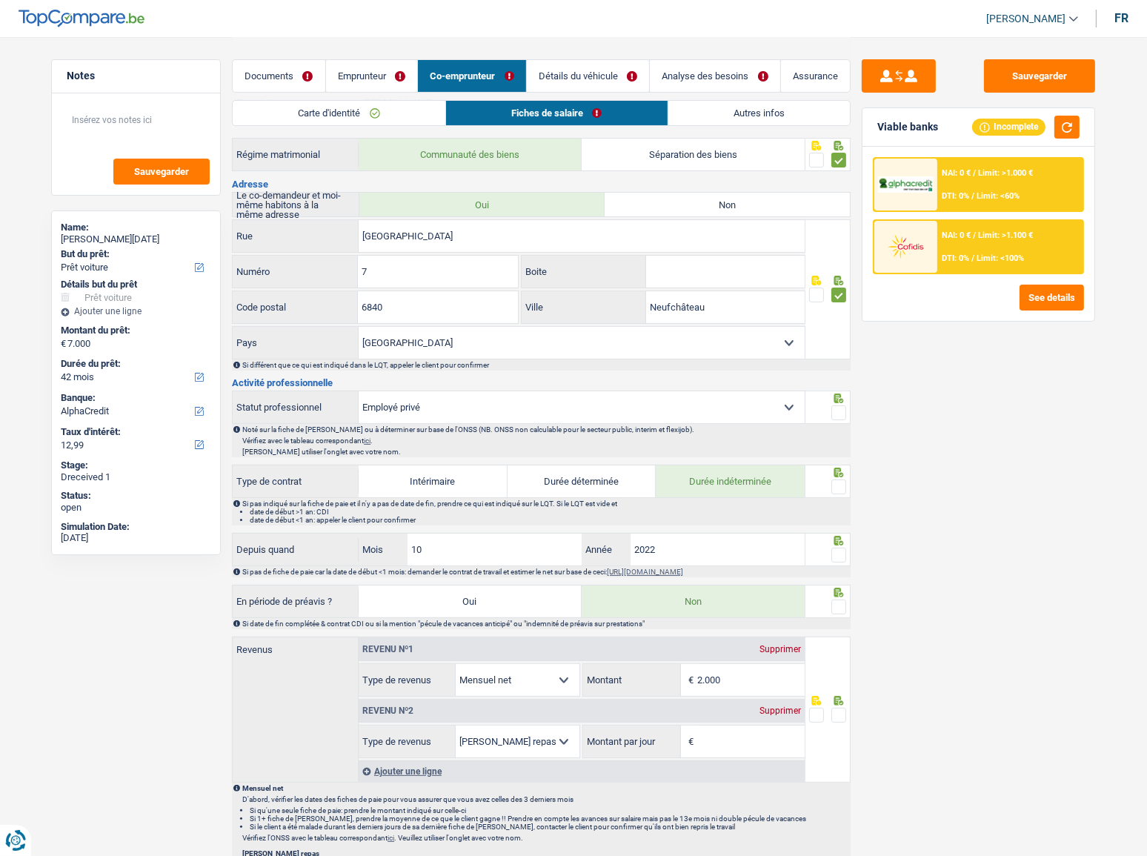
click at [842, 409] on span at bounding box center [838, 412] width 15 height 15
click at [0, 0] on input "radio" at bounding box center [0, 0] width 0 height 0
click at [837, 468] on span at bounding box center [838, 486] width 15 height 15
click at [0, 0] on input "radio" at bounding box center [0, 0] width 0 height 0
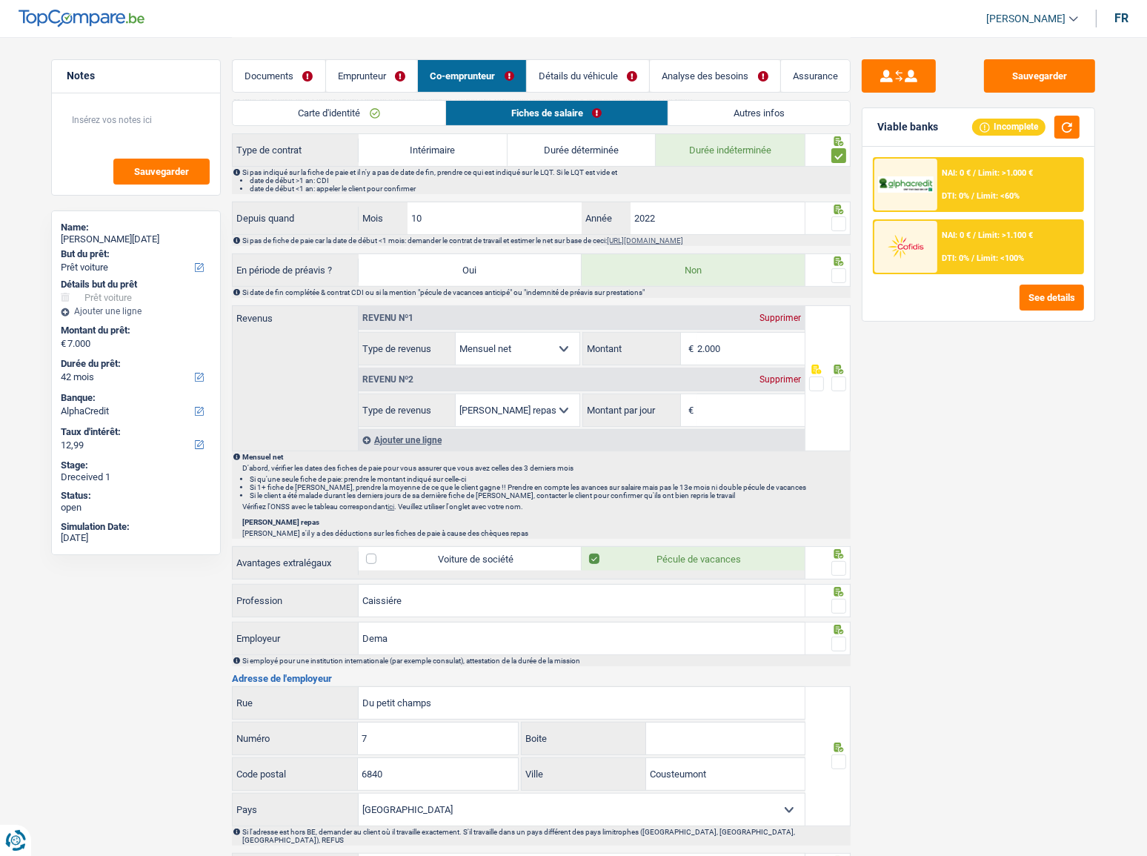
scroll to position [404, 0]
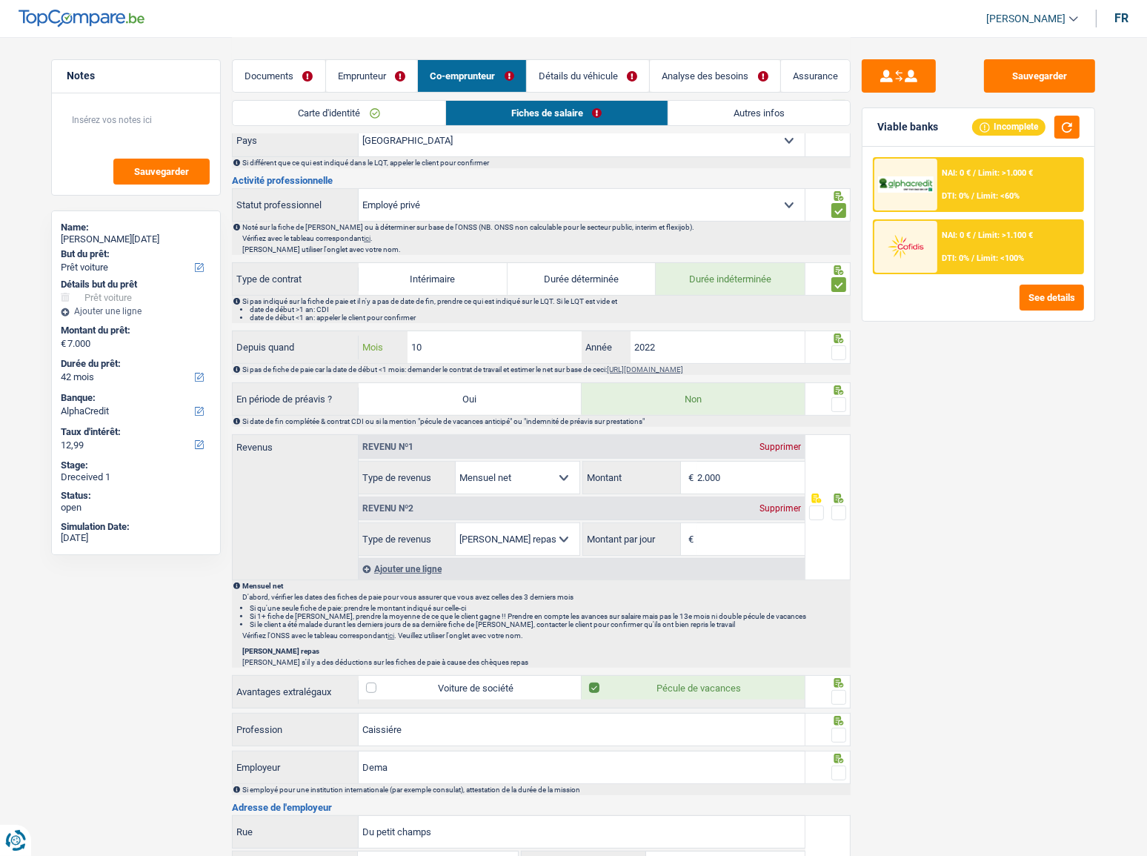
drag, startPoint x: 453, startPoint y: 344, endPoint x: 220, endPoint y: 373, distance: 235.2
click at [220, 373] on div "Notes Sauvegarder Name: Geoffrey Noël But du prêt: Confort maison: meubles, tex…" at bounding box center [573, 394] width 1067 height 1523
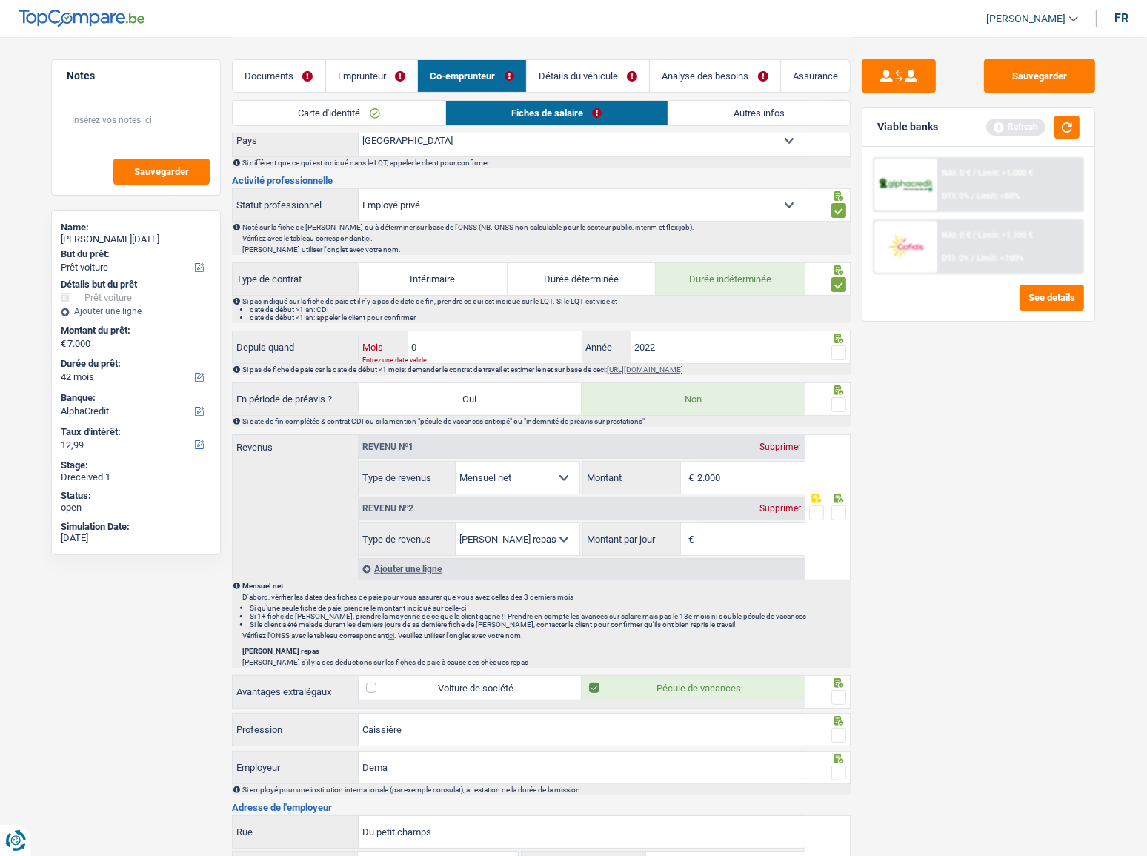
type input "06"
click at [682, 350] on input "2022" at bounding box center [718, 347] width 174 height 32
type input "2023"
click at [838, 350] on span at bounding box center [838, 352] width 15 height 15
click at [0, 0] on input "radio" at bounding box center [0, 0] width 0 height 0
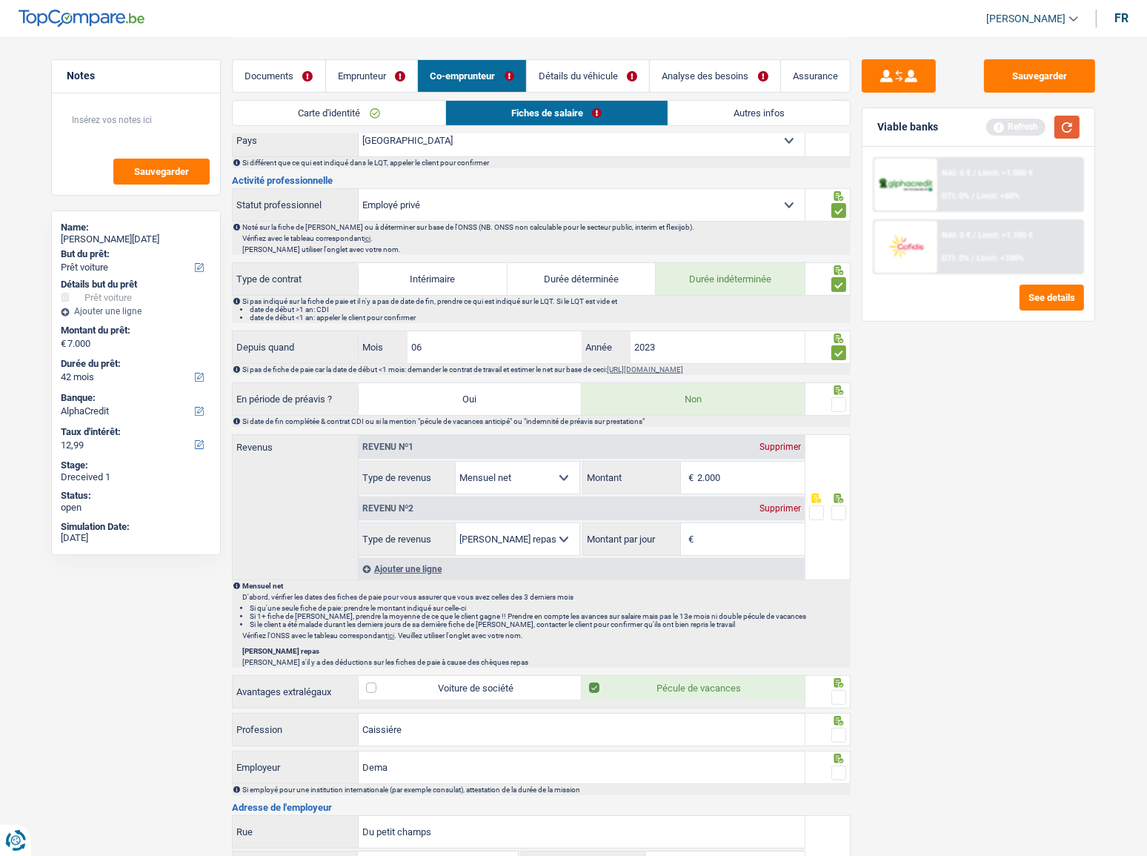
click at [1023, 124] on button "button" at bounding box center [1066, 127] width 25 height 23
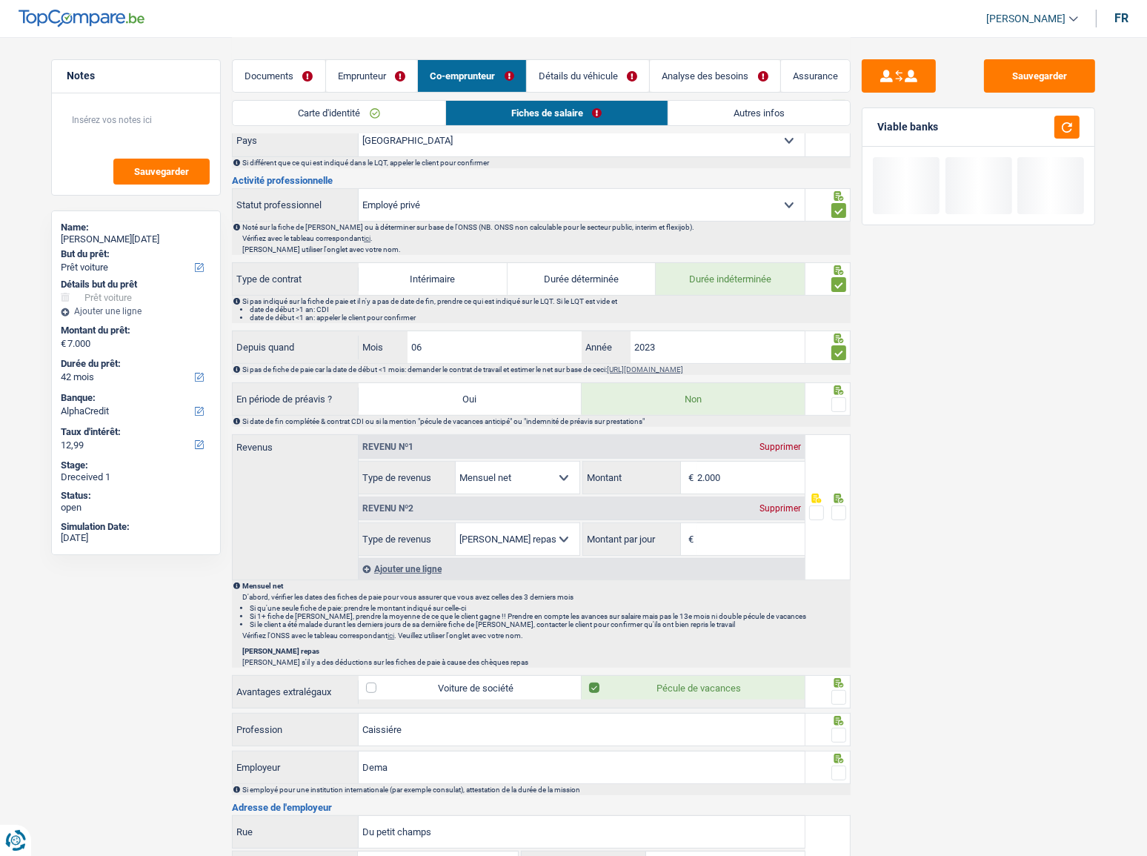
click at [836, 402] on span at bounding box center [838, 404] width 15 height 15
click at [0, 0] on input "radio" at bounding box center [0, 0] width 0 height 0
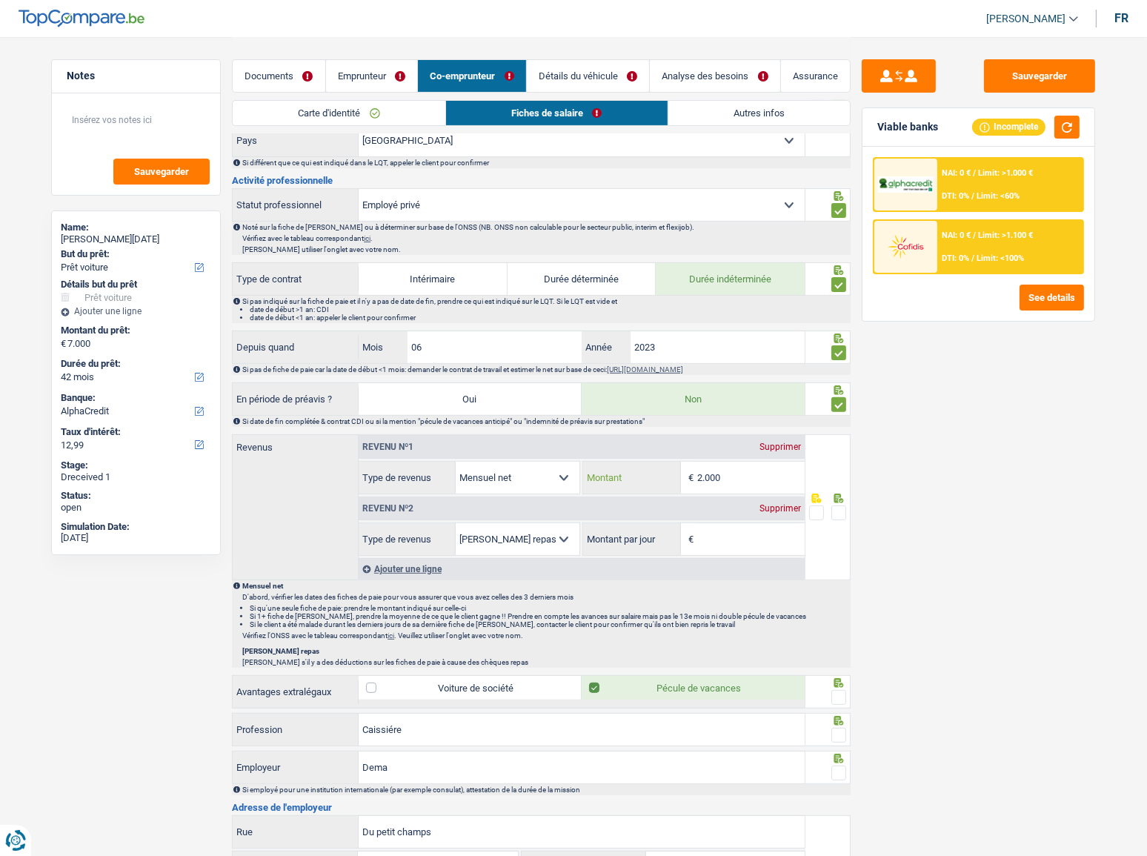
drag, startPoint x: 741, startPoint y: 476, endPoint x: 603, endPoint y: 468, distance: 138.0
click at [603, 468] on div "2.000 € Montant" at bounding box center [693, 478] width 221 height 32
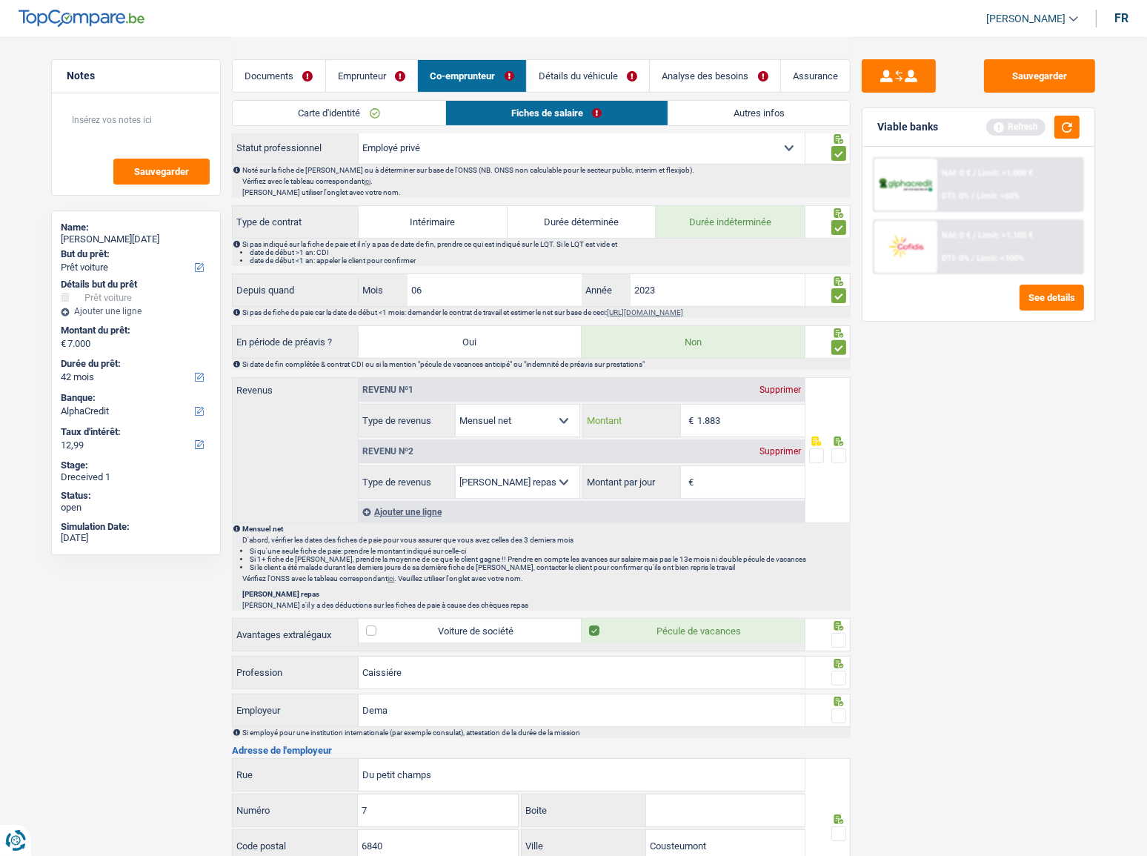
scroll to position [539, 0]
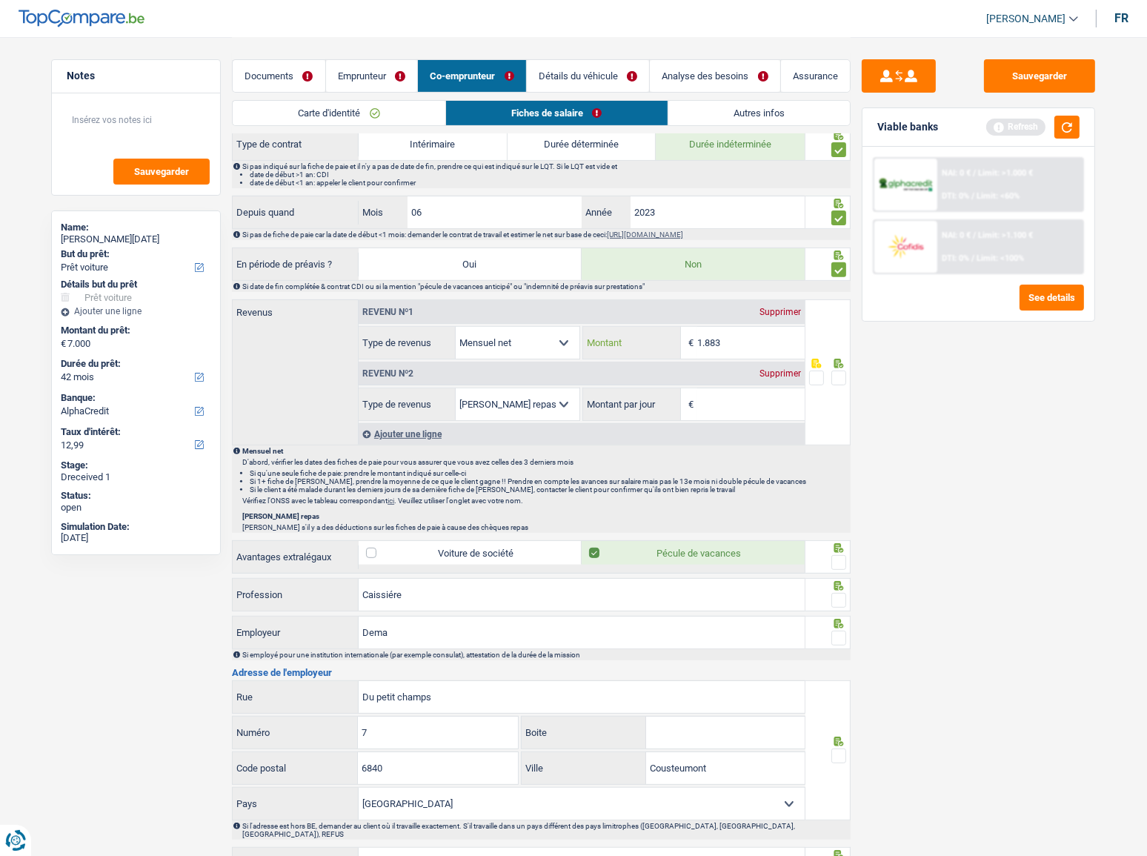
type input "1.883"
click at [772, 370] on div "Supprimer" at bounding box center [780, 373] width 49 height 9
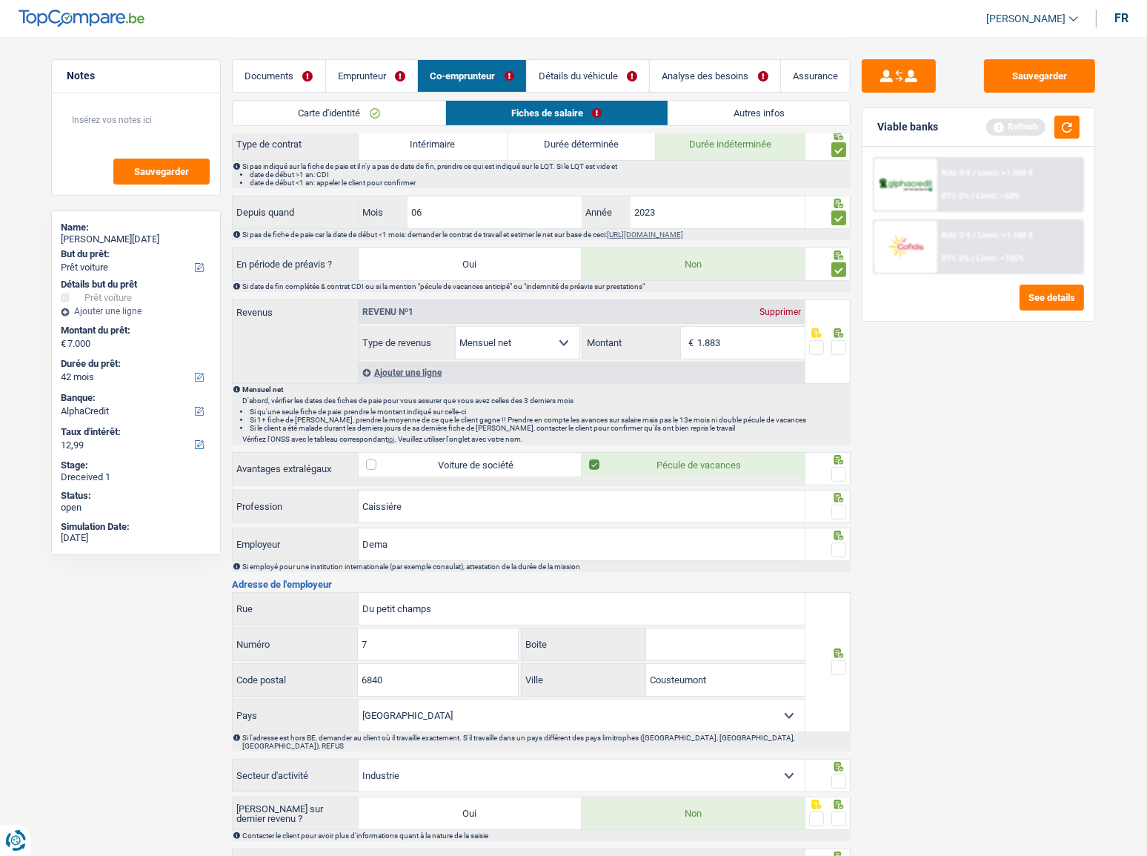
click at [831, 344] on span at bounding box center [838, 347] width 15 height 15
click at [0, 0] on input "radio" at bounding box center [0, 0] width 0 height 0
click at [1023, 127] on button "button" at bounding box center [1066, 127] width 25 height 23
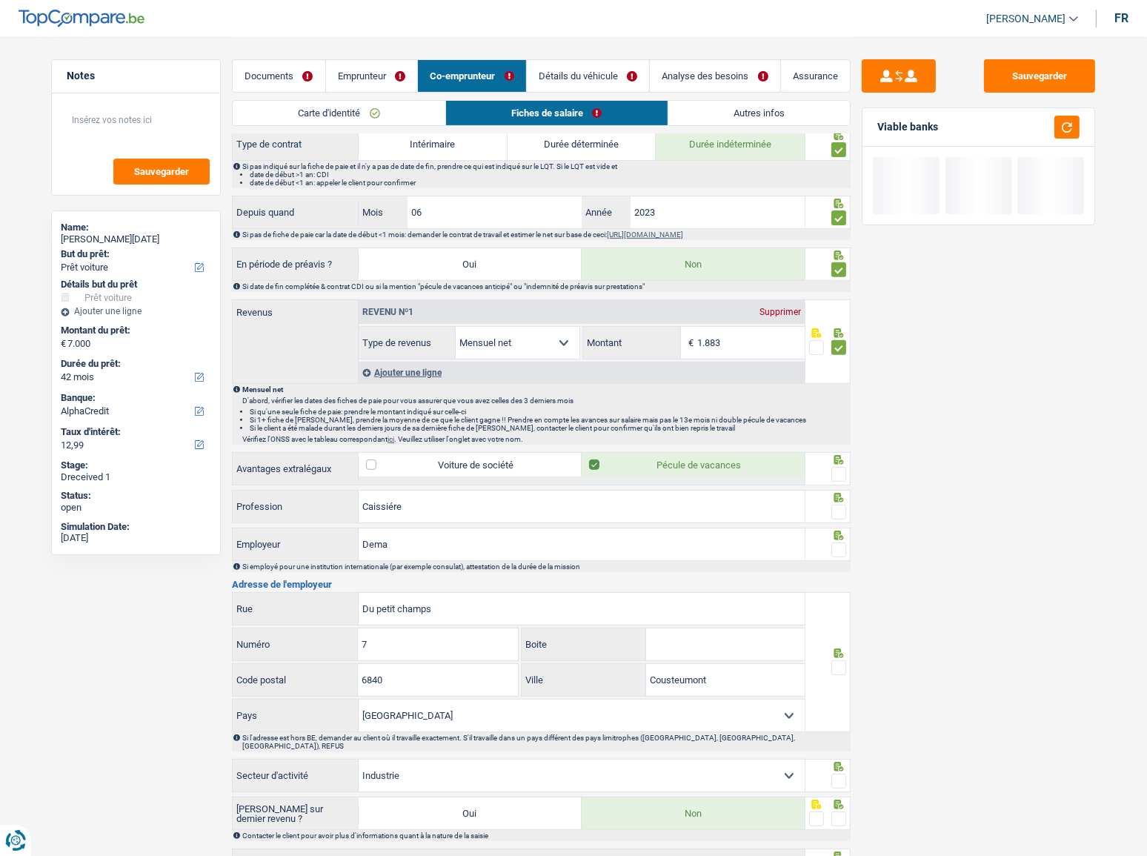
click at [837, 467] on span at bounding box center [838, 474] width 15 height 15
click at [0, 0] on input "radio" at bounding box center [0, 0] width 0 height 0
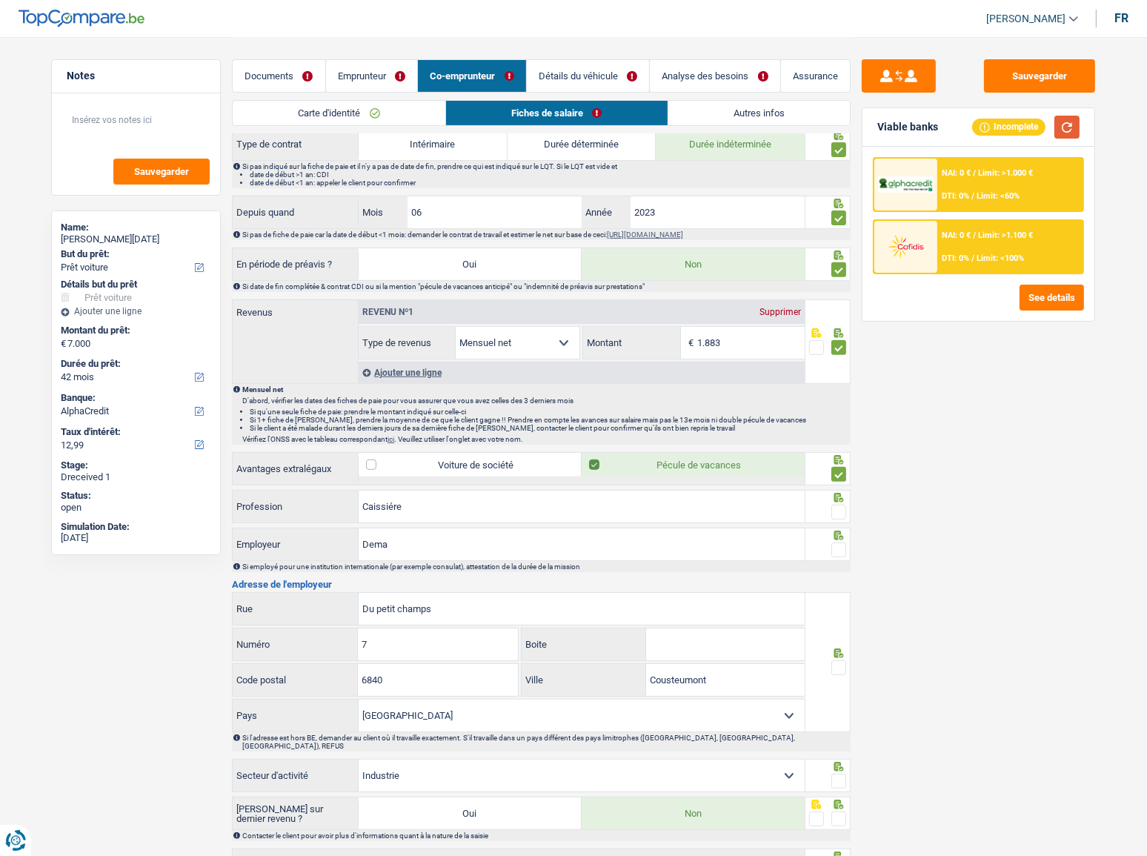
click at [1023, 130] on button "button" at bounding box center [1066, 127] width 25 height 23
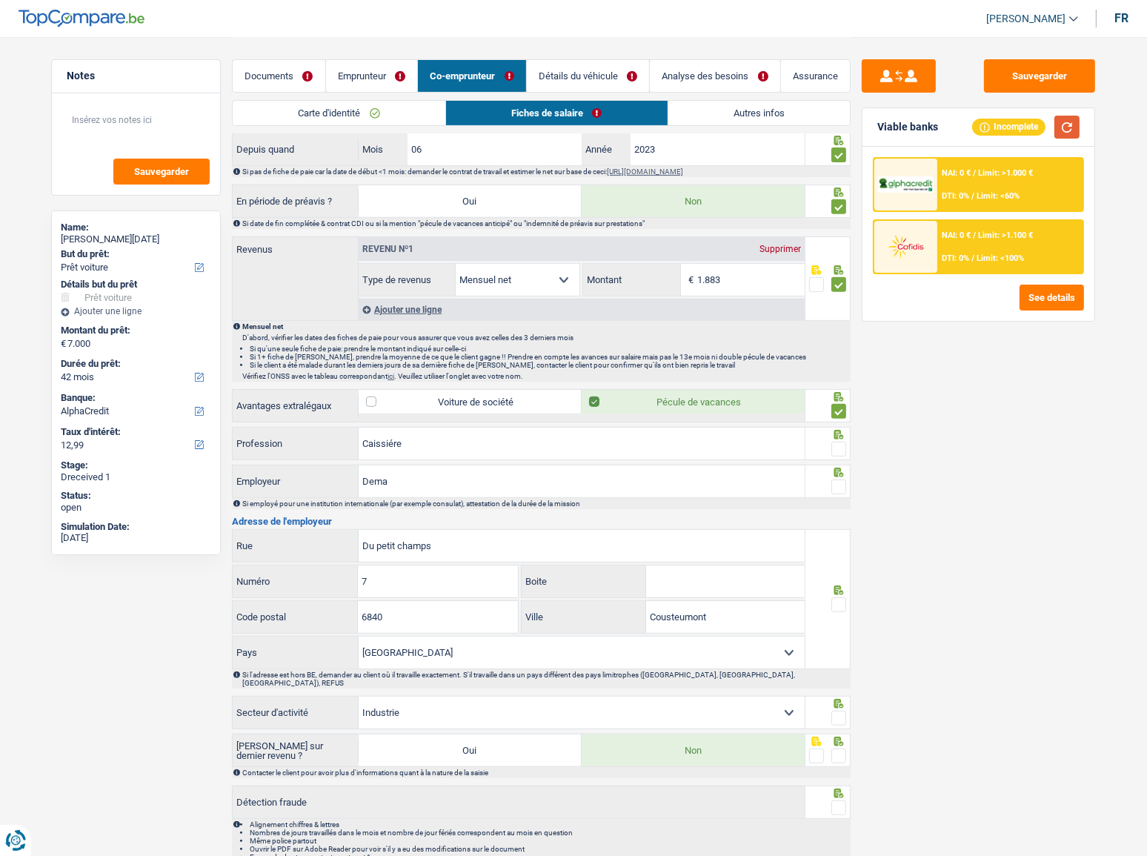
scroll to position [606, 0]
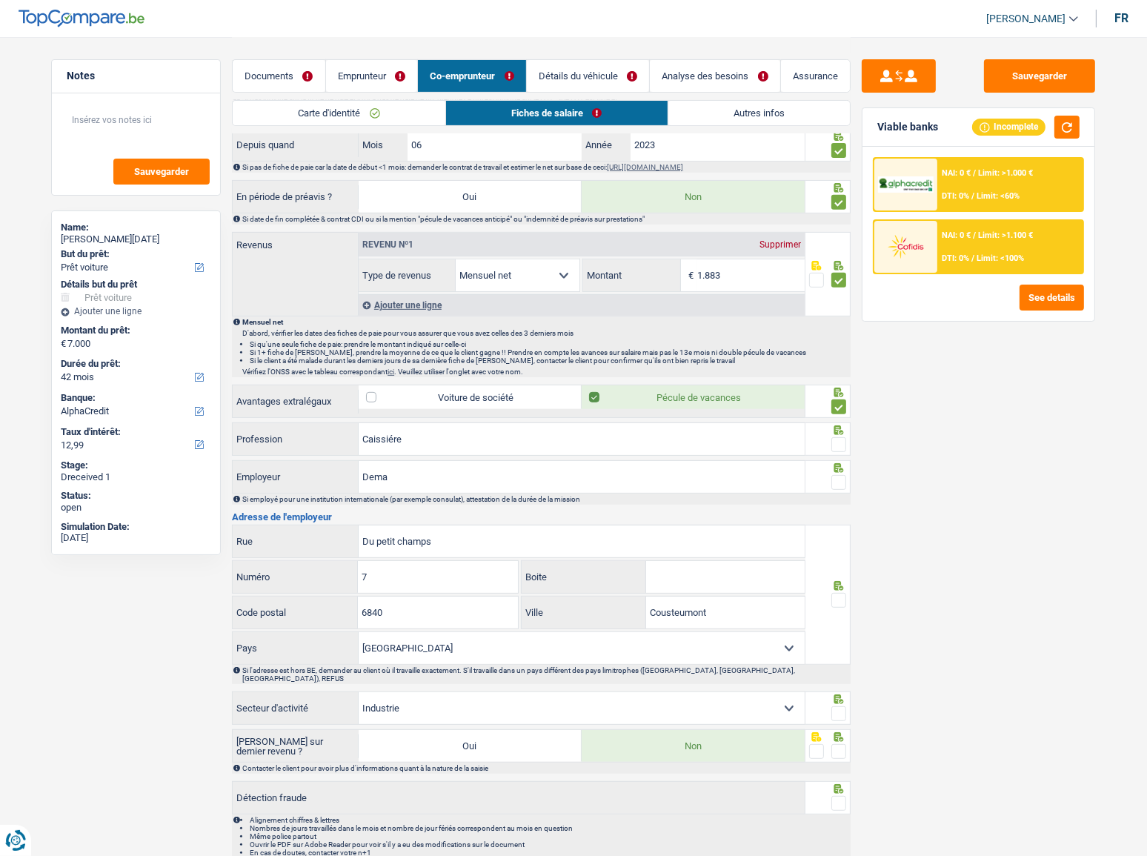
click at [836, 443] on span at bounding box center [838, 444] width 15 height 15
click at [0, 0] on input "radio" at bounding box center [0, 0] width 0 height 0
click at [840, 468] on span at bounding box center [838, 482] width 15 height 15
click at [0, 0] on input "radio" at bounding box center [0, 0] width 0 height 0
drag, startPoint x: 473, startPoint y: 533, endPoint x: 249, endPoint y: 524, distance: 223.9
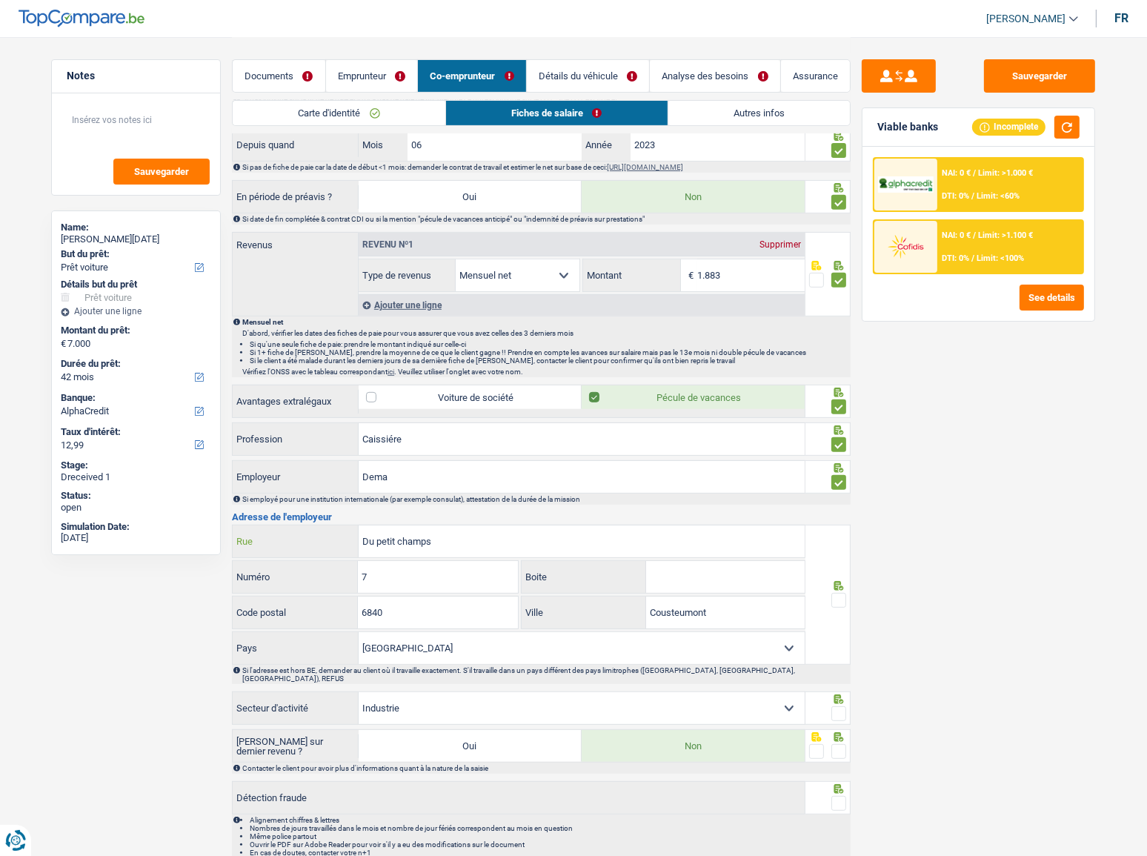
click at [249, 468] on div "Du petit champs Rue" at bounding box center [519, 541] width 572 height 32
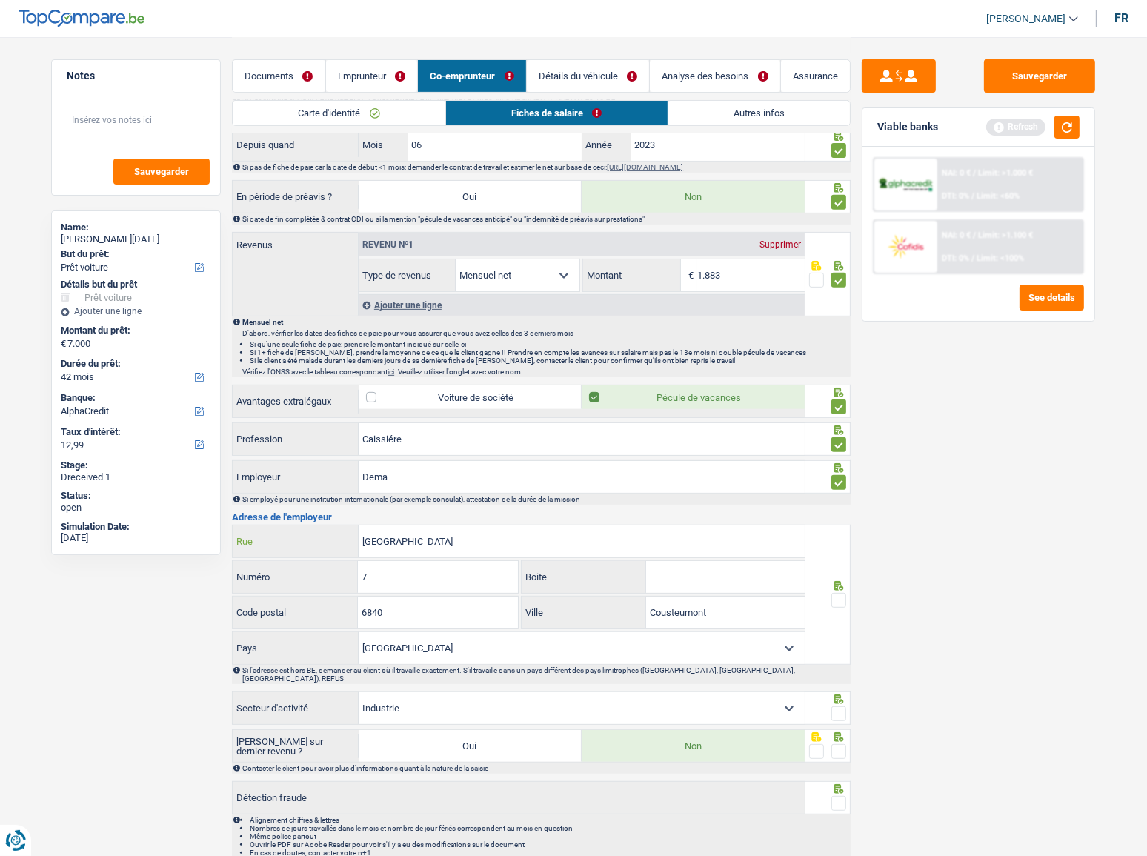
type input "[GEOGRAPHIC_DATA]"
type input "51"
type input "6900"
type input "marche-en-famenne"
click at [839, 468] on span at bounding box center [838, 600] width 15 height 15
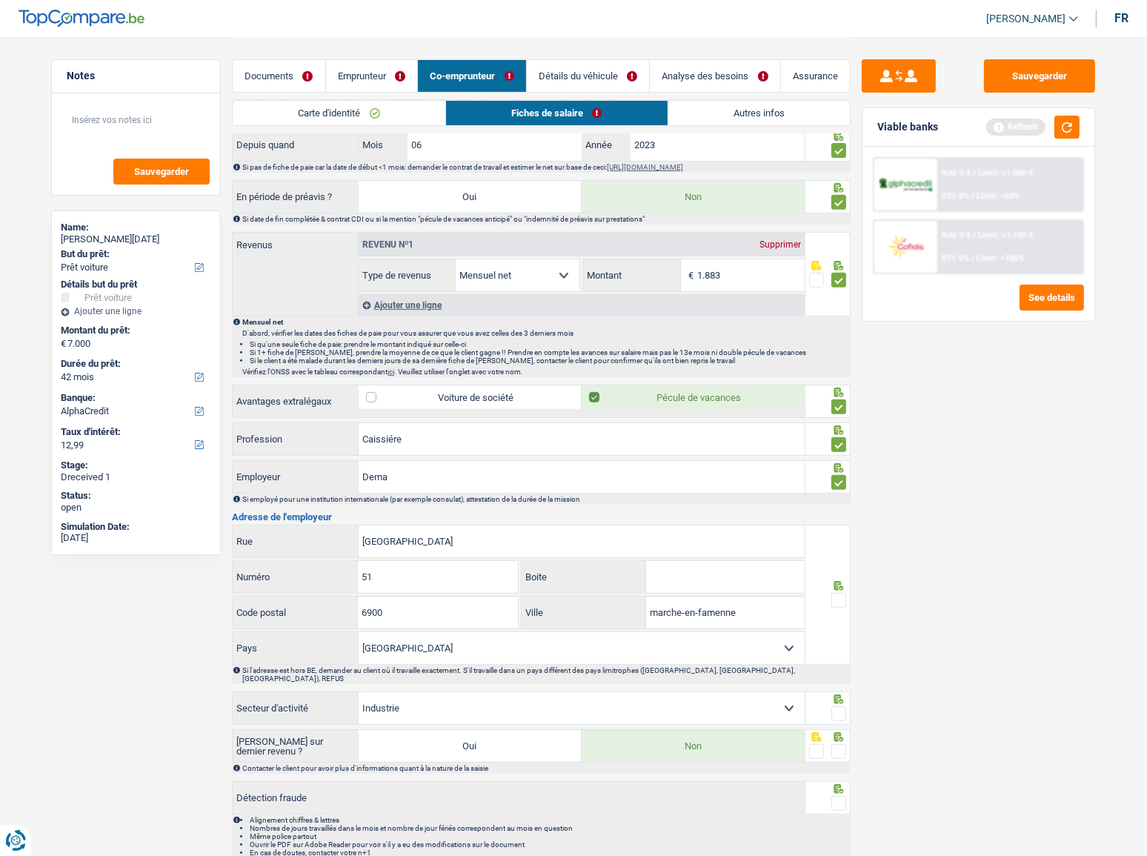
click at [0, 0] on input "radio" at bounding box center [0, 0] width 0 height 0
click at [1023, 126] on button "button" at bounding box center [1066, 127] width 25 height 23
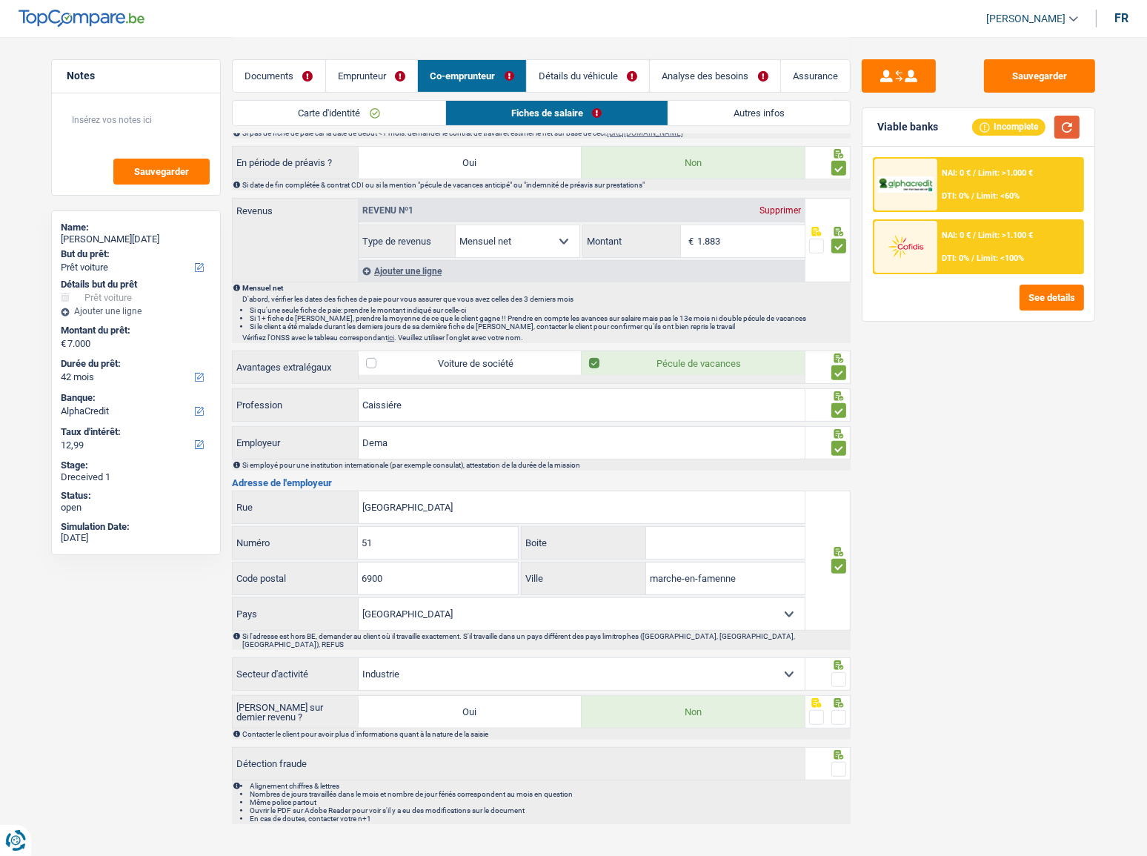
scroll to position [641, 0]
click at [836, 468] on span at bounding box center [838, 678] width 15 height 15
click at [0, 0] on input "radio" at bounding box center [0, 0] width 0 height 0
drag, startPoint x: 845, startPoint y: 705, endPoint x: 839, endPoint y: 714, distance: 10.9
click at [845, 468] on span at bounding box center [838, 716] width 15 height 15
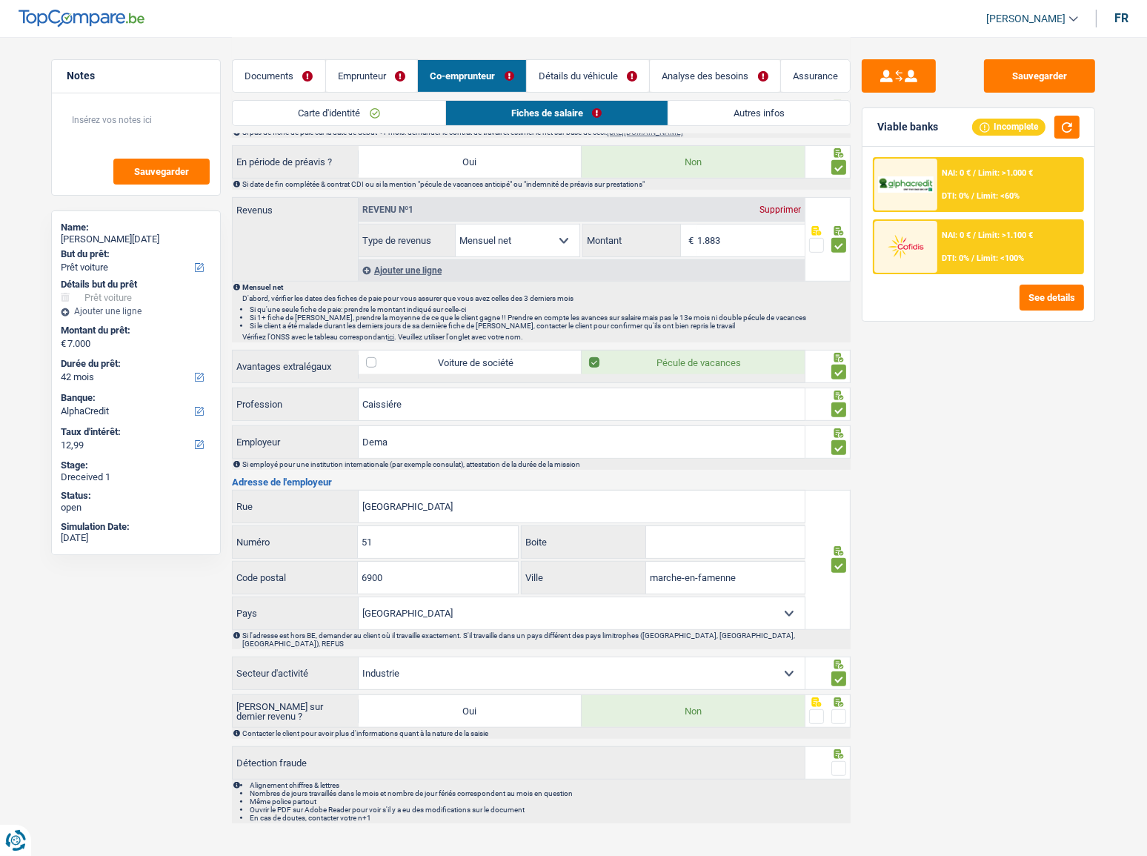
click at [0, 0] on input "radio" at bounding box center [0, 0] width 0 height 0
click at [838, 468] on span at bounding box center [838, 768] width 15 height 15
click at [0, 0] on input "radio" at bounding box center [0, 0] width 0 height 0
click at [369, 114] on link "Carte d'identité" at bounding box center [339, 113] width 212 height 24
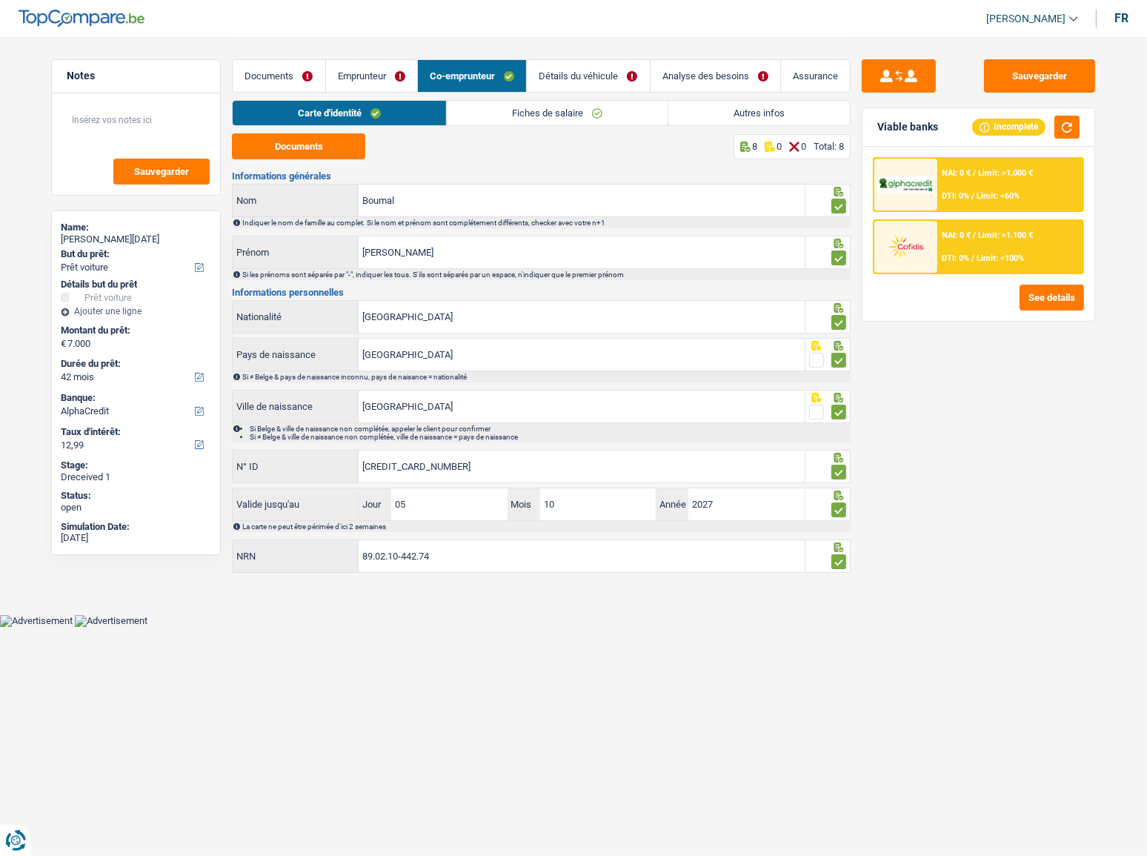
scroll to position [0, 0]
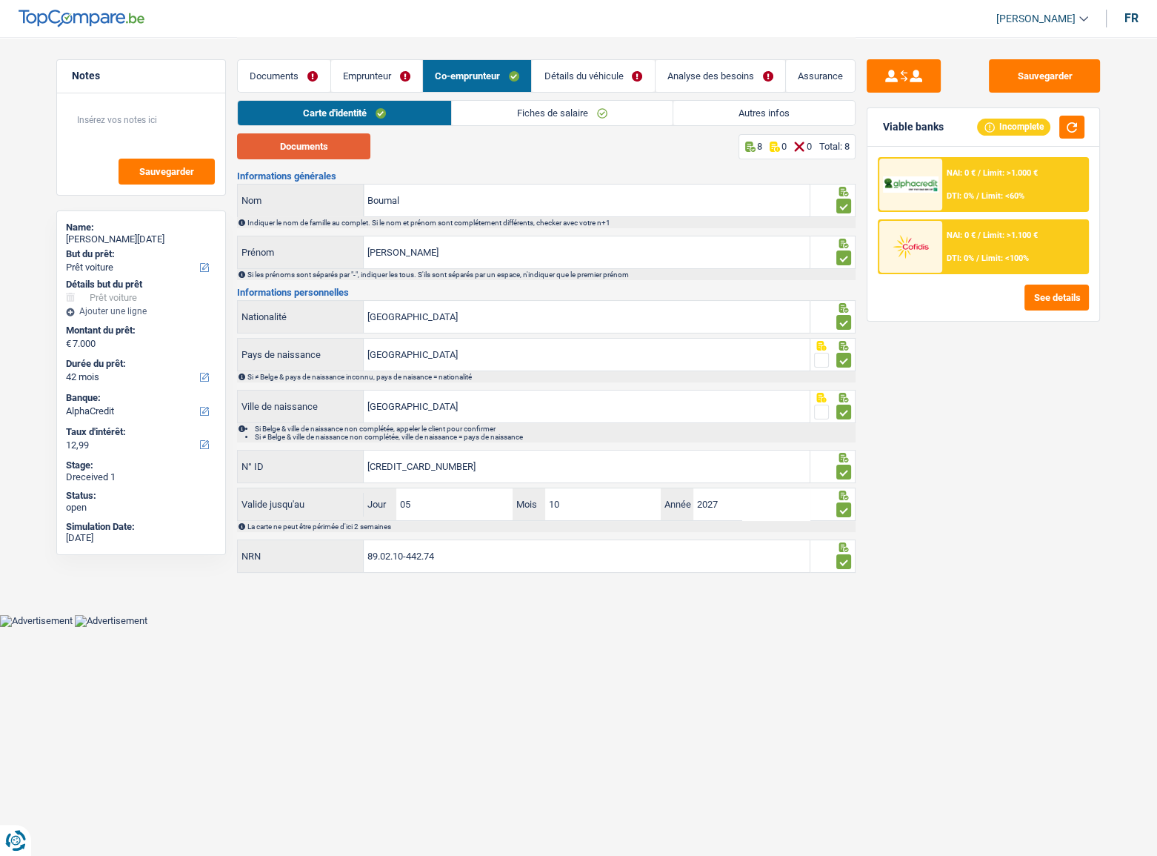
click at [336, 147] on button "Documents" at bounding box center [303, 146] width 133 height 26
click at [586, 84] on link "Détails du véhicule" at bounding box center [593, 76] width 122 height 32
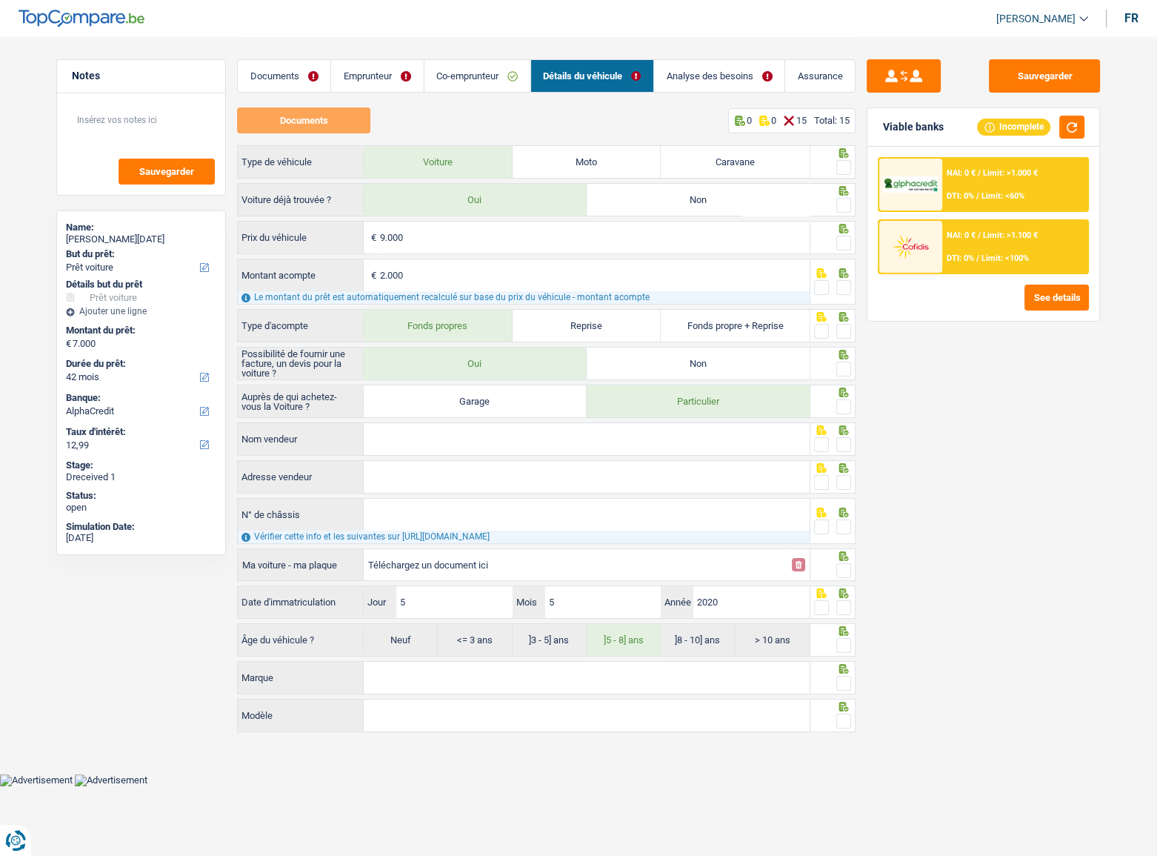
click at [708, 88] on link "Analyse des besoins" at bounding box center [719, 76] width 130 height 32
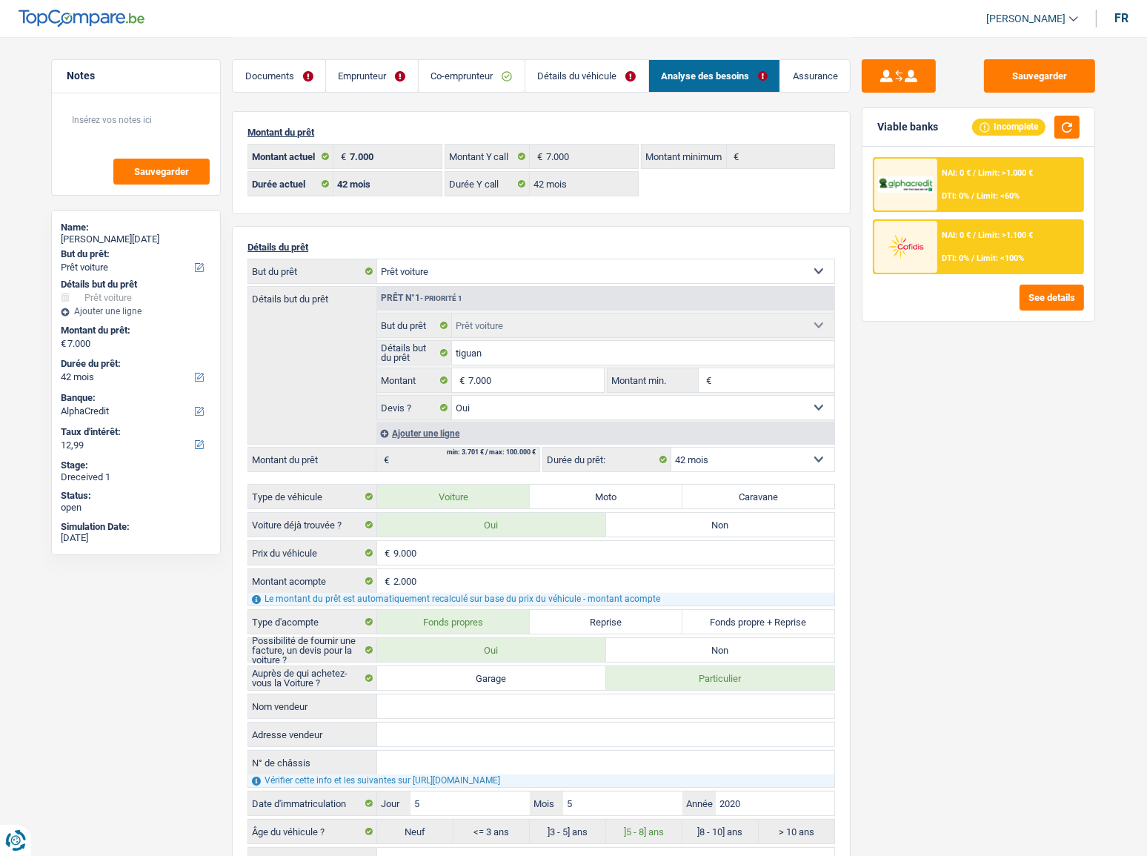
click at [604, 81] on link "Détails du véhicule" at bounding box center [586, 76] width 123 height 32
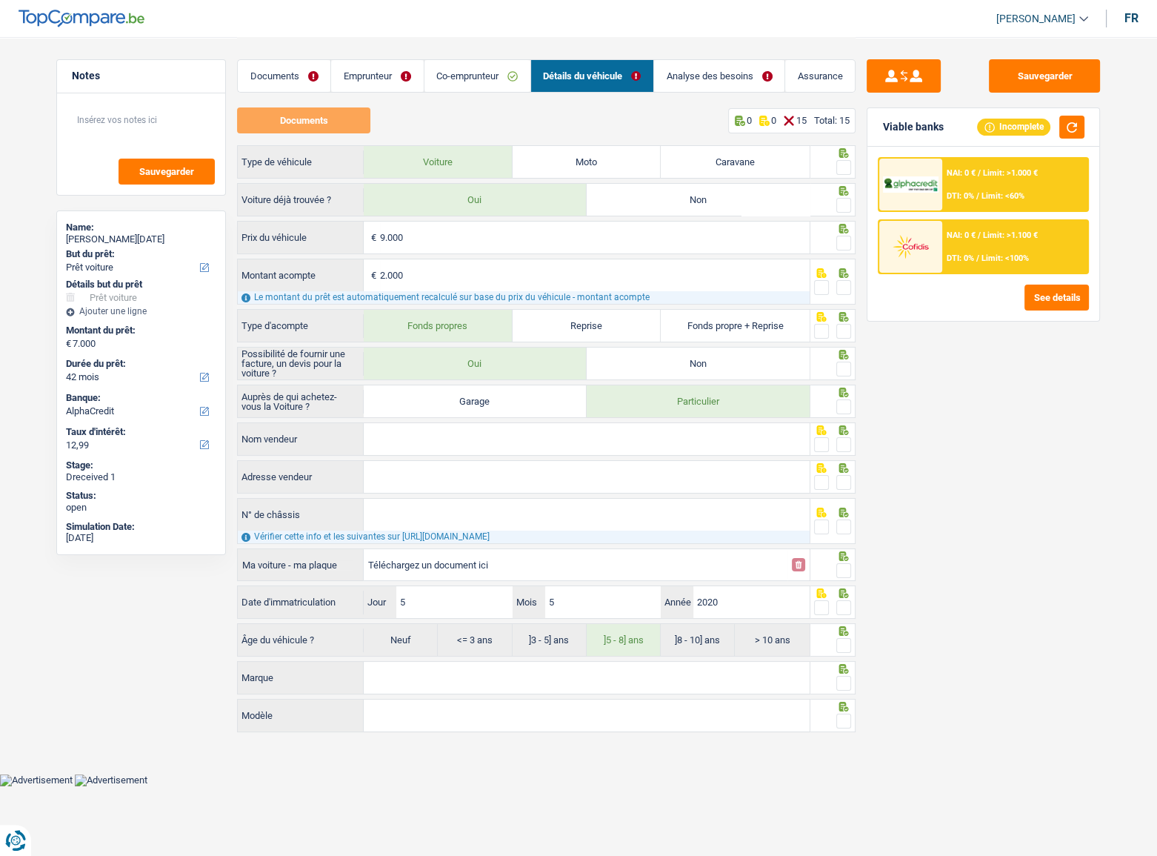
click at [846, 170] on span at bounding box center [843, 167] width 15 height 15
click at [0, 0] on input "radio" at bounding box center [0, 0] width 0 height 0
click at [842, 207] on span at bounding box center [843, 205] width 15 height 15
click at [0, 0] on input "radio" at bounding box center [0, 0] width 0 height 0
click at [847, 239] on span at bounding box center [843, 243] width 15 height 15
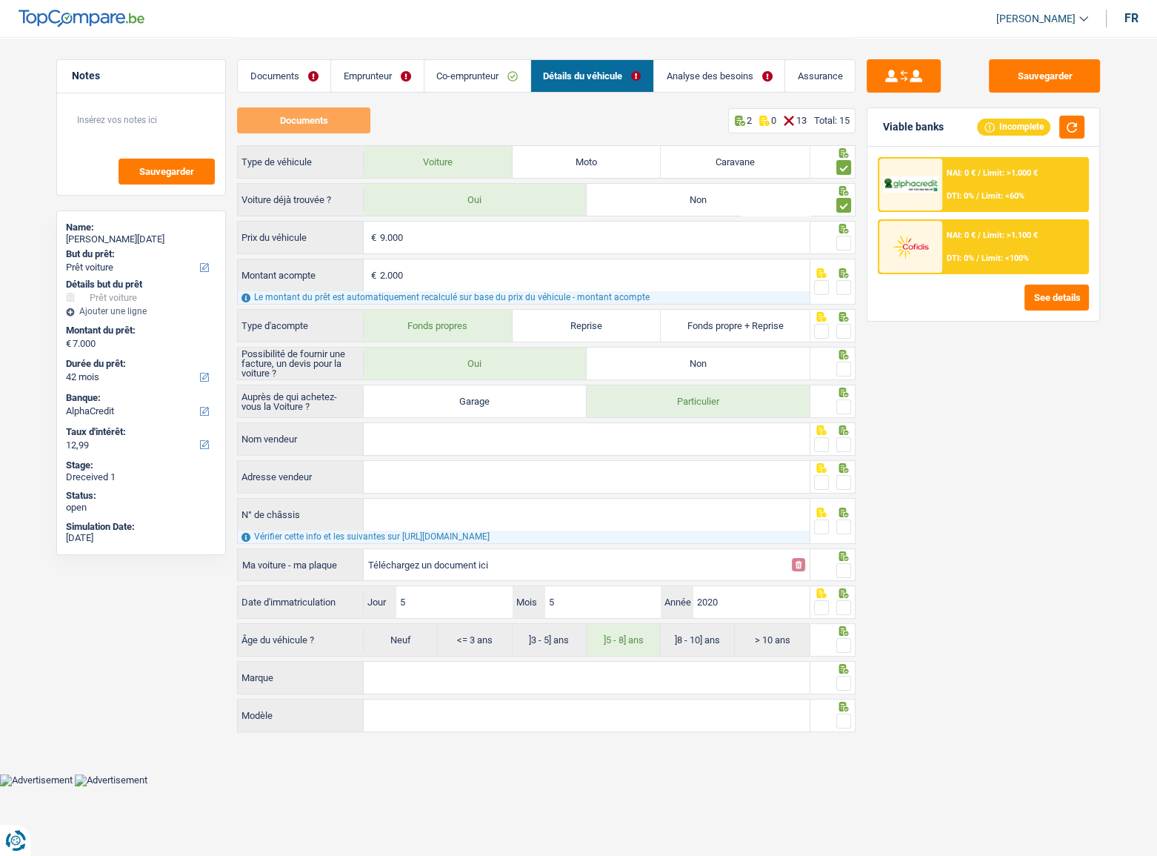
click at [0, 0] on input "radio" at bounding box center [0, 0] width 0 height 0
click at [842, 282] on span at bounding box center [843, 287] width 15 height 15
click at [0, 0] on input "radio" at bounding box center [0, 0] width 0 height 0
click at [711, 76] on link "Analyse des besoins" at bounding box center [719, 76] width 130 height 32
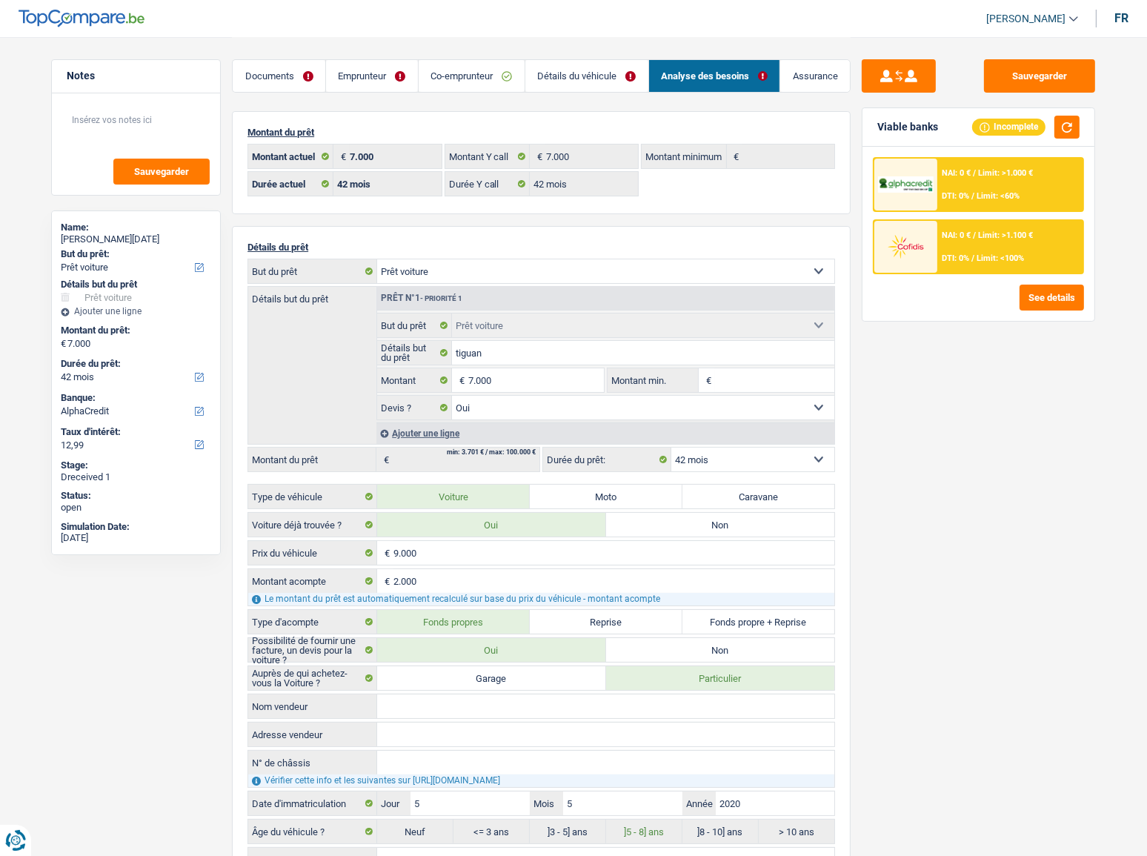
click at [430, 432] on div "Ajouter une ligne" at bounding box center [605, 432] width 458 height 21
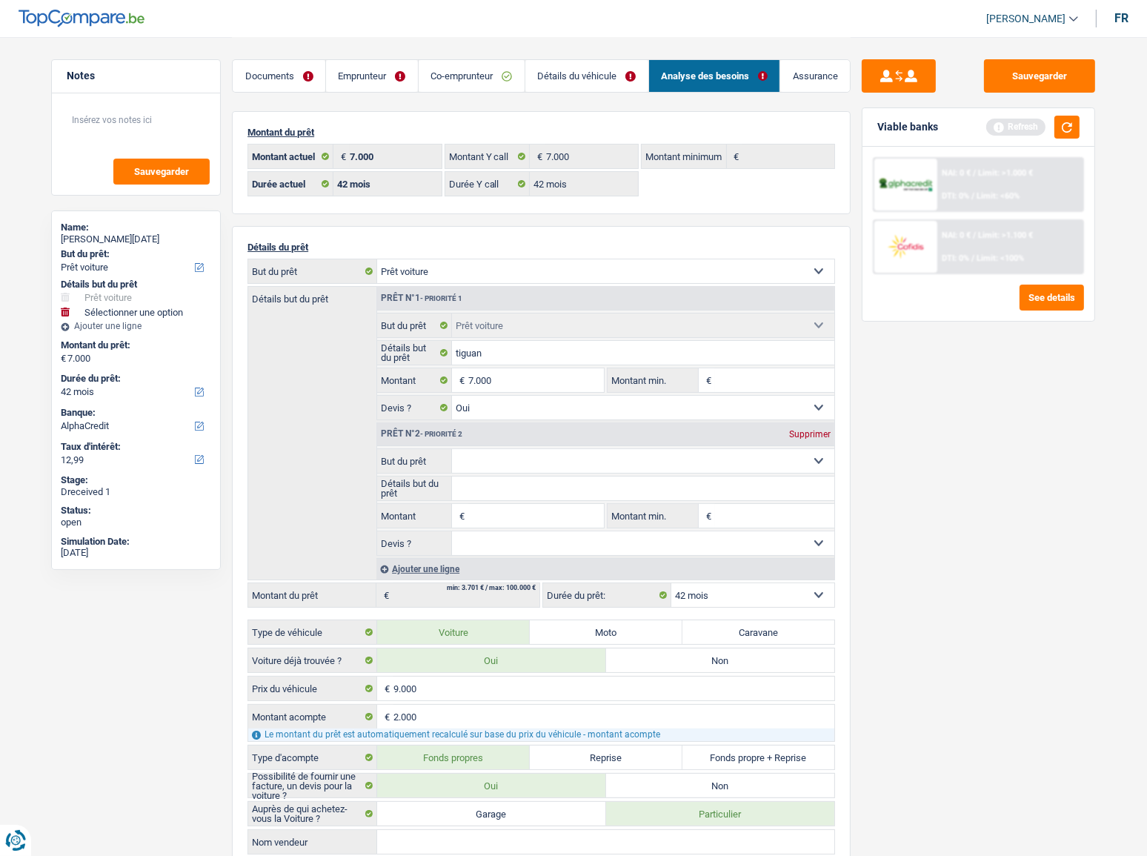
click at [508, 465] on select "Confort maison: meubles, textile, peinture, électroménager, outillage non-profe…" at bounding box center [643, 461] width 383 height 24
drag, startPoint x: 265, startPoint y: 461, endPoint x: 390, endPoint y: 460, distance: 125.2
click at [279, 460] on div "Détails but du prêt Prêt n°1 - Priorité 1 Confort maison: meubles, textile, pei…" at bounding box center [541, 433] width 588 height 294
click at [503, 468] on select "Confort maison: meubles, textile, peinture, électroménager, outillage non-profe…" at bounding box center [643, 461] width 383 height 24
select select "renovatingAbroad"
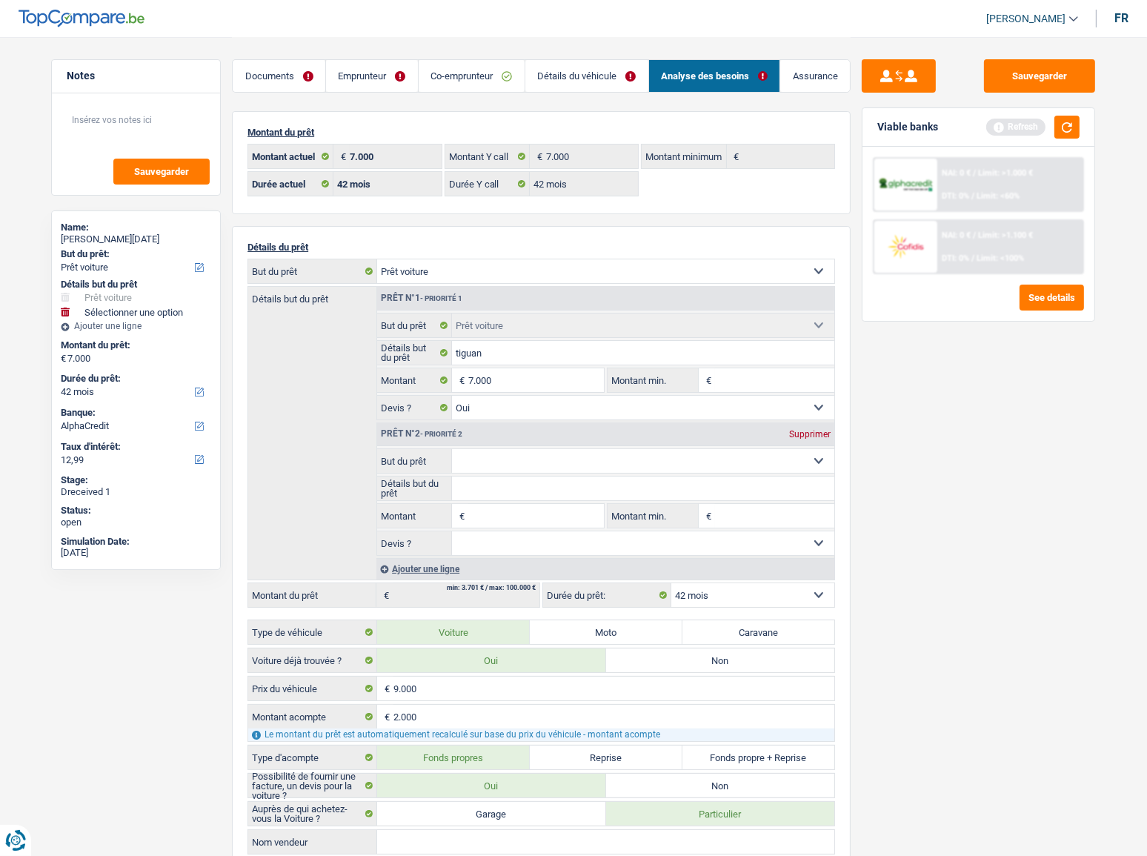
click at [452, 449] on select "Confort maison: meubles, textile, peinture, électroménager, outillage non-profe…" at bounding box center [643, 461] width 383 height 24
type input "0"
select select "renovatingAbroad"
click at [501, 468] on input "Détails but du prêt" at bounding box center [643, 488] width 383 height 24
type input "tiguan"
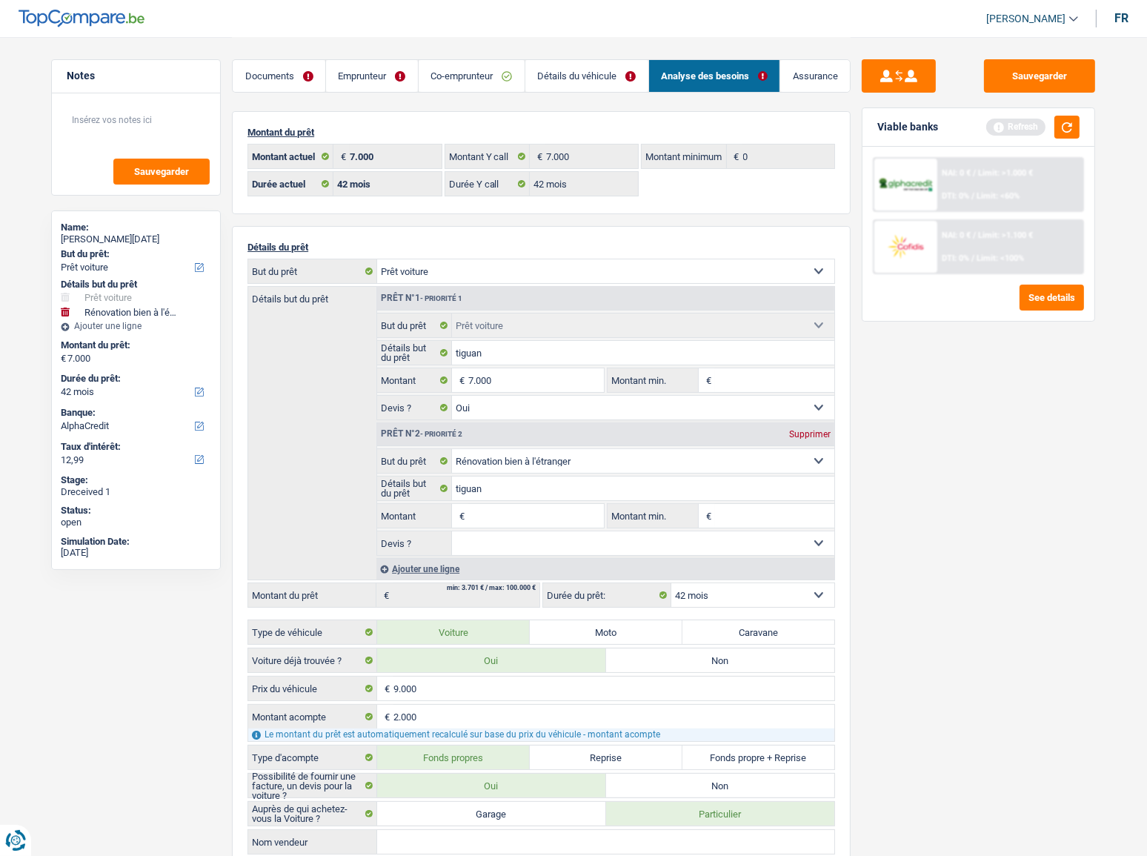
click at [482, 468] on input "Montant" at bounding box center [536, 516] width 136 height 24
type input "7.000"
type input "14.000"
select select "60"
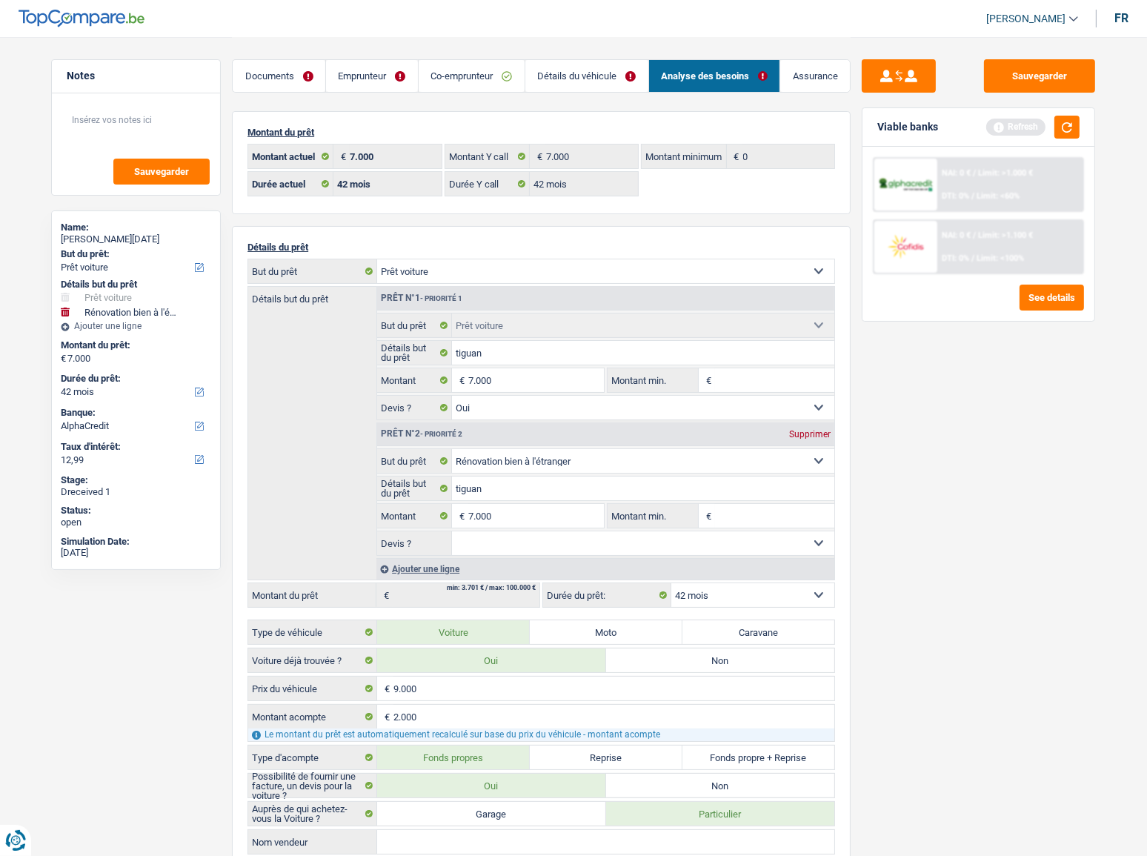
type input "14.000"
click at [537, 276] on select "Confort maison: meubles, textile, peinture, électroménager, outillage non-profe…" at bounding box center [605, 271] width 457 height 24
select select "60"
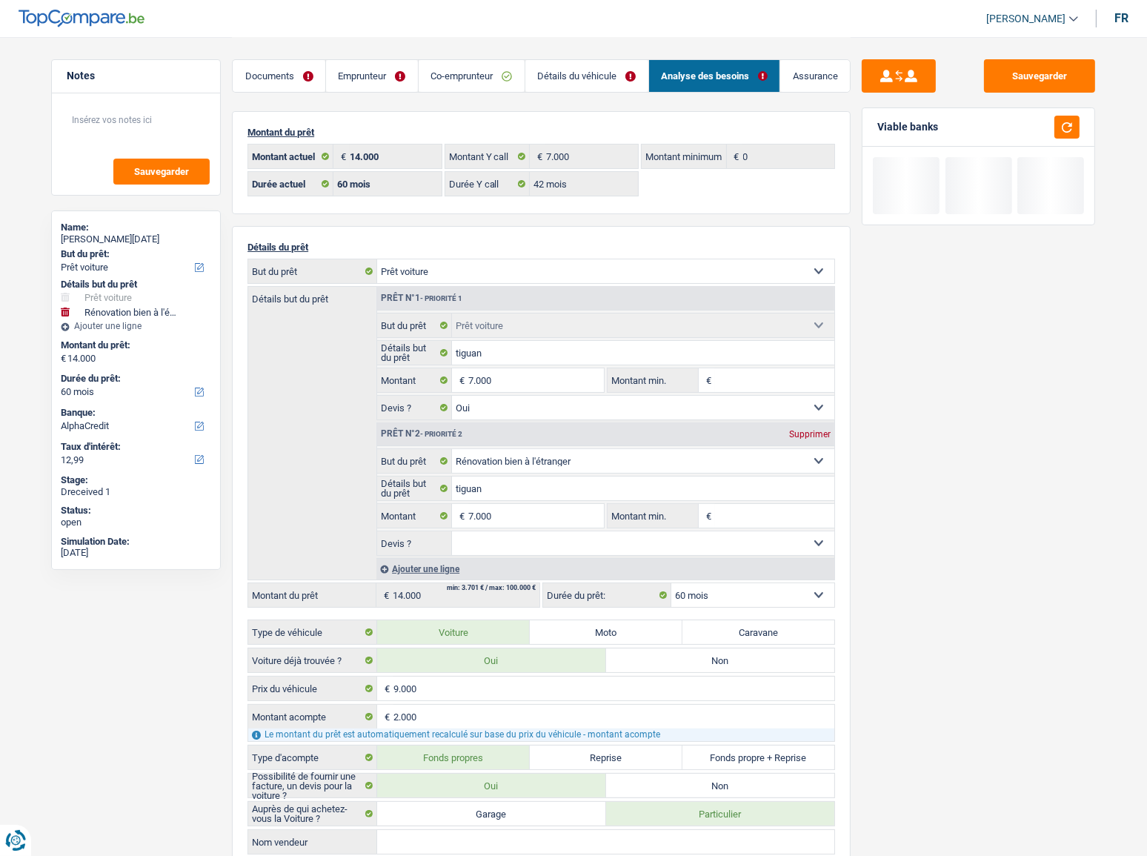
select select "other"
click at [377, 260] on select "Confort maison: meubles, textile, peinture, électroménager, outillage non-profe…" at bounding box center [605, 271] width 457 height 24
select select "other"
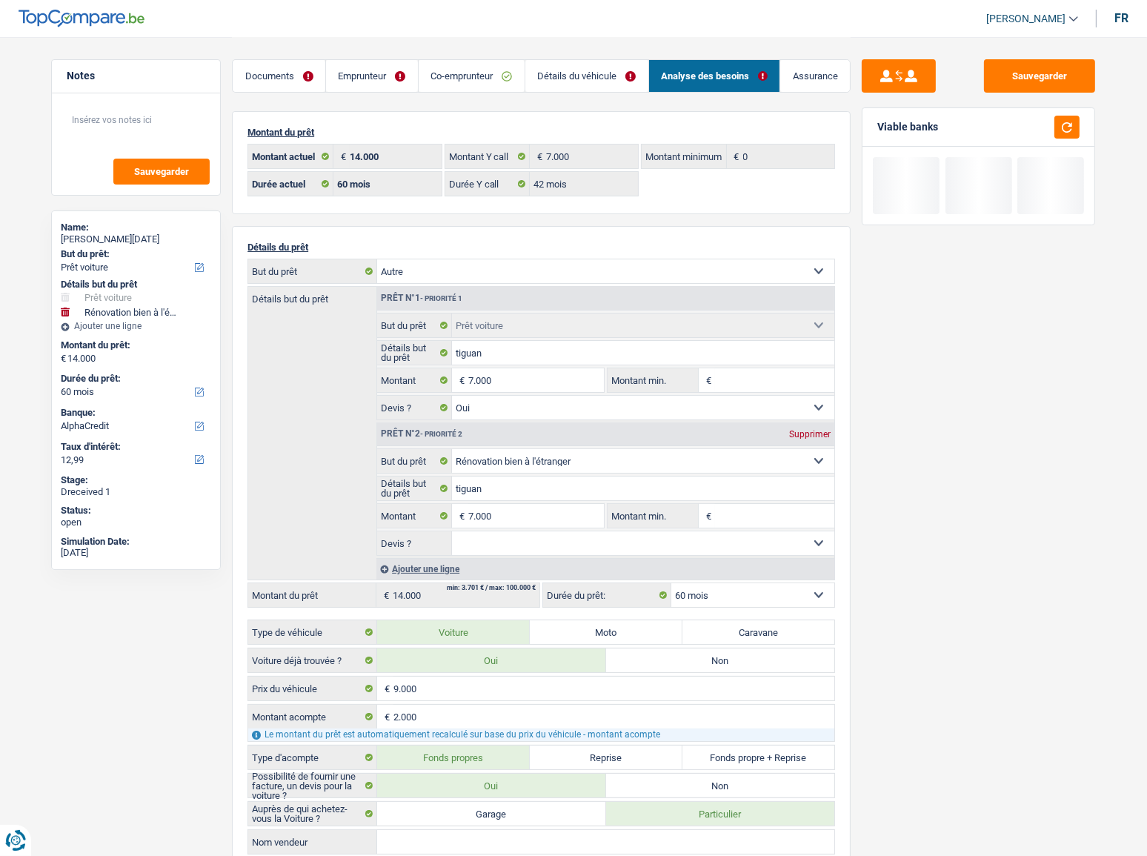
select select
select select "car"
type input "tiguan"
select select "yes"
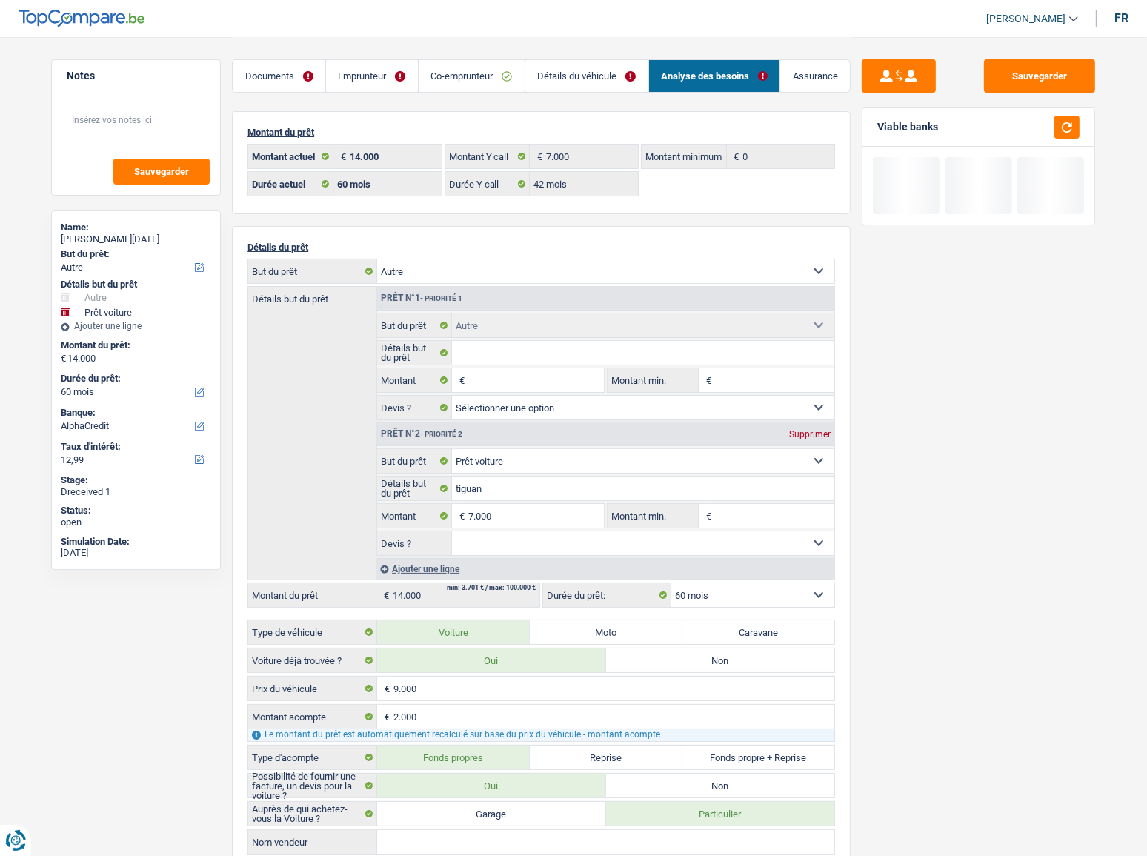
select select "renovatingAbroad"
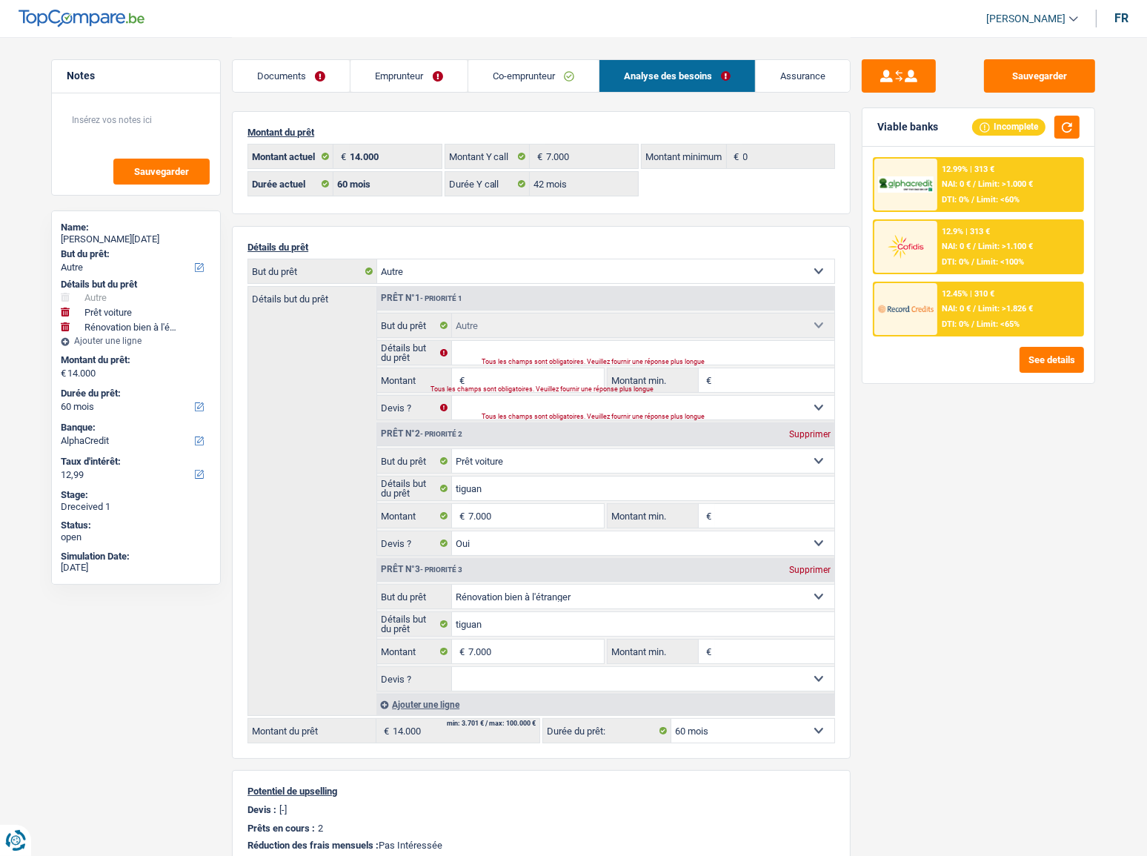
click at [576, 468] on select "Confort maison: meubles, textile, peinture, électroménager, outillage non-profe…" at bounding box center [643, 597] width 383 height 24
select select "other"
click at [452, 468] on select "Confort maison: meubles, textile, peinture, électroménager, outillage non-profe…" at bounding box center [643, 597] width 383 height 24
select select "other"
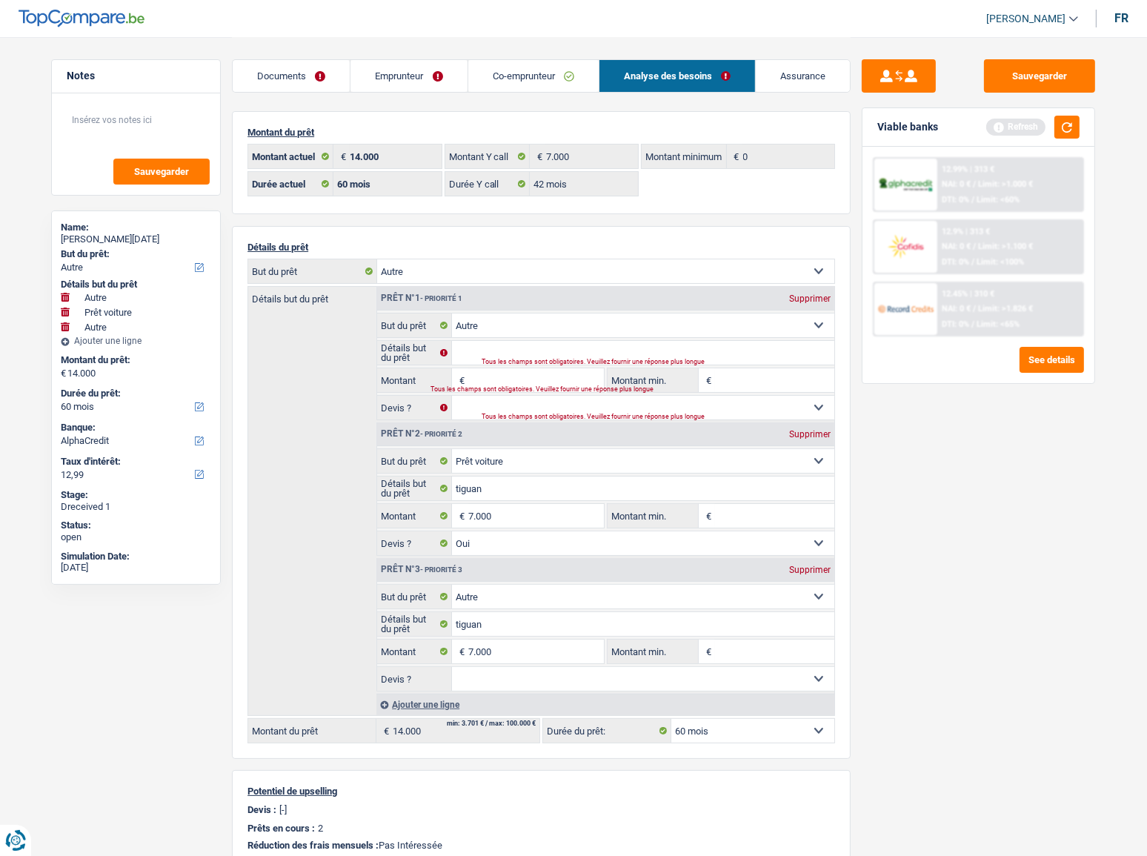
click at [809, 303] on div "Supprimer" at bounding box center [809, 298] width 49 height 9
select select "car"
type input "tiguan"
type input "7.000"
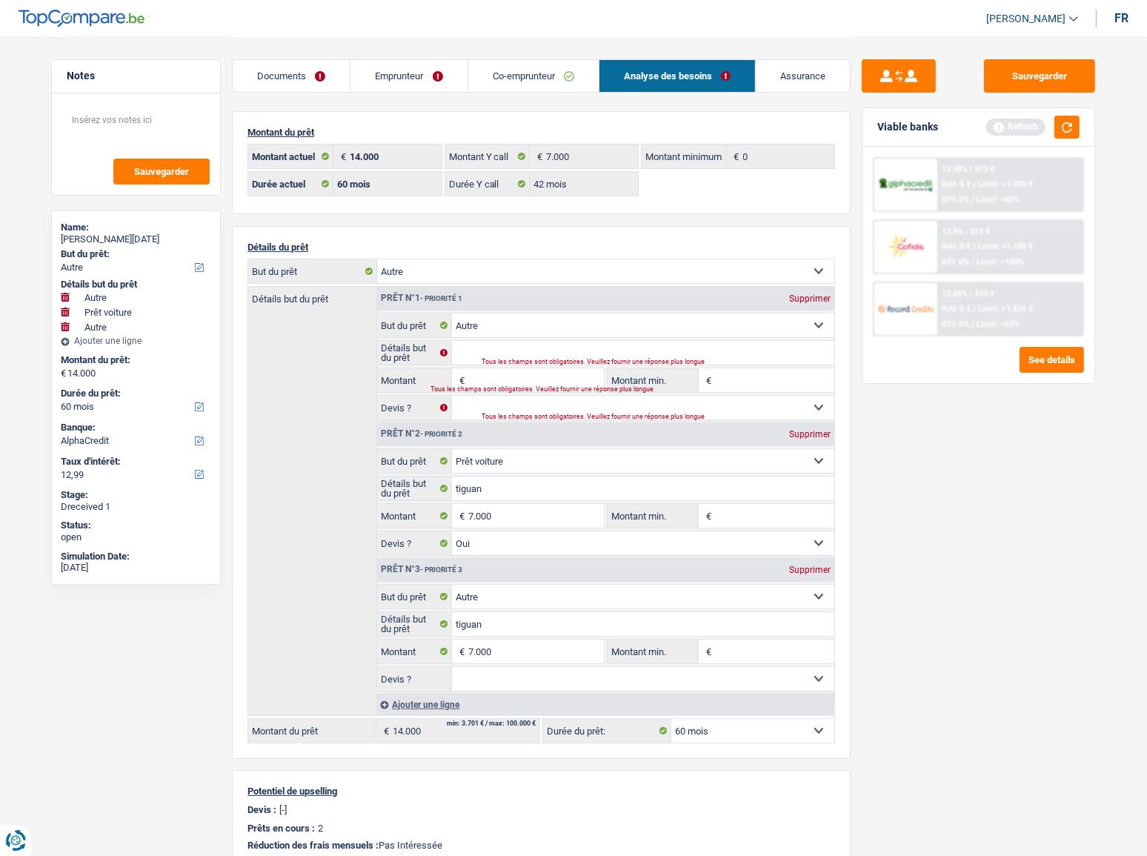
select select "yes"
select select "other"
type input "tiguan"
select select
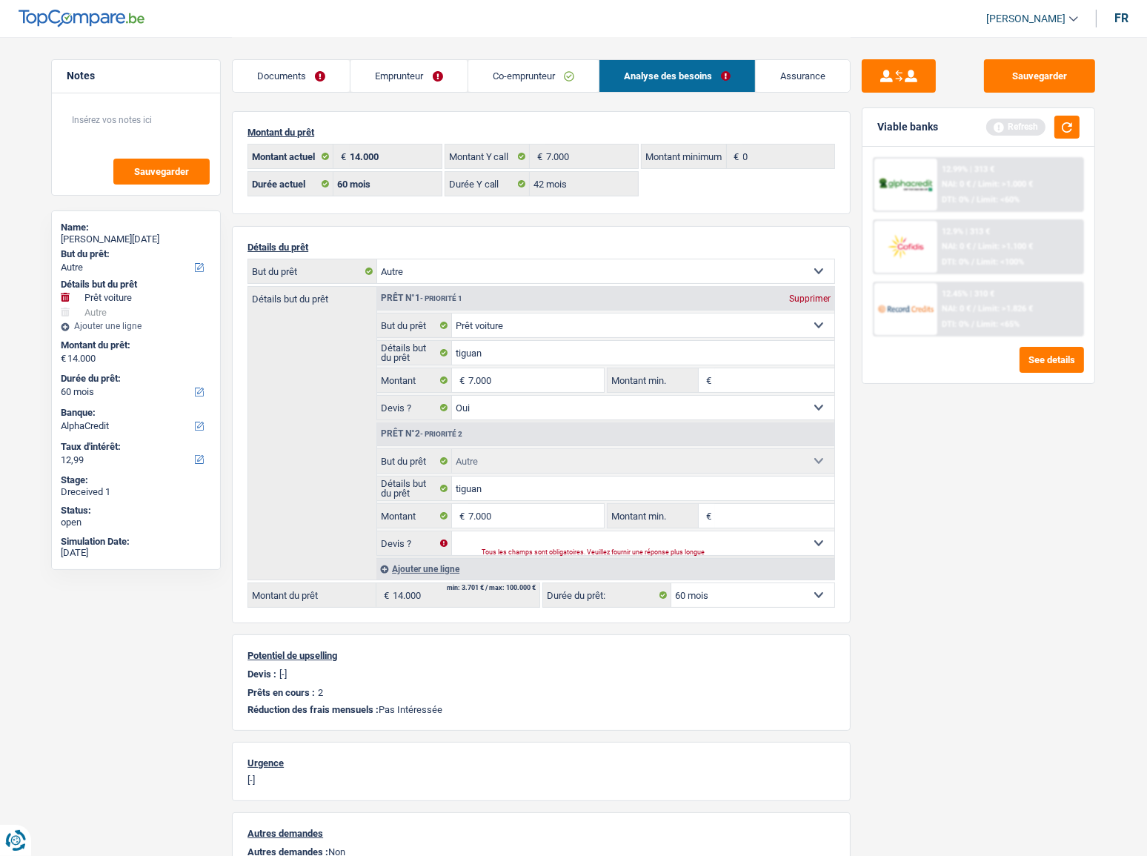
click at [819, 304] on div "Prêt n°1 - Priorité 1 Supprimer" at bounding box center [605, 299] width 457 height 24
click at [815, 301] on div "Supprimer" at bounding box center [809, 298] width 49 height 9
select select "other"
type input "7.000"
select select "42"
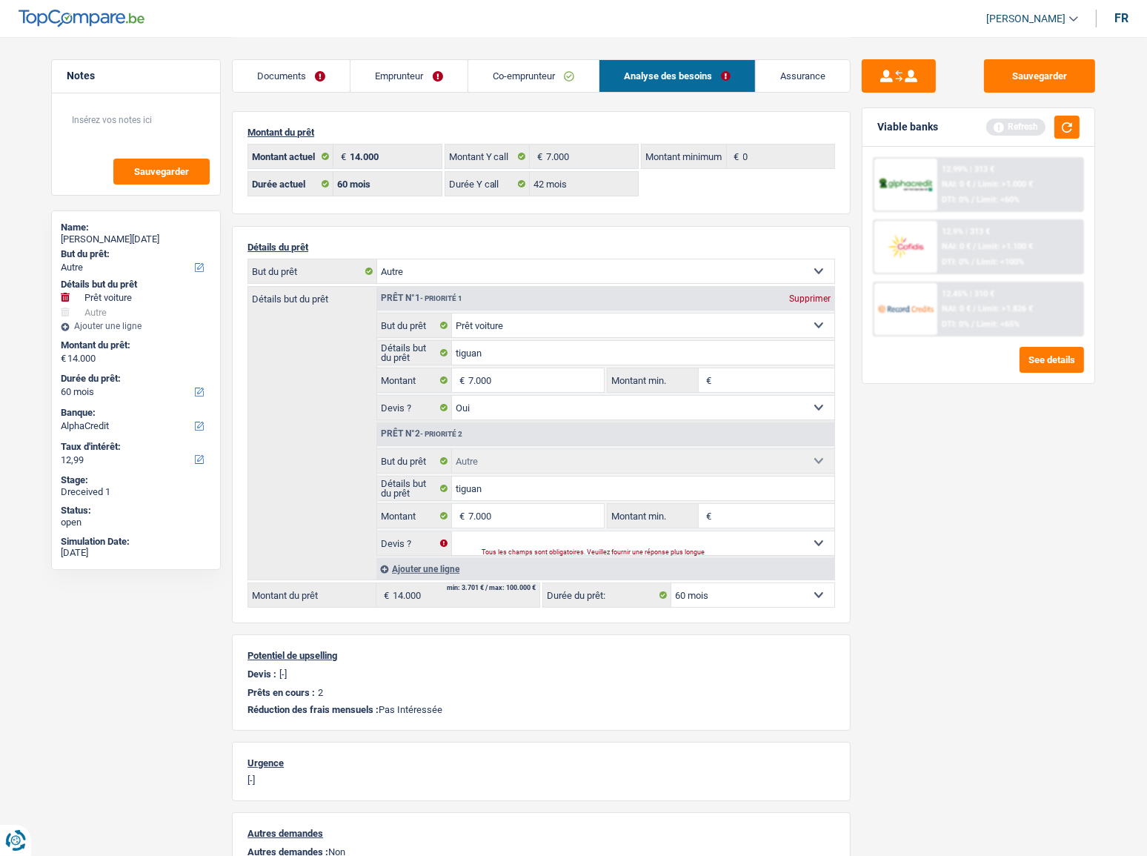
type input "7.000"
select select "42"
select select "other"
type input "tiguan"
select select
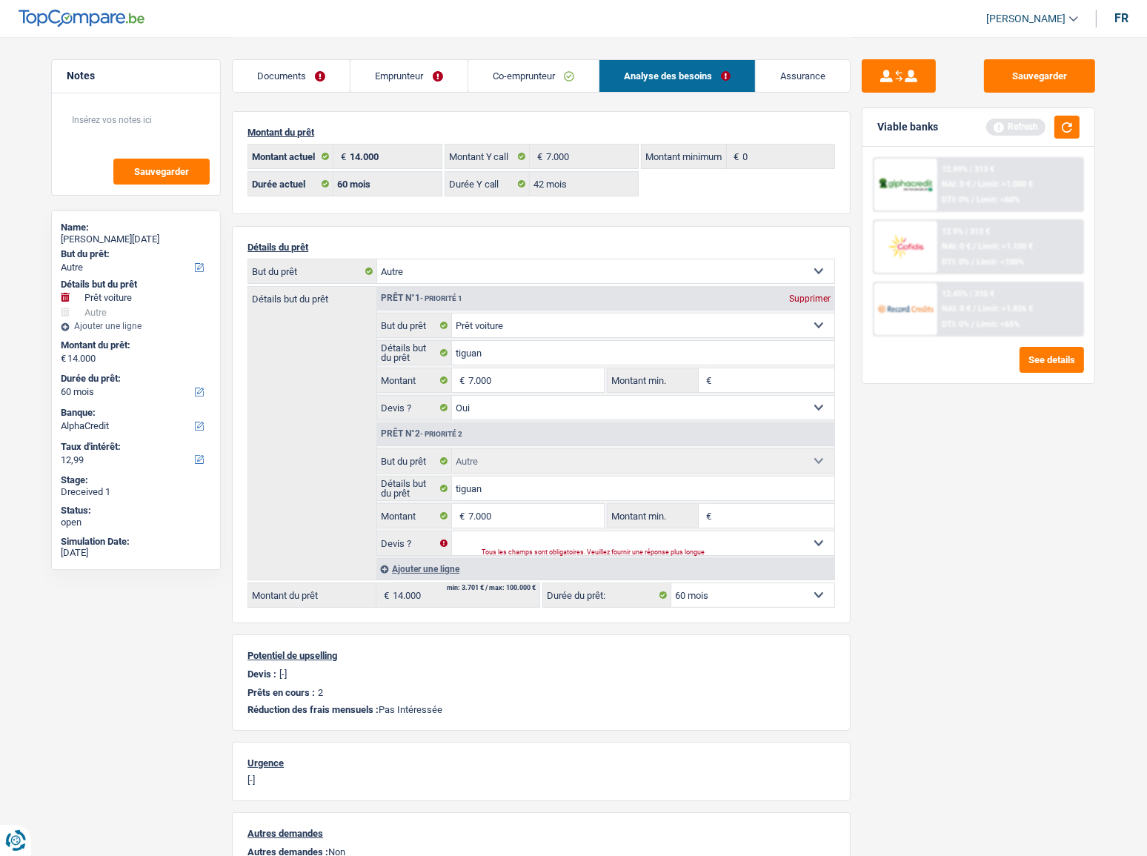
type input "7.000"
select select "42"
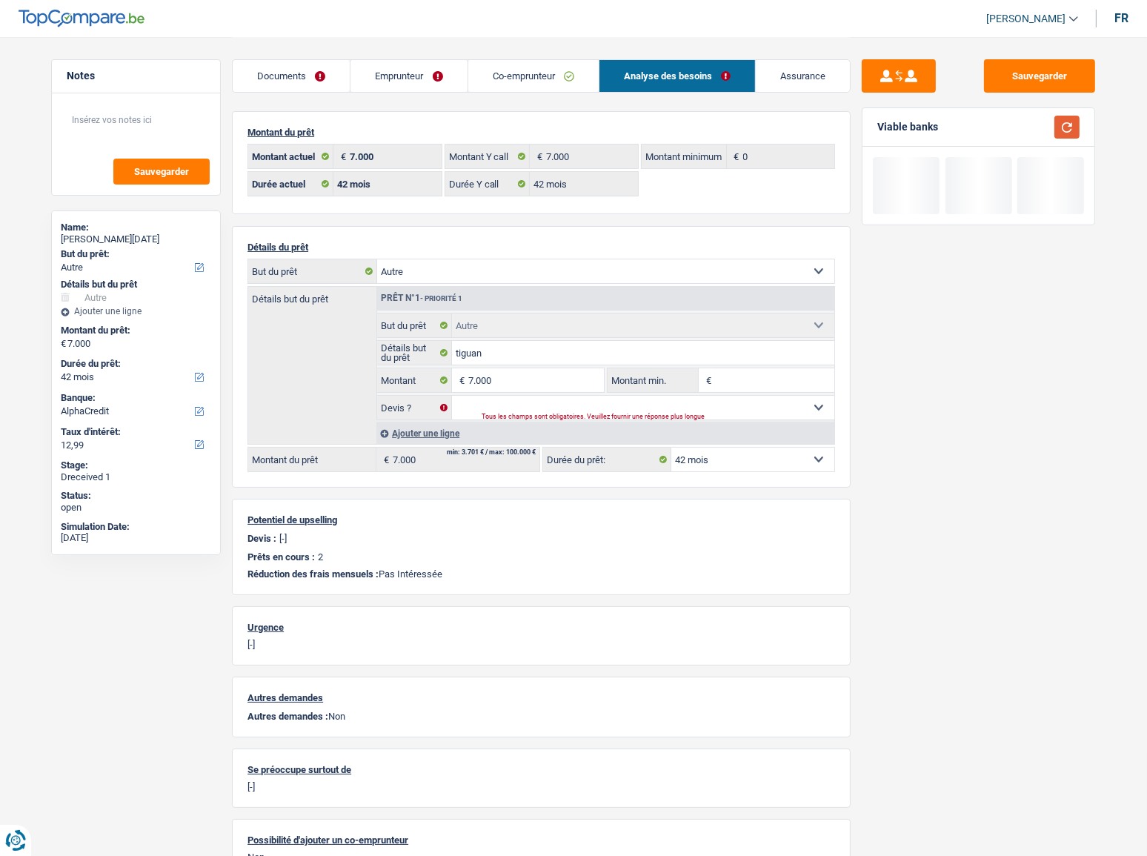
click at [1023, 126] on button "button" at bounding box center [1066, 127] width 25 height 23
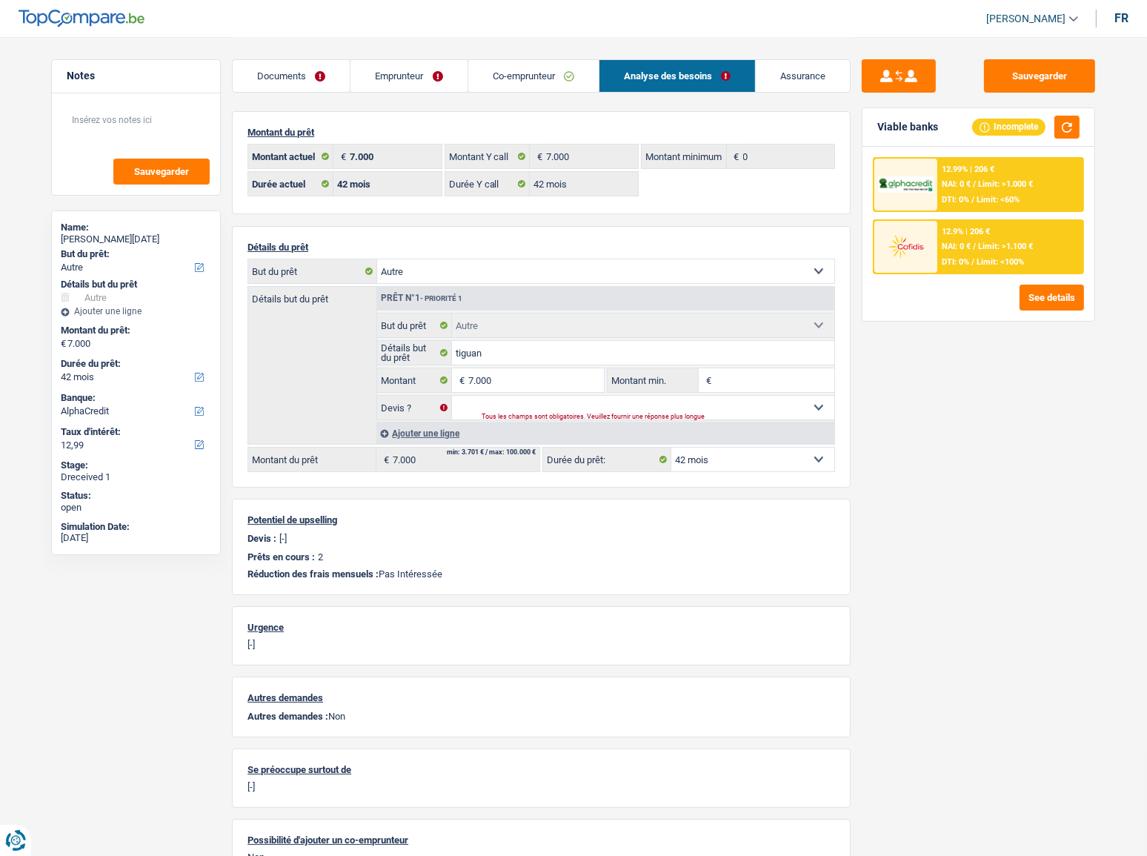
click at [1001, 189] on div "12.99% | 206 € NAI: 0 € / Limit: >1.000 € DTI: 0% / Limit: <60%" at bounding box center [1010, 185] width 146 height 52
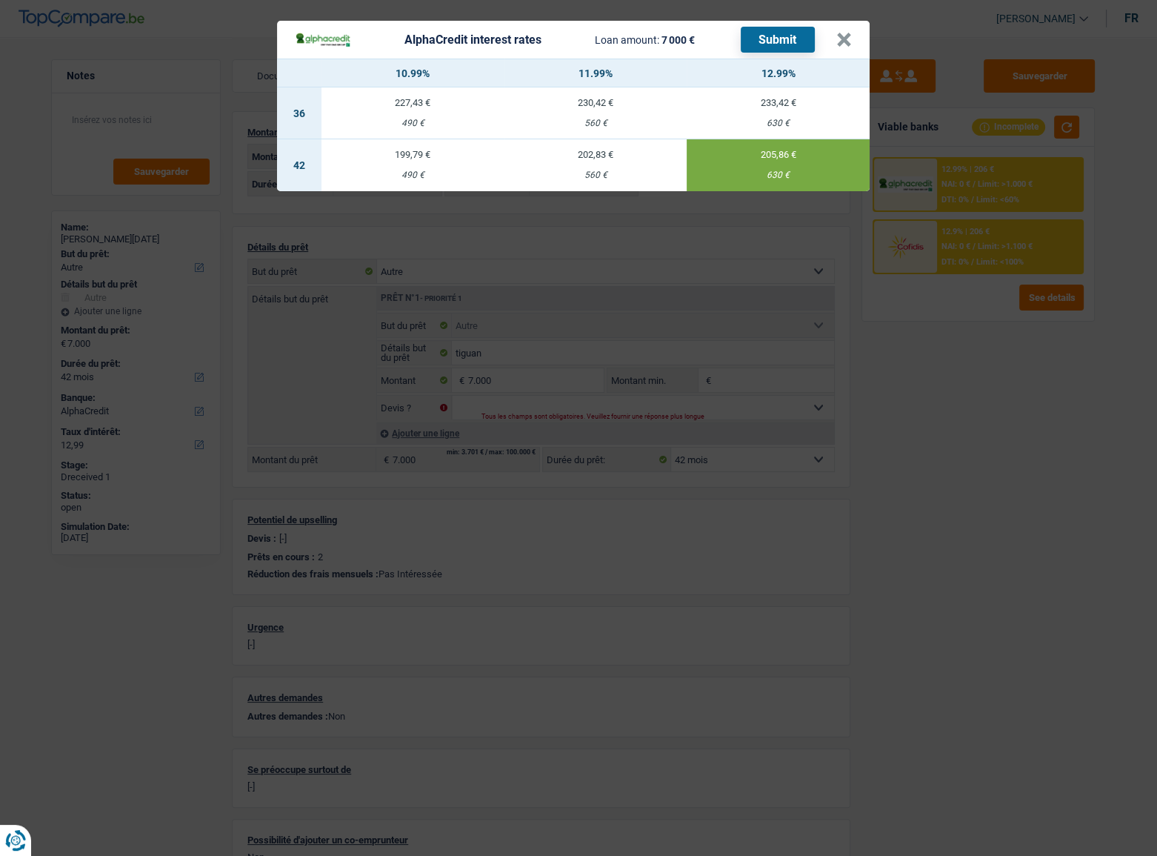
click at [784, 36] on button "Submit" at bounding box center [778, 40] width 74 height 26
click at [845, 37] on button "×" at bounding box center [844, 40] width 16 height 15
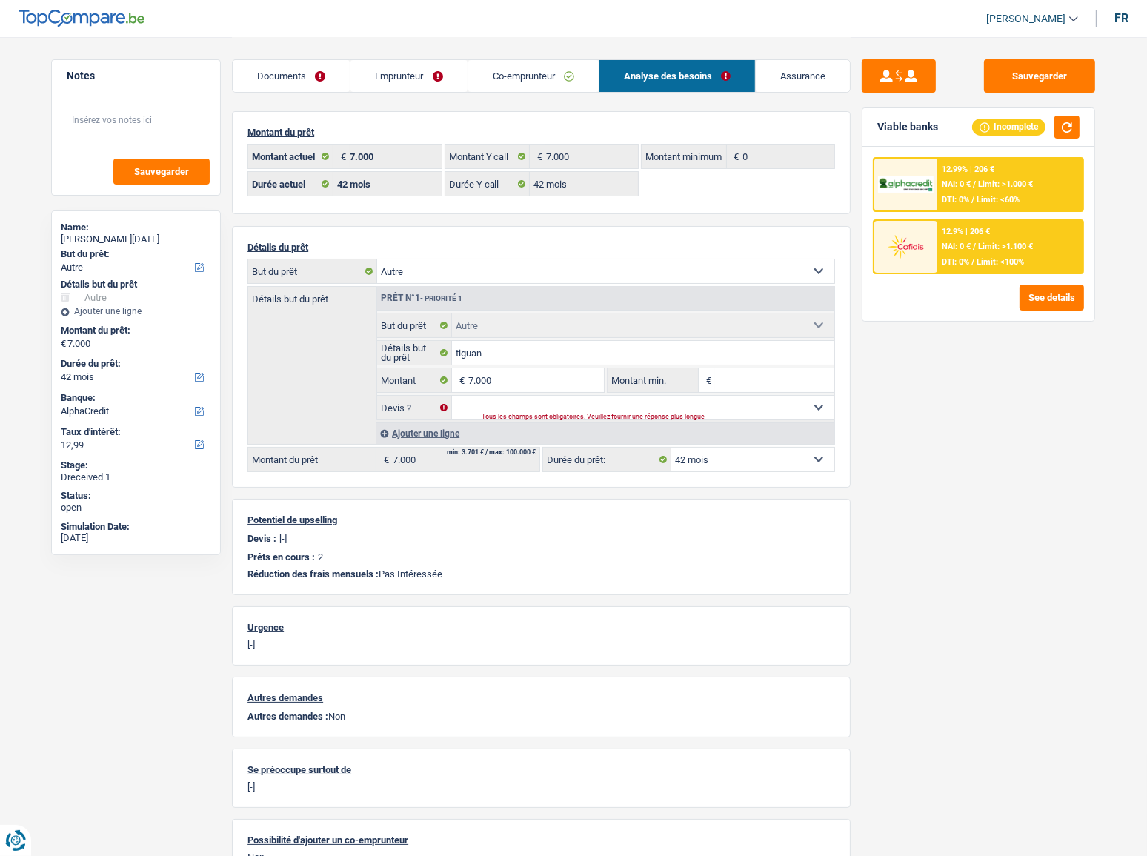
click at [445, 80] on link "Emprunteur" at bounding box center [408, 76] width 116 height 32
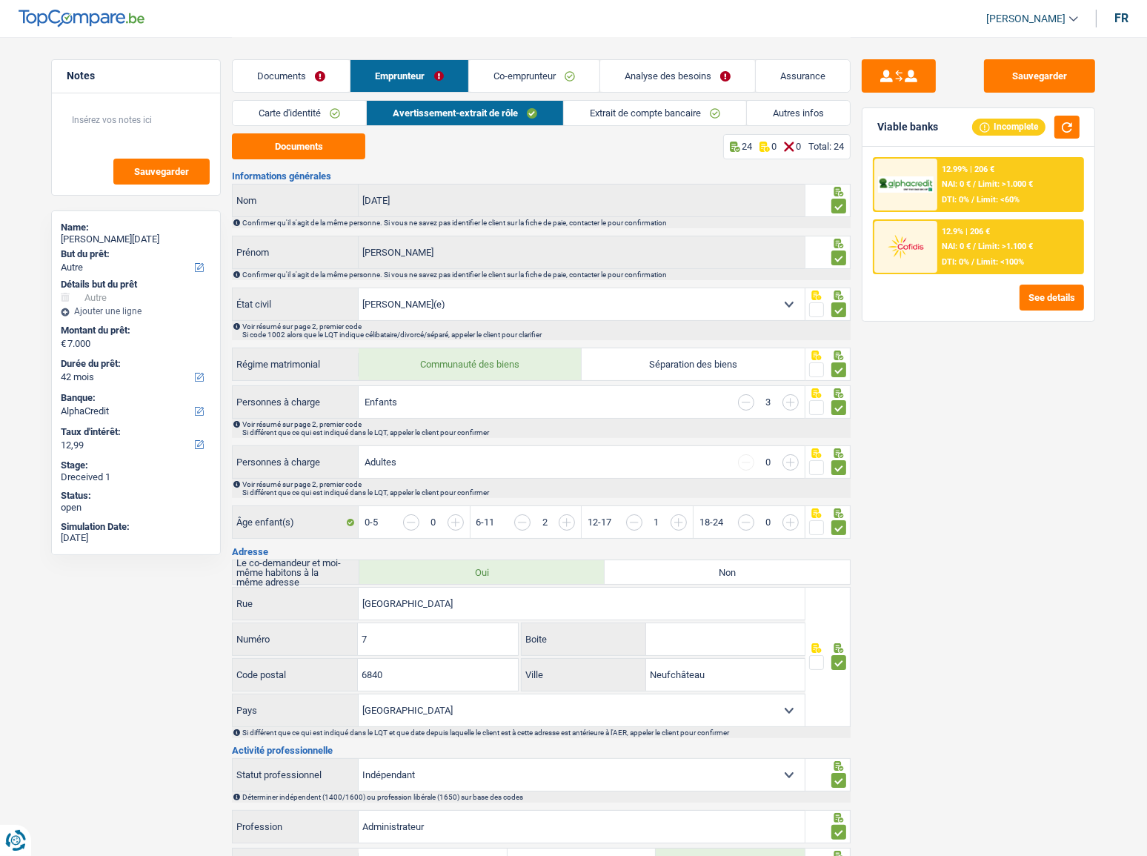
click at [796, 111] on link "Autres infos" at bounding box center [798, 113] width 103 height 24
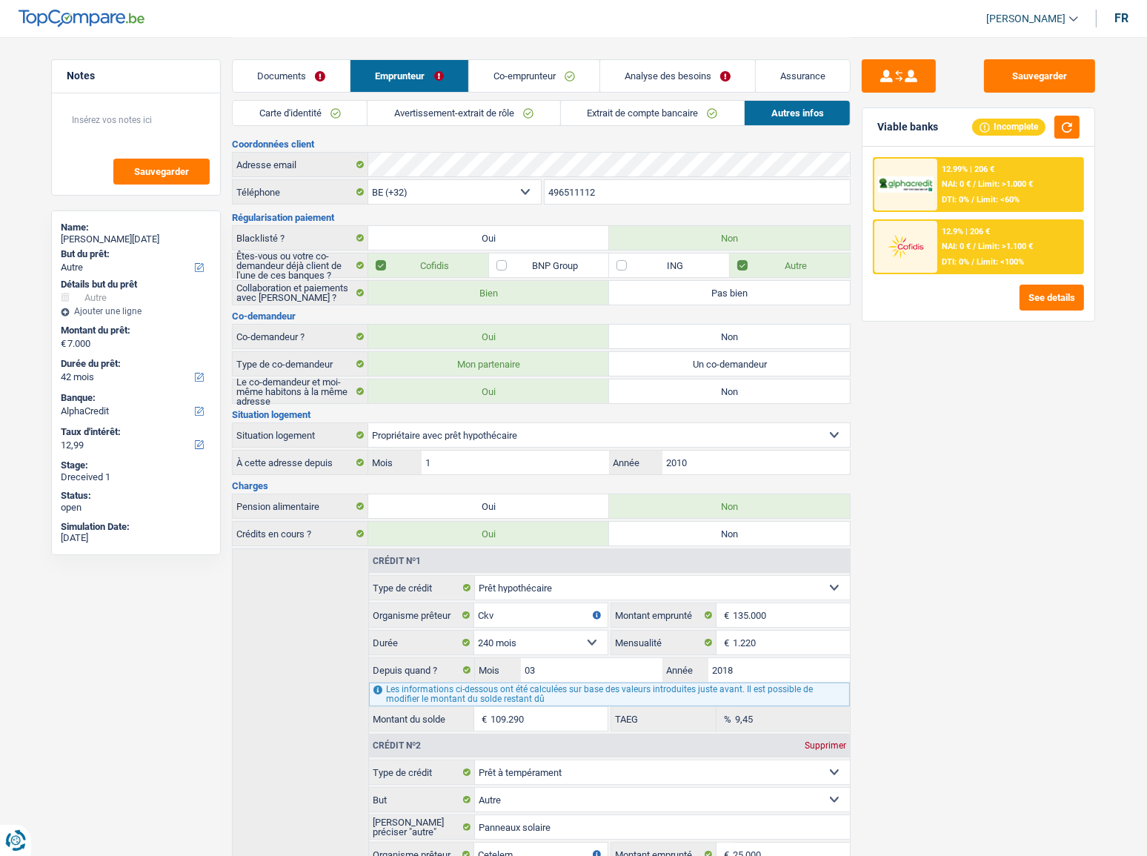
click at [311, 126] on div "Carte d'identité Avertissement-extrait de rôle Extrait de compte bancaire Autre…" at bounding box center [541, 116] width 619 height 33
click at [316, 117] on link "Carte d'identité" at bounding box center [300, 113] width 134 height 24
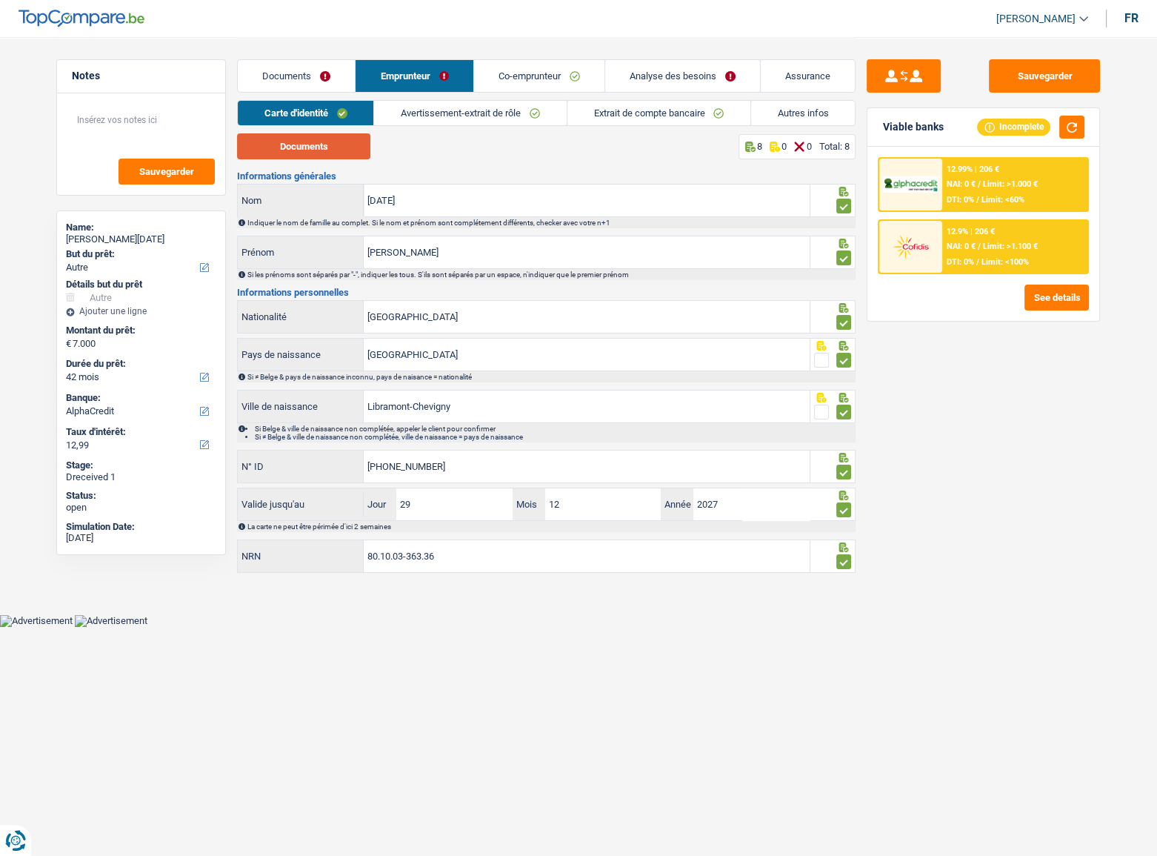
click at [327, 153] on button "Documents" at bounding box center [303, 146] width 133 height 26
click at [950, 227] on div "12.9% | 206 €" at bounding box center [971, 232] width 48 height 10
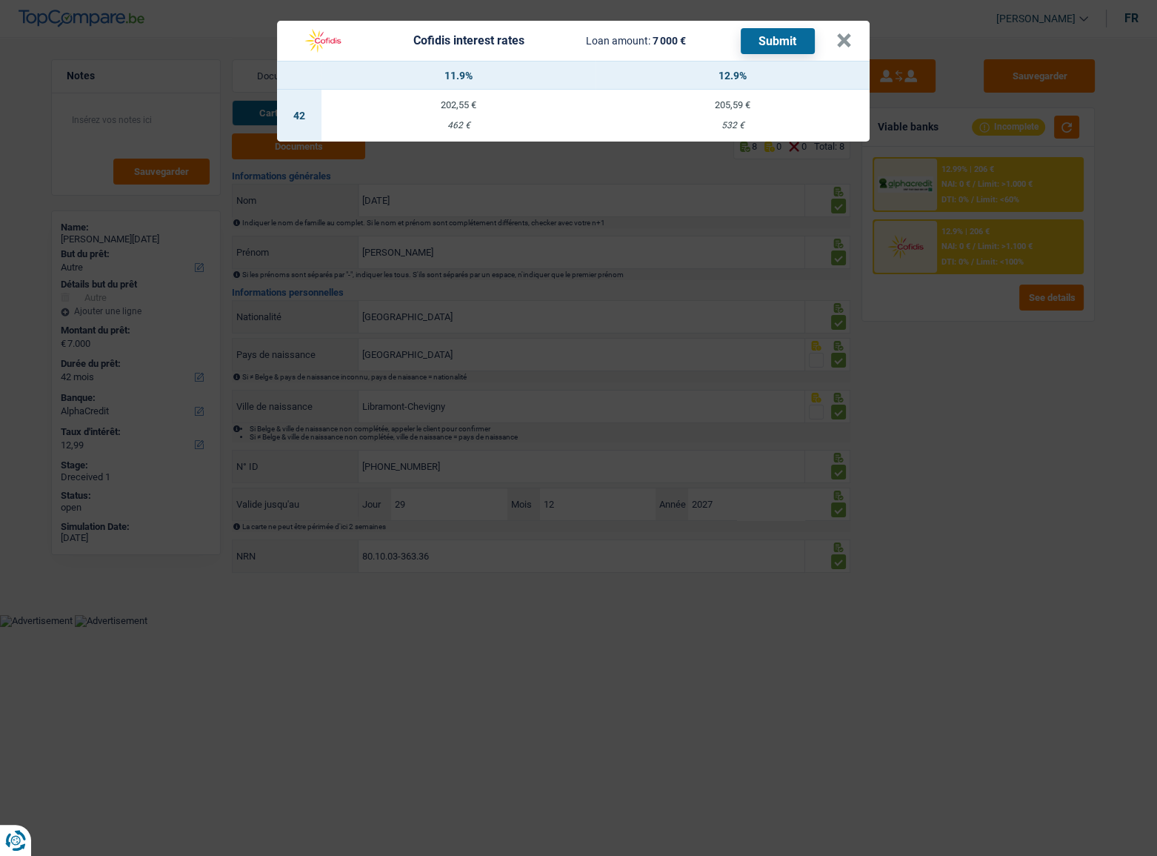
drag, startPoint x: 733, startPoint y: 119, endPoint x: 722, endPoint y: 121, distance: 11.2
click at [722, 121] on div "532 €" at bounding box center [733, 126] width 274 height 10
select select "cofidis"
type input "12,90"
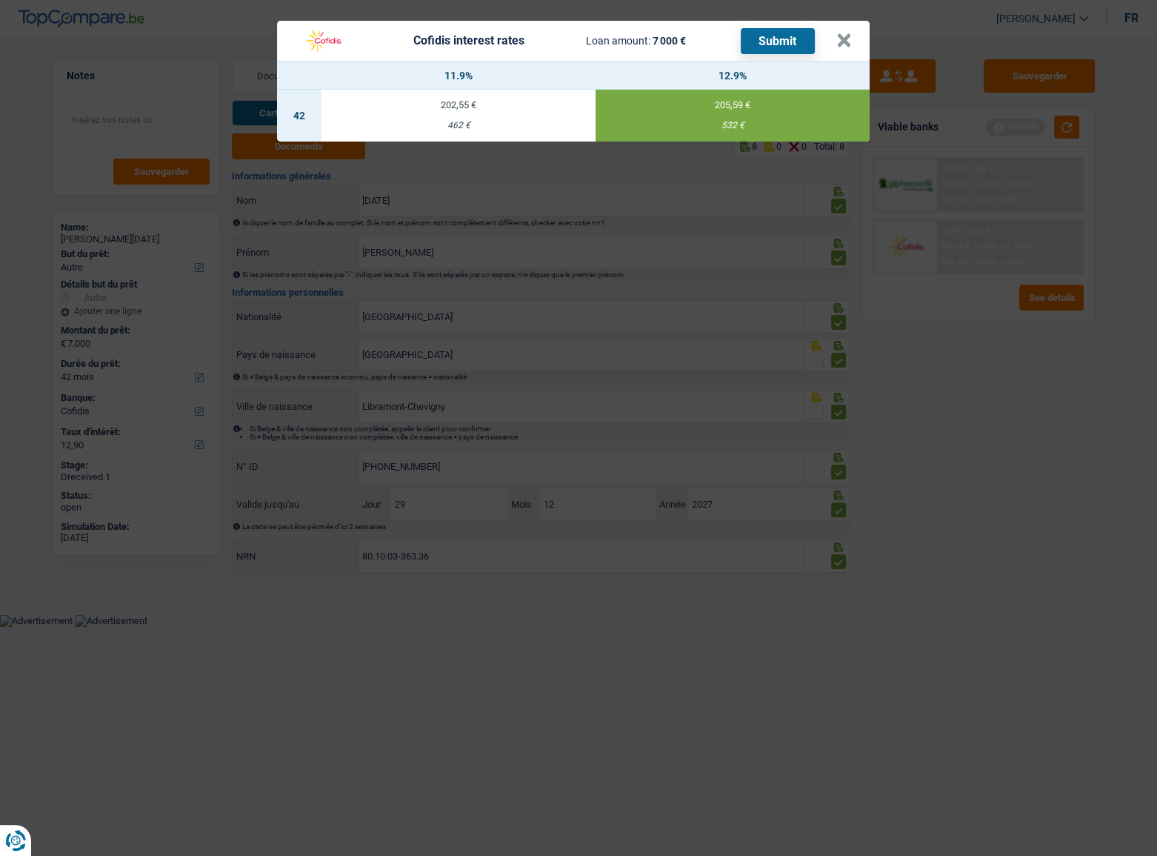
click at [789, 41] on button "Submit" at bounding box center [778, 41] width 74 height 26
drag, startPoint x: 934, startPoint y: 407, endPoint x: 950, endPoint y: 407, distance: 16.3
click at [942, 407] on div "Cofidis interest rates Loan amount: 7 000 € Submit × 11.9% 12.9% 42 202,55 € 46…" at bounding box center [578, 428] width 1157 height 856
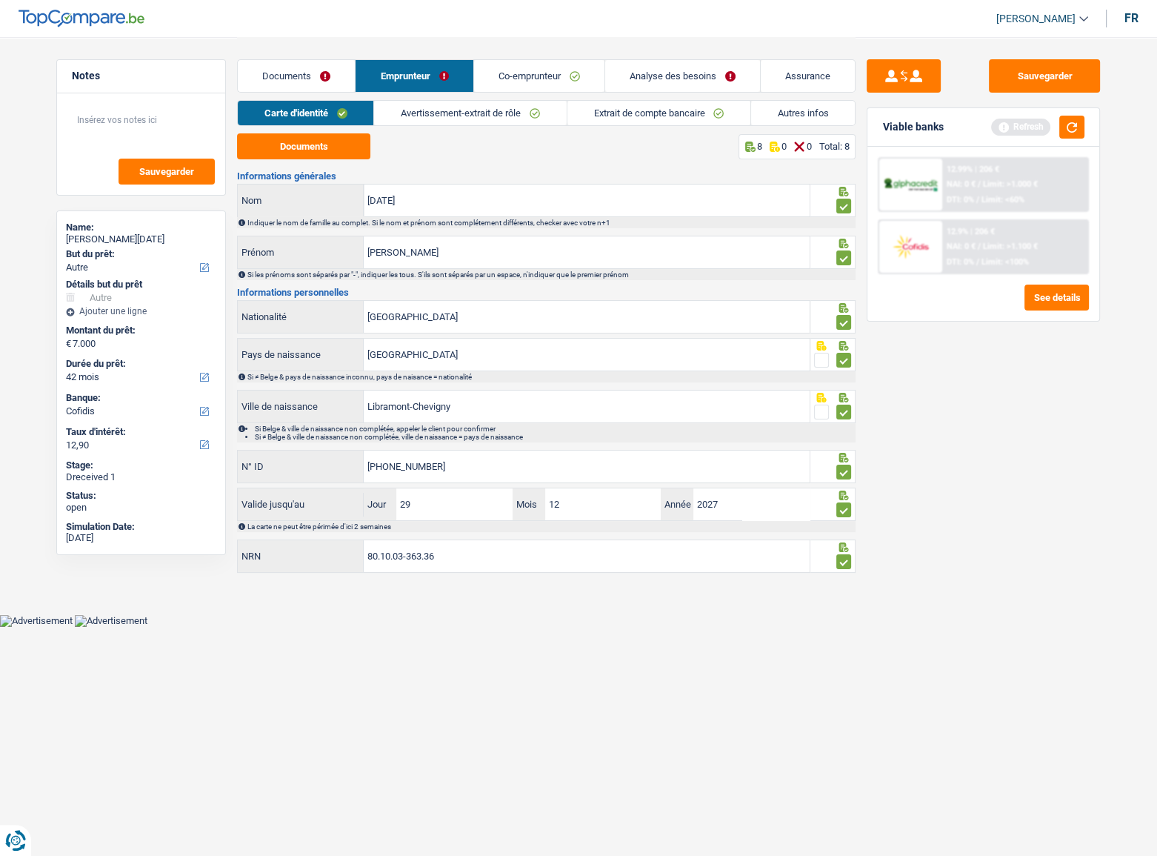
click at [981, 176] on div "12.99% | 206 € NAI: 0 € / Limit: >1.000 € DTI: 0% / Limit: <60%" at bounding box center [1015, 185] width 146 height 52
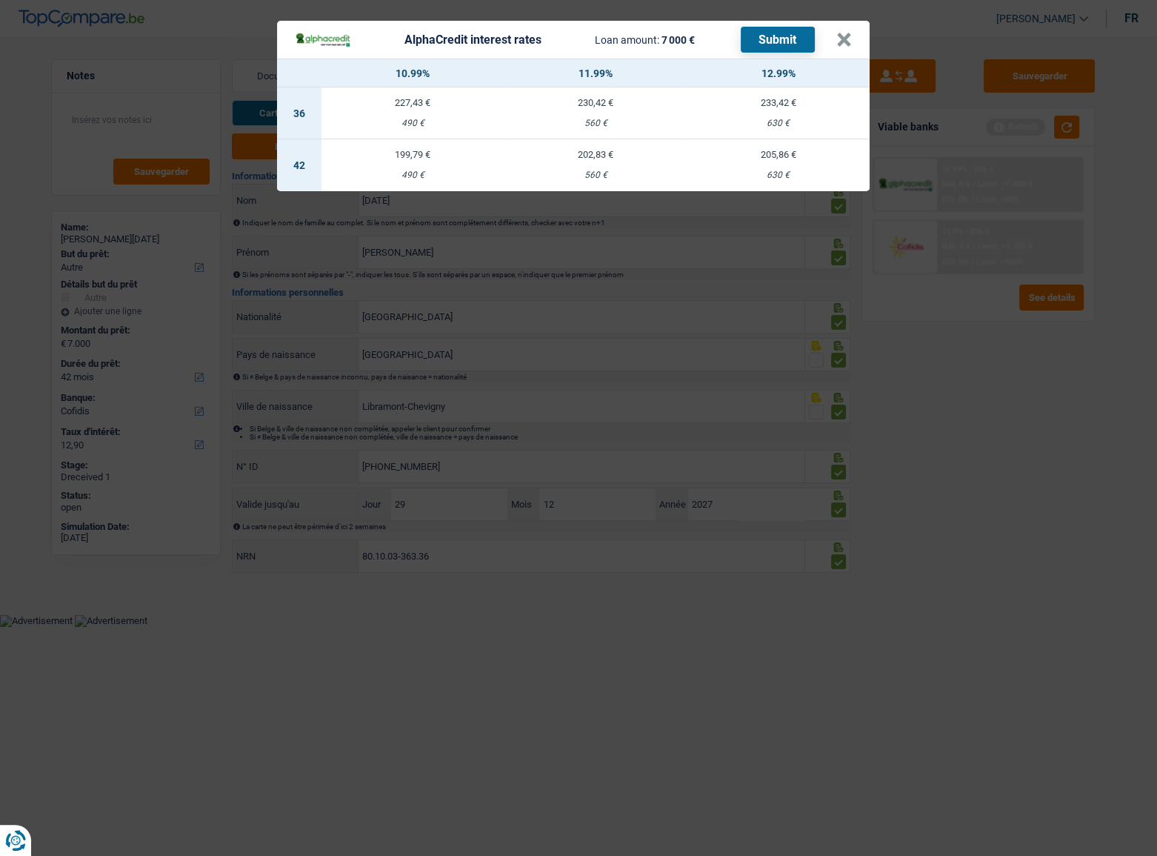
drag, startPoint x: 1074, startPoint y: 124, endPoint x: 1055, endPoint y: 130, distance: 19.4
click at [1023, 130] on div "AlphaCredit interest rates Loan amount: 7 000 € Submit × 10.99% 11.99% 12.99% 3…" at bounding box center [578, 428] width 1157 height 856
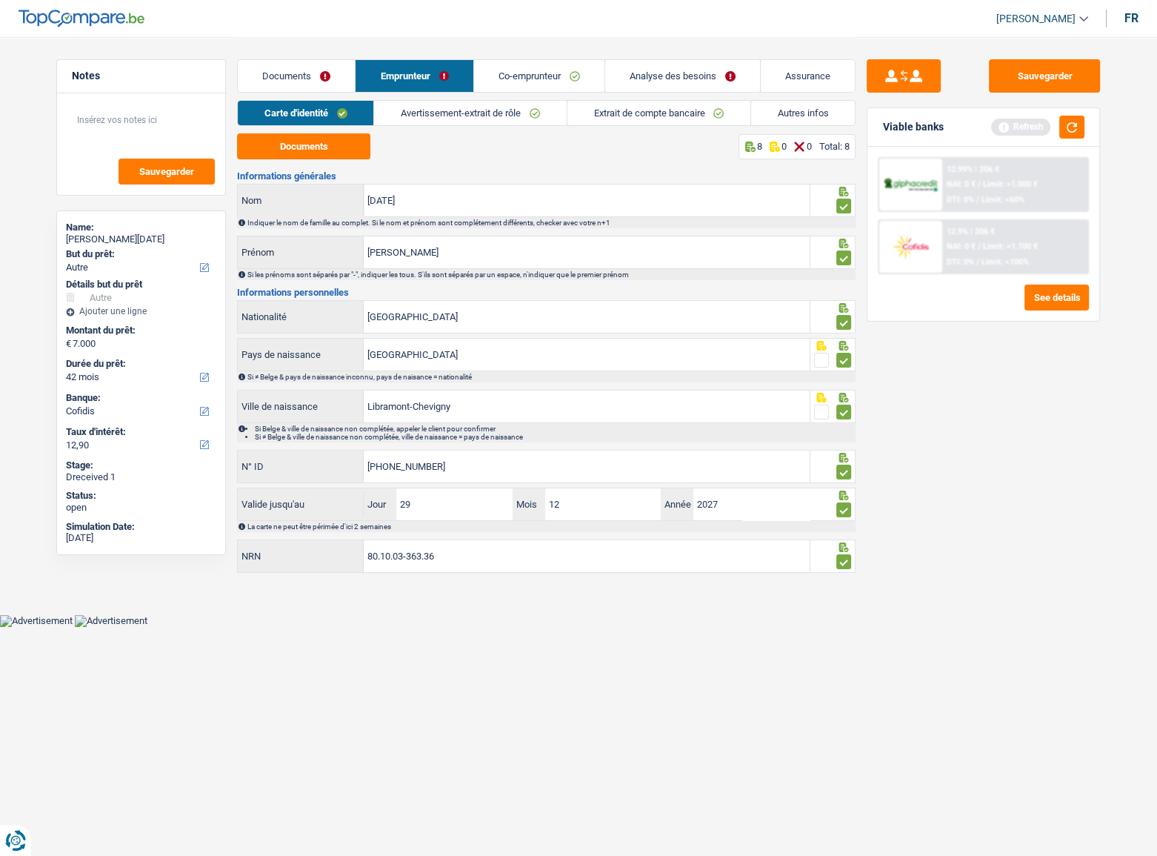
click at [991, 181] on span "Limit: >1.000 €" at bounding box center [1010, 184] width 55 height 10
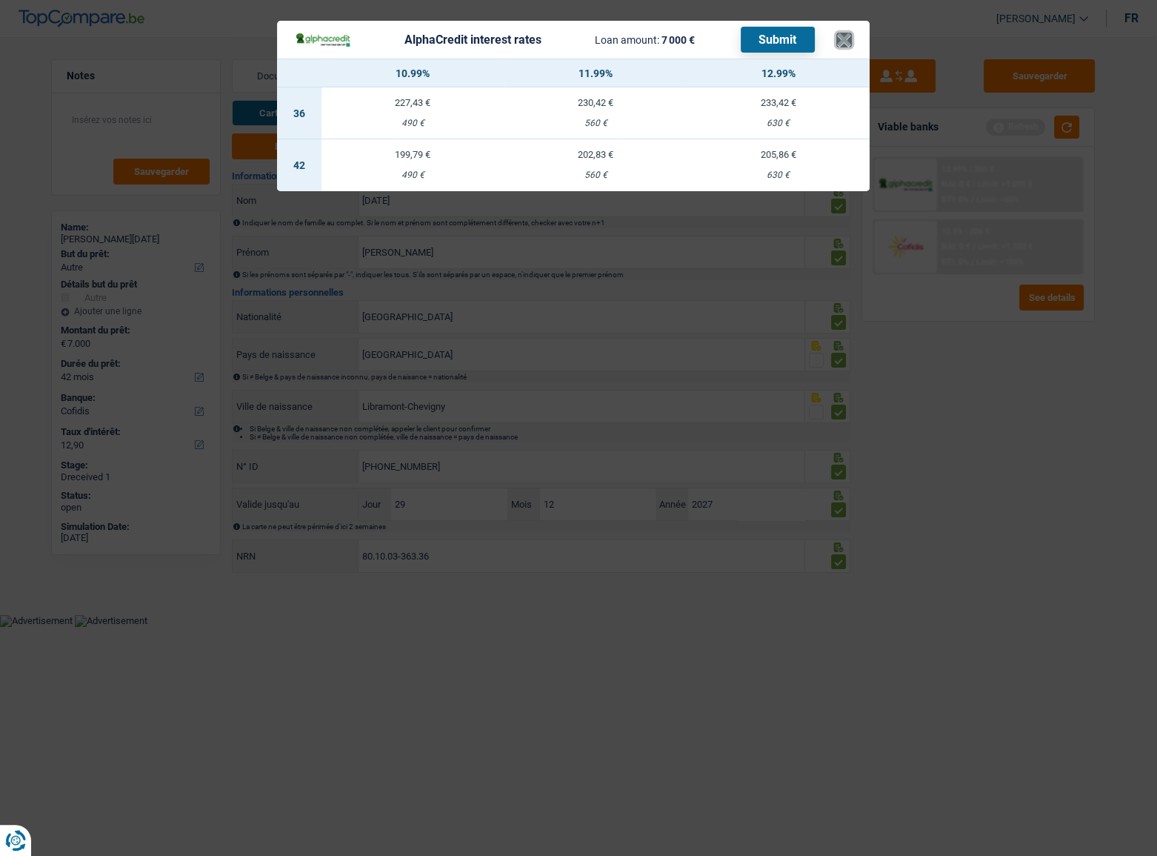
click at [840, 44] on button "×" at bounding box center [844, 40] width 16 height 15
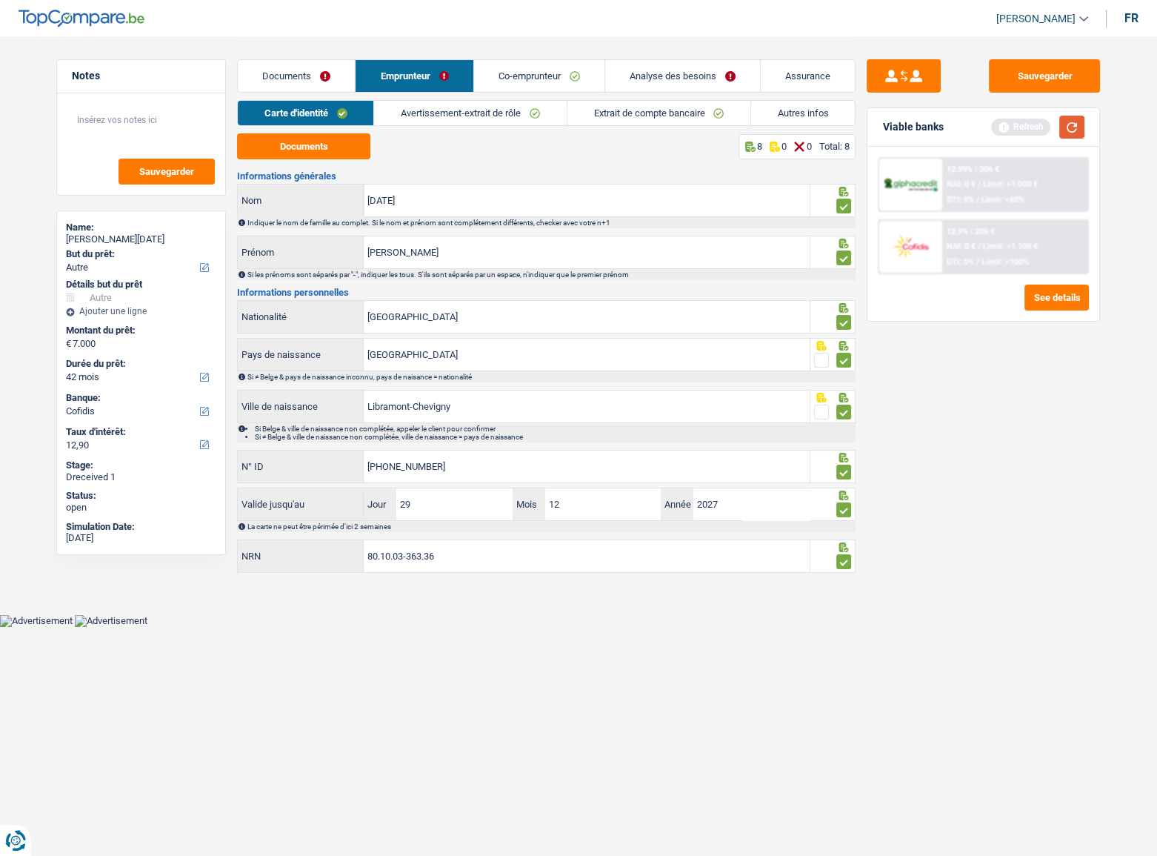
click at [1023, 122] on button "button" at bounding box center [1071, 127] width 25 height 23
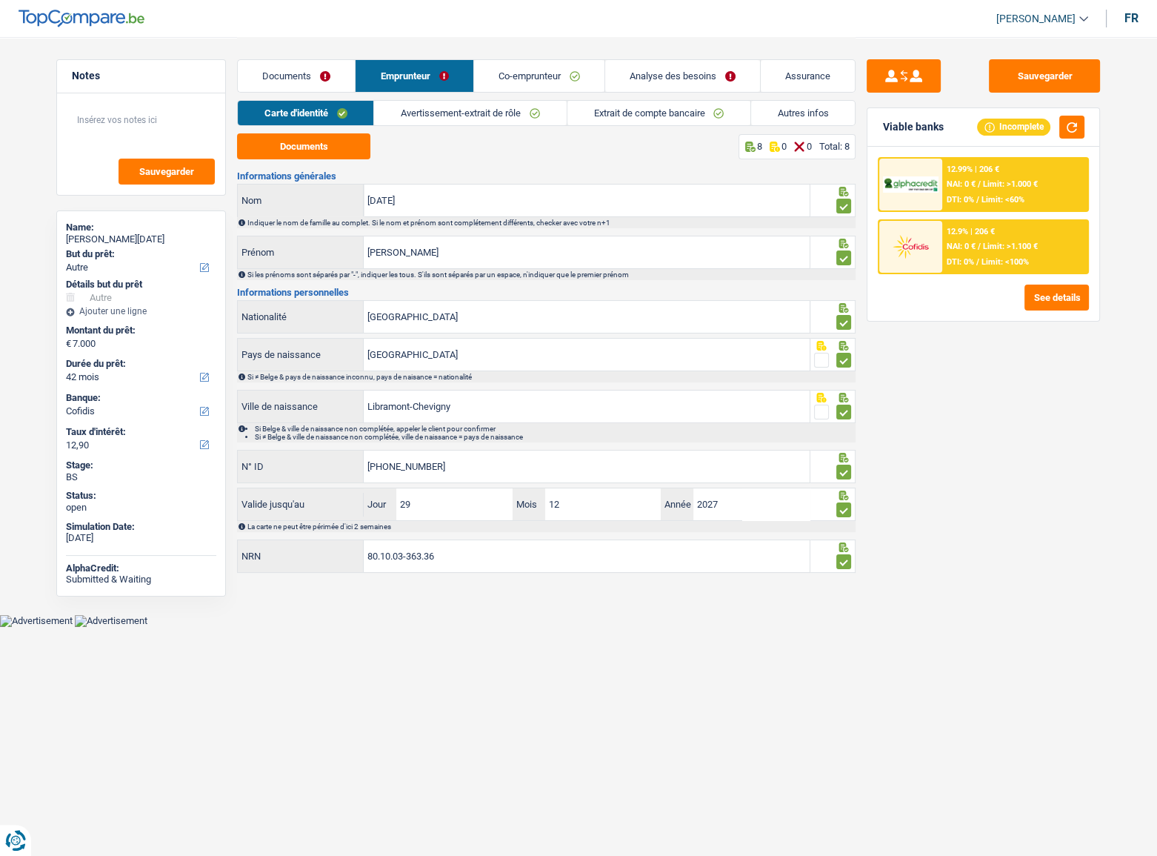
click at [467, 112] on link "Avertissement-extrait de rôle" at bounding box center [470, 113] width 192 height 24
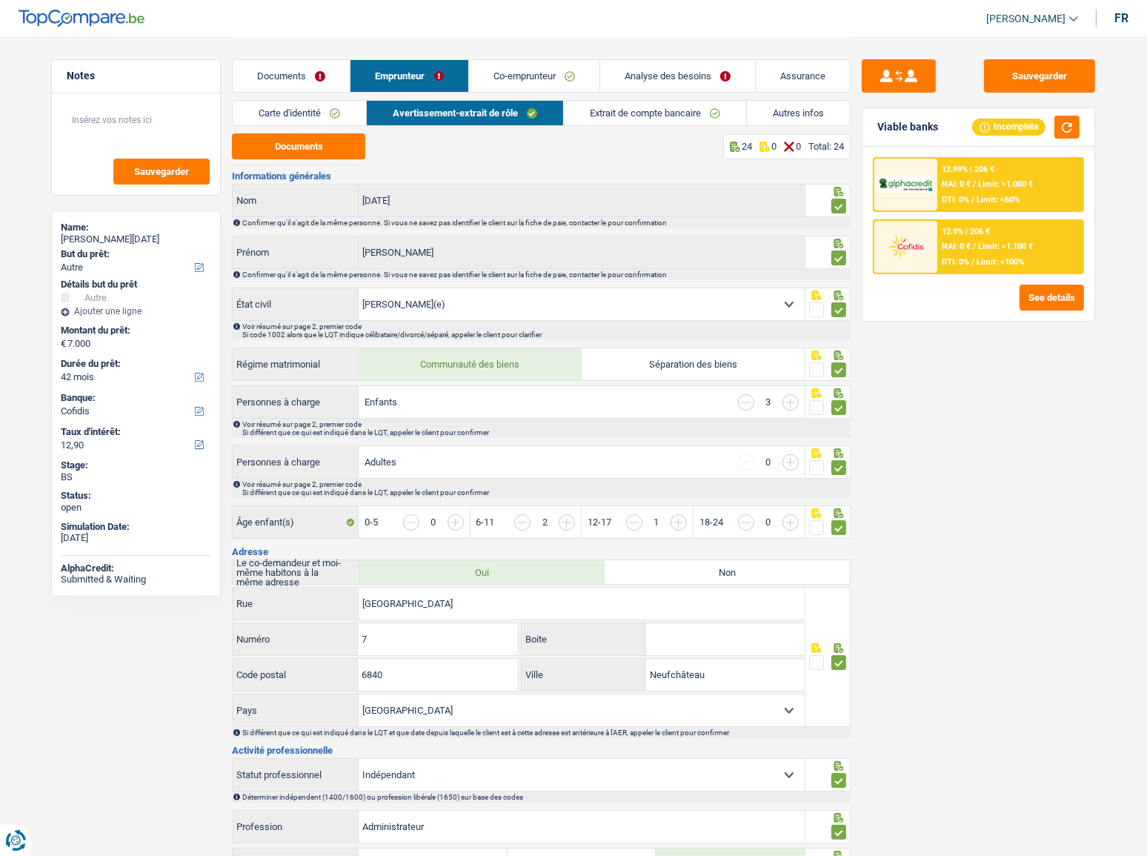
click at [791, 113] on link "Autres infos" at bounding box center [798, 113] width 103 height 24
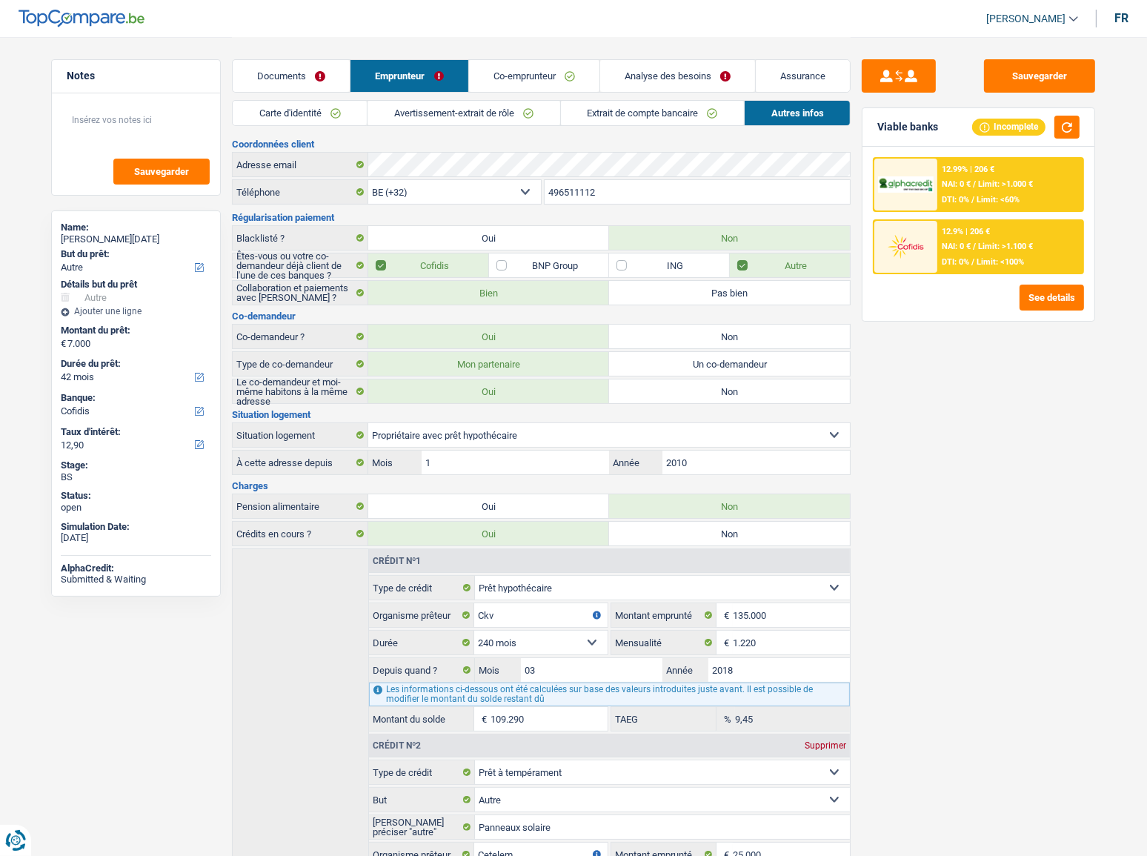
click at [966, 186] on span "NAI: 0 €" at bounding box center [956, 184] width 29 height 10
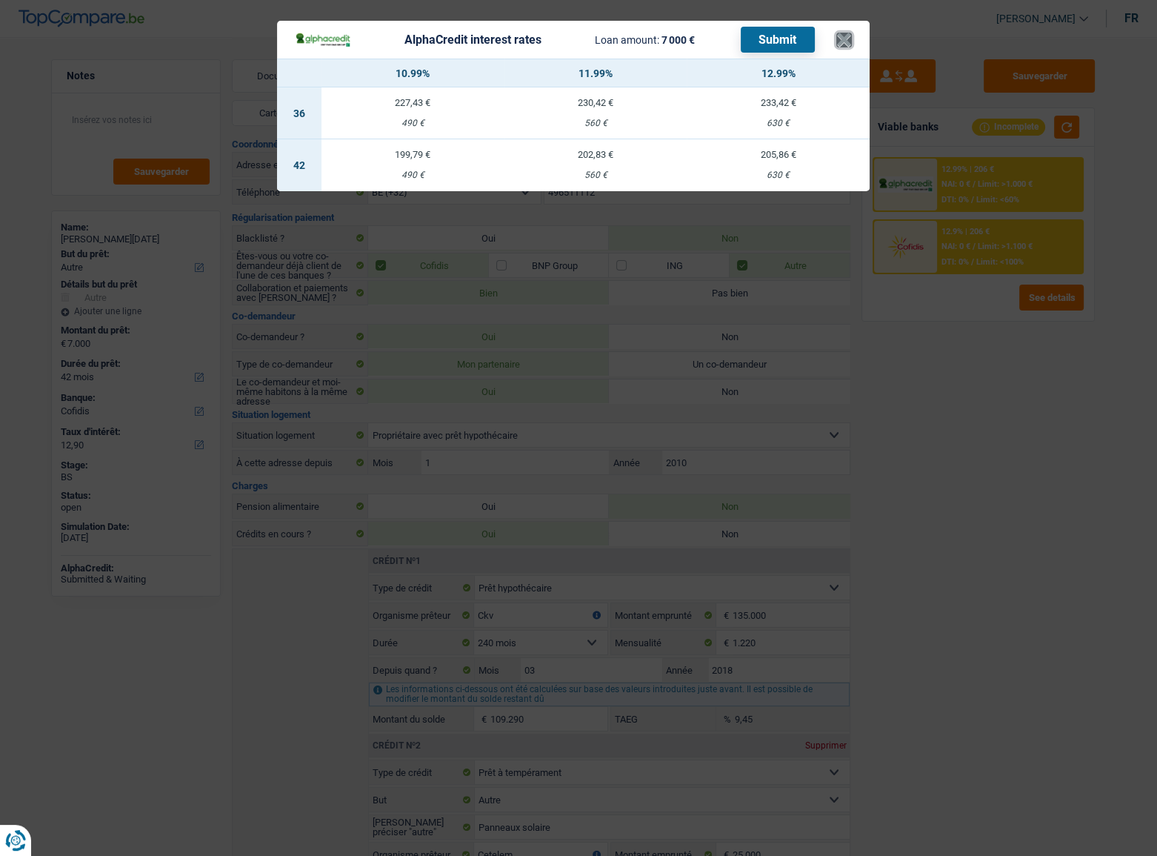
click at [845, 41] on button "×" at bounding box center [844, 40] width 16 height 15
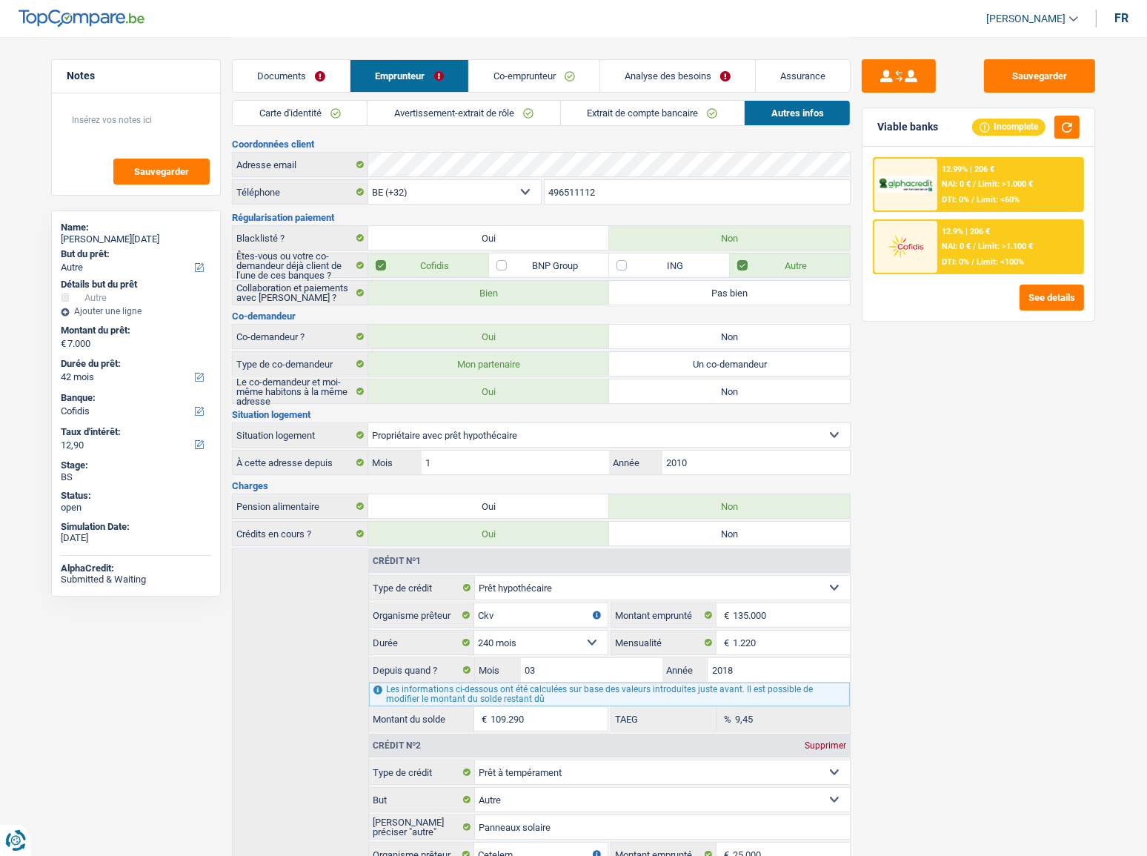
click at [954, 246] on span "NAI: 0 €" at bounding box center [956, 247] width 29 height 10
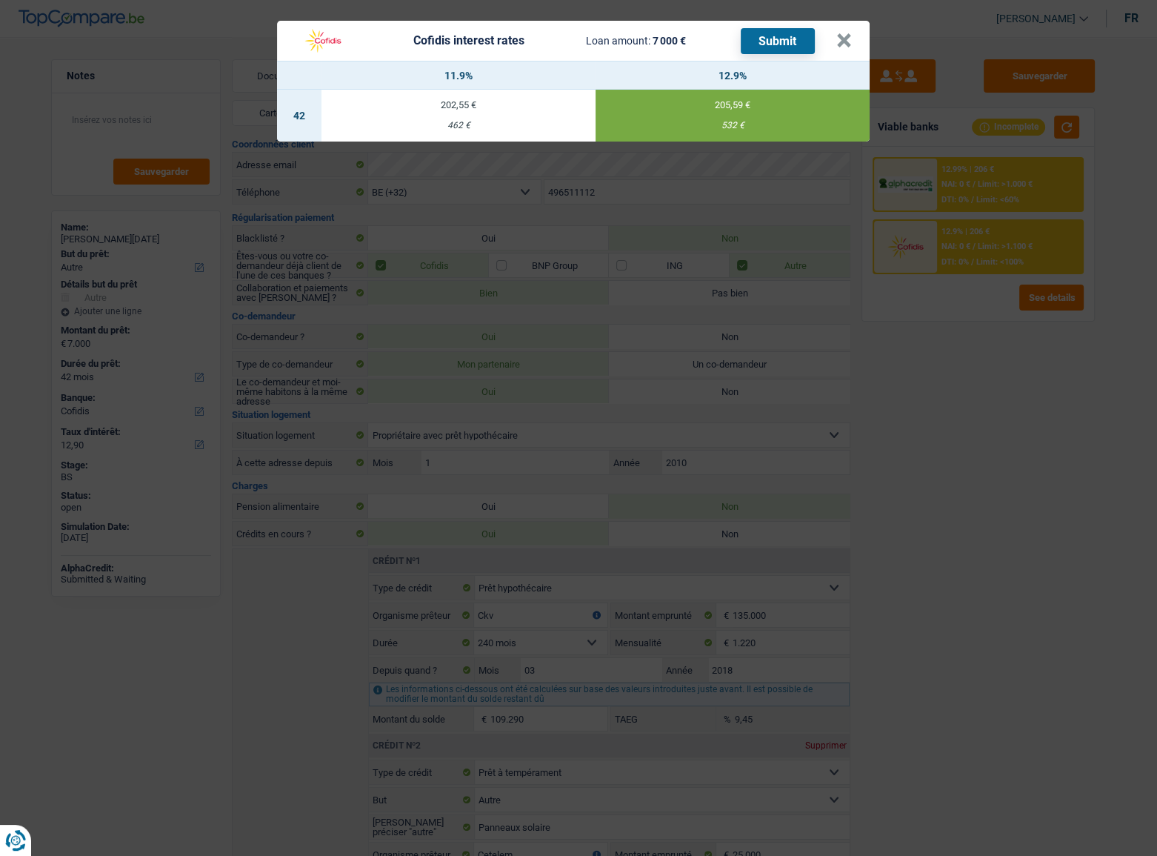
click at [829, 41] on div "Cofidis interest rates Loan amount: 7 000 € Submit" at bounding box center [566, 41] width 542 height 28
click at [846, 41] on button "×" at bounding box center [844, 40] width 16 height 15
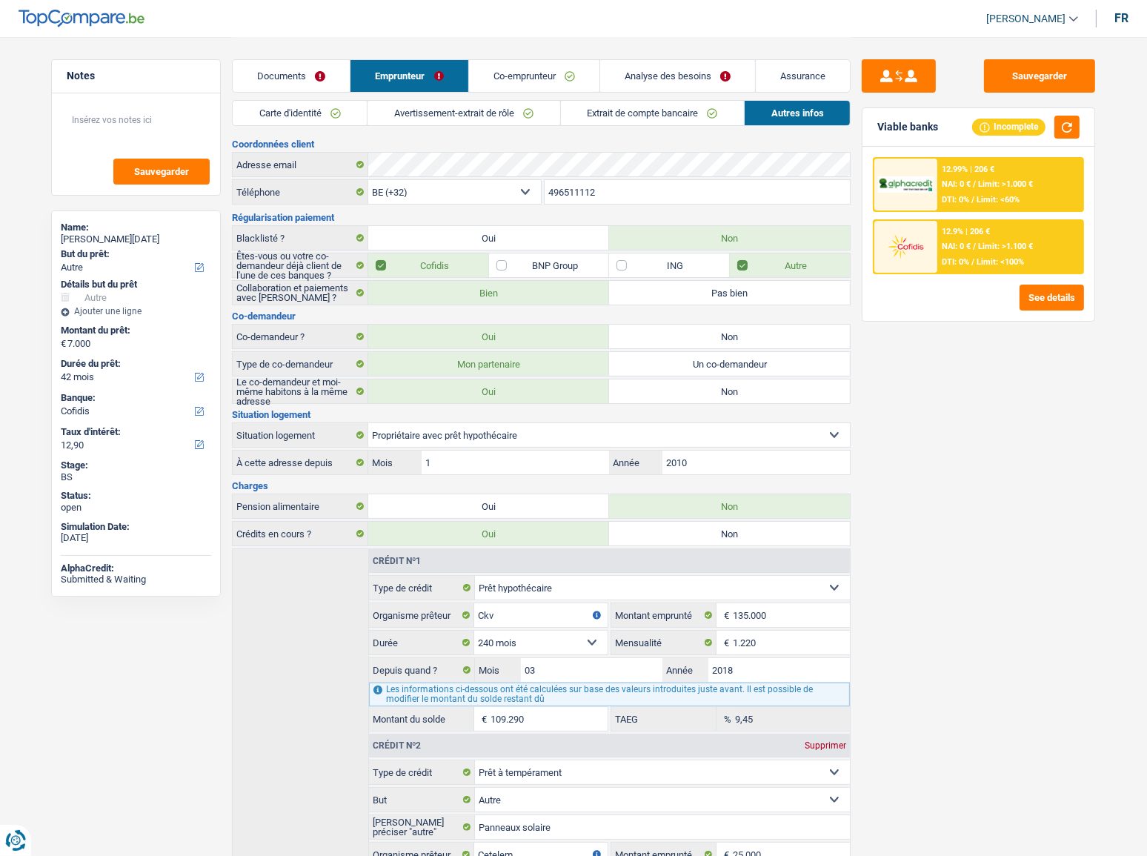
click at [1004, 165] on div "12.99% | 206 € NAI: 0 € / Limit: >1.000 € DTI: 0% / Limit: <60%" at bounding box center [1010, 185] width 146 height 52
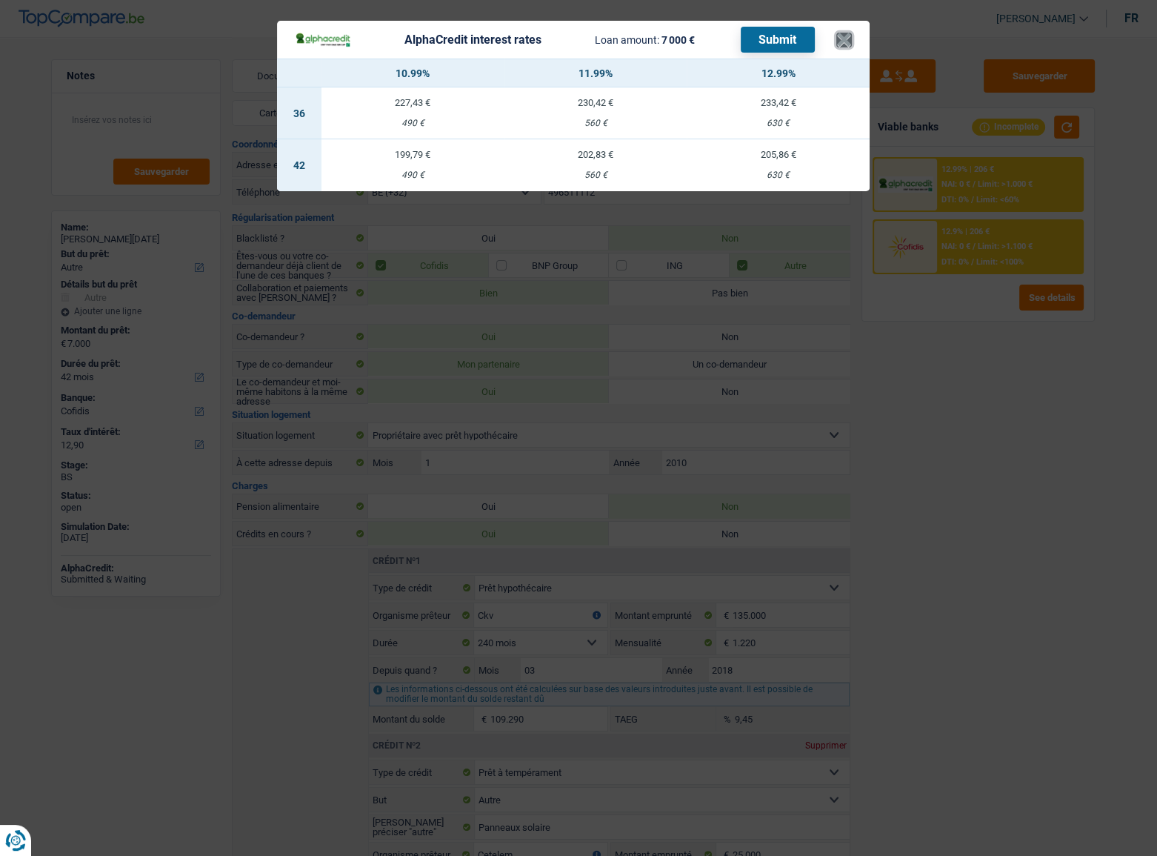
click at [846, 44] on button "×" at bounding box center [844, 40] width 16 height 15
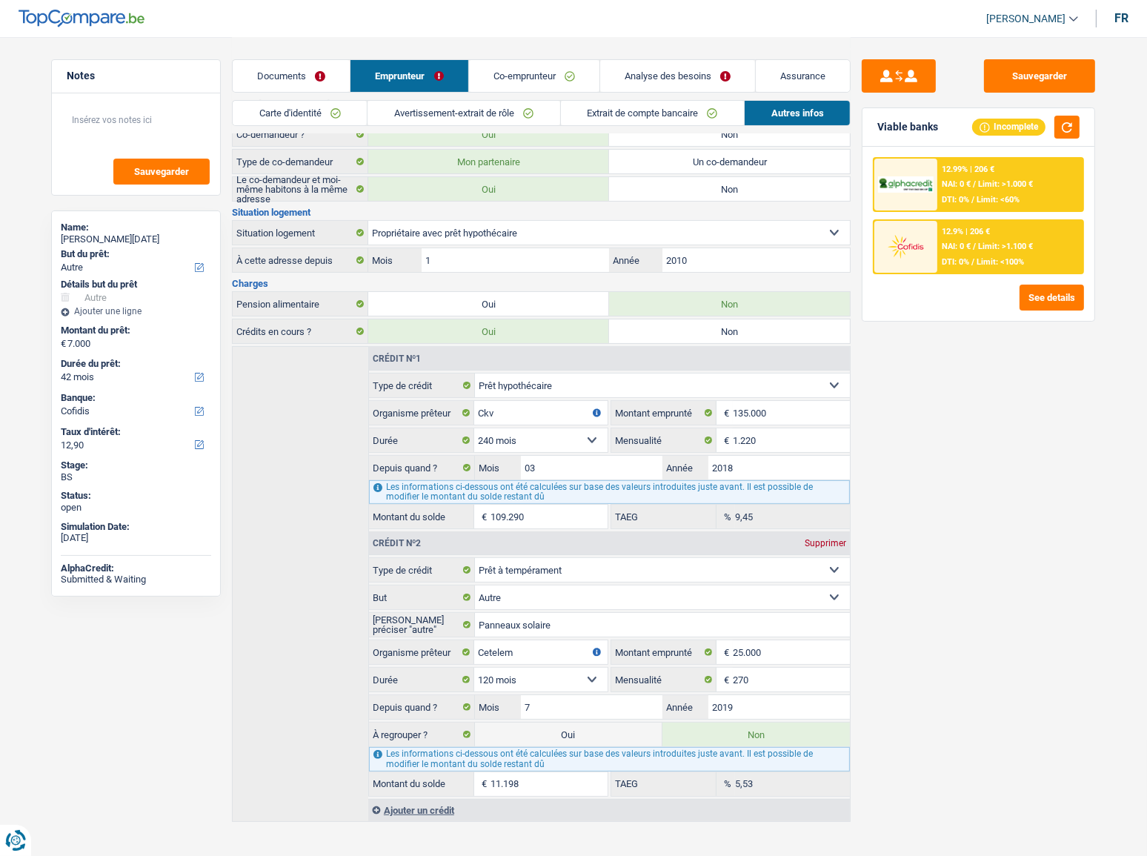
scroll to position [203, 0]
drag, startPoint x: 1071, startPoint y: 126, endPoint x: 1085, endPoint y: 127, distance: 13.4
click at [1023, 126] on button "button" at bounding box center [1066, 127] width 25 height 23
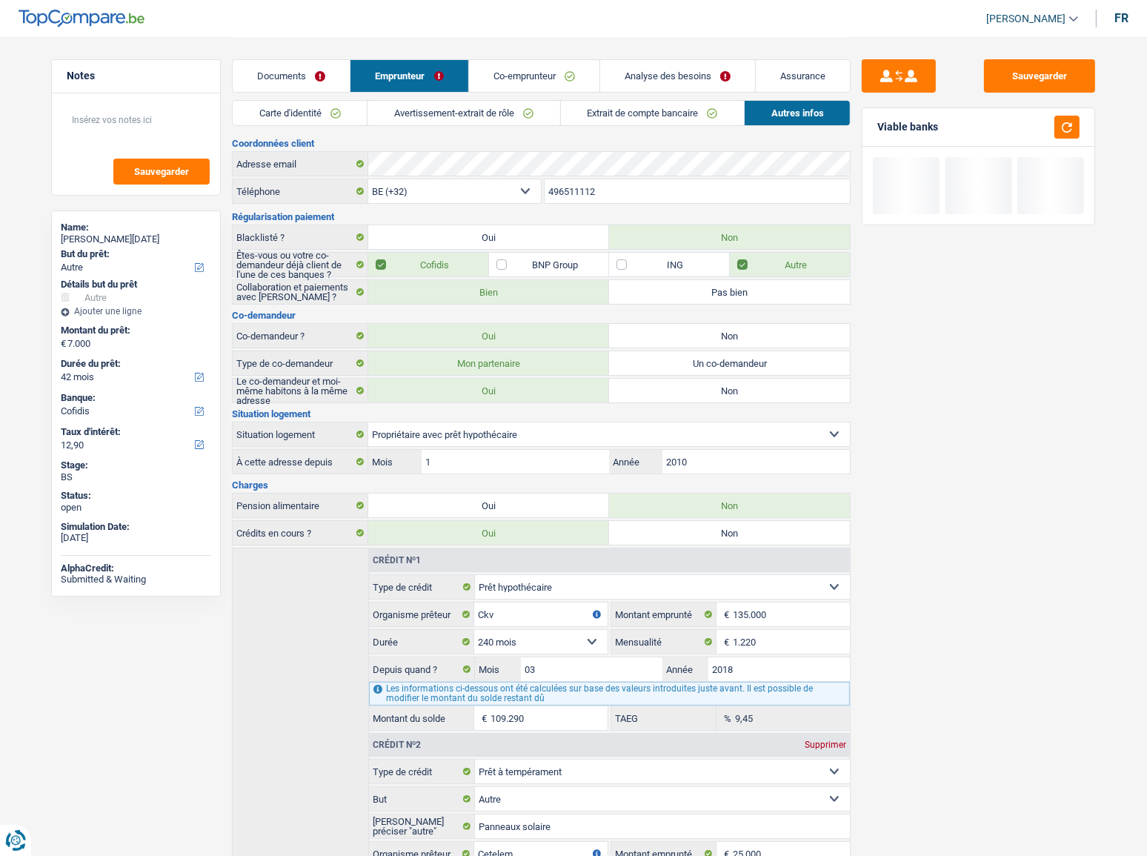
scroll to position [0, 0]
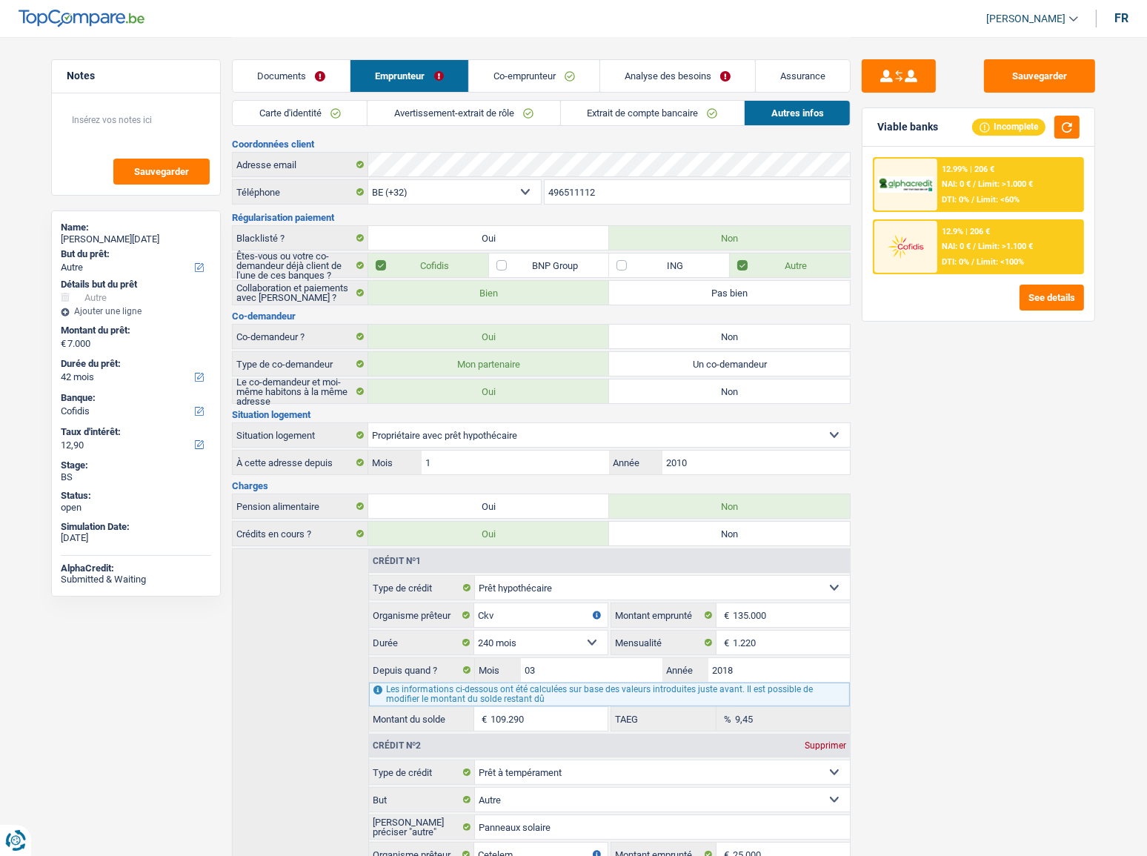
click at [969, 251] on div "12.9% | 206 € NAI: 0 € / Limit: >1.100 € DTI: 0% / Limit: <100%" at bounding box center [1010, 247] width 146 height 52
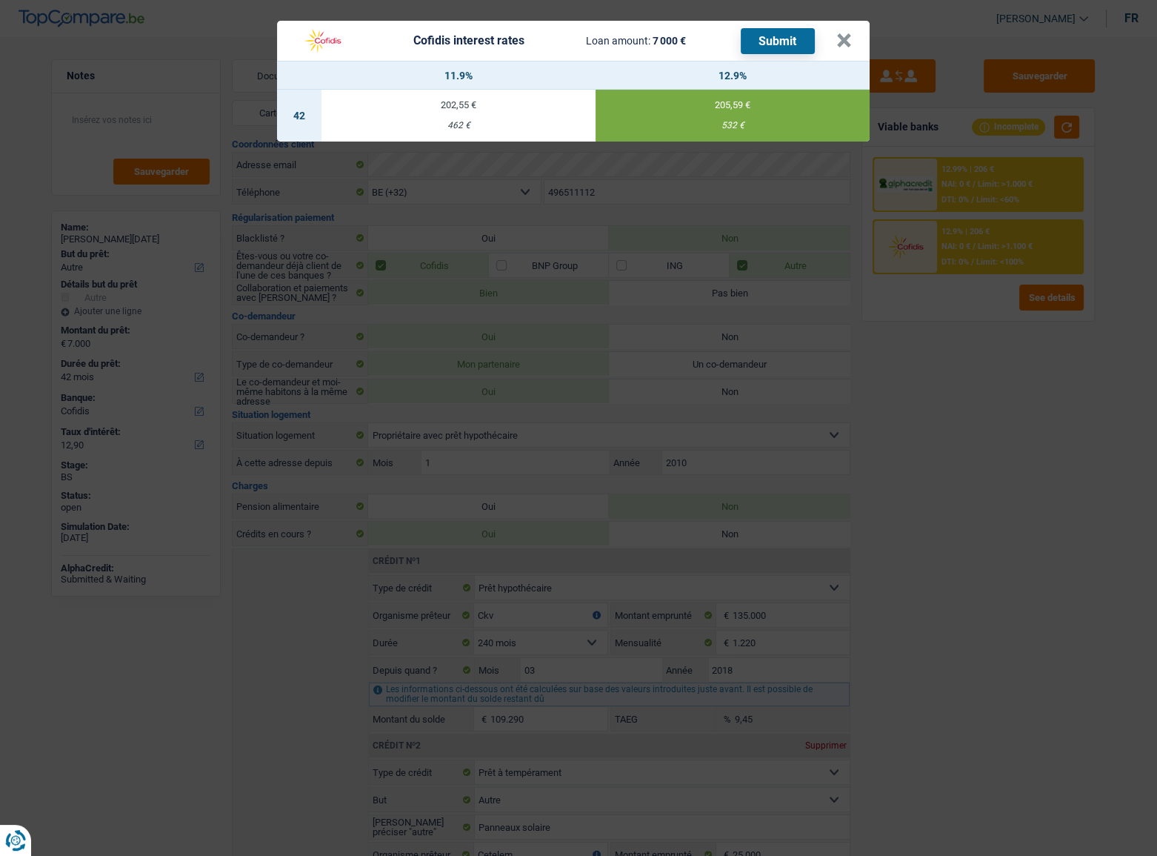
click at [781, 37] on button "Submit" at bounding box center [778, 41] width 74 height 26
drag, startPoint x: 848, startPoint y: 33, endPoint x: 778, endPoint y: 152, distance: 137.9
click at [848, 33] on button "×" at bounding box center [844, 40] width 16 height 15
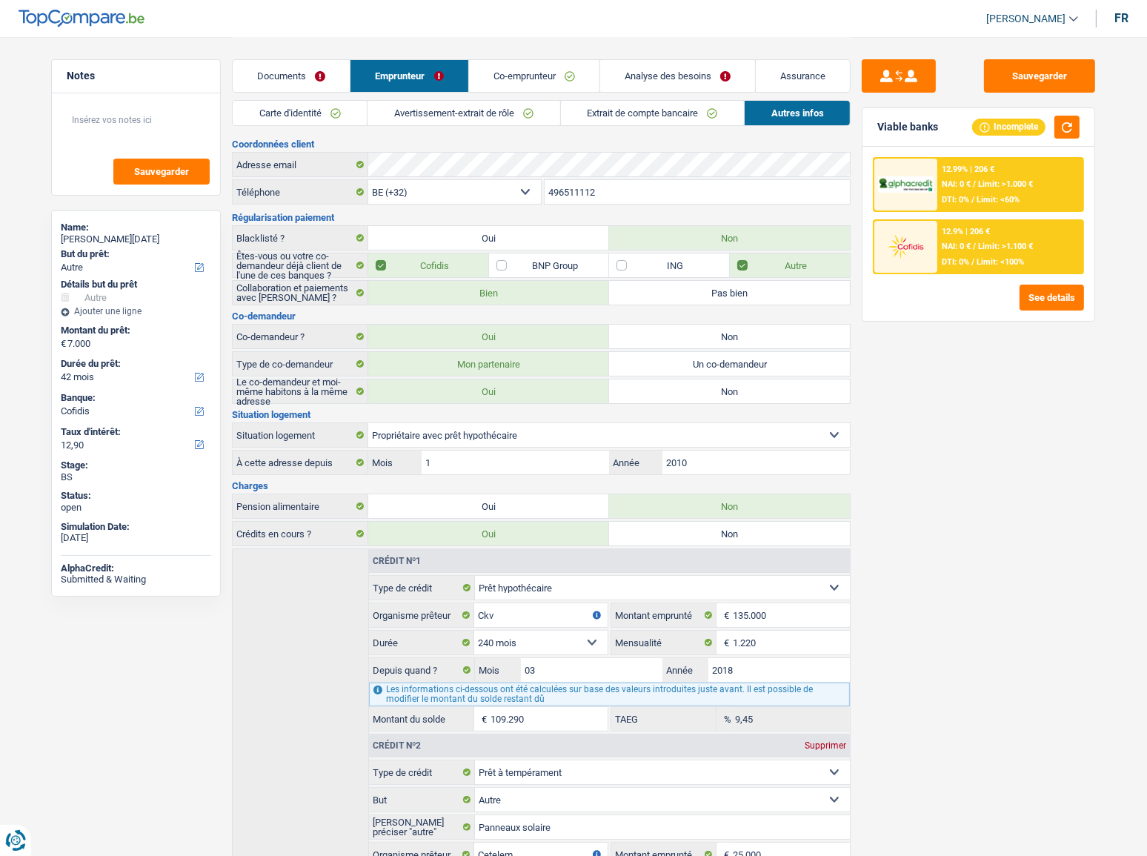
click at [531, 66] on link "Co-emprunteur" at bounding box center [534, 76] width 130 height 32
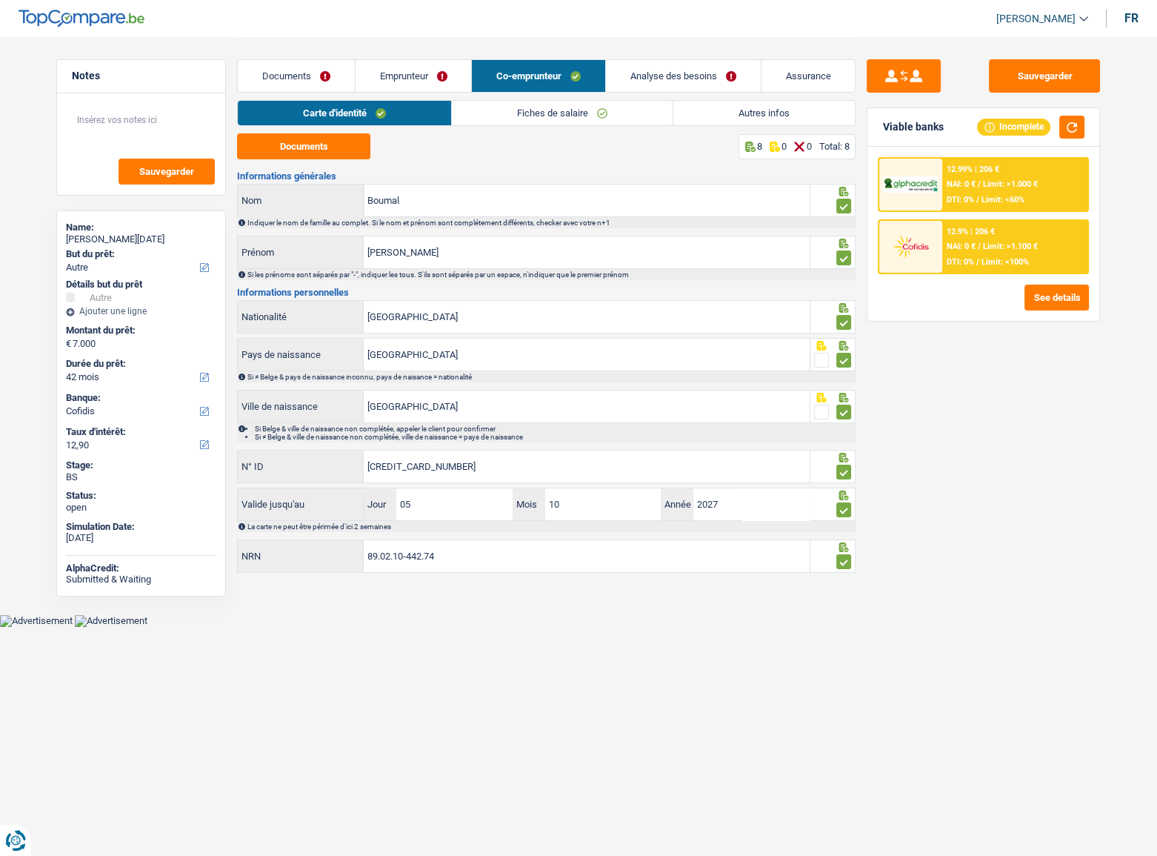
click at [481, 112] on link "Fiches de salaire" at bounding box center [562, 113] width 221 height 24
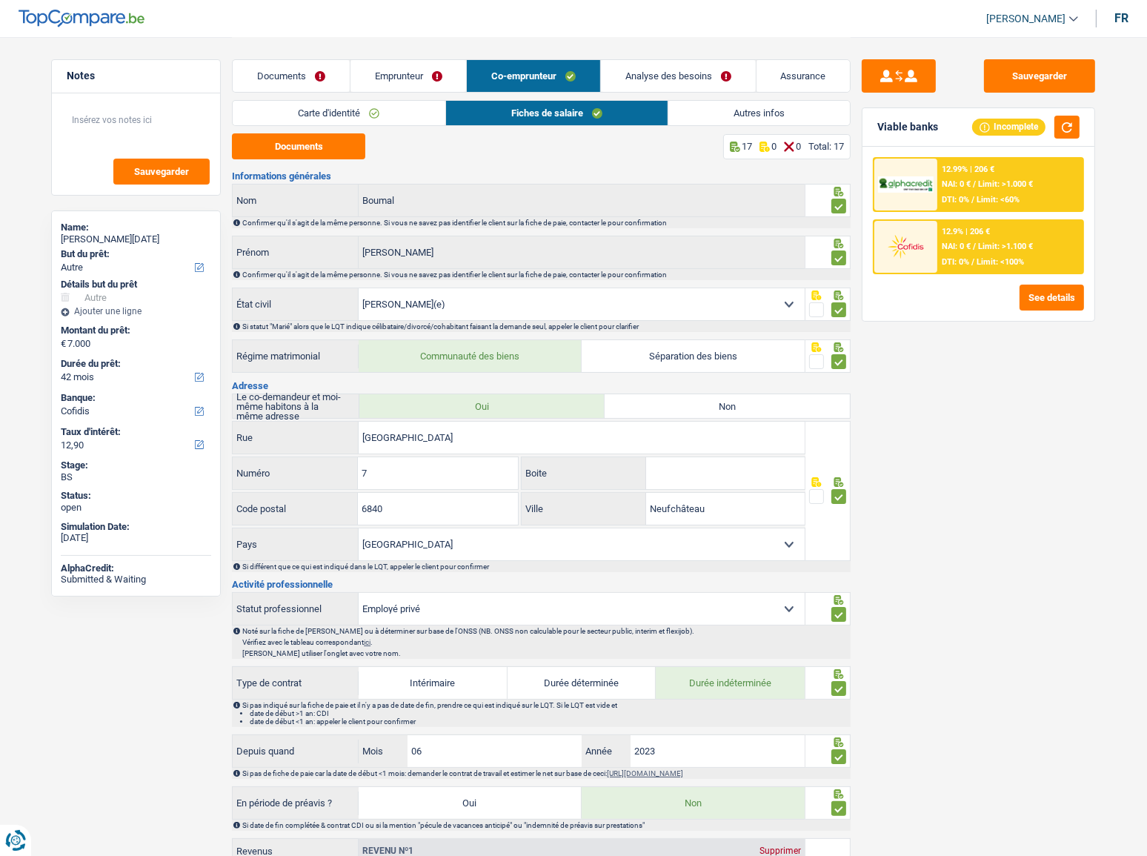
click at [408, 79] on link "Emprunteur" at bounding box center [408, 76] width 116 height 32
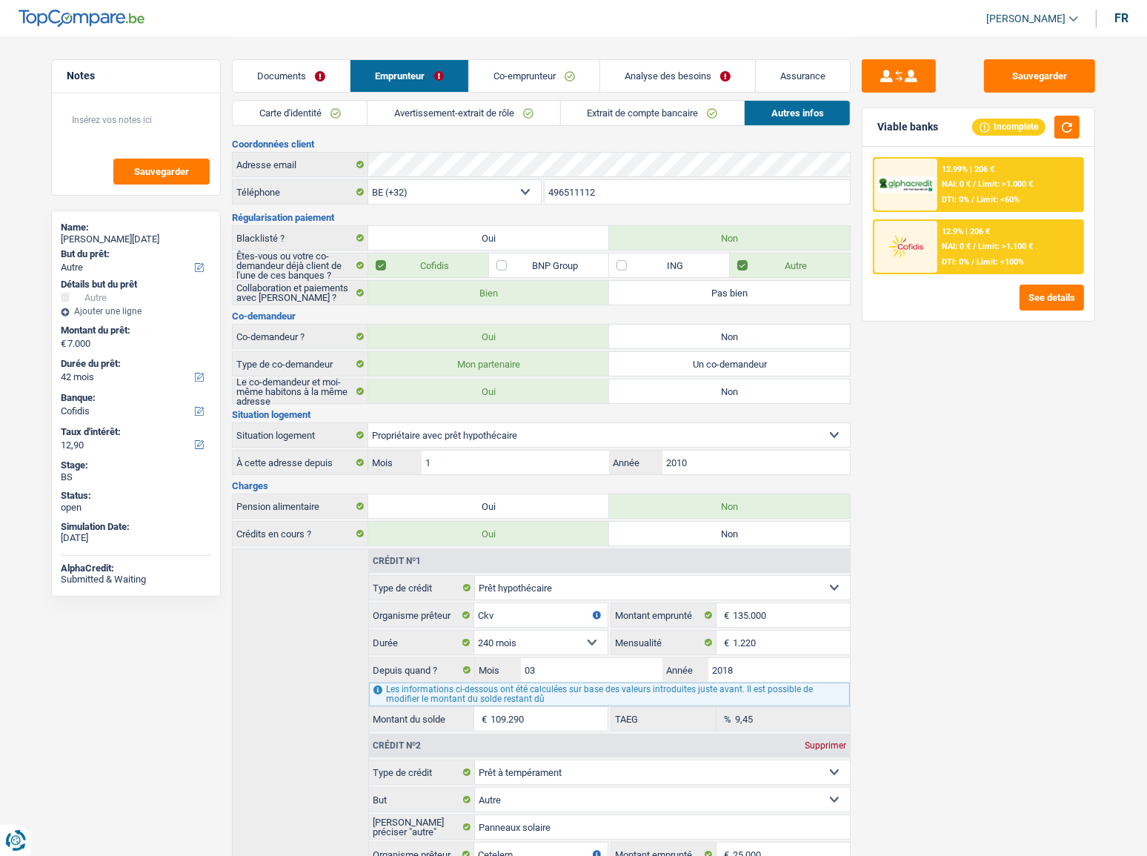
click at [464, 112] on link "Avertissement-extrait de rôle" at bounding box center [463, 113] width 192 height 24
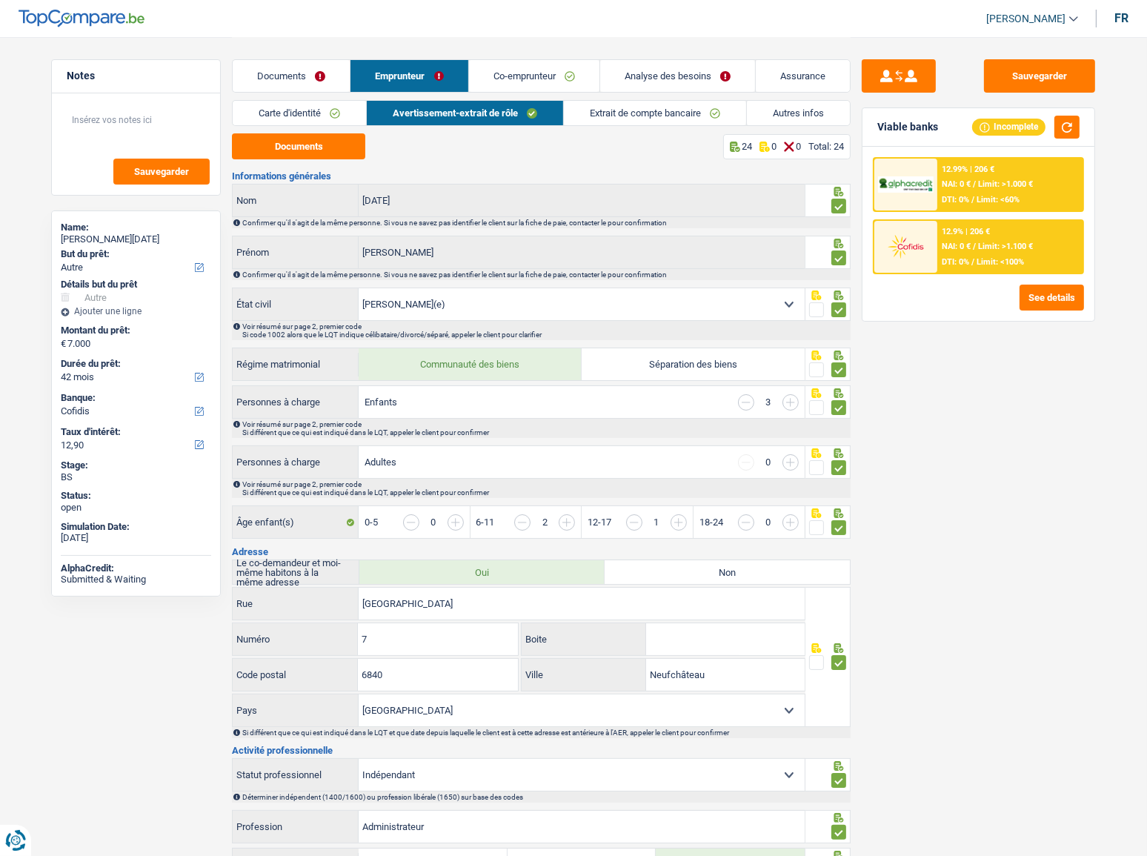
click at [599, 367] on label "Séparation des biens" at bounding box center [693, 364] width 223 height 32
click at [599, 367] on input "Séparation des biens" at bounding box center [693, 364] width 223 height 32
radio input "true"
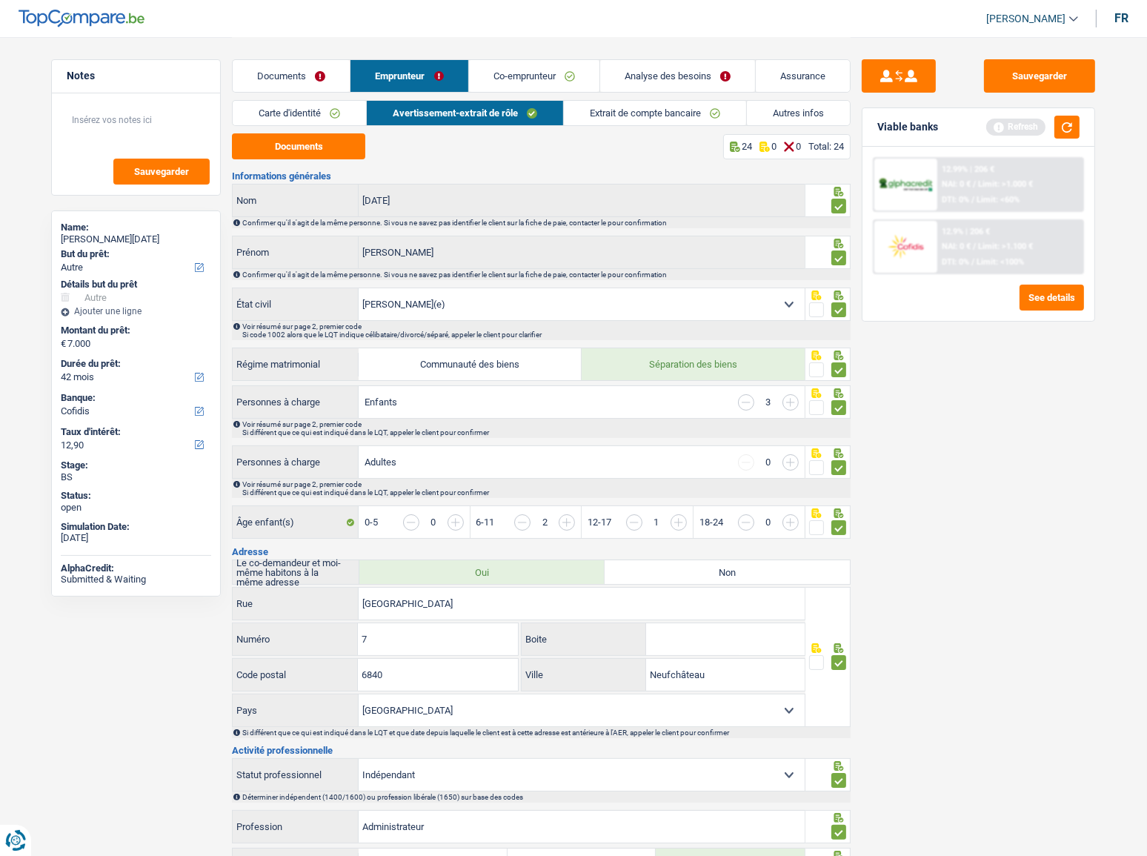
click at [491, 355] on label "Communauté des biens" at bounding box center [470, 364] width 223 height 32
click at [491, 355] on input "Communauté des biens" at bounding box center [470, 364] width 223 height 32
radio input "true"
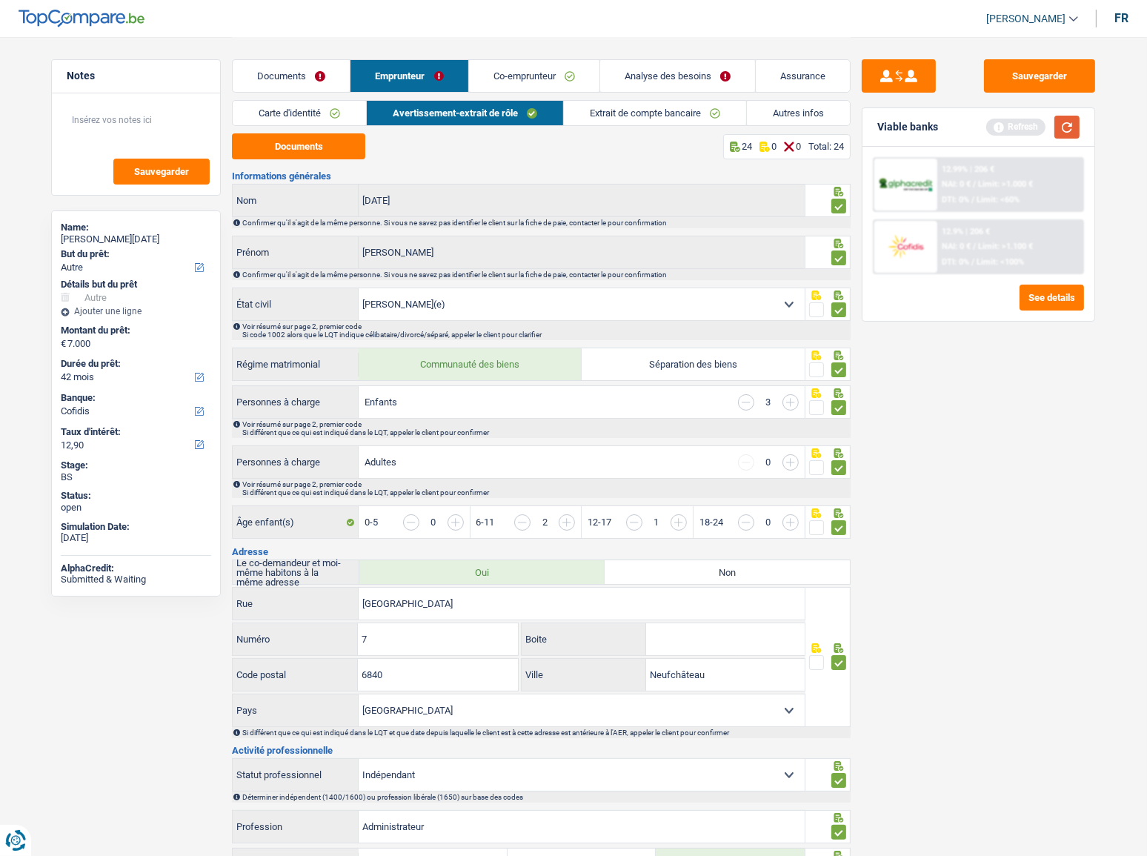
click at [1023, 126] on button "button" at bounding box center [1066, 127] width 25 height 23
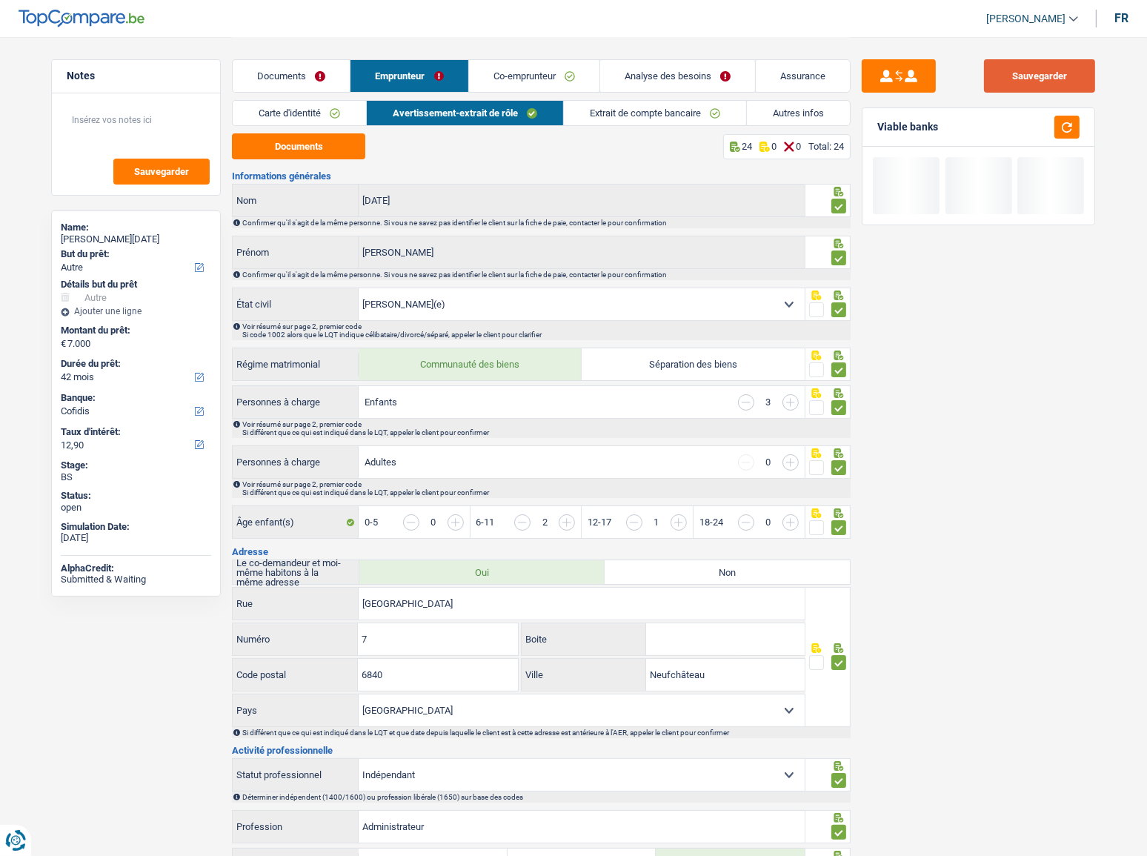
click at [1023, 87] on button "Sauvegarder" at bounding box center [1039, 75] width 111 height 33
click at [636, 118] on link "Extrait de compte bancaire" at bounding box center [655, 113] width 182 height 24
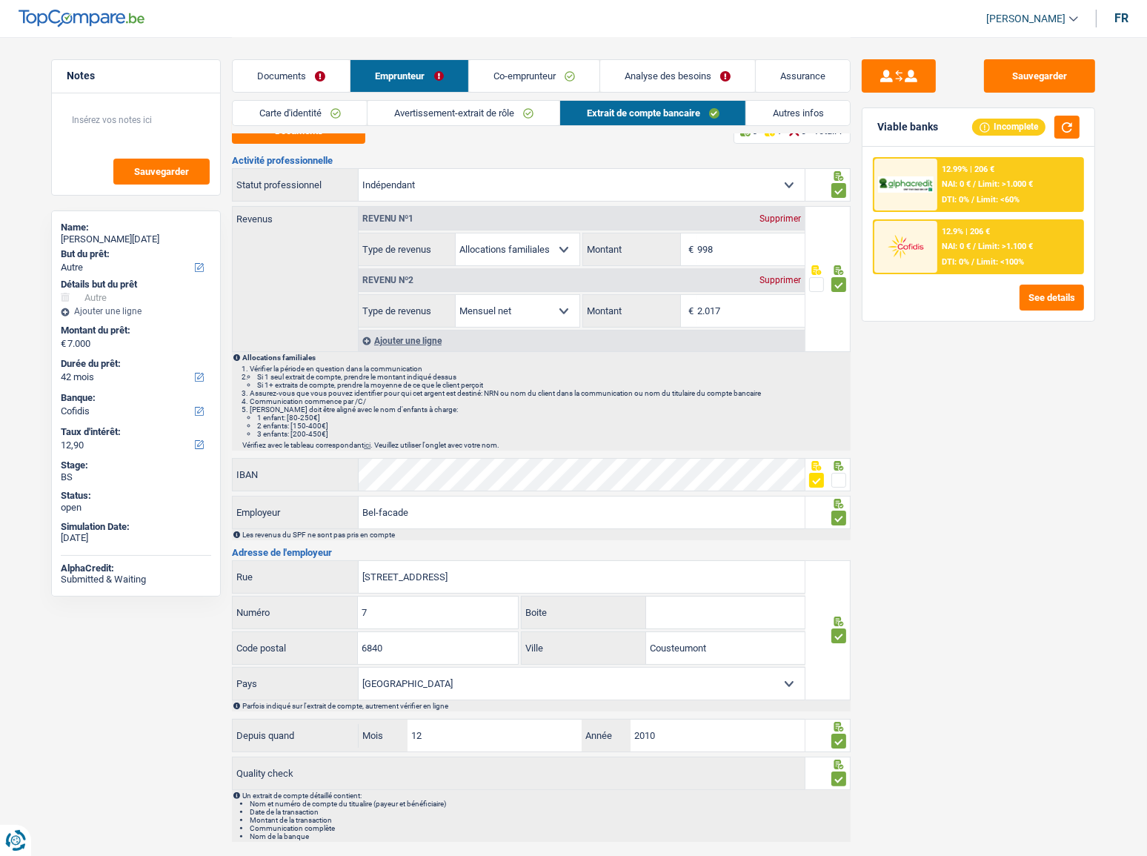
scroll to position [44, 0]
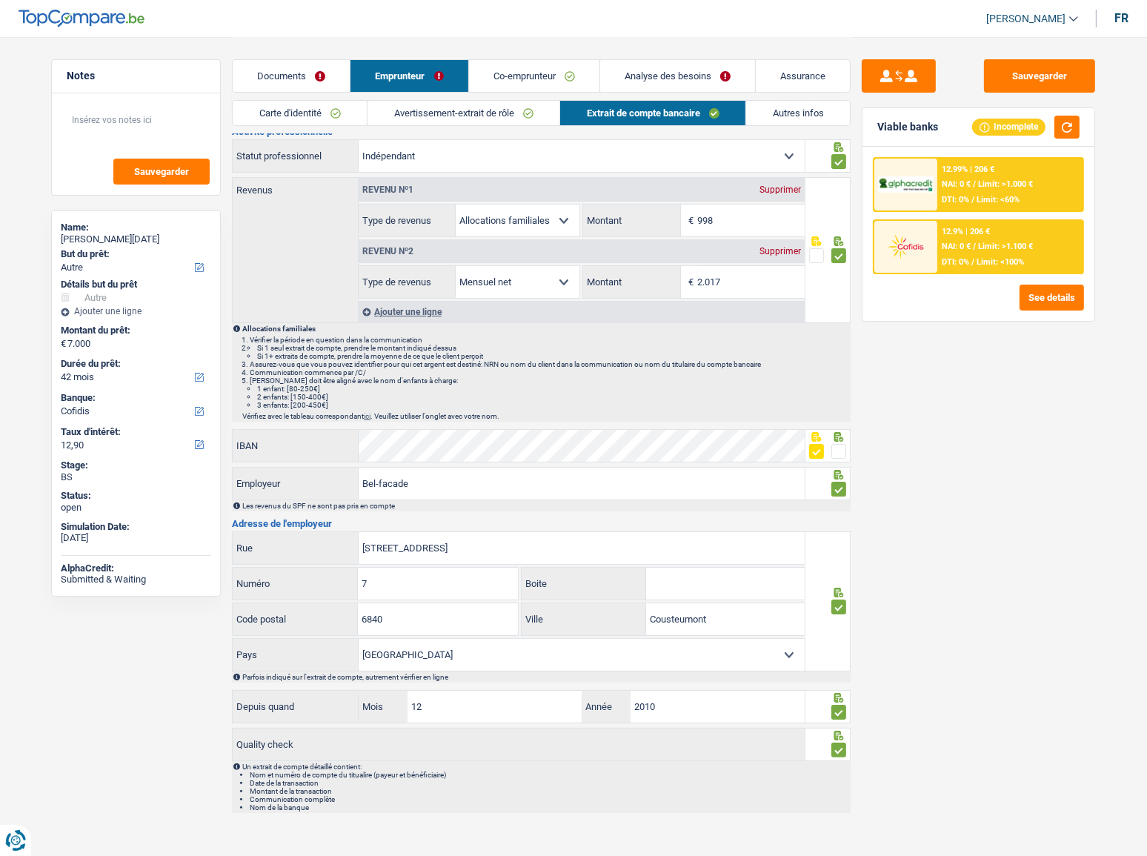
click at [795, 110] on link "Autres infos" at bounding box center [798, 113] width 104 height 24
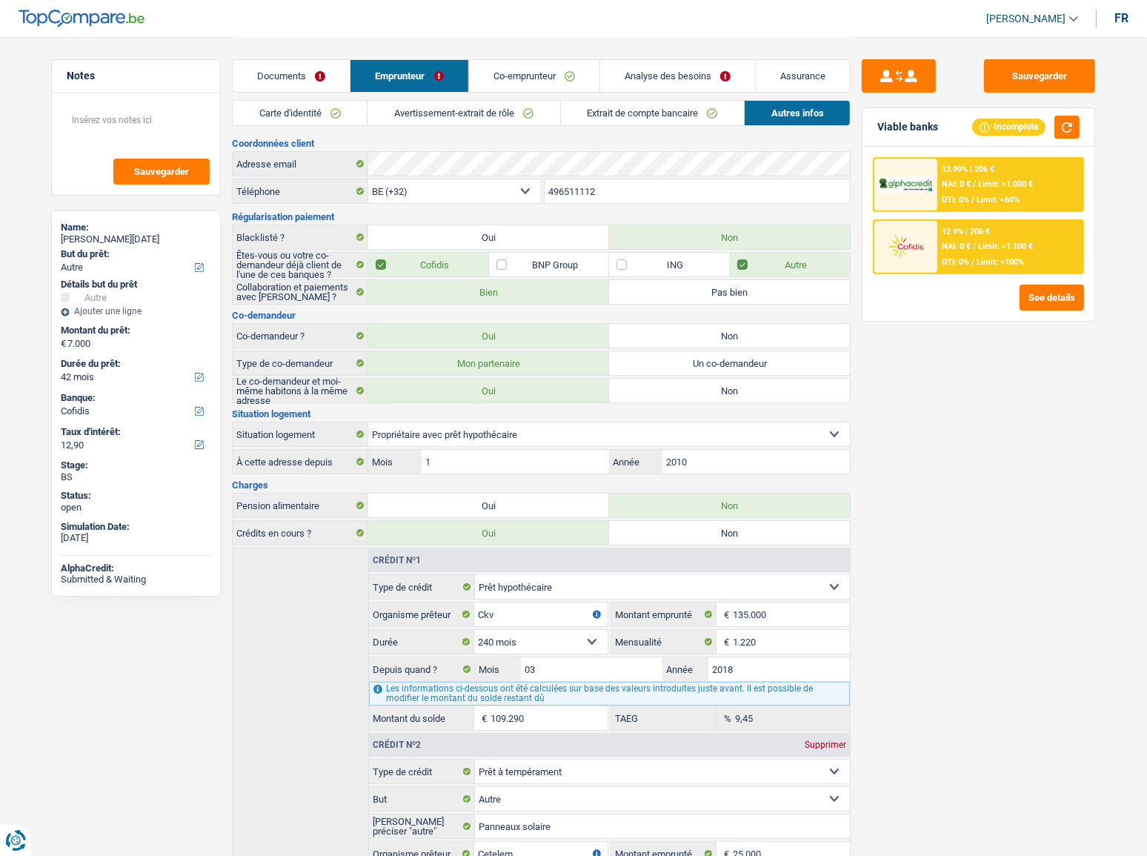
scroll to position [0, 0]
click at [543, 76] on link "Co-emprunteur" at bounding box center [534, 76] width 130 height 32
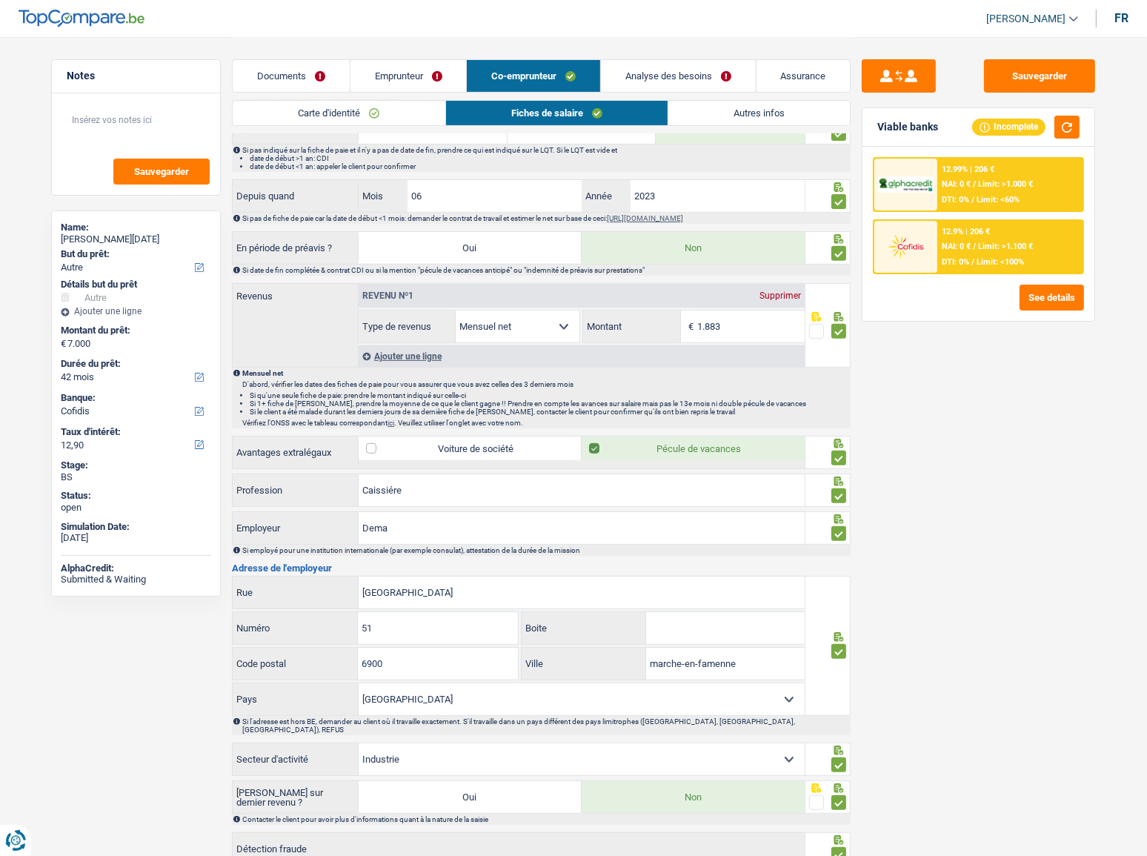
scroll to position [641, 0]
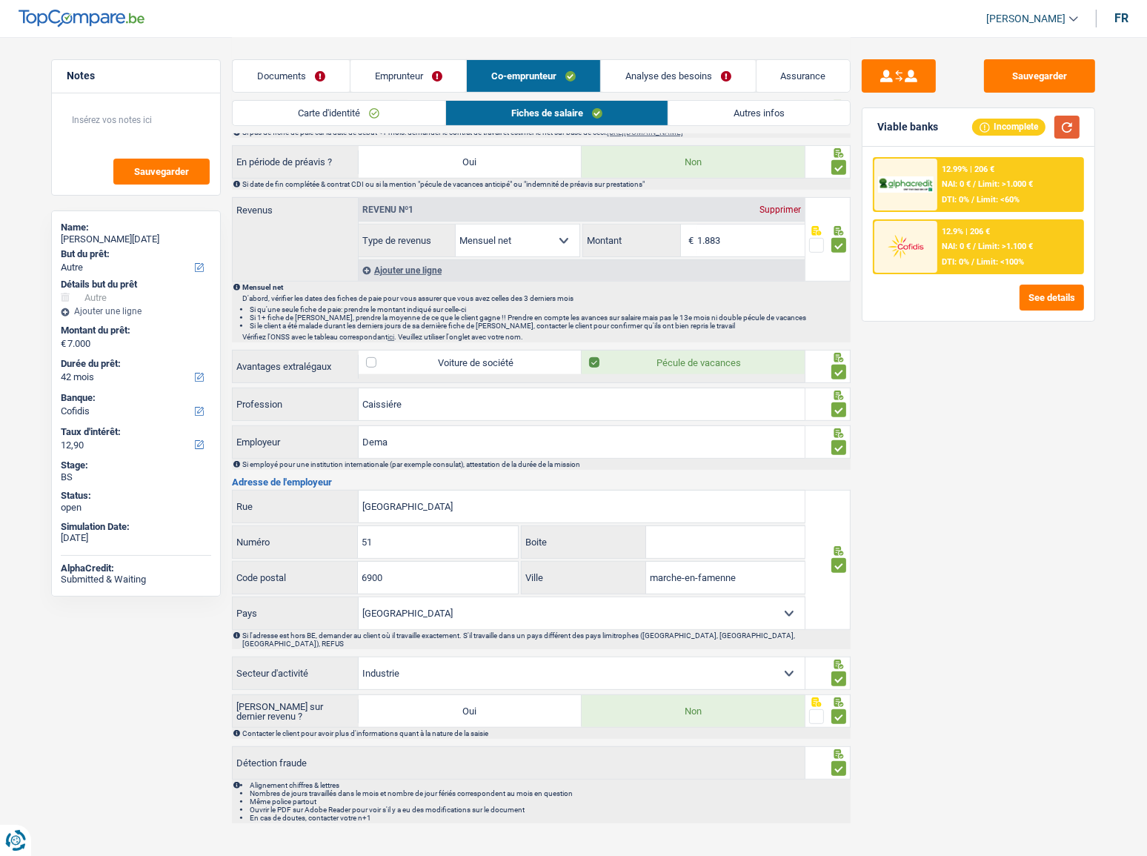
click at [1023, 127] on button "button" at bounding box center [1066, 127] width 25 height 23
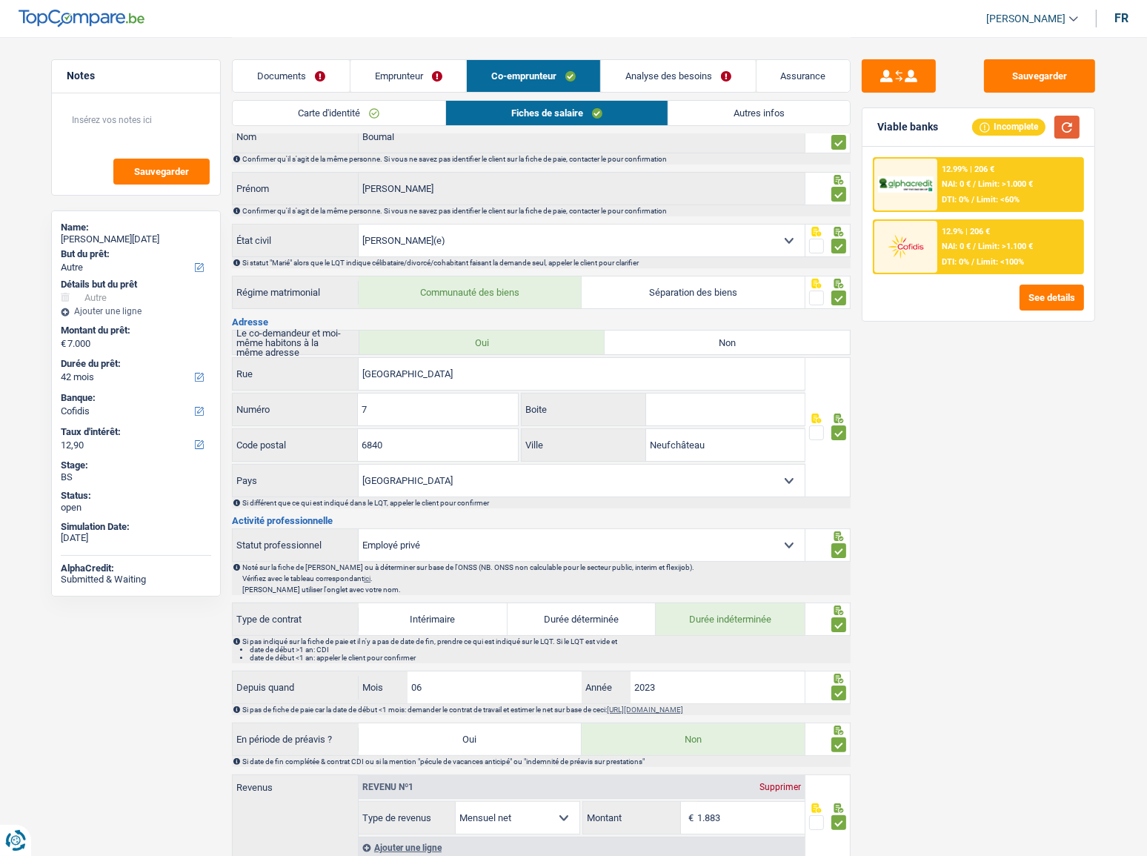
scroll to position [0, 0]
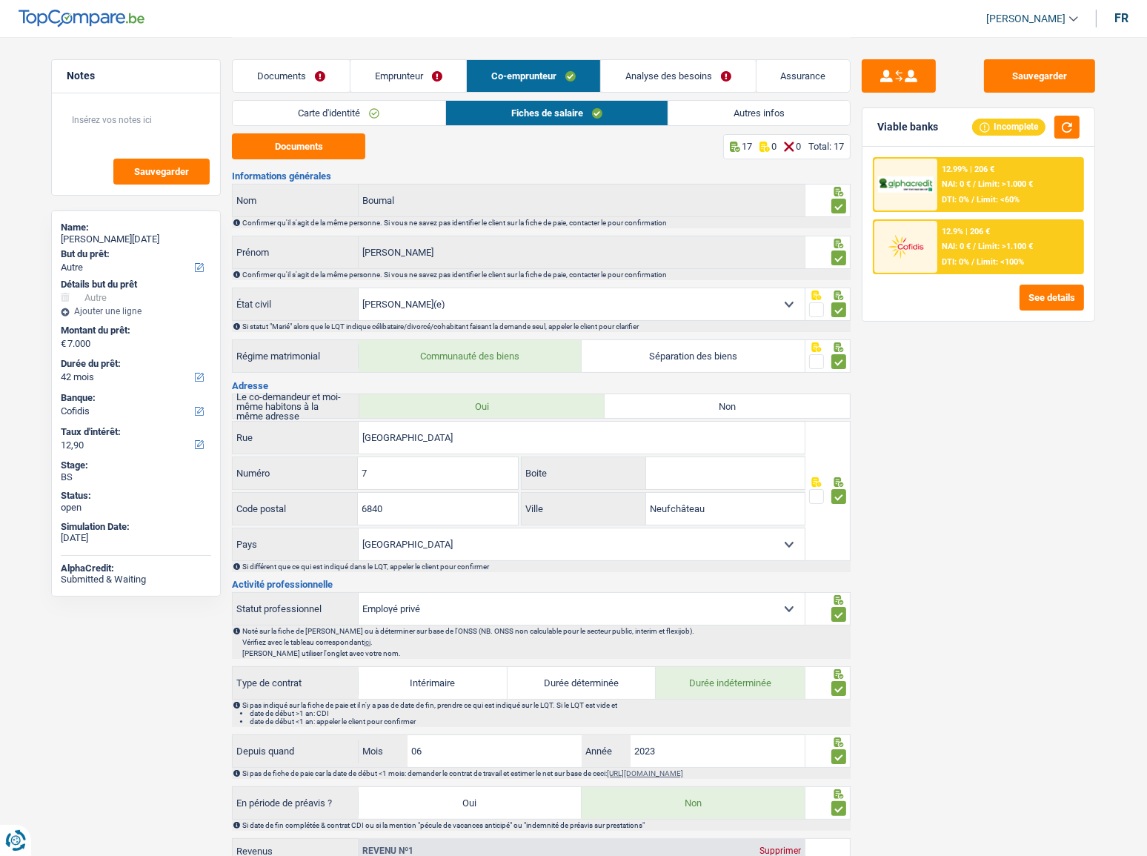
click at [421, 80] on link "Emprunteur" at bounding box center [408, 76] width 116 height 32
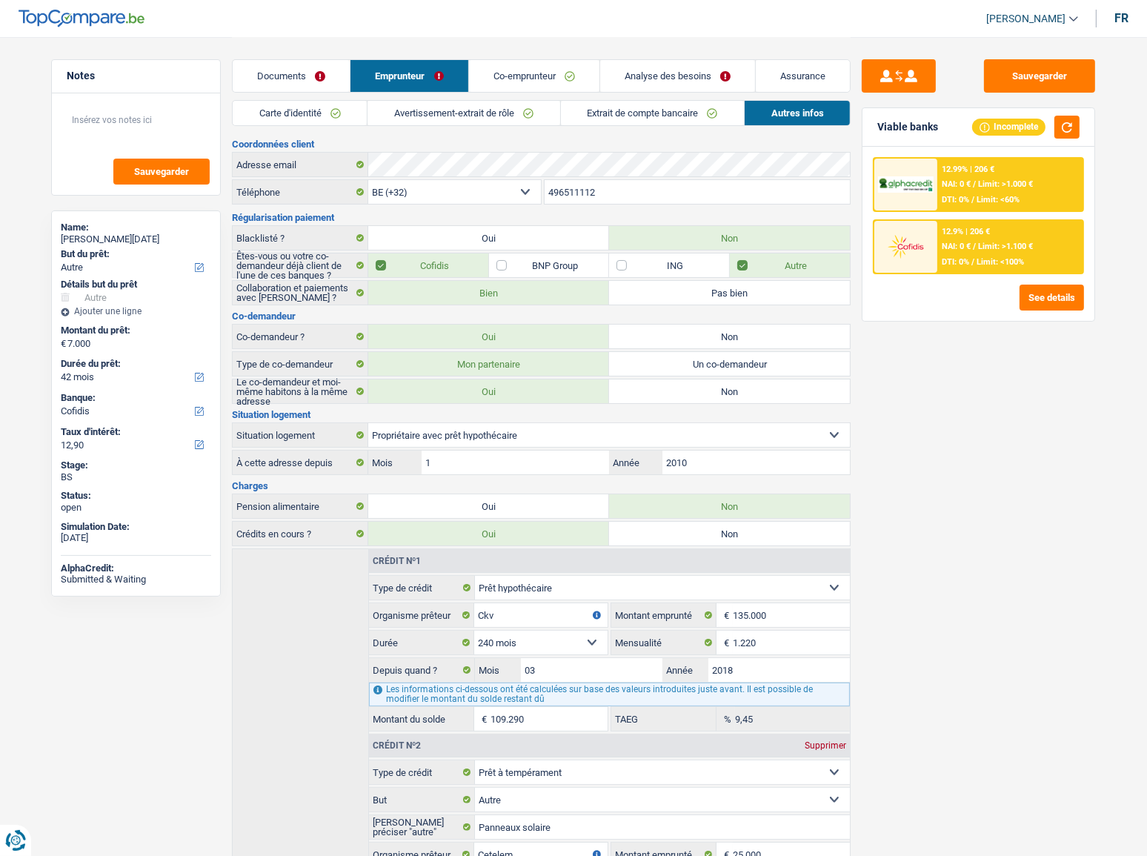
click at [557, 113] on link "Avertissement-extrait de rôle" at bounding box center [463, 113] width 192 height 24
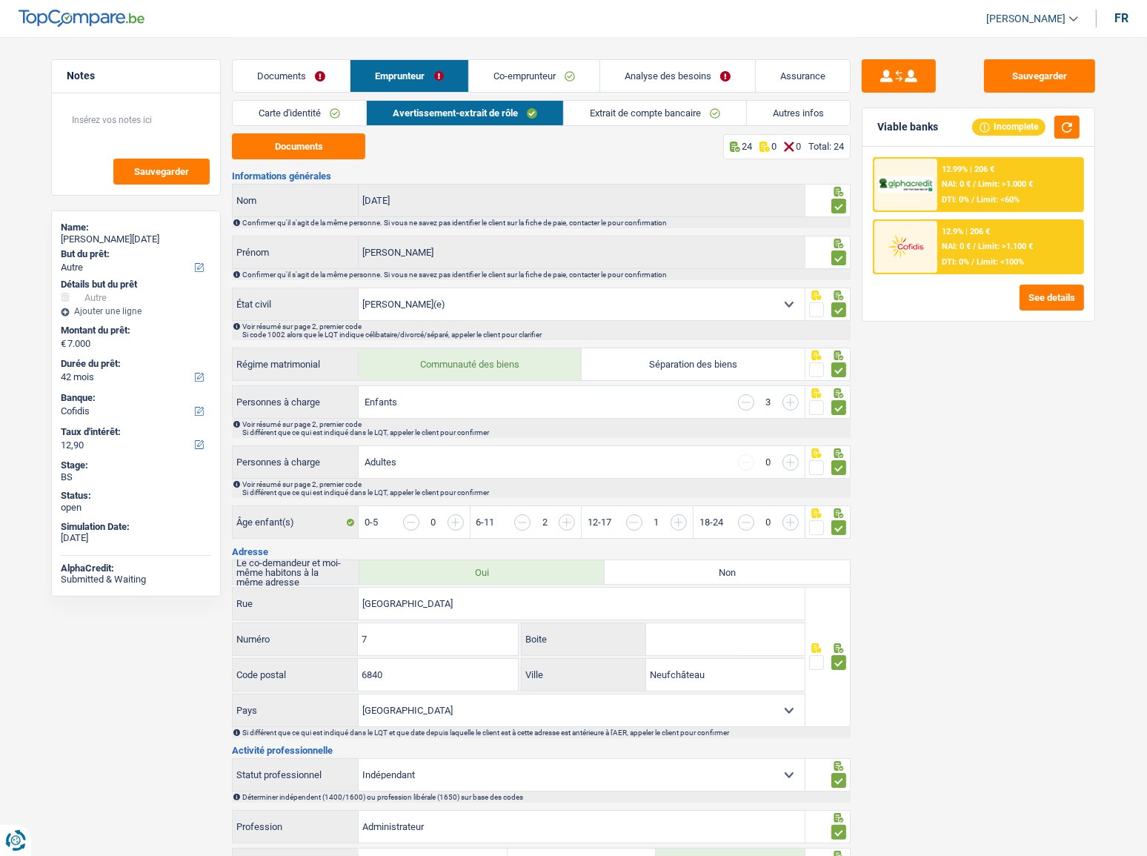
click at [607, 113] on link "Extrait de compte bancaire" at bounding box center [655, 113] width 182 height 24
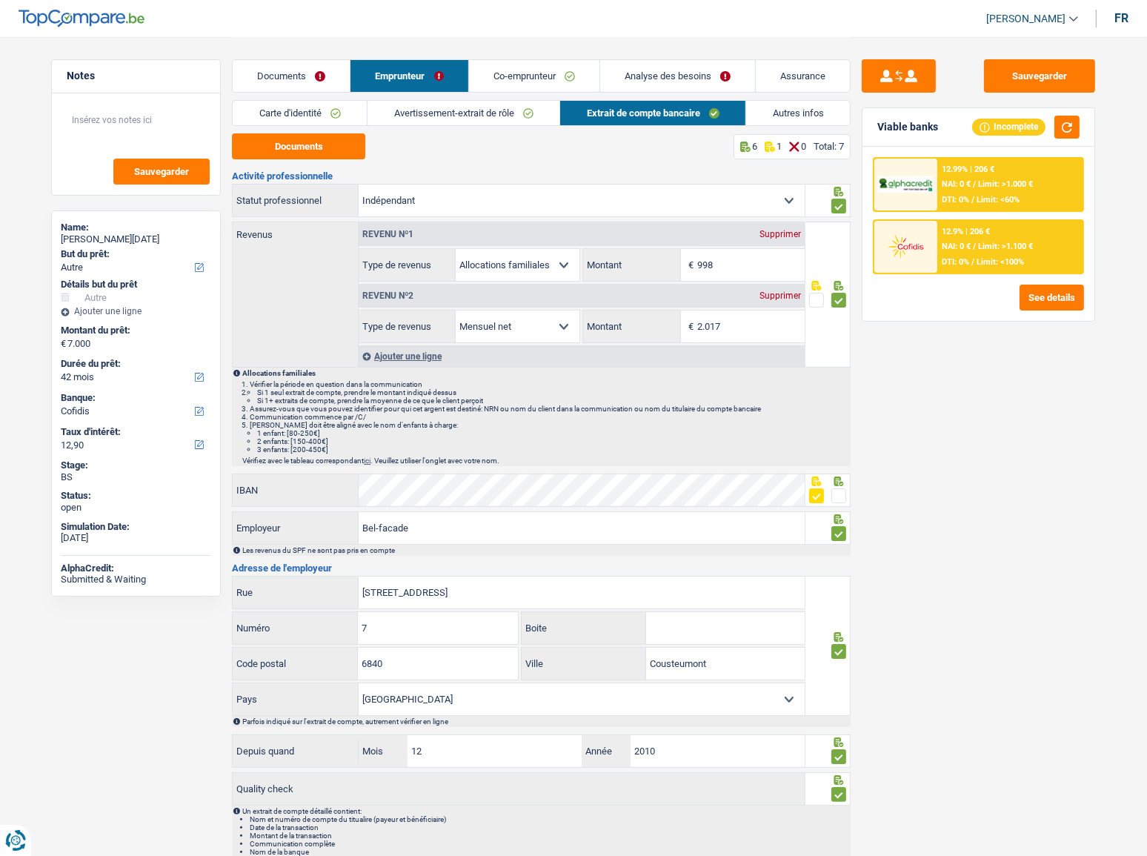
click at [809, 119] on link "Autres infos" at bounding box center [798, 113] width 104 height 24
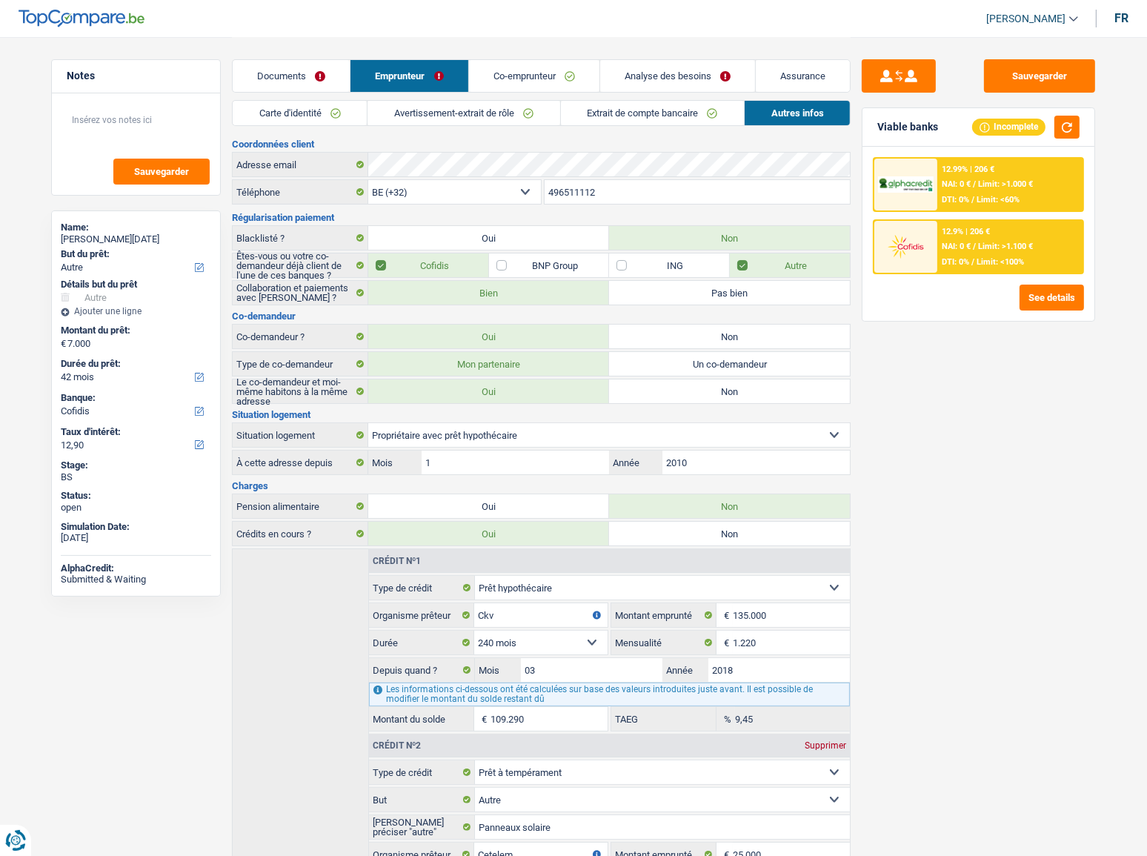
click at [555, 70] on link "Co-emprunteur" at bounding box center [534, 76] width 130 height 32
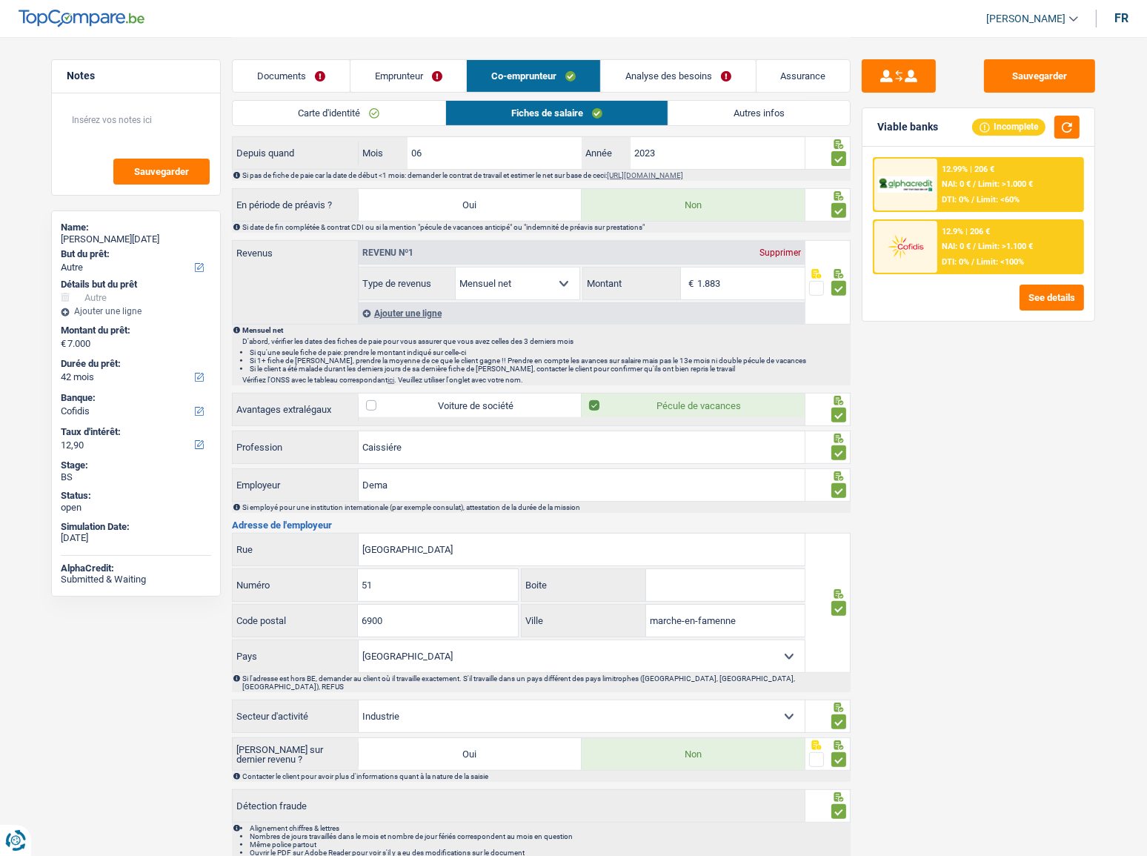
scroll to position [573, 0]
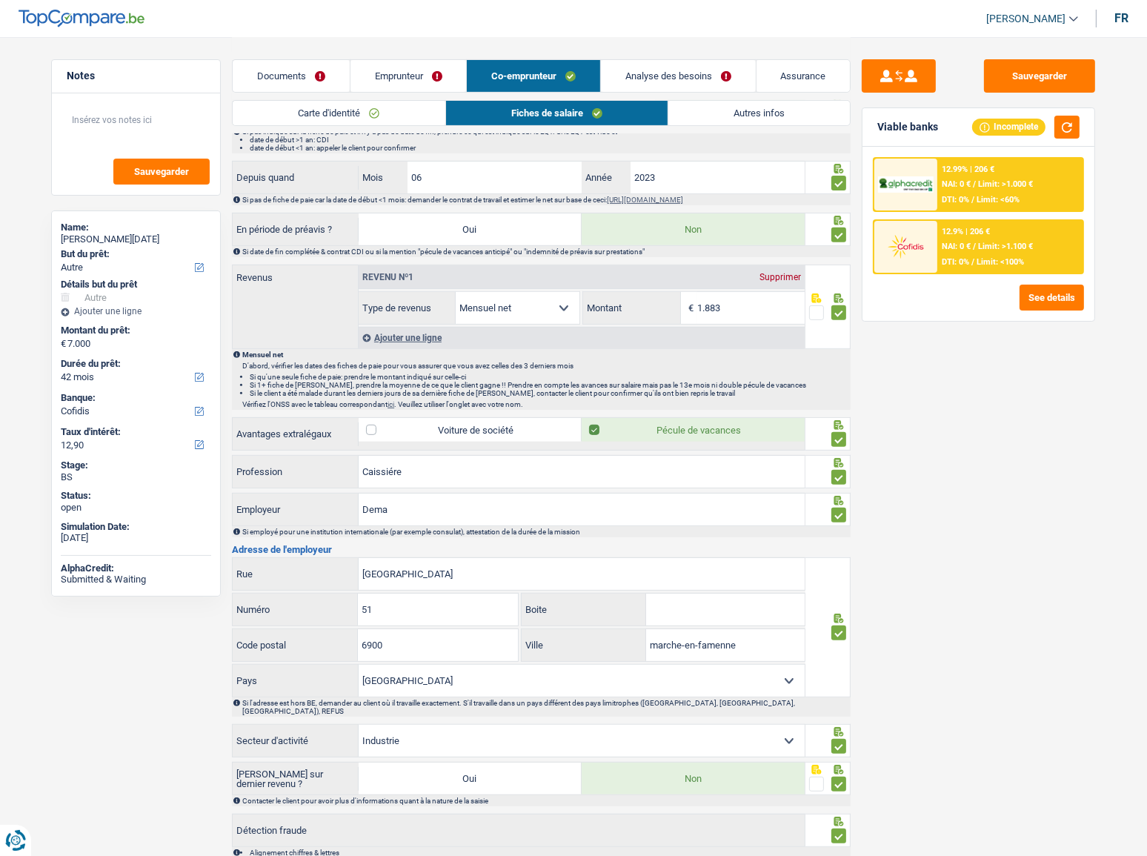
click at [291, 89] on link "Documents" at bounding box center [291, 76] width 117 height 32
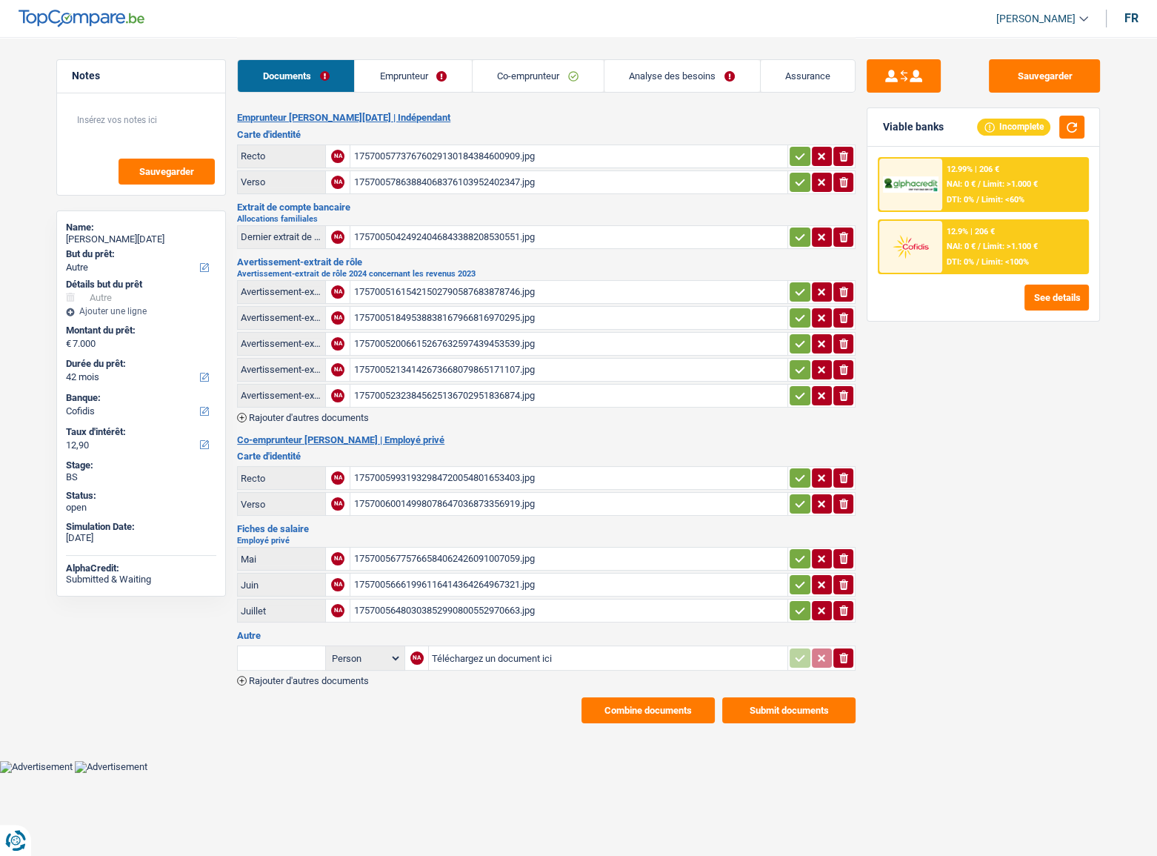
click at [632, 468] on main "Notes Sauvegarder Name: Geoffrey Noël But du prêt: Confort maison: meubles, tex…" at bounding box center [578, 380] width 1157 height 760
click at [631, 468] on button "Combine documents" at bounding box center [648, 710] width 133 height 26
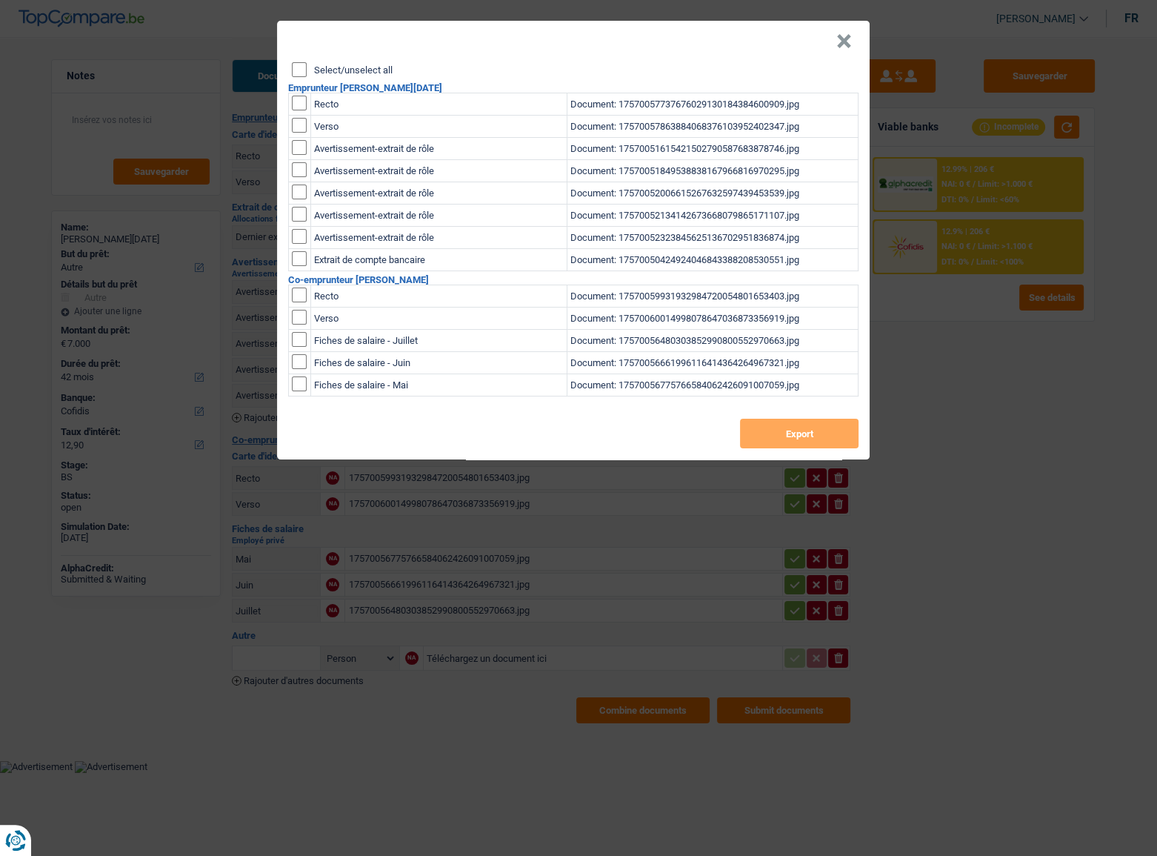
click at [299, 62] on input "Select/unselect all" at bounding box center [299, 69] width 15 height 15
checkbox input "true"
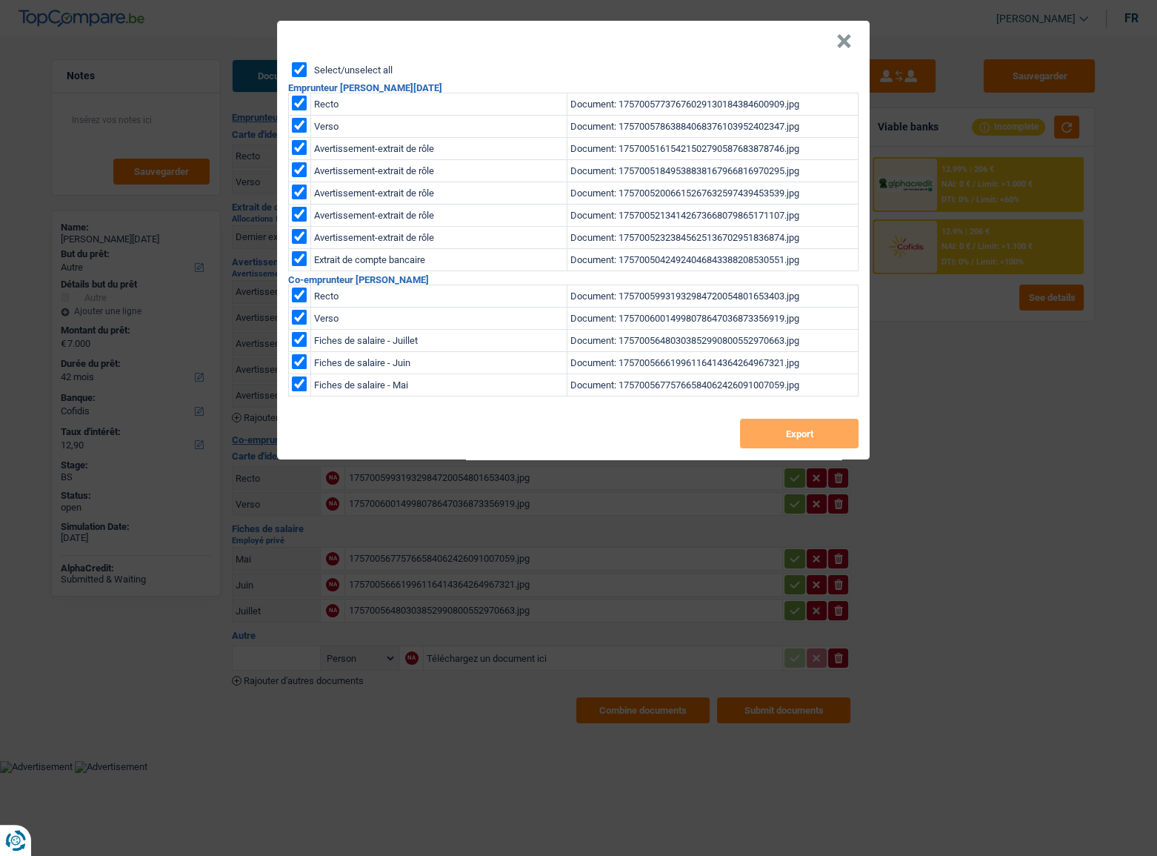
checkbox input "true"
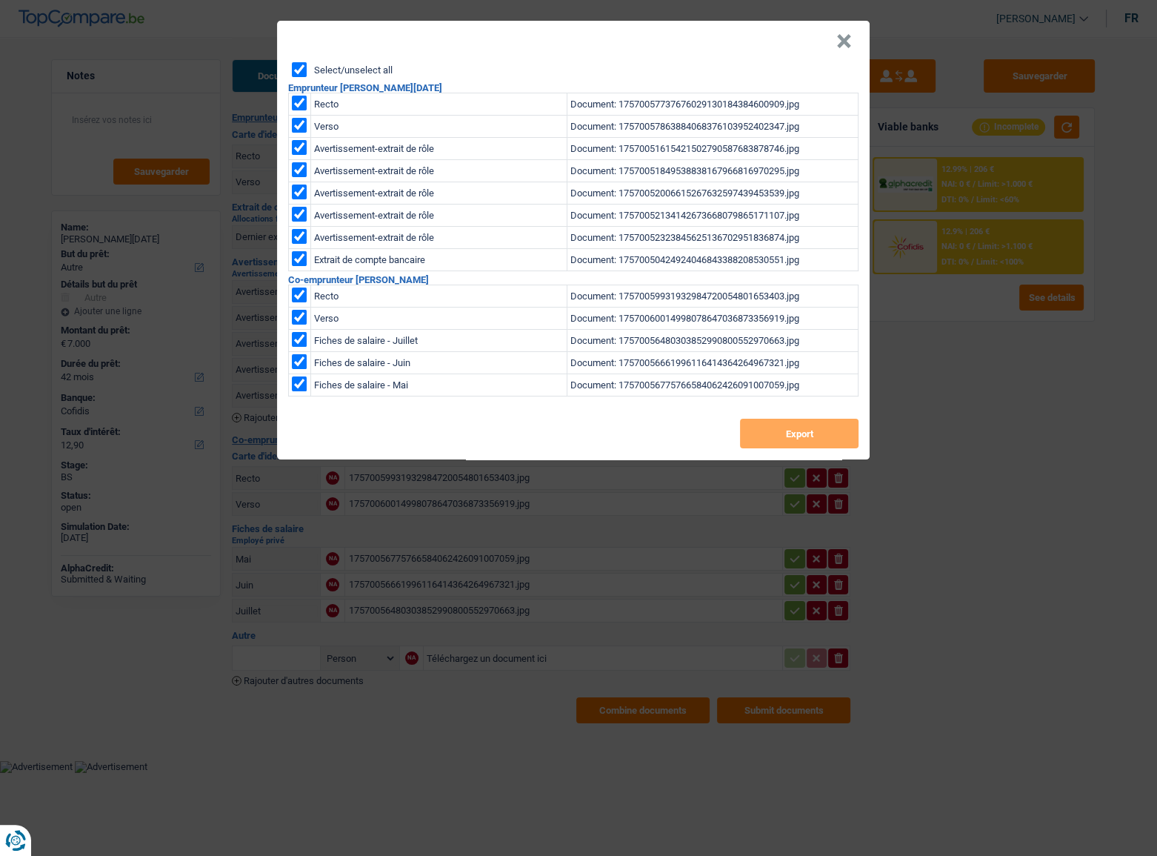
checkbox input "true"
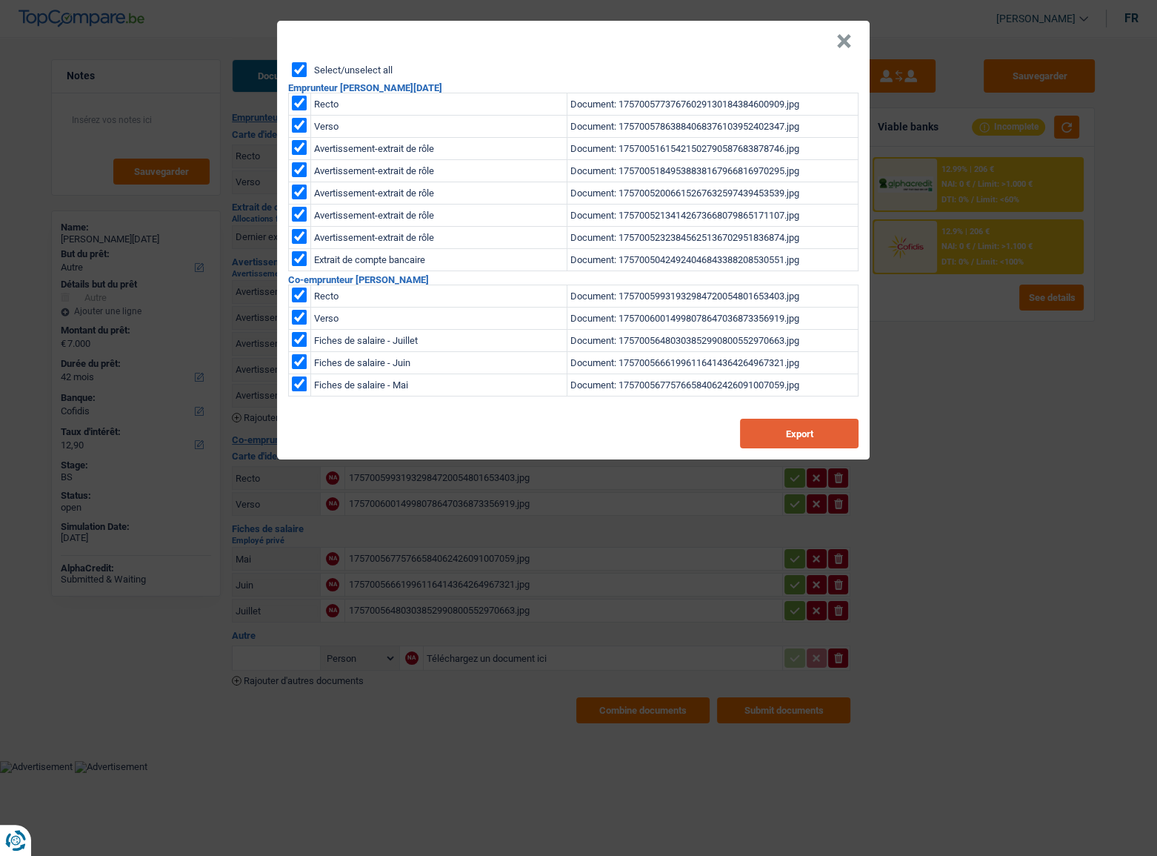
click at [832, 428] on button "Export" at bounding box center [799, 434] width 119 height 30
click at [839, 44] on button "×" at bounding box center [844, 41] width 16 height 15
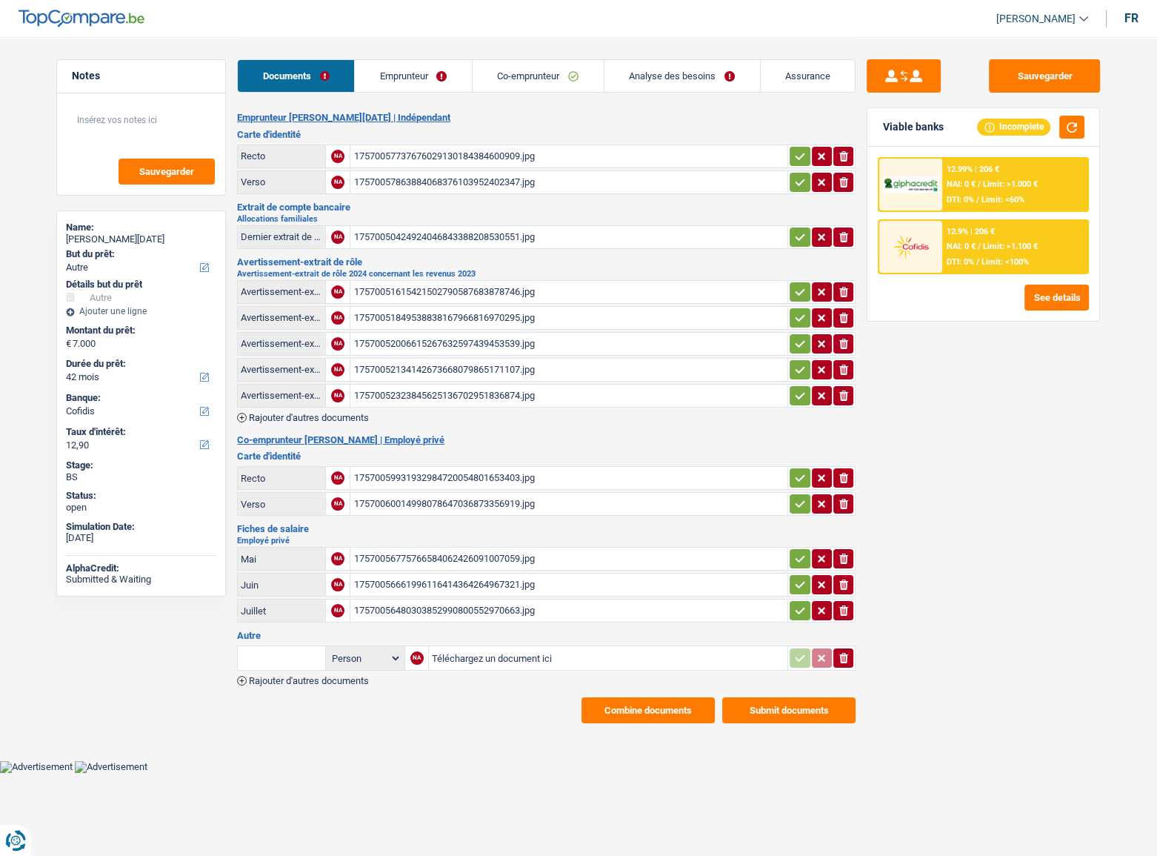
click at [631, 73] on link "Analyse des besoins" at bounding box center [683, 76] width 156 height 32
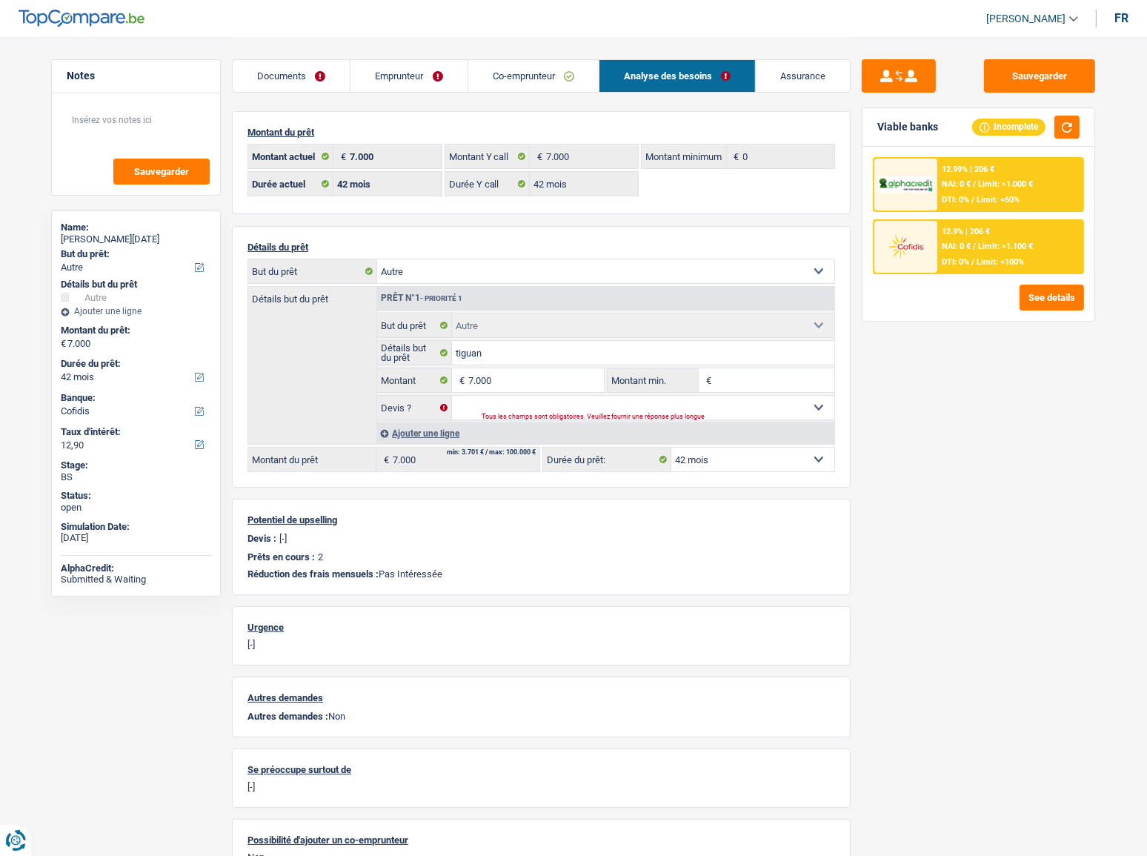
click at [434, 72] on link "Emprunteur" at bounding box center [408, 76] width 116 height 32
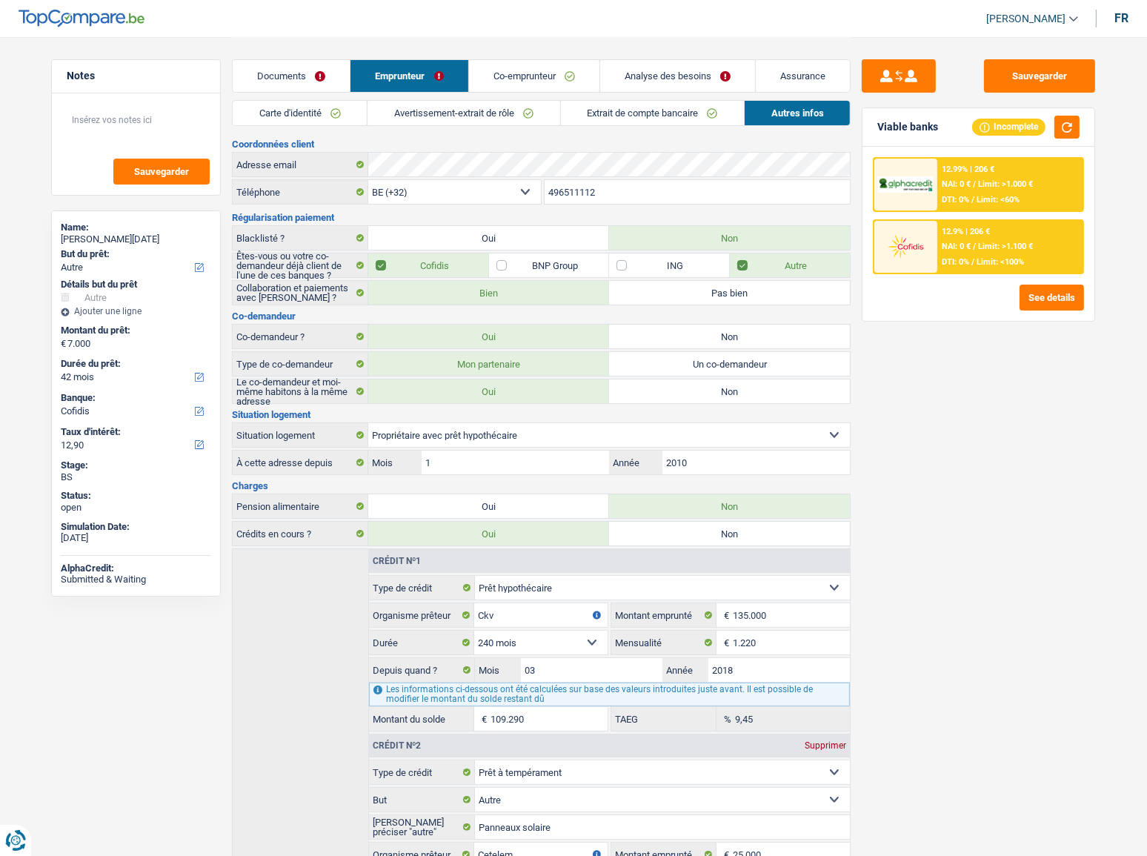
click at [526, 73] on link "Co-emprunteur" at bounding box center [534, 76] width 130 height 32
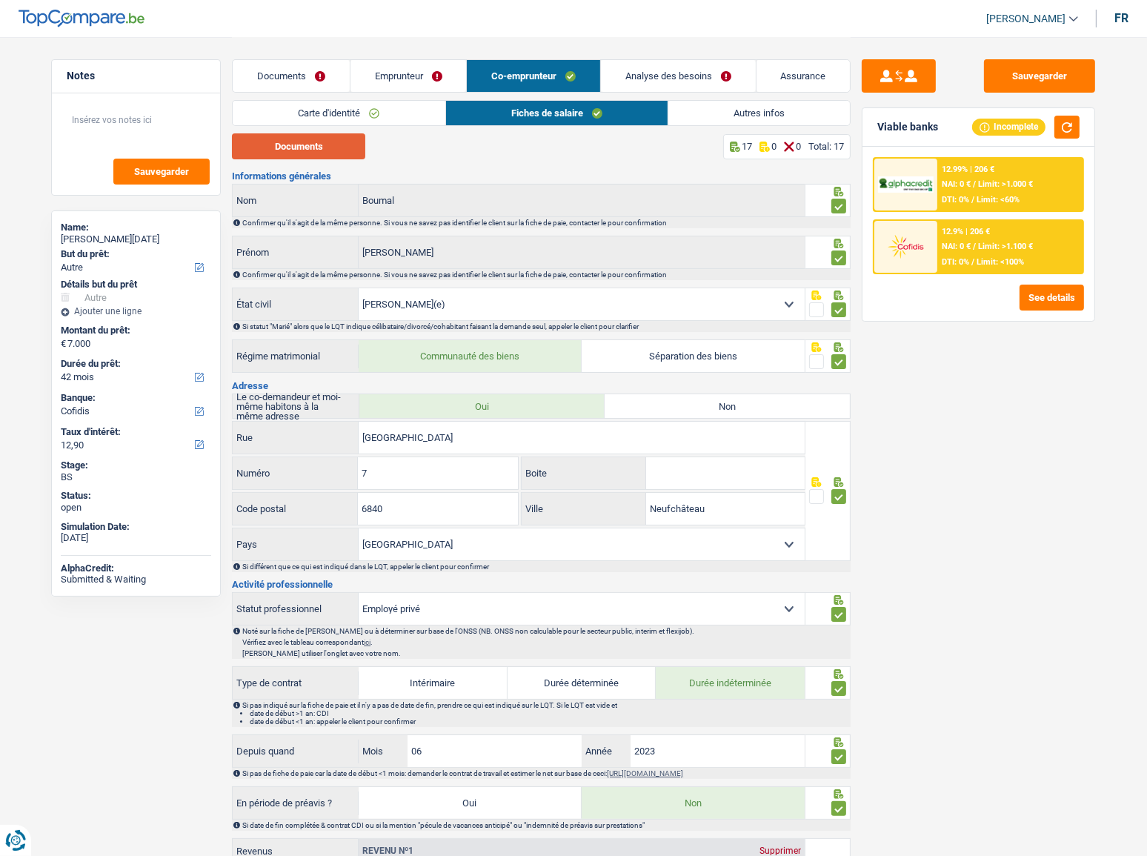
click at [325, 137] on button "Documents" at bounding box center [298, 146] width 133 height 26
click at [422, 70] on link "Emprunteur" at bounding box center [408, 76] width 116 height 32
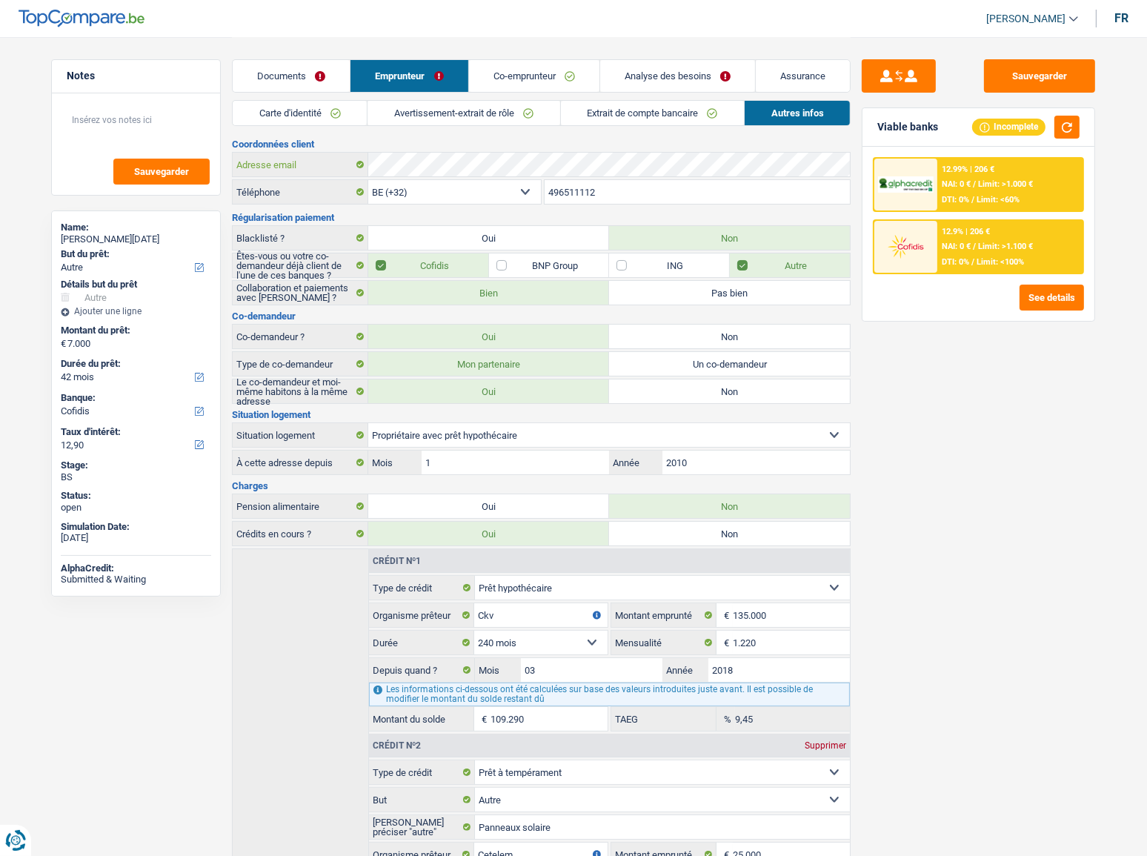
click at [319, 179] on div "Coordonnées client Adresse email BE (+32) LU (+352) Sélectionner une option Tél…" at bounding box center [541, 581] width 619 height 885
click at [533, 69] on link "Co-emprunteur" at bounding box center [534, 76] width 130 height 32
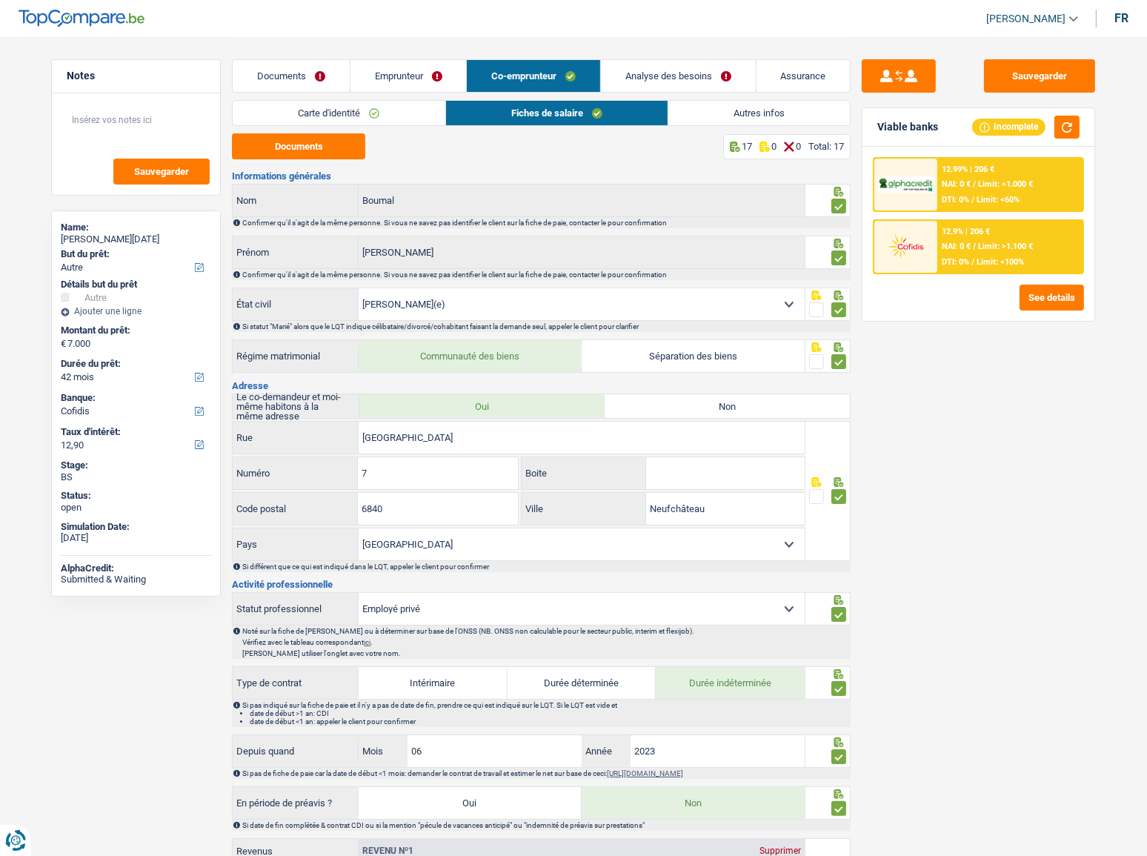
click at [333, 108] on link "Carte d'identité" at bounding box center [339, 113] width 212 height 24
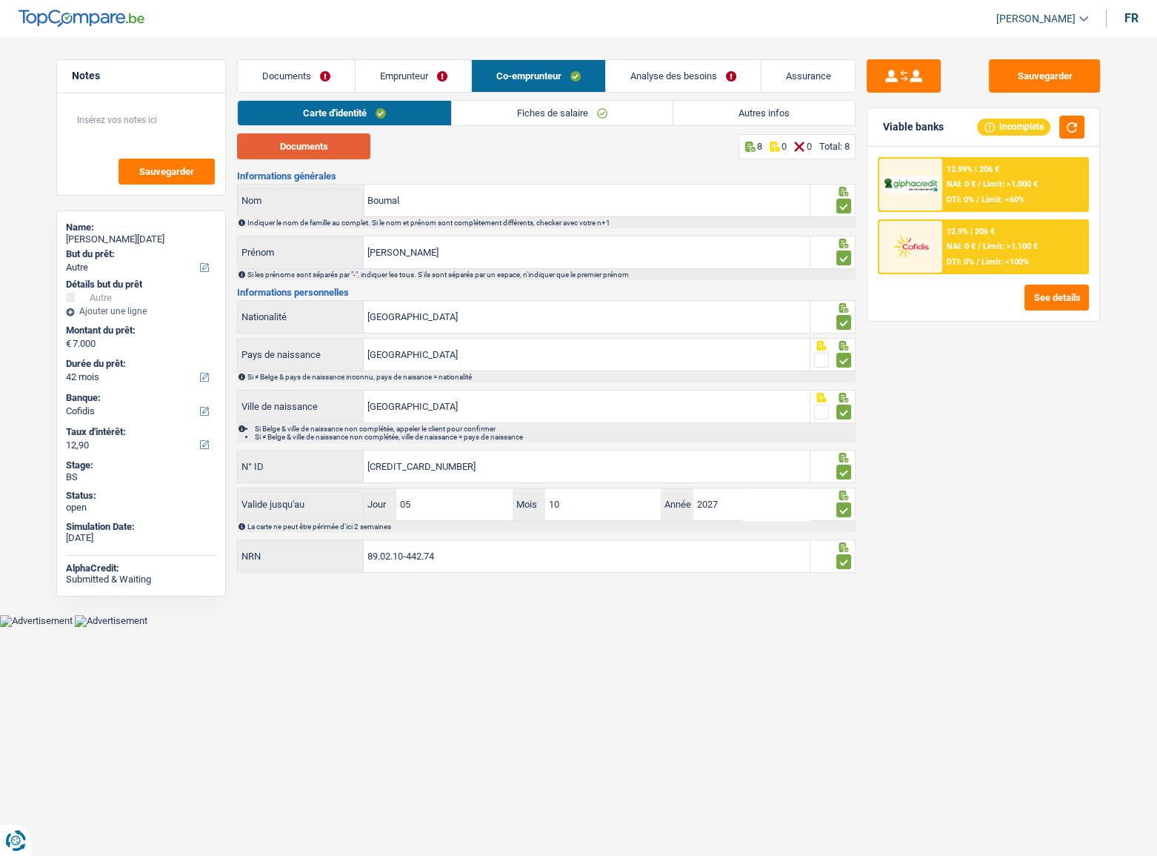
click at [317, 145] on button "Documents" at bounding box center [303, 146] width 133 height 26
click at [370, 64] on link "Emprunteur" at bounding box center [414, 76] width 116 height 32
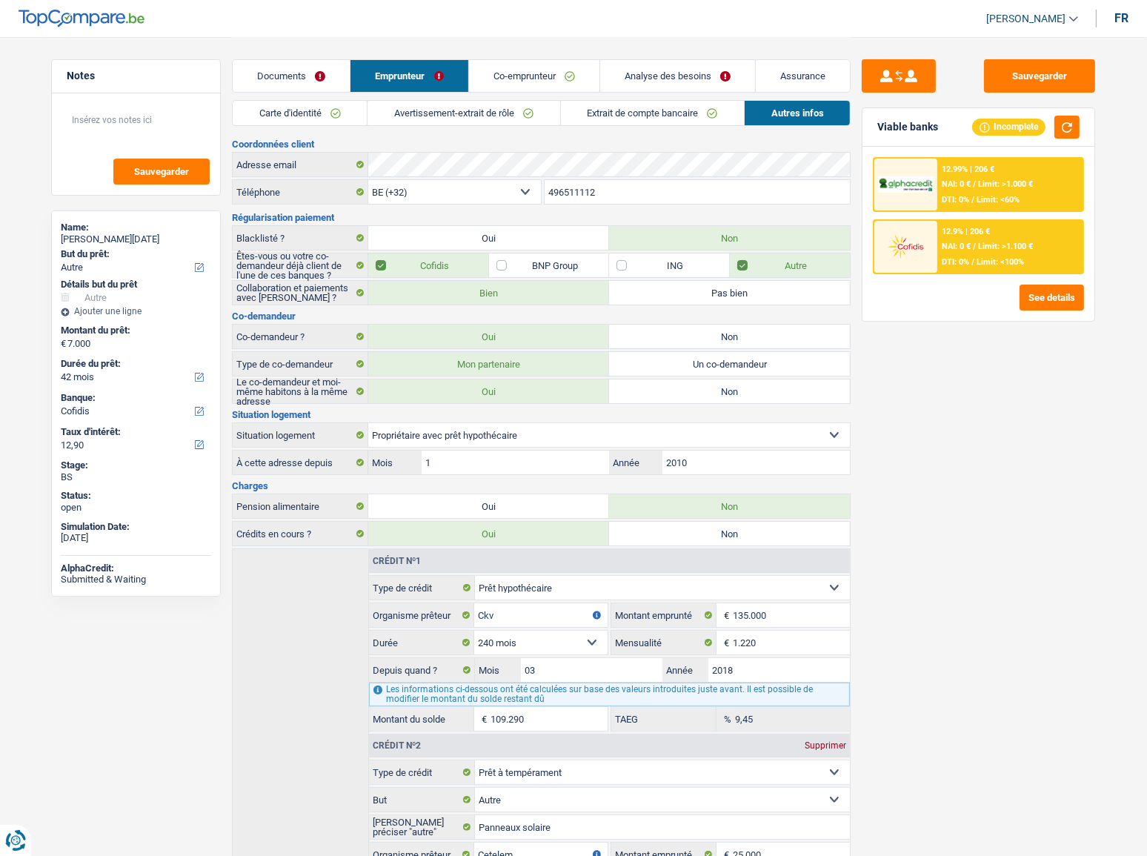
click at [445, 110] on link "Avertissement-extrait de rôle" at bounding box center [463, 113] width 192 height 24
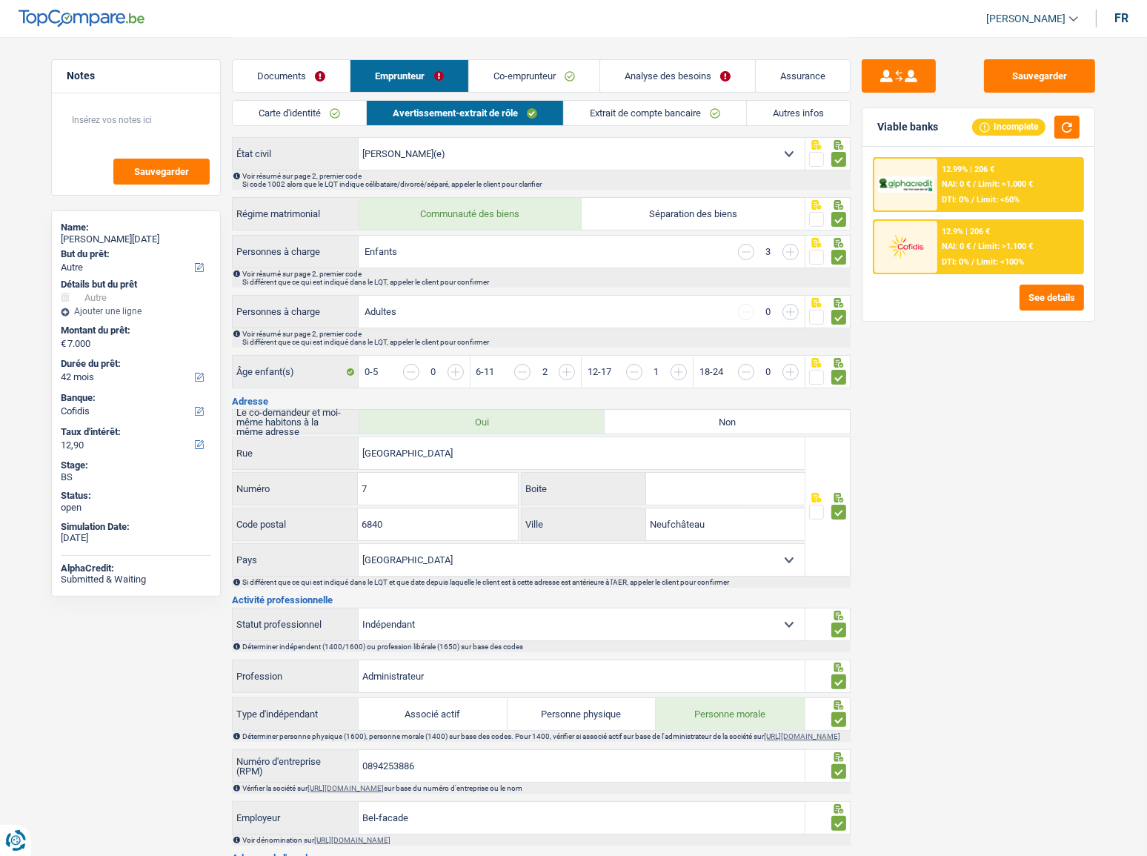
scroll to position [202, 0]
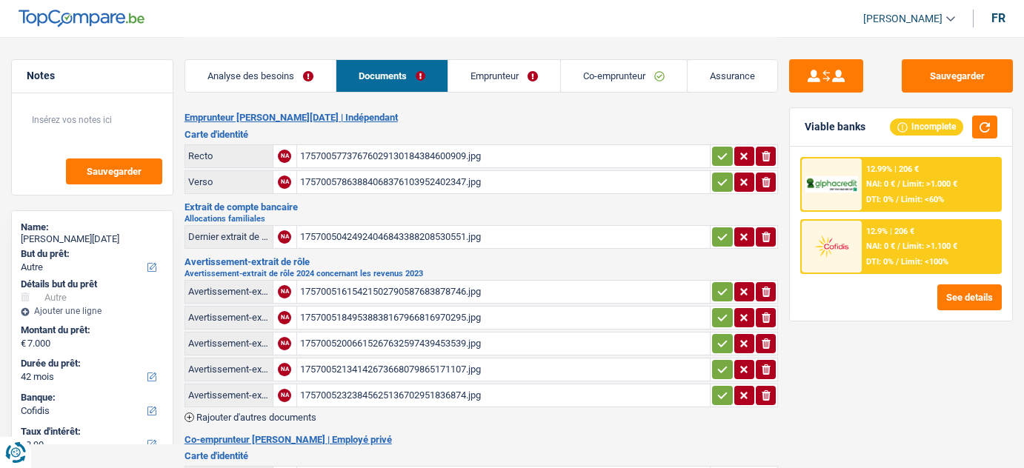
select select "other"
select select "42"
select select "cofidis"
select select "32"
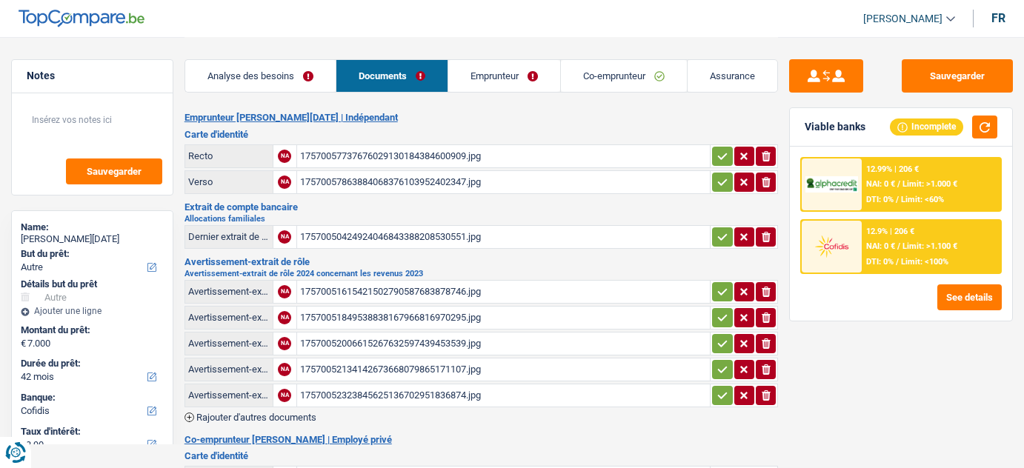
select select "ownerWithMortgage"
select select "mortgage"
select select "240"
select select "personalLoan"
select select "other"
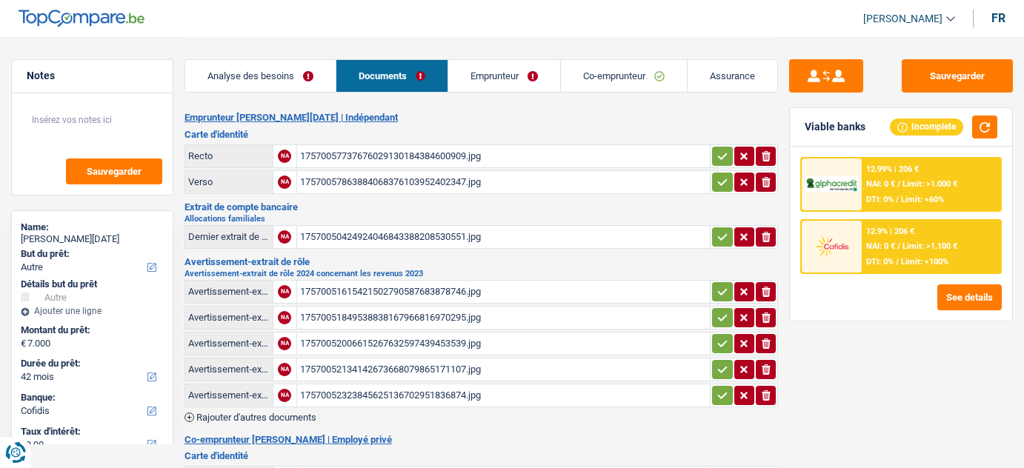
select select "120"
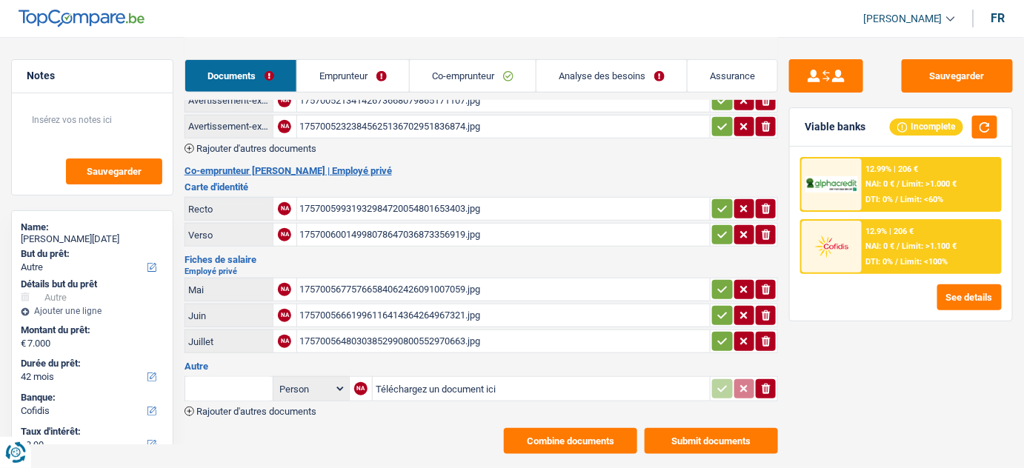
drag, startPoint x: 363, startPoint y: 70, endPoint x: 402, endPoint y: 70, distance: 39.3
click at [363, 70] on link "Emprunteur" at bounding box center [353, 76] width 112 height 32
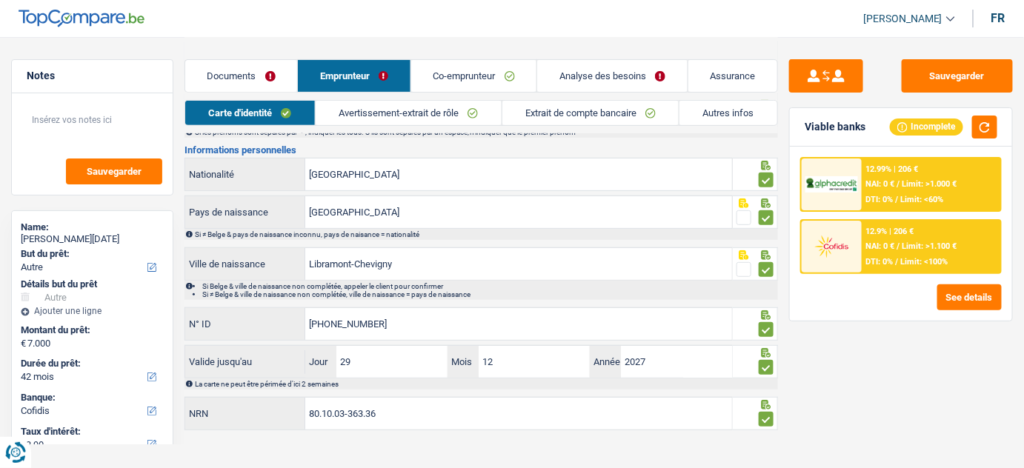
drag, startPoint x: 713, startPoint y: 113, endPoint x: 619, endPoint y: 191, distance: 122.6
click at [713, 113] on link "Autres infos" at bounding box center [728, 113] width 98 height 24
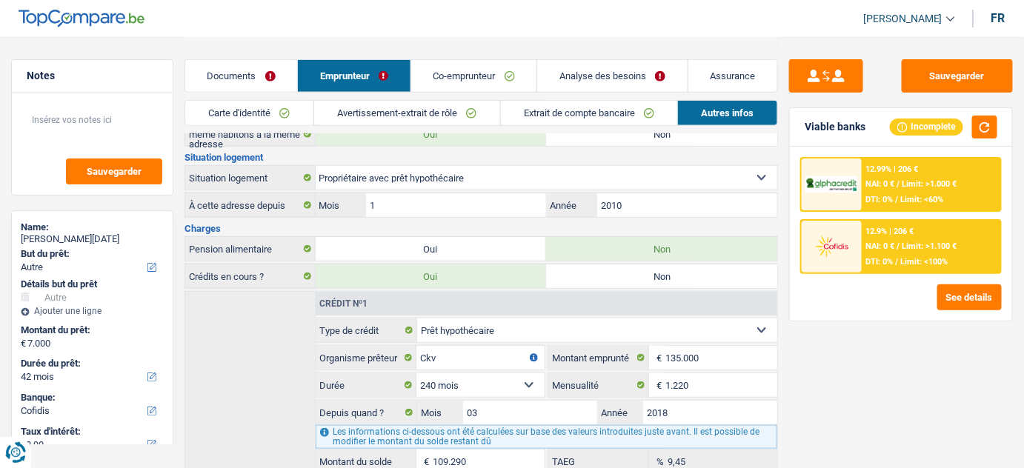
scroll to position [247, 0]
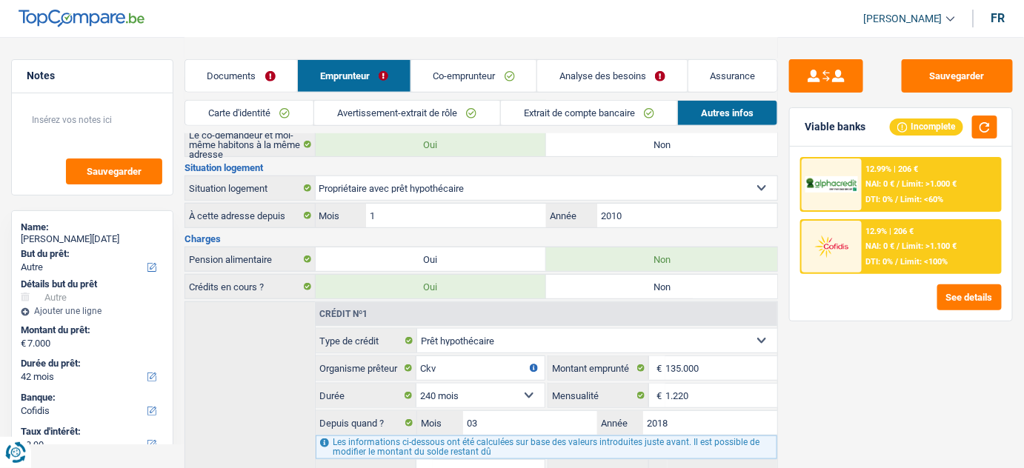
click at [608, 73] on link "Analyse des besoins" at bounding box center [612, 76] width 150 height 32
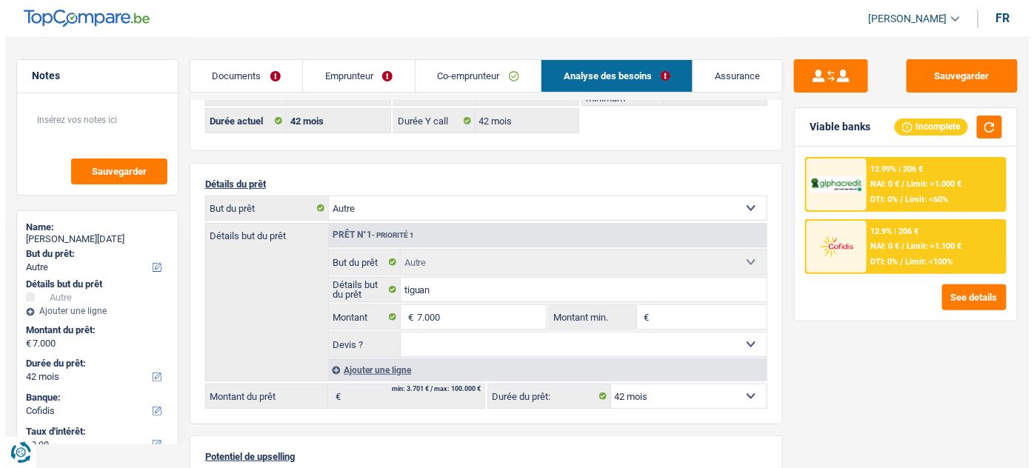
scroll to position [44, 0]
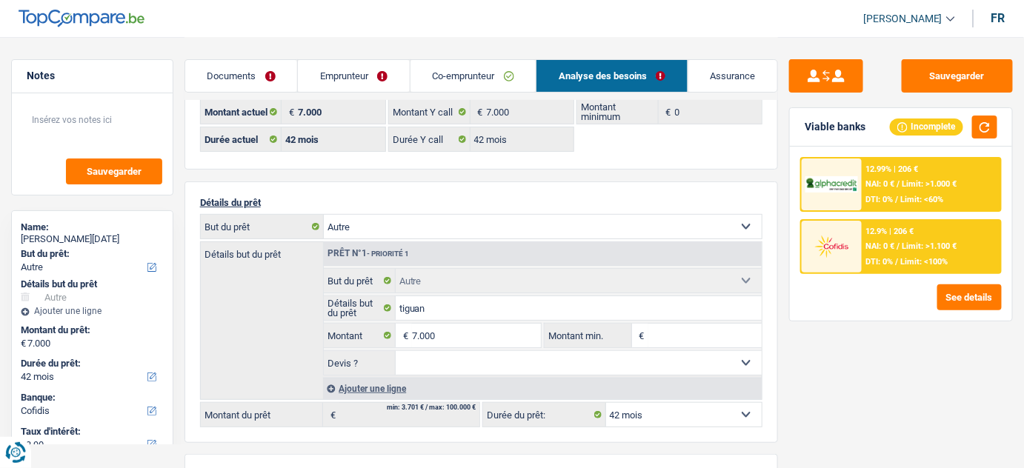
click at [873, 242] on span "NAI: 0 €" at bounding box center [880, 247] width 29 height 10
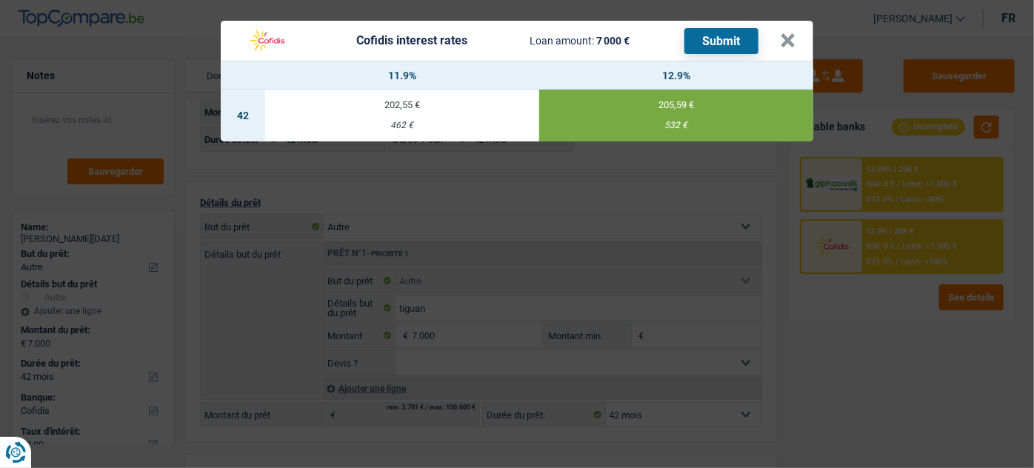
click at [722, 49] on button "Submit" at bounding box center [722, 41] width 74 height 26
drag, startPoint x: 791, startPoint y: 41, endPoint x: 781, endPoint y: 41, distance: 9.6
click at [790, 41] on button "×" at bounding box center [788, 40] width 16 height 15
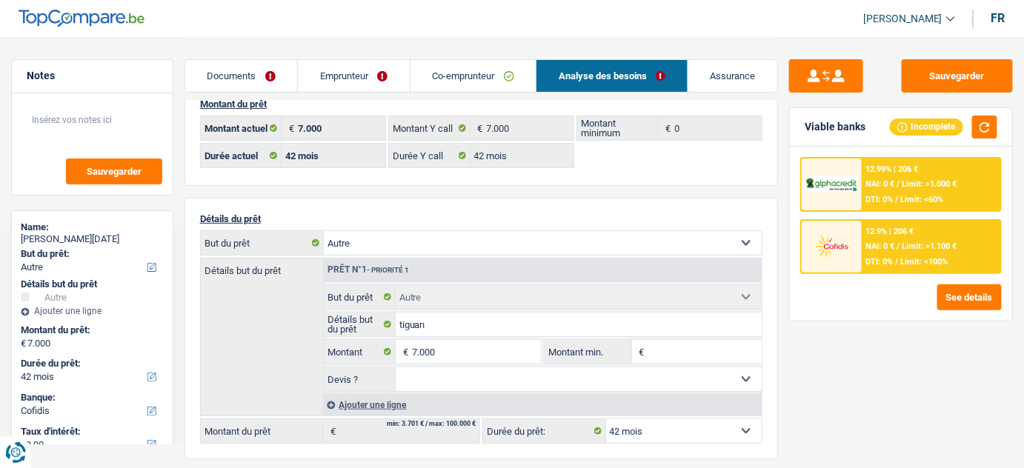
scroll to position [0, 0]
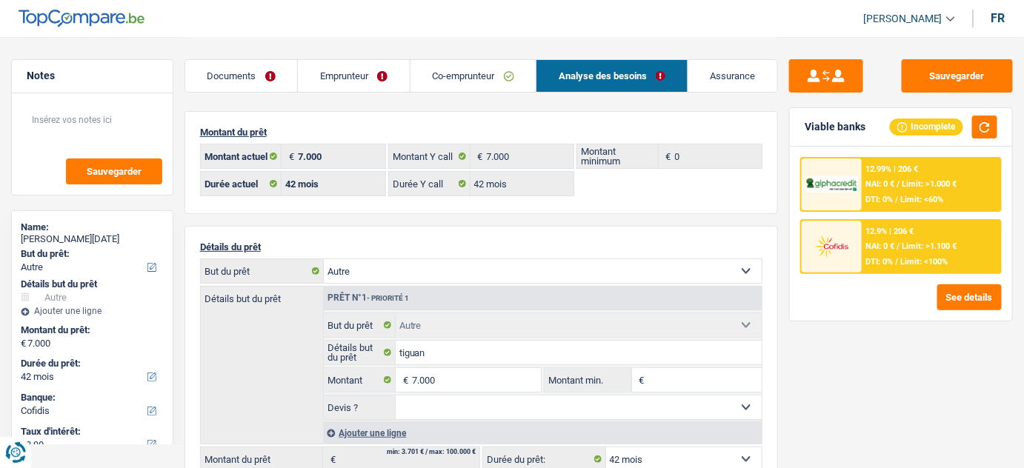
click at [393, 79] on link "Emprunteur" at bounding box center [354, 76] width 112 height 32
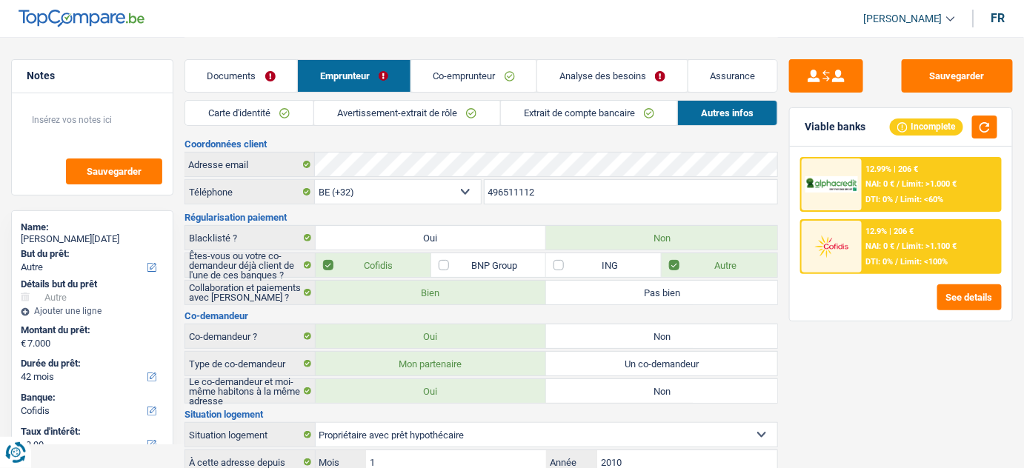
click at [455, 108] on link "Avertissement-extrait de rôle" at bounding box center [407, 113] width 186 height 24
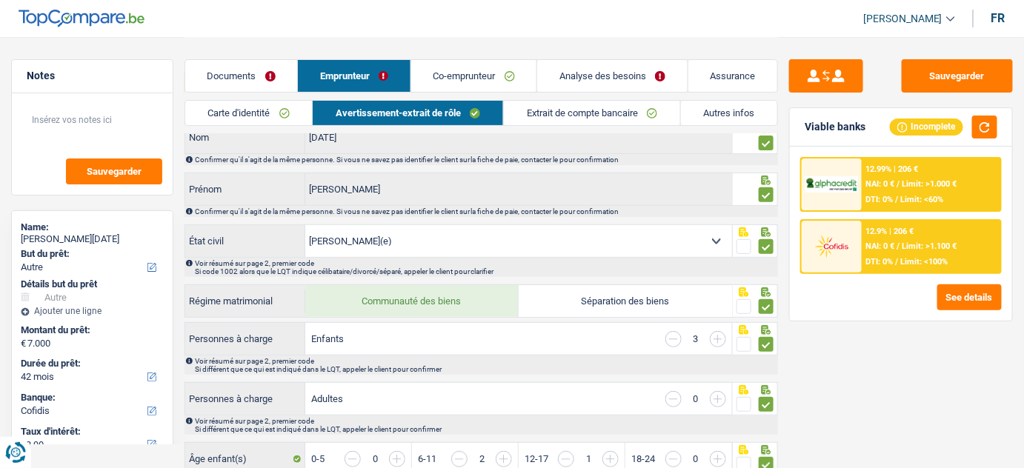
scroll to position [134, 0]
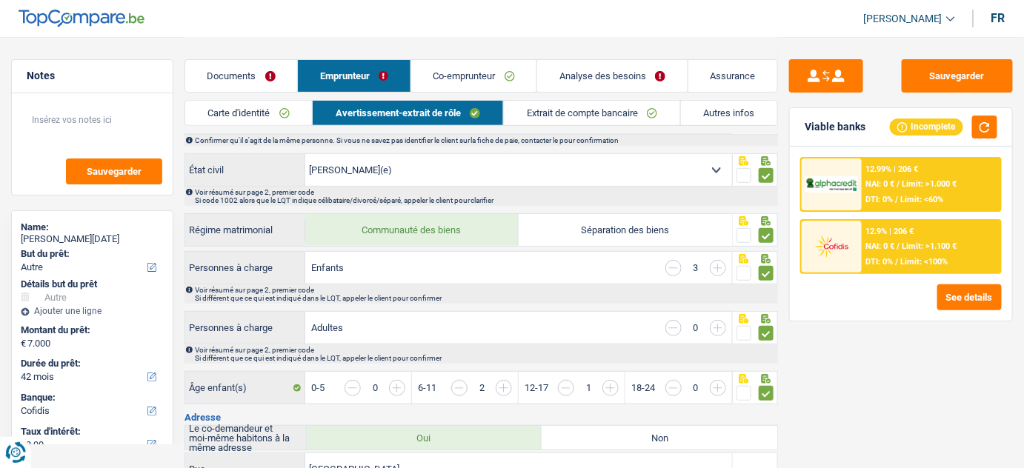
click at [552, 102] on link "Extrait de compte bancaire" at bounding box center [592, 113] width 176 height 24
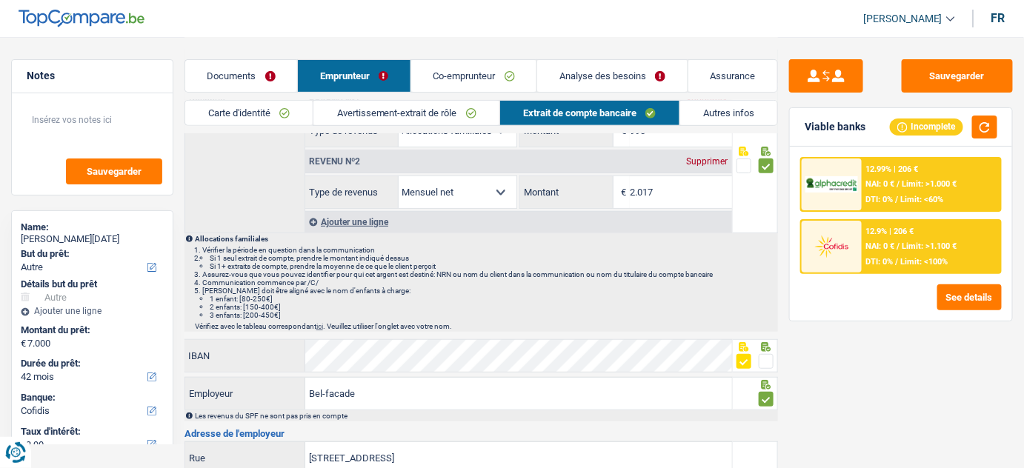
click at [496, 80] on link "Co-emprunteur" at bounding box center [474, 76] width 126 height 32
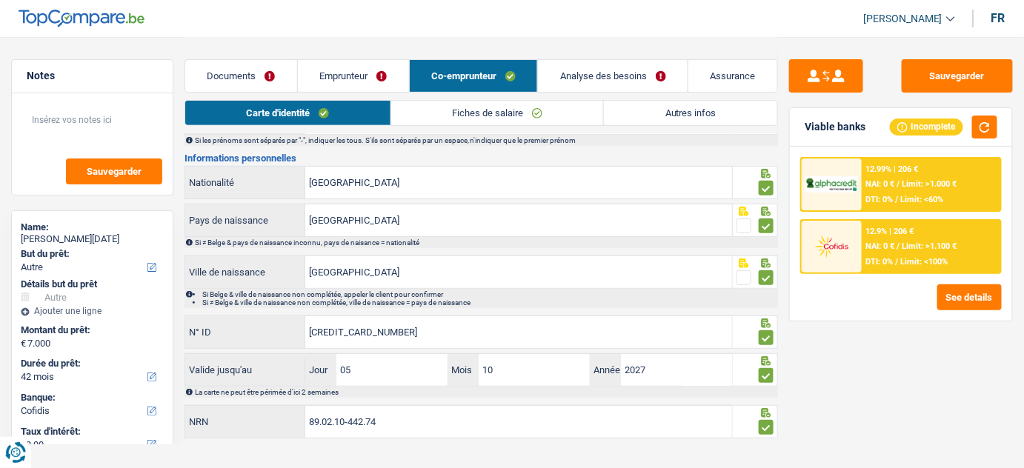
click at [468, 117] on link "Fiches de salaire" at bounding box center [497, 113] width 213 height 24
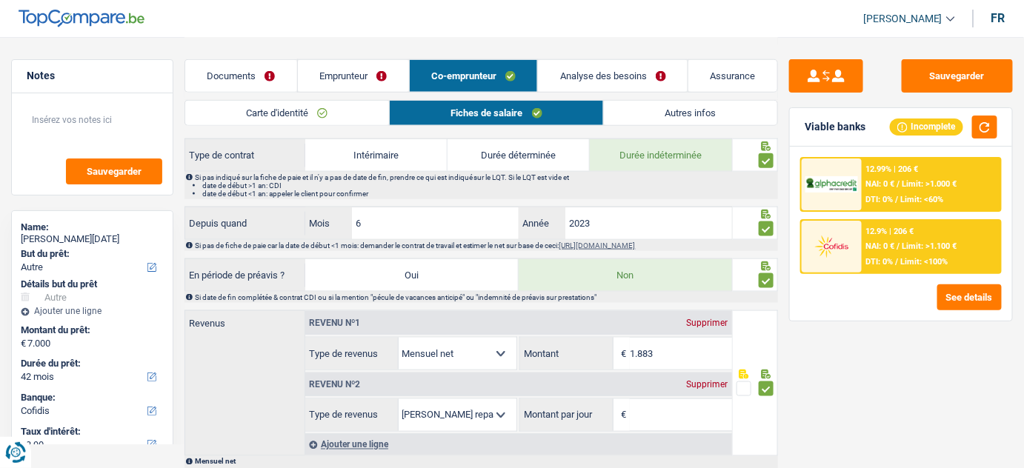
scroll to position [606, 0]
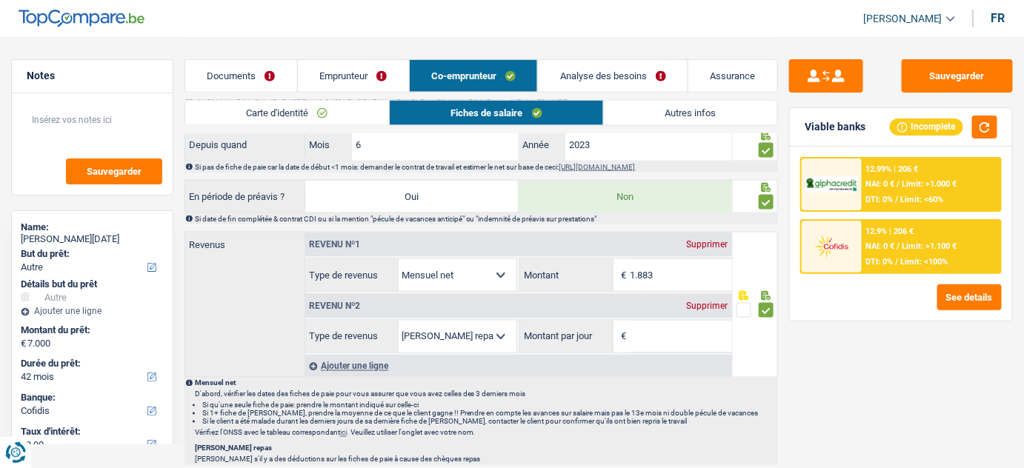
click at [719, 303] on div "Supprimer" at bounding box center [707, 306] width 49 height 9
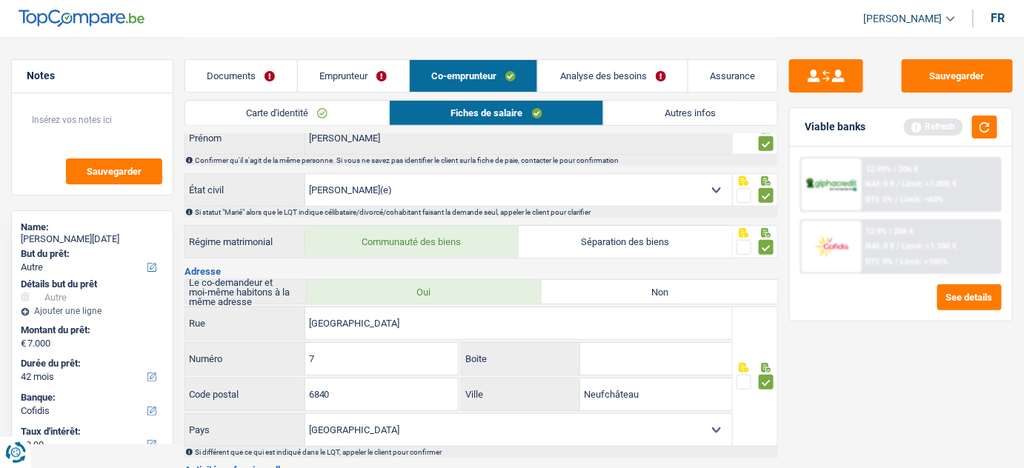
scroll to position [0, 0]
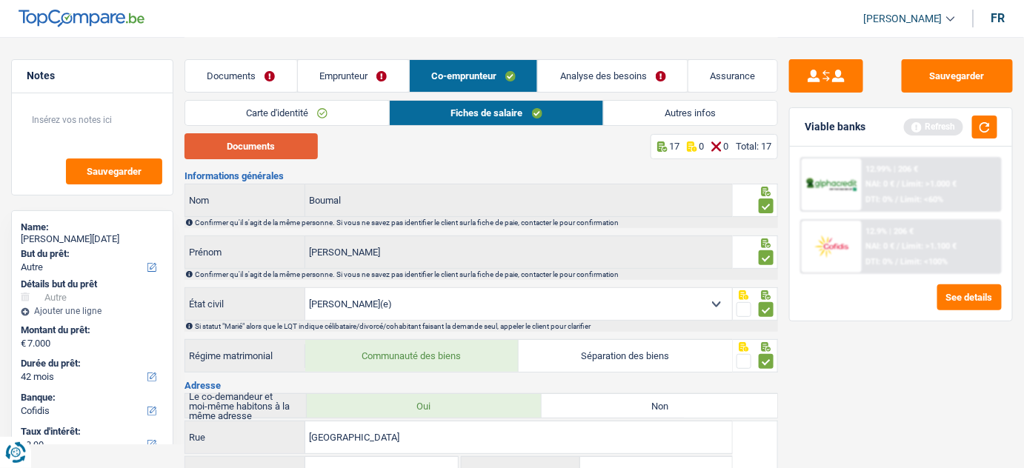
click at [270, 151] on button "Documents" at bounding box center [250, 146] width 133 height 26
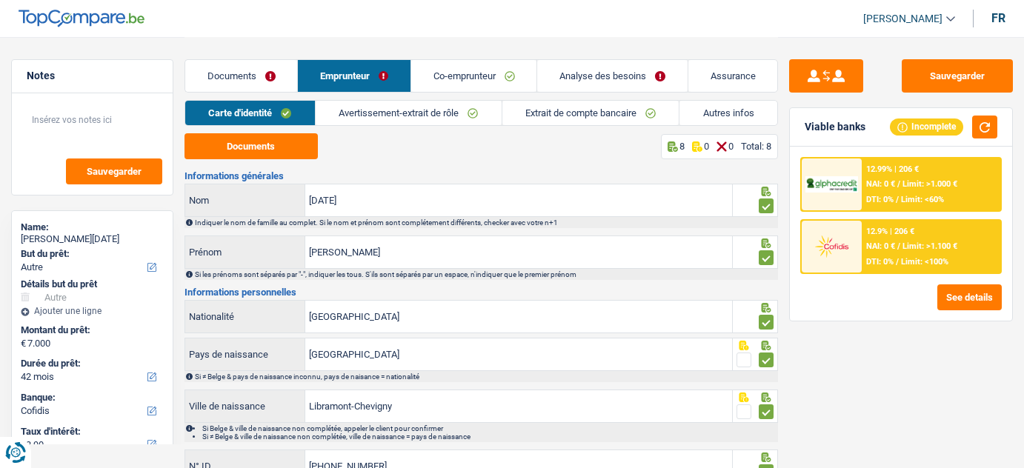
select select "other"
select select "42"
select select "cofidis"
select select "32"
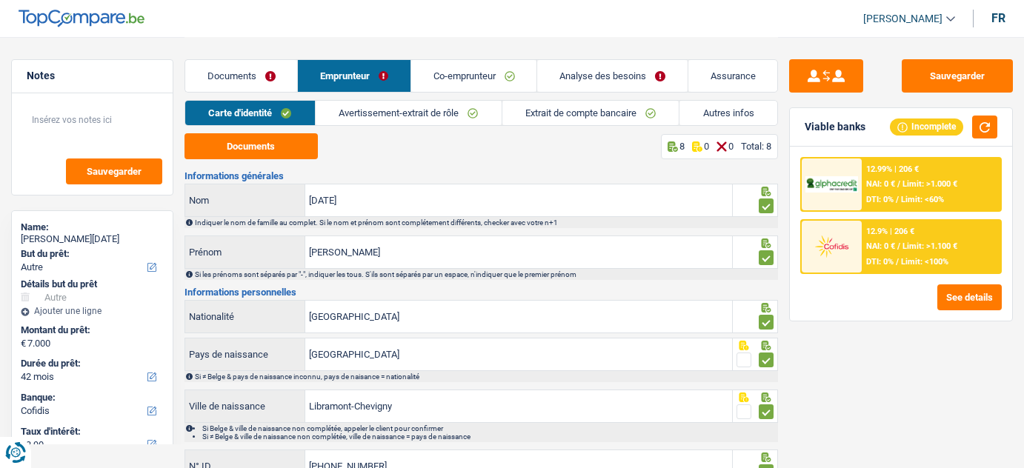
select select "ownerWithMortgage"
select select "mortgage"
select select "240"
select select "personalLoan"
select select "other"
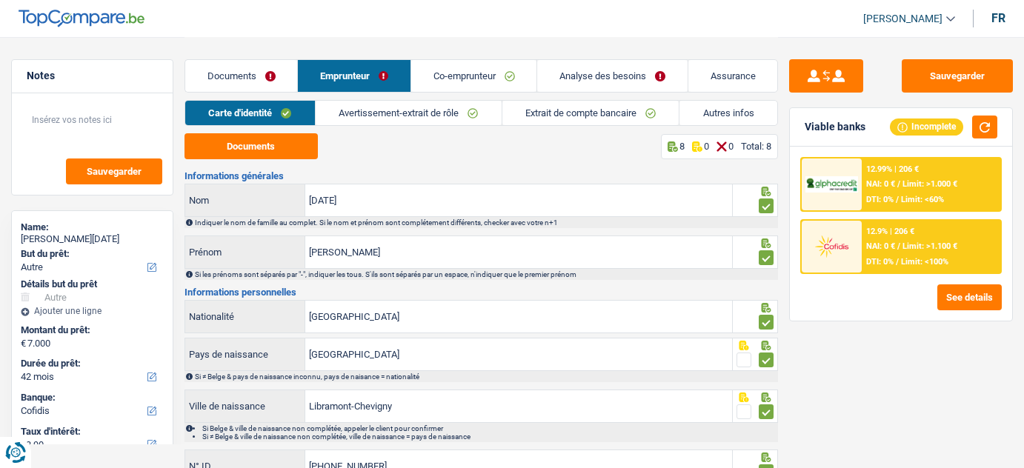
select select "120"
click at [535, 113] on link "Extrait de compte bancaire" at bounding box center [590, 113] width 177 height 24
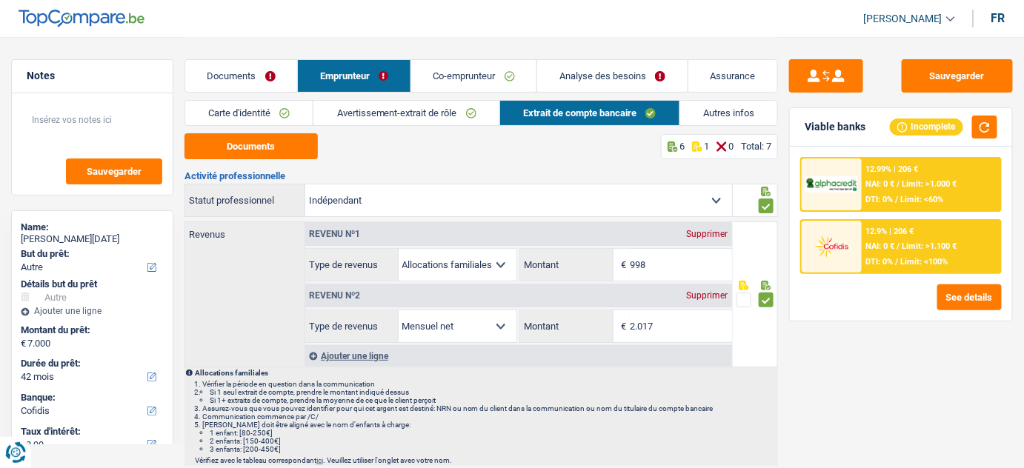
click at [764, 104] on link "Autres infos" at bounding box center [729, 113] width 98 height 24
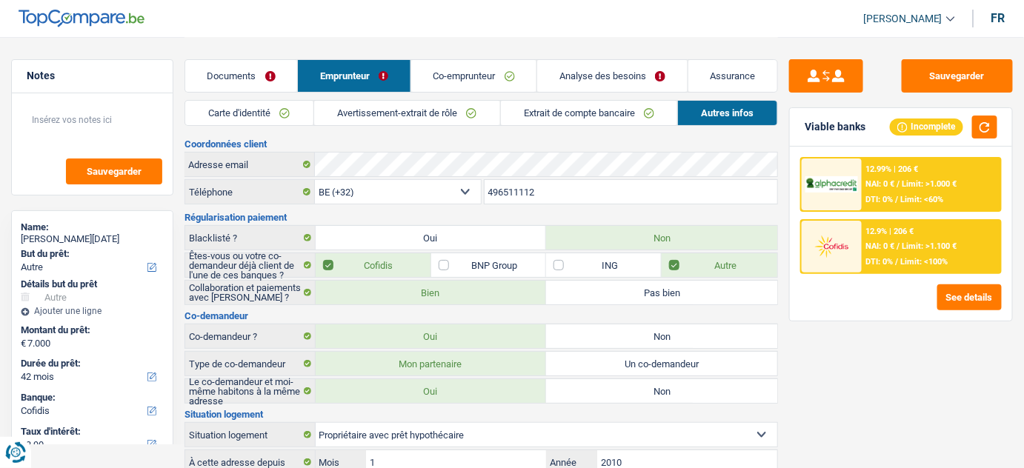
click at [581, 362] on label "Un co-demandeur" at bounding box center [661, 364] width 231 height 24
click at [581, 362] on input "Un co-demandeur" at bounding box center [661, 364] width 231 height 24
radio input "true"
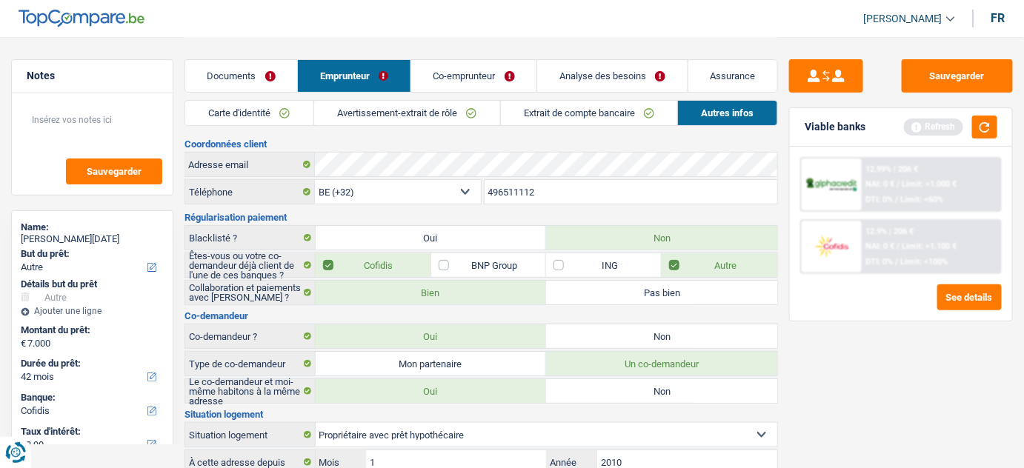
click at [516, 361] on label "Mon partenaire" at bounding box center [431, 364] width 231 height 24
click at [516, 361] on input "Mon partenaire" at bounding box center [431, 364] width 231 height 24
radio input "true"
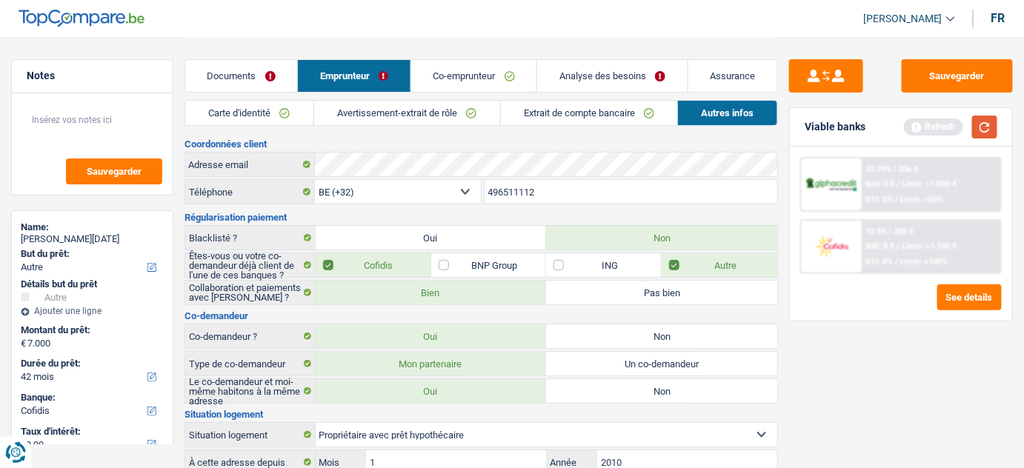
click at [985, 116] on button "button" at bounding box center [984, 127] width 25 height 23
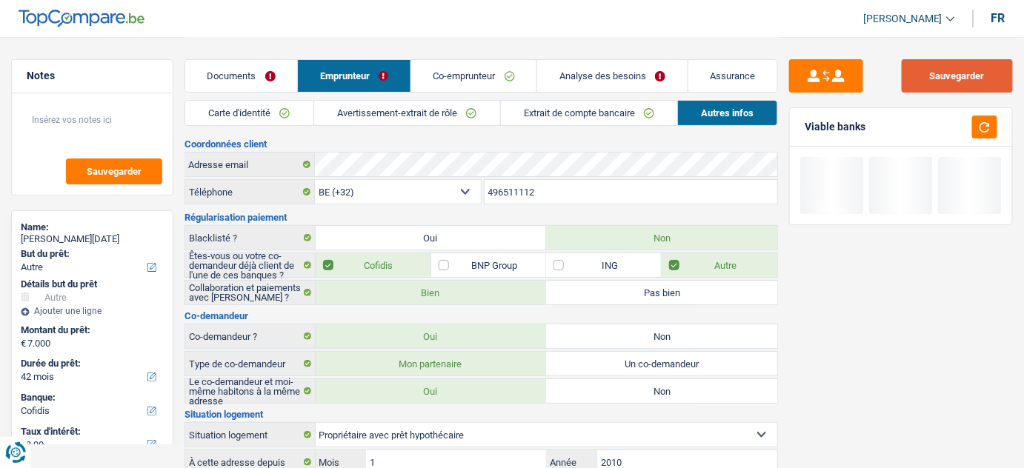
click at [968, 84] on button "Sauvegarder" at bounding box center [957, 75] width 111 height 33
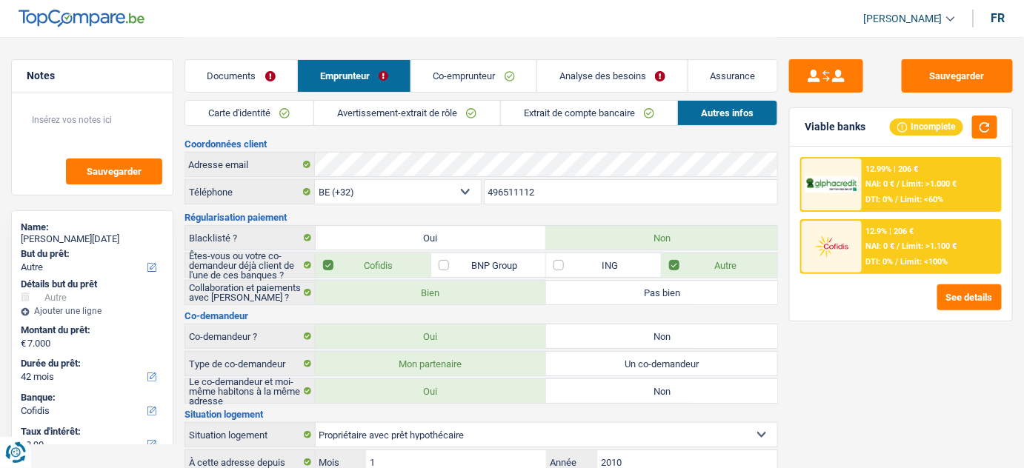
click at [843, 252] on img at bounding box center [831, 246] width 52 height 26
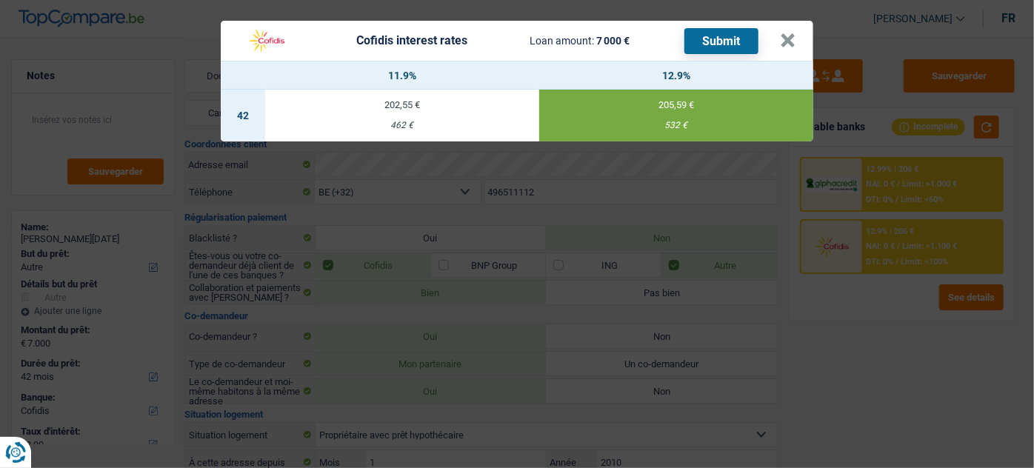
click at [748, 46] on button "Submit" at bounding box center [722, 41] width 74 height 26
click at [633, 123] on div "532 €" at bounding box center [676, 126] width 274 height 10
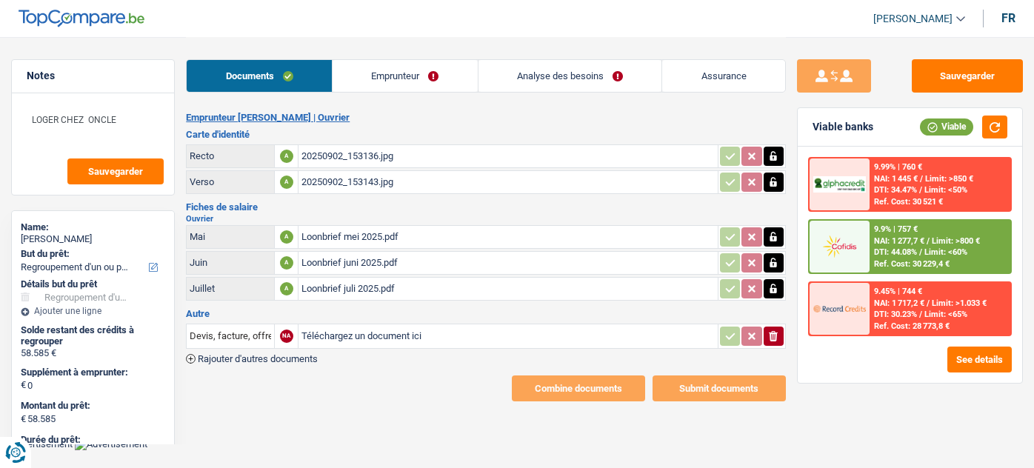
select select "refinancing"
select select "120"
select select "married"
select select "BE"
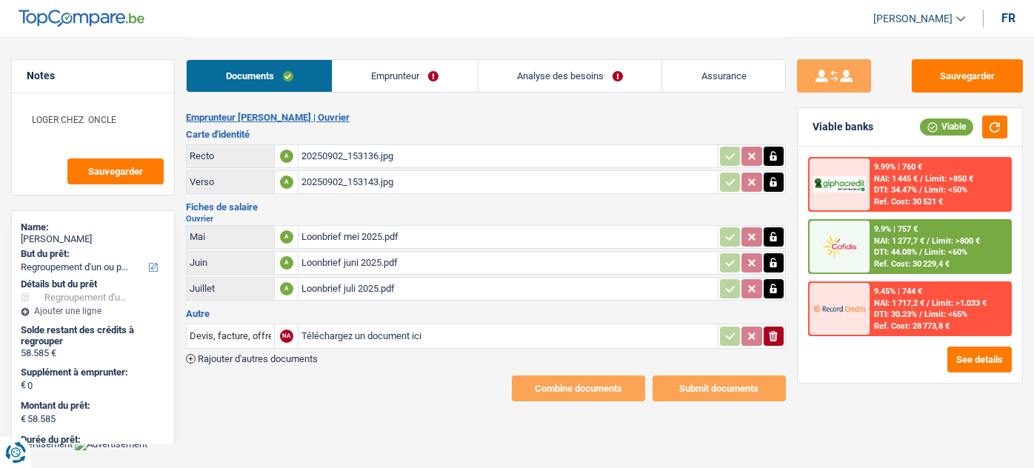
select select "worker"
select select "netSalary"
select select "mealVouchers"
select select "BE"
select select "hrc"
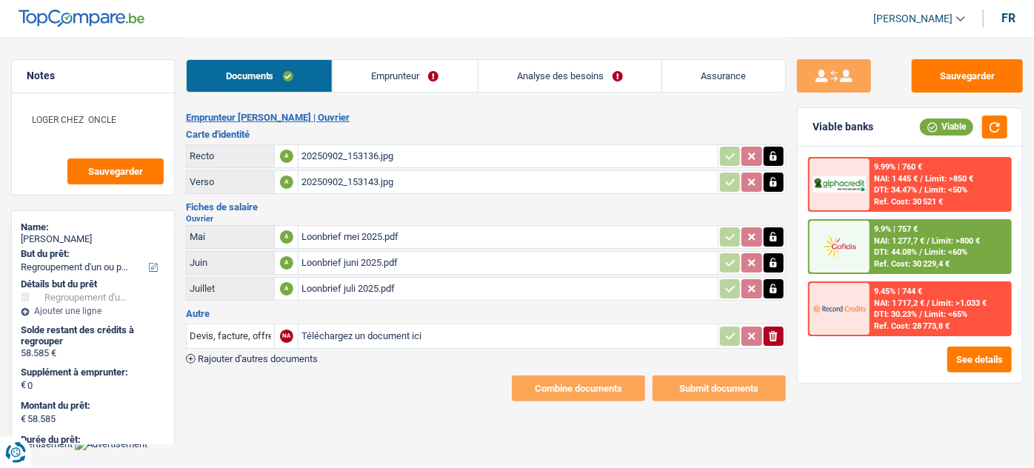
click at [585, 79] on link "Analyse des besoins" at bounding box center [571, 76] width 184 height 32
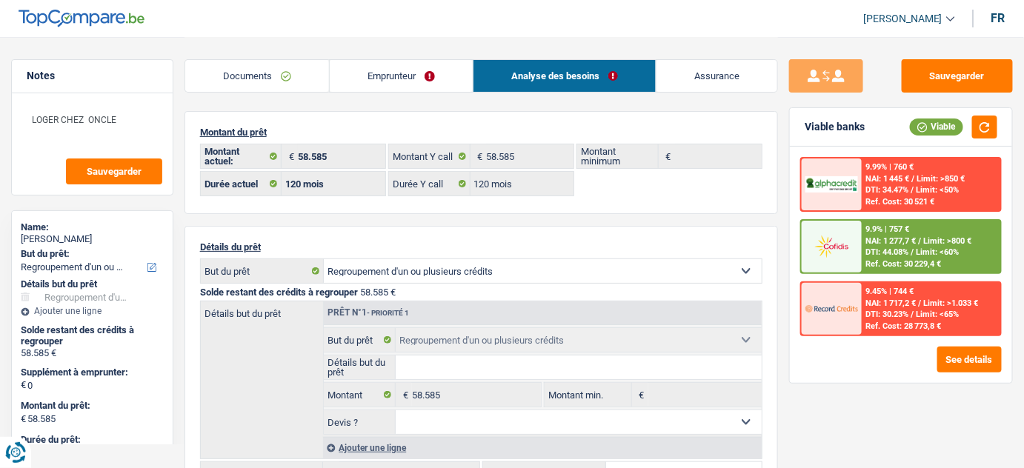
click at [403, 67] on link "Emprunteur" at bounding box center [401, 76] width 143 height 32
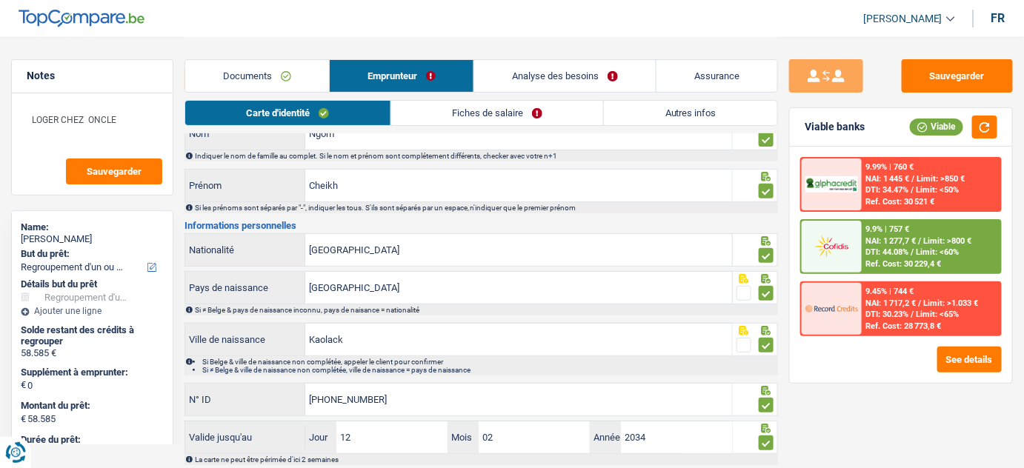
click at [446, 102] on link "Fiches de salaire" at bounding box center [497, 113] width 213 height 24
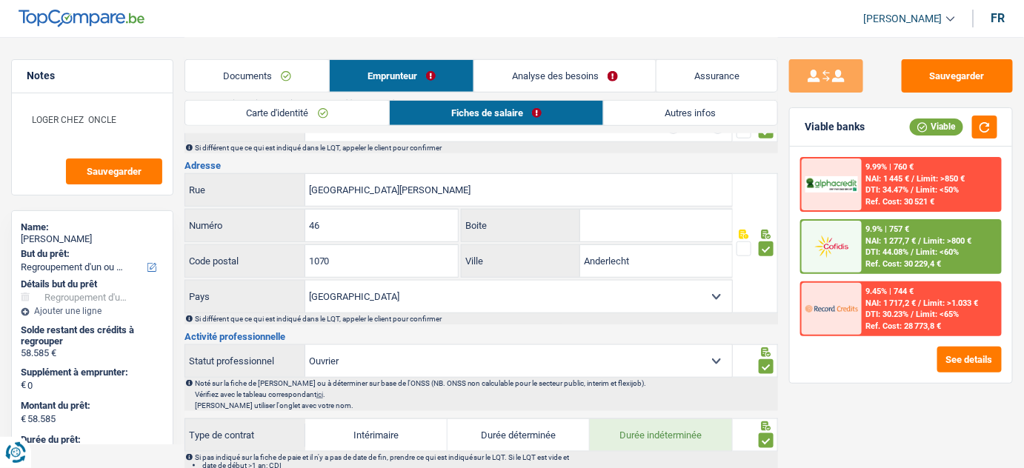
scroll to position [67, 0]
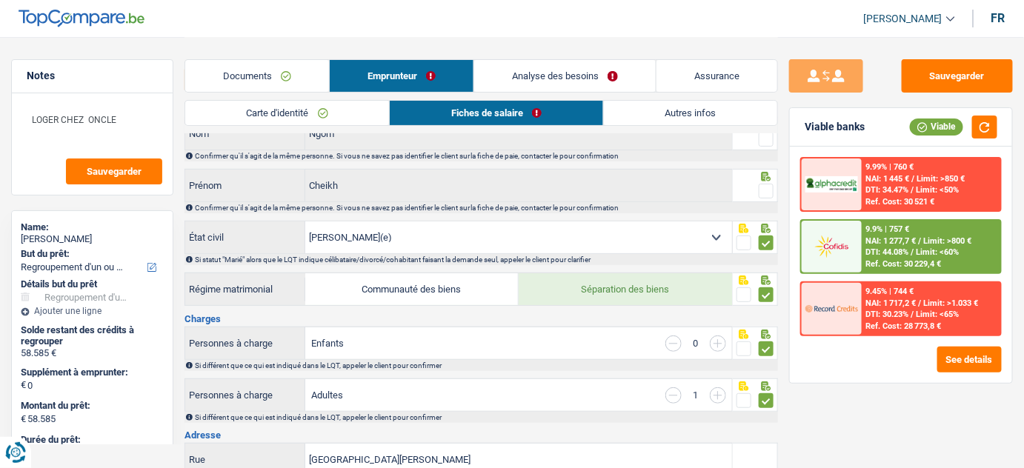
click at [270, 76] on link "Documents" at bounding box center [257, 76] width 144 height 32
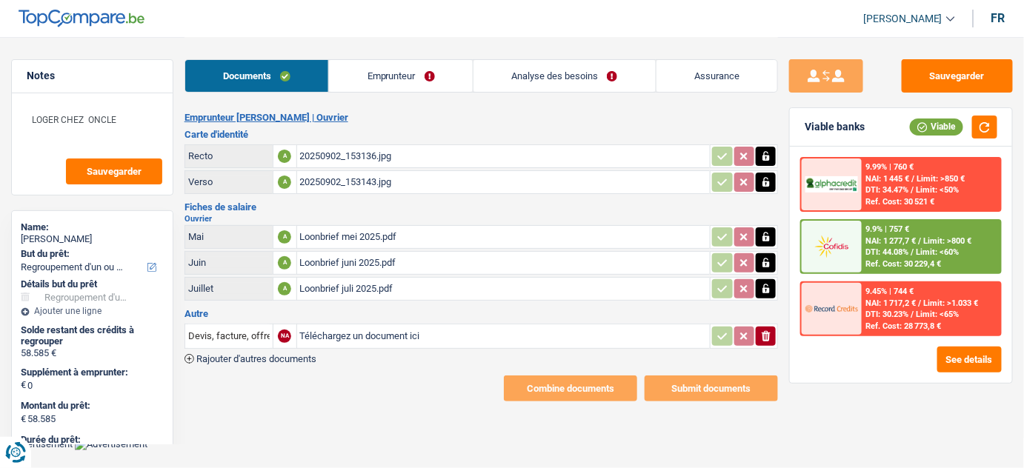
scroll to position [0, 0]
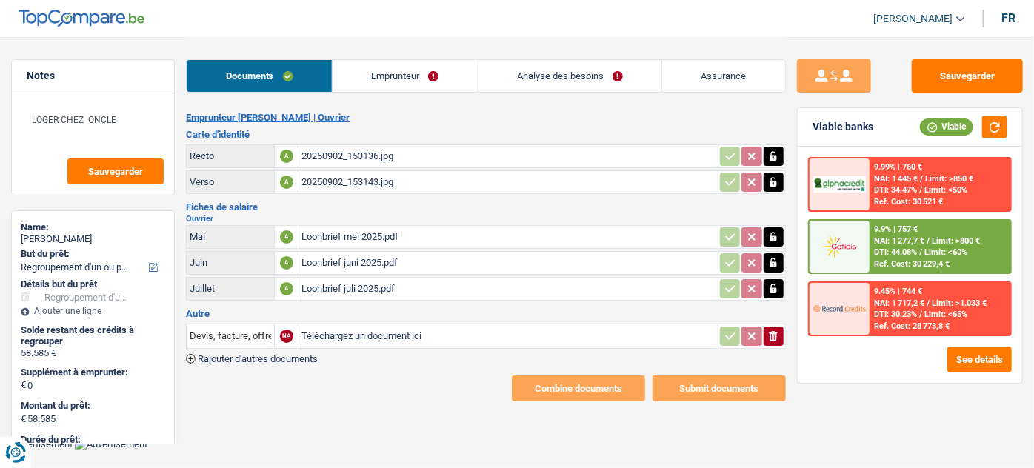
click at [416, 95] on div "Documents Emprunteur Analyse des besoins Assurance" at bounding box center [486, 68] width 600 height 63
click at [377, 82] on link "Emprunteur" at bounding box center [405, 76] width 145 height 32
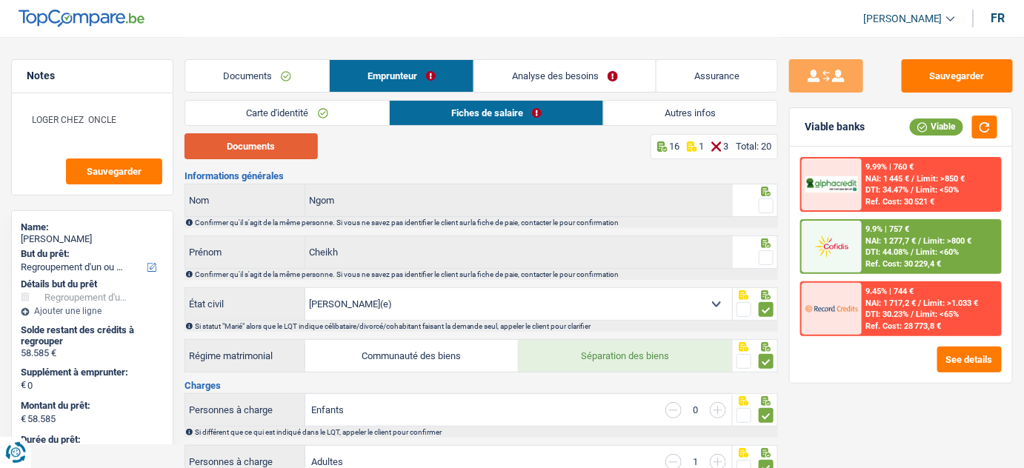
click at [291, 140] on button "Documents" at bounding box center [250, 146] width 133 height 26
click at [321, 104] on link "Carte d'identité" at bounding box center [287, 113] width 204 height 24
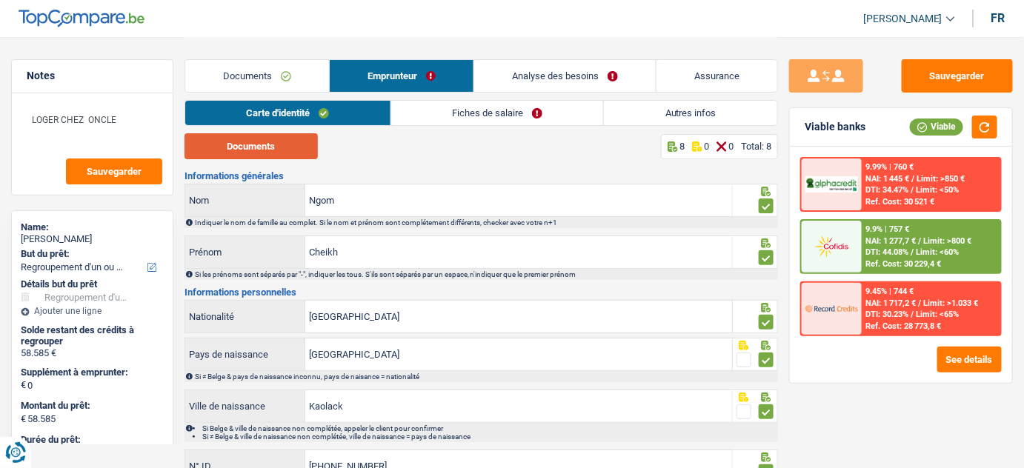
click at [273, 155] on button "Documents" at bounding box center [250, 146] width 133 height 26
drag, startPoint x: 471, startPoint y: 110, endPoint x: 419, endPoint y: 127, distance: 54.8
click at [471, 110] on link "Fiches de salaire" at bounding box center [497, 113] width 213 height 24
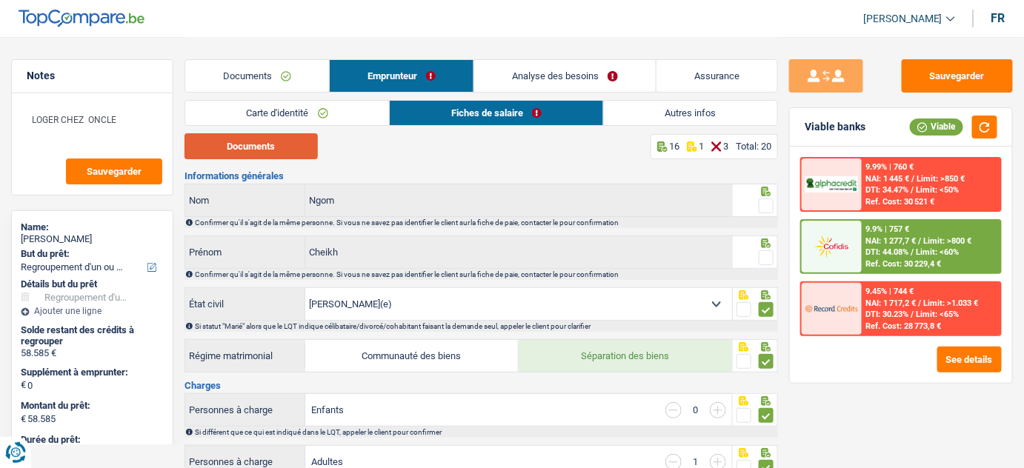
click at [297, 153] on button "Documents" at bounding box center [250, 146] width 133 height 26
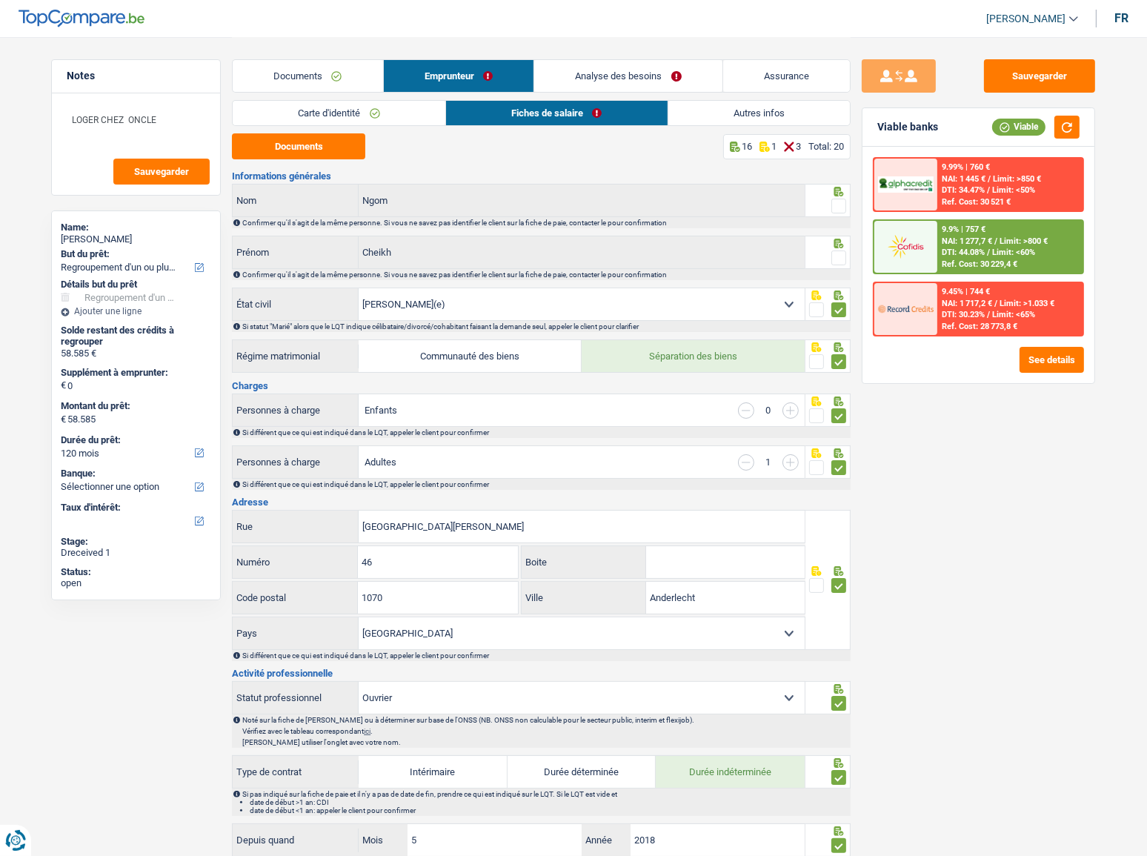
click at [842, 204] on span at bounding box center [838, 206] width 15 height 15
click at [0, 0] on input "radio" at bounding box center [0, 0] width 0 height 0
click at [839, 249] on div at bounding box center [838, 258] width 15 height 19
click at [839, 253] on span at bounding box center [838, 257] width 15 height 15
click at [0, 0] on input "radio" at bounding box center [0, 0] width 0 height 0
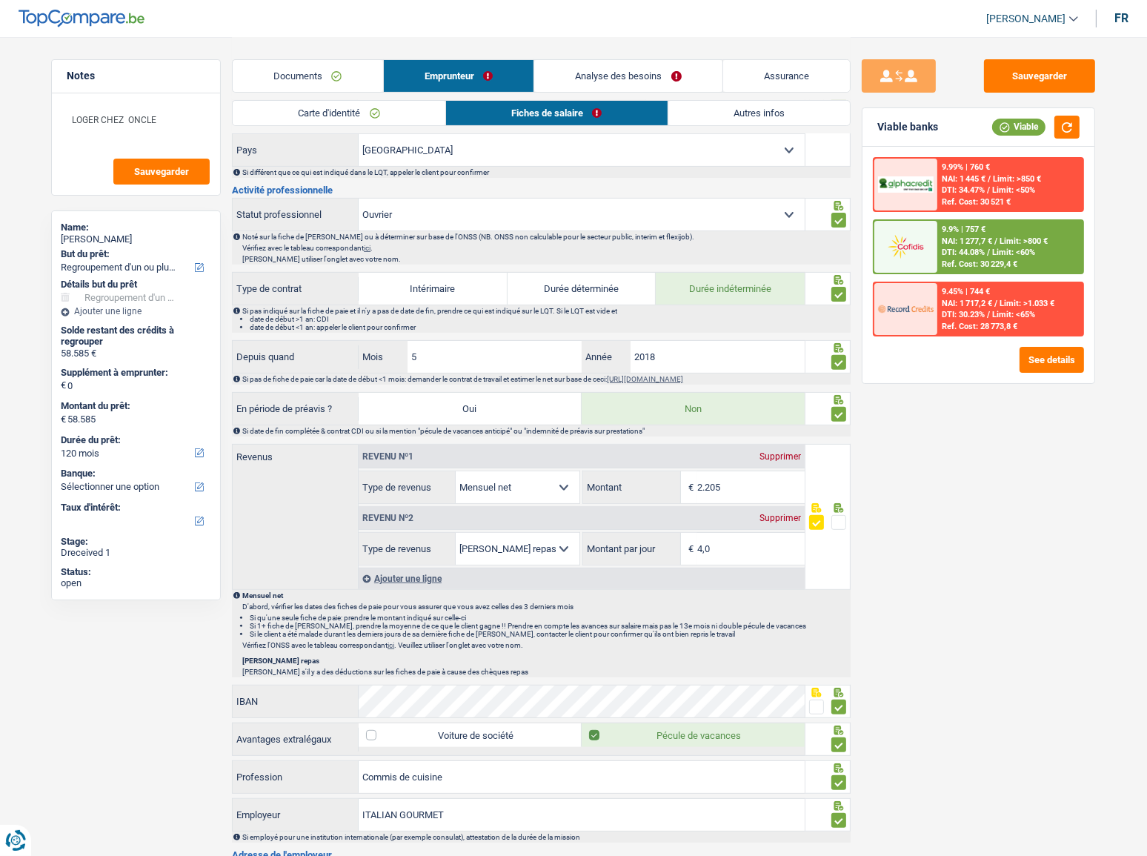
scroll to position [606, 0]
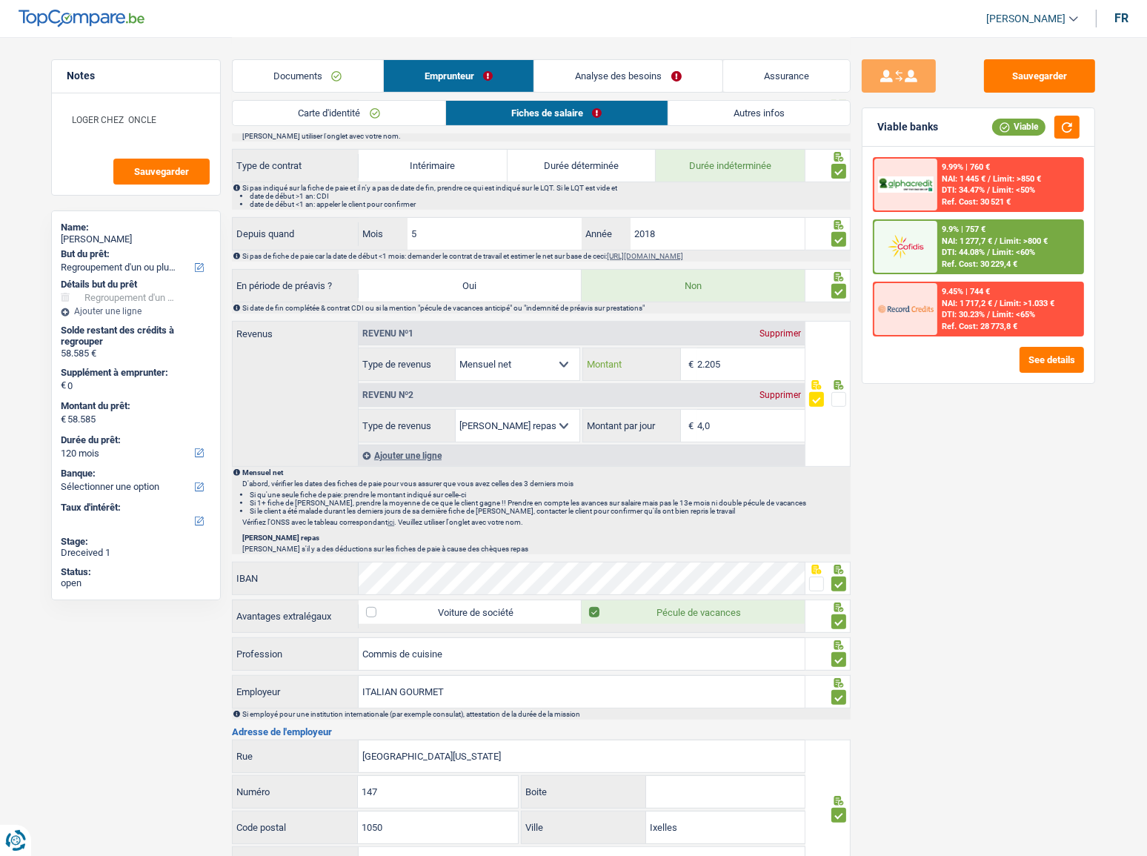
drag, startPoint x: 755, startPoint y: 359, endPoint x: 585, endPoint y: 370, distance: 170.7
click at [585, 370] on div "2.205 € Montant" at bounding box center [693, 364] width 221 height 32
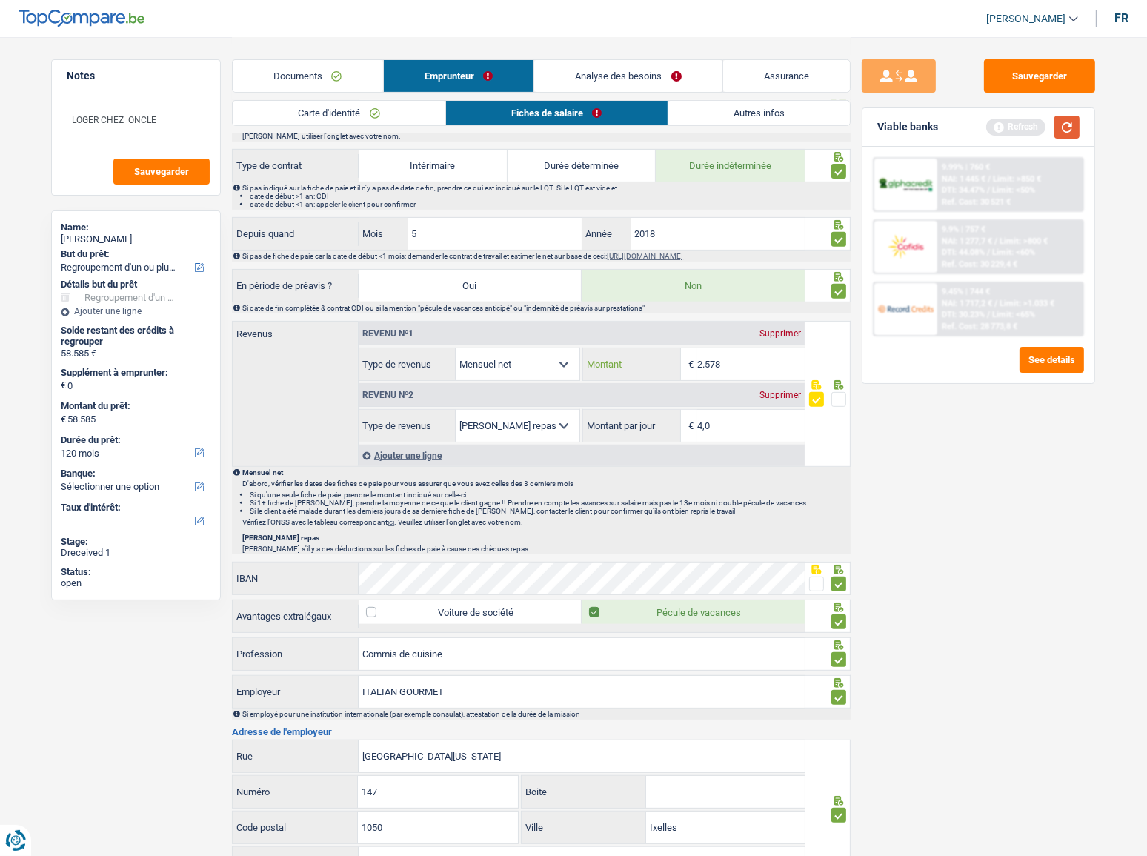
type input "2.578"
click at [1034, 122] on button "button" at bounding box center [1066, 127] width 25 height 23
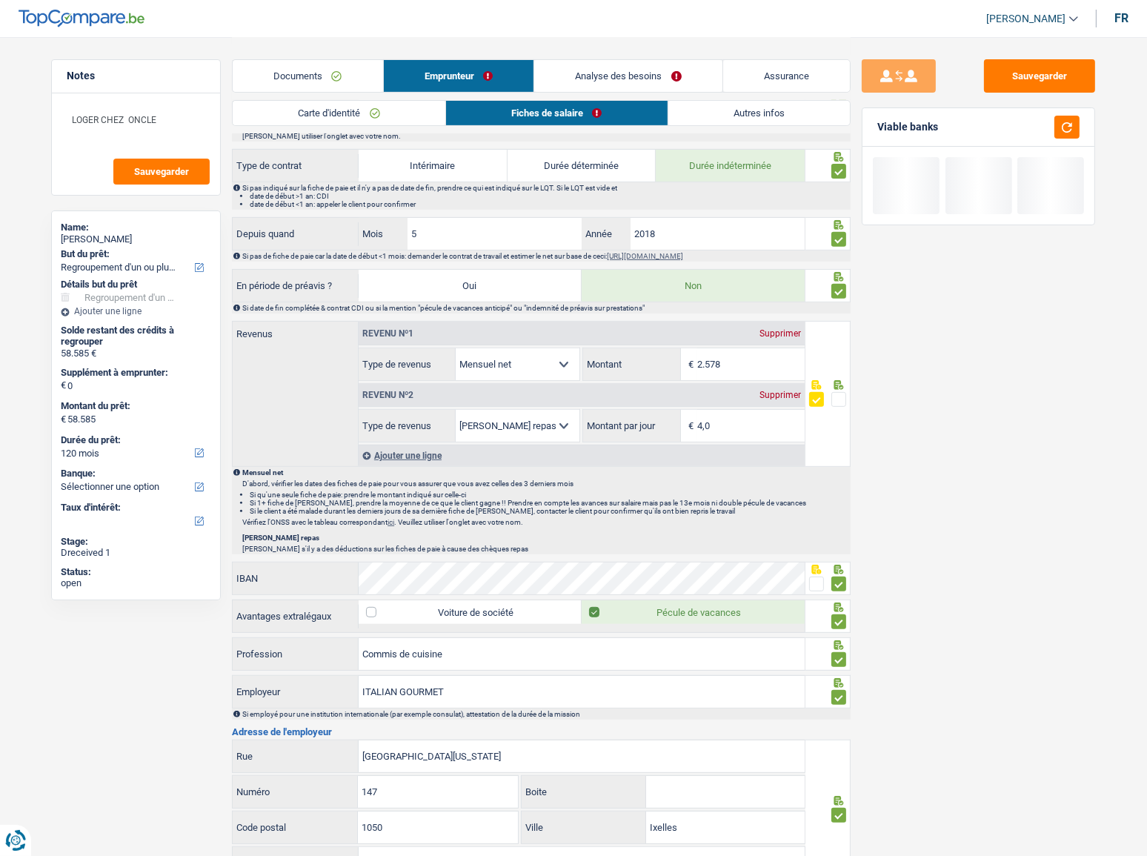
click at [839, 398] on span at bounding box center [838, 399] width 15 height 15
click at [0, 0] on input "radio" at bounding box center [0, 0] width 0 height 0
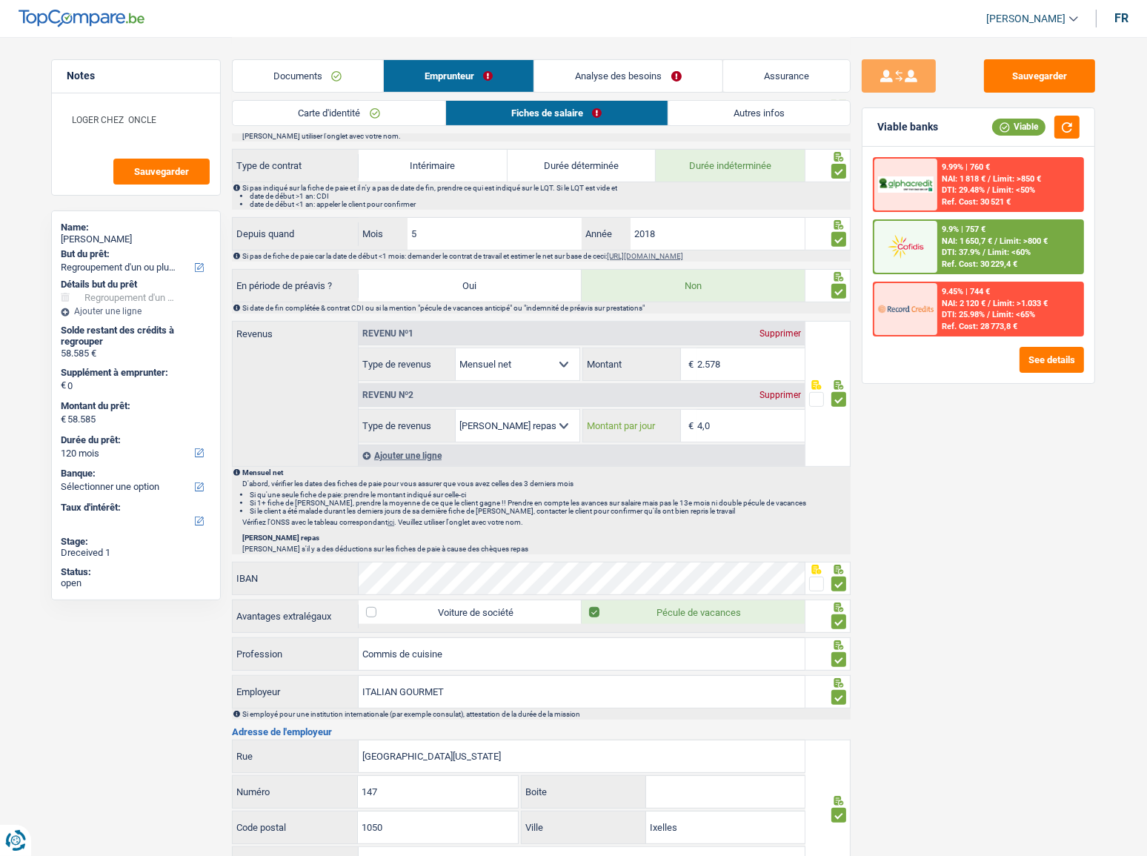
drag, startPoint x: 711, startPoint y: 422, endPoint x: 664, endPoint y: 425, distance: 46.7
click at [664, 425] on div "4,0 € Montant par jour" at bounding box center [693, 426] width 221 height 32
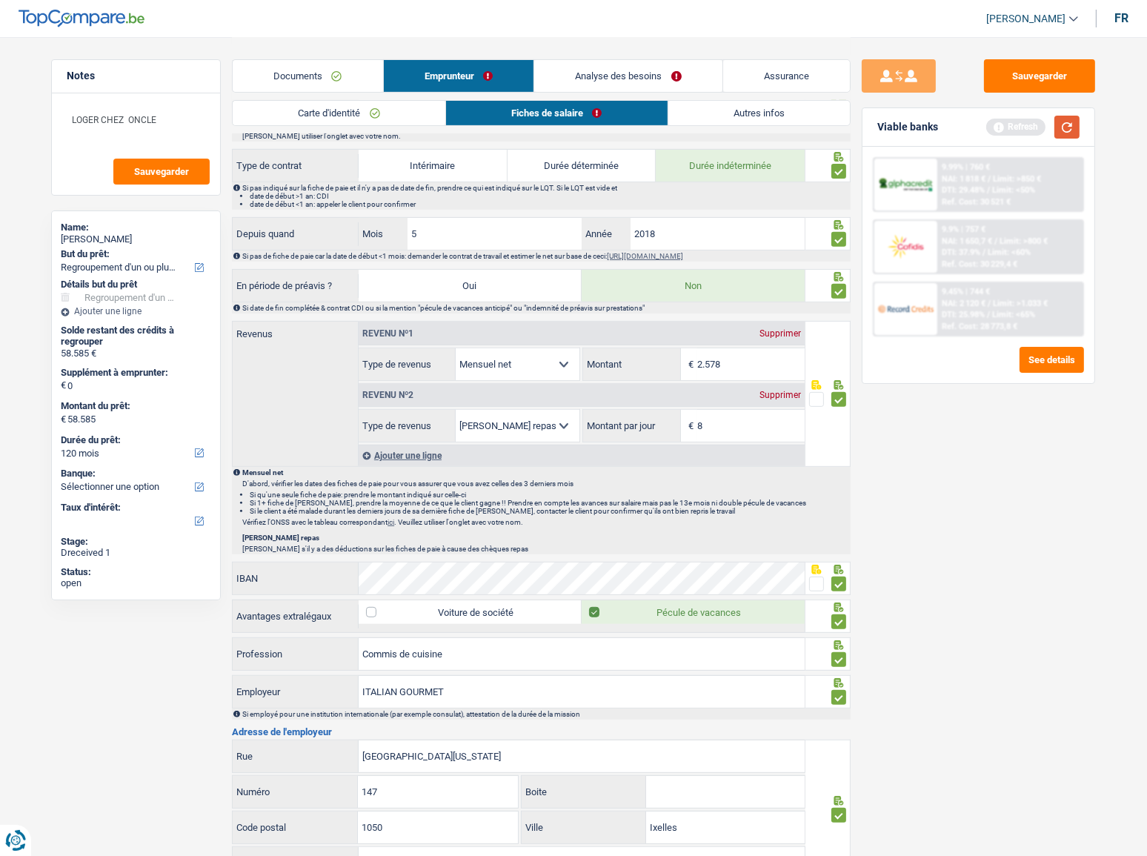
type input "8,0"
click at [1034, 122] on button "button" at bounding box center [1066, 127] width 25 height 23
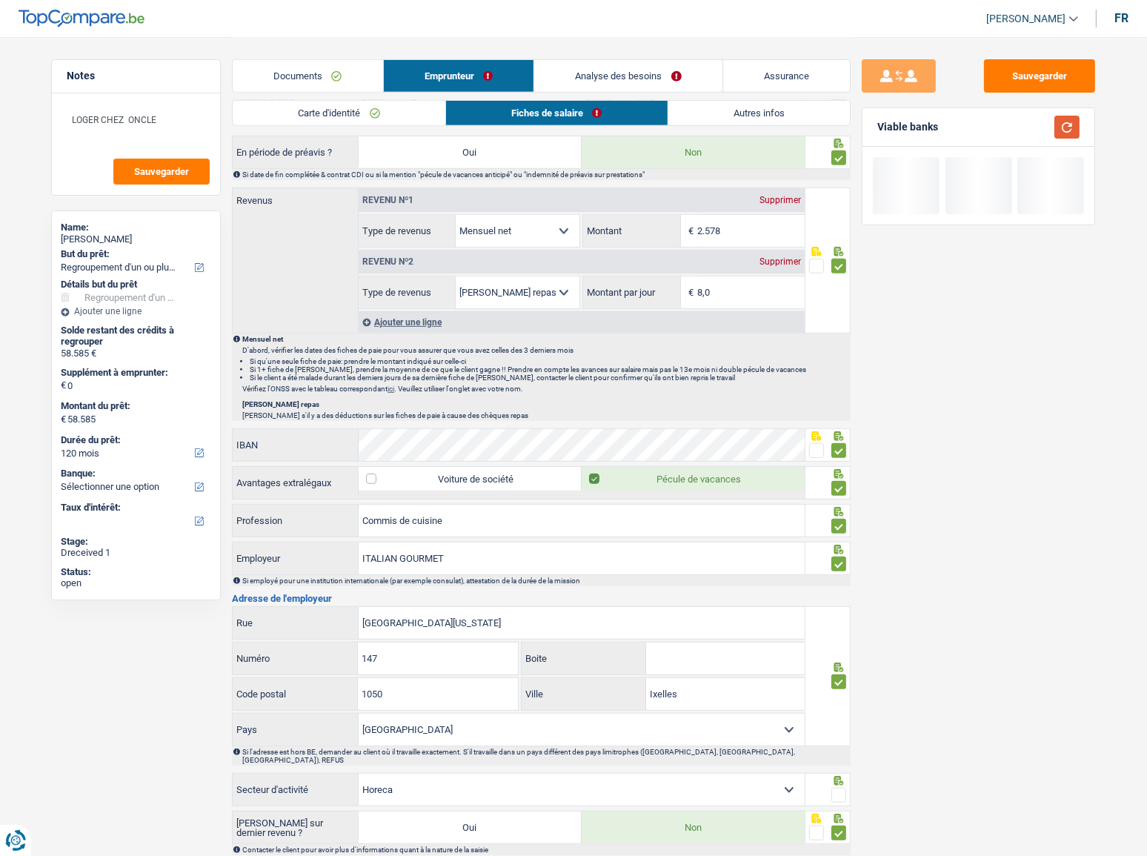
scroll to position [741, 0]
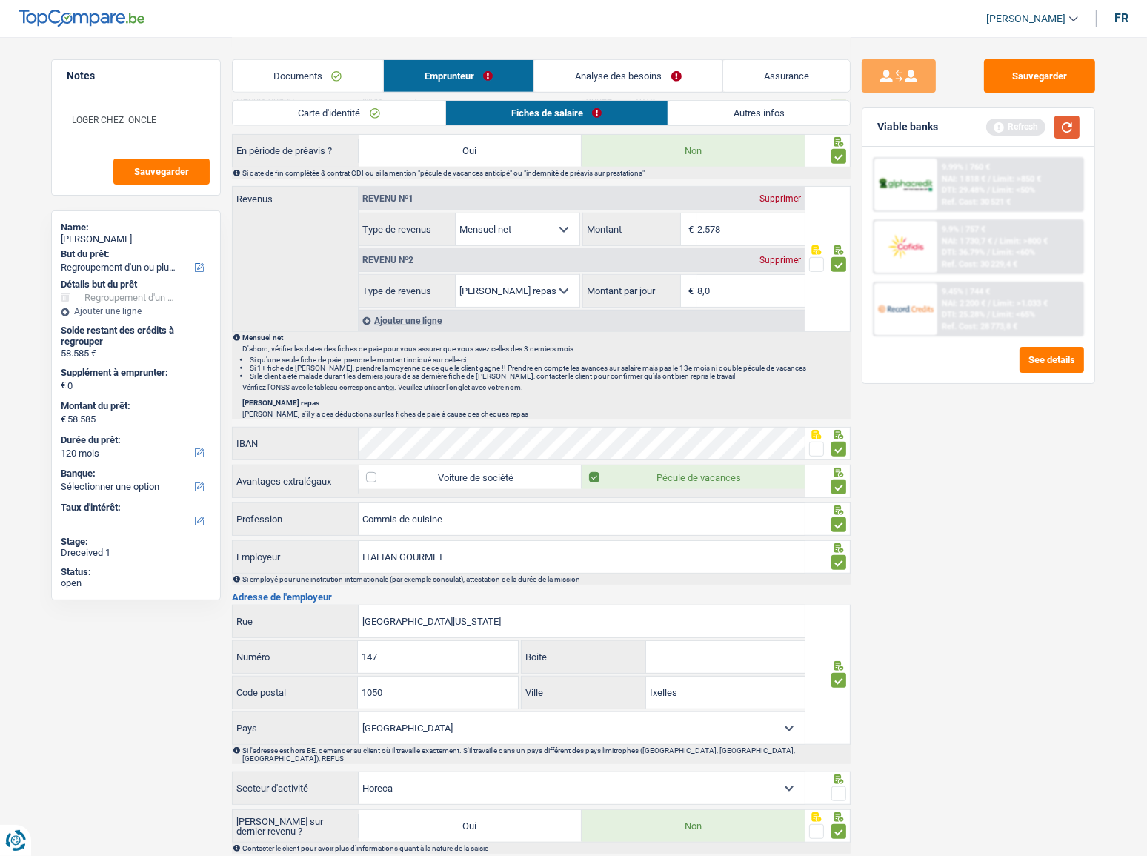
drag, startPoint x: 1069, startPoint y: 124, endPoint x: 972, endPoint y: 242, distance: 152.1
click at [1034, 131] on button "button" at bounding box center [1066, 127] width 25 height 23
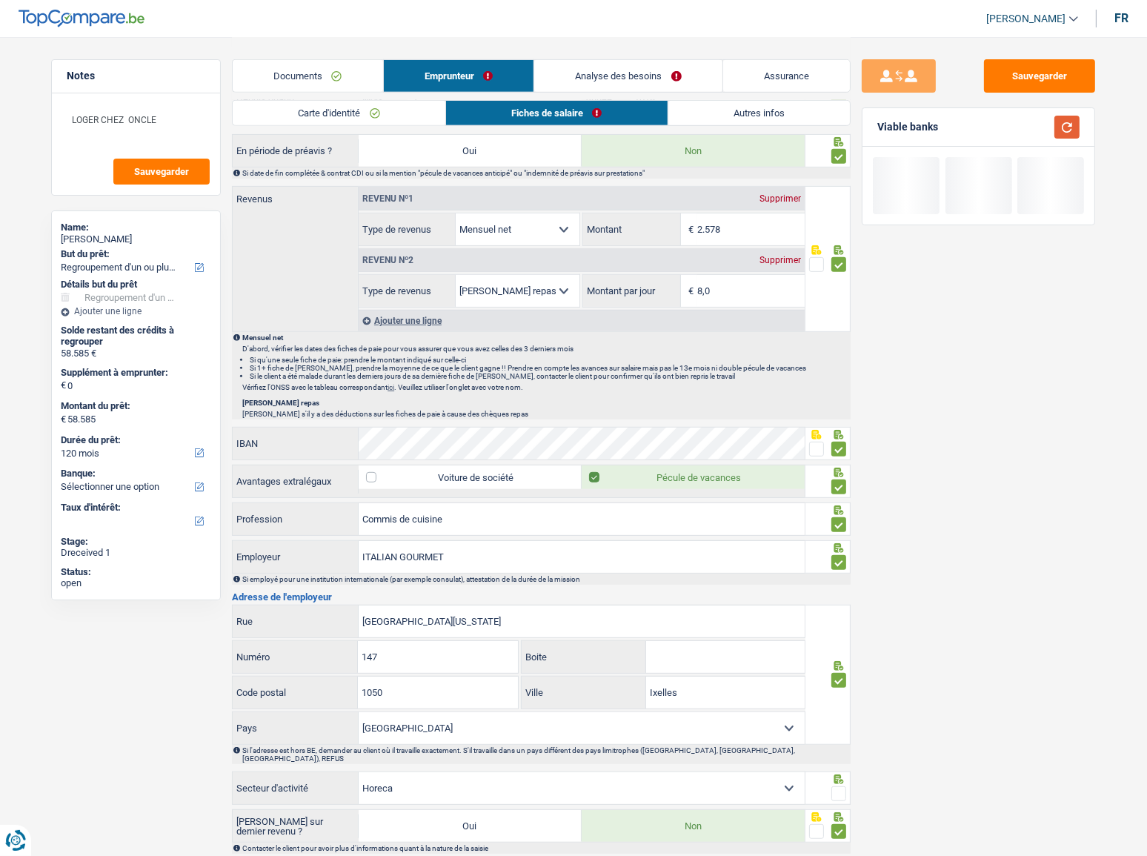
scroll to position [855, 0]
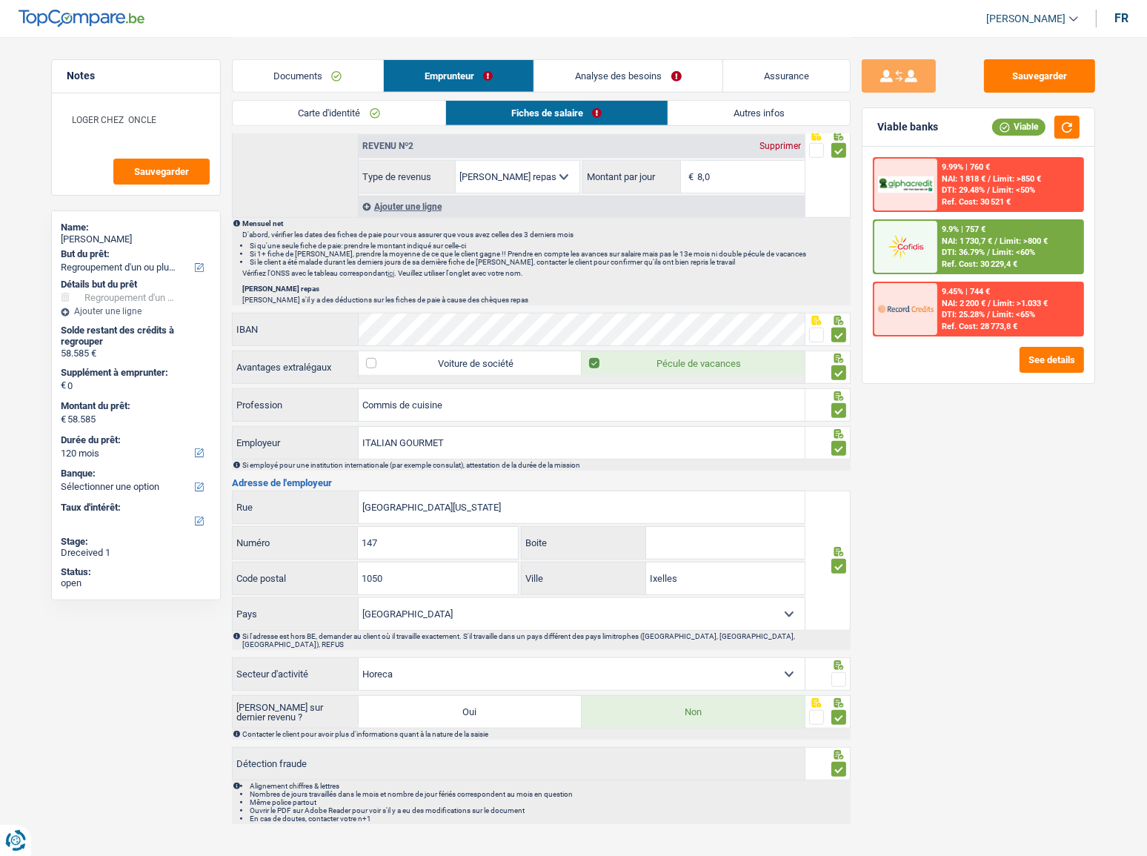
click at [838, 468] on span at bounding box center [838, 679] width 15 height 15
click at [0, 0] on input "radio" at bounding box center [0, 0] width 0 height 0
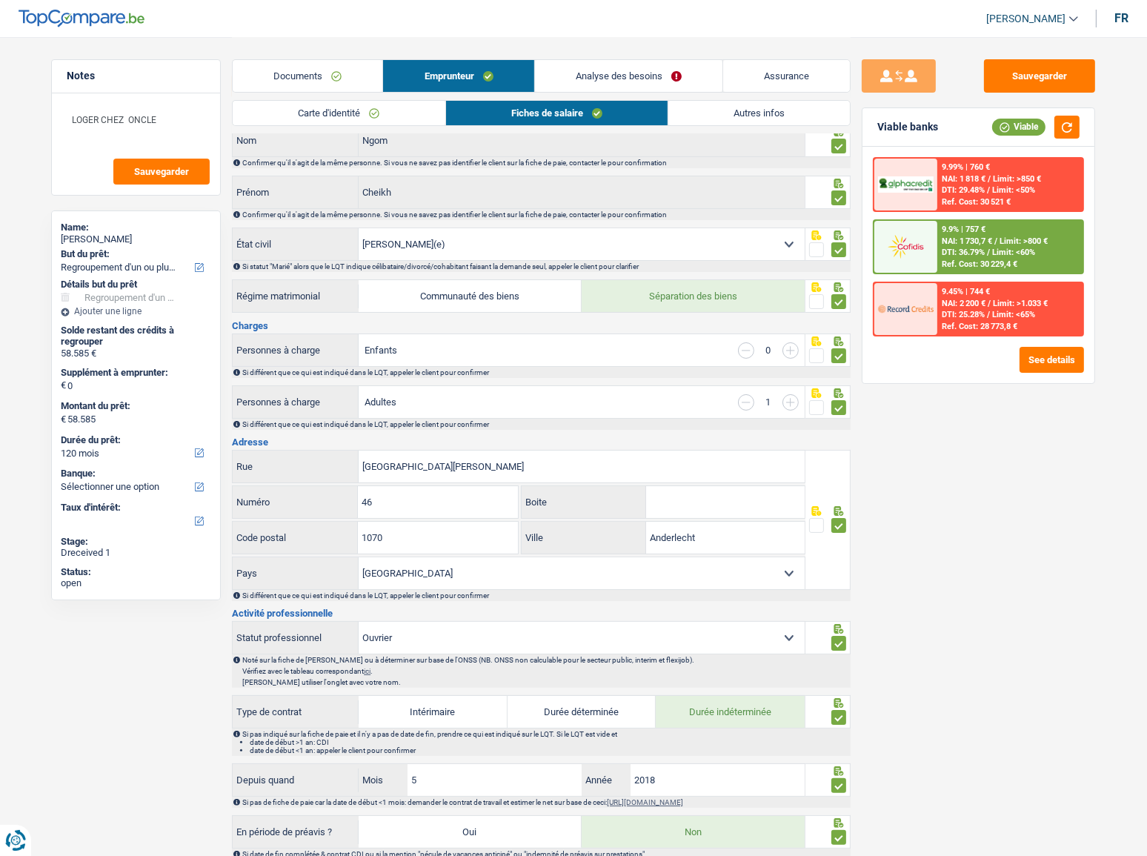
scroll to position [0, 0]
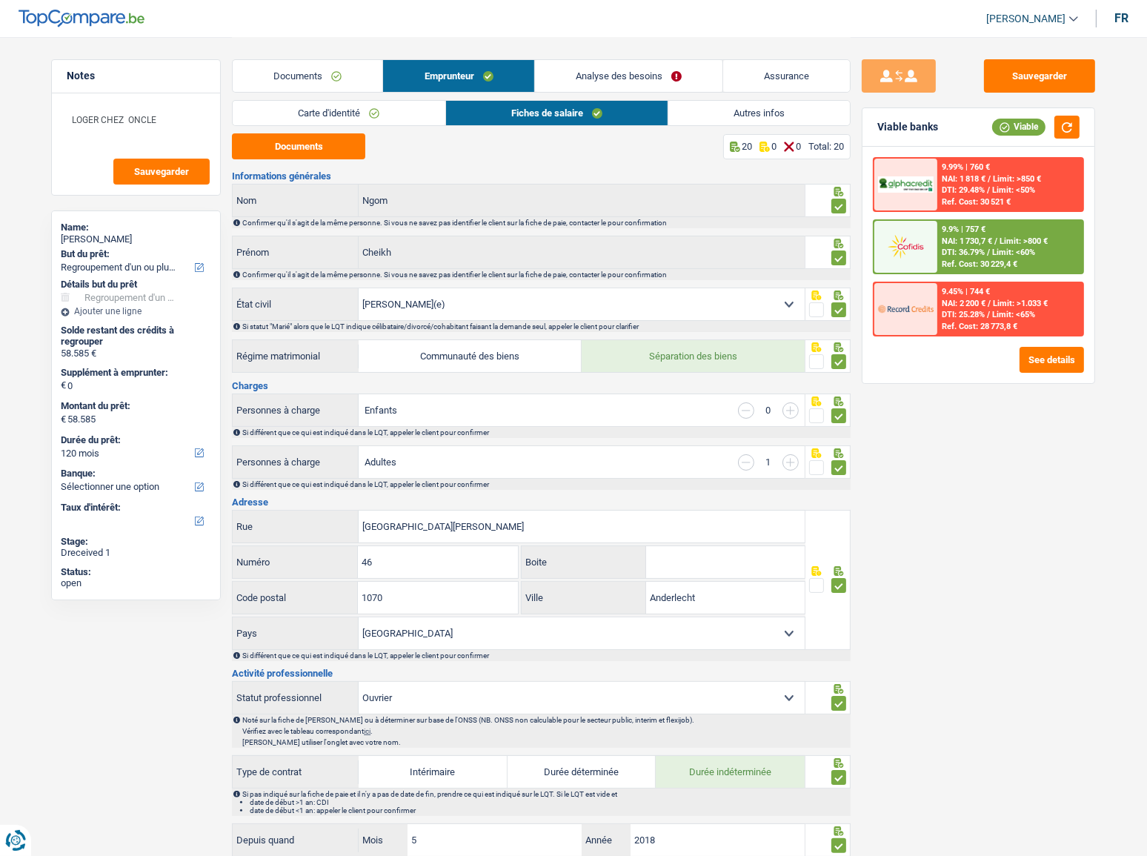
click at [733, 101] on link "Autres infos" at bounding box center [759, 113] width 182 height 24
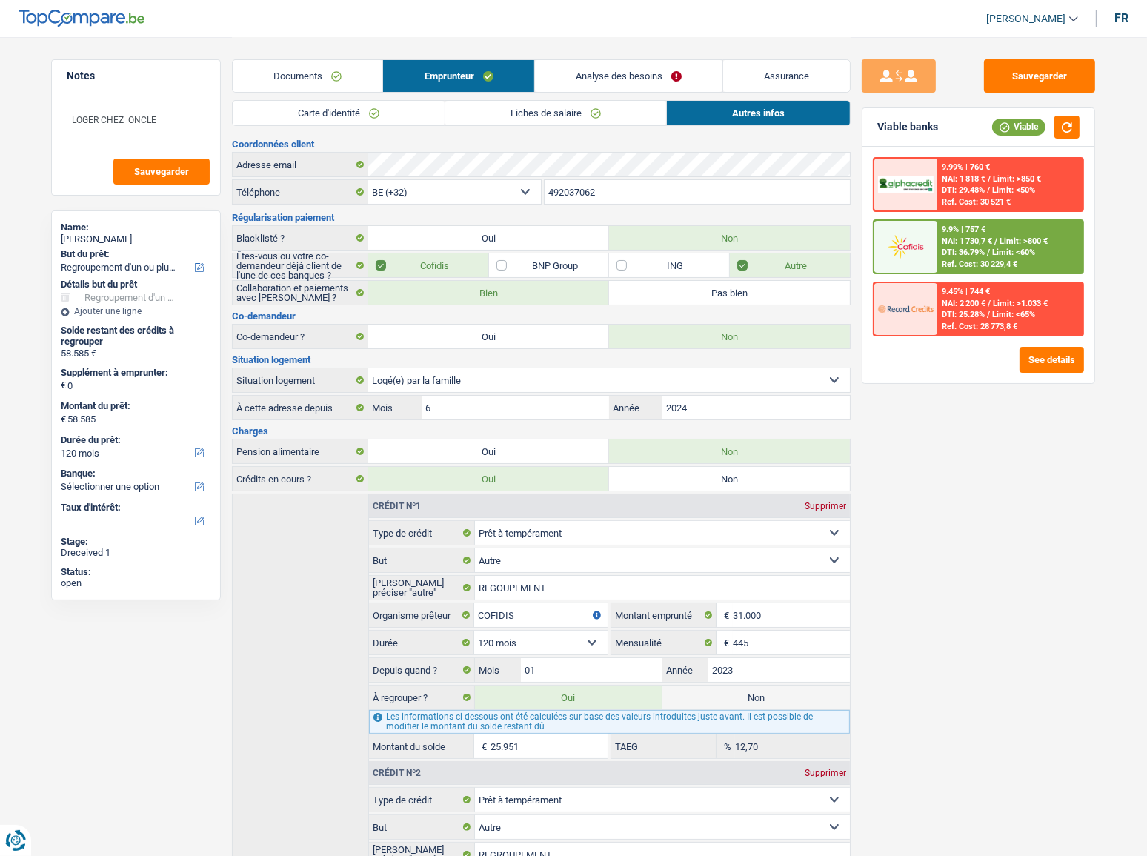
click at [662, 69] on link "Analyse des besoins" at bounding box center [628, 76] width 187 height 32
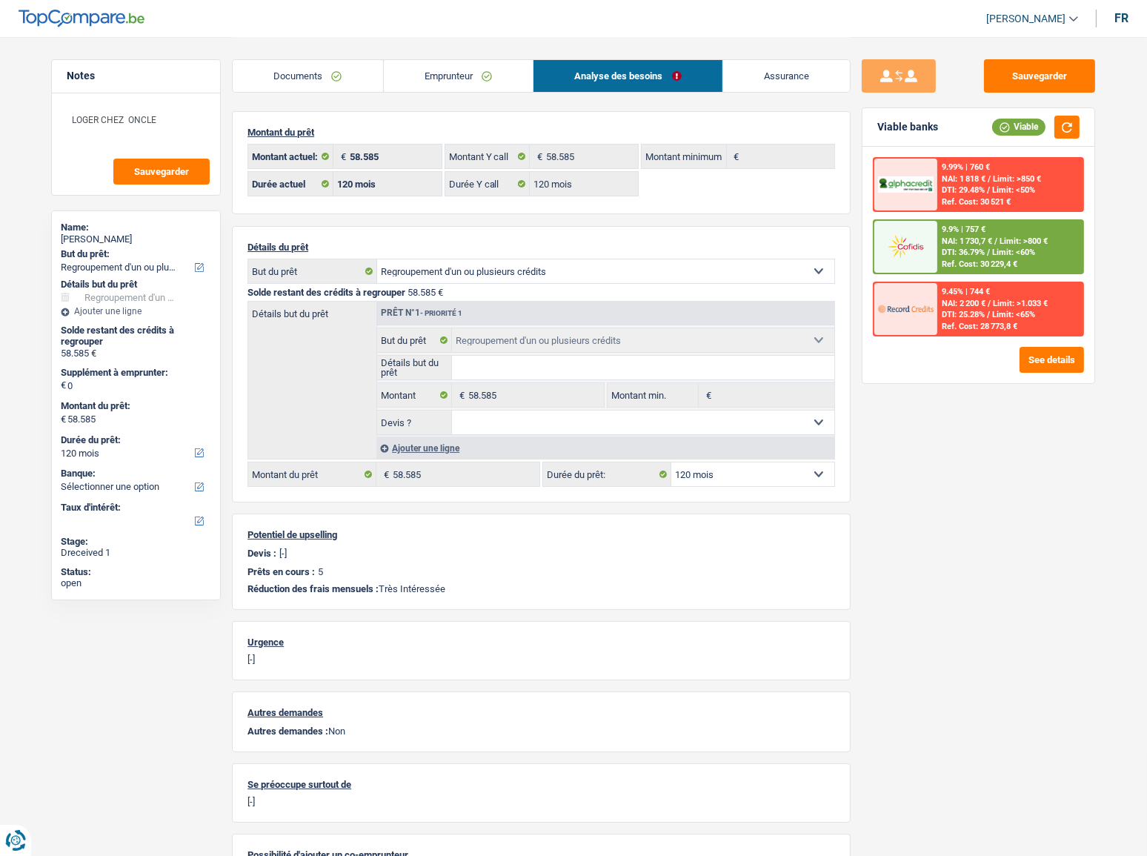
click at [974, 242] on span "NAI: 1 730,7 €" at bounding box center [967, 241] width 50 height 10
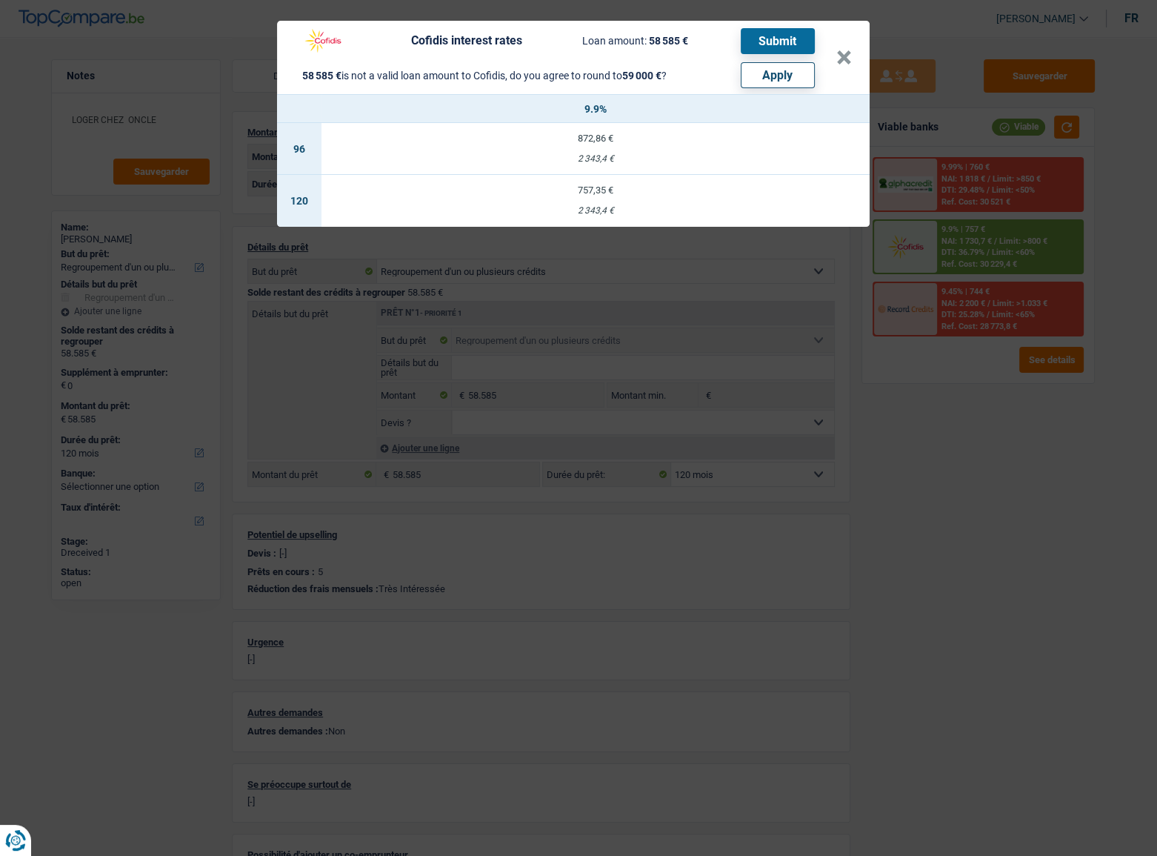
click at [785, 79] on button "Apply" at bounding box center [778, 75] width 74 height 26
type input "415"
type input "59.000"
select select "144"
type input "59.000"
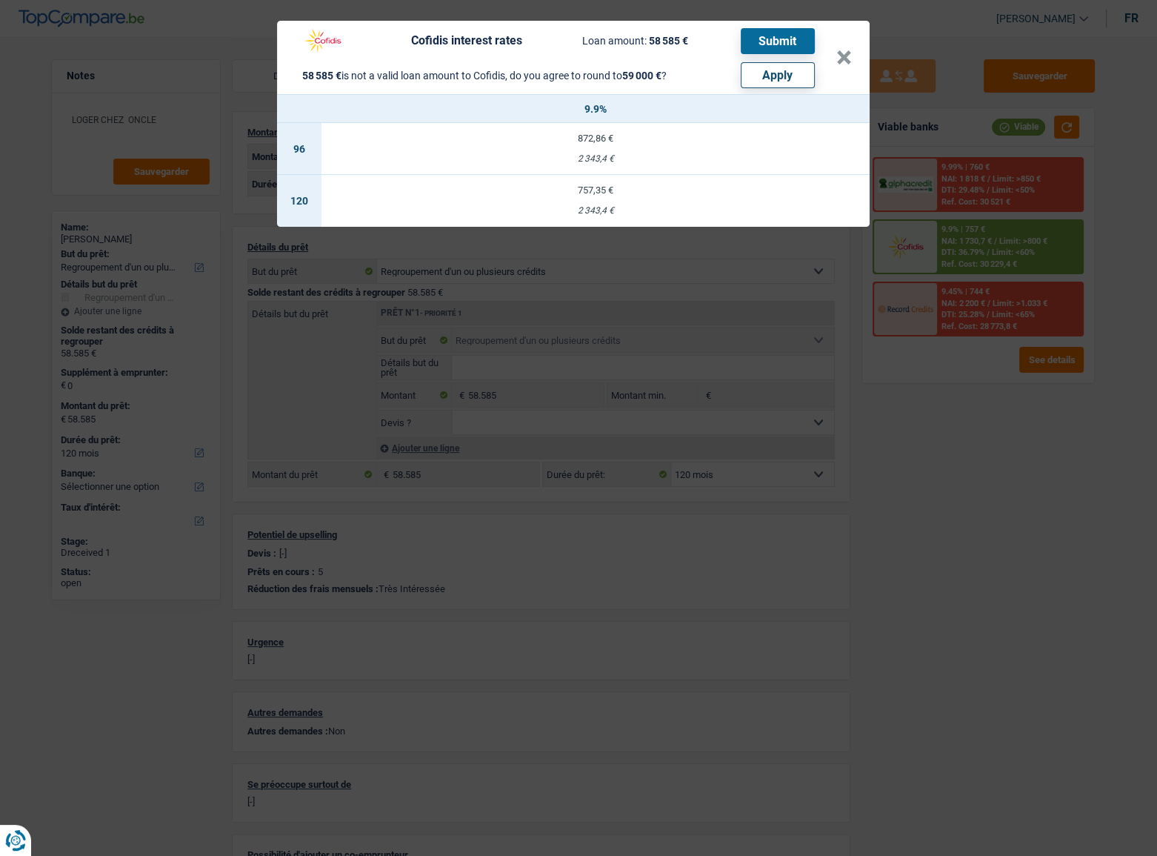
select select "144"
type input "59.000"
select select "144"
select select "other"
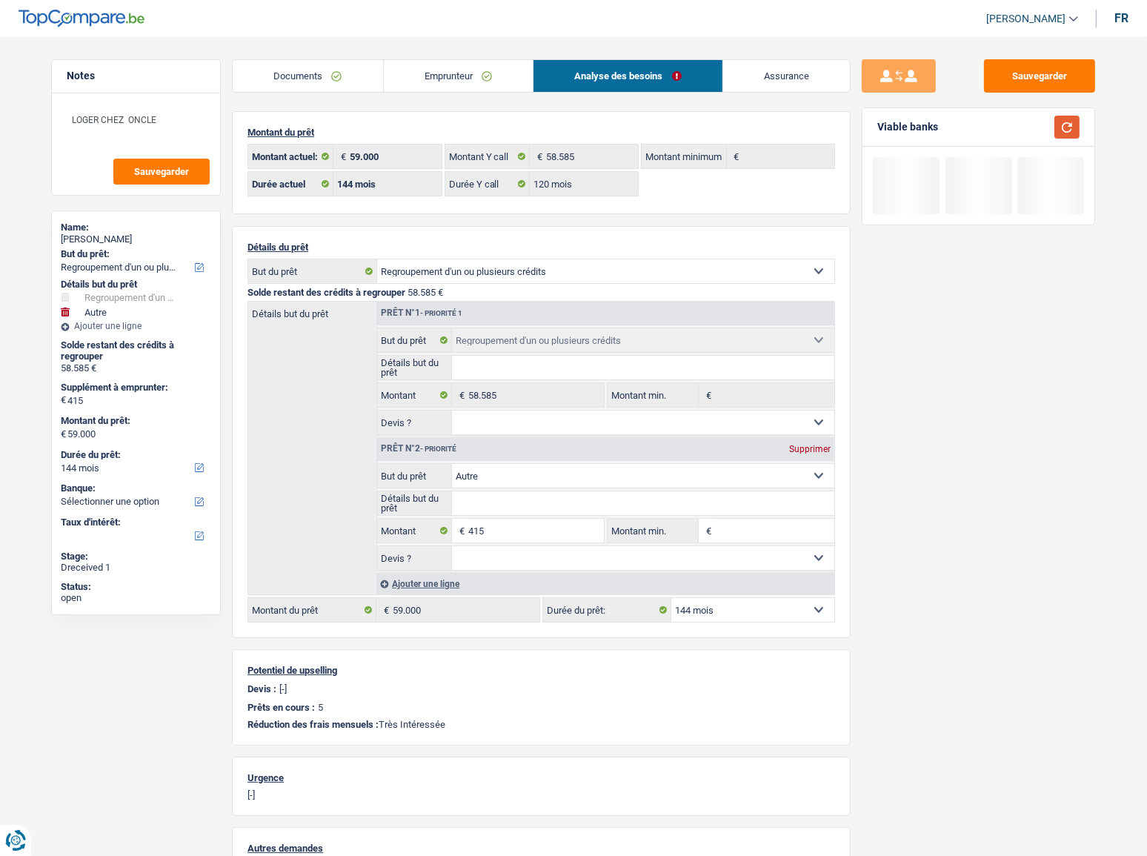
click at [1034, 138] on button "button" at bounding box center [1066, 127] width 25 height 23
click at [1034, 87] on button "Sauvegarder" at bounding box center [1039, 75] width 111 height 33
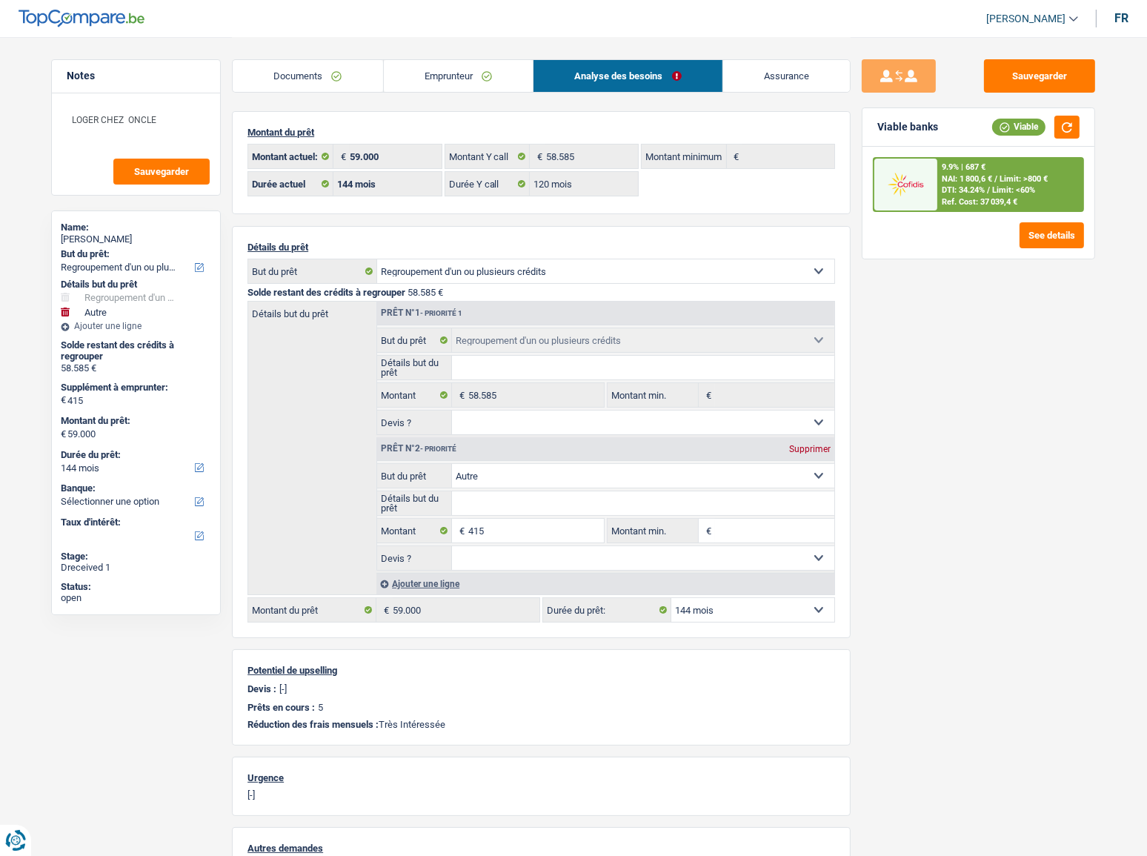
click at [957, 186] on span "DTI: 34.24%" at bounding box center [963, 190] width 43 height 10
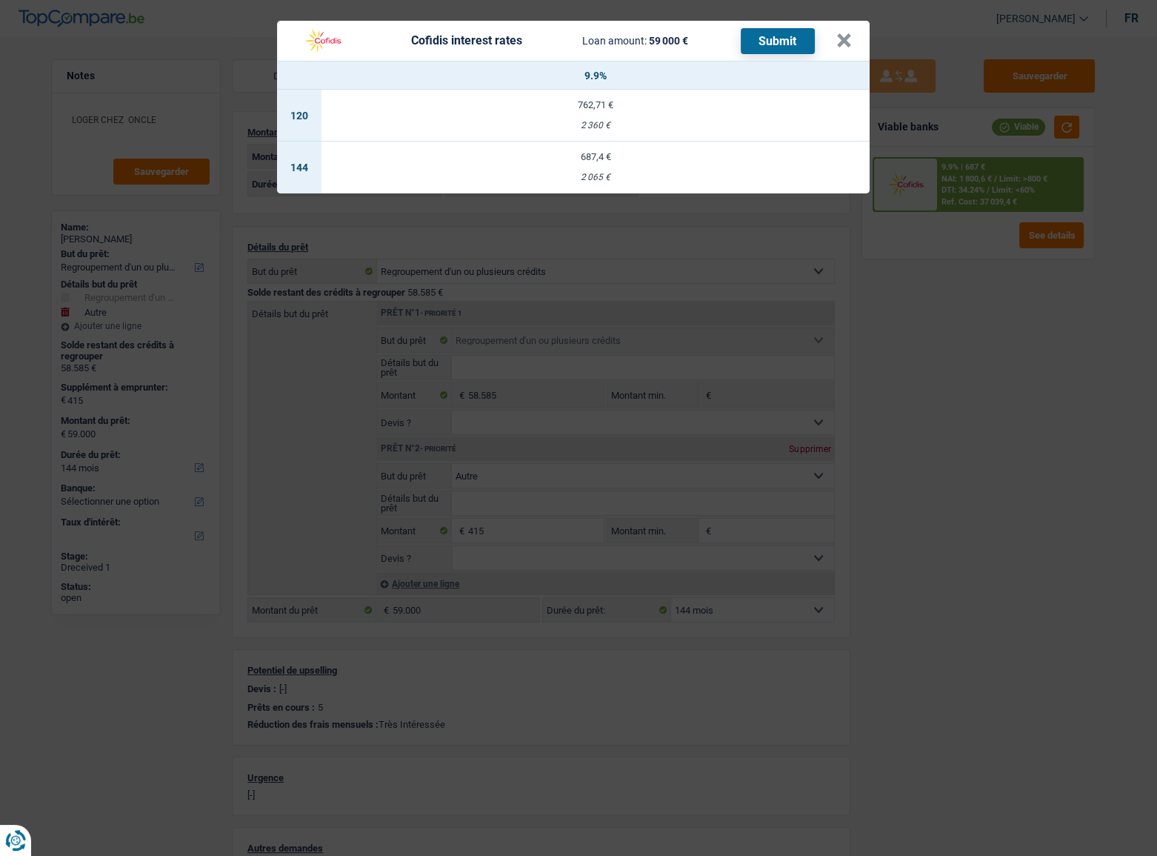
click at [730, 110] on td "762,71 € 2 360 €" at bounding box center [596, 116] width 548 height 52
select select "120"
select select "cofidis"
type input "9,90"
select select "120"
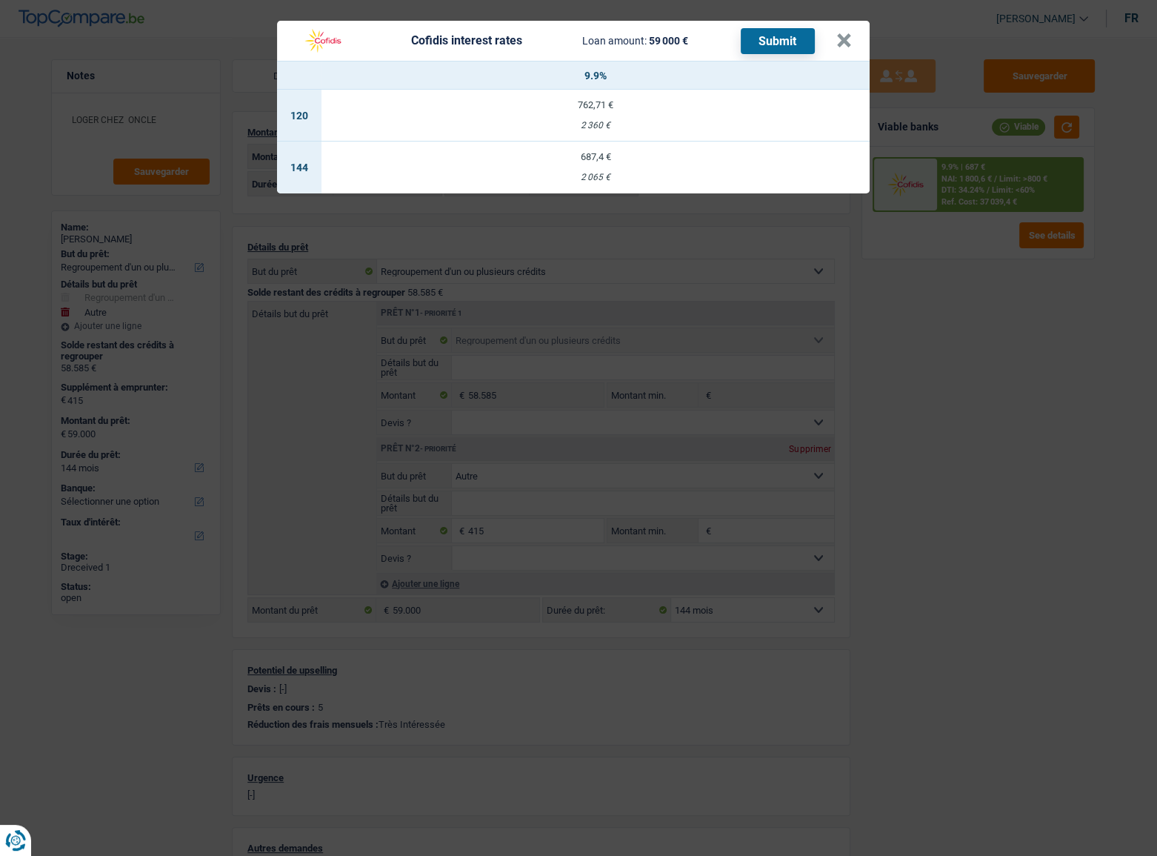
select select "120"
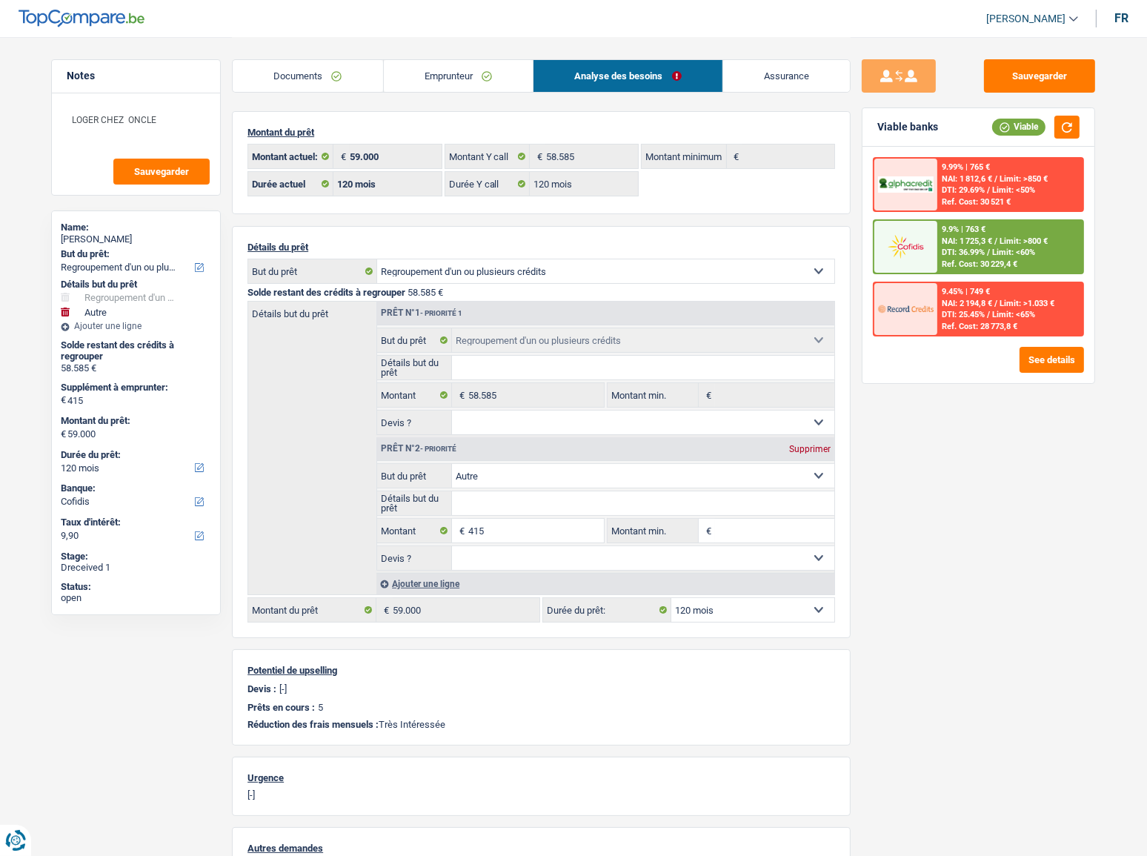
click at [956, 247] on span "DTI: 36.99%" at bounding box center [963, 252] width 43 height 10
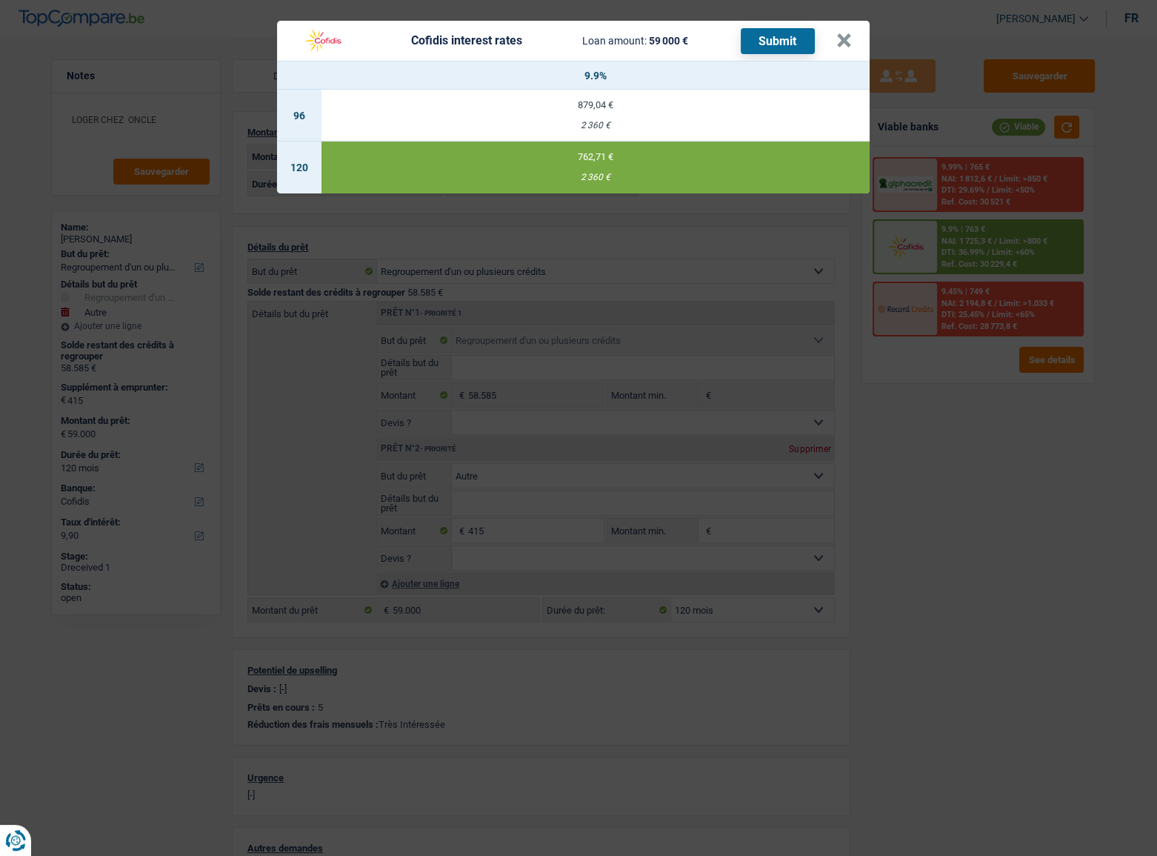
click at [780, 41] on button "Submit" at bounding box center [778, 41] width 74 height 26
click at [836, 41] on button "×" at bounding box center [844, 40] width 16 height 15
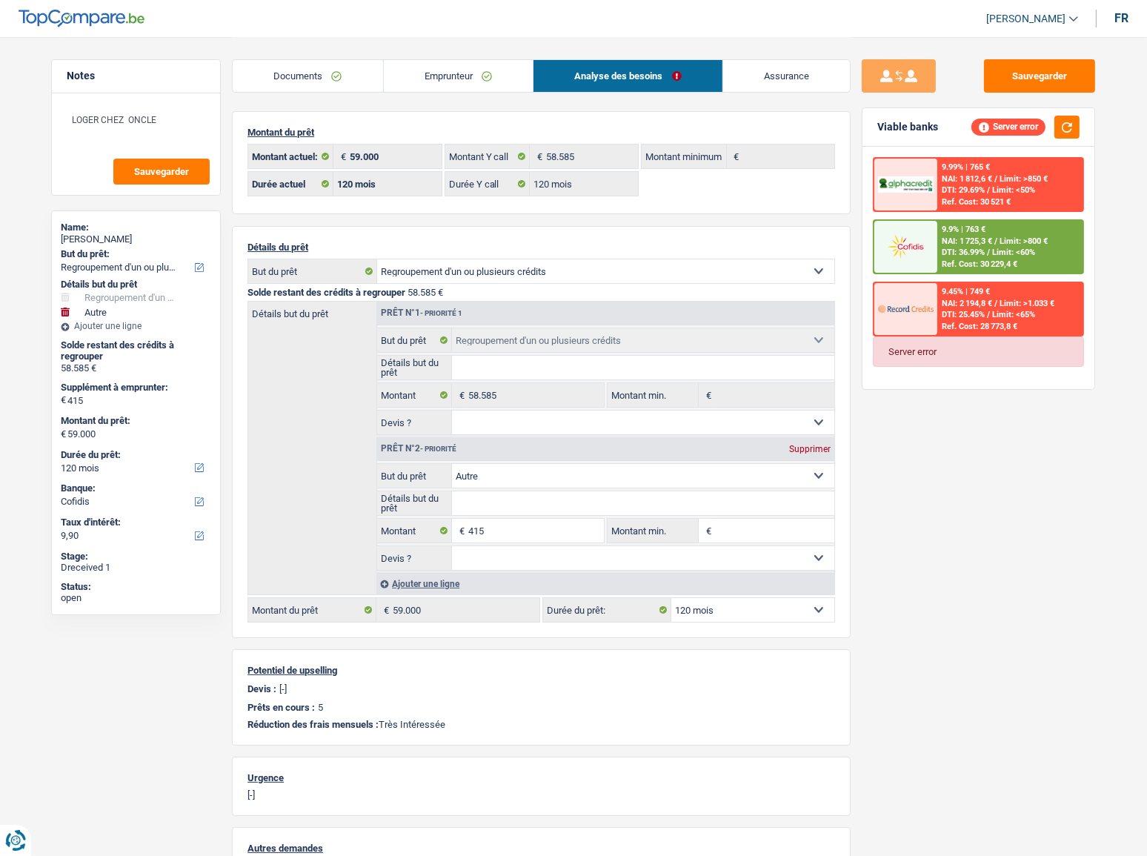
click at [979, 247] on span "DTI: 36.99%" at bounding box center [963, 252] width 43 height 10
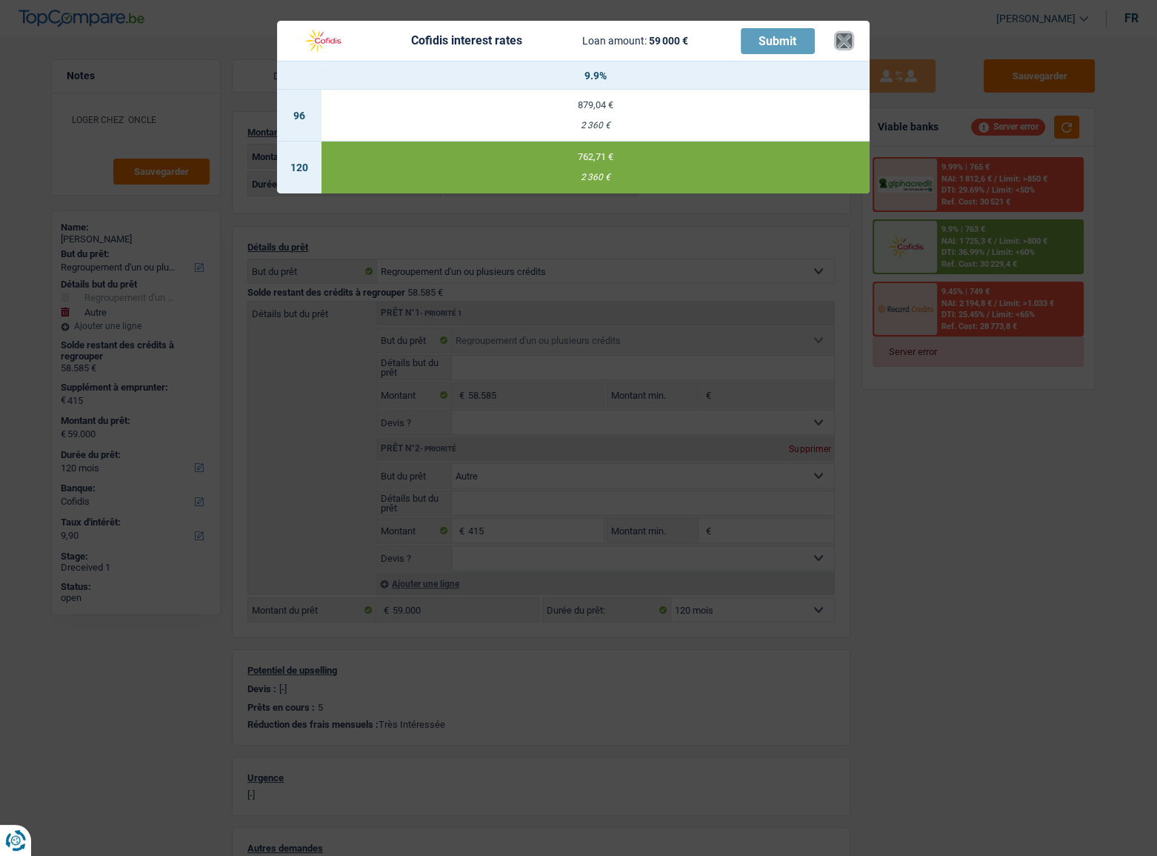
drag, startPoint x: 845, startPoint y: 40, endPoint x: 1111, endPoint y: 131, distance: 281.2
click at [846, 40] on button "×" at bounding box center [844, 40] width 16 height 15
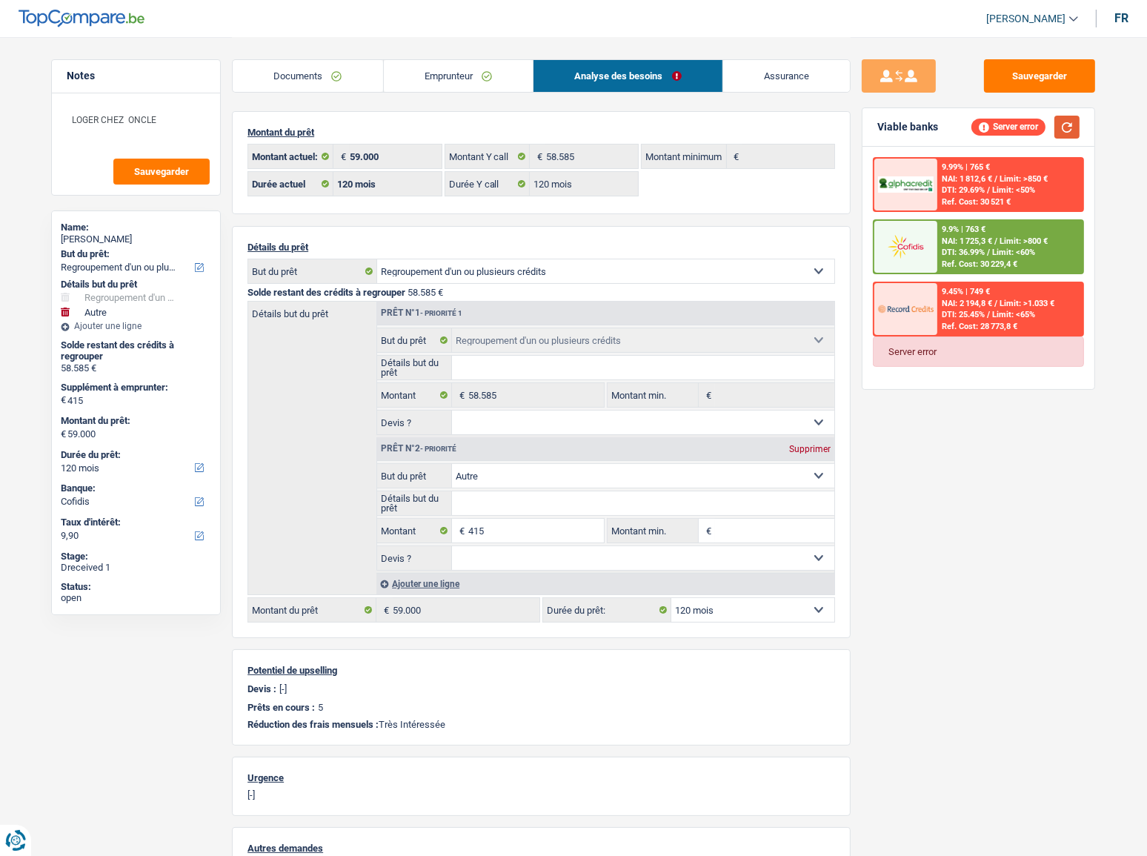
click at [1034, 127] on button "button" at bounding box center [1066, 127] width 25 height 23
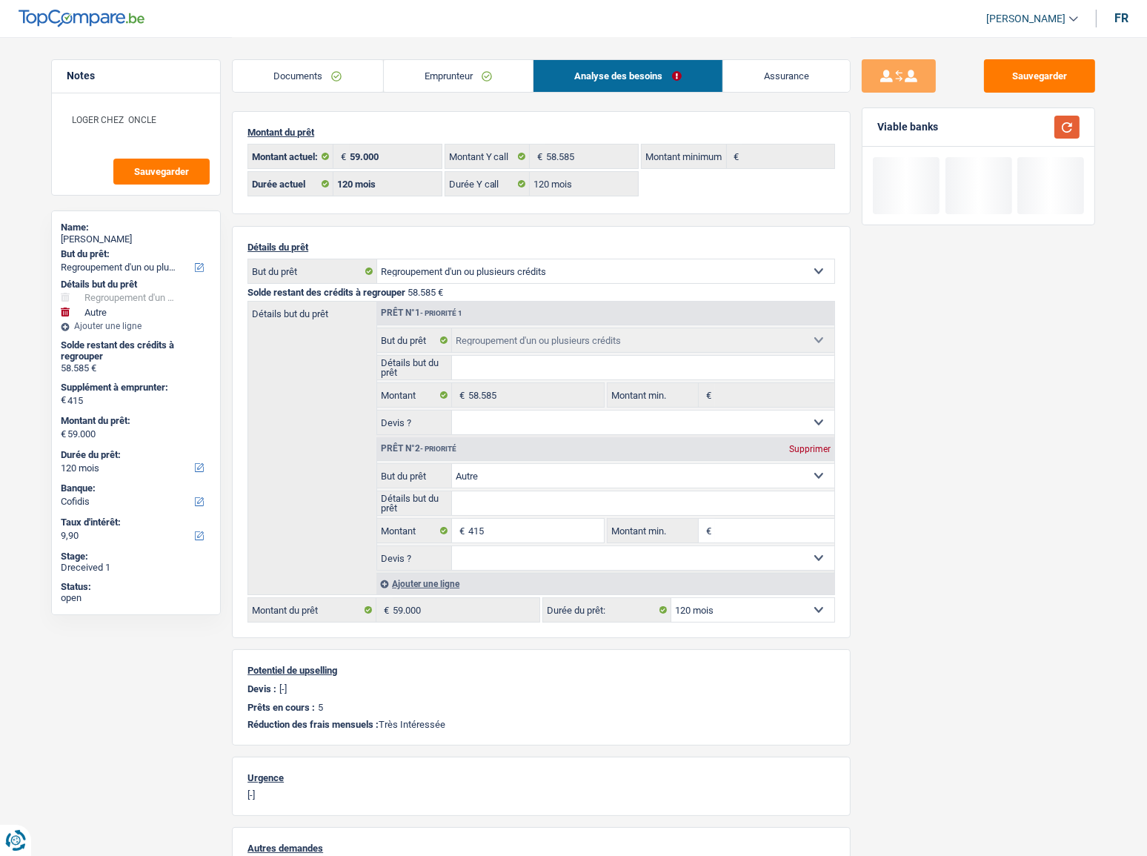
click at [1034, 127] on button "button" at bounding box center [1066, 127] width 25 height 23
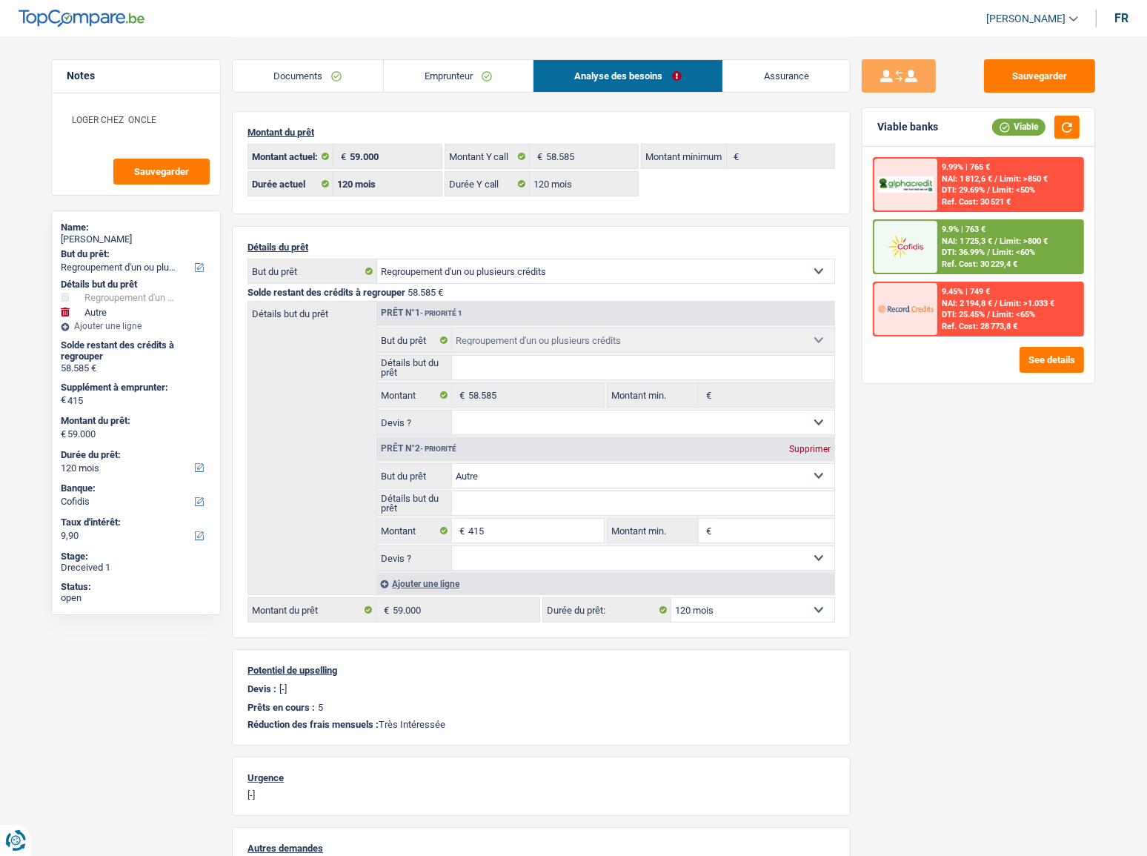
click at [945, 244] on span "NAI: 1 725,3 €" at bounding box center [967, 241] width 50 height 10
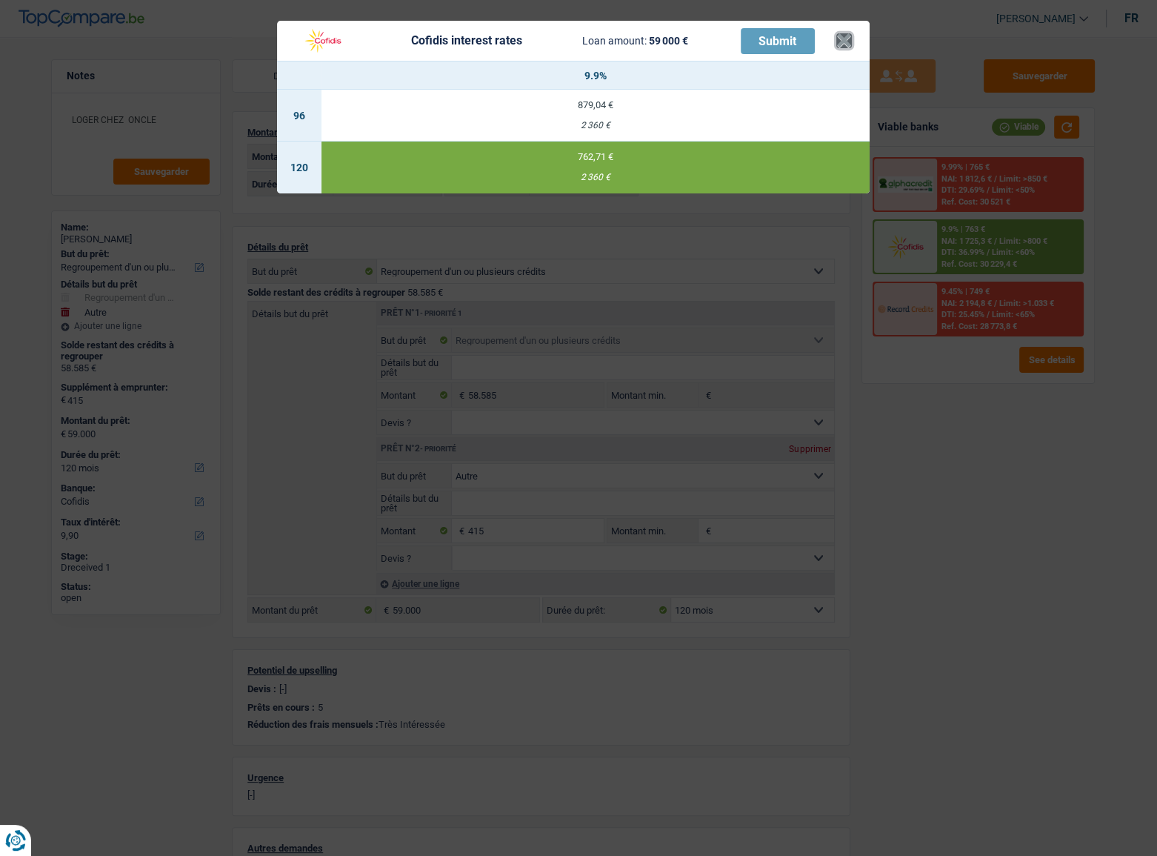
click at [846, 41] on button "×" at bounding box center [844, 40] width 16 height 15
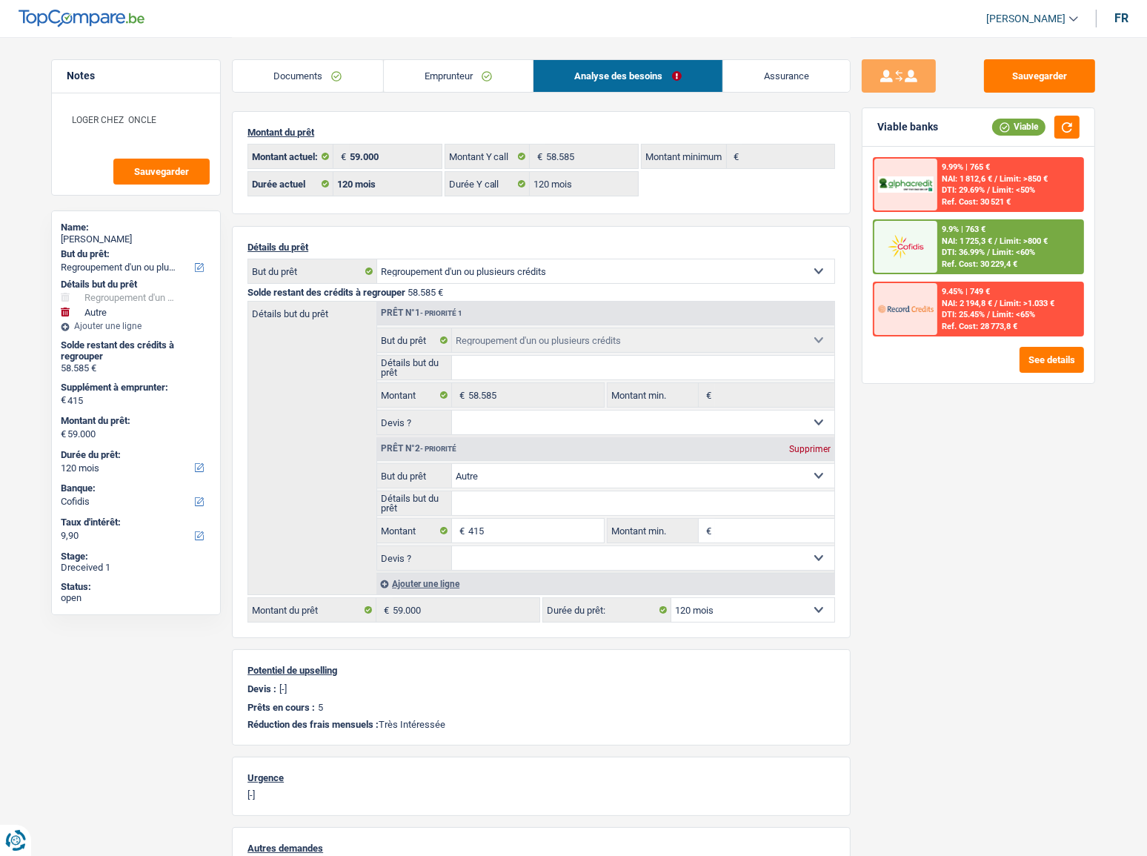
drag, startPoint x: 461, startPoint y: 74, endPoint x: 533, endPoint y: 77, distance: 72.7
click at [461, 74] on link "Emprunteur" at bounding box center [459, 76] width 150 height 32
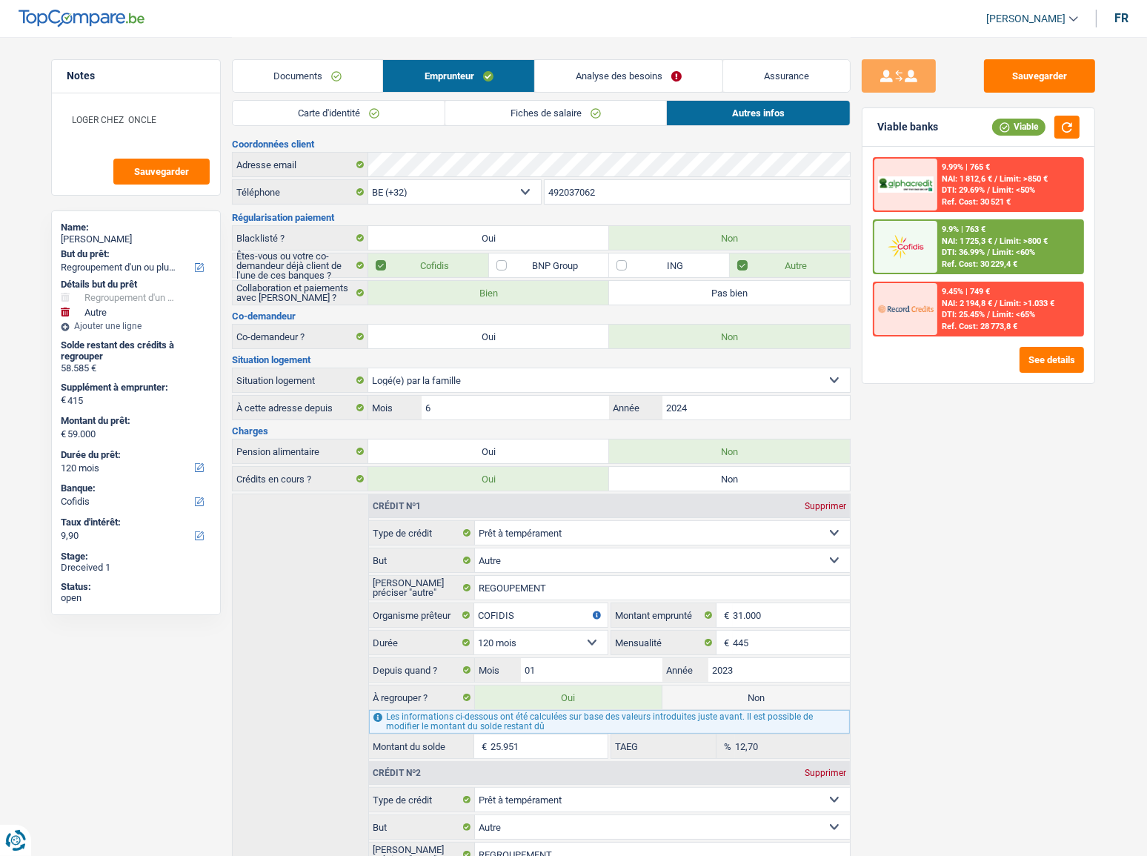
click at [598, 104] on link "Fiches de salaire" at bounding box center [555, 113] width 221 height 24
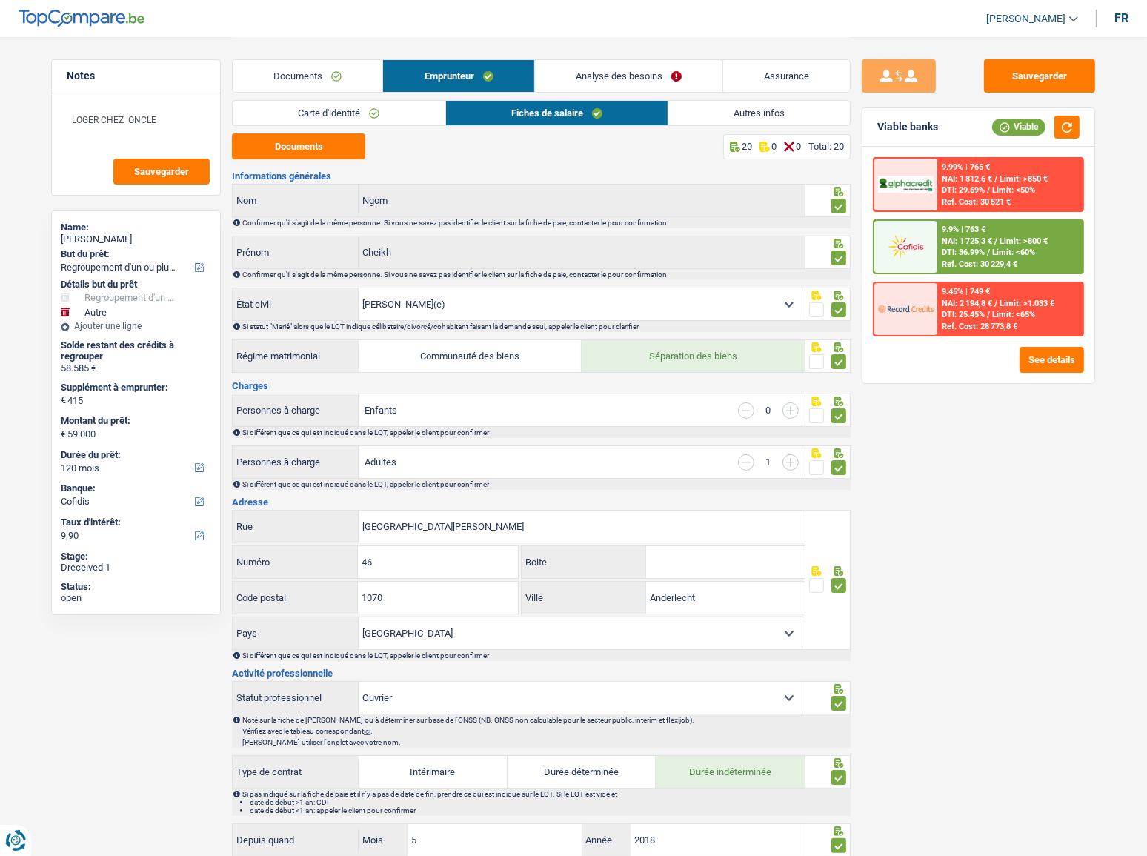
click at [435, 113] on link "Carte d'identité" at bounding box center [339, 113] width 212 height 24
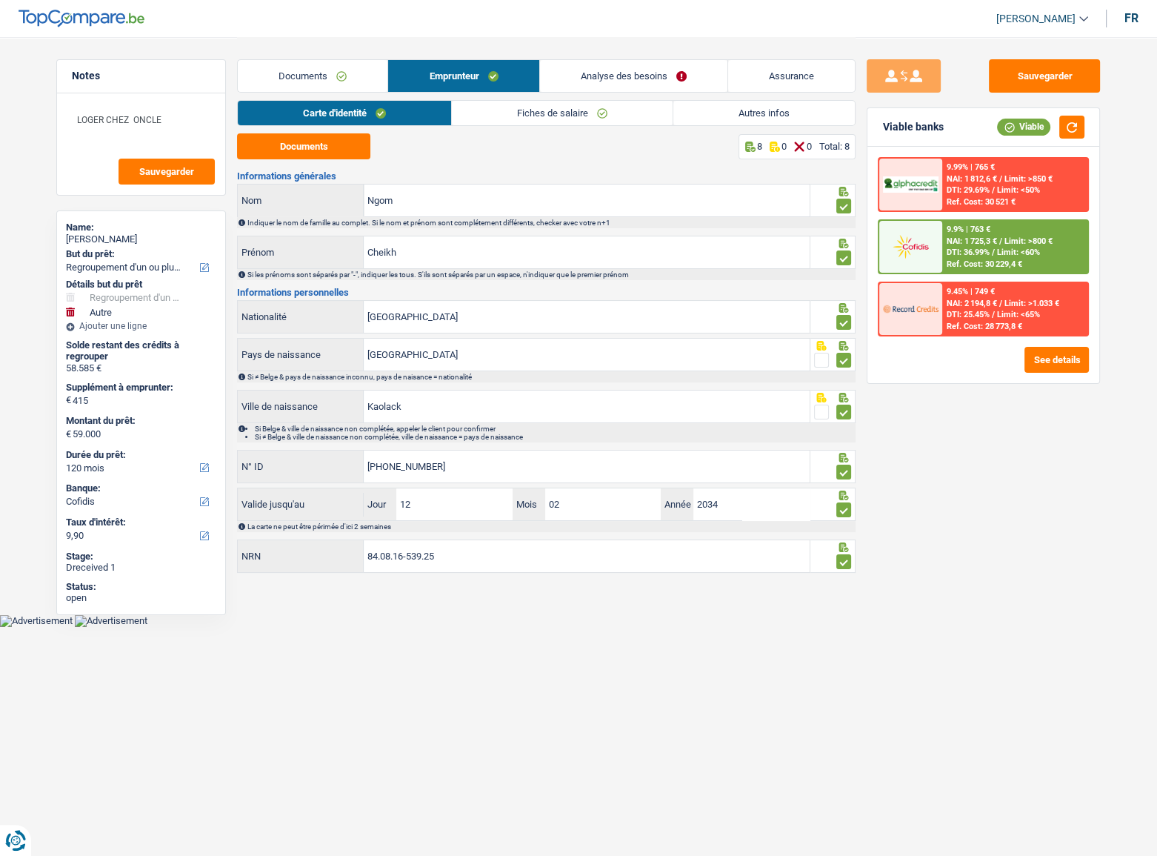
click at [738, 113] on link "Autres infos" at bounding box center [764, 113] width 182 height 24
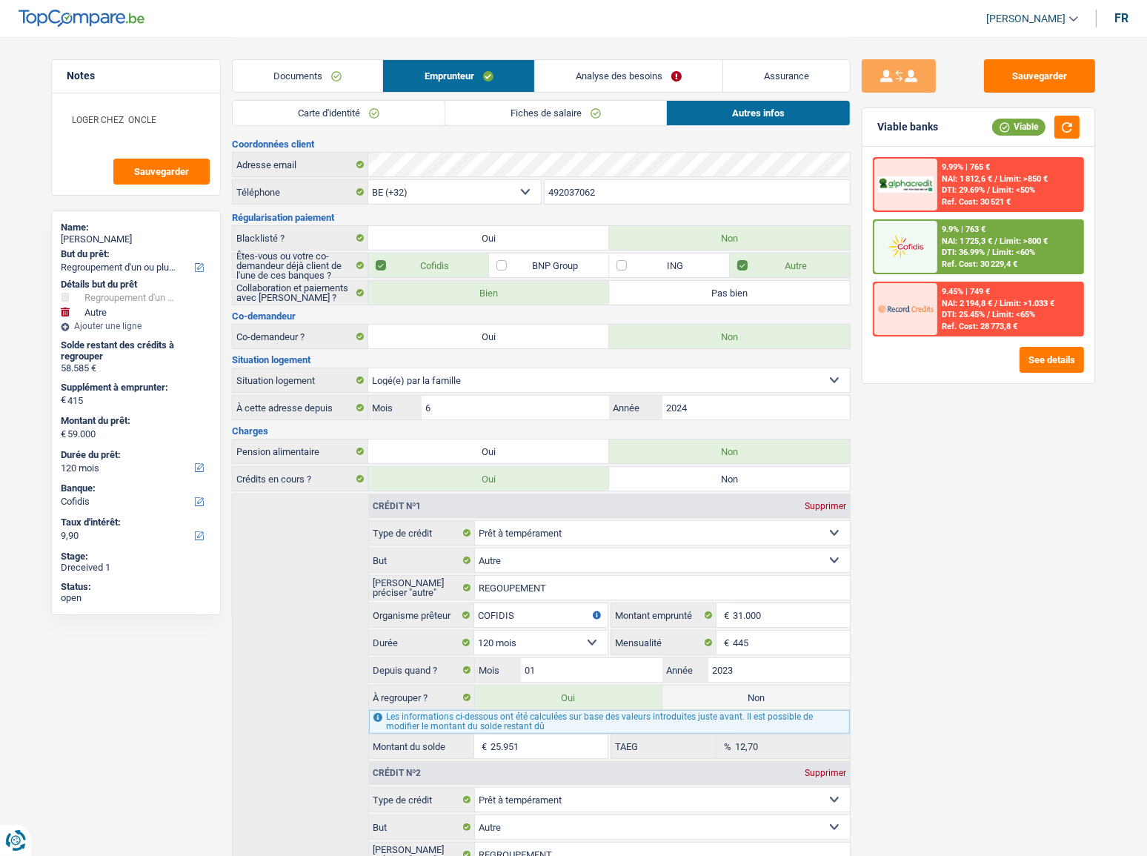
click at [651, 75] on link "Analyse des besoins" at bounding box center [628, 76] width 187 height 32
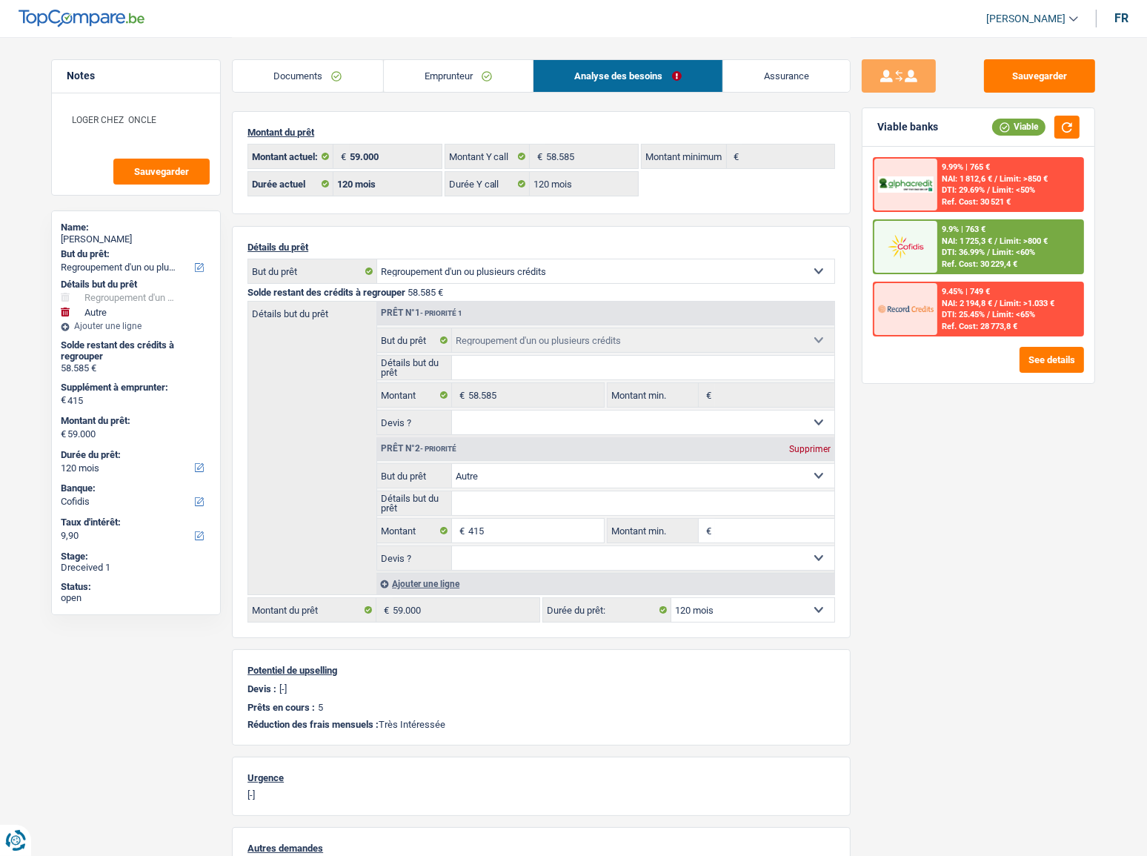
click at [971, 242] on span "NAI: 1 725,3 €" at bounding box center [967, 241] width 50 height 10
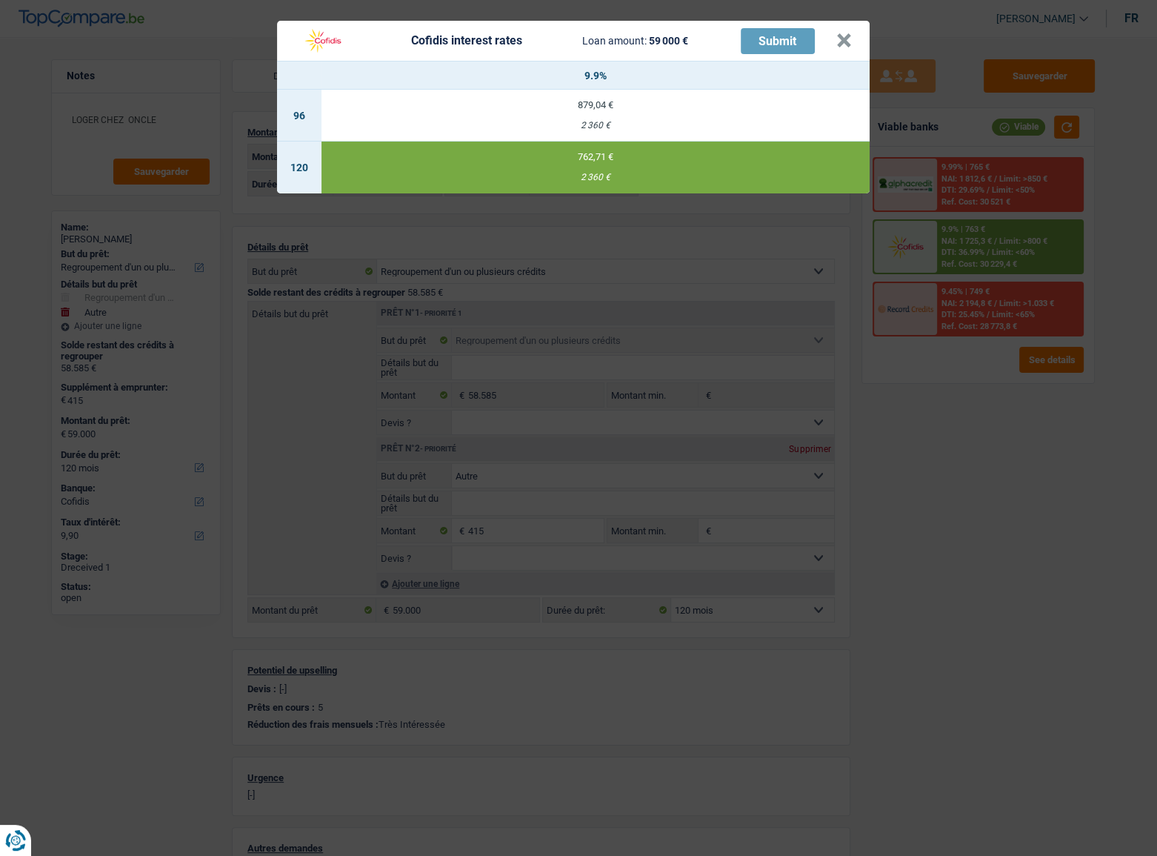
click at [857, 42] on header "Cofidis interest rates Loan amount: 59 000 € Submit ×" at bounding box center [573, 41] width 593 height 40
drag, startPoint x: 848, startPoint y: 37, endPoint x: 840, endPoint y: 42, distance: 9.7
click at [848, 36] on button "×" at bounding box center [844, 40] width 16 height 15
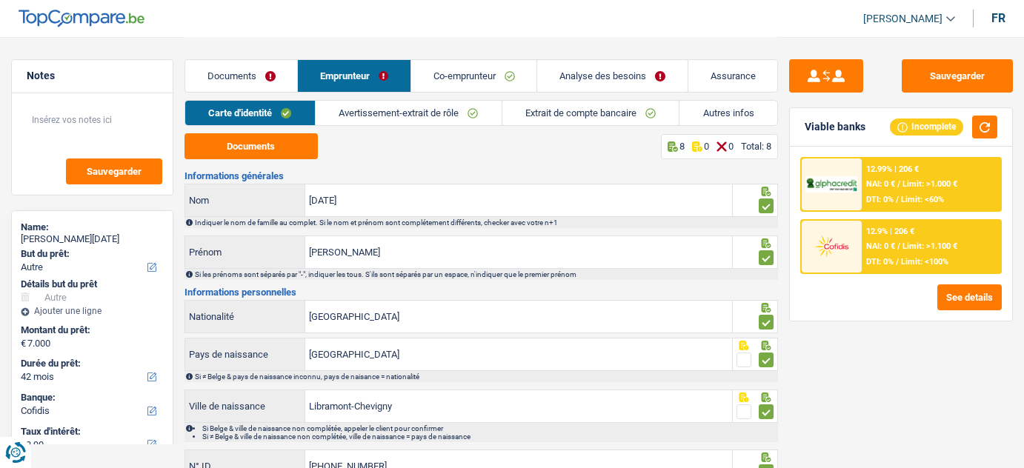
select select "other"
select select "42"
select select "cofidis"
select select "32"
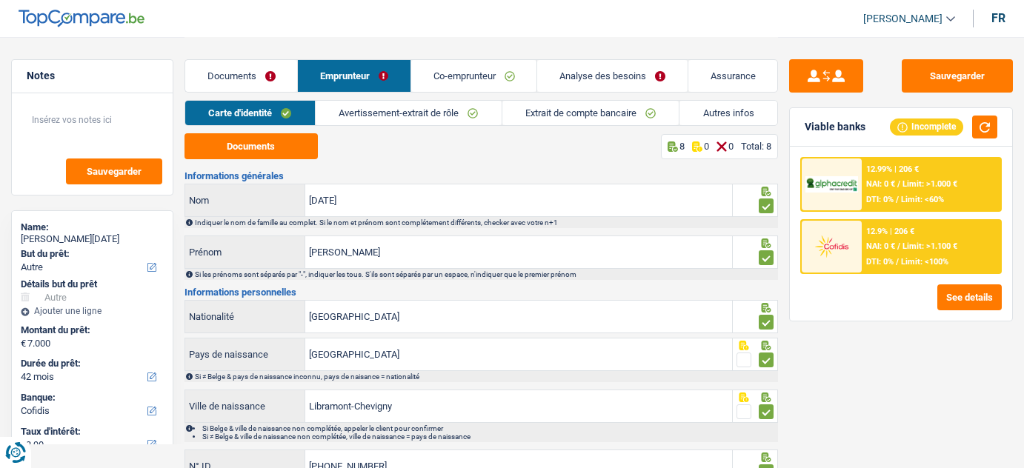
select select "personalLoan"
select select "homeFurnishingOrRelocation"
select select "30"
select select "cardOrCredit"
click at [716, 116] on link "Autres infos" at bounding box center [728, 113] width 98 height 24
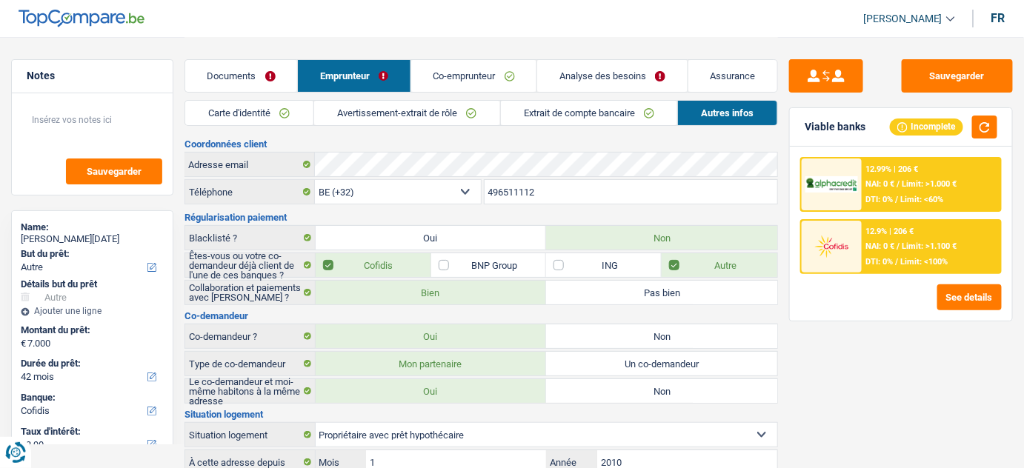
click at [472, 79] on link "Co-emprunteur" at bounding box center [474, 76] width 126 height 32
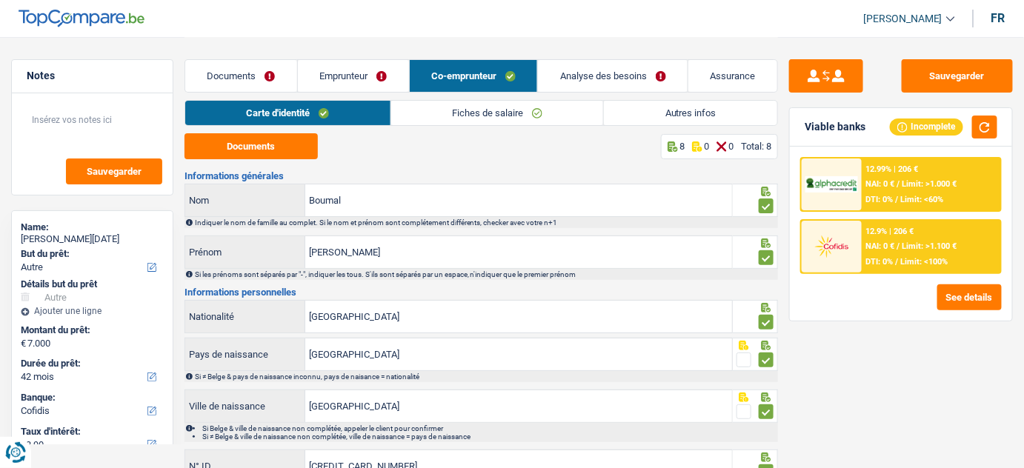
click at [656, 109] on link "Autres infos" at bounding box center [690, 113] width 173 height 24
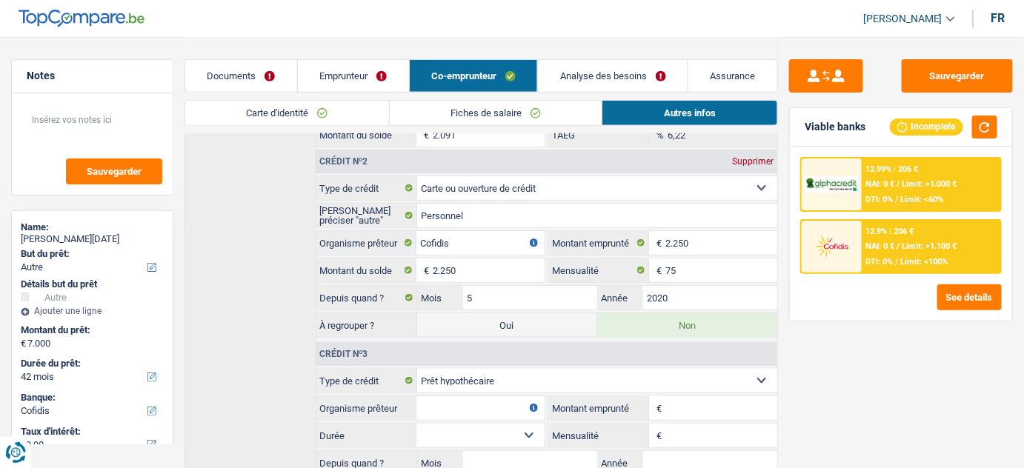
scroll to position [471, 0]
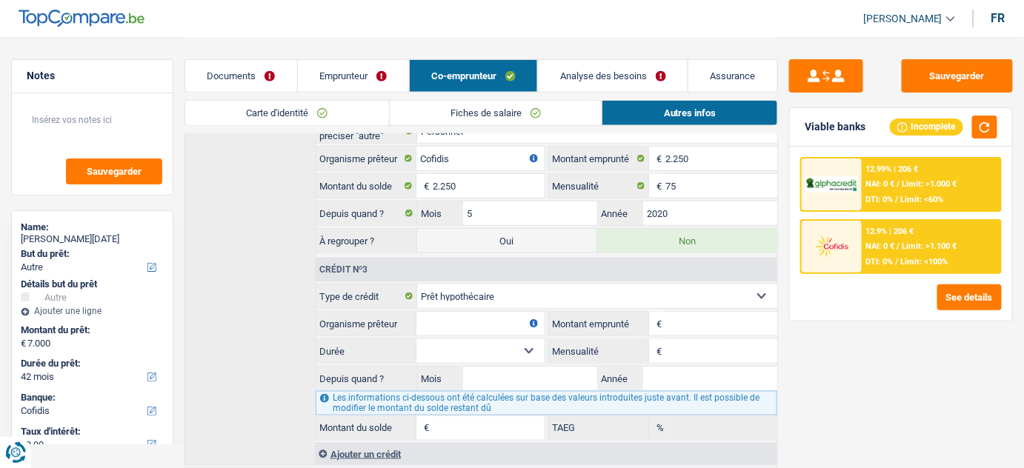
click at [526, 300] on select "Carte ou ouverture de crédit Prêt hypothécaire Vente à tempérament Prêt à tempé…" at bounding box center [597, 297] width 360 height 24
click at [417, 285] on select "Carte ou ouverture de crédit Prêt hypothécaire Vente à tempérament Prêt à tempé…" at bounding box center [597, 297] width 360 height 24
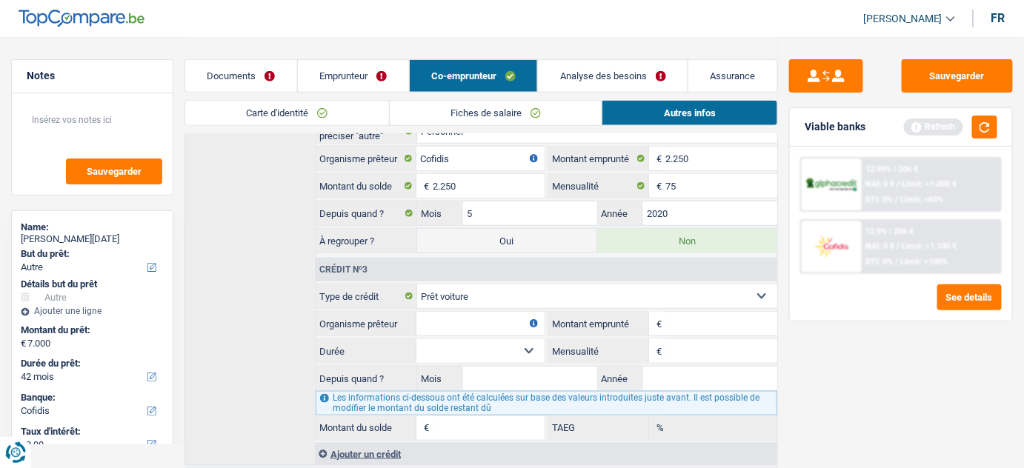
click at [689, 298] on select "Carte ou ouverture de crédit Prêt hypothécaire Vente à tempérament Prêt à tempé…" at bounding box center [597, 297] width 360 height 24
select select "cardOrCredit"
type input "0"
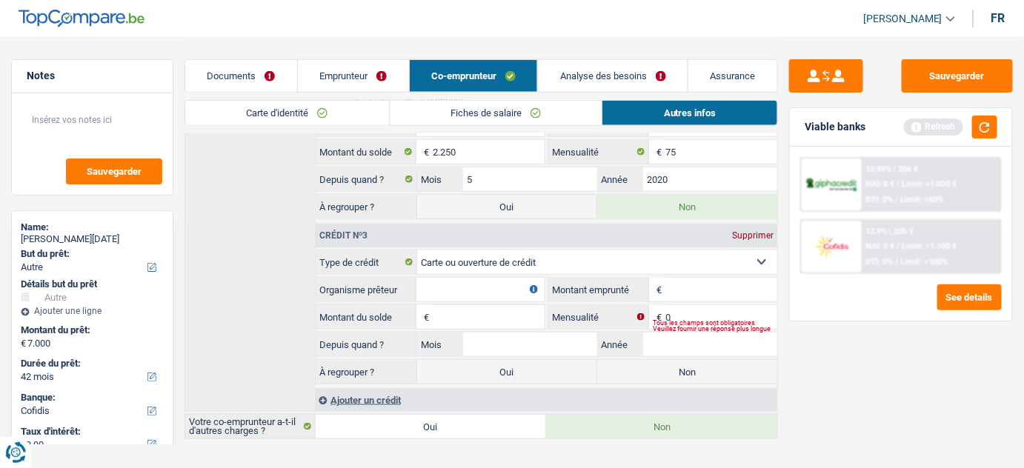
click at [761, 231] on div "Supprimer" at bounding box center [752, 235] width 49 height 9
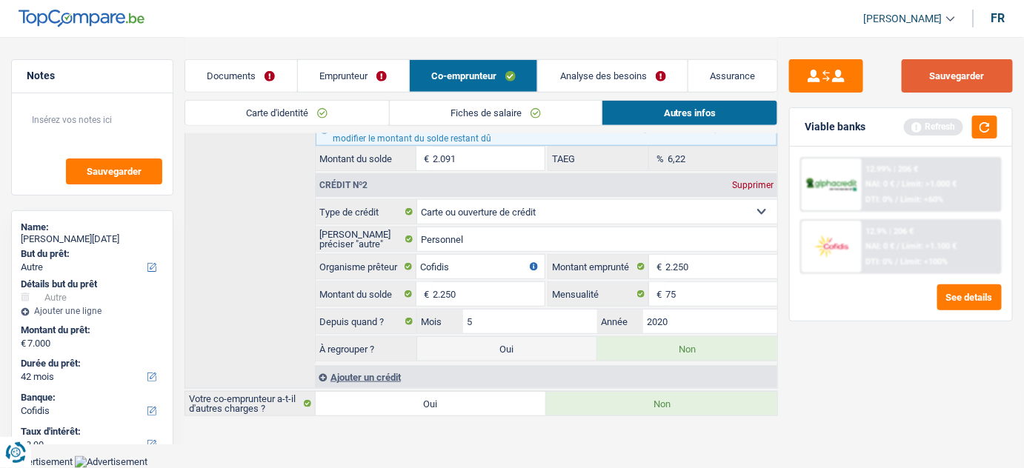
scroll to position [342, 0]
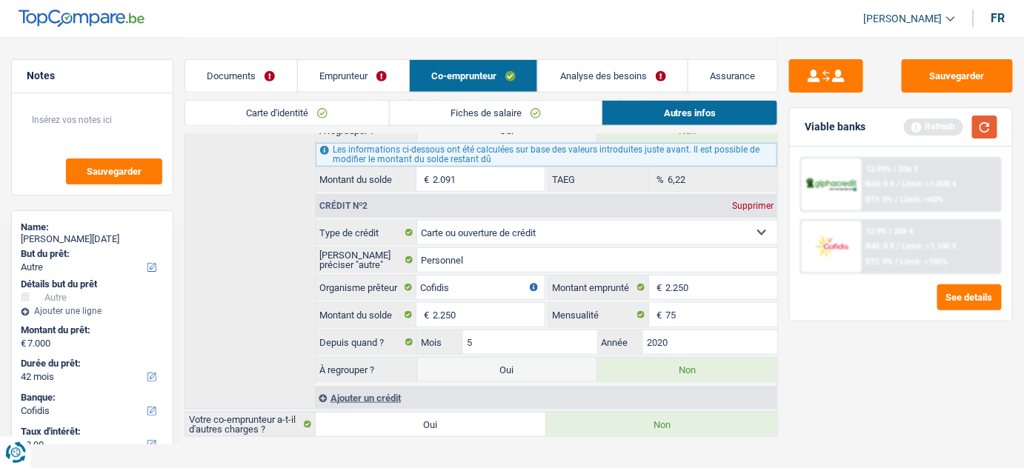
click at [985, 127] on button "button" at bounding box center [984, 127] width 25 height 23
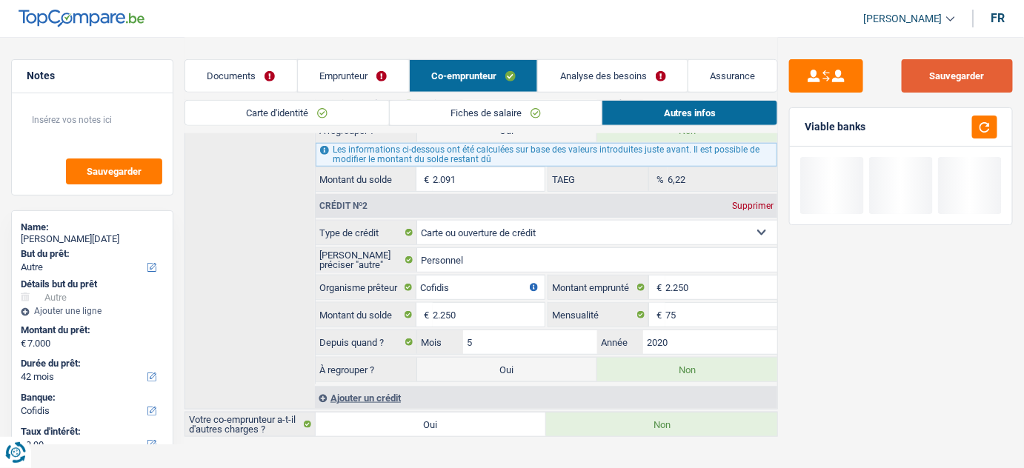
click at [961, 77] on button "Sauvegarder" at bounding box center [957, 75] width 111 height 33
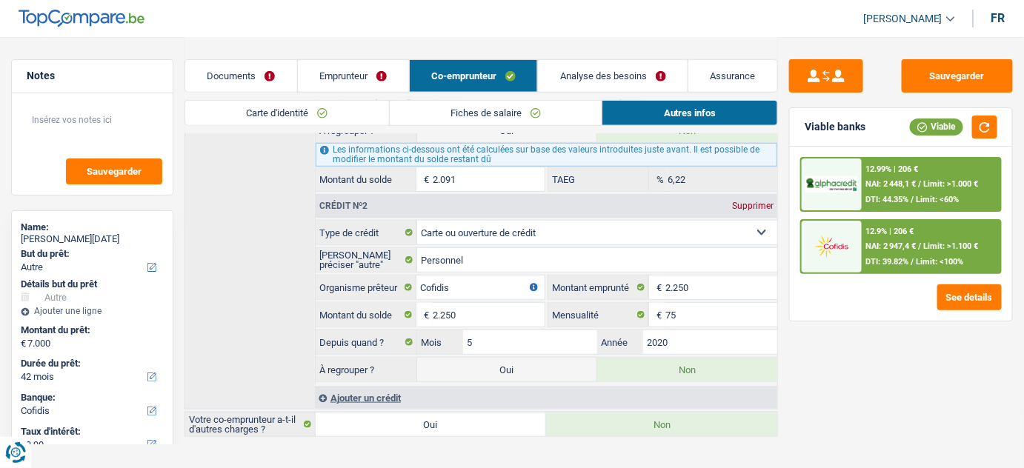
click at [862, 233] on div "12.9% | 206 € NAI: 2 947,4 € / Limit: >1.100 € DTI: 39.82% / Limit: <100%" at bounding box center [931, 247] width 139 height 52
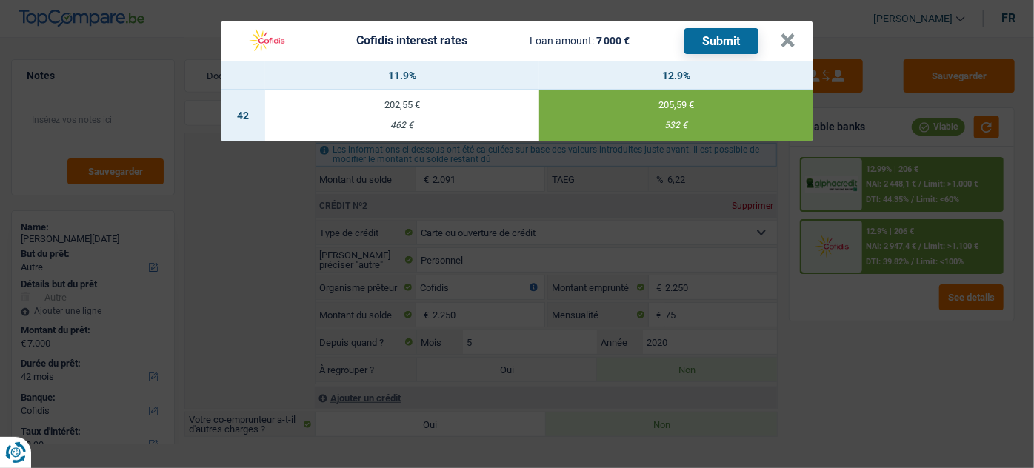
click at [726, 37] on button "Submit" at bounding box center [722, 41] width 74 height 26
click at [786, 39] on button "×" at bounding box center [788, 40] width 16 height 15
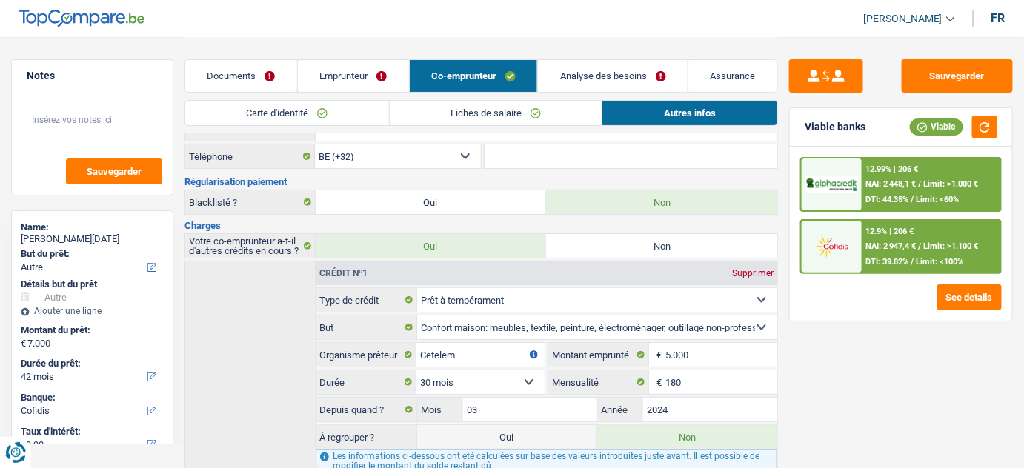
scroll to position [0, 0]
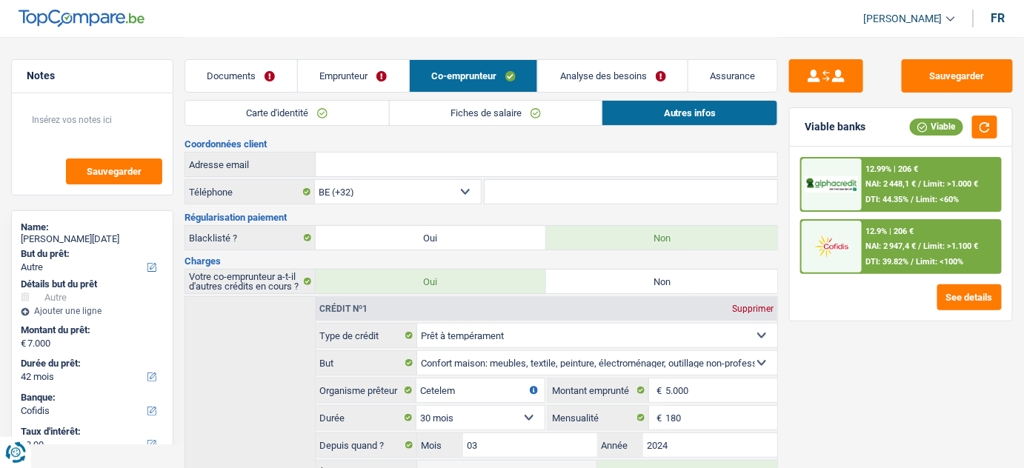
click at [492, 113] on link "Fiches de salaire" at bounding box center [496, 113] width 213 height 24
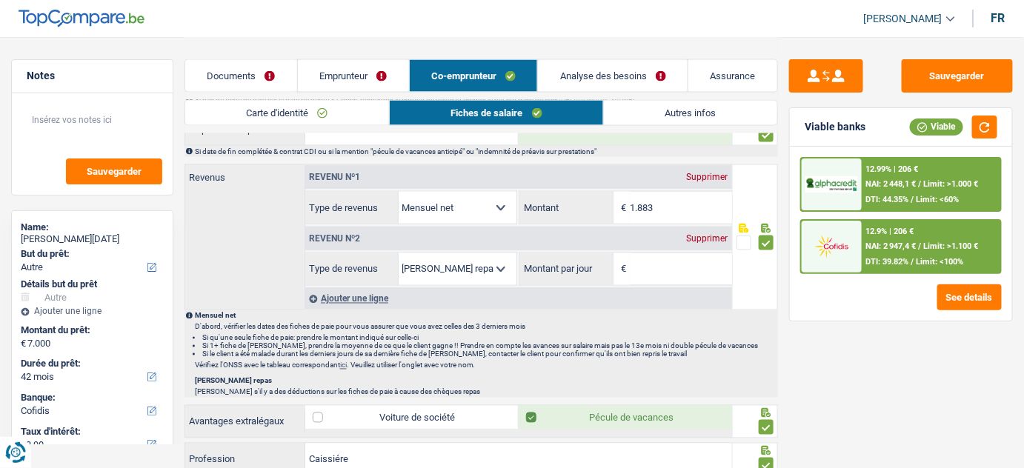
scroll to position [741, 0]
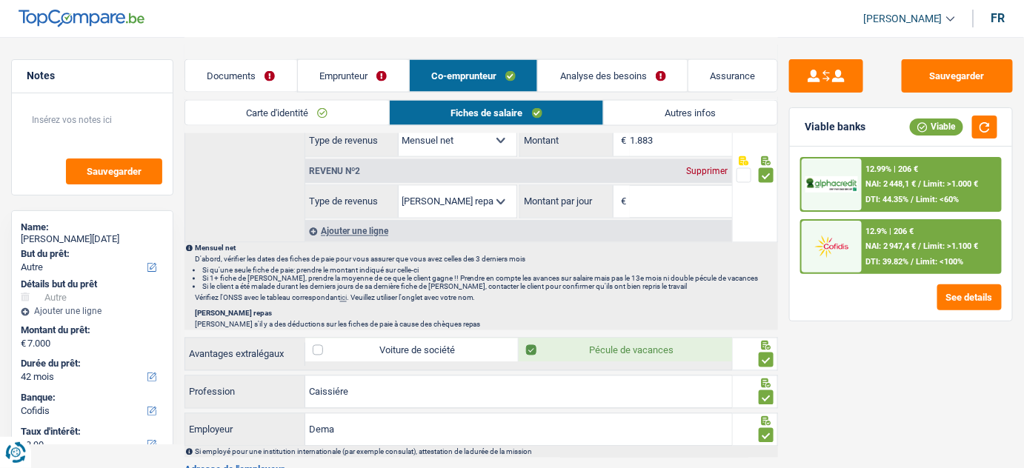
click at [711, 167] on div "Supprimer" at bounding box center [707, 171] width 49 height 9
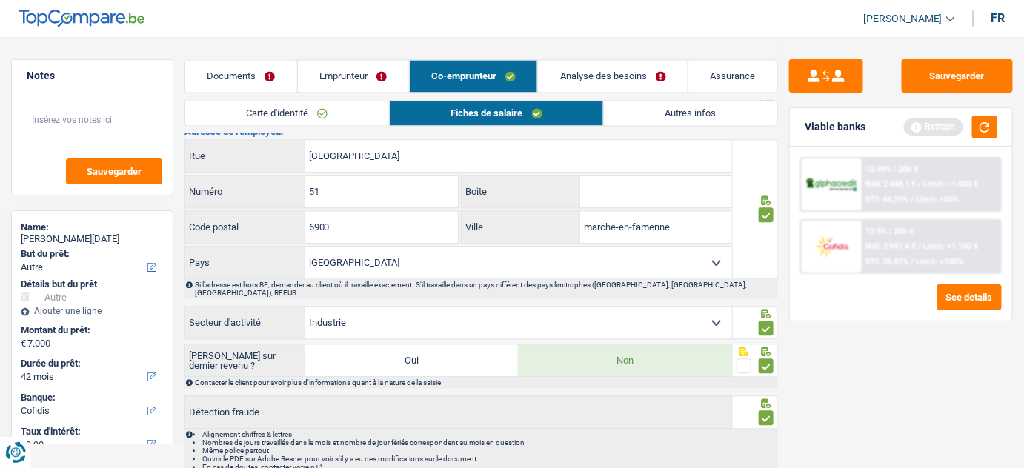
scroll to position [1010, 0]
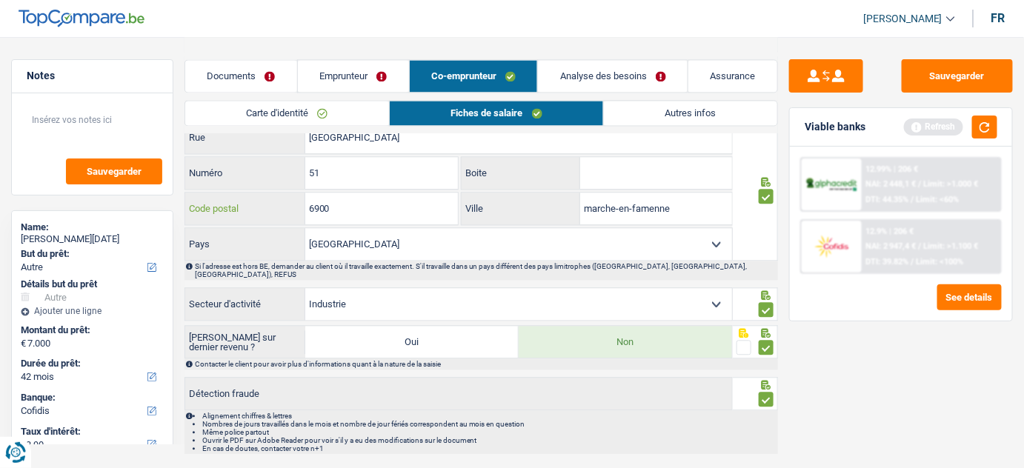
drag, startPoint x: 393, startPoint y: 206, endPoint x: 231, endPoint y: 203, distance: 162.3
click at [231, 203] on div "6900 Code postal" at bounding box center [321, 209] width 273 height 32
click at [636, 201] on input "marche-en-famenne" at bounding box center [655, 209] width 151 height 32
type input "Marche-en-Famenne"
click at [936, 60] on button "Sauvegarder" at bounding box center [957, 75] width 111 height 33
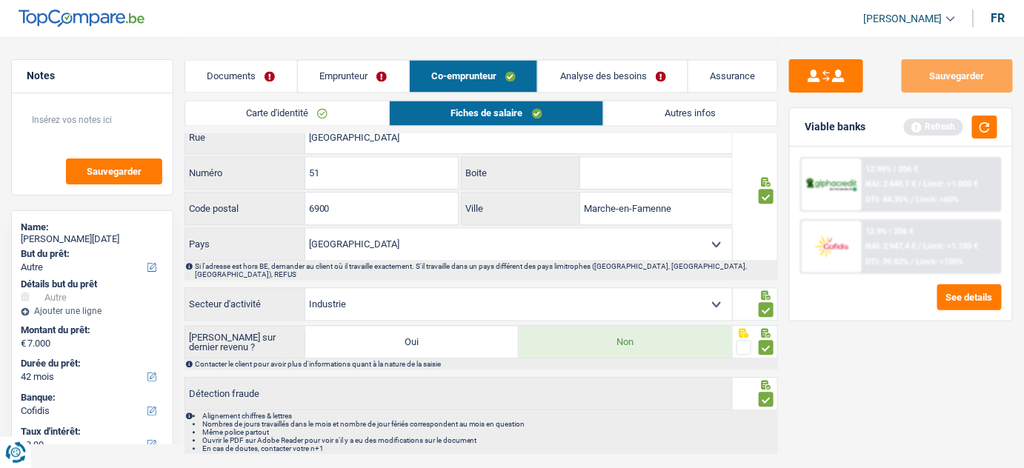
click at [352, 74] on link "Emprunteur" at bounding box center [353, 76] width 111 height 32
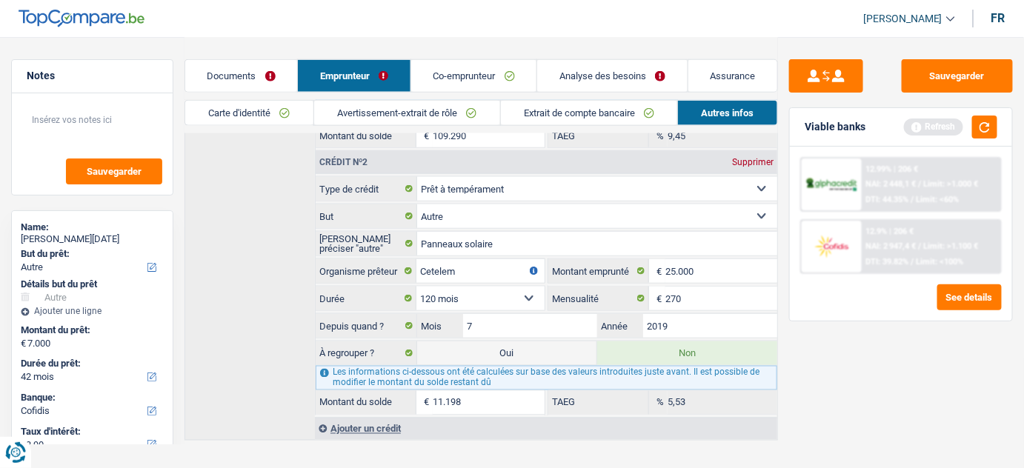
click at [453, 115] on link "Avertissement-extrait de rôle" at bounding box center [407, 113] width 186 height 24
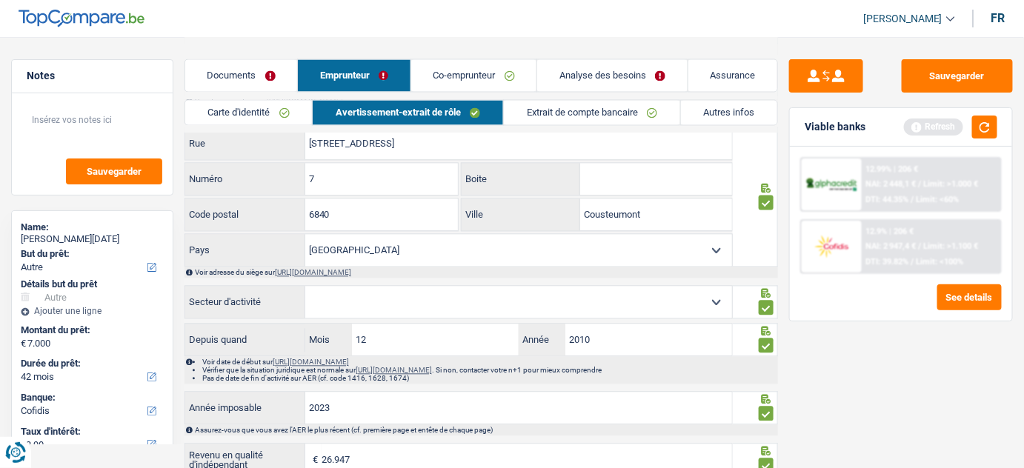
scroll to position [920, 0]
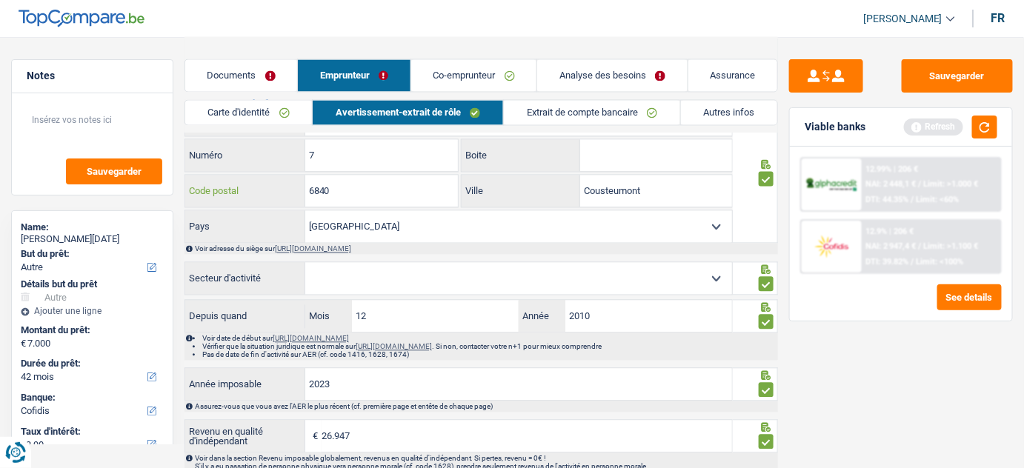
drag, startPoint x: 339, startPoint y: 186, endPoint x: 221, endPoint y: 198, distance: 118.4
click at [221, 198] on div "6840 Code postal" at bounding box center [321, 192] width 273 height 32
click at [614, 186] on input "Cousteumont" at bounding box center [655, 192] width 151 height 32
type input ","
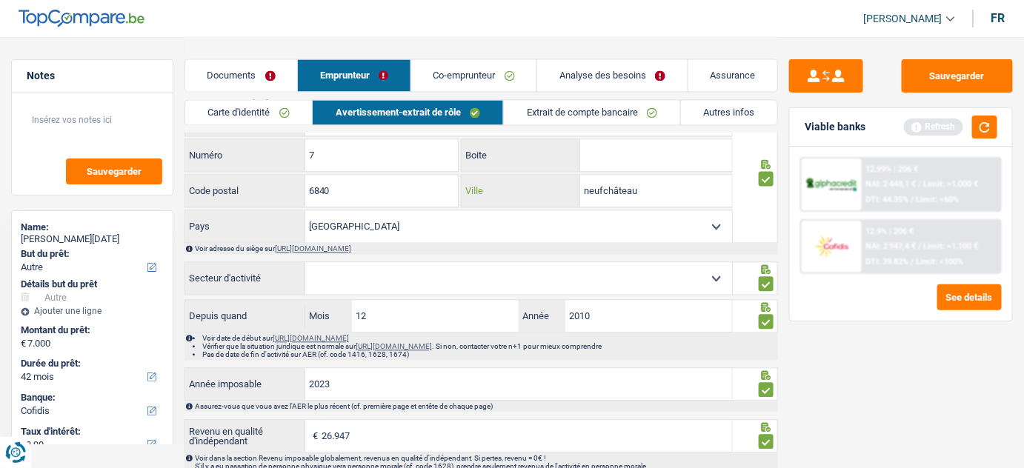
type input "neufchâteau"
click at [361, 270] on select "Agriculture/Pêche Industrie Horeca Courier/Fitness/Taxi Construction Banques/As…" at bounding box center [518, 279] width 427 height 32
select select "construction"
click at [305, 263] on select "Agriculture/Pêche Industrie Horeca Courier/Fitness/Taxi Construction Banques/As…" at bounding box center [518, 279] width 427 height 32
click at [956, 77] on button "Sauvegarder" at bounding box center [957, 75] width 111 height 33
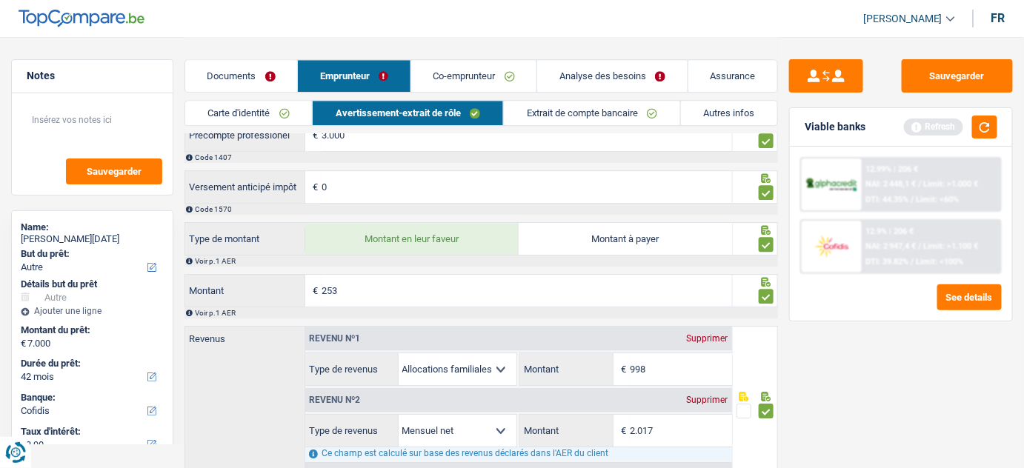
scroll to position [1392, 0]
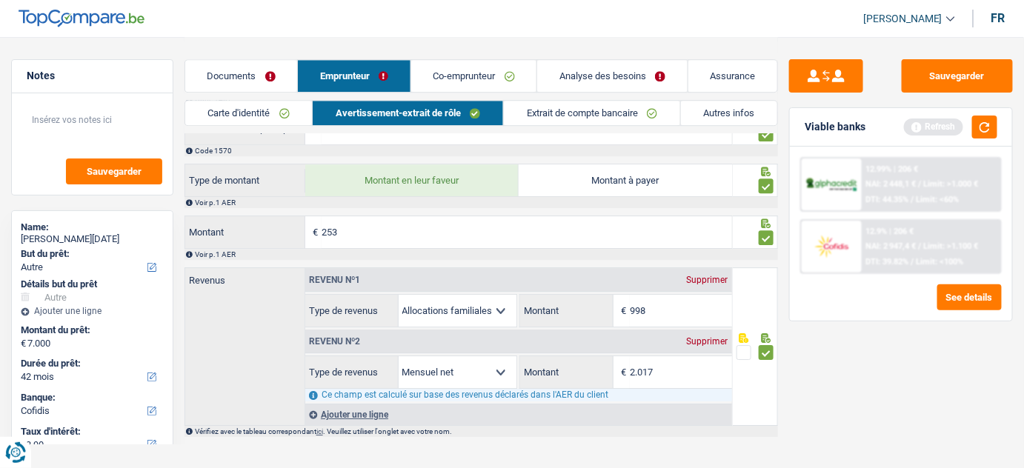
click at [878, 254] on div "12.9% | 206 € NAI: 2 947,4 € / Limit: >1.100 € DTI: 39.82% / Limit: <100%" at bounding box center [931, 247] width 139 height 52
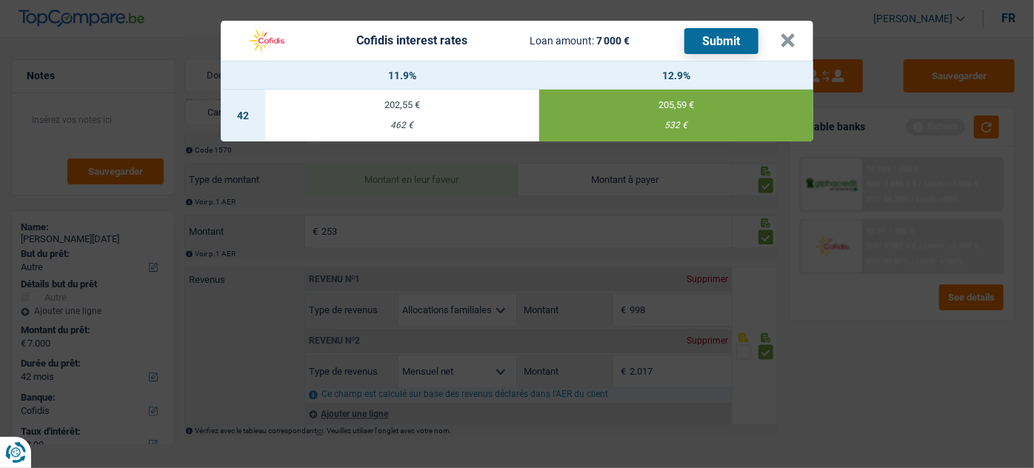
click at [717, 39] on button "Submit" at bounding box center [722, 41] width 74 height 26
click at [788, 44] on button "×" at bounding box center [788, 40] width 16 height 15
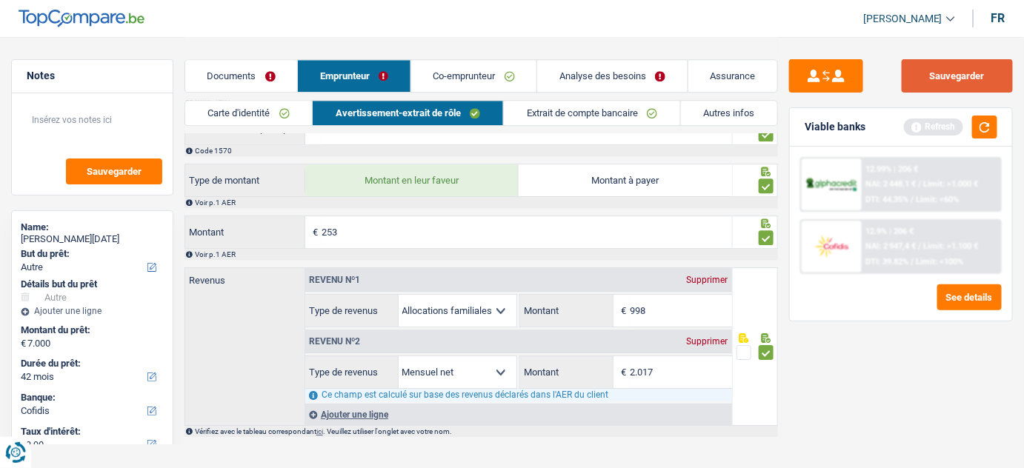
click at [984, 73] on button "Sauvegarder" at bounding box center [957, 75] width 111 height 33
drag, startPoint x: 222, startPoint y: 79, endPoint x: 240, endPoint y: 79, distance: 17.8
click at [222, 79] on link "Documents" at bounding box center [241, 76] width 113 height 32
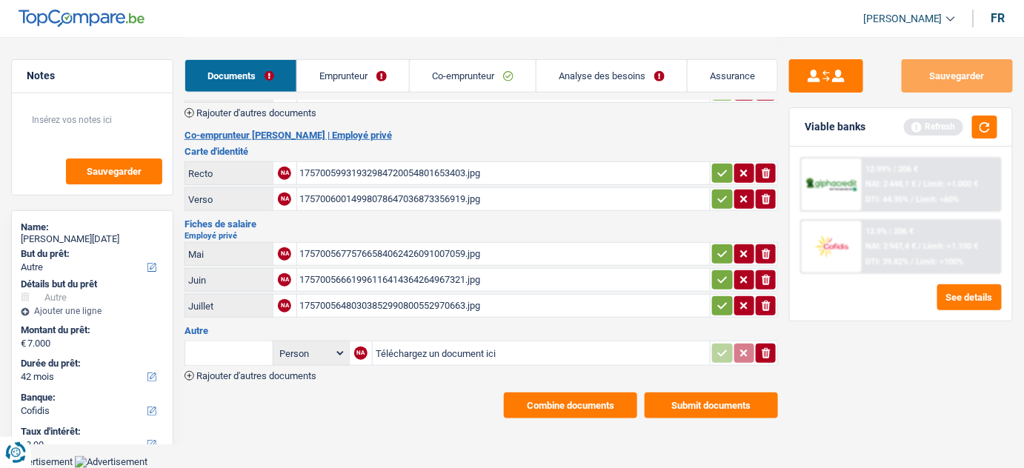
scroll to position [285, 0]
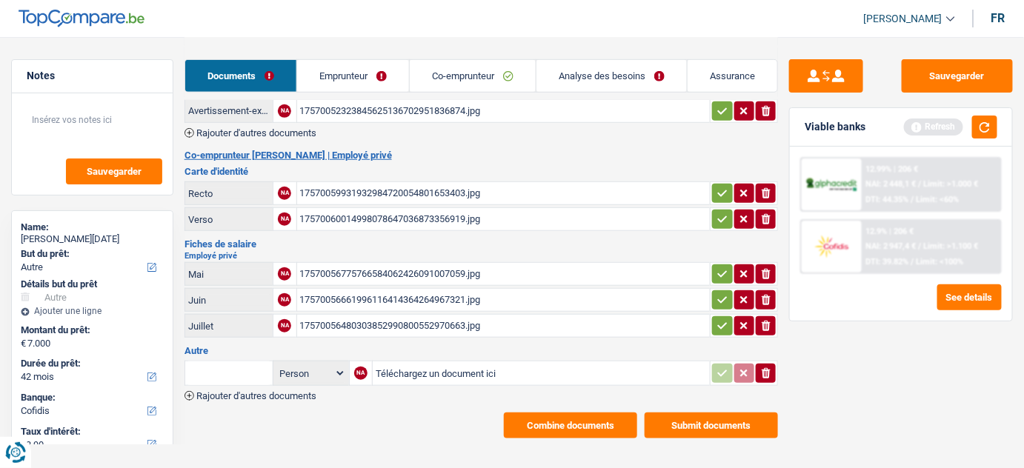
click at [688, 413] on button "Submit documents" at bounding box center [711, 426] width 133 height 26
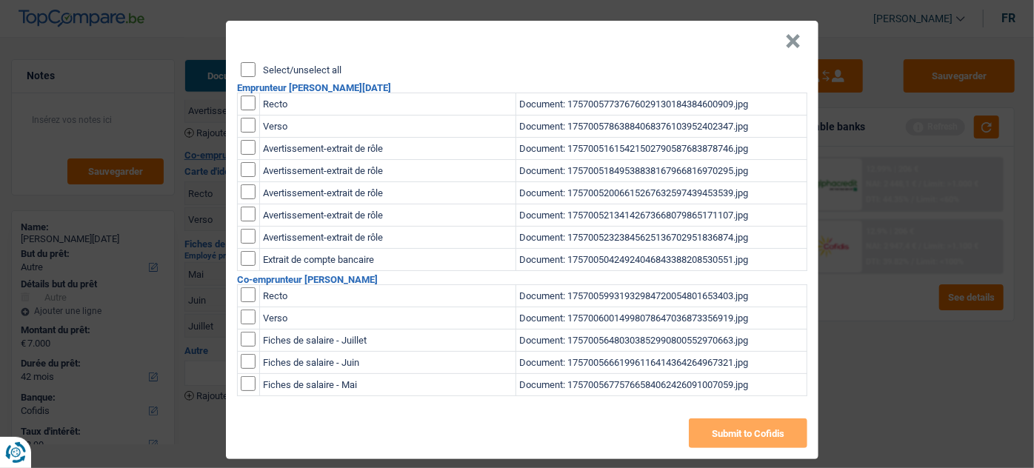
click at [243, 69] on input "Select/unselect all" at bounding box center [248, 69] width 15 height 15
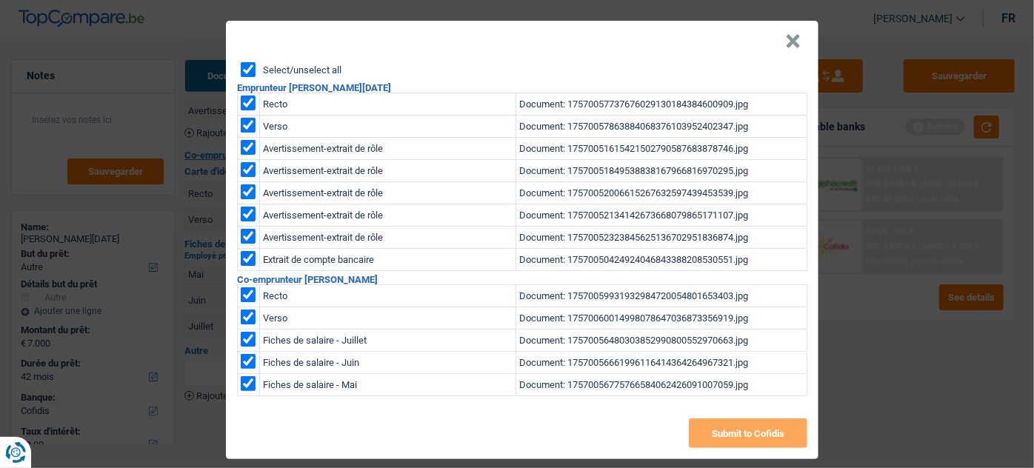
checkbox input "true"
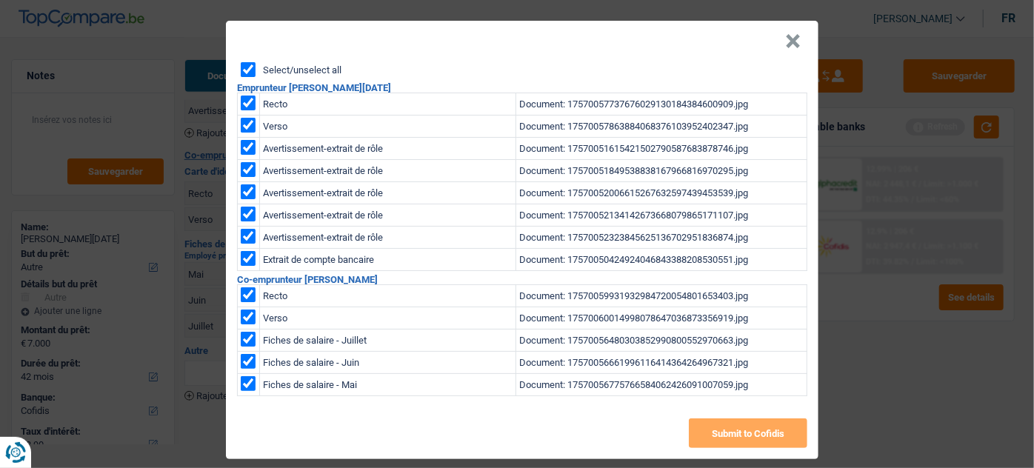
checkbox input "true"
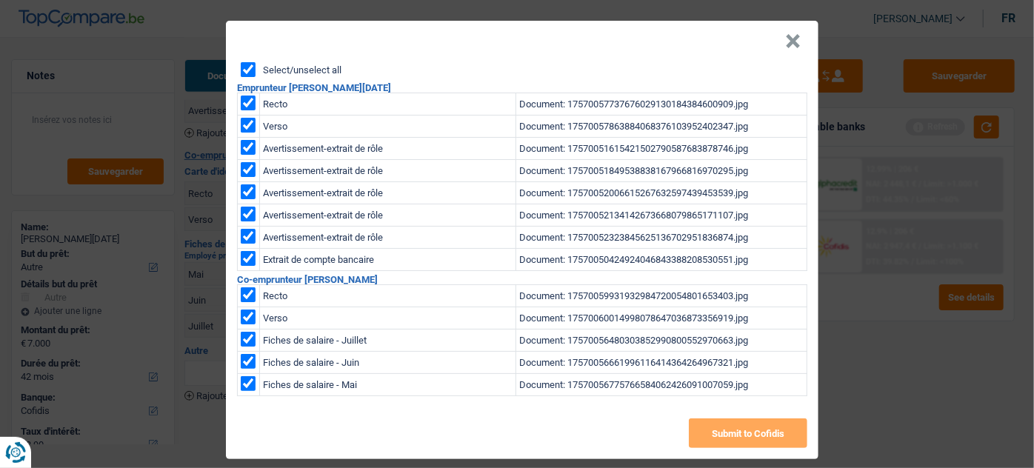
checkbox input "true"
click at [715, 430] on button "Submit to Cofidis" at bounding box center [748, 434] width 119 height 30
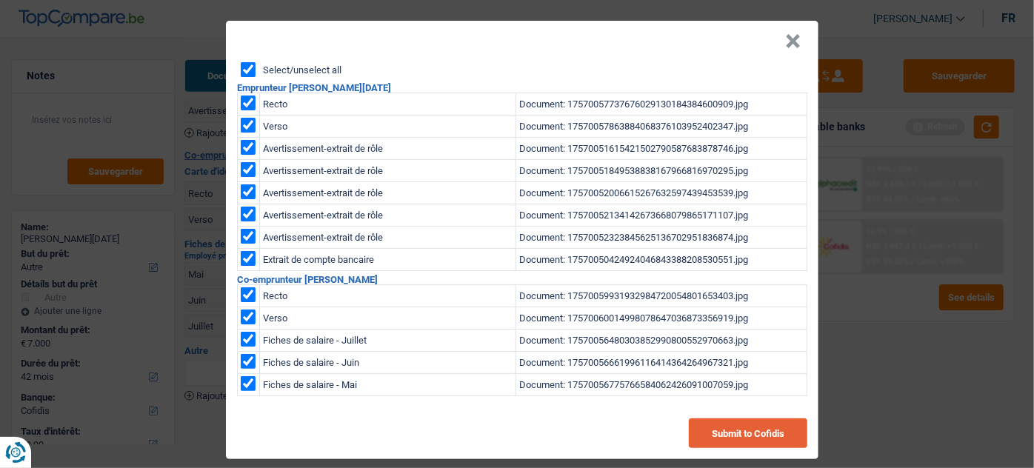
click at [739, 433] on button "Submit to Cofidis" at bounding box center [748, 434] width 119 height 30
click at [792, 35] on button "×" at bounding box center [793, 41] width 16 height 15
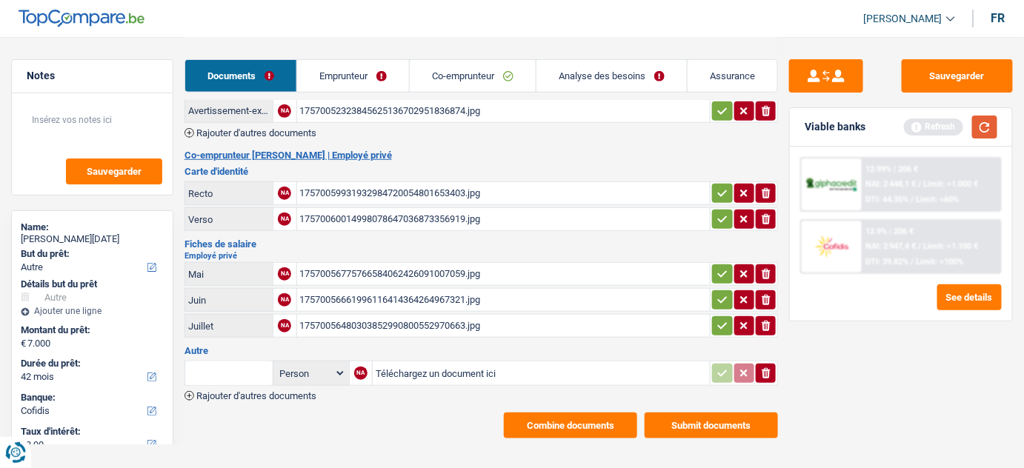
click at [981, 129] on button "button" at bounding box center [984, 127] width 25 height 23
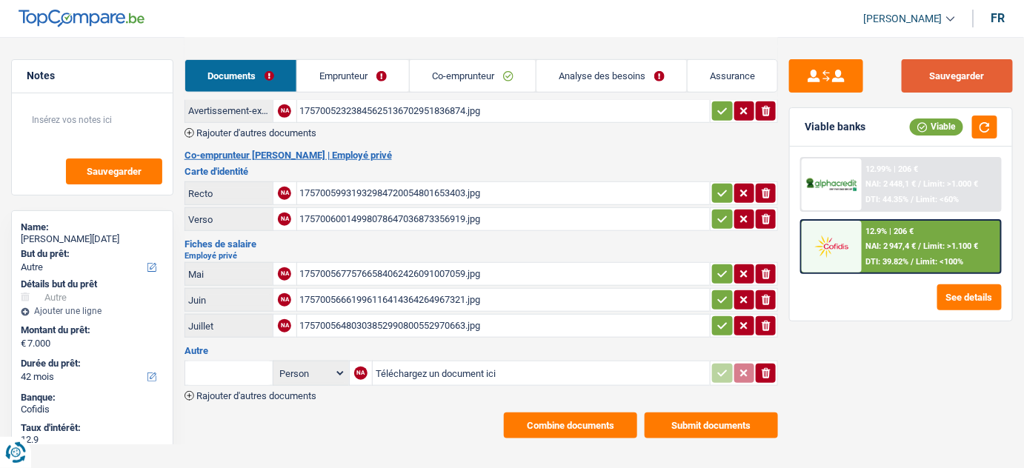
drag, startPoint x: 954, startPoint y: 67, endPoint x: 923, endPoint y: 53, distance: 33.8
click at [956, 67] on button "Sauvegarder" at bounding box center [957, 75] width 111 height 33
click at [995, 123] on button "button" at bounding box center [984, 127] width 25 height 23
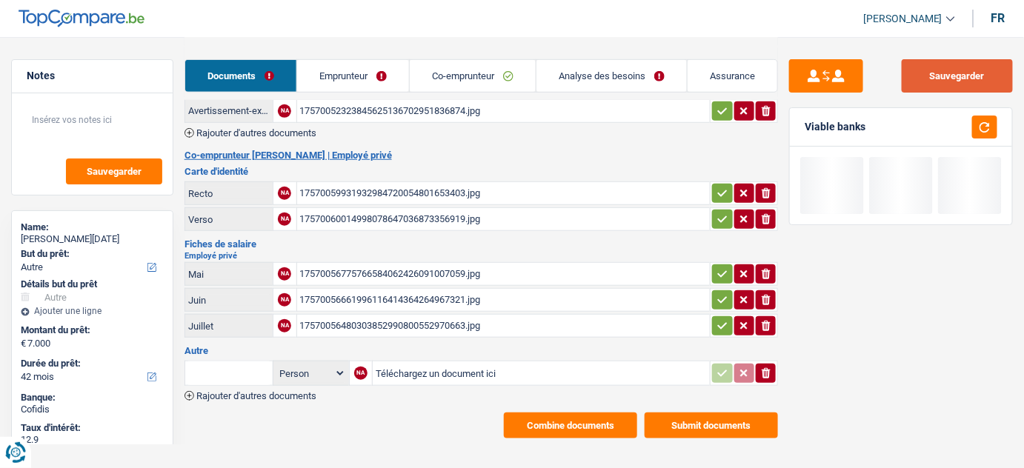
click at [931, 73] on button "Sauvegarder" at bounding box center [957, 75] width 111 height 33
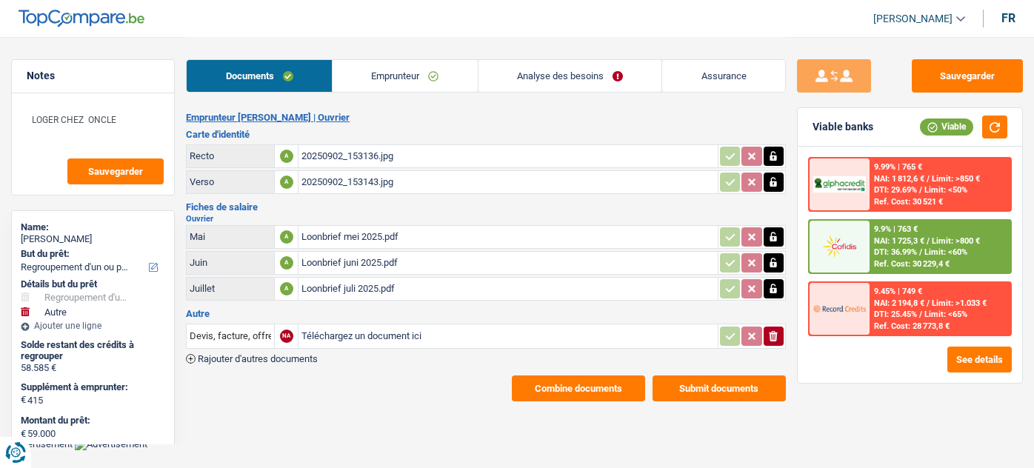
select select "refinancing"
select select "other"
select select "120"
select select "cofidis"
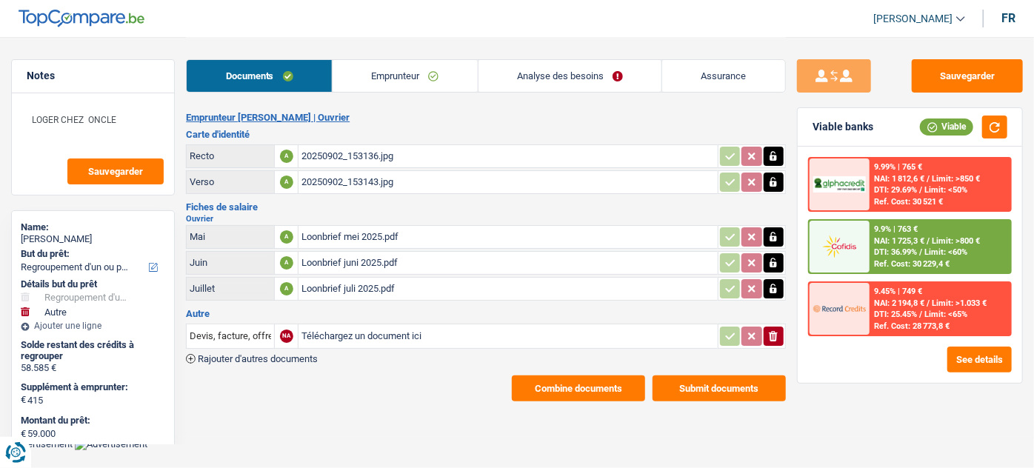
click at [891, 247] on span "DTI: 36.99%" at bounding box center [895, 252] width 43 height 10
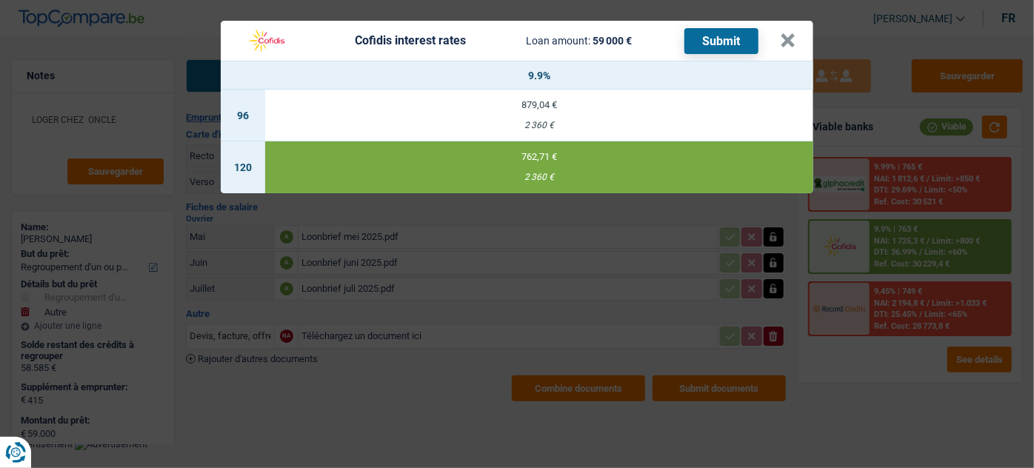
click at [721, 39] on button "Submit" at bounding box center [722, 41] width 74 height 26
click at [783, 44] on button "×" at bounding box center [788, 40] width 16 height 15
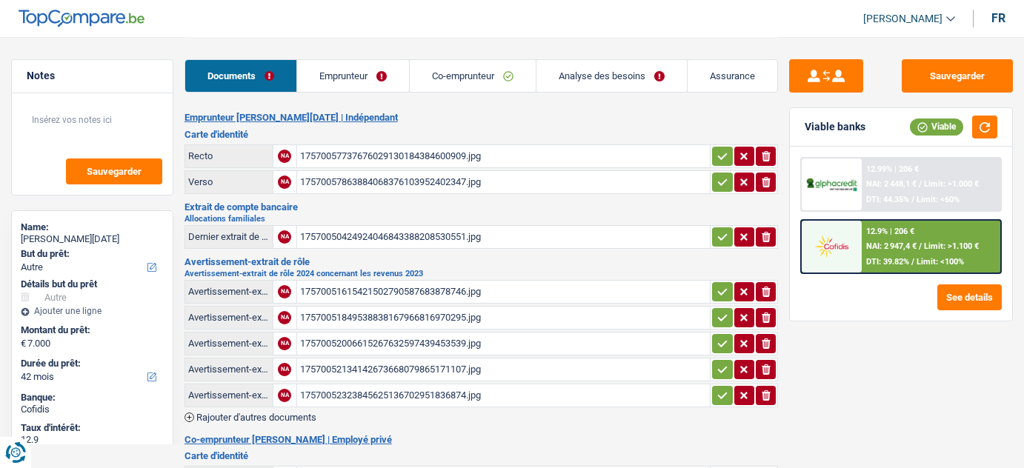
select select "other"
select select "42"
click at [885, 244] on span "NAI: 2 947,4 €" at bounding box center [891, 247] width 50 height 10
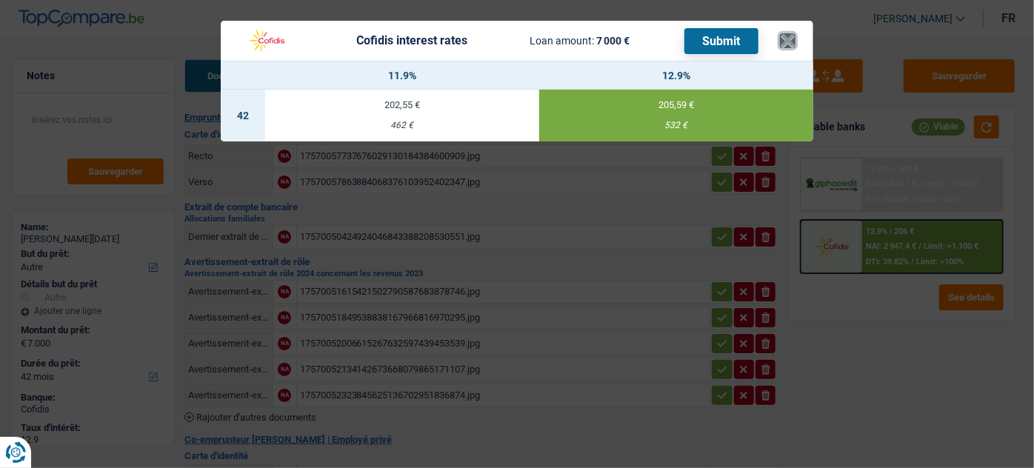
click at [783, 39] on button "×" at bounding box center [788, 40] width 16 height 15
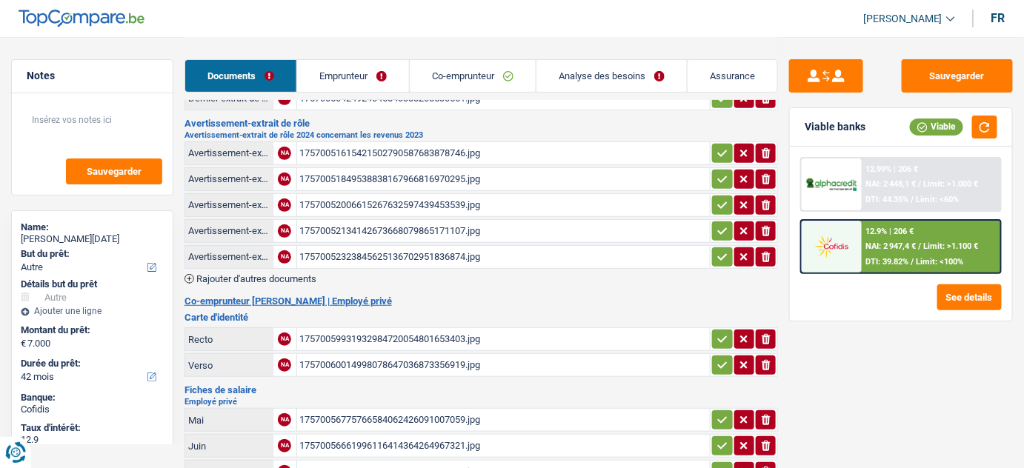
scroll to position [269, 0]
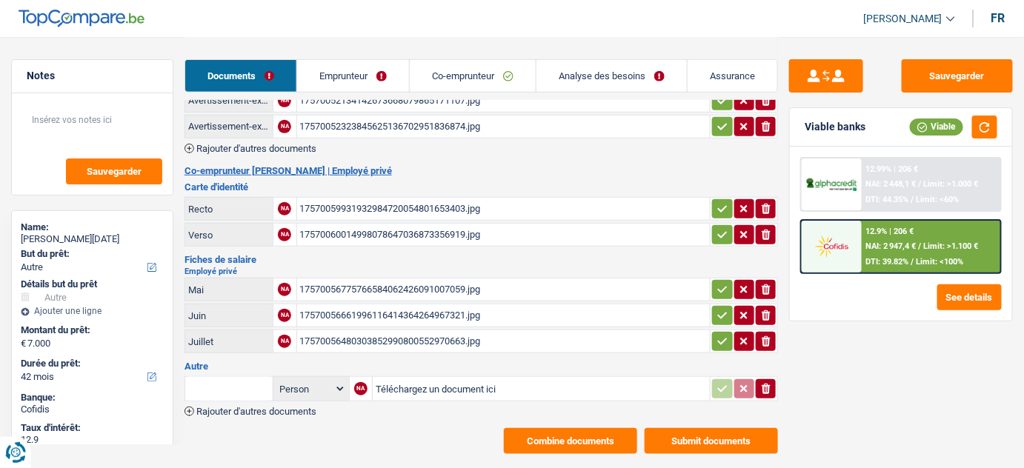
click at [702, 433] on button "Submit documents" at bounding box center [711, 441] width 133 height 26
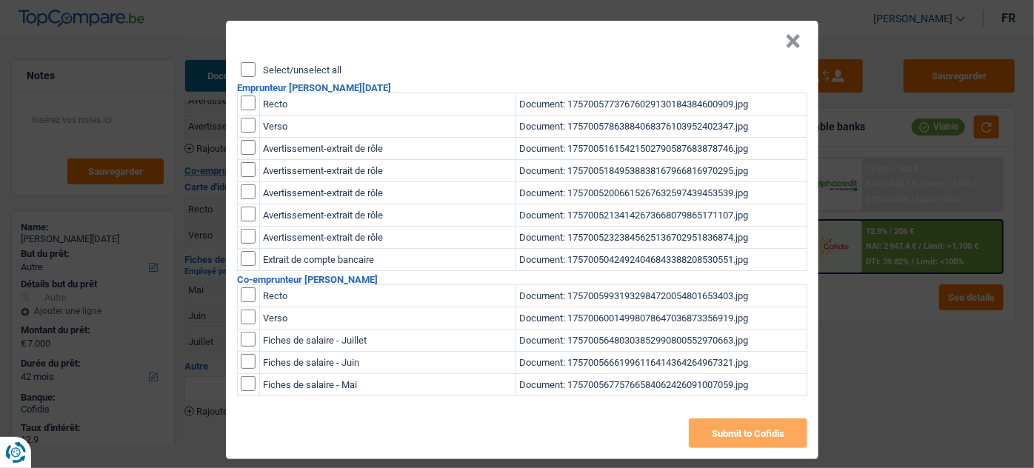
click at [247, 65] on input "Select/unselect all" at bounding box center [248, 69] width 15 height 15
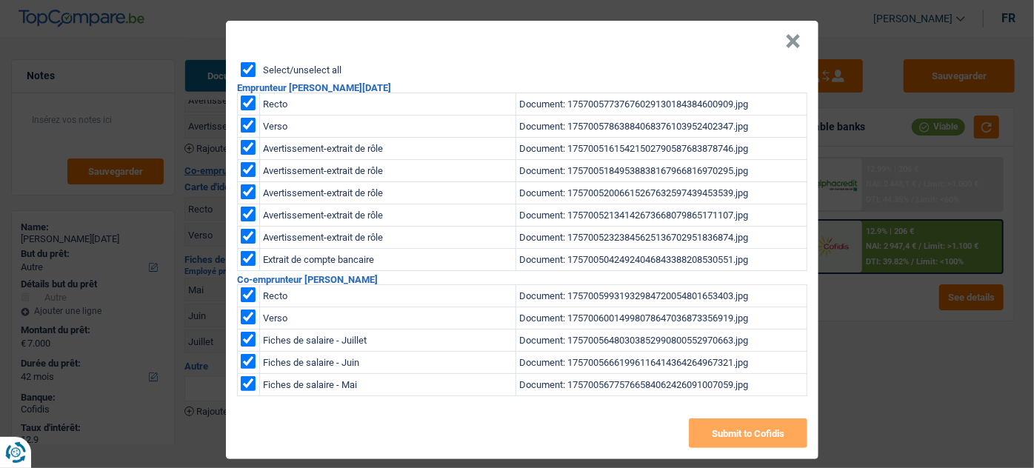
checkbox input "true"
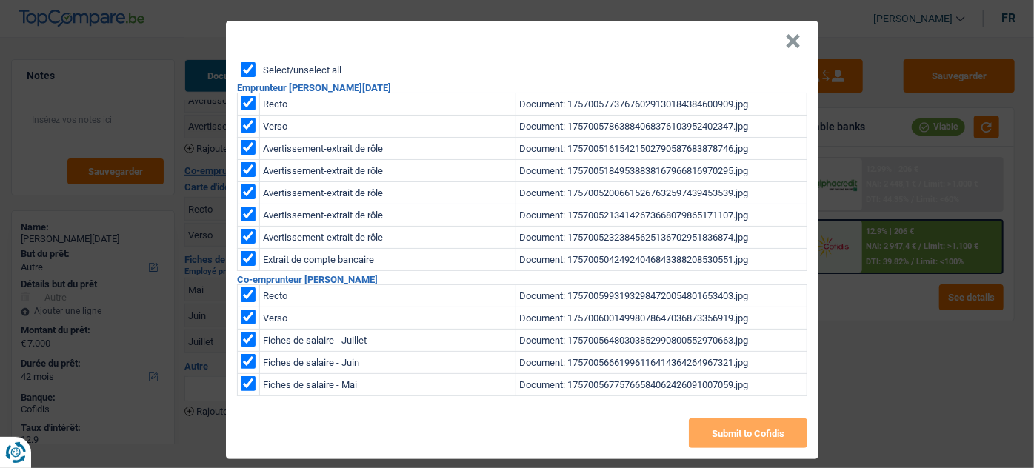
checkbox input "true"
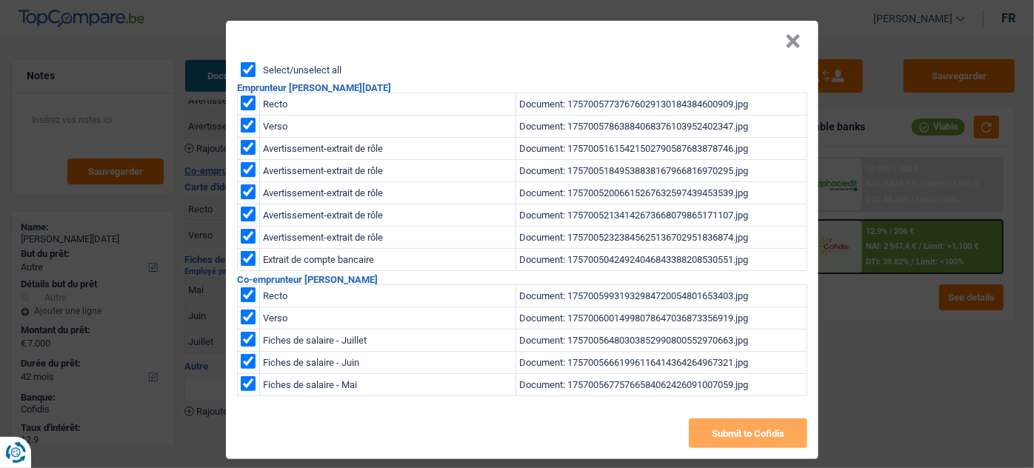
checkbox input "true"
click at [729, 436] on button "Submit to Cofidis" at bounding box center [748, 434] width 119 height 30
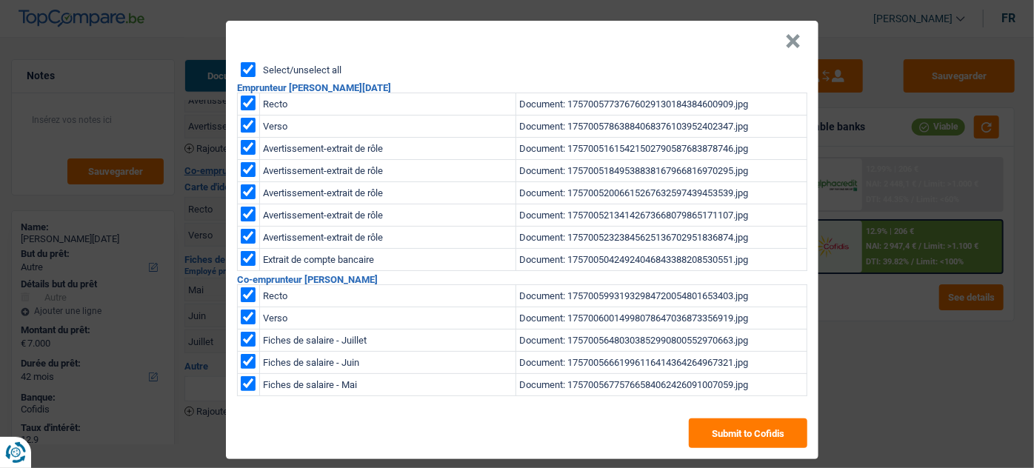
click at [794, 43] on button "×" at bounding box center [793, 41] width 16 height 15
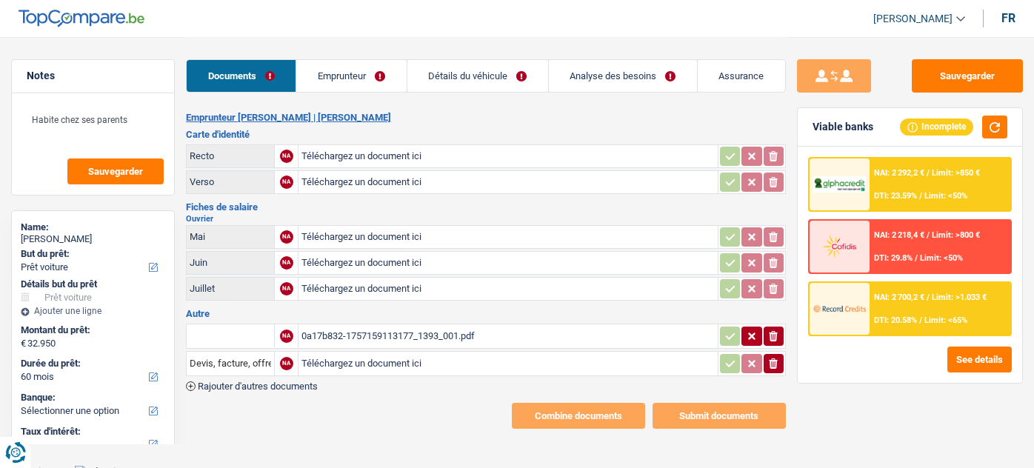
select select "car"
select select "60"
click at [365, 331] on div "0a17b832-1757159113177_1393_001.pdf" at bounding box center [508, 336] width 413 height 22
click at [250, 326] on input "text" at bounding box center [230, 337] width 81 height 24
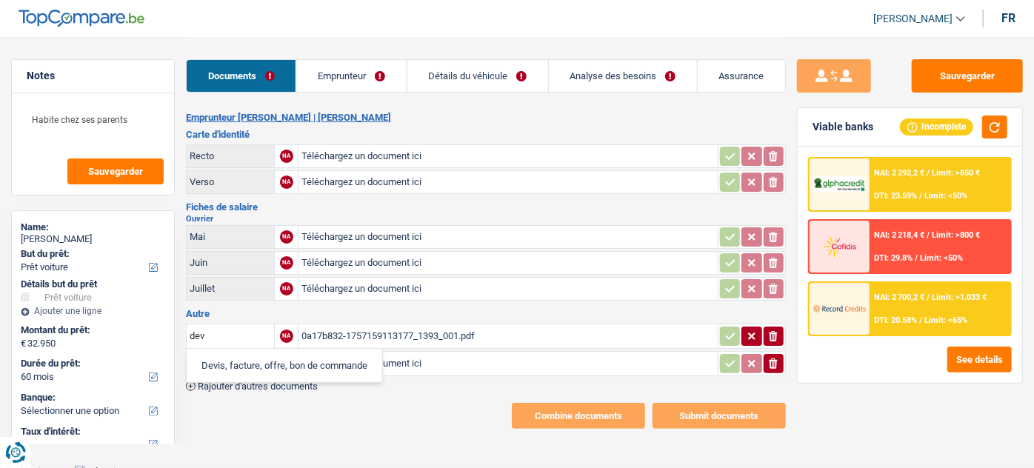
click at [266, 365] on li "Devis, facture, offre, bon de commande" at bounding box center [284, 365] width 181 height 19
type input "Devis, facture, offre, bon de commande"
click at [732, 337] on icon "button" at bounding box center [731, 336] width 12 height 15
drag, startPoint x: 774, startPoint y: 362, endPoint x: 877, endPoint y: 250, distance: 151.5
click at [774, 361] on icon "button" at bounding box center [773, 364] width 9 height 10
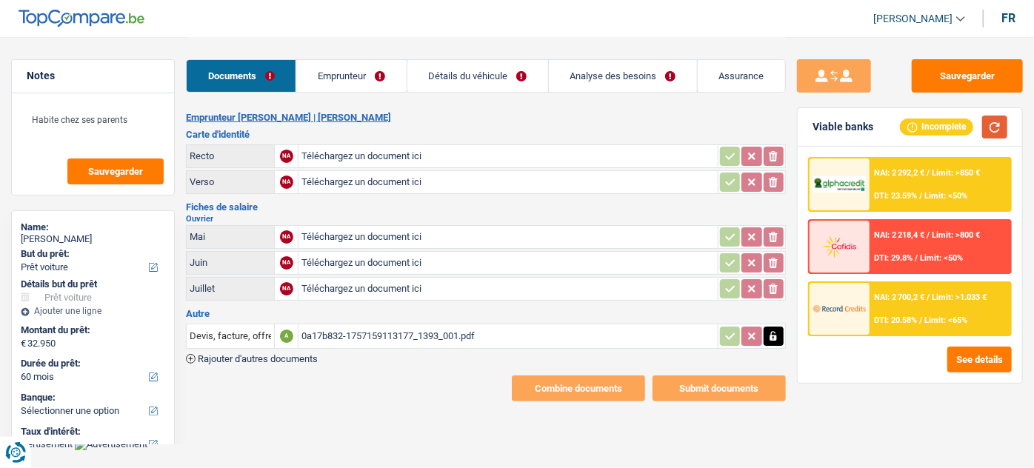
click at [1002, 121] on button "button" at bounding box center [994, 127] width 25 height 23
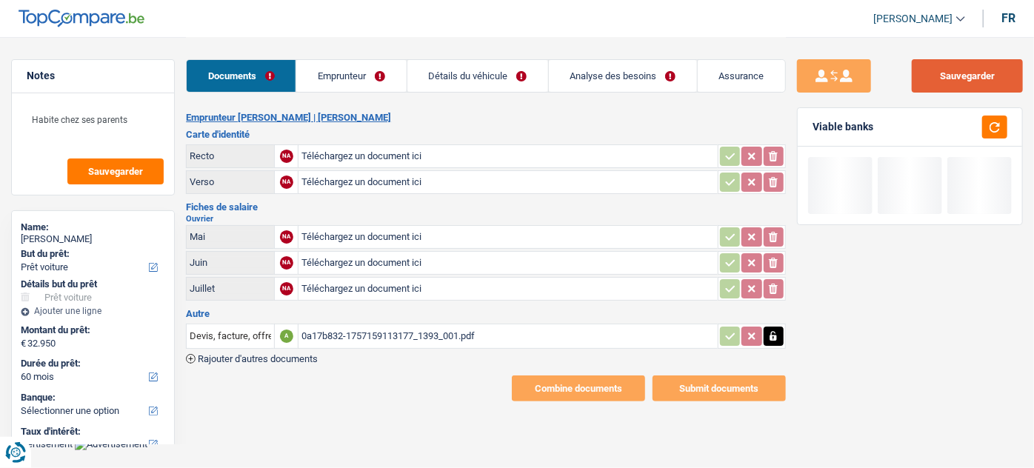
click at [990, 80] on button "Sauvegarder" at bounding box center [967, 75] width 111 height 33
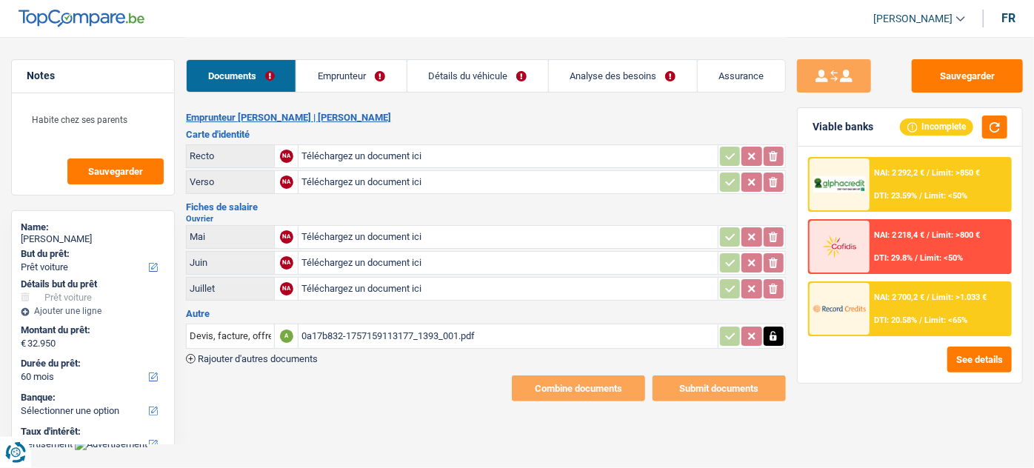
click at [470, 148] on input "Téléchargez un document ici" at bounding box center [508, 156] width 413 height 22
type input "C:\fakepath\IMG_20250906_105253.jpg"
click at [379, 182] on input "Téléchargez un document ici" at bounding box center [508, 182] width 413 height 22
type input "C:\fakepath\IMG_20250906_105253.jpg"
click at [405, 161] on div "IMG_20250906_105253.jpg" at bounding box center [508, 156] width 413 height 22
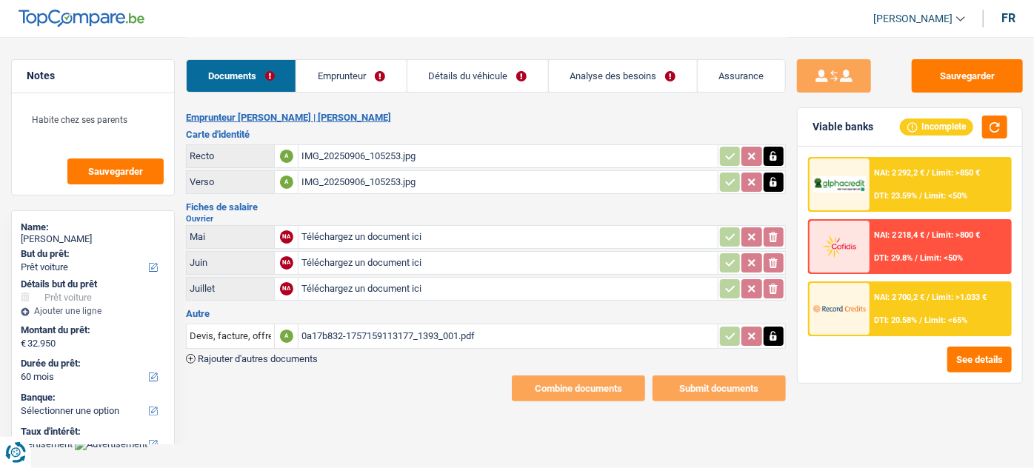
click at [768, 159] on icon "button" at bounding box center [774, 156] width 12 height 15
drag, startPoint x: 771, startPoint y: 183, endPoint x: 770, endPoint y: 151, distance: 31.9
click at [768, 181] on icon "button" at bounding box center [774, 182] width 12 height 15
drag, startPoint x: 771, startPoint y: 150, endPoint x: 772, endPoint y: 177, distance: 26.7
click at [772, 157] on icon "ionicons-v5-e" at bounding box center [774, 156] width 12 height 15
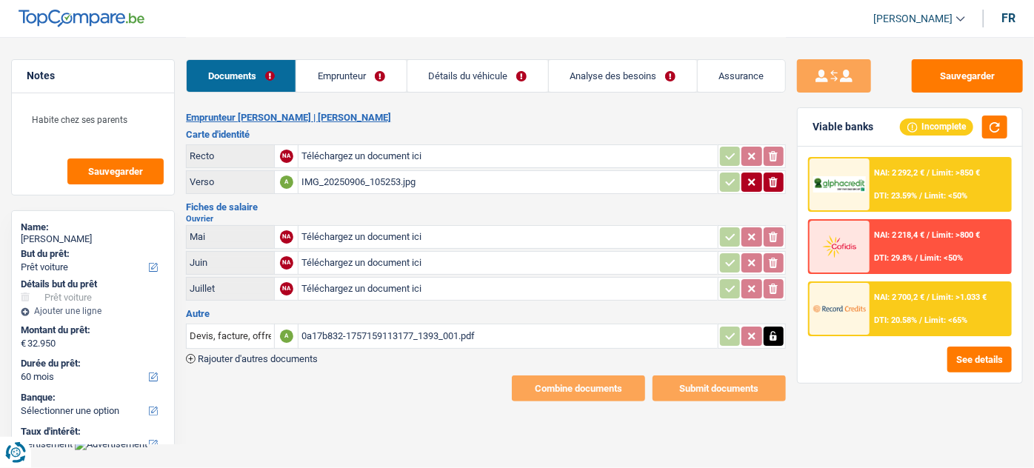
click at [772, 177] on icon "button" at bounding box center [773, 182] width 9 height 10
click at [517, 151] on input "Téléchargez un document ici" at bounding box center [508, 156] width 413 height 22
click at [374, 165] on input "Téléchargez un document ici" at bounding box center [508, 156] width 413 height 22
click at [322, 173] on input "Téléchargez un document ici" at bounding box center [508, 182] width 413 height 22
type input "C:\fakepath\IMG_20250906_105248.jpg"
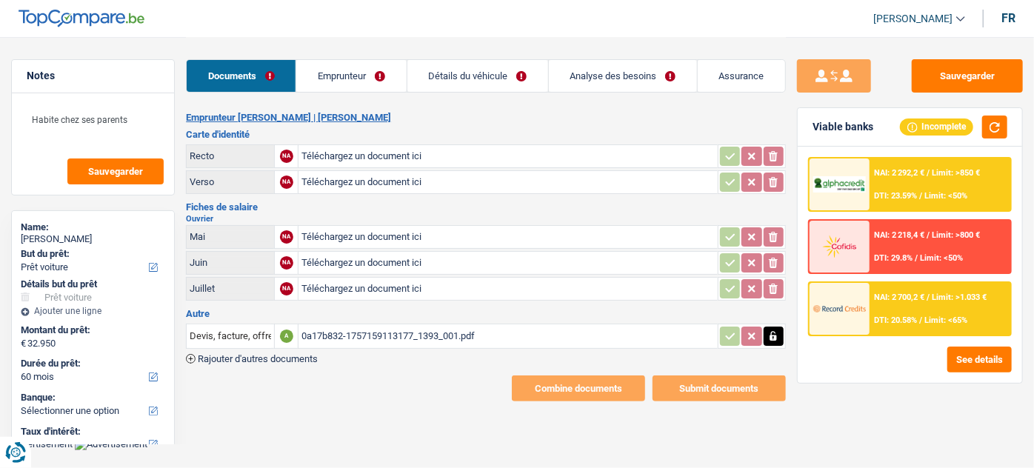
click at [333, 160] on input "Téléchargez un document ici" at bounding box center [508, 156] width 413 height 22
click at [776, 156] on icon "button" at bounding box center [774, 156] width 7 height 10
click at [775, 156] on icon "ionicons-v5-e" at bounding box center [774, 156] width 12 height 15
click at [465, 159] on input "Téléchargez un document ici" at bounding box center [508, 156] width 413 height 22
type input "C:\fakepath\IMG_20250906_105253.jpg"
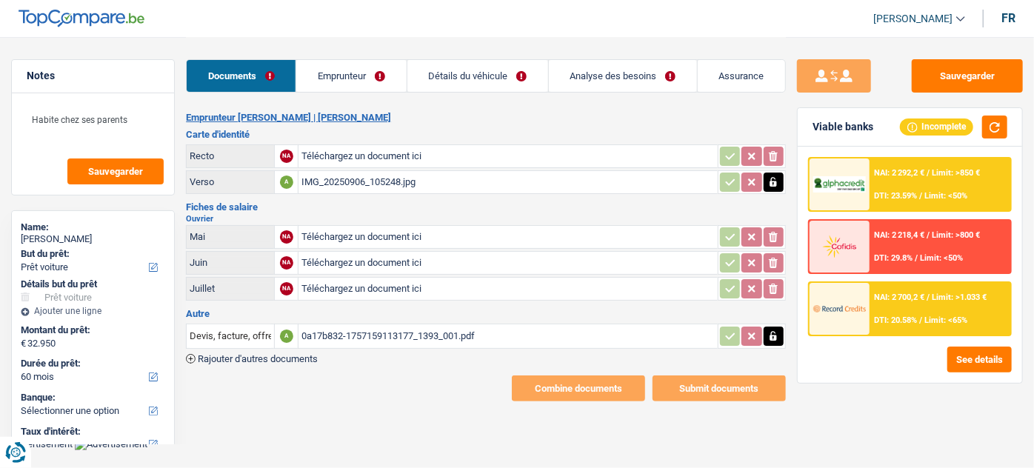
click at [430, 145] on div "Téléchargez un document ici" at bounding box center [508, 156] width 413 height 22
click at [432, 154] on div "IMG_20250906_105253.jpg" at bounding box center [508, 156] width 413 height 22
click at [468, 189] on div "IMG_20250906_105248.jpg" at bounding box center [508, 182] width 413 height 22
click at [361, 234] on input "Téléchargez un document ici" at bounding box center [508, 237] width 413 height 22
click at [344, 234] on input "Téléchargez un document ici" at bounding box center [508, 237] width 413 height 22
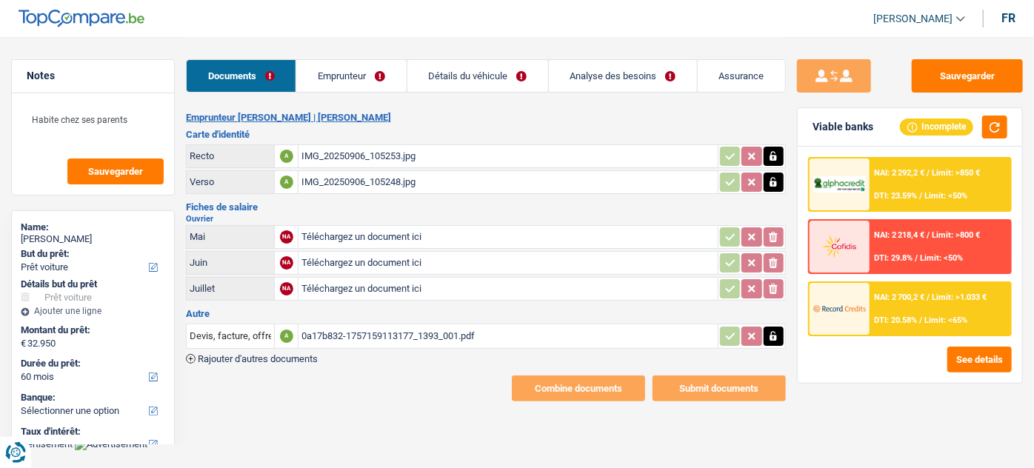
type input "C:\fakepath\06.pdf"
click at [350, 256] on input "Téléchargez un document ici" at bounding box center [508, 263] width 413 height 22
type input "C:\fakepath\07.pdf"
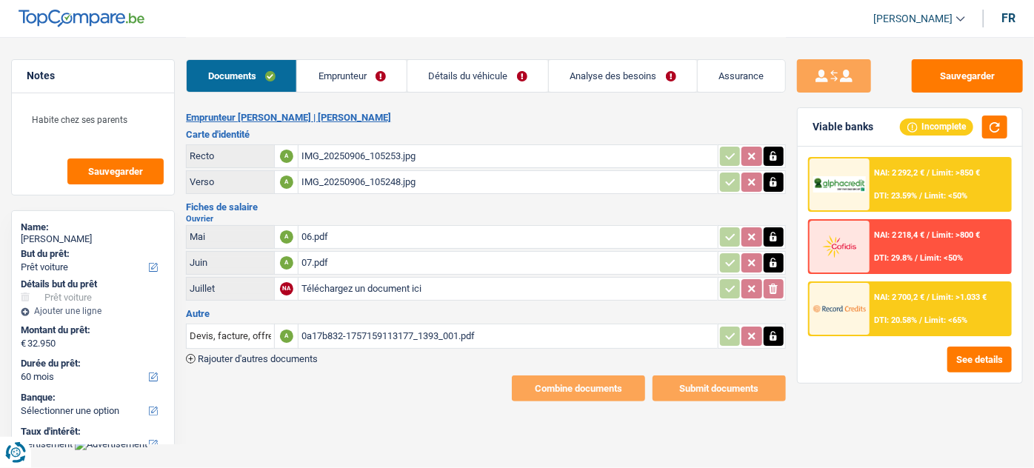
click at [381, 295] on input "Téléchargez un document ici" at bounding box center [508, 289] width 413 height 22
type input "C:\fakepath\08.pdf"
click at [347, 77] on link "Emprunteur" at bounding box center [352, 76] width 110 height 32
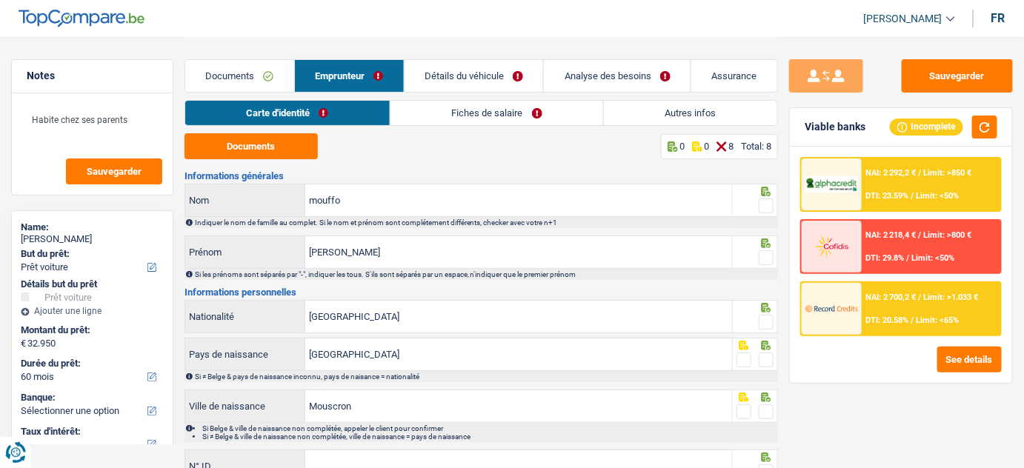
click at [226, 70] on link "Documents" at bounding box center [239, 76] width 109 height 32
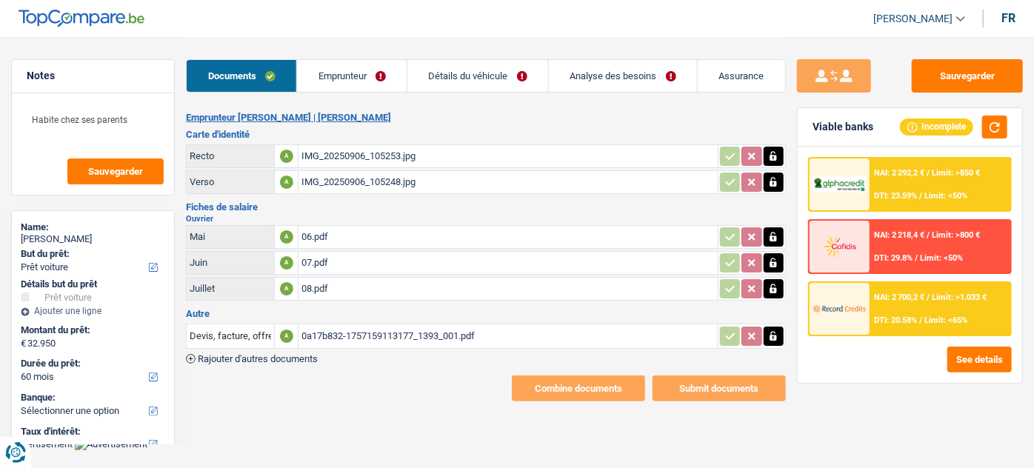
click at [359, 86] on link "Emprunteur" at bounding box center [352, 76] width 110 height 32
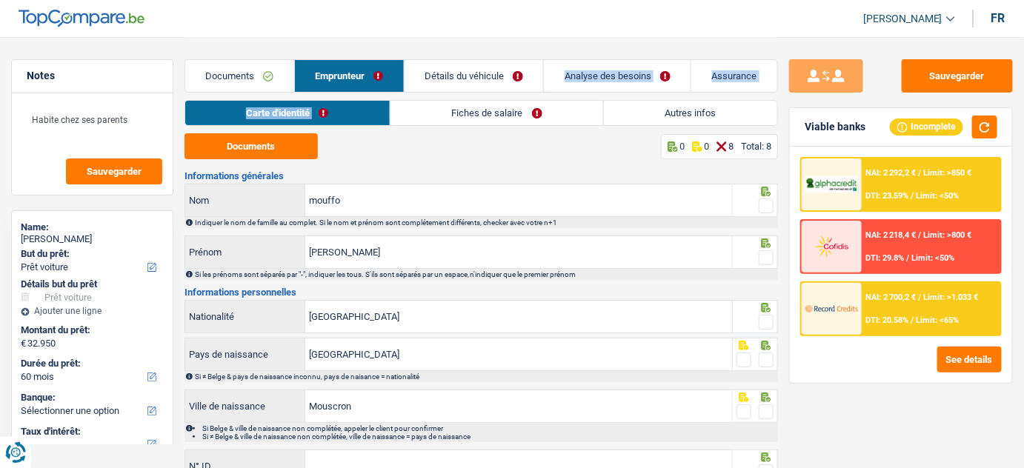
click at [454, 105] on div "Documents Emprunteur Détails du véhicule Analyse des besoins Assurance Emprunte…" at bounding box center [481, 306] width 594 height 538
click at [445, 107] on link "Fiches de salaire" at bounding box center [496, 113] width 213 height 24
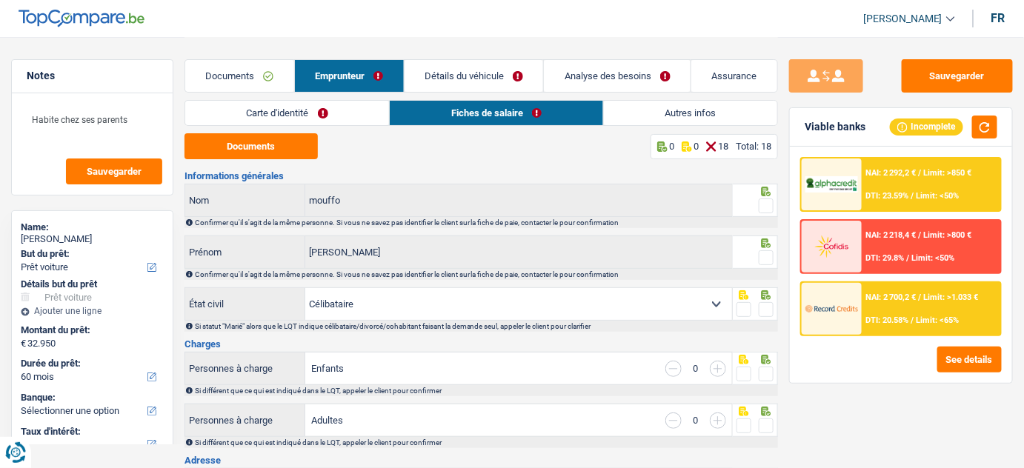
drag, startPoint x: 425, startPoint y: 152, endPoint x: 390, endPoint y: 150, distance: 34.9
click at [425, 151] on div "Documents 0 0 18 Total: 18" at bounding box center [481, 146] width 594 height 26
click at [294, 150] on button "Documents" at bounding box center [250, 146] width 133 height 26
click at [926, 67] on button "Sauvegarder" at bounding box center [957, 75] width 111 height 33
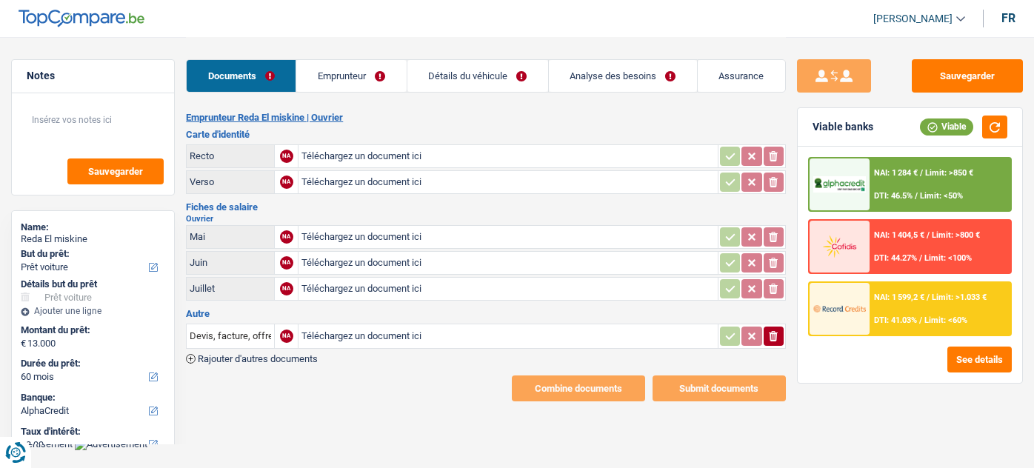
select select "car"
select select "60"
select select "alphacredit"
select select "60"
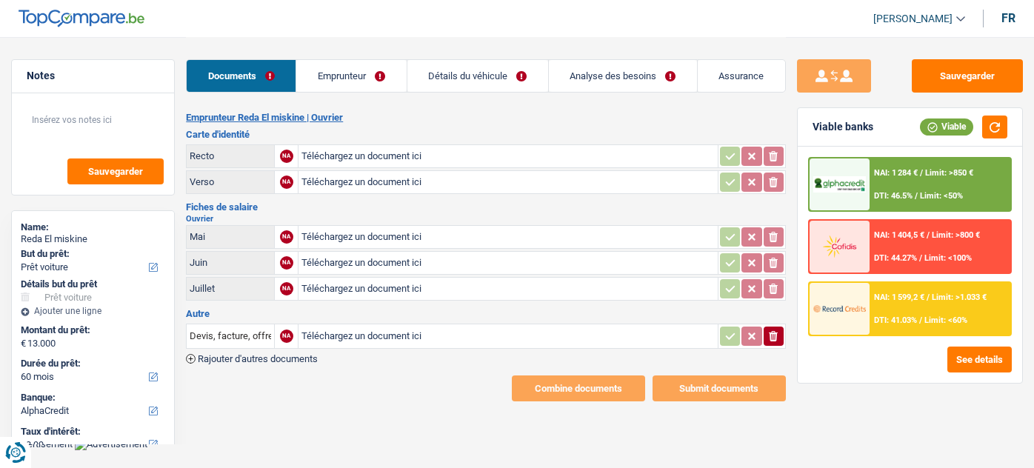
select select "60"
select select "car"
select select "yes"
select select "60"
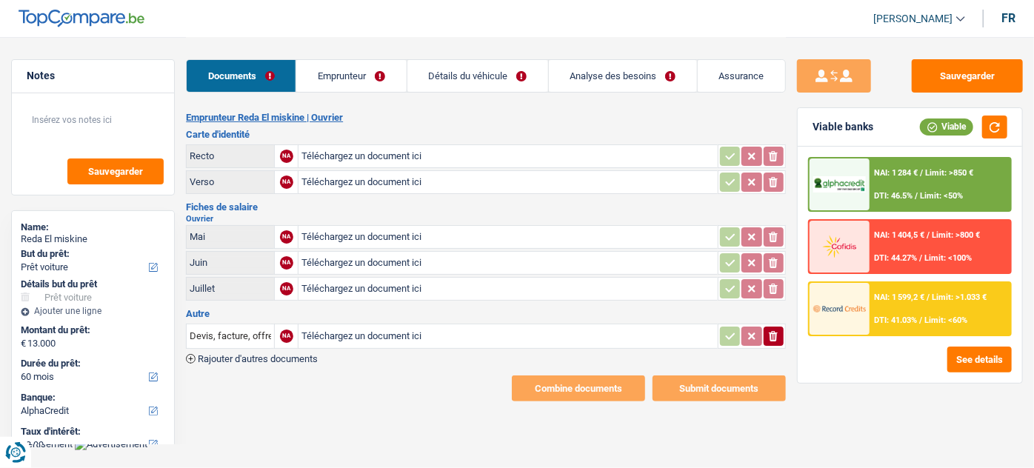
drag, startPoint x: 462, startPoint y: 79, endPoint x: 462, endPoint y: 110, distance: 31.9
click at [462, 79] on link "Détails du véhicule" at bounding box center [477, 76] width 141 height 32
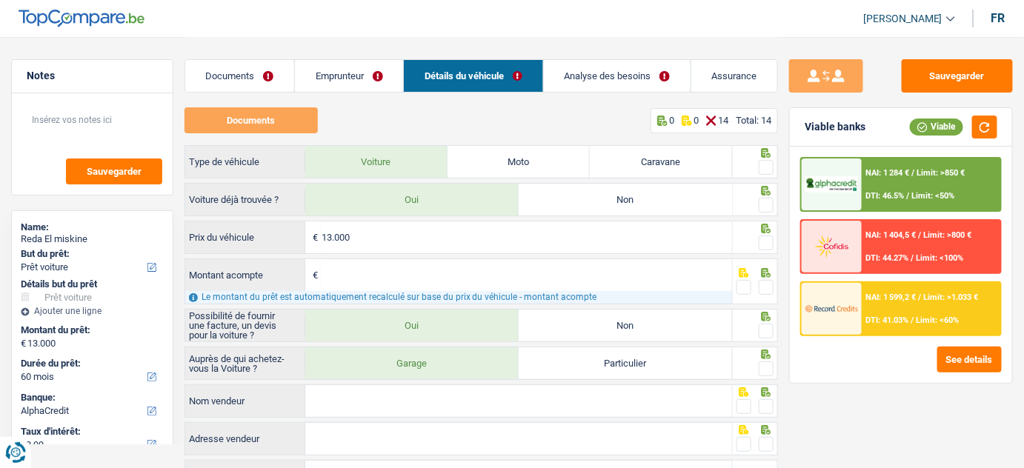
click at [607, 81] on link "Analyse des besoins" at bounding box center [617, 76] width 147 height 32
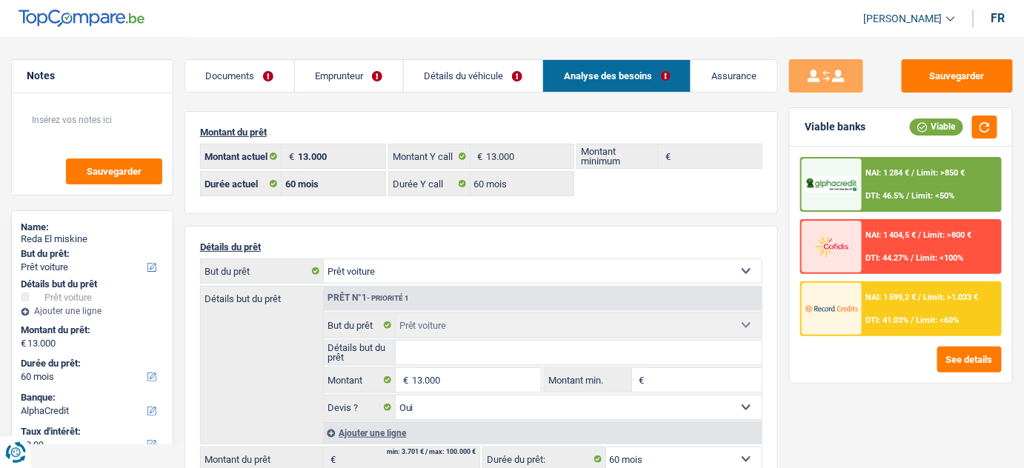
click at [239, 74] on link "Documents" at bounding box center [239, 76] width 109 height 32
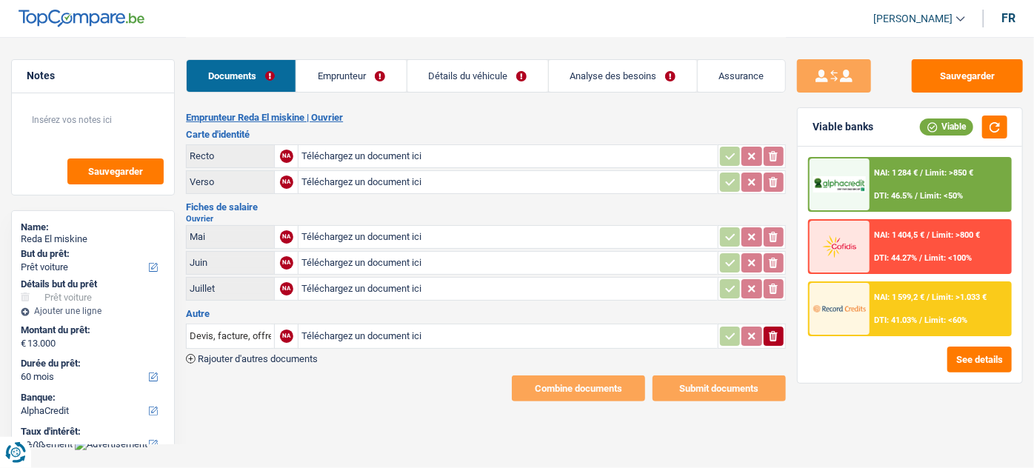
click at [362, 149] on input "Téléchargez un document ici" at bounding box center [508, 156] width 413 height 22
type input "C:\fakepath\IMG_2390.jpeg"
click at [445, 181] on input "Téléchargez un document ici" at bounding box center [508, 182] width 413 height 22
type input "C:\fakepath\IMG_2391.jpeg"
click at [522, 179] on div "IMG_2391.jpeg" at bounding box center [508, 182] width 413 height 22
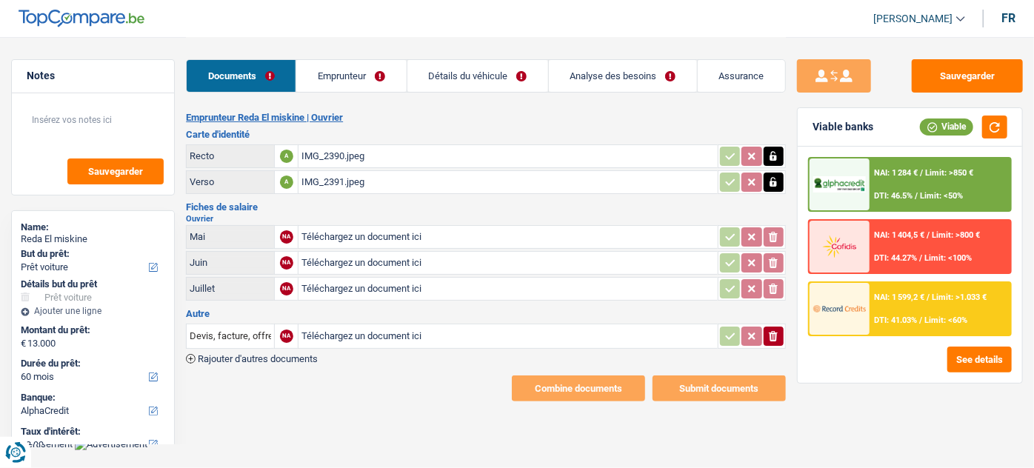
click at [462, 153] on div "IMG_2390.jpeg" at bounding box center [508, 156] width 413 height 22
click at [396, 230] on input "Téléchargez un document ici" at bounding box center [508, 237] width 413 height 22
type input "C:\fakepath\Voiture .pdf"
click at [410, 260] on input "Téléchargez un document ici" at bounding box center [508, 263] width 413 height 22
type input "C:\fakepath\Voiture 1.pdf"
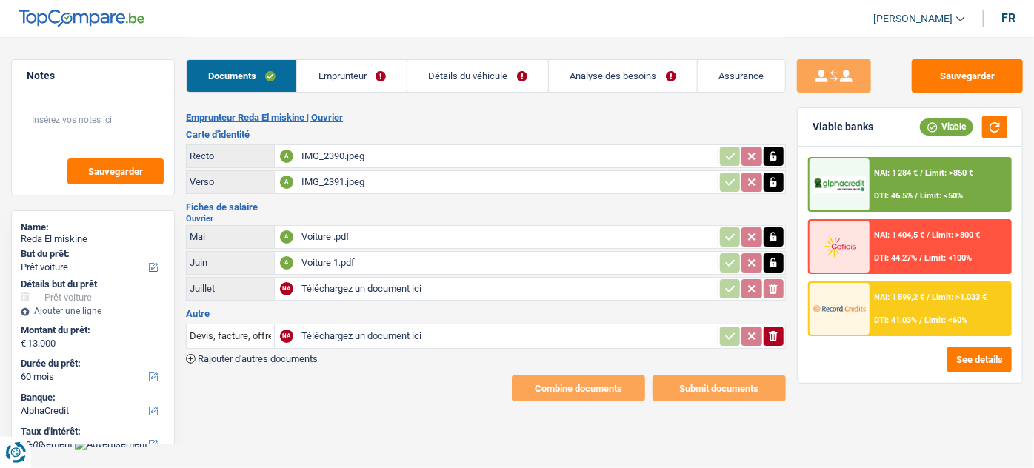
click at [363, 282] on input "Téléchargez un document ici" at bounding box center [508, 289] width 413 height 22
type input "C:\fakepath\Voiture 3.pdf"
drag, startPoint x: 357, startPoint y: 74, endPoint x: 343, endPoint y: 94, distance: 24.5
click at [357, 74] on link "Emprunteur" at bounding box center [352, 76] width 110 height 32
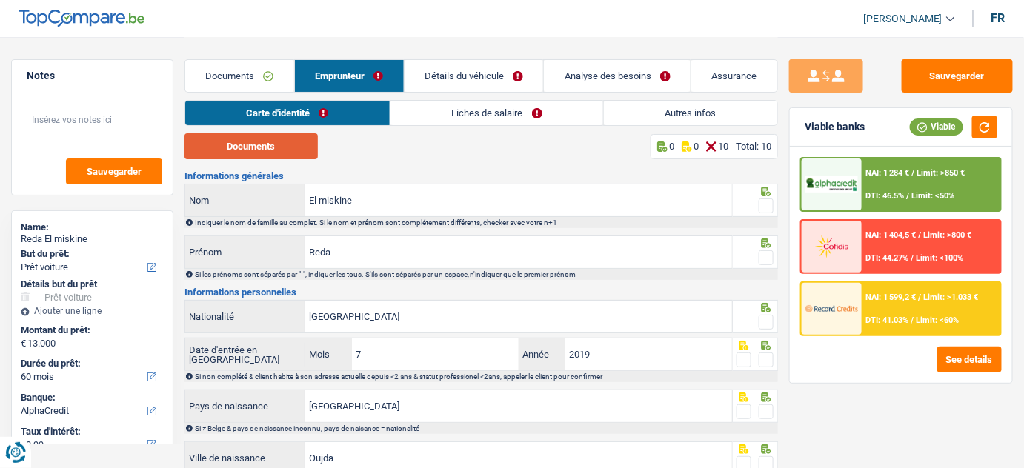
click at [225, 149] on button "Documents" at bounding box center [250, 146] width 133 height 26
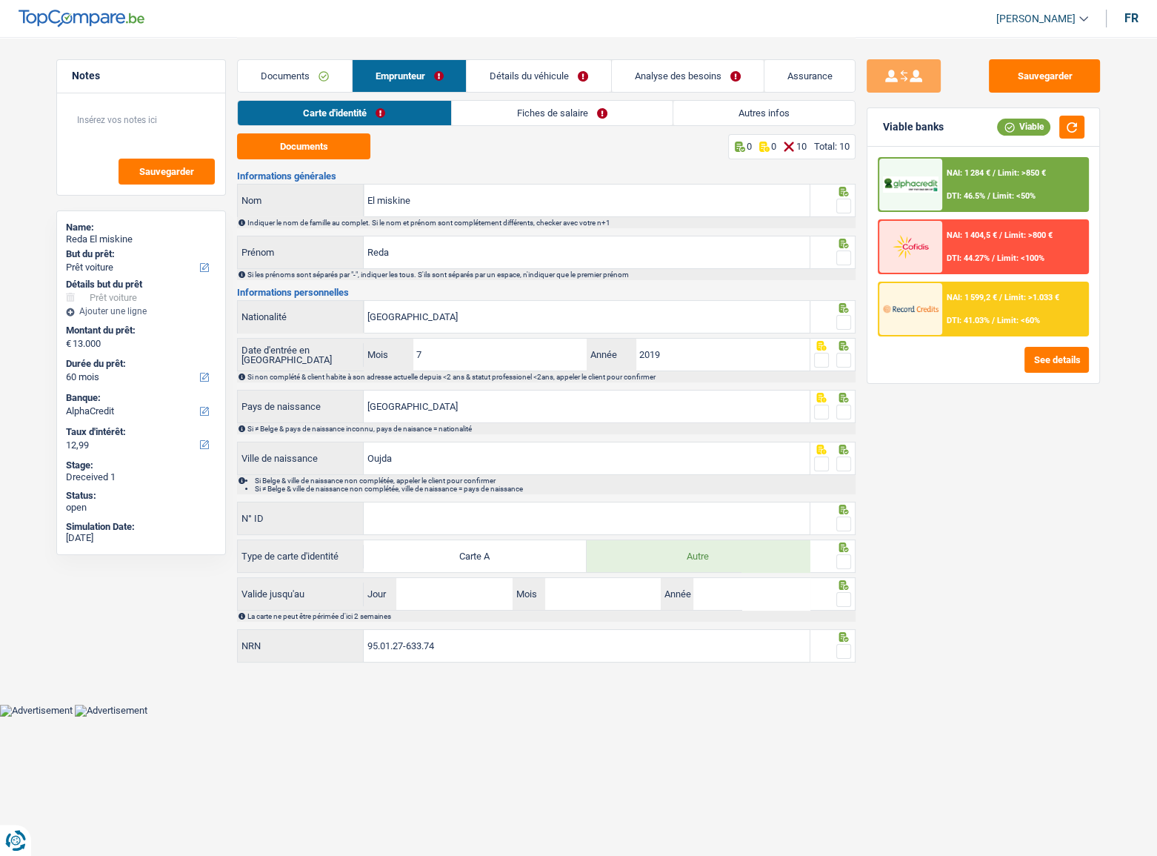
click at [843, 199] on span at bounding box center [843, 206] width 15 height 15
click at [0, 0] on input "radio" at bounding box center [0, 0] width 0 height 0
click at [839, 253] on span at bounding box center [843, 257] width 15 height 15
click at [0, 0] on input "radio" at bounding box center [0, 0] width 0 height 0
click at [1034, 133] on button "button" at bounding box center [1071, 127] width 25 height 23
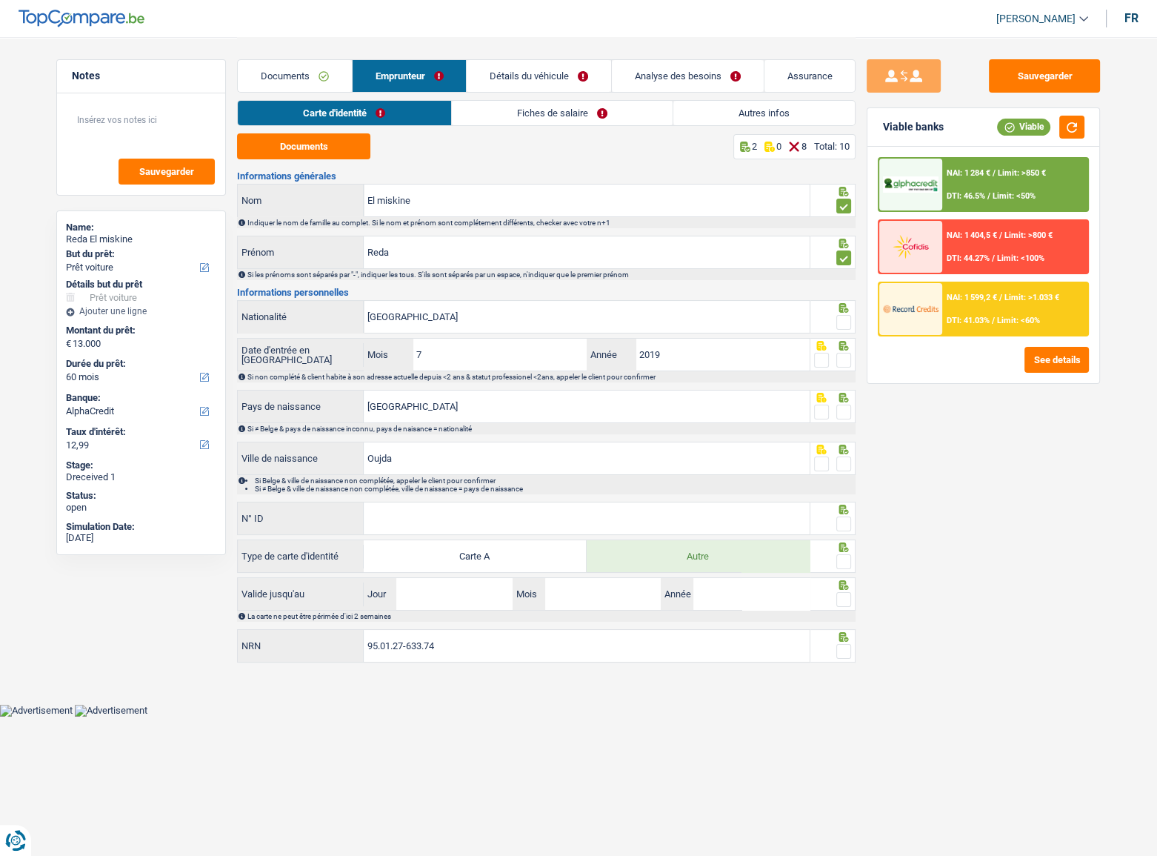
click at [839, 322] on span at bounding box center [843, 322] width 15 height 15
click at [0, 0] on input "radio" at bounding box center [0, 0] width 0 height 0
click at [841, 358] on span at bounding box center [843, 360] width 15 height 15
click at [0, 0] on input "radio" at bounding box center [0, 0] width 0 height 0
drag, startPoint x: 847, startPoint y: 407, endPoint x: 848, endPoint y: 424, distance: 17.1
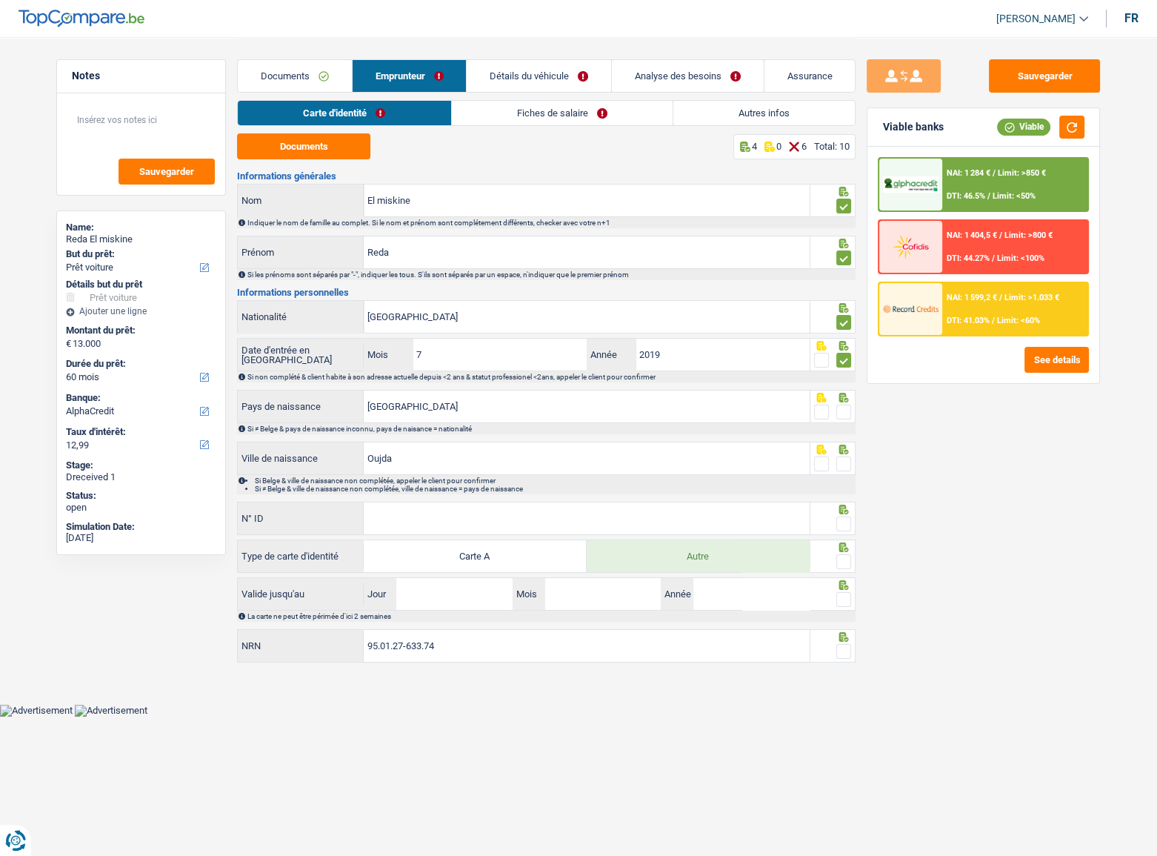
click at [849, 406] on span at bounding box center [843, 412] width 15 height 15
click at [0, 0] on input "radio" at bounding box center [0, 0] width 0 height 0
drag, startPoint x: 844, startPoint y: 459, endPoint x: 870, endPoint y: 379, distance: 84.1
click at [845, 459] on span at bounding box center [843, 463] width 15 height 15
click at [0, 0] on input "radio" at bounding box center [0, 0] width 0 height 0
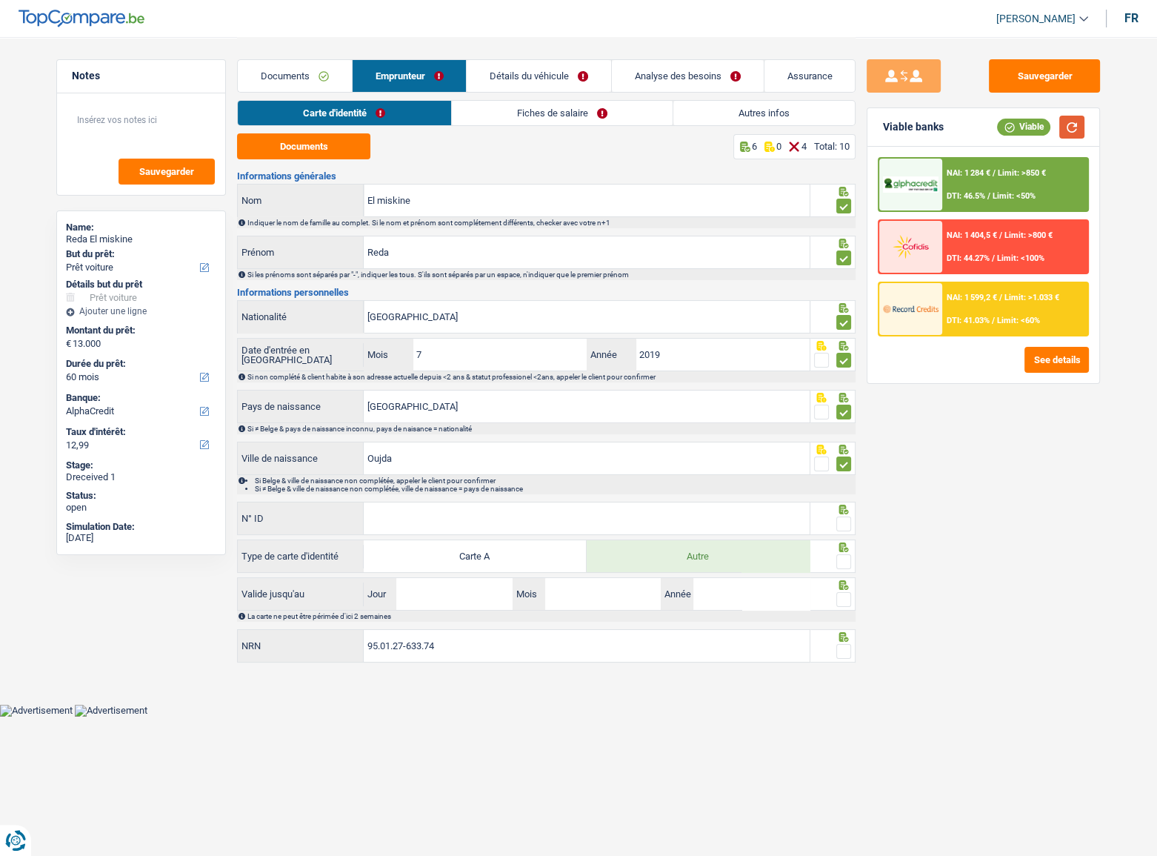
click at [1034, 127] on button "button" at bounding box center [1071, 127] width 25 height 23
drag, startPoint x: 644, startPoint y: 519, endPoint x: 955, endPoint y: 485, distance: 313.0
click at [644, 468] on input "N° ID" at bounding box center [587, 518] width 446 height 32
drag, startPoint x: 442, startPoint y: 511, endPoint x: 839, endPoint y: 505, distance: 397.9
click at [462, 468] on input "N° ID" at bounding box center [587, 518] width 446 height 32
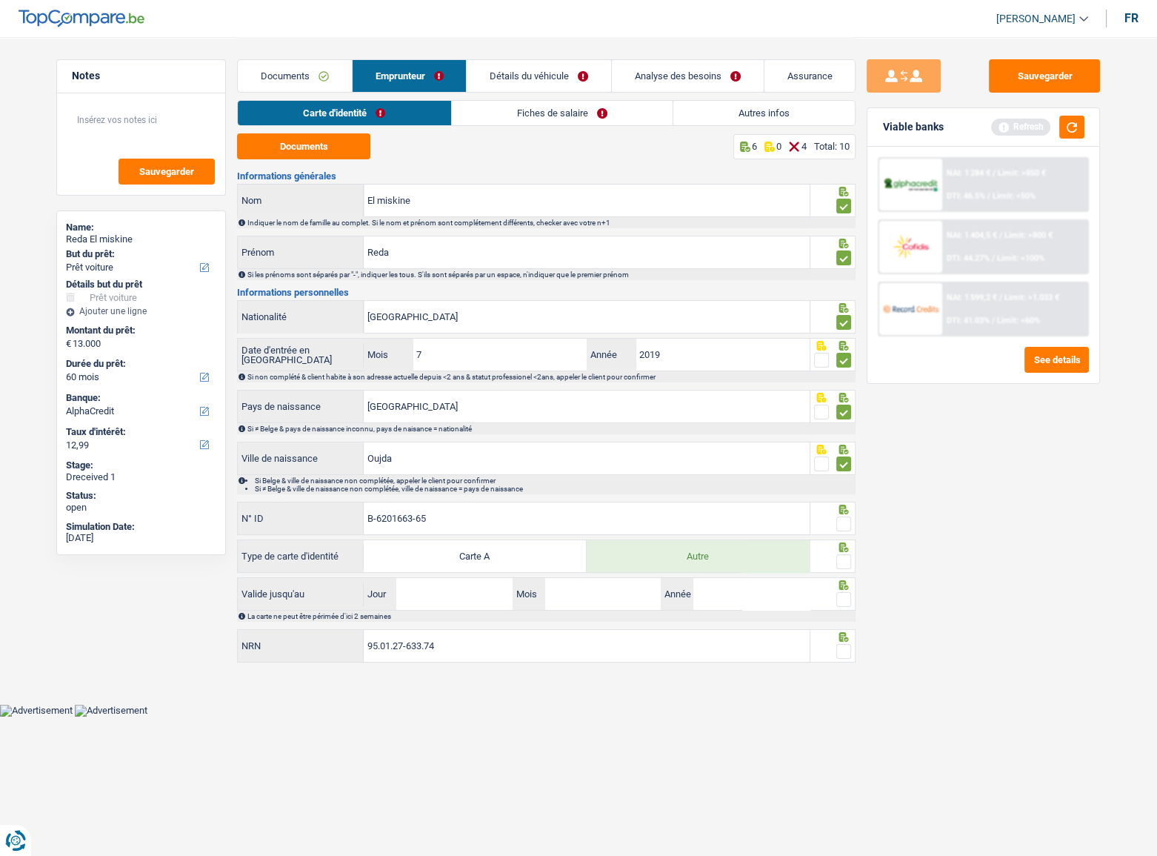
type input "B-6201663-65"
click at [845, 468] on span at bounding box center [843, 523] width 15 height 15
click at [0, 0] on input "radio" at bounding box center [0, 0] width 0 height 0
click at [845, 468] on span at bounding box center [843, 561] width 15 height 15
click at [0, 0] on input "radio" at bounding box center [0, 0] width 0 height 0
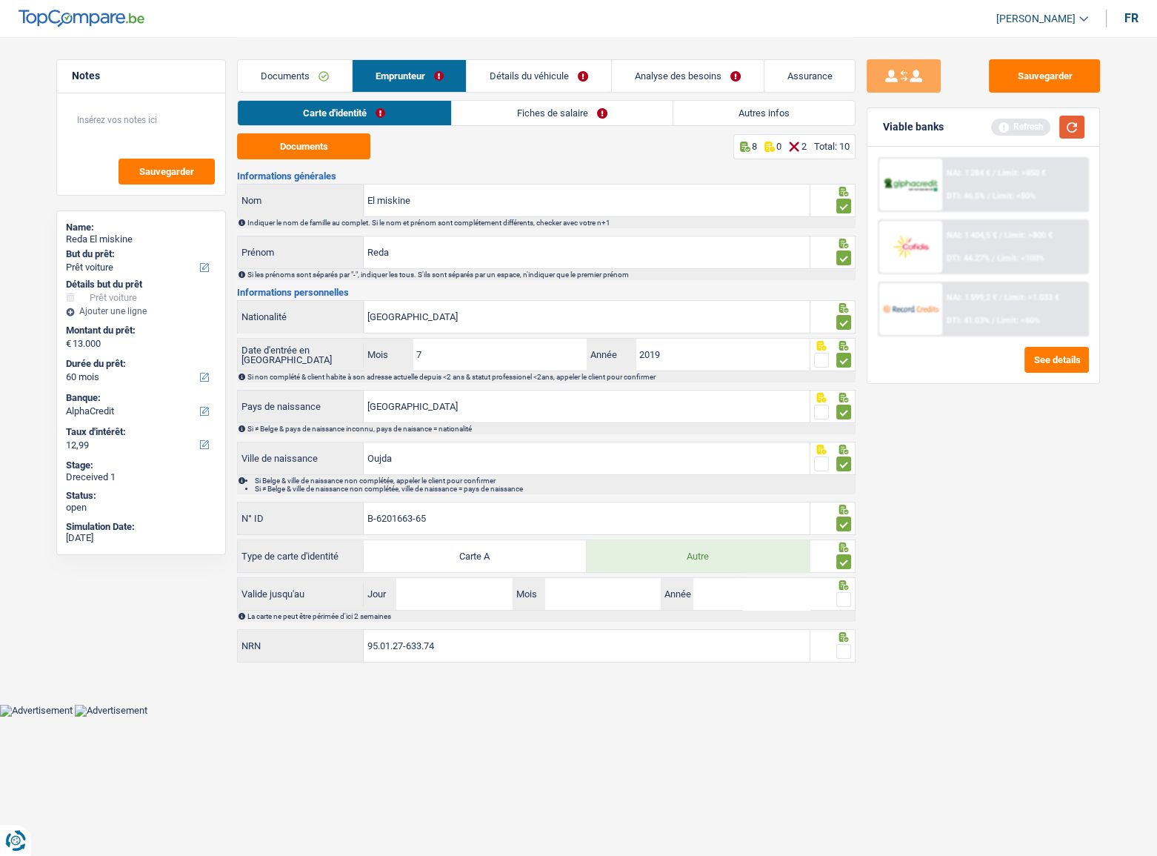
click at [1034, 124] on button "button" at bounding box center [1071, 127] width 25 height 23
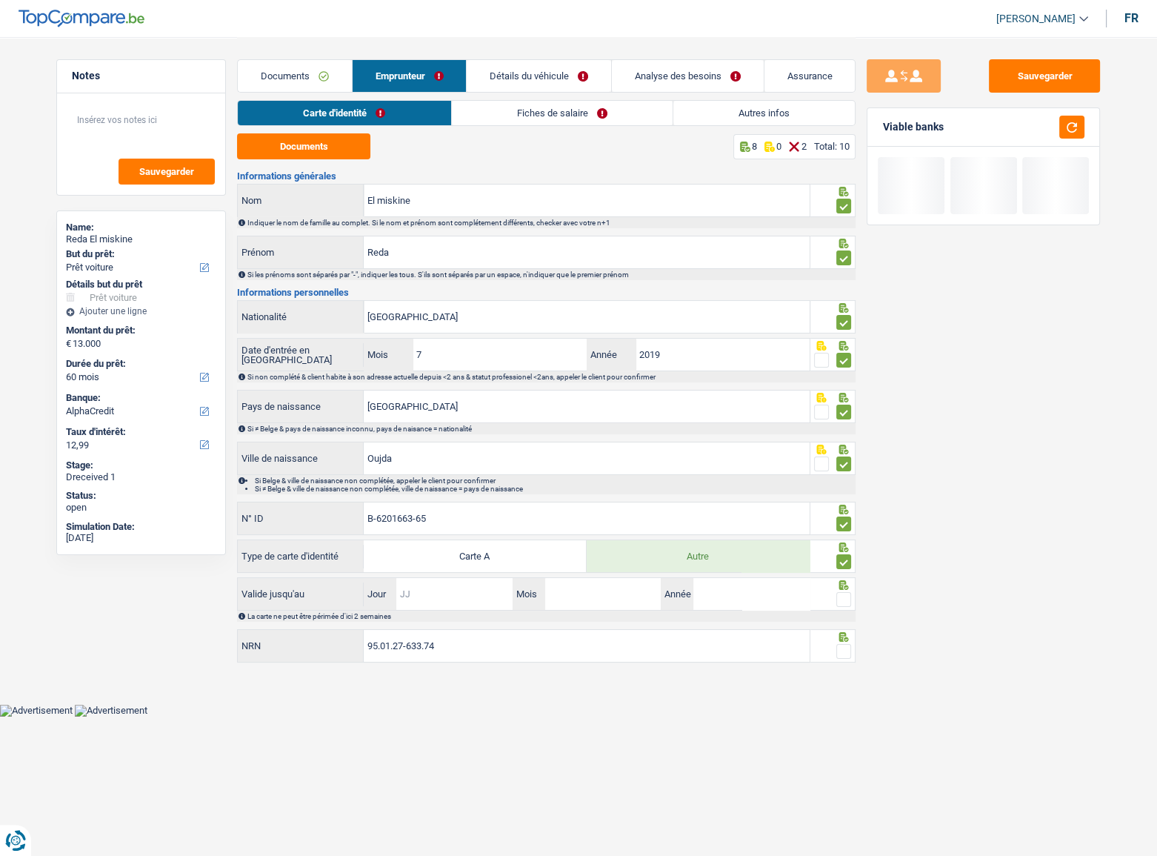
drag, startPoint x: 429, startPoint y: 600, endPoint x: 450, endPoint y: 599, distance: 20.8
click at [429, 468] on input "Jour" at bounding box center [454, 594] width 116 height 32
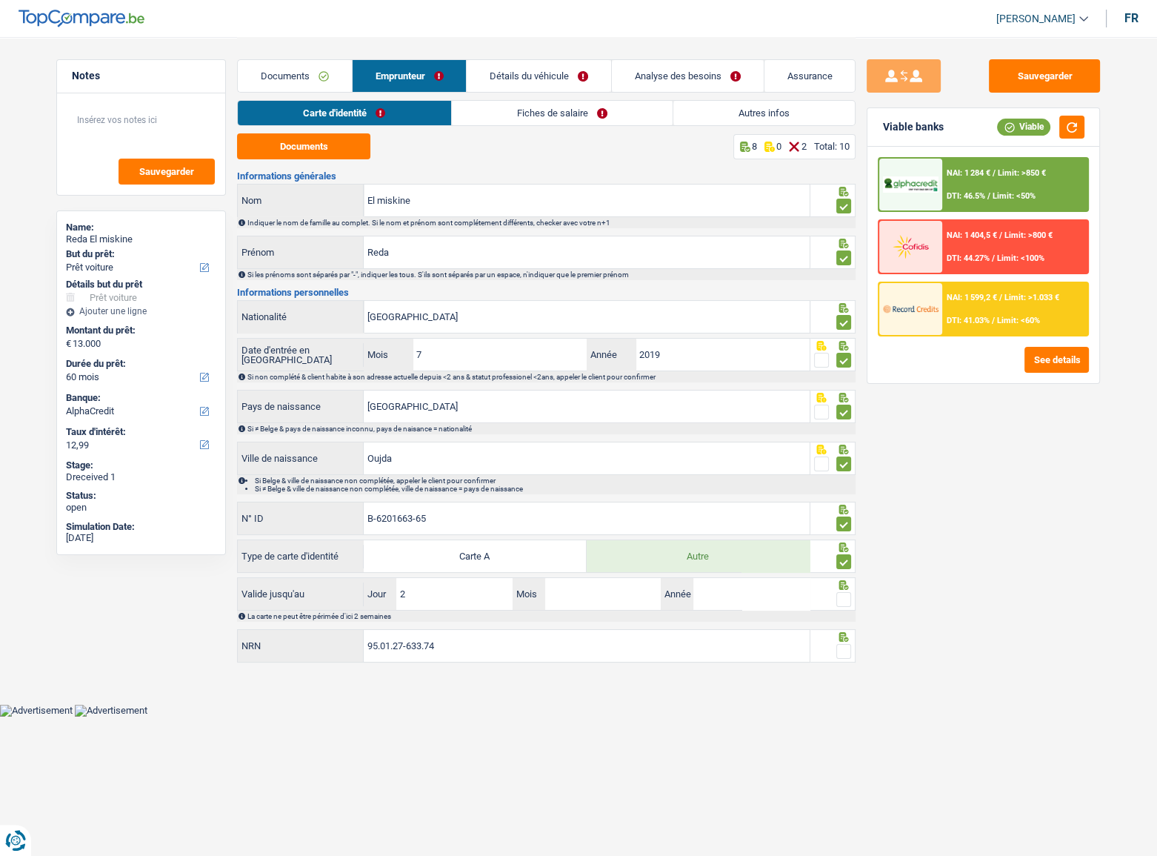
type input "25"
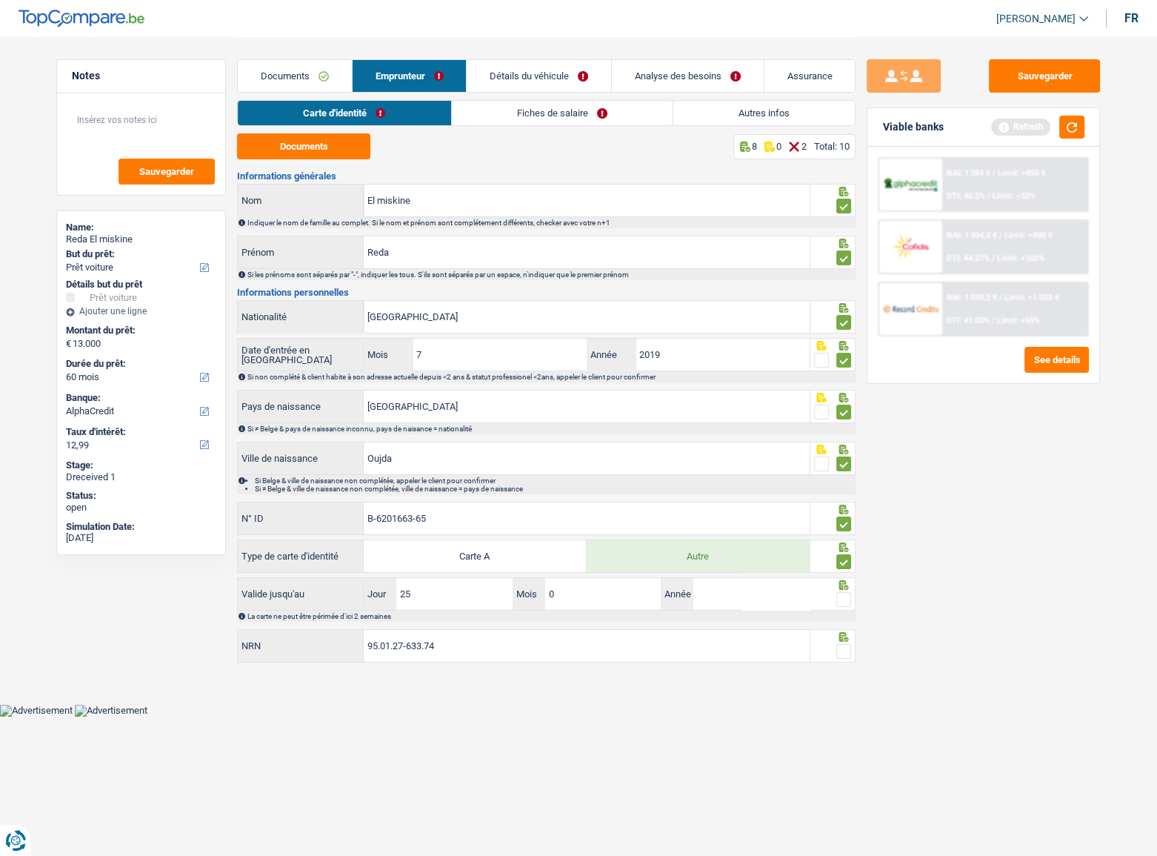
type input "09"
type input "2034"
drag, startPoint x: 841, startPoint y: 599, endPoint x: 956, endPoint y: 267, distance: 351.2
click at [841, 468] on div at bounding box center [843, 599] width 15 height 19
click at [1034, 126] on button "button" at bounding box center [1071, 127] width 25 height 23
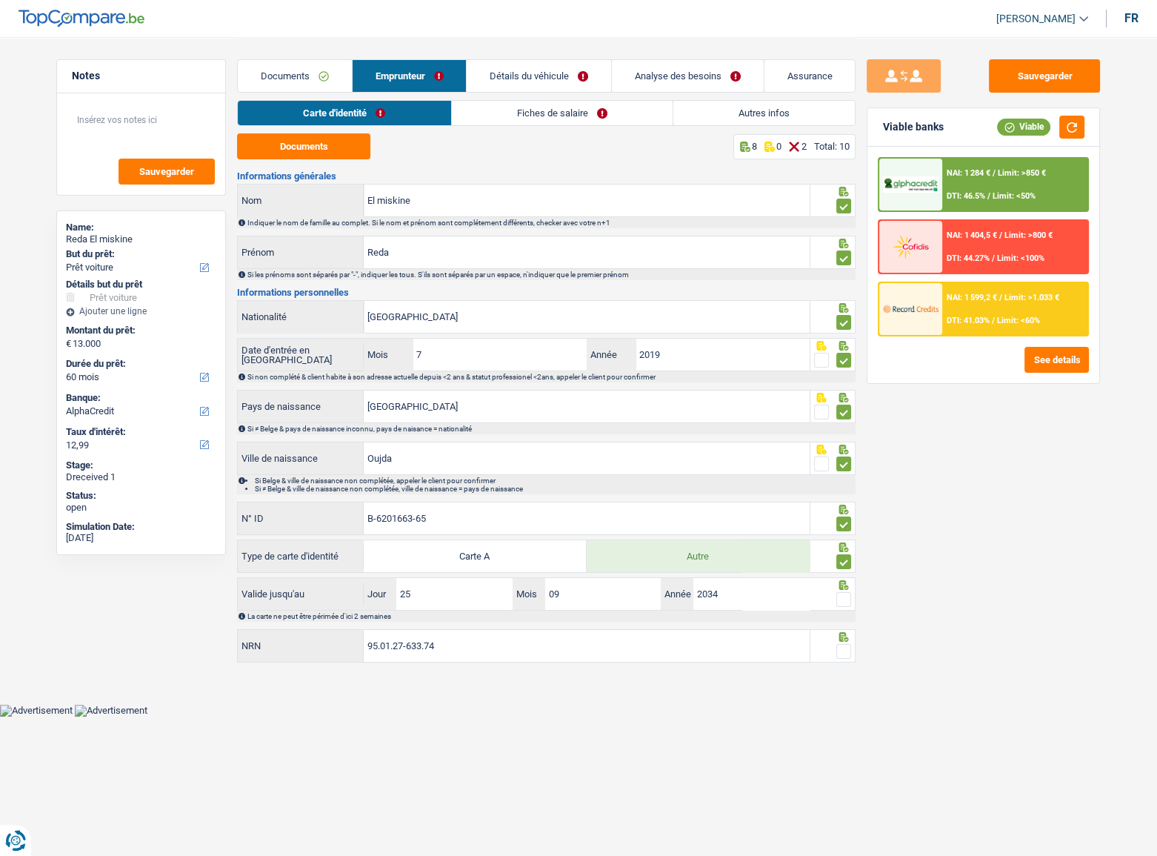
click at [845, 468] on span at bounding box center [843, 599] width 15 height 15
click at [0, 0] on input "radio" at bounding box center [0, 0] width 0 height 0
click at [843, 468] on span at bounding box center [843, 651] width 15 height 15
click at [0, 0] on input "radio" at bounding box center [0, 0] width 0 height 0
drag, startPoint x: 508, startPoint y: 110, endPoint x: 502, endPoint y: 115, distance: 8.0
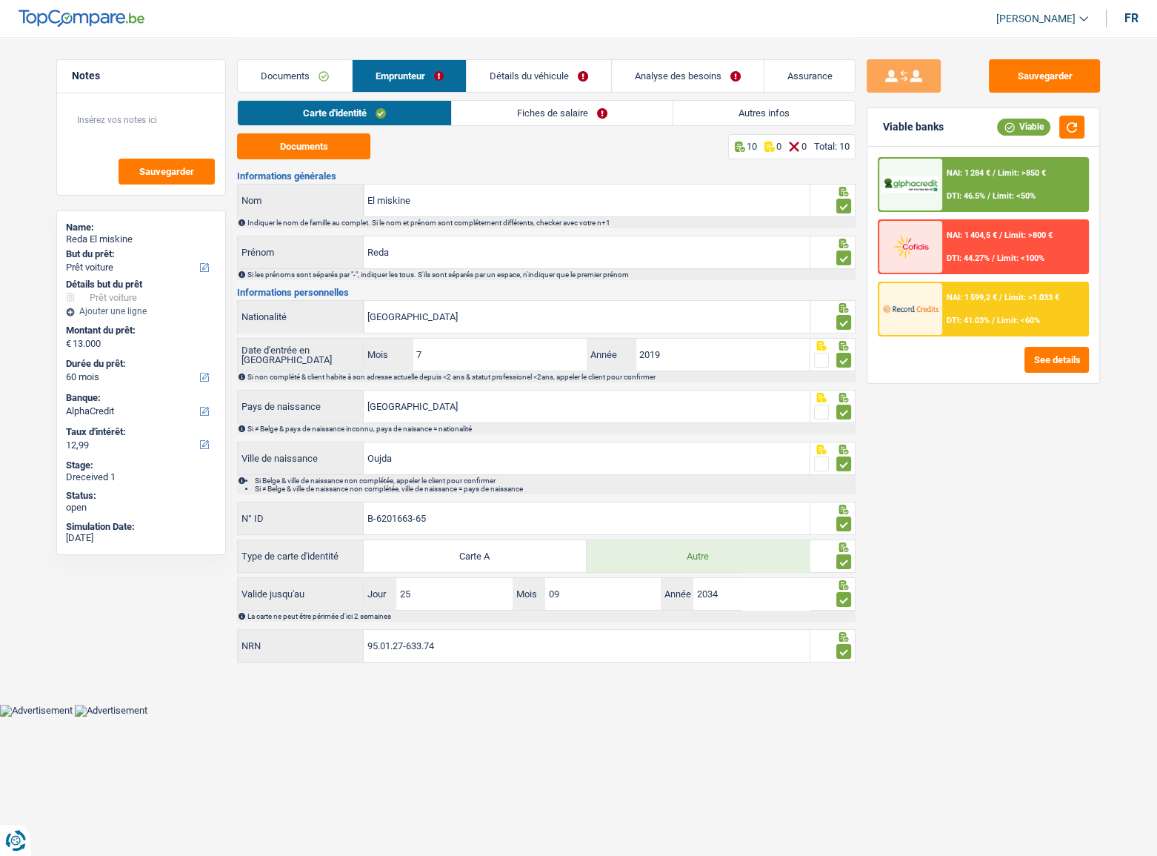
click at [508, 110] on link "Fiches de salaire" at bounding box center [562, 113] width 221 height 24
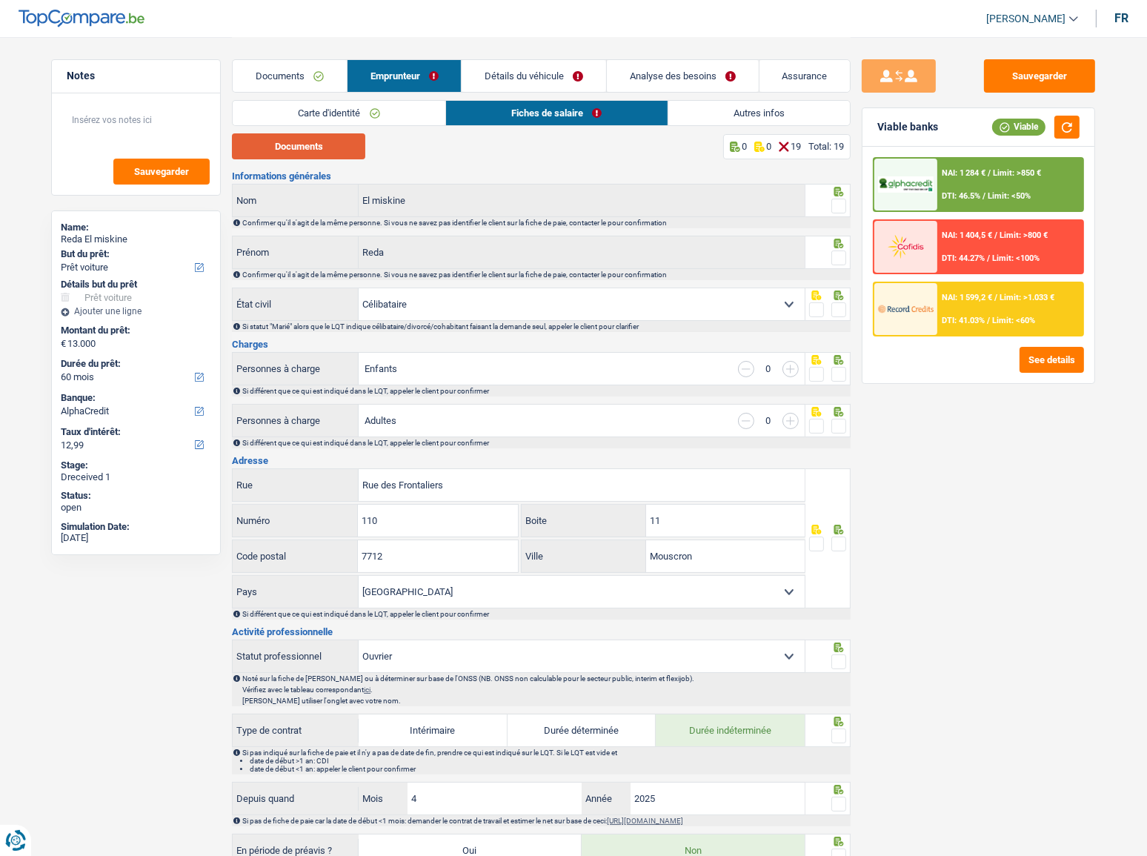
click at [305, 137] on button "Documents" at bounding box center [298, 146] width 133 height 26
click at [842, 206] on span at bounding box center [838, 206] width 15 height 15
click at [0, 0] on input "radio" at bounding box center [0, 0] width 0 height 0
click at [845, 250] on span at bounding box center [838, 257] width 15 height 15
click at [0, 0] on input "radio" at bounding box center [0, 0] width 0 height 0
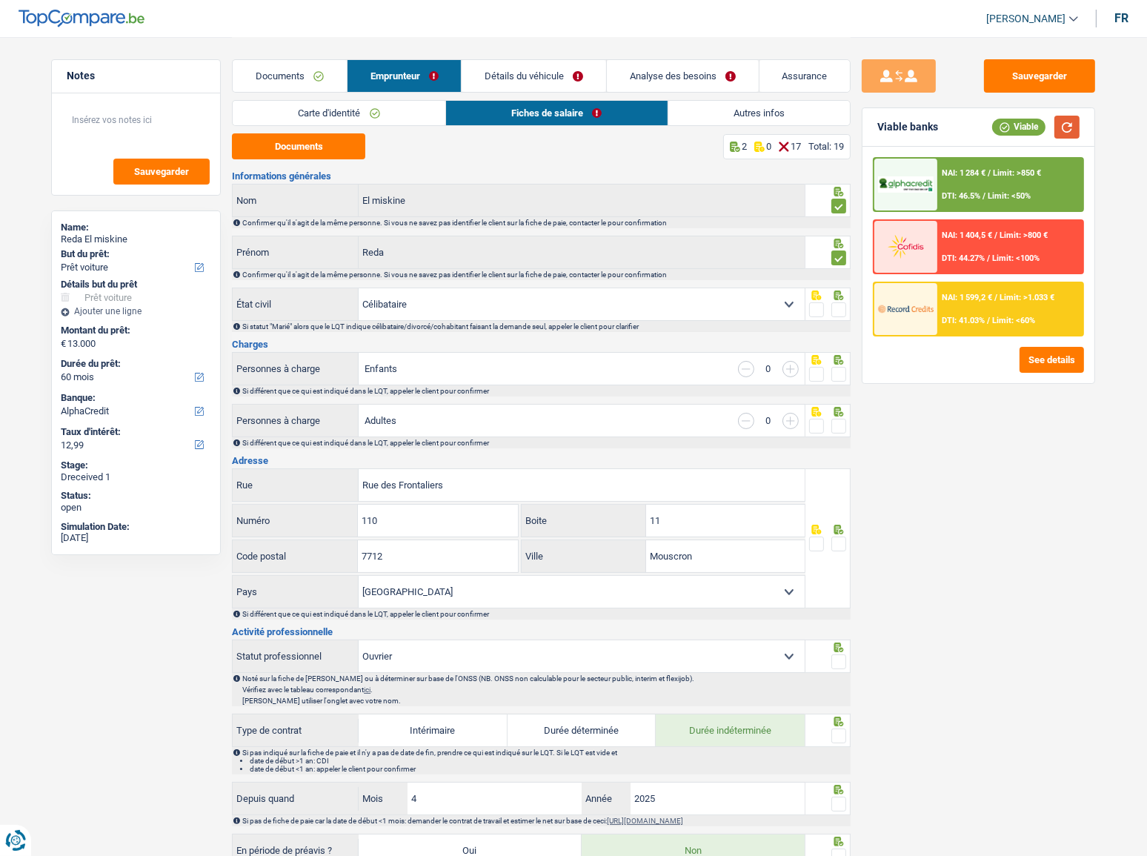
click at [1034, 127] on button "button" at bounding box center [1066, 127] width 25 height 23
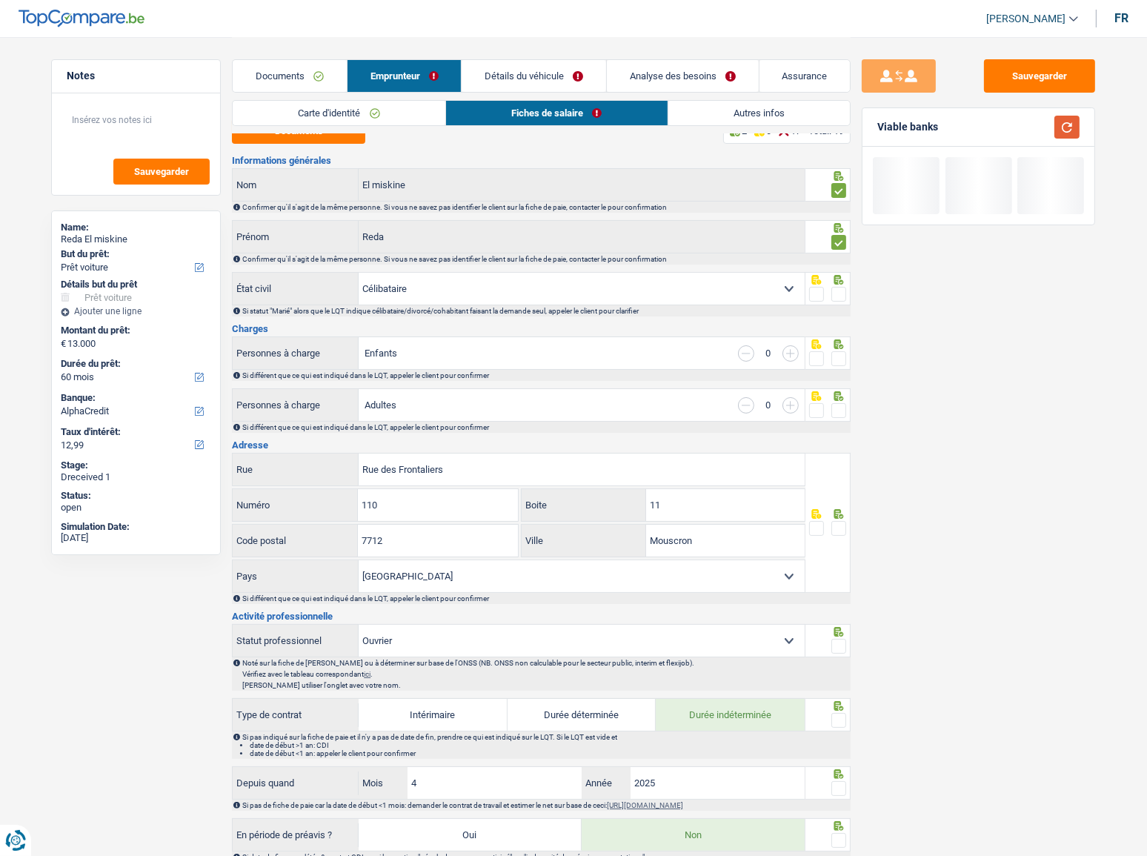
scroll to position [67, 0]
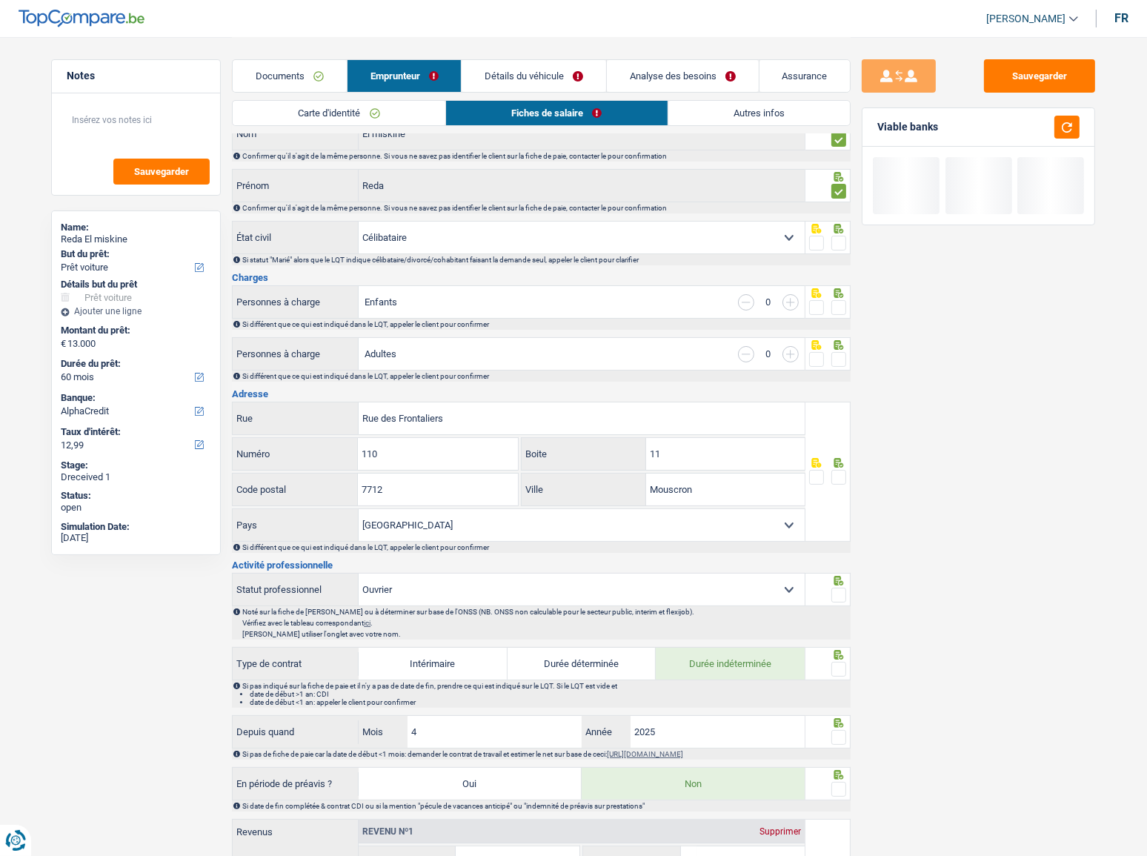
click at [836, 240] on span at bounding box center [838, 243] width 15 height 15
click at [0, 0] on input "radio" at bounding box center [0, 0] width 0 height 0
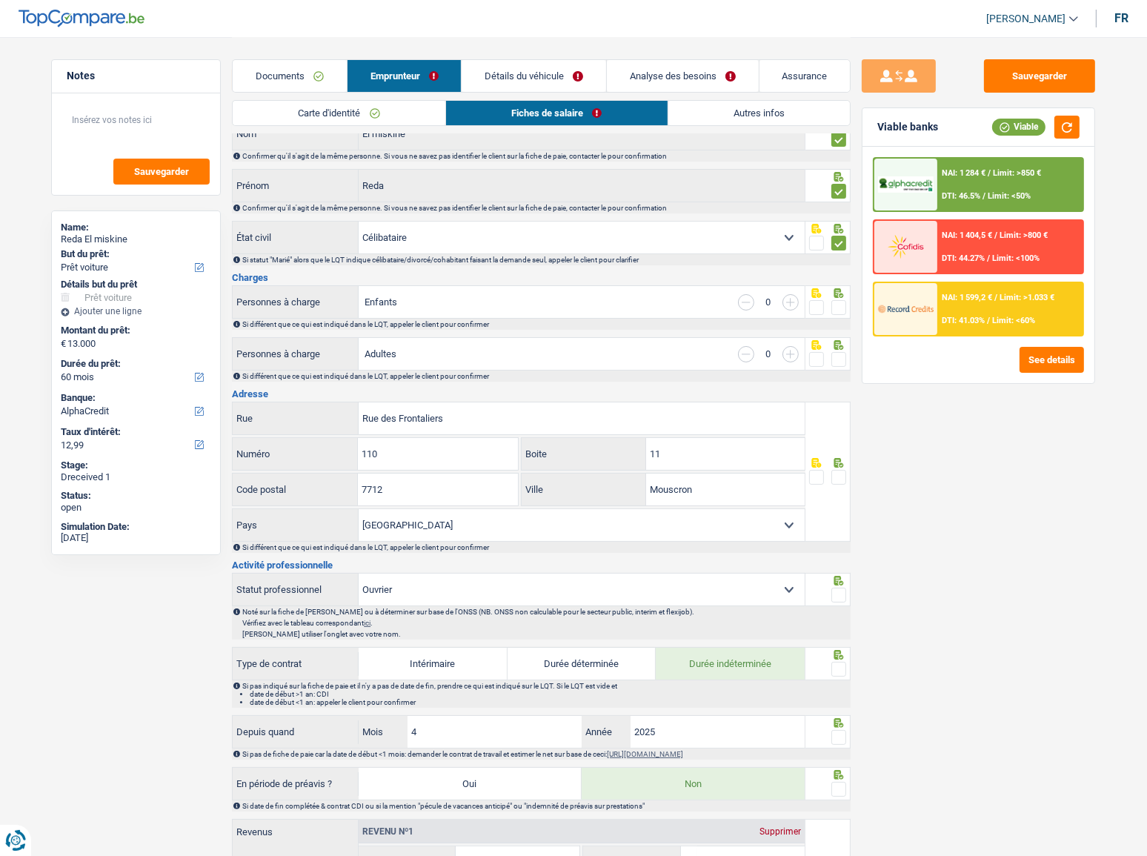
click at [837, 306] on span at bounding box center [838, 307] width 15 height 15
click at [0, 0] on input "radio" at bounding box center [0, 0] width 0 height 0
click at [793, 296] on input "button" at bounding box center [790, 302] width 16 height 16
select select "familyAllowances"
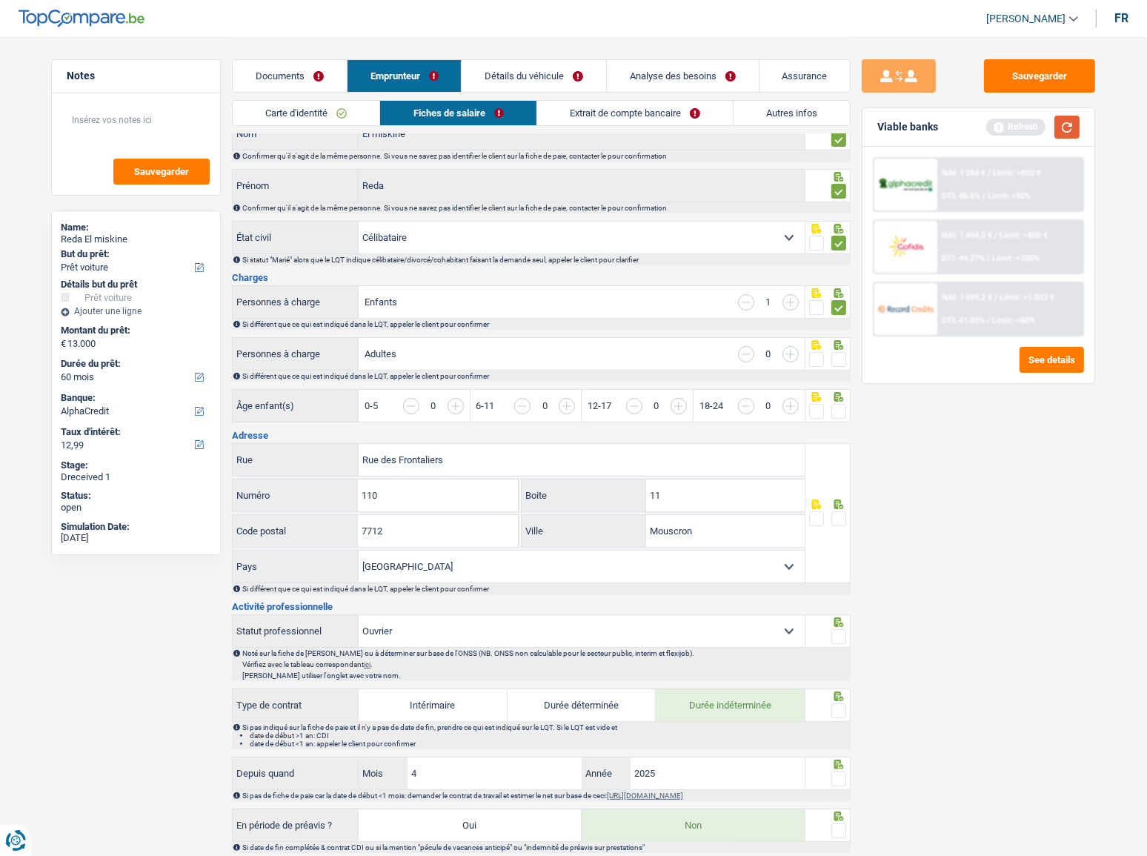
click at [1034, 135] on button "button" at bounding box center [1066, 127] width 25 height 23
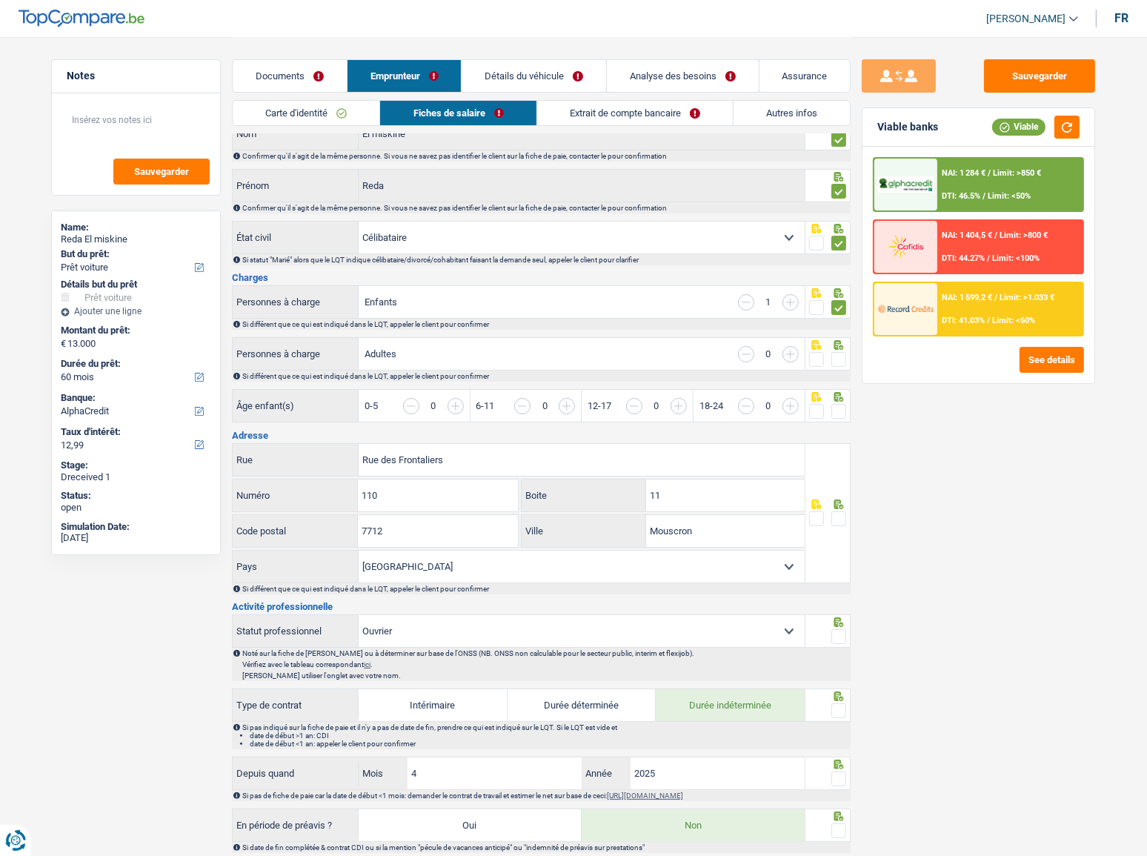
click at [837, 359] on span at bounding box center [838, 359] width 15 height 15
click at [0, 0] on input "radio" at bounding box center [0, 0] width 0 height 0
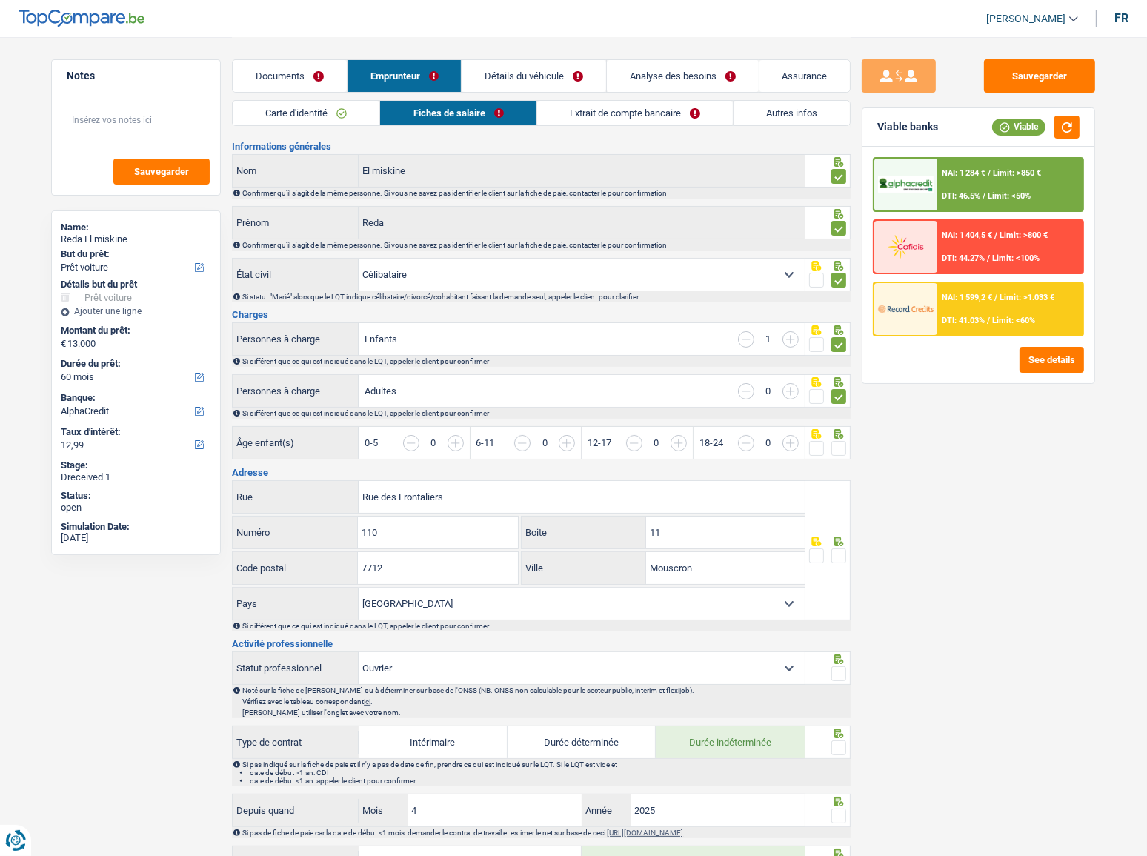
scroll to position [0, 0]
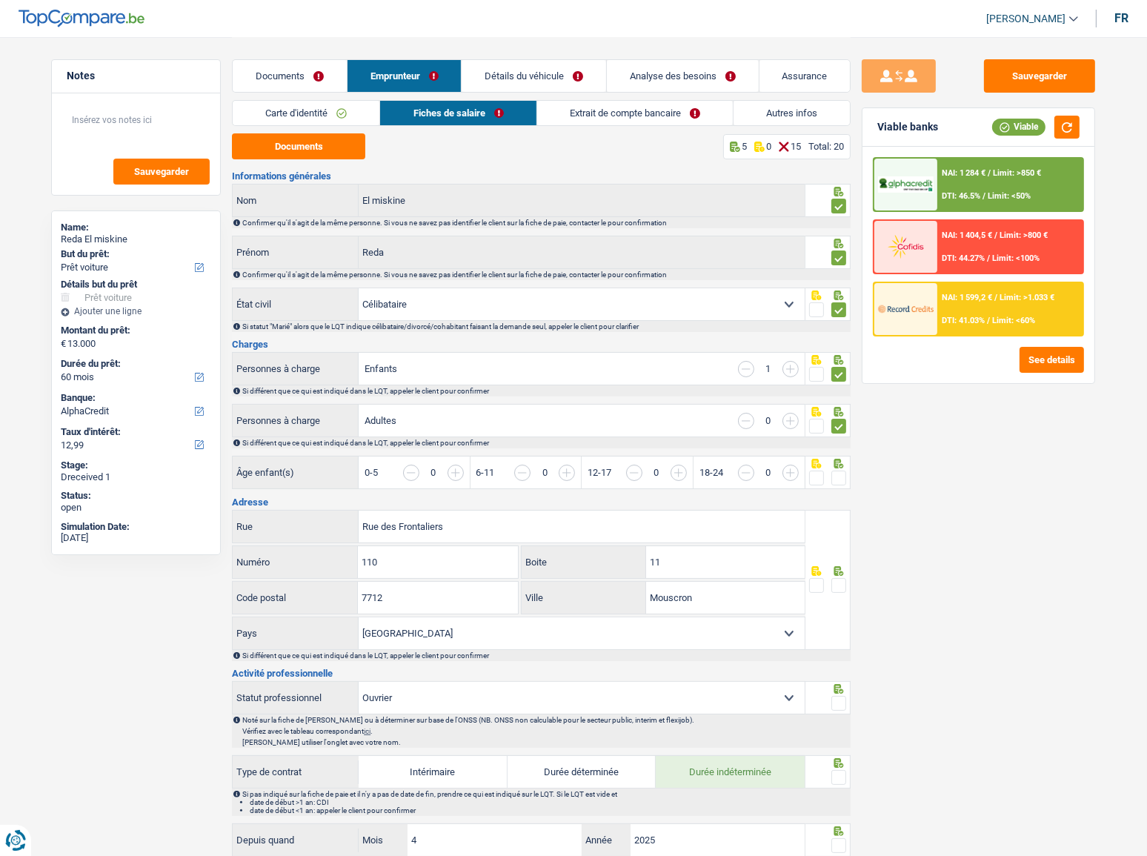
click at [365, 113] on link "Carte d'identité" at bounding box center [306, 113] width 147 height 24
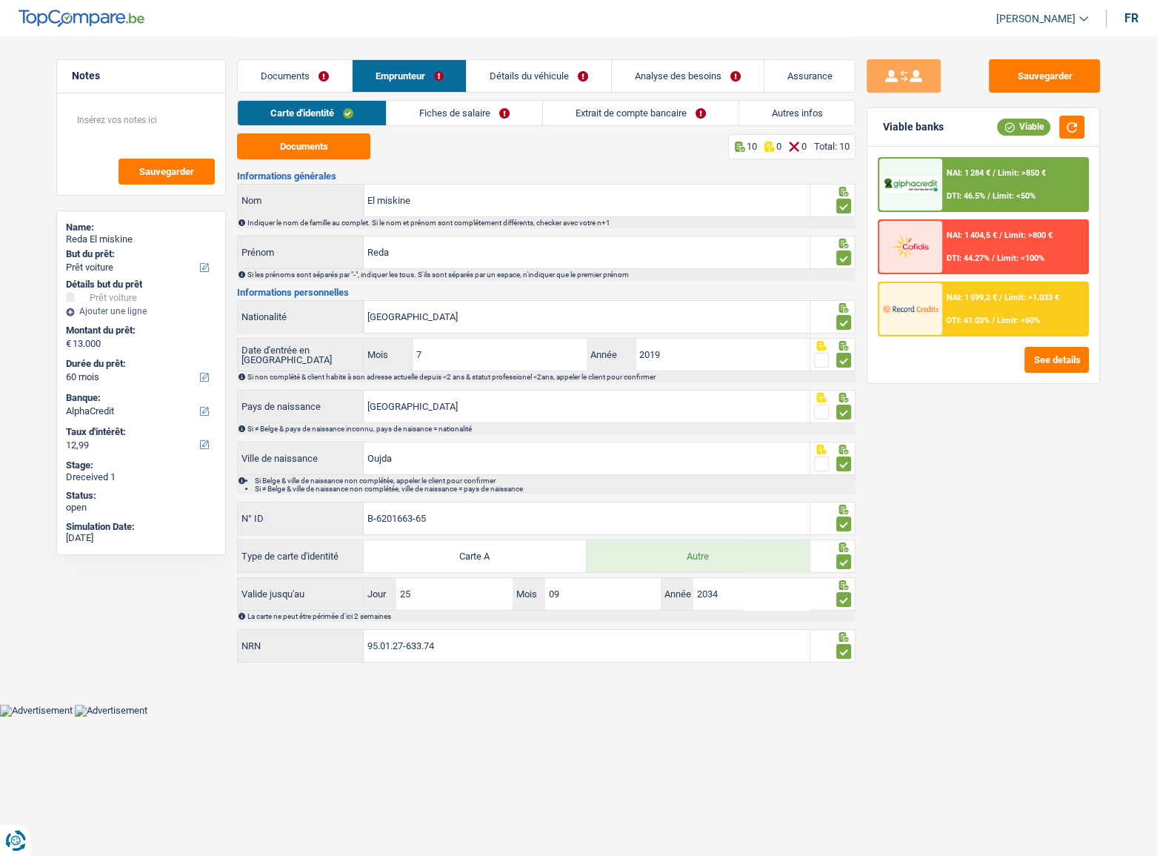
click at [416, 115] on link "Fiches de salaire" at bounding box center [465, 113] width 156 height 24
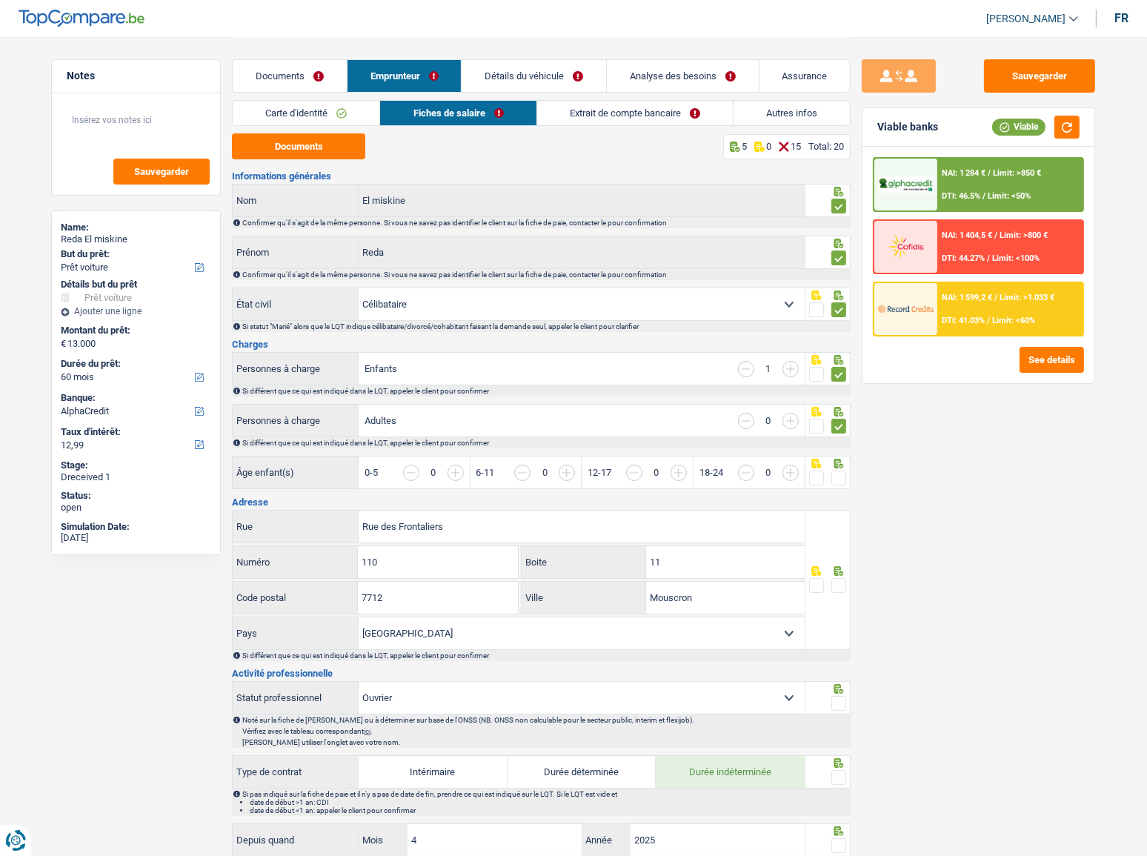
click at [458, 461] on div "0-5 0" at bounding box center [414, 472] width 111 height 32
click at [457, 468] on input "button" at bounding box center [734, 481] width 572 height 32
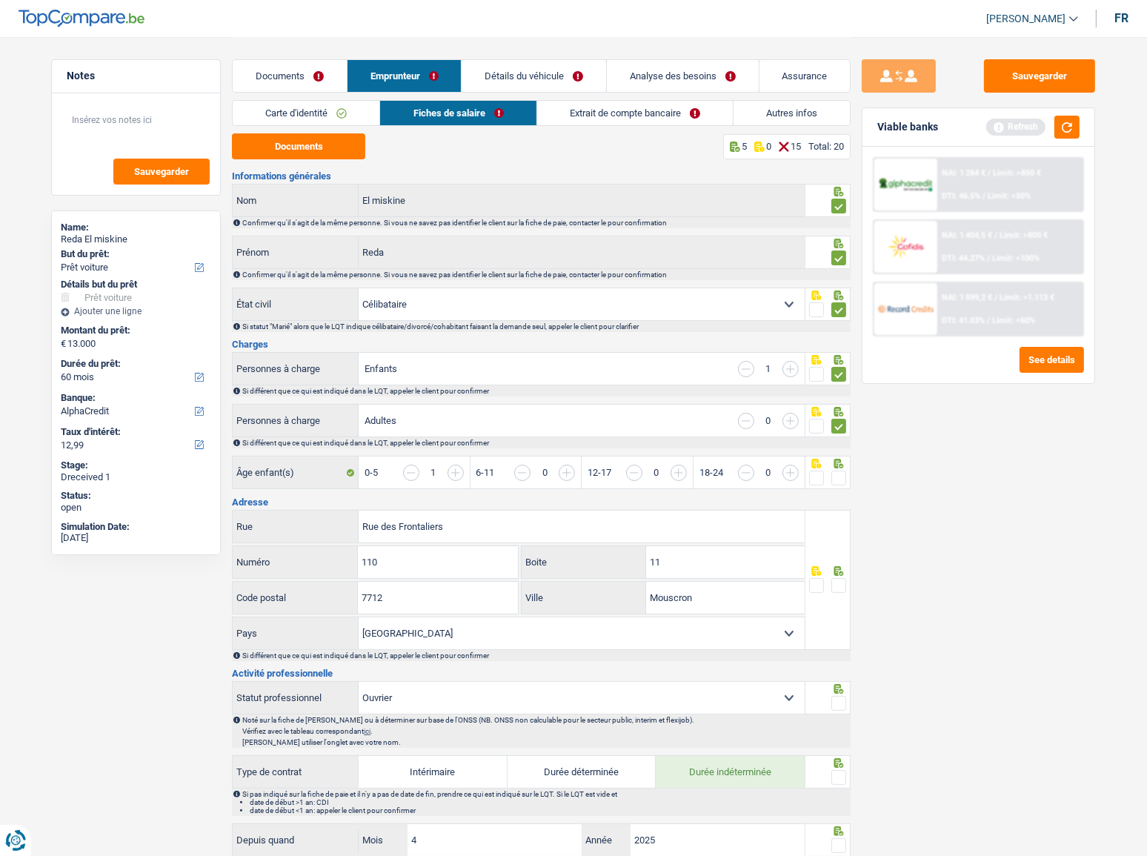
click at [819, 468] on span at bounding box center [816, 477] width 15 height 15
click at [0, 0] on input "radio" at bounding box center [0, 0] width 0 height 0
click at [1034, 119] on button "button" at bounding box center [1066, 127] width 25 height 23
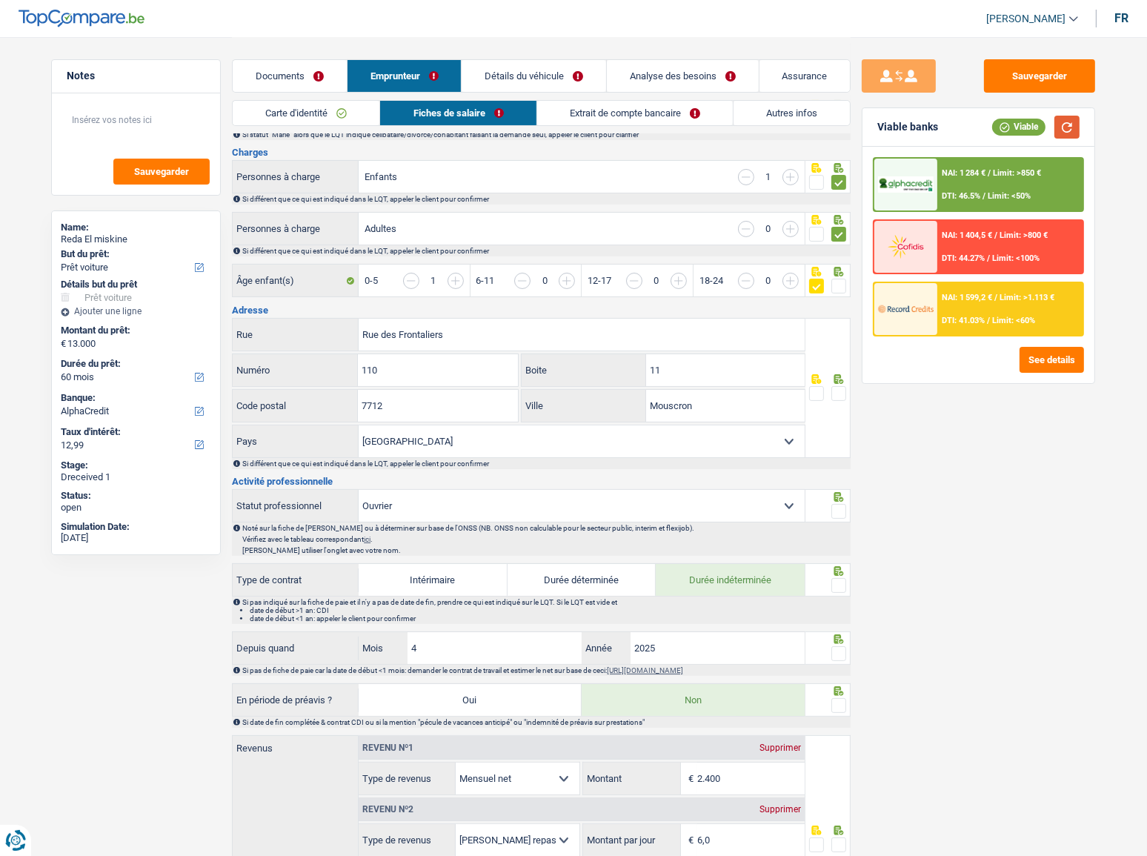
scroll to position [269, 0]
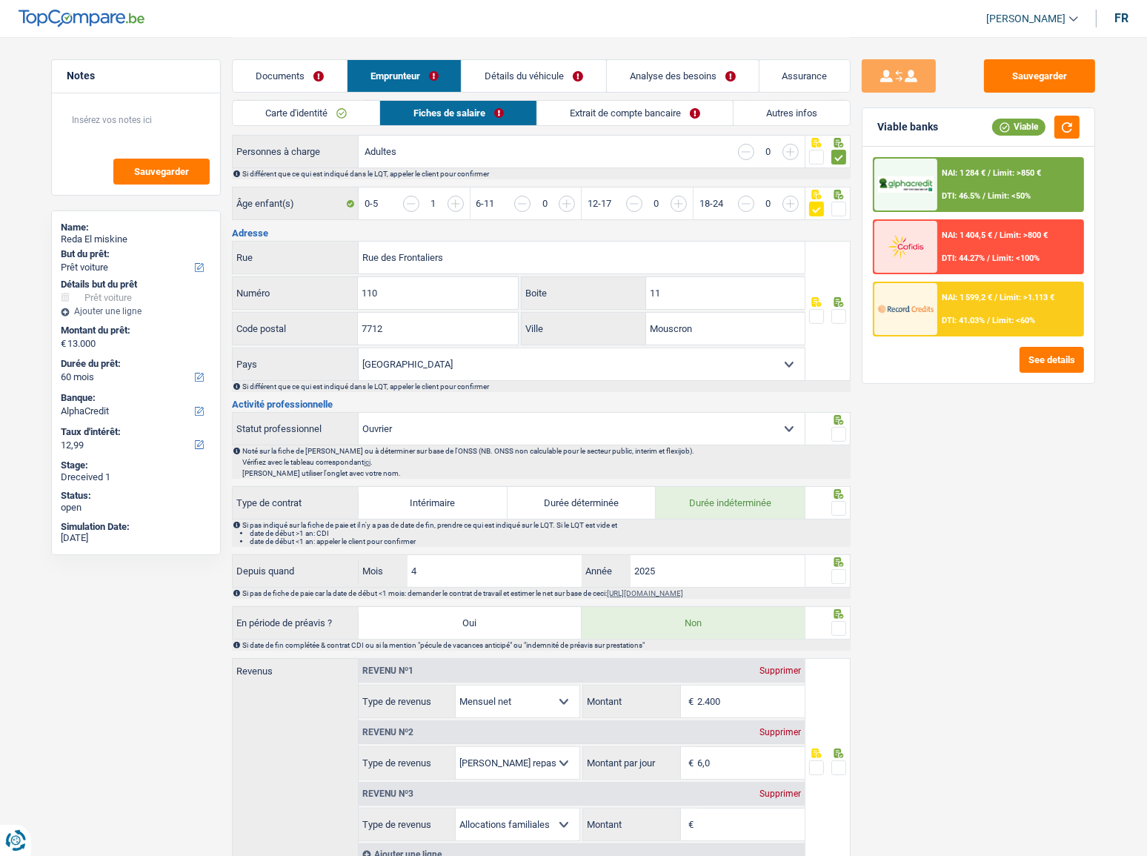
click at [838, 312] on span at bounding box center [838, 316] width 15 height 15
click at [0, 0] on input "radio" at bounding box center [0, 0] width 0 height 0
click at [1034, 127] on button "button" at bounding box center [1066, 127] width 25 height 23
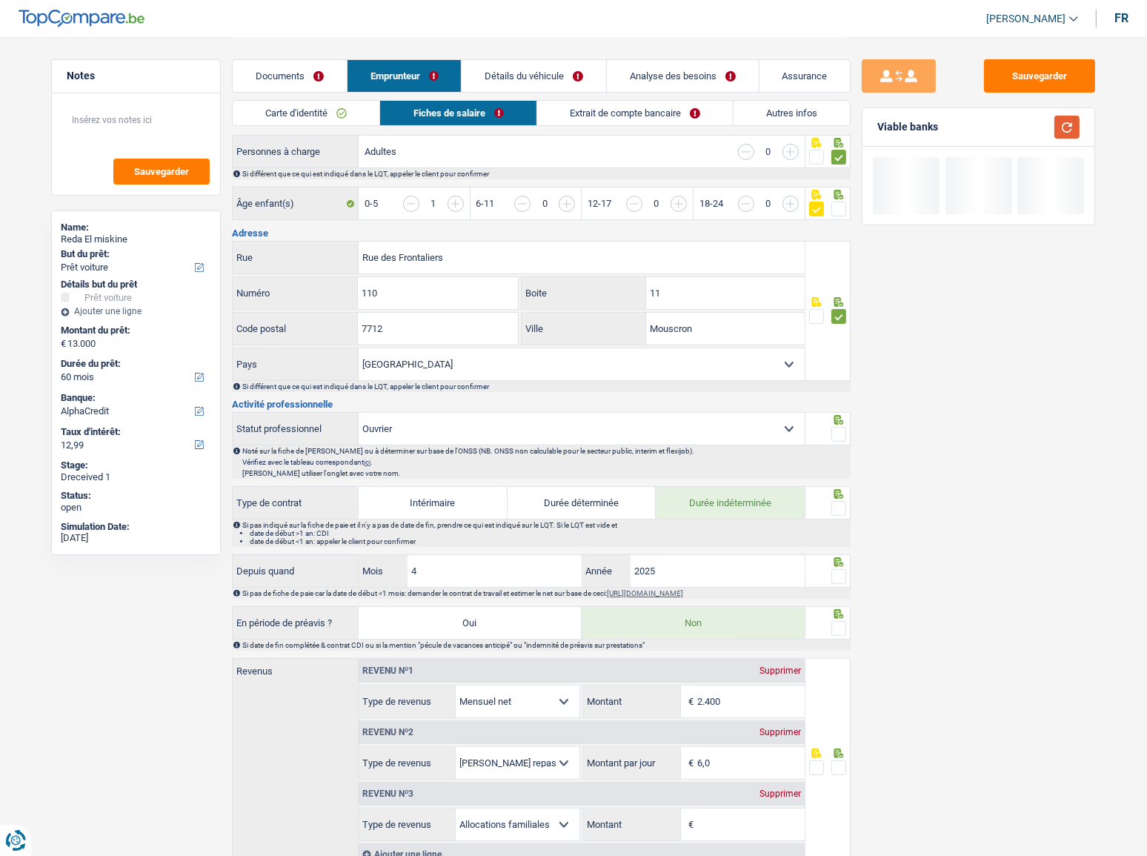
scroll to position [336, 0]
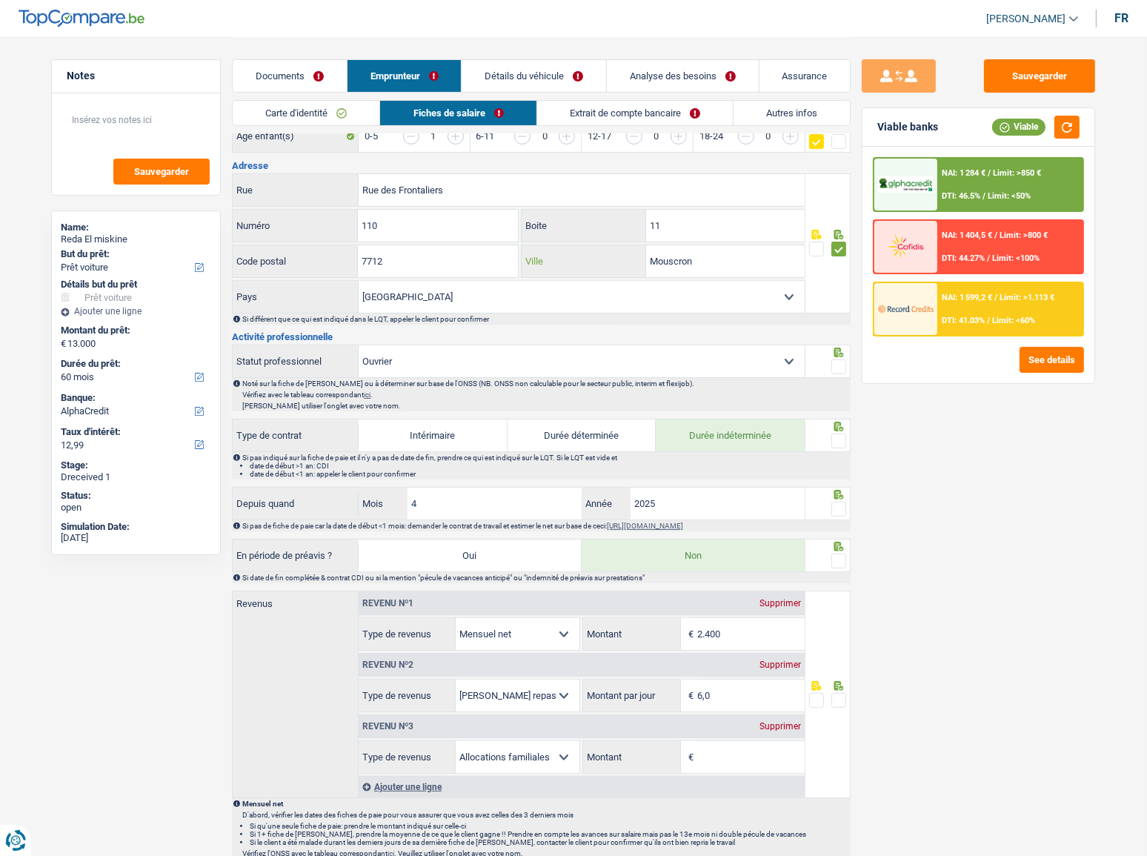
drag, startPoint x: 689, startPoint y: 251, endPoint x: 425, endPoint y: 251, distance: 264.5
click at [425, 251] on div "7712 Code postal Mouscron Ville" at bounding box center [518, 262] width 573 height 36
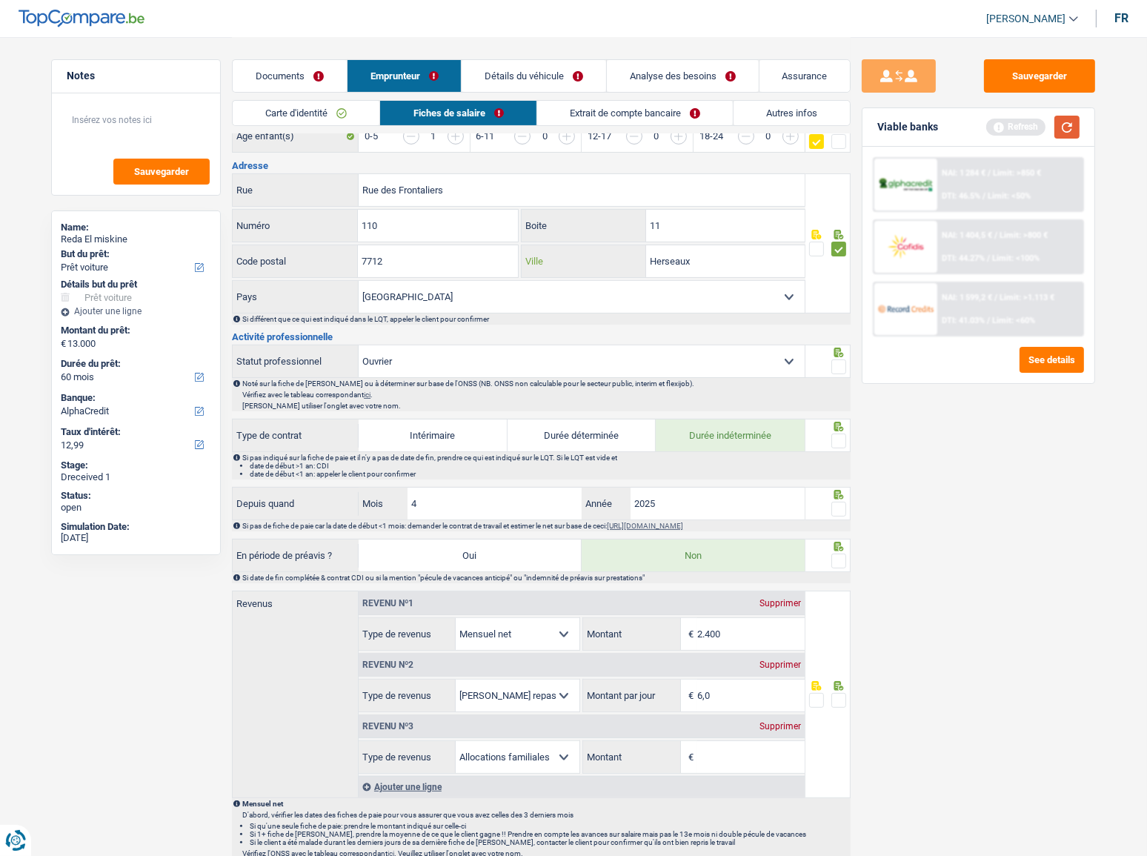
type input "Herseaux"
drag, startPoint x: 1065, startPoint y: 130, endPoint x: 875, endPoint y: 283, distance: 243.5
click at [1034, 130] on button "button" at bounding box center [1066, 127] width 25 height 23
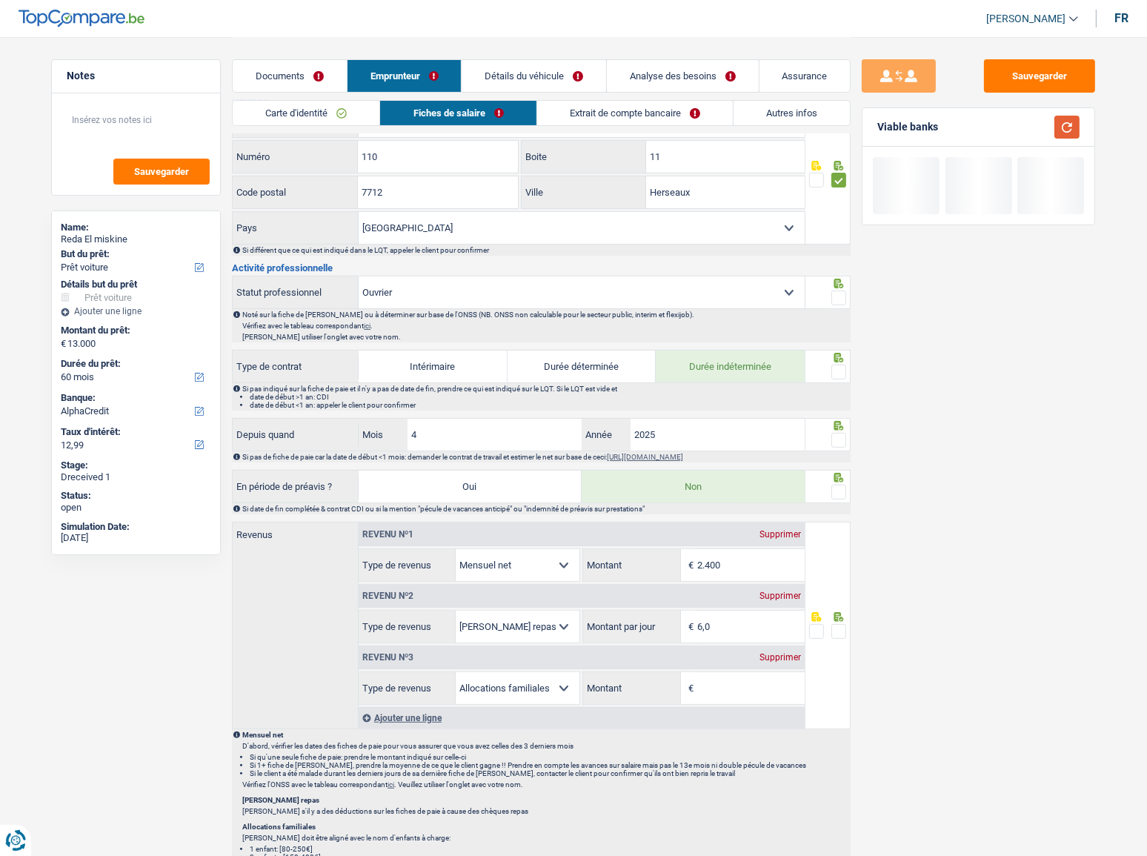
scroll to position [471, 0]
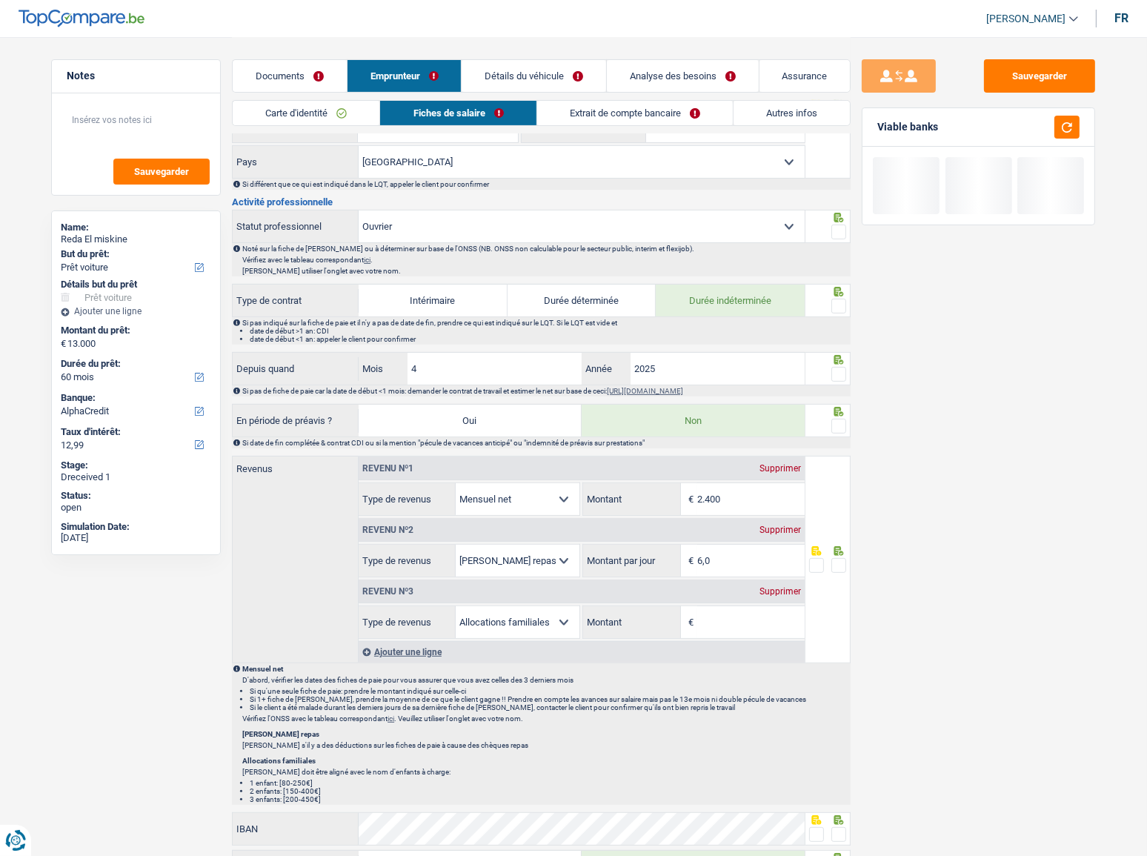
click at [839, 227] on span at bounding box center [838, 231] width 15 height 15
click at [0, 0] on input "radio" at bounding box center [0, 0] width 0 height 0
click at [1034, 123] on button "button" at bounding box center [1066, 127] width 25 height 23
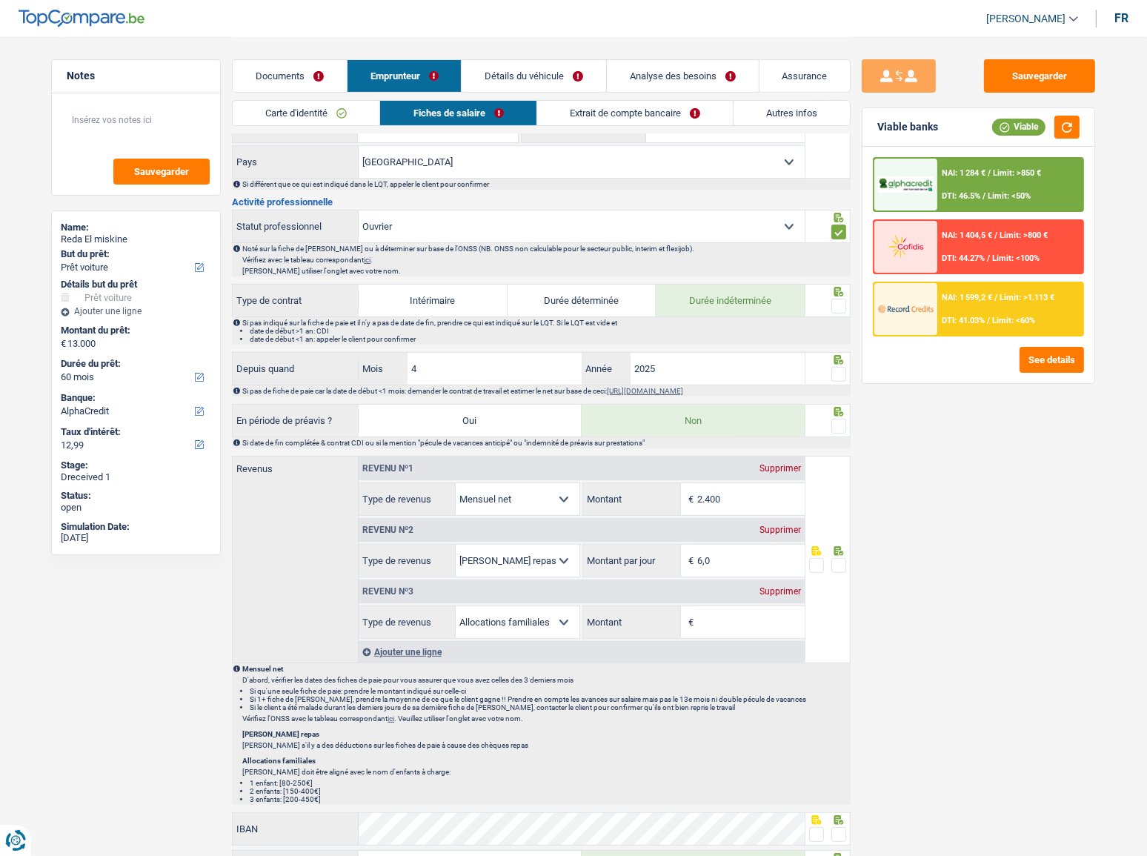
click at [839, 303] on span at bounding box center [838, 306] width 15 height 15
click at [0, 0] on input "radio" at bounding box center [0, 0] width 0 height 0
click at [837, 367] on span at bounding box center [838, 374] width 15 height 15
click at [0, 0] on input "radio" at bounding box center [0, 0] width 0 height 0
drag, startPoint x: 838, startPoint y: 420, endPoint x: 834, endPoint y: 383, distance: 37.2
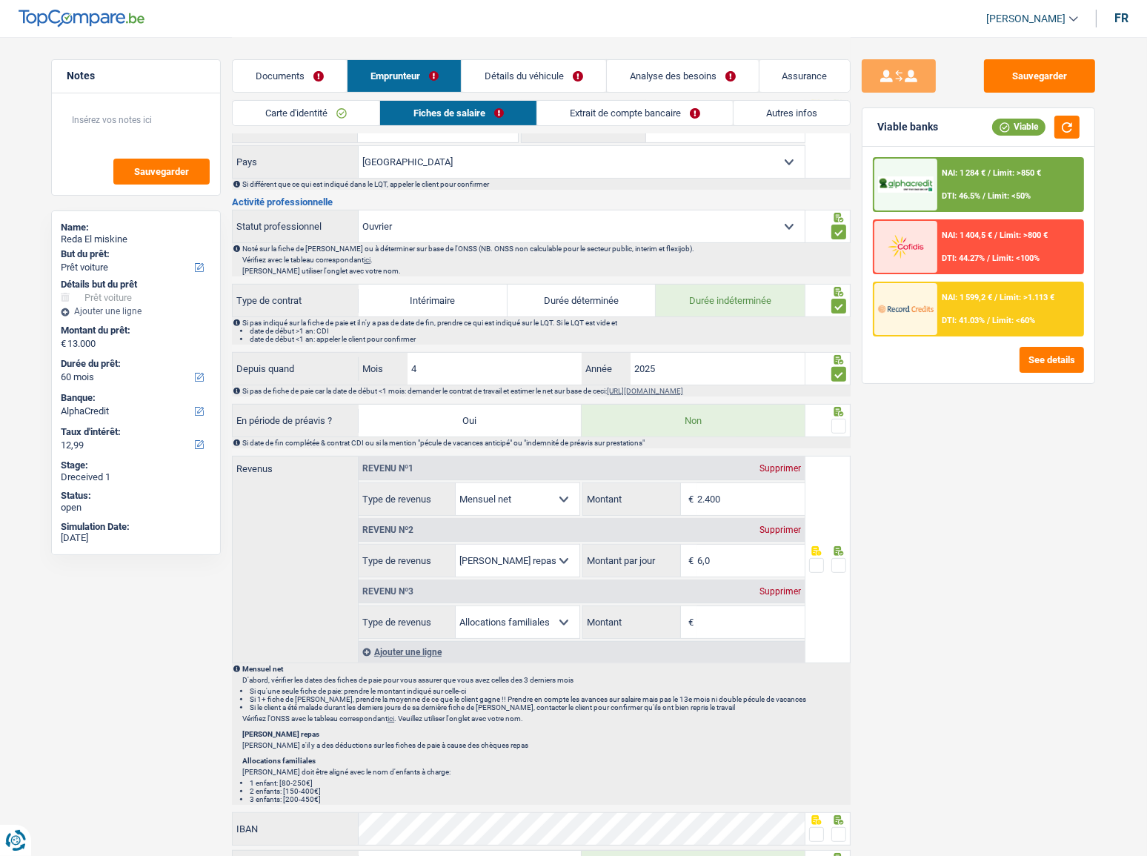
click at [837, 420] on span at bounding box center [838, 426] width 15 height 15
click at [0, 0] on input "radio" at bounding box center [0, 0] width 0 height 0
click at [1034, 122] on button "button" at bounding box center [1066, 127] width 25 height 23
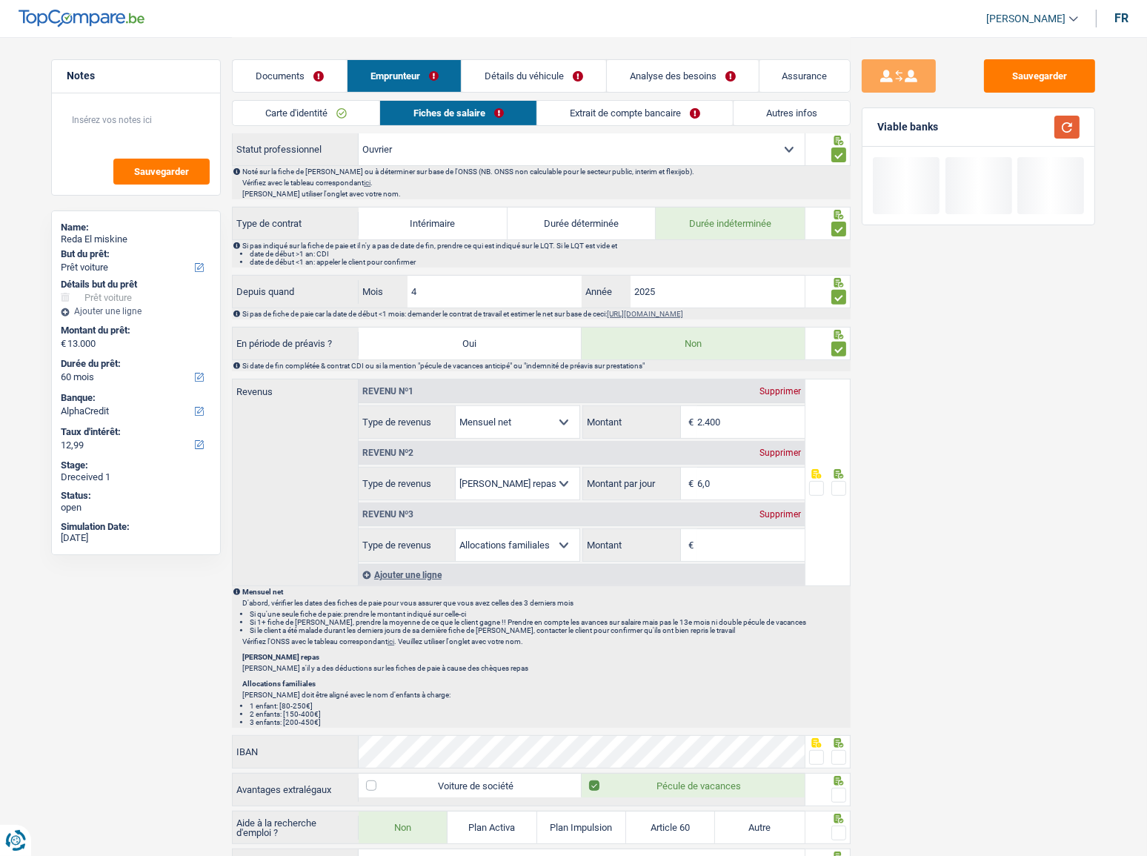
scroll to position [606, 0]
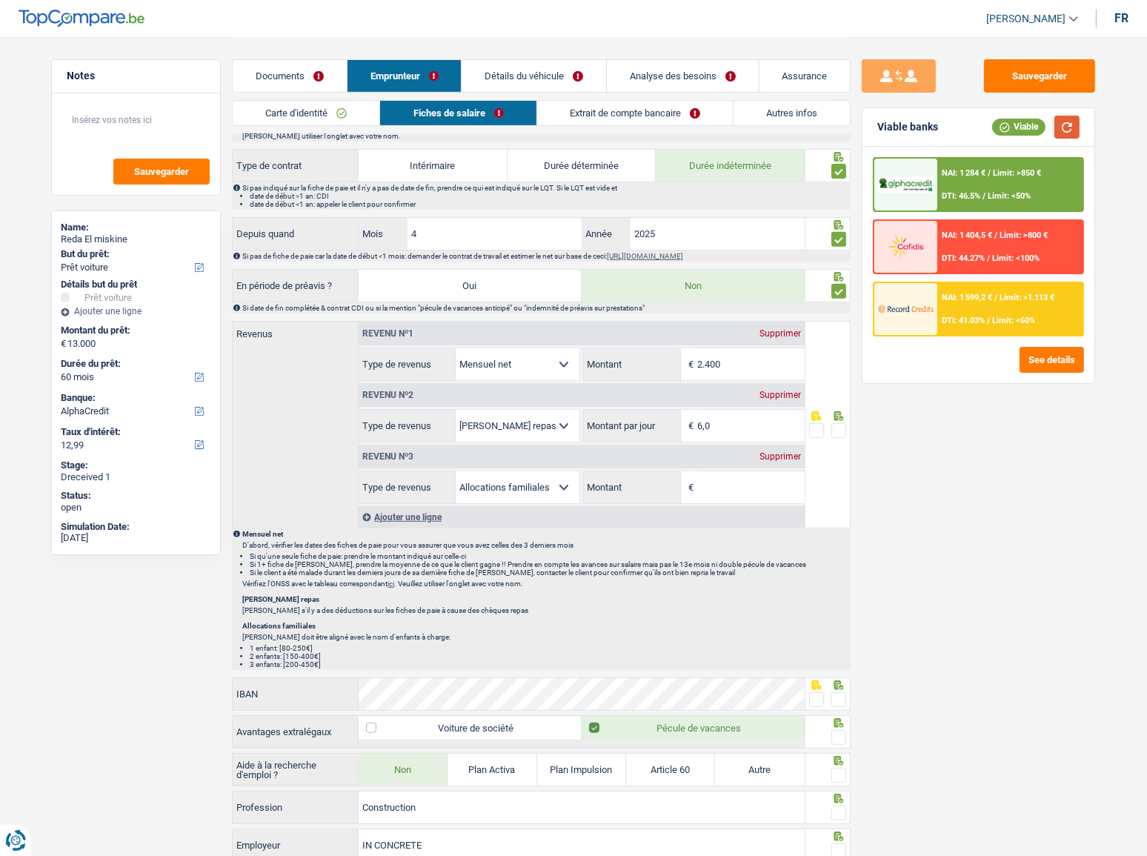
click at [1034, 126] on button "button" at bounding box center [1066, 127] width 25 height 23
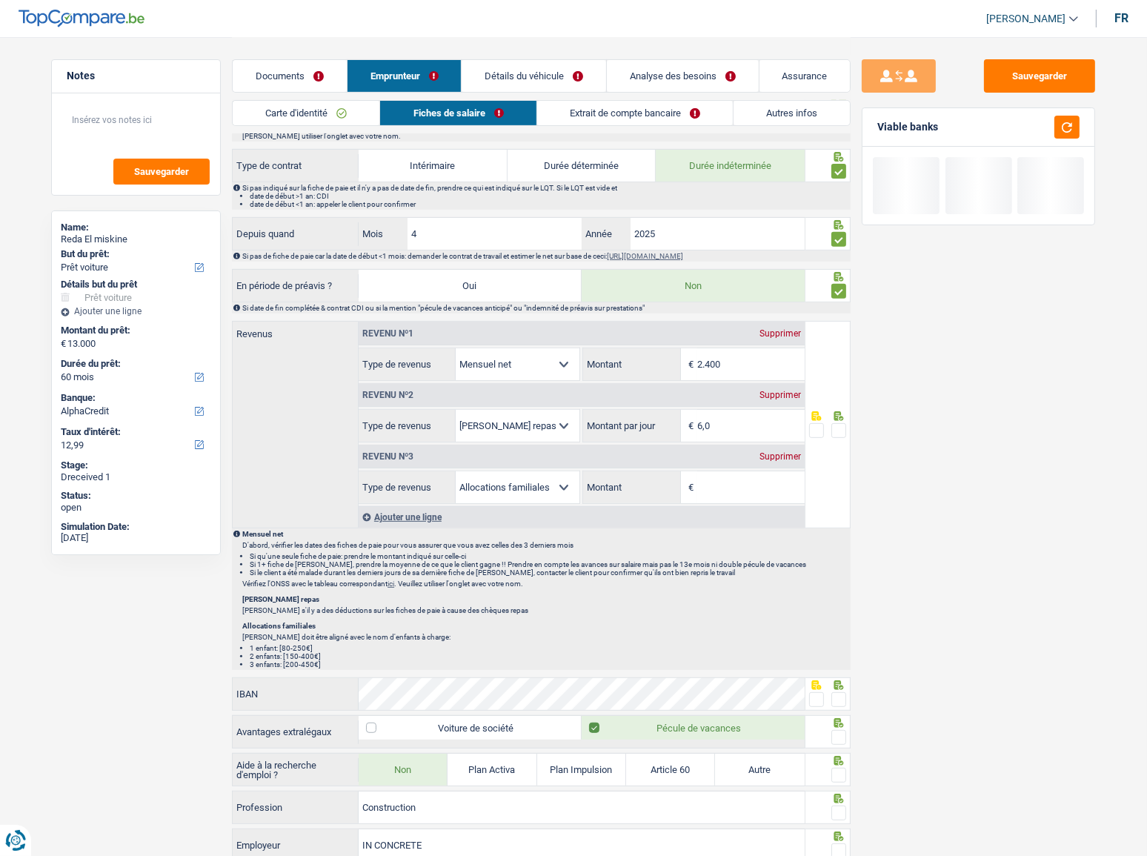
click at [789, 458] on div "Revenu nº3 Supprimer" at bounding box center [582, 457] width 446 height 24
click at [778, 452] on div "Supprimer" at bounding box center [780, 456] width 49 height 9
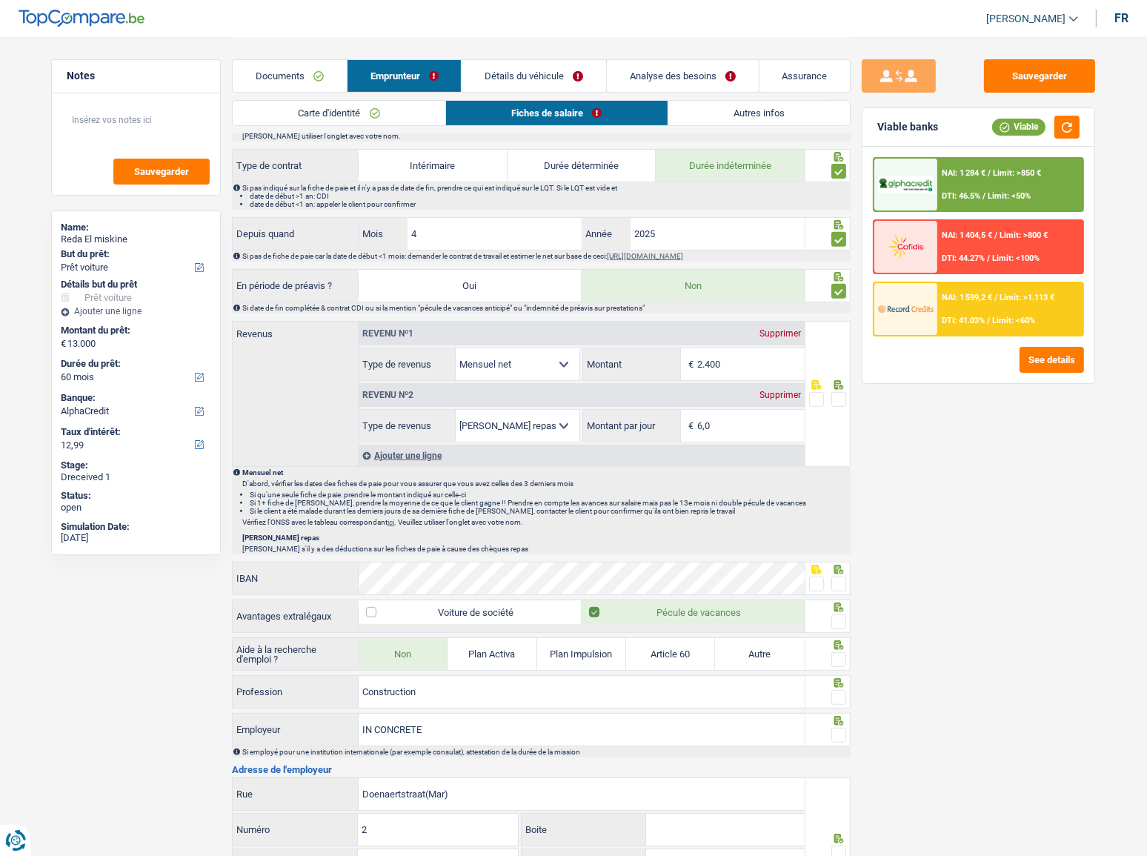
click at [1034, 111] on div "Viable banks Viable" at bounding box center [978, 127] width 232 height 39
click at [1034, 140] on div "Viable banks Viable" at bounding box center [978, 127] width 232 height 39
click at [1034, 131] on button "button" at bounding box center [1066, 127] width 25 height 23
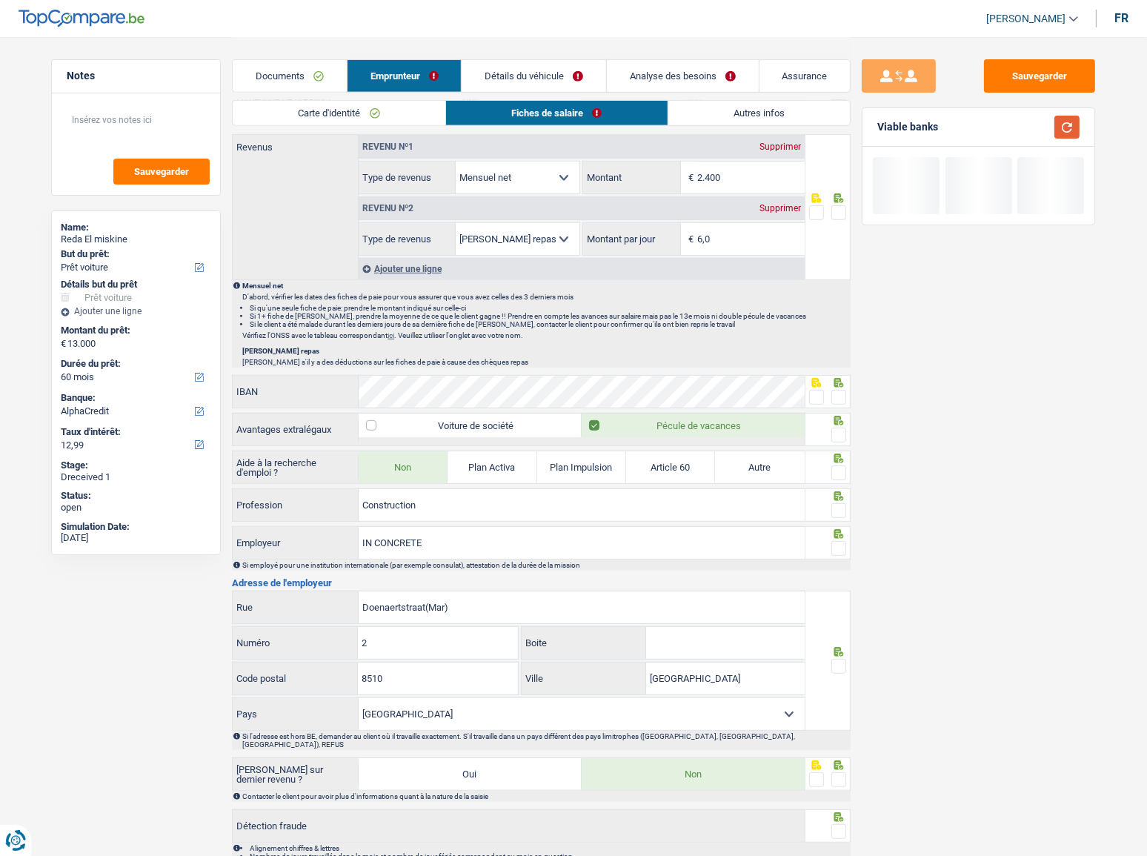
scroll to position [720, 0]
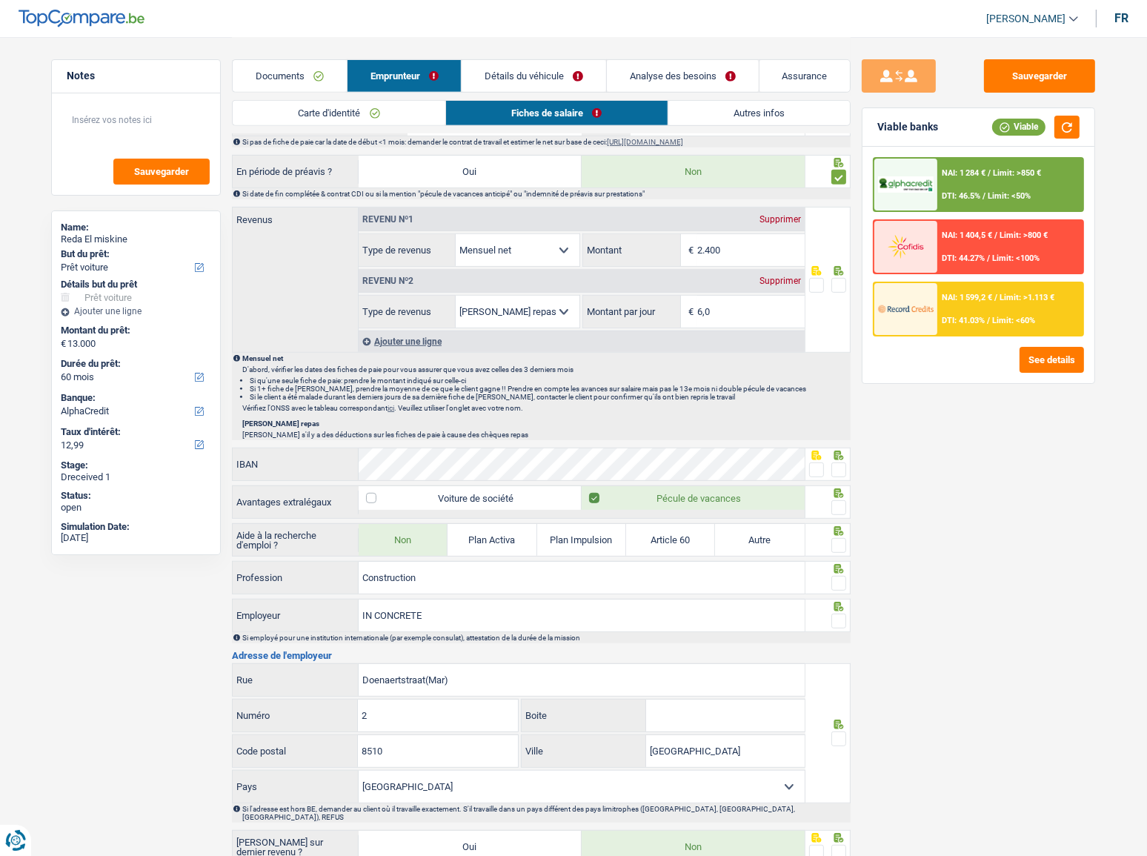
click at [711, 245] on input "2.400" at bounding box center [750, 250] width 107 height 32
click at [711, 244] on input "2.400" at bounding box center [750, 250] width 107 height 32
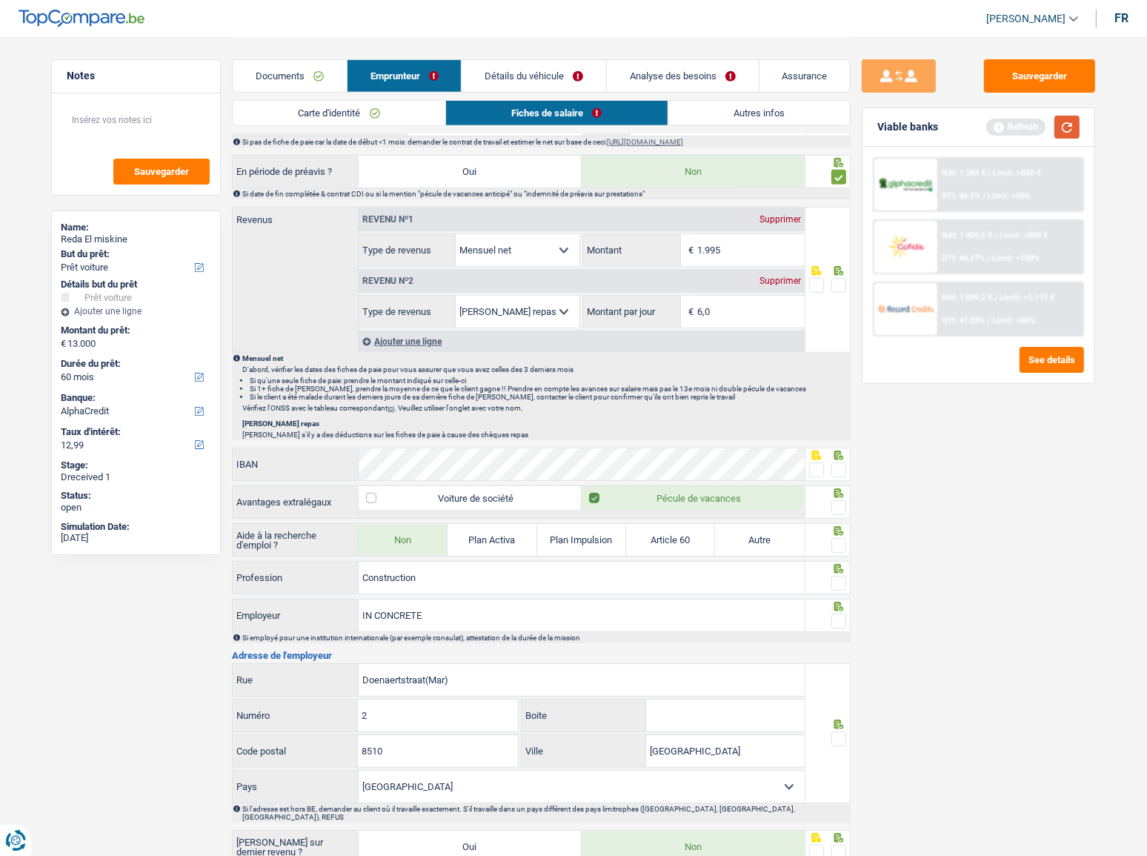
type input "1.995"
click at [1034, 126] on button "button" at bounding box center [1066, 127] width 25 height 23
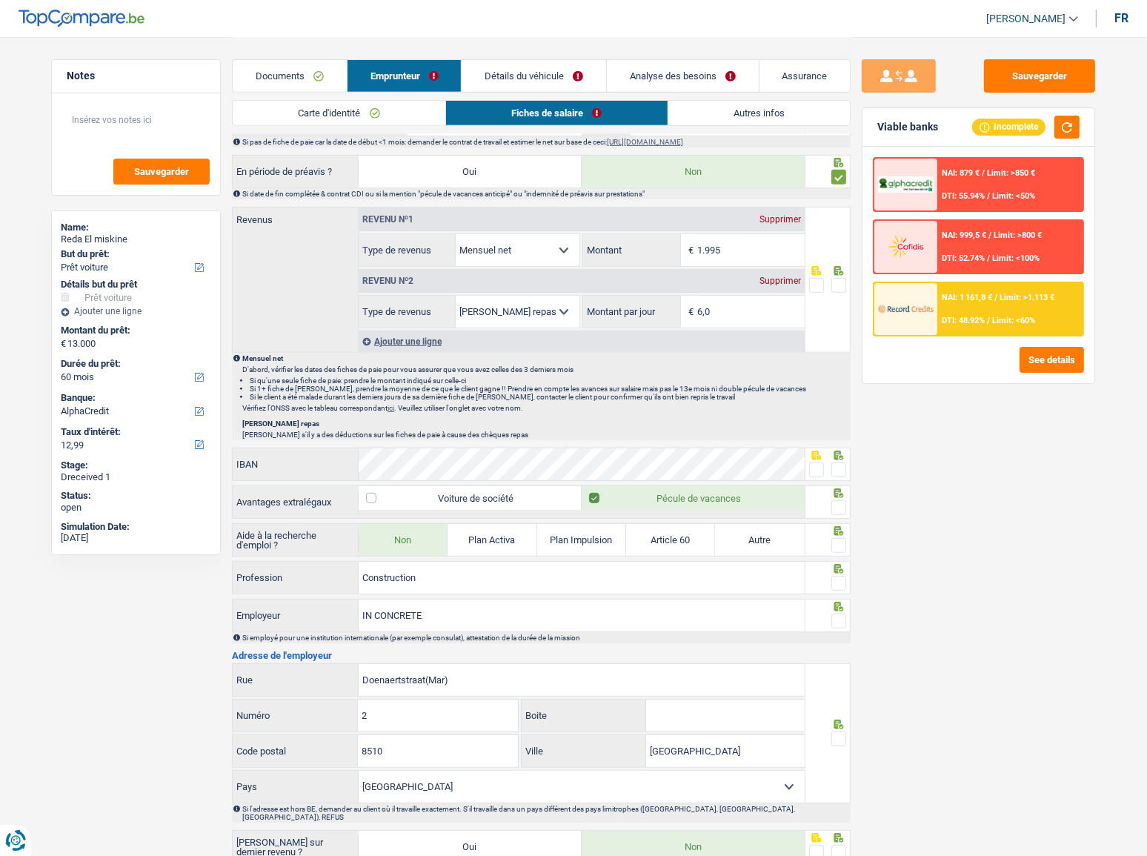
click at [842, 284] on span at bounding box center [838, 285] width 15 height 15
click at [0, 0] on input "radio" at bounding box center [0, 0] width 0 height 0
click at [1034, 133] on button "button" at bounding box center [1066, 127] width 25 height 23
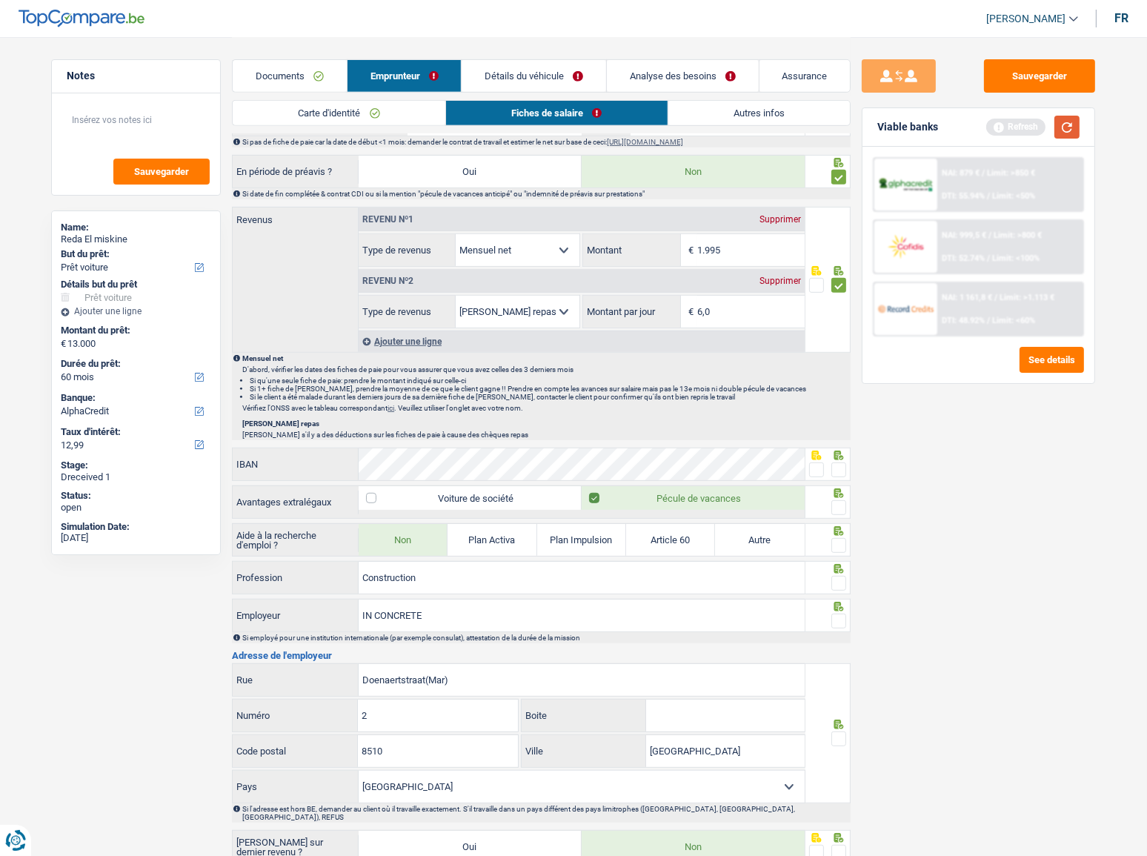
click at [1034, 130] on button "button" at bounding box center [1066, 127] width 25 height 23
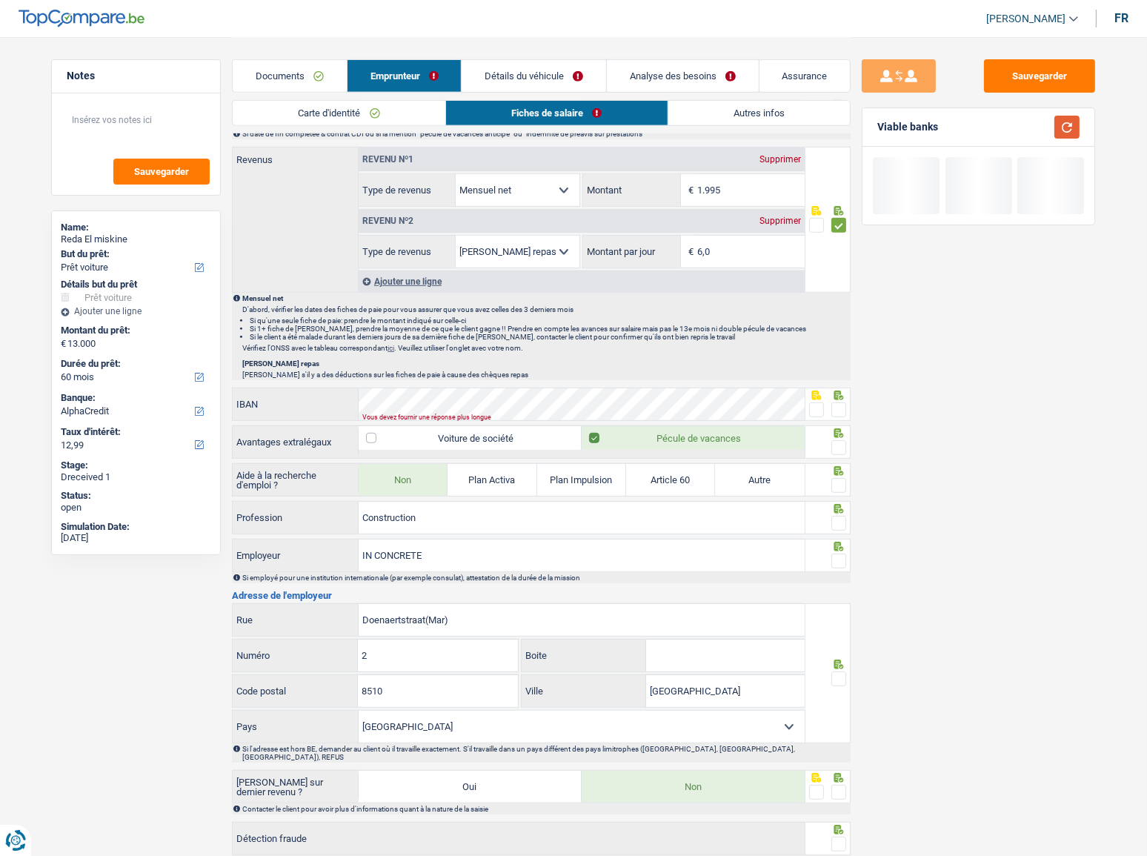
scroll to position [855, 0]
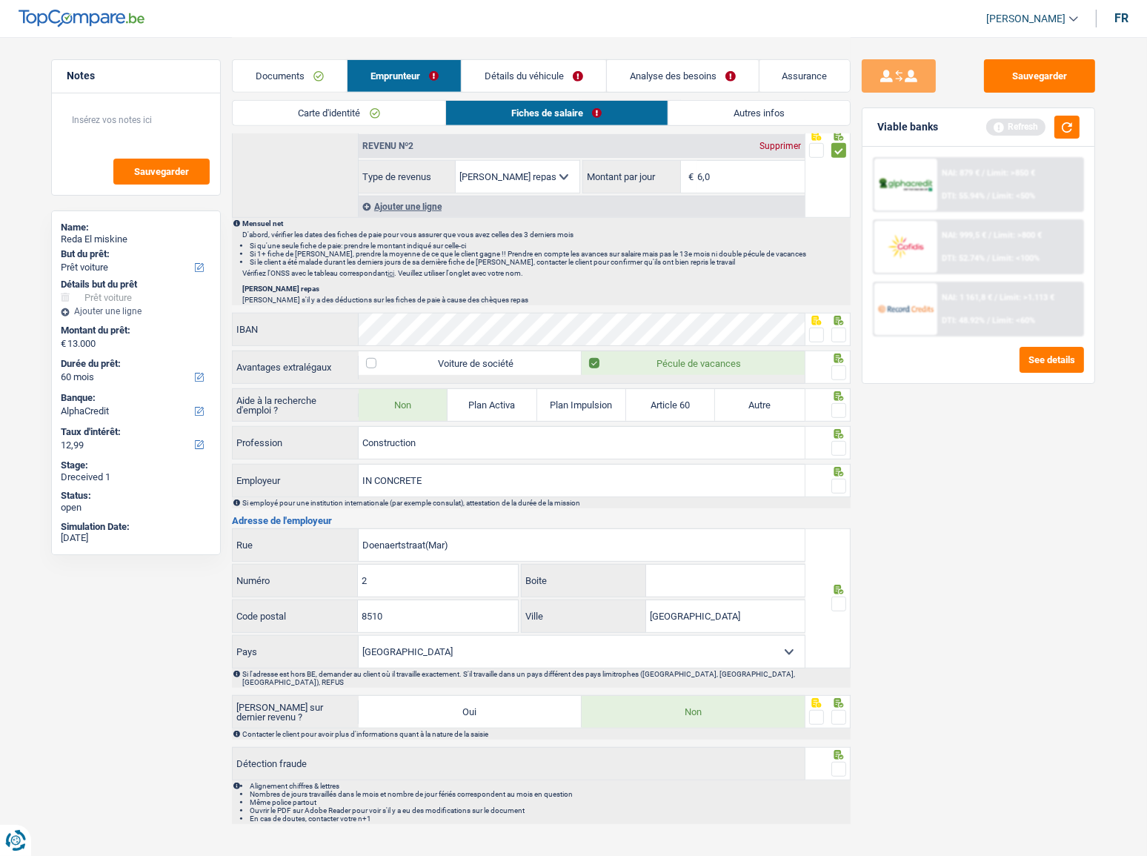
click at [842, 333] on span at bounding box center [838, 334] width 15 height 15
click at [0, 0] on input "radio" at bounding box center [0, 0] width 0 height 0
click at [839, 372] on span at bounding box center [838, 372] width 15 height 15
click at [0, 0] on input "radio" at bounding box center [0, 0] width 0 height 0
click at [1034, 126] on button "button" at bounding box center [1066, 127] width 25 height 23
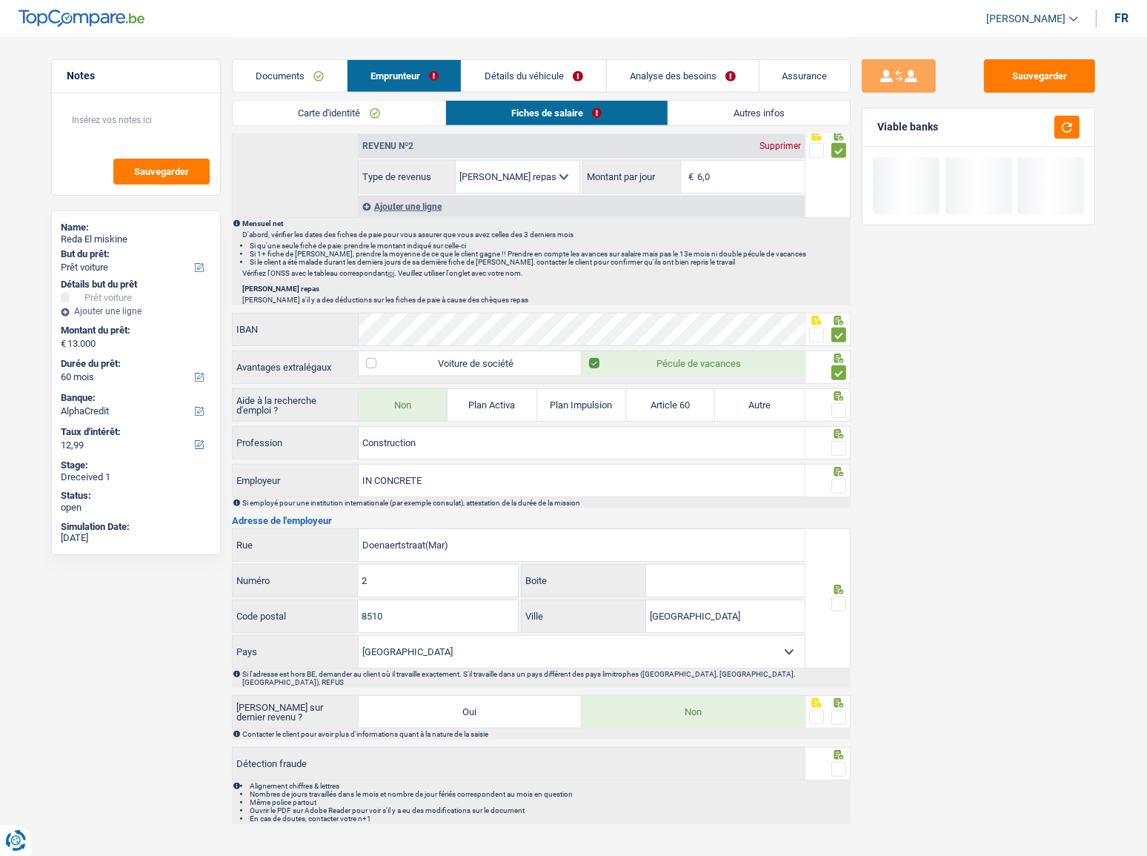
click at [836, 407] on span at bounding box center [838, 410] width 15 height 15
click at [0, 0] on input "radio" at bounding box center [0, 0] width 0 height 0
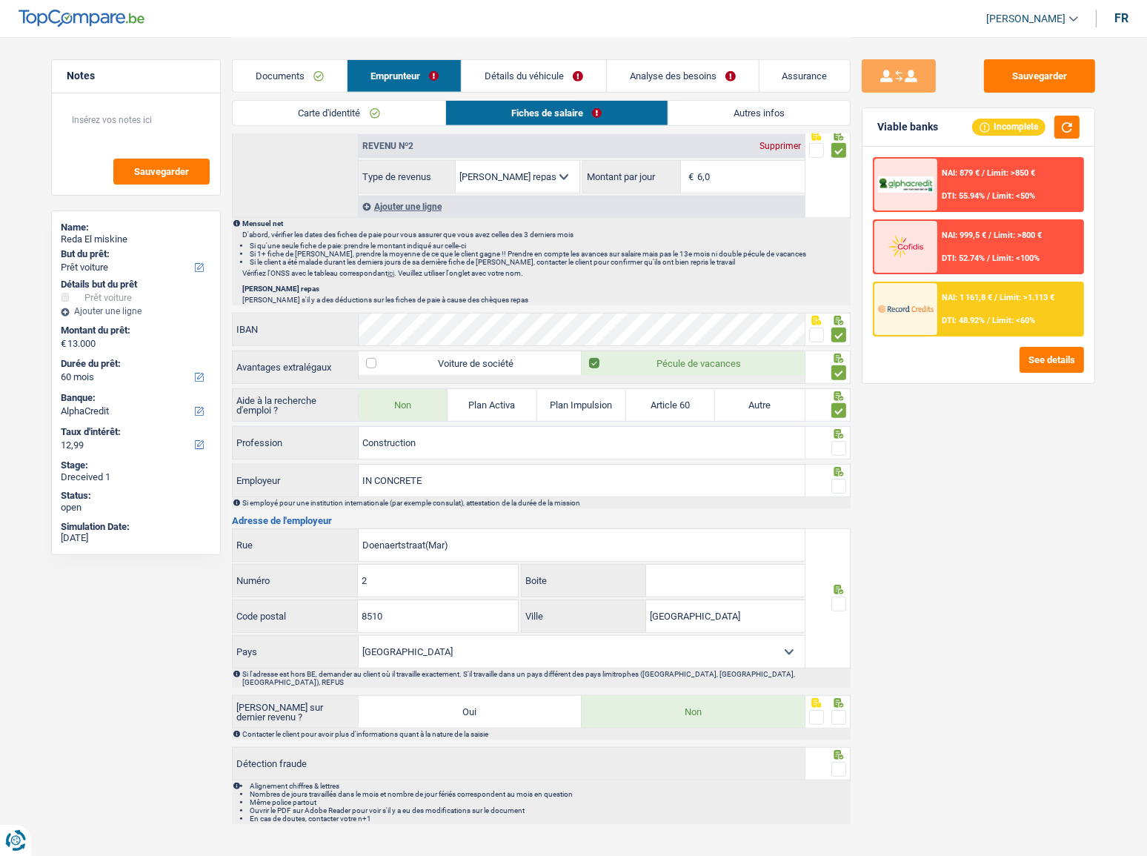
click at [836, 444] on span at bounding box center [838, 448] width 15 height 15
click at [0, 0] on input "radio" at bounding box center [0, 0] width 0 height 0
drag, startPoint x: 541, startPoint y: 441, endPoint x: 220, endPoint y: 433, distance: 320.9
click at [220, 433] on div "Notes Sauvegarder Name: Reda El miskine But du prêt: Confort maison: meubles, t…" at bounding box center [573, 6] width 1067 height 1649
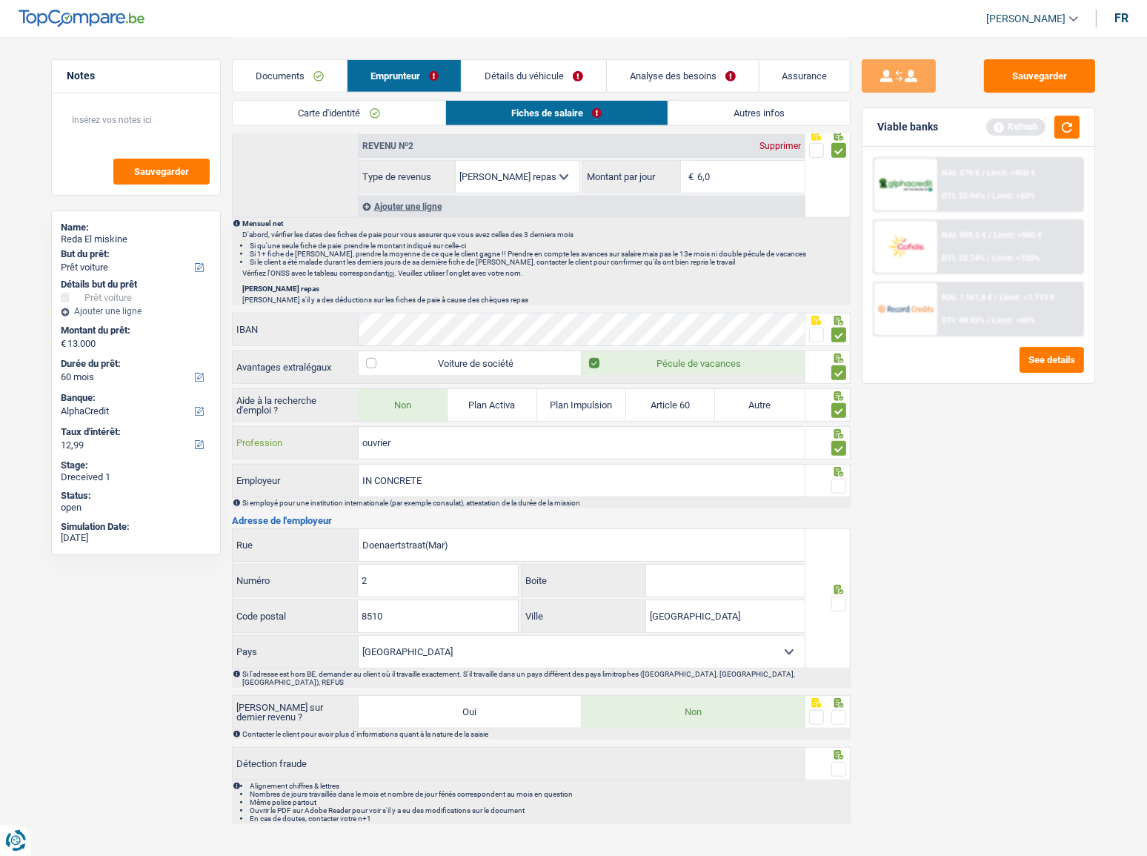
type input "ouvrier"
click at [839, 468] on span at bounding box center [838, 486] width 15 height 15
click at [0, 0] on input "radio" at bounding box center [0, 0] width 0 height 0
click at [472, 468] on input "Doenaertstraat(Mar)" at bounding box center [582, 545] width 446 height 32
click at [837, 468] on span at bounding box center [838, 603] width 15 height 15
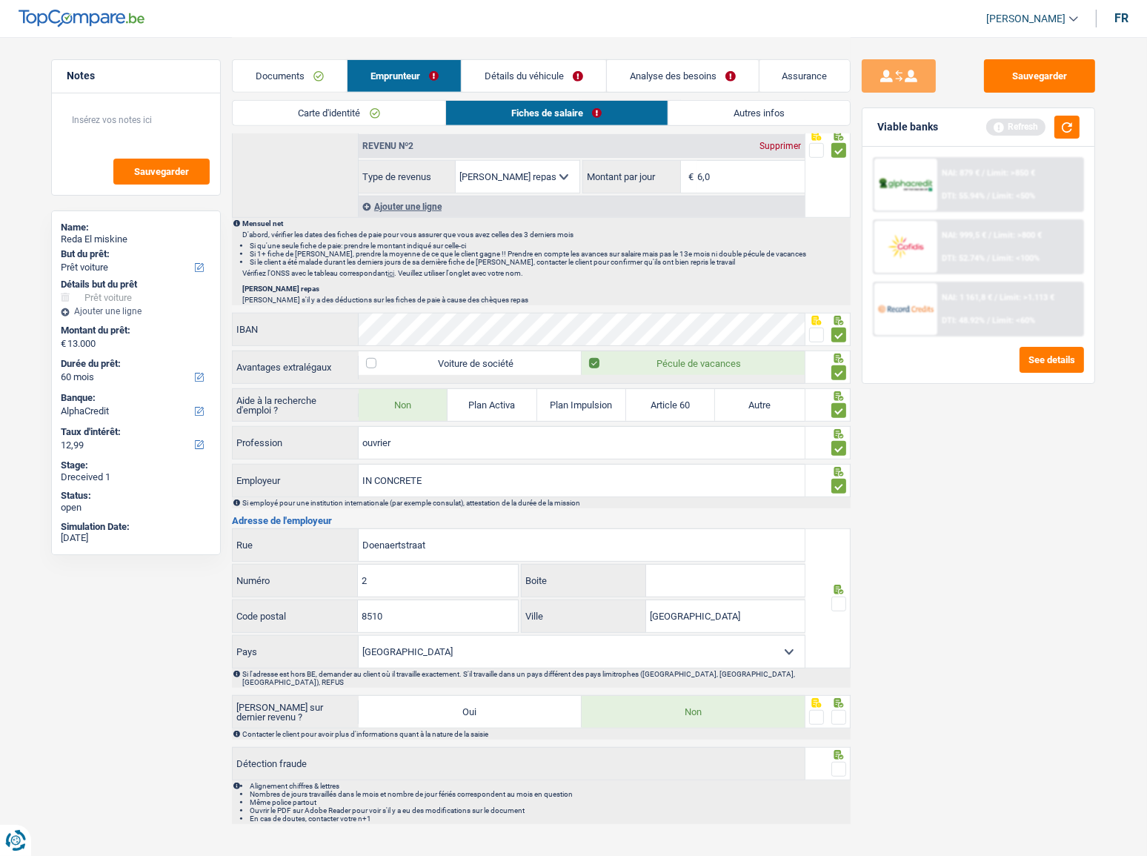
click at [0, 0] on input "radio" at bounding box center [0, 0] width 0 height 0
click at [1034, 122] on button "button" at bounding box center [1066, 127] width 25 height 23
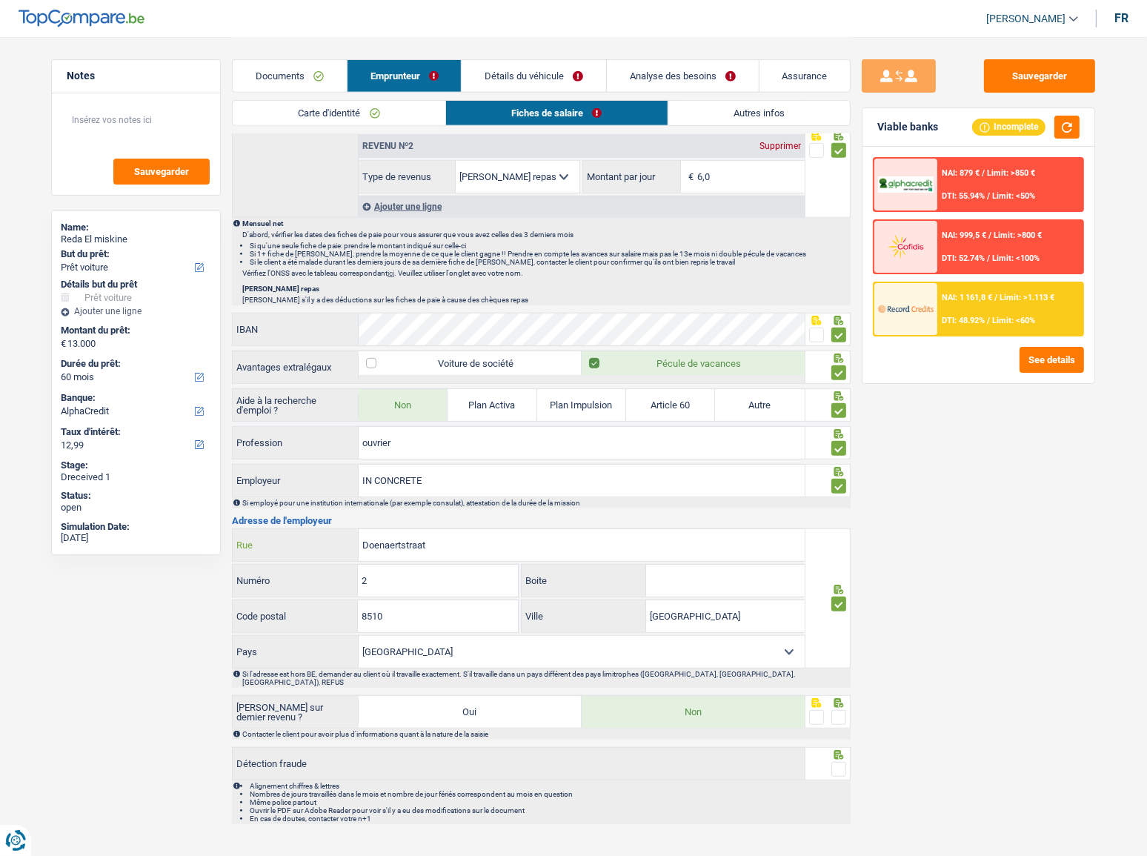
click at [482, 468] on input "Doenaertstraat" at bounding box center [582, 545] width 446 height 32
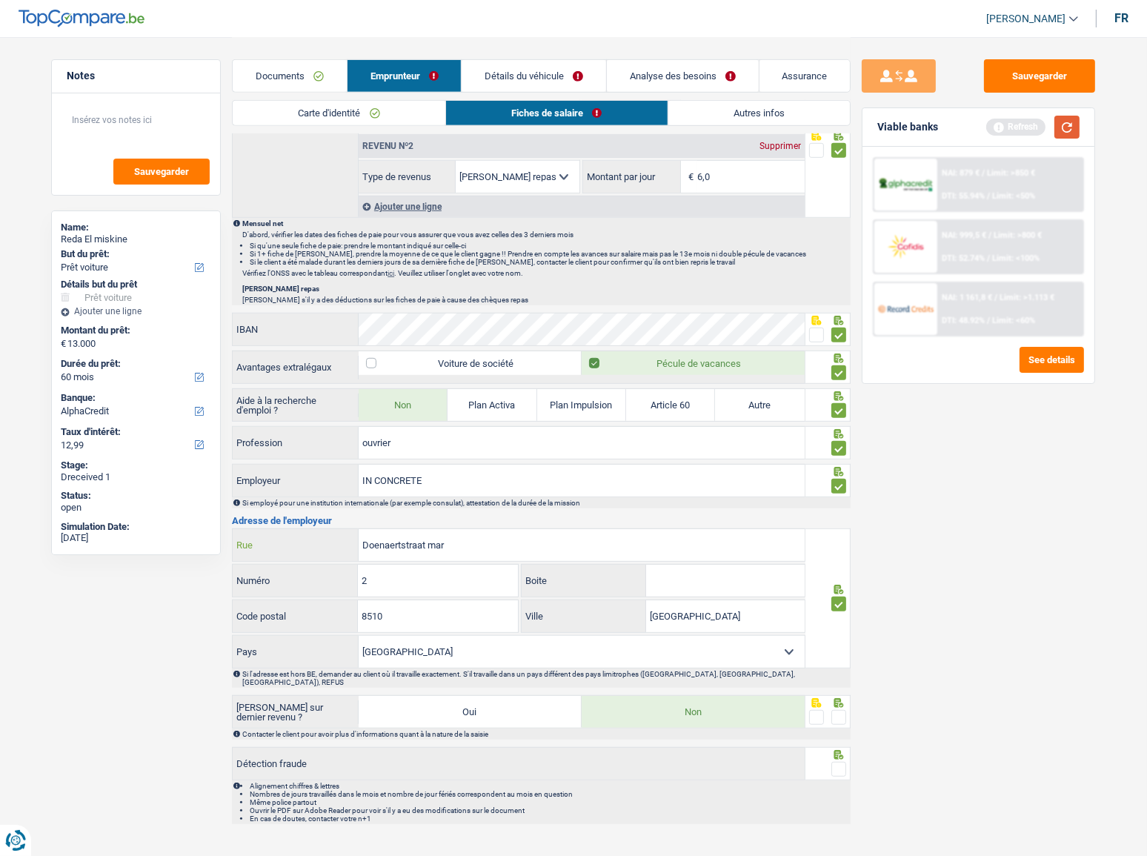
type input "Doenaertstraat mar"
click at [1034, 116] on button "button" at bounding box center [1066, 127] width 25 height 23
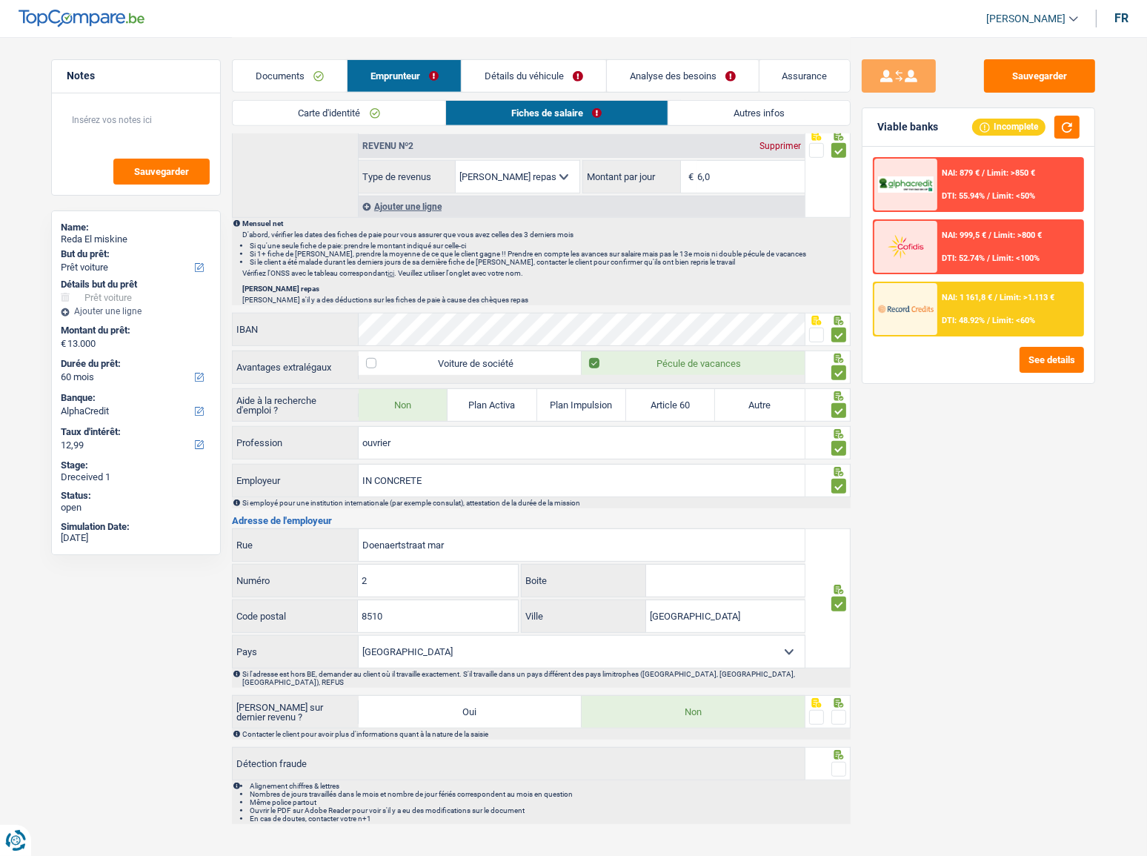
click at [837, 468] on span at bounding box center [838, 717] width 15 height 15
click at [0, 0] on input "radio" at bounding box center [0, 0] width 0 height 0
click at [836, 468] on span at bounding box center [838, 769] width 15 height 15
click at [0, 0] on input "radio" at bounding box center [0, 0] width 0 height 0
click at [1034, 123] on button "button" at bounding box center [1066, 127] width 25 height 23
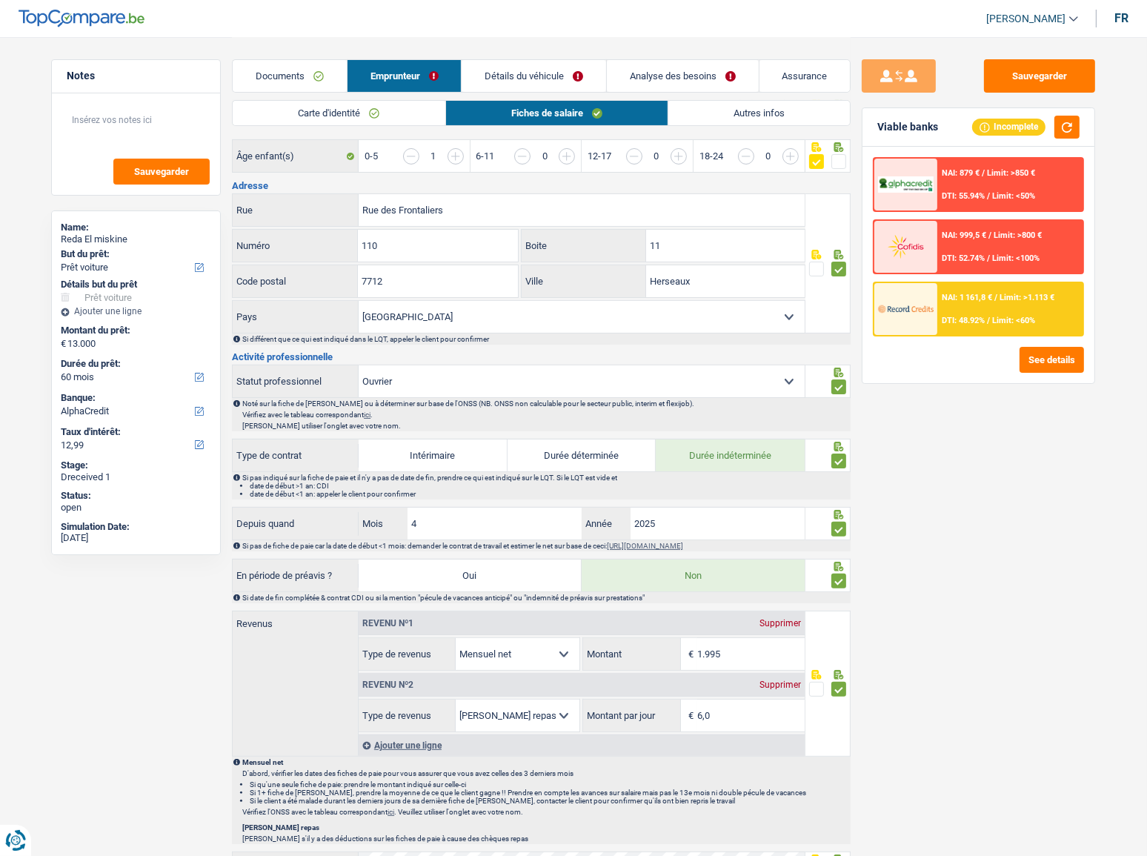
scroll to position [0, 0]
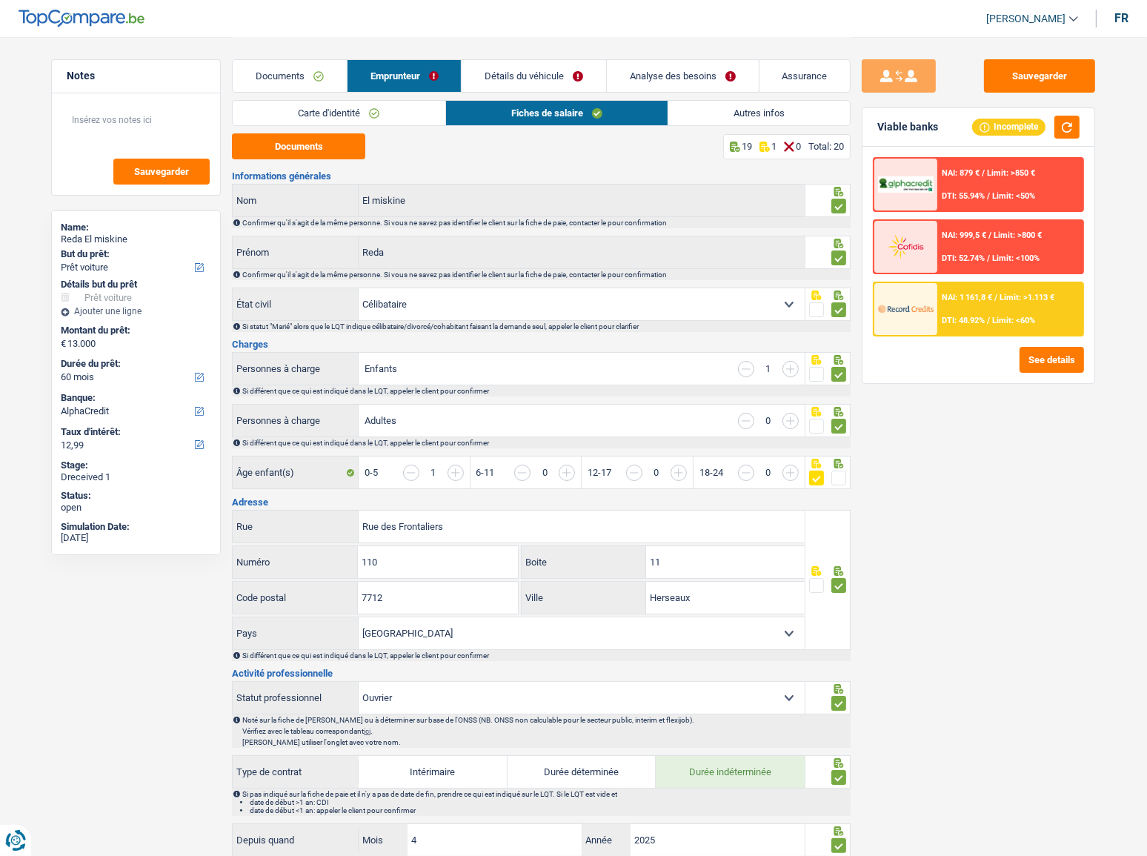
click at [546, 81] on link "Détails du véhicule" at bounding box center [534, 76] width 144 height 32
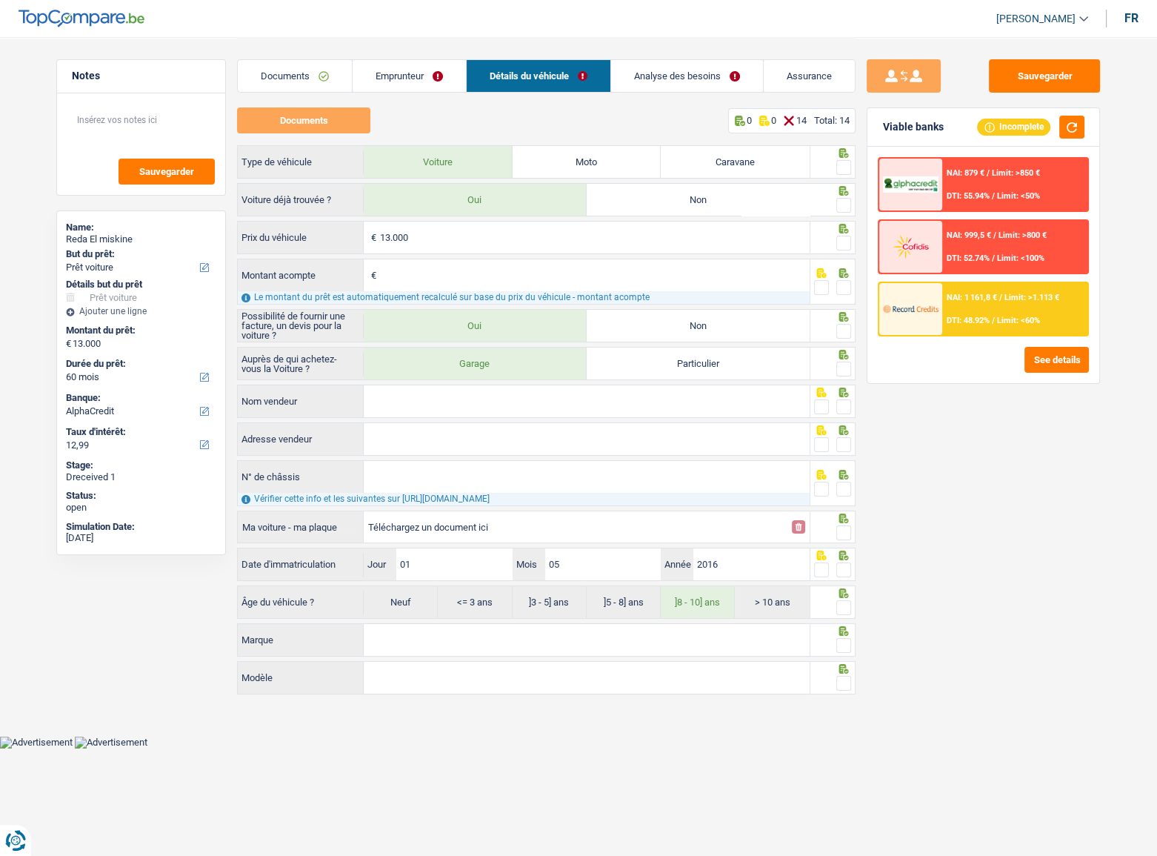
click at [316, 74] on link "Documents" at bounding box center [295, 76] width 114 height 32
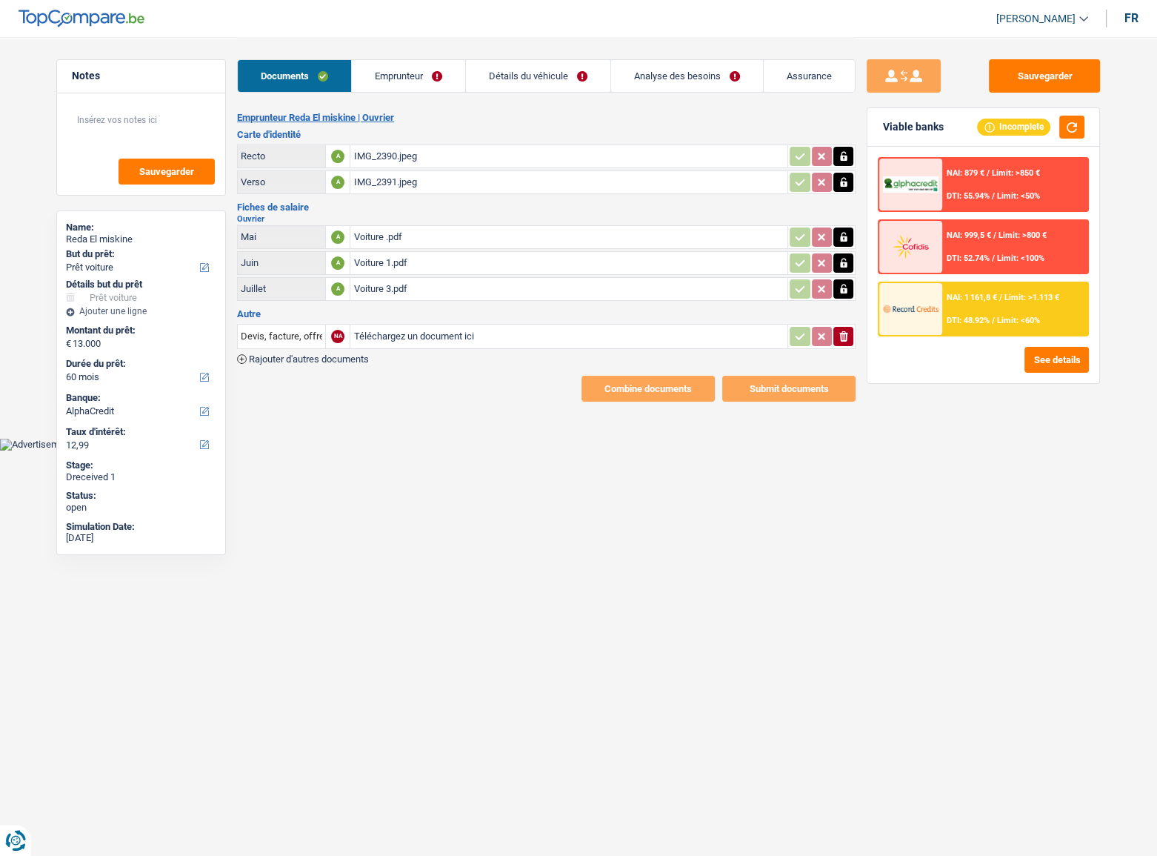
click at [545, 64] on link "Détails du véhicule" at bounding box center [538, 76] width 144 height 32
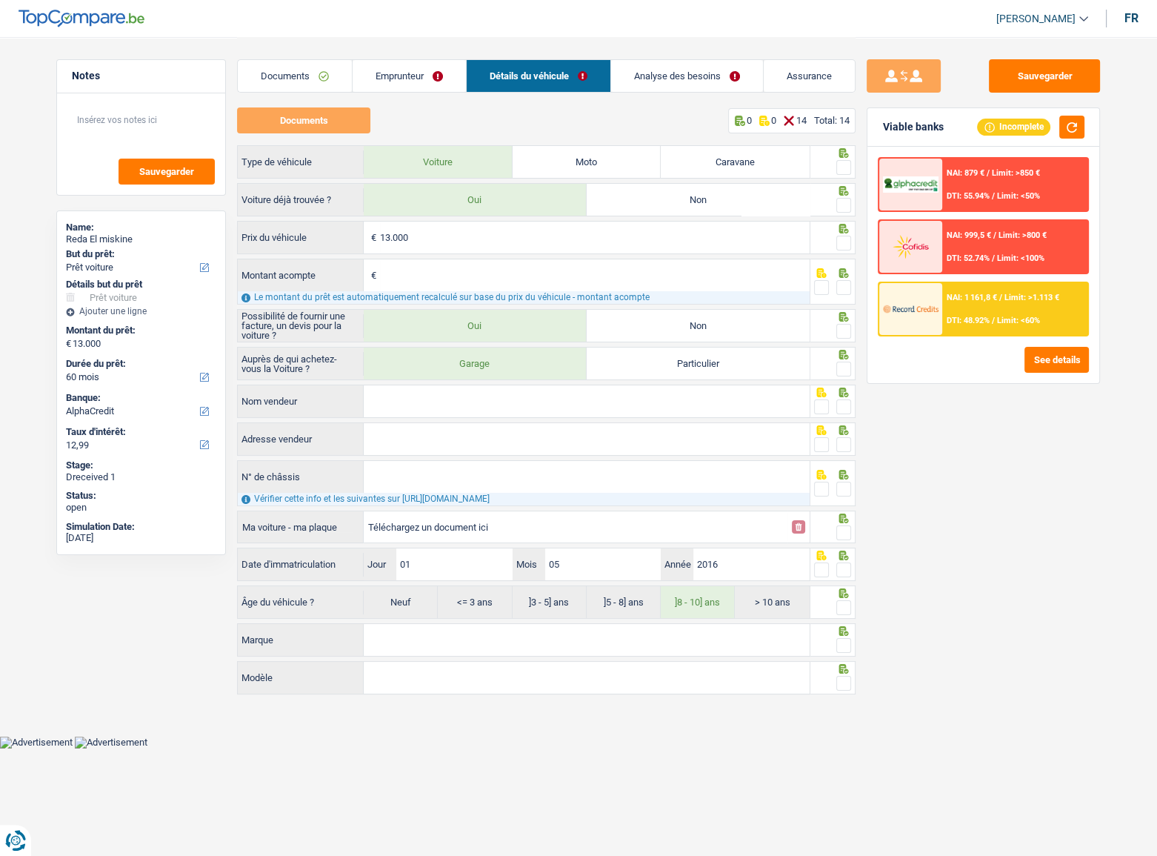
click at [393, 76] on link "Emprunteur" at bounding box center [409, 76] width 113 height 32
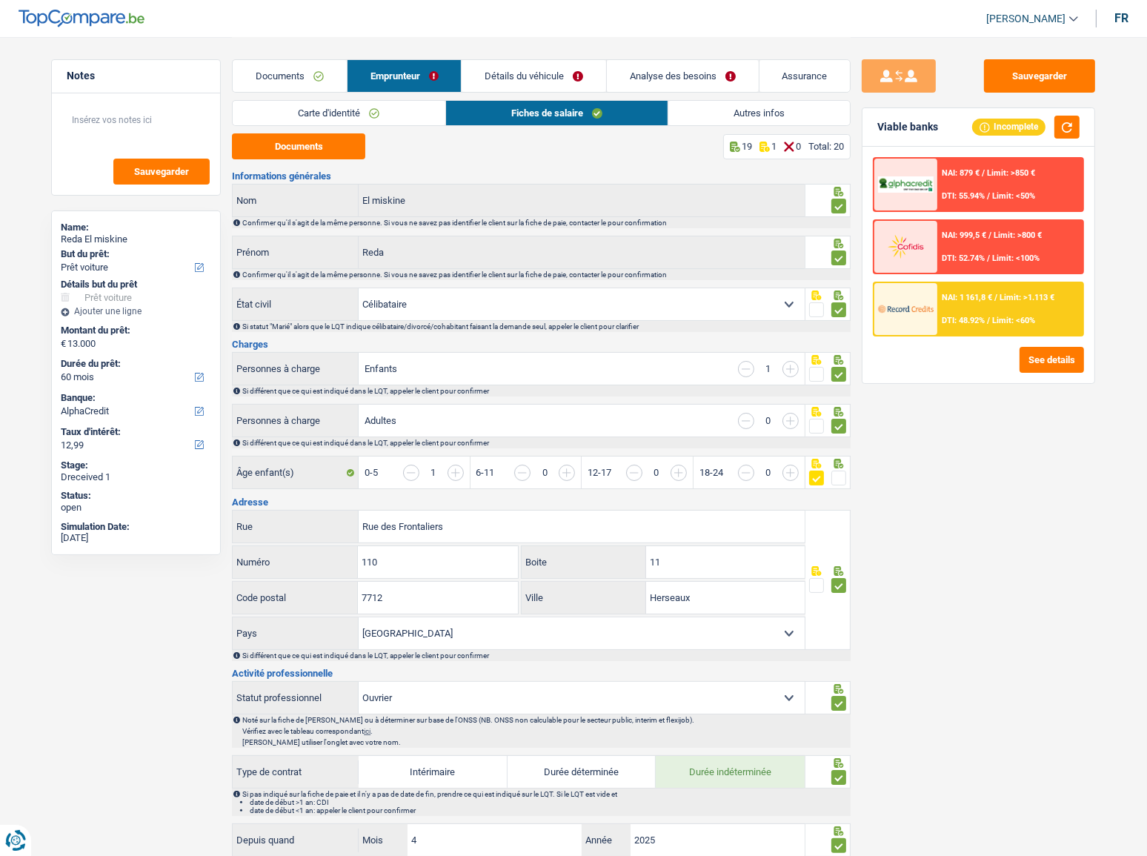
click at [736, 120] on link "Autres infos" at bounding box center [759, 113] width 182 height 24
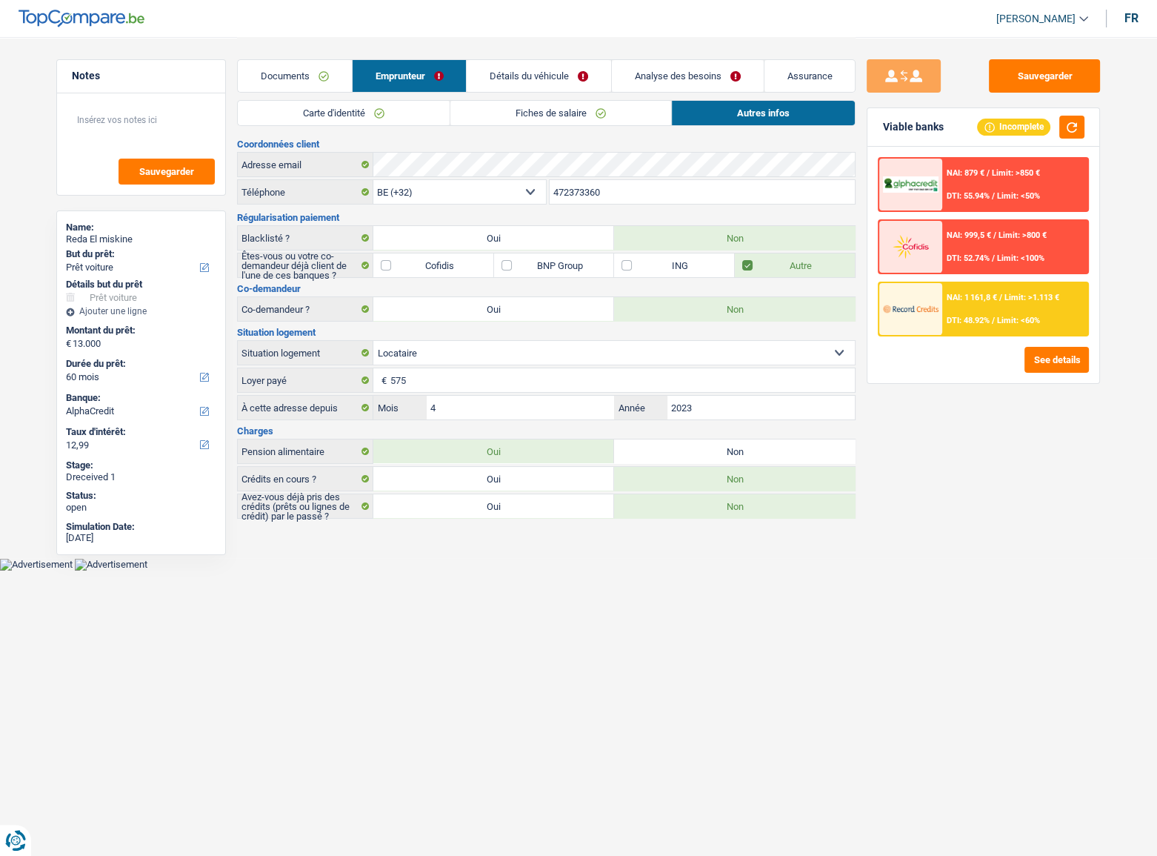
click at [617, 123] on link "Fiches de salaire" at bounding box center [560, 113] width 221 height 24
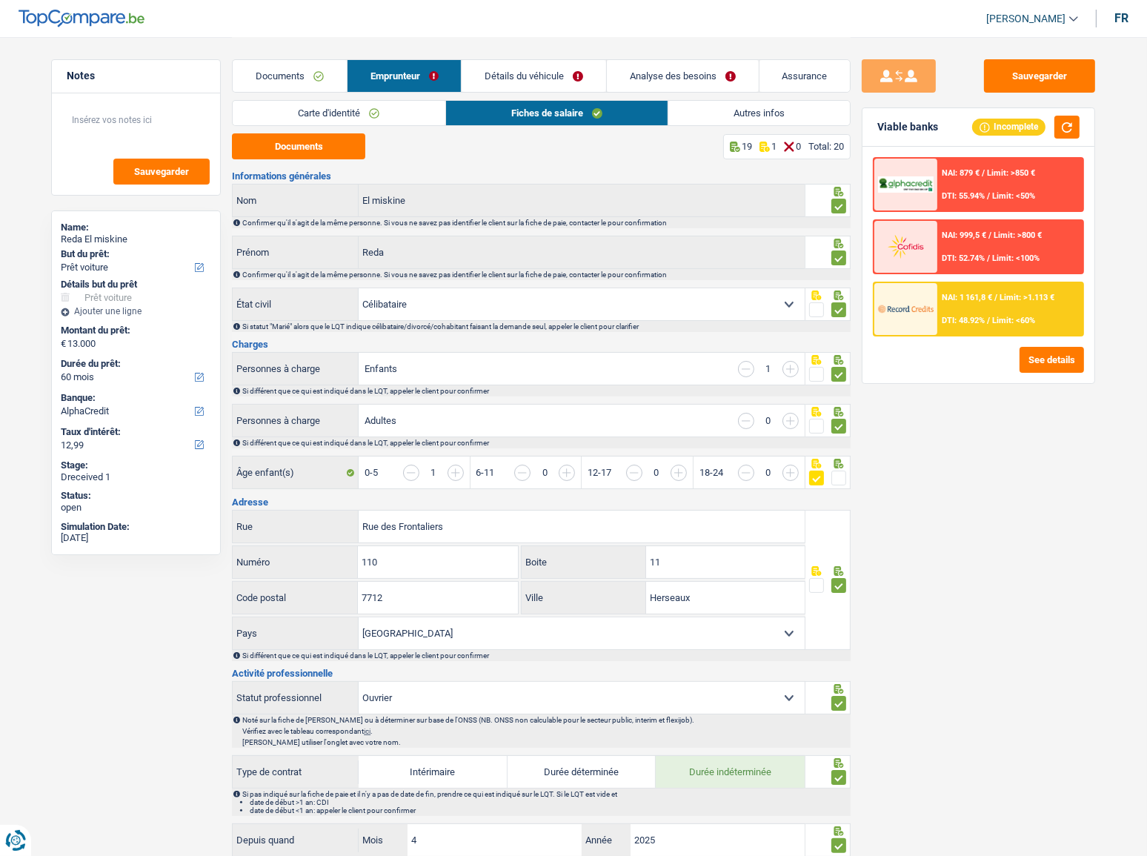
click at [548, 74] on link "Détails du véhicule" at bounding box center [534, 76] width 144 height 32
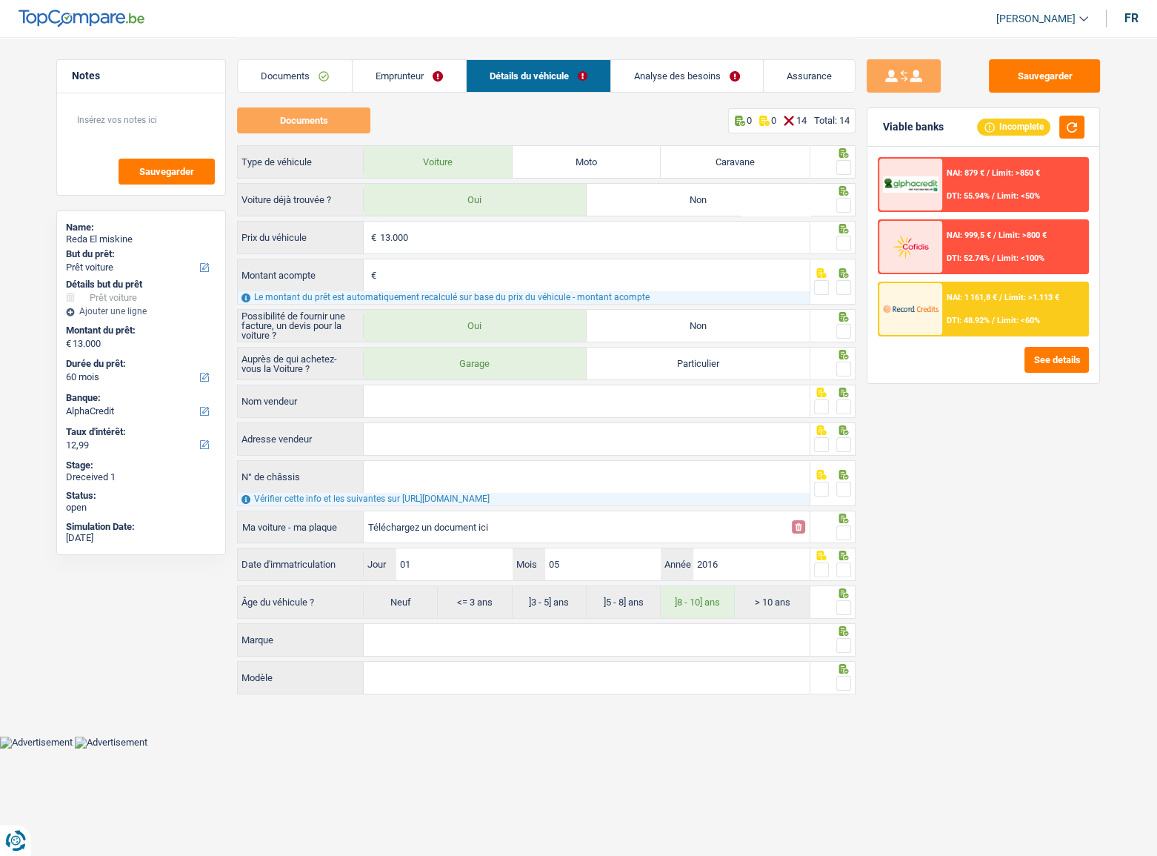
click at [657, 67] on link "Analyse des besoins" at bounding box center [687, 76] width 152 height 32
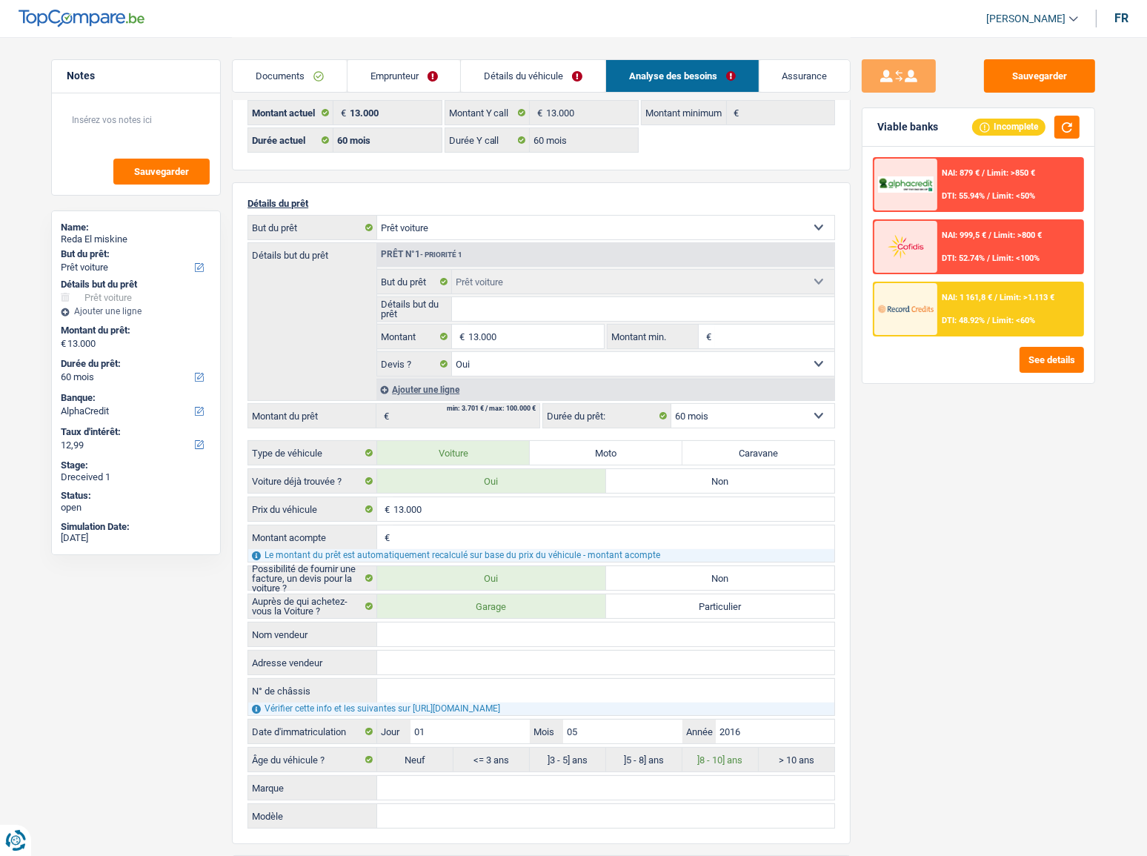
scroll to position [67, 0]
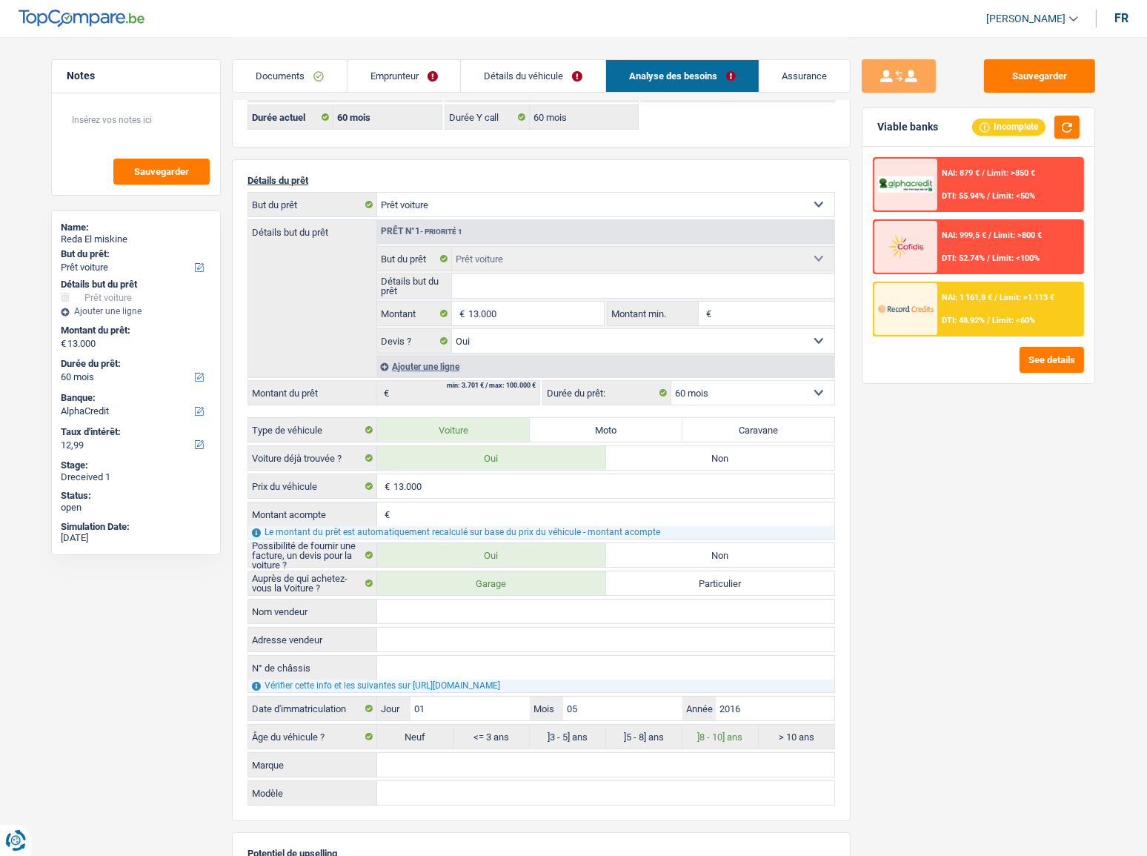
click at [408, 87] on link "Emprunteur" at bounding box center [403, 76] width 113 height 32
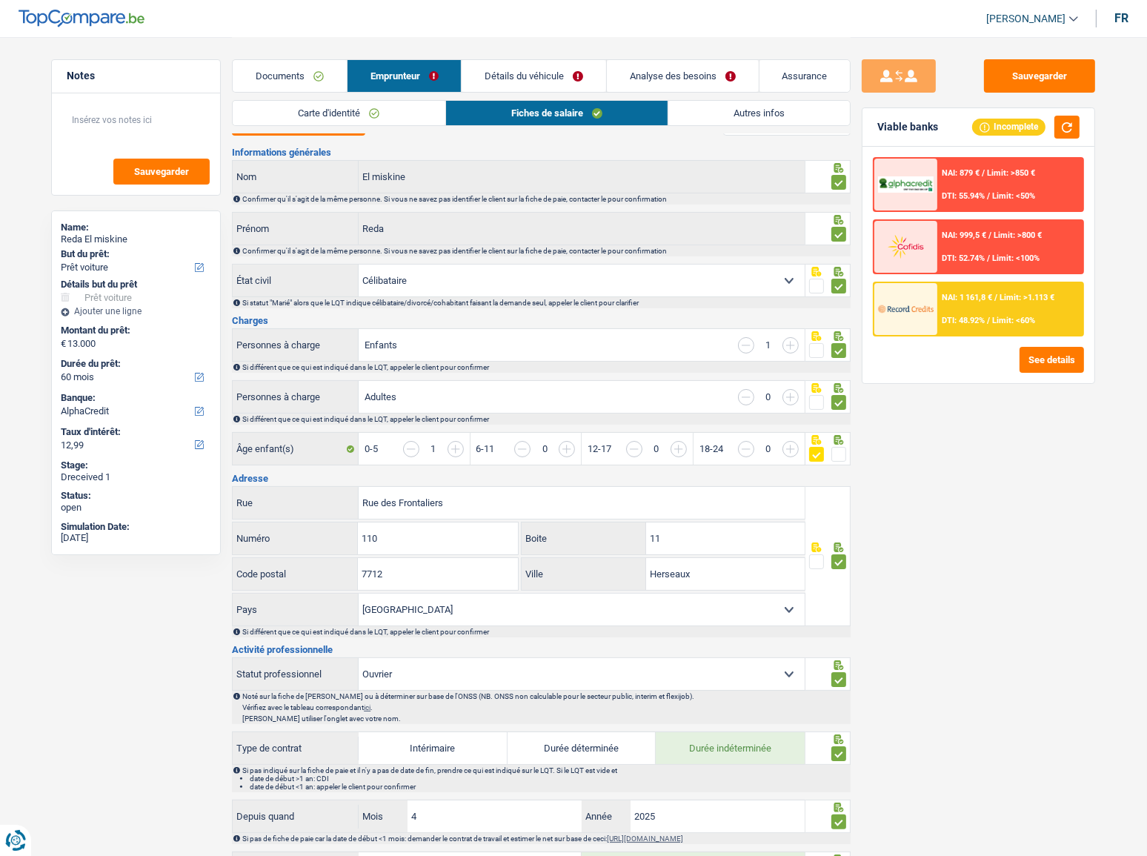
scroll to position [0, 0]
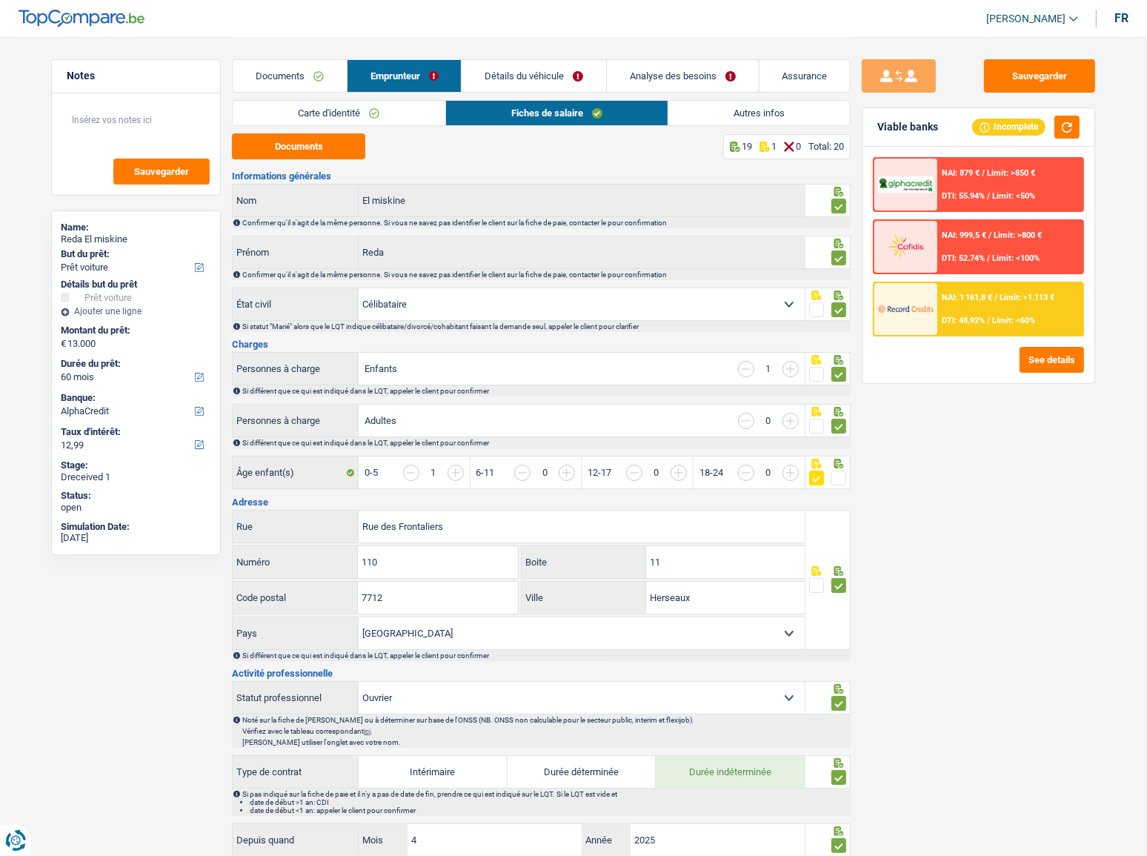
click at [679, 118] on link "Autres infos" at bounding box center [759, 113] width 182 height 24
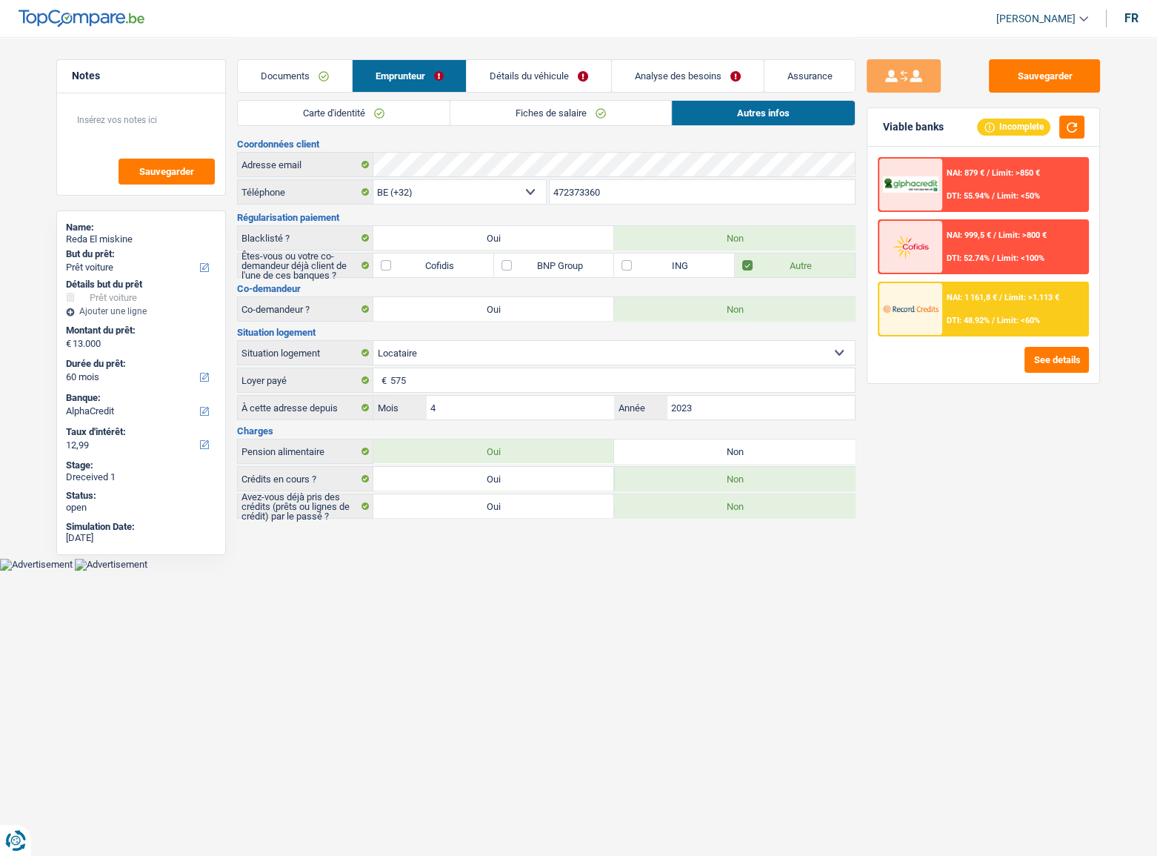
click at [568, 76] on link "Détails du véhicule" at bounding box center [539, 76] width 144 height 32
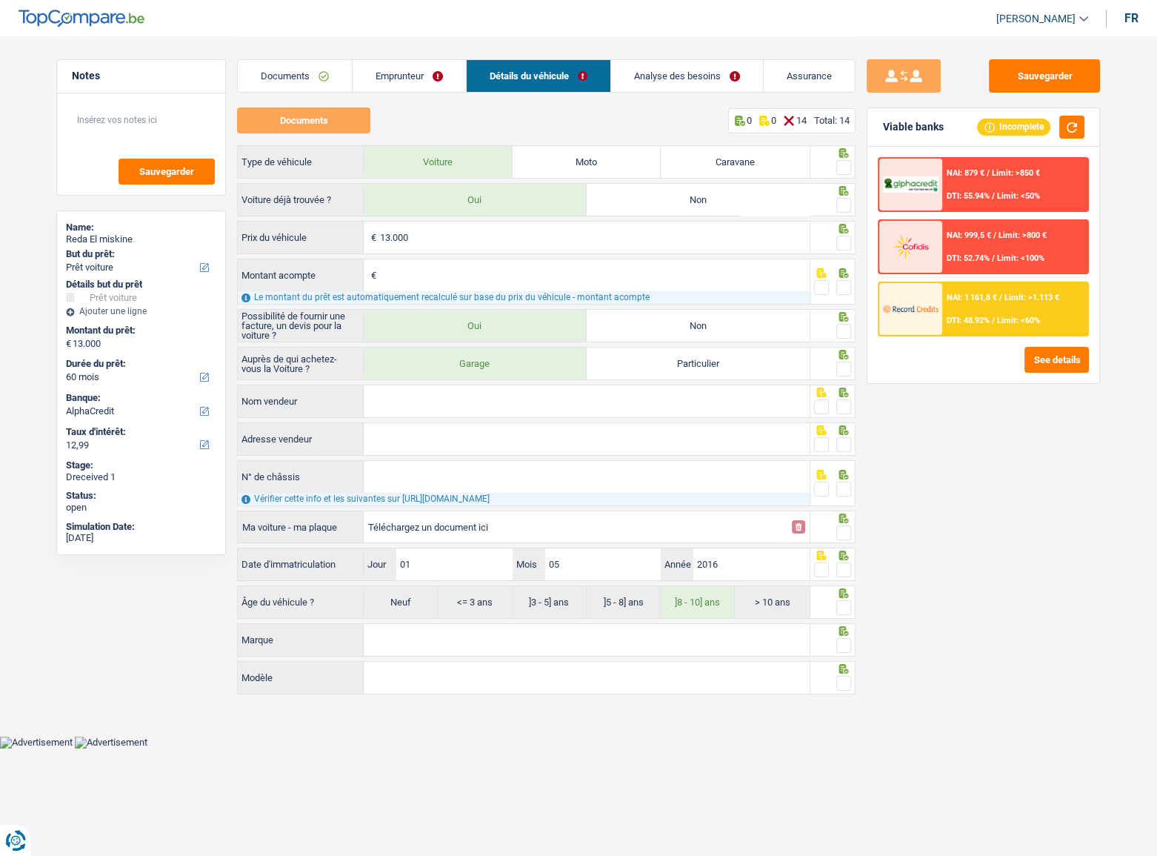
click at [709, 82] on link "Analyse des besoins" at bounding box center [687, 76] width 152 height 32
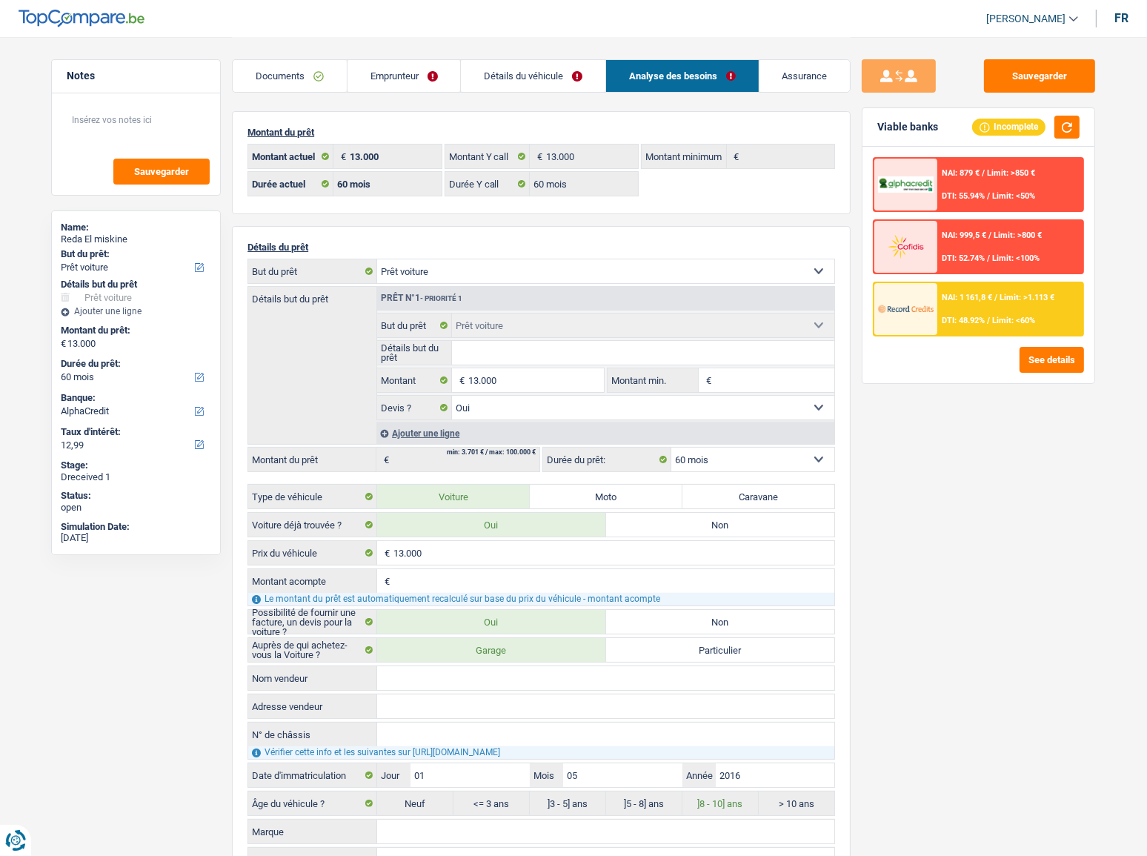
scroll to position [336, 0]
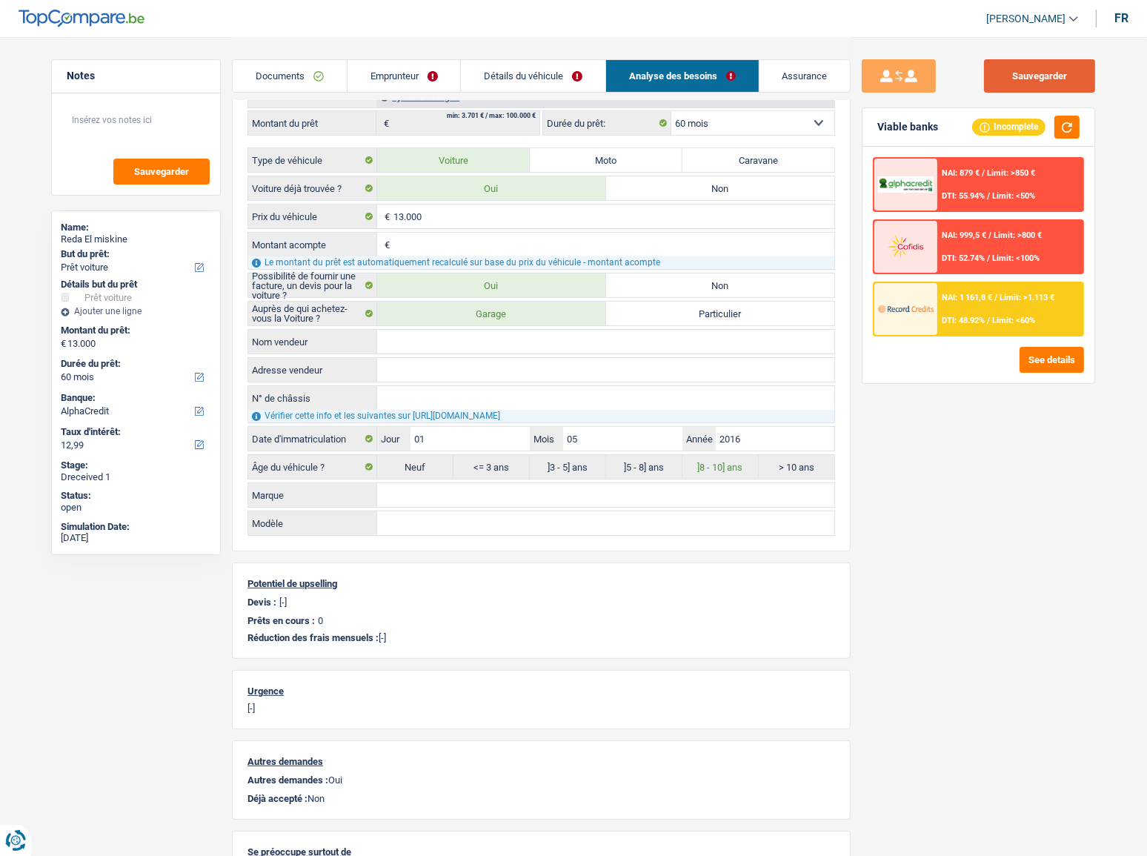
click at [1034, 81] on button "Sauvegarder" at bounding box center [1039, 75] width 111 height 33
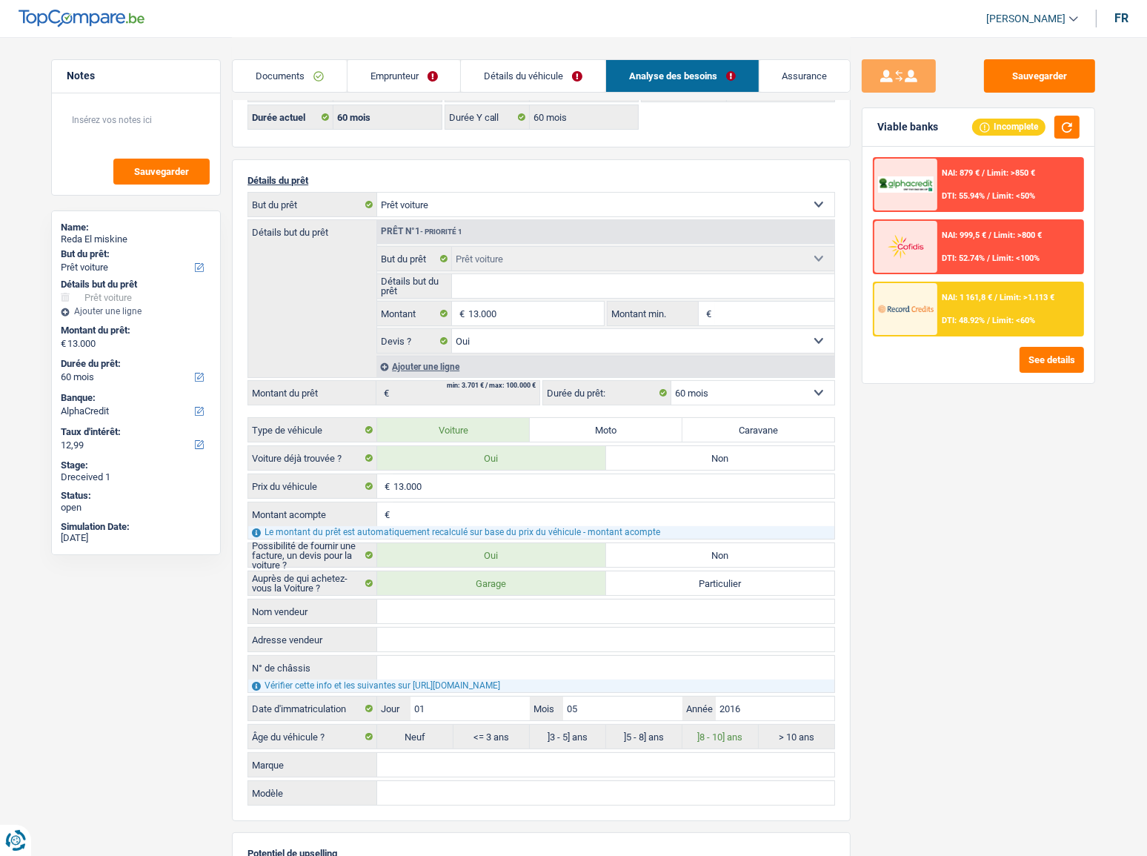
scroll to position [0, 0]
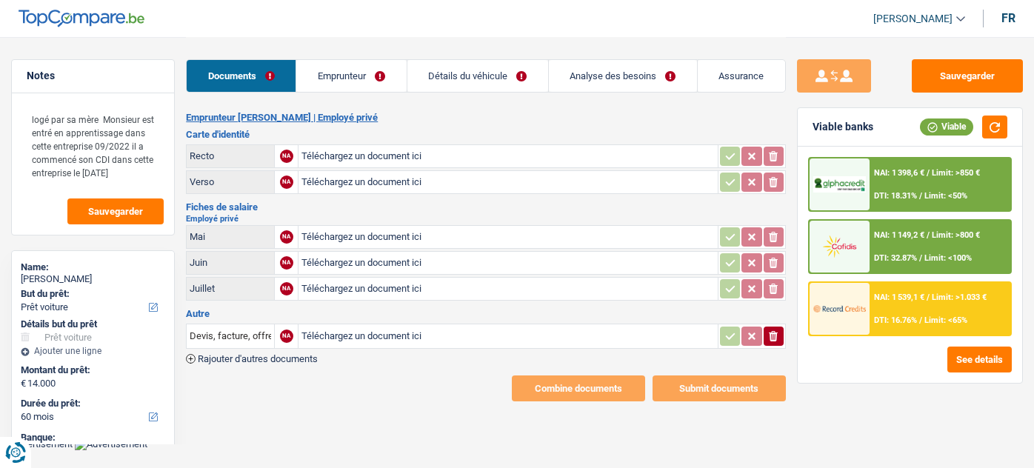
select select "car"
select select "60"
click at [349, 159] on input "Téléchargez un document ici" at bounding box center [508, 156] width 413 height 22
type input "C:\fakepath\id.pdf"
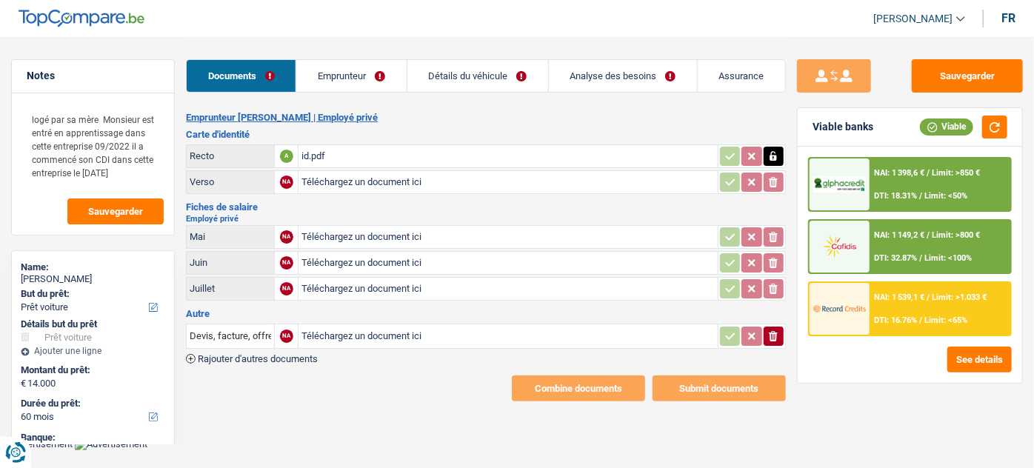
click at [416, 235] on input "Téléchargez un document ici" at bounding box center [508, 237] width 413 height 22
type input "C:\fakepath\Fiche de paie juin .pdf"
click at [342, 262] on input "Téléchargez un document ici" at bounding box center [508, 263] width 413 height 22
type input "C:\fakepath\Fiche de paie Juillet .pdf"
click at [397, 283] on input "Téléchargez un document ici" at bounding box center [508, 289] width 413 height 22
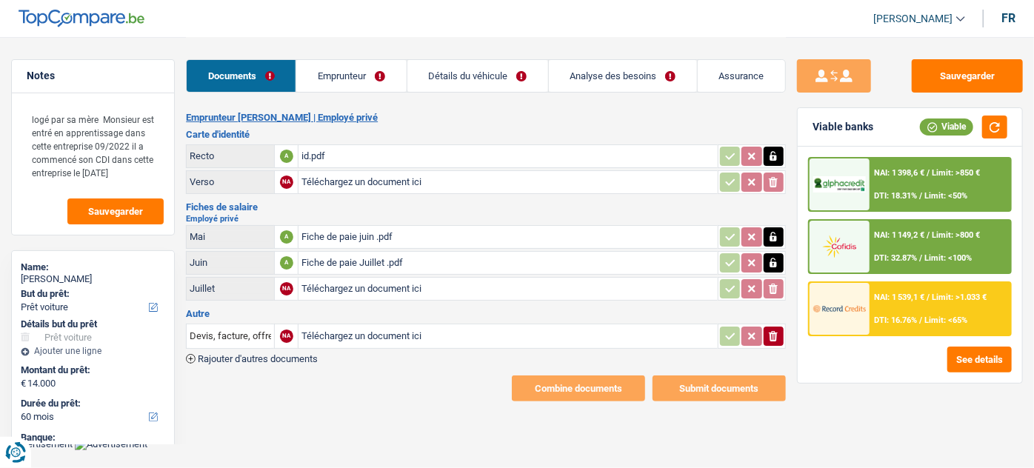
type input "C:\fakepath\Fiche de paie août .pdf"
click at [356, 330] on input "Téléchargez un document ici" at bounding box center [508, 336] width 413 height 22
type input "C:\fakepath\Contrat de vente d'une voiture d'occasion privée..pdf"
click at [370, 79] on link "Emprunteur" at bounding box center [351, 76] width 110 height 32
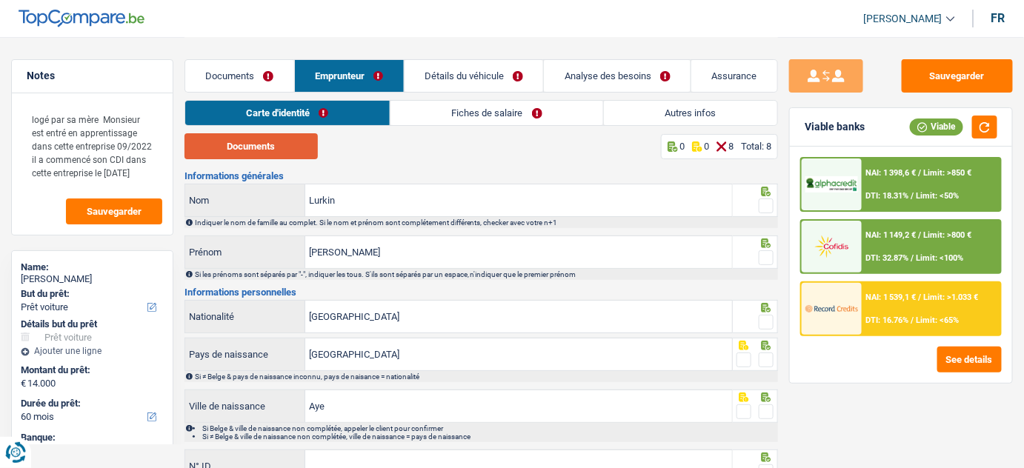
click at [262, 150] on button "Documents" at bounding box center [250, 146] width 133 height 26
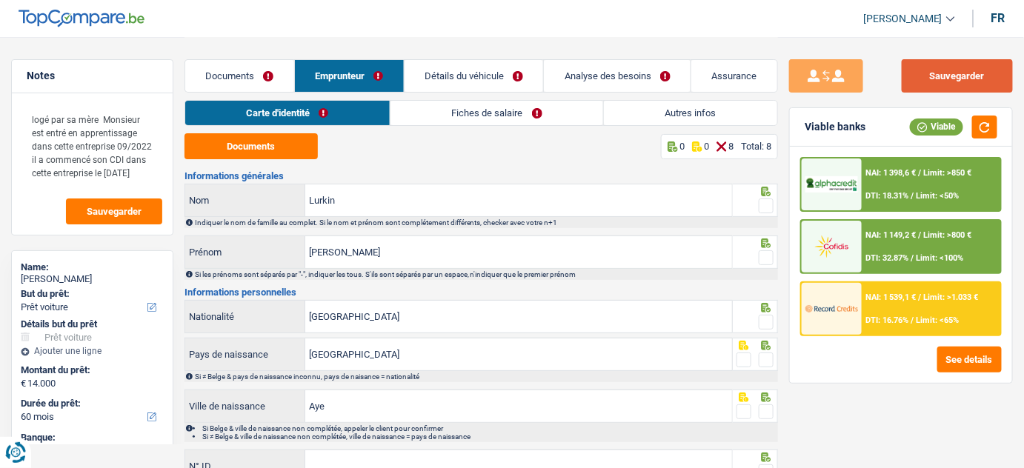
click at [954, 74] on button "Sauvegarder" at bounding box center [957, 75] width 111 height 33
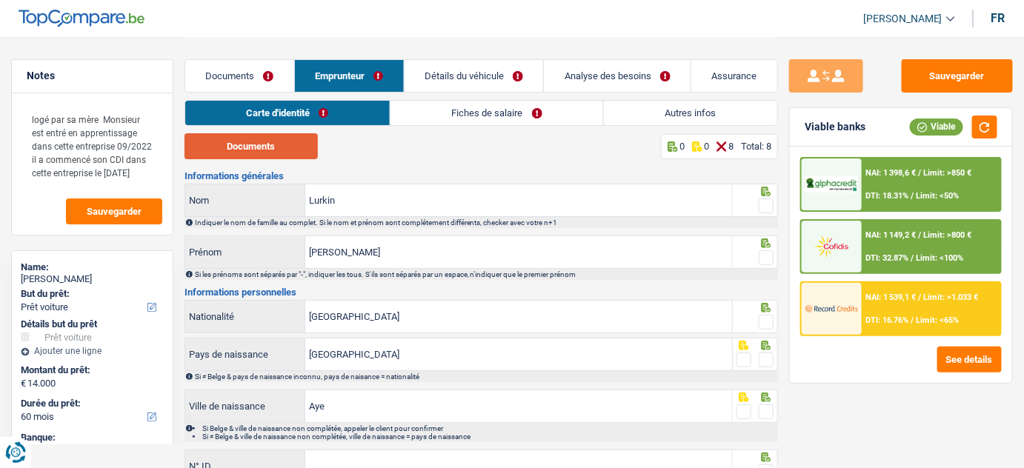
drag, startPoint x: 296, startPoint y: 150, endPoint x: 312, endPoint y: 123, distance: 30.9
click at [296, 150] on button "Documents" at bounding box center [250, 146] width 133 height 26
click at [290, 137] on button "Documents" at bounding box center [250, 146] width 133 height 26
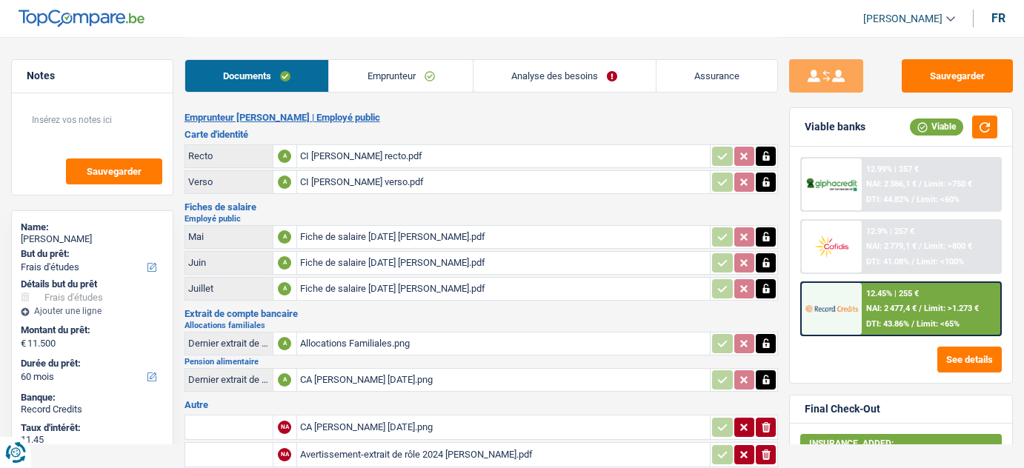
select select "study"
select select "60"
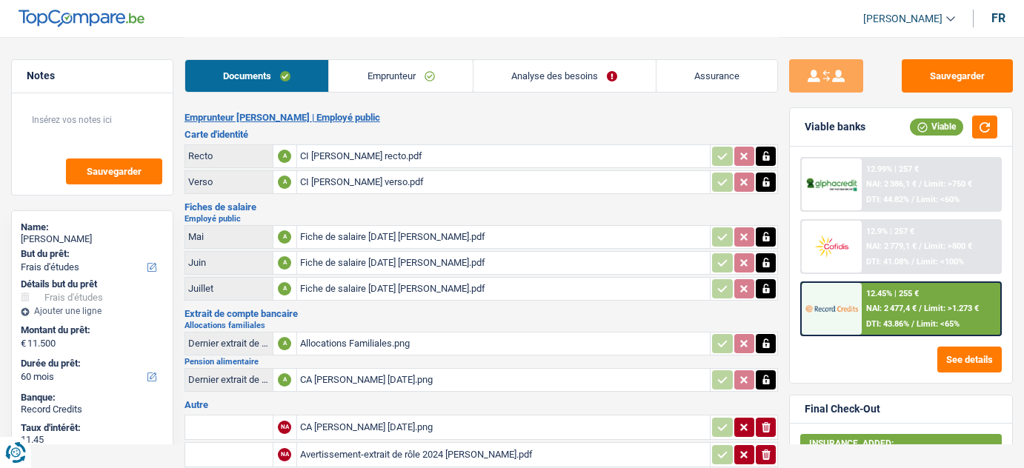
select select "study"
select select "false"
select select "60"
click at [567, 79] on link "Analyse des besoins" at bounding box center [564, 76] width 182 height 32
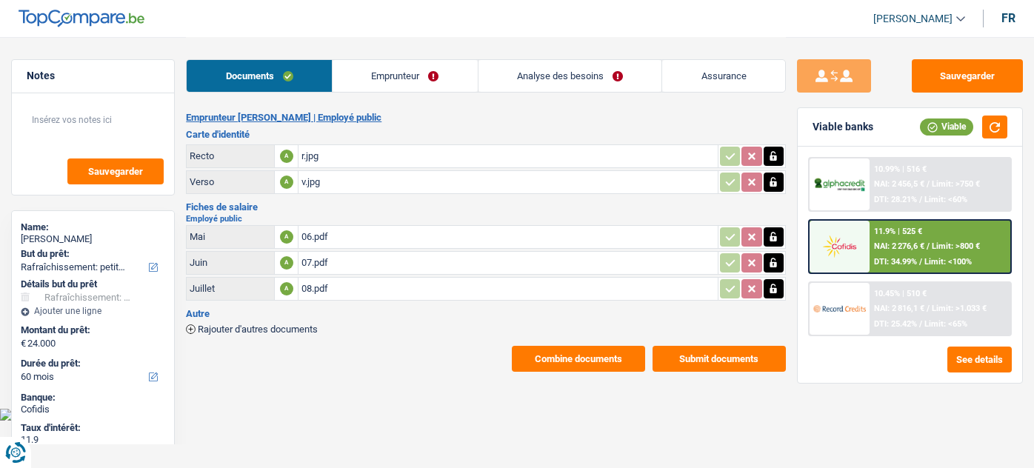
select select "houseOrGarden"
select select "60"
click at [577, 76] on link "Analyse des besoins" at bounding box center [571, 76] width 184 height 32
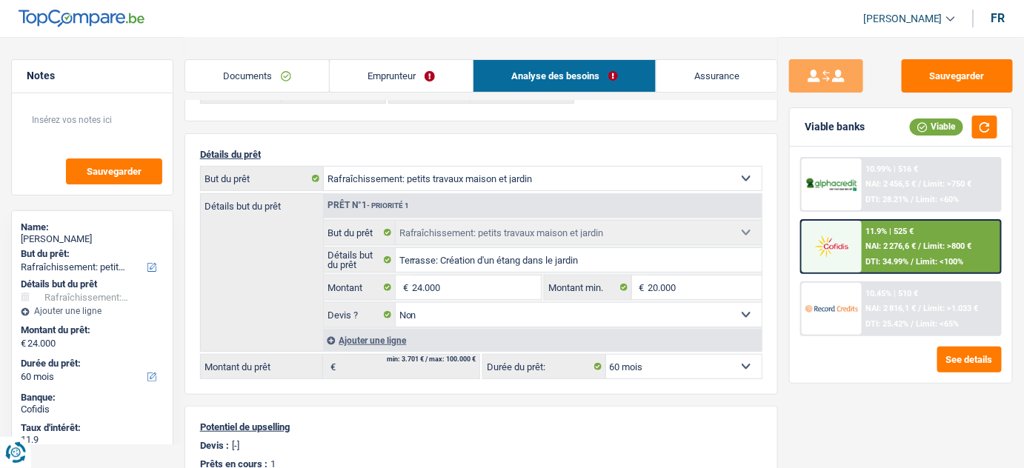
scroll to position [134, 0]
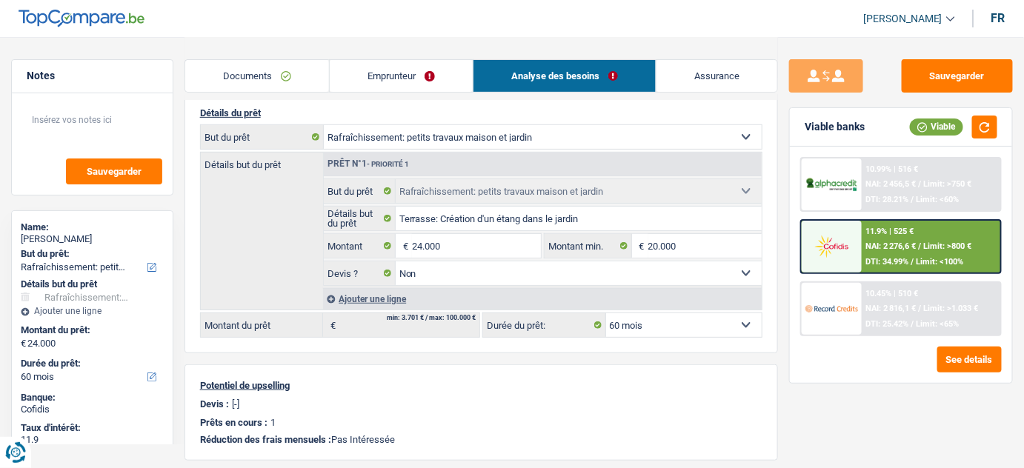
click at [850, 250] on img at bounding box center [831, 246] width 52 height 26
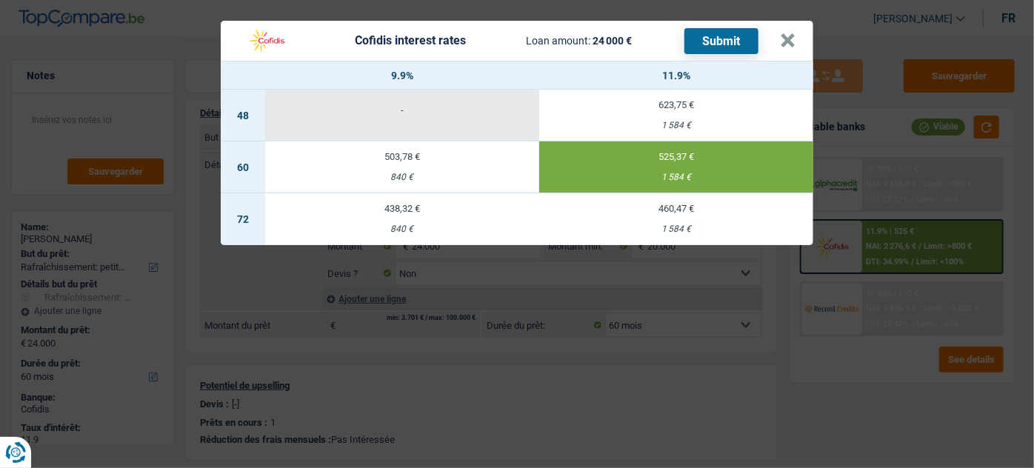
click at [800, 43] on header "Cofidis interest rates Loan amount: 24 000 € Submit ×" at bounding box center [517, 41] width 593 height 40
click at [786, 39] on button "×" at bounding box center [788, 40] width 16 height 15
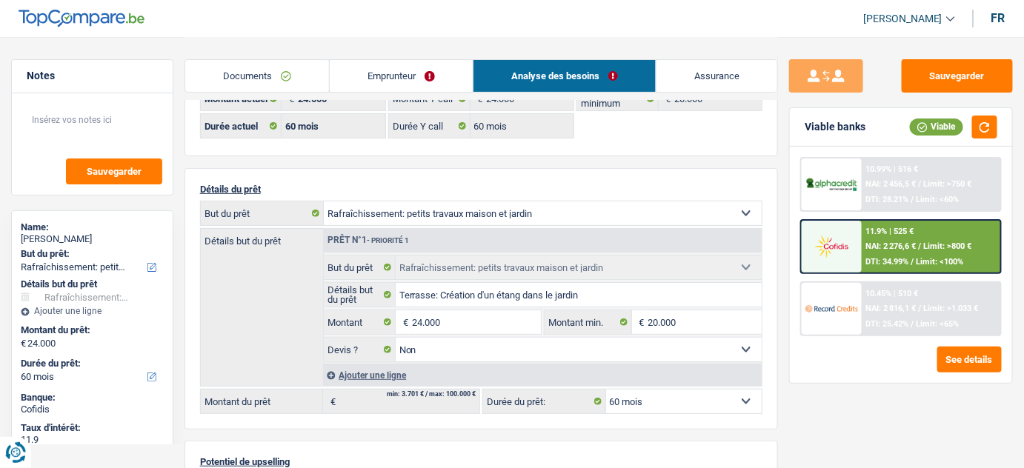
scroll to position [0, 0]
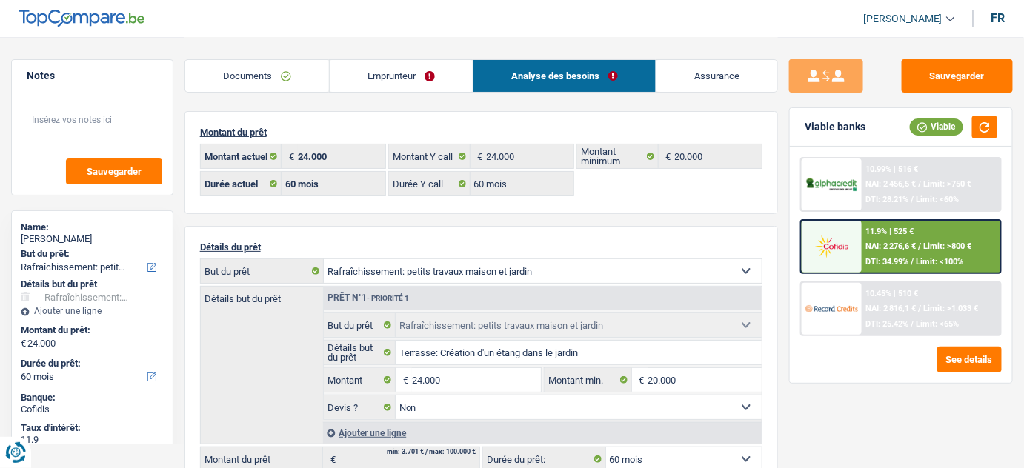
click at [435, 88] on link "Emprunteur" at bounding box center [401, 76] width 143 height 32
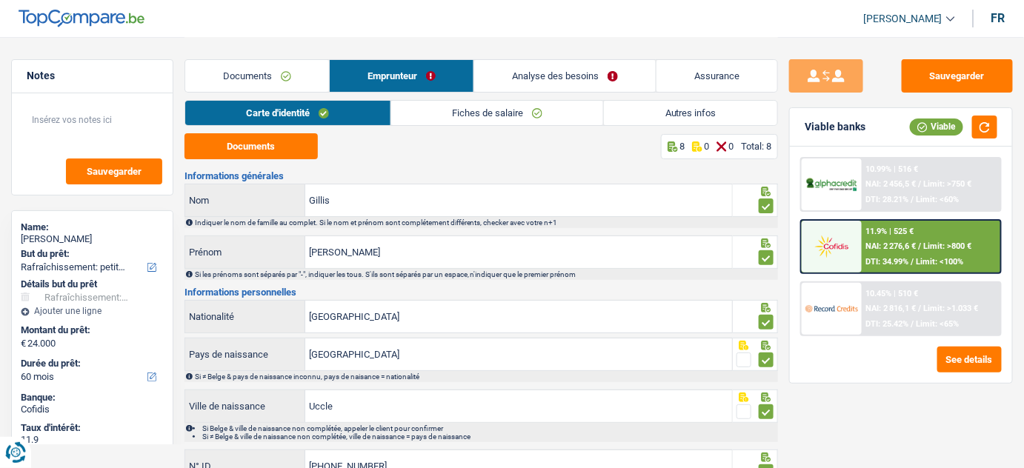
click at [505, 118] on link "Fiches de salaire" at bounding box center [497, 113] width 213 height 24
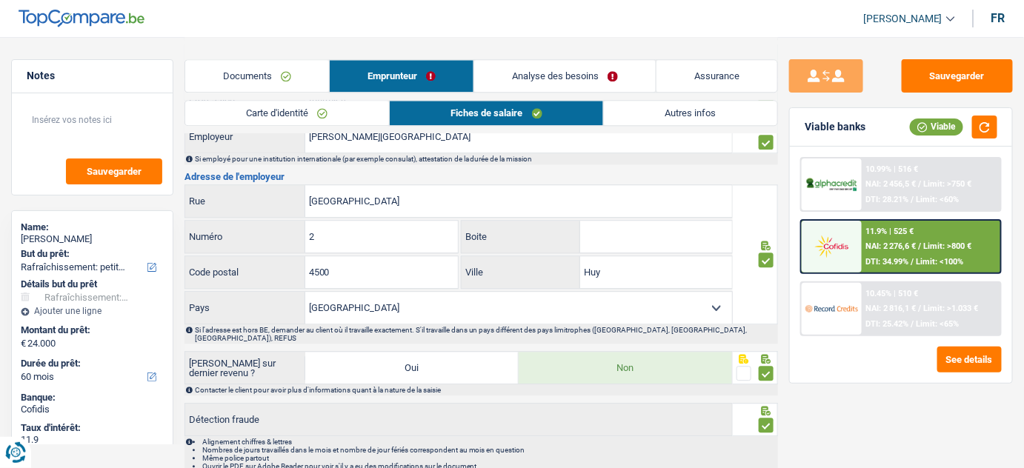
scroll to position [1157, 0]
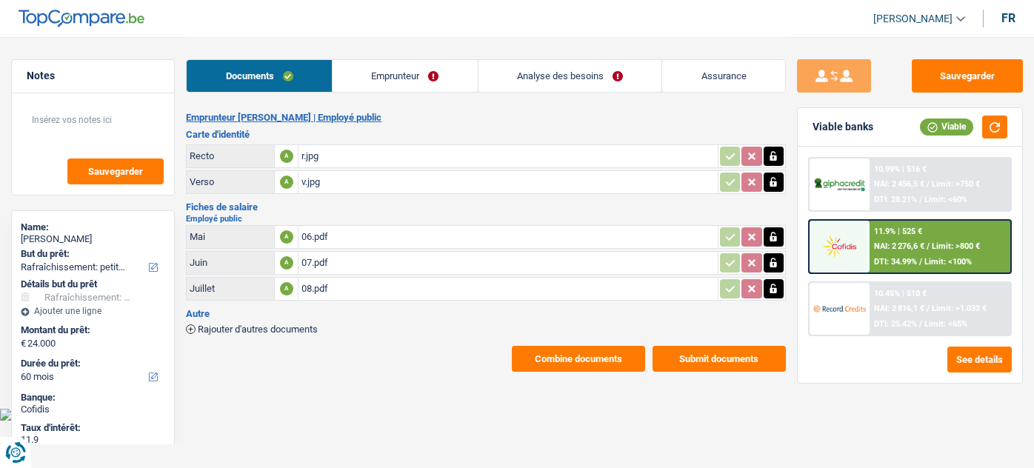
select select "houseOrGarden"
select select "60"
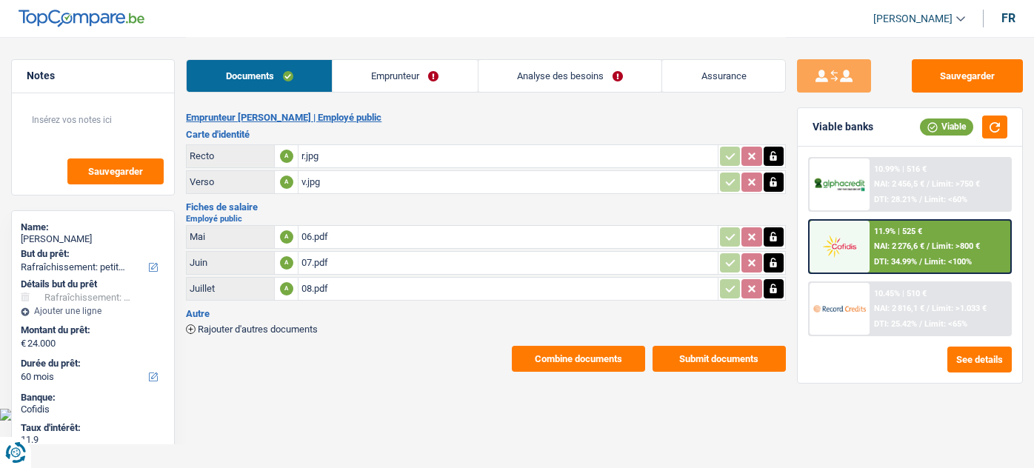
select select "houseOrGarden"
select select "false"
select select "60"
click at [586, 68] on link "Analyse des besoins" at bounding box center [571, 76] width 184 height 32
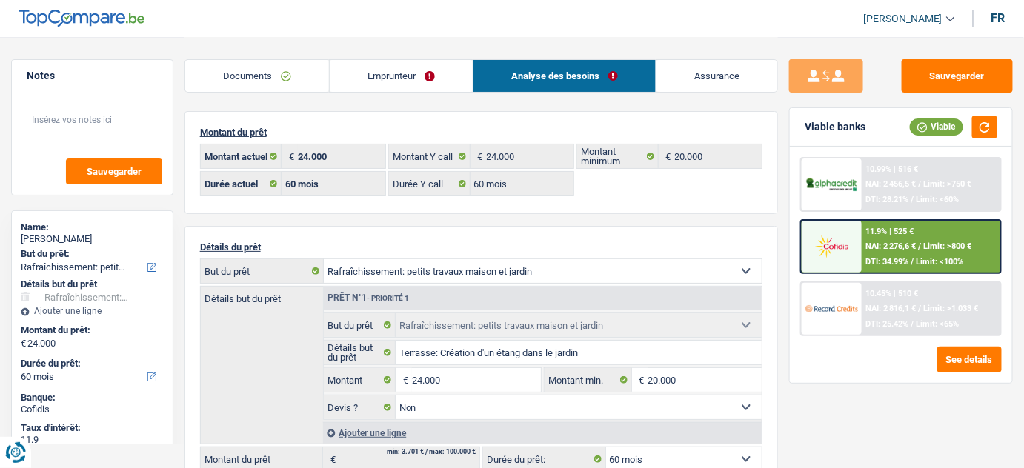
click at [315, 75] on link "Documents" at bounding box center [257, 76] width 144 height 32
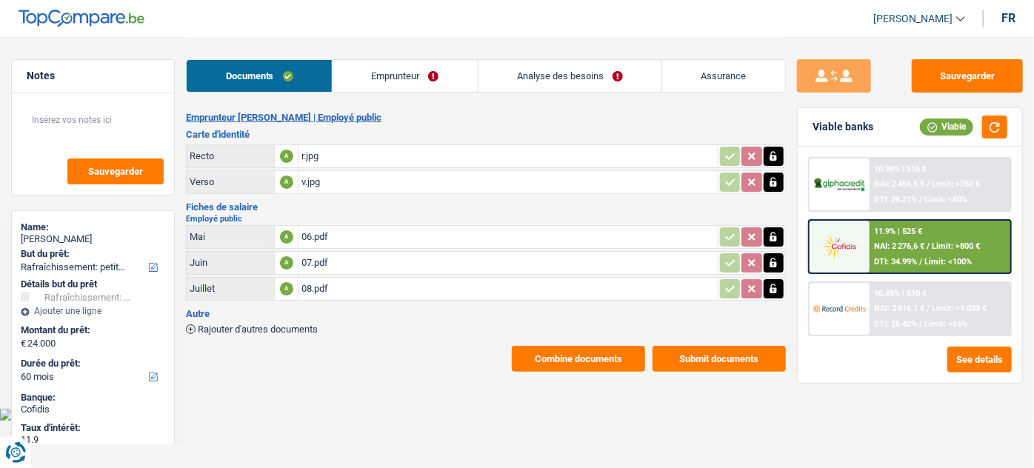
click at [330, 151] on div "r.jpg" at bounding box center [508, 156] width 413 height 22
click at [326, 286] on div "08.pdf" at bounding box center [508, 289] width 413 height 22
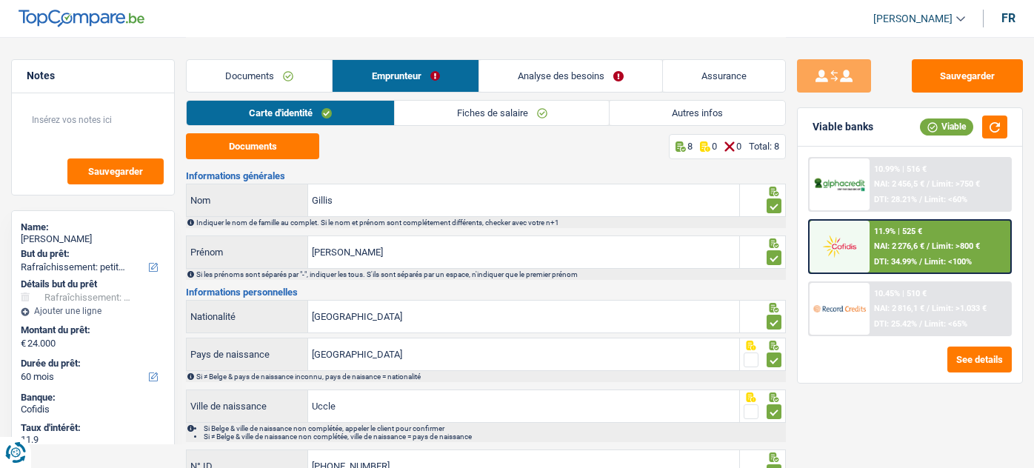
select select "houseOrGarden"
select select "60"
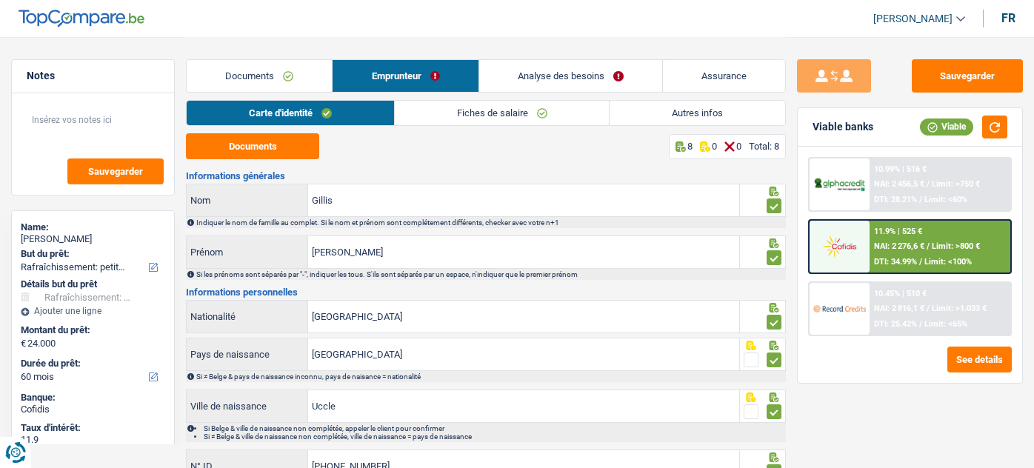
select select "houseOrGarden"
select select "false"
select select "60"
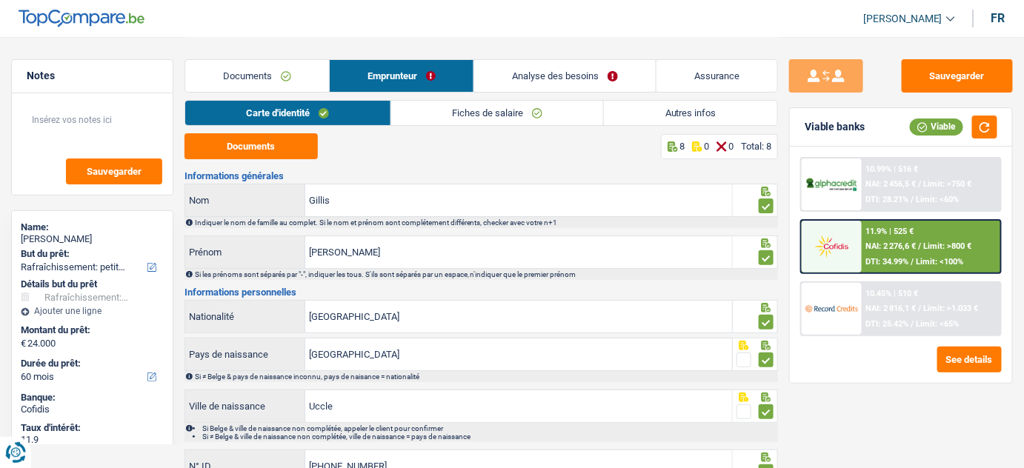
click at [565, 73] on link "Analyse des besoins" at bounding box center [565, 76] width 182 height 32
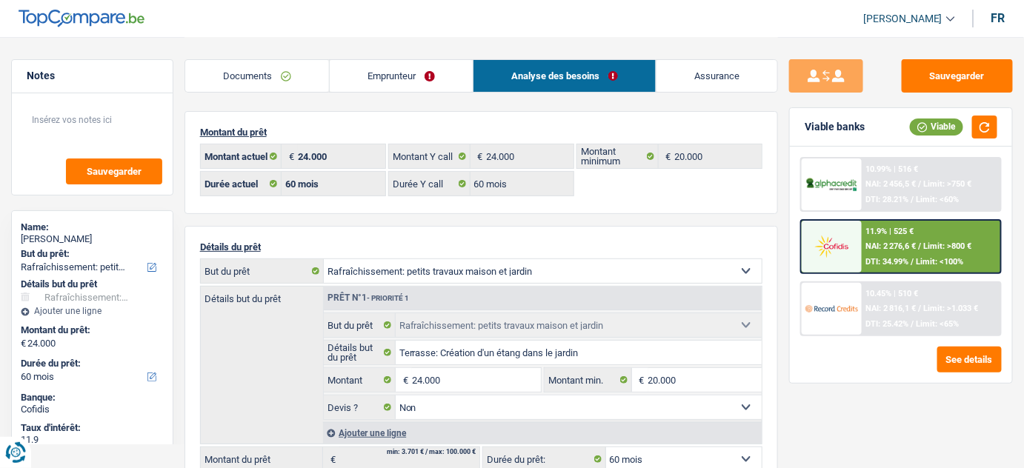
click at [909, 259] on span "DTI: 34.99%" at bounding box center [887, 262] width 43 height 10
